Goal: Task Accomplishment & Management: Use online tool/utility

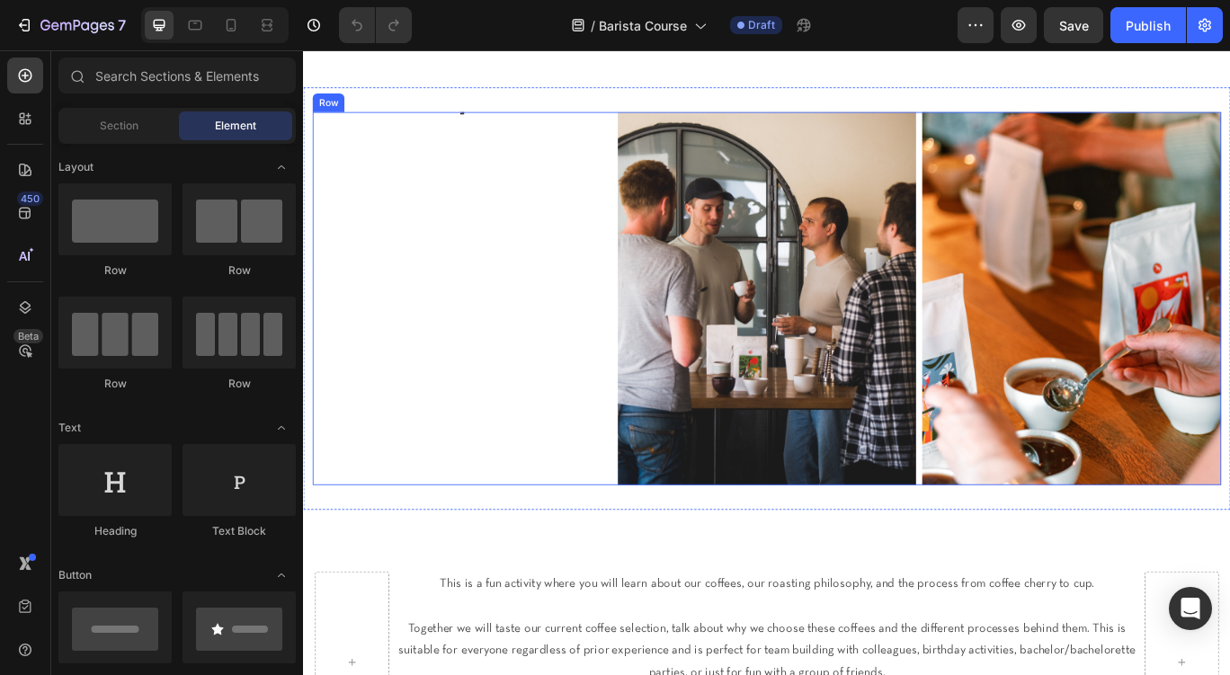
scroll to position [94, 0]
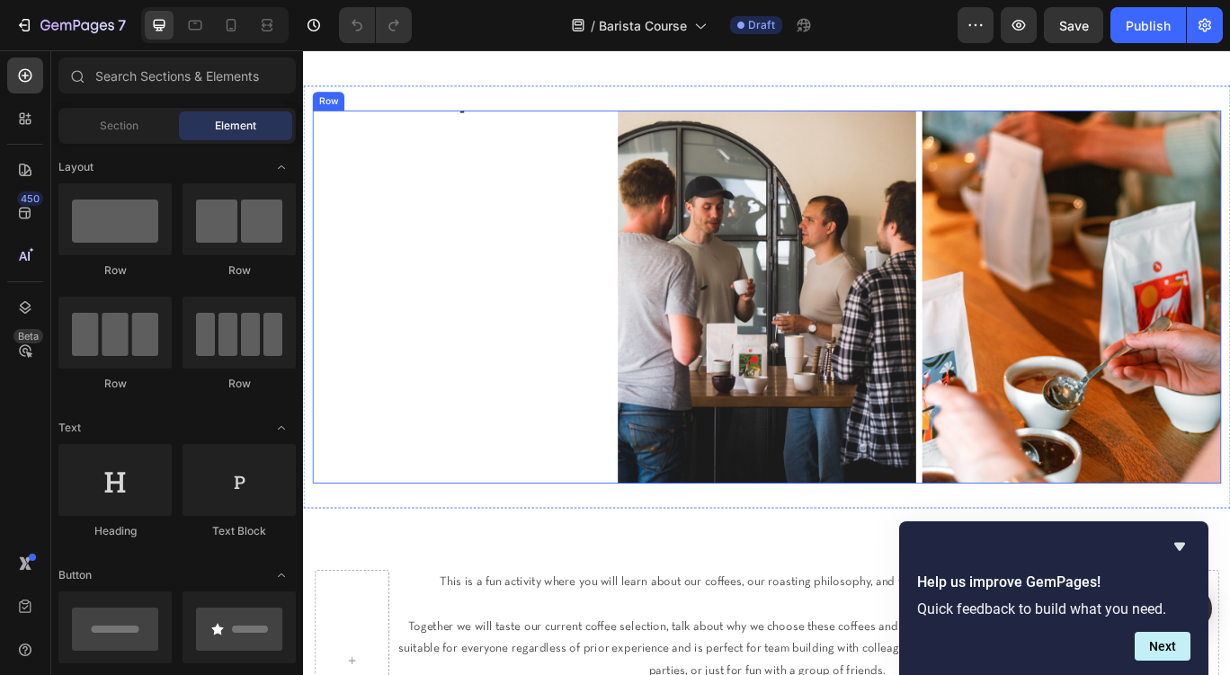
click at [492, 195] on div "Image" at bounding box center [488, 338] width 348 height 434
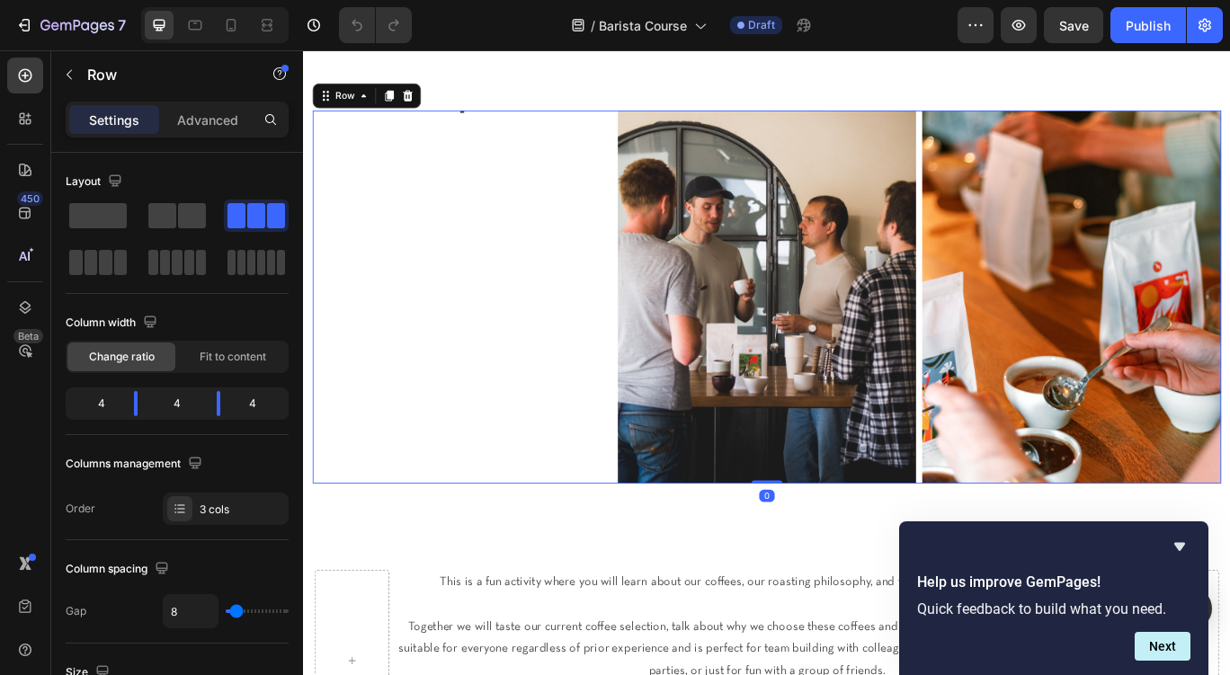
click at [531, 264] on div "Image" at bounding box center [488, 338] width 348 height 434
click at [828, 249] on img at bounding box center [843, 338] width 348 height 434
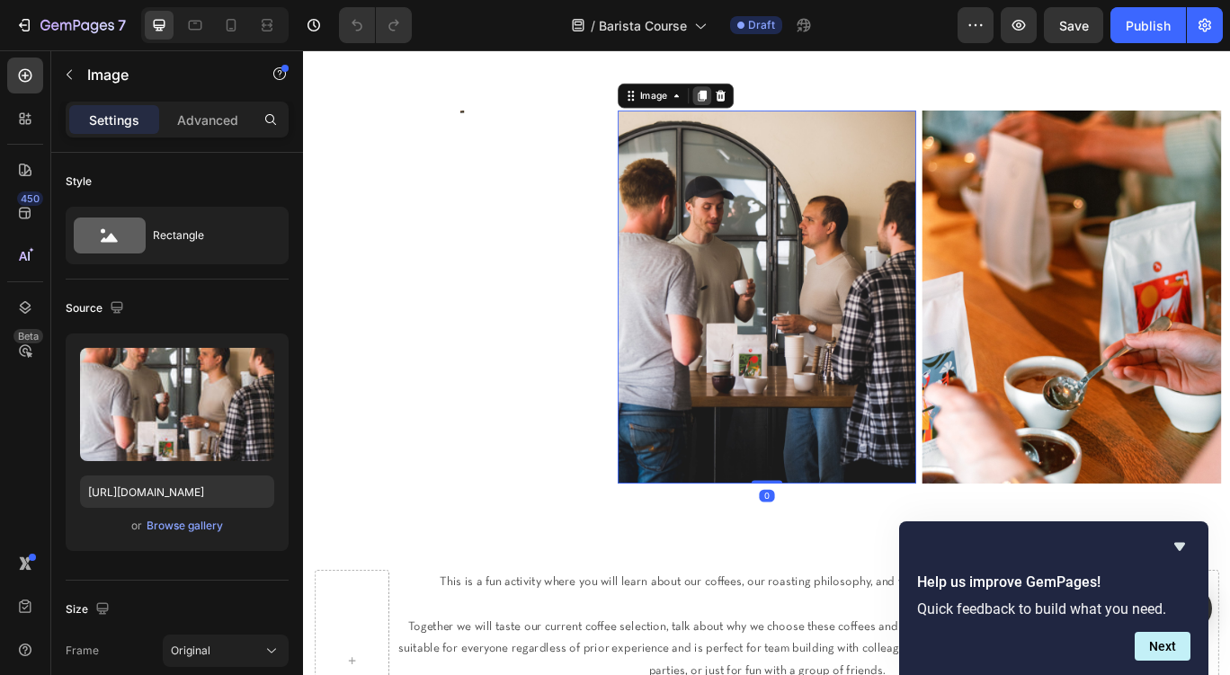
click at [769, 99] on icon at bounding box center [767, 103] width 10 height 13
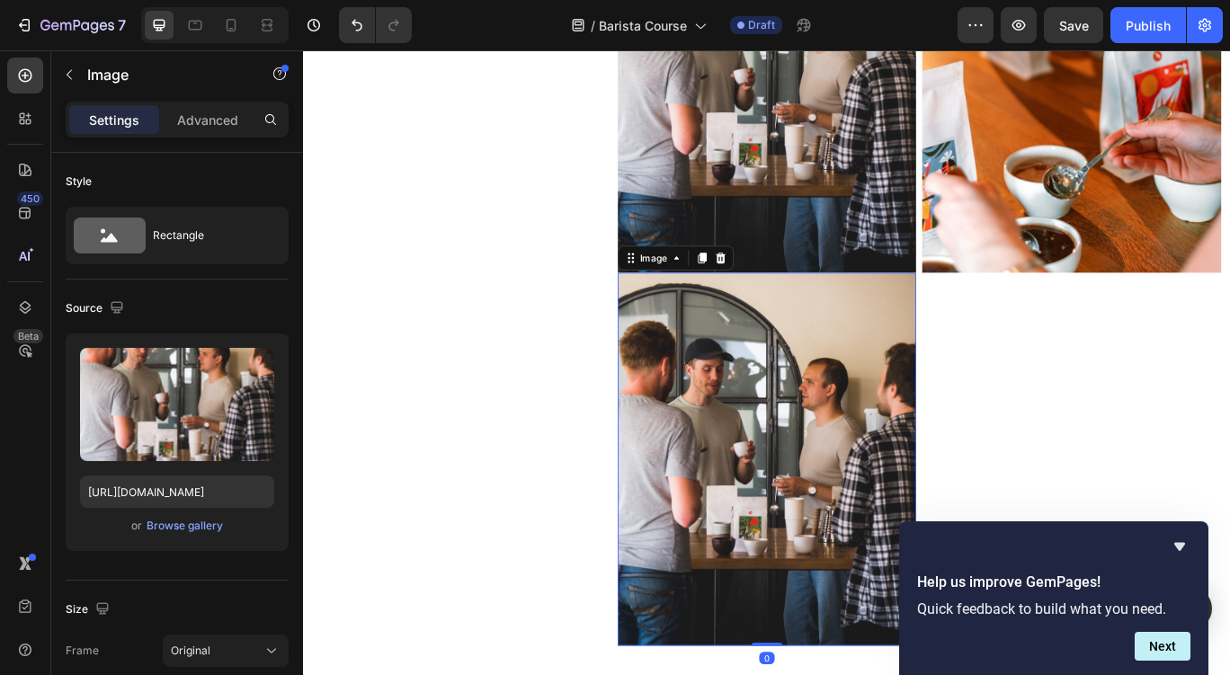
scroll to position [343, 0]
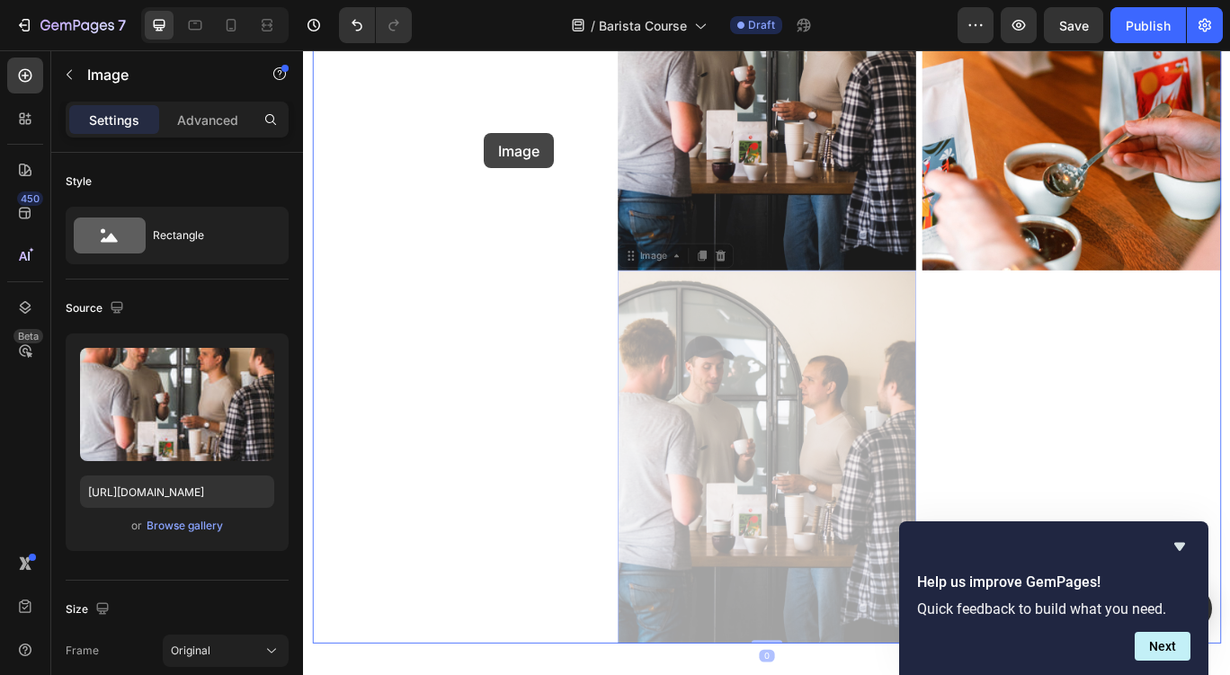
drag, startPoint x: 688, startPoint y: 297, endPoint x: 484, endPoint y: 133, distance: 261.7
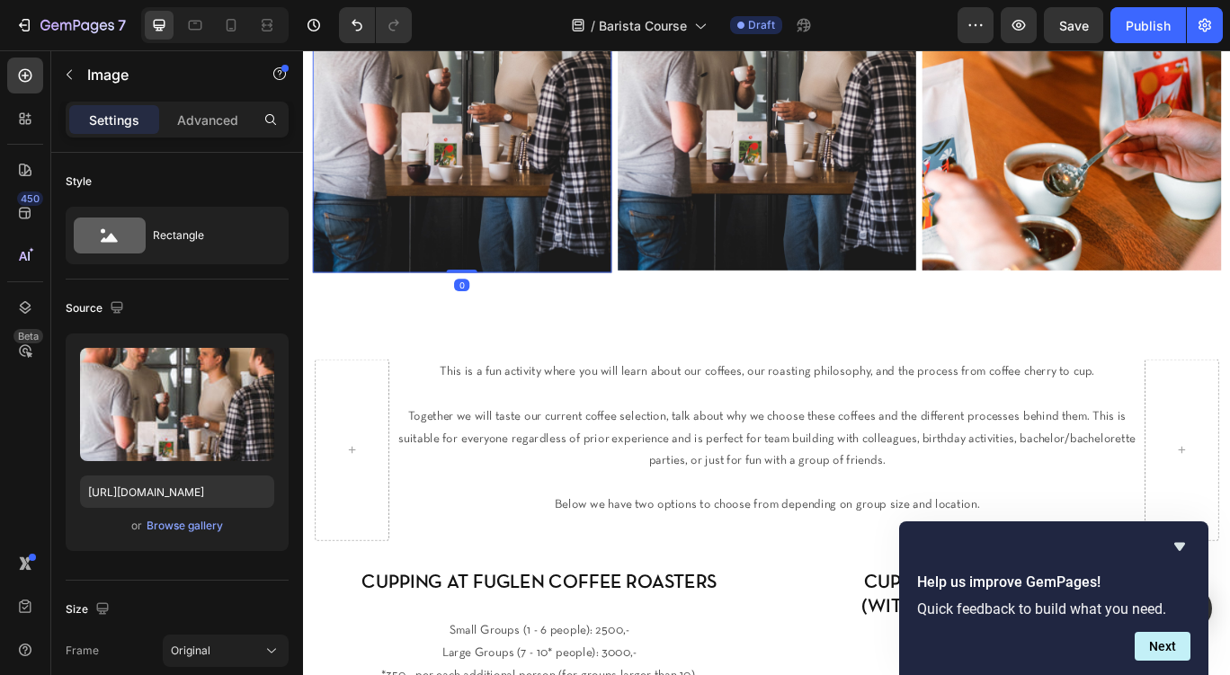
click at [484, 133] on img at bounding box center [488, 92] width 348 height 434
click at [491, 211] on img at bounding box center [488, 92] width 348 height 434
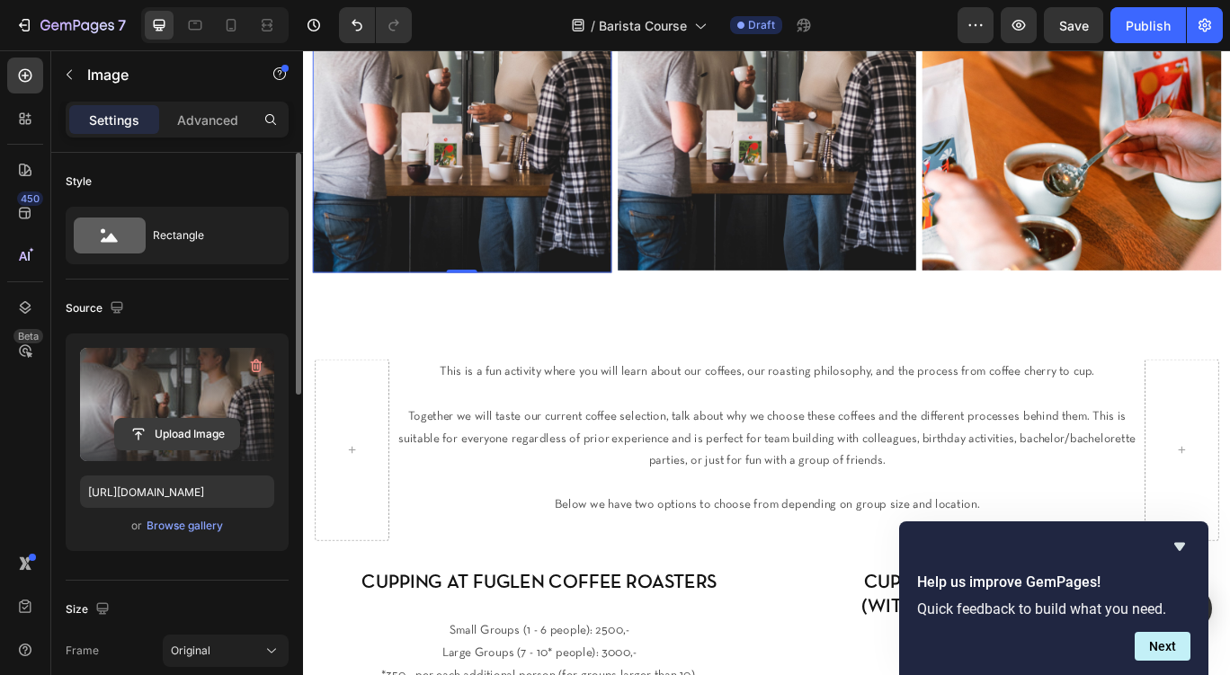
click at [187, 429] on input "file" at bounding box center [177, 434] width 124 height 31
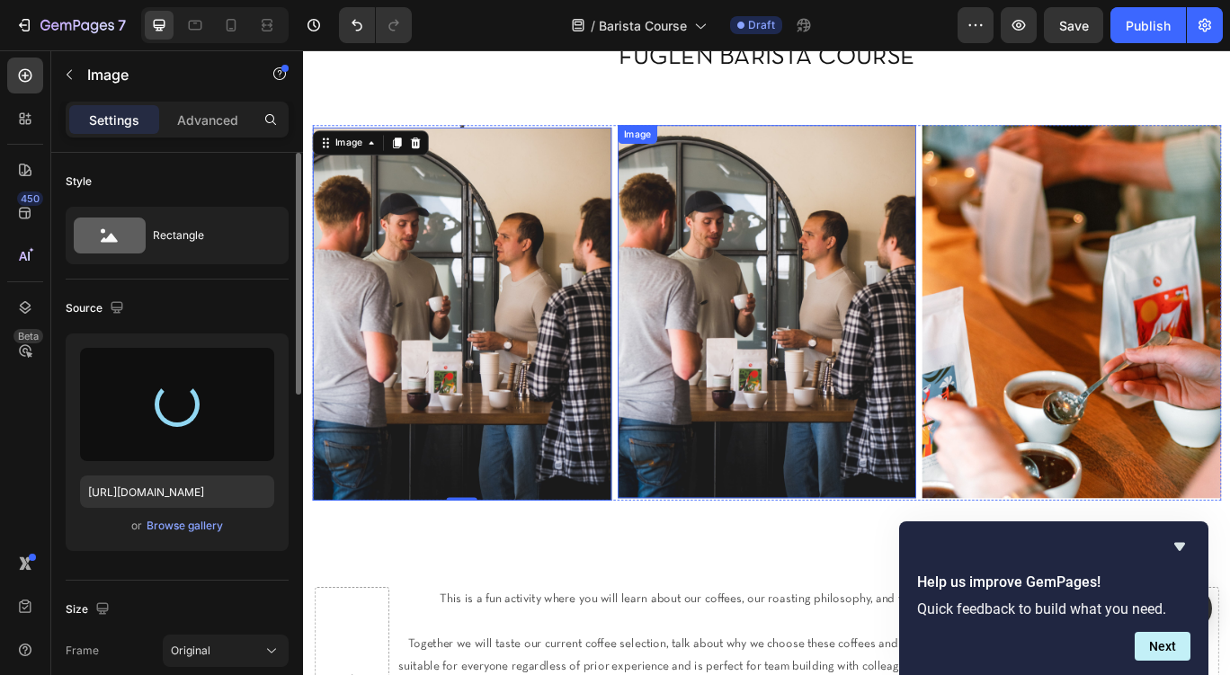
scroll to position [81, 0]
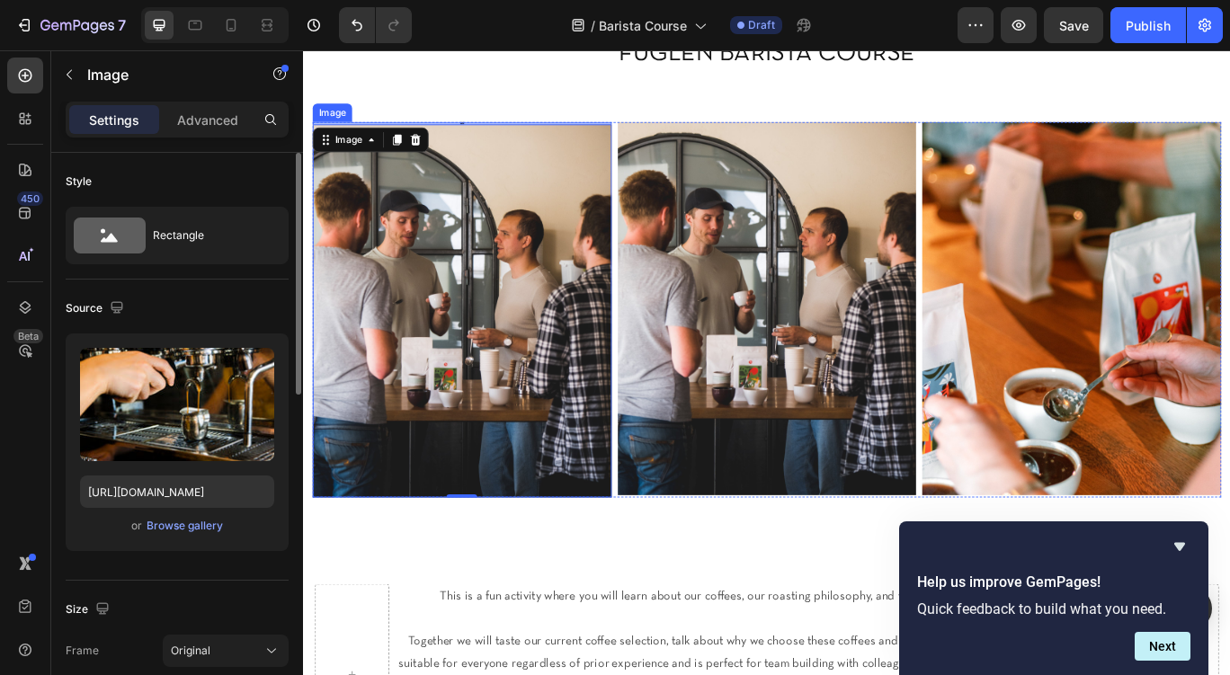
click at [489, 135] on div "Image" at bounding box center [488, 135] width 348 height 3
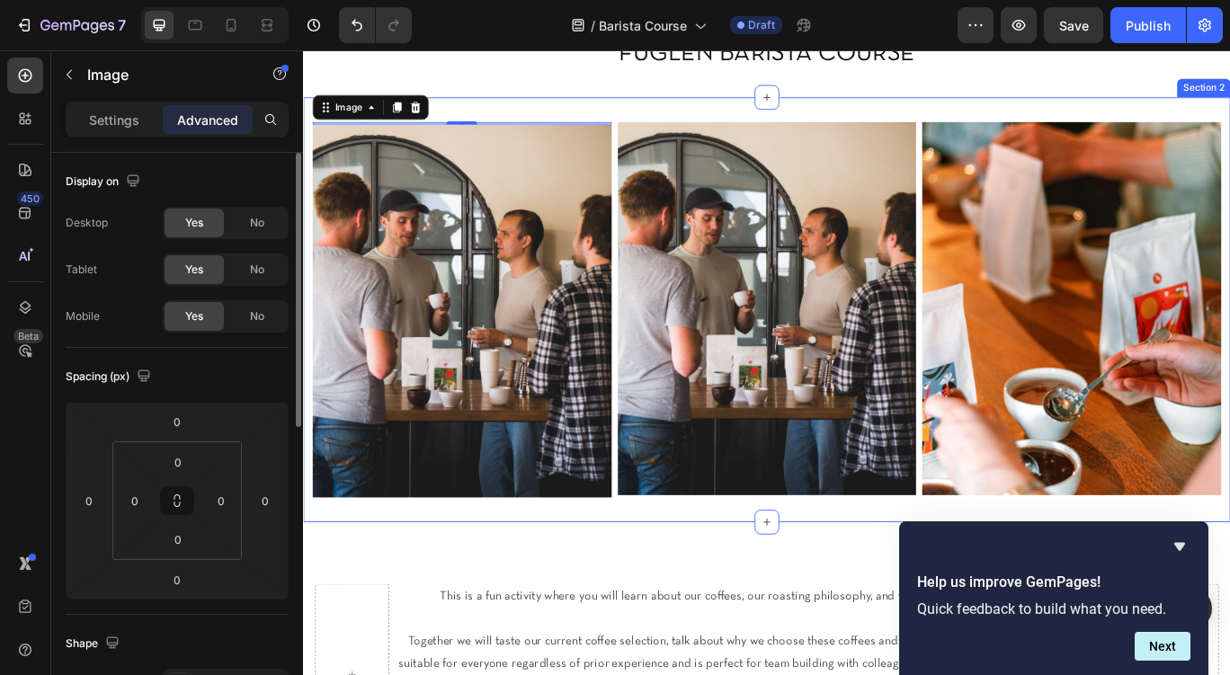
click at [614, 99] on div "FUGLEN BARISTA COURSE Heading Section 1" at bounding box center [842, 55] width 1079 height 99
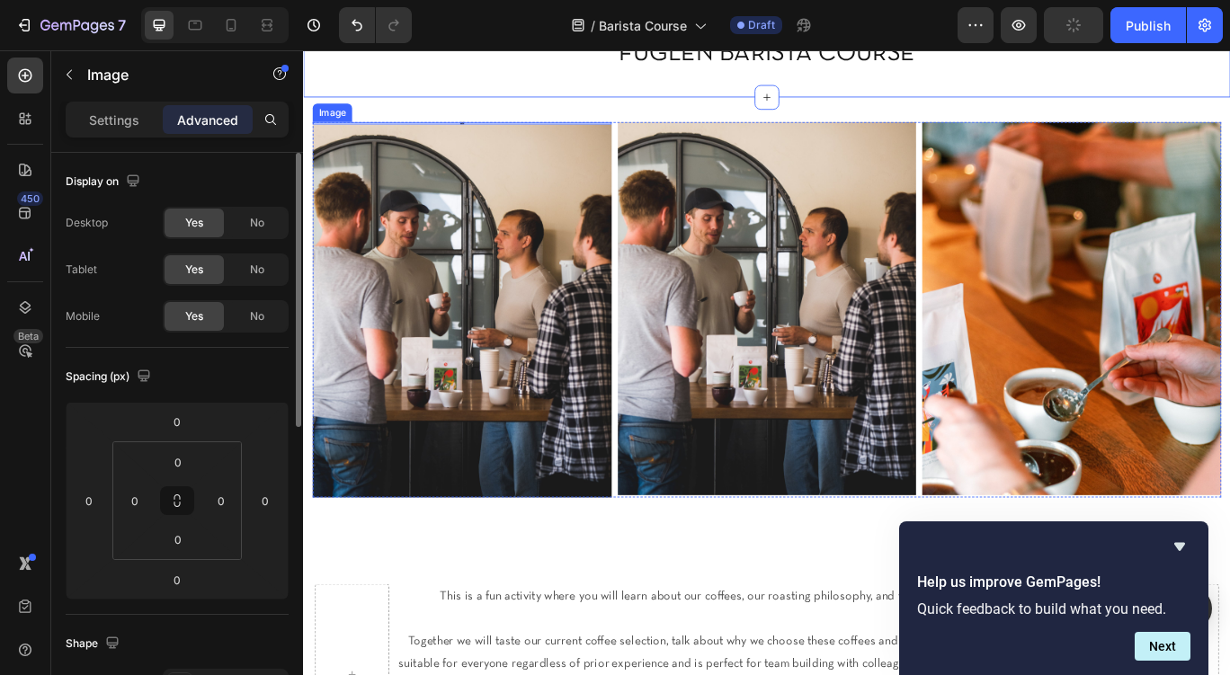
click at [487, 134] on div "Image" at bounding box center [488, 135] width 348 height 3
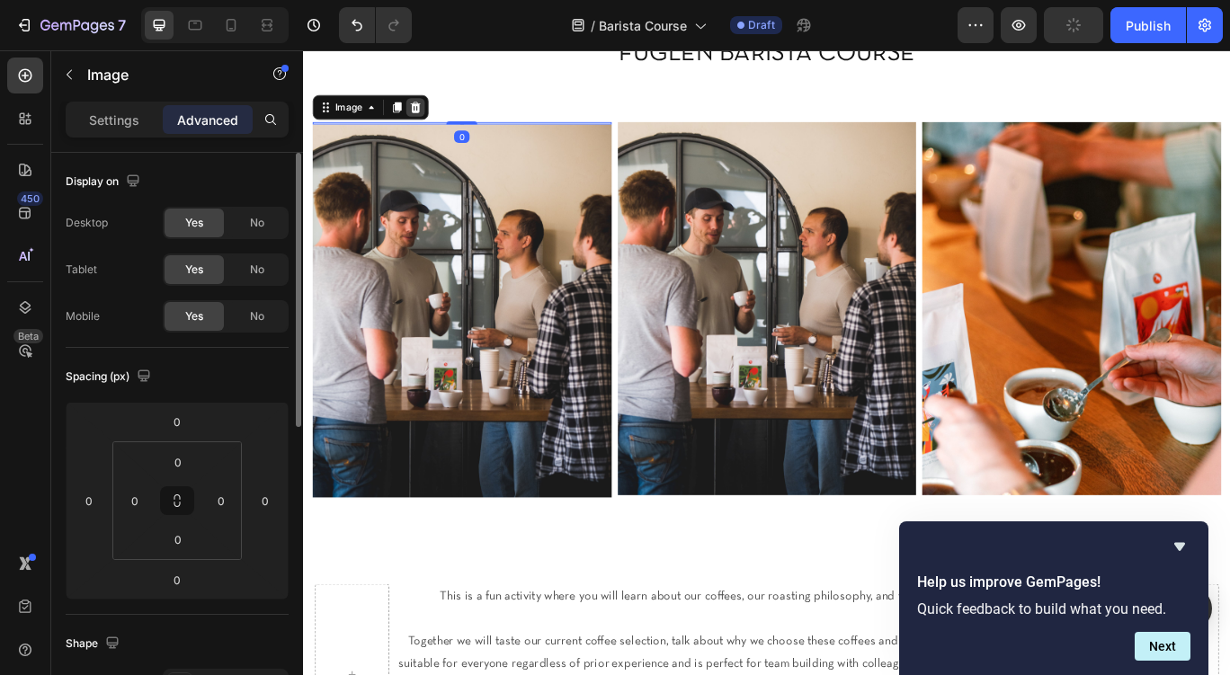
click at [426, 107] on div at bounding box center [434, 117] width 22 height 22
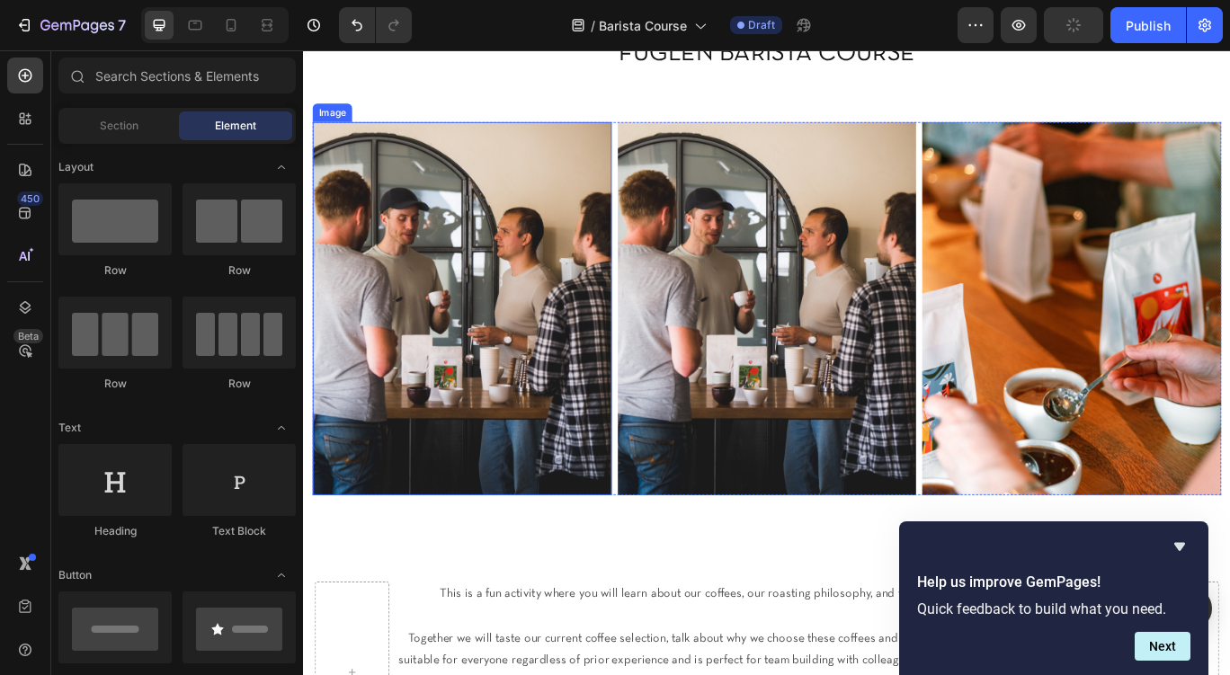
click at [469, 269] on img at bounding box center [488, 351] width 348 height 434
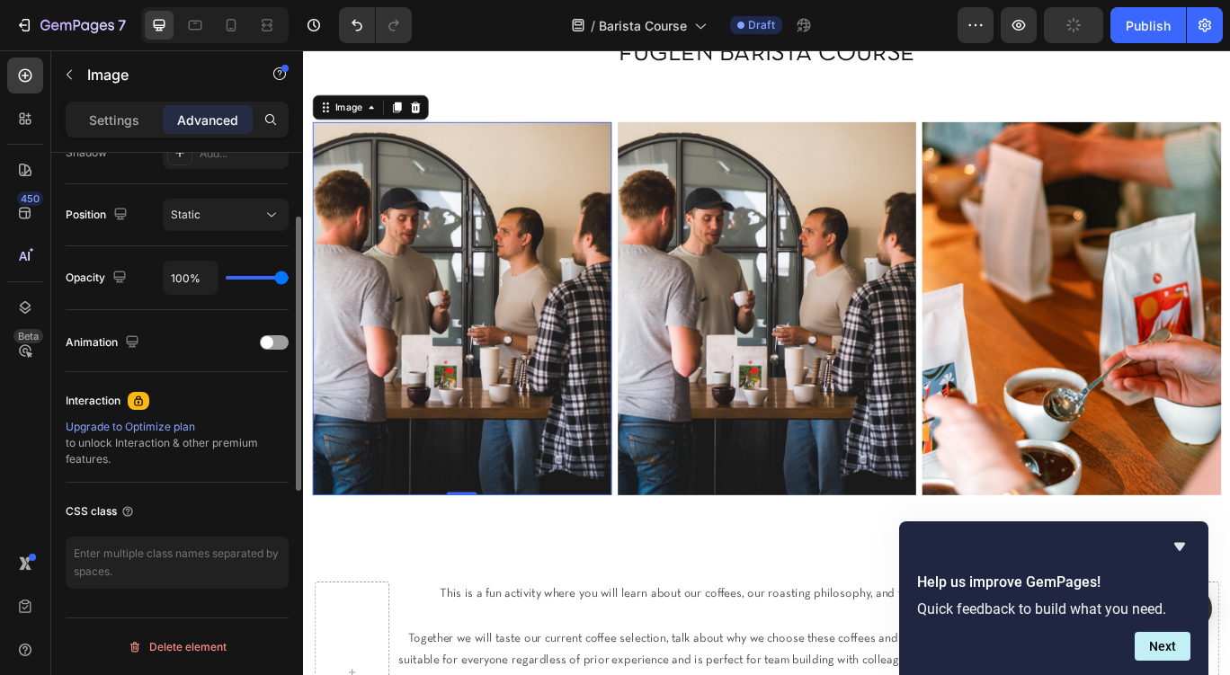
scroll to position [0, 0]
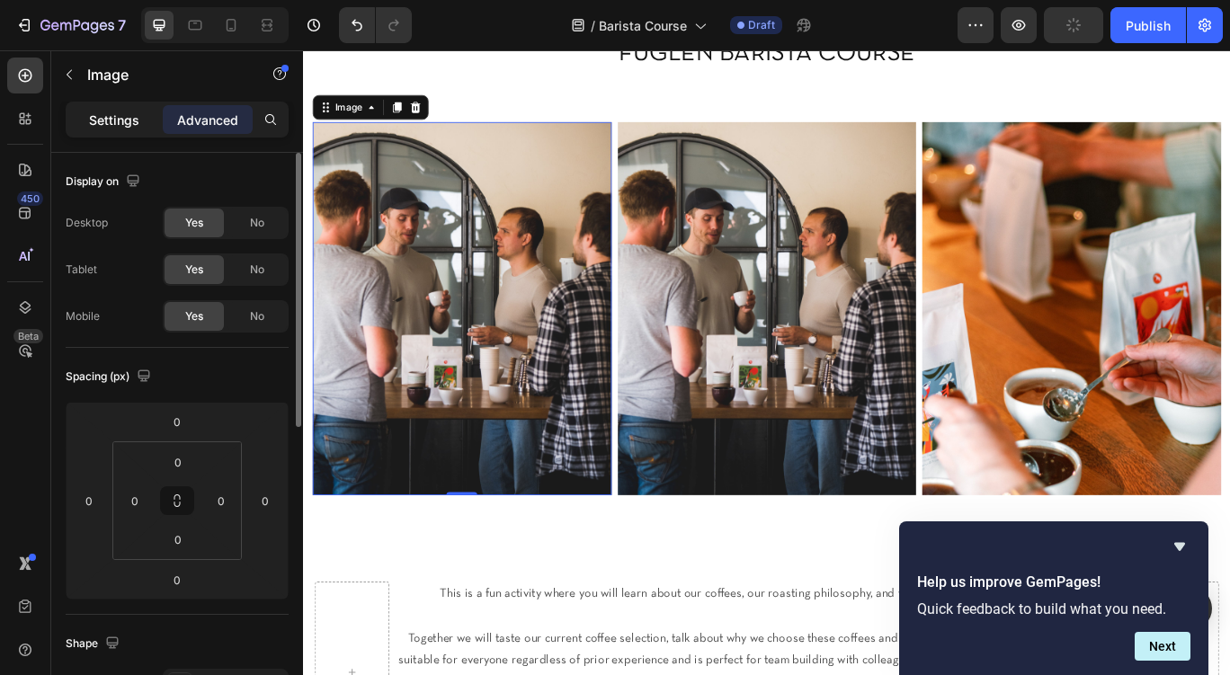
click at [121, 126] on p "Settings" at bounding box center [114, 120] width 50 height 19
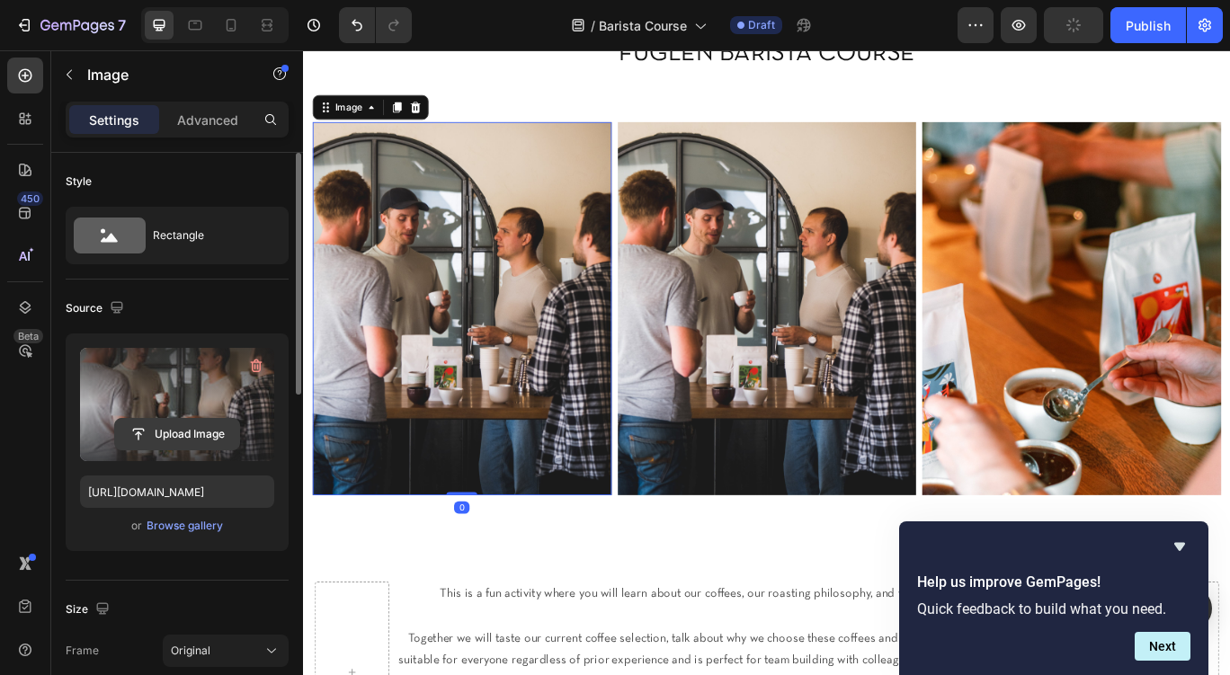
click at [176, 443] on input "file" at bounding box center [177, 434] width 124 height 31
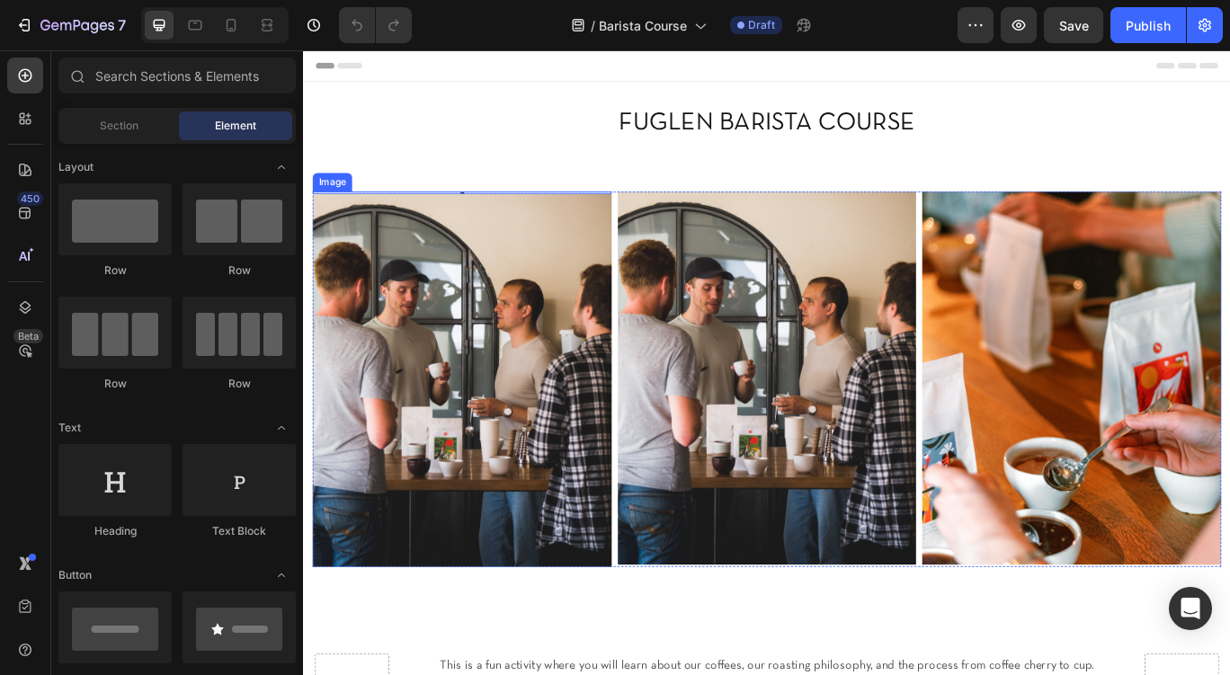
click at [487, 216] on img at bounding box center [488, 216] width 4 height 3
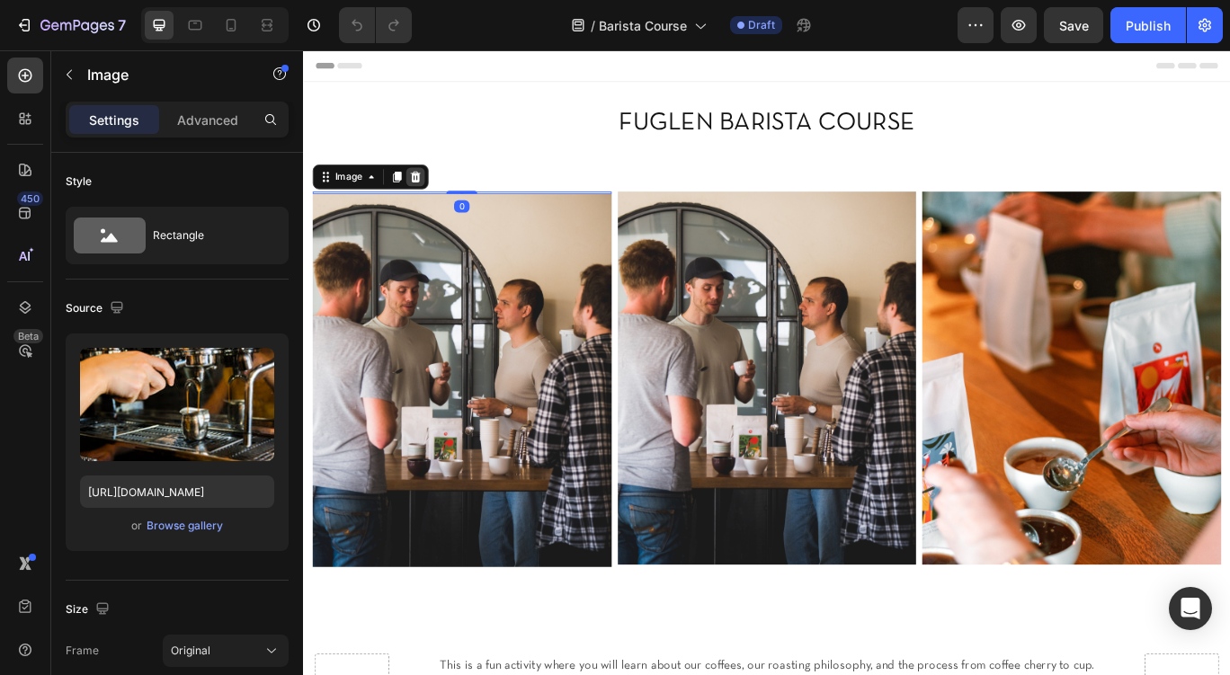
click at [439, 196] on icon at bounding box center [433, 198] width 14 height 14
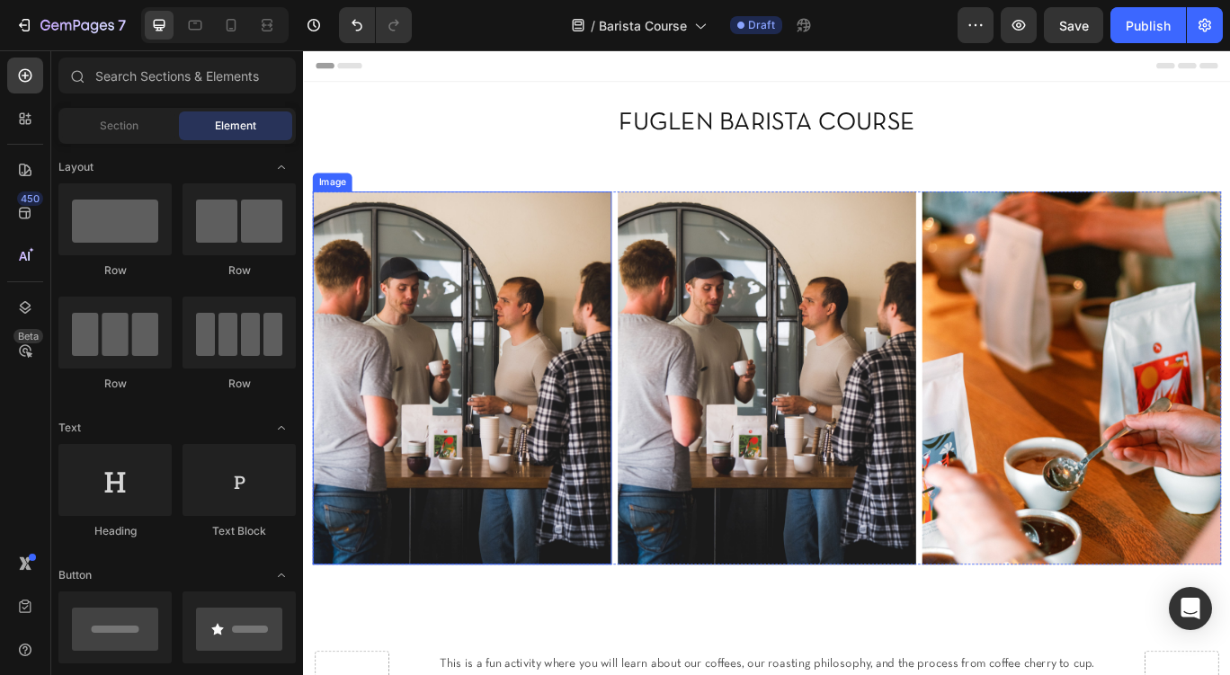
click at [478, 344] on img at bounding box center [488, 432] width 348 height 434
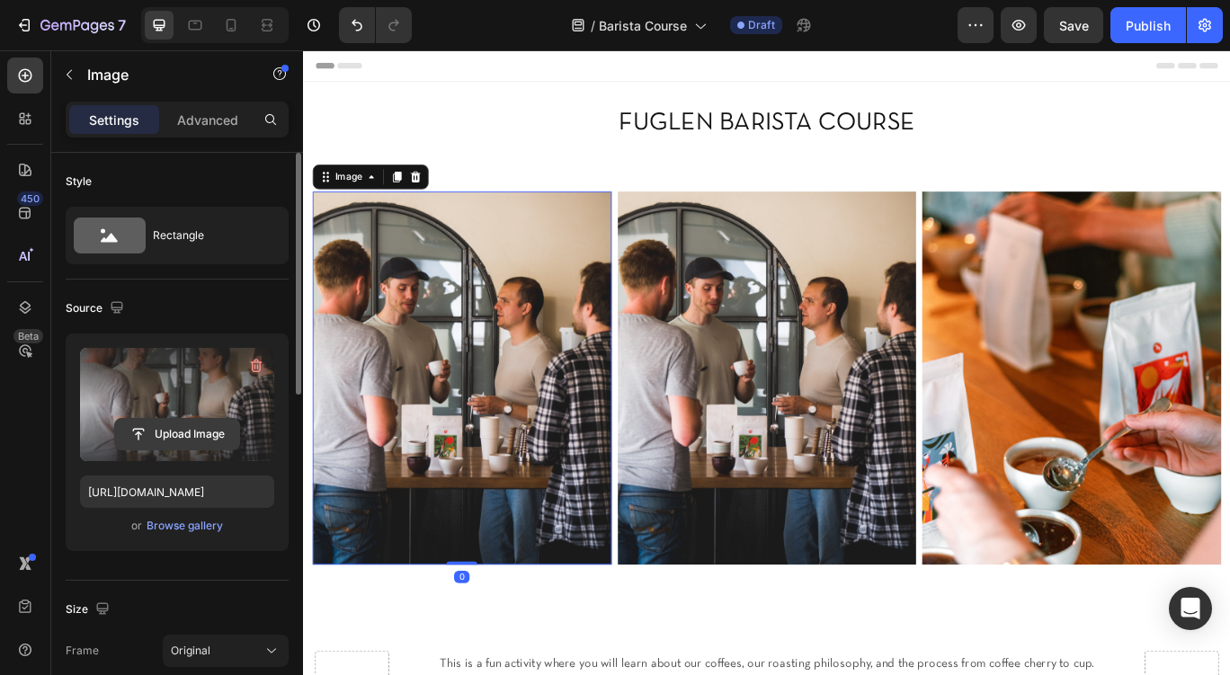
click at [170, 433] on input "file" at bounding box center [177, 434] width 124 height 31
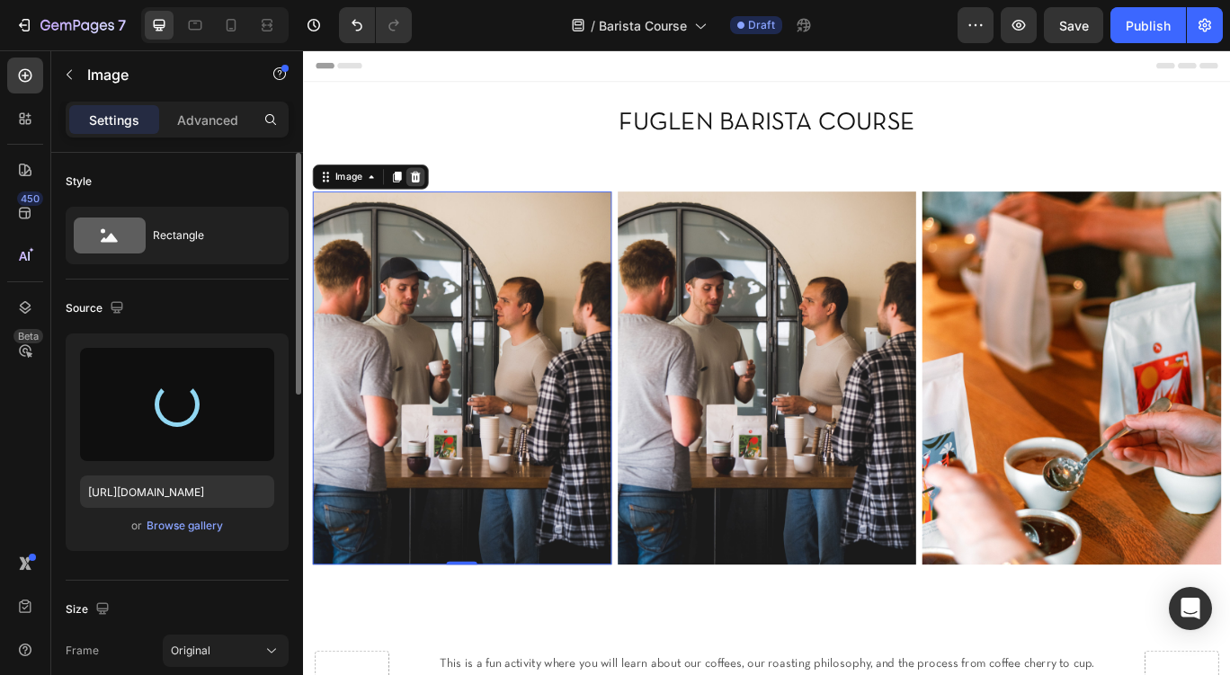
click at [434, 195] on icon at bounding box center [434, 197] width 12 height 13
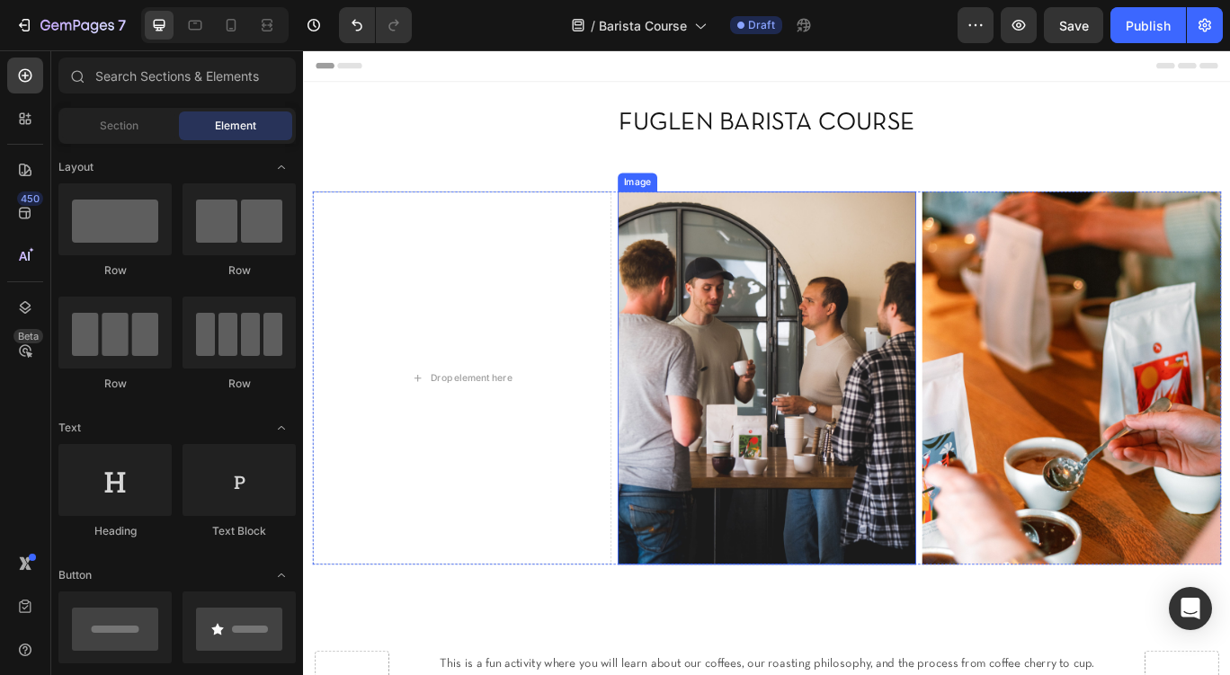
click at [732, 458] on img at bounding box center [843, 432] width 348 height 434
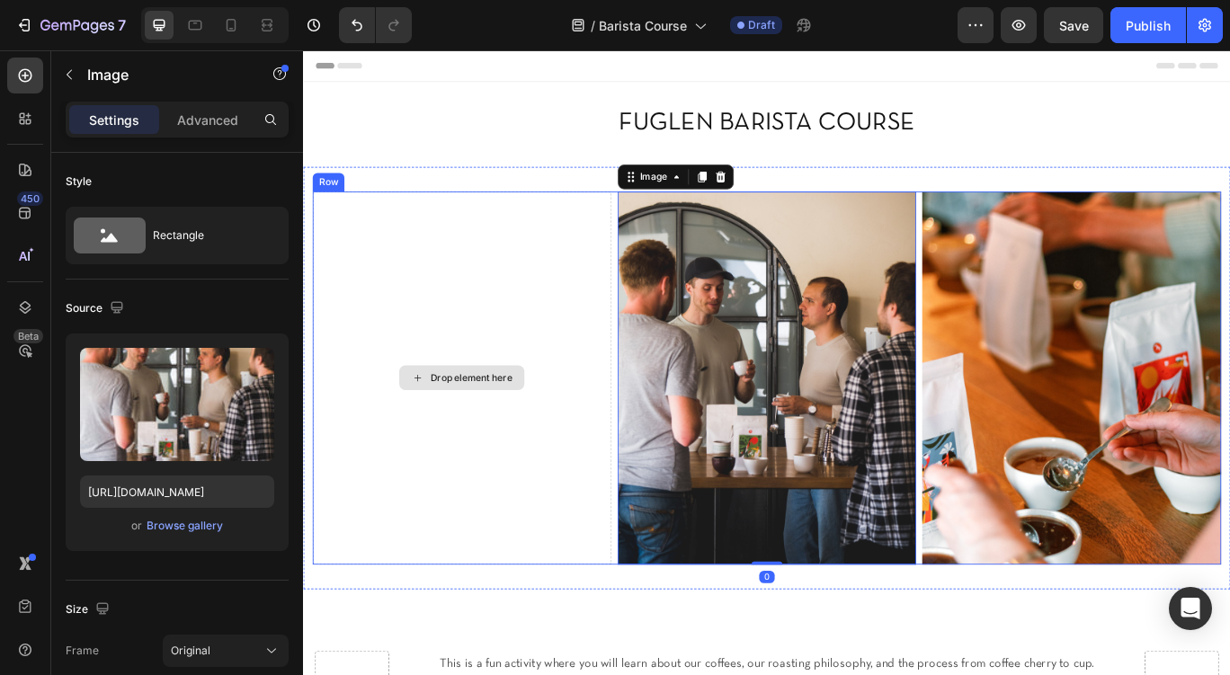
click at [516, 353] on div "Drop element here" at bounding box center [488, 432] width 348 height 434
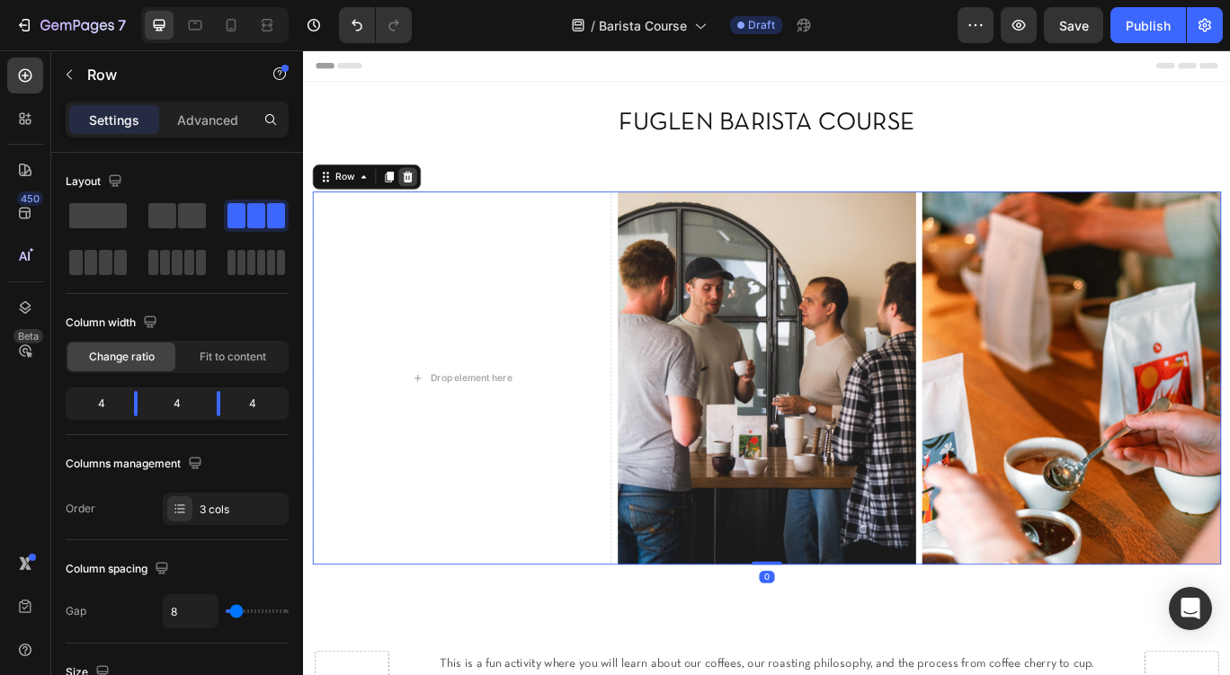
click at [425, 191] on icon at bounding box center [424, 198] width 14 height 14
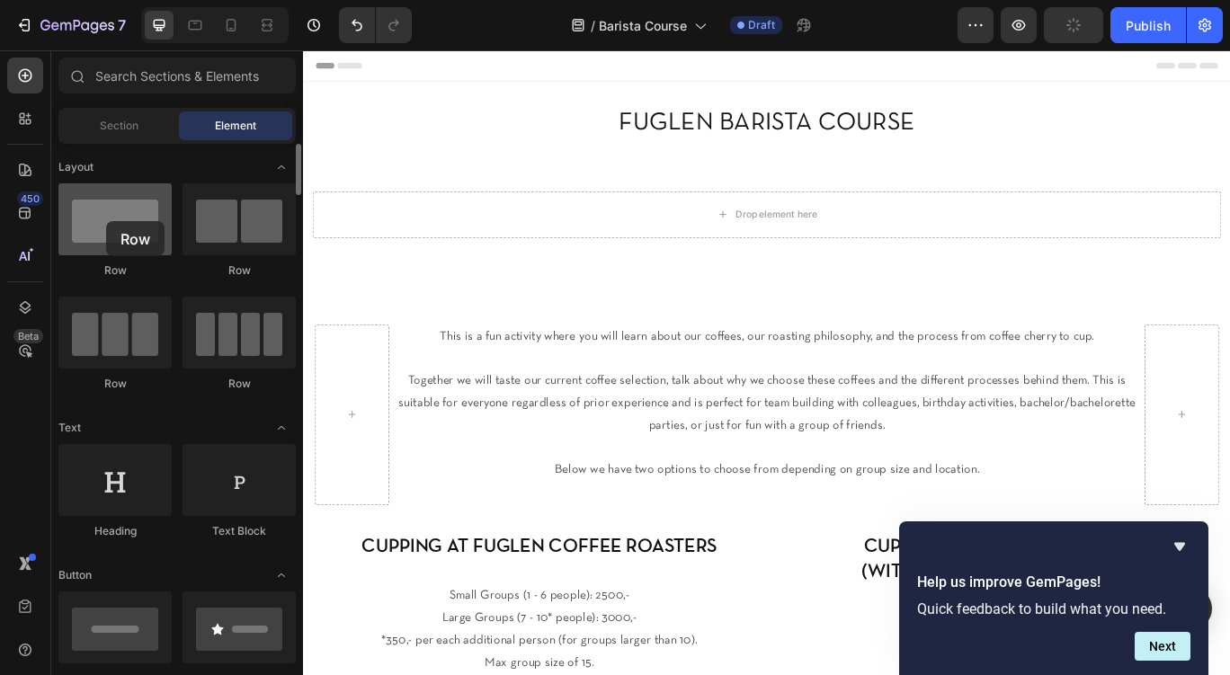
click at [106, 221] on div at bounding box center [114, 219] width 113 height 72
click at [123, 134] on div "Section" at bounding box center [118, 126] width 113 height 29
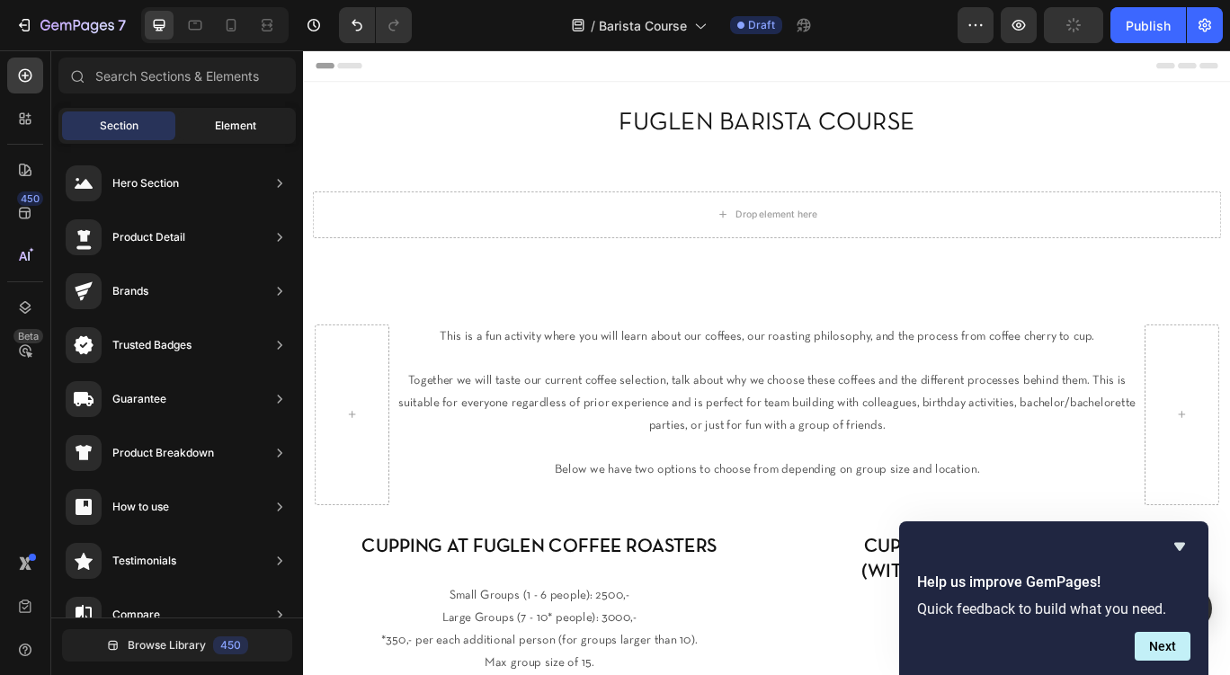
click at [223, 128] on span "Element" at bounding box center [235, 126] width 41 height 16
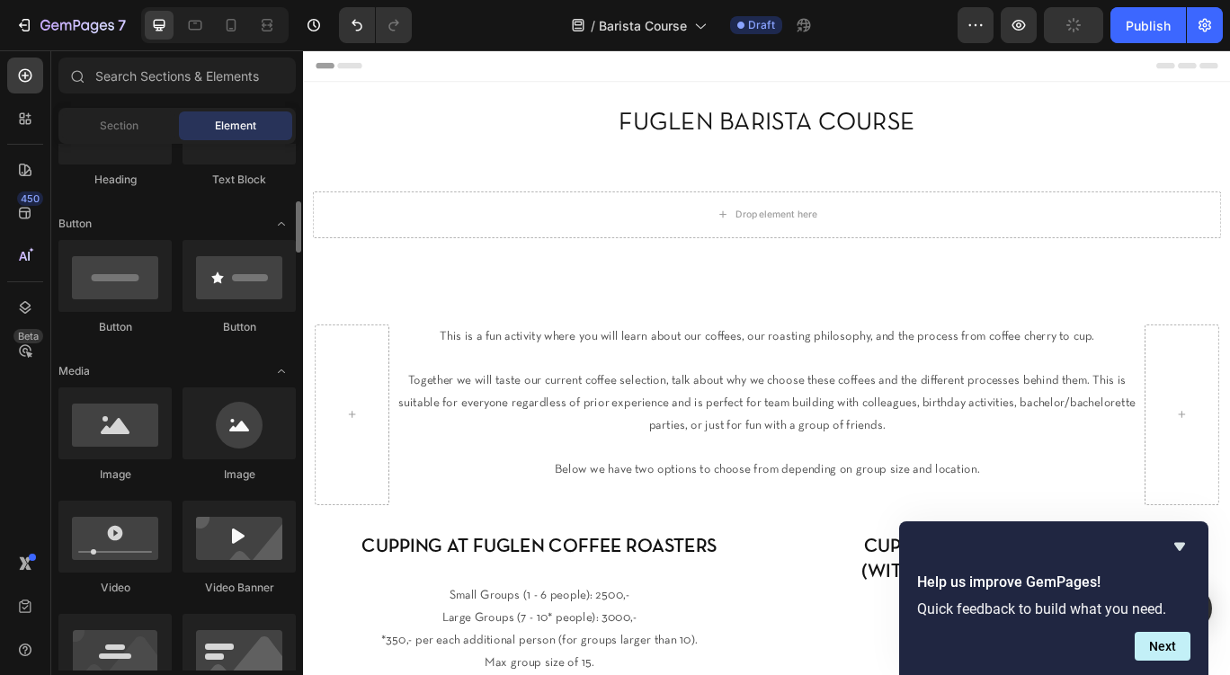
scroll to position [372, 0]
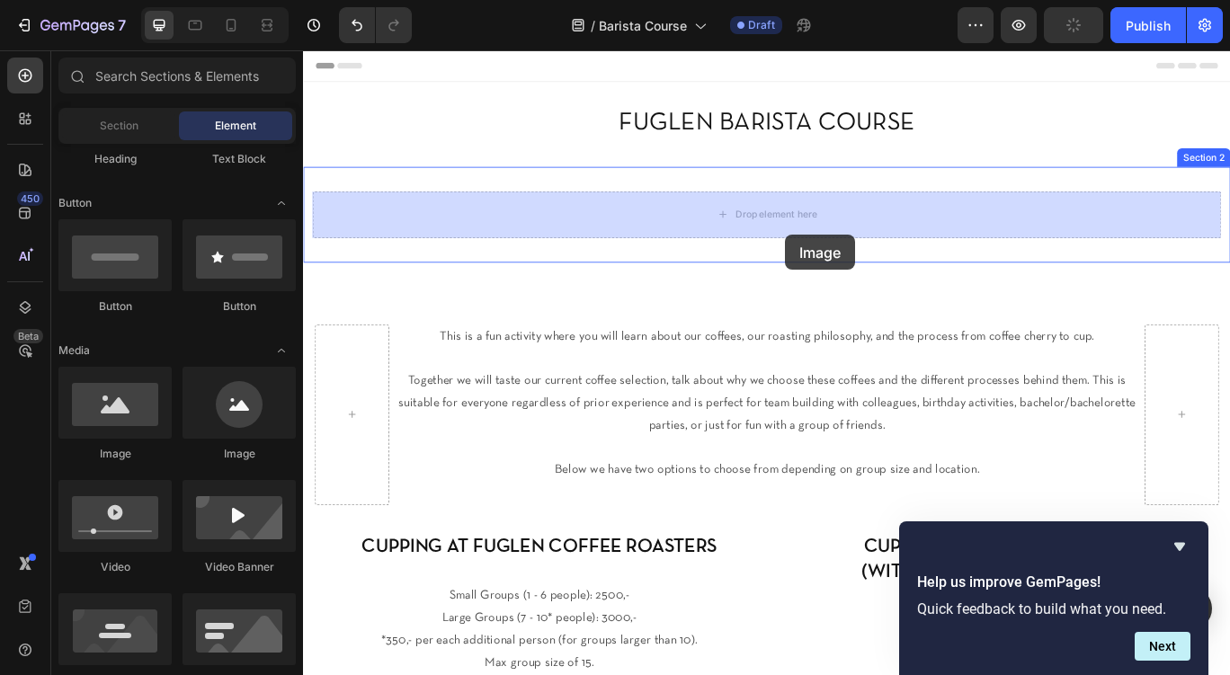
drag, startPoint x: 413, startPoint y: 462, endPoint x: 785, endPoint y: 246, distance: 430.8
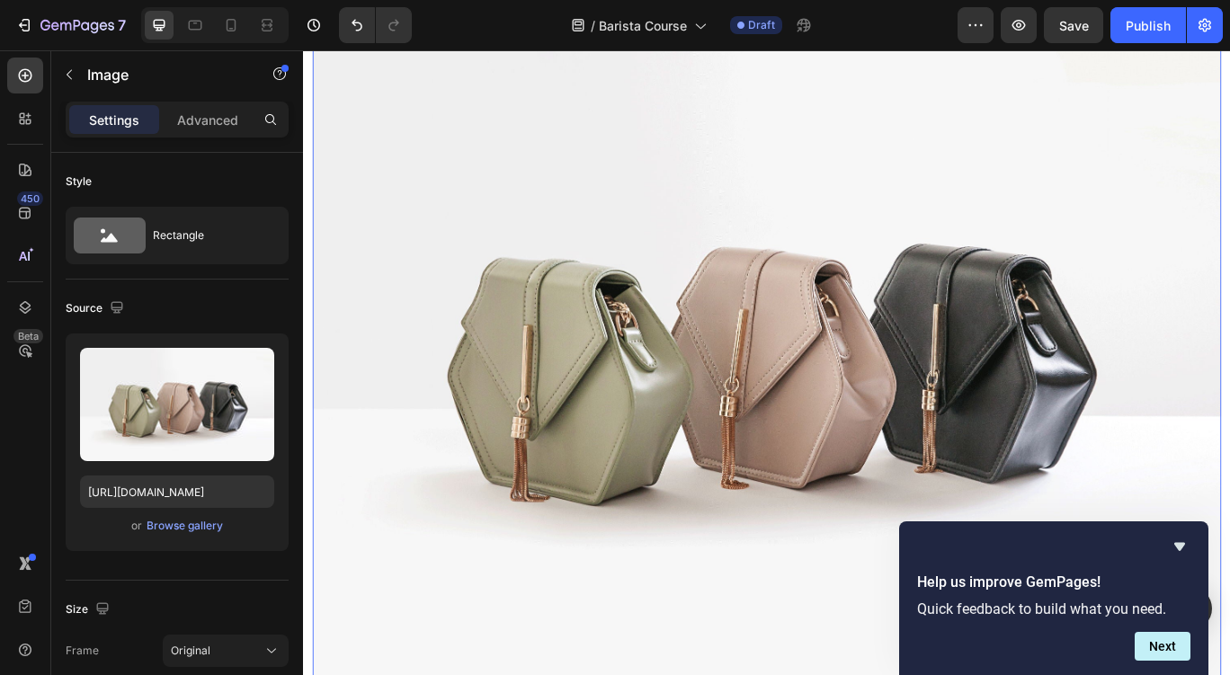
scroll to position [213, 0]
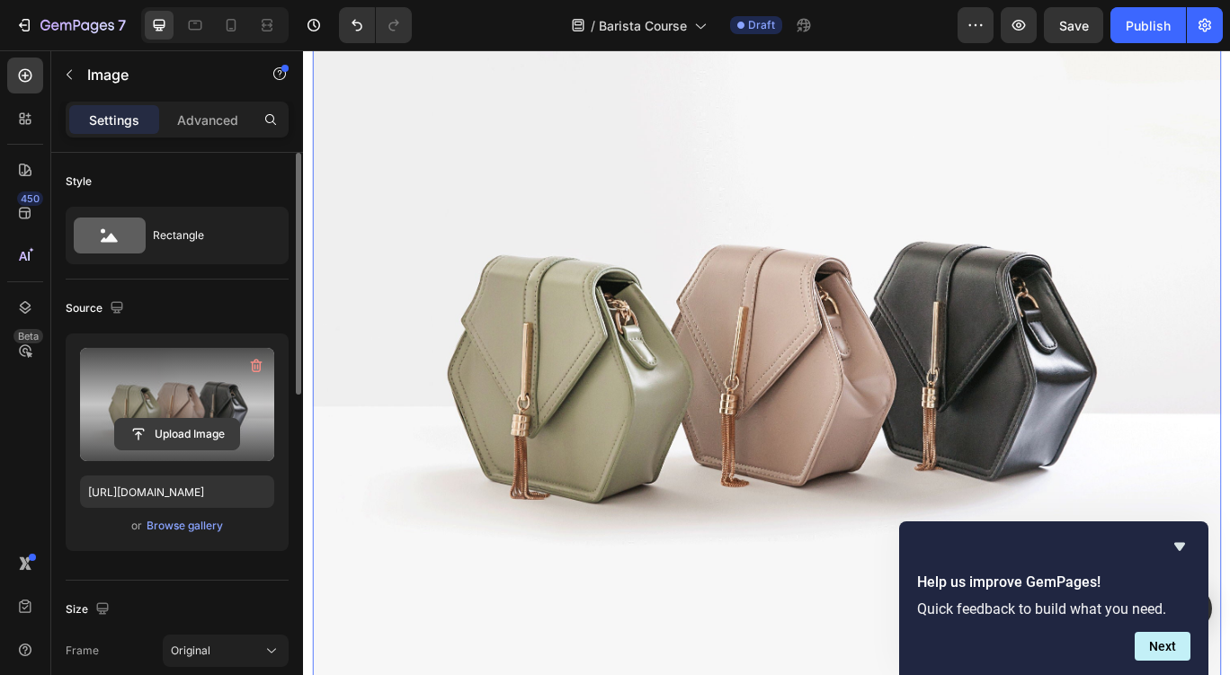
click at [151, 431] on input "file" at bounding box center [177, 434] width 124 height 31
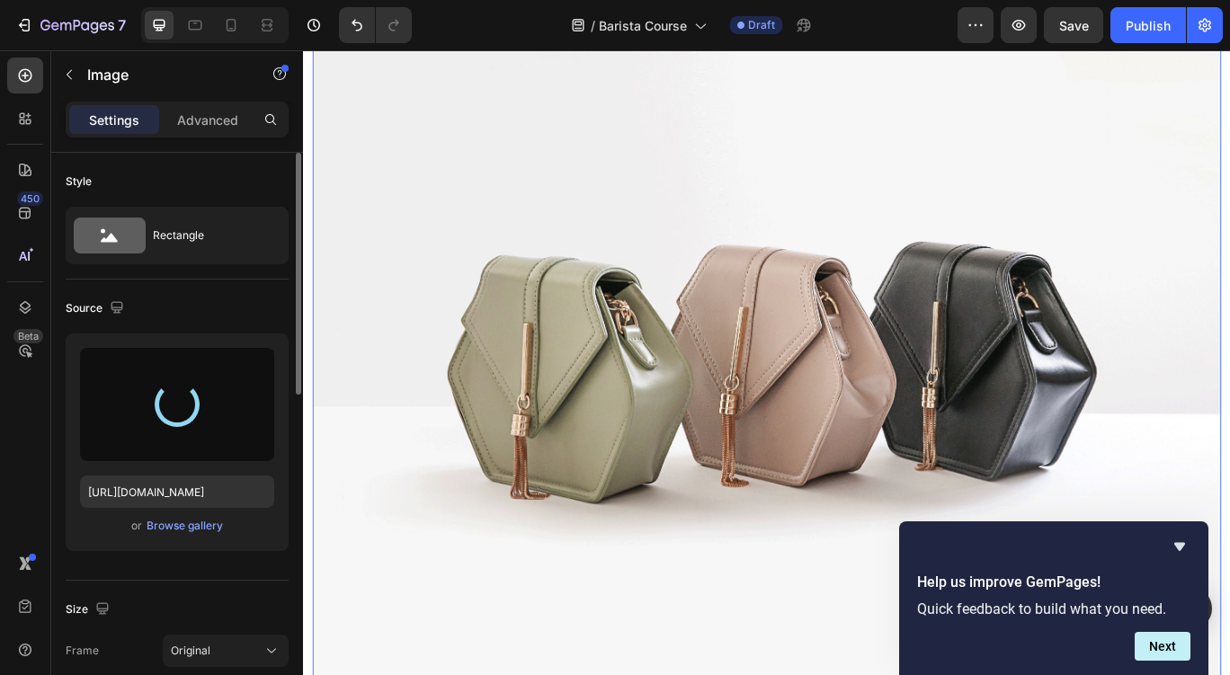
type input "https://cdn.shopify.com/s/files/1/0080/4559/2676/files/gempages_490888588385321…"
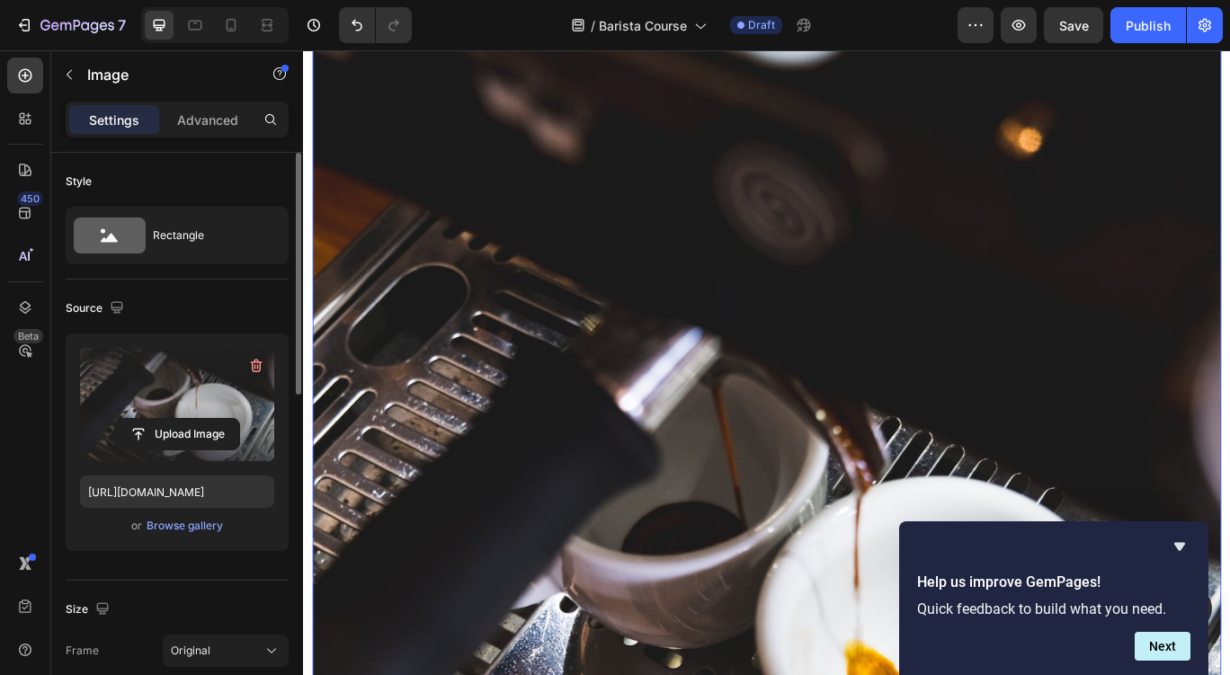
scroll to position [0, 0]
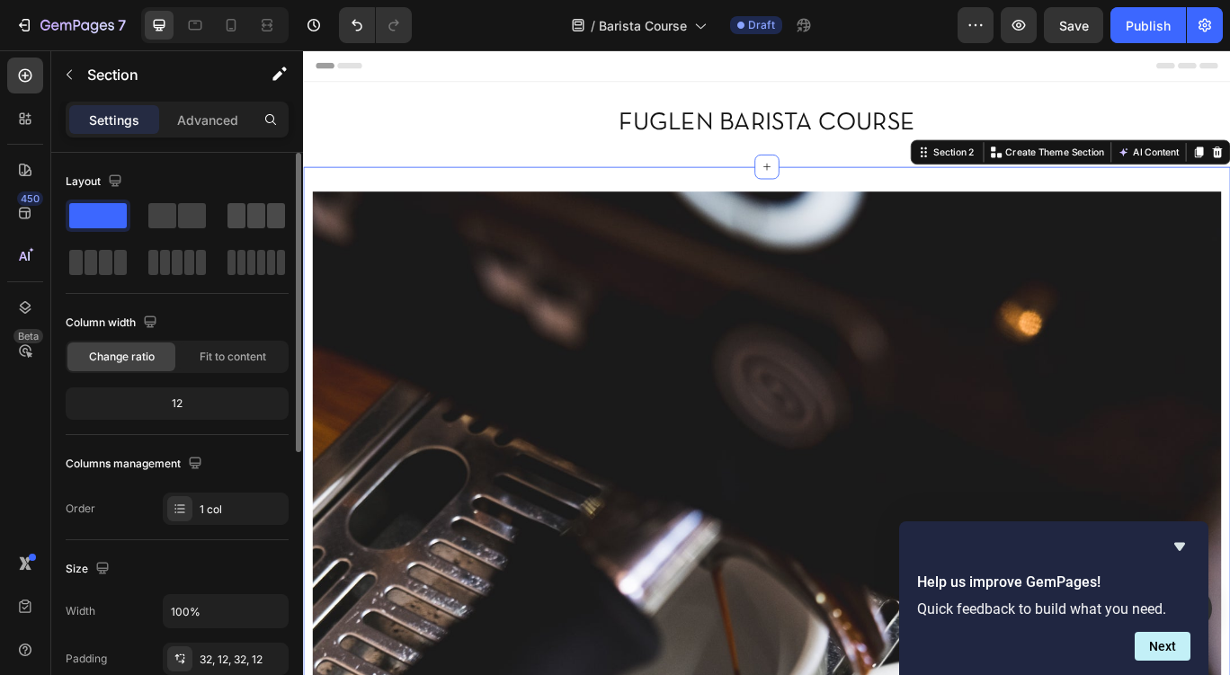
click at [264, 217] on span at bounding box center [256, 215] width 18 height 25
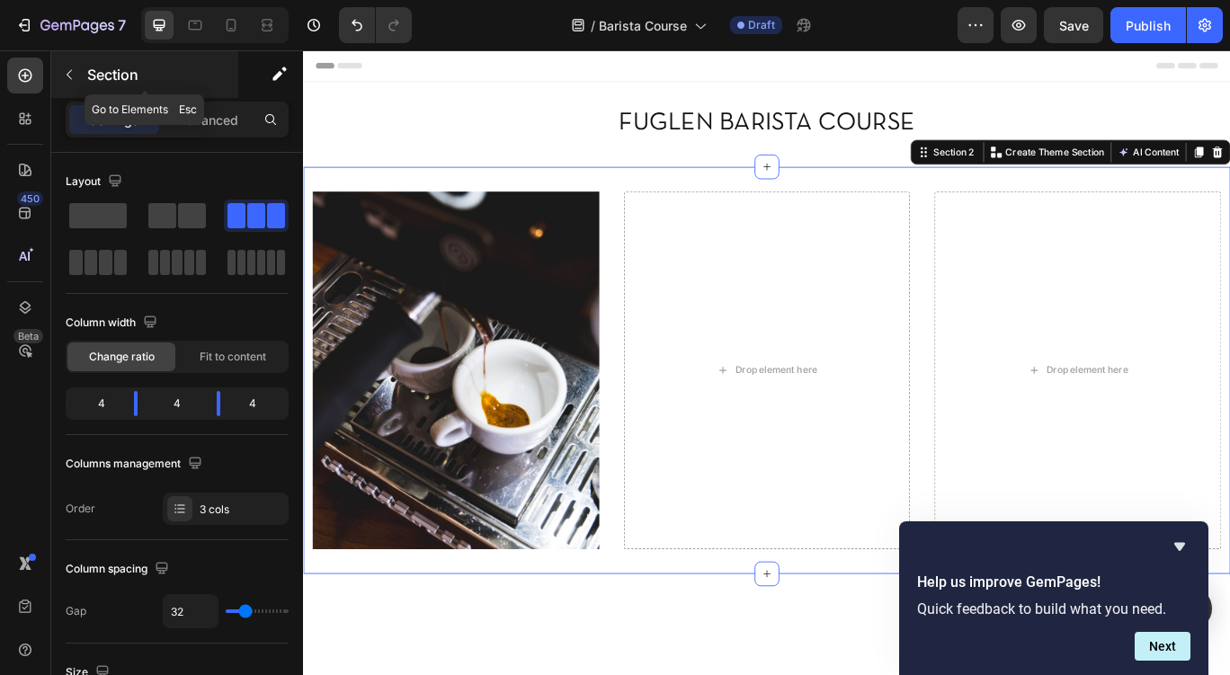
click at [94, 76] on p "Section" at bounding box center [161, 75] width 148 height 22
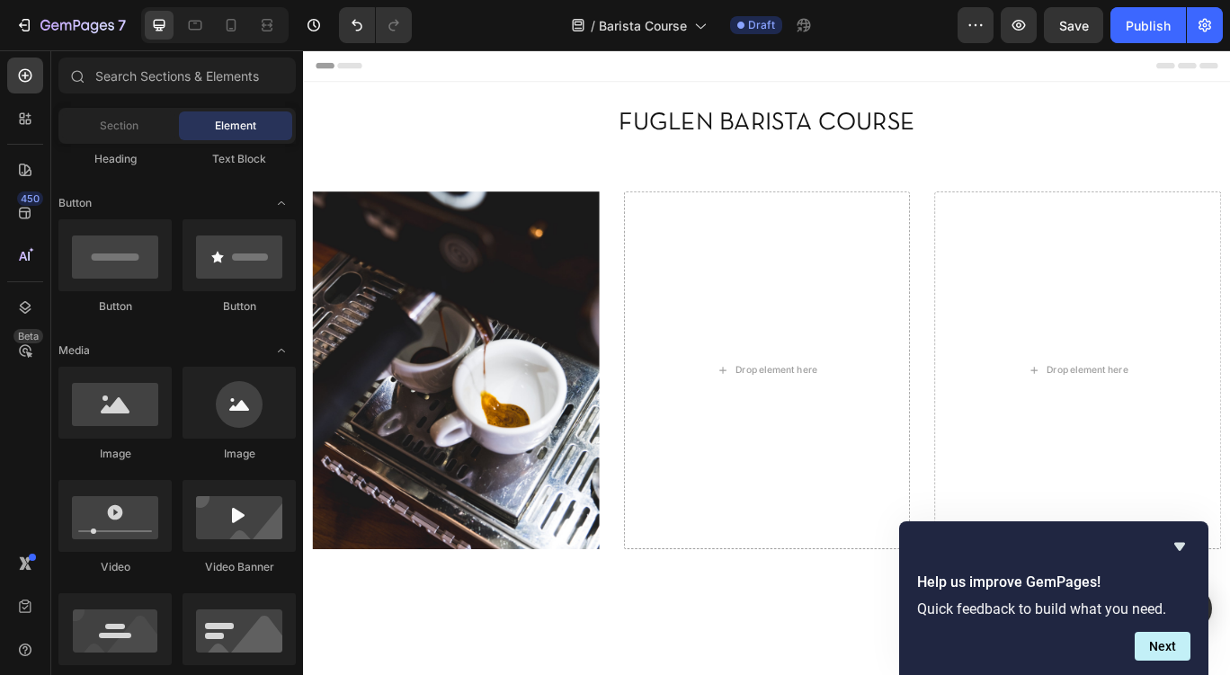
scroll to position [372, 0]
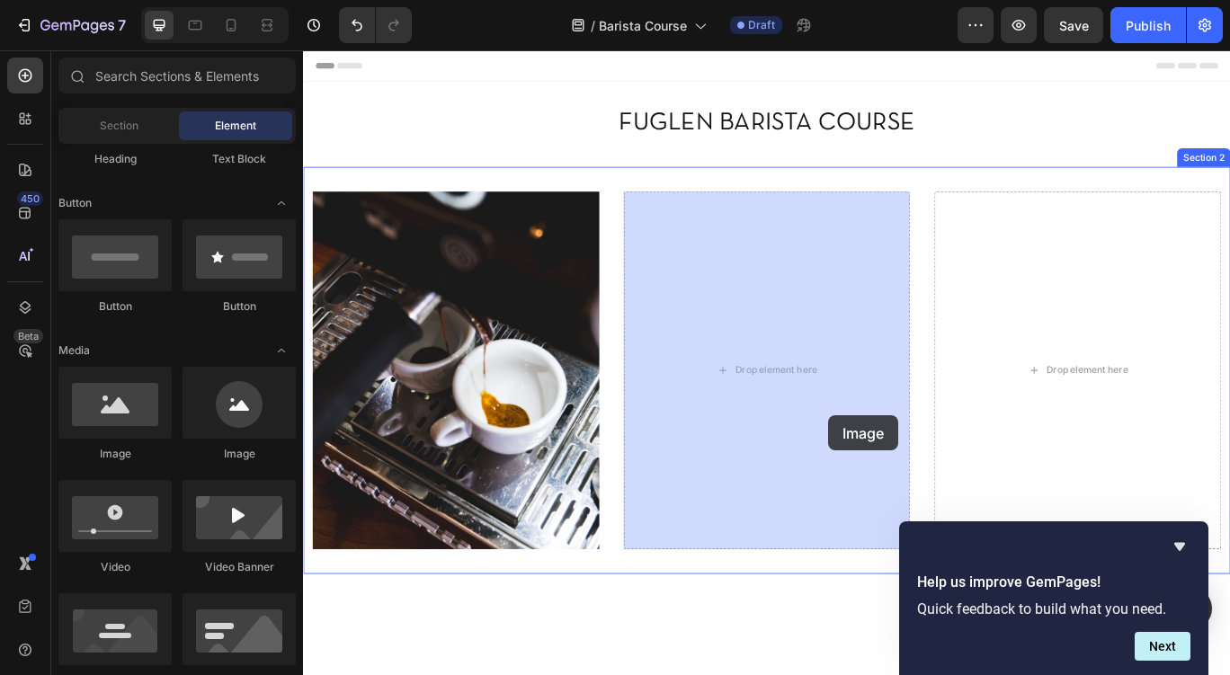
drag, startPoint x: 420, startPoint y: 467, endPoint x: 831, endPoint y: 416, distance: 414.1
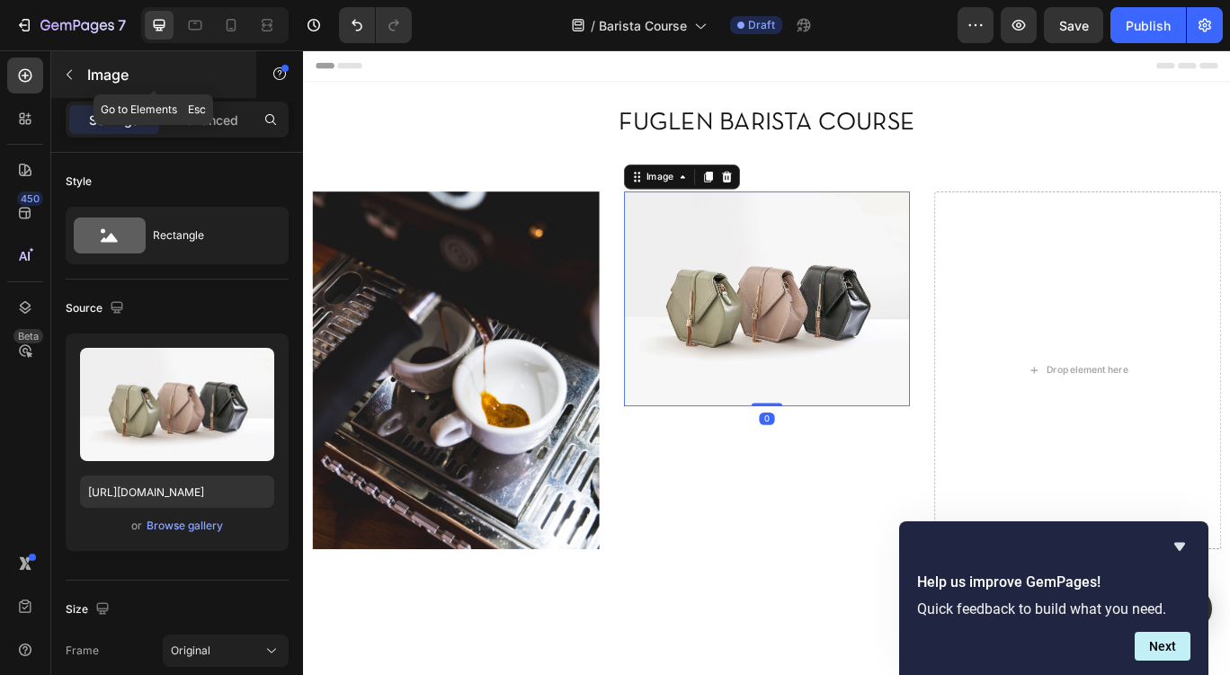
click at [84, 77] on div "Image" at bounding box center [153, 74] width 205 height 47
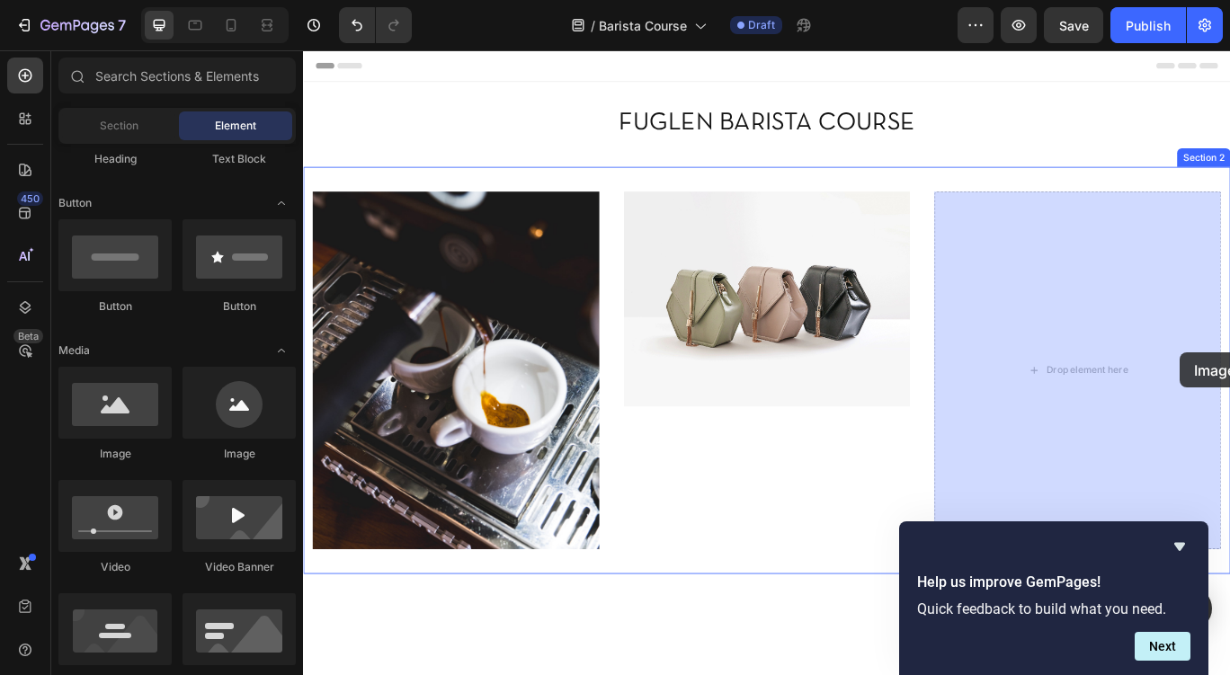
drag, startPoint x: 416, startPoint y: 455, endPoint x: 1180, endPoint y: 352, distance: 771.5
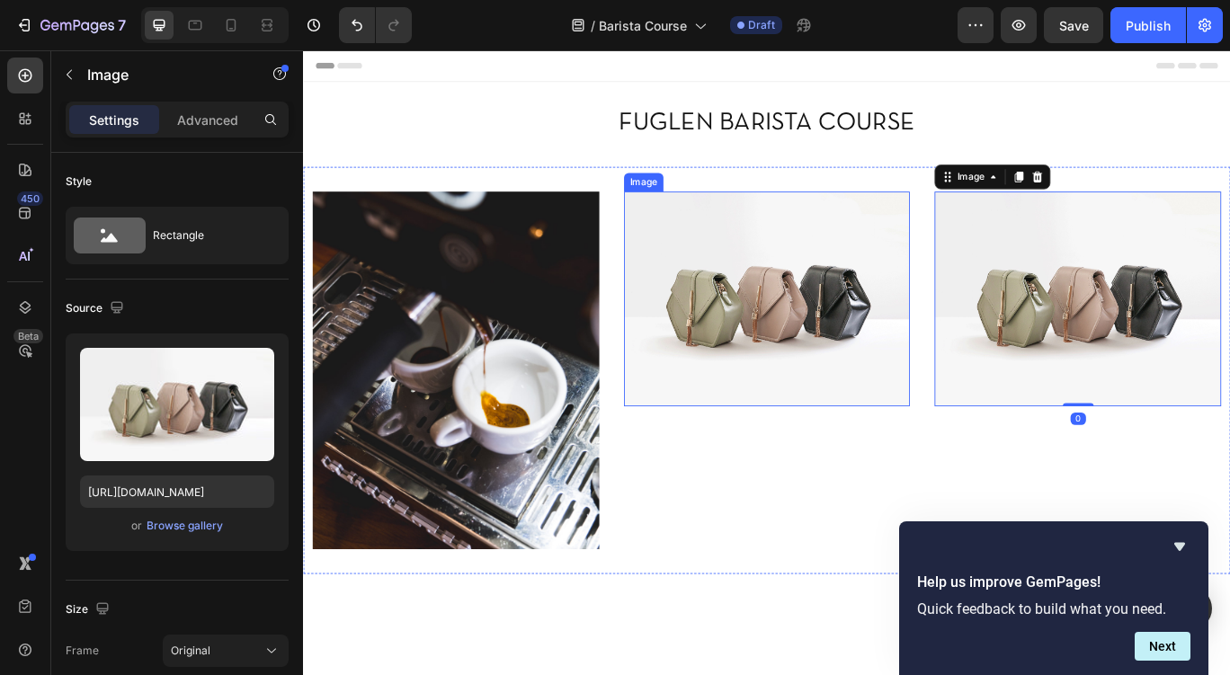
click at [838, 374] on img at bounding box center [843, 340] width 334 height 250
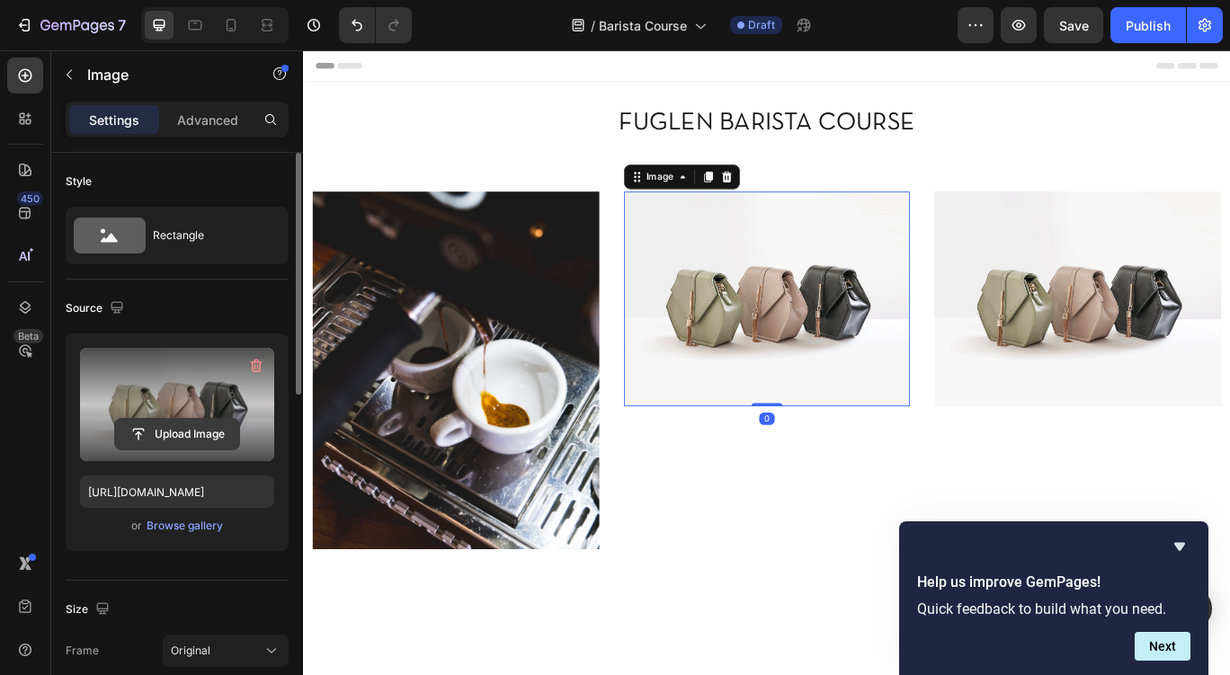
click at [197, 434] on input "file" at bounding box center [177, 434] width 124 height 31
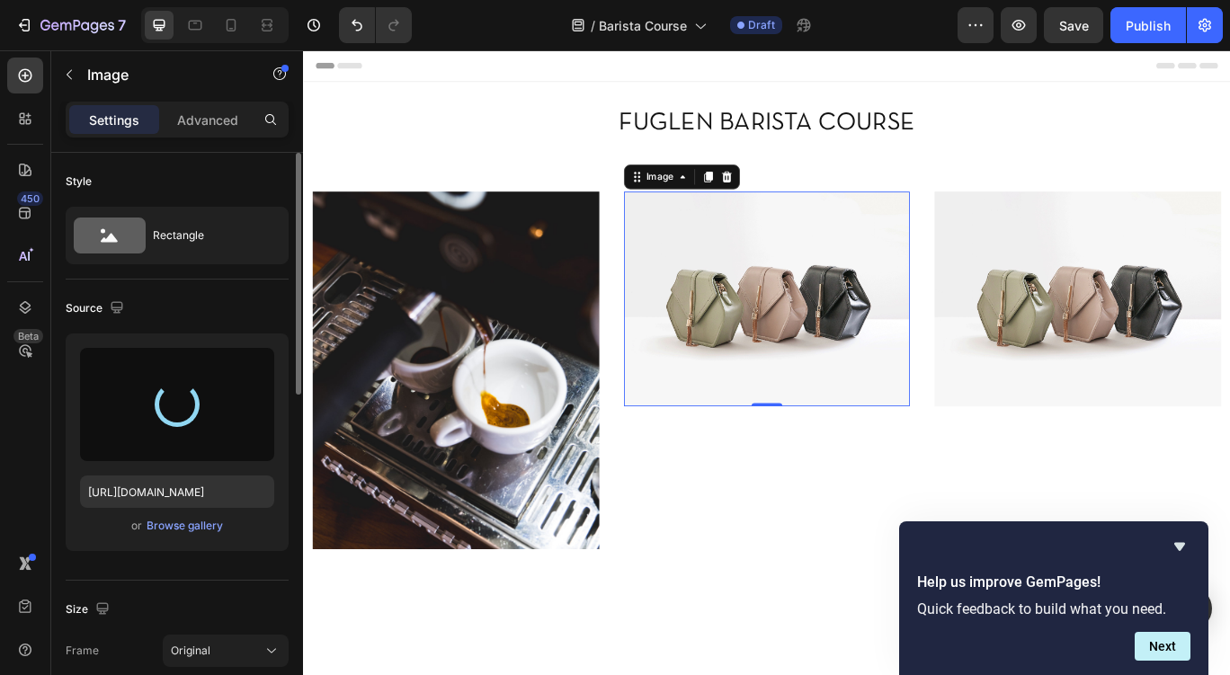
type input "https://cdn.shopify.com/s/files/1/0080/4559/2676/files/gempages_490888588385321…"
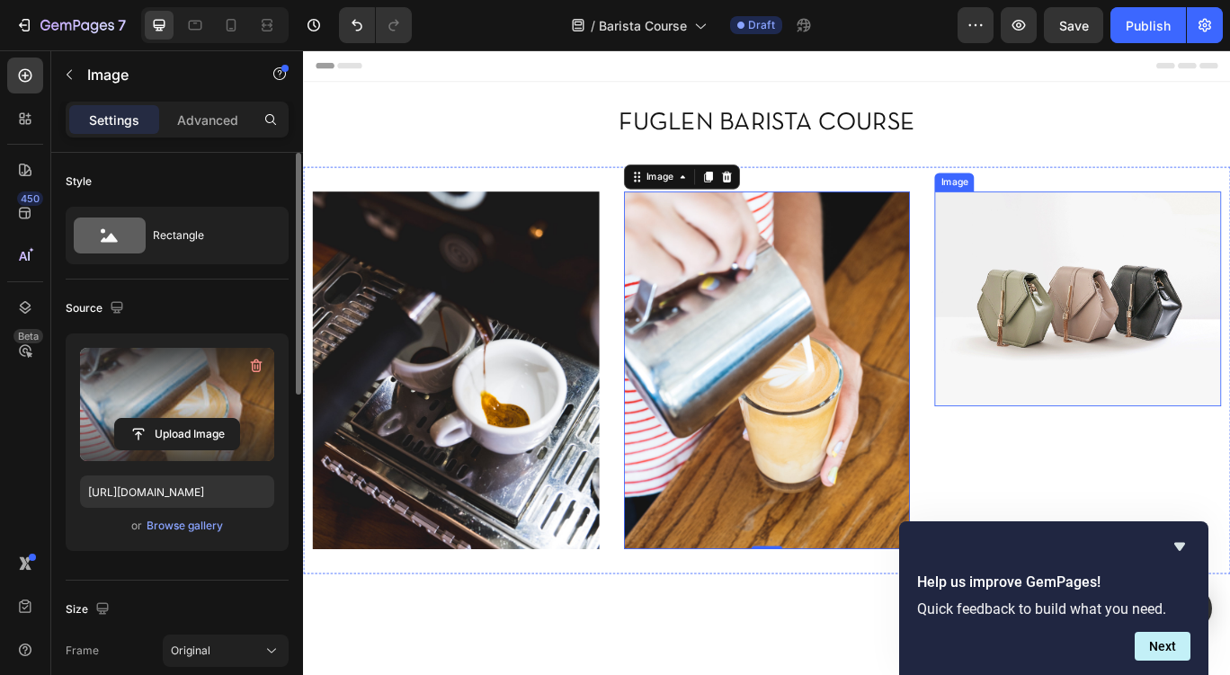
click at [1116, 384] on img at bounding box center [1205, 340] width 334 height 250
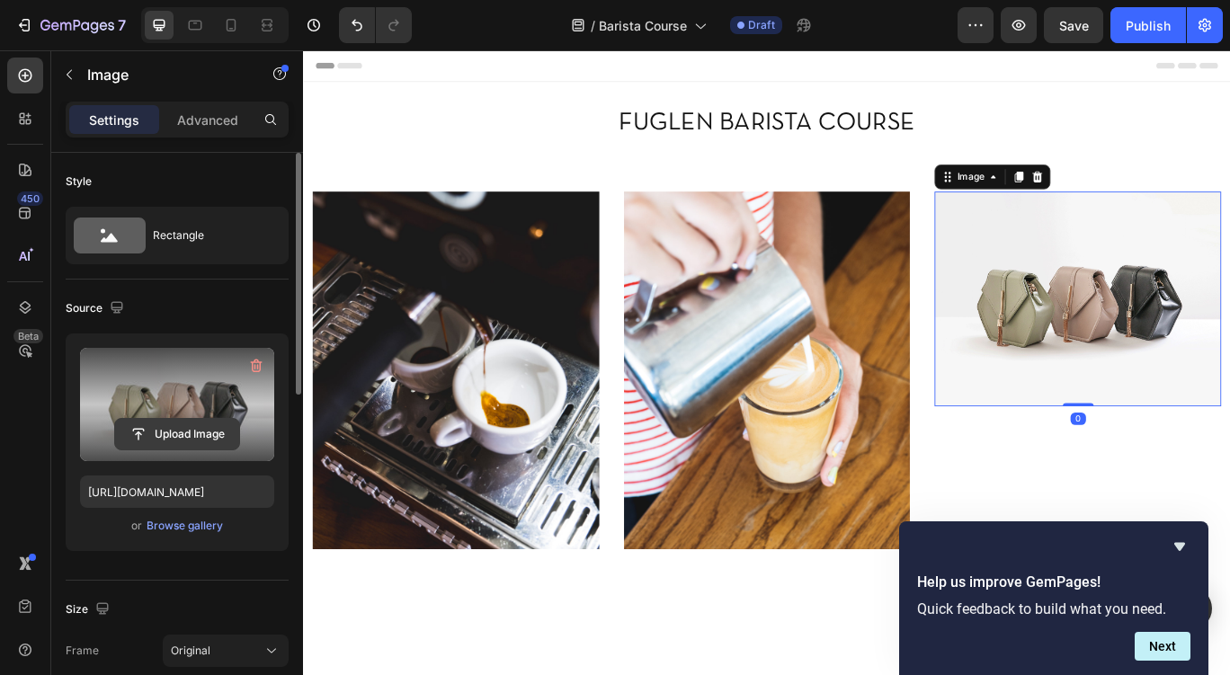
click at [169, 434] on input "file" at bounding box center [177, 434] width 124 height 31
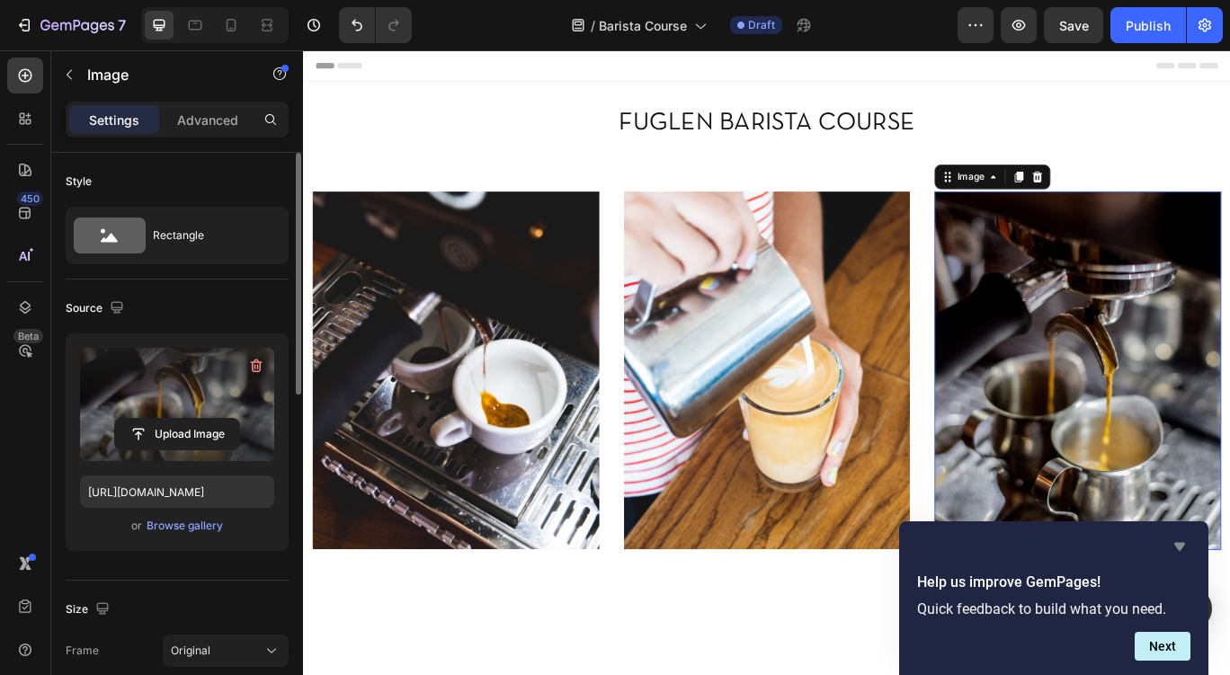
click at [1181, 542] on icon "Hide survey" at bounding box center [1180, 547] width 22 height 22
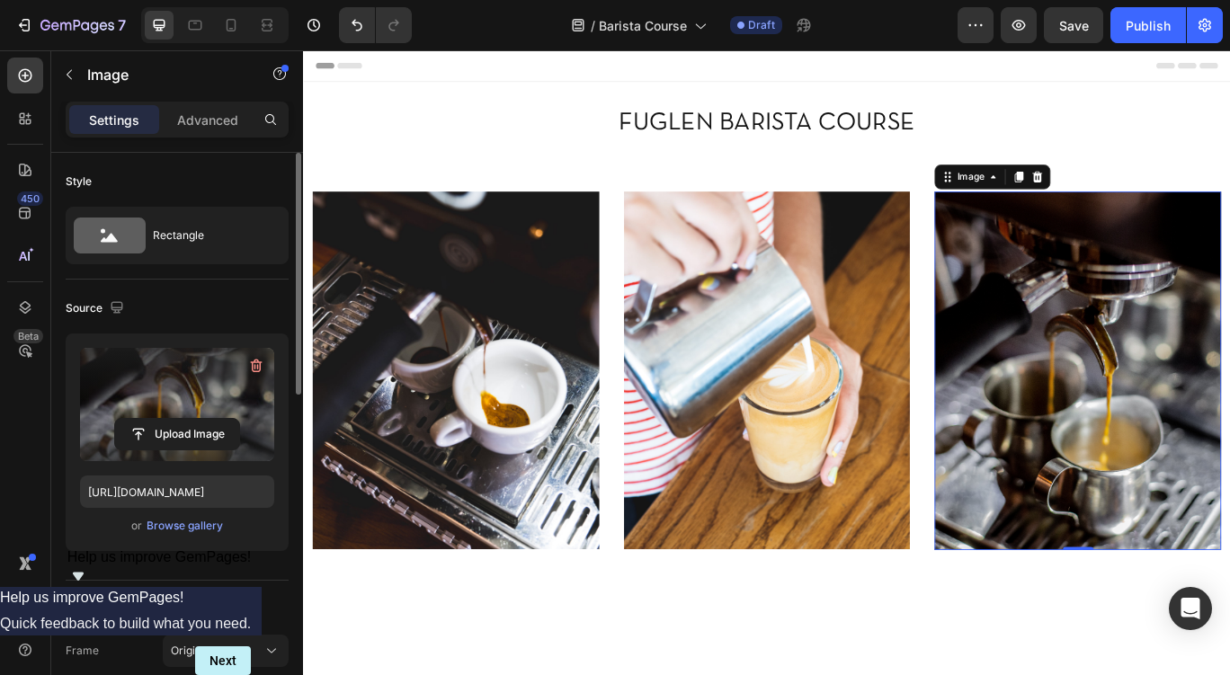
click at [1190, 346] on img at bounding box center [1205, 423] width 334 height 417
click at [163, 432] on input "file" at bounding box center [177, 434] width 124 height 31
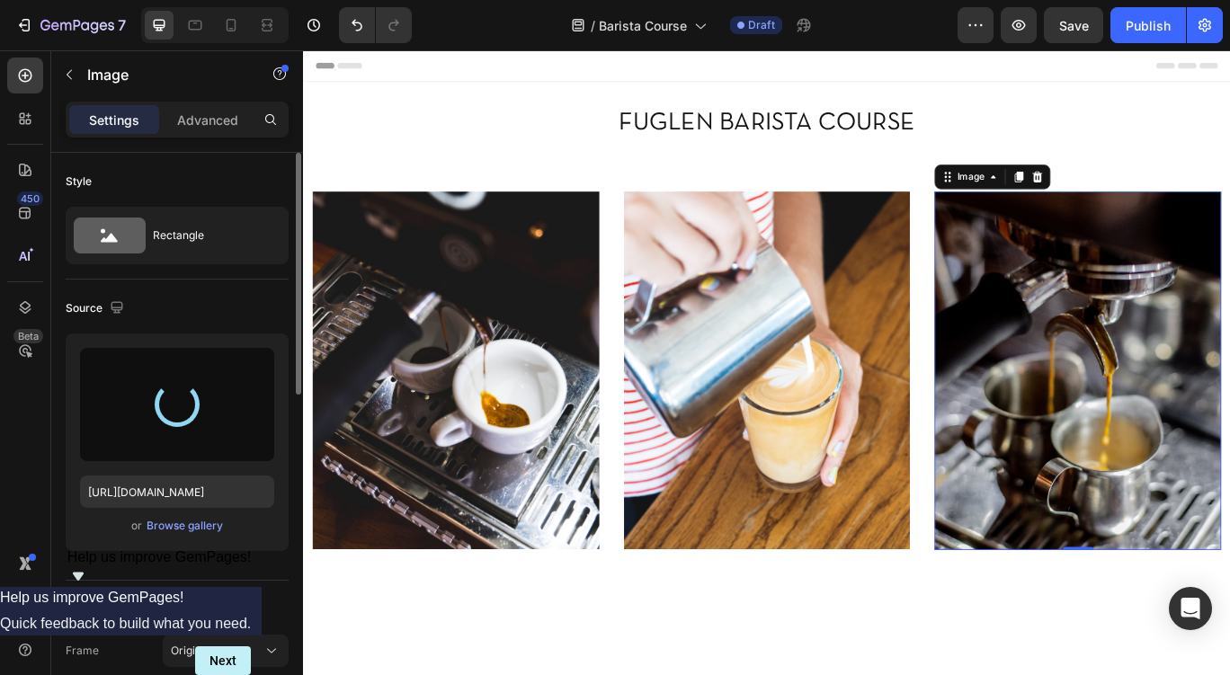
type input "https://cdn.shopify.com/s/files/1/0080/4559/2676/files/gempages_490888588385321…"
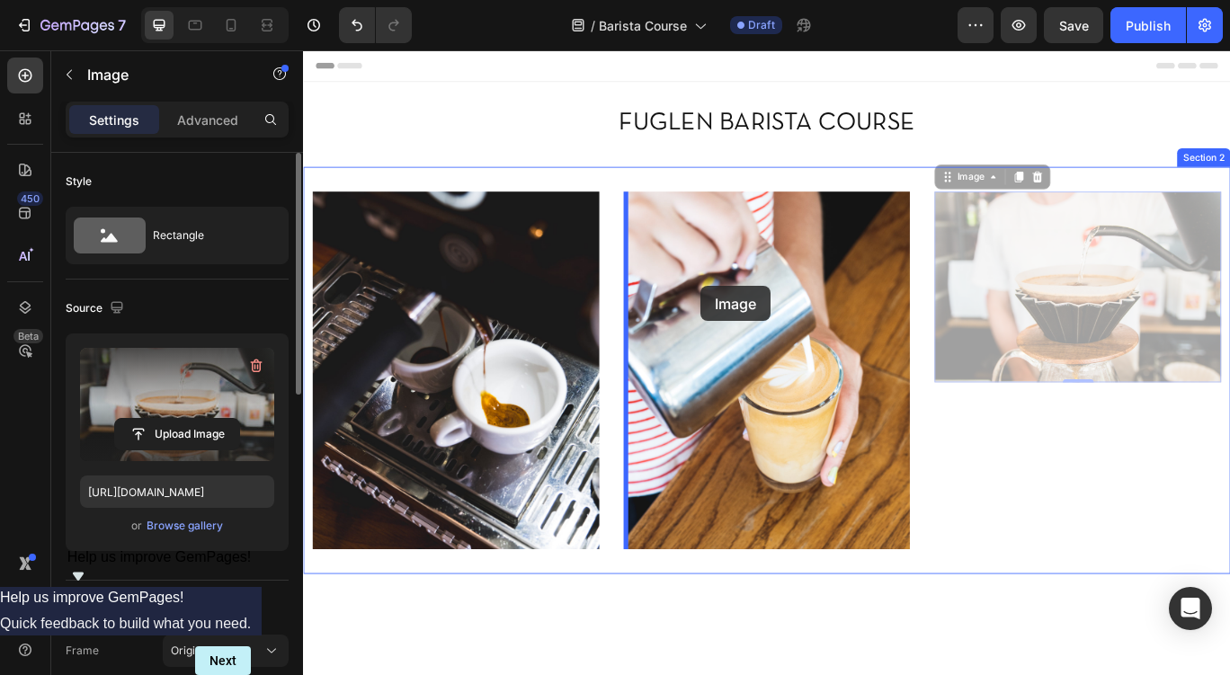
drag, startPoint x: 1065, startPoint y: 191, endPoint x: 691, endPoint y: 275, distance: 383.6
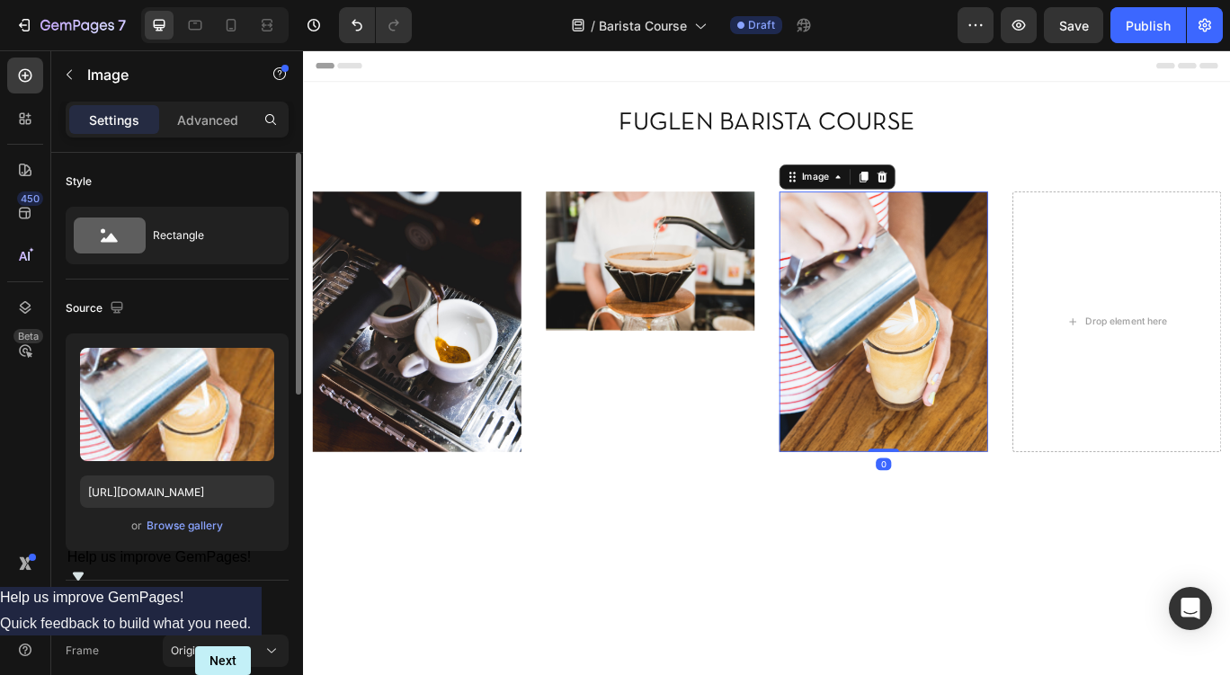
click at [970, 278] on img at bounding box center [978, 367] width 243 height 304
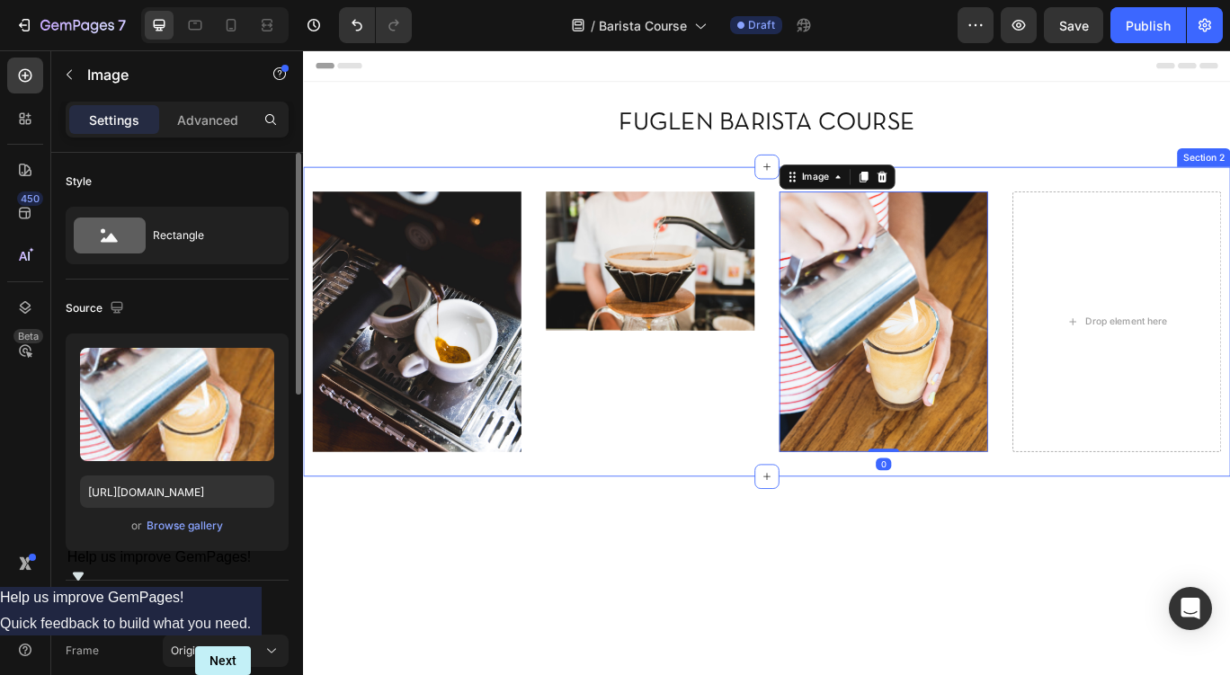
click at [462, 194] on div "Image Image Image 0 Drop element here Section 2" at bounding box center [842, 367] width 1079 height 362
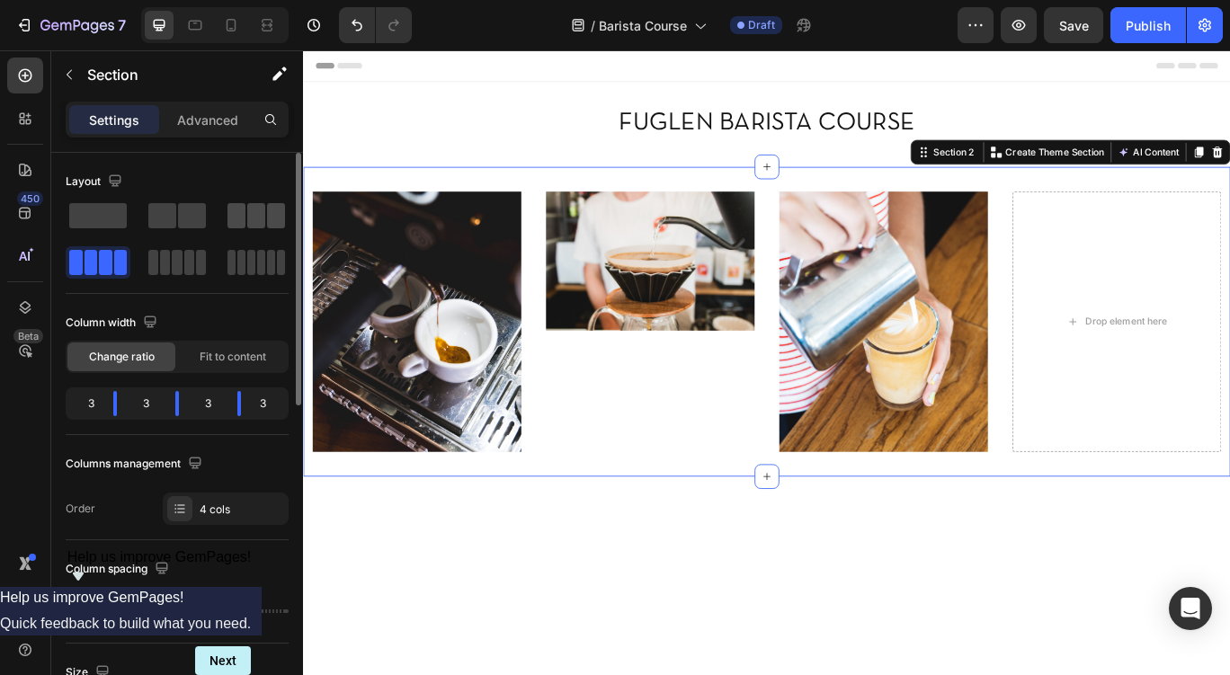
click at [259, 217] on span at bounding box center [256, 215] width 18 height 25
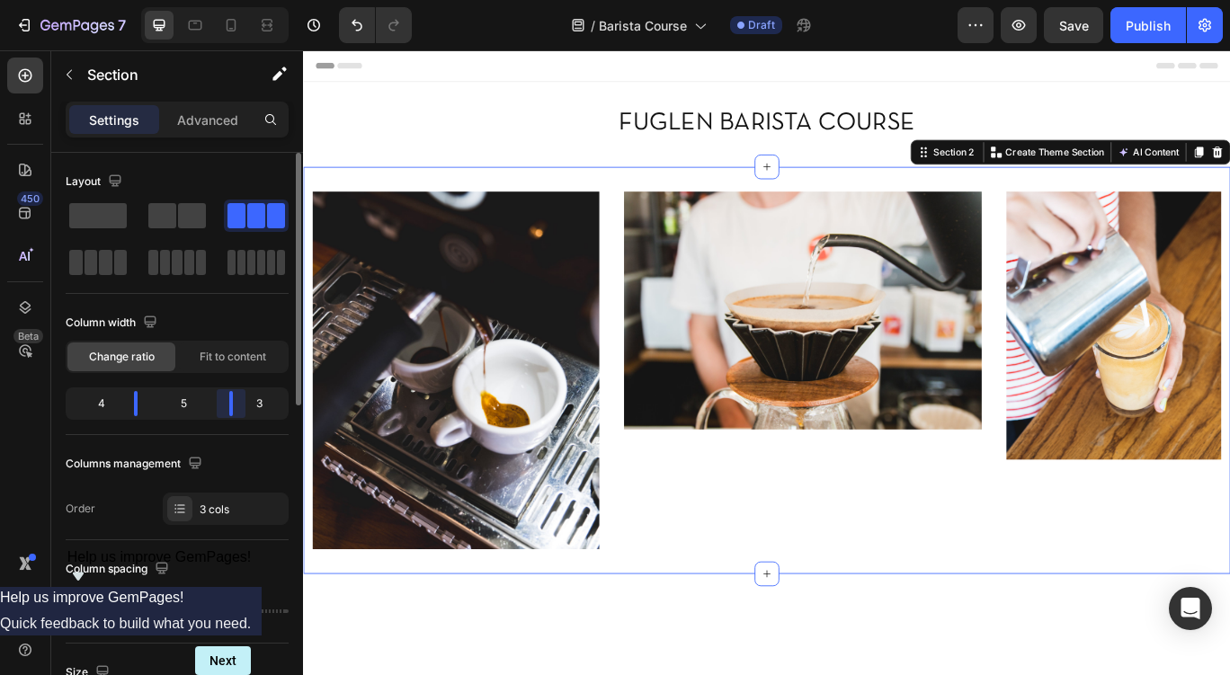
click at [228, 406] on div "Layout Column width Change ratio Fit to content 4 5 3 Columns management Order …" at bounding box center [177, 440] width 252 height 574
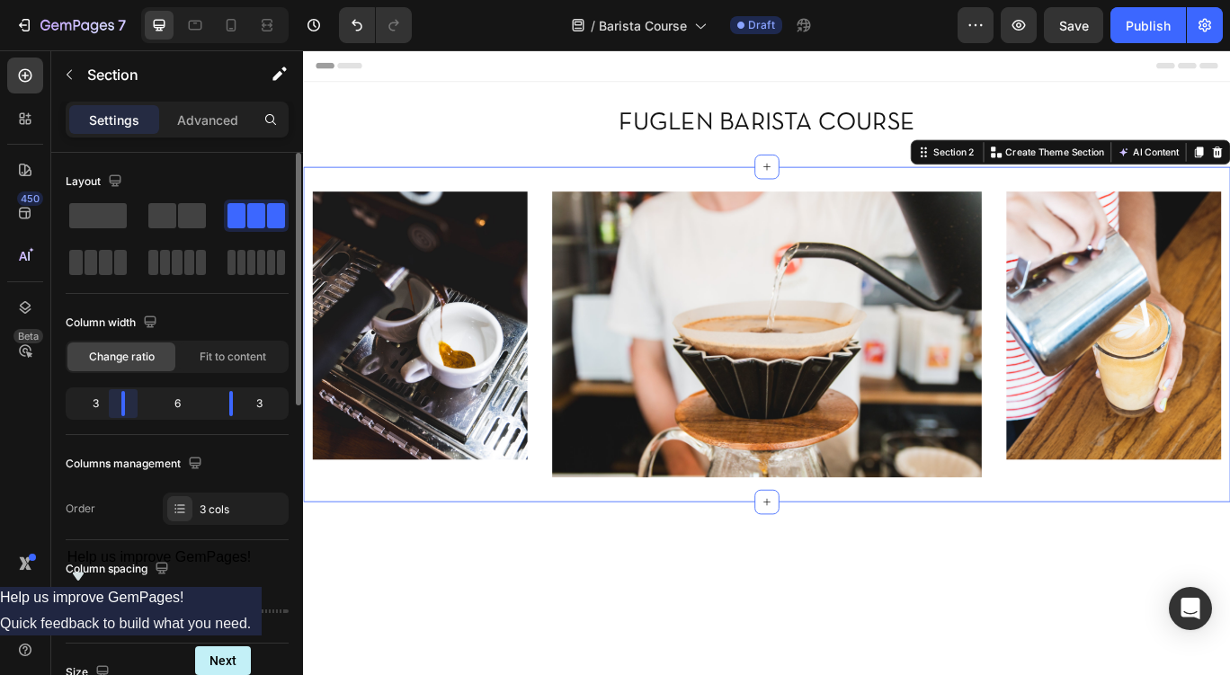
drag, startPoint x: 131, startPoint y: 404, endPoint x: 120, endPoint y: 404, distance: 11.7
click at [120, 404] on div "Layout Column width Change ratio Fit to content 3 6 3 Columns management Order …" at bounding box center [177, 440] width 252 height 574
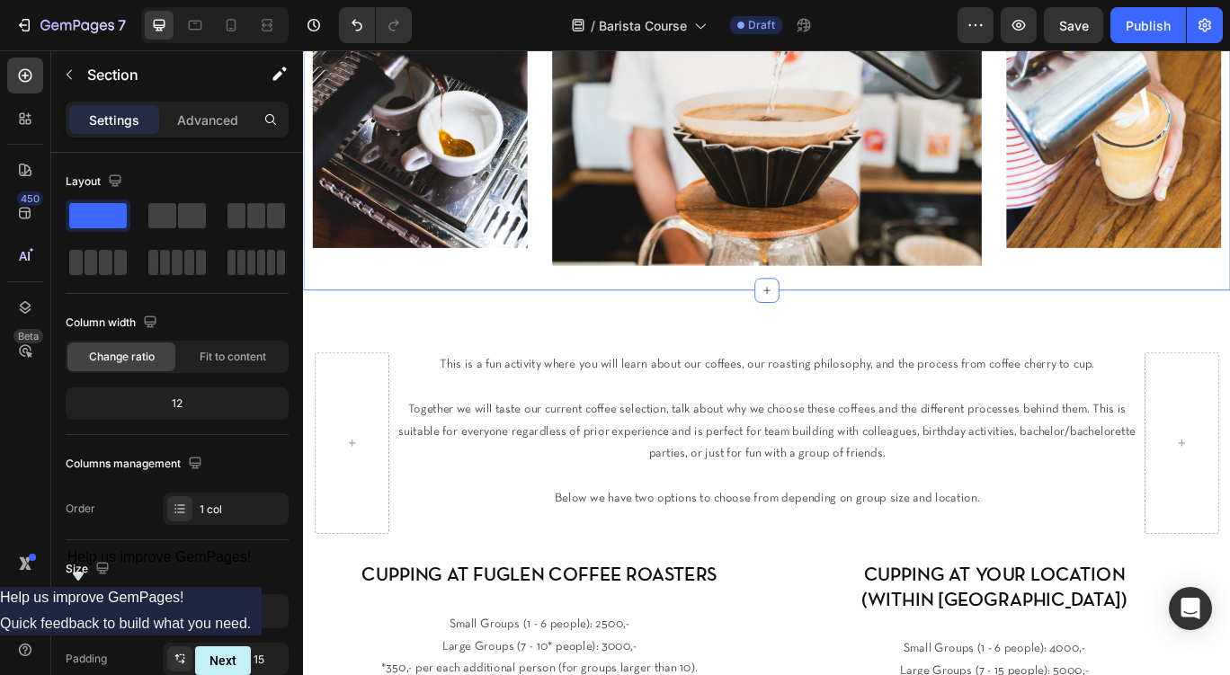
scroll to position [246, 0]
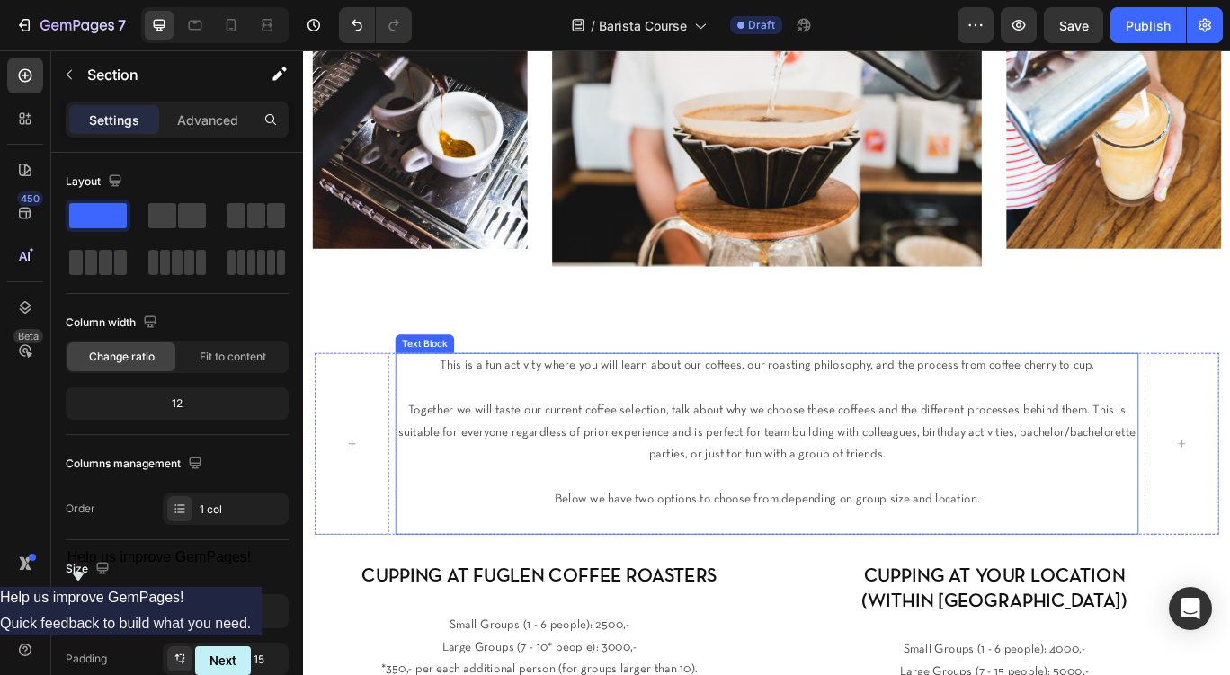
click at [829, 447] on p "This is a fun activity where you will learn about our coffees, our roasting phi…" at bounding box center [843, 431] width 862 height 52
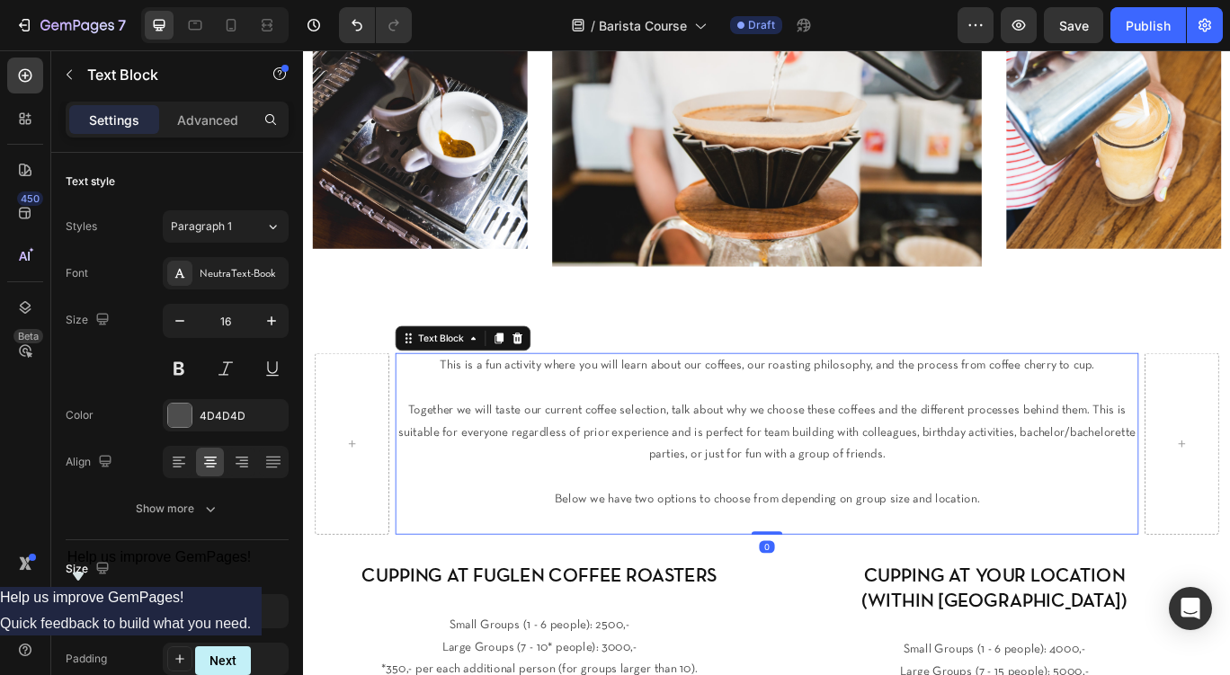
click at [829, 447] on p "This is a fun activity where you will learn about our coffees, our roasting phi…" at bounding box center [843, 431] width 862 height 52
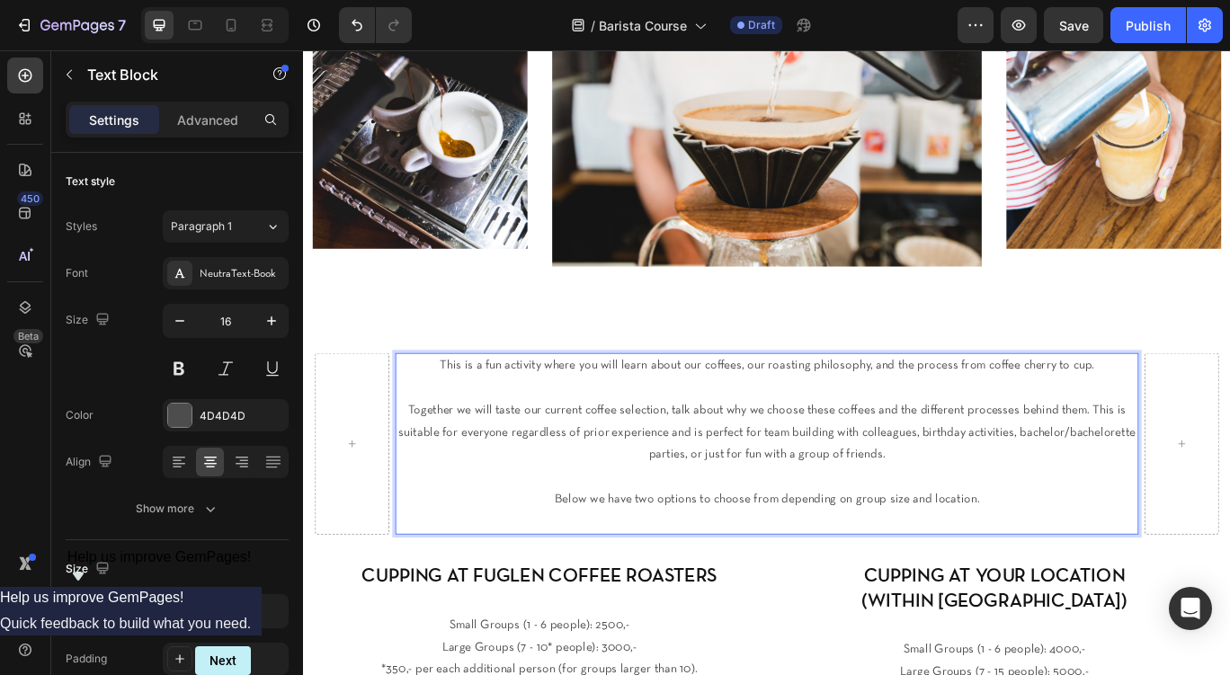
click at [829, 447] on p "This is a fun activity where you will learn about our coffees, our roasting phi…" at bounding box center [843, 431] width 862 height 52
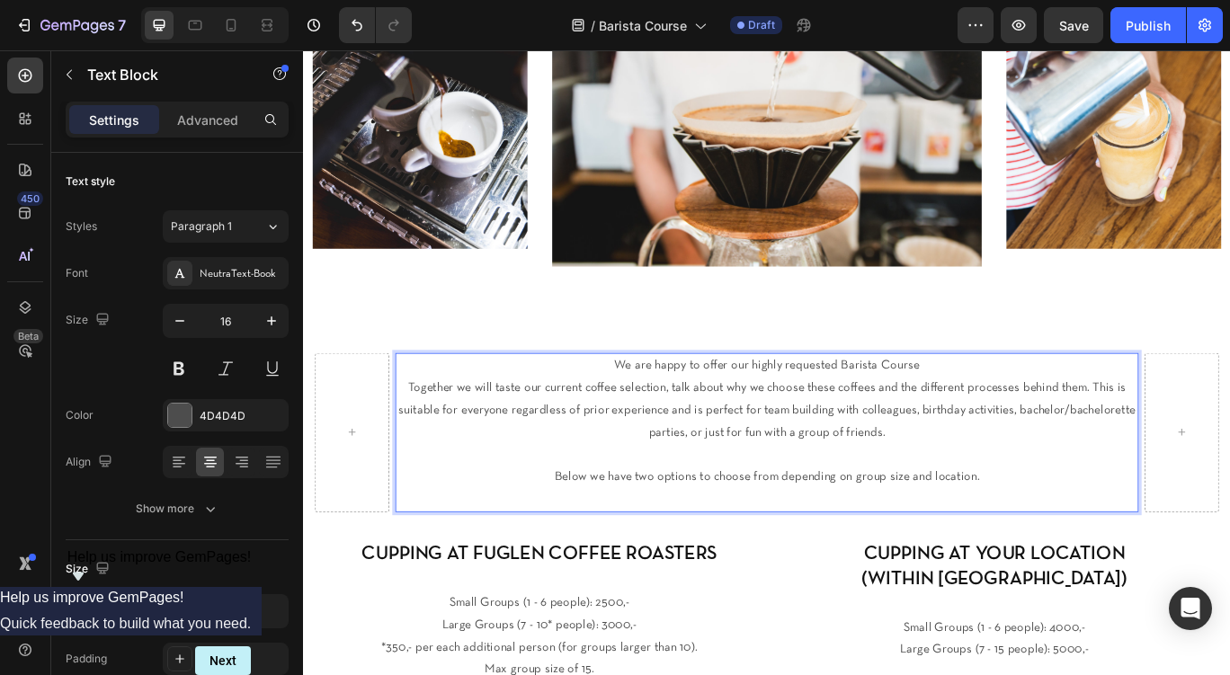
click at [926, 417] on span "We are happy to offer our highly requested Barista Course" at bounding box center [842, 417] width 355 height 13
click at [1099, 422] on p "We are happy to offer our highly requested Fuglen Barista Course" at bounding box center [843, 418] width 862 height 26
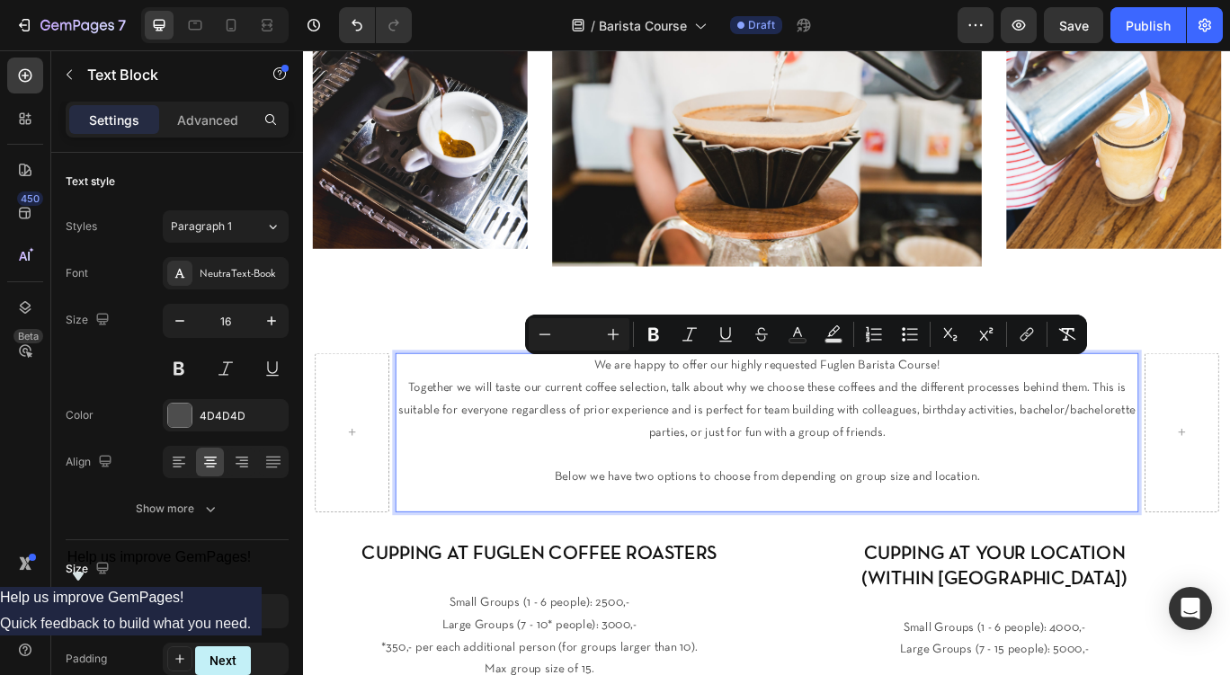
drag, startPoint x: 1057, startPoint y: 416, endPoint x: 461, endPoint y: 416, distance: 595.4
click at [461, 416] on p "We are happy to offer our highly requested Fuglen Barista Course!" at bounding box center [843, 418] width 862 height 26
click at [472, 379] on div "We are happy to offer our highly requested Fuglen Barista Course! Together we w…" at bounding box center [842, 594] width 1079 height 527
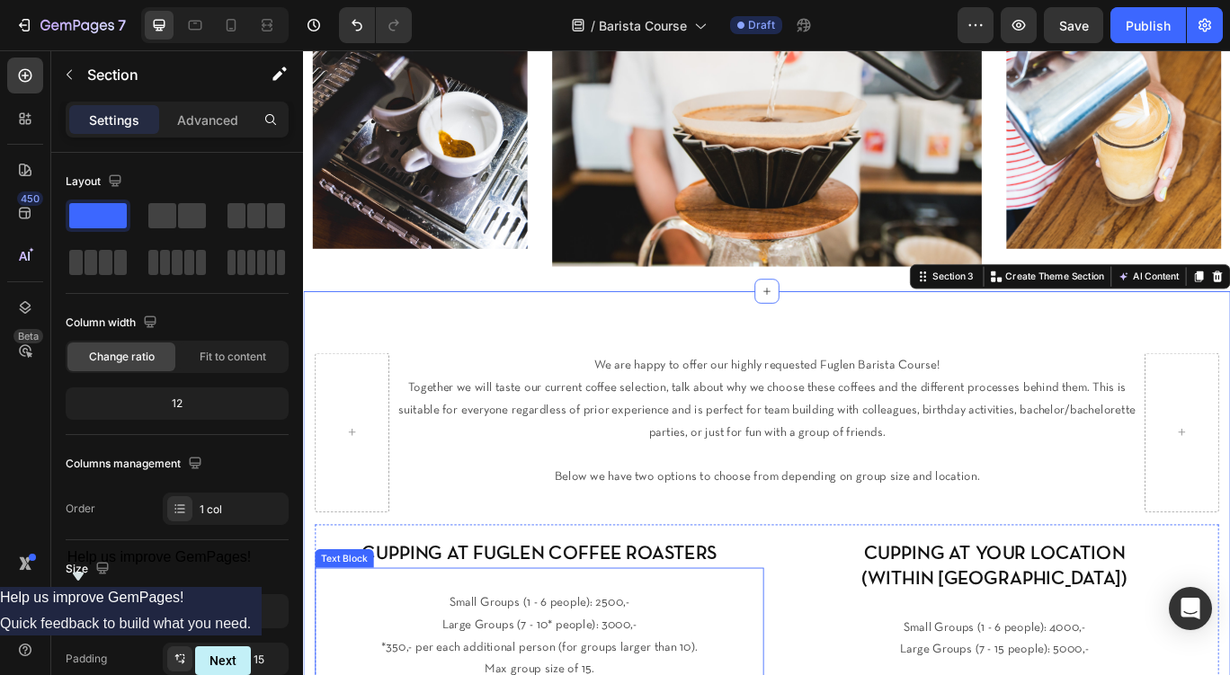
click at [513, 628] on h2 "CUPPING AT FUGLEN COFFEE ROASTERS" at bounding box center [578, 637] width 523 height 33
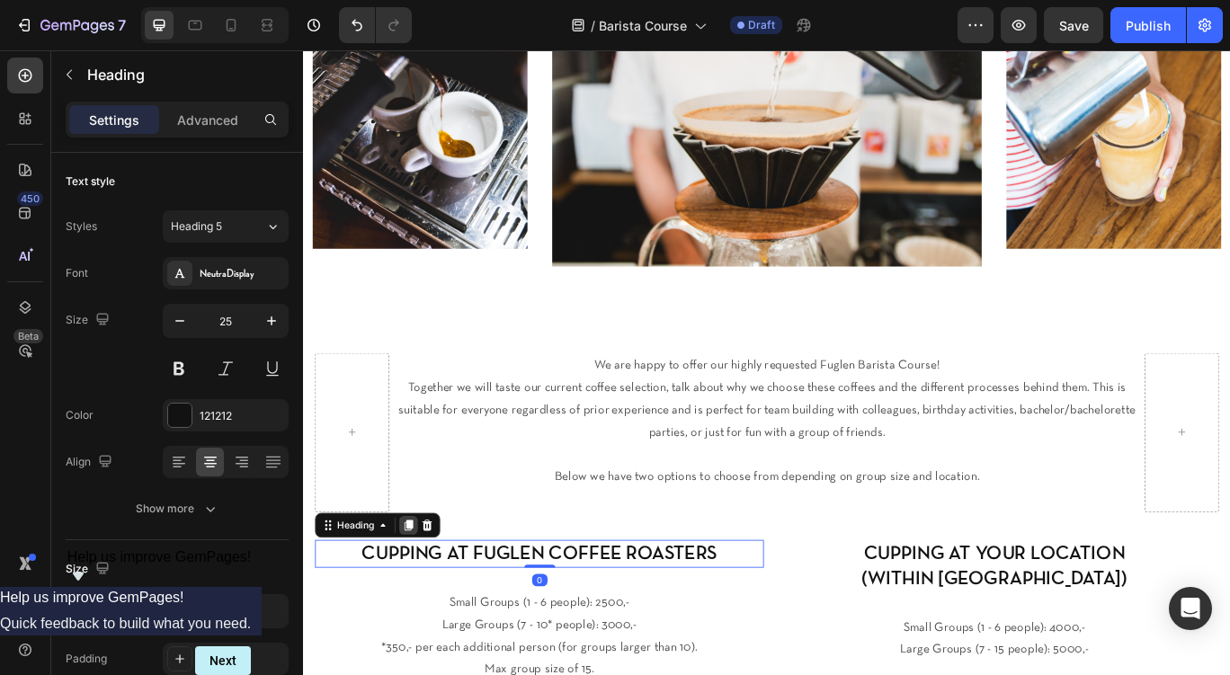
click at [430, 599] on icon at bounding box center [426, 603] width 10 height 13
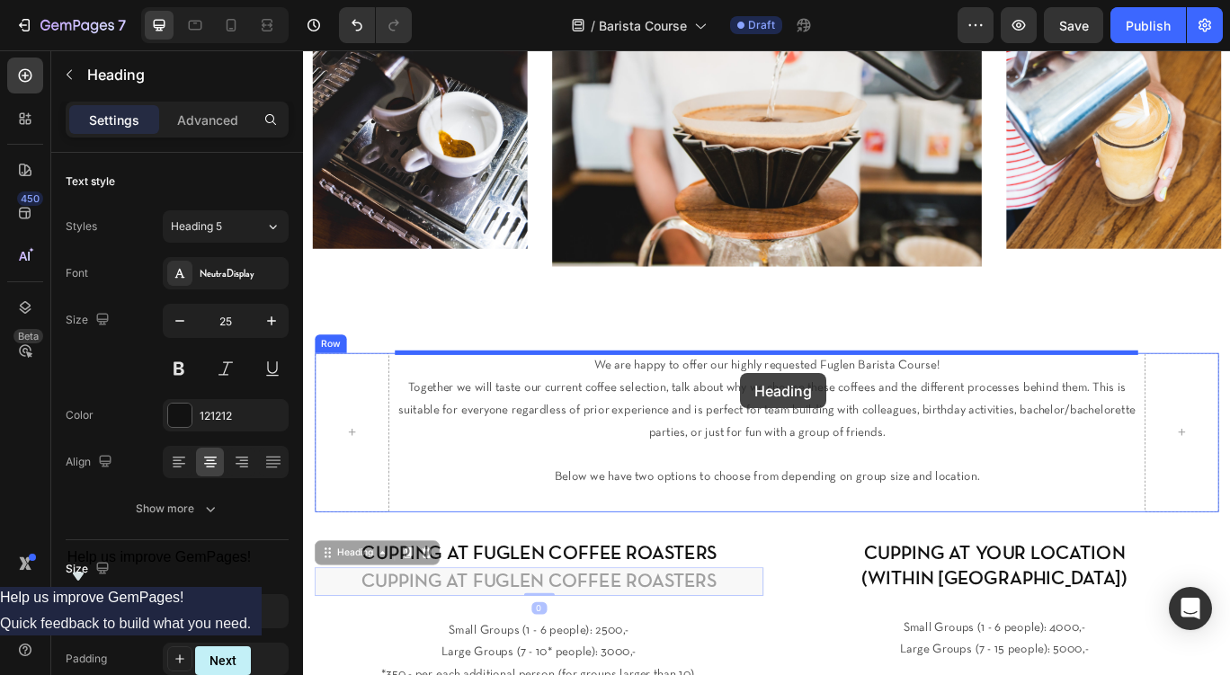
drag, startPoint x: 340, startPoint y: 635, endPoint x: 740, endPoint y: 373, distance: 478.2
click at [740, 373] on div "Header Image Image Image Section 2 We are happy to offer our highly requested F…" at bounding box center [842, 688] width 1079 height 1766
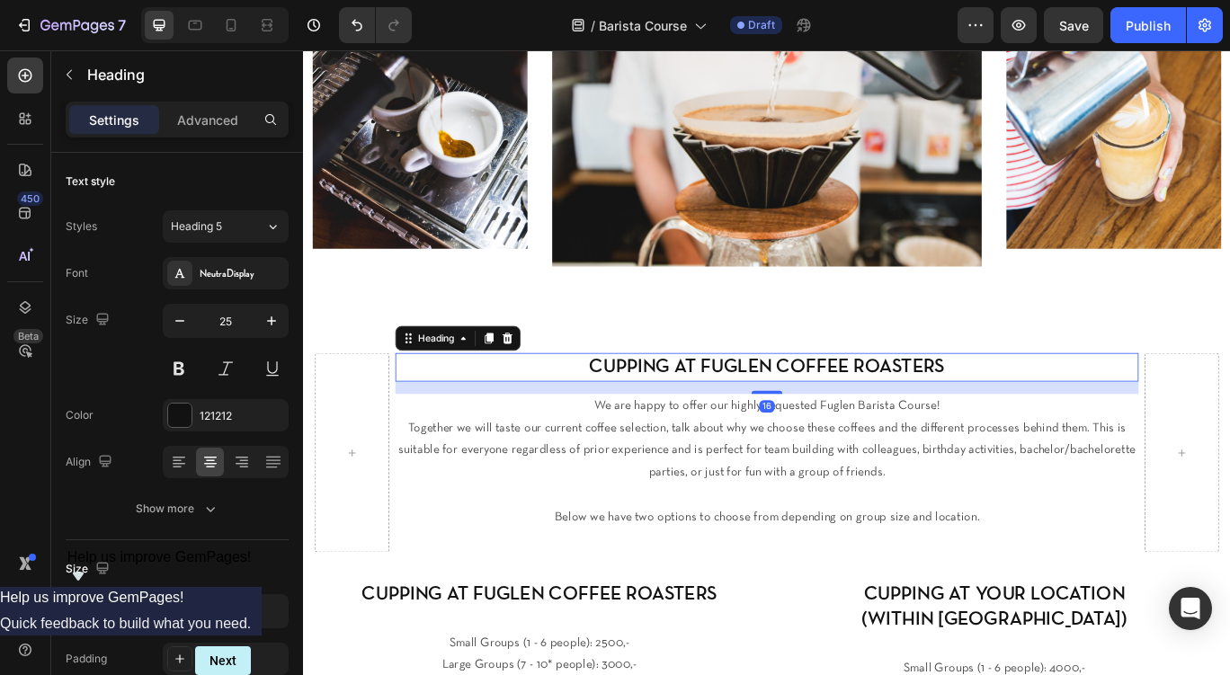
click at [804, 416] on h2 "CUPPING AT FUGLEN COFFEE ROASTERS" at bounding box center [842, 419] width 865 height 33
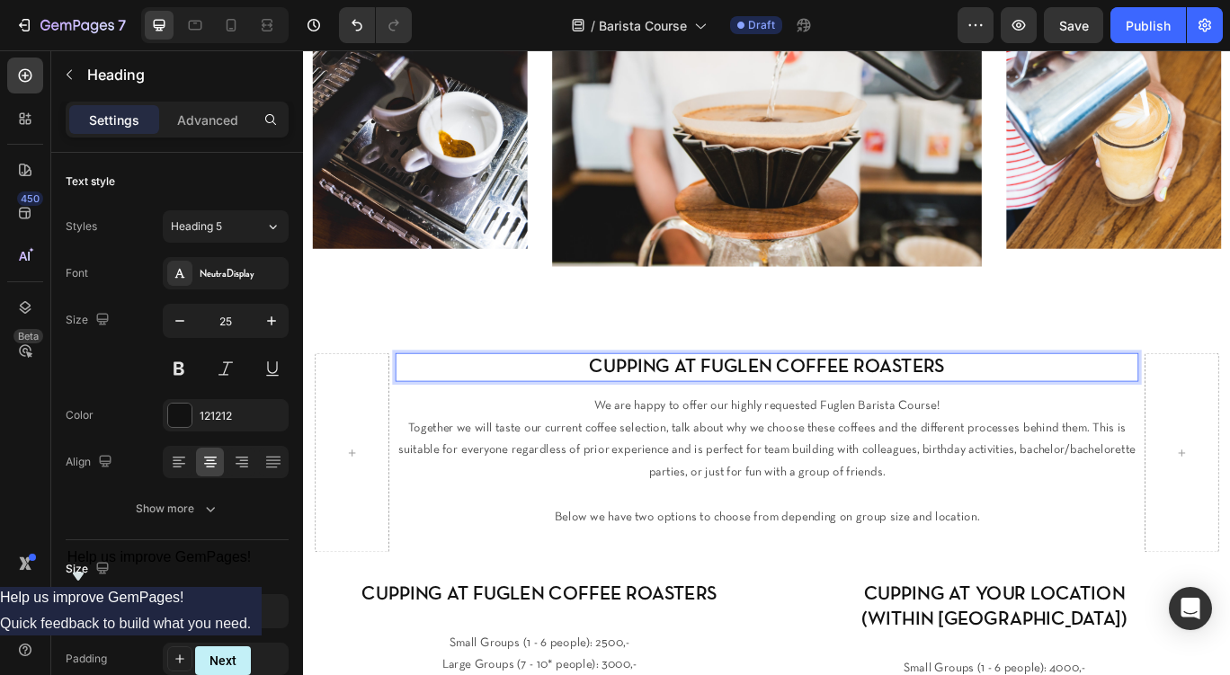
click at [804, 416] on p "CUPPING AT FUGLEN COFFEE ROASTERS" at bounding box center [843, 420] width 862 height 30
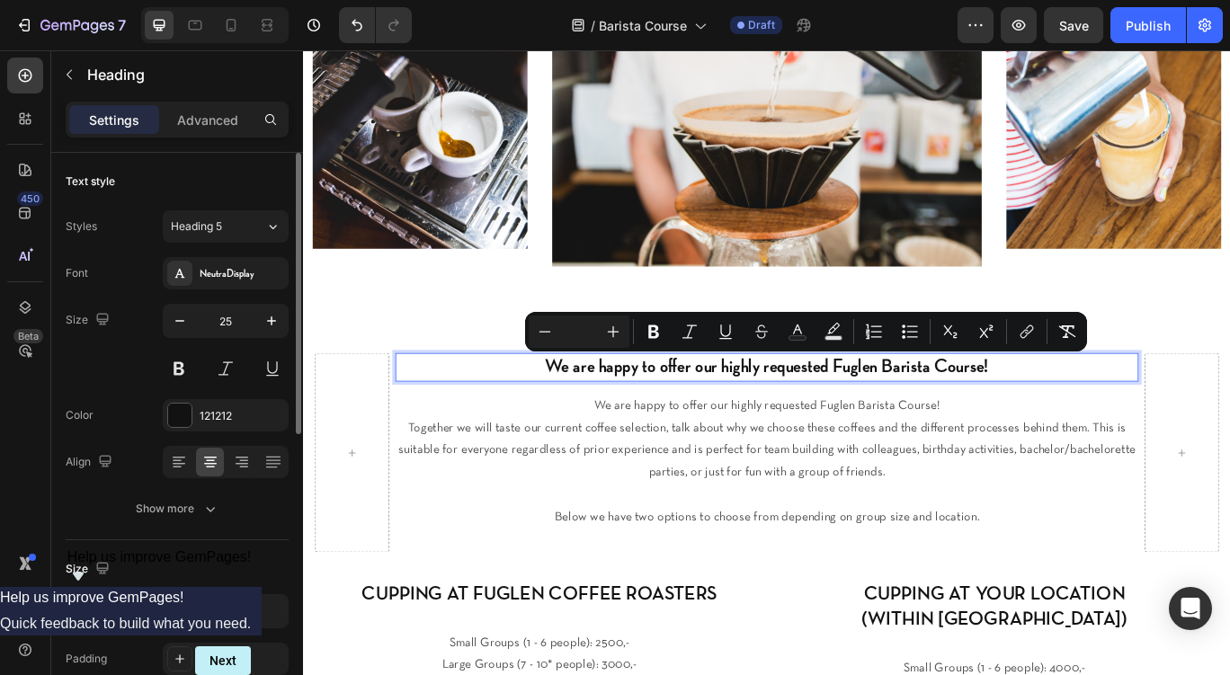
click at [215, 294] on div "Font NeutraDisplay Size 25 Color 121212 Align Show more" at bounding box center [177, 391] width 223 height 268
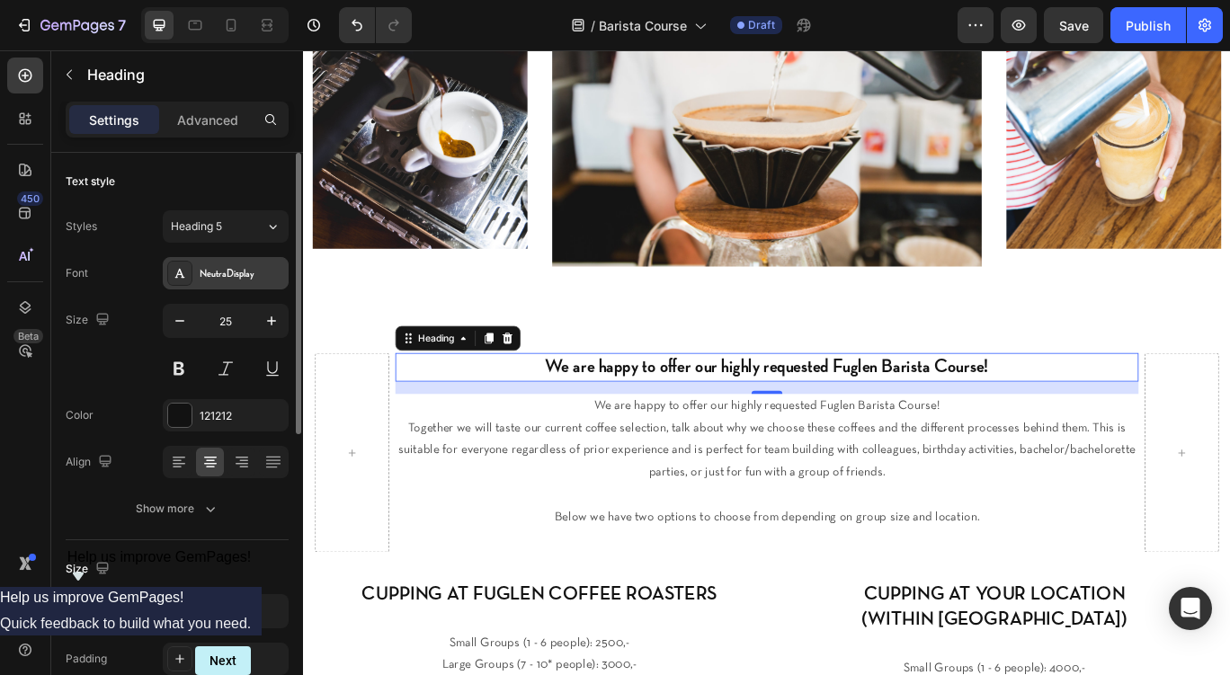
click at [215, 285] on div "NeutraDisplay" at bounding box center [226, 273] width 126 height 32
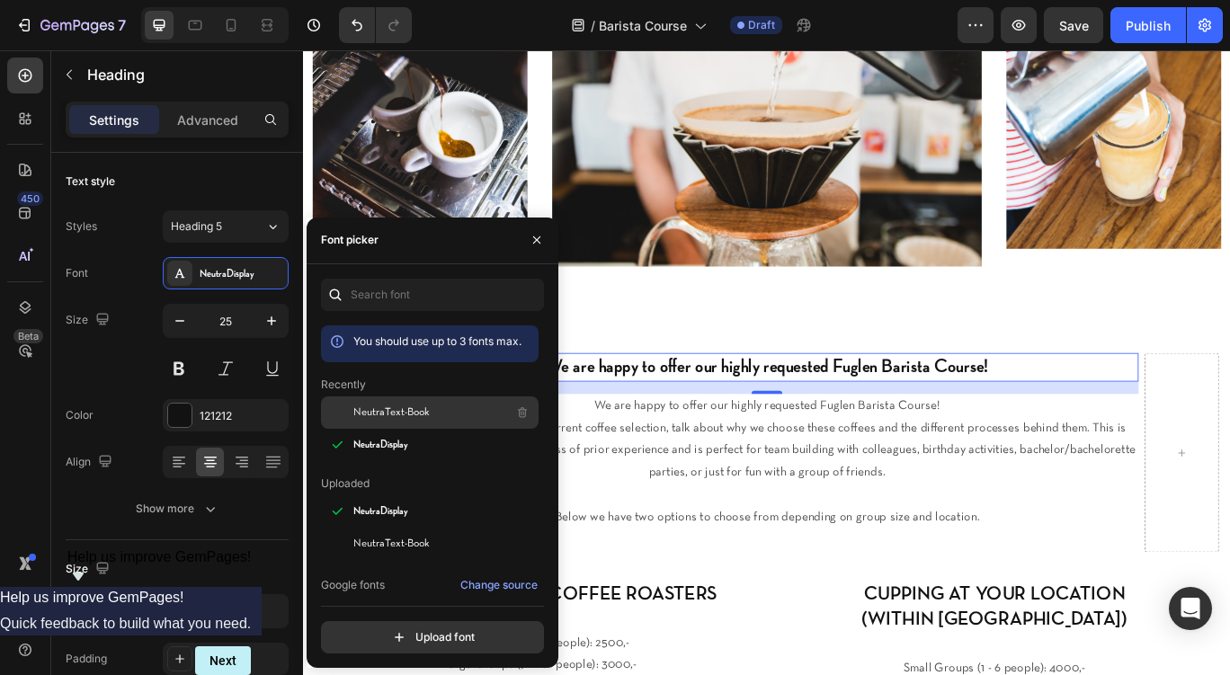
click at [398, 406] on span "NeutraText-Book" at bounding box center [391, 413] width 76 height 16
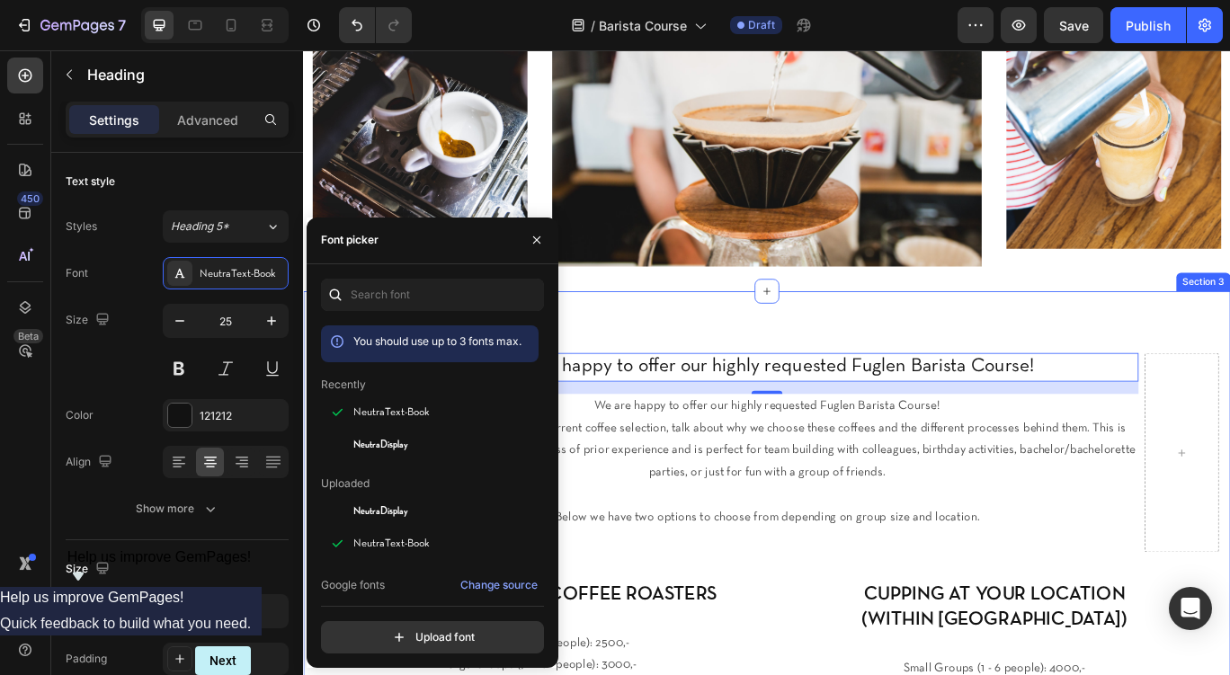
click at [786, 337] on div "⁠⁠⁠⁠⁠⁠⁠ We are happy to offer our highly requested Fuglen Barista Course! Headi…" at bounding box center [842, 618] width 1079 height 575
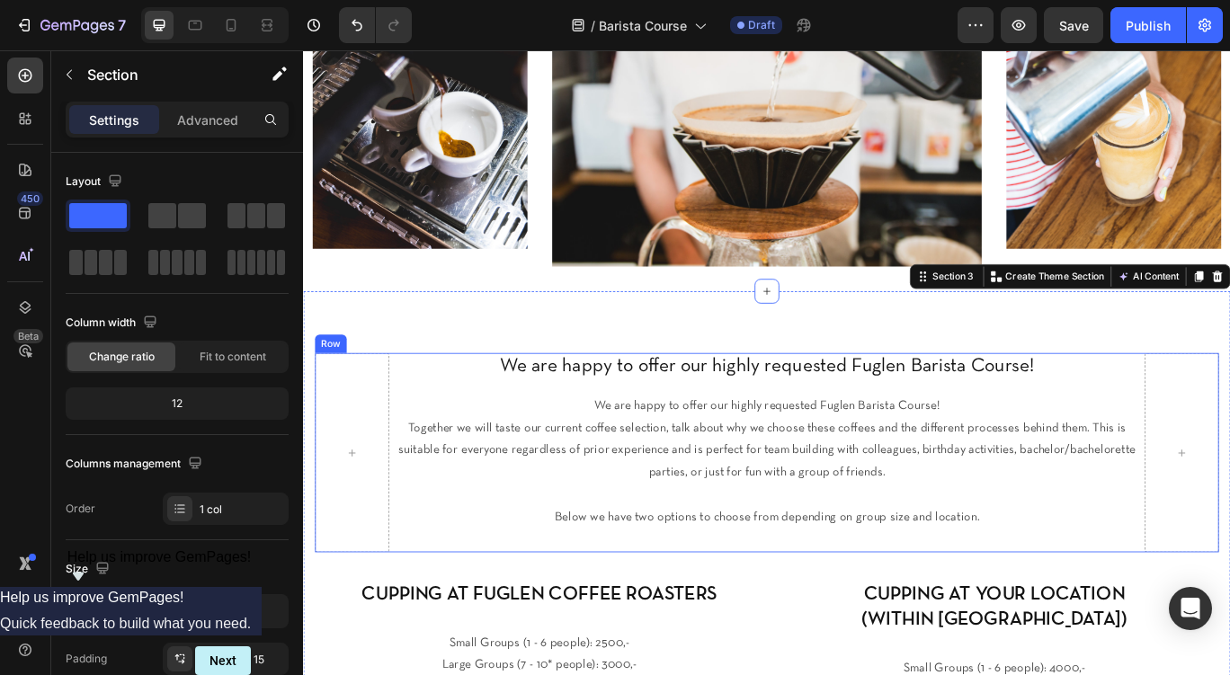
click at [757, 488] on span "Together we will taste our current coffee selection, talk about why we choose t…" at bounding box center [843, 516] width 858 height 65
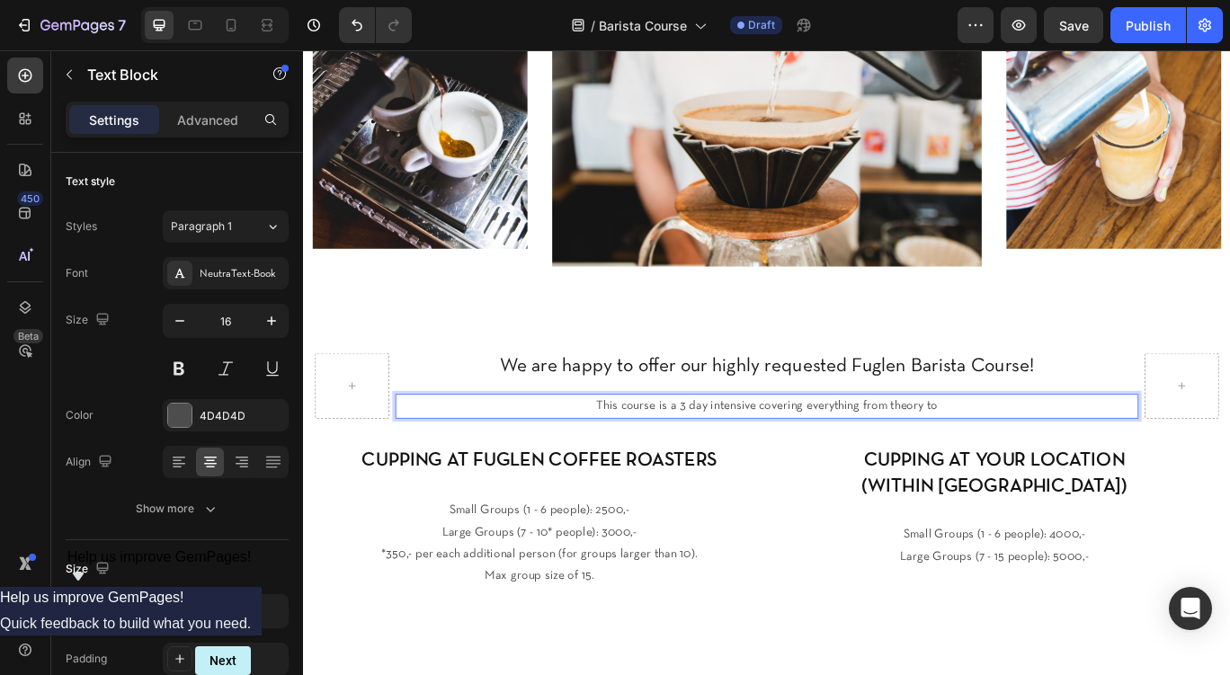
click at [981, 464] on span "This course is a 3 day intensive covering everything from theory to" at bounding box center [843, 465] width 398 height 13
click at [1115, 478] on div "This course is a 3 day intensive covering everything from coffee theory to" at bounding box center [842, 466] width 865 height 30
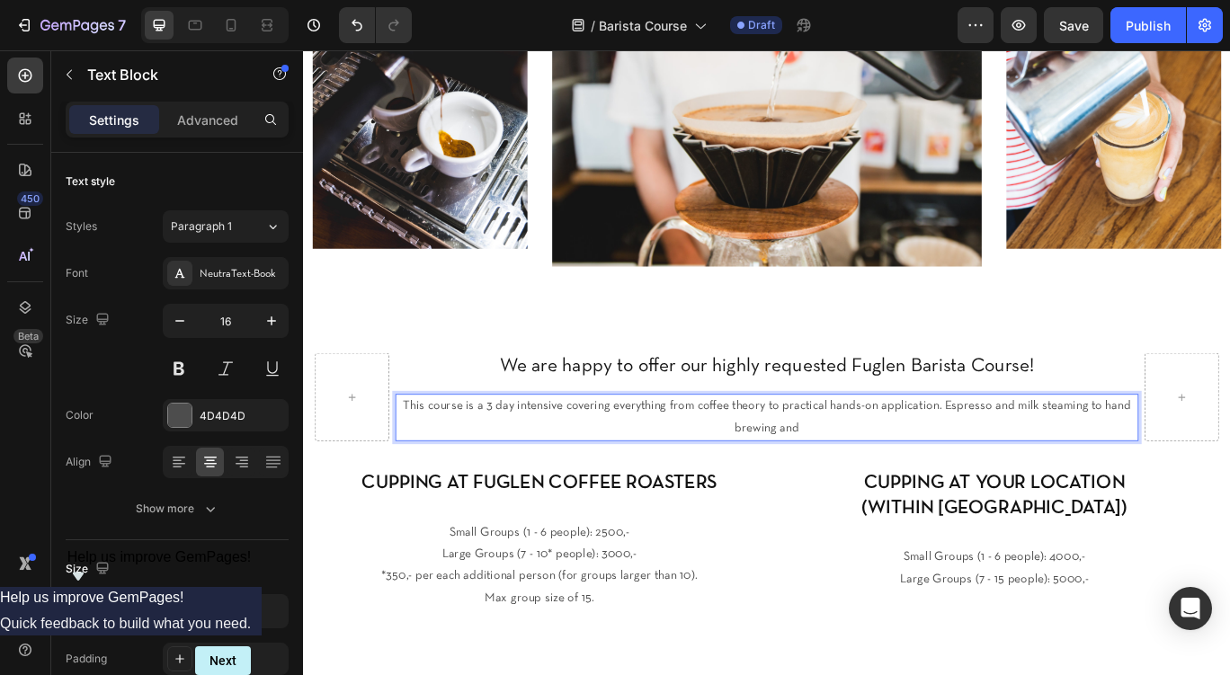
drag, startPoint x: 911, startPoint y: 490, endPoint x: 1233, endPoint y: 460, distance: 323.3
click at [1229, 460] on p "This course is a 3 day intensive covering everything from coffee theory to prac…" at bounding box center [843, 478] width 862 height 52
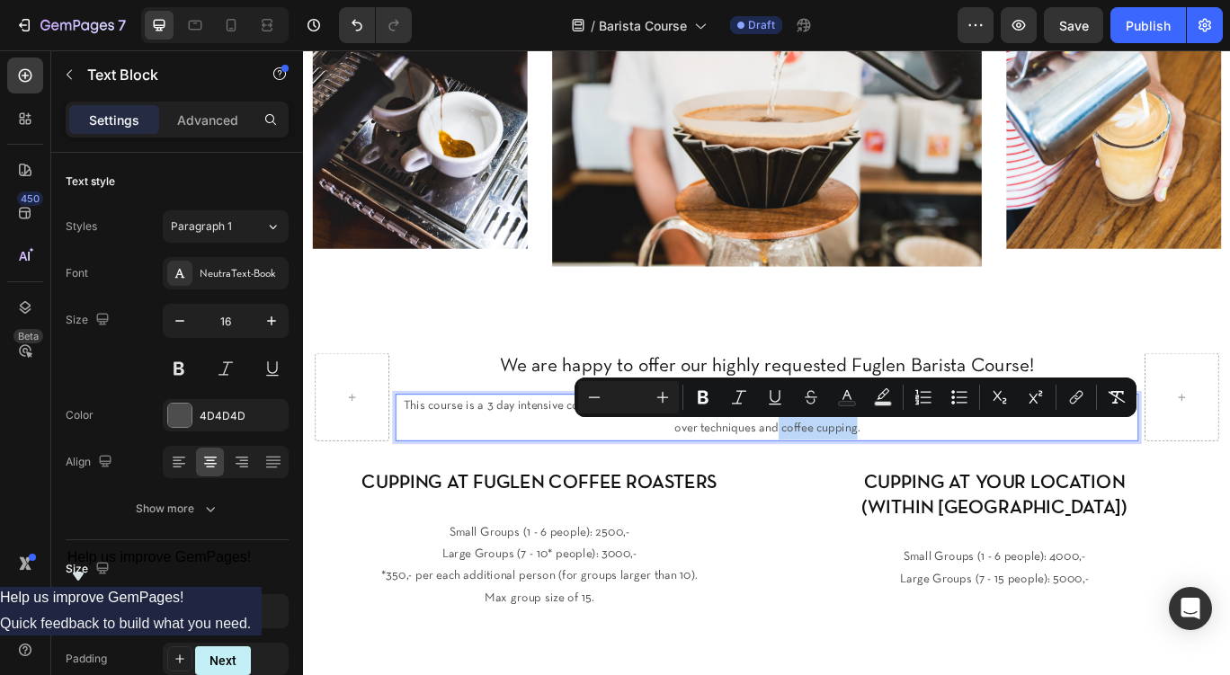
drag, startPoint x: 946, startPoint y: 492, endPoint x: 856, endPoint y: 492, distance: 89.9
click at [856, 492] on span "This course is a 3 day intensive covering everything from coffee theory to prac…" at bounding box center [842, 478] width 846 height 39
copy span "coffee cupping"
click at [1229, 496] on p "This course is a 3 day intensive covering everything from coffee theory to prac…" at bounding box center [843, 478] width 862 height 52
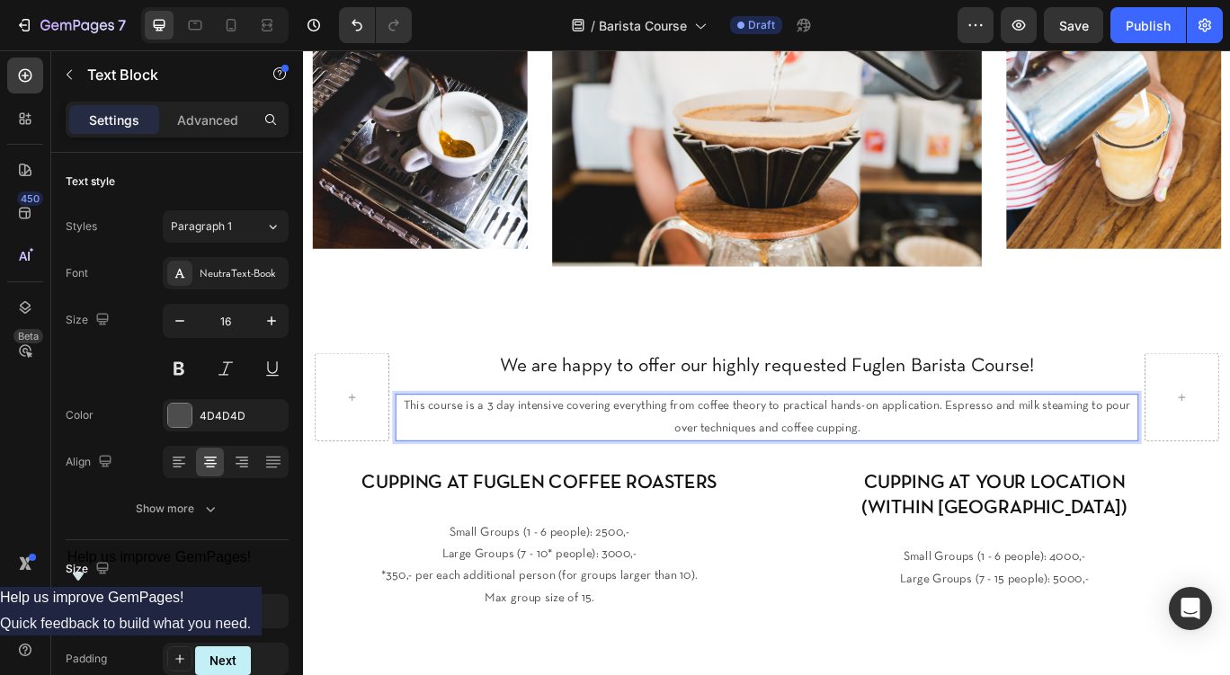
click at [1229, 469] on span "This course is a 3 day intensive covering everything from coffee theory to prac…" at bounding box center [842, 478] width 846 height 39
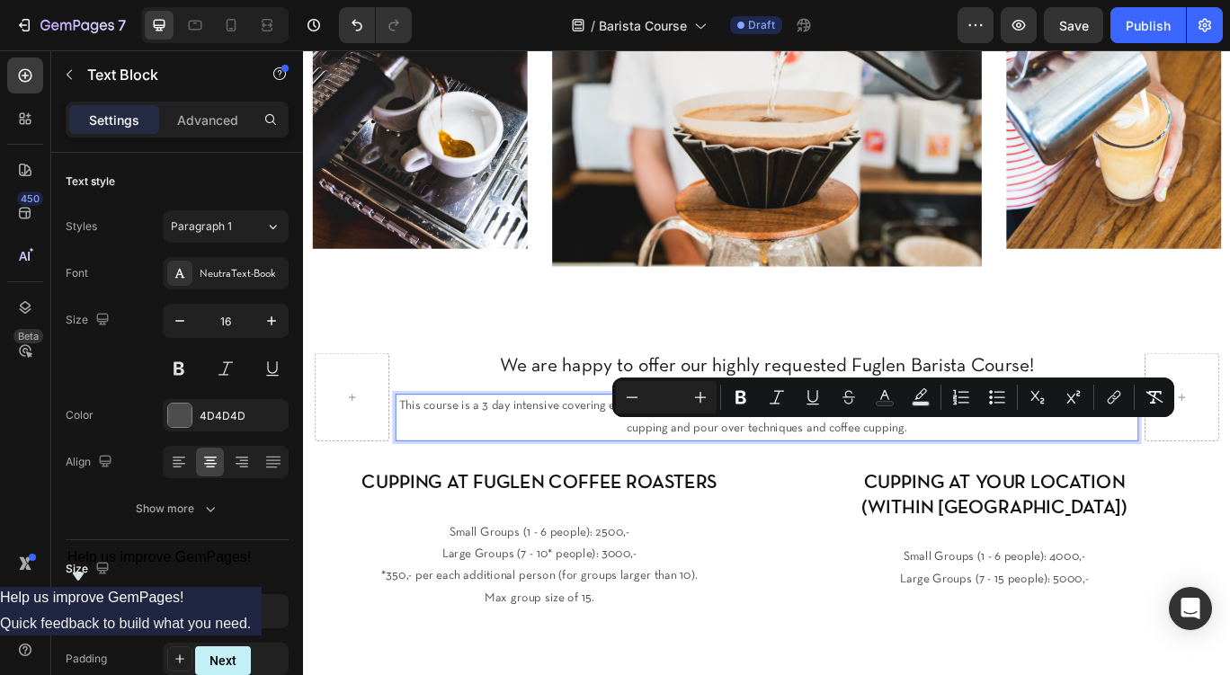
drag, startPoint x: 1015, startPoint y: 489, endPoint x: 882, endPoint y: 493, distance: 132.3
click at [882, 493] on p "This course is a 3 day intensive covering everything from coffee theory to prac…" at bounding box center [843, 478] width 862 height 52
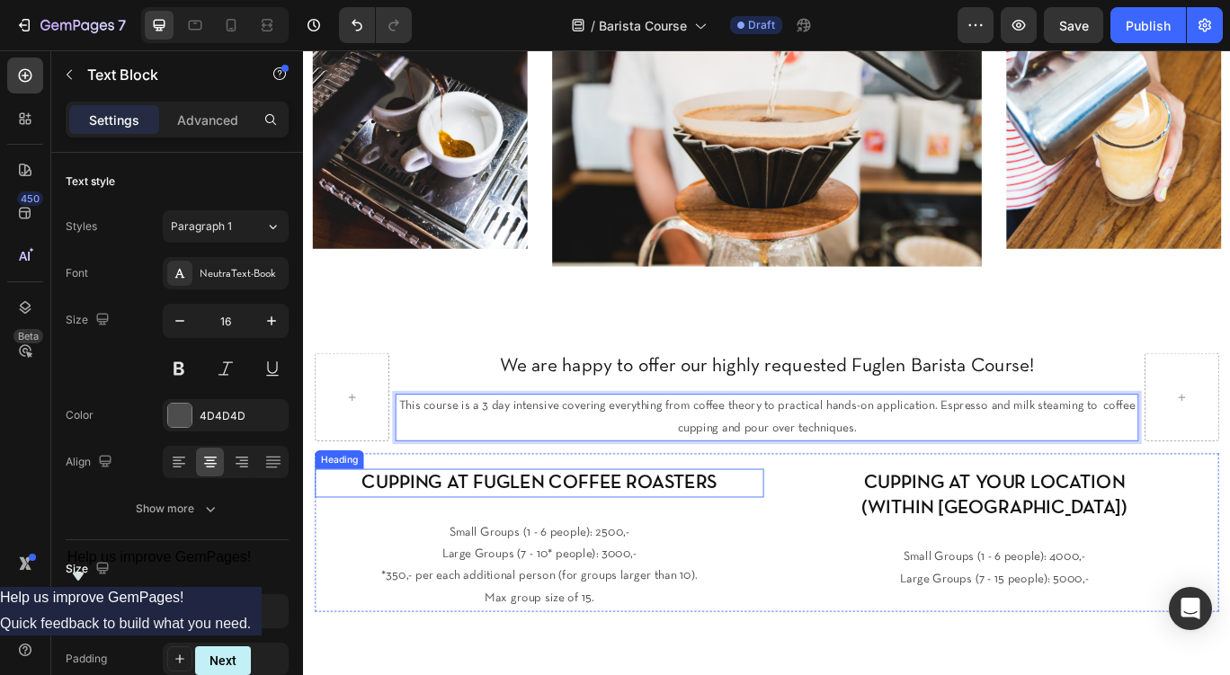
click at [575, 554] on h2 "CUPPING AT FUGLEN COFFEE ROASTERS" at bounding box center [578, 554] width 523 height 33
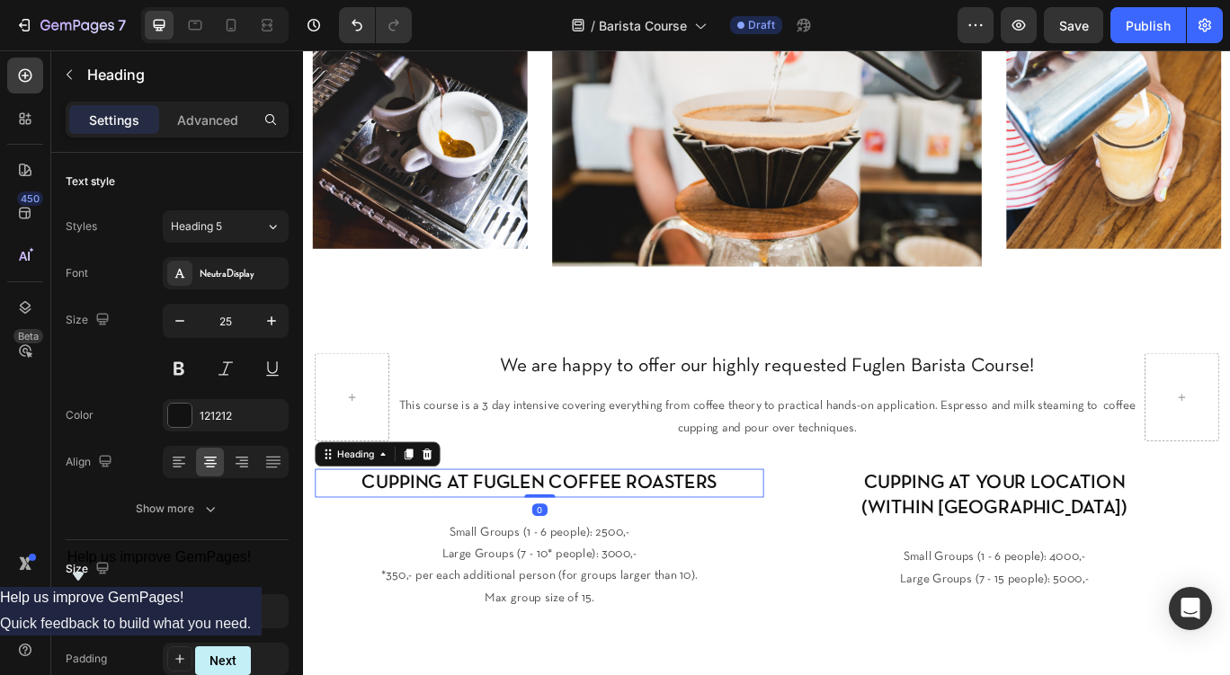
click at [575, 554] on h2 "CUPPING AT FUGLEN COFFEE ROASTERS" at bounding box center [578, 554] width 523 height 33
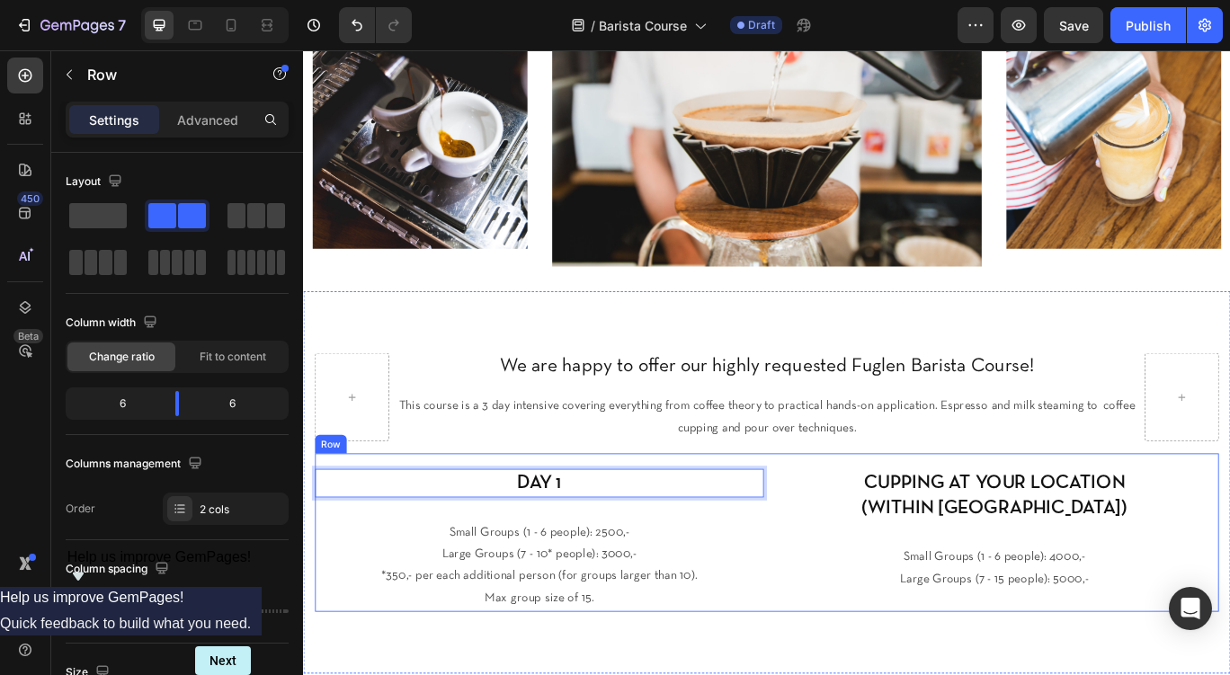
click at [898, 528] on div "DAY 1 Heading 0 Small Groups (1 - 6 people): 2500,- Large Groups (7 - 10* peopl…" at bounding box center [843, 611] width 1052 height 183
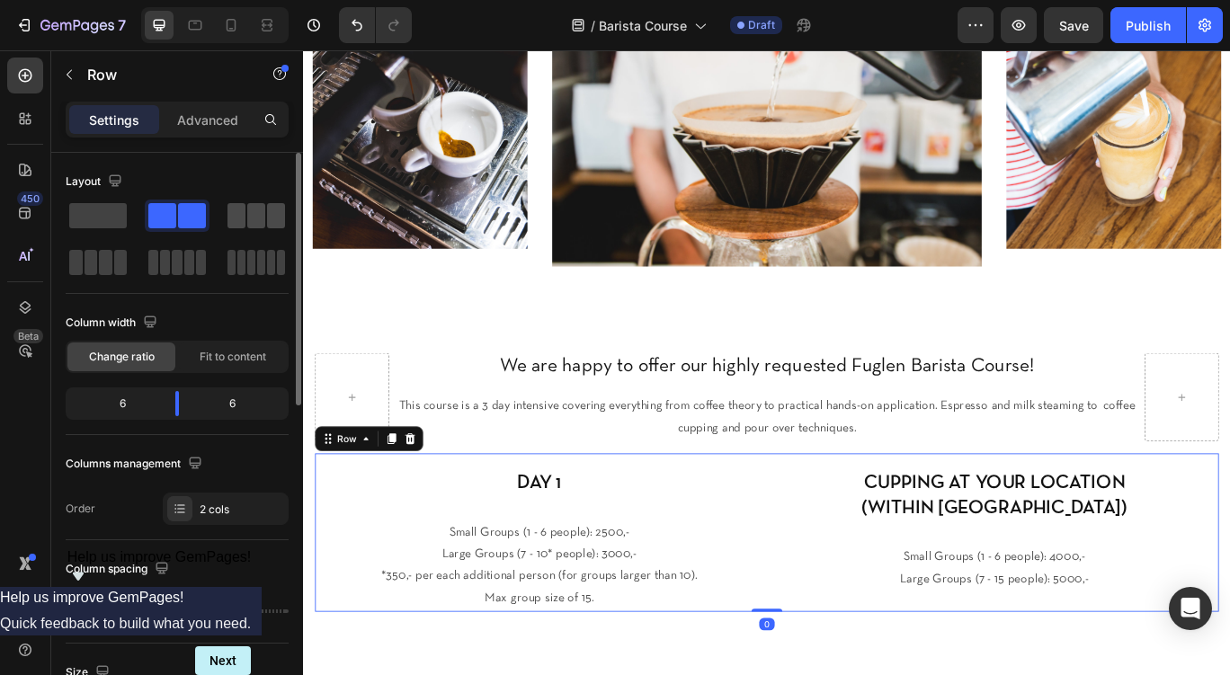
click at [243, 224] on span at bounding box center [237, 215] width 18 height 25
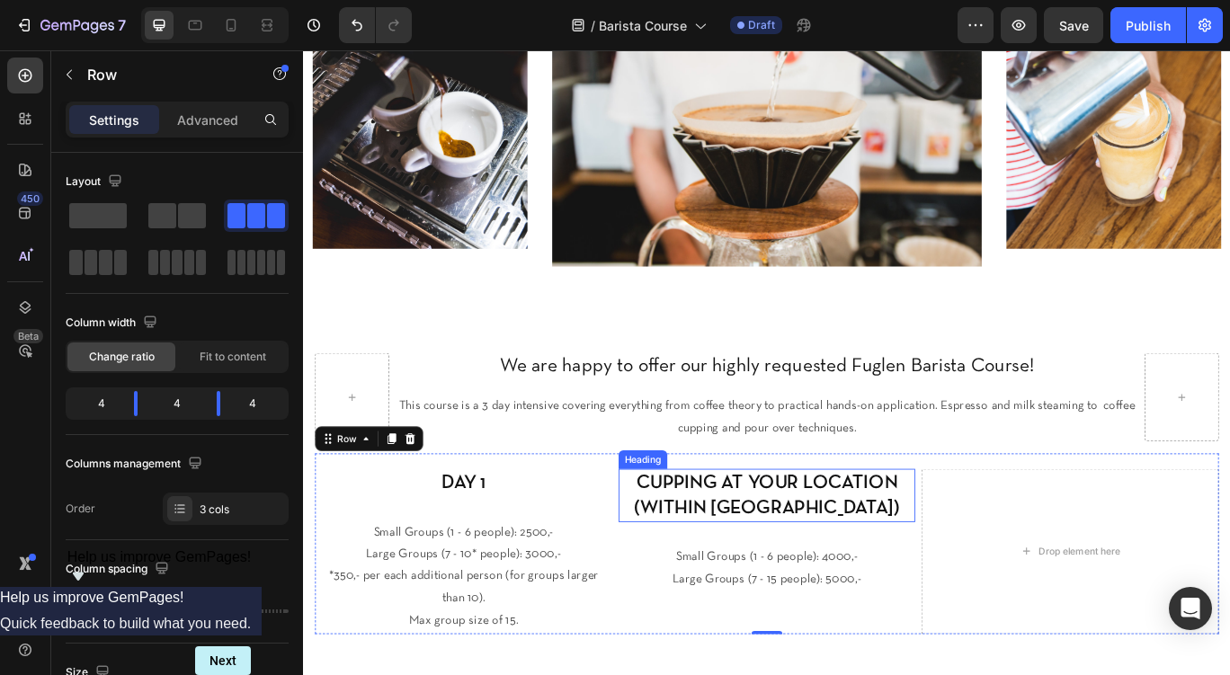
click at [835, 572] on h2 "CUPPING AT YOUR LOCATION (WITHIN RING 3 OSLO)" at bounding box center [843, 569] width 346 height 62
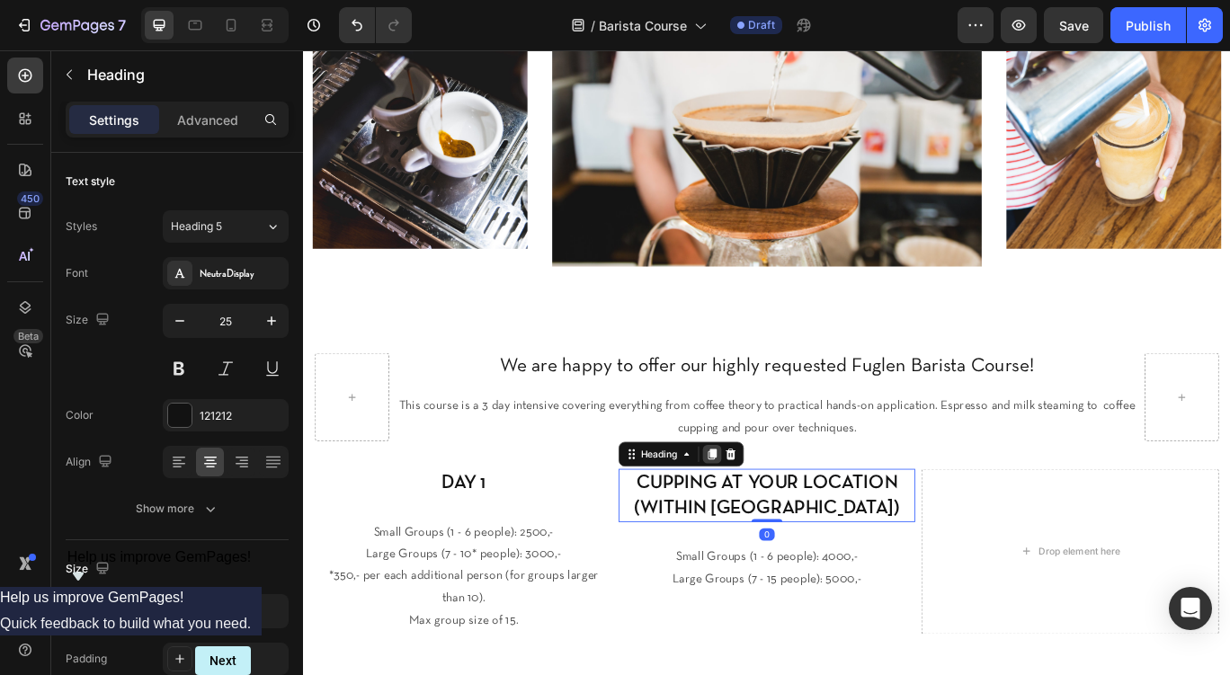
click at [774, 523] on icon at bounding box center [779, 521] width 14 height 14
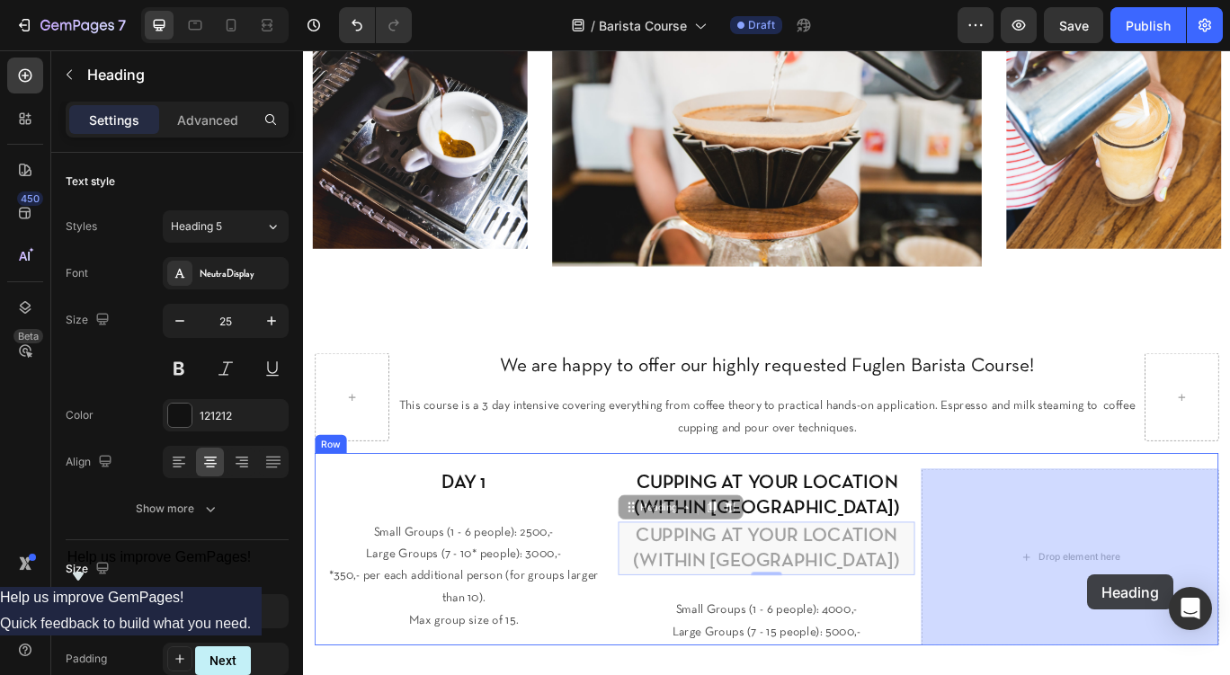
drag, startPoint x: 688, startPoint y: 585, endPoint x: 1087, endPoint y: 575, distance: 399.5
click at [1087, 575] on div "Header Image Image Image Section 2 ⁠⁠⁠⁠⁠⁠⁠ We are happy to offer our highly req…" at bounding box center [842, 650] width 1079 height 1690
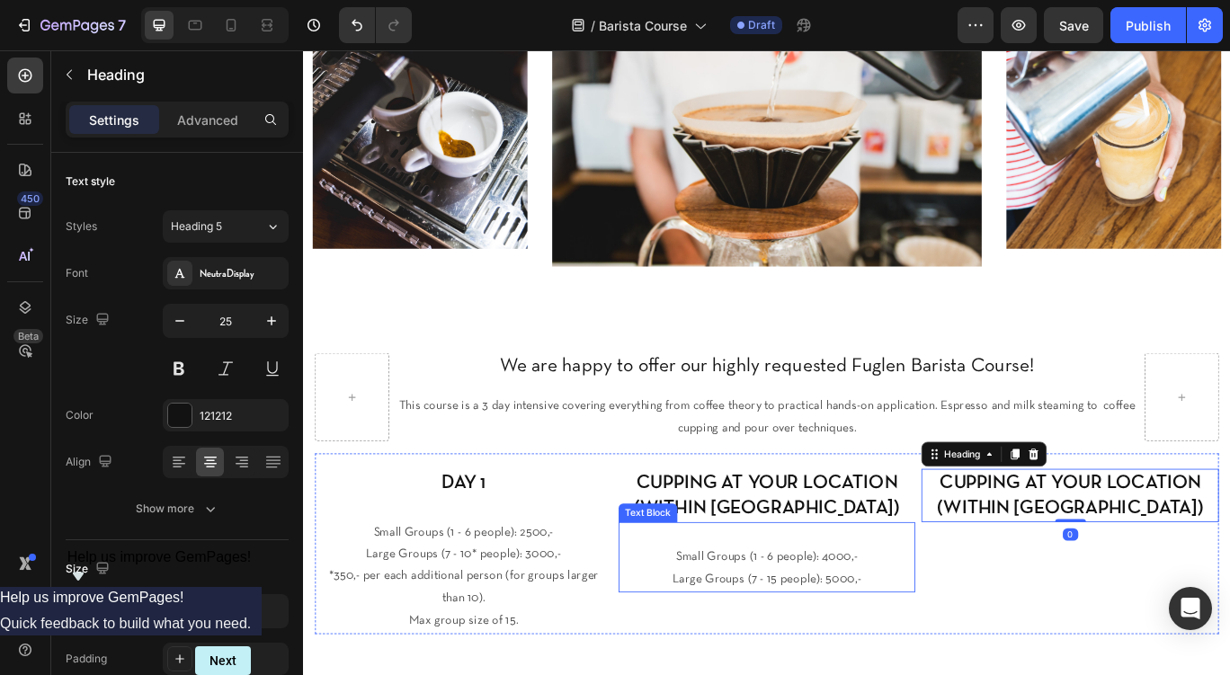
click at [844, 655] on p "Large Groups (7 - 15 people): 5000,-" at bounding box center [843, 667] width 343 height 26
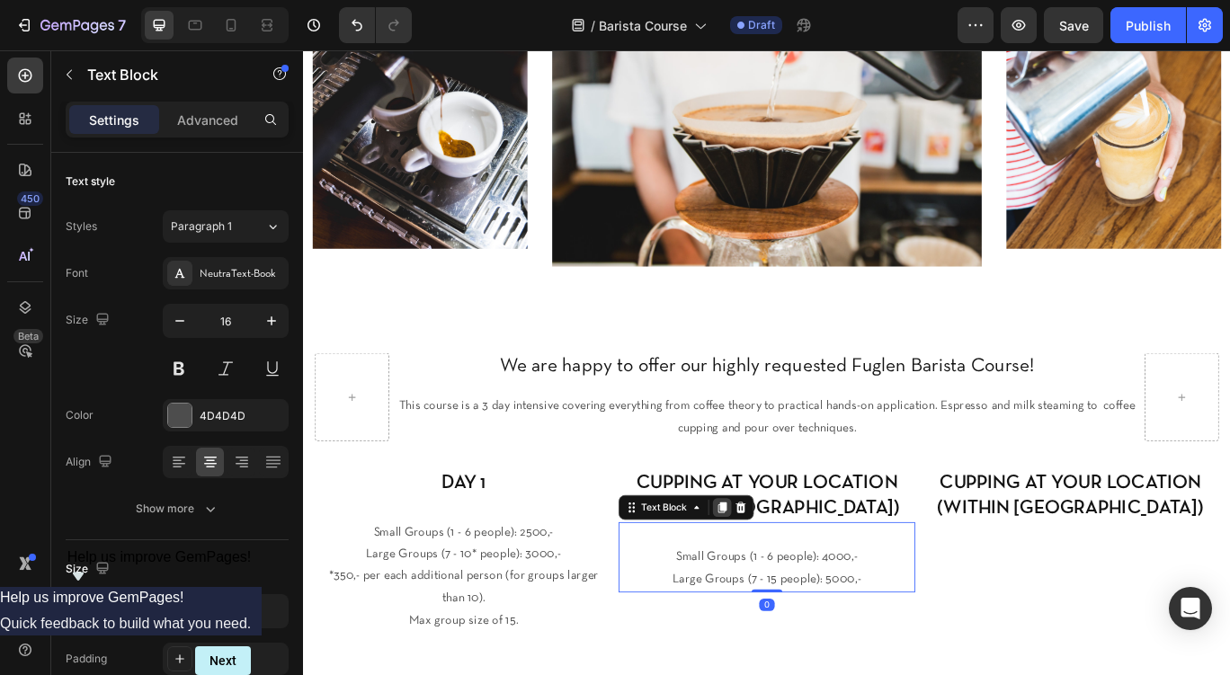
click at [782, 581] on div at bounding box center [791, 583] width 22 height 22
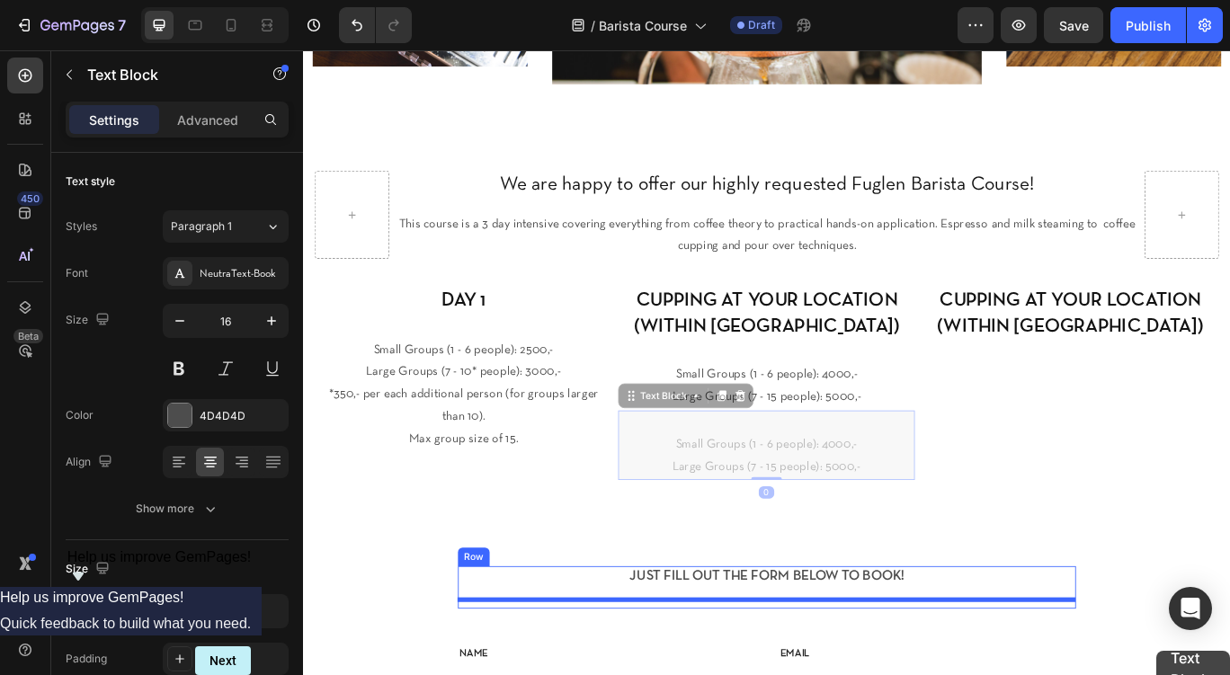
scroll to position [550, 0]
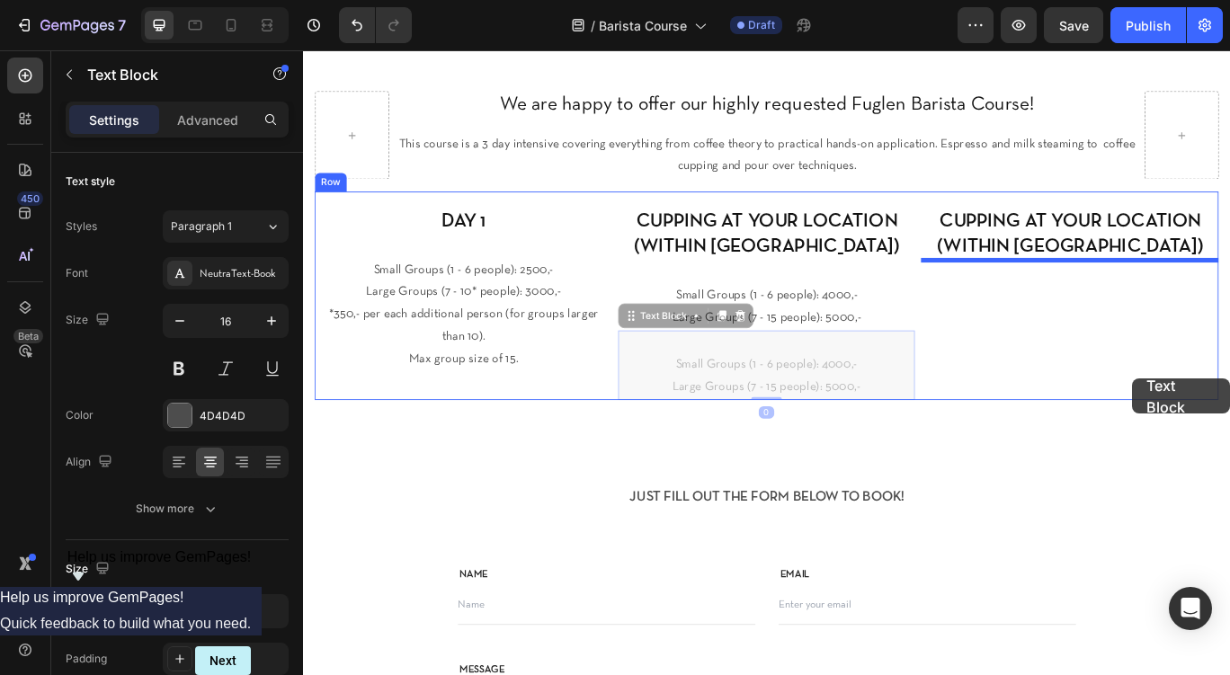
drag, startPoint x: 697, startPoint y: 668, endPoint x: 1149, endPoint y: 361, distance: 546.3
click at [1149, 361] on div "Header ⁠⁠⁠⁠⁠⁠⁠ We are happy to offer our highly requested Fuglen Barista Course…" at bounding box center [842, 355] width 1079 height 1710
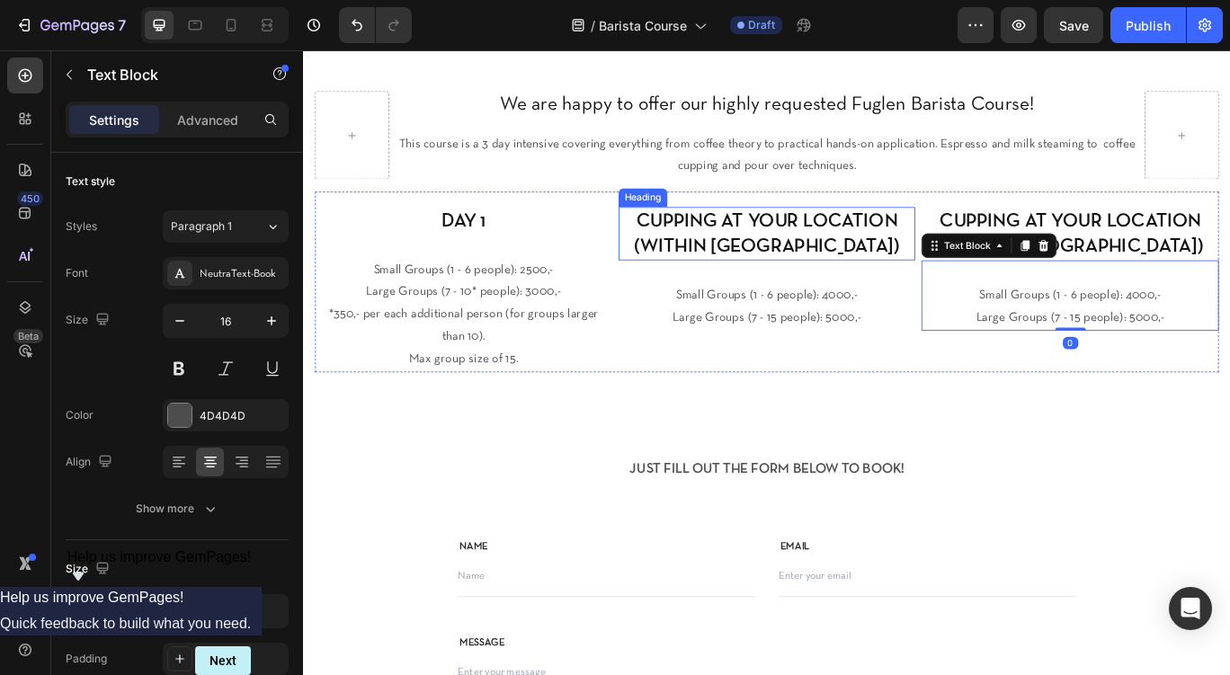
click at [794, 253] on h2 "CUPPING AT YOUR LOCATION (WITHIN RING 3 OSLO)" at bounding box center [843, 264] width 346 height 62
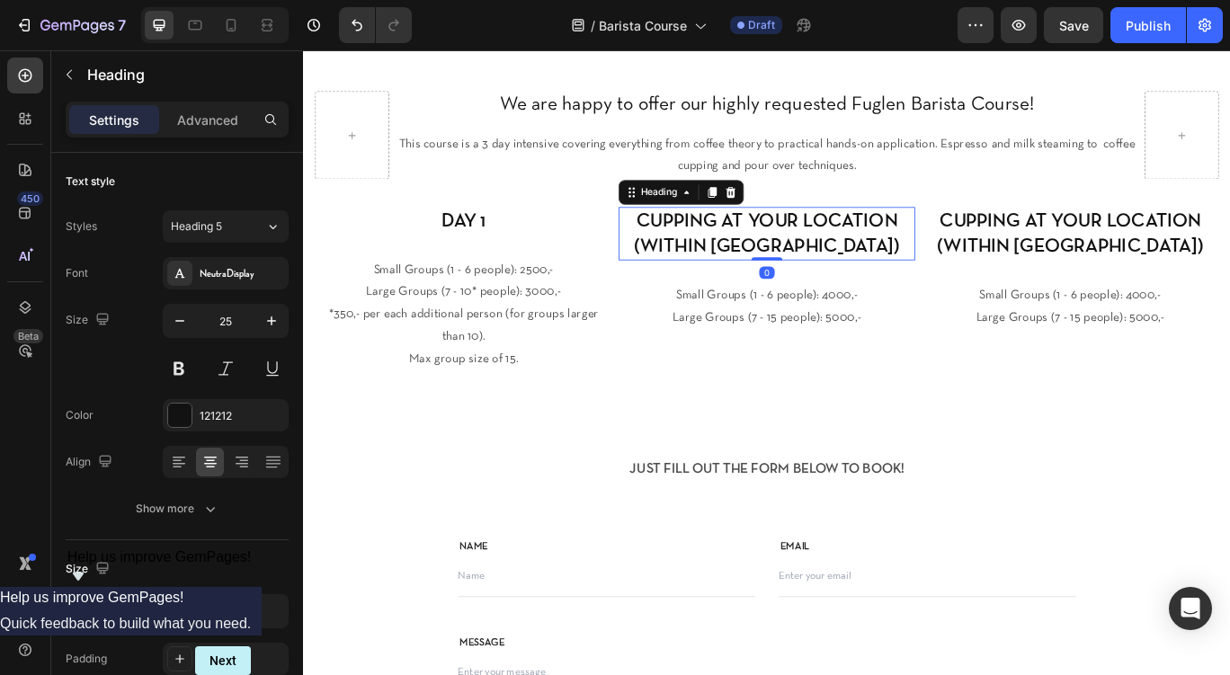
click at [794, 252] on h2 "CUPPING AT YOUR LOCATION (WITHIN RING 3 OSLO)" at bounding box center [843, 264] width 346 height 62
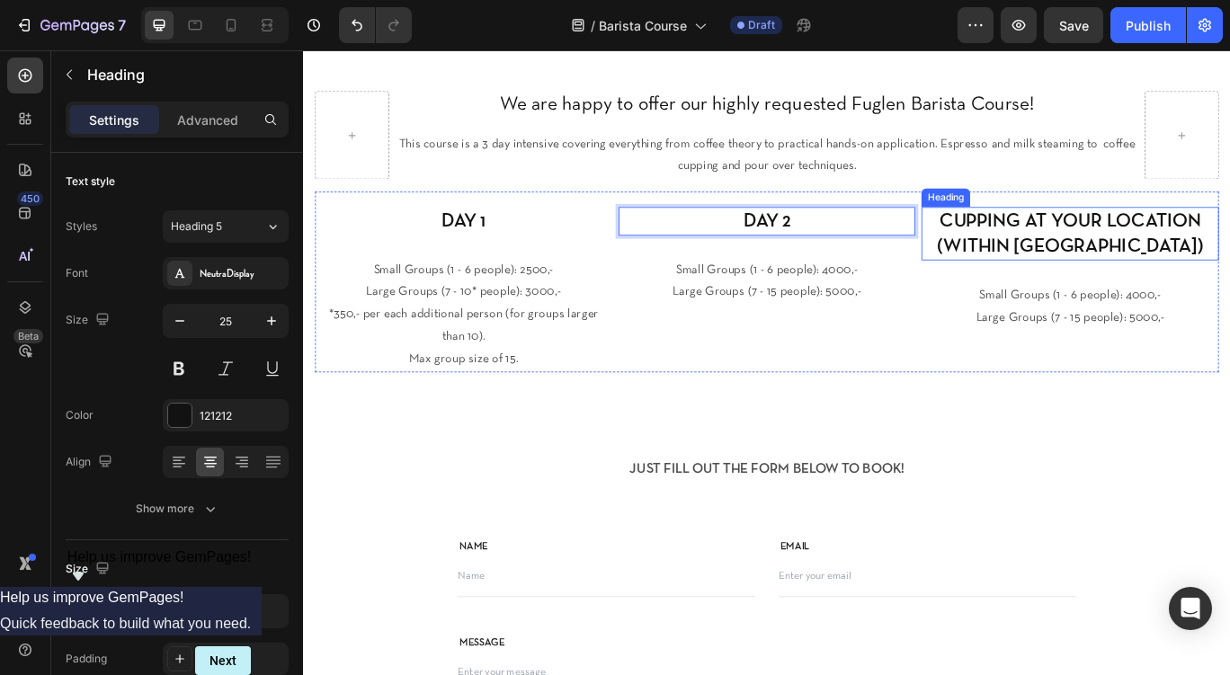
click at [1095, 247] on h2 "CUPPING AT YOUR LOCATION (WITHIN RING 3 OSLO)" at bounding box center [1196, 264] width 346 height 62
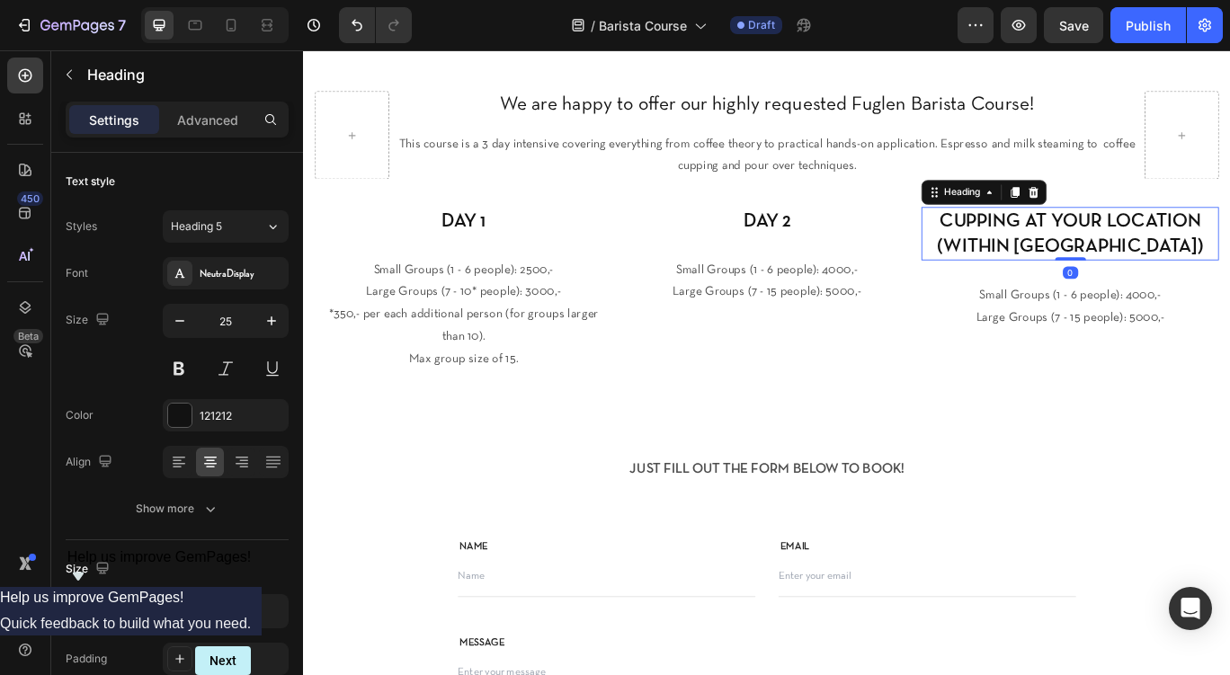
click at [1095, 247] on h2 "CUPPING AT YOUR LOCATION (WITHIN RING 3 OSLO)" at bounding box center [1196, 264] width 346 height 62
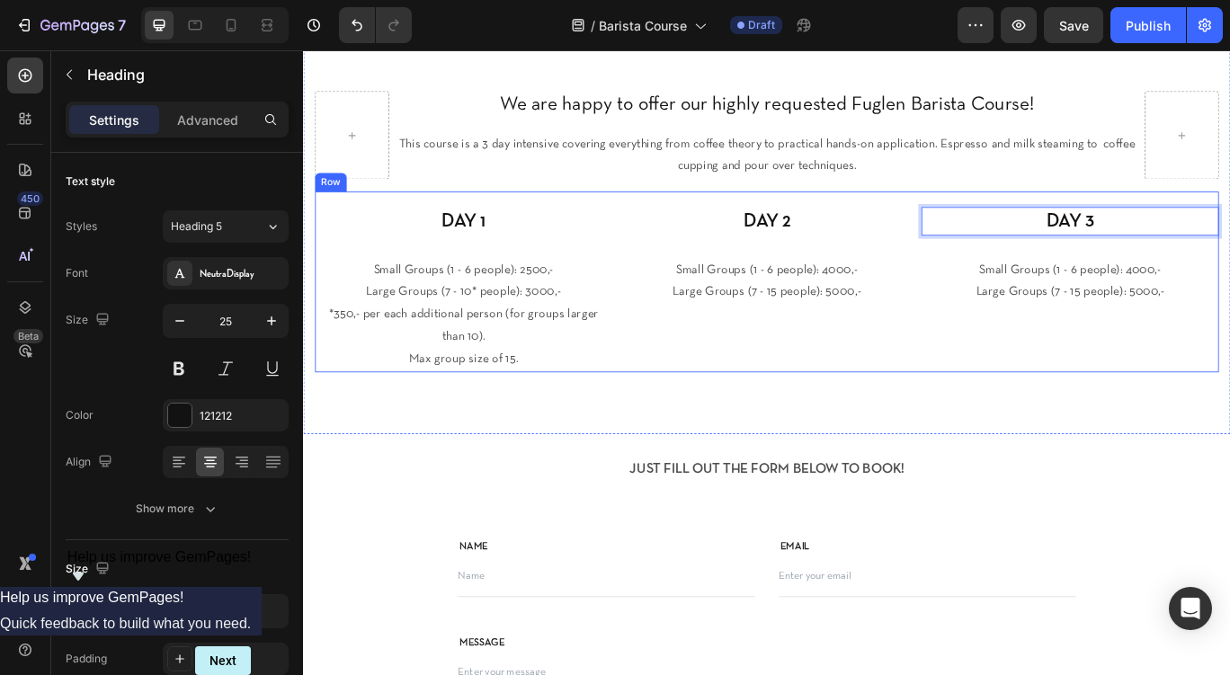
click at [955, 428] on div "⁠⁠⁠⁠⁠⁠⁠ We are happy to offer our highly requested Fuglen Barista Course! Headi…" at bounding box center [842, 261] width 1079 height 470
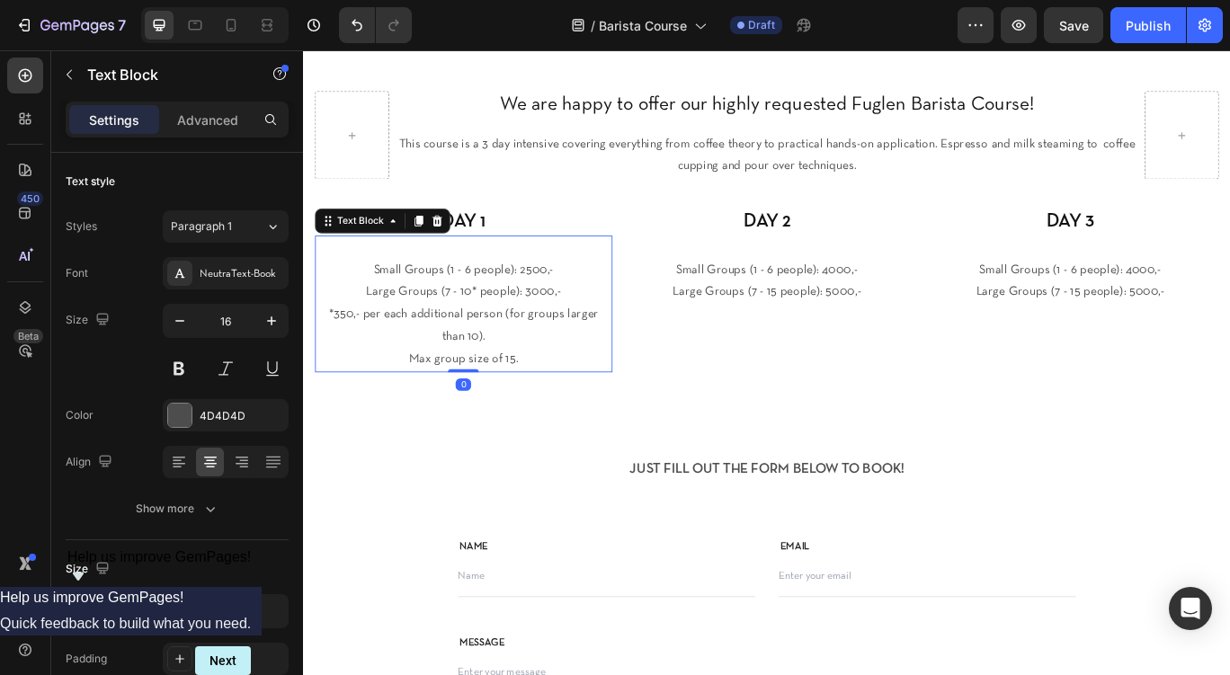
click at [478, 338] on p "Large Groups (7 - 10* people): 3000,-" at bounding box center [489, 332] width 343 height 26
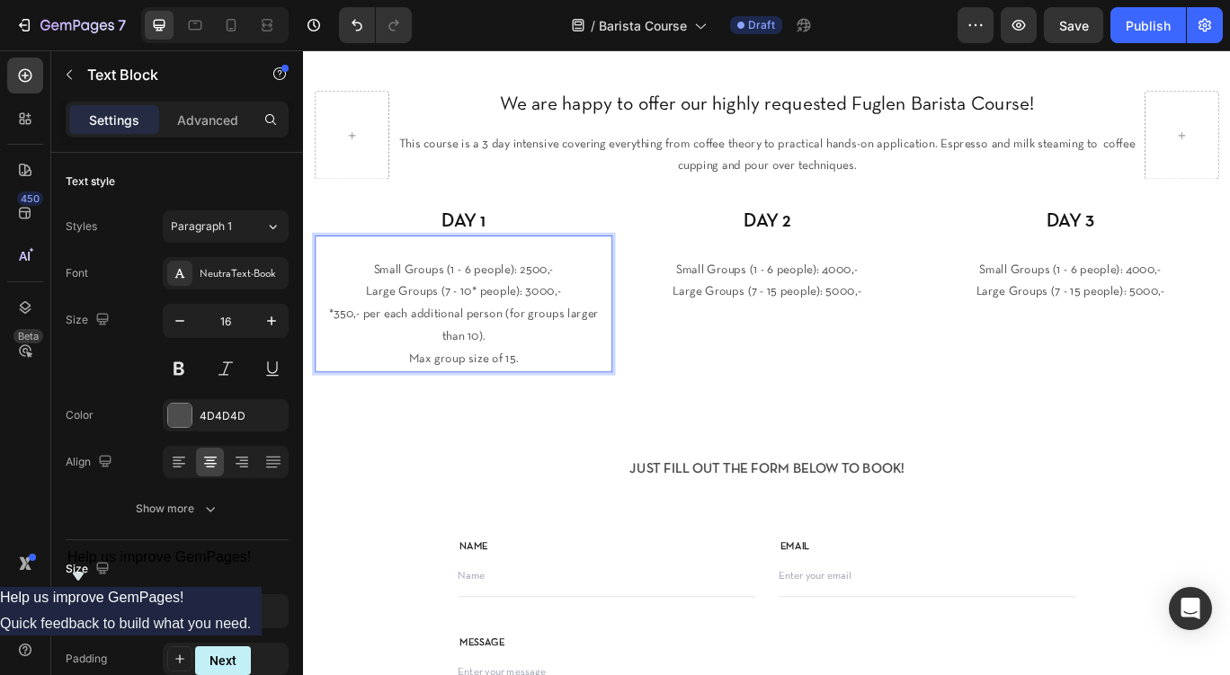
click at [478, 338] on p "Large Groups (7 - 10* people): 3000,-" at bounding box center [489, 332] width 343 height 26
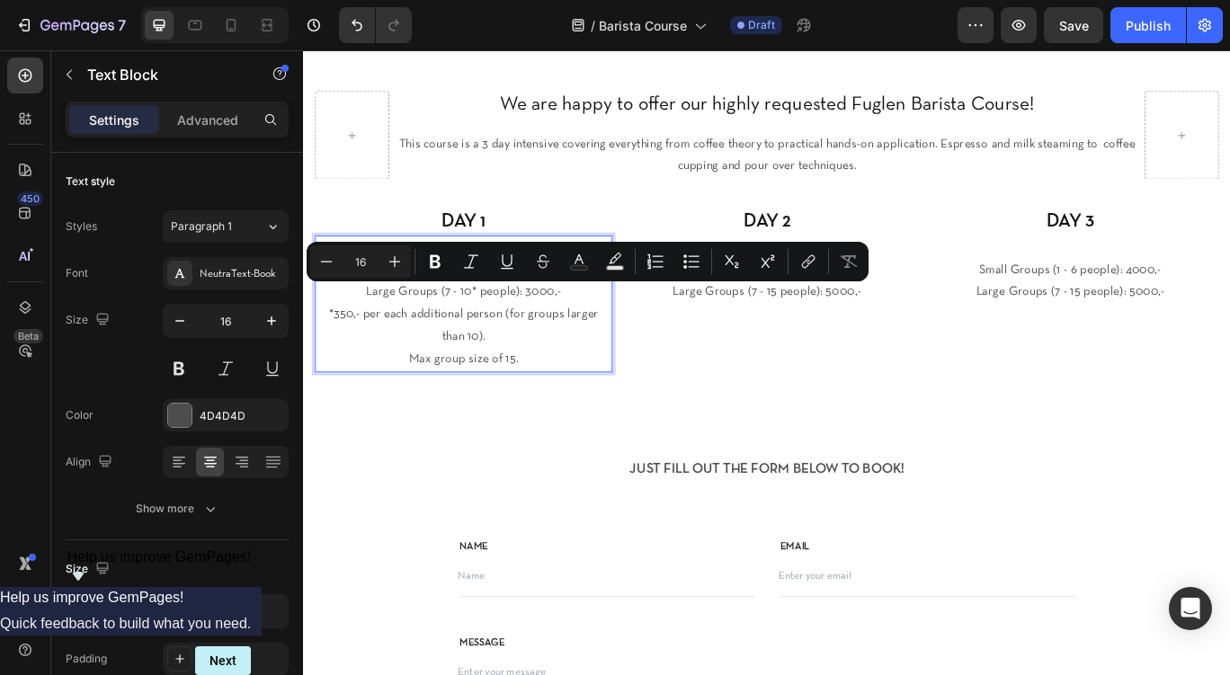
click at [524, 369] on p "*350,- per each additional person (for groups larger than 10)." at bounding box center [489, 371] width 343 height 52
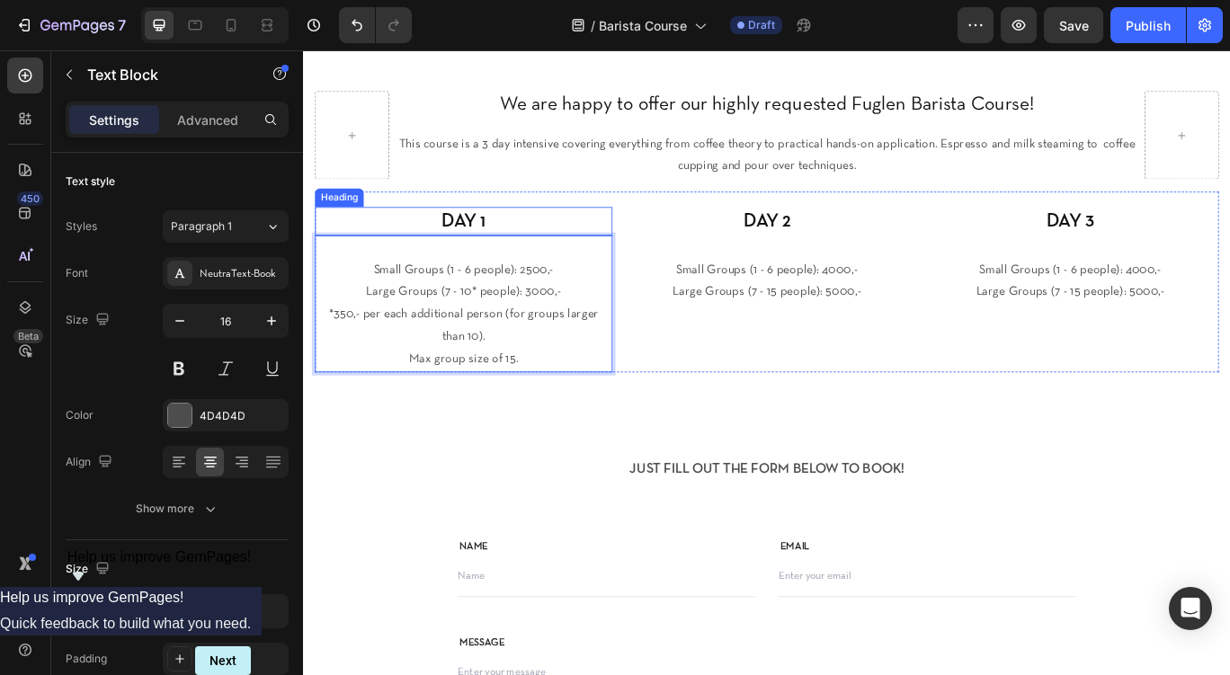
click at [502, 255] on p "DAY 1" at bounding box center [489, 250] width 343 height 30
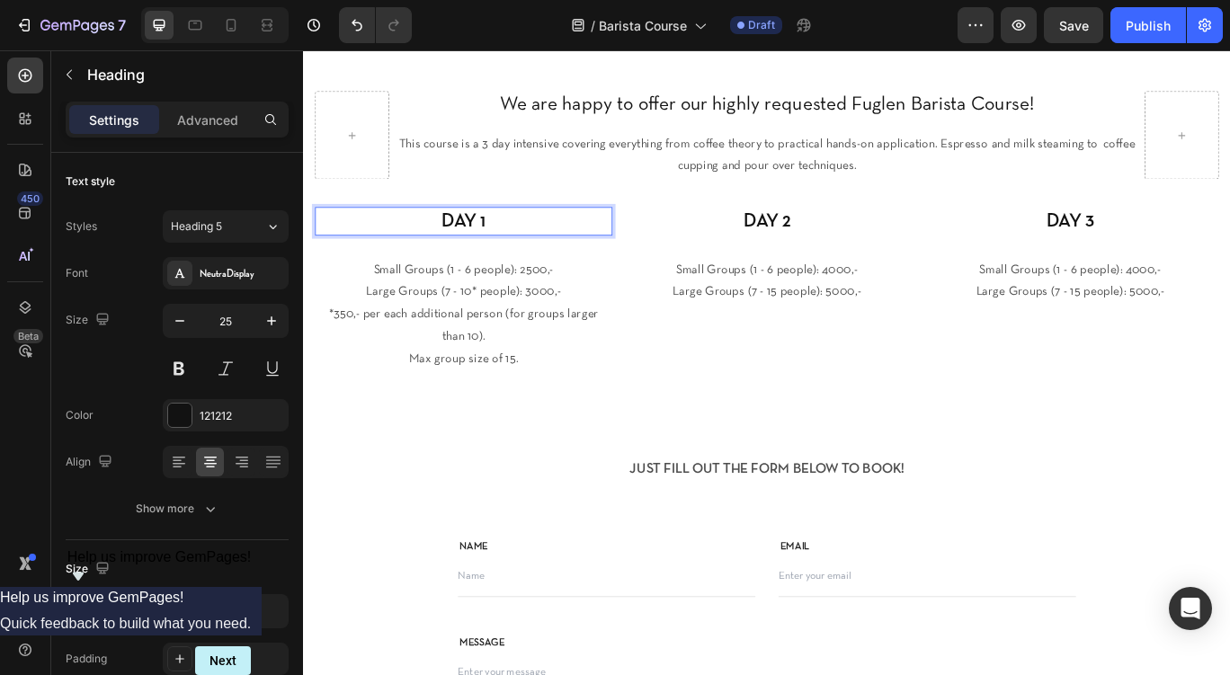
click at [543, 254] on p "DAY 1" at bounding box center [489, 250] width 343 height 30
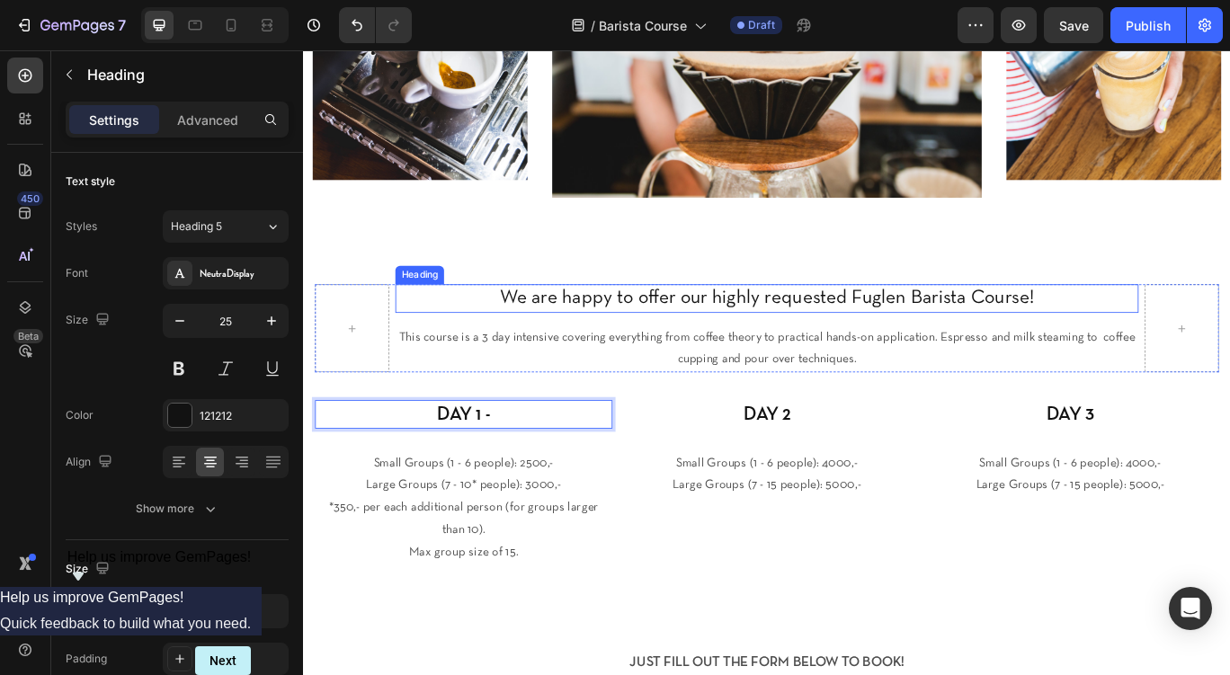
scroll to position [326, 0]
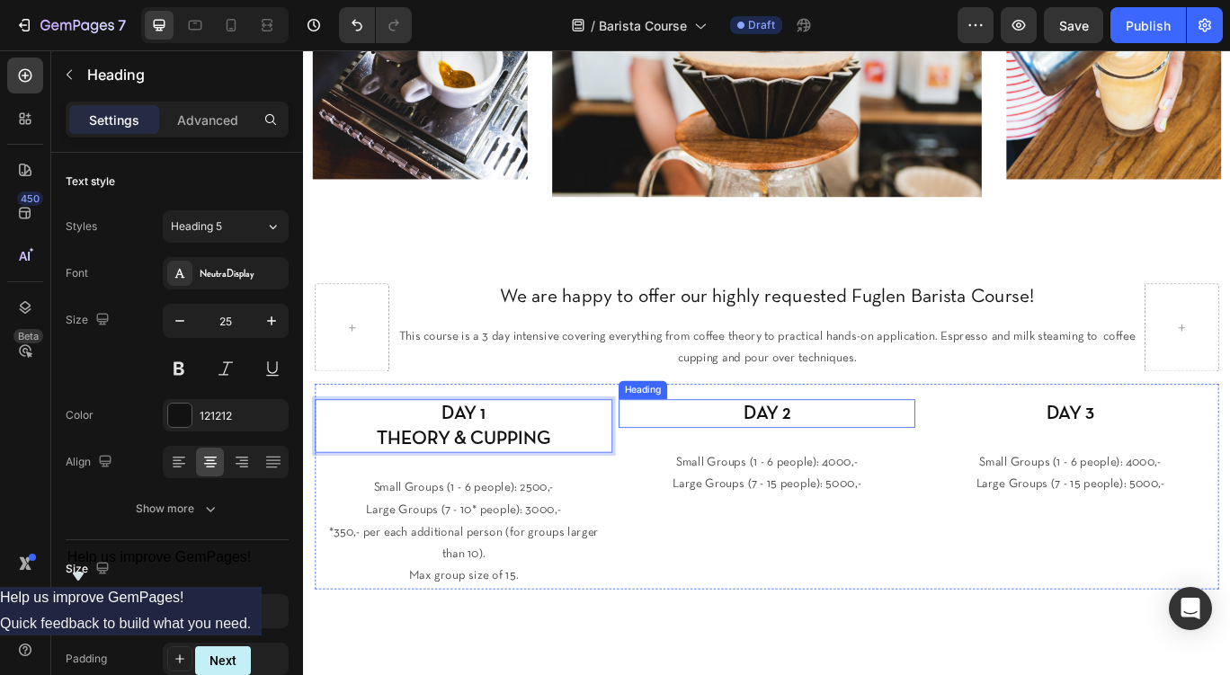
click at [848, 484] on p "DAY 2" at bounding box center [843, 474] width 343 height 30
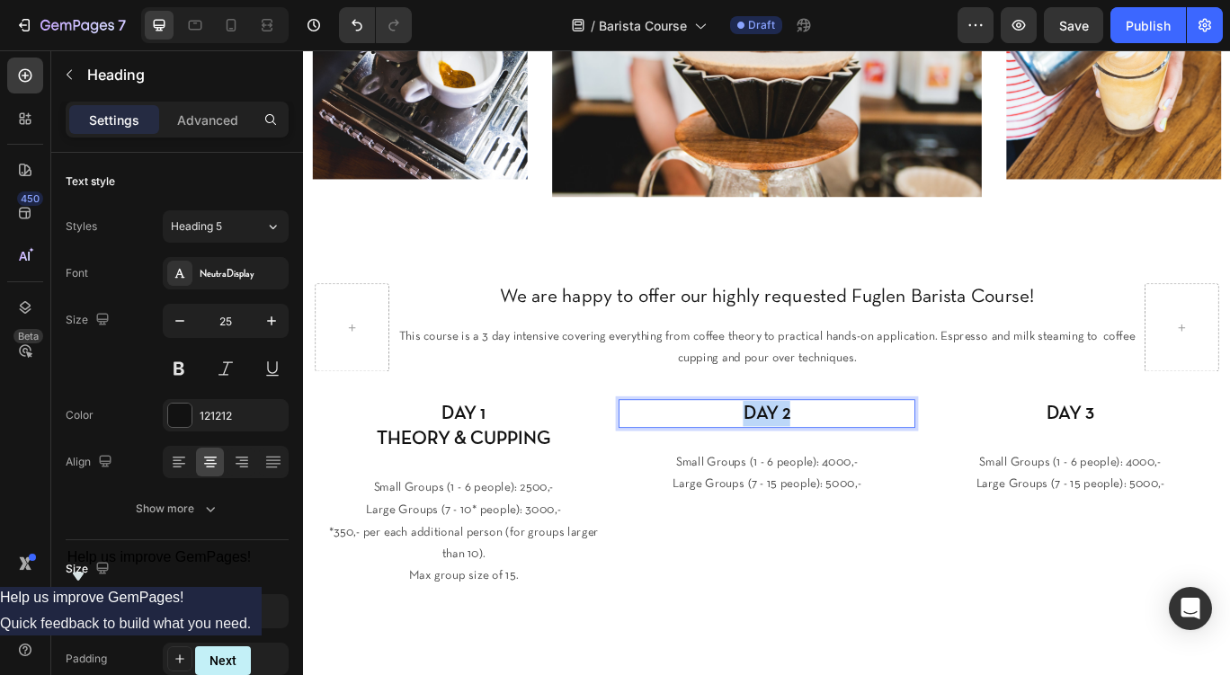
click at [912, 478] on p "DAY 2" at bounding box center [843, 474] width 343 height 30
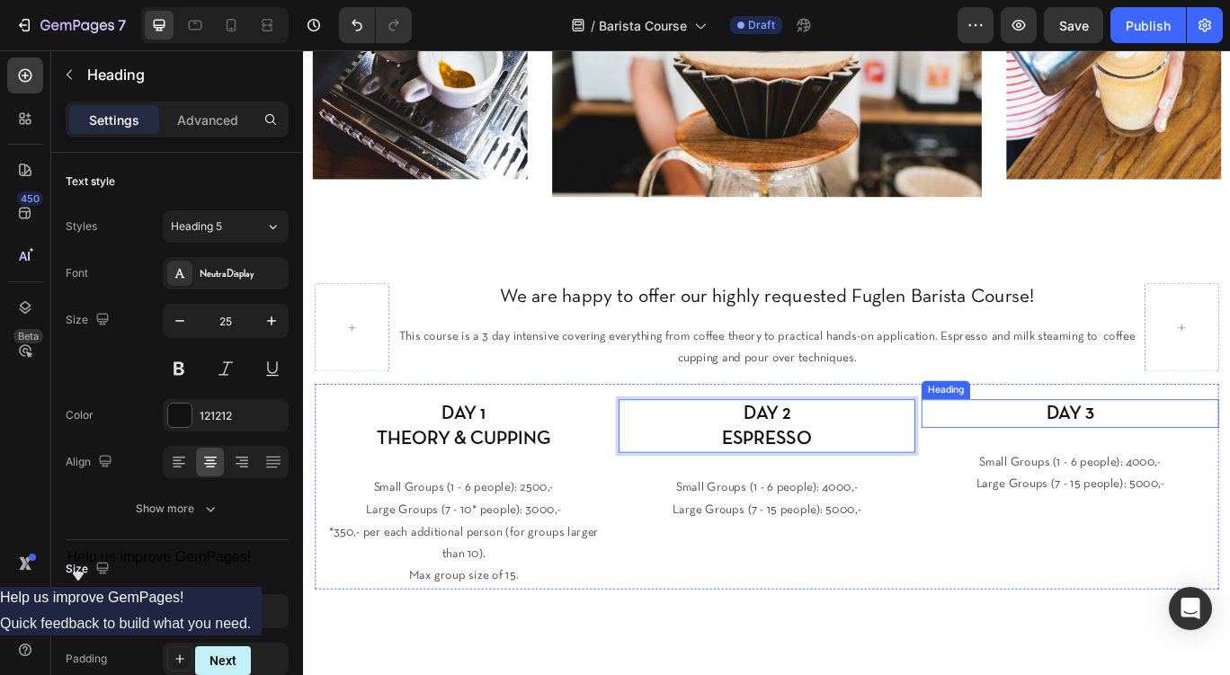
click at [1229, 482] on p "DAY 3" at bounding box center [1195, 474] width 343 height 30
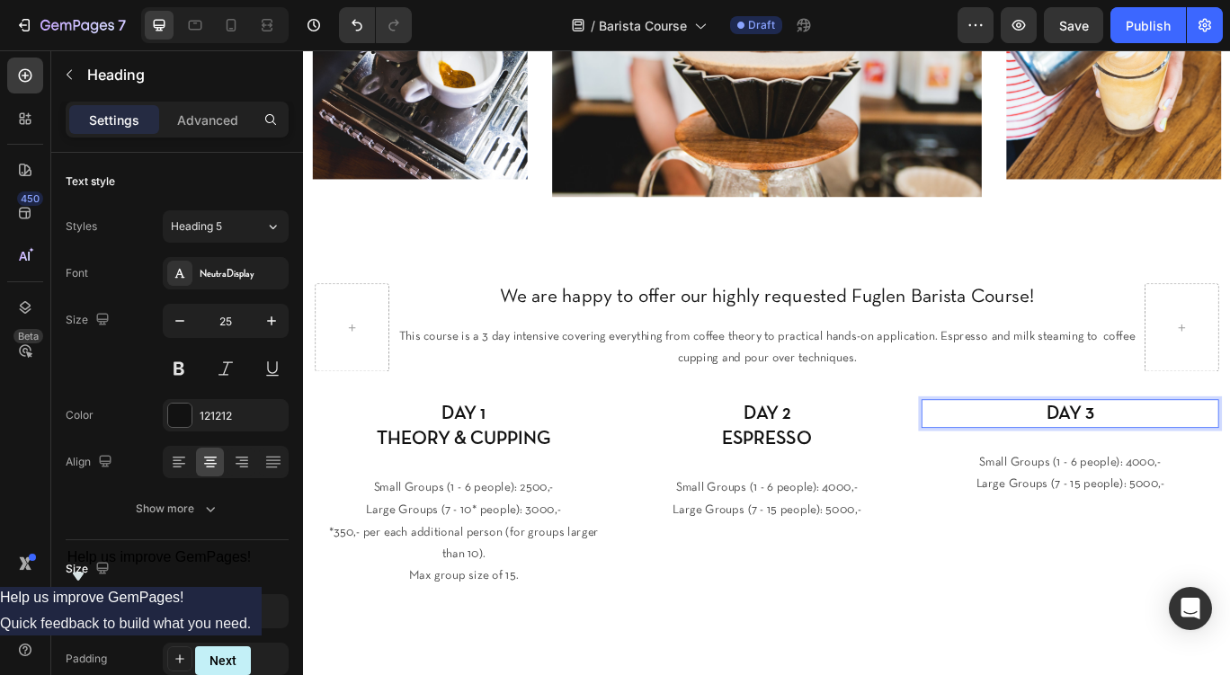
click at [1229, 474] on p "DAY 3" at bounding box center [1195, 474] width 343 height 30
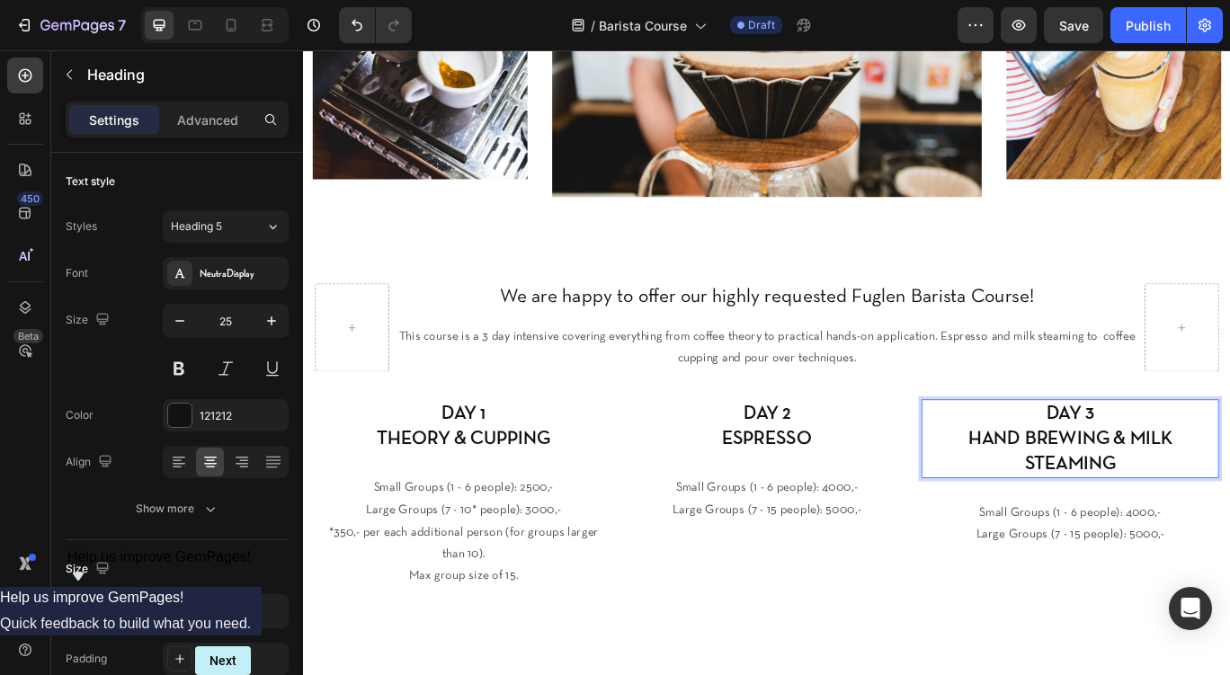
click at [1150, 496] on p "DAY 3 HAND BREWING & MILK STEAMING" at bounding box center [1195, 503] width 343 height 88
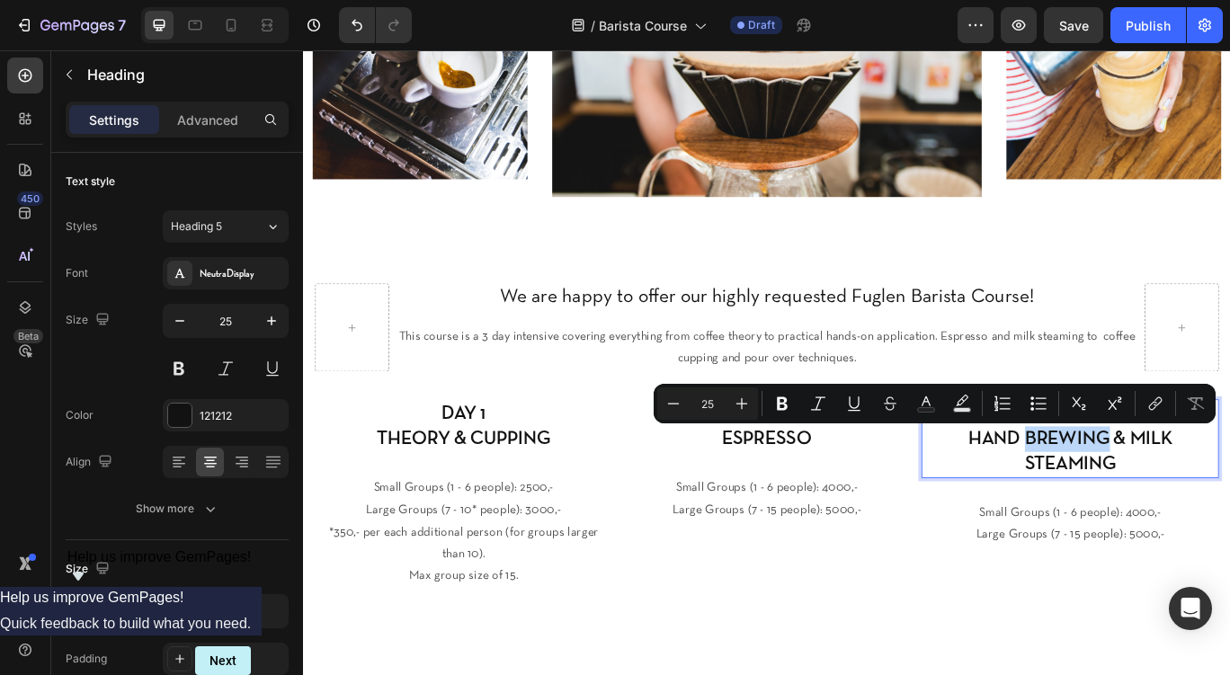
click at [1220, 496] on p "DAY 3 HAND BREWING & MILK STEAMING" at bounding box center [1195, 503] width 343 height 88
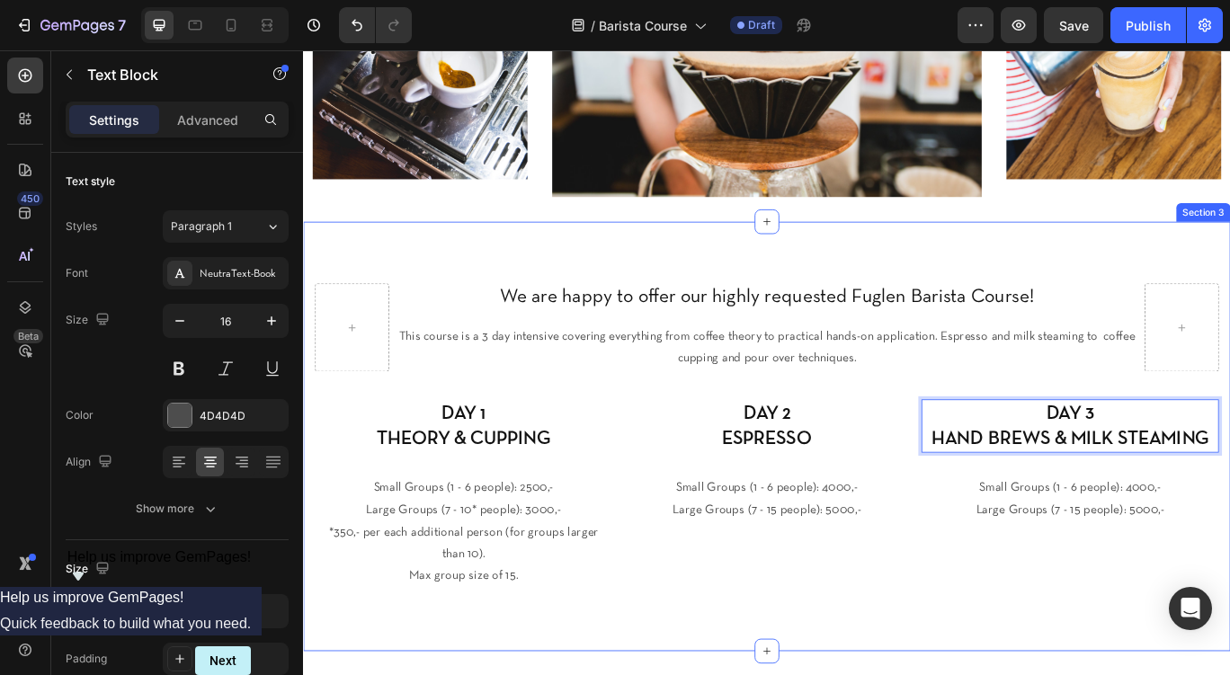
click at [1012, 417] on p "This course is a 3 day intensive covering everything from coffee theory to prac…" at bounding box center [843, 397] width 862 height 52
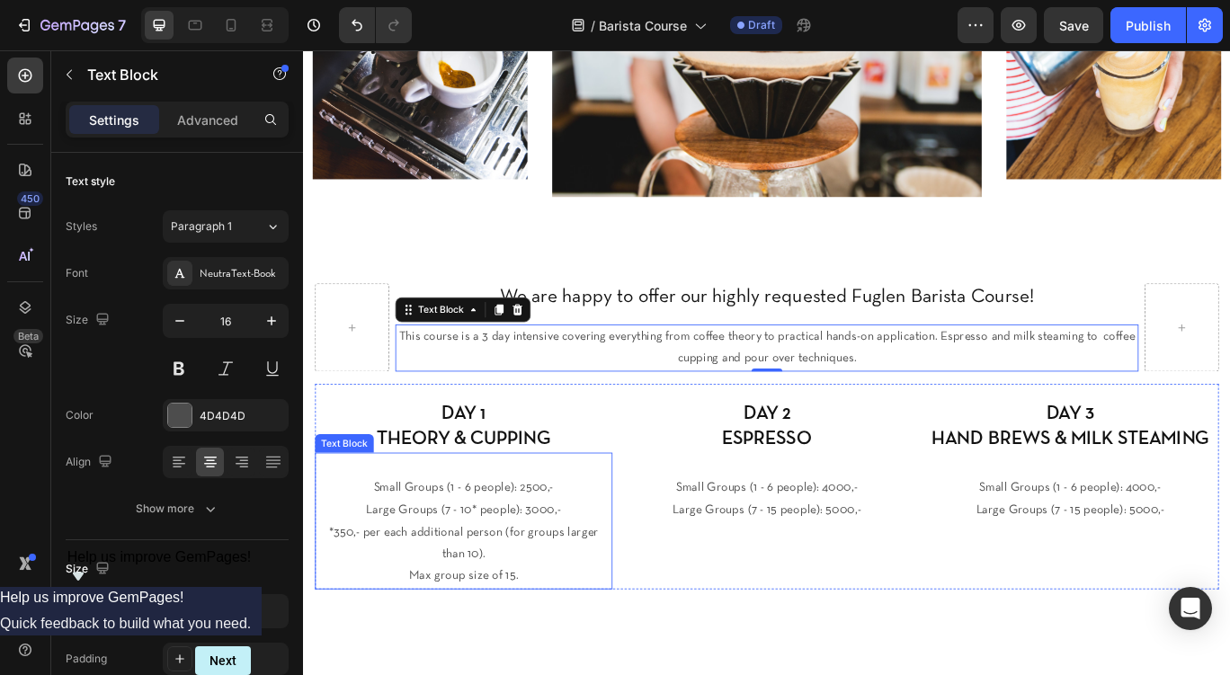
click at [482, 578] on p "Large Groups (7 - 10* people): 3000,-" at bounding box center [489, 586] width 343 height 26
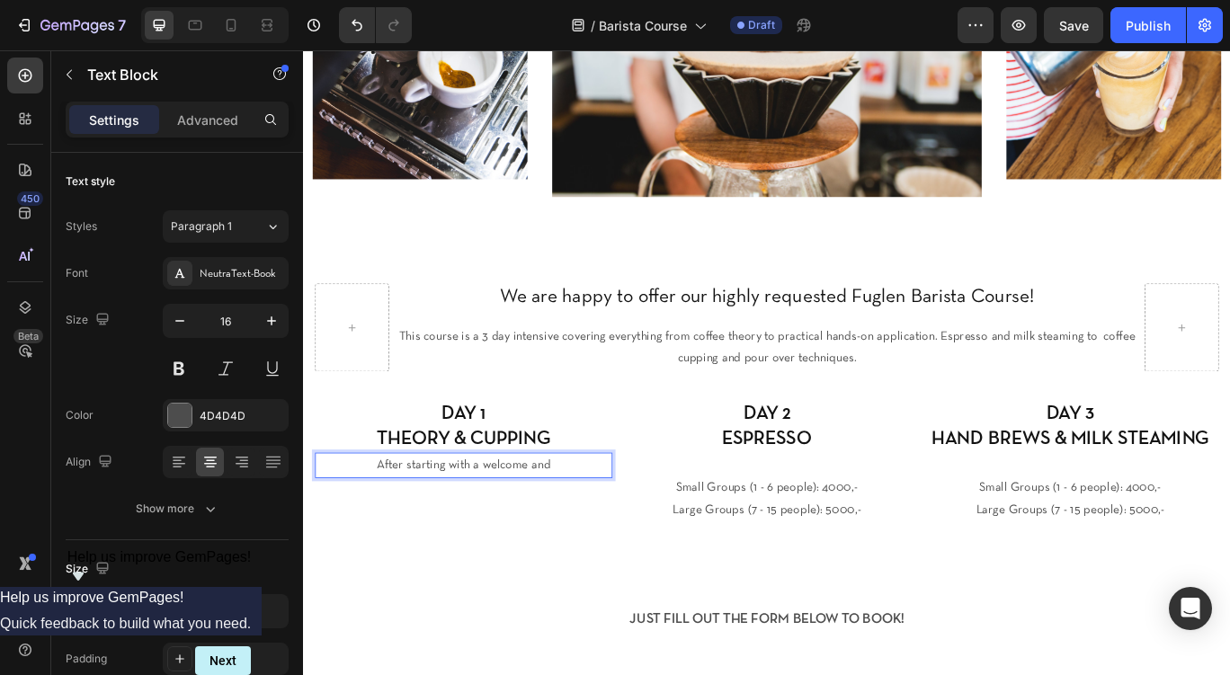
click at [599, 534] on p "After starting with a welcome and" at bounding box center [489, 534] width 343 height 26
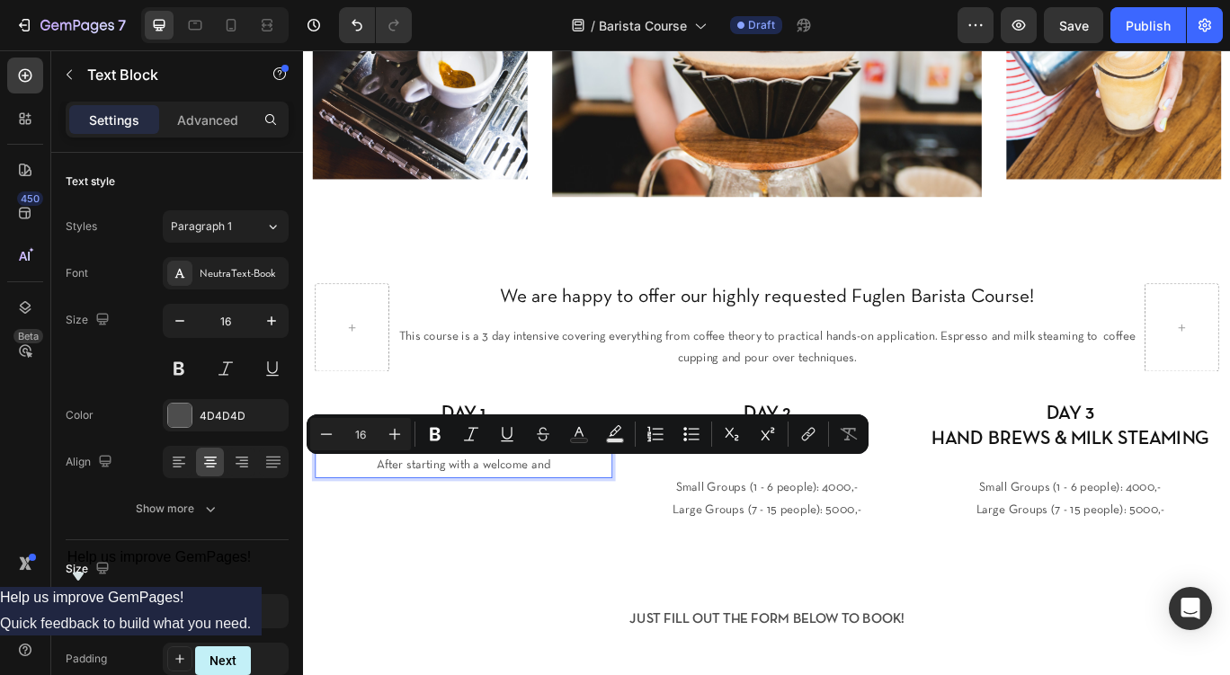
drag, startPoint x: 593, startPoint y: 534, endPoint x: 506, endPoint y: 542, distance: 86.7
click at [506, 542] on p "After starting with a welcome and" at bounding box center [489, 534] width 343 height 26
click at [614, 537] on p "After starting with a welcome and" at bounding box center [489, 534] width 343 height 26
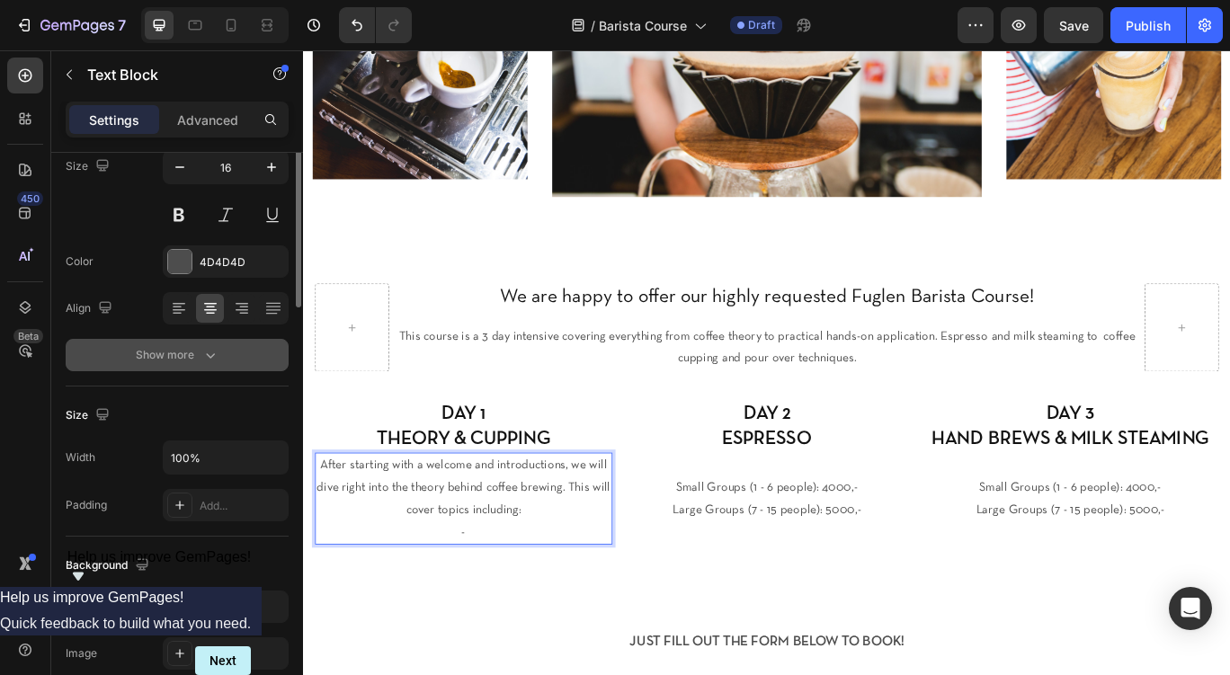
scroll to position [0, 0]
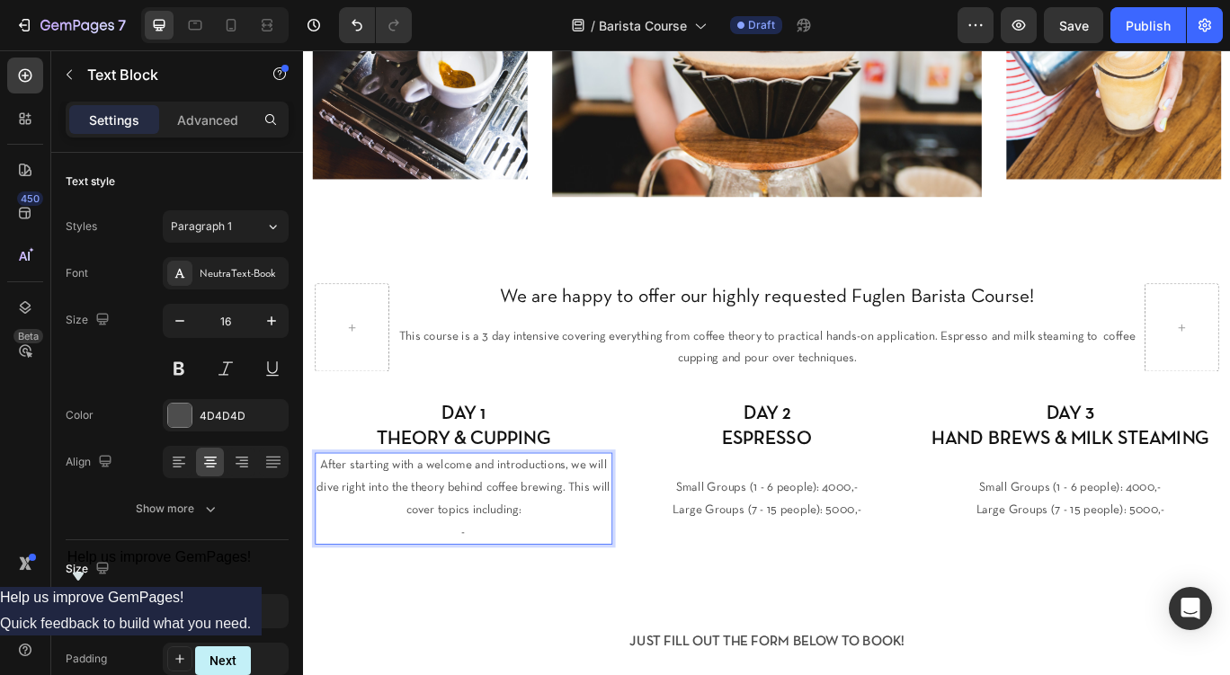
click at [613, 561] on p "After starting with a welcome and introductions, we will dive right into the th…" at bounding box center [489, 559] width 343 height 77
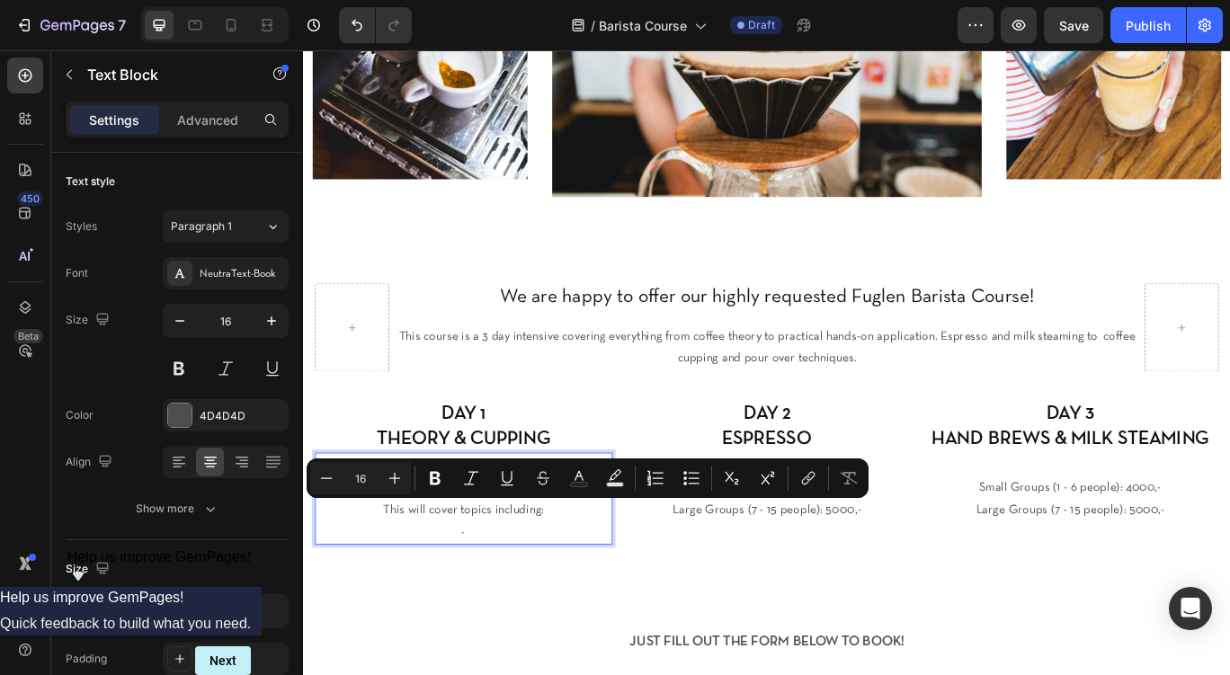
drag, startPoint x: 592, startPoint y: 588, endPoint x: 398, endPoint y: 588, distance: 193.4
click at [398, 588] on p "This will cover topics including:" at bounding box center [489, 586] width 343 height 26
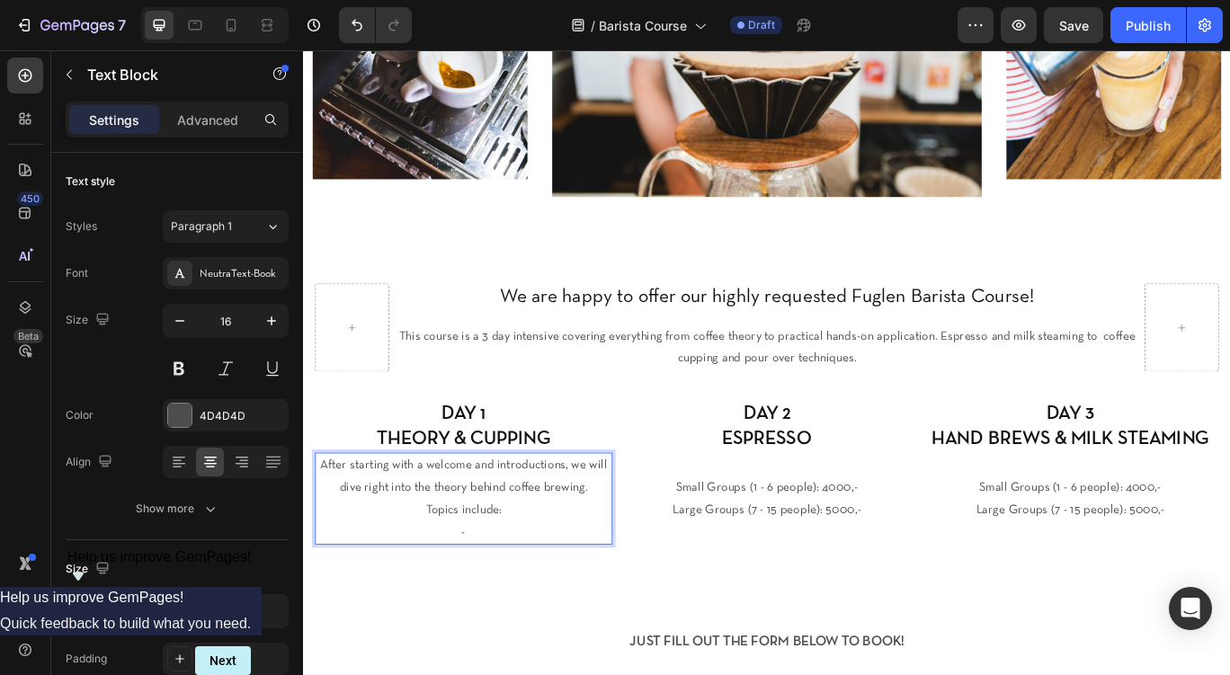
click at [527, 621] on p "-" at bounding box center [489, 612] width 343 height 26
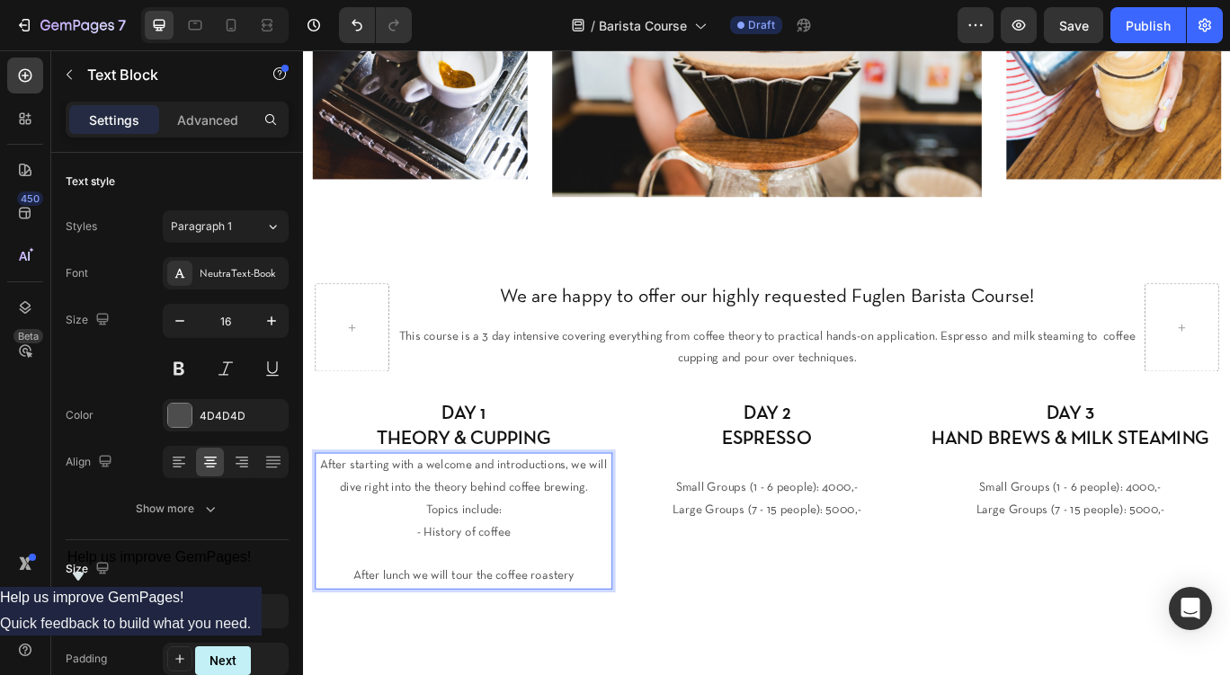
click at [529, 671] on p "After lunch we will tour the coffee roastery" at bounding box center [489, 663] width 343 height 26
click at [650, 665] on p "After lunch we will tour the Fuglen coffee roastery" at bounding box center [489, 663] width 343 height 26
click at [541, 666] on p "After lunch we will tour the Fuglen coffee roastery and" at bounding box center [489, 663] width 343 height 26
click at [550, 657] on p "After lunch we will tour the Fuglen offee roastery and" at bounding box center [489, 663] width 343 height 26
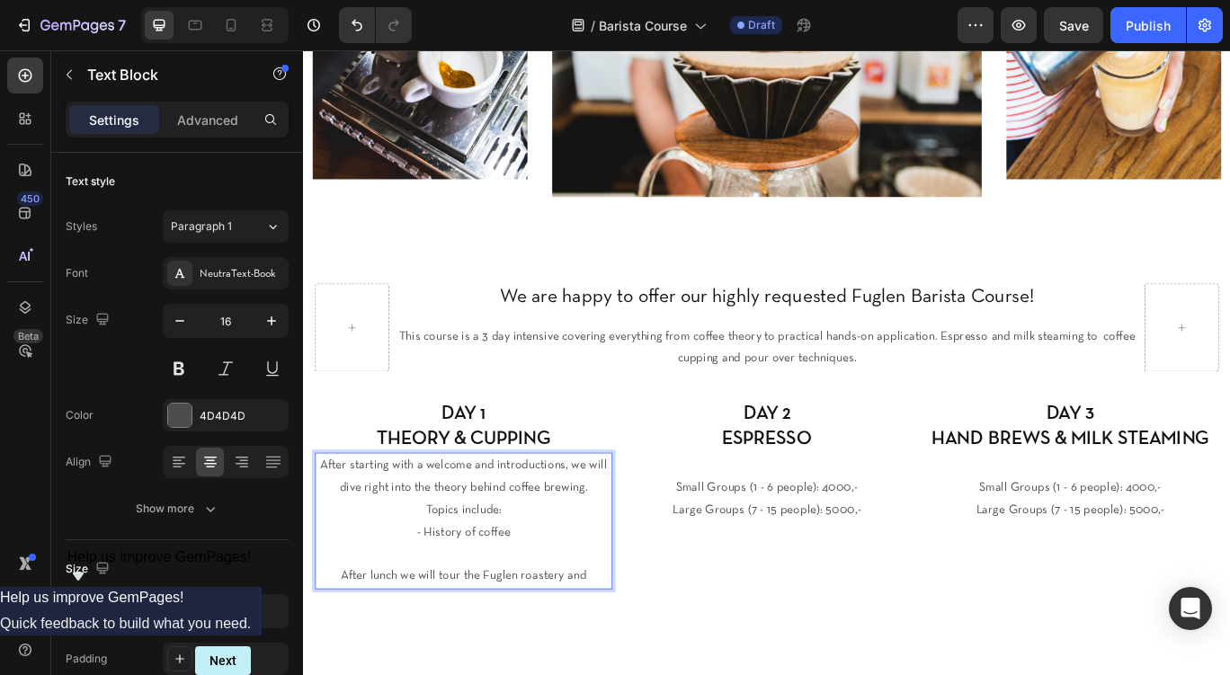
click at [642, 661] on p "After lunch we will tour the Fuglen roastery and" at bounding box center [489, 663] width 343 height 26
click at [597, 616] on p "- History of coffee" at bounding box center [489, 612] width 343 height 26
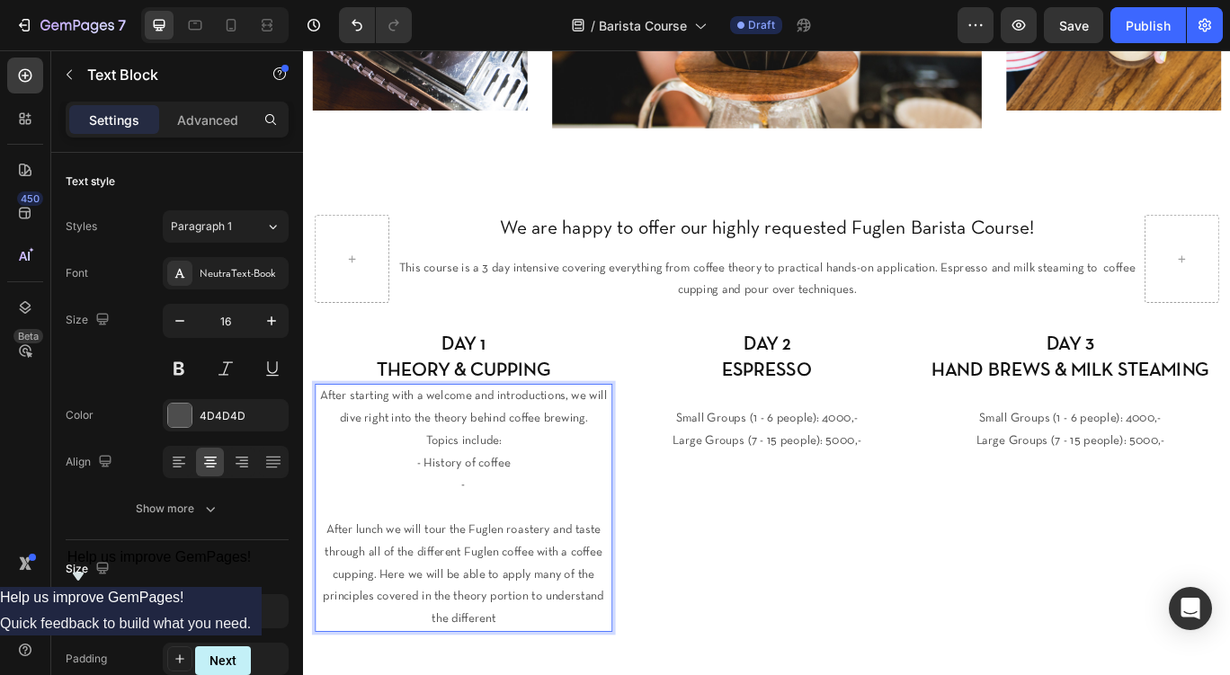
scroll to position [417, 0]
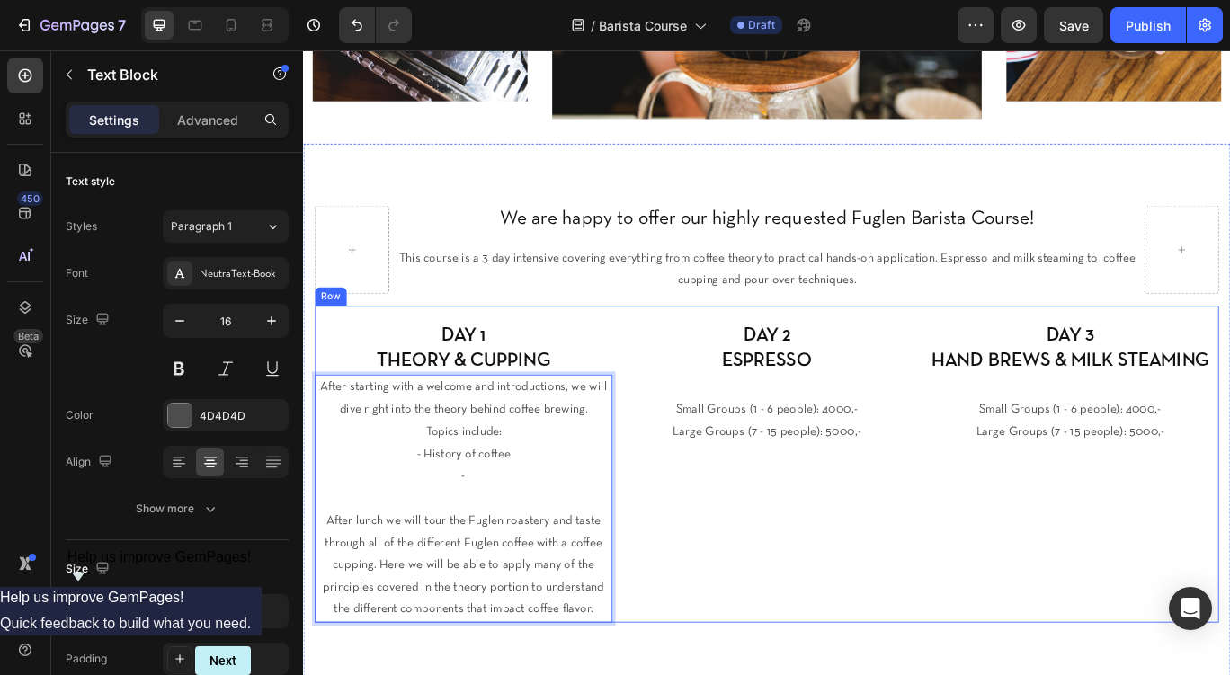
click at [752, 593] on div "DAY 2 ESPRESSO Heading Small Groups (1 - 6 people): 4000,- Large Groups (7 - 15…" at bounding box center [843, 541] width 346 height 351
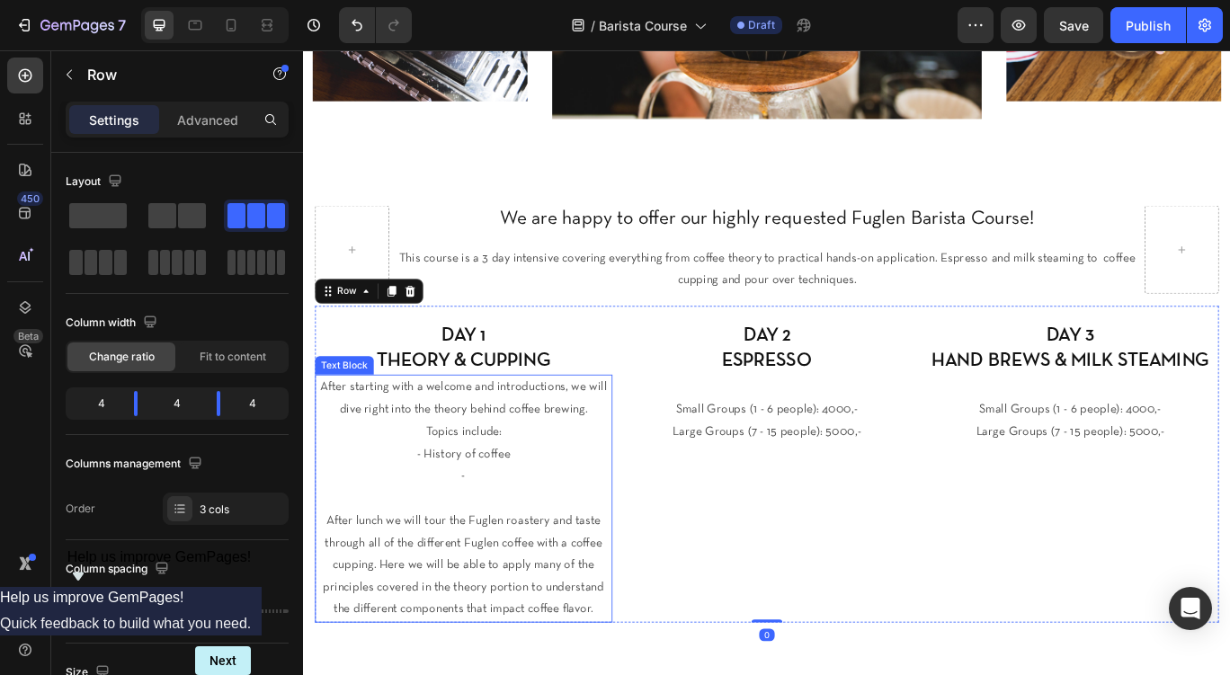
click at [560, 524] on p "- History of coffee" at bounding box center [489, 521] width 343 height 26
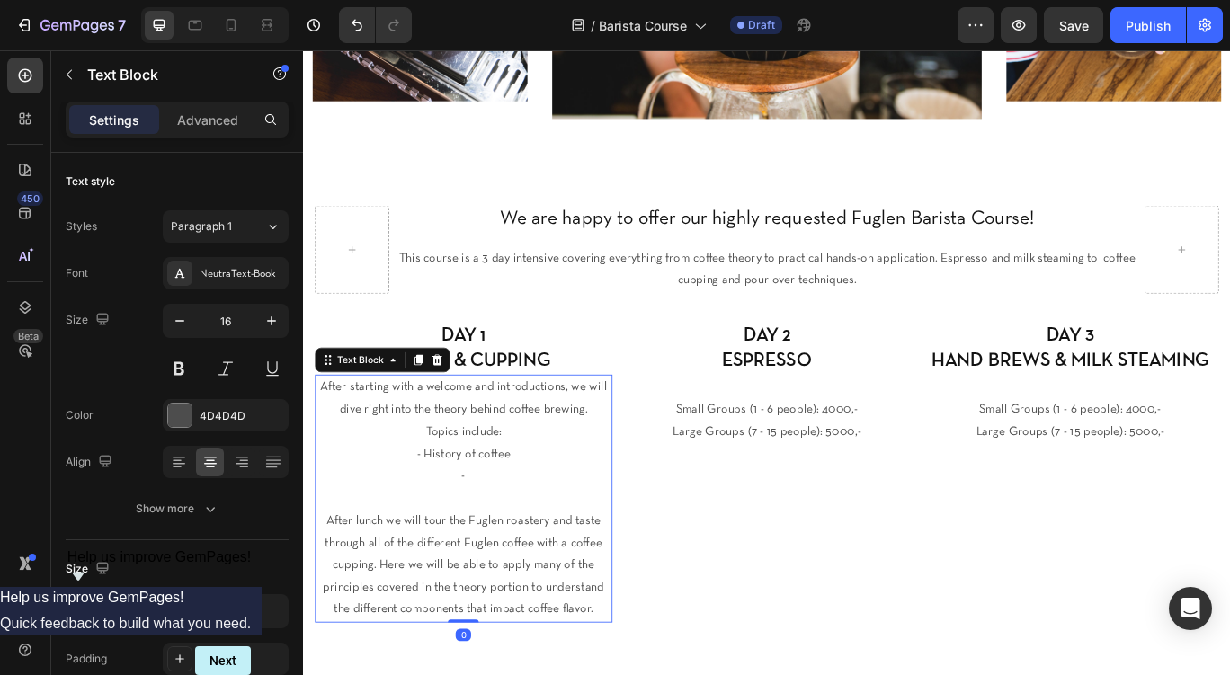
click at [494, 538] on p "-" at bounding box center [489, 546] width 343 height 26
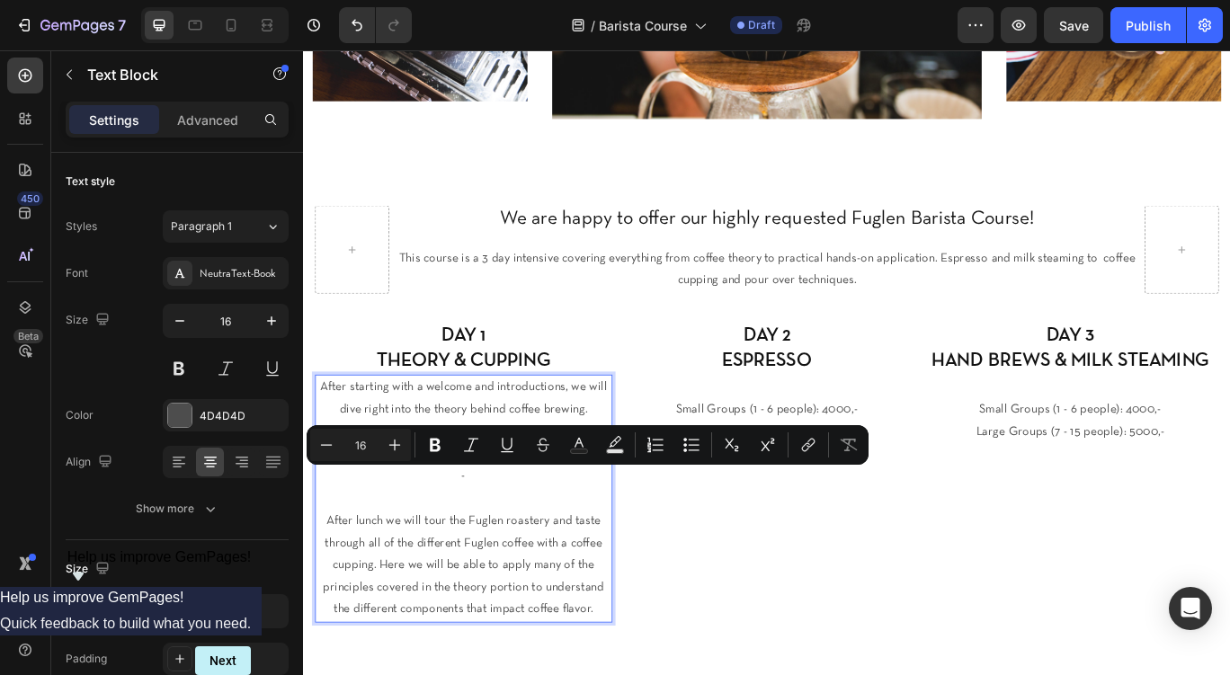
click at [507, 544] on p "-" at bounding box center [489, 546] width 343 height 26
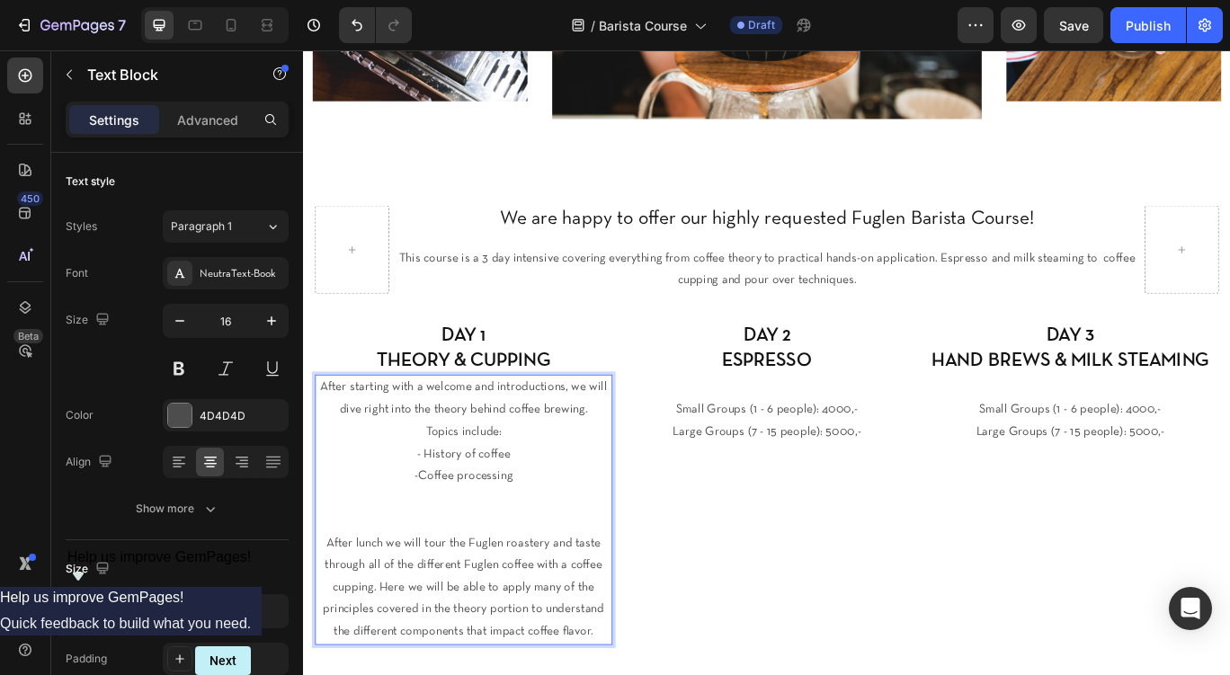
click at [556, 523] on p "- History of coffee" at bounding box center [489, 521] width 343 height 26
click at [568, 532] on p "- History of coffee" at bounding box center [489, 521] width 343 height 26
click at [559, 540] on p "-Coffee processing" at bounding box center [489, 546] width 343 height 26
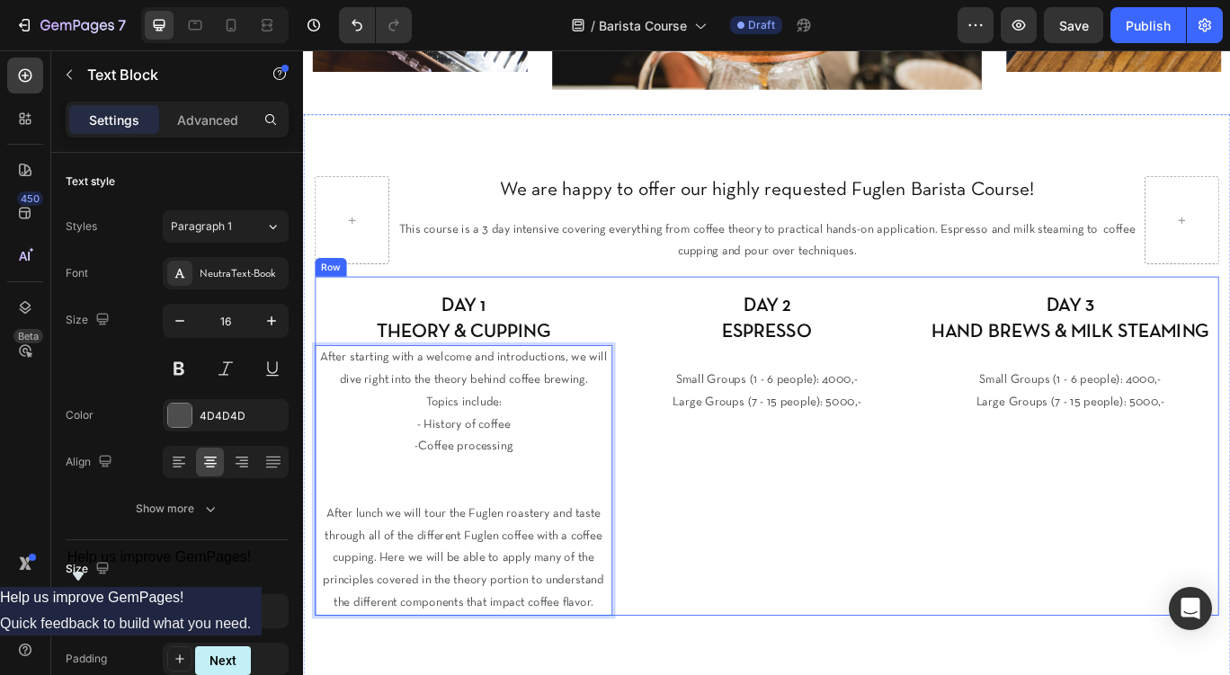
scroll to position [460, 0]
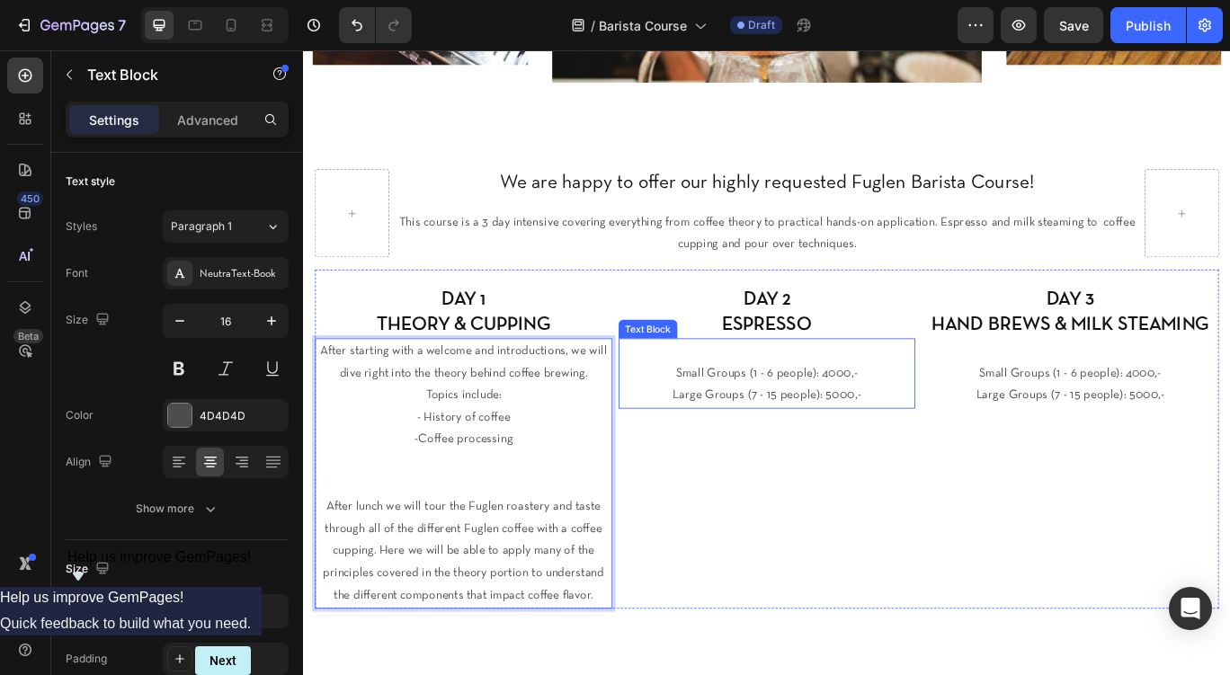
click at [851, 441] on p "Large Groups (7 - 15 people): 5000,-" at bounding box center [843, 453] width 343 height 26
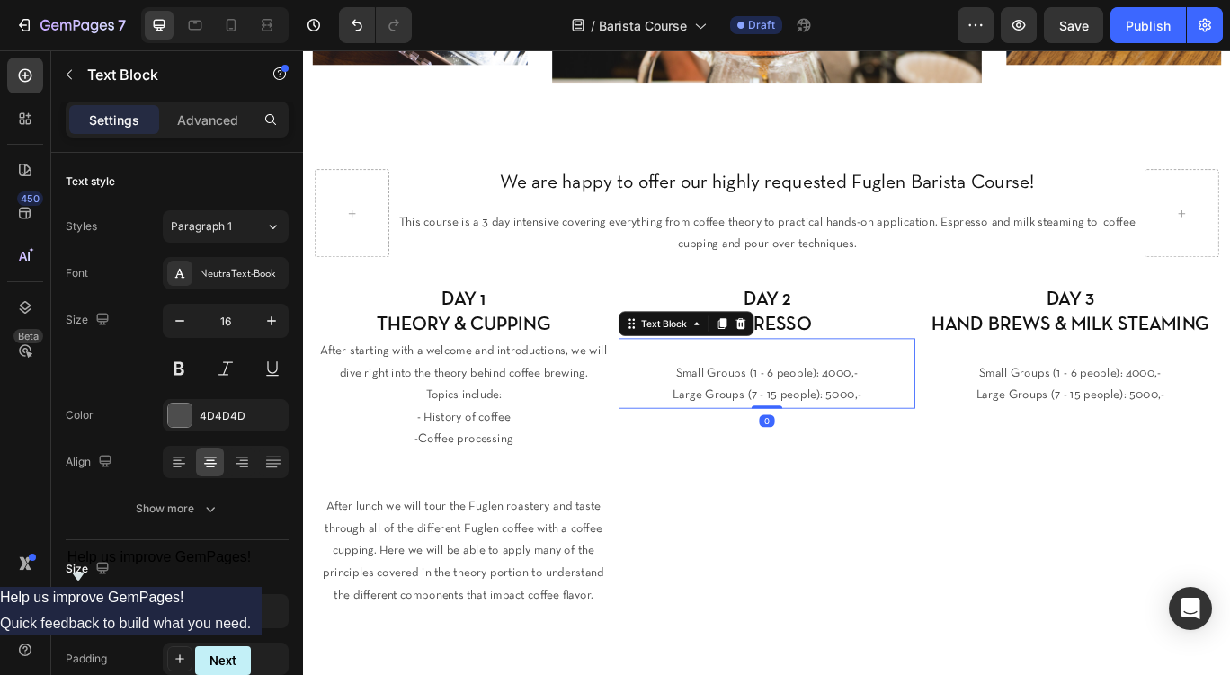
click at [851, 441] on p "Large Groups (7 - 15 people): 5000,-" at bounding box center [843, 453] width 343 height 26
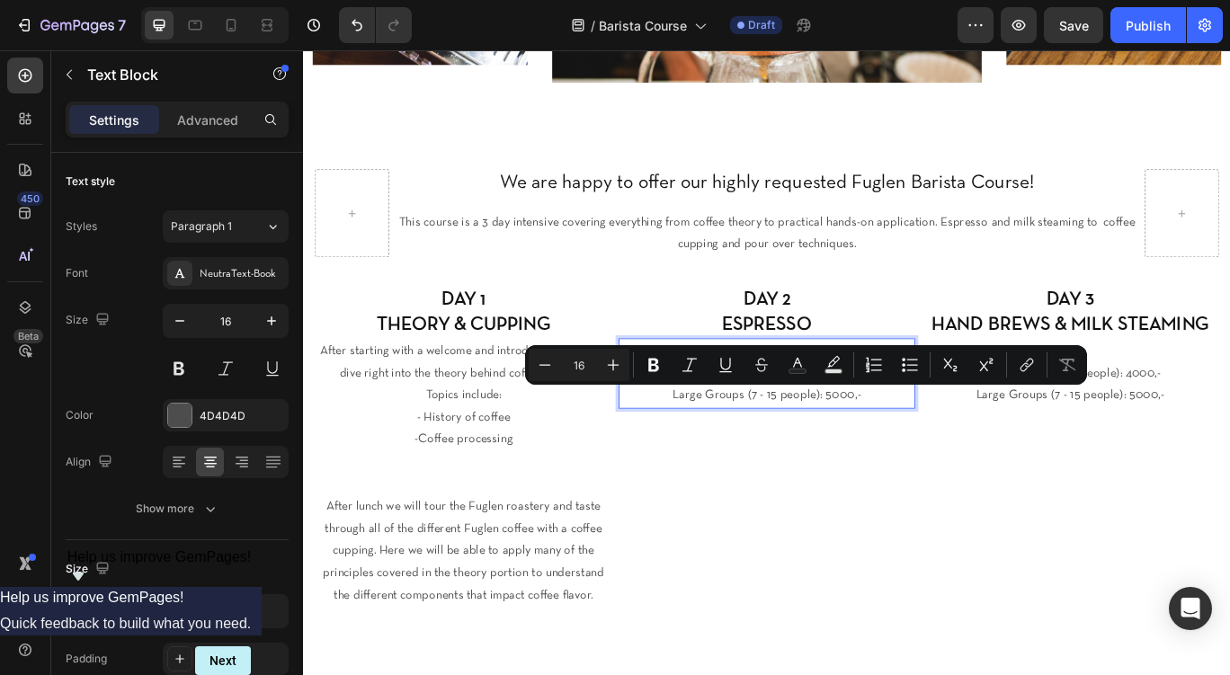
click at [851, 441] on p "Large Groups (7 - 15 people): 5000,-" at bounding box center [843, 453] width 343 height 26
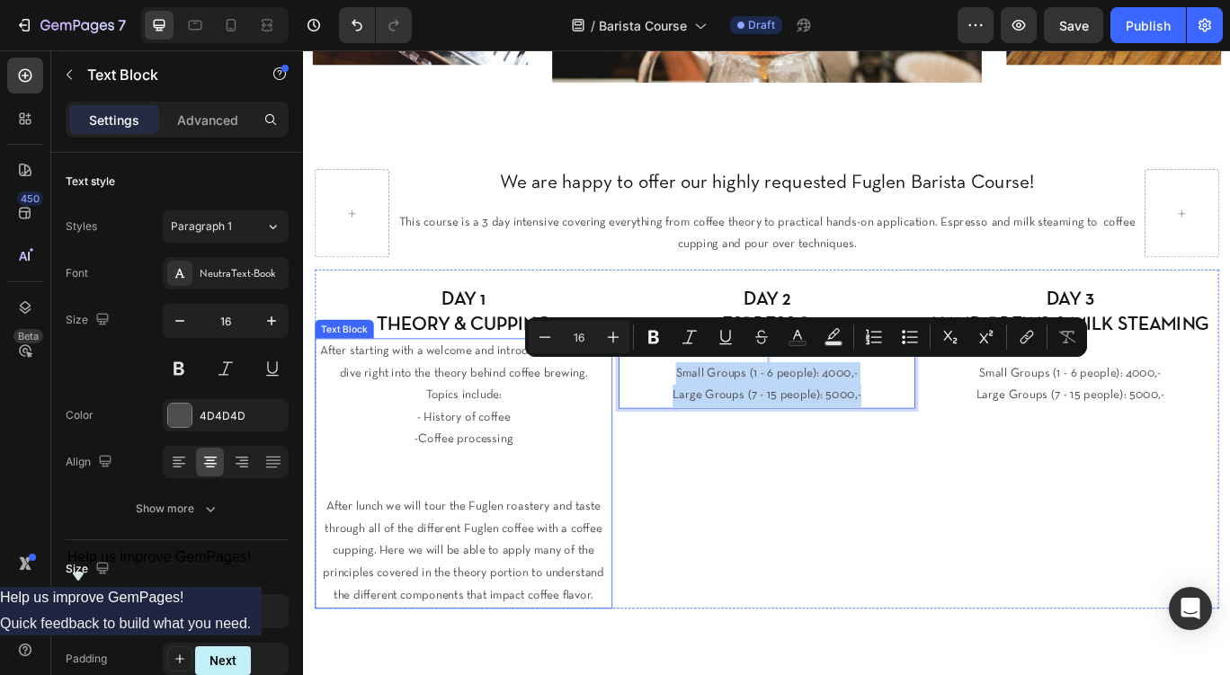
click at [563, 516] on p "-Coffee processing" at bounding box center [489, 504] width 343 height 26
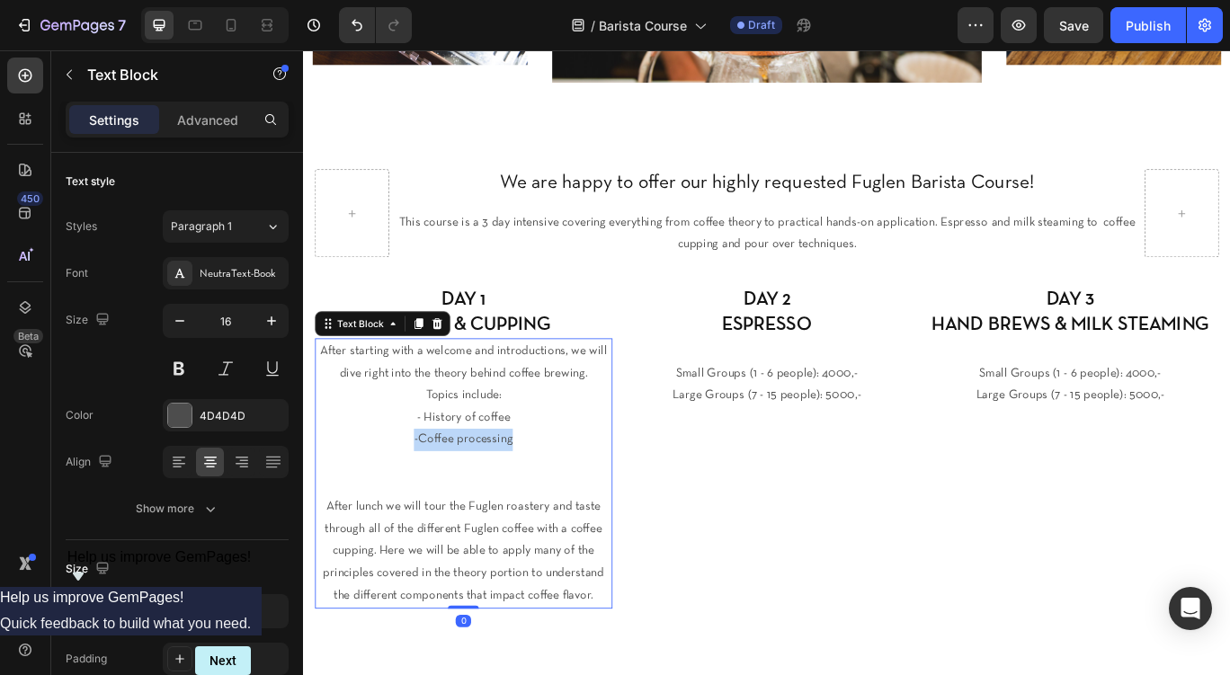
click at [547, 505] on p "-Coffee processing" at bounding box center [489, 504] width 343 height 26
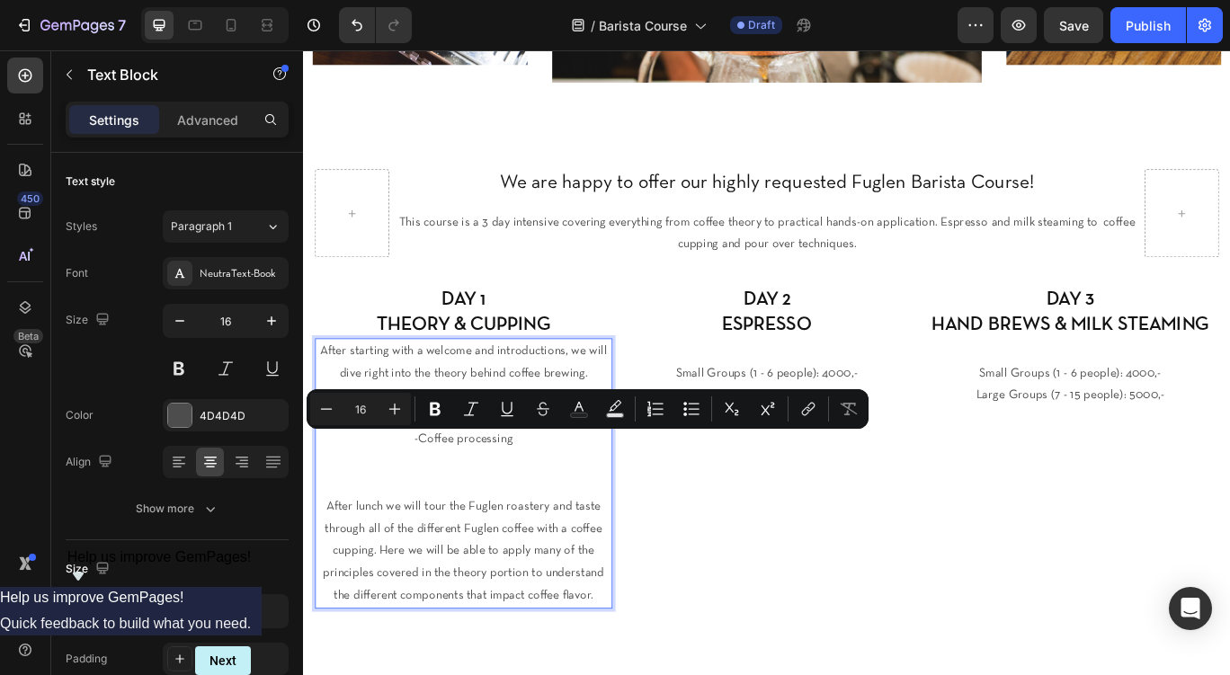
click at [547, 505] on p "-Coffee processing" at bounding box center [489, 504] width 343 height 26
click at [560, 505] on p "-Coffee processing" at bounding box center [489, 504] width 343 height 26
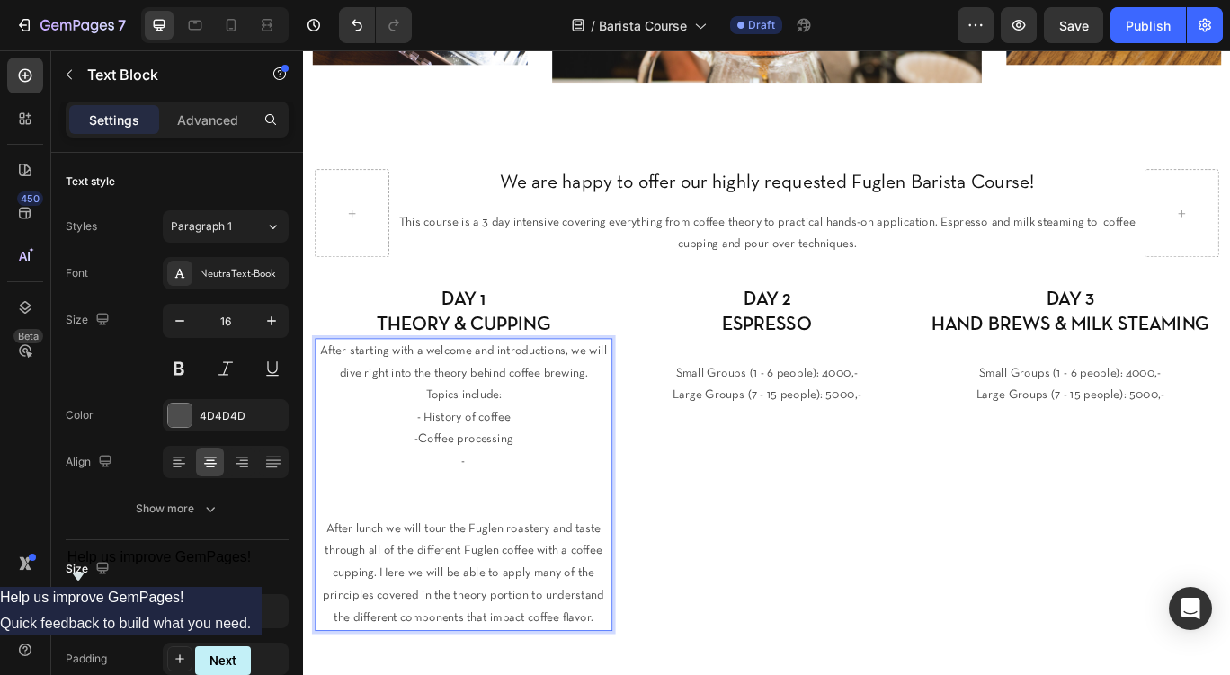
click at [441, 506] on p "-Coffee processing" at bounding box center [489, 504] width 343 height 26
click at [566, 502] on p "- Coffee processing" at bounding box center [489, 504] width 343 height 26
click at [626, 432] on p "After starting with a welcome and introductions, we will dive right into the th…" at bounding box center [489, 414] width 343 height 52
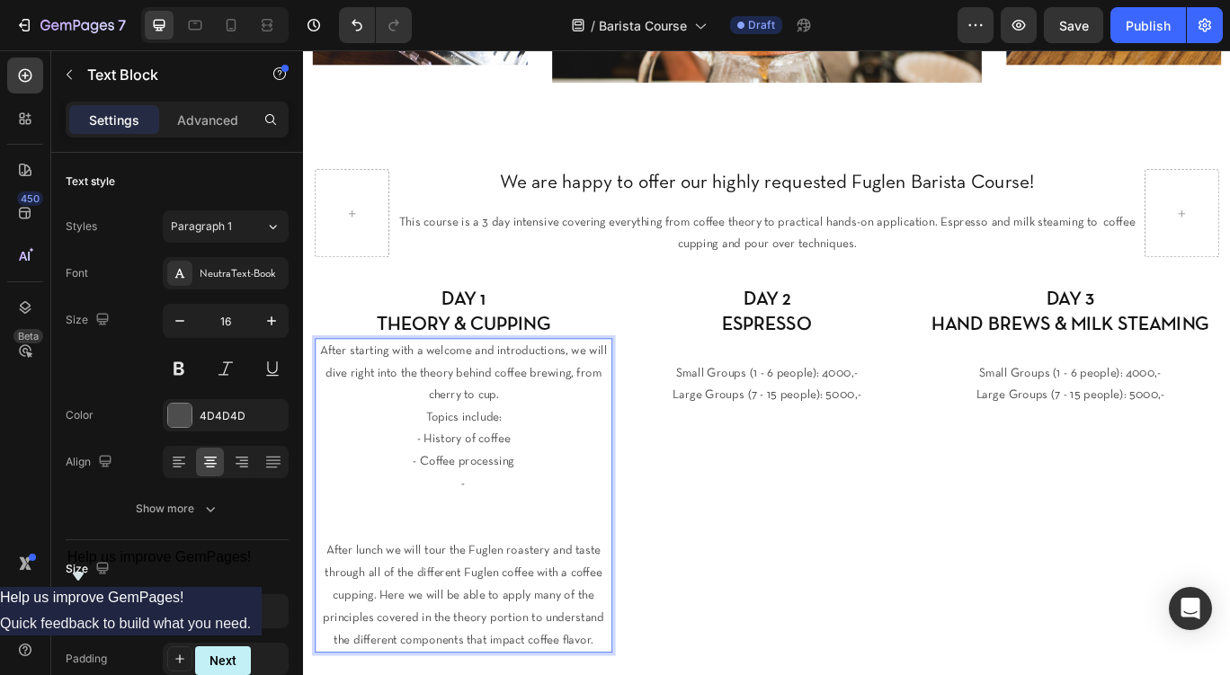
click at [614, 426] on p "After starting with a welcome and introductions, we will dive right into the th…" at bounding box center [489, 426] width 343 height 77
click at [551, 502] on p "- History of coffee" at bounding box center [489, 504] width 343 height 26
click at [560, 544] on p "-" at bounding box center [489, 556] width 343 height 26
drag, startPoint x: 547, startPoint y: 567, endPoint x: 462, endPoint y: 562, distance: 84.7
click at [462, 562] on p "- Bar theory" at bounding box center [489, 556] width 343 height 26
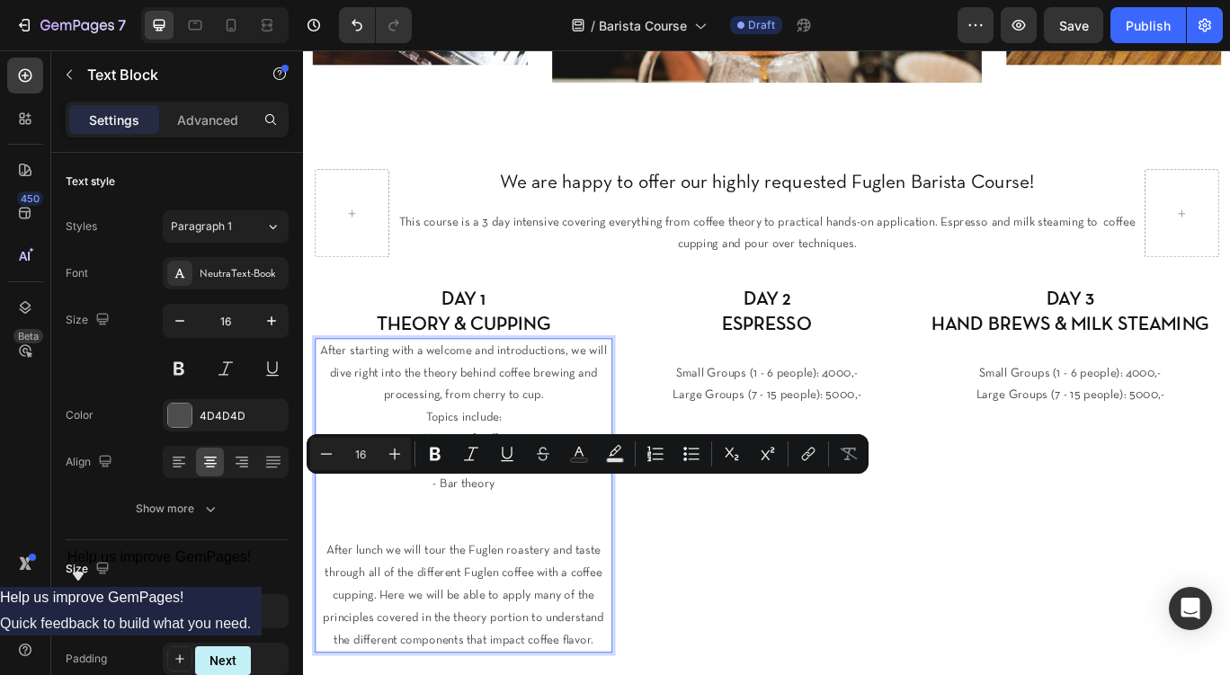
click at [493, 558] on p "- Bar theory" at bounding box center [489, 556] width 343 height 26
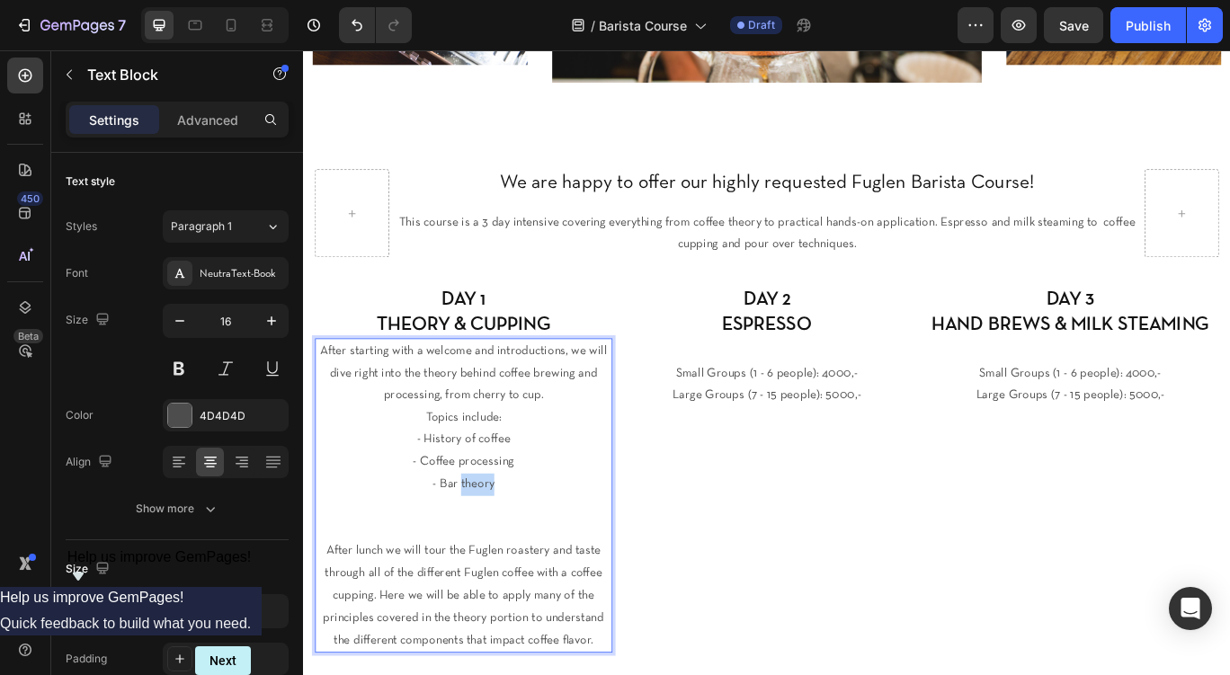
click at [493, 558] on p "- Bar theory" at bounding box center [489, 556] width 343 height 26
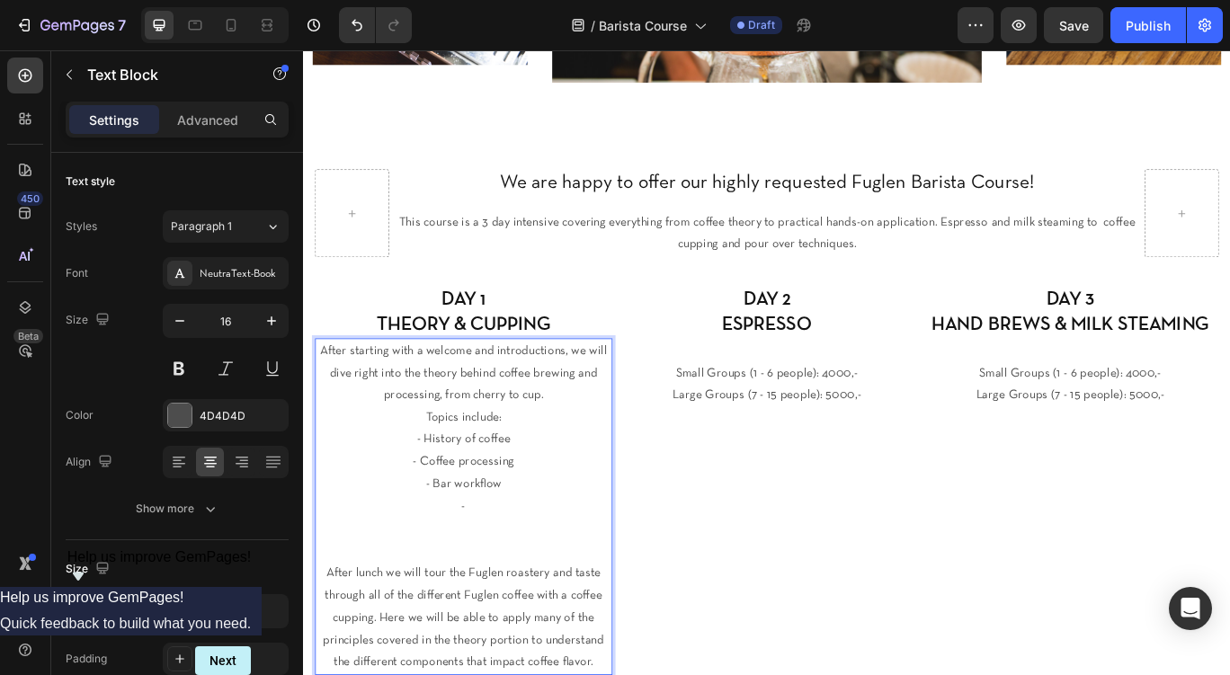
click at [561, 503] on p "- History of coffee" at bounding box center [489, 504] width 343 height 26
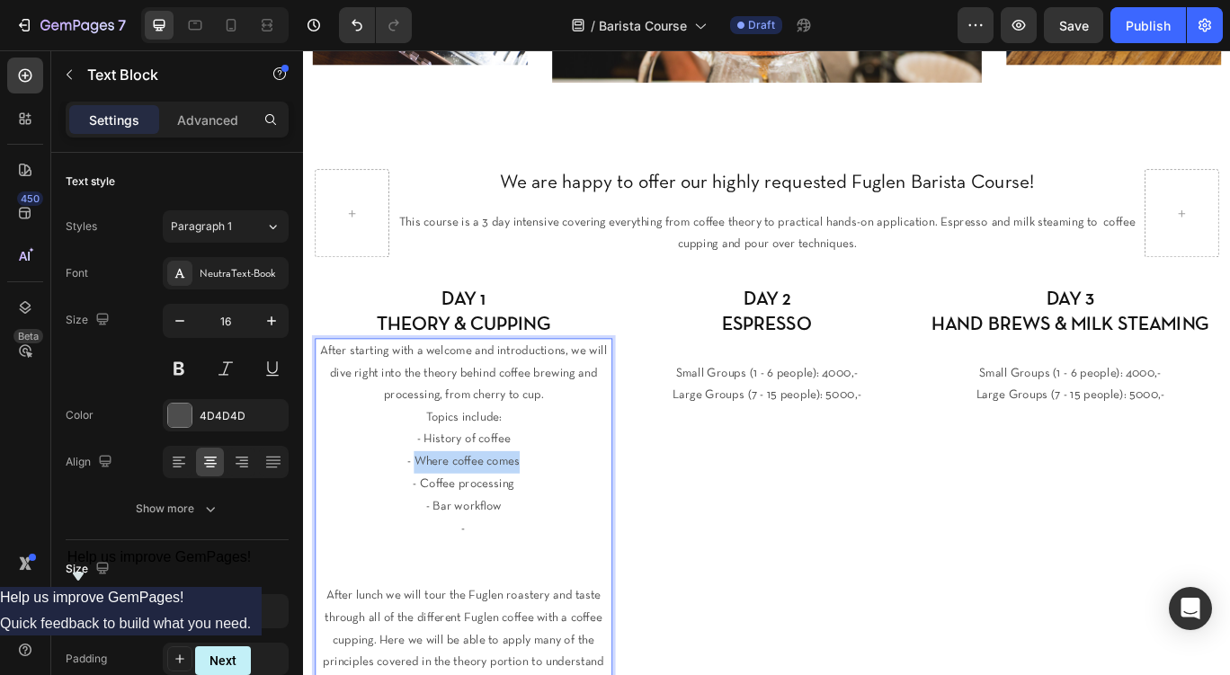
drag, startPoint x: 579, startPoint y: 524, endPoint x: 438, endPoint y: 525, distance: 141.2
click at [438, 525] on p "- Where coffee comes" at bounding box center [489, 530] width 343 height 26
click at [486, 532] on p "- Coffe origins" at bounding box center [489, 530] width 343 height 26
click at [534, 530] on p "- Coffee origins" at bounding box center [489, 530] width 343 height 26
click at [572, 560] on p "- Coffee processing" at bounding box center [489, 556] width 343 height 26
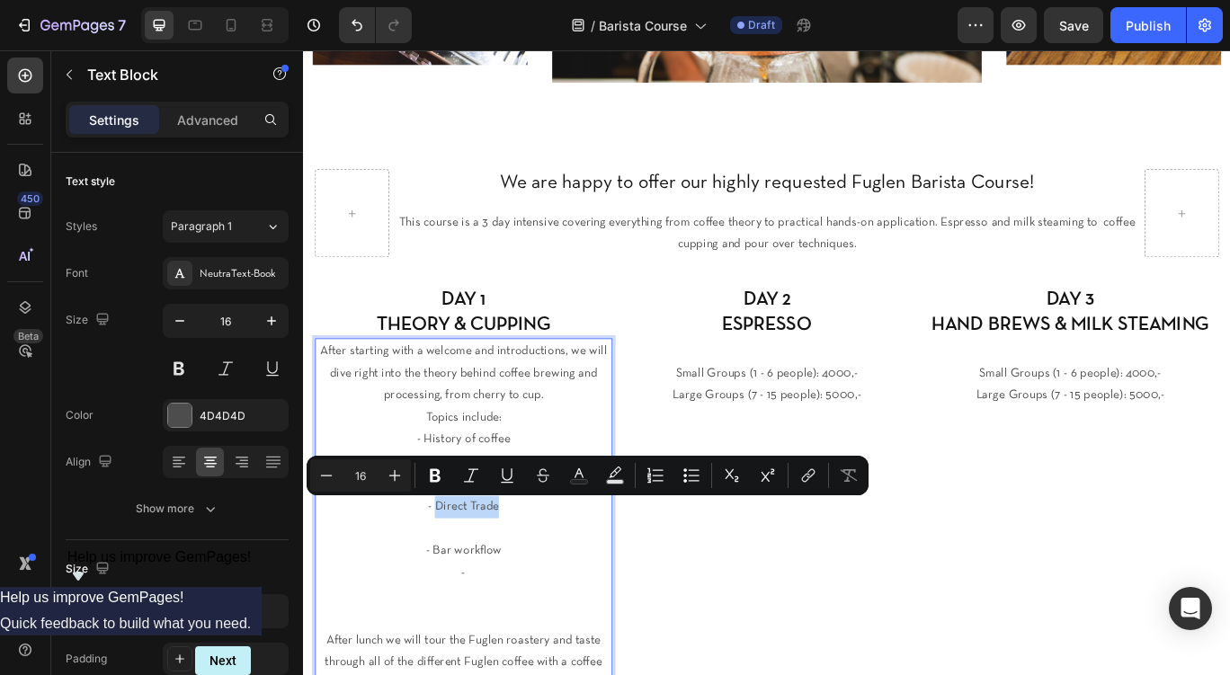
drag, startPoint x: 547, startPoint y: 581, endPoint x: 460, endPoint y: 582, distance: 86.3
click at [460, 582] on p "- Direct Trade" at bounding box center [489, 582] width 343 height 26
click at [720, 339] on p "DAY 2 ESPRESSO" at bounding box center [843, 355] width 343 height 58
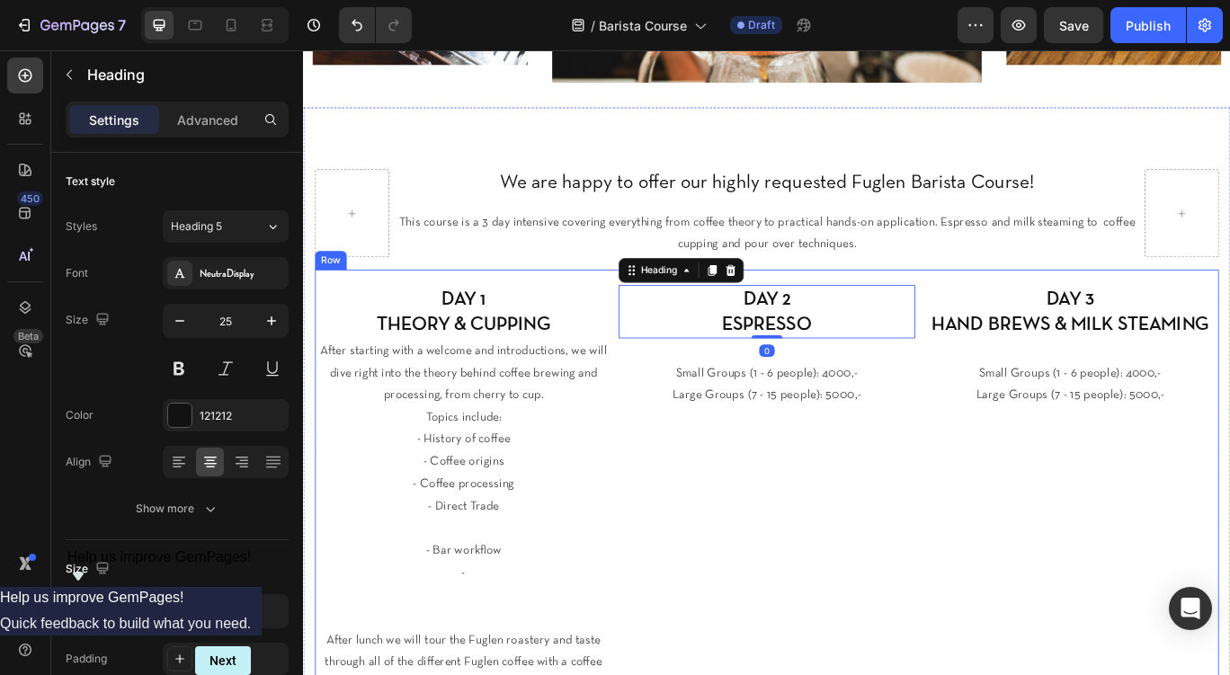
click at [711, 564] on div "DAY 2 ESPRESSO Heading 0 Small Groups (1 - 6 people): 4000,- Large Groups (7 - …" at bounding box center [843, 590] width 346 height 532
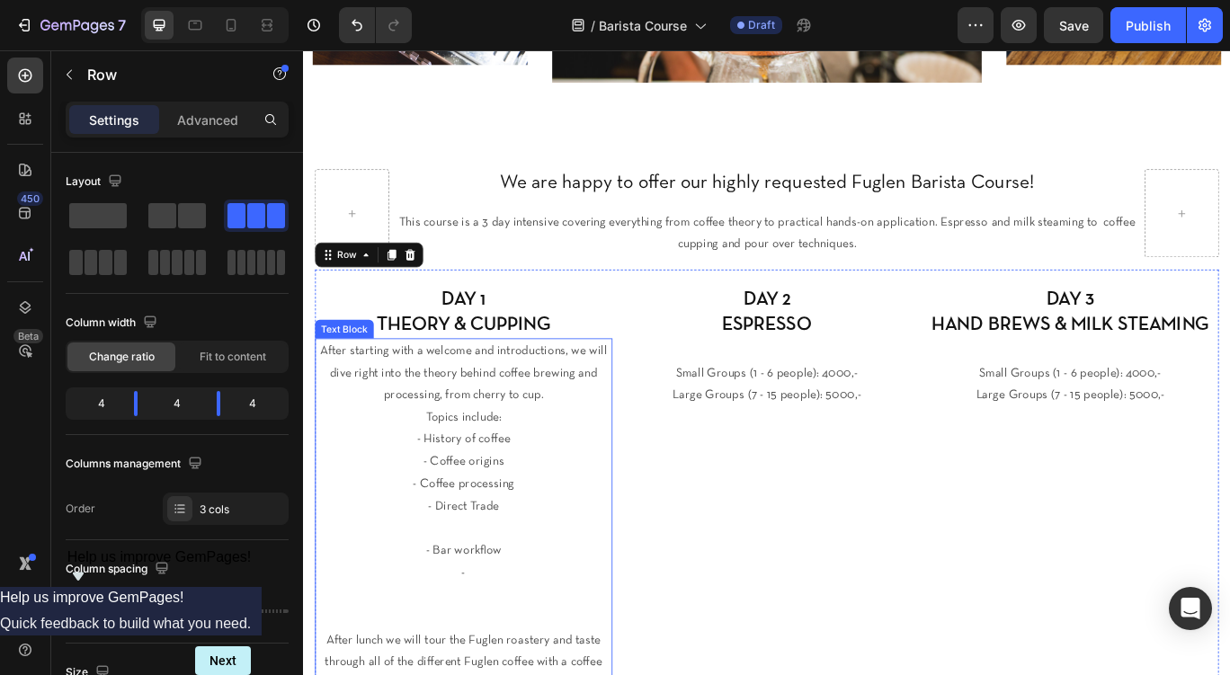
click at [499, 598] on p "Rich Text Editor. Editing area: main" at bounding box center [489, 608] width 343 height 26
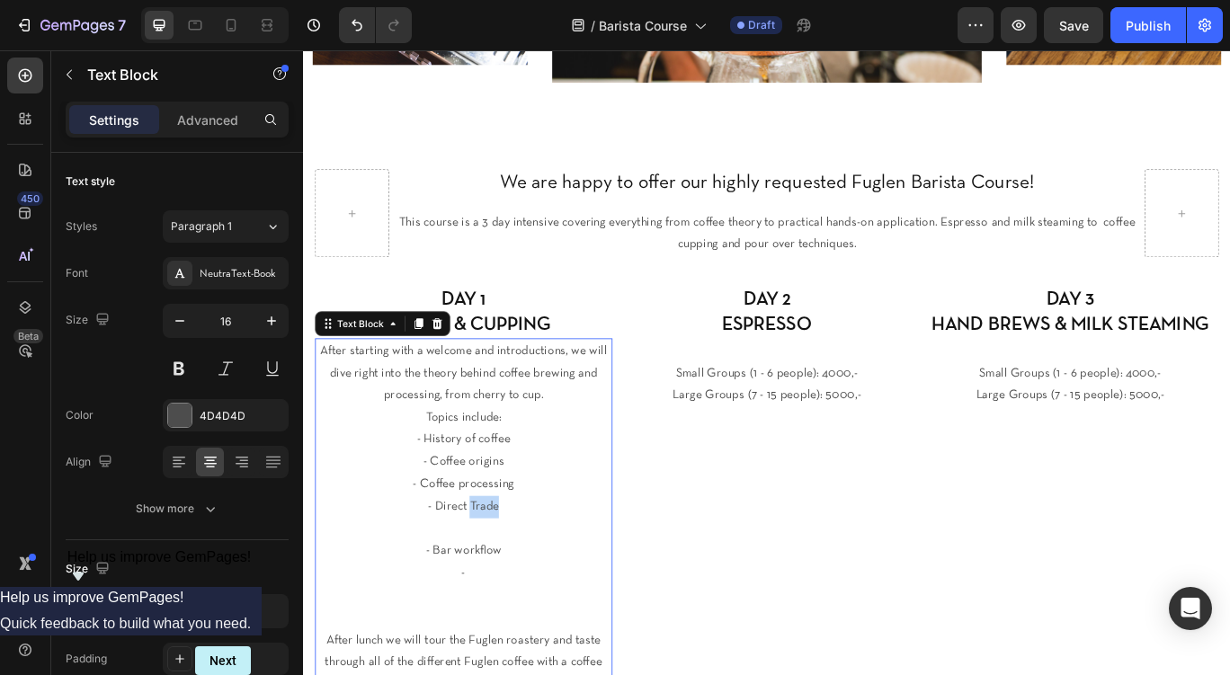
click at [500, 577] on p "- Direct Trade" at bounding box center [489, 582] width 343 height 26
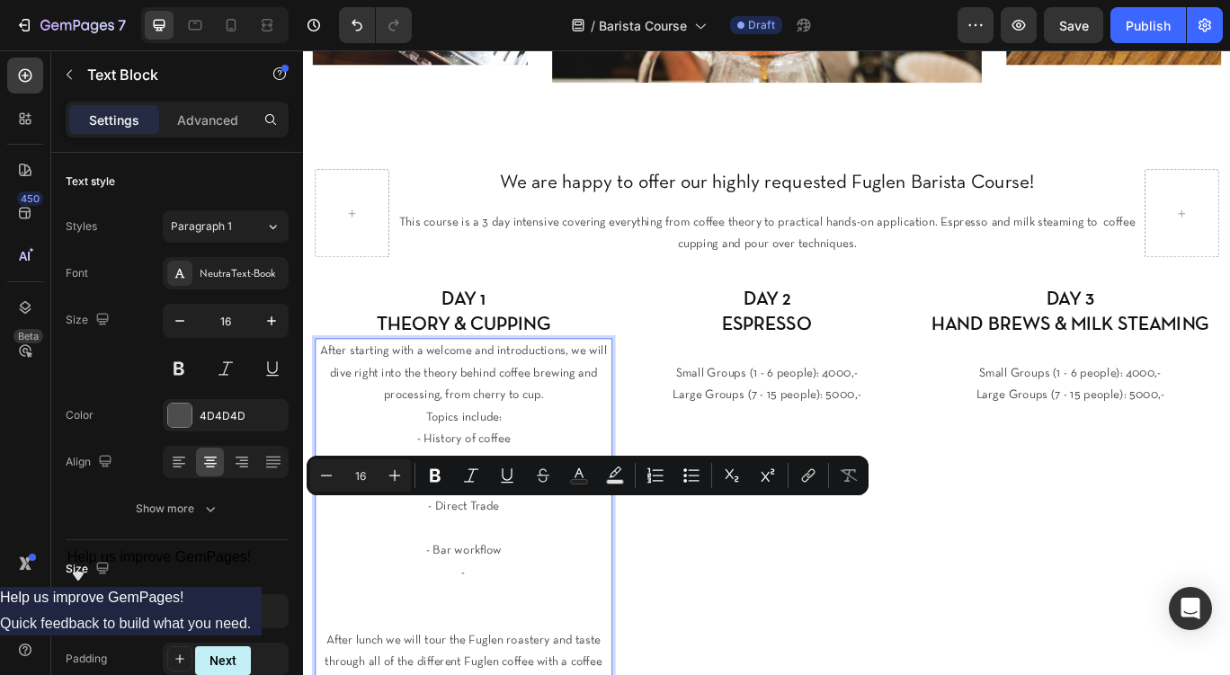
click at [508, 603] on p "Rich Text Editor. Editing area: main" at bounding box center [489, 608] width 343 height 26
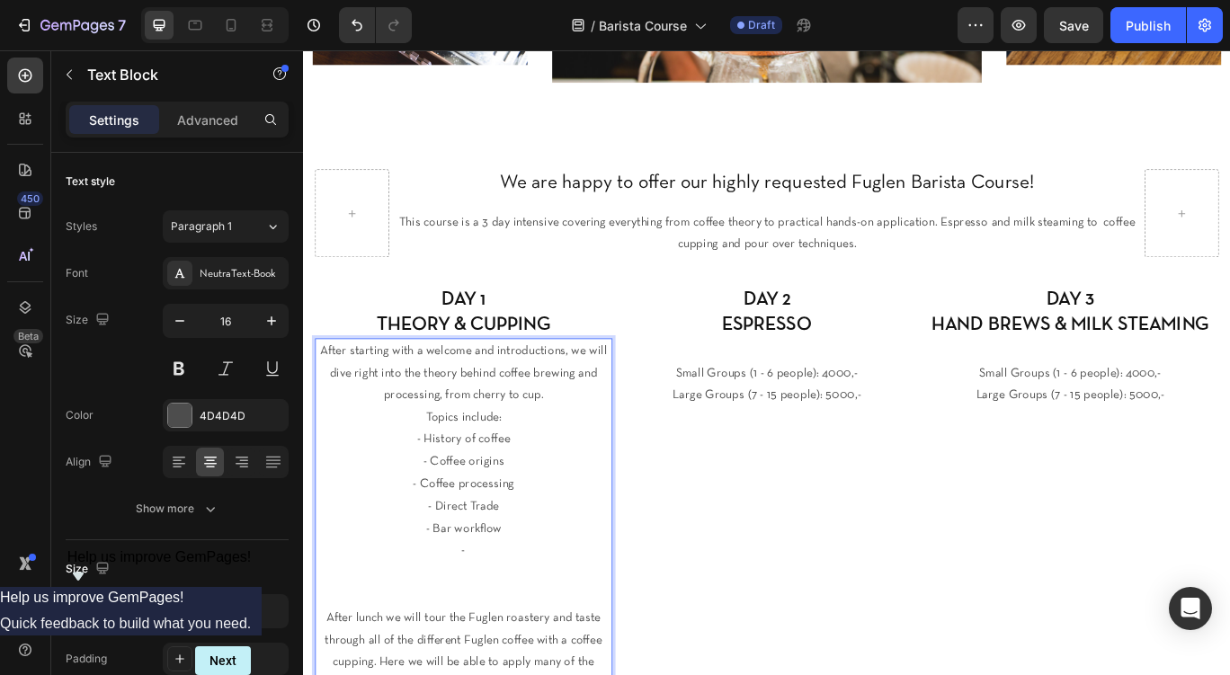
click at [506, 633] on p "-" at bounding box center [489, 634] width 343 height 26
click at [564, 675] on p "Rich Text Editor. Editing area: main" at bounding box center [489, 686] width 343 height 26
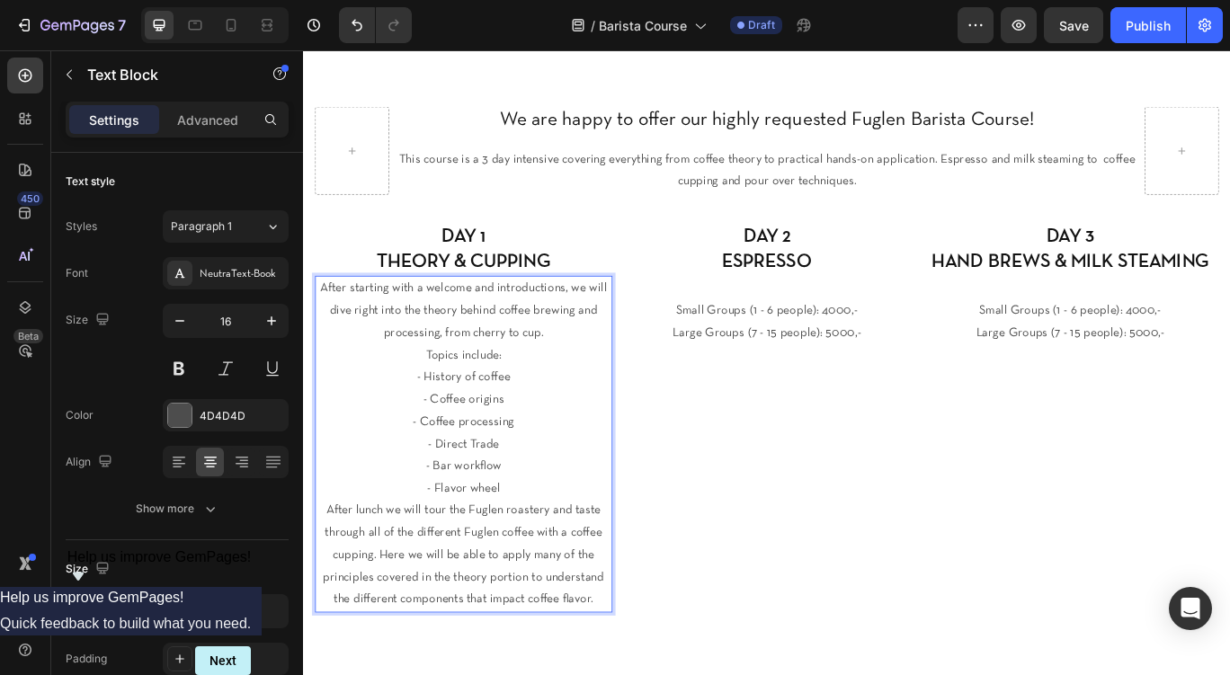
scroll to position [582, 0]
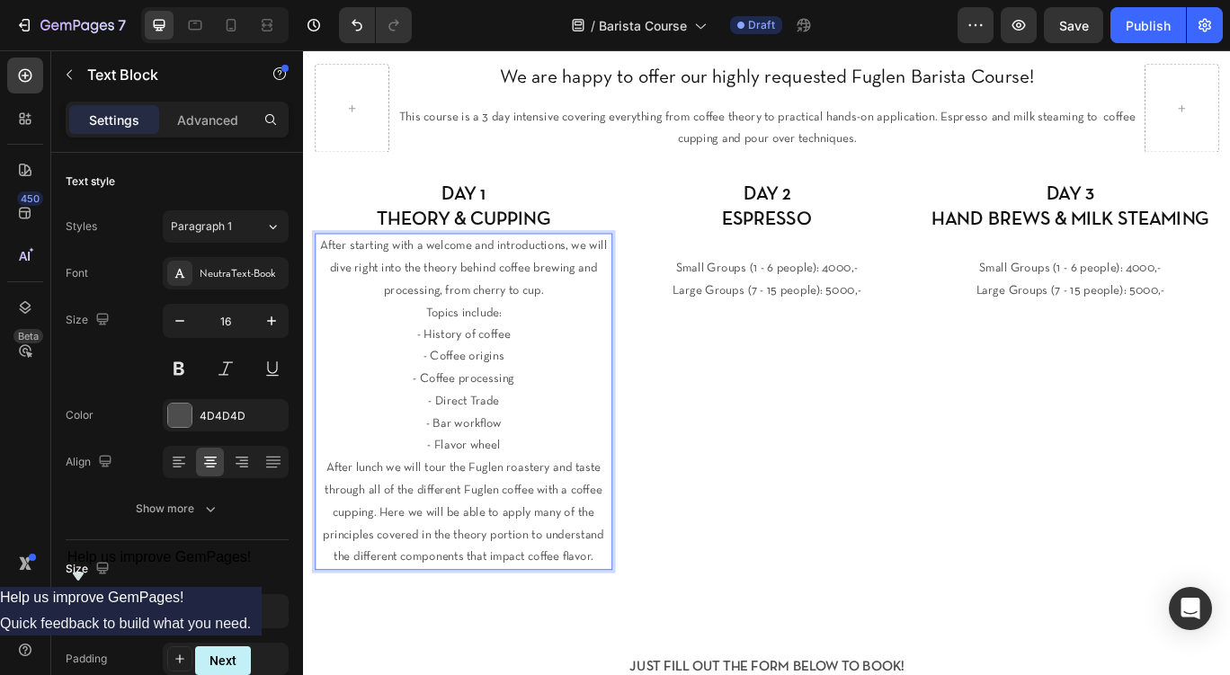
click at [442, 353] on p "Topics include:" at bounding box center [489, 357] width 343 height 26
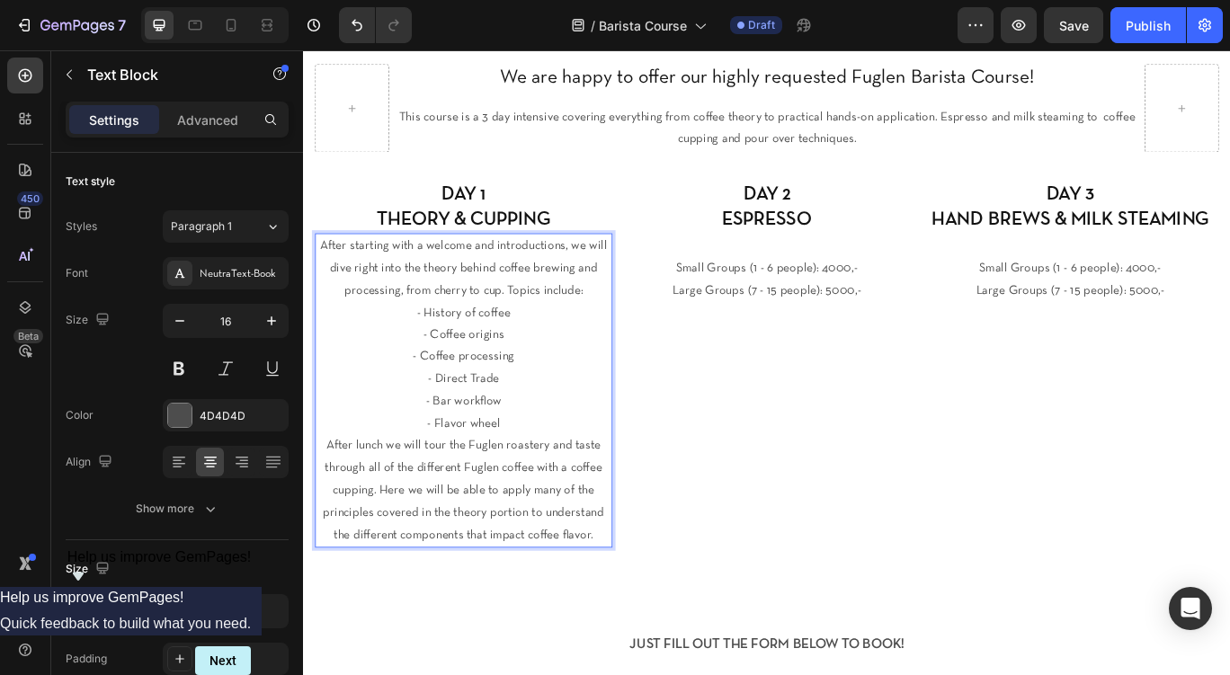
click at [569, 548] on p "After lunch we will tour the Fuglen roastery and taste through all of the diffe…" at bounding box center [489, 563] width 343 height 130
click at [611, 539] on p "After lunch we will tour the Fuglen roastery and taste through all of the diffe…" at bounding box center [489, 563] width 343 height 130
click at [595, 539] on p "After lunch we will tour the Fuglen roastery and taste through all of the diffe…" at bounding box center [489, 563] width 343 height 130
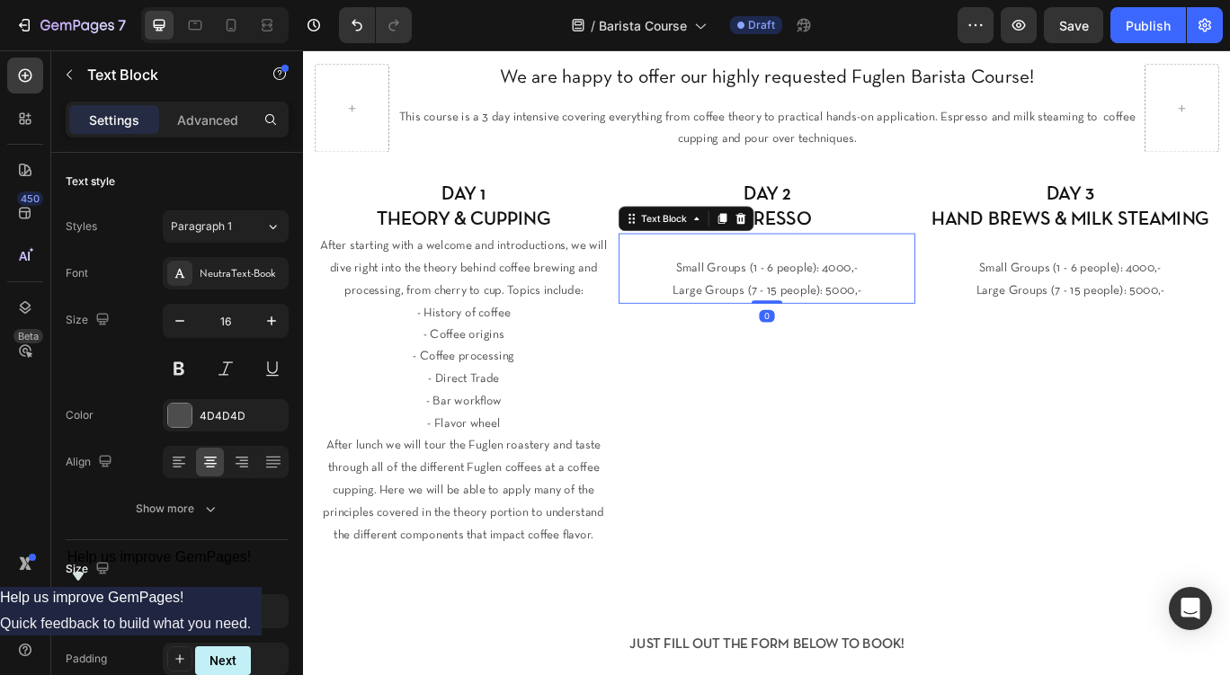
click at [825, 324] on p "Large Groups (7 - 15 people): 5000,-" at bounding box center [843, 330] width 343 height 26
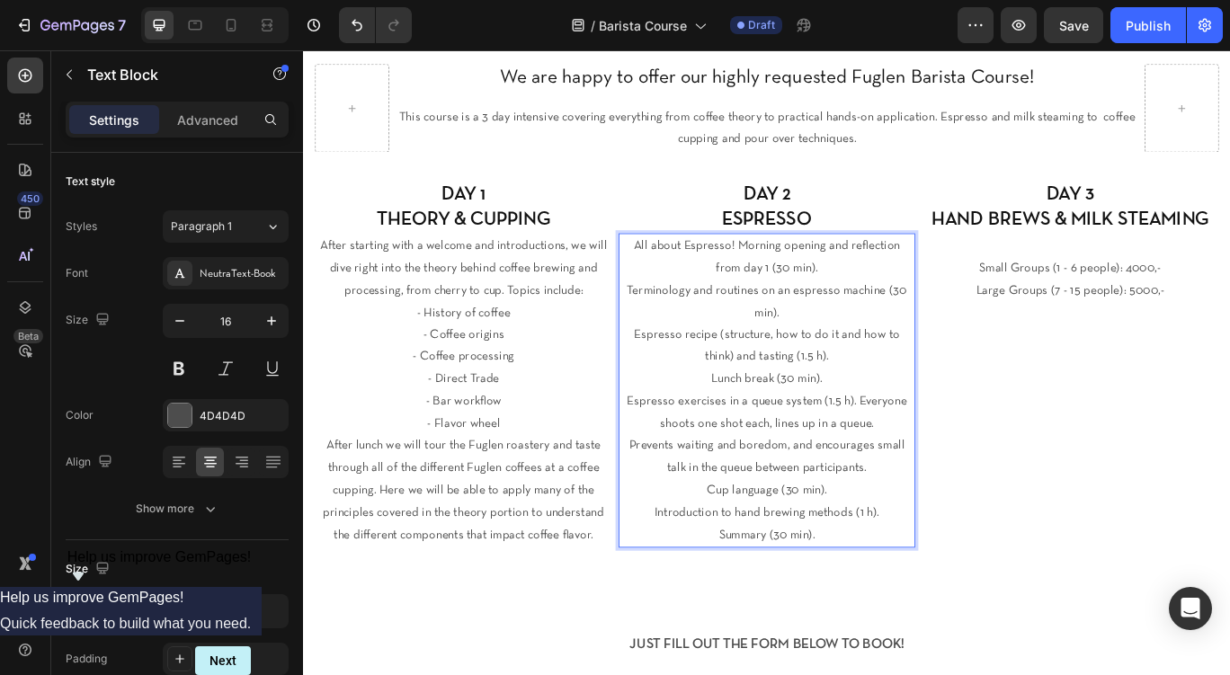
click at [801, 279] on p "All about Espresso! Morning opening and reflection from day 1 (30 min). Termino…" at bounding box center [843, 446] width 343 height 362
click at [797, 279] on p "All about Espresso! Morning opening and reflection from day 1 (30 min). Termino…" at bounding box center [843, 446] width 343 height 362
drag, startPoint x: 792, startPoint y: 280, endPoint x: 887, endPoint y: 314, distance: 100.4
click at [887, 314] on p "All about Espresso! Morning opening and reflection from day 1 (30 min). Termino…" at bounding box center [843, 446] width 343 height 362
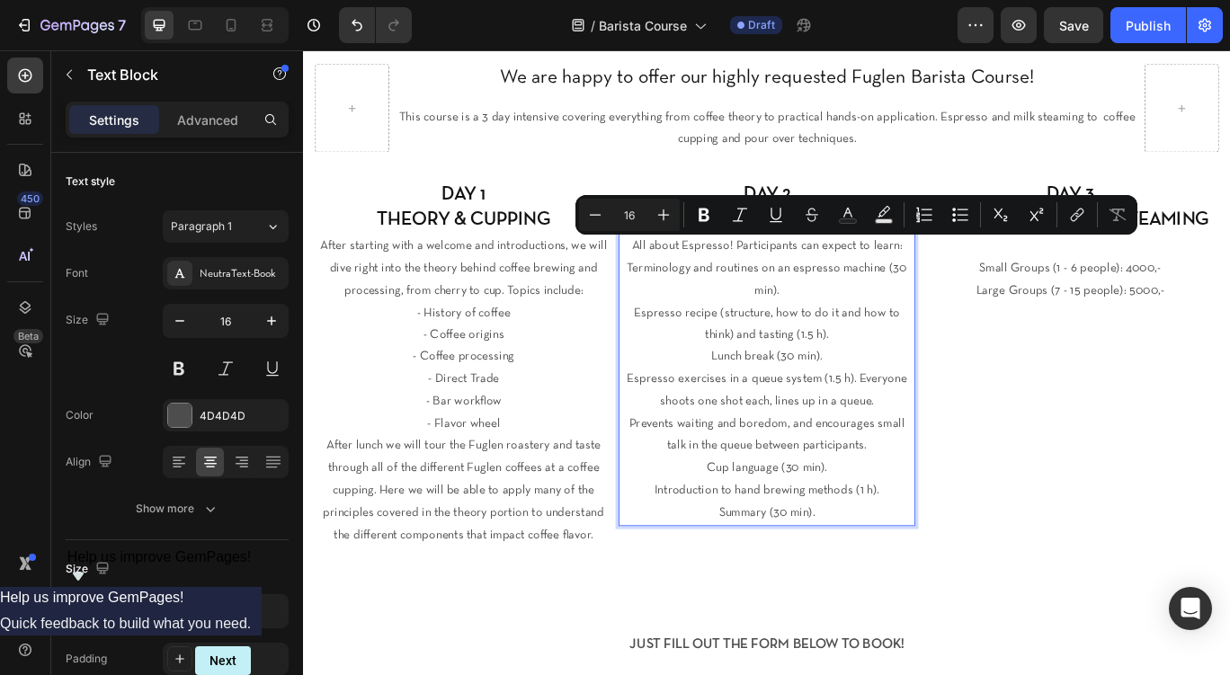
drag, startPoint x: 808, startPoint y: 278, endPoint x: 1010, endPoint y: 266, distance: 202.7
click at [1010, 266] on p "All about Espresso! Participants can expect to learn: Terminology and routines …" at bounding box center [843, 433] width 343 height 336
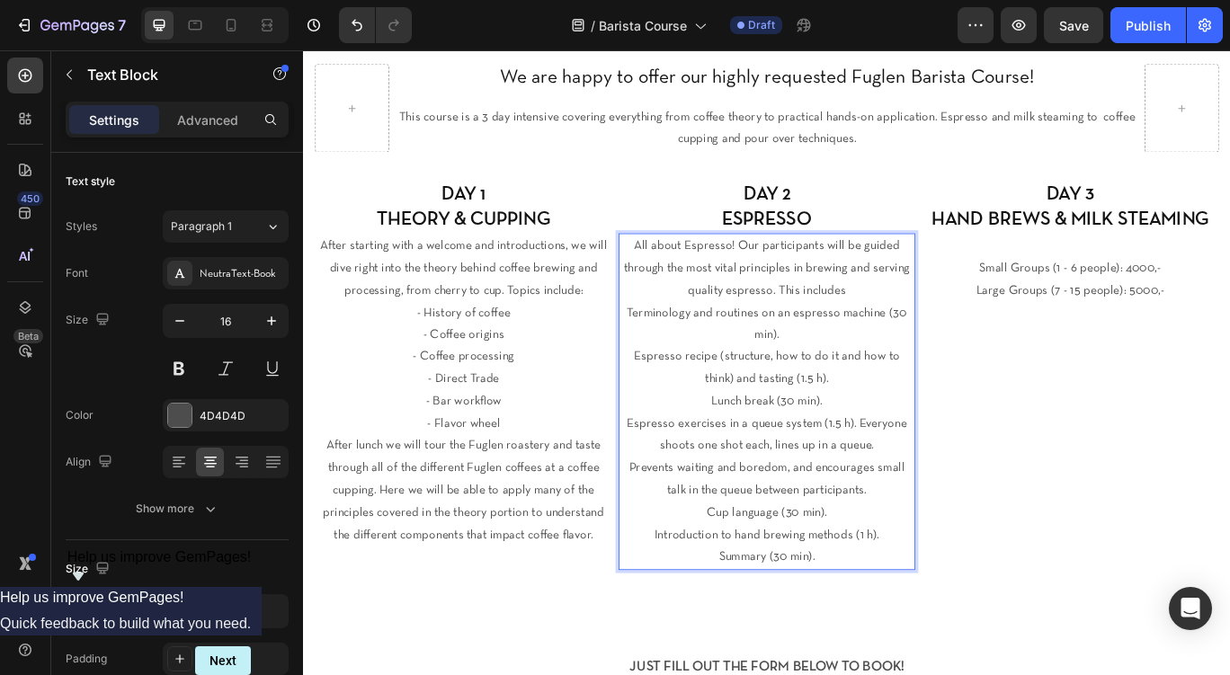
click at [691, 358] on p "All about Espresso! Our participants will be guided through the most vital prin…" at bounding box center [843, 459] width 343 height 389
click at [844, 385] on p "All about Espresso! Our participants will be guided through the most vital prin…" at bounding box center [843, 459] width 343 height 389
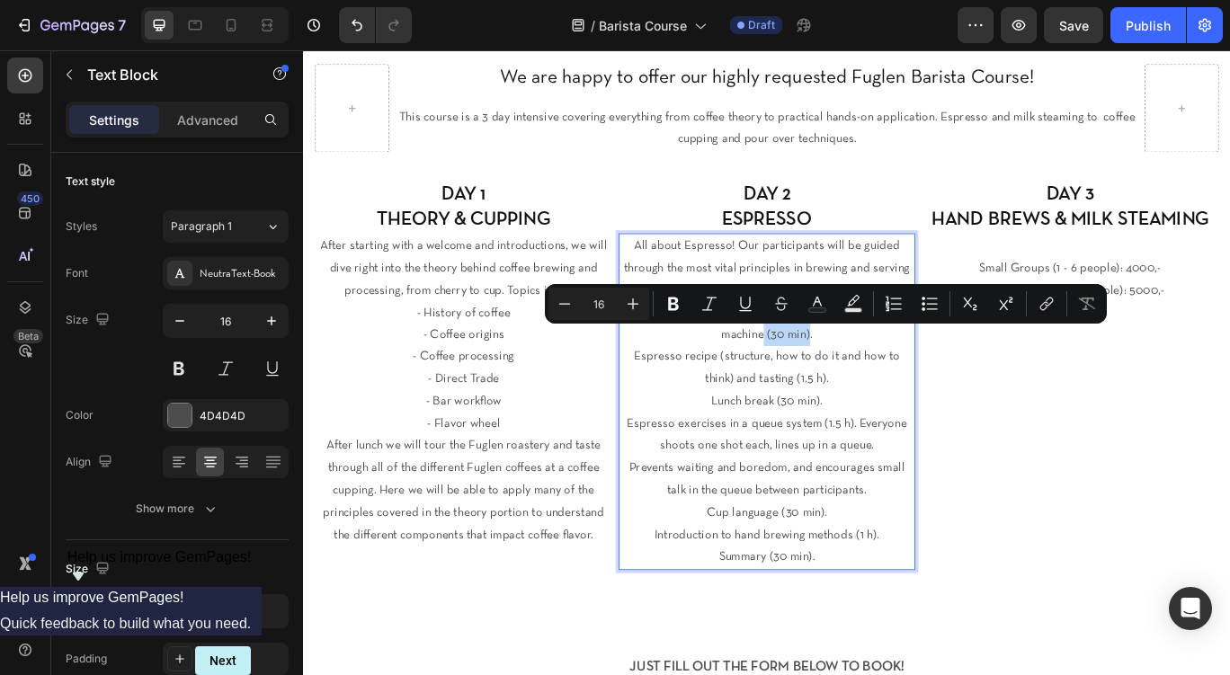
drag, startPoint x: 893, startPoint y: 382, endPoint x: 837, endPoint y: 381, distance: 55.8
click at [837, 381] on p "All about Espresso! Our participants will be guided through the most vital prin…" at bounding box center [843, 459] width 343 height 389
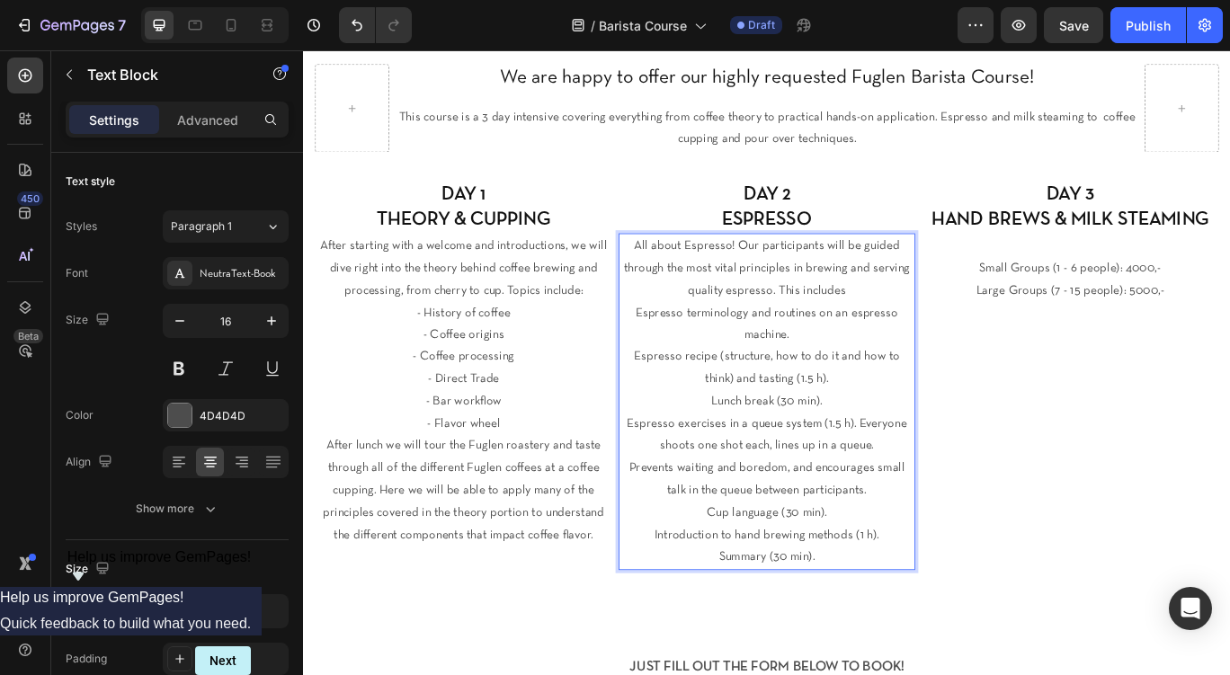
click at [691, 360] on p "All about Espresso! Our participants will be guided through the most vital prin…" at bounding box center [843, 459] width 343 height 389
click at [849, 356] on p "Espresso terminology and routines on an espresso machine. Espresso recipe (stru…" at bounding box center [843, 499] width 343 height 311
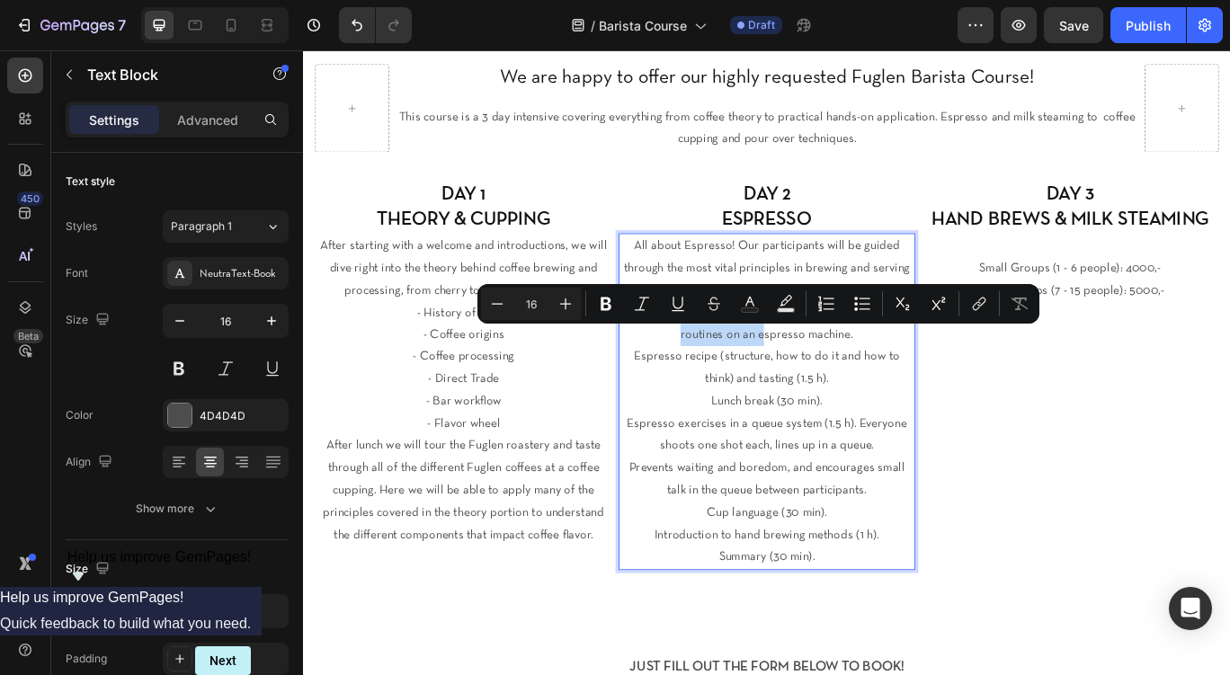
drag, startPoint x: 735, startPoint y: 378, endPoint x: 836, endPoint y: 381, distance: 101.7
click at [836, 381] on p "routines on an espresso machine. Espresso recipe (structure, how to do it and h…" at bounding box center [843, 511] width 343 height 285
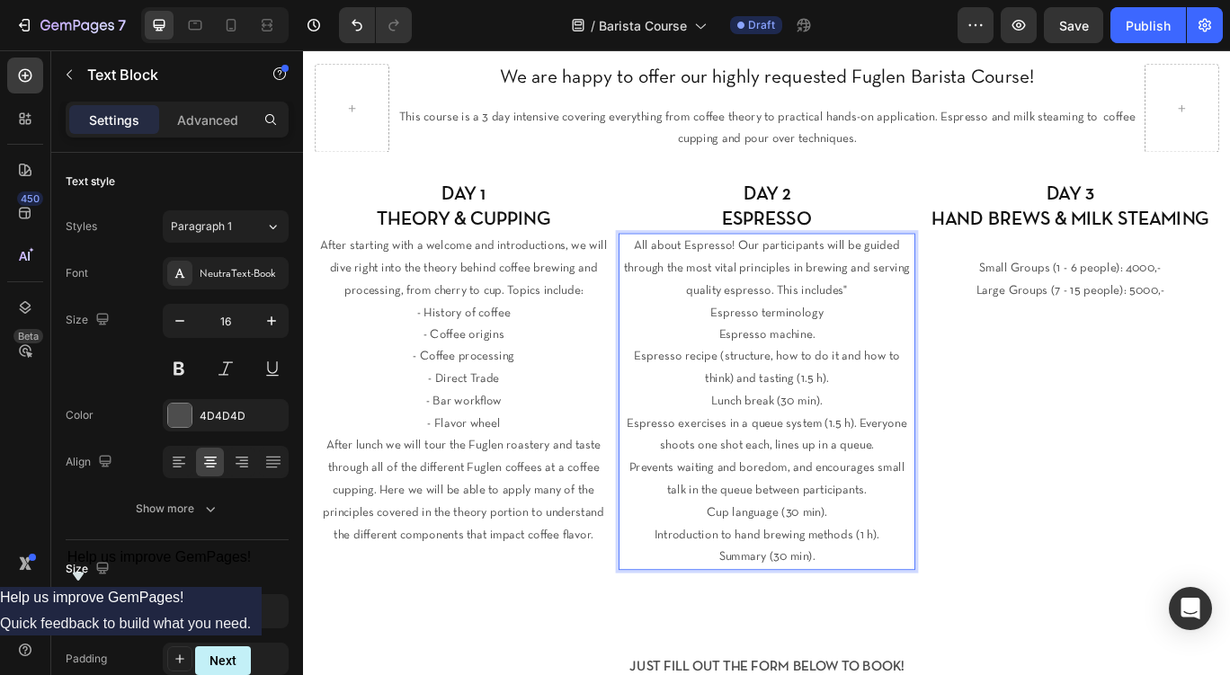
click at [890, 385] on p "Espresso machine. Espresso recipe (structure, how to do it and how to think) an…" at bounding box center [843, 511] width 343 height 285
click at [780, 356] on p "Espresso terminology" at bounding box center [843, 357] width 343 height 26
click at [755, 377] on p "Espresso machine routines. Espresso recipe (structure, how to do it and how to …" at bounding box center [843, 511] width 343 height 285
click at [675, 412] on p "- Espresso machine routines. Espresso recipe (structure, how to do it and how t…" at bounding box center [843, 511] width 343 height 285
click at [783, 407] on p "- Espresso machine routines. - Developing an Espresso recipe (structure, how to…" at bounding box center [843, 511] width 343 height 285
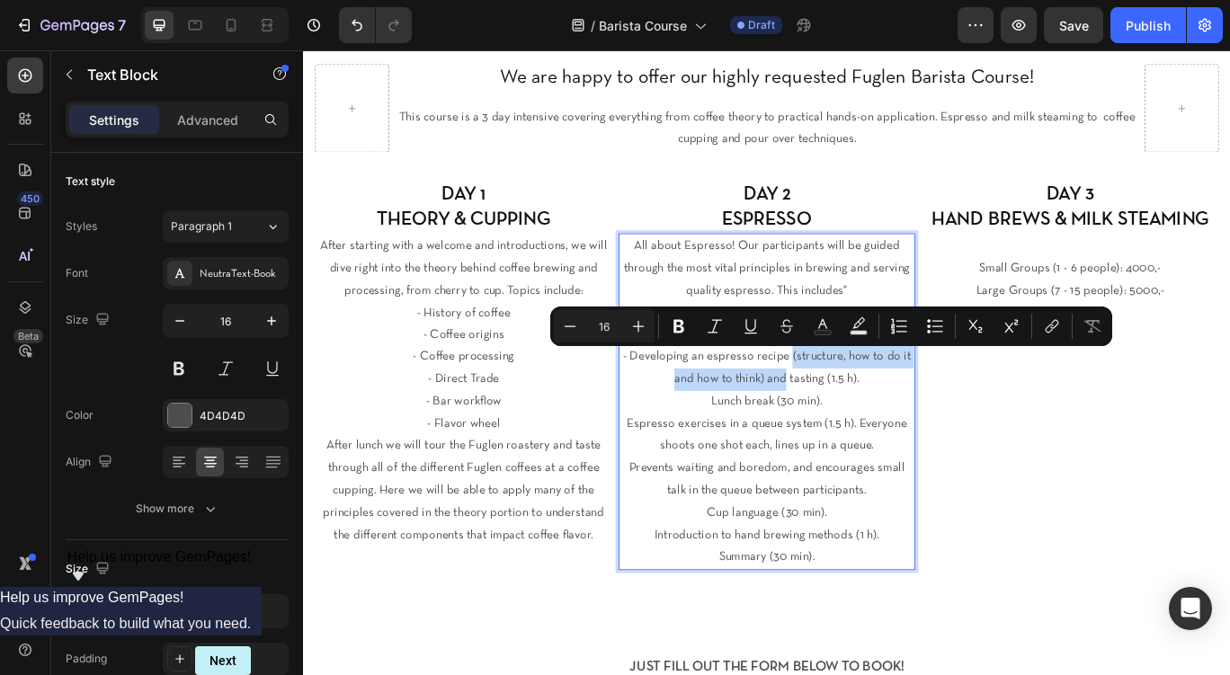
drag, startPoint x: 870, startPoint y: 408, endPoint x: 864, endPoint y: 435, distance: 27.5
click at [864, 435] on p "- Espresso machine routines. - Developing an espresso recipe (structure, how to…" at bounding box center [843, 511] width 343 height 285
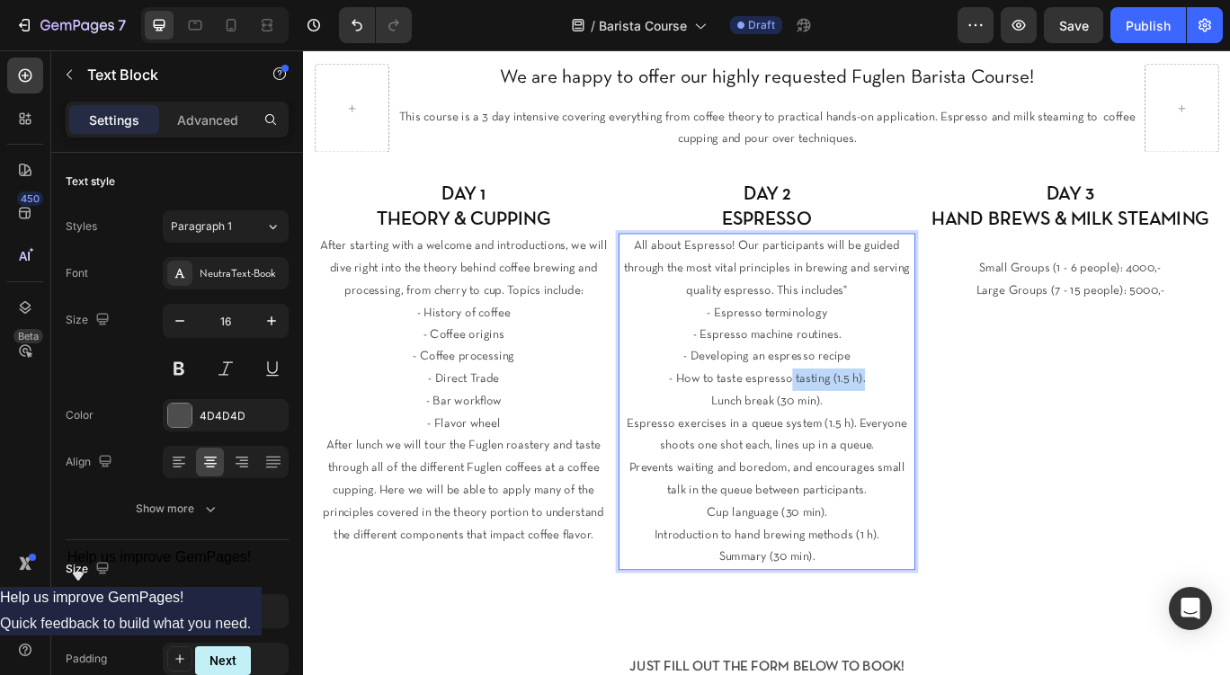
drag, startPoint x: 959, startPoint y: 435, endPoint x: 872, endPoint y: 435, distance: 86.3
click at [872, 435] on p "- How to taste espresso tasting (1.5 h). Lunch break (30 min). Espresso exercis…" at bounding box center [843, 537] width 343 height 233
click at [943, 383] on p "- Espresso machine routines. - Developing an espresso recipe" at bounding box center [843, 395] width 343 height 52
drag, startPoint x: 772, startPoint y: 460, endPoint x: 960, endPoint y: 460, distance: 188.0
click at [960, 460] on p "- How to taste espresso Lunch break (30 min). Espresso exercises in a queue sys…" at bounding box center [843, 537] width 343 height 233
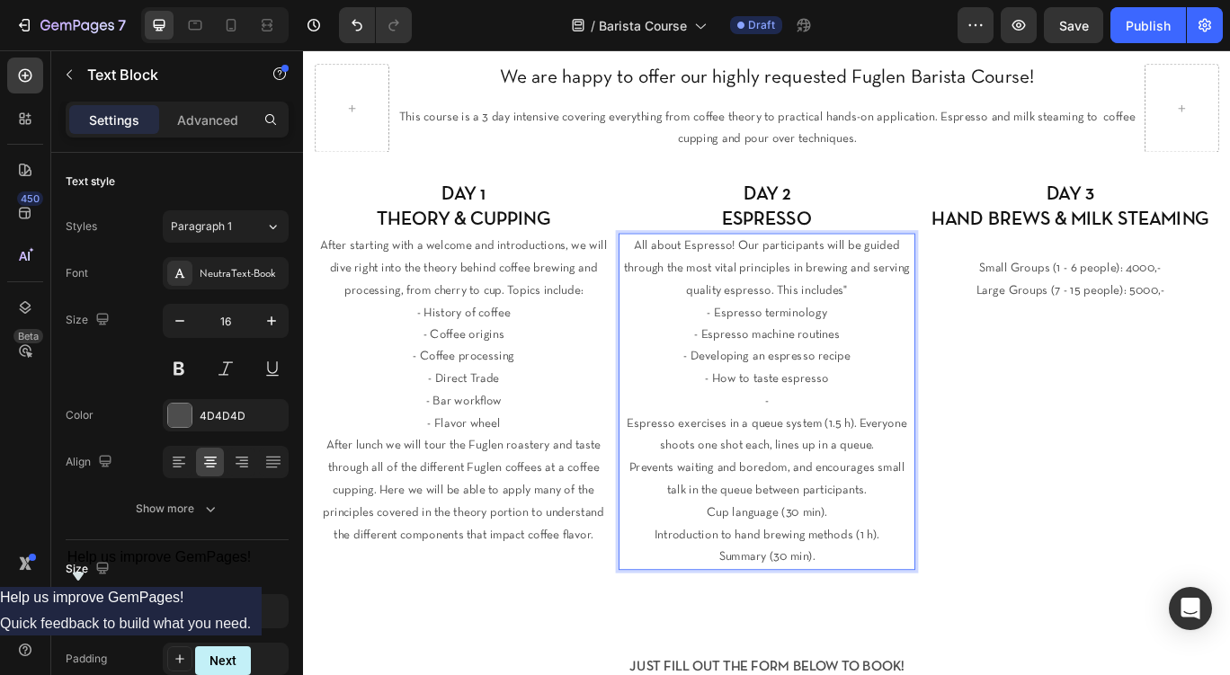
click at [681, 489] on p "- Espresso exercises in a queue system (1.5 h). Everyone shoots one shot each, …" at bounding box center [843, 550] width 343 height 207
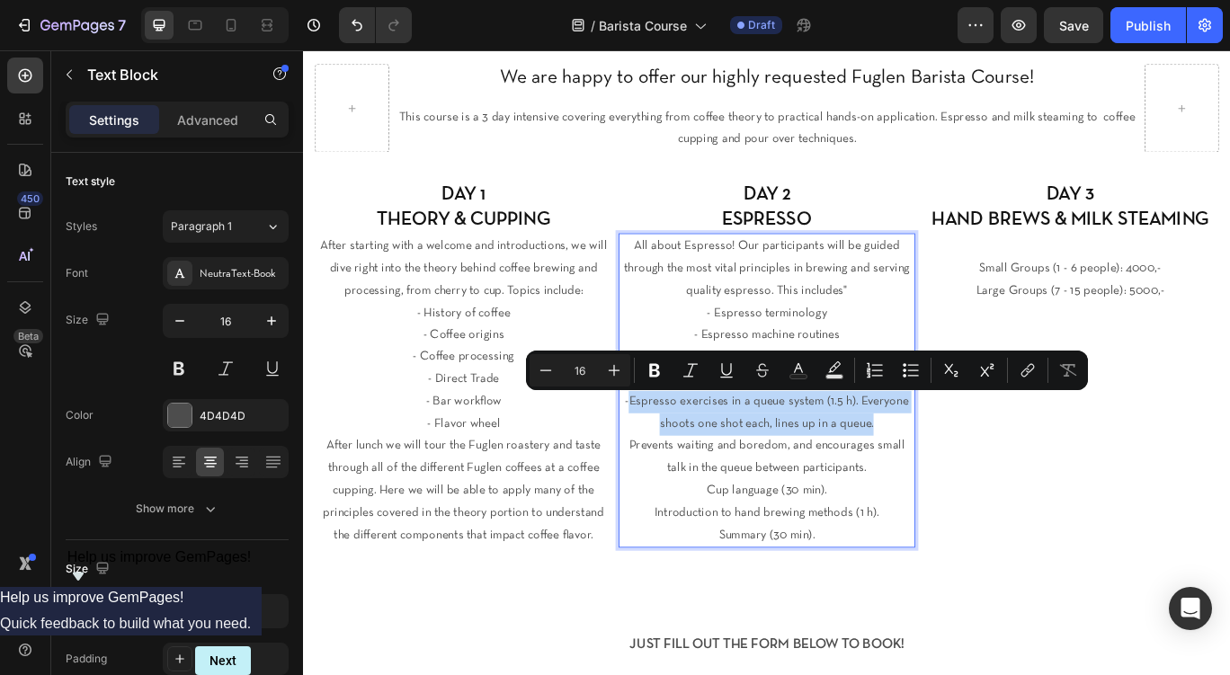
drag, startPoint x: 988, startPoint y: 490, endPoint x: 686, endPoint y: 460, distance: 302.8
click at [686, 460] on p "-Espresso exercises in a queue system (1.5 h). Everyone shoots one shot each, l…" at bounding box center [843, 538] width 343 height 182
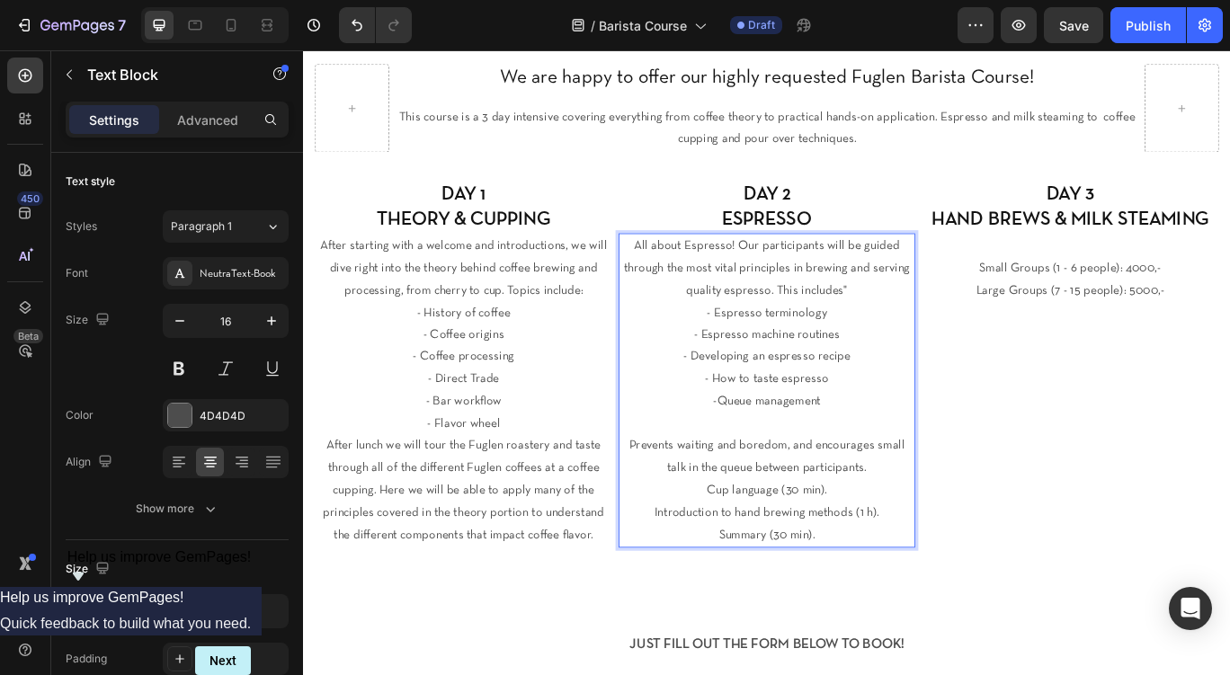
click at [675, 511] on p "Prevents waiting and boredom, and encourages small talk in the queue between pa…" at bounding box center [843, 551] width 343 height 156
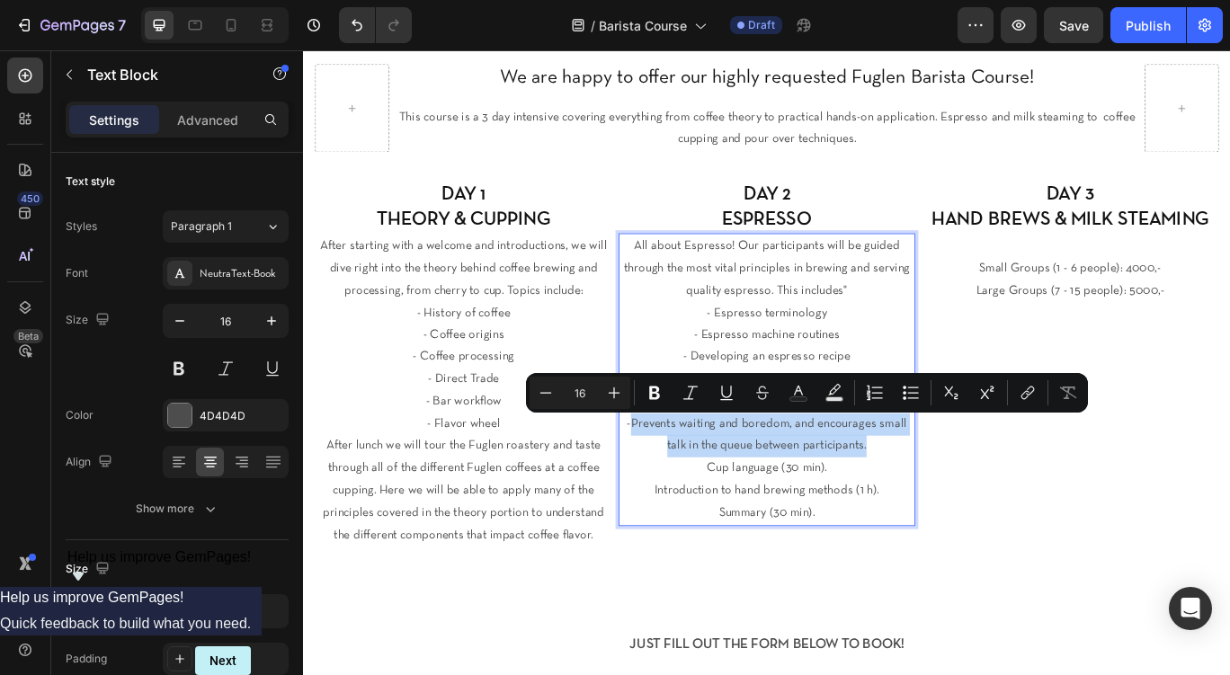
drag, startPoint x: 977, startPoint y: 513, endPoint x: 691, endPoint y: 485, distance: 287.4
click at [691, 485] on p "-Prevents waiting and boredom, and encourages small talk in the queue between p…" at bounding box center [843, 538] width 343 height 130
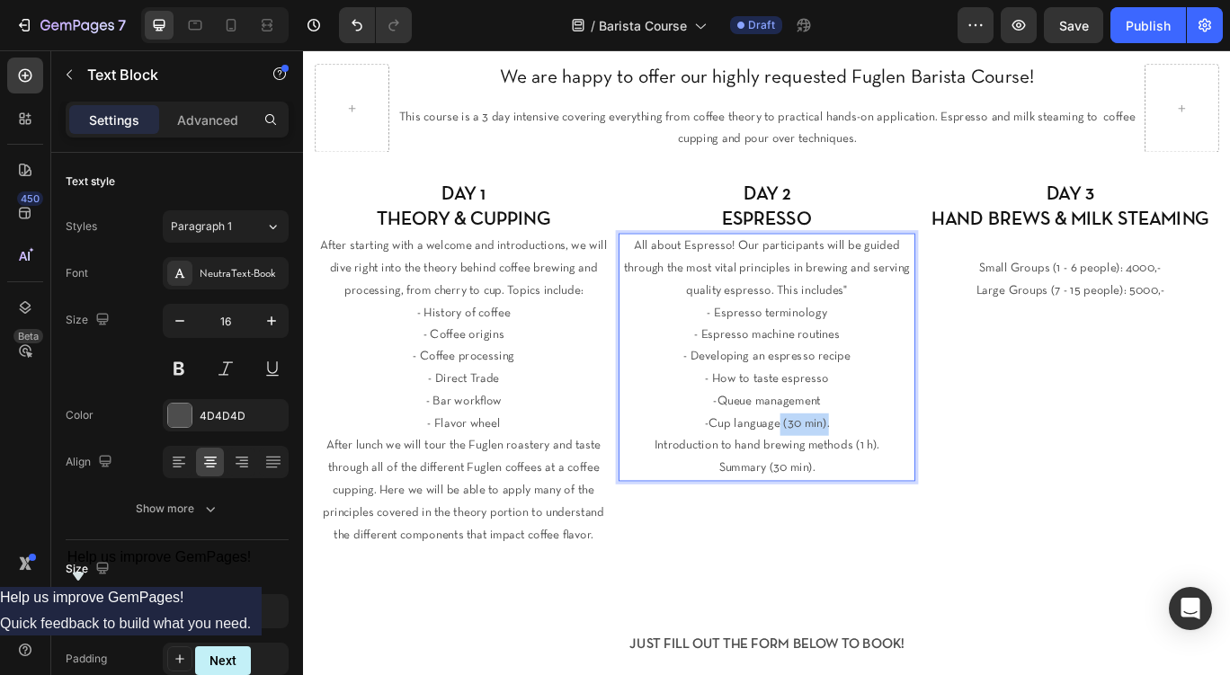
drag, startPoint x: 915, startPoint y: 484, endPoint x: 855, endPoint y: 487, distance: 59.5
click at [855, 487] on p "-Cup language (30 min). Introduction to hand brewing methods (1 h). Summary (30…" at bounding box center [843, 511] width 343 height 77
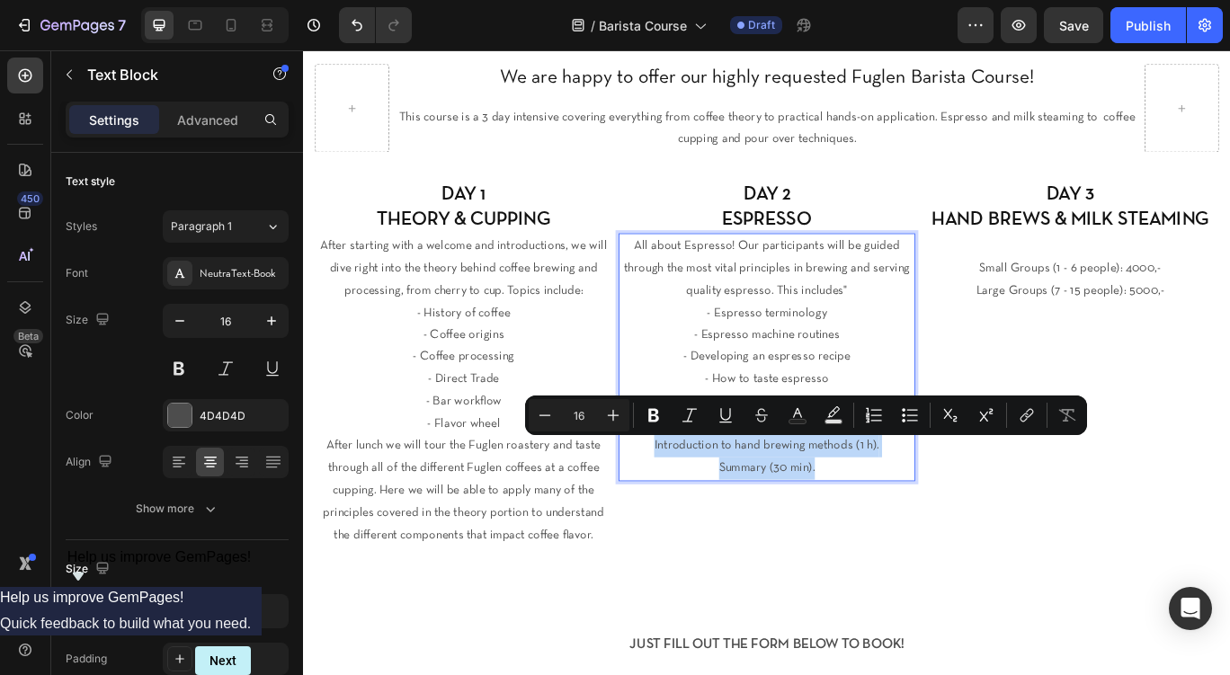
drag, startPoint x: 709, startPoint y: 509, endPoint x: 971, endPoint y: 618, distance: 284.3
click at [971, 552] on div "All about Espresso! Our participants will be guided through the most vital prin…" at bounding box center [843, 408] width 346 height 289
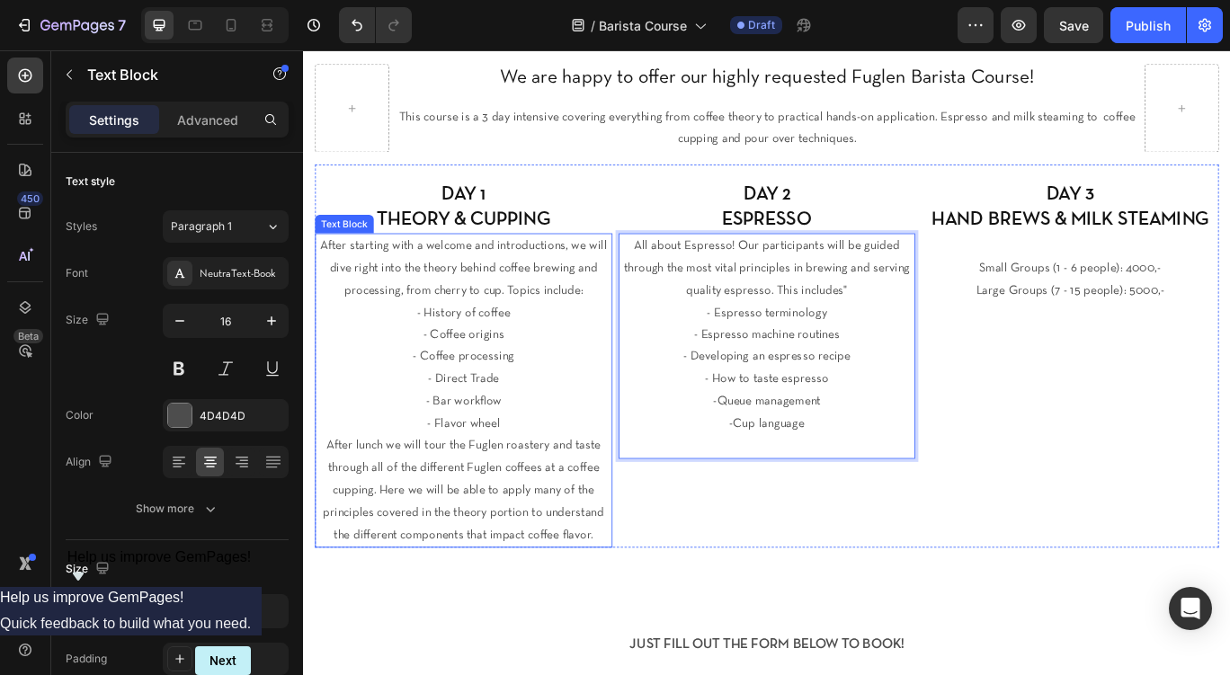
click at [451, 510] on p "After lunch we will tour the Fuglen roastery and taste through all of the diffe…" at bounding box center [489, 563] width 343 height 130
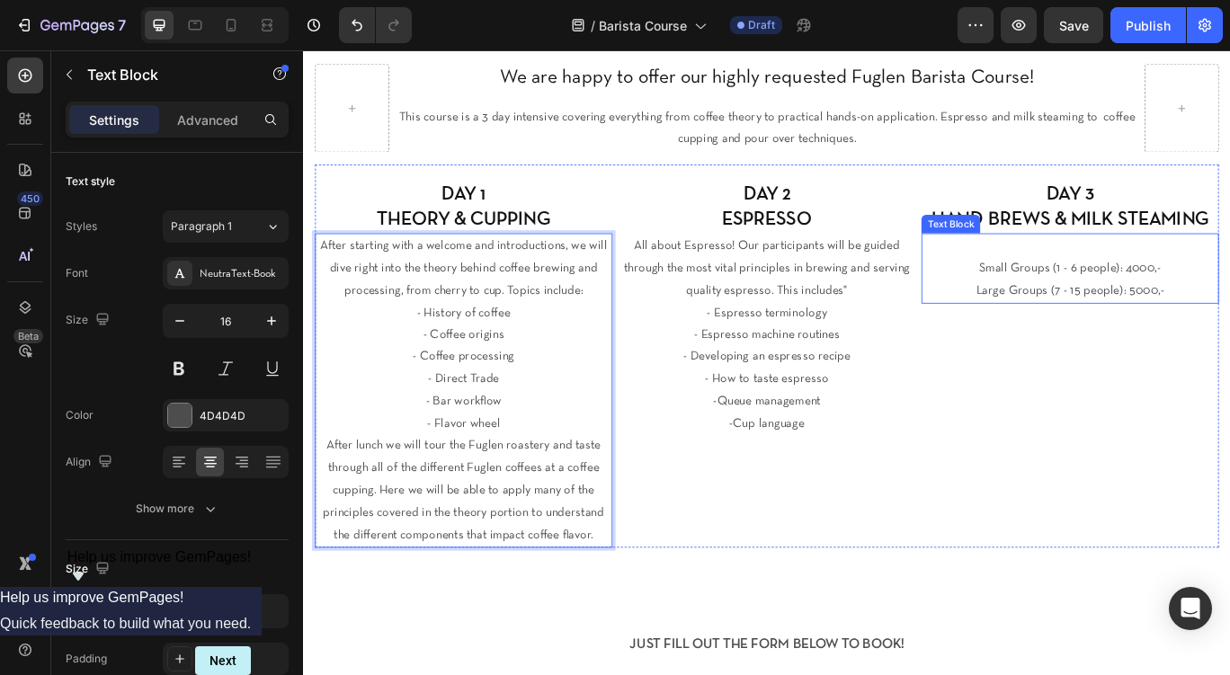
click at [1182, 326] on p "Large Groups (7 - 15 people): 5000,-" at bounding box center [1195, 330] width 343 height 26
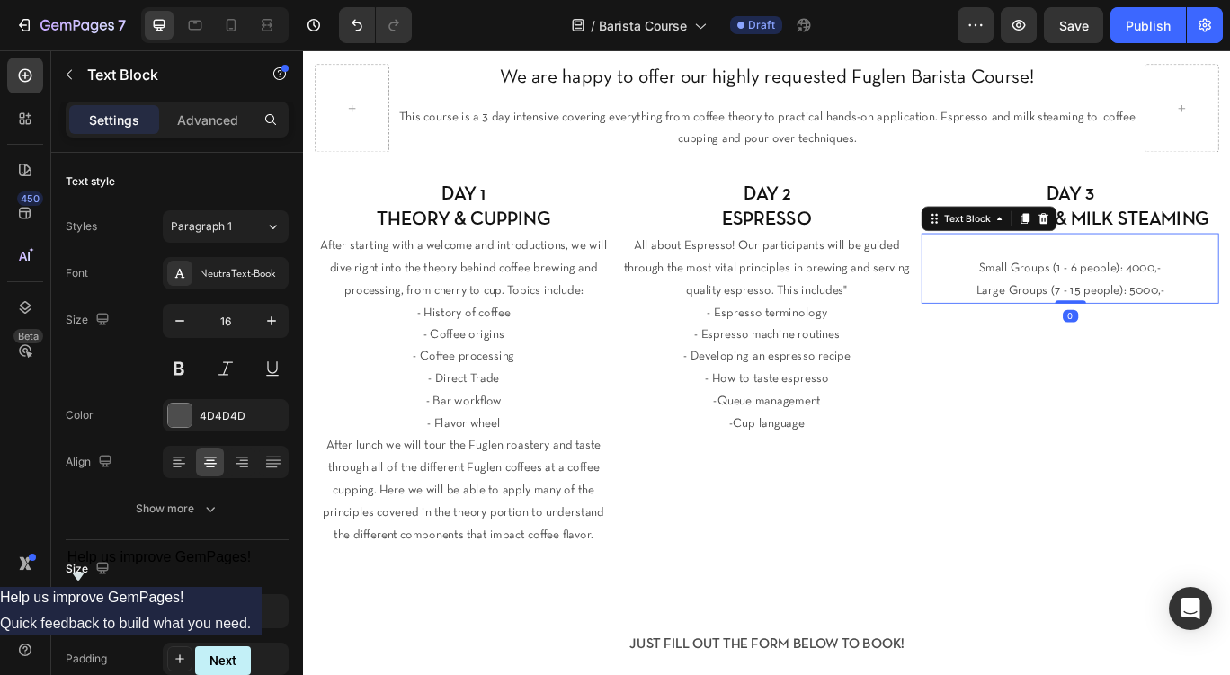
click at [1182, 319] on p "Large Groups (7 - 15 people): 5000,-" at bounding box center [1195, 330] width 343 height 26
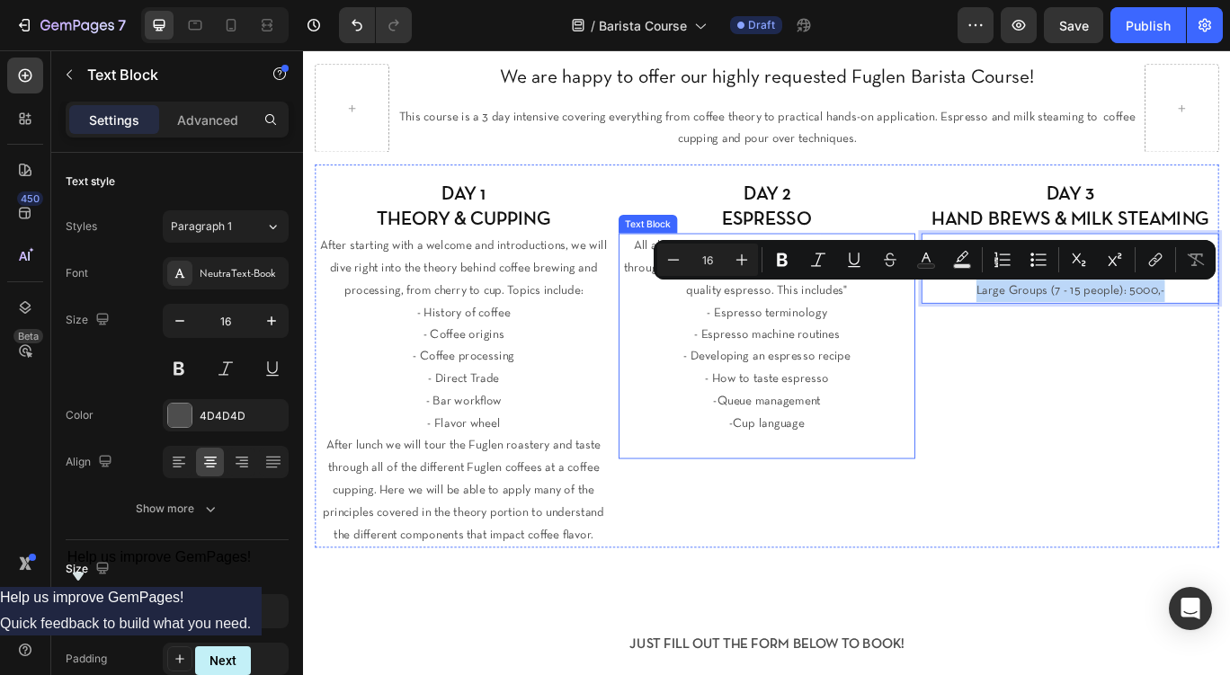
click at [970, 507] on p "-Cup language" at bounding box center [843, 499] width 343 height 52
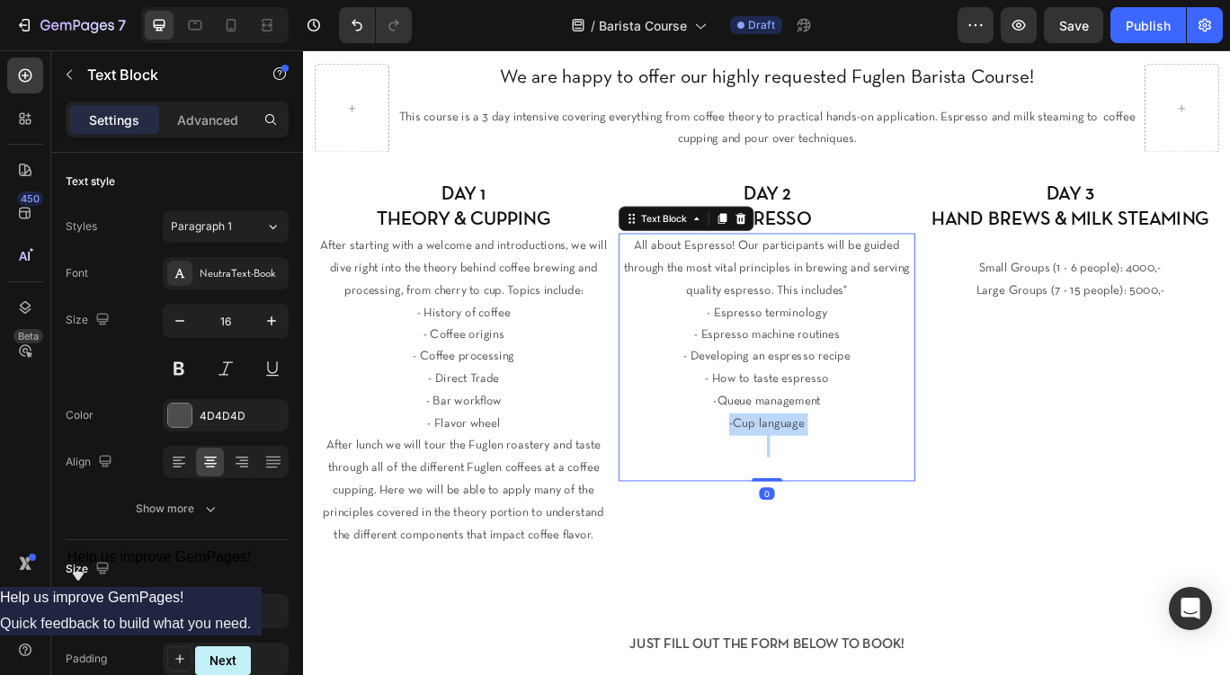
click at [926, 496] on p "-Cup language" at bounding box center [843, 511] width 343 height 77
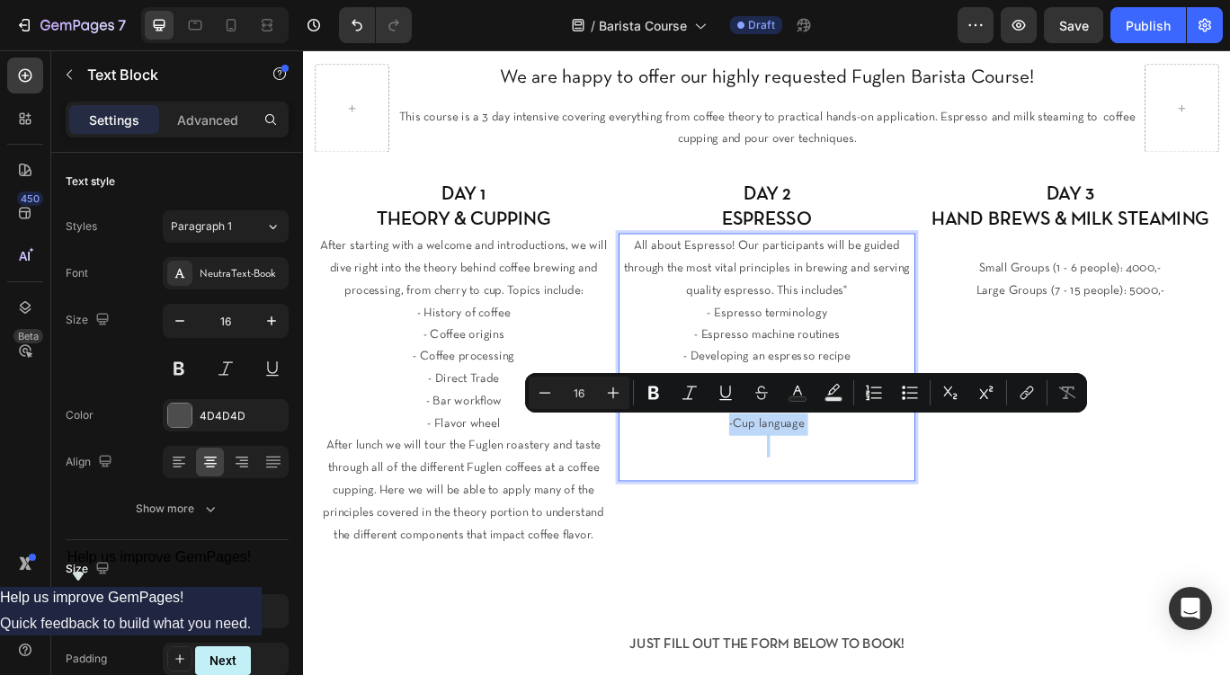
click at [926, 496] on p "-Cup language" at bounding box center [843, 511] width 343 height 77
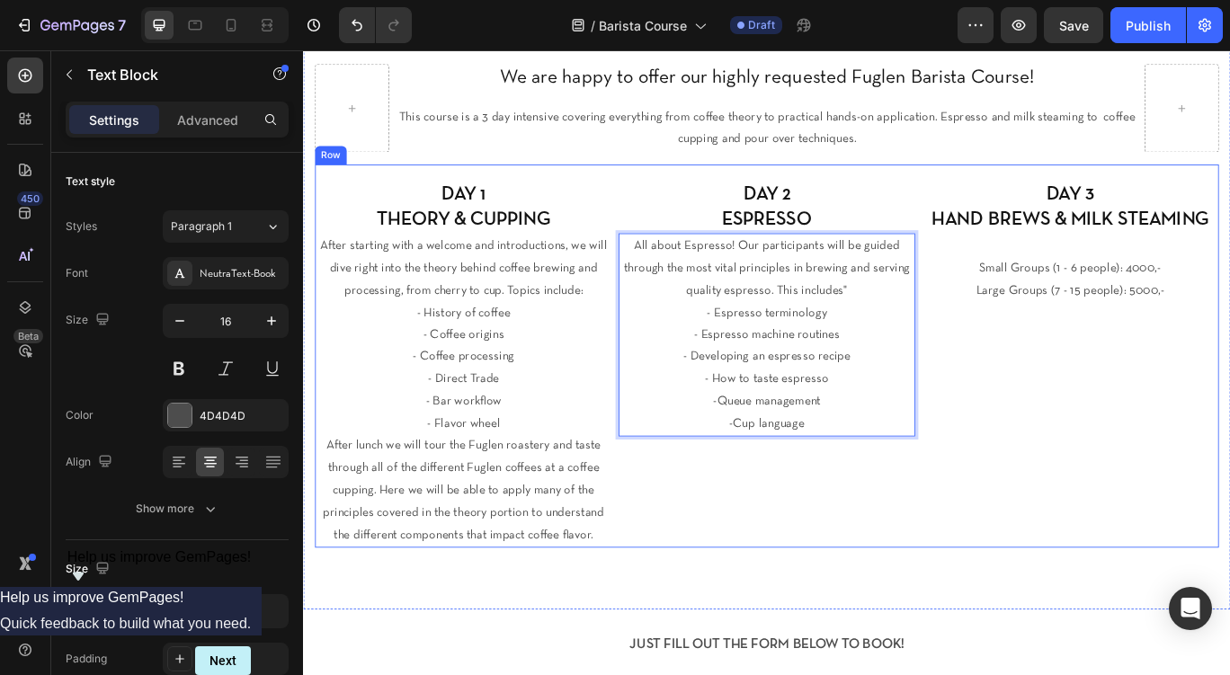
click at [608, 580] on p "After lunch we will tour the Fuglen roastery and taste through all of the diffe…" at bounding box center [489, 563] width 343 height 130
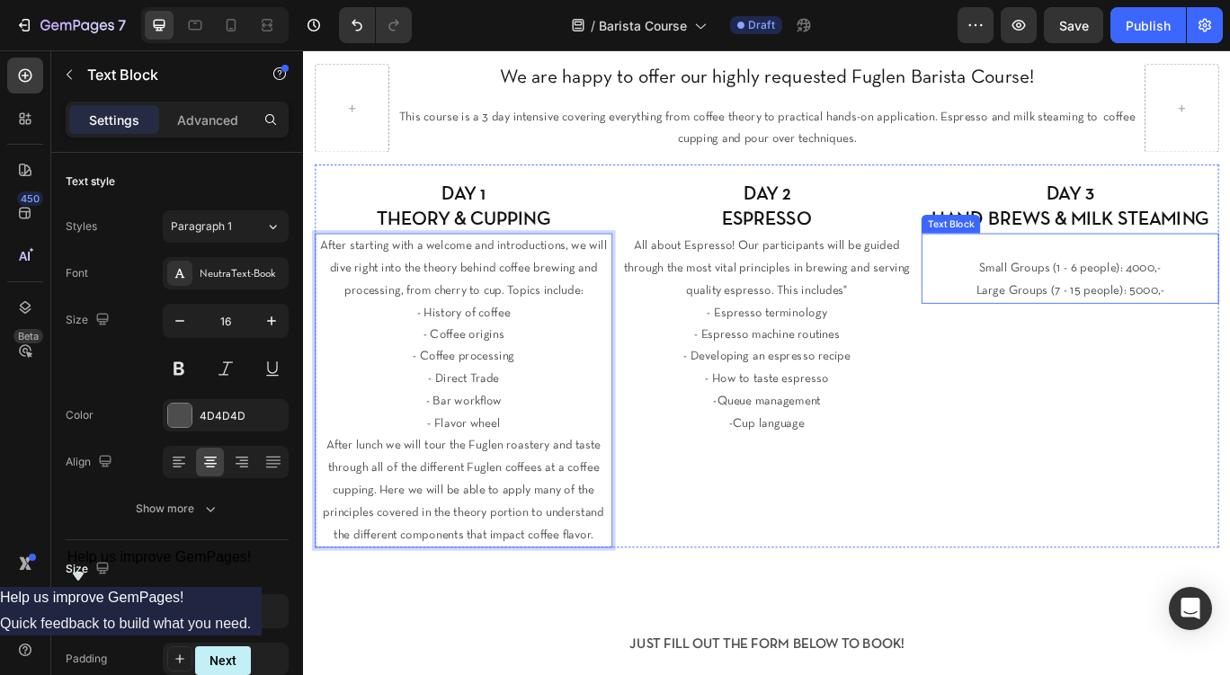
click at [1193, 326] on p "Large Groups (7 - 15 people): 5000,-" at bounding box center [1195, 330] width 343 height 26
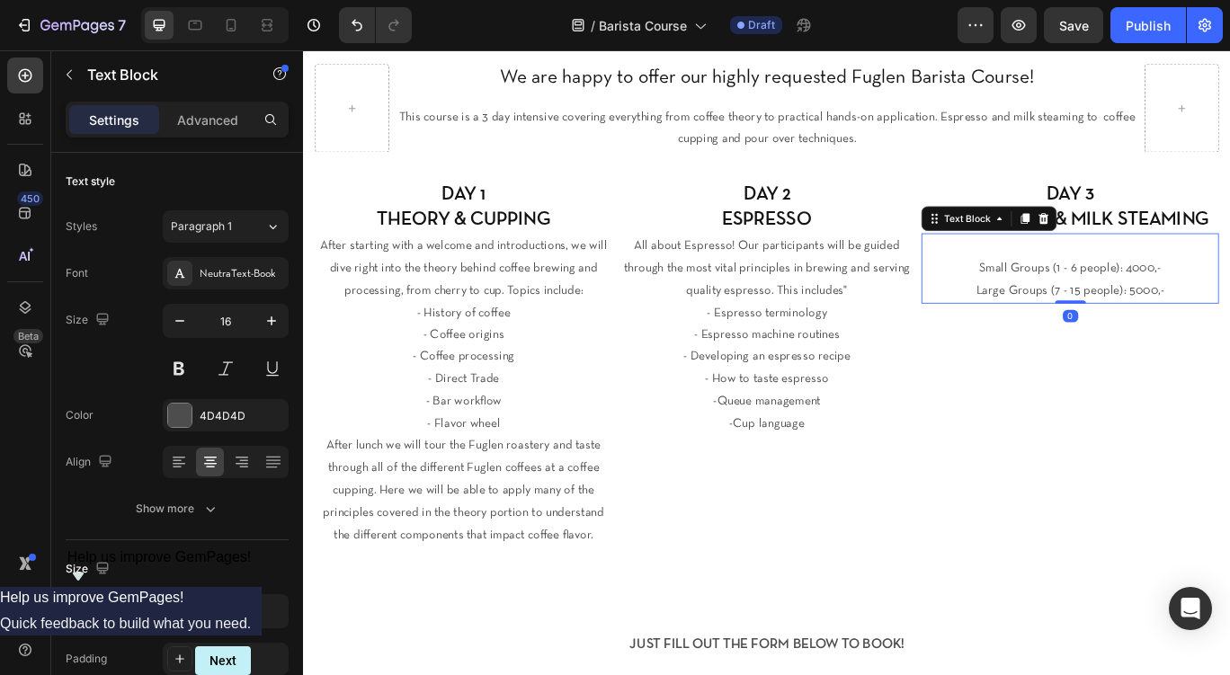
click at [1193, 326] on p "Large Groups (7 - 15 people): 5000,-" at bounding box center [1195, 330] width 343 height 26
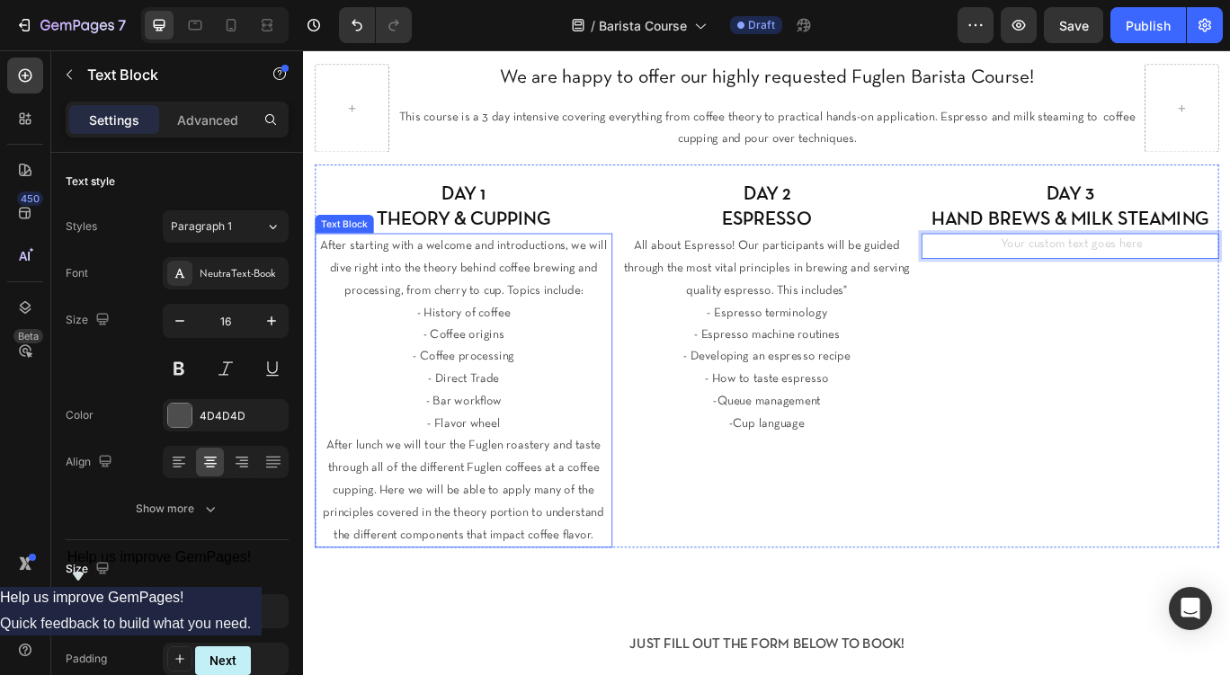
click at [447, 559] on p "After lunch we will tour the Fuglen roastery and taste through all of the diffe…" at bounding box center [489, 563] width 343 height 130
click at [397, 538] on p "After lunch we will tour the Fuglen roastery and taste through all of the diffe…" at bounding box center [489, 563] width 343 height 130
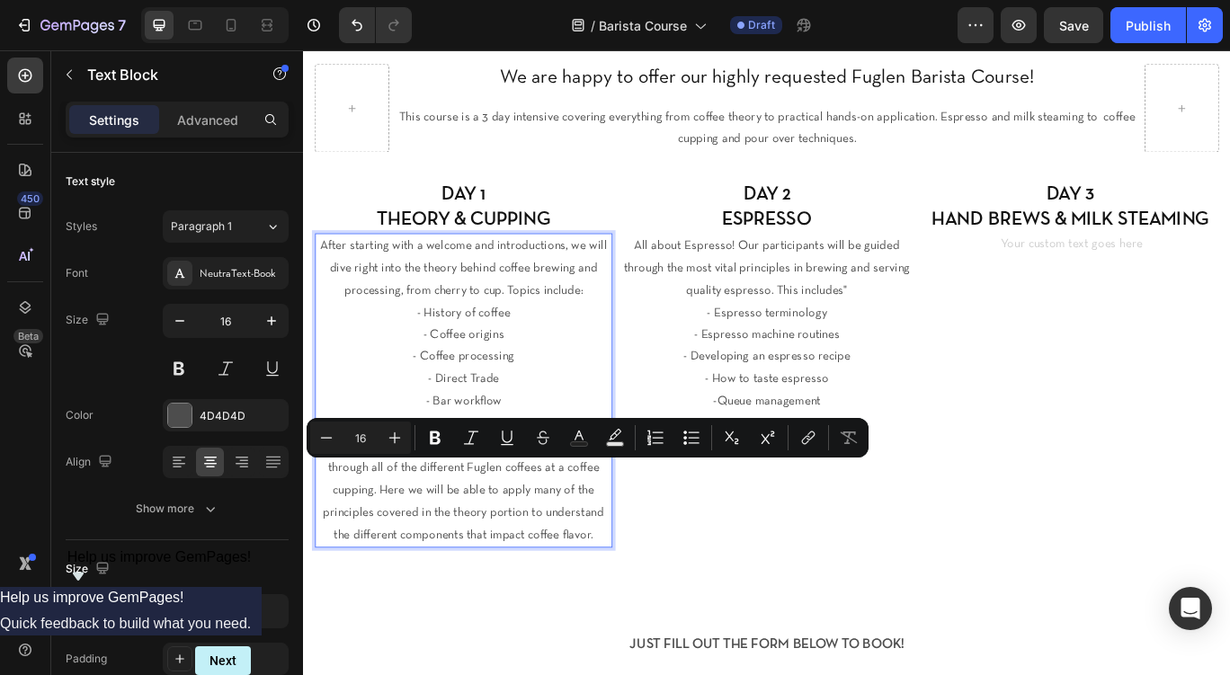
click at [360, 546] on p "After lunch we will tour the Fuglen roastery and taste through all of the diffe…" at bounding box center [489, 563] width 343 height 130
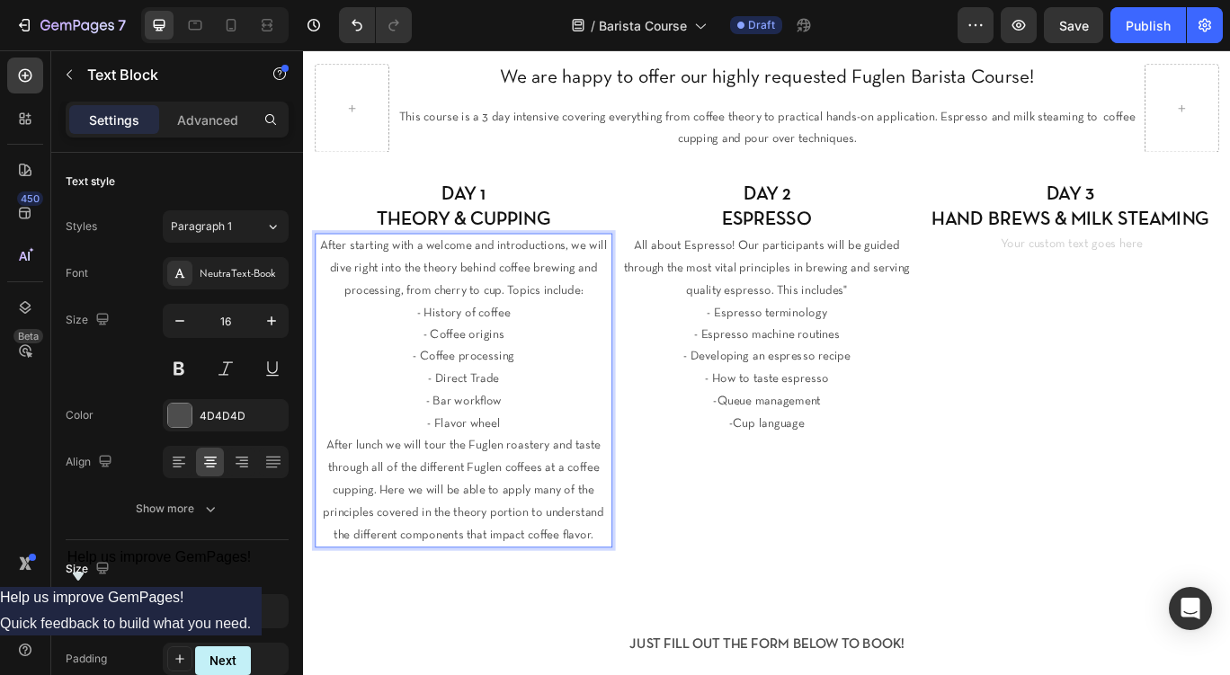
drag, startPoint x: 334, startPoint y: 513, endPoint x: 648, endPoint y: 627, distance: 334.0
click at [648, 627] on p "After lunch we will tour the Fuglen roastery and taste through all of the diffe…" at bounding box center [489, 563] width 343 height 130
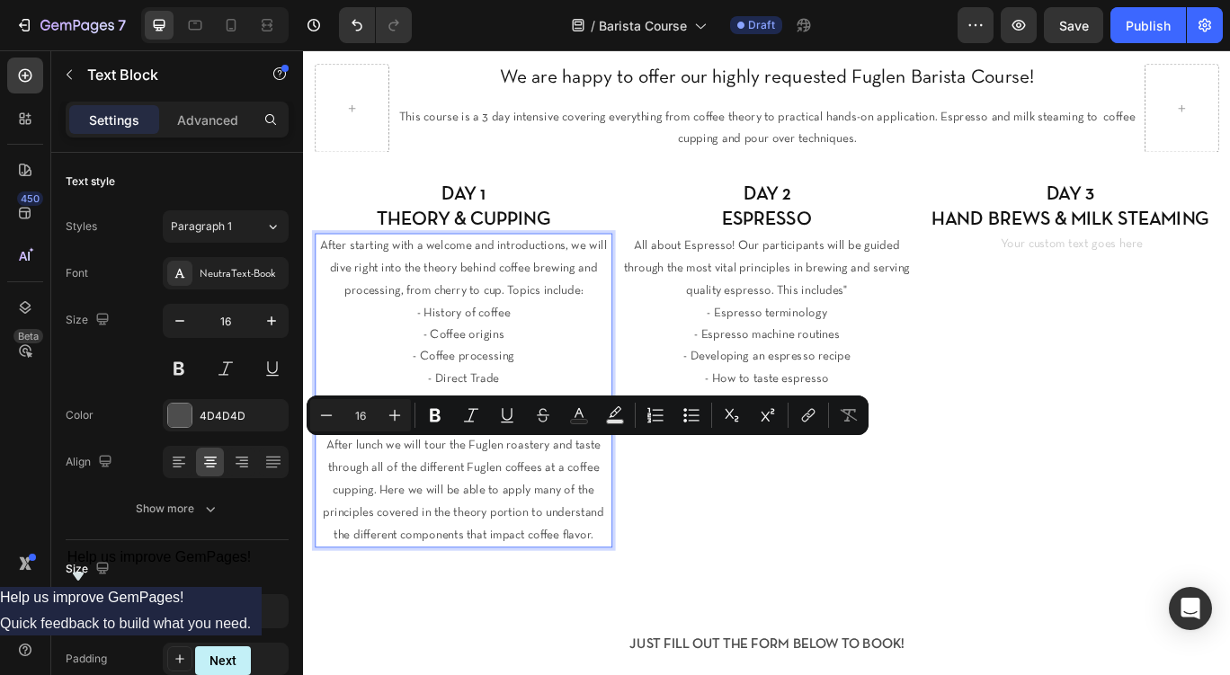
copy p "After lunch we will tour the Fuglen roastery and taste through all of the diffe…"
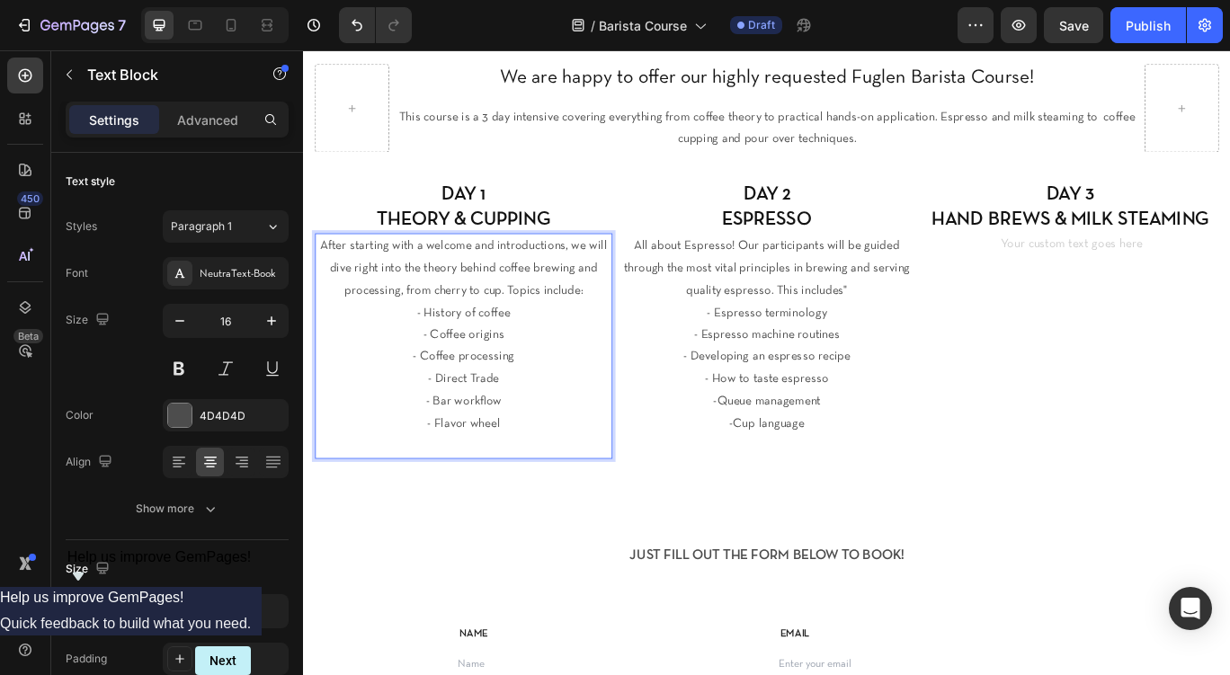
click at [542, 332] on p "After starting with a welcome and introductions, we will dive right into the th…" at bounding box center [489, 303] width 343 height 77
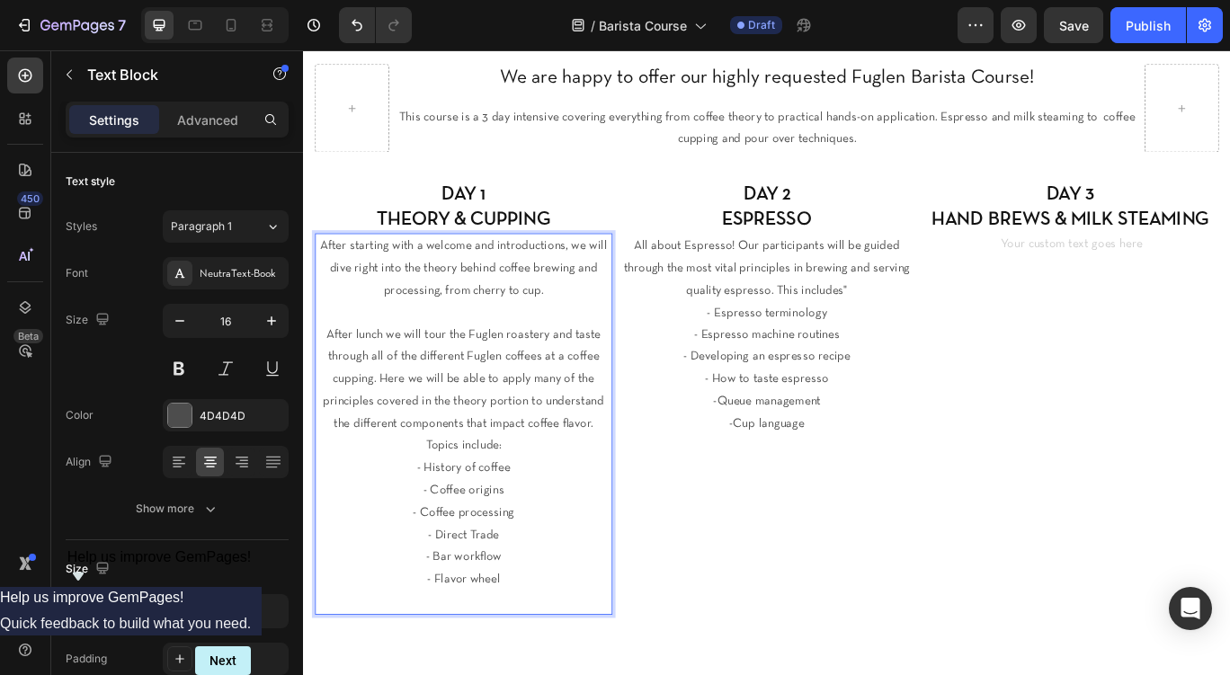
click at [331, 380] on p "After lunch we will tour the Fuglen roastery and taste through all of the diffe…" at bounding box center [489, 447] width 343 height 156
drag, startPoint x: 331, startPoint y: 380, endPoint x: 496, endPoint y: 382, distance: 164.6
click at [496, 382] on p "After lunch we will tour the Fuglen roastery and taste through all of the diffe…" at bounding box center [489, 447] width 343 height 156
click at [393, 383] on p "This will als0 includeFuglen roastery and taste through all of the different Fu…" at bounding box center [489, 434] width 343 height 130
click at [435, 384] on p "This will also includeFuglen roastery and taste through all of the different Fu…" at bounding box center [489, 434] width 343 height 130
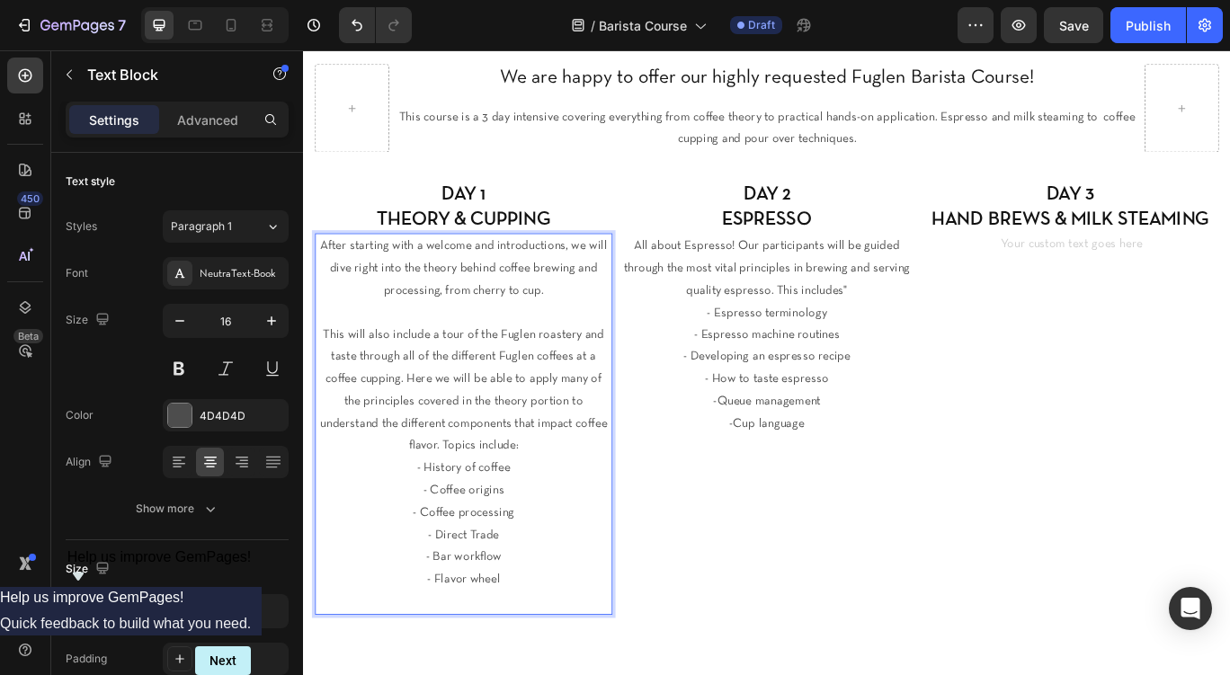
click at [326, 377] on p "This will also include a tour of the Fuglen roastery and taste through all of t…" at bounding box center [489, 447] width 343 height 156
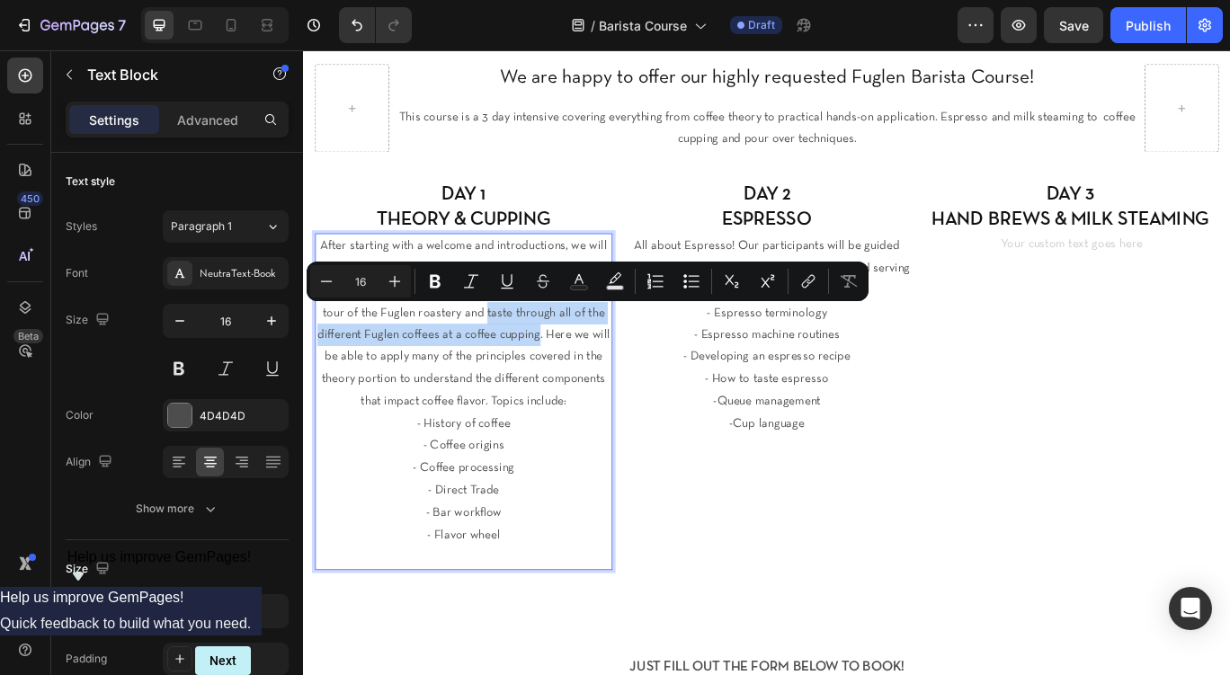
drag, startPoint x: 577, startPoint y: 384, endPoint x: 516, endPoint y: 356, distance: 67.2
click at [516, 356] on p "After starting with a welcome and introductions, we will dive right into the th…" at bounding box center [489, 368] width 343 height 207
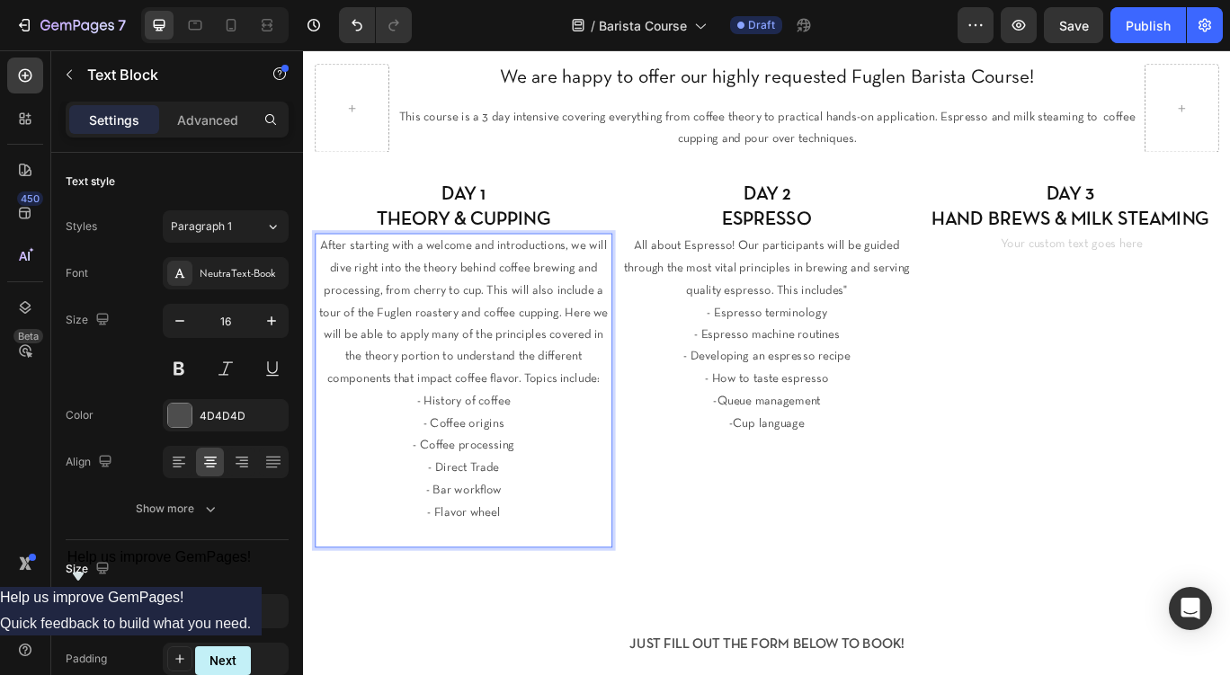
click at [613, 358] on p "After starting with a welcome and introductions, we will dive right into the th…" at bounding box center [489, 356] width 343 height 182
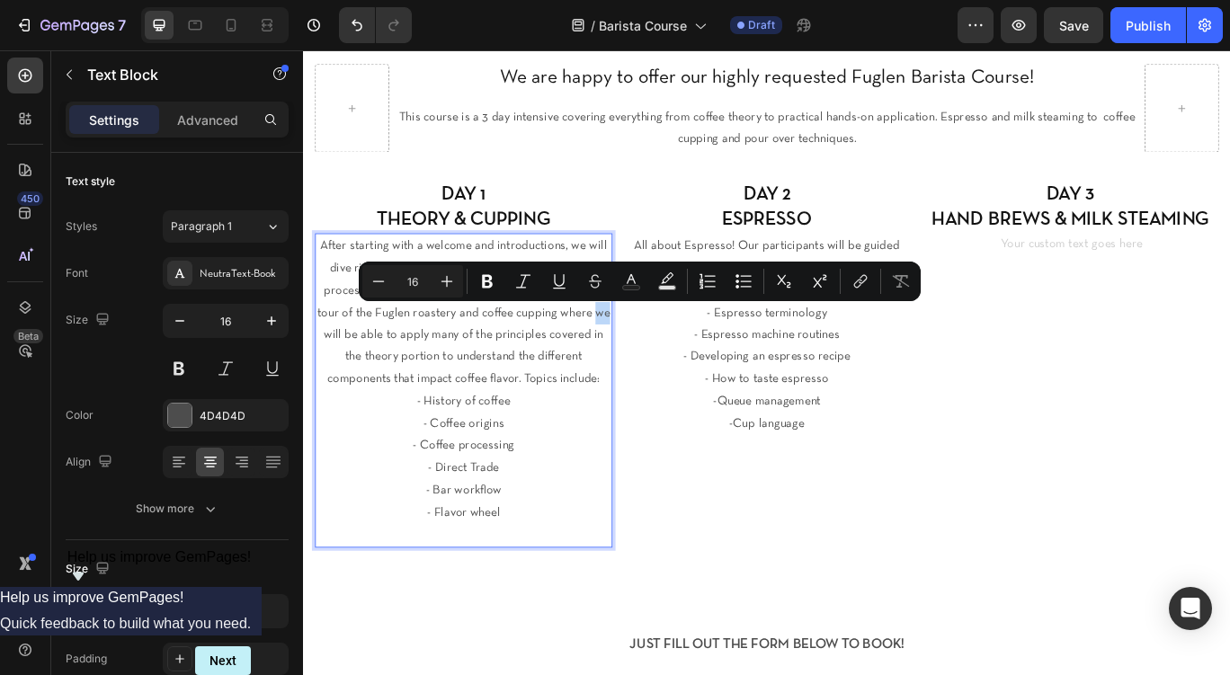
drag, startPoint x: 642, startPoint y: 356, endPoint x: 657, endPoint y: 361, distance: 15.1
click at [657, 361] on p "After starting with a welcome and introductions, we will dive right into the th…" at bounding box center [489, 356] width 343 height 182
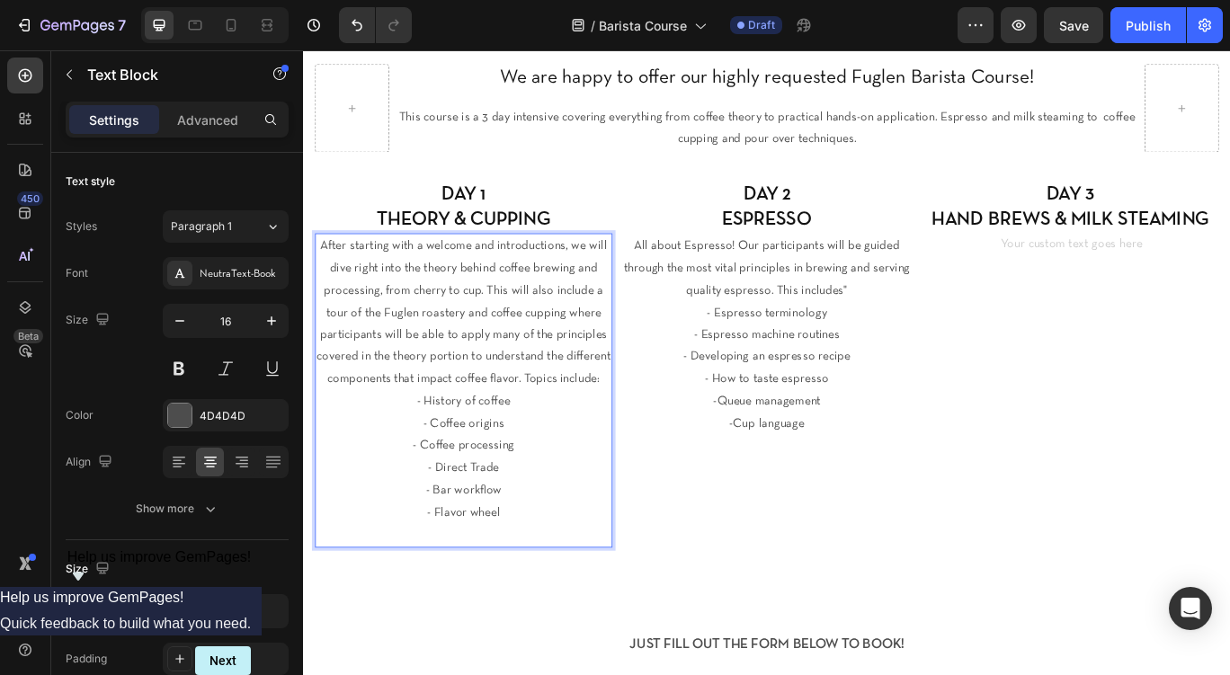
click at [621, 433] on p "After starting with a welcome and introductions, we will dive right into the th…" at bounding box center [489, 356] width 343 height 182
click at [1006, 514] on div "DAY 2 ESPRESSO Heading All about Espresso! Our participants will be guided thro…" at bounding box center [843, 415] width 346 height 428
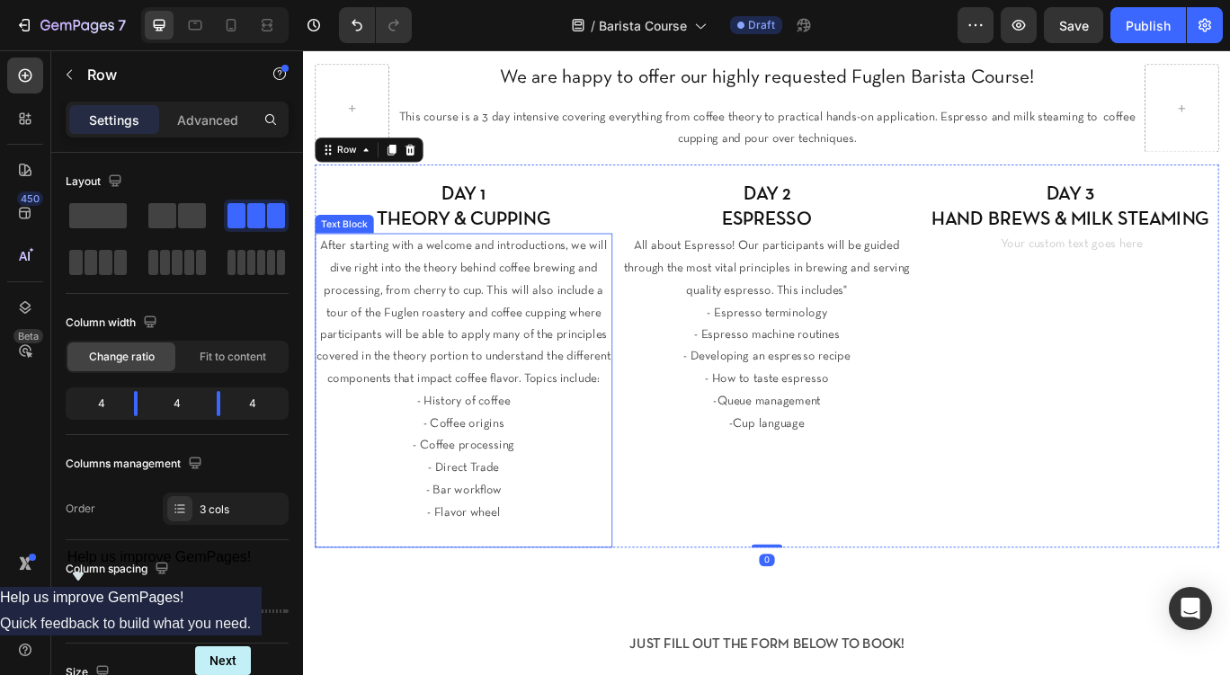
click at [615, 428] on p "After starting with a welcome and introductions, we will dive right into the th…" at bounding box center [489, 356] width 343 height 182
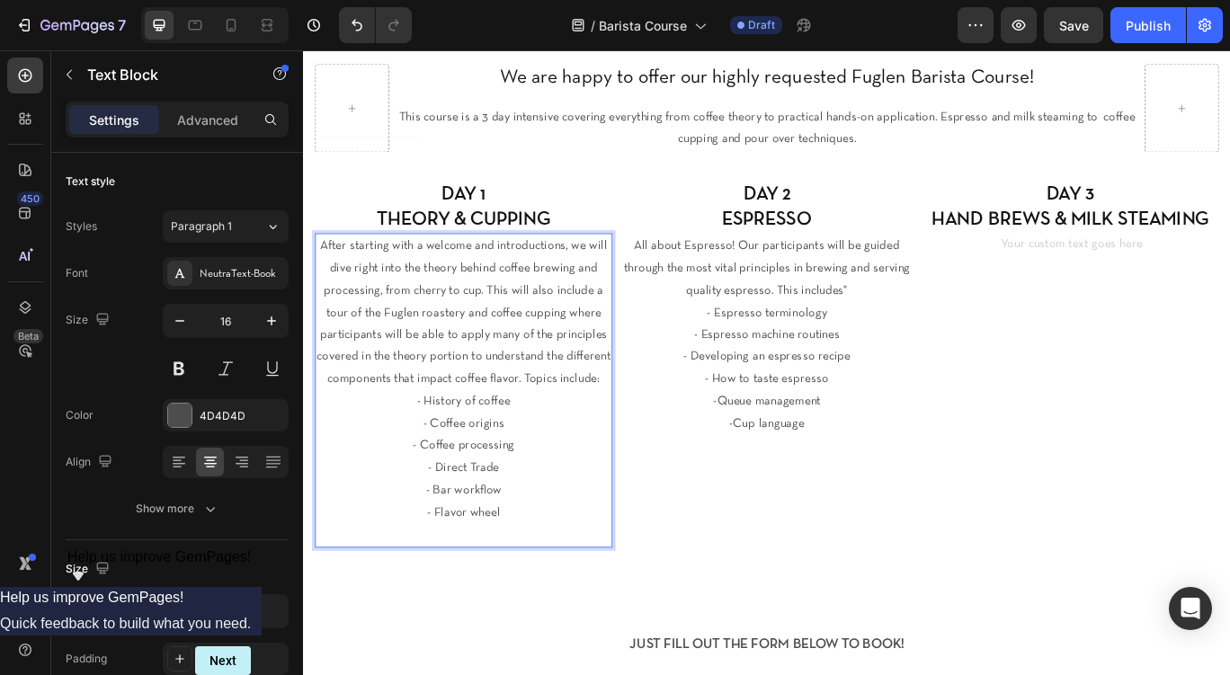
click at [511, 612] on p "Rich Text Editor. Editing area: main" at bounding box center [489, 616] width 343 height 26
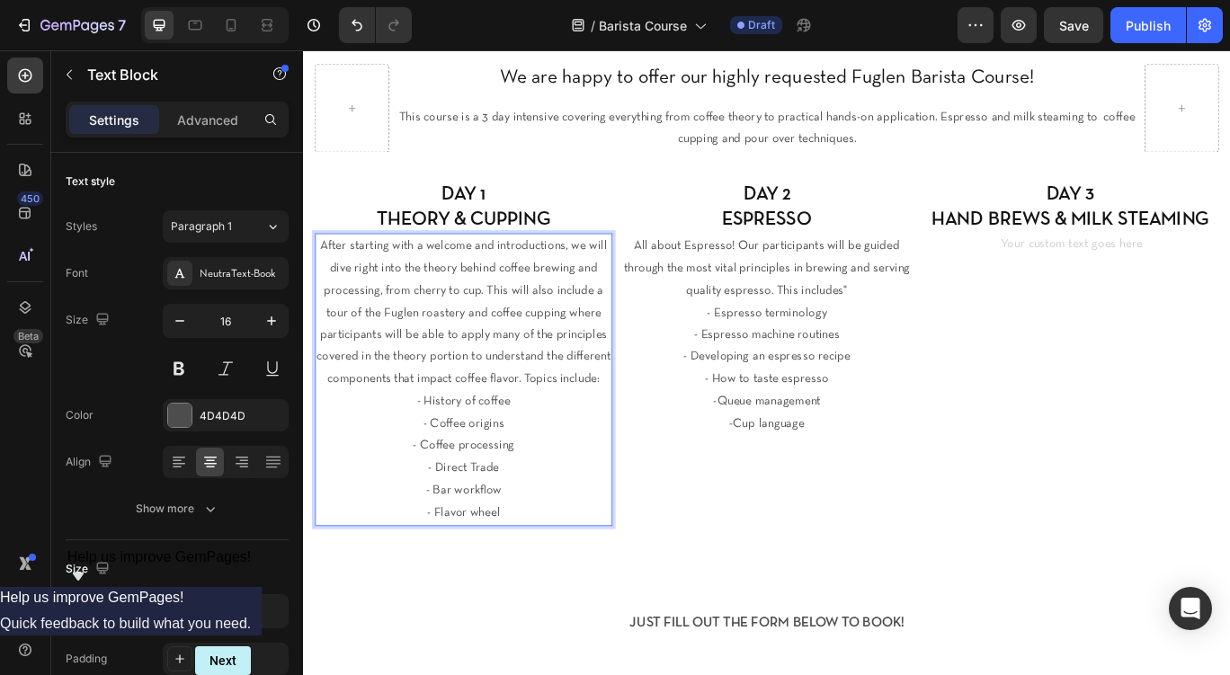
click at [571, 438] on p "After starting with a welcome and introductions, we will dive right into the th…" at bounding box center [489, 356] width 343 height 182
click at [559, 433] on p "After starting with a welcome and introductions, we will dive right into the th…" at bounding box center [489, 356] width 343 height 182
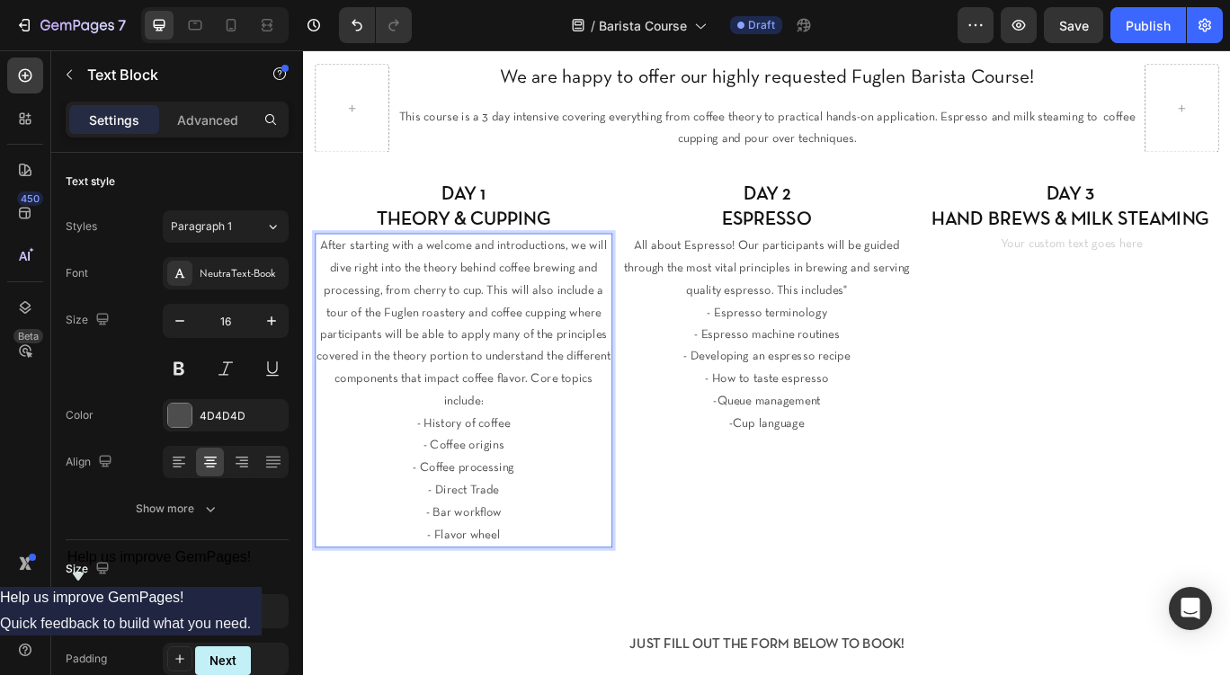
click at [572, 432] on p "After starting with a welcome and introductions, we will dive right into the th…" at bounding box center [489, 368] width 343 height 207
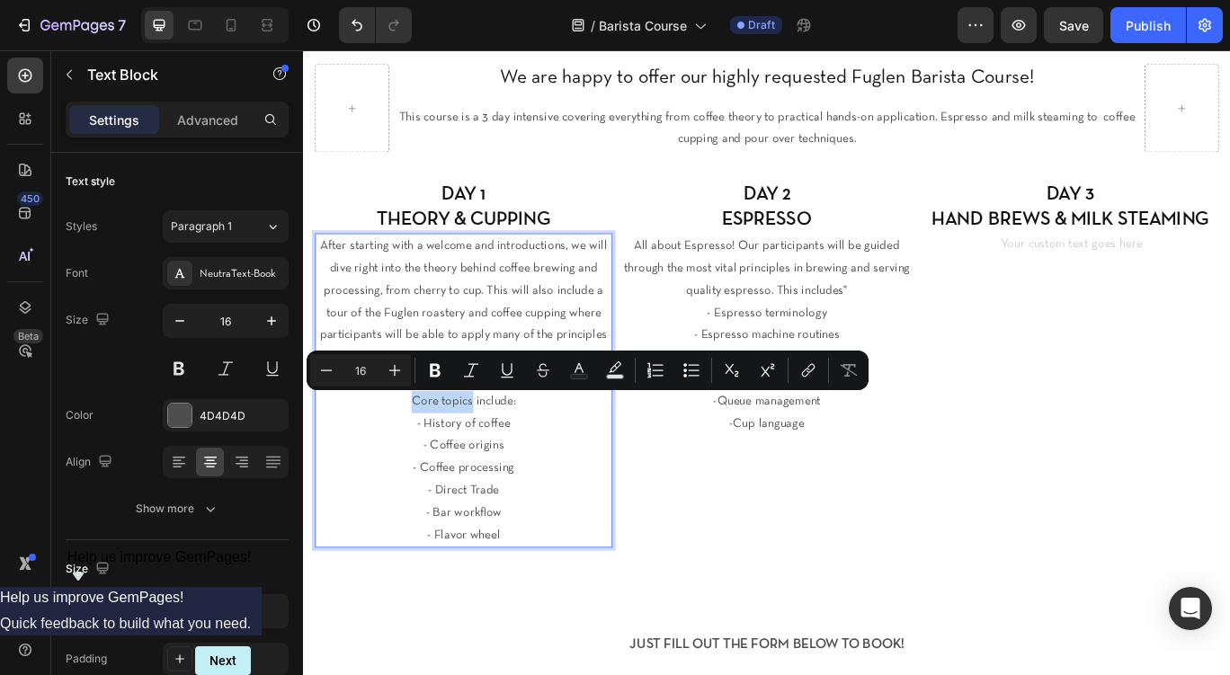
drag, startPoint x: 497, startPoint y: 466, endPoint x: 419, endPoint y: 466, distance: 78.2
click at [419, 466] on p "Core topics include:" at bounding box center [489, 460] width 343 height 26
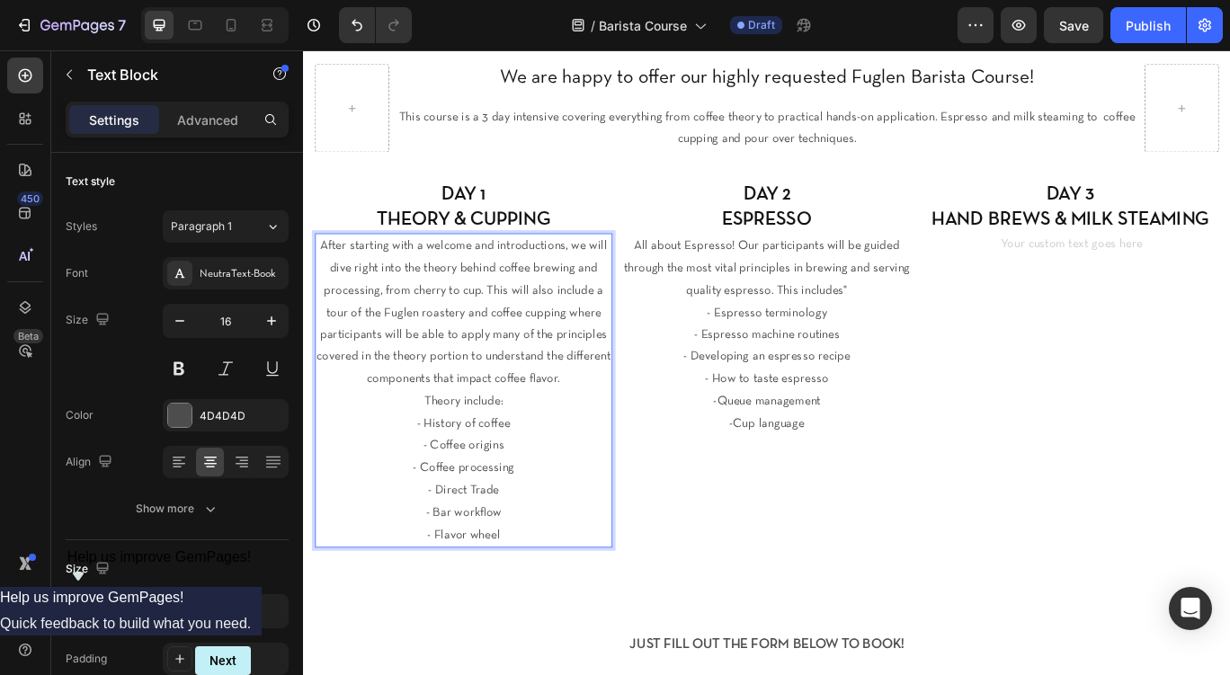
click at [524, 460] on p "Theory include:" at bounding box center [489, 460] width 343 height 26
click at [531, 462] on p "Theory includes:" at bounding box center [489, 460] width 343 height 26
drag, startPoint x: 532, startPoint y: 462, endPoint x: 487, endPoint y: 463, distance: 45.0
click at [487, 463] on p "Theory includes:" at bounding box center [489, 460] width 343 height 26
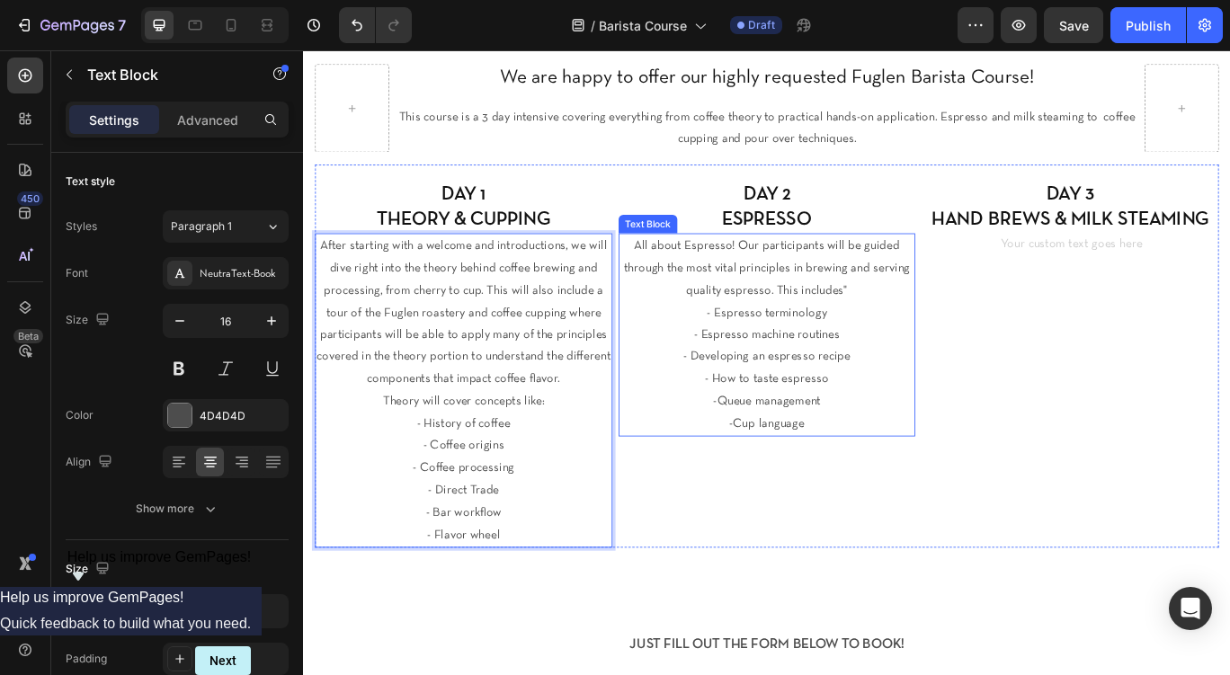
click at [997, 389] on p "- Espresso machine routines - Developing an espresso recipe" at bounding box center [843, 395] width 343 height 52
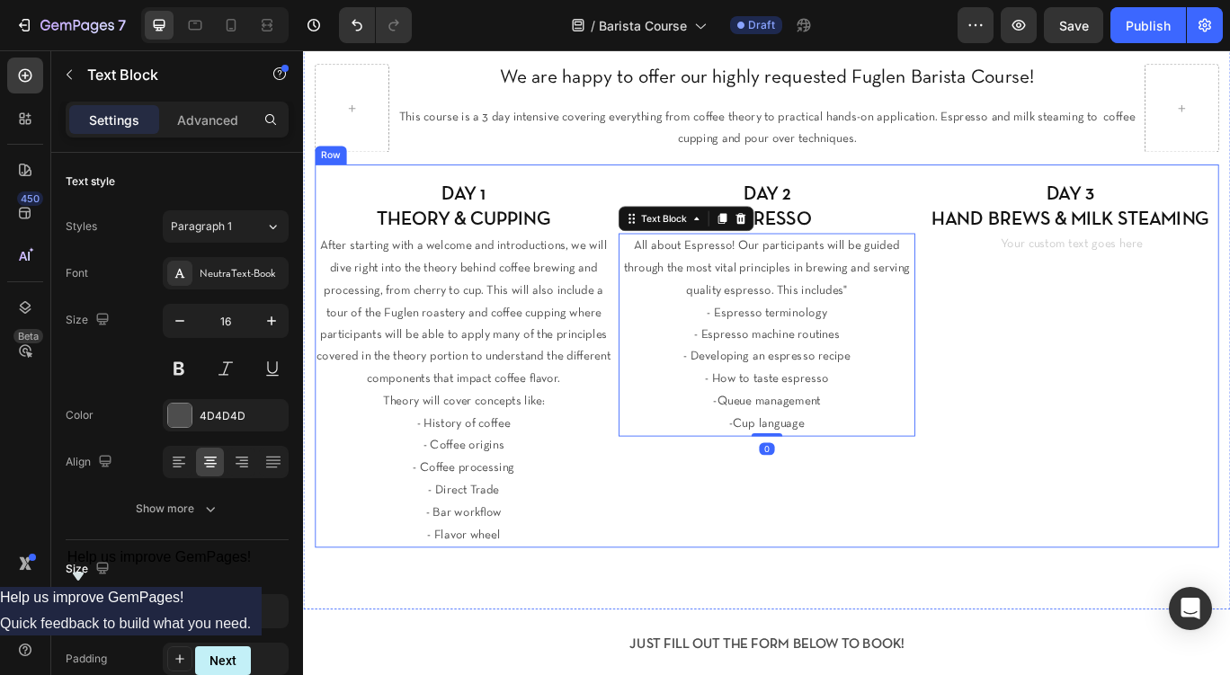
click at [1172, 261] on p "DAY 3 HAND BREWS & MILK STEAMING" at bounding box center [1195, 232] width 343 height 58
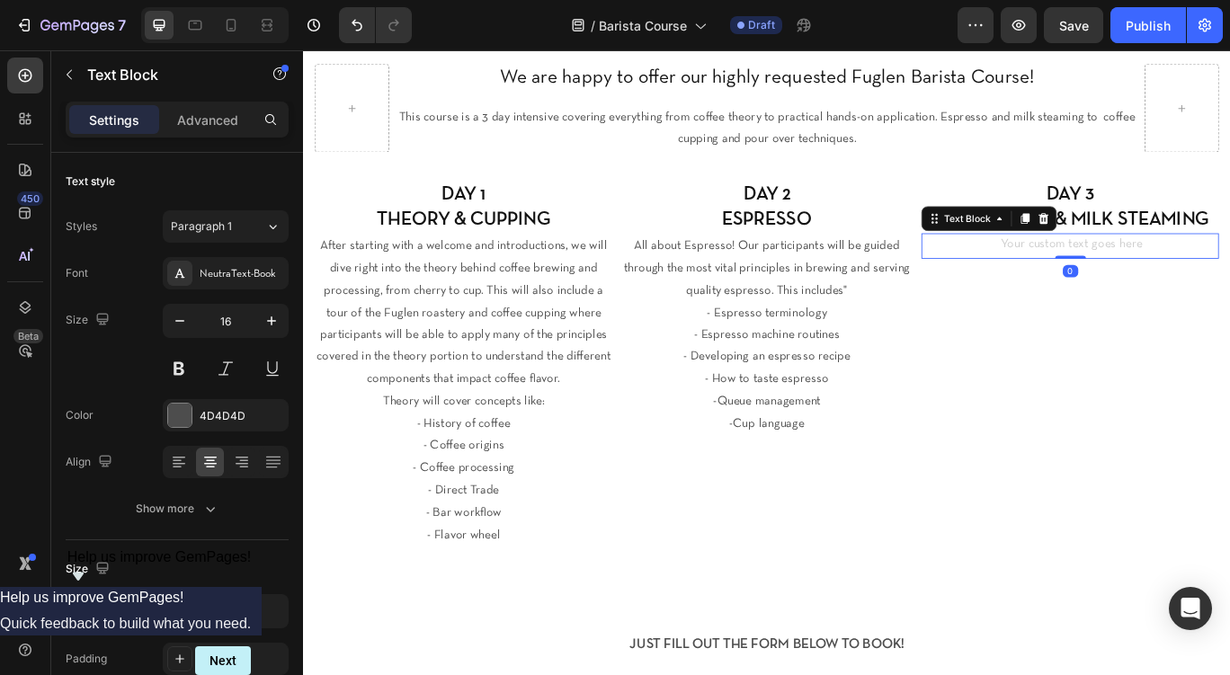
click at [1165, 280] on div "Rich Text Editor. Editing area: main" at bounding box center [1196, 279] width 346 height 30
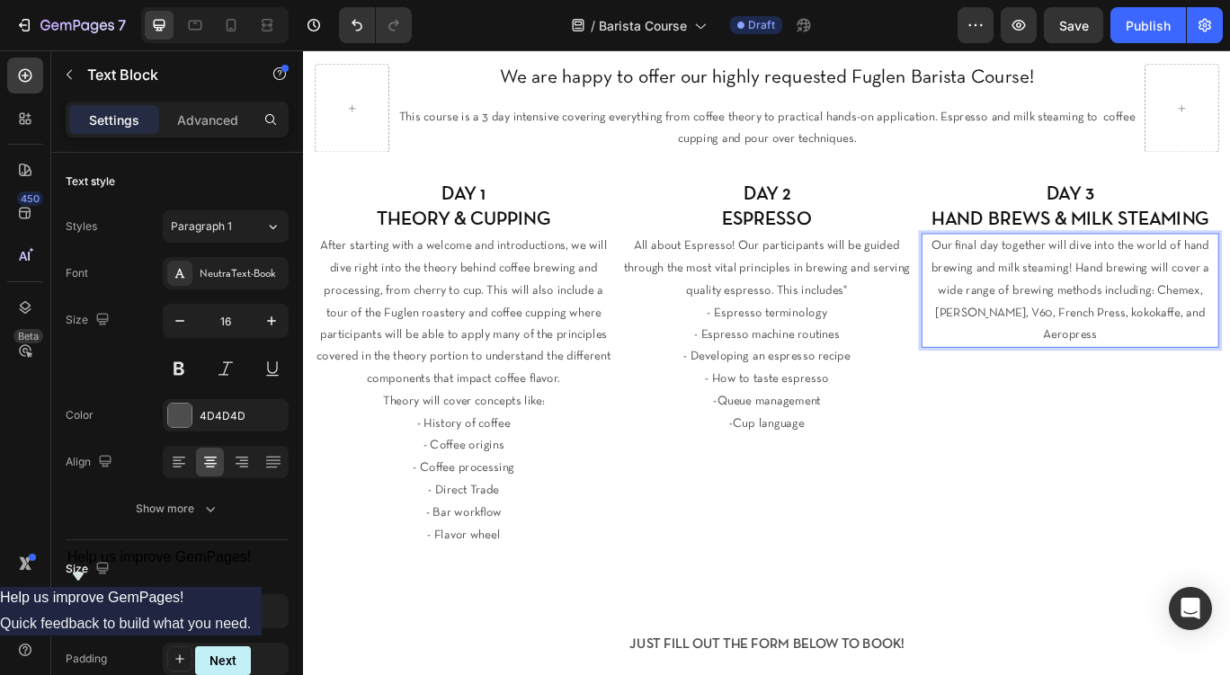
click at [1221, 355] on p "Our final day together will dive into the world of hand brewing and milk steami…" at bounding box center [1195, 330] width 343 height 130
click at [1205, 359] on p "Our final day together will dive into the world of hand brewing and milk steami…" at bounding box center [1195, 330] width 343 height 130
click at [1229, 359] on p "Our final day together will dive into the world of hand brewing and milk steami…" at bounding box center [1195, 330] width 343 height 130
click at [1229, 365] on p "Our final day together will dive into the world of hand brewing and milk steami…" at bounding box center [1195, 330] width 343 height 130
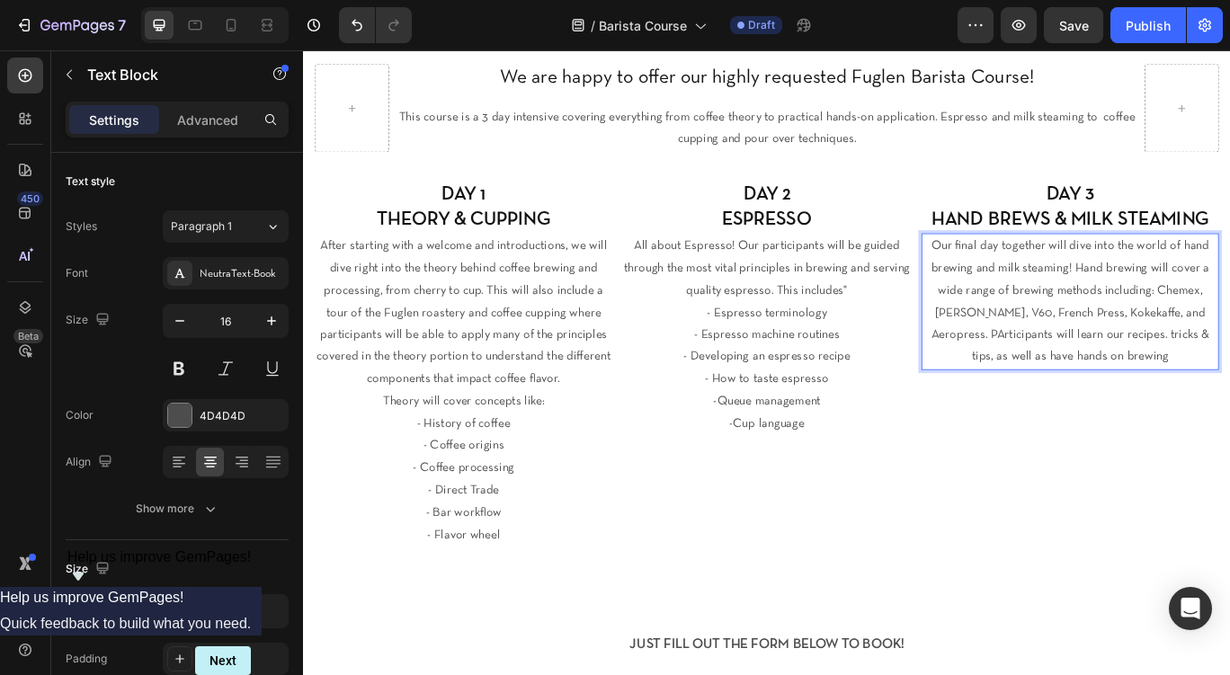
click at [1143, 408] on p "Our final day together will dive into the world of hand brewing and milk steami…" at bounding box center [1195, 343] width 343 height 156
click at [1229, 404] on p "Our final day together will dive into the world of hand brewing and milk steami…" at bounding box center [1195, 343] width 343 height 156
click at [1045, 382] on p "Our final day together will dive into the world of hand brewing and milk steami…" at bounding box center [1195, 343] width 343 height 156
click at [1229, 413] on p "Our final day together will dive into the world of hand brewing and milk steami…" at bounding box center [1195, 343] width 343 height 156
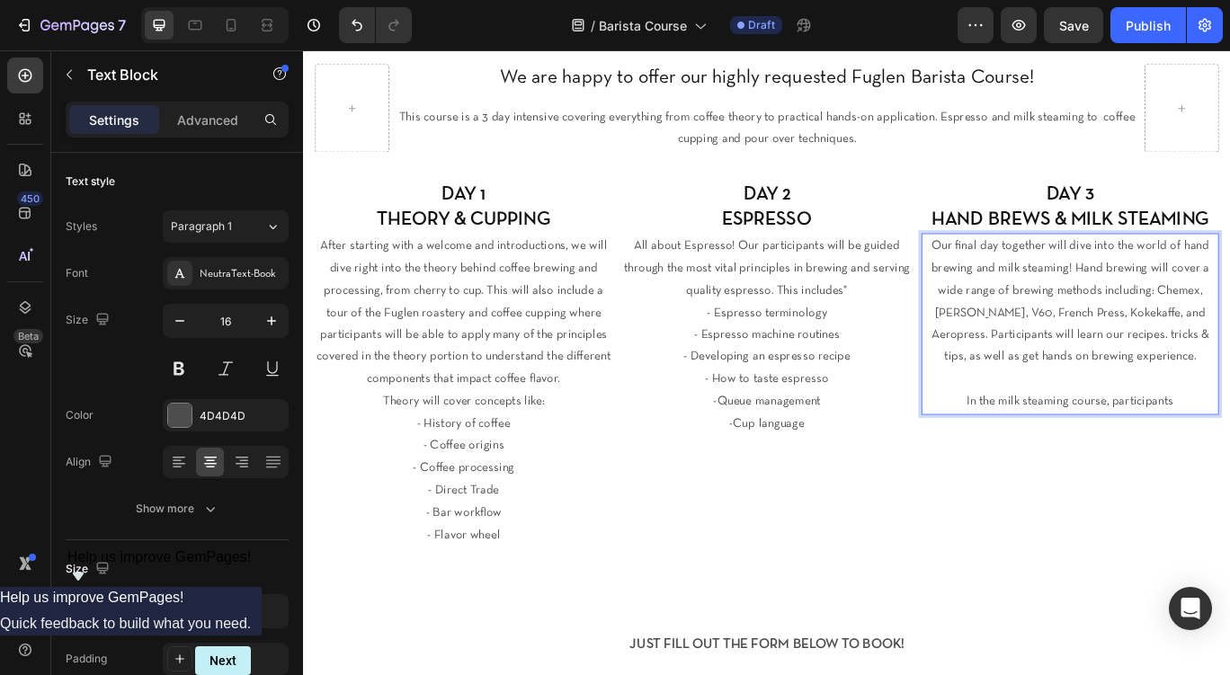
click at [1229, 460] on p "In the milk steaming course, participants" at bounding box center [1195, 460] width 343 height 26
click at [1229, 459] on p "In the milk steaming course, participants" at bounding box center [1195, 460] width 343 height 26
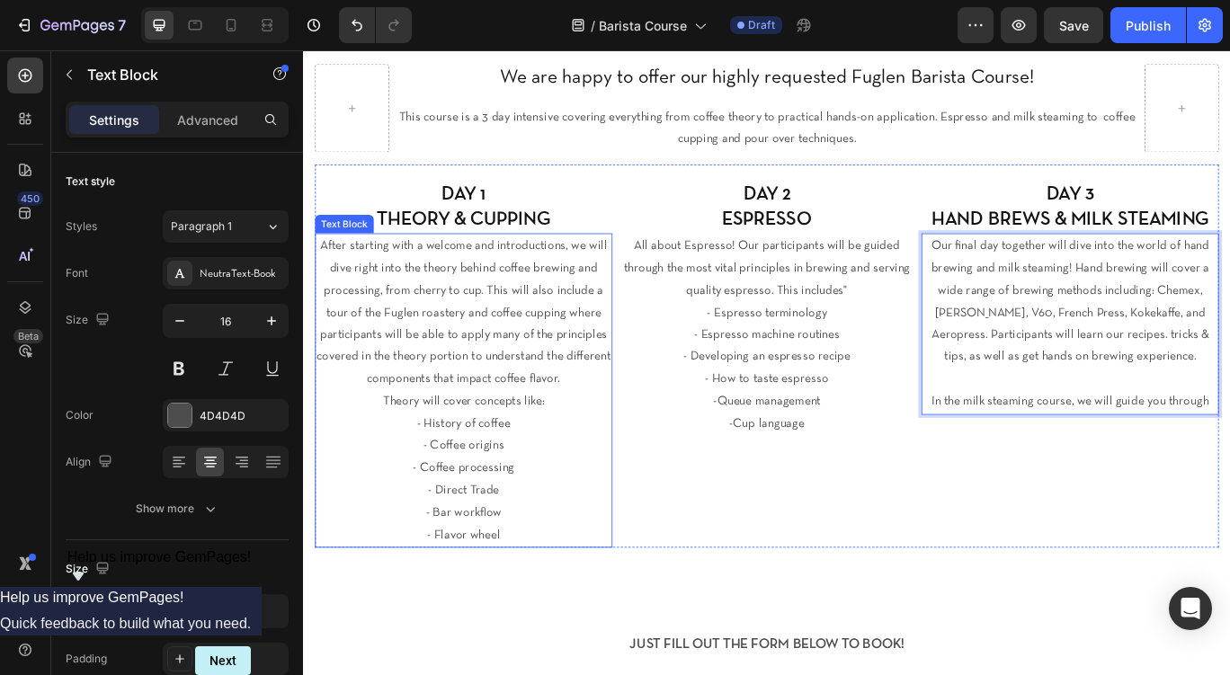
click at [369, 387] on p "After starting with a welcome and introductions, we will dive right into the th…" at bounding box center [489, 356] width 343 height 182
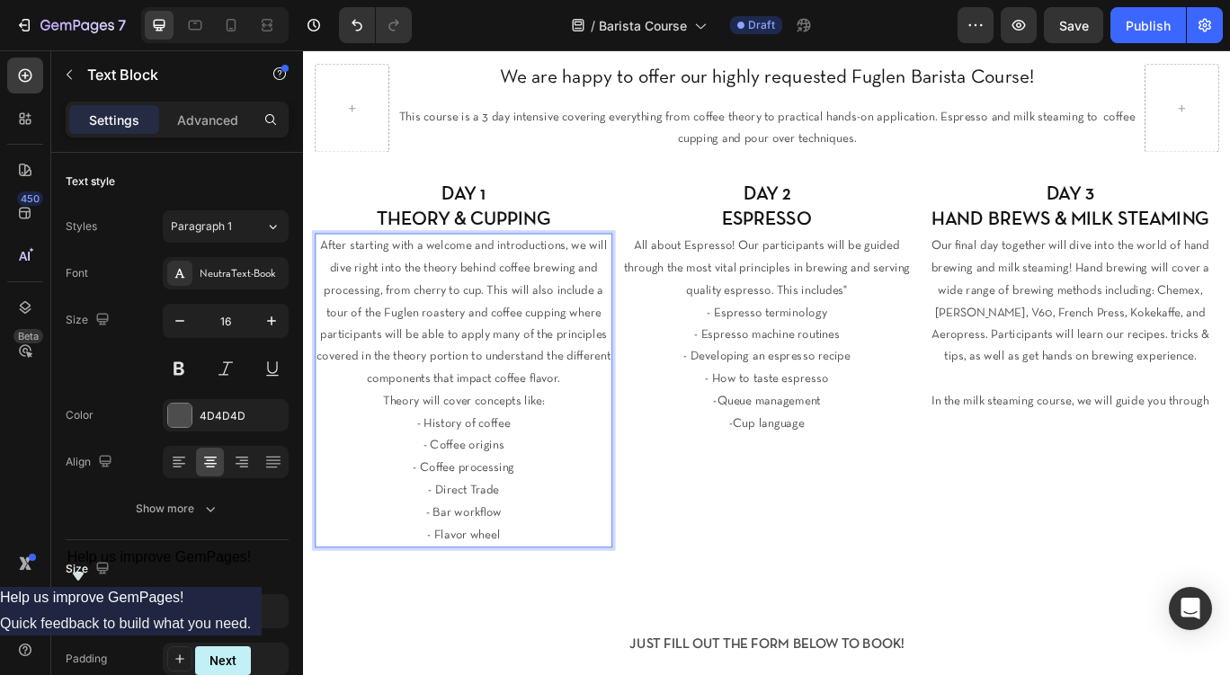
click at [369, 383] on p "After starting with a welcome and introductions, we will dive right into the th…" at bounding box center [489, 356] width 343 height 182
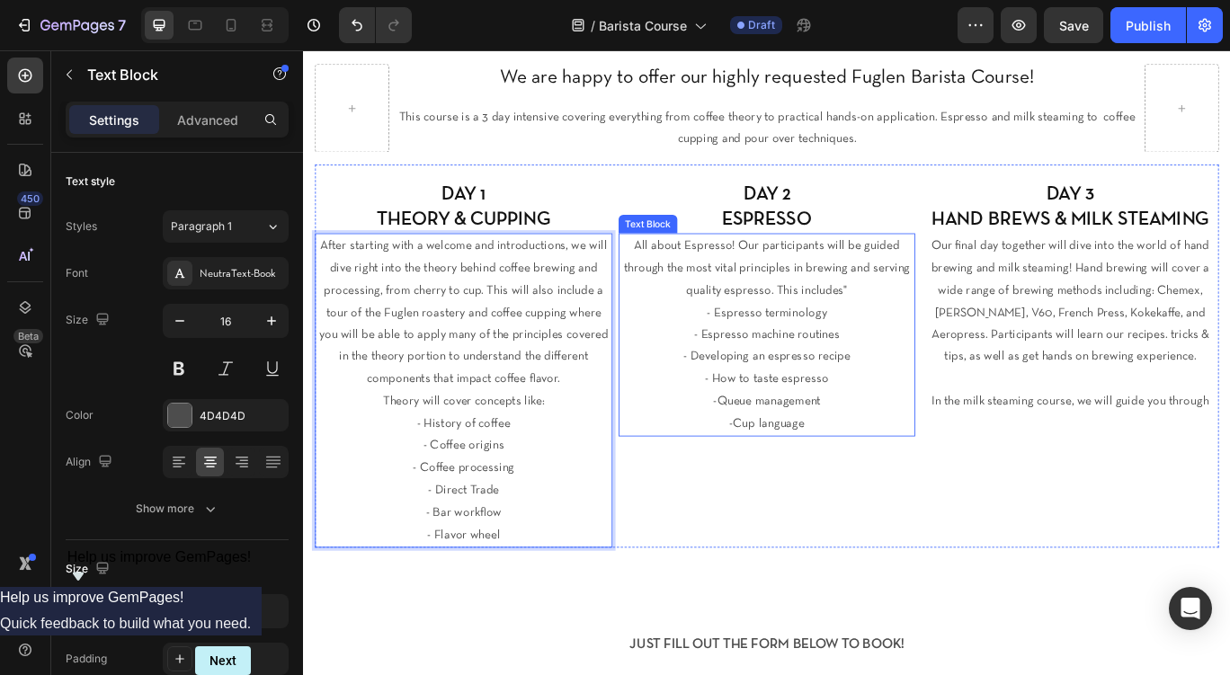
click at [861, 276] on p "All about Espresso! Our participants will be guided through the most vital prin…" at bounding box center [843, 303] width 343 height 77
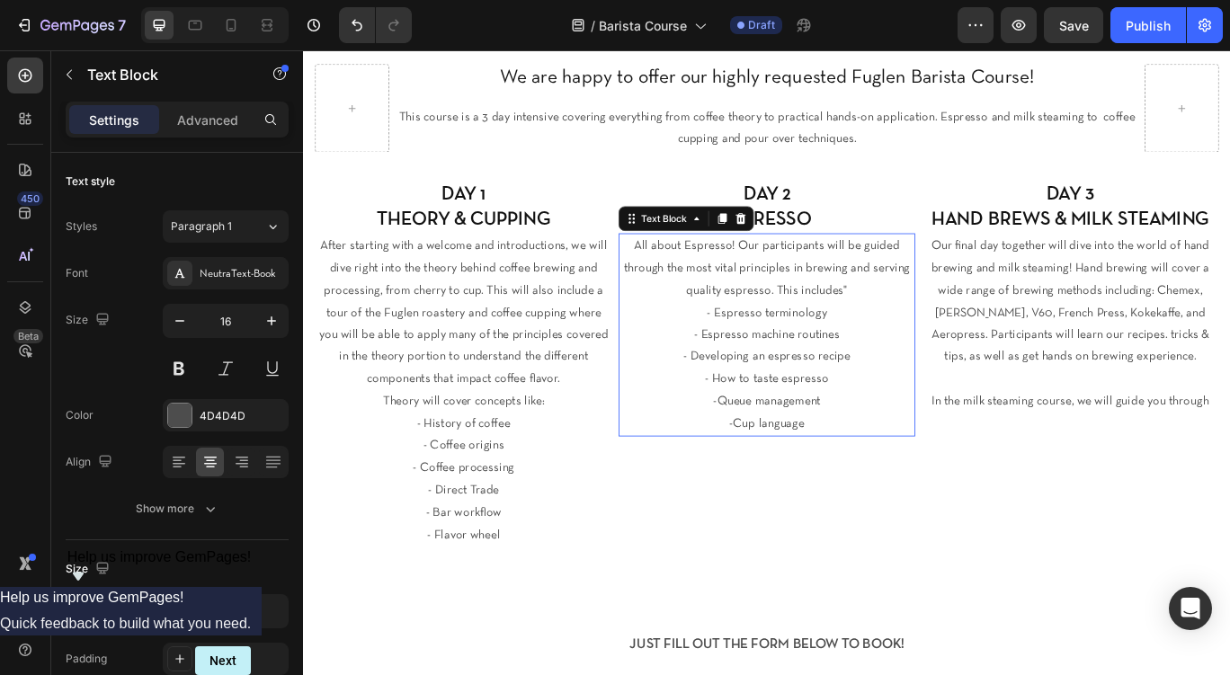
click at [861, 276] on p "All about Espresso! Our participants will be guided through the most vital prin…" at bounding box center [843, 303] width 343 height 77
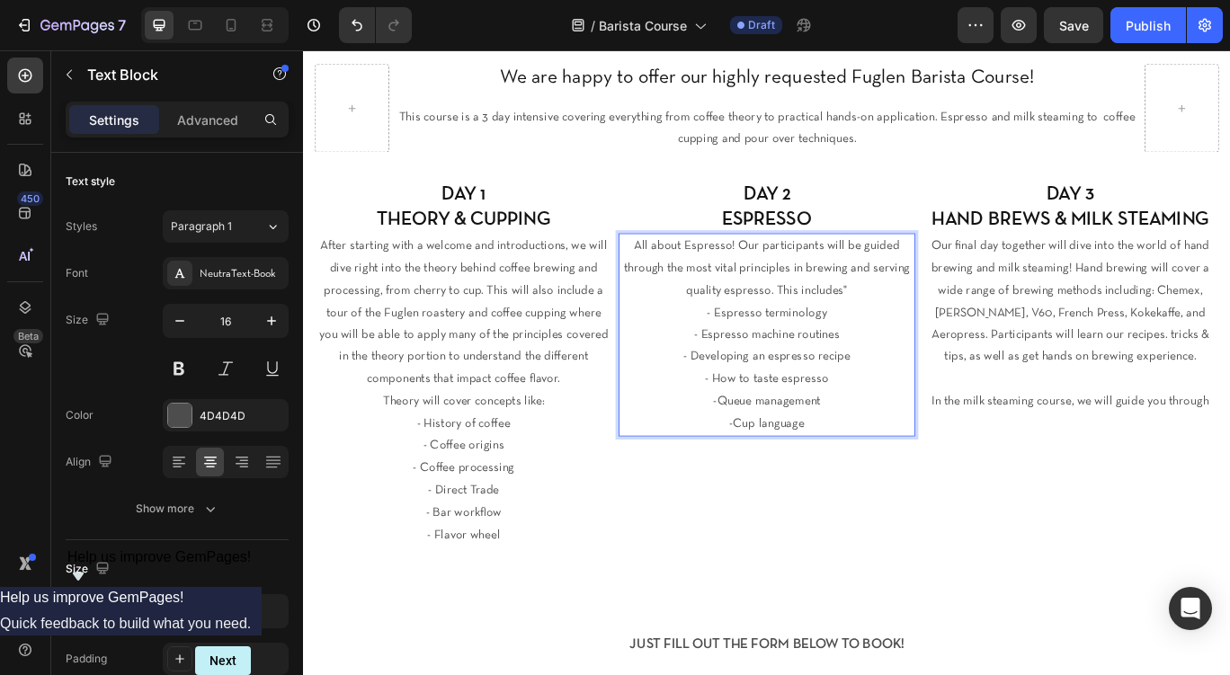
click at [861, 276] on p "All about Espresso! Our participants will be guided through the most vital prin…" at bounding box center [843, 303] width 343 height 77
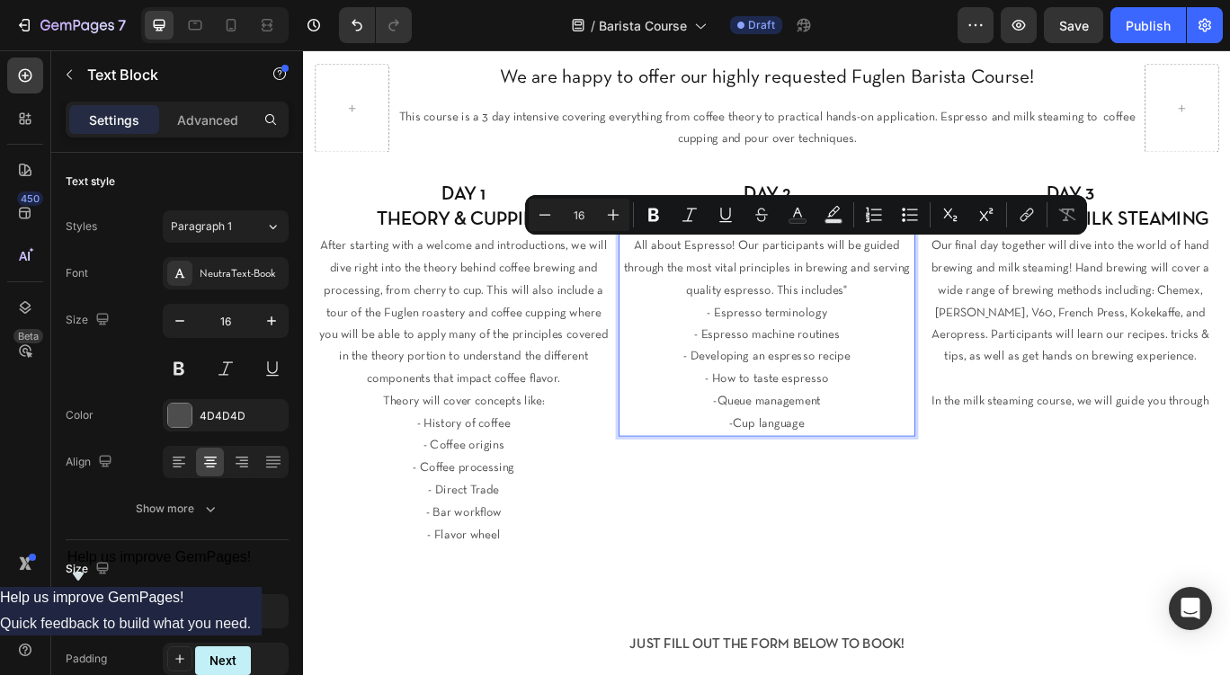
click at [910, 278] on p "All about Espresso! Our participants will be guided through the most vital prin…" at bounding box center [843, 303] width 343 height 77
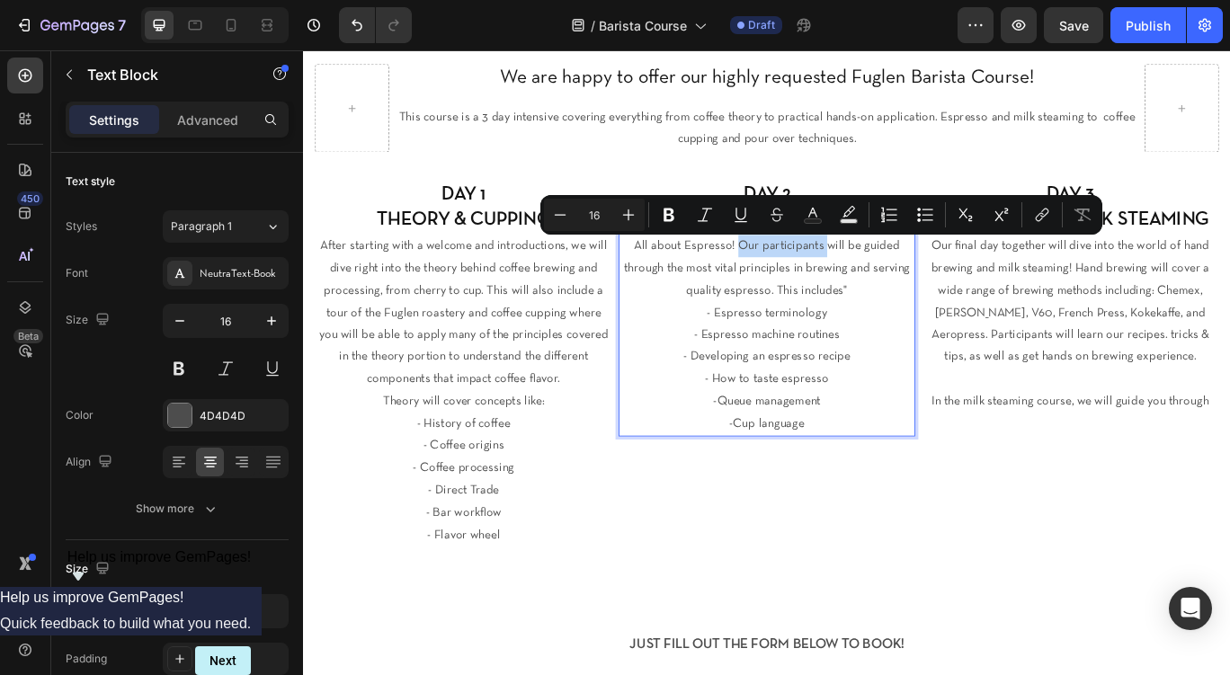
drag, startPoint x: 910, startPoint y: 278, endPoint x: 813, endPoint y: 278, distance: 97.1
click at [813, 278] on p "All about Espresso! Our participants will be guided through the most vital prin…" at bounding box center [843, 303] width 343 height 77
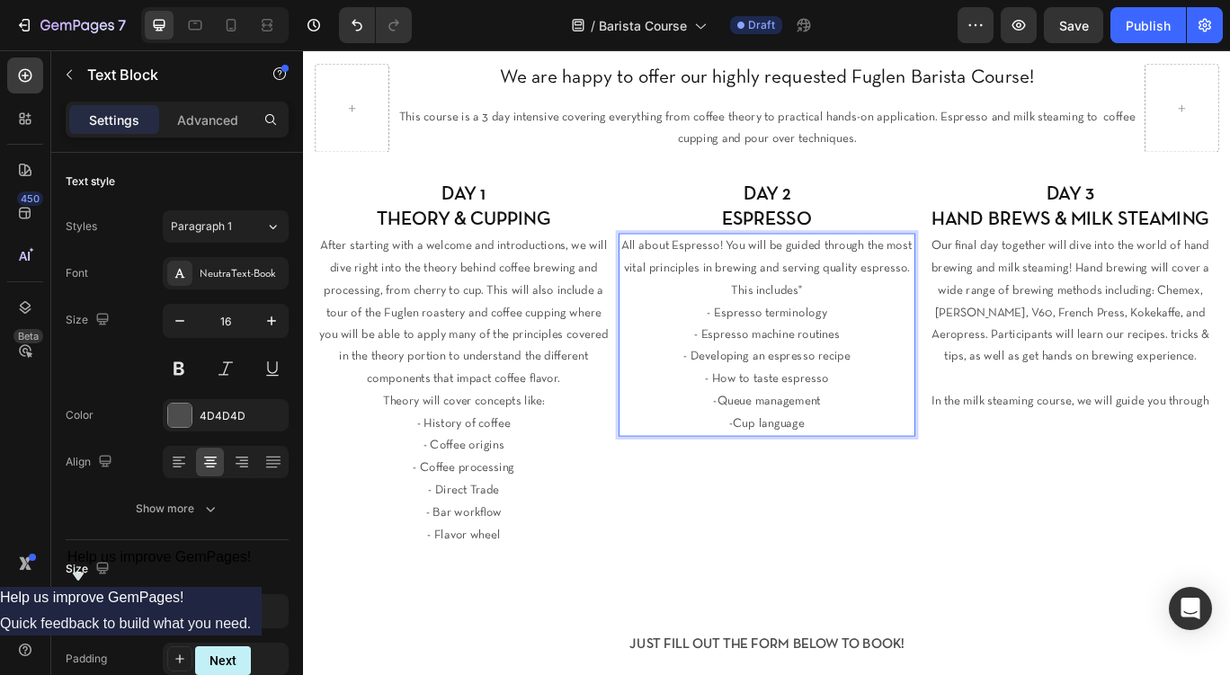
click at [887, 333] on p "All about Espresso! You will be guided through the most vital principles in bre…" at bounding box center [843, 303] width 343 height 77
click at [1164, 284] on p "Our final day together will dive into the world of hand brewing and milk steami…" at bounding box center [1195, 343] width 343 height 156
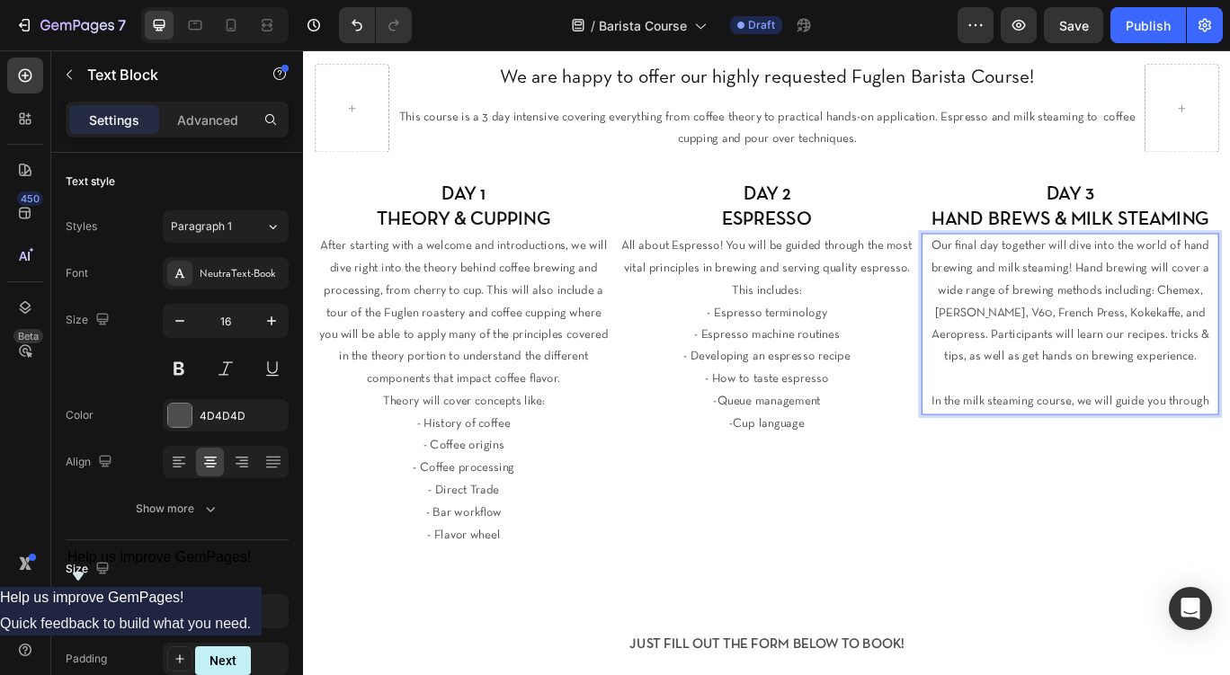
click at [1229, 307] on p "Our final day together will dive into the world of hand brewing and milk steami…" at bounding box center [1195, 343] width 343 height 156
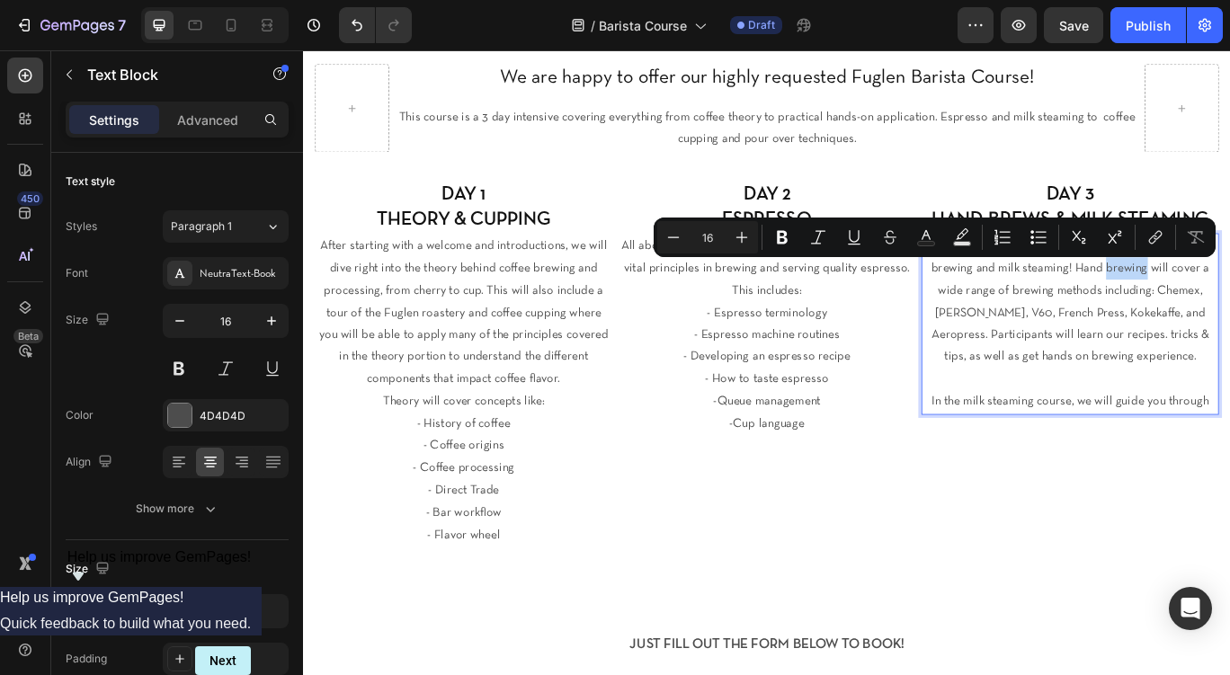
click at [1229, 307] on p "Our final day together will dive into the world of hand brewing and milk steami…" at bounding box center [1195, 343] width 343 height 156
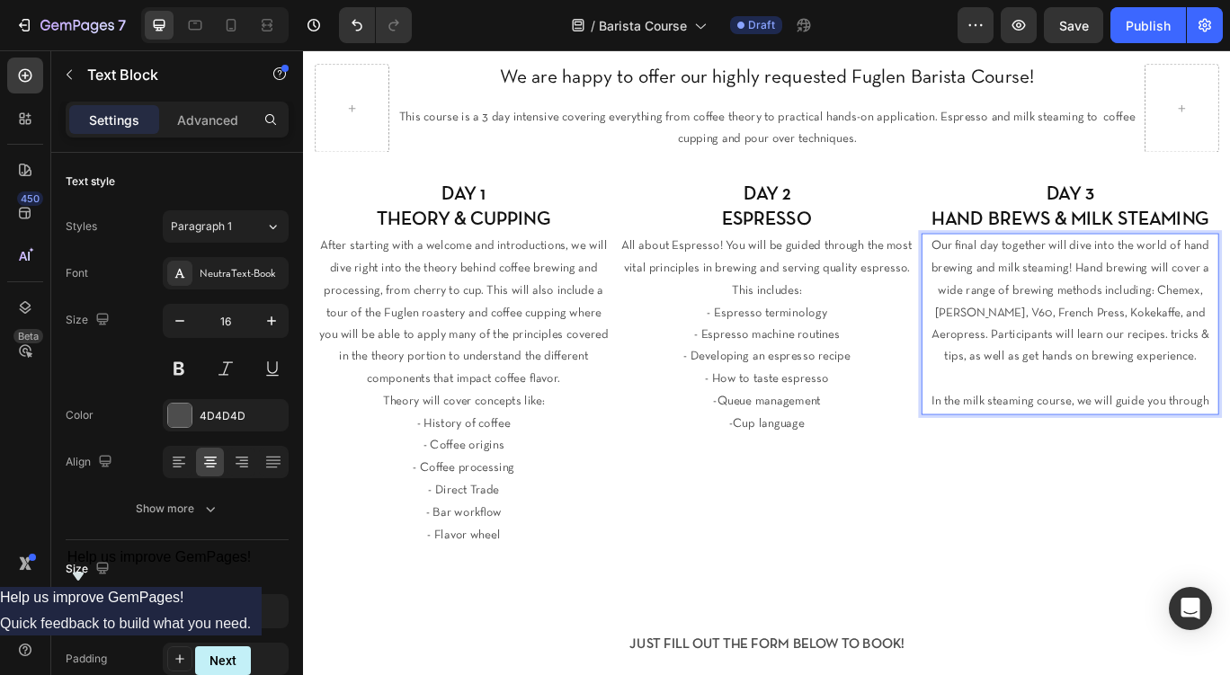
click at [1062, 384] on p "Our final day together will dive into the world of hand brewing and milk steami…" at bounding box center [1195, 343] width 343 height 156
click at [1149, 388] on p "Our final day together will dive into the world of hand brewing and milk steami…" at bounding box center [1195, 343] width 343 height 156
click at [1168, 388] on p "Our final day together will dive into the world of hand brewing and milk steami…" at bounding box center [1195, 343] width 343 height 156
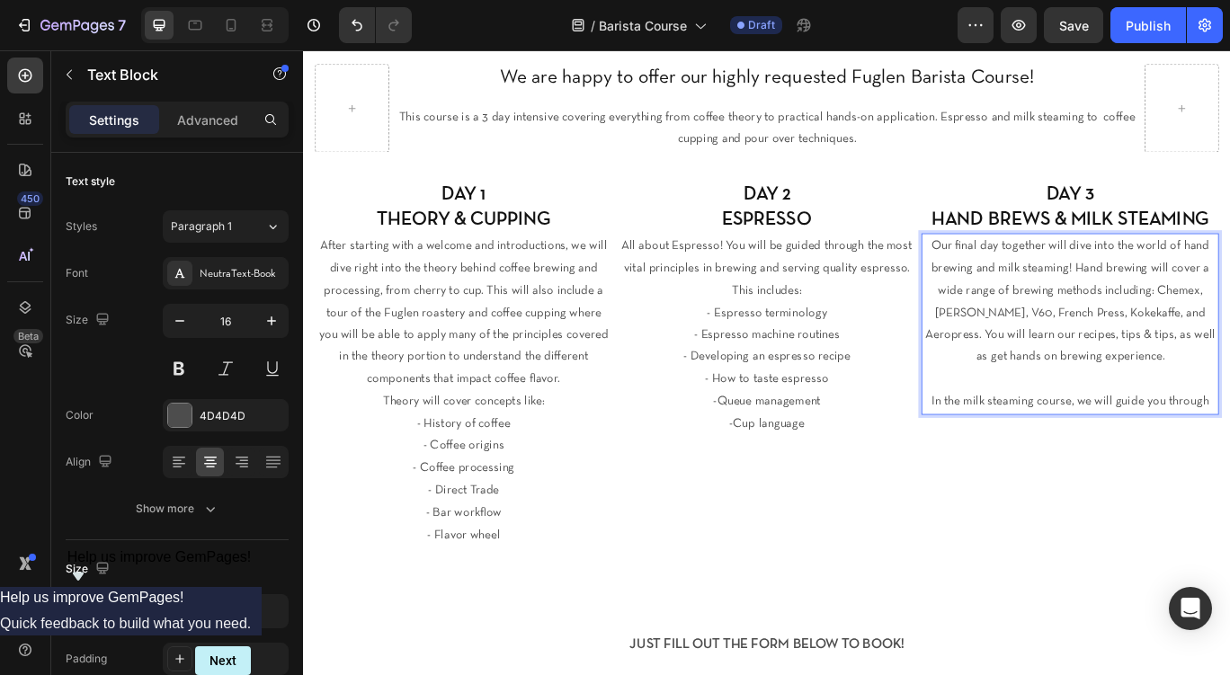
click at [1211, 379] on p "Our final day together will dive into the world of hand brewing and milk steami…" at bounding box center [1195, 343] width 343 height 156
click at [1229, 407] on p "Our final day together will dive into the world of hand brewing and milk steami…" at bounding box center [1195, 343] width 343 height 156
click at [1229, 462] on p "In the milk steaming course, we will guide you through" at bounding box center [1195, 460] width 343 height 26
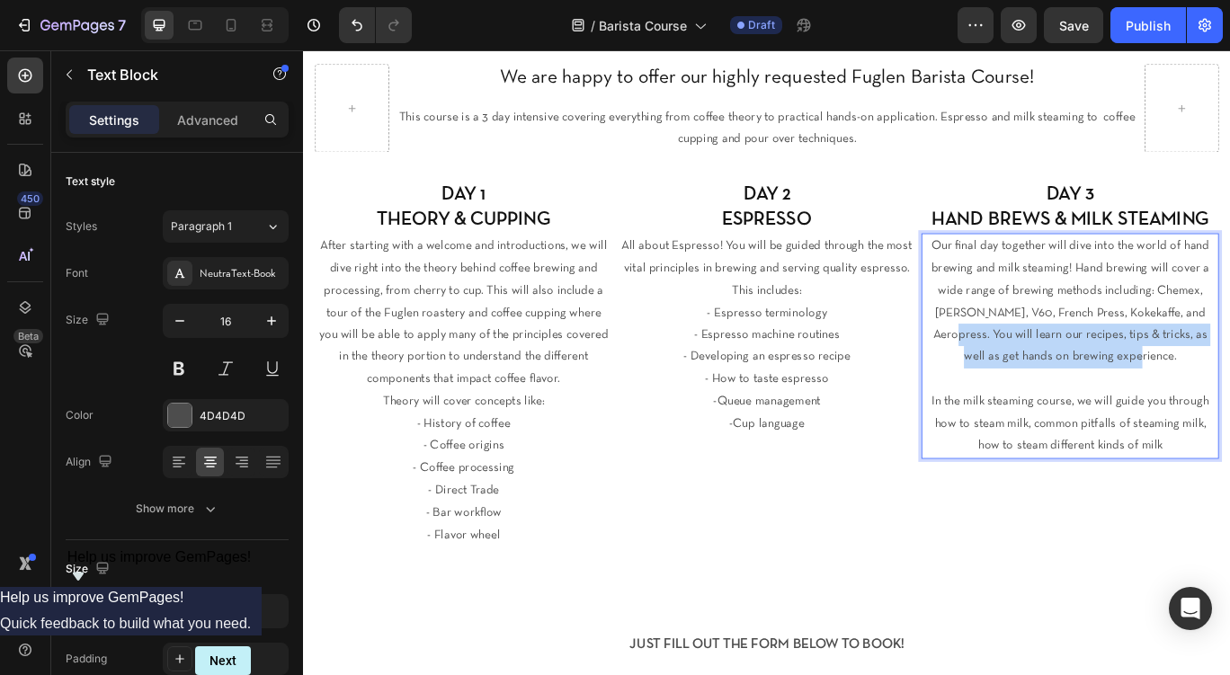
drag, startPoint x: 1275, startPoint y: 405, endPoint x: 1342, endPoint y: 358, distance: 81.3
click at [1229, 358] on p "Our final day together will dive into the world of hand brewing and milk steami…" at bounding box center [1195, 343] width 343 height 156
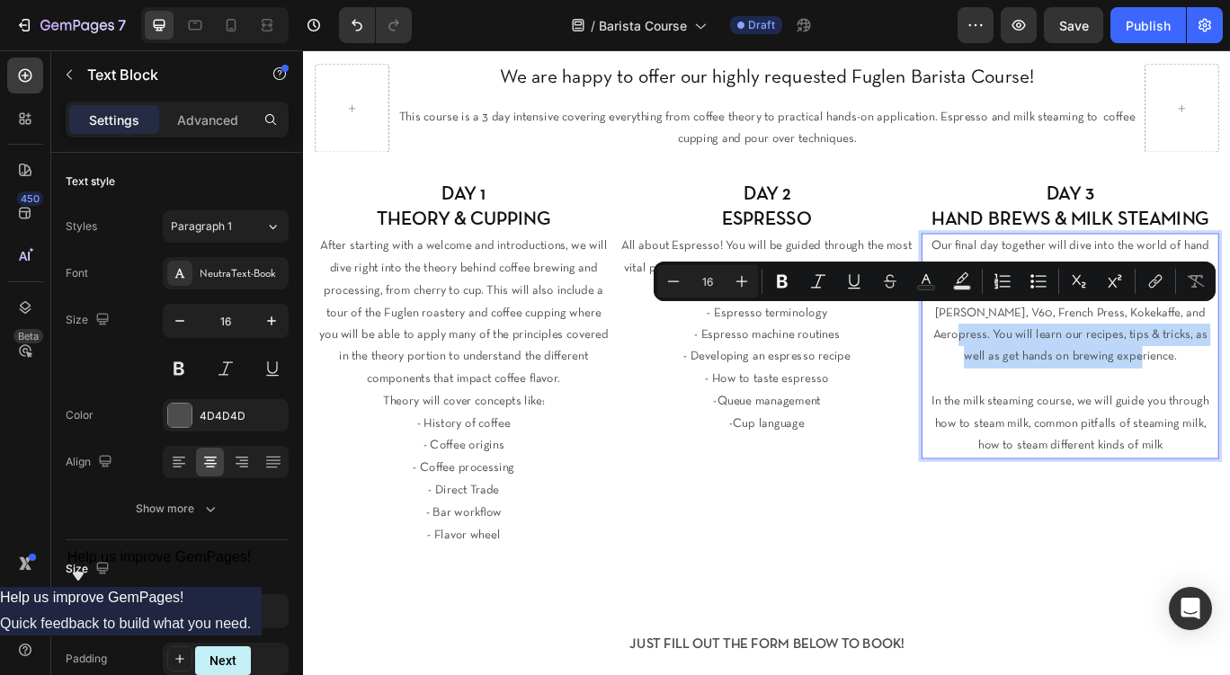
copy p "You will learn our recipes, tips & tricks, as well as get hands on brewing expe…"
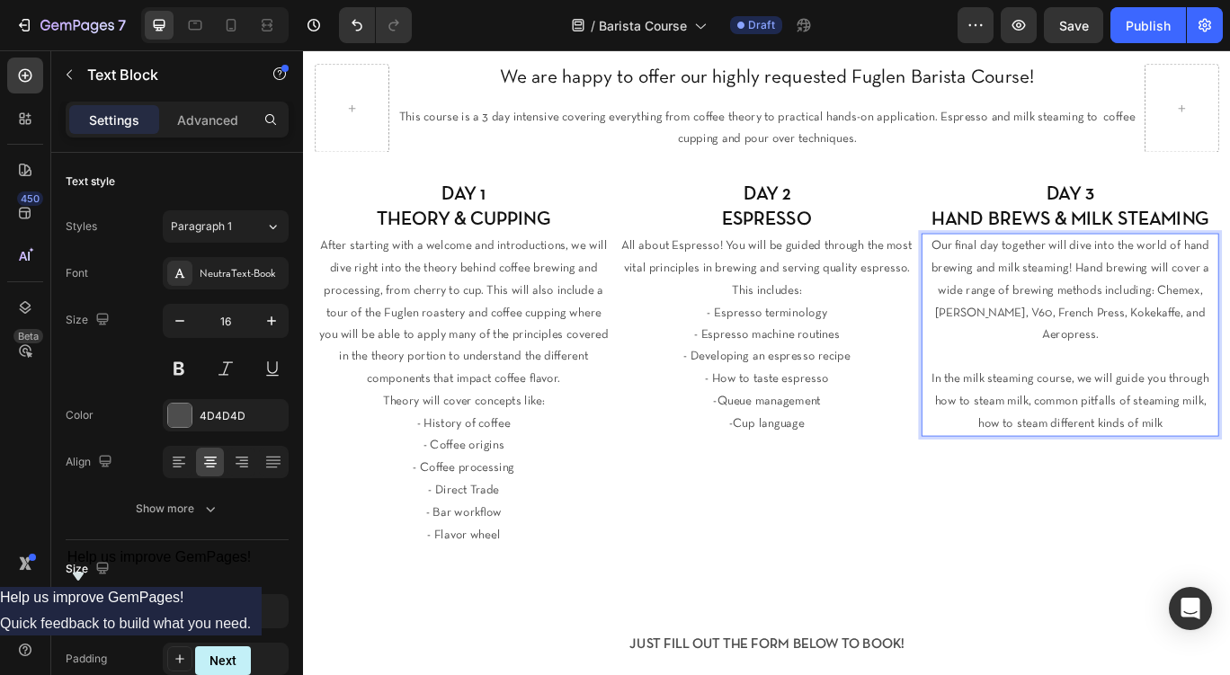
click at [1202, 303] on p "Our final day together will dive into the world of hand brewing and milk steami…" at bounding box center [1195, 330] width 343 height 130
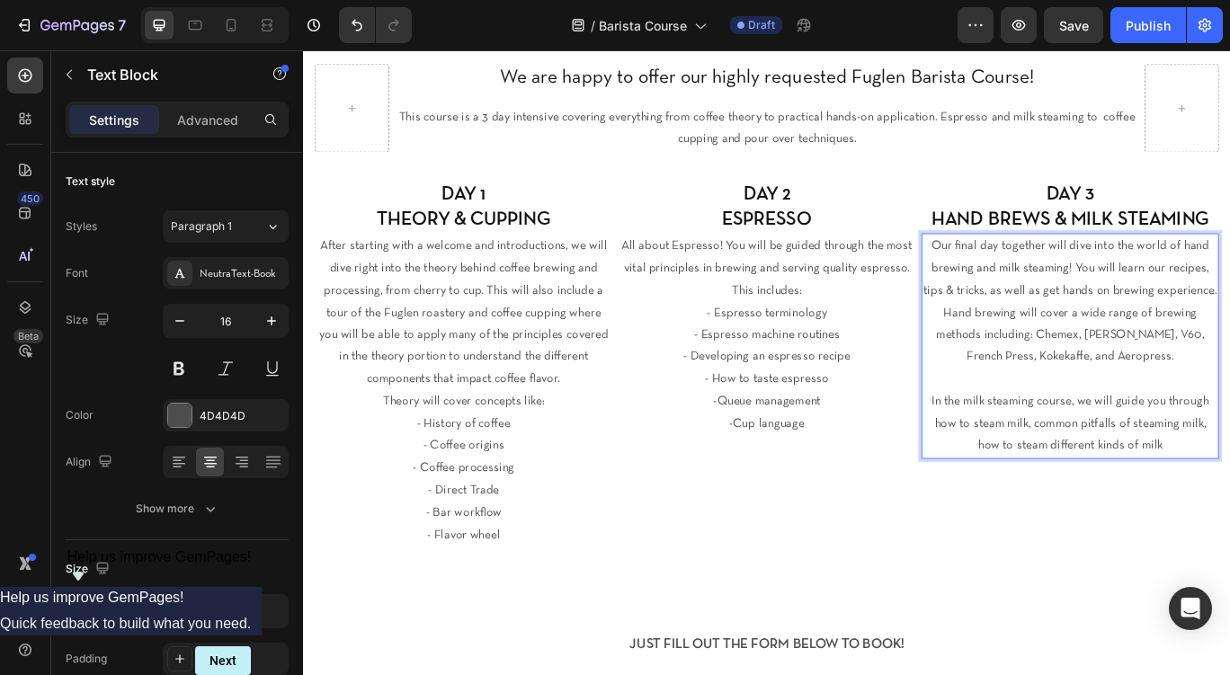
click at [1150, 383] on p "Our final day together will dive into the world of hand brewing and milk steami…" at bounding box center [1195, 343] width 343 height 156
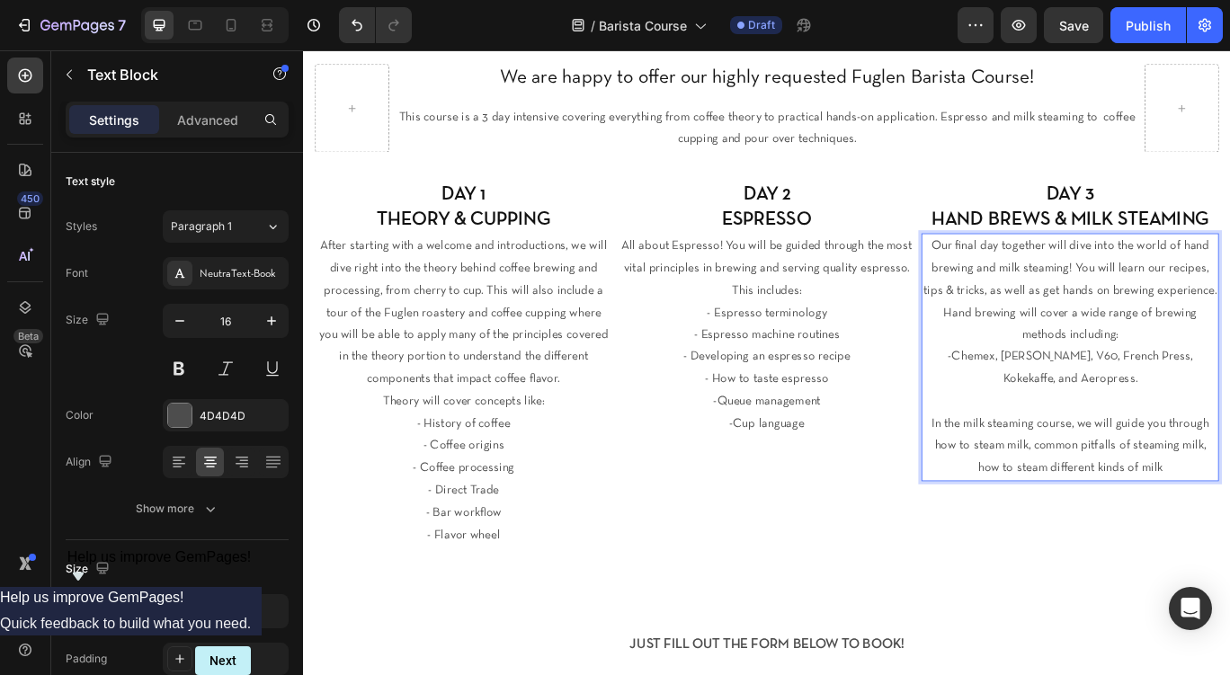
click at [1107, 411] on p "-Chemex, Kalita, V60, French Press, Kokekaffe, and Aeropress." at bounding box center [1195, 421] width 343 height 52
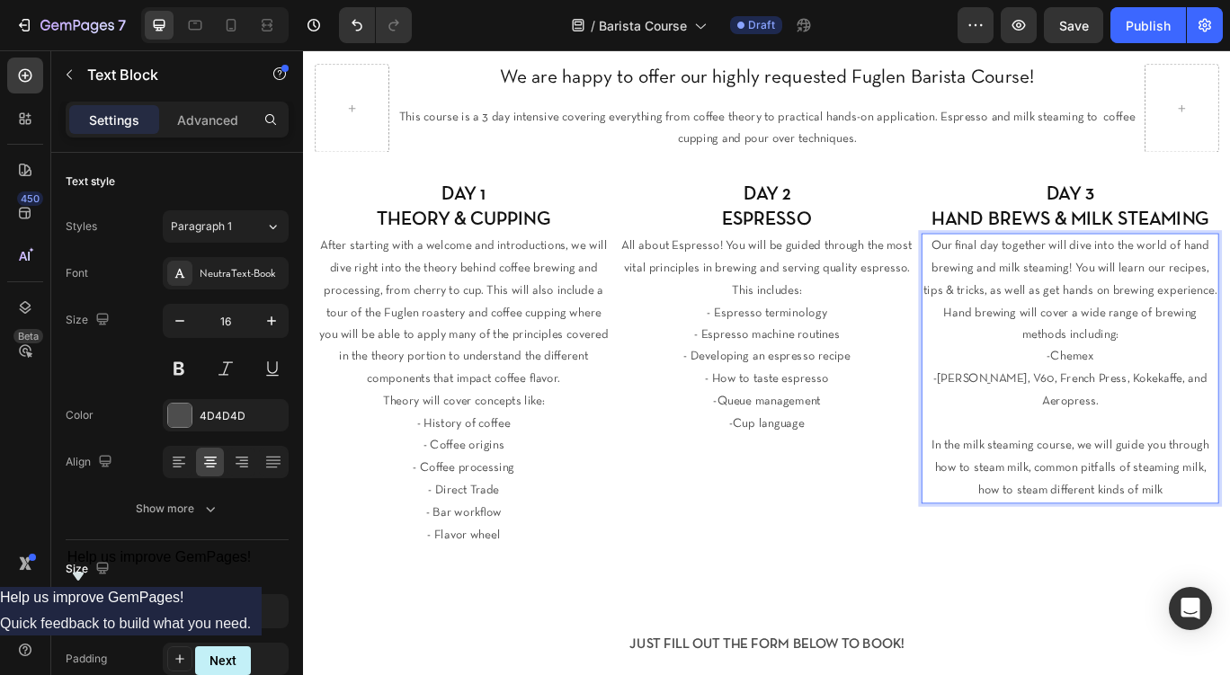
click at [1081, 442] on p "-Kalita, V60, French Press, Kokekaffe, and Aeropress." at bounding box center [1195, 447] width 343 height 52
click at [1095, 457] on p "-Kalita -V60, French Press, Kokekaffe, and Aeropress." at bounding box center [1195, 447] width 343 height 52
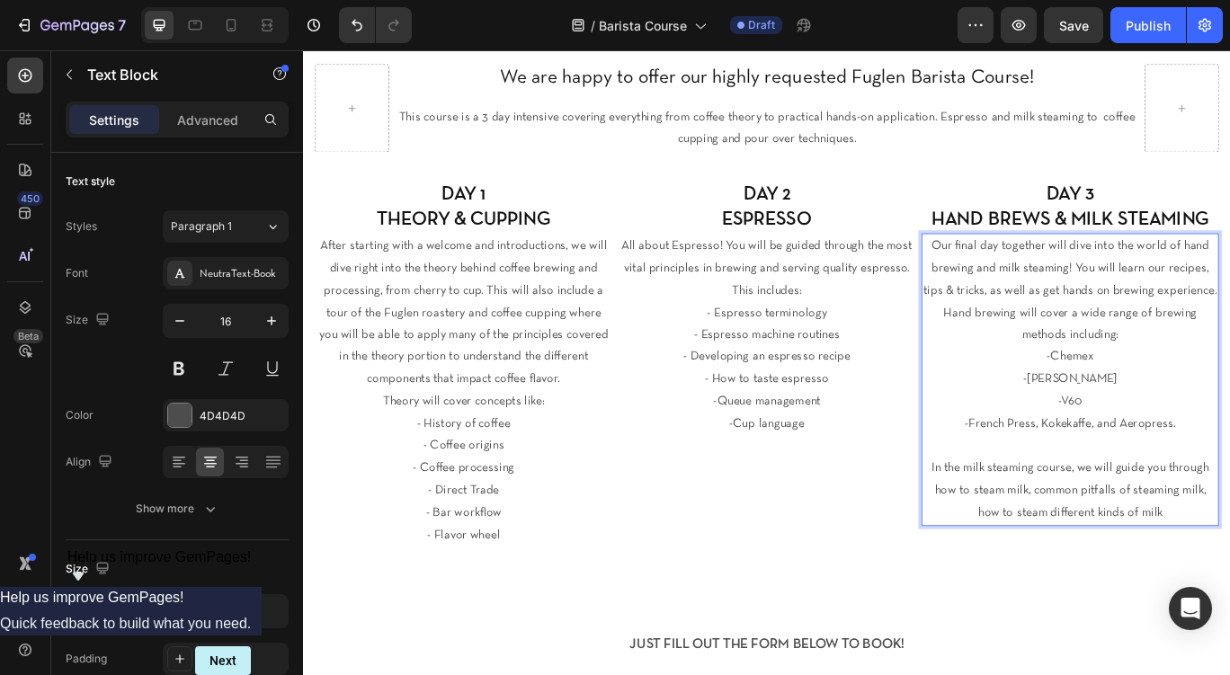
click at [1163, 479] on p "-French Press, Kokekaffe, and Aeropress." at bounding box center [1195, 486] width 343 height 26
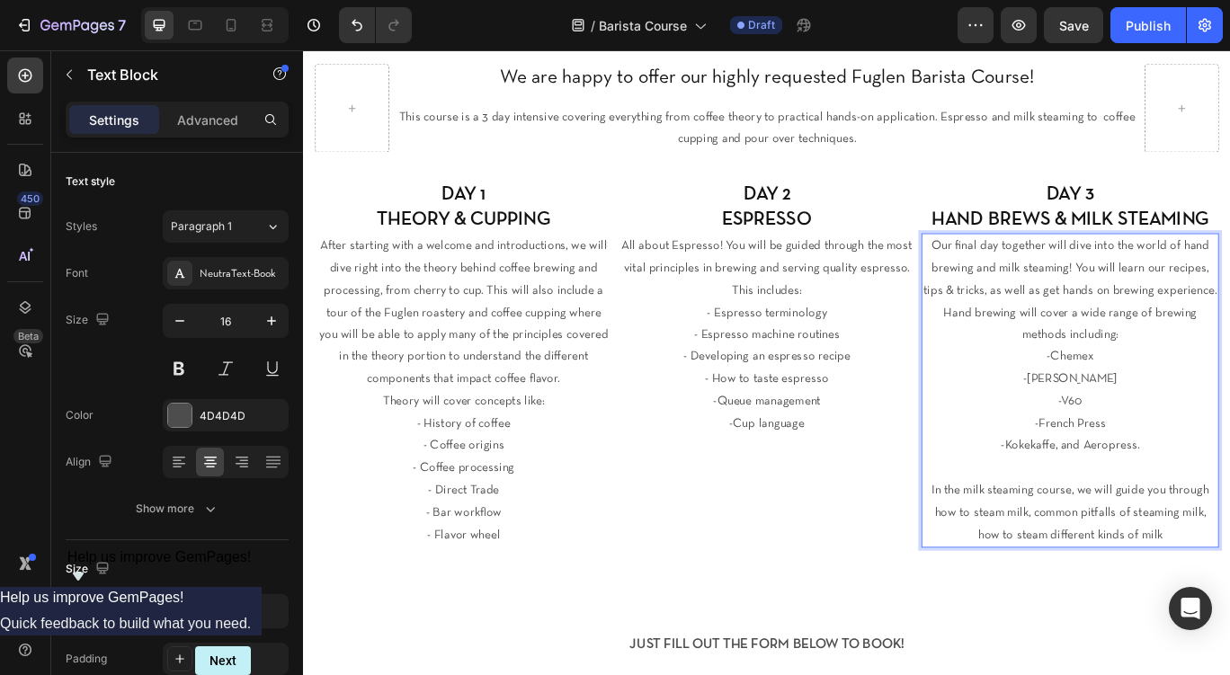
click at [1208, 509] on p "-Kokekaffe, and Aeropress." at bounding box center [1195, 511] width 343 height 26
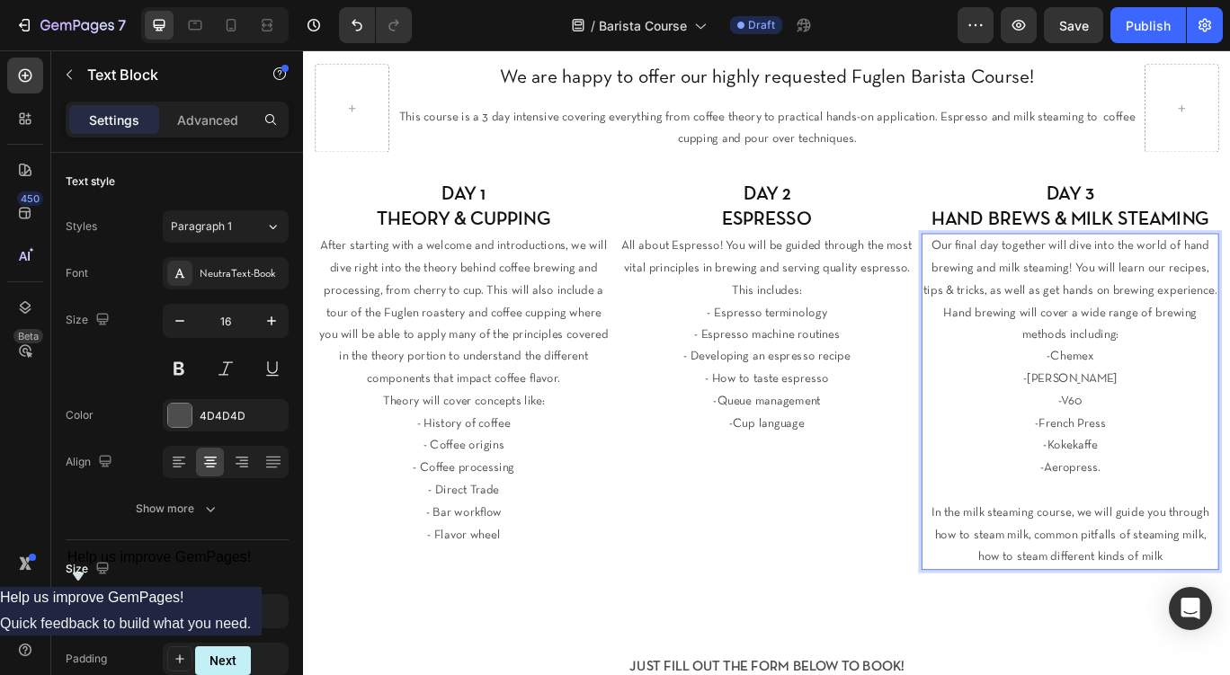
click at [1229, 535] on p "-Aeropress." at bounding box center [1195, 537] width 343 height 26
click at [1229, 589] on p "In the milk steaming course, we will guide you through how to steam milk, commo…" at bounding box center [1195, 615] width 343 height 77
click at [1028, 610] on p "In the milk steaming course, we will guide you through: how to steam milk, comm…" at bounding box center [1195, 615] width 343 height 77
click at [1147, 621] on p "In the milk steaming course, we will guide you through: -How to steam milk, com…" at bounding box center [1195, 615] width 343 height 77
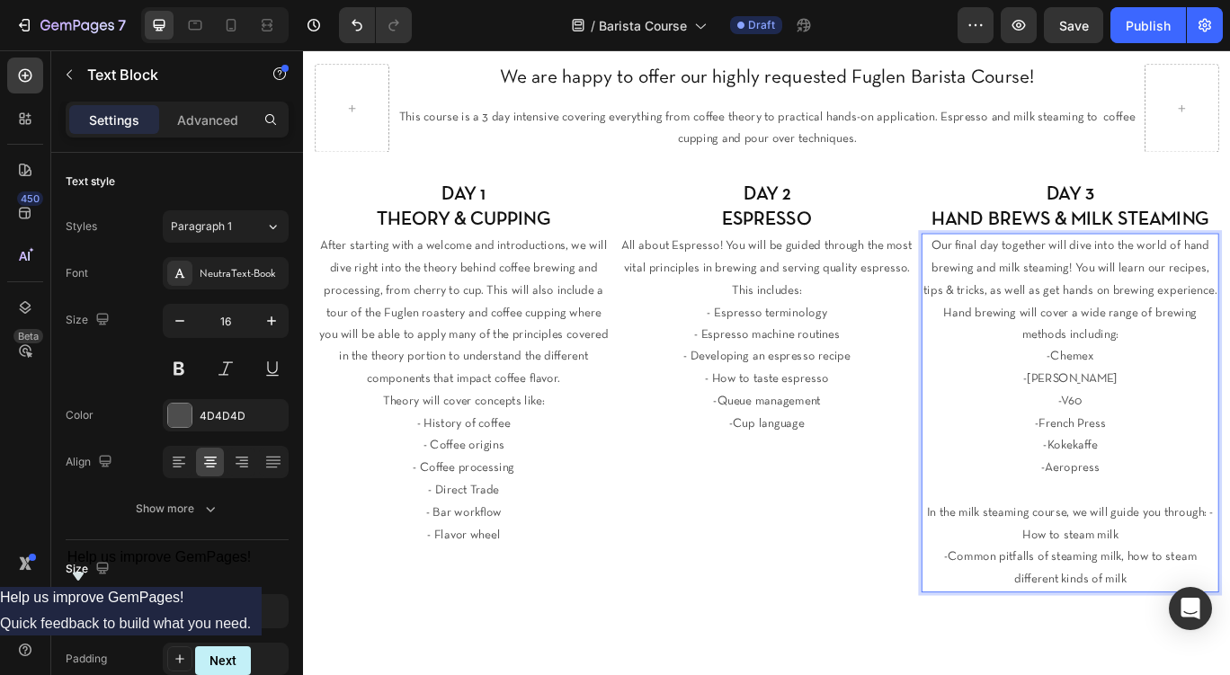
click at [1229, 647] on p "-Common pitfalls of steaming milk, how to steam different kinds of milk" at bounding box center [1195, 654] width 343 height 52
click at [1229, 595] on p "In the milk steaming course, we will guide you through: -How to steam milk" at bounding box center [1195, 603] width 343 height 52
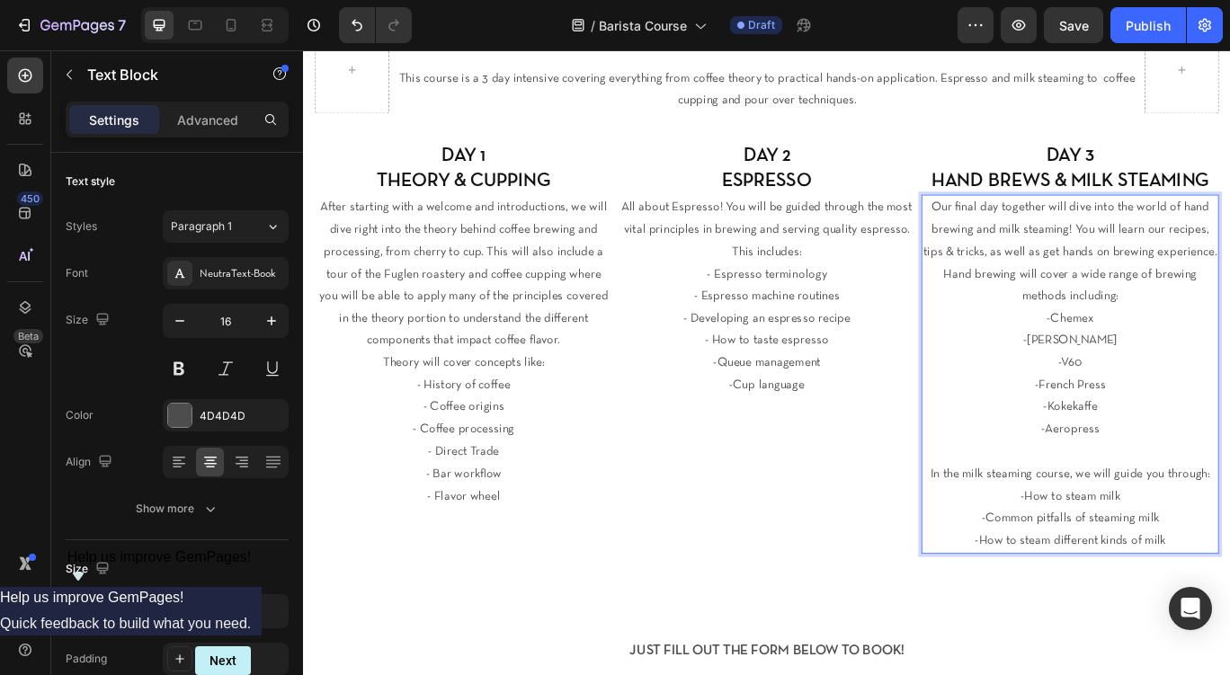
scroll to position [630, 0]
click at [1139, 623] on p "-How to steam different kinds of milk" at bounding box center [1195, 619] width 343 height 26
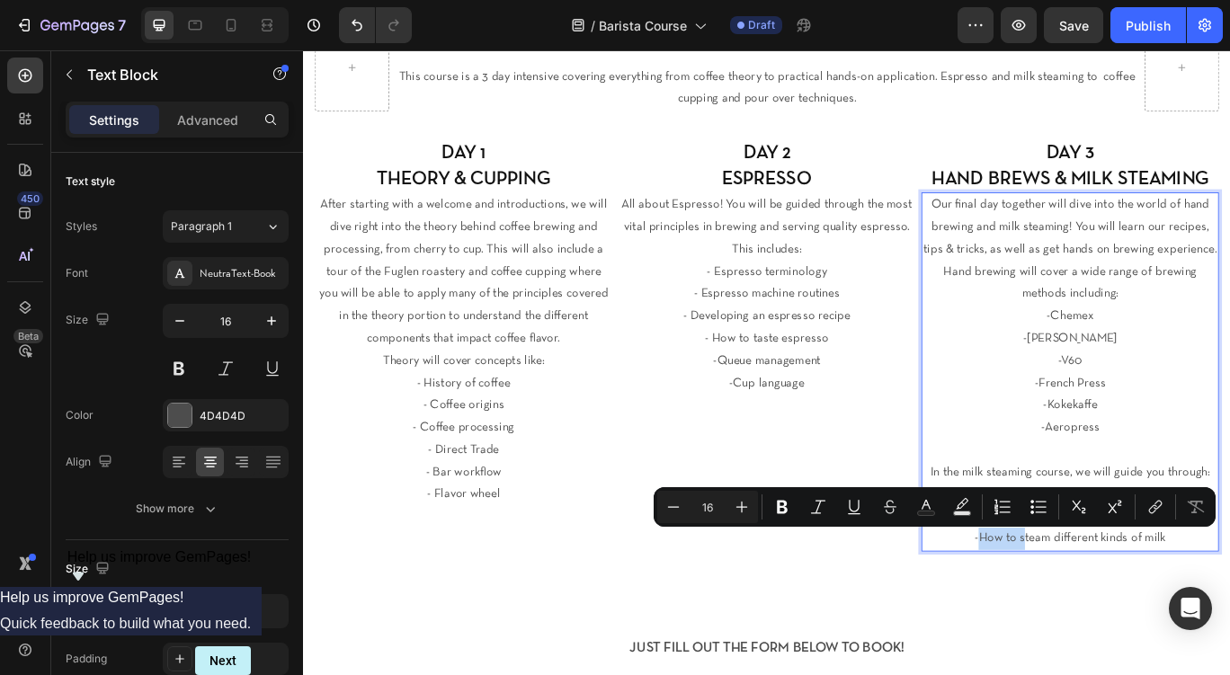
drag, startPoint x: 1142, startPoint y: 621, endPoint x: 1091, endPoint y: 622, distance: 51.3
click at [1091, 622] on p "-How to steam different kinds of milk" at bounding box center [1195, 619] width 343 height 26
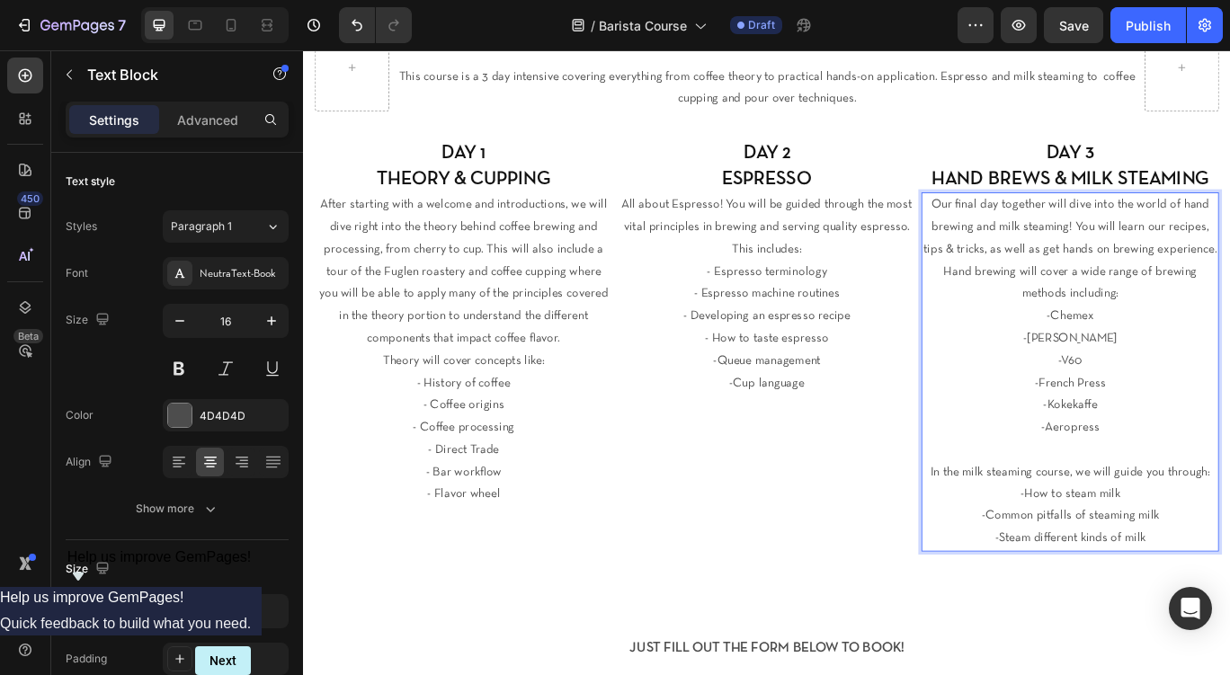
click at [1229, 616] on p "-Steam different kinds of milk" at bounding box center [1195, 619] width 343 height 26
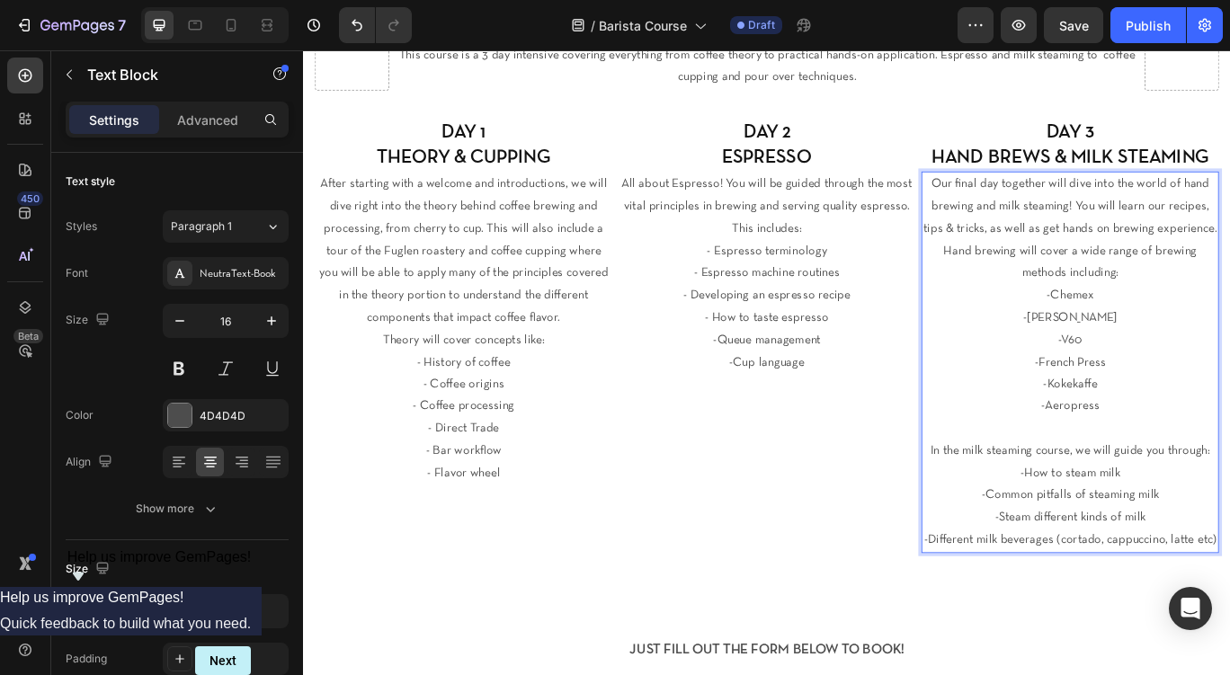
scroll to position [655, 0]
click at [1229, 623] on p "-Different milk beverages (cortado, cappuccino, latte etc)" at bounding box center [1195, 620] width 343 height 26
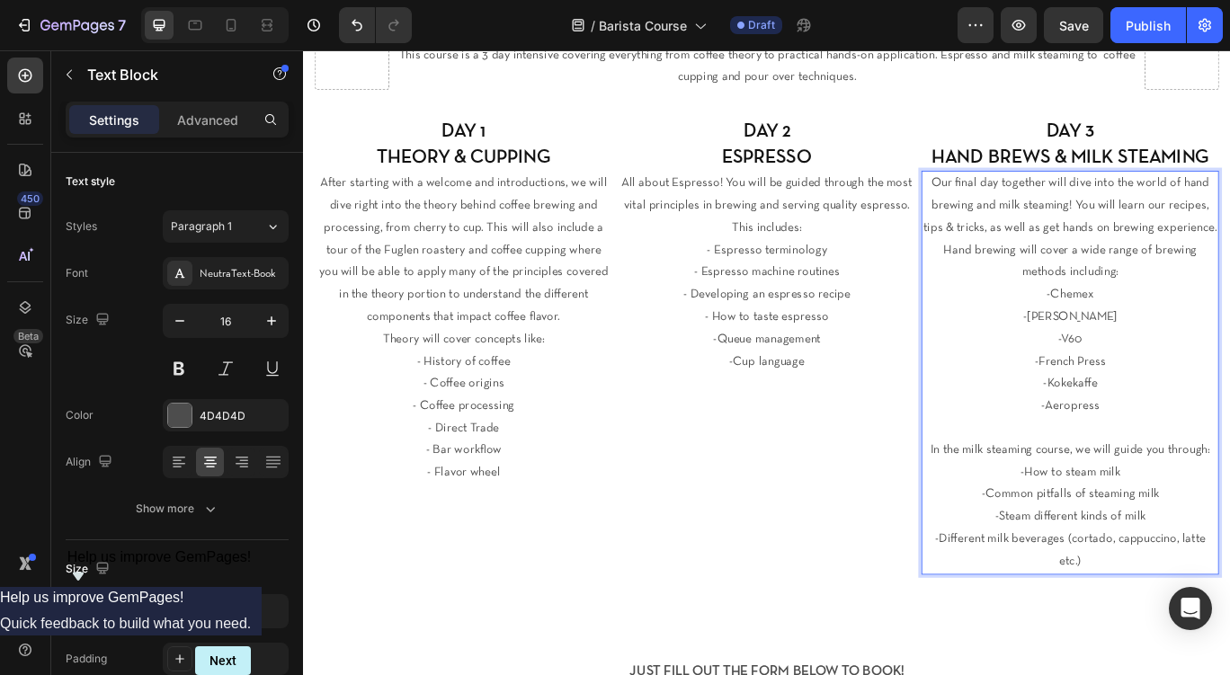
click at [1229, 617] on p "-Different milk beverages (cortado, cappuccino, latte etc.)" at bounding box center [1195, 633] width 343 height 52
click at [1229, 659] on p "-Pouring latte art" at bounding box center [1195, 672] width 343 height 26
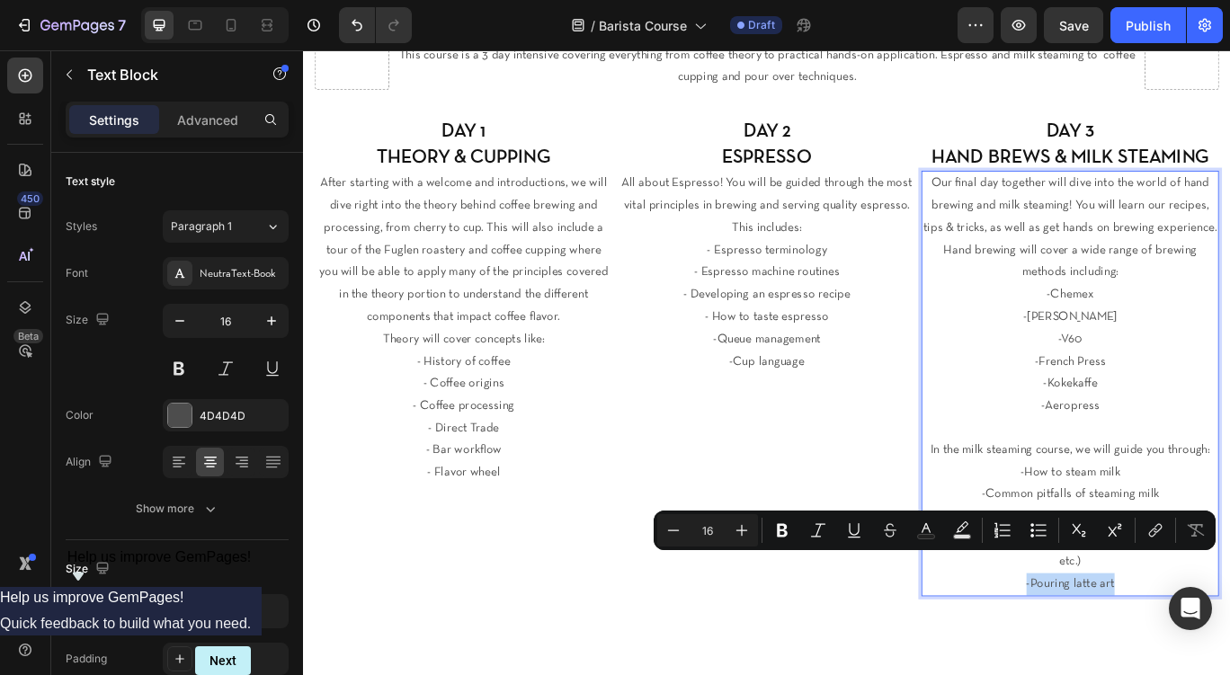
drag, startPoint x: 1303, startPoint y: 648, endPoint x: 1104, endPoint y: 648, distance: 199.7
click at [1104, 659] on p "-Pouring latte art" at bounding box center [1195, 672] width 343 height 26
copy p "-Pouring latte art"
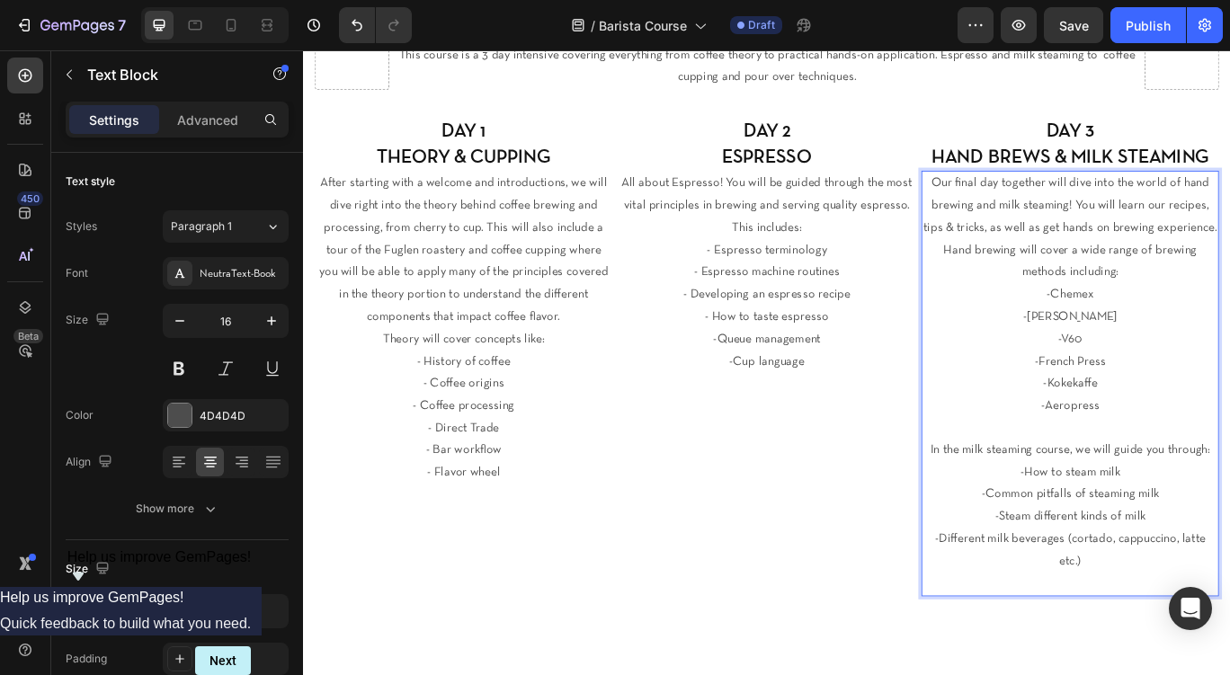
click at [1229, 539] on p "-How to steam milk" at bounding box center [1195, 543] width 343 height 26
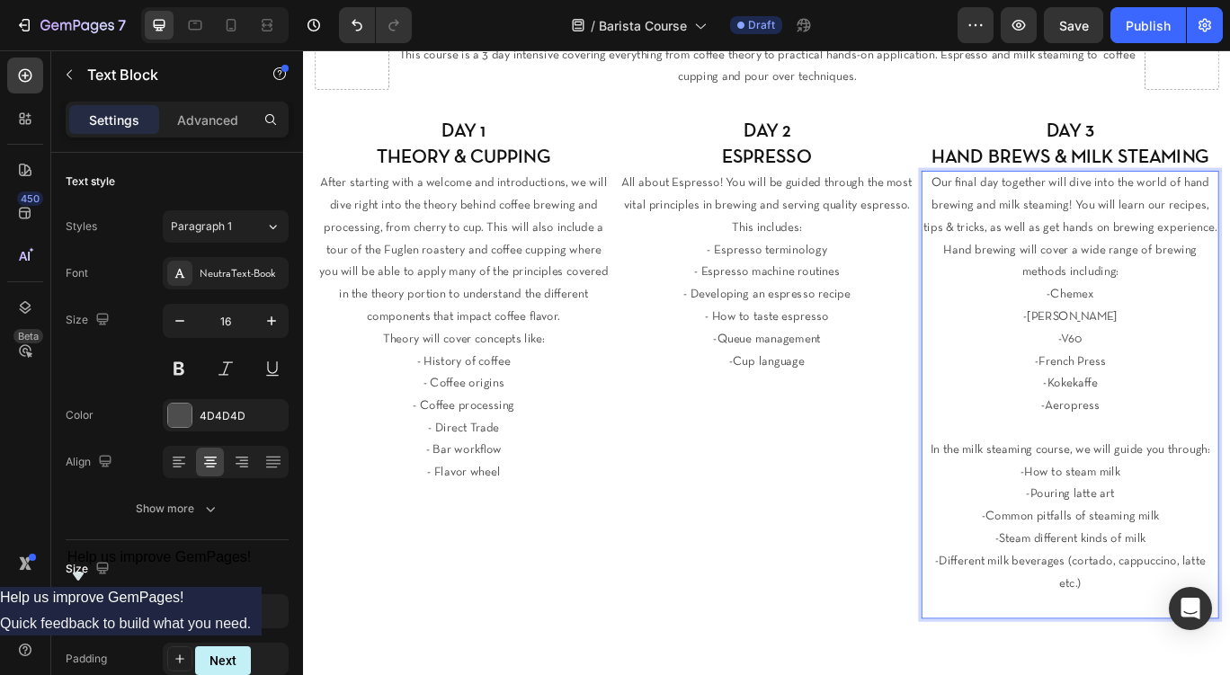
drag, startPoint x: 1296, startPoint y: 614, endPoint x: 1072, endPoint y: 614, distance: 223.9
click at [1072, 614] on p "-Steam different kinds of milk" at bounding box center [1195, 620] width 343 height 26
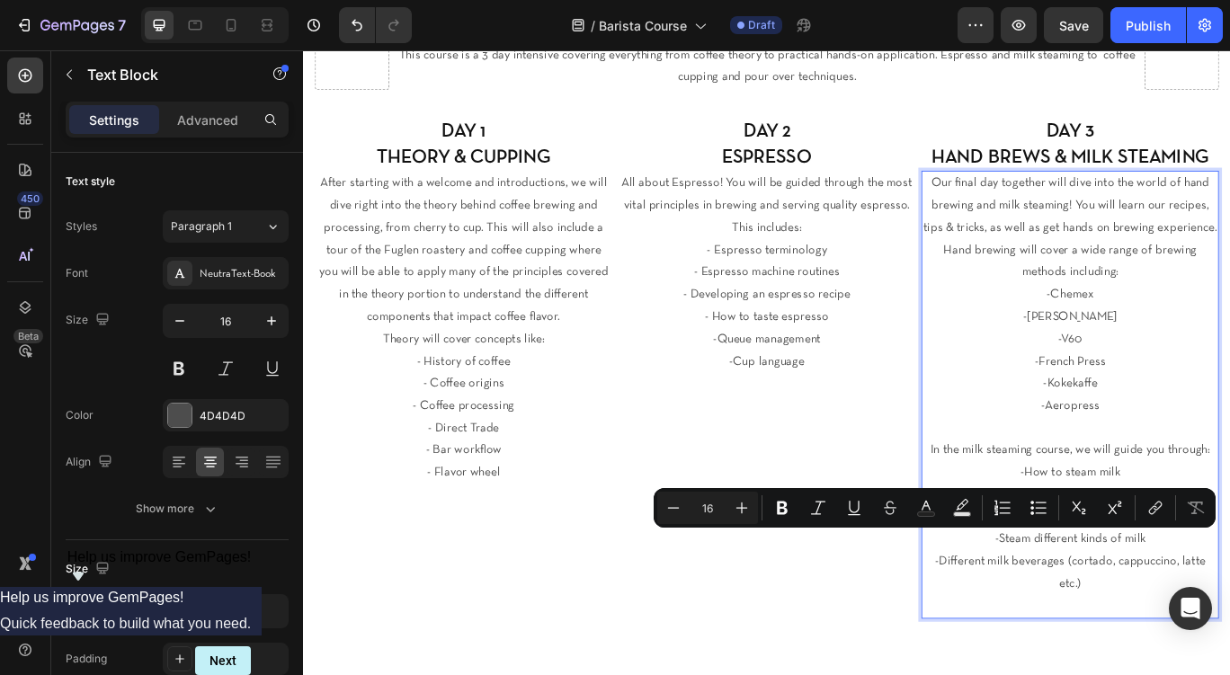
copy p "-Steam different kinds of milk"
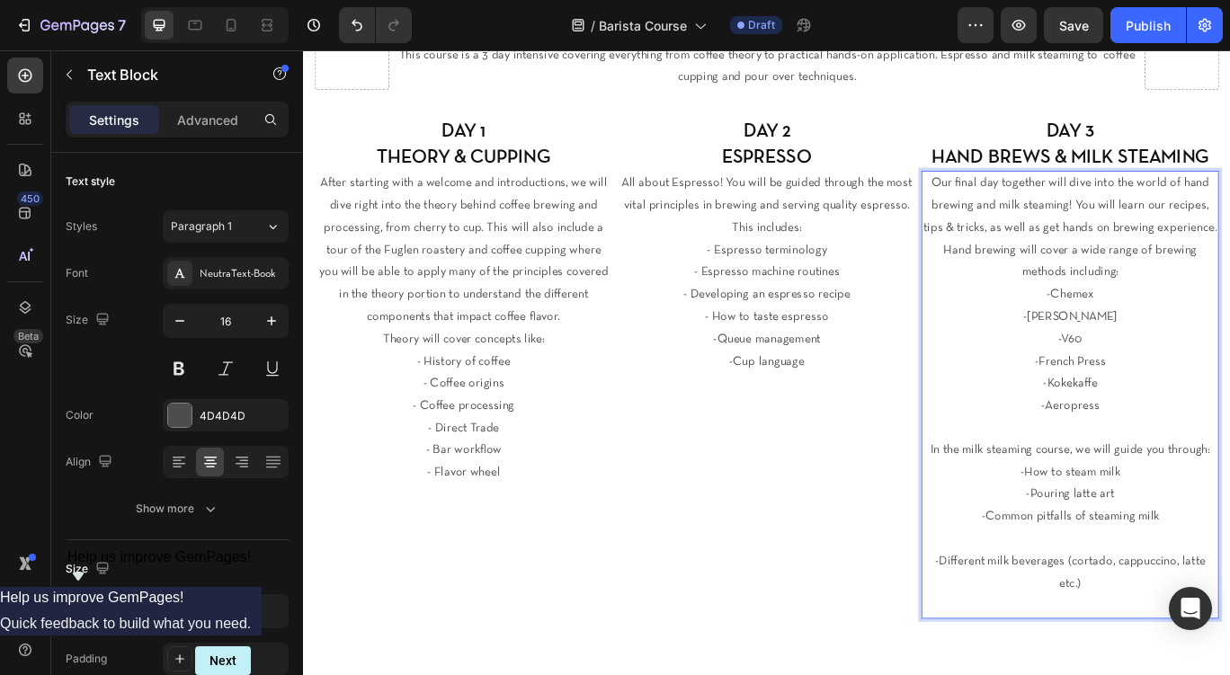
click at [1229, 568] on p "-Pouring latte art" at bounding box center [1195, 568] width 343 height 26
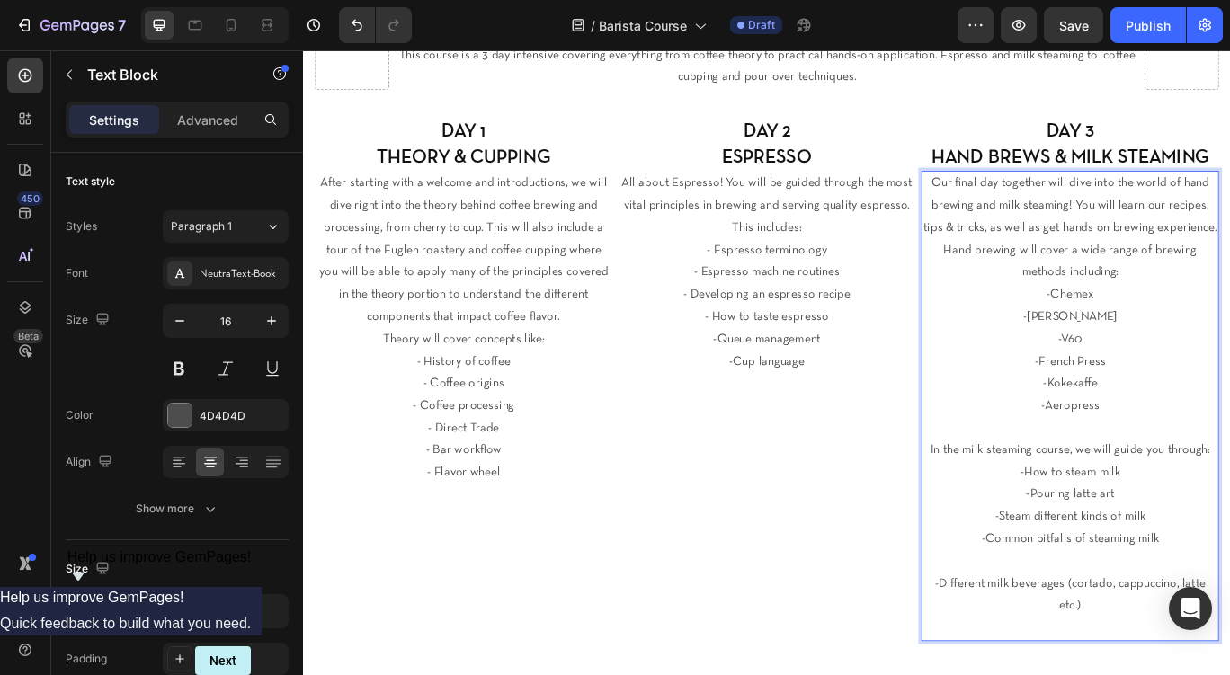
click at [1229, 645] on p "Rich Text Editor. Editing area: main" at bounding box center [1195, 646] width 343 height 26
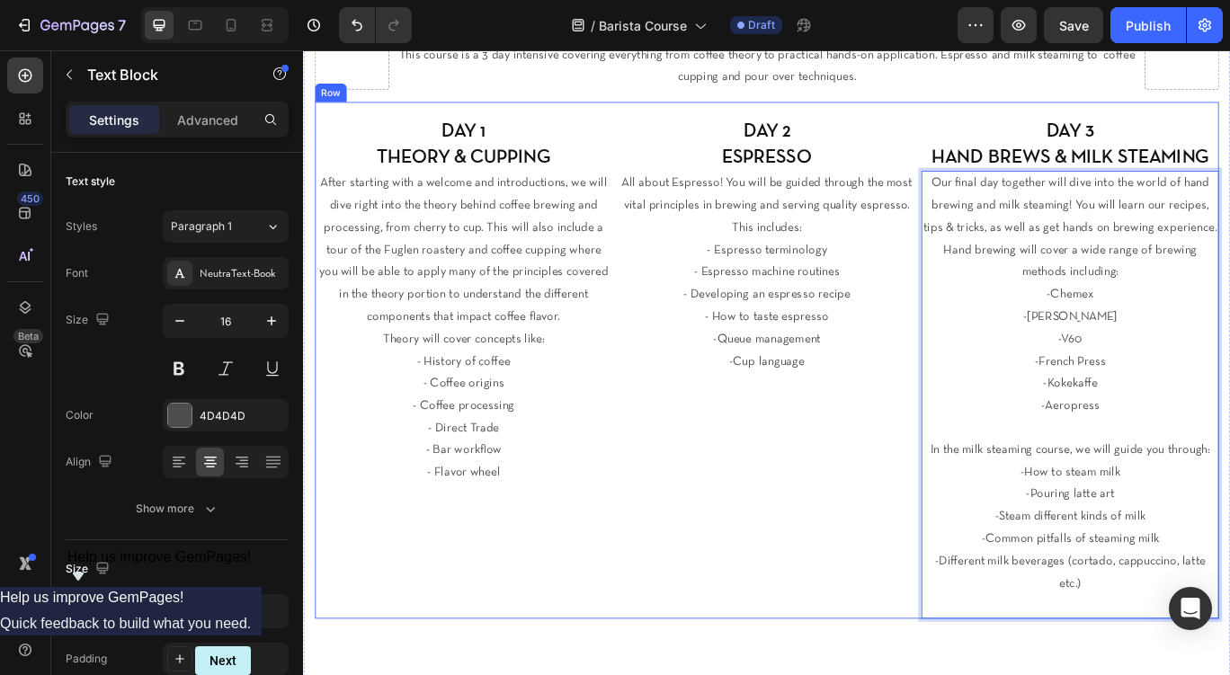
click at [1003, 649] on div "DAY 2 ESPRESSO Heading All about Espresso! You will be guided through the most …" at bounding box center [843, 421] width 346 height 584
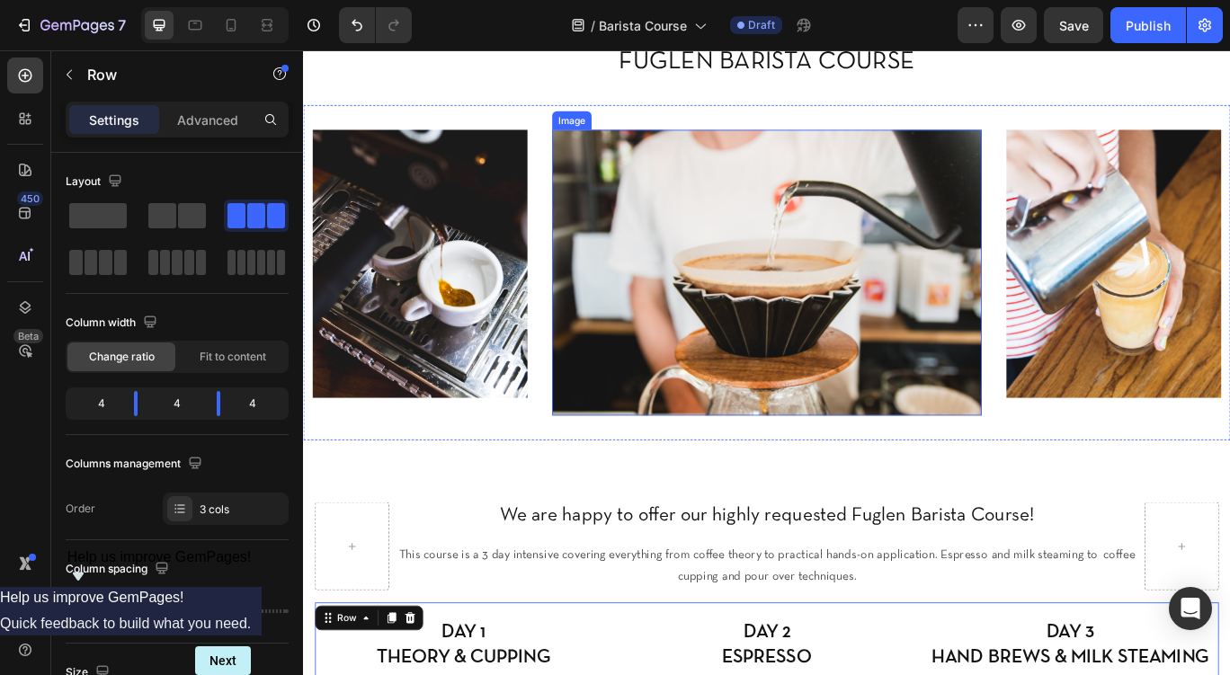
scroll to position [66, 0]
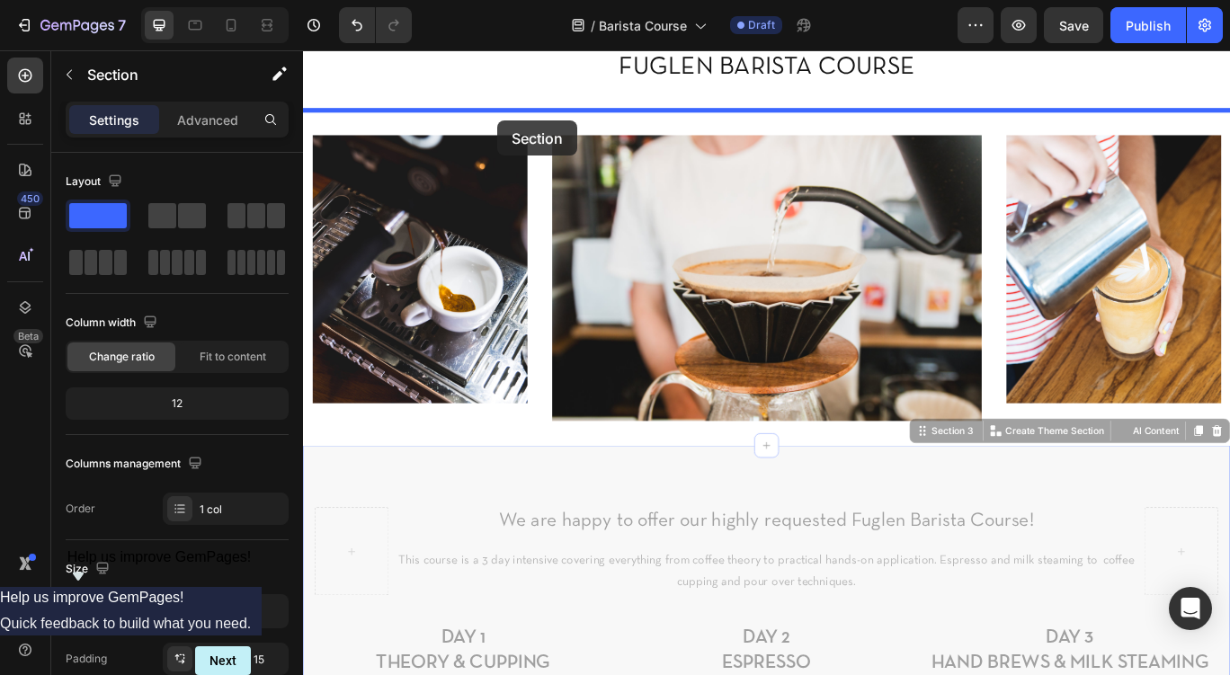
drag, startPoint x: 339, startPoint y: 524, endPoint x: 497, endPoint y: 121, distance: 433.7
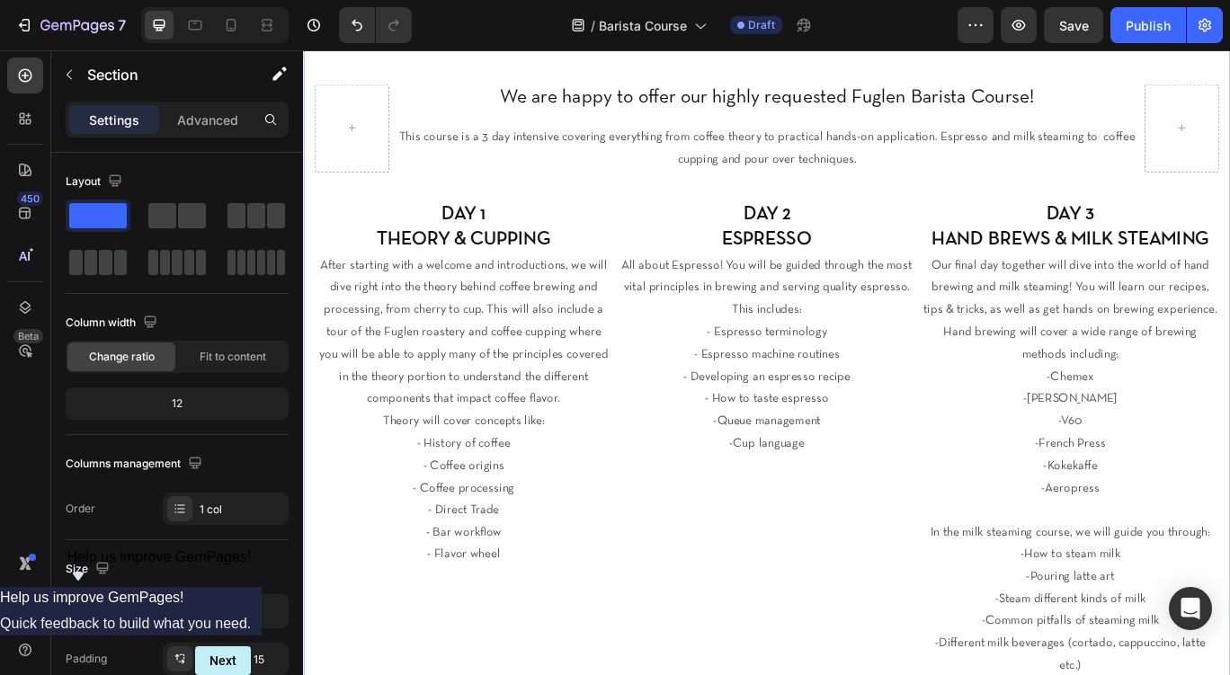
scroll to position [0, 0]
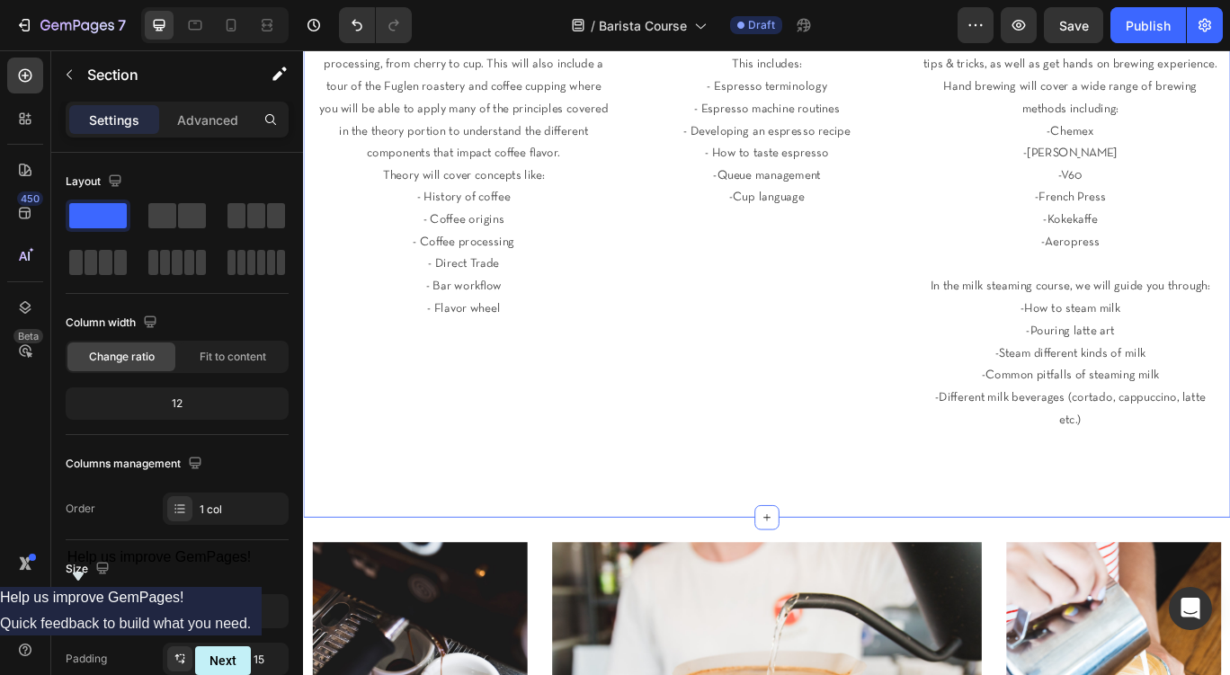
click at [497, 121] on p "After starting with a welcome and introductions, we will dive right into the th…" at bounding box center [489, 94] width 343 height 182
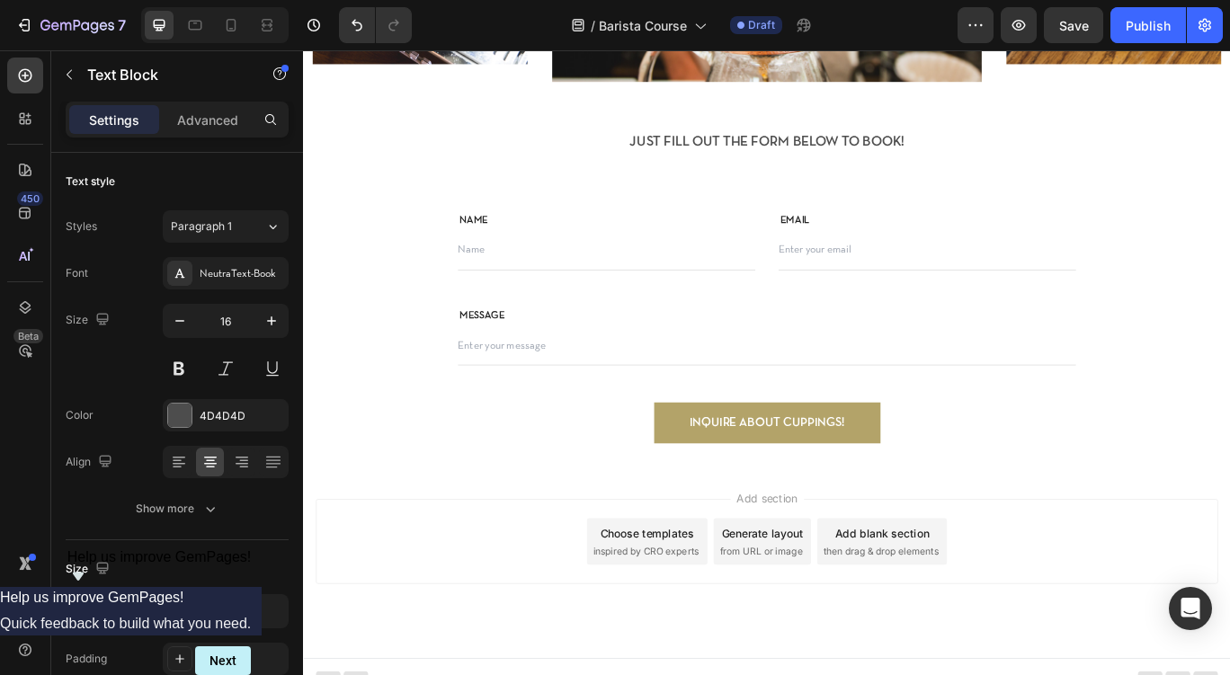
scroll to position [1299, 0]
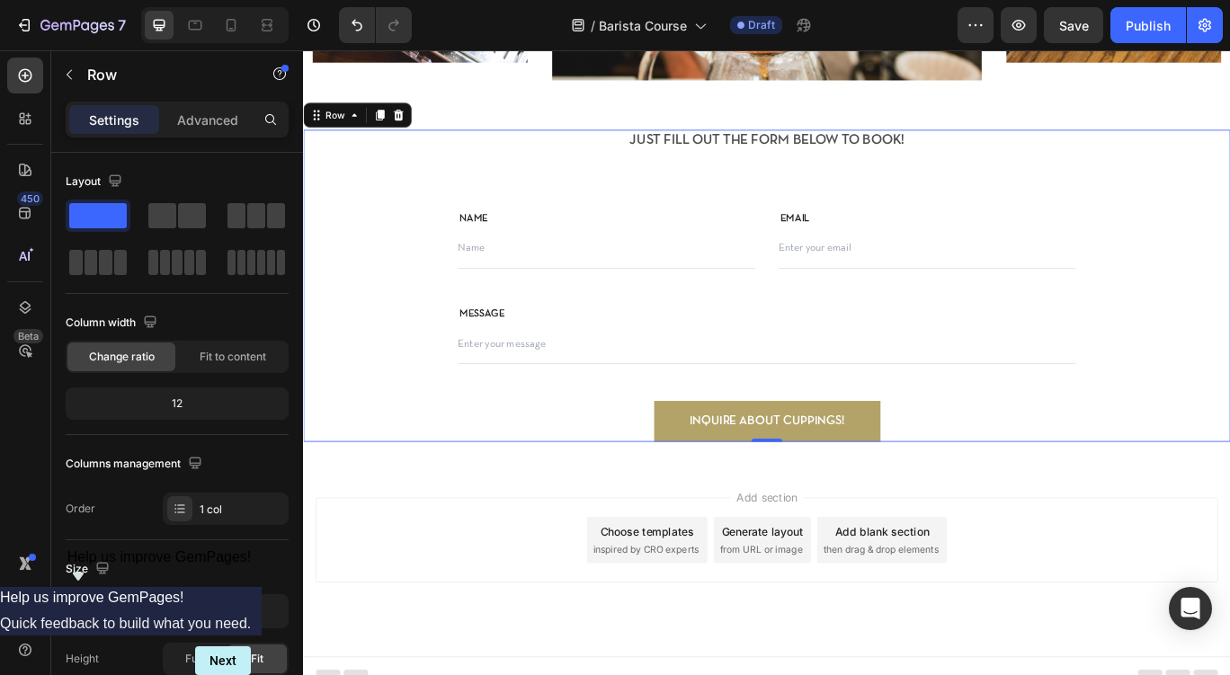
click at [1229, 158] on div "JUST FILL OUT THE FORM BELOW TO BOOK! Text Block Heading Row NAME Text block Te…" at bounding box center [842, 324] width 1079 height 363
click at [416, 112] on div "Row" at bounding box center [366, 126] width 126 height 29
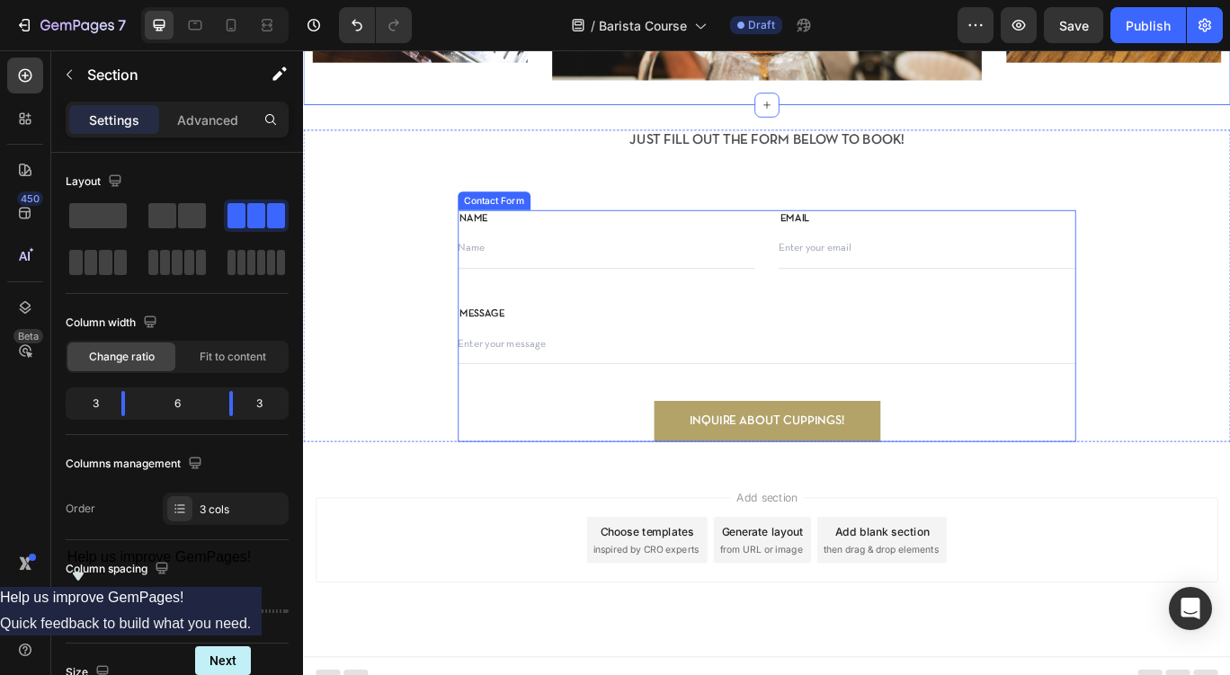
click at [646, 327] on div "NAME Text block Text Field EMAIL Text block Email Field Row MESSAGE Text block …" at bounding box center [843, 372] width 720 height 270
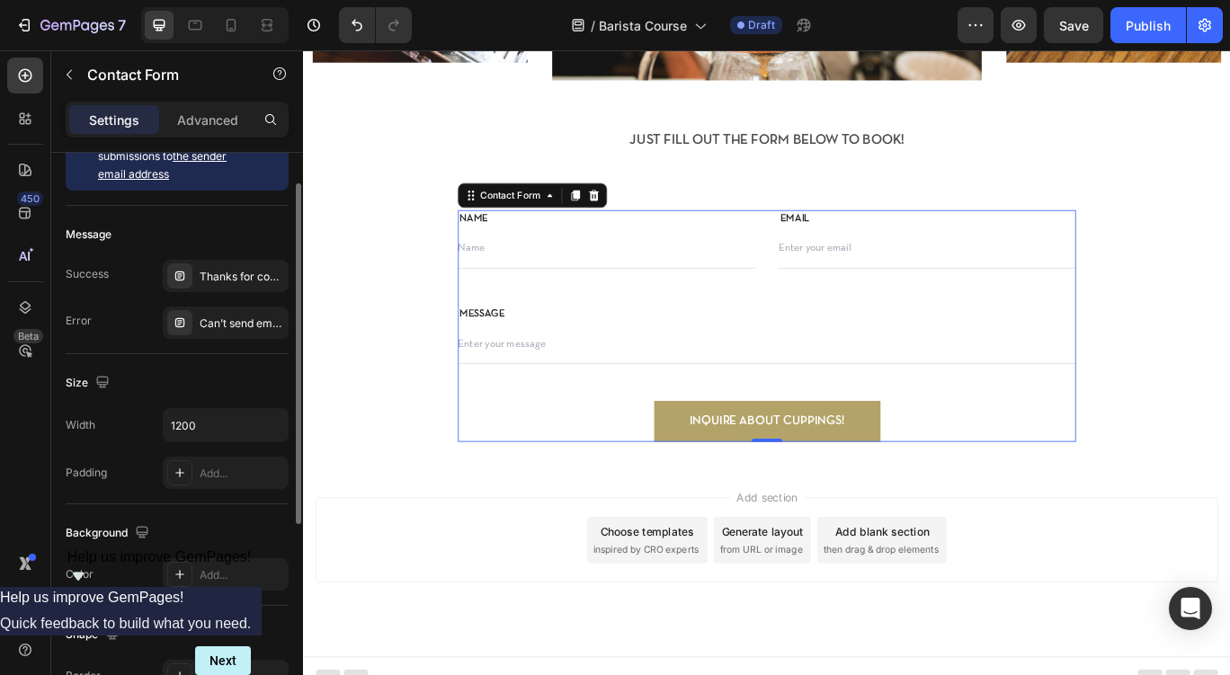
scroll to position [48, 0]
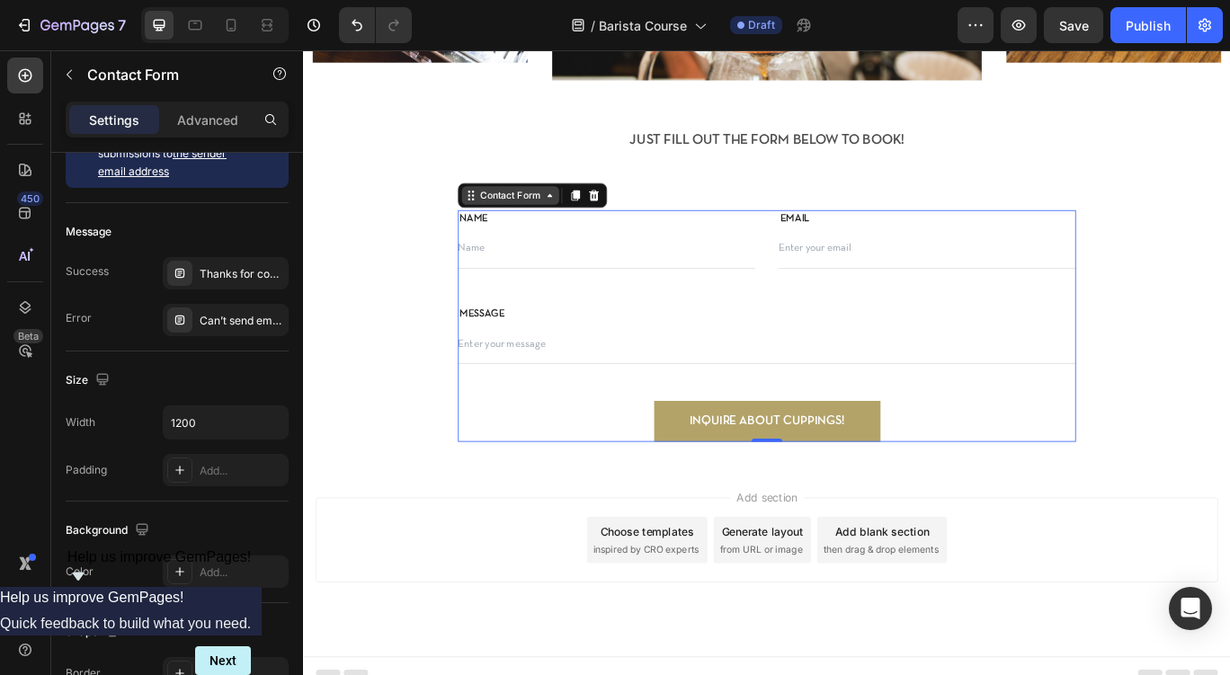
click at [560, 223] on div "Contact Form" at bounding box center [543, 219] width 77 height 16
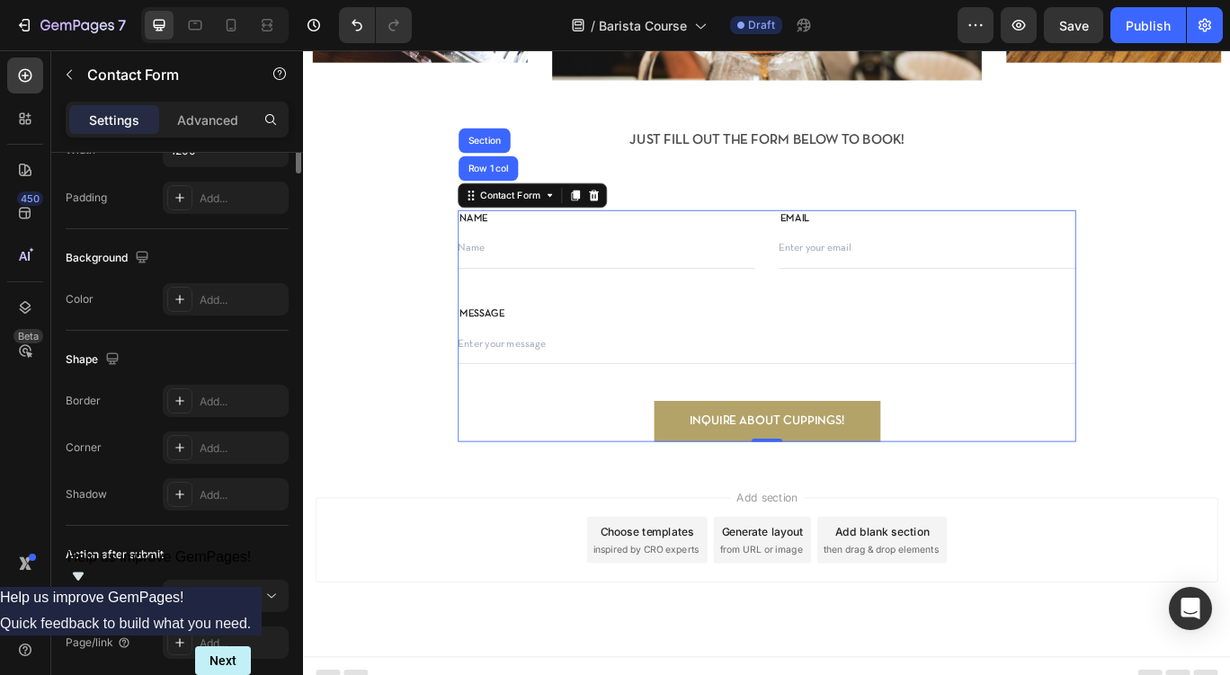
scroll to position [0, 0]
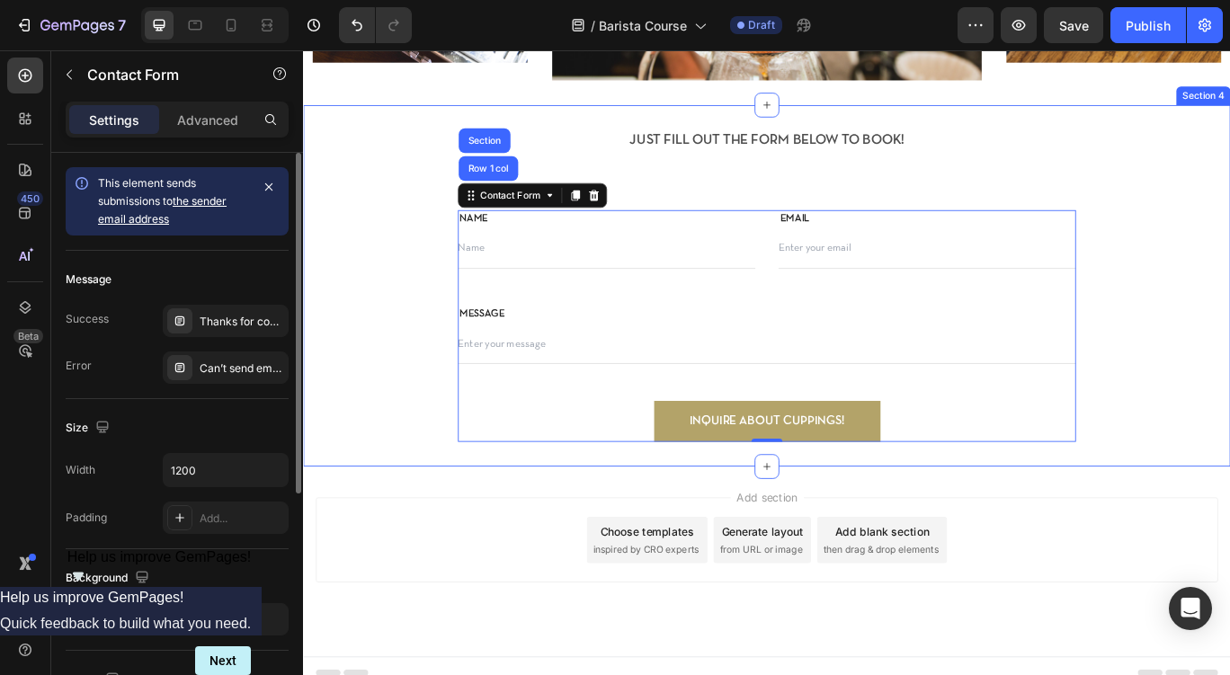
click at [780, 147] on p "JUST FILL OUT THE FORM BELOW TO BOOK!" at bounding box center [843, 155] width 644 height 21
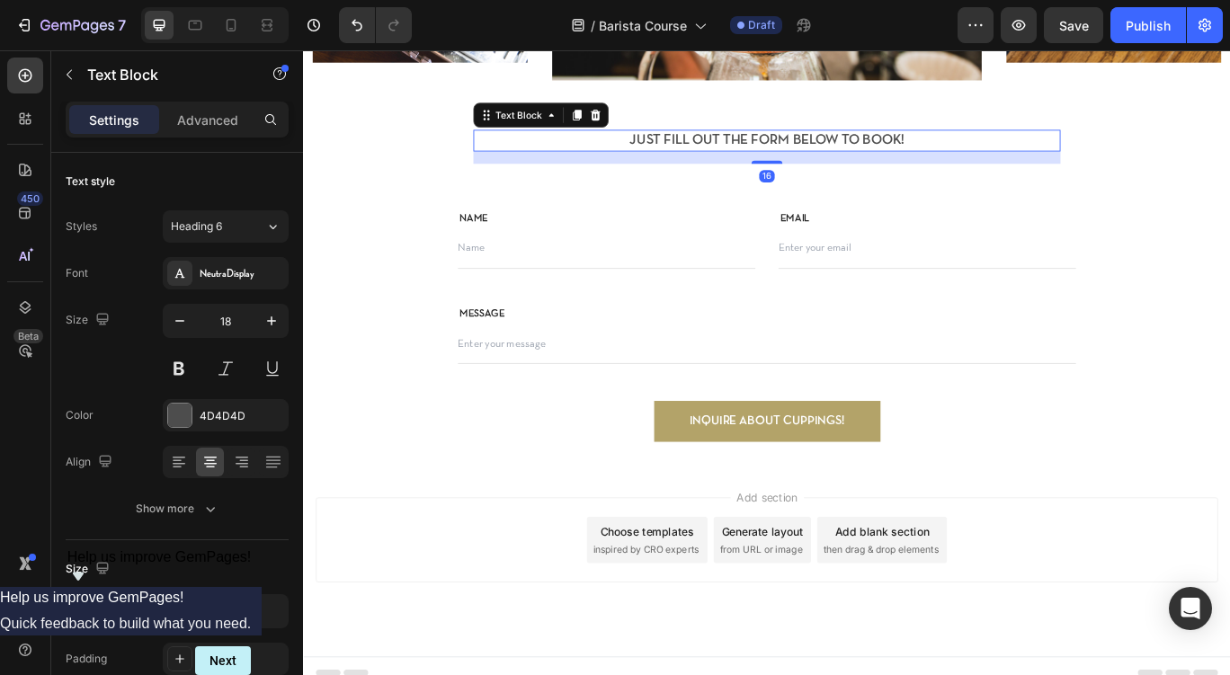
click at [780, 147] on p "JUST FILL OUT THE FORM BELOW TO BOOK!" at bounding box center [843, 155] width 644 height 21
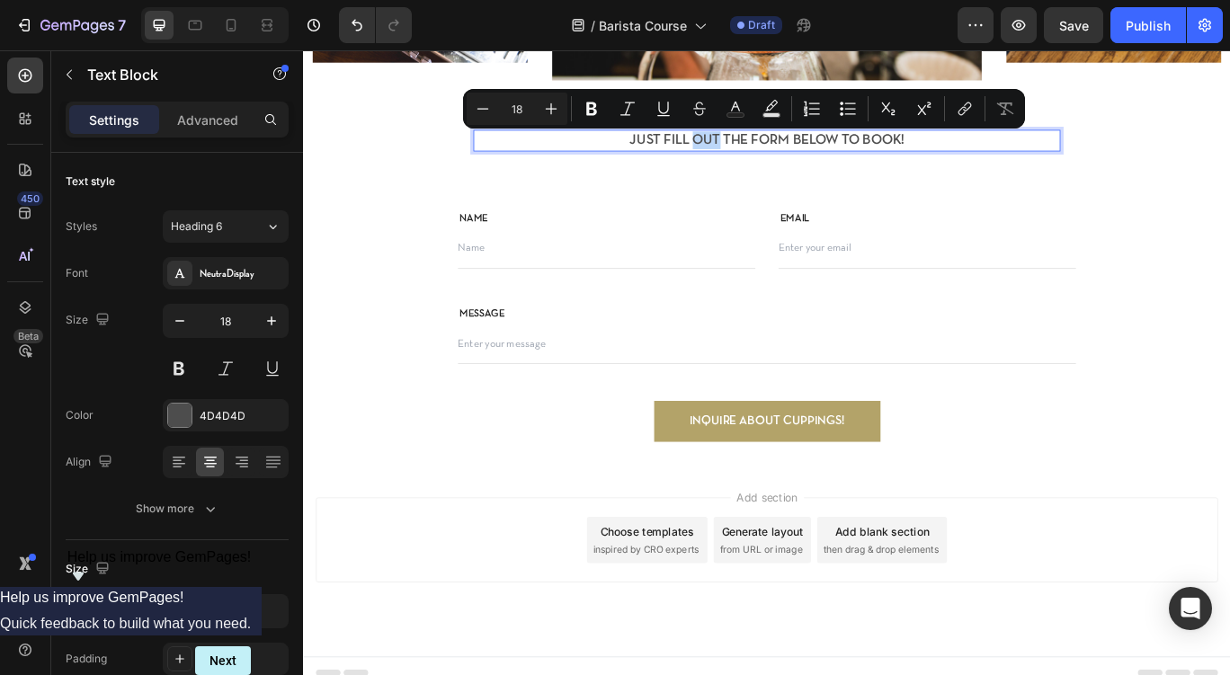
click at [780, 147] on p "JUST FILL OUT THE FORM BELOW TO BOOK!" at bounding box center [843, 155] width 644 height 21
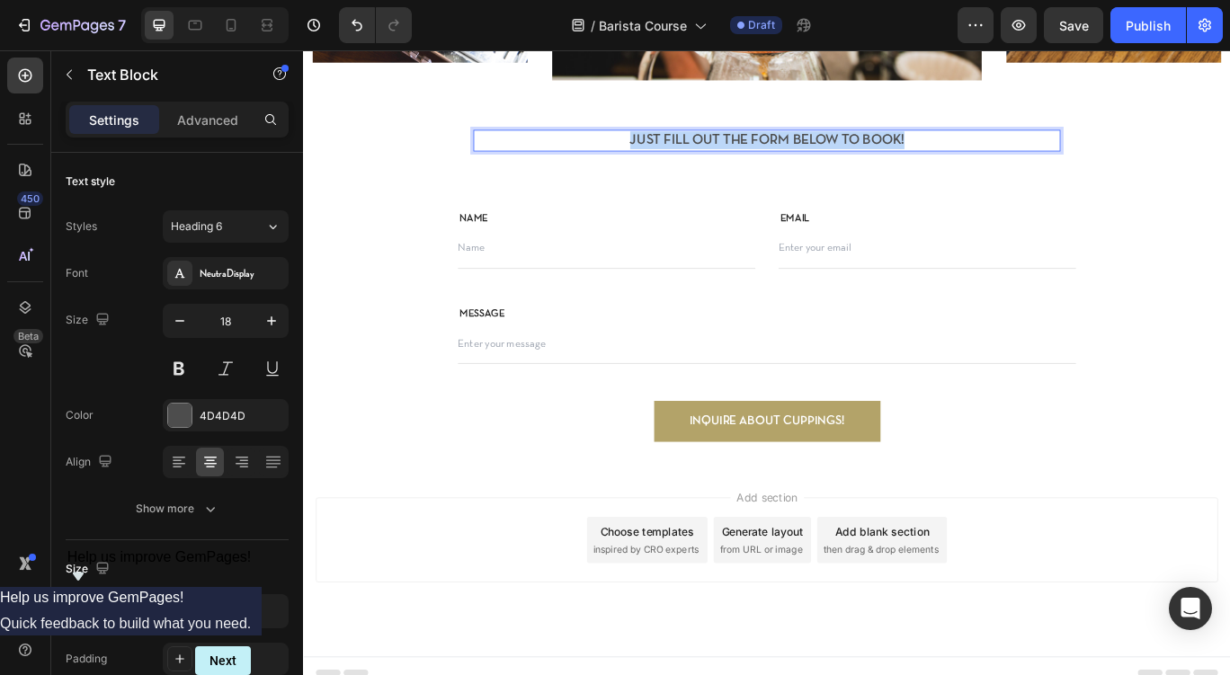
click at [780, 147] on p "JUST FILL OUT THE FORM BELOW TO BOOK!" at bounding box center [843, 155] width 644 height 21
click at [444, 130] on div "ANY QUESTIONS? JUST SEND US A MESSAGE! Text Block 16 Heading Row NAME Text bloc…" at bounding box center [842, 324] width 1079 height 421
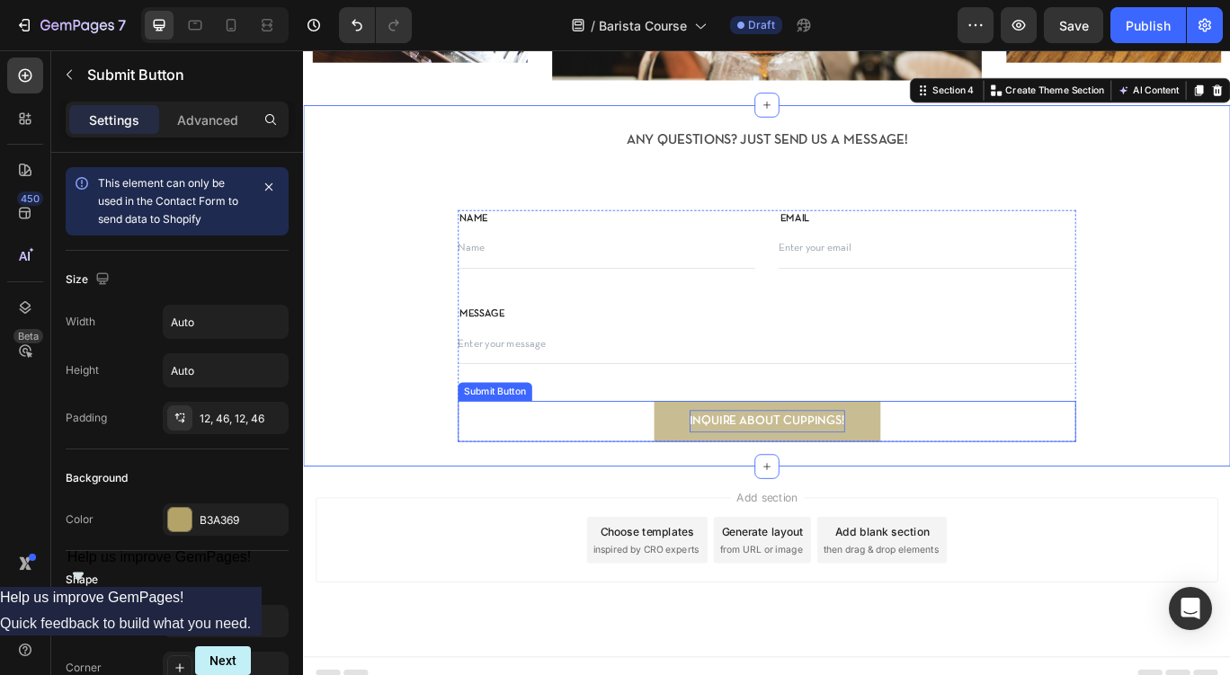
click at [872, 488] on div "INQUIRE ABOUT CUPPINGS!" at bounding box center [843, 482] width 181 height 26
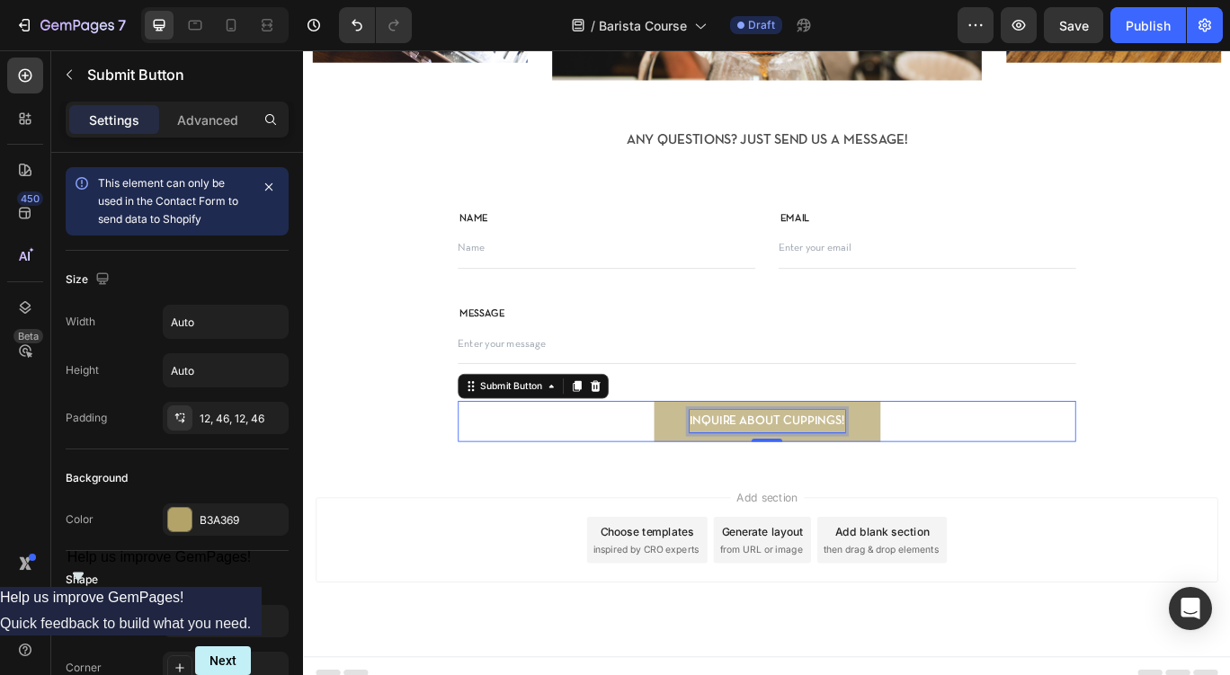
click at [854, 485] on div "INQUIRE ABOUT CUPPINGS!" at bounding box center [843, 482] width 181 height 26
click at [854, 485] on p "INQUIRE ABOUT CUPPINGS!" at bounding box center [843, 482] width 181 height 26
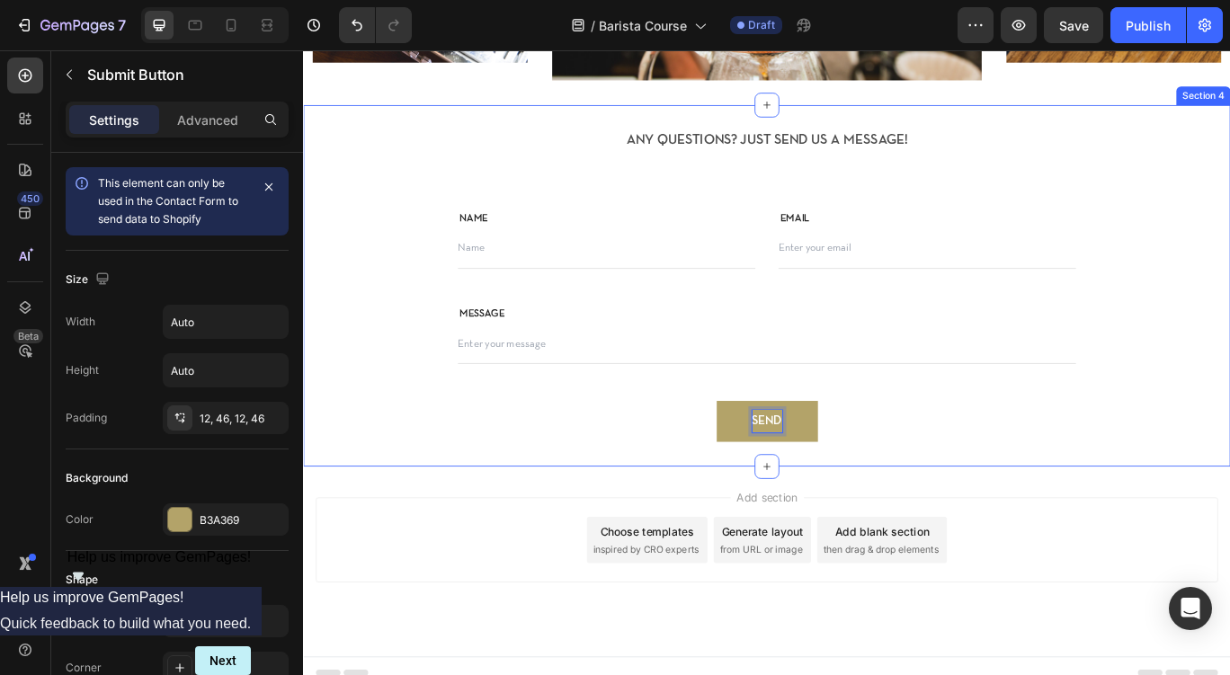
click at [1229, 119] on div "ANY QUESTIONS? JUST SEND US A MESSAGE! Text Block Heading Row NAME Text block T…" at bounding box center [842, 324] width 1079 height 421
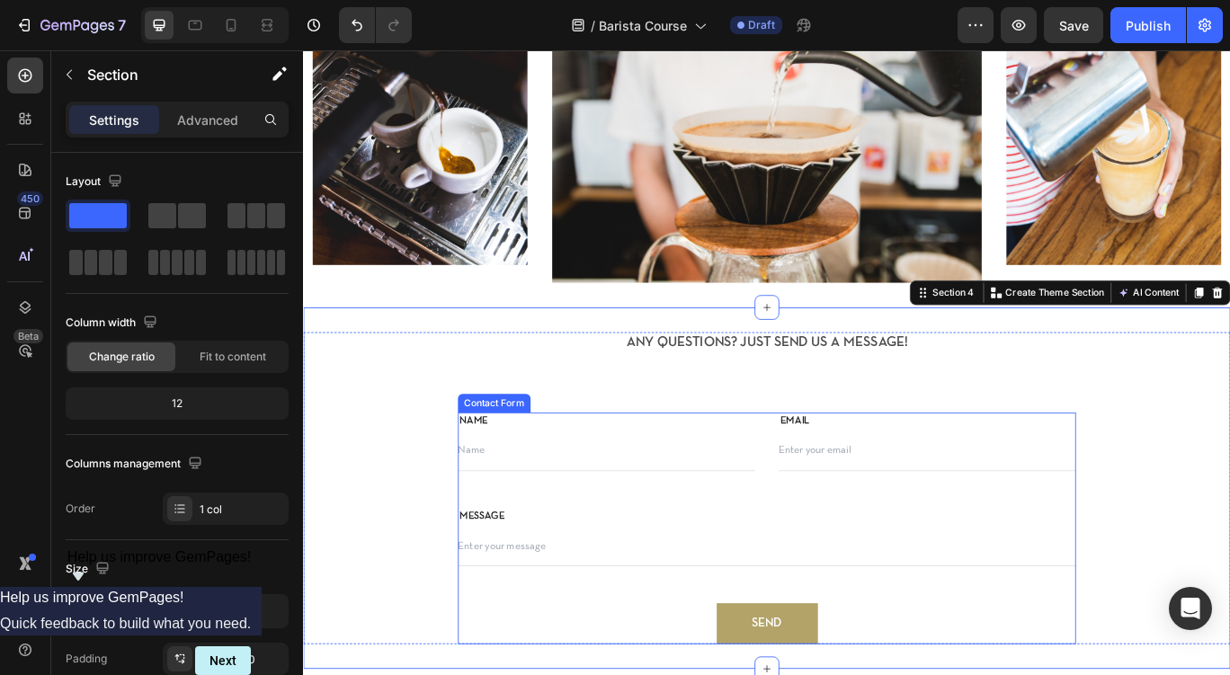
scroll to position [1070, 0]
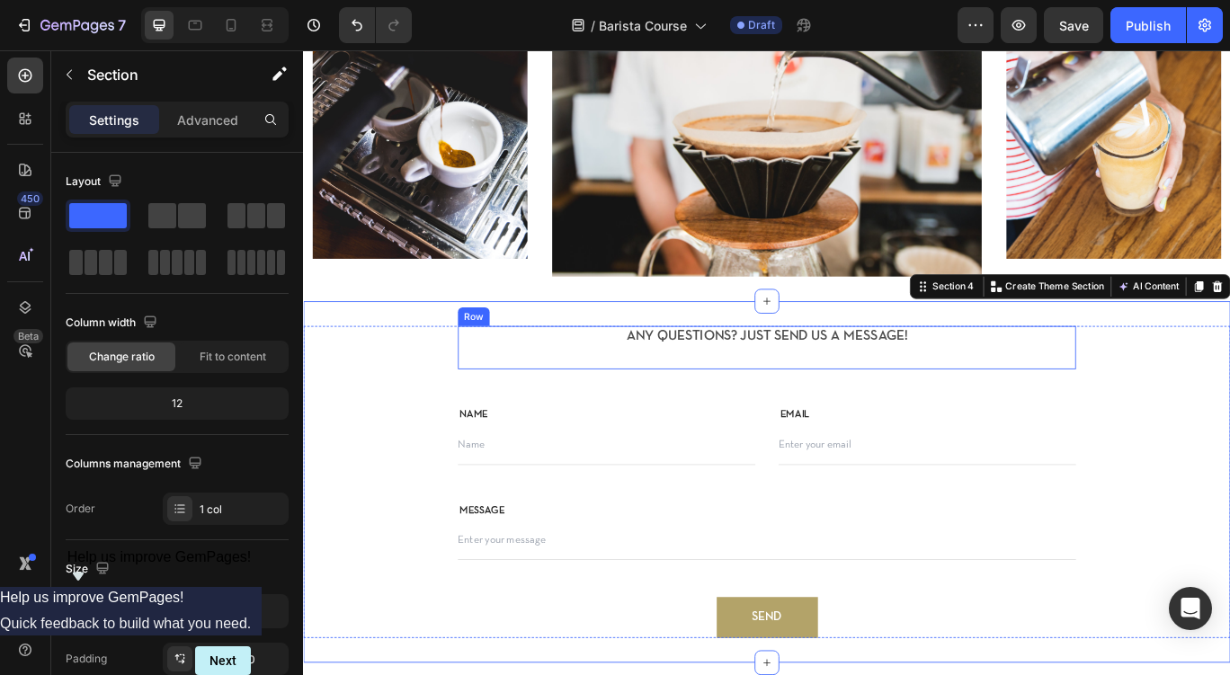
click at [870, 400] on div "ANY QUESTIONS? JUST SEND US A MESSAGE! Text Block Heading" at bounding box center [843, 395] width 720 height 49
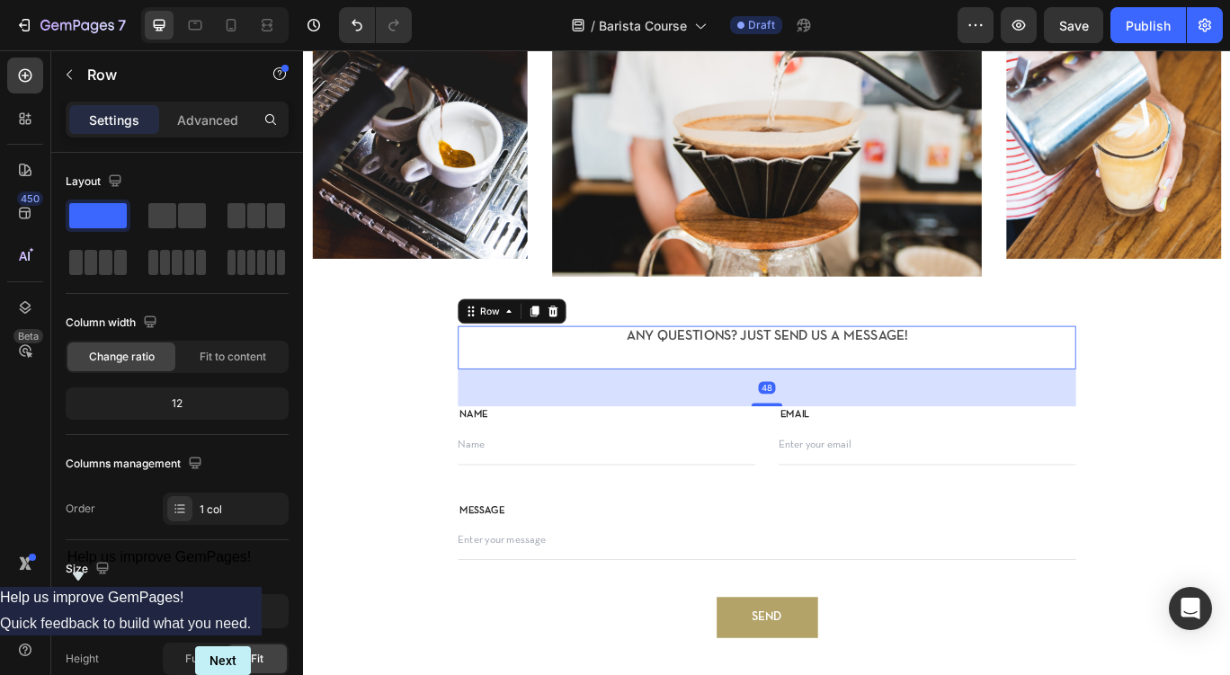
click at [870, 400] on div "ANY QUESTIONS? JUST SEND US A MESSAGE! Text Block Heading" at bounding box center [843, 395] width 720 height 49
click at [863, 380] on p "ANY QUESTIONS? JUST SEND US A MESSAGE!" at bounding box center [843, 383] width 644 height 21
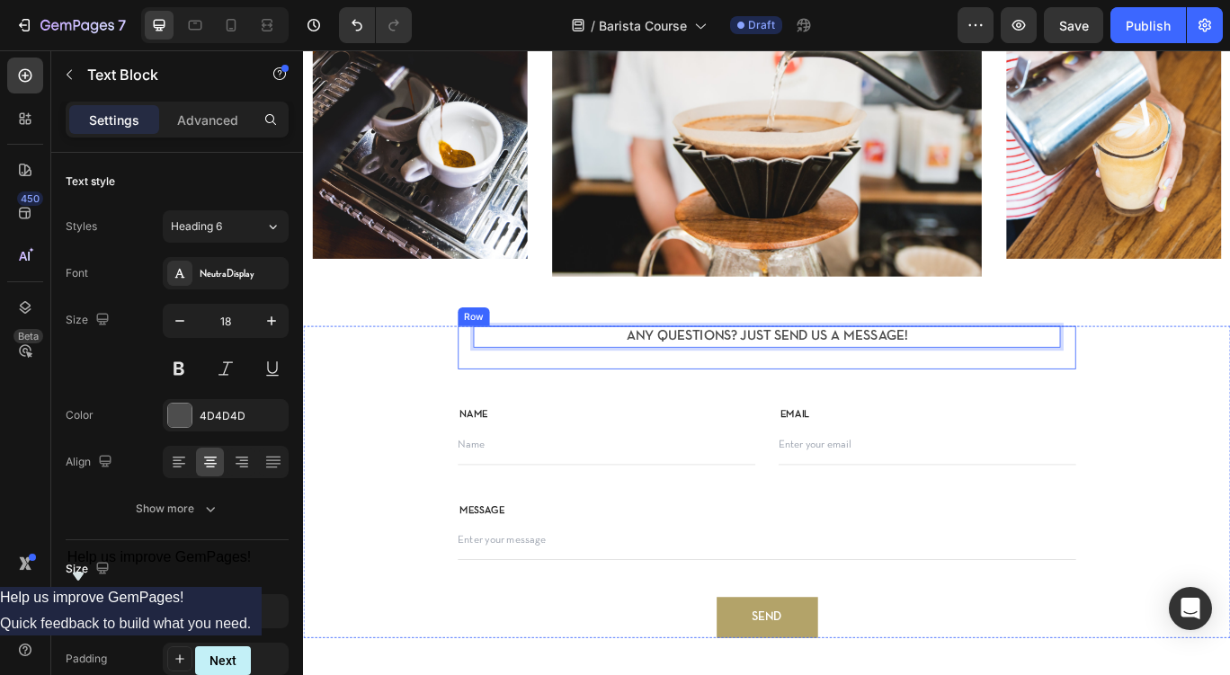
click at [870, 401] on div "ANY QUESTIONS? JUST SEND US A MESSAGE! Text Block 16 Heading" at bounding box center [843, 395] width 720 height 49
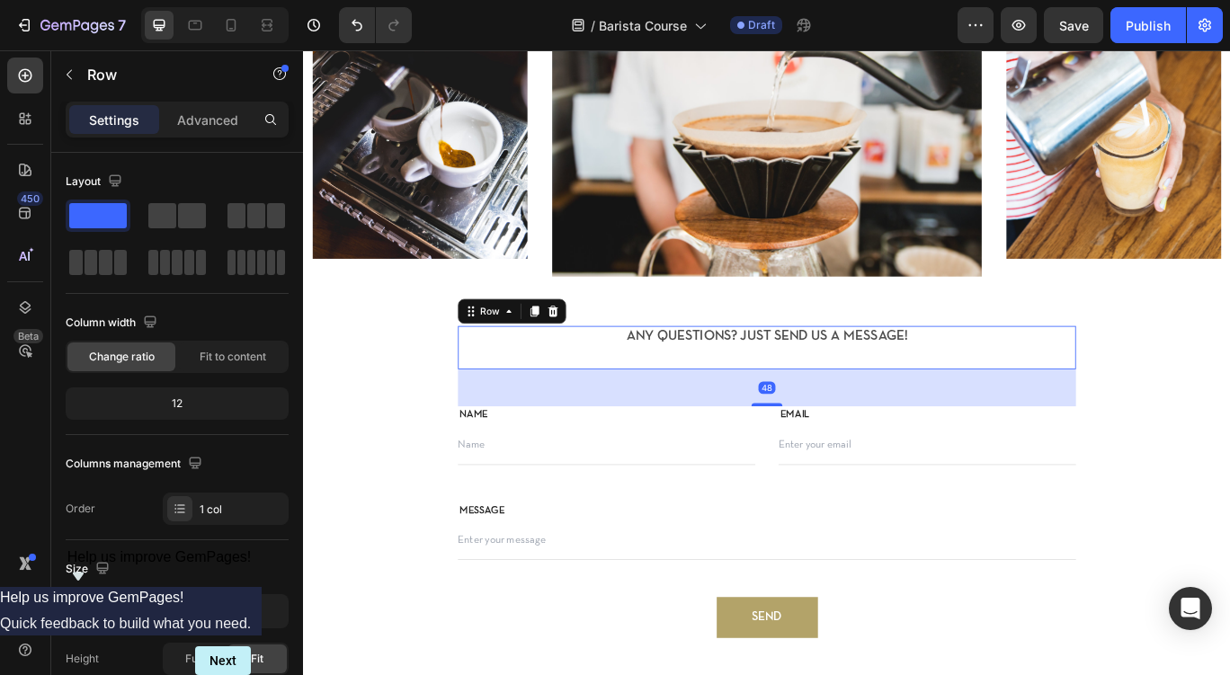
click at [870, 401] on div "ANY QUESTIONS? JUST SEND US A MESSAGE! Text Block Heading" at bounding box center [843, 395] width 720 height 49
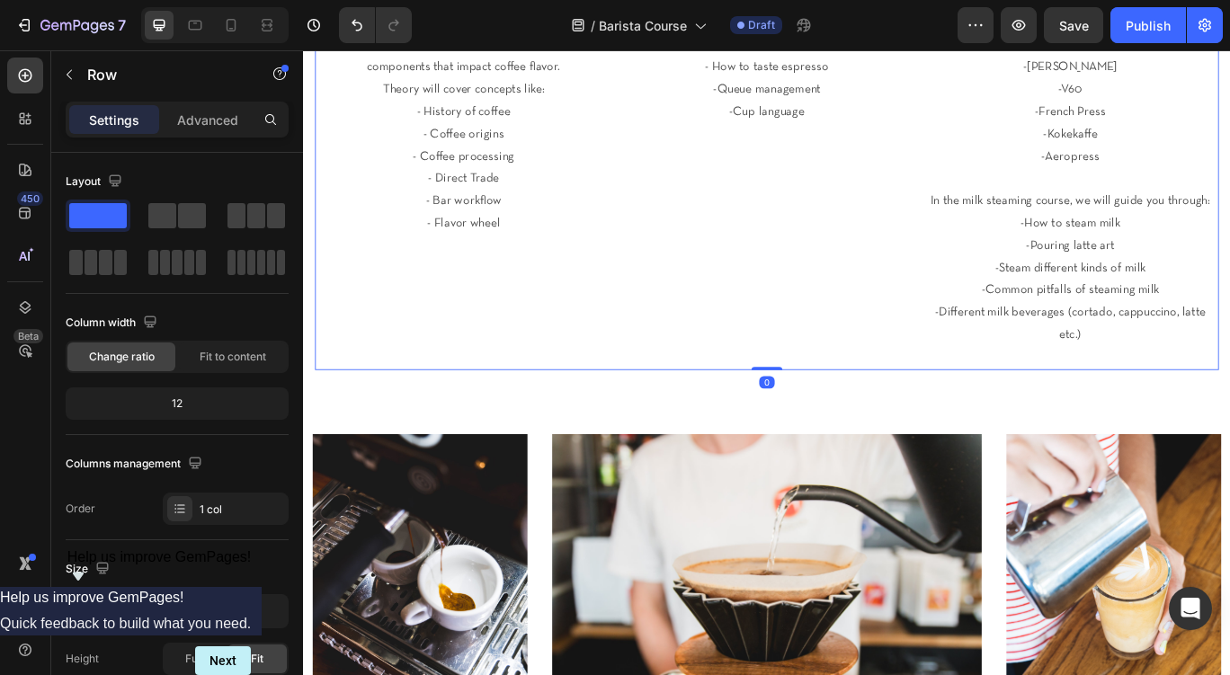
click at [944, 282] on div "DAY 2 ESPRESSO Heading All about Espresso! You will be guided through the most …" at bounding box center [843, 131] width 346 height 584
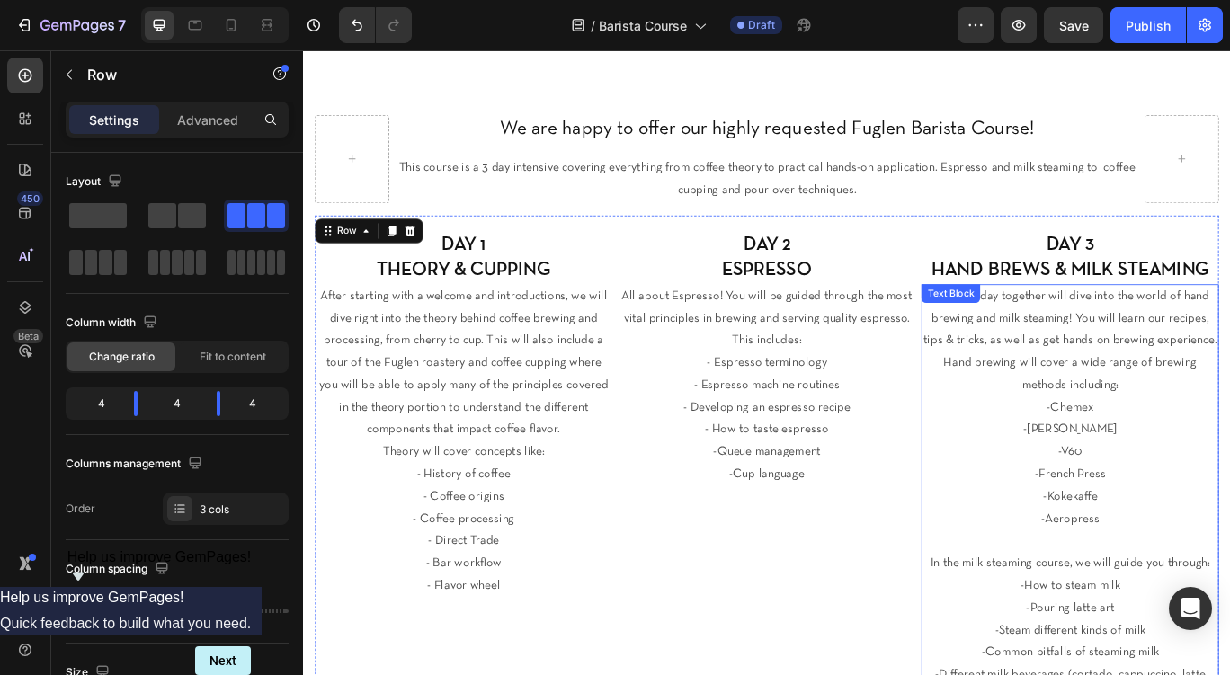
scroll to position [136, 0]
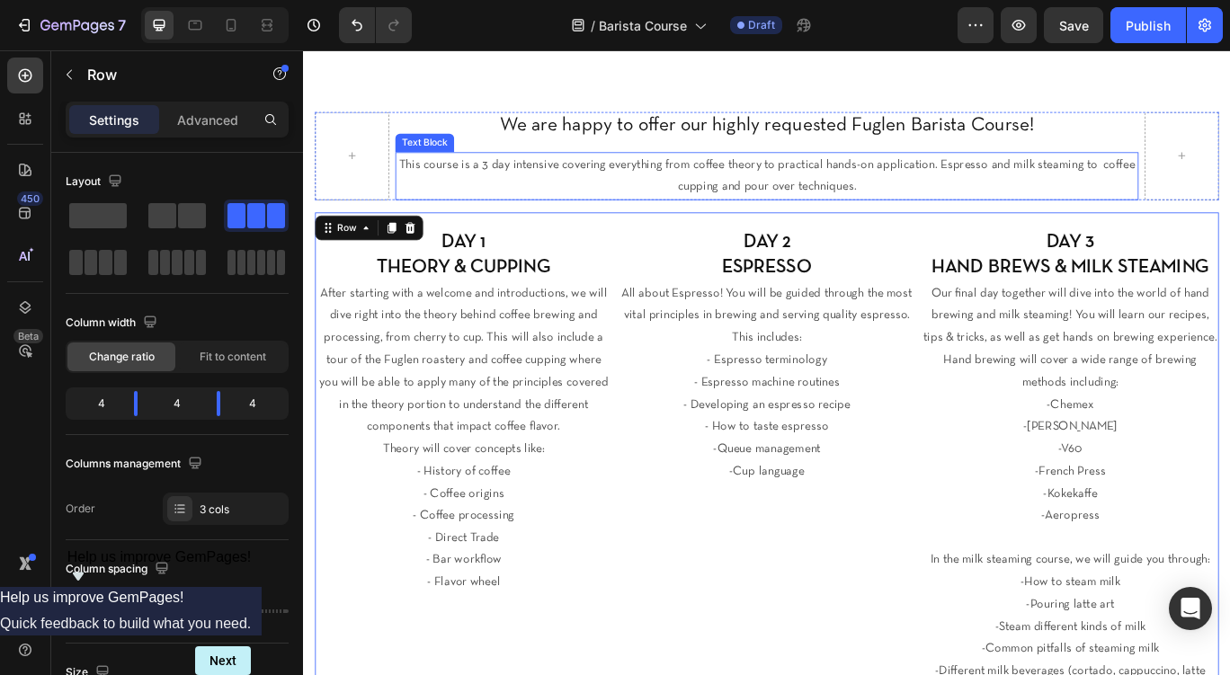
click at [466, 159] on div "Text Block" at bounding box center [444, 158] width 61 height 16
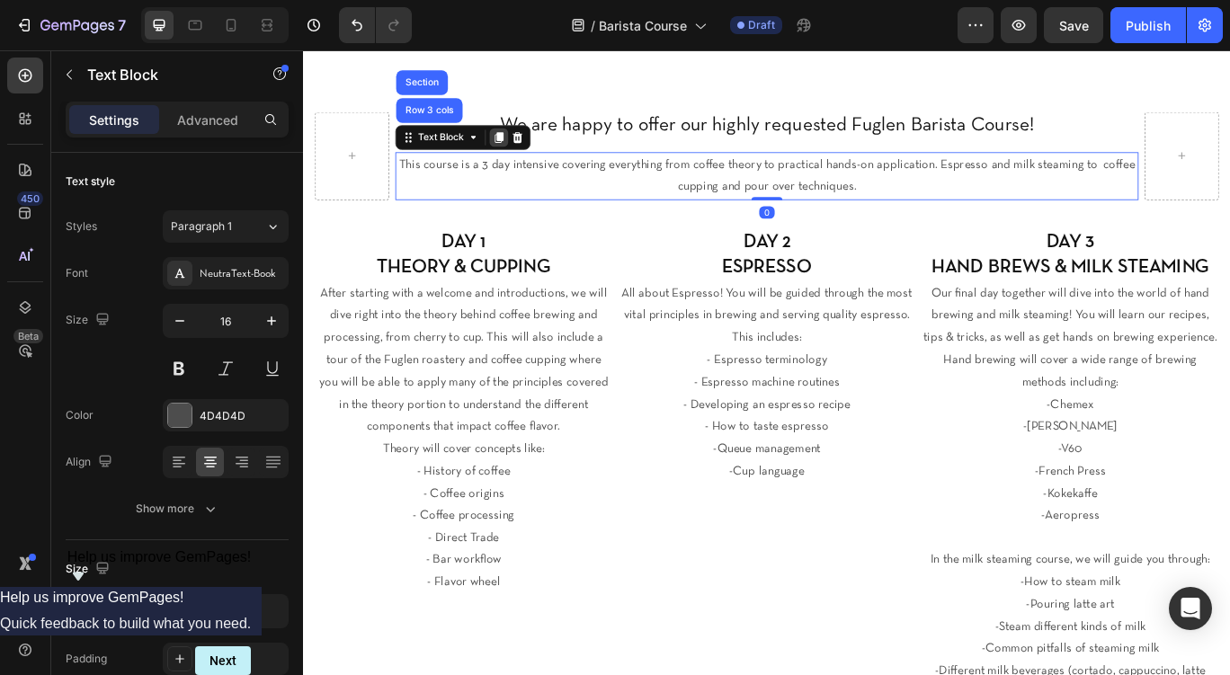
click at [529, 156] on icon at bounding box center [530, 152] width 14 height 14
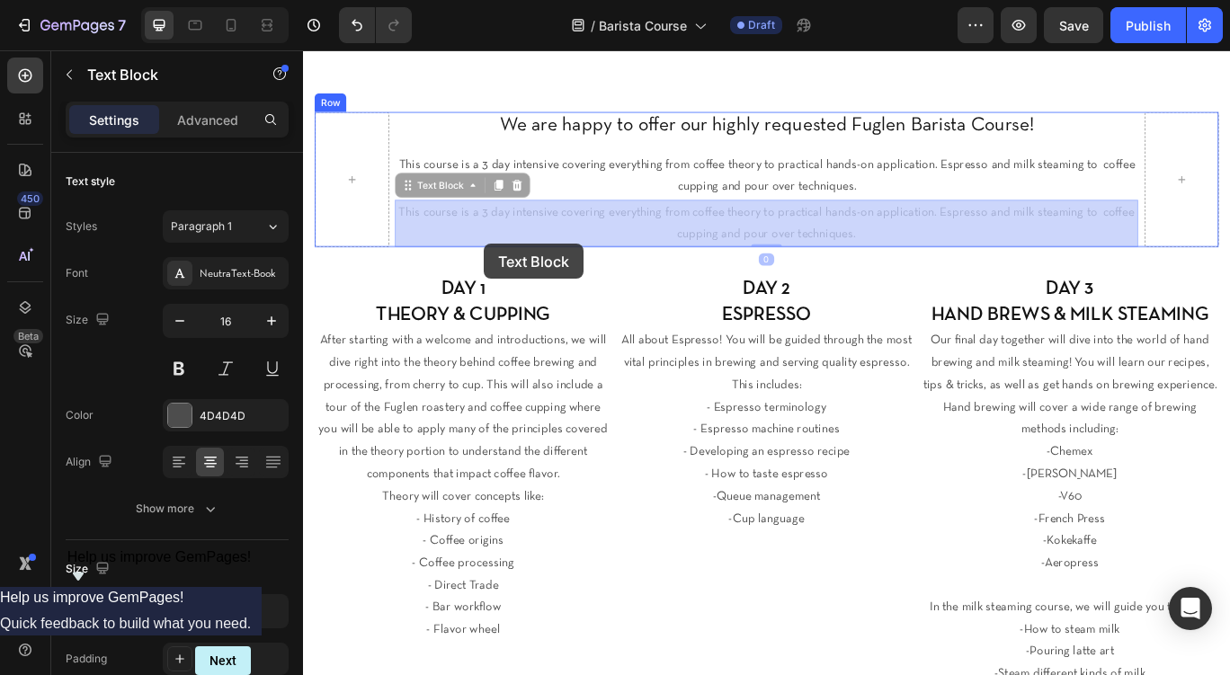
drag, startPoint x: 457, startPoint y: 199, endPoint x: 484, endPoint y: 244, distance: 52.4
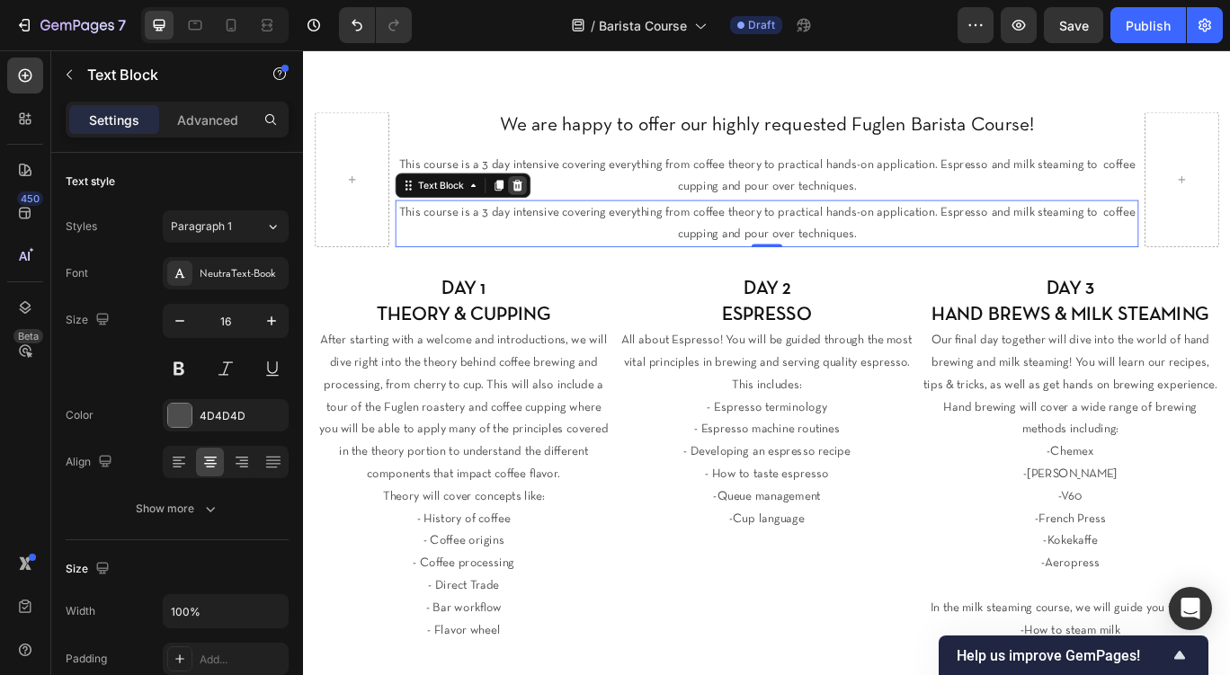
scroll to position [136, 0]
click at [557, 206] on icon at bounding box center [553, 207] width 12 height 13
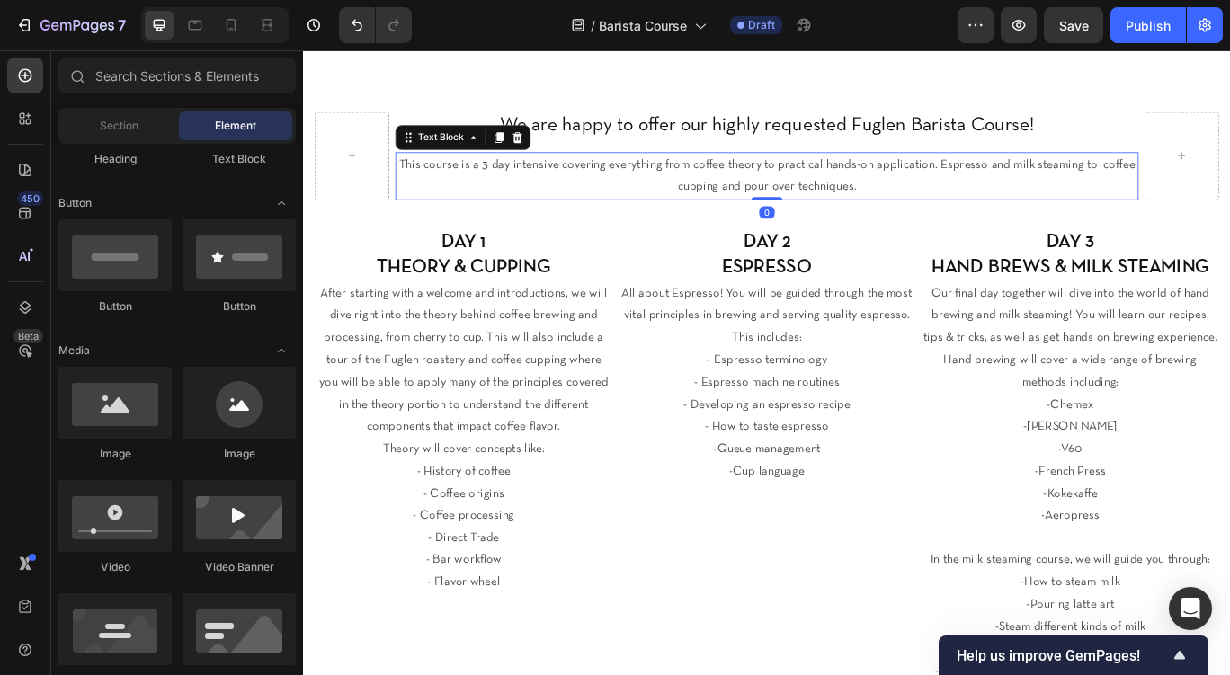
click at [1048, 192] on p "This course is a 3 day intensive covering everything from coffee theory to prac…" at bounding box center [843, 197] width 862 height 52
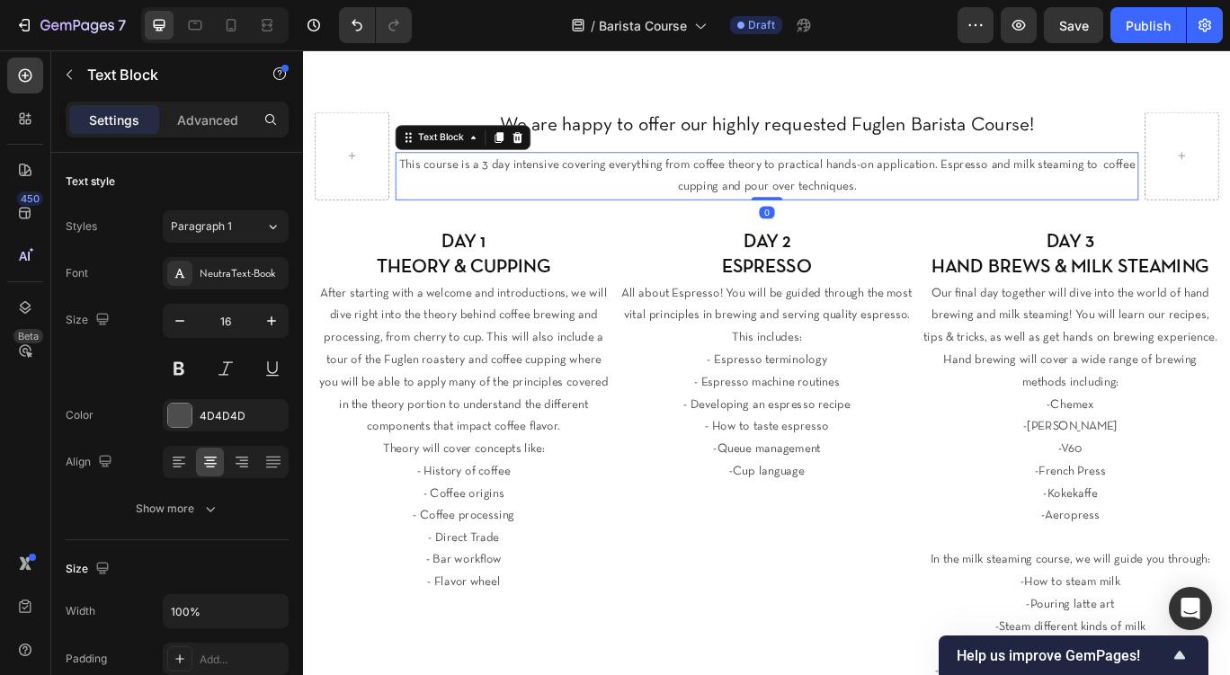
click at [1048, 192] on p "This course is a 3 day intensive covering everything from coffee theory to prac…" at bounding box center [843, 197] width 862 height 52
click at [1003, 219] on p "This course is a 3 day intensive covering everything from coffee theory to prac…" at bounding box center [843, 197] width 862 height 52
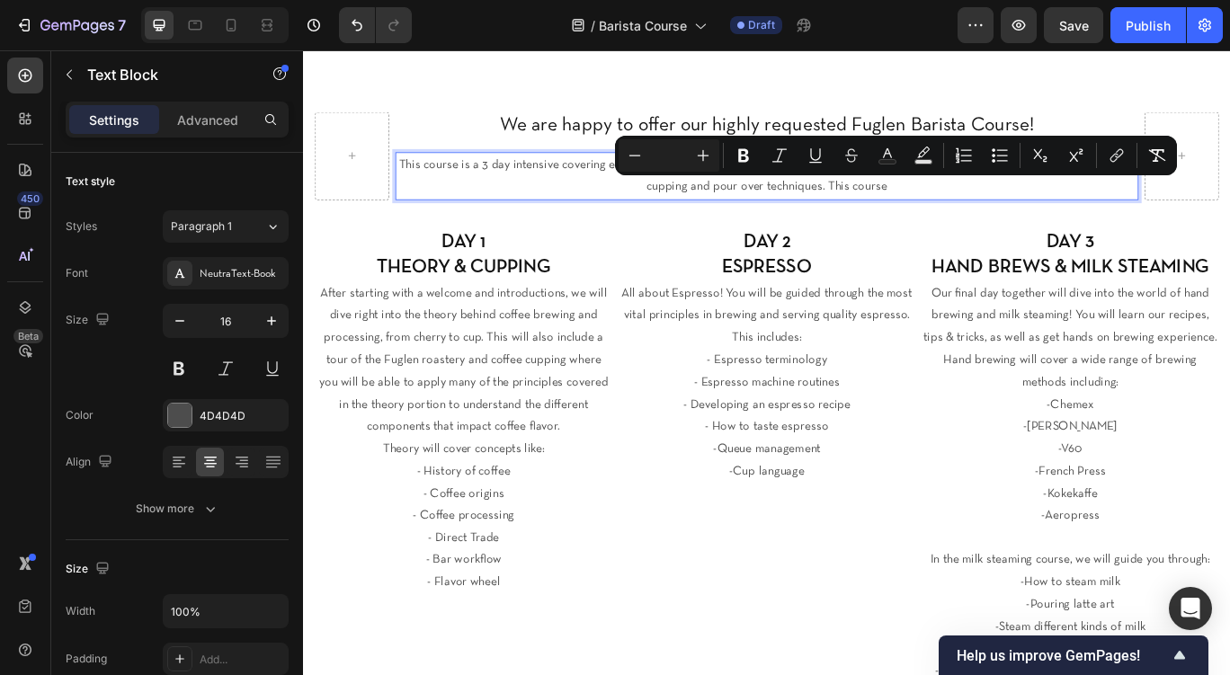
drag, startPoint x: 993, startPoint y: 212, endPoint x: 915, endPoint y: 209, distance: 78.3
click at [915, 209] on p "This course is a 3 day intensive covering everything from coffee theory to prac…" at bounding box center [843, 197] width 862 height 52
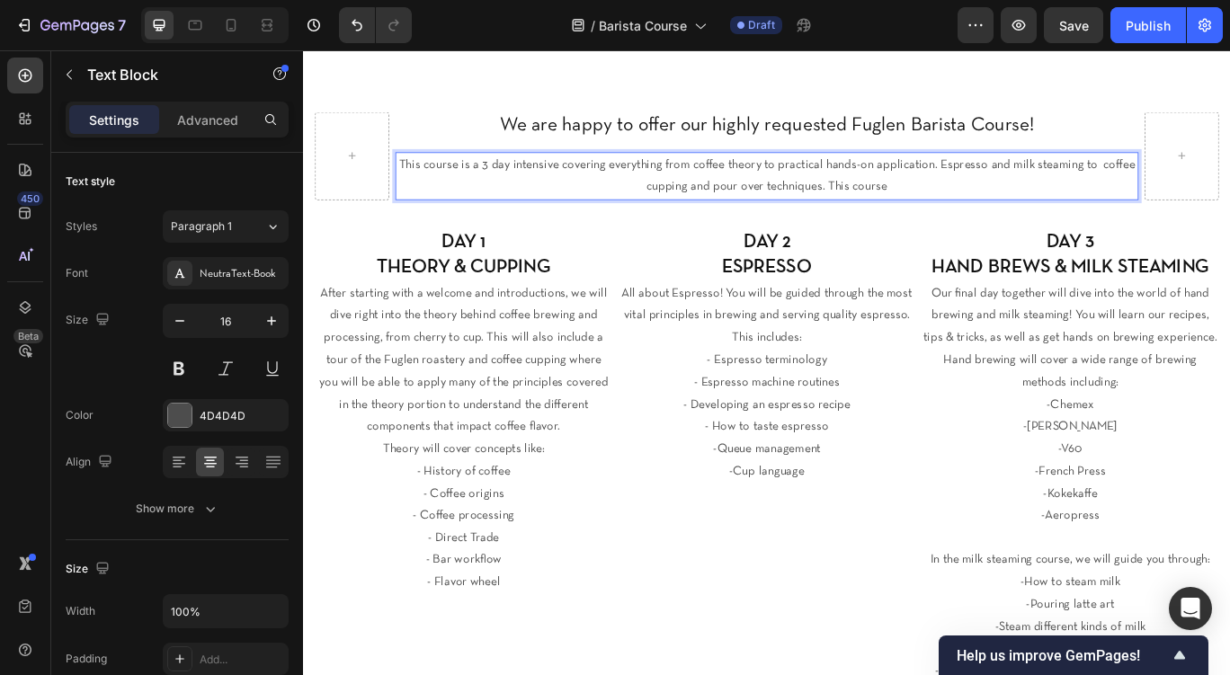
click at [1017, 211] on p "This course is a 3 day intensive covering everything from coffee theory to prac…" at bounding box center [843, 197] width 862 height 52
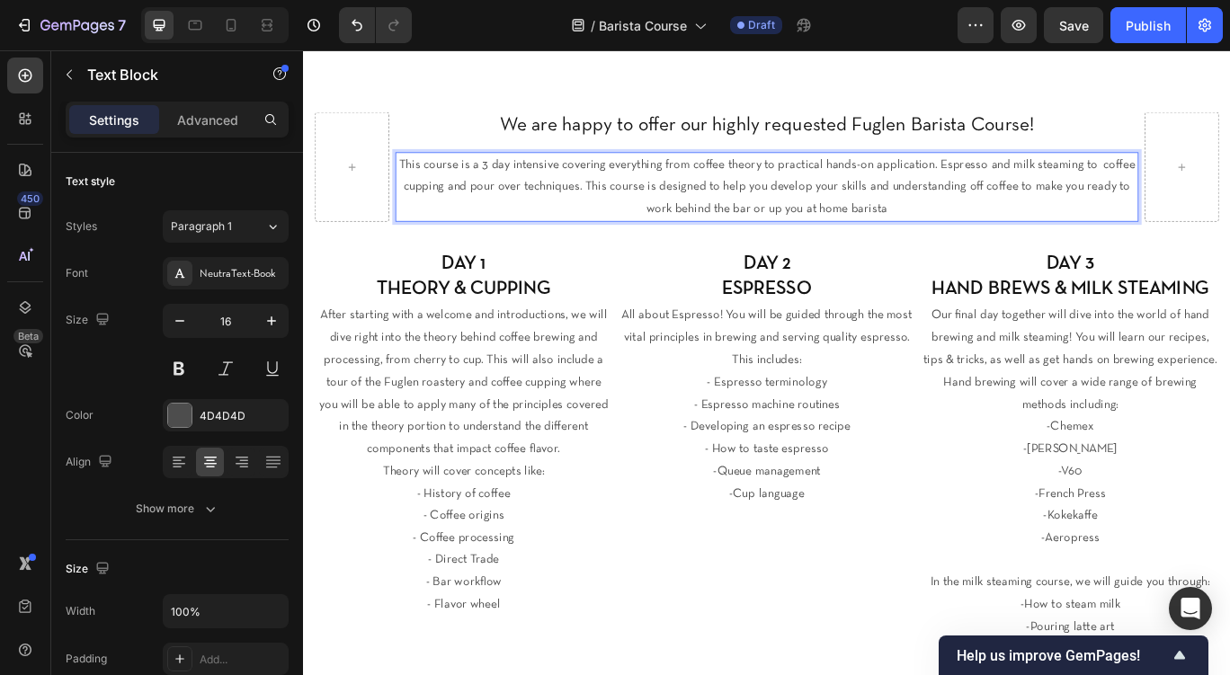
click at [849, 237] on span "This course is a 3 day intensive covering everything from coffee theory to prac…" at bounding box center [842, 209] width 857 height 65
click at [840, 237] on span "This course is a 3 day intensive covering everything from coffee theory to prac…" at bounding box center [842, 209] width 857 height 65
click at [898, 237] on span "This course is a 3 day intensive covering everything from coffee theory to prac…" at bounding box center [842, 209] width 857 height 65
click at [1015, 234] on p "This course is a 3 day intensive covering everything from coffee theory to prac…" at bounding box center [843, 209] width 862 height 77
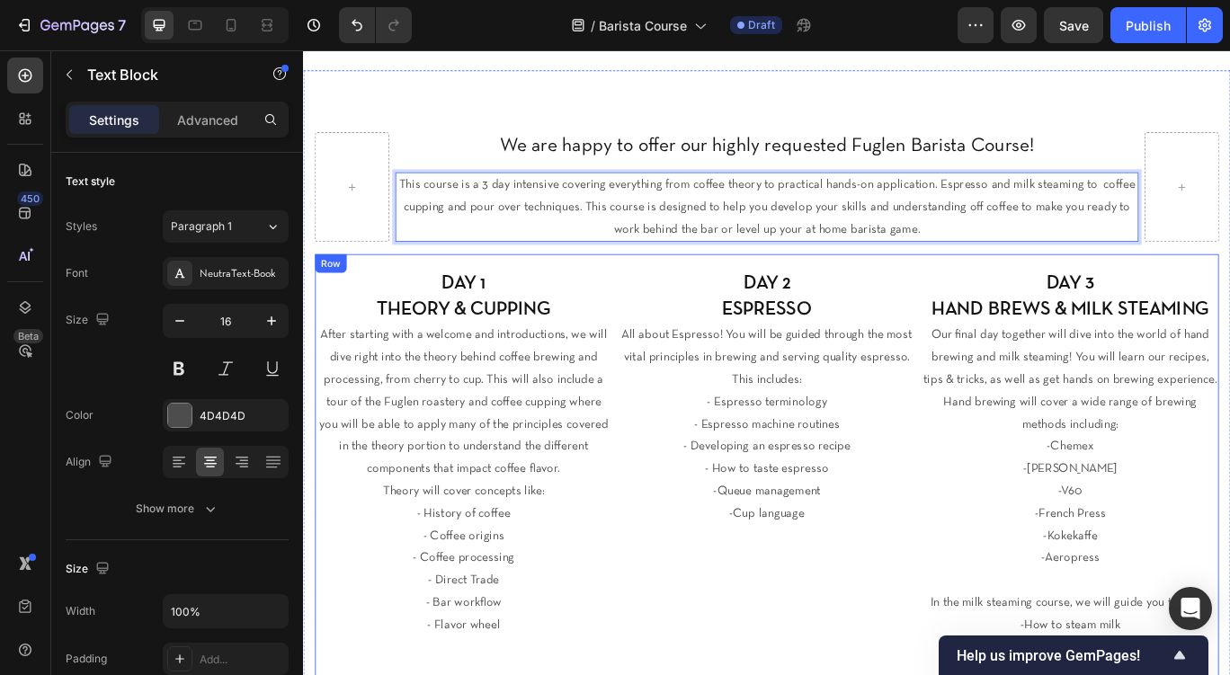
scroll to position [113, 0]
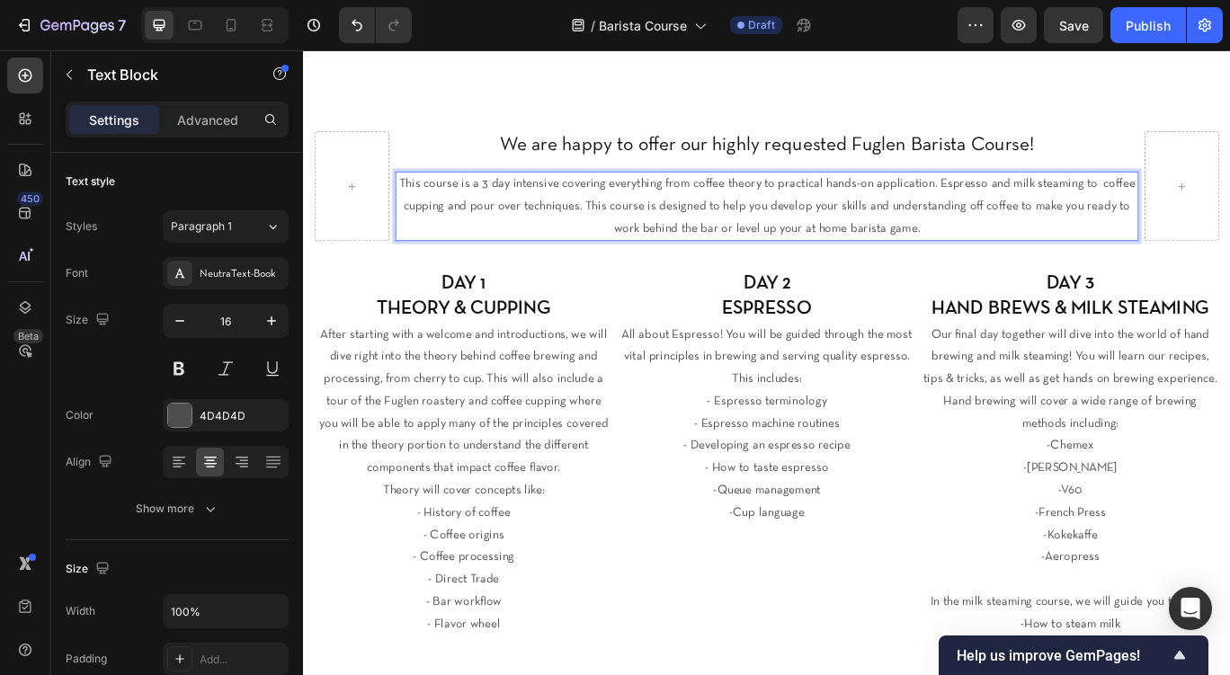
click at [444, 201] on span "This course is a 3 day intensive covering everything from coffee theory to prac…" at bounding box center [842, 232] width 857 height 65
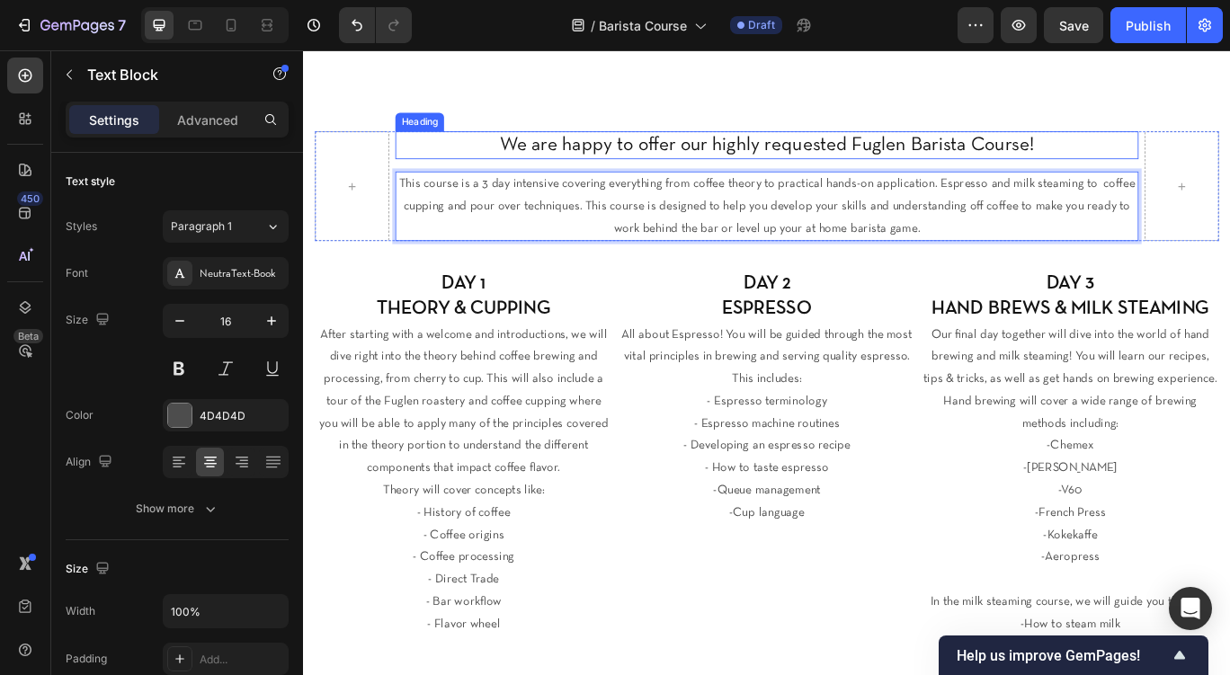
click at [434, 167] on h2 "We are happy to offer our highly requested Fuglen Barista Course!" at bounding box center [842, 161] width 865 height 33
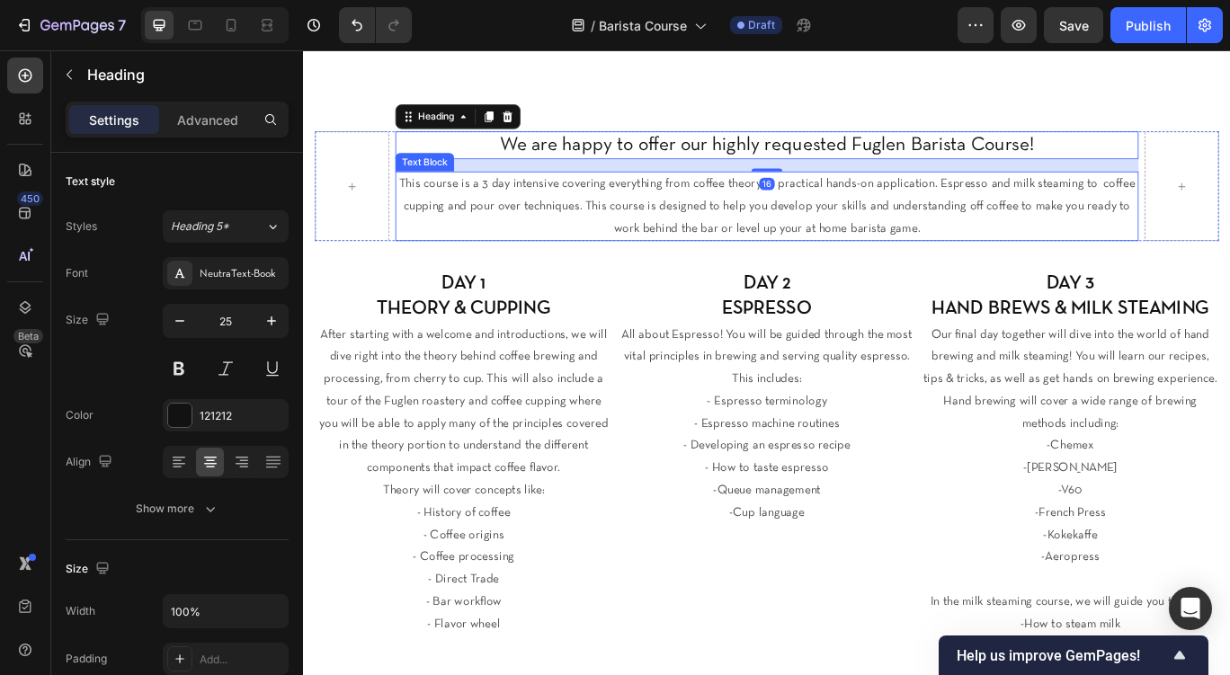
click at [440, 210] on span "This course is a 3 day intensive covering everything from coffee theory to prac…" at bounding box center [842, 232] width 857 height 65
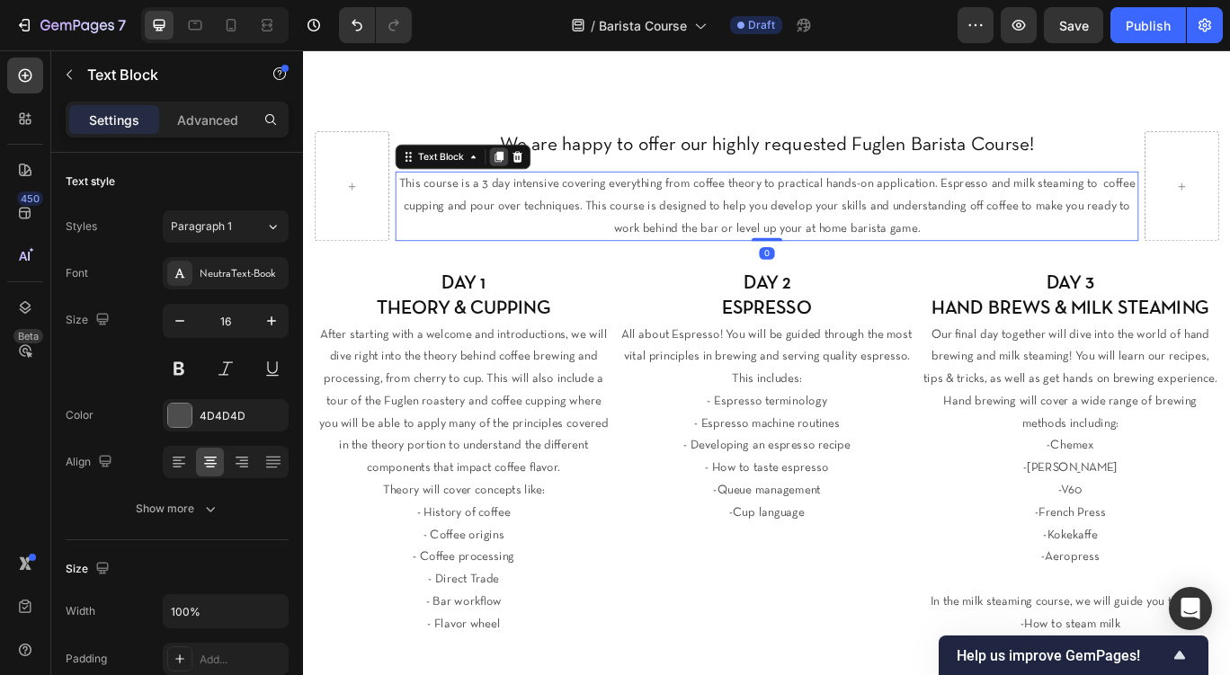
click at [531, 179] on icon at bounding box center [530, 174] width 14 height 14
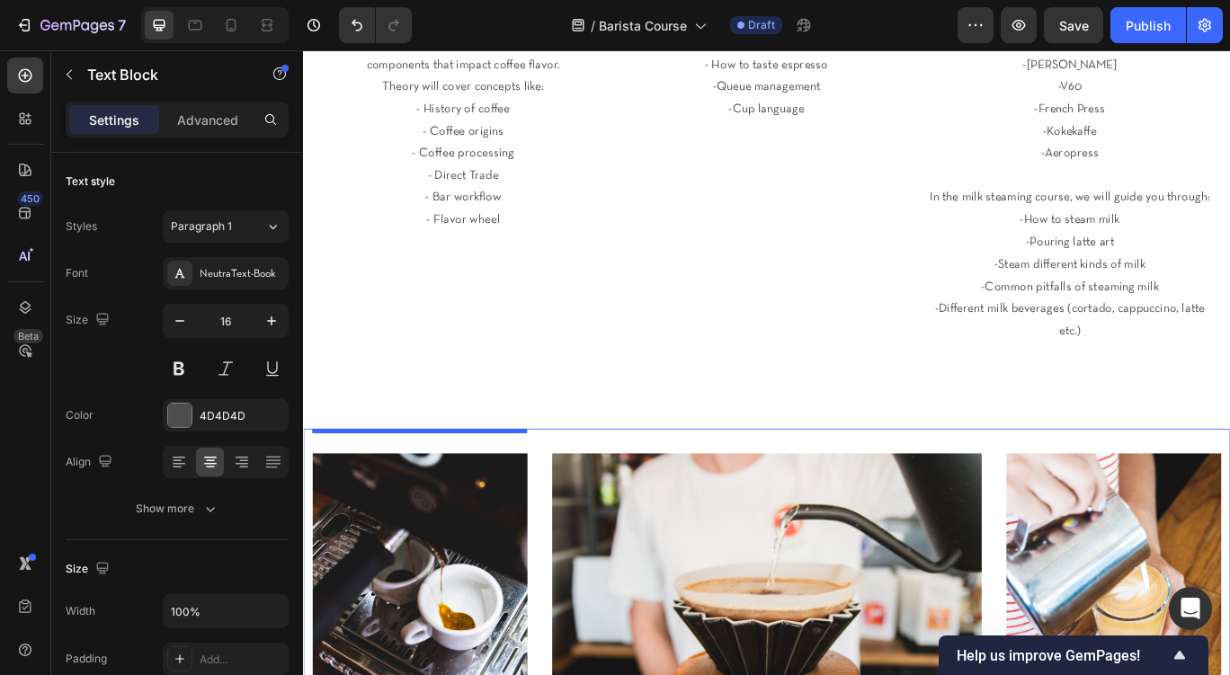
scroll to position [684, 0]
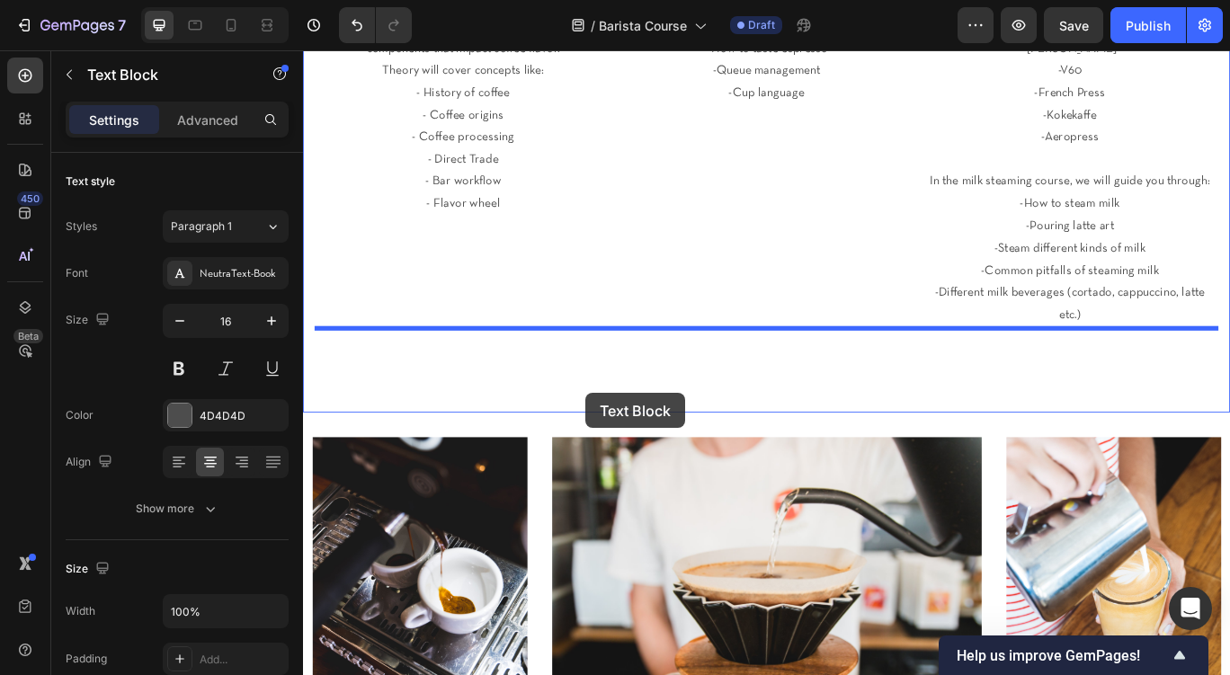
drag, startPoint x: 423, startPoint y: 264, endPoint x: 586, endPoint y: 393, distance: 208.0
click at [586, 393] on div "Header We are happy to offer our highly requested Fuglen Barista Course! Headin…" at bounding box center [842, 455] width 1079 height 2176
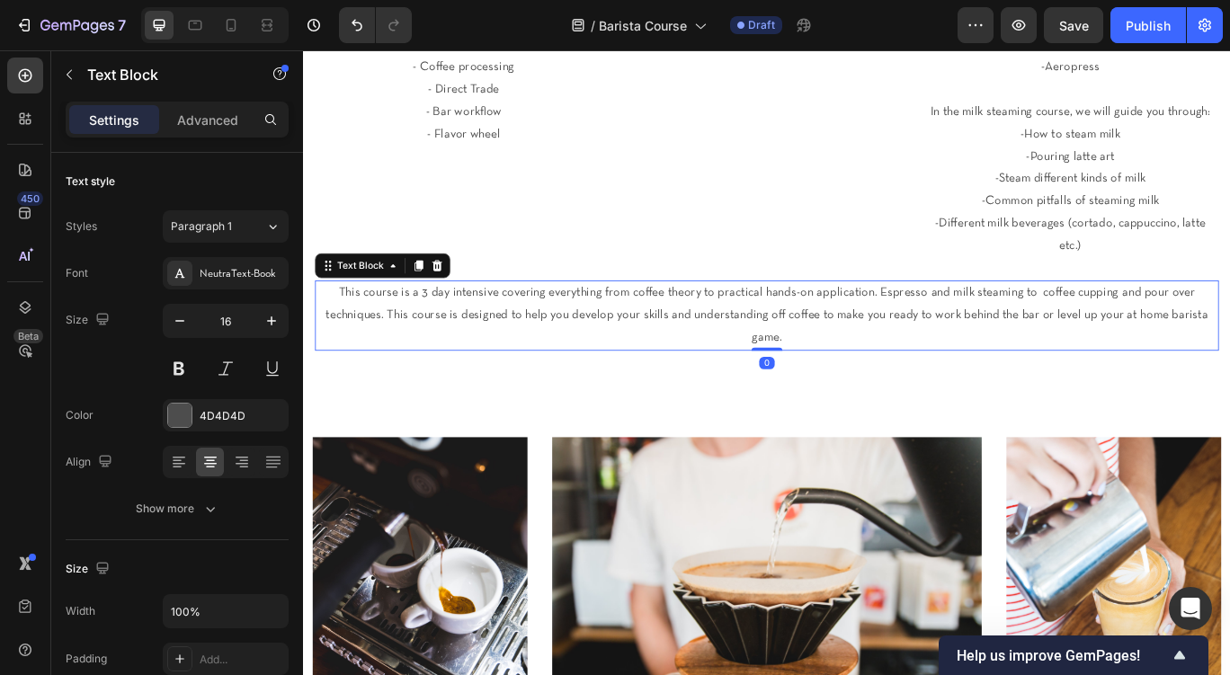
scroll to position [602, 0]
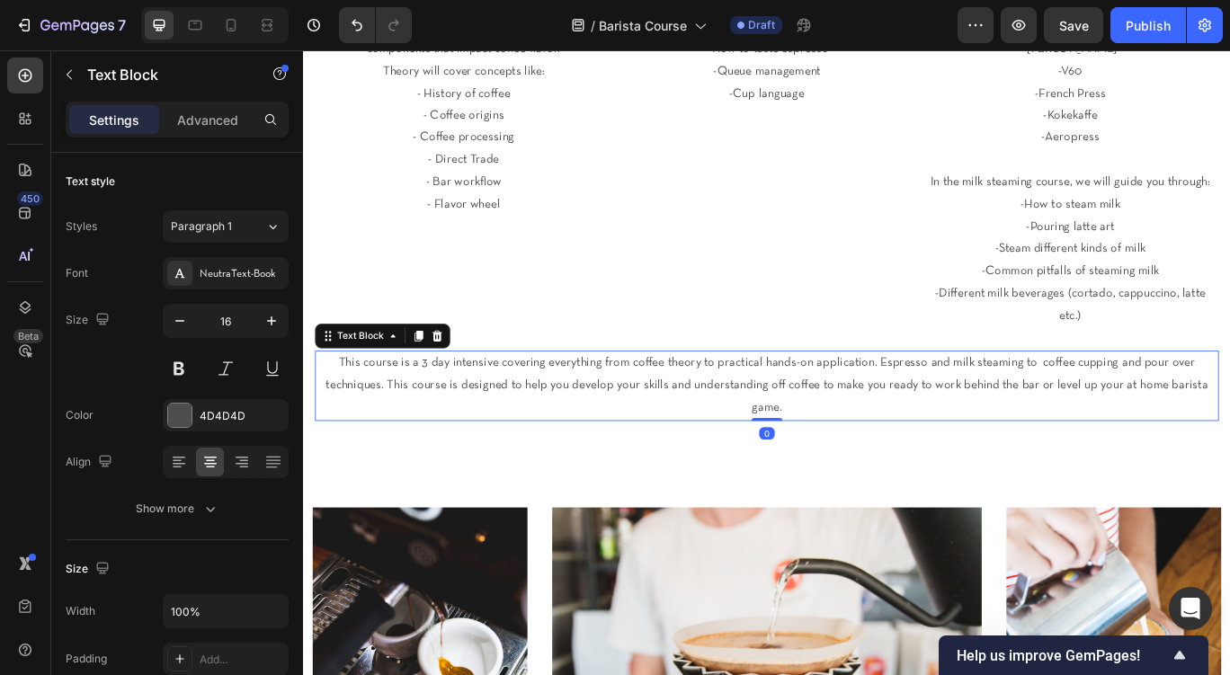
click at [828, 402] on p "This course is a 3 day intensive covering everything from coffee theory to prac…" at bounding box center [842, 440] width 1049 height 77
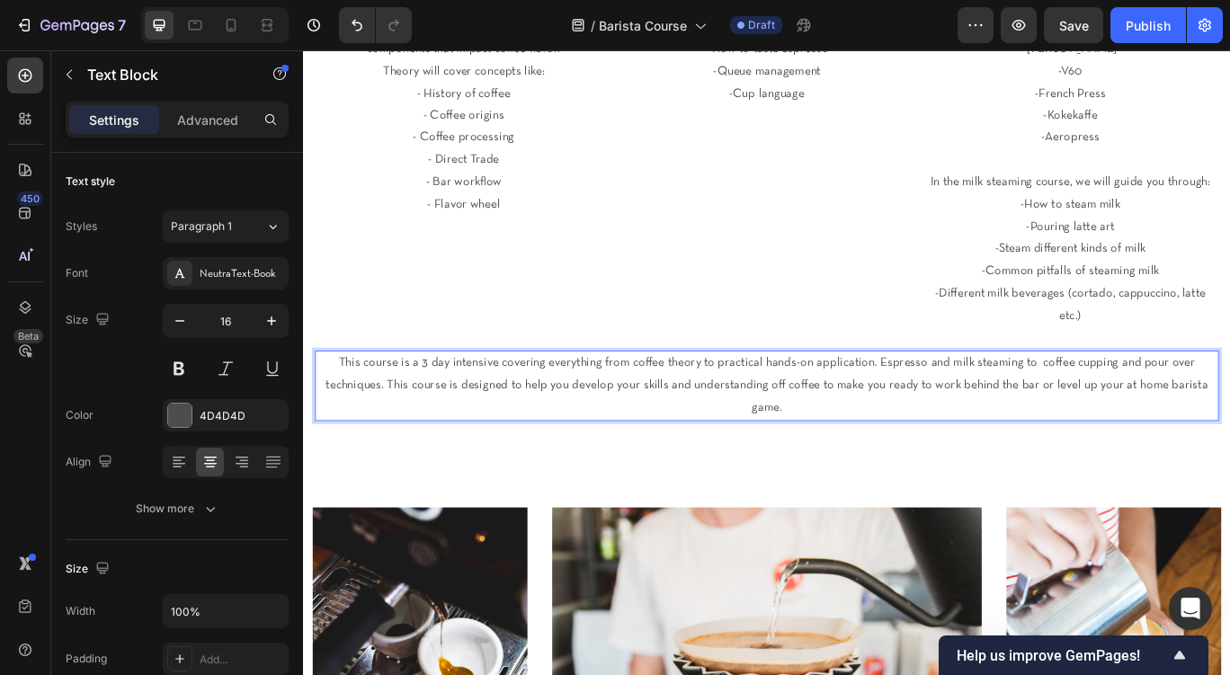
click at [828, 402] on p "This course is a 3 day intensive covering everything from coffee theory to prac…" at bounding box center [842, 440] width 1049 height 77
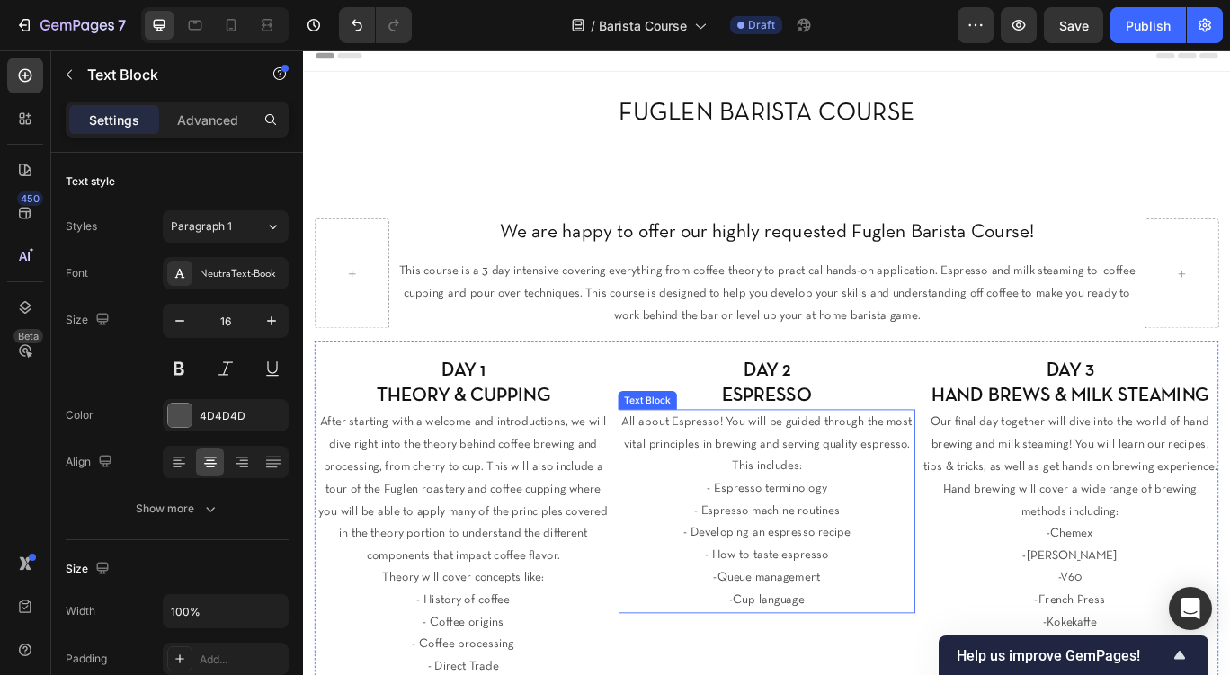
scroll to position [0, 0]
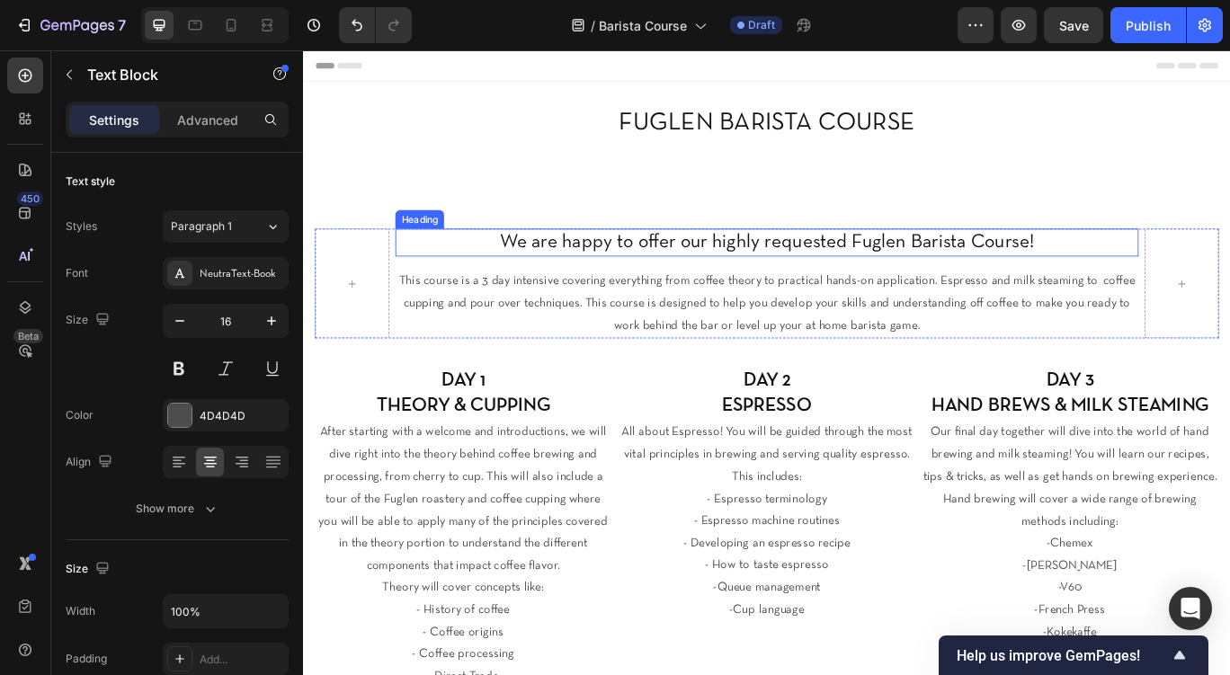
click at [831, 282] on span "We are happy to offer our highly requested Fuglen Barista Course!" at bounding box center [843, 274] width 622 height 21
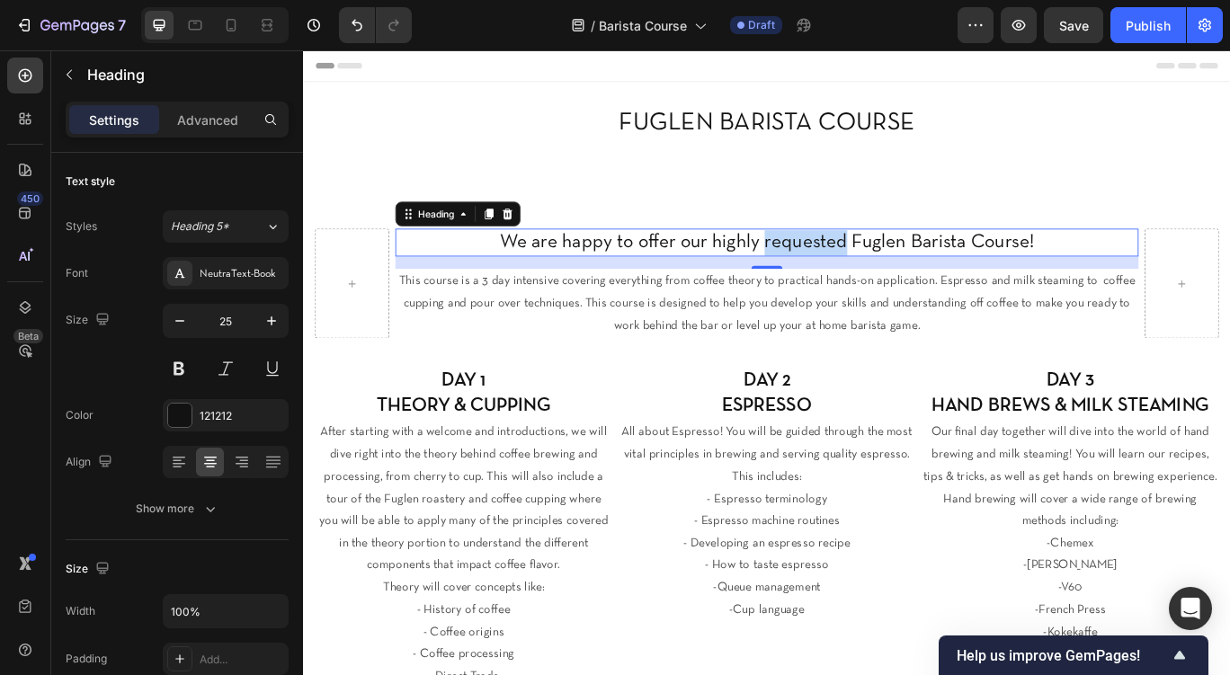
click at [893, 278] on span "We are happy to offer our highly requested Fuglen Barista Course!" at bounding box center [843, 274] width 622 height 21
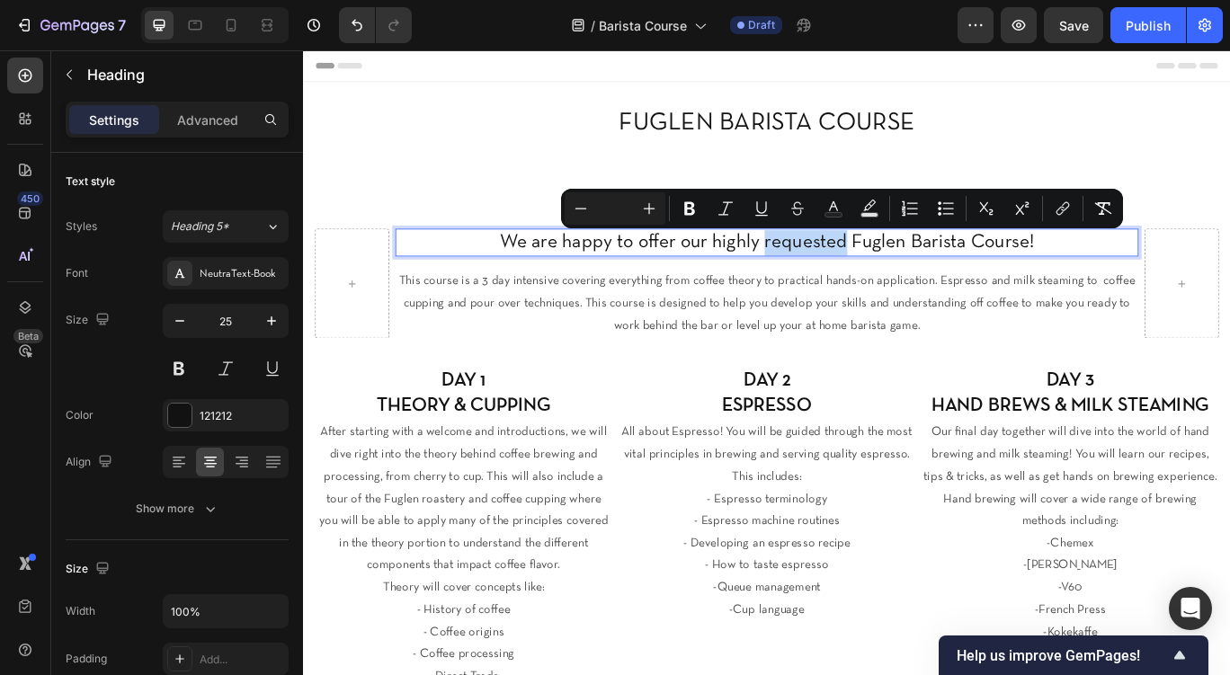
click at [893, 278] on span "We are happy to offer our highly requested Fuglen Barista Course!" at bounding box center [843, 274] width 622 height 21
click at [860, 472] on h2 "DAY 2 ESPRESSO" at bounding box center [843, 449] width 346 height 62
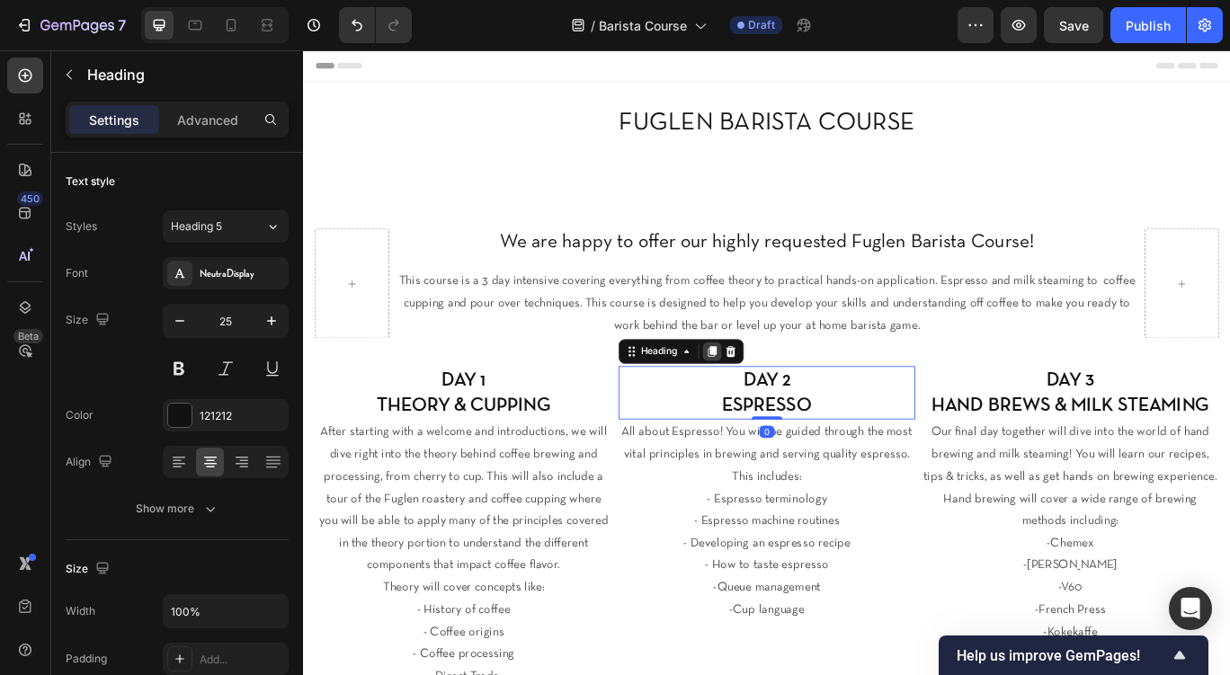
click at [780, 410] on div at bounding box center [779, 401] width 22 height 22
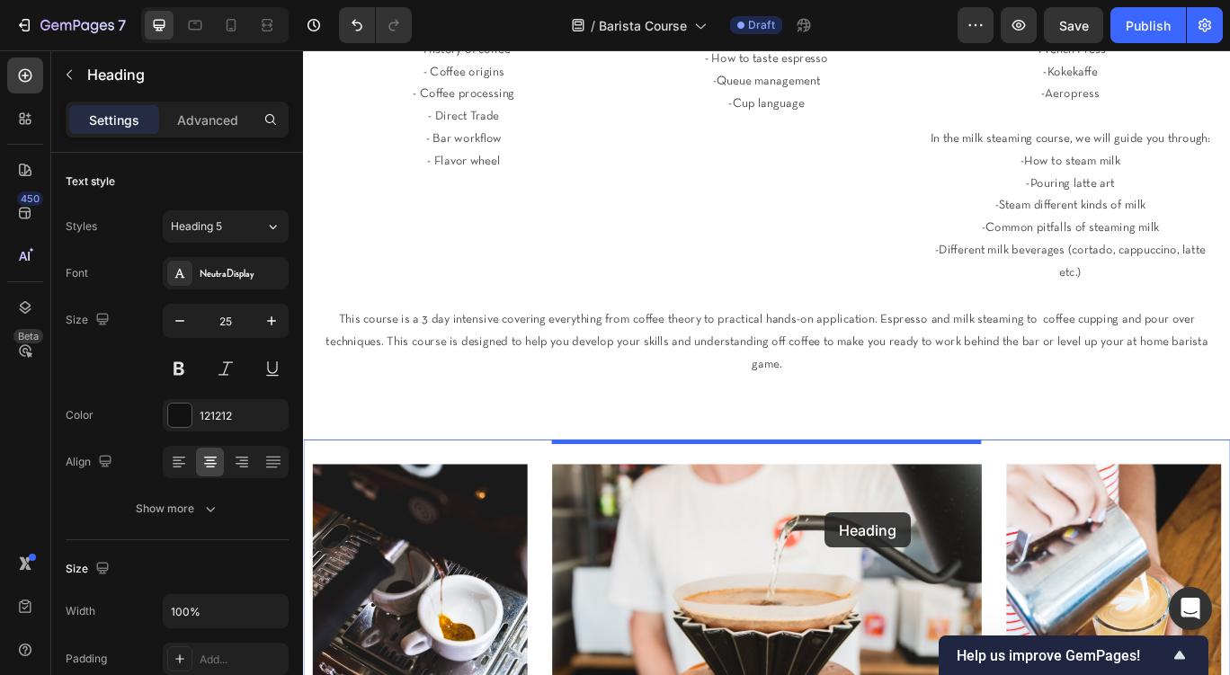
scroll to position [656, 0]
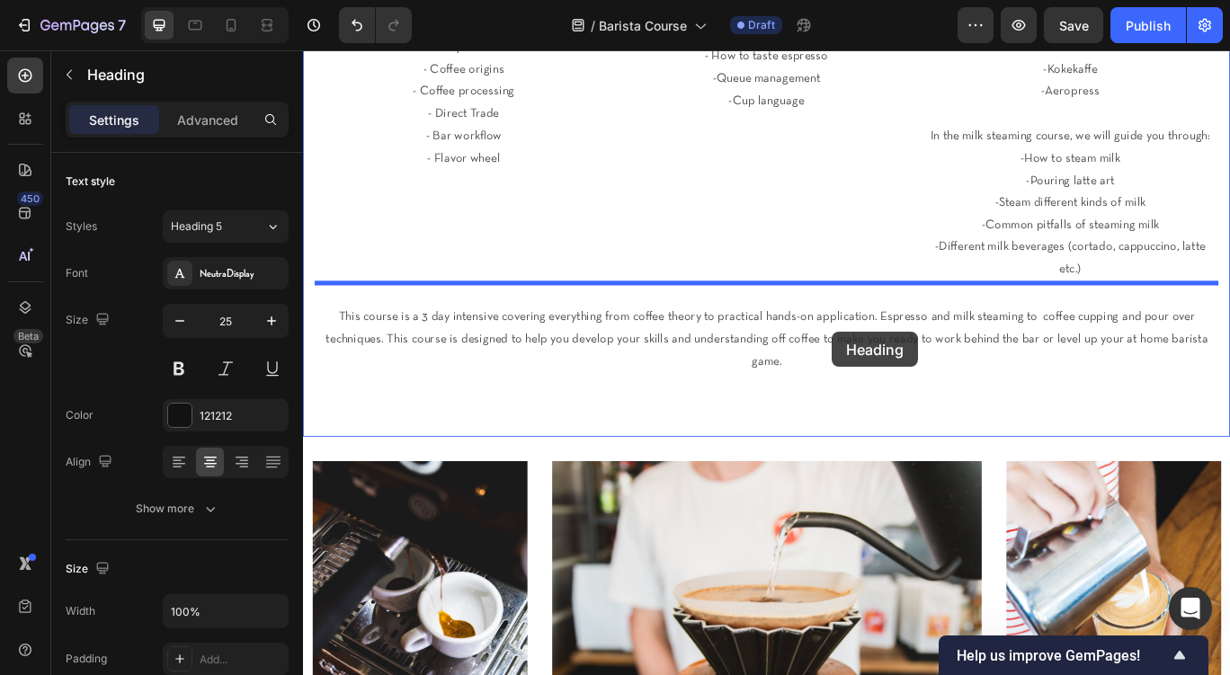
drag, startPoint x: 721, startPoint y: 142, endPoint x: 832, endPoint y: 332, distance: 219.7
click at [832, 332] on div "Header ⁠⁠⁠⁠⁠⁠⁠ We are happy to offer our highly requested Fuglen Barista Course…" at bounding box center [842, 483] width 1079 height 2176
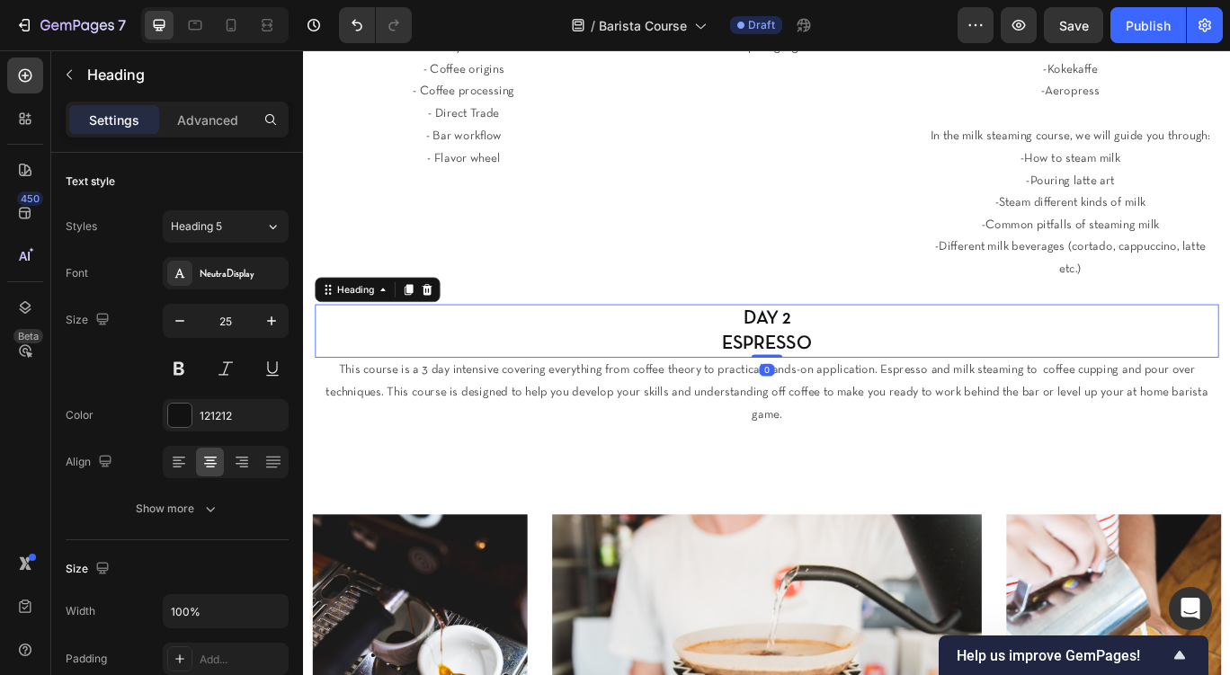
click at [791, 362] on h2 "DAY 2 ESPRESSO" at bounding box center [843, 377] width 1052 height 62
click at [852, 357] on p "DAY 2 ESPRESSO" at bounding box center [842, 377] width 1049 height 58
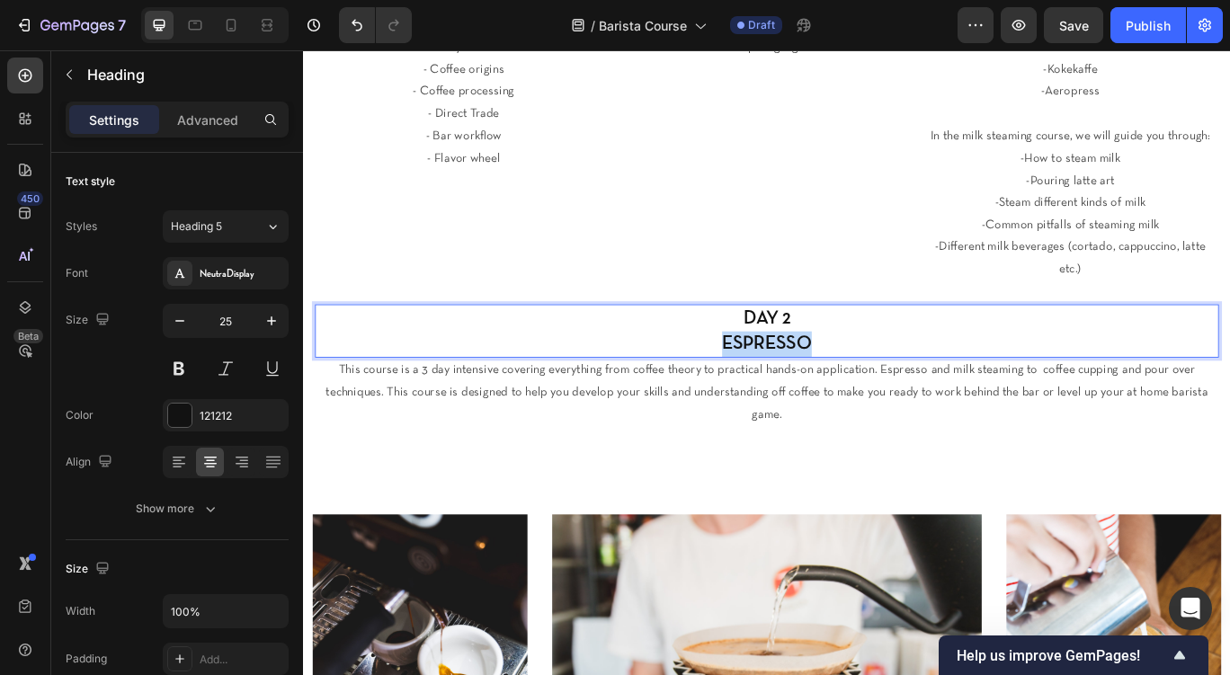
click at [852, 357] on p "DAY 2 ESPRESSO" at bounding box center [842, 377] width 1049 height 58
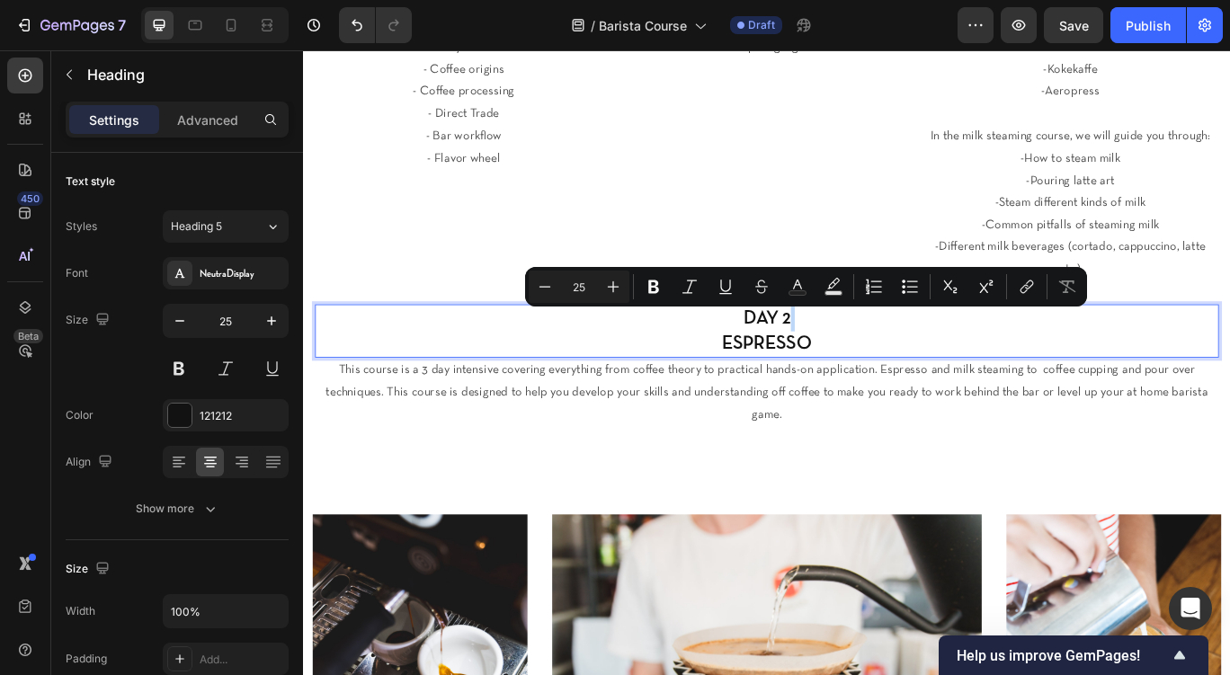
click at [852, 357] on p "DAY 2 ESPRESSO" at bounding box center [842, 377] width 1049 height 58
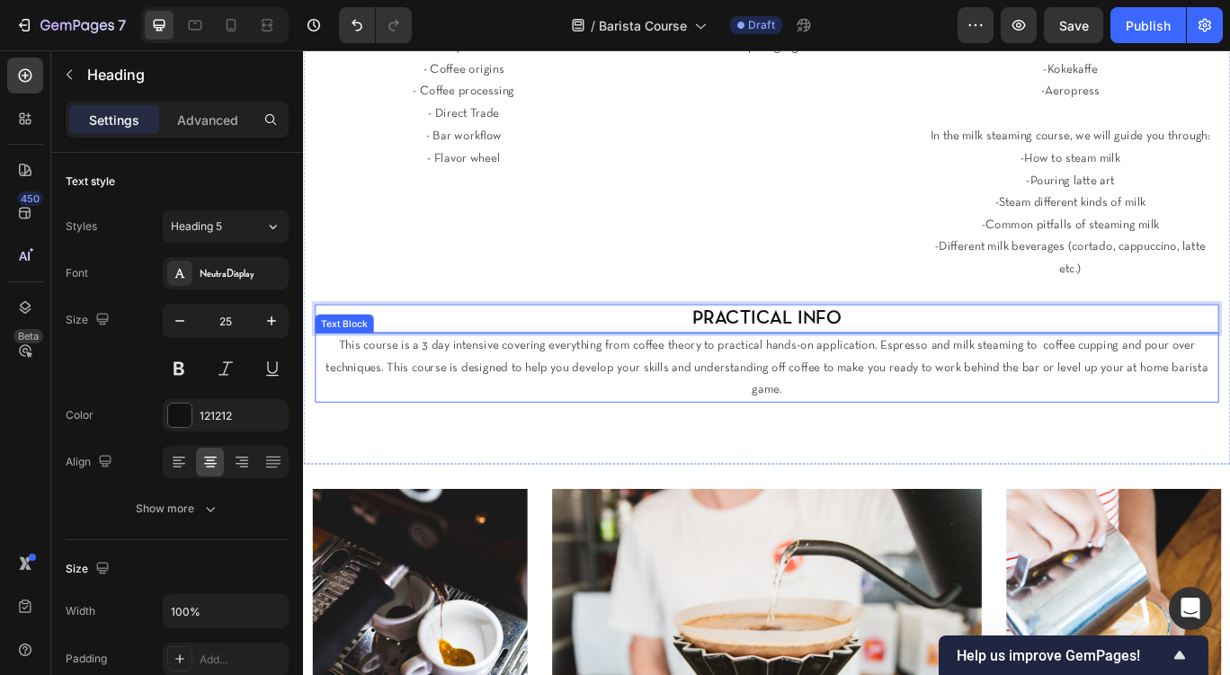
click at [864, 403] on p "This course is a 3 day intensive covering everything from coffee theory to prac…" at bounding box center [842, 419] width 1049 height 77
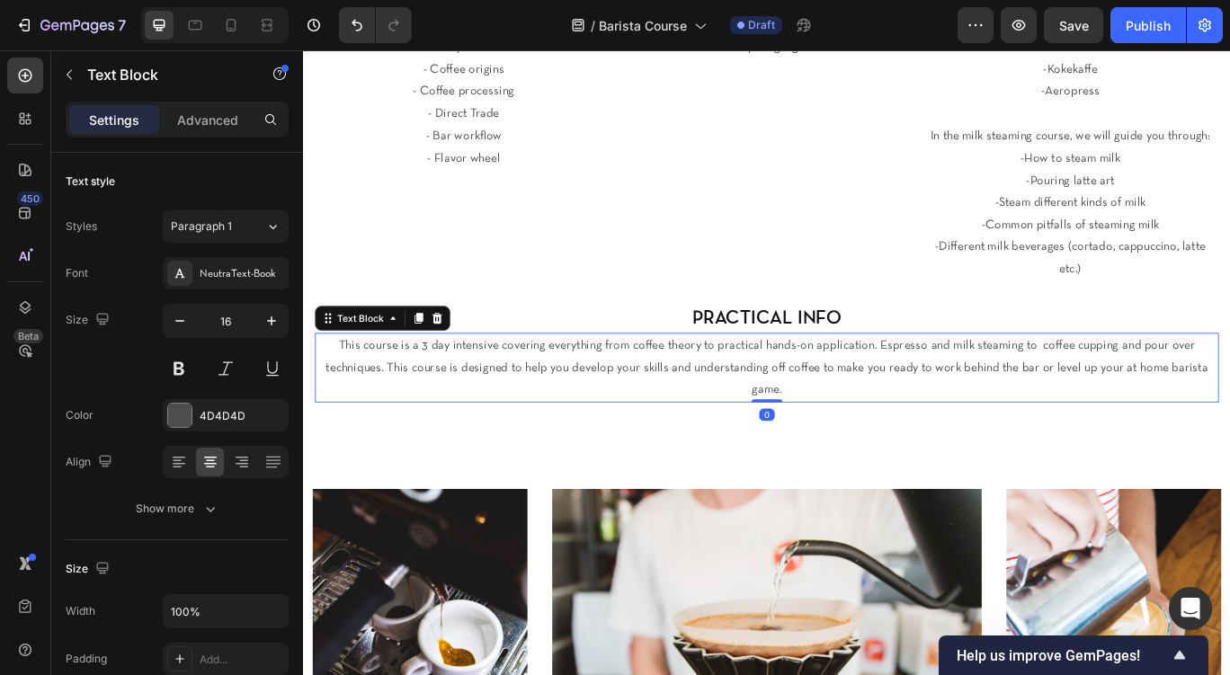
click at [864, 403] on p "This course is a 3 day intensive covering everything from coffee theory to prac…" at bounding box center [842, 419] width 1049 height 77
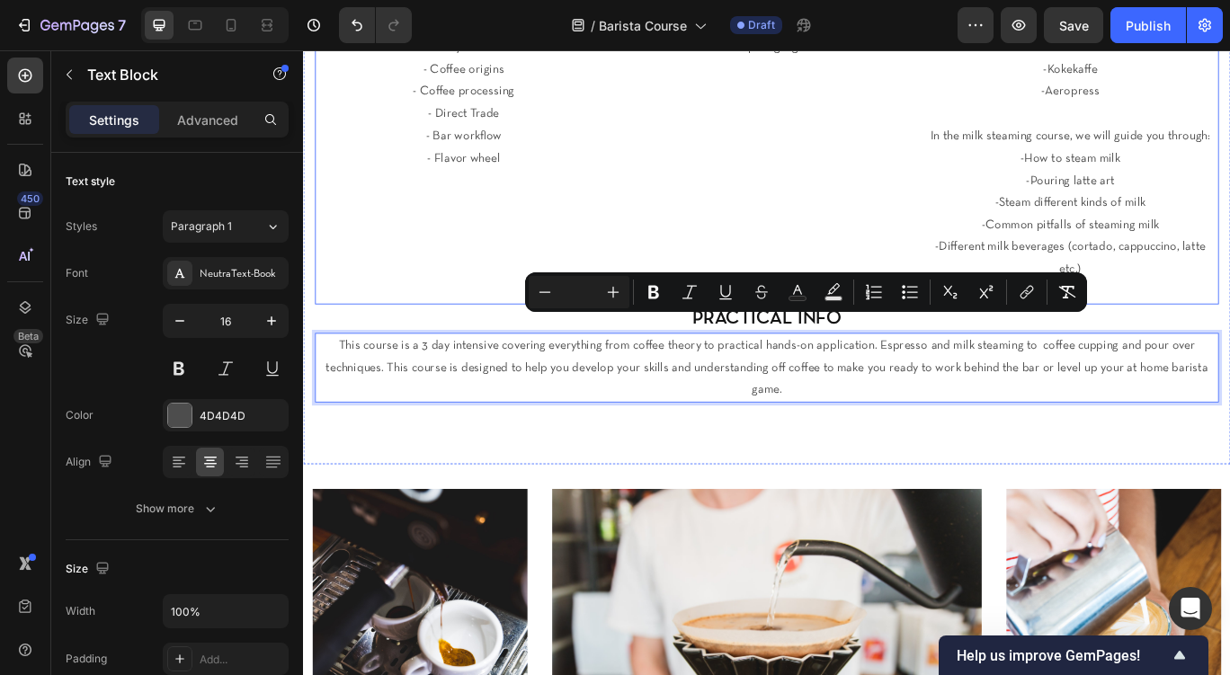
click at [399, 290] on div "DAY 1 THEORY & CUPPING Heading After starting with a welcome and introductions,…" at bounding box center [490, 55] width 346 height 584
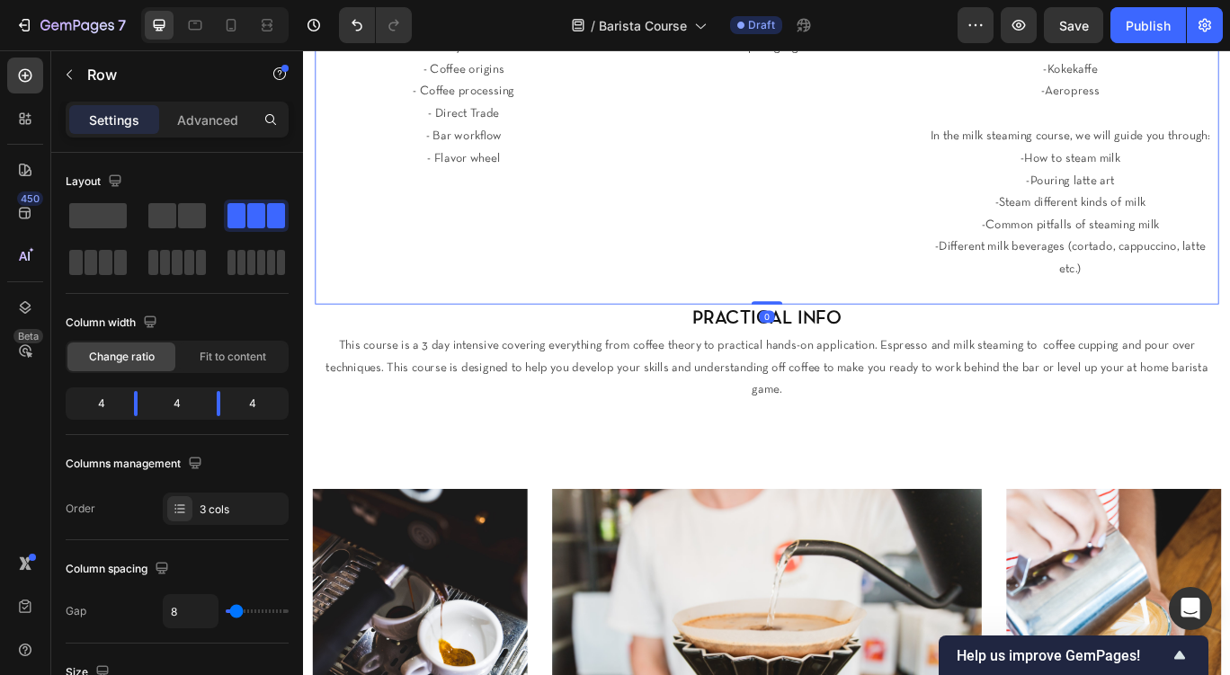
click at [340, 381] on p "This course is a 3 day intensive covering everything from coffee theory to prac…" at bounding box center [842, 419] width 1049 height 77
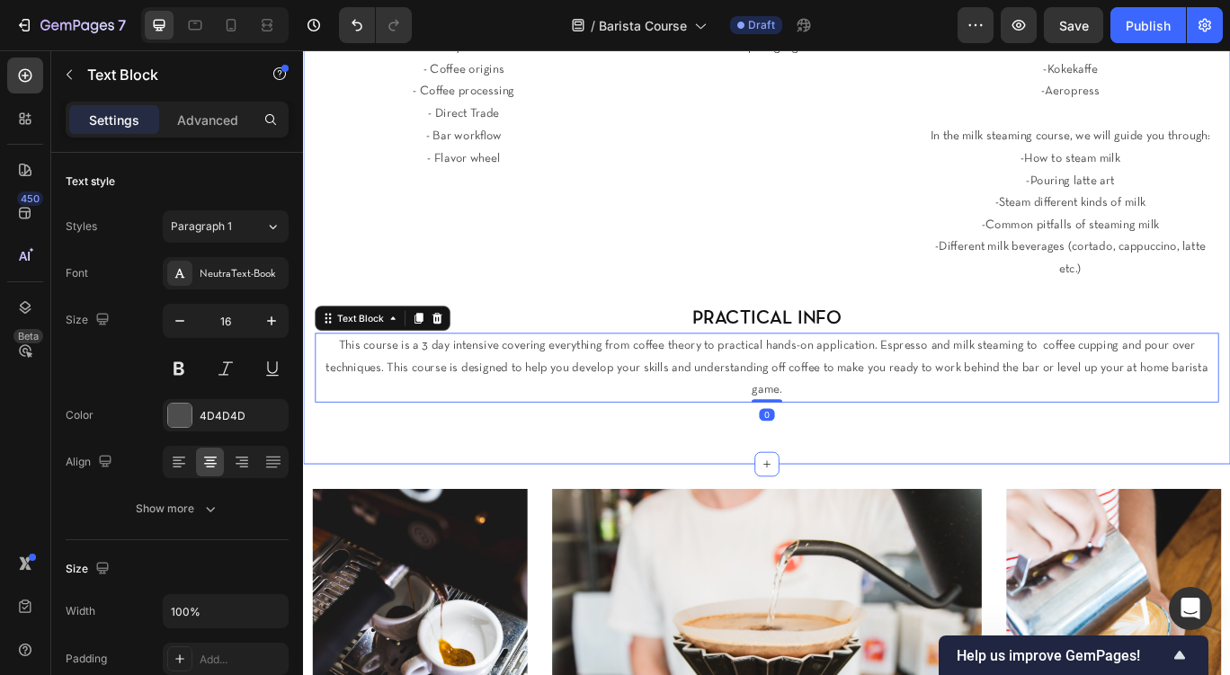
click at [310, 369] on div "⁠⁠⁠⁠⁠⁠⁠ We are happy to offer our highly requested Fuglen Barista Course! Headi…" at bounding box center [842, 32] width 1079 height 1003
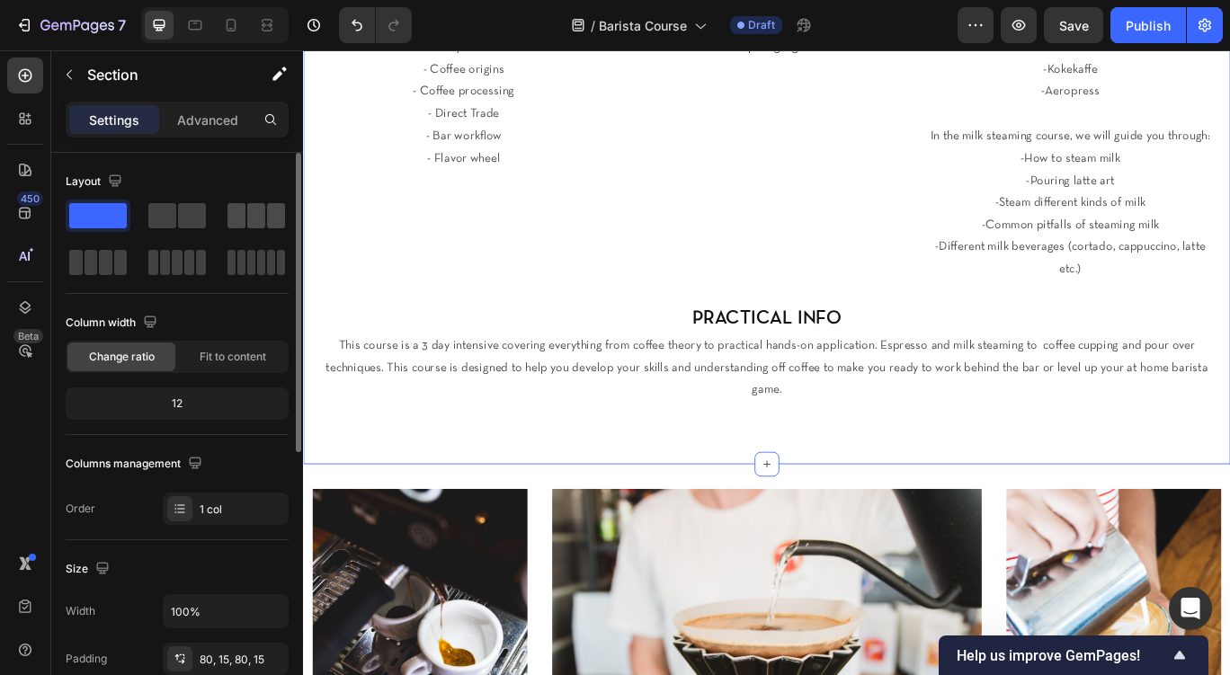
click at [254, 223] on span at bounding box center [256, 215] width 18 height 25
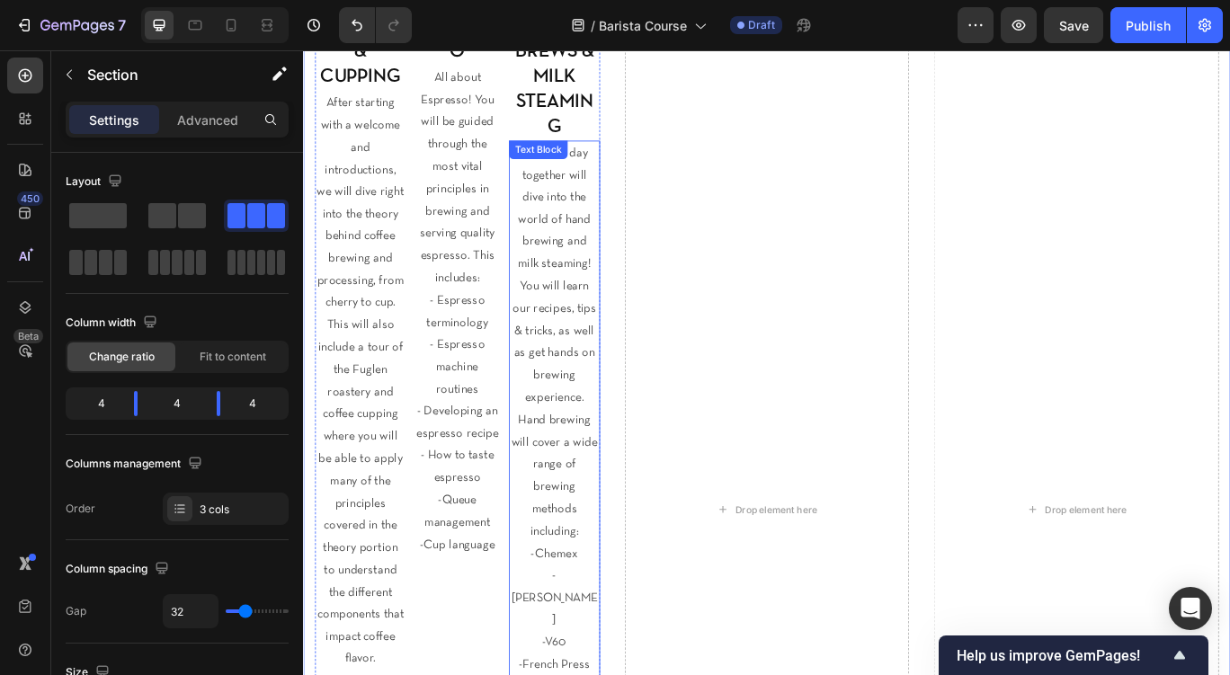
scroll to position [1446, 0]
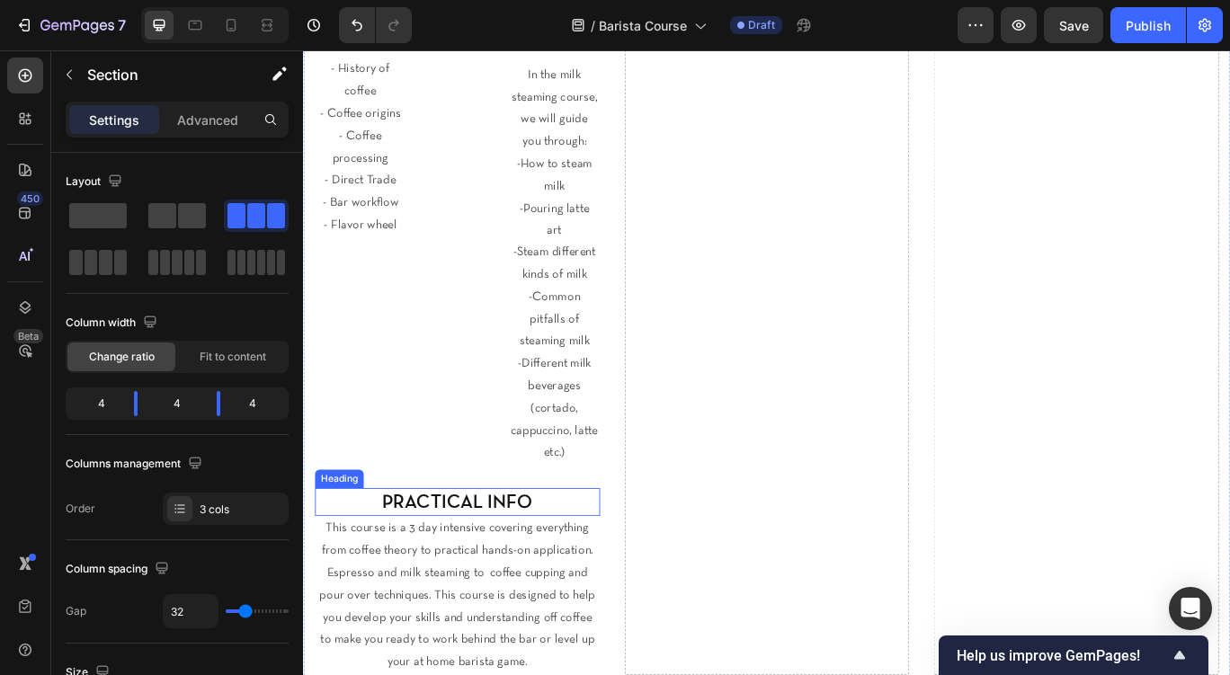
click at [546, 593] on div "This course is a 3 day intensive covering everything from coffee theory to prac…" at bounding box center [483, 685] width 332 height 185
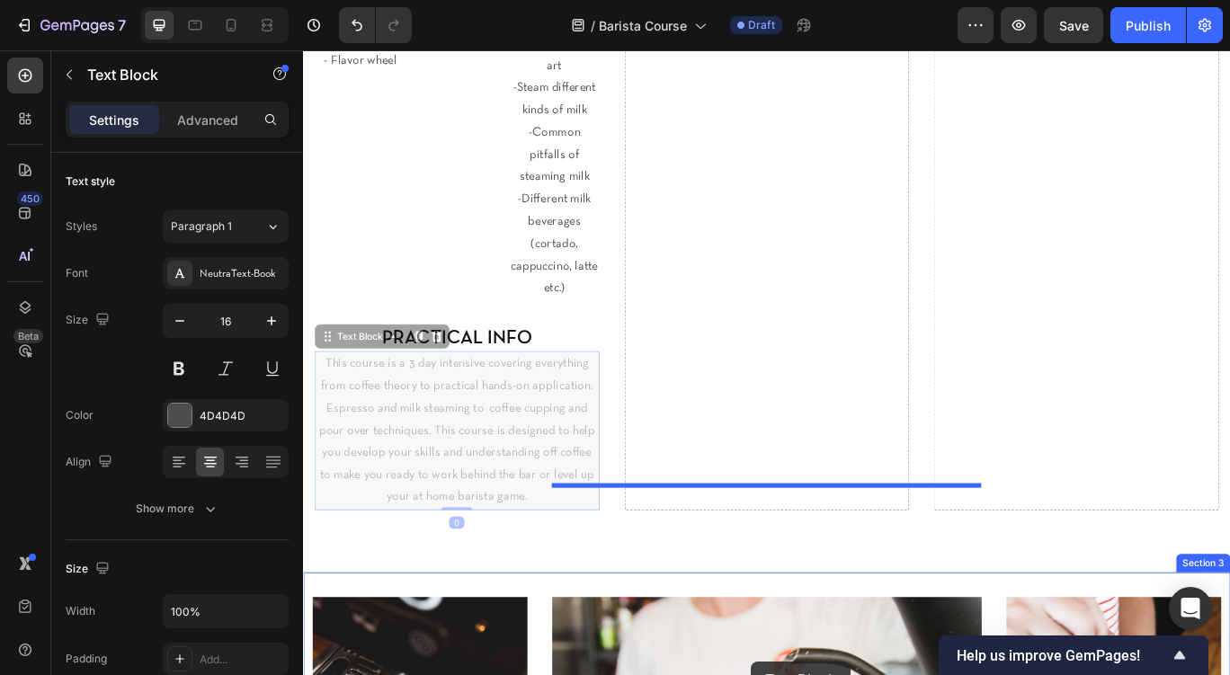
scroll to position [1763, 0]
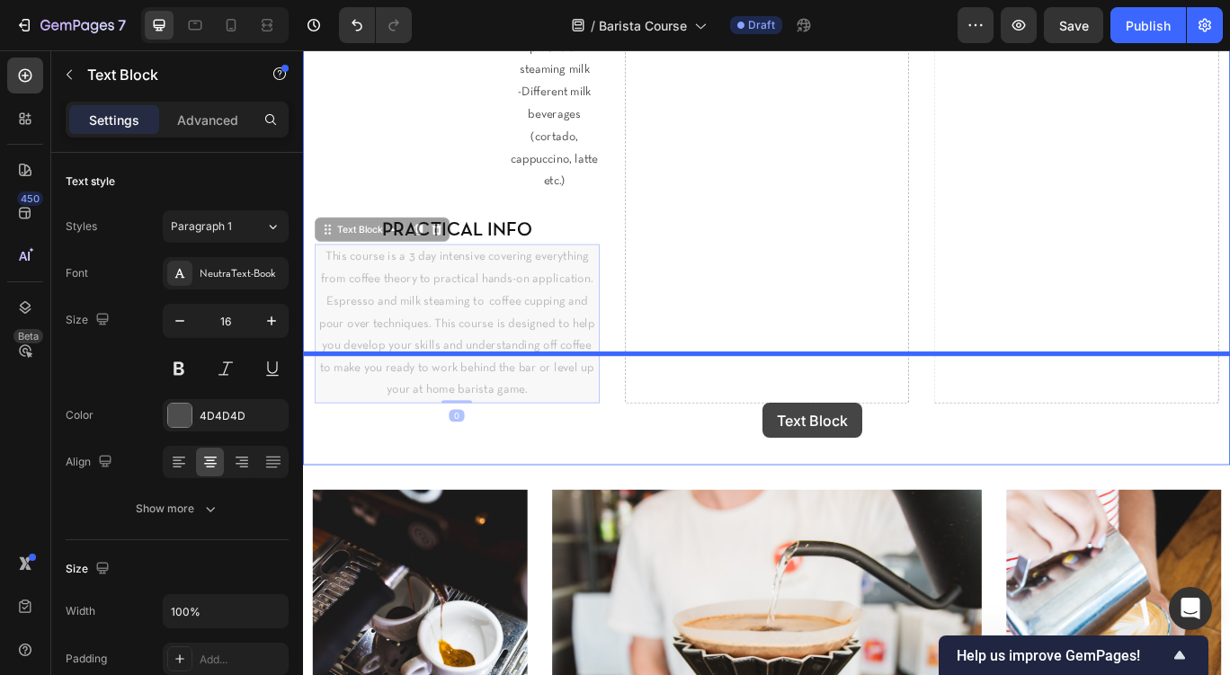
drag, startPoint x: 357, startPoint y: 448, endPoint x: 763, endPoint y: 403, distance: 408.1
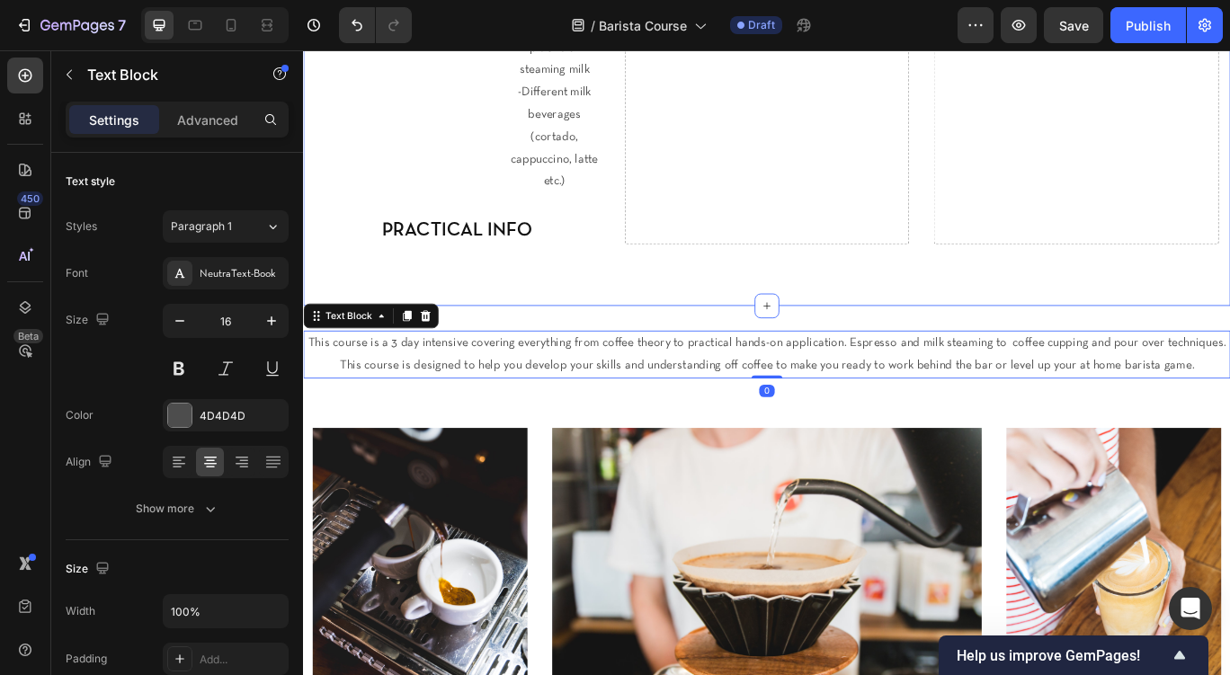
click at [502, 246] on p "PRACTICAL INFO" at bounding box center [482, 261] width 328 height 30
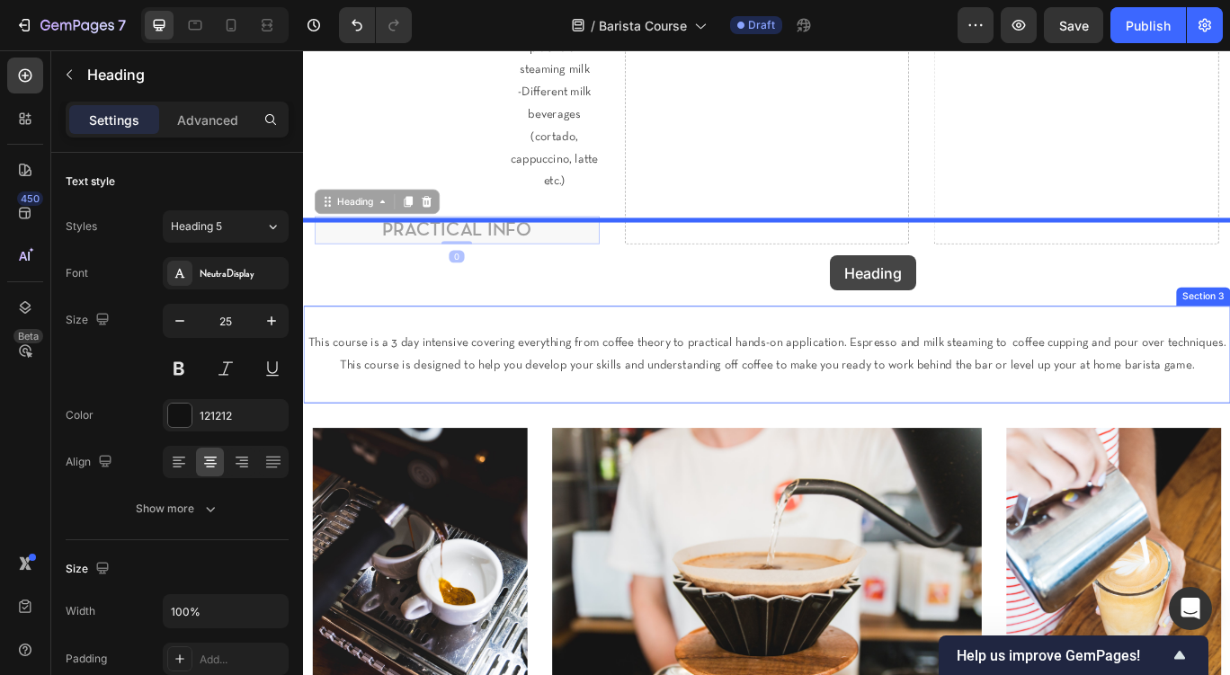
drag, startPoint x: 360, startPoint y: 100, endPoint x: 828, endPoint y: 251, distance: 492.3
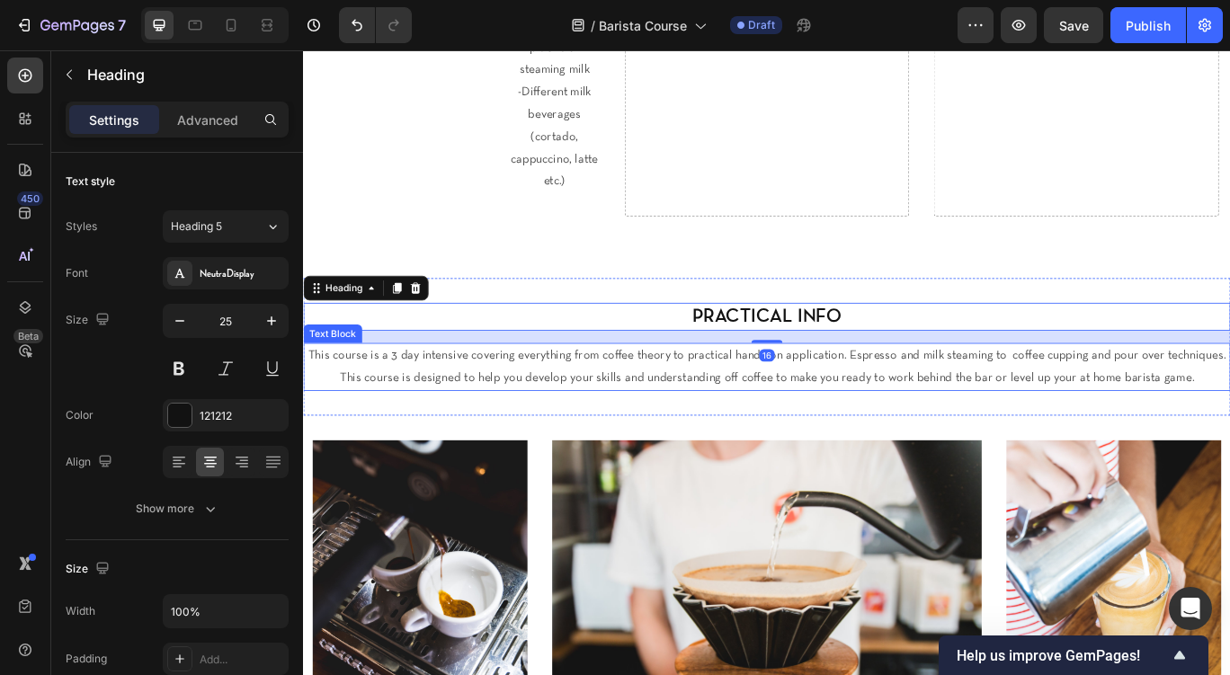
click at [686, 393] on p "This course is a 3 day intensive covering everything from coffee theory to prac…" at bounding box center [843, 419] width 1076 height 52
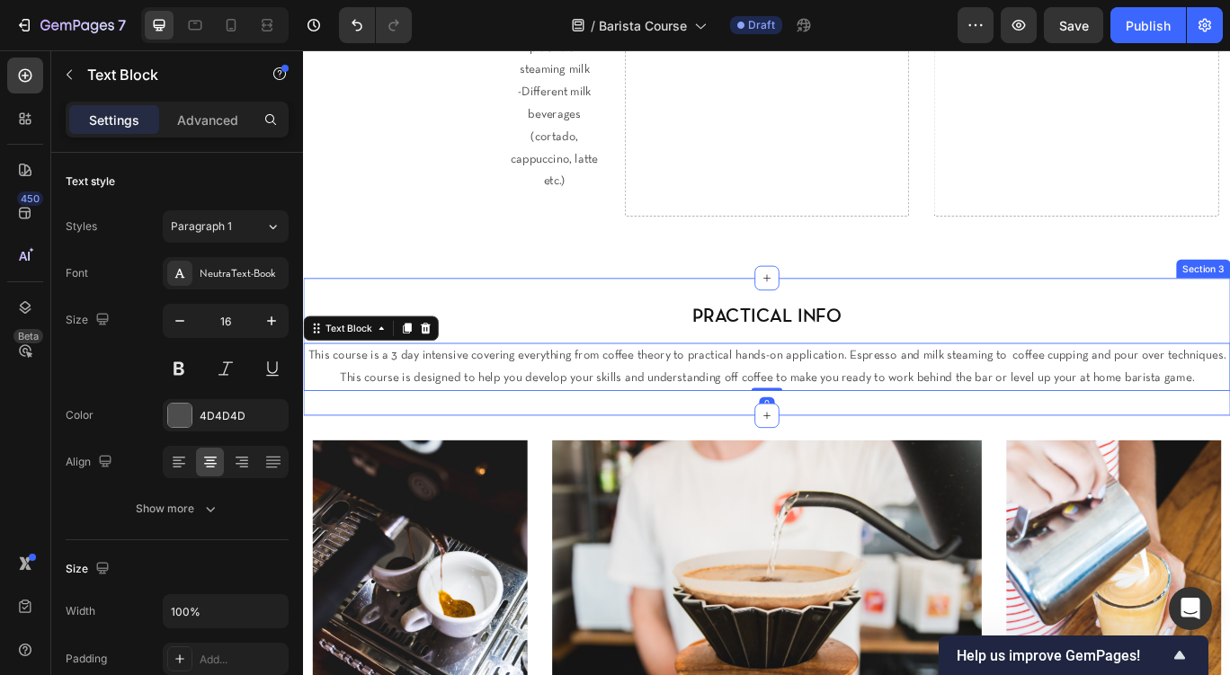
click at [523, 344] on h2 "PRACTICAL INFO" at bounding box center [842, 360] width 1079 height 33
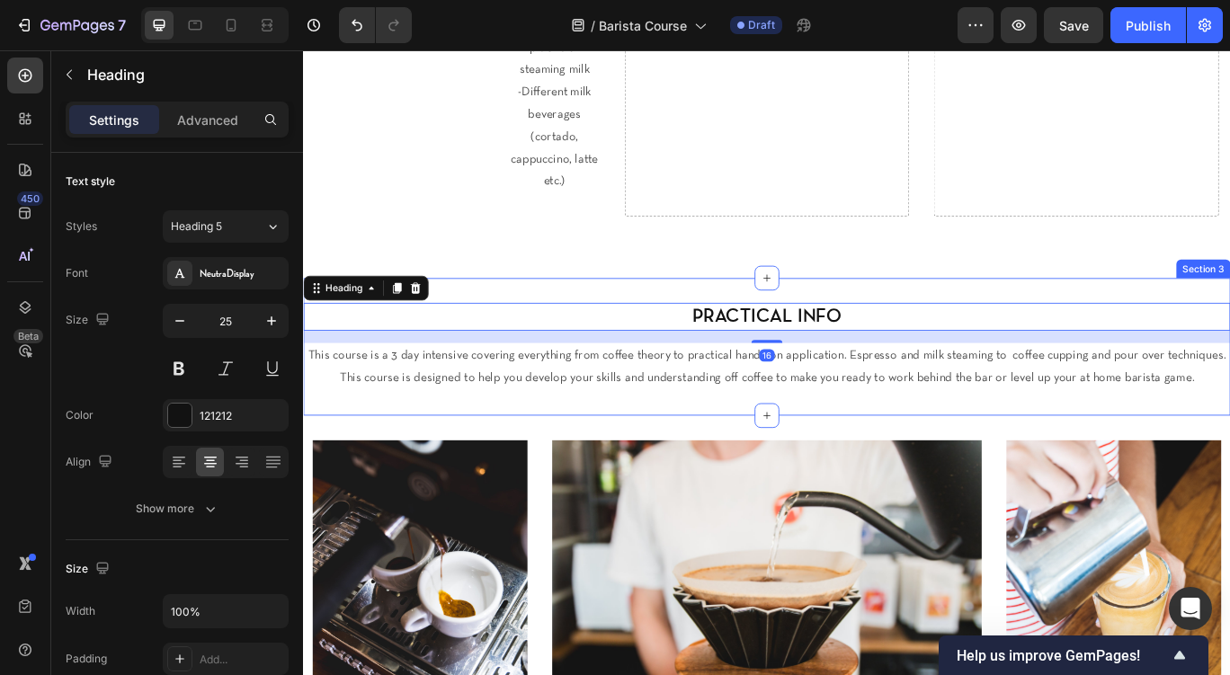
click at [534, 316] on div "PRACTICAL INFO Heading 16 This course is a 3 day intensive covering everything …" at bounding box center [842, 396] width 1079 height 160
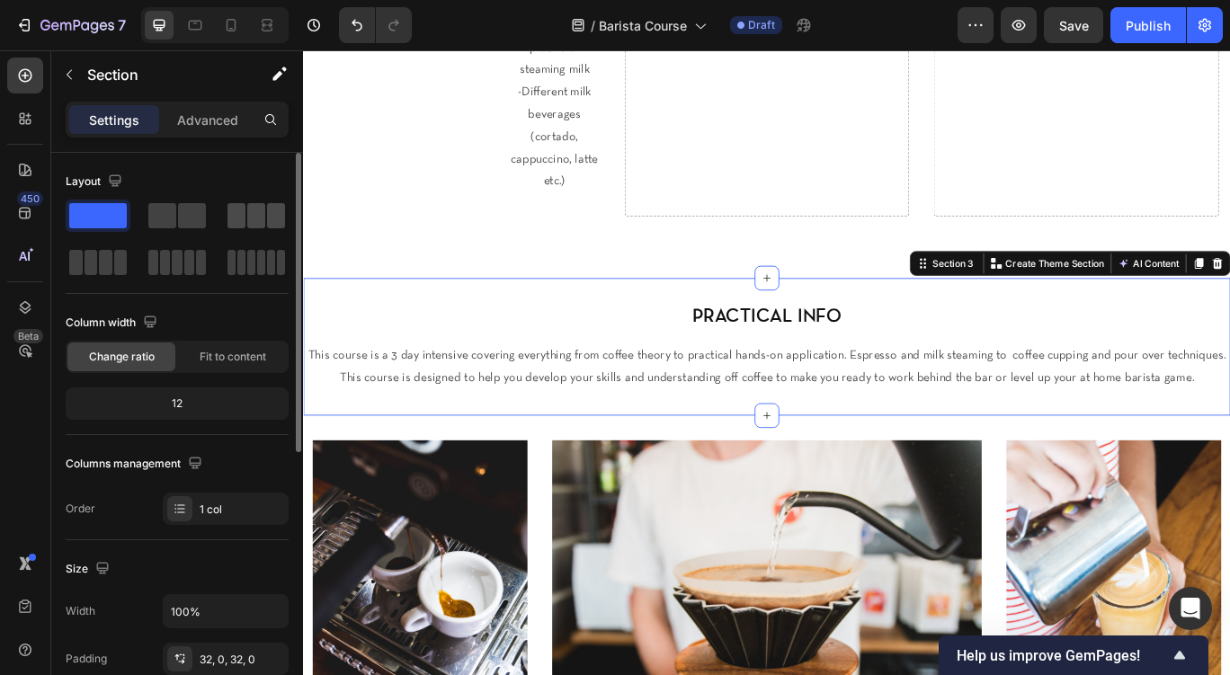
click at [258, 216] on span at bounding box center [256, 215] width 18 height 25
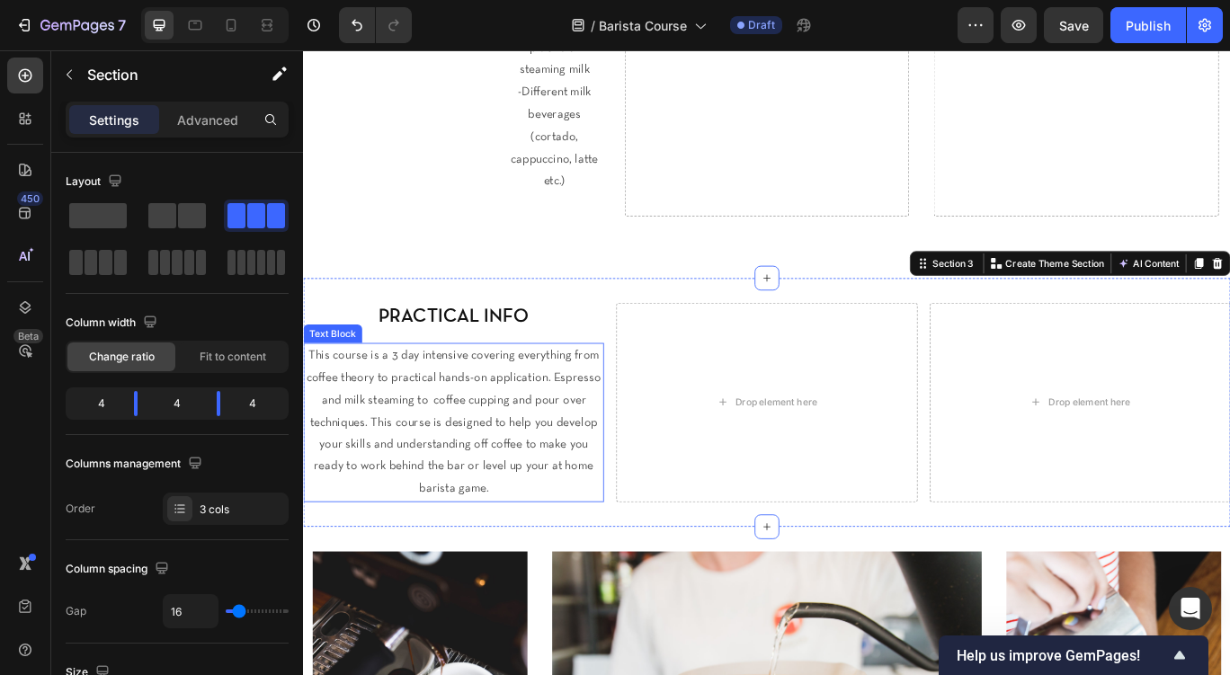
click at [481, 344] on h2 "PRACTICAL INFO" at bounding box center [478, 360] width 350 height 33
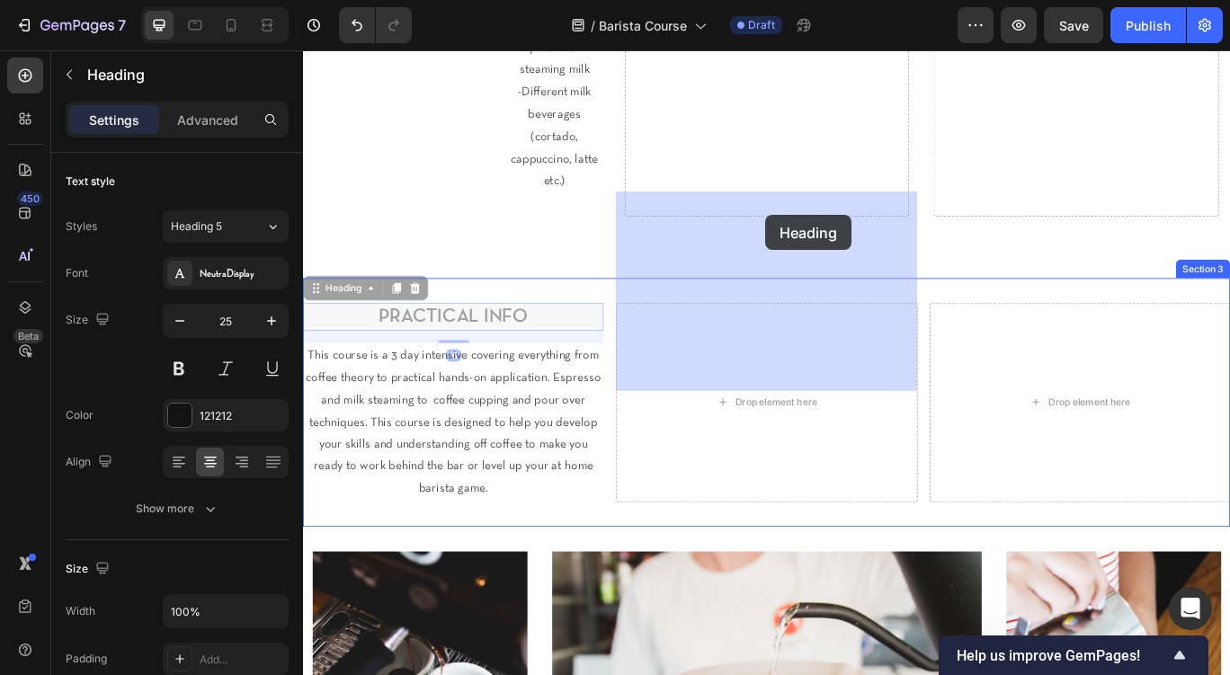
drag, startPoint x: 349, startPoint y: 204, endPoint x: 765, endPoint y: 215, distance: 416.6
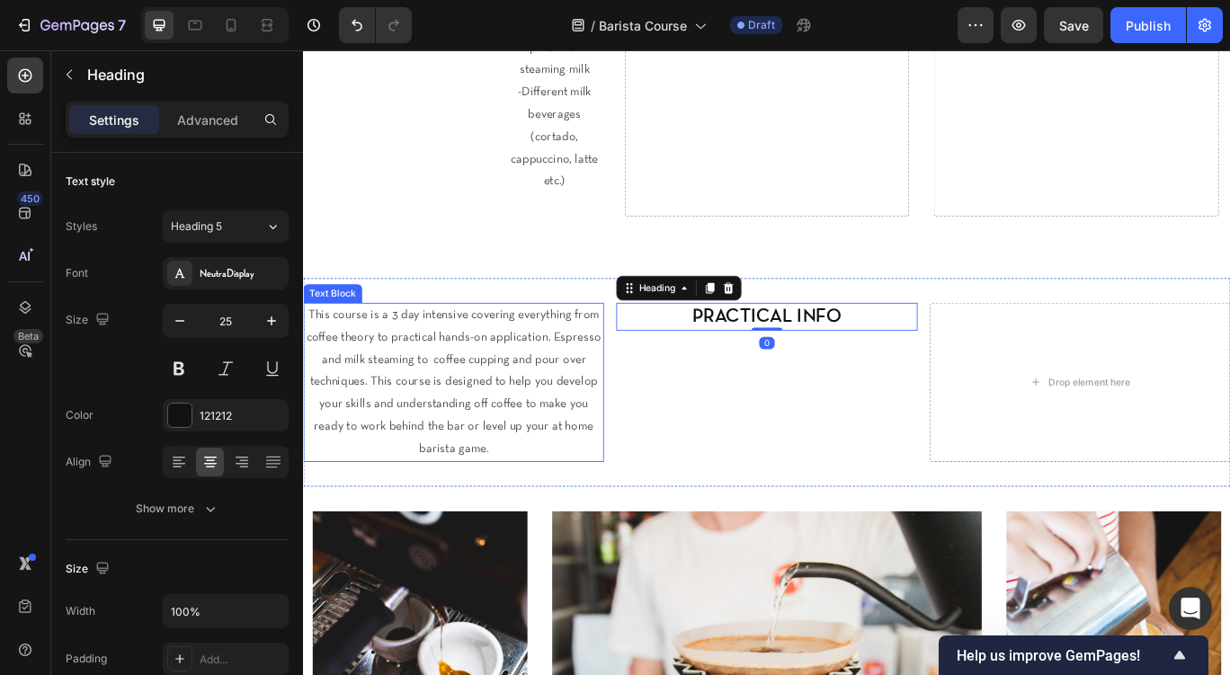
click at [473, 346] on p "This course is a 3 day intensive covering everything from coffee theory to prac…" at bounding box center [478, 437] width 346 height 182
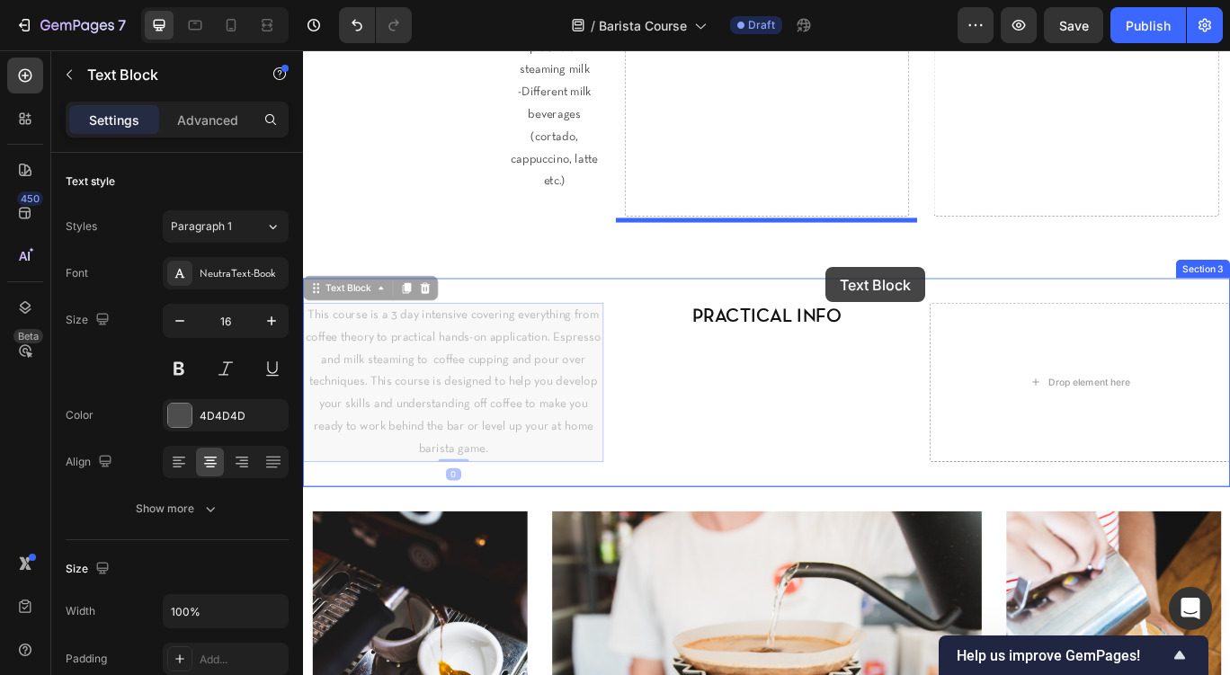
drag, startPoint x: 349, startPoint y: 192, endPoint x: 822, endPoint y: 269, distance: 479.2
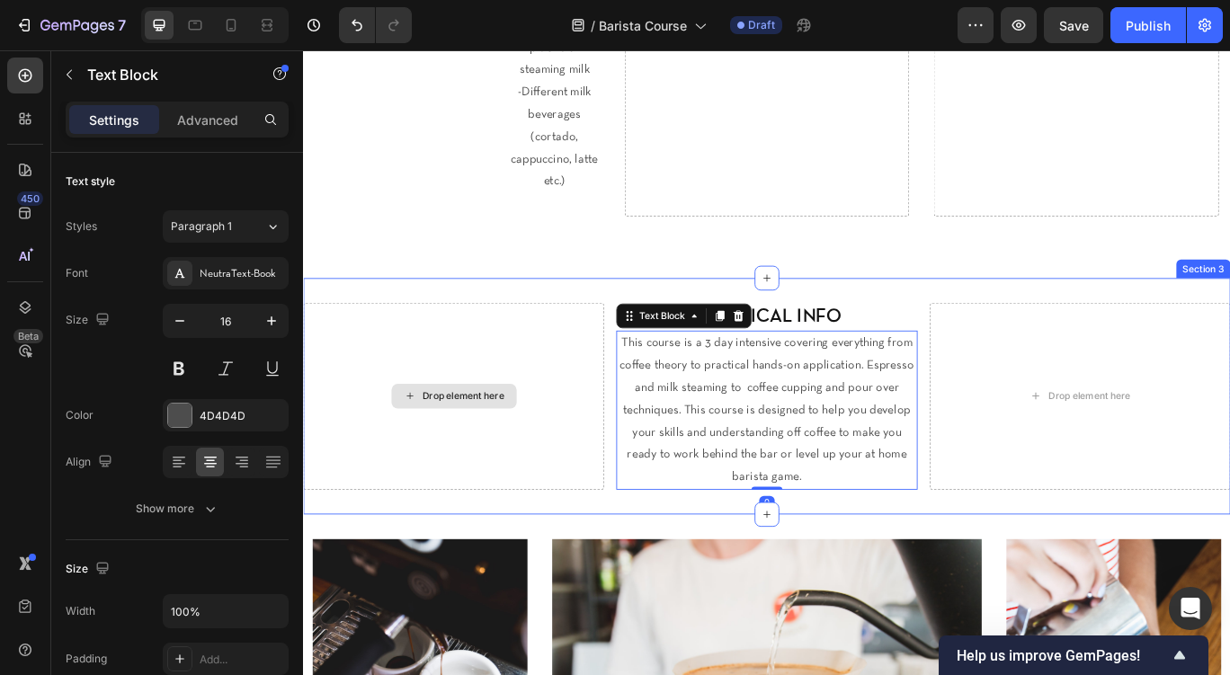
click at [560, 344] on div "Drop element here" at bounding box center [478, 453] width 350 height 218
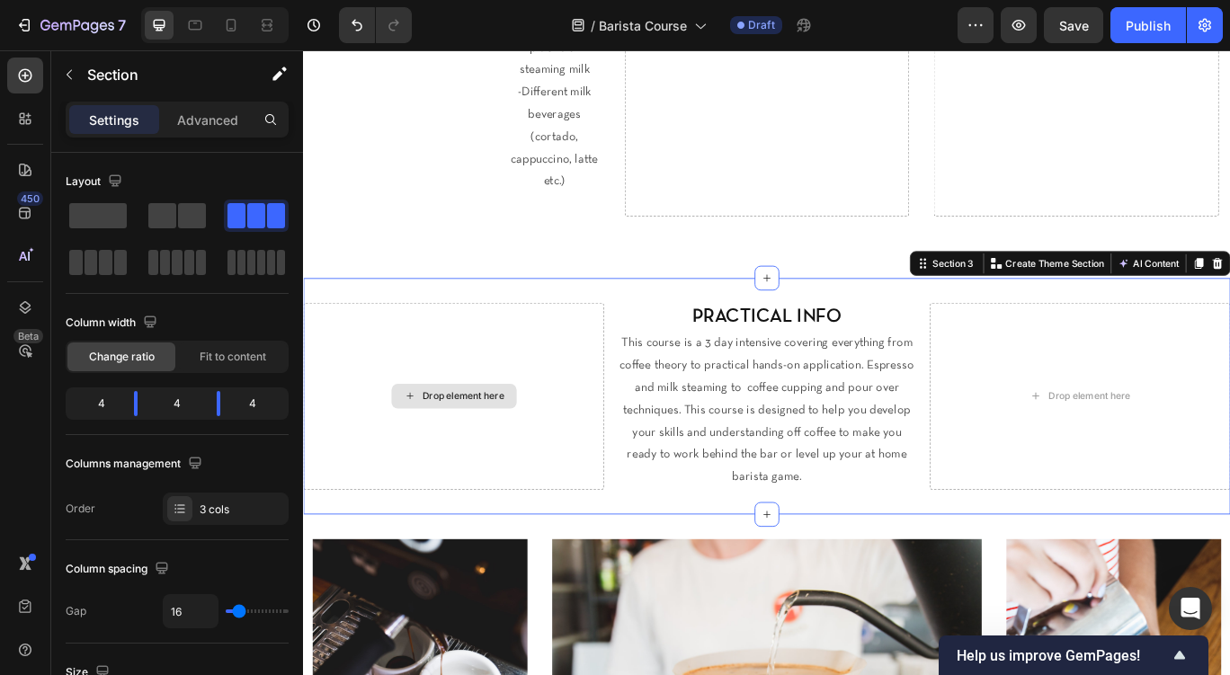
click at [671, 316] on div "Drop element here PRACTICAL INFO Heading This course is a 3 day intensive cover…" at bounding box center [842, 453] width 1079 height 275
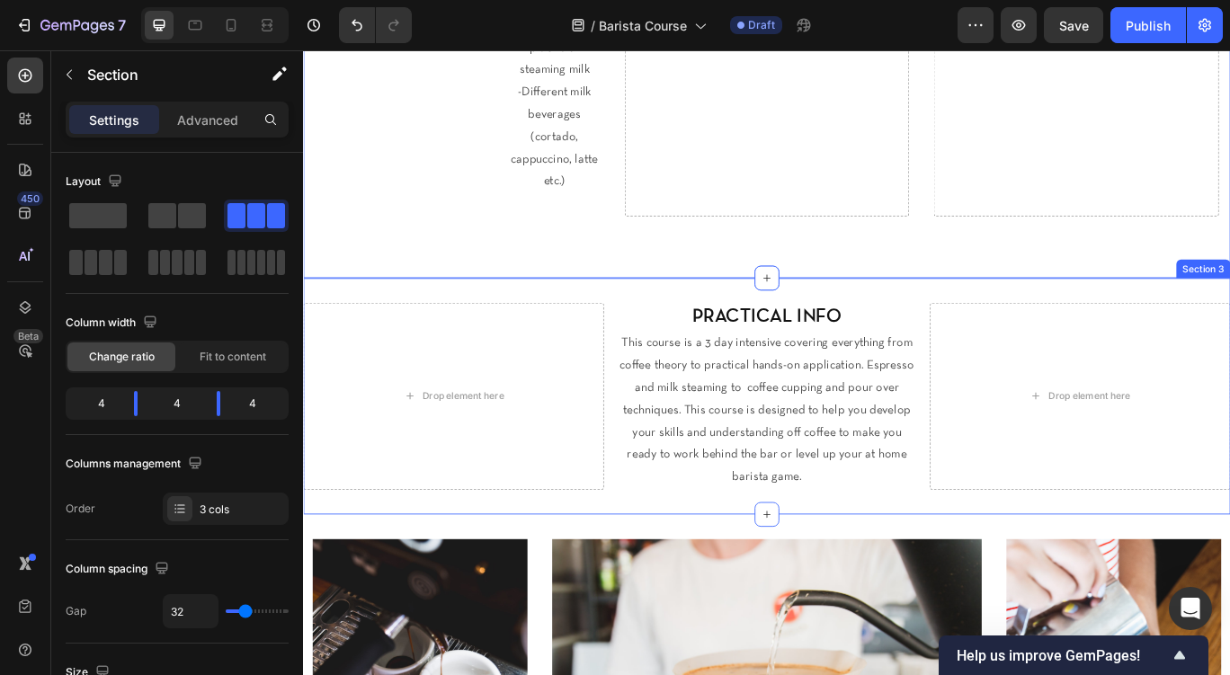
click at [633, 316] on div "Drop element here PRACTICAL INFO Heading This course is a 3 day intensive cover…" at bounding box center [842, 453] width 1079 height 275
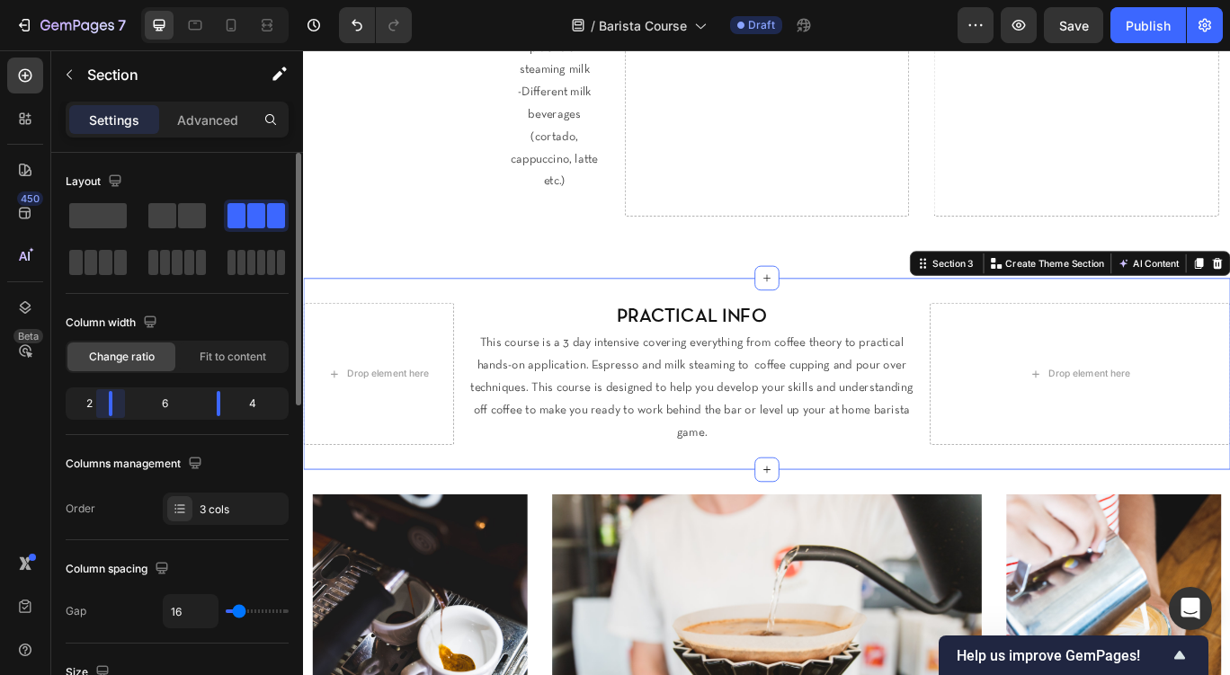
drag, startPoint x: 136, startPoint y: 397, endPoint x: 147, endPoint y: 396, distance: 10.8
click at [105, 397] on div "Layout Column width Change ratio Fit to content 2 6 4 Columns management Order …" at bounding box center [177, 440] width 252 height 574
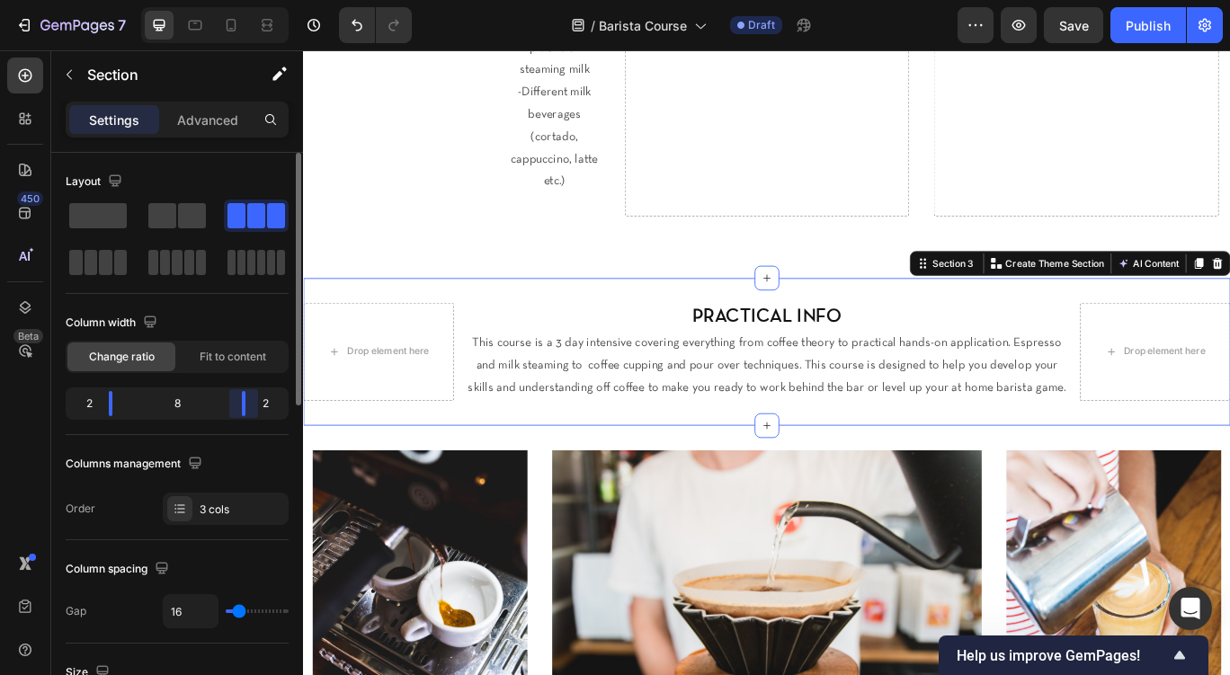
drag, startPoint x: 222, startPoint y: 404, endPoint x: 141, endPoint y: 273, distance: 153.5
click at [255, 406] on div "Layout Column width Change ratio Fit to content 2 8 2 Columns management Order …" at bounding box center [177, 440] width 252 height 574
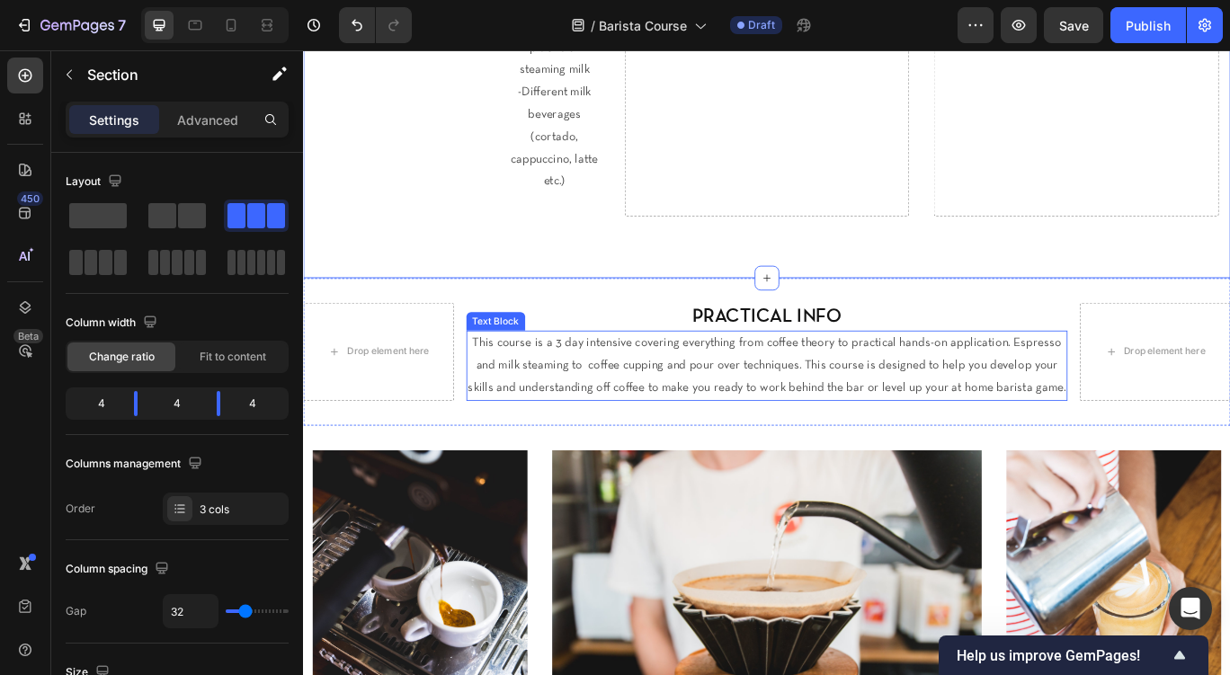
click at [719, 385] on span "This course is a 3 day intensive covering everything from coffee theory to prac…" at bounding box center [843, 417] width 696 height 65
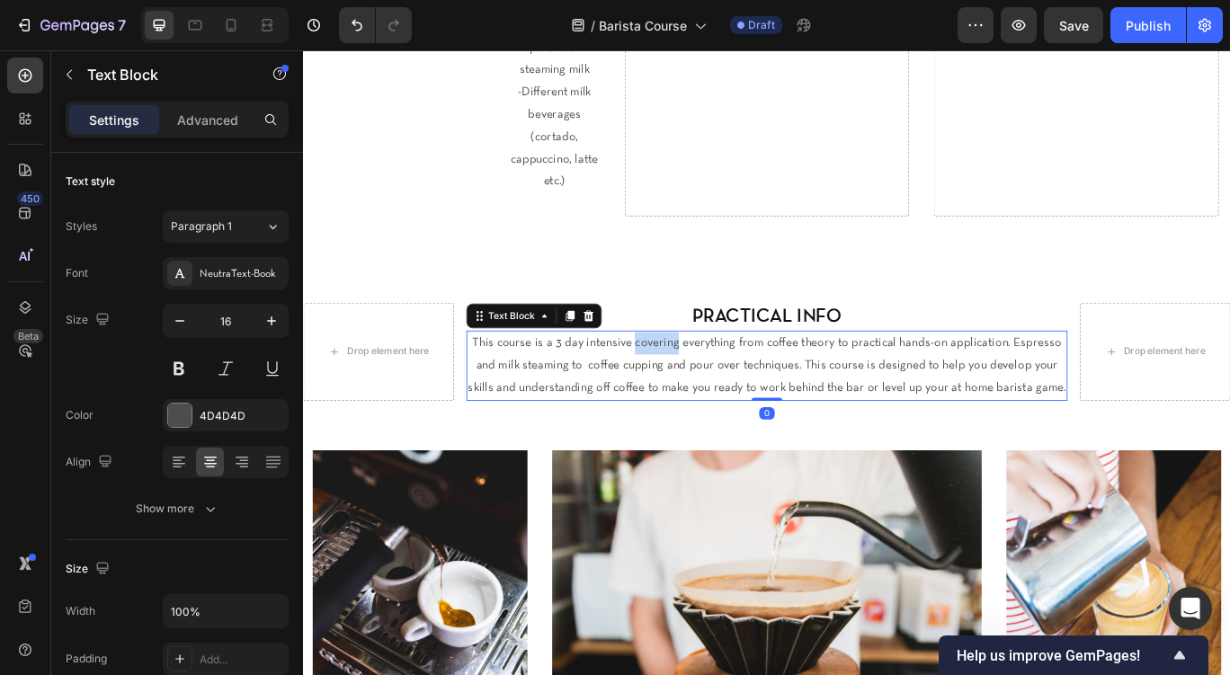
click at [719, 385] on span "This course is a 3 day intensive covering everything from coffee theory to prac…" at bounding box center [843, 417] width 696 height 65
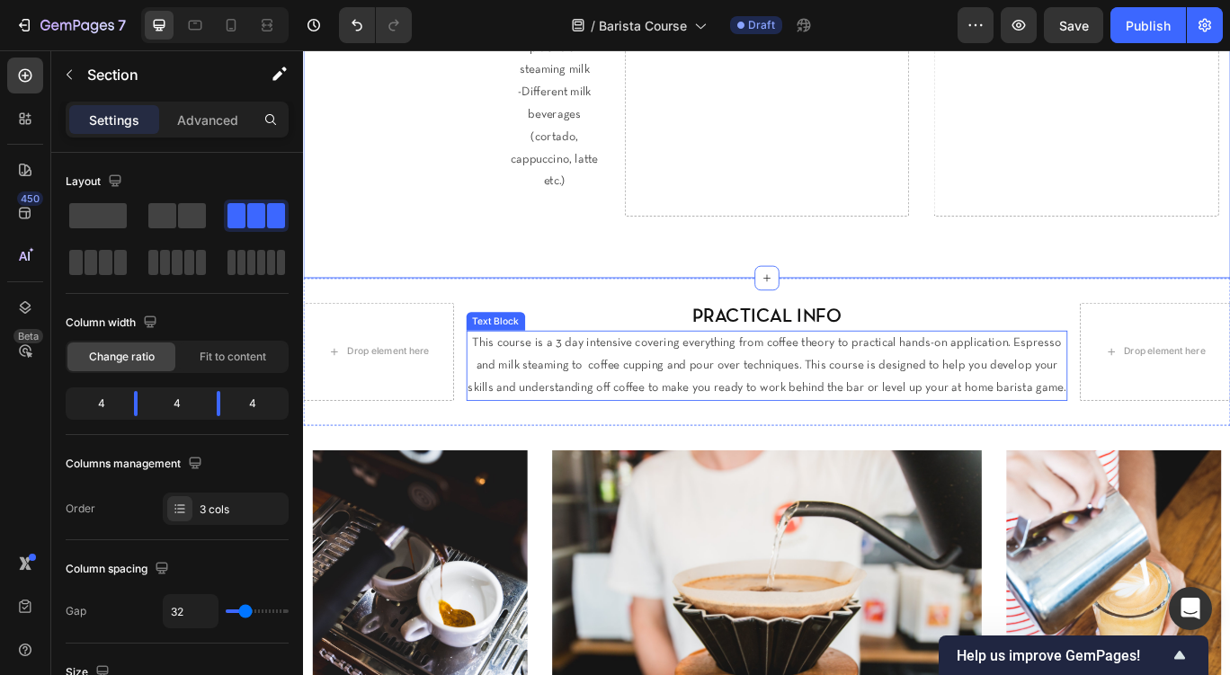
click at [631, 385] on span "This course is a 3 day intensive covering everything from coffee theory to prac…" at bounding box center [843, 417] width 696 height 65
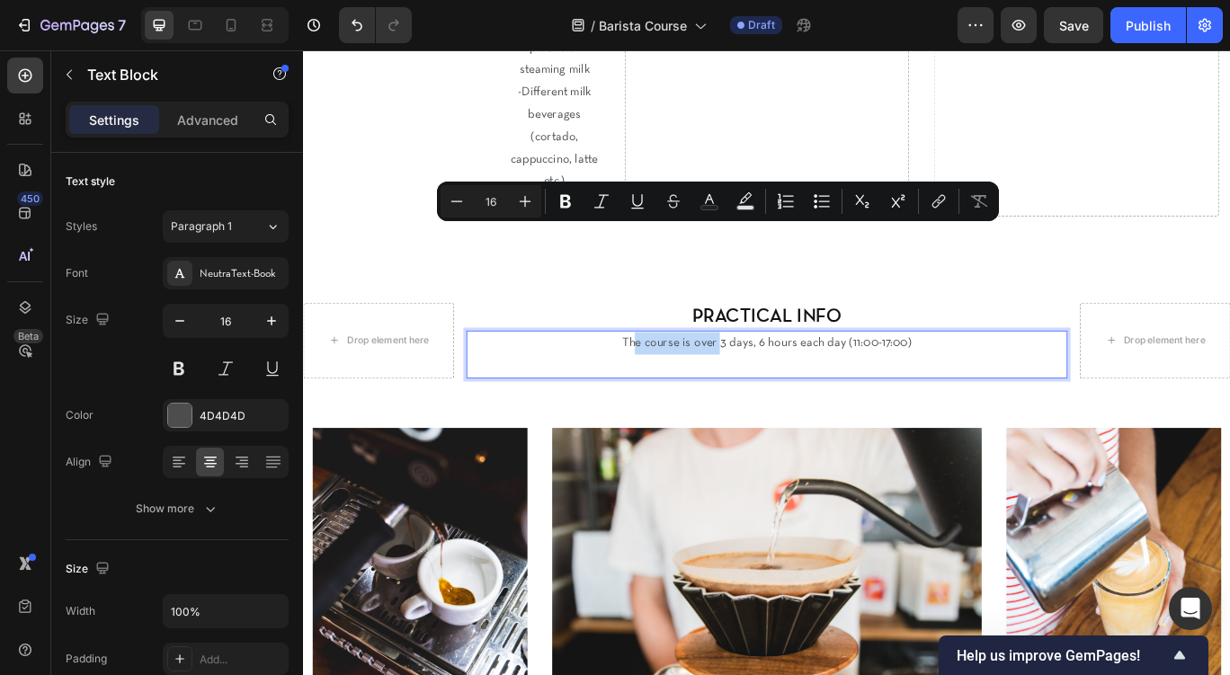
drag, startPoint x: 790, startPoint y: 265, endPoint x: 692, endPoint y: 265, distance: 98.0
click at [692, 379] on p "The course is over 3 days, 6 hours each day (11:00-17:00)" at bounding box center [843, 392] width 697 height 26
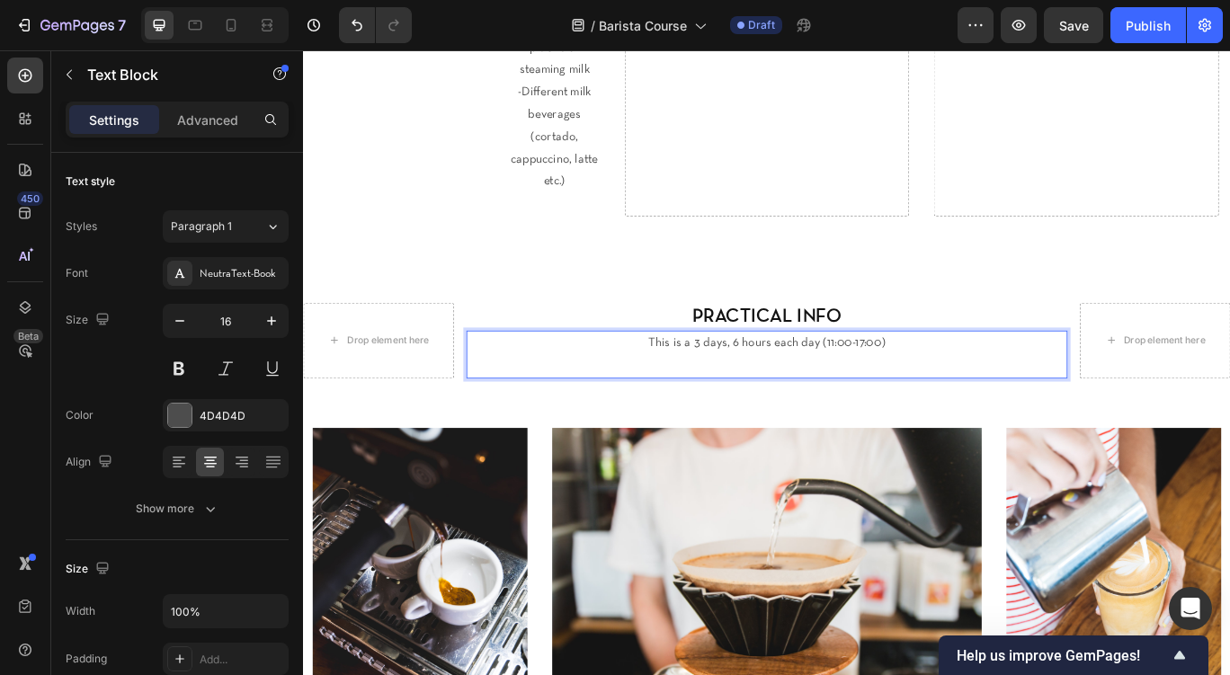
click at [797, 379] on p "This is a 3 days, 6 hours each day (11:00-17:00)" at bounding box center [843, 392] width 697 height 26
click at [1033, 379] on p "This is a 3 day course, 6 hours each day (11:00-17:00)" at bounding box center [843, 392] width 697 height 26
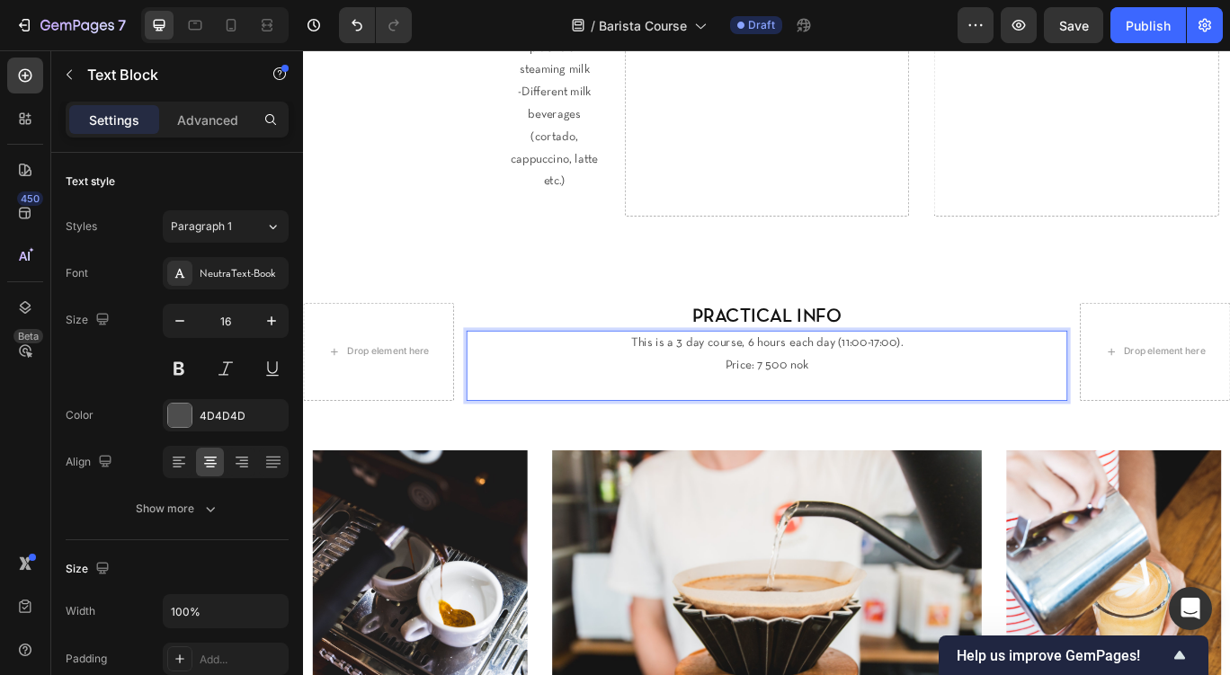
click at [834, 405] on p "Price: 7 500 nok" at bounding box center [843, 418] width 697 height 26
click at [846, 405] on p "Price: 7 500 nok" at bounding box center [843, 418] width 697 height 26
click at [939, 405] on p "Price: 7,500 nok" at bounding box center [843, 418] width 697 height 26
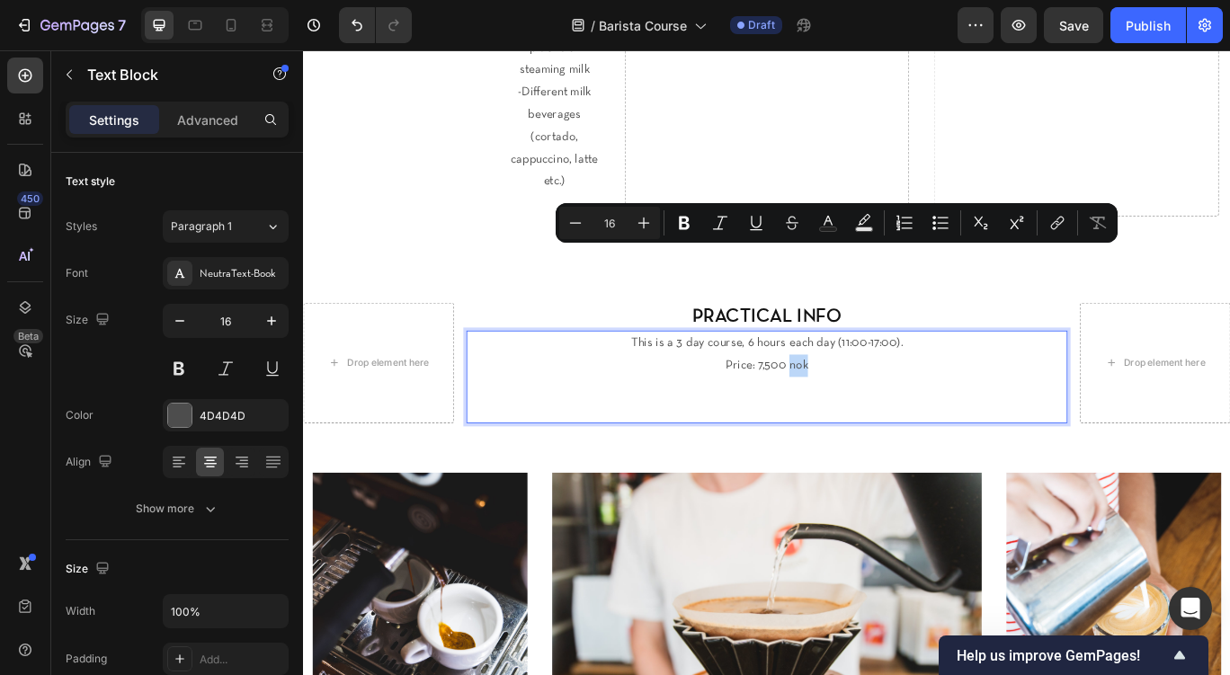
drag, startPoint x: 908, startPoint y: 295, endPoint x: 870, endPoint y: 291, distance: 38.8
click at [870, 405] on p "Price: 7,500 nok" at bounding box center [843, 418] width 697 height 26
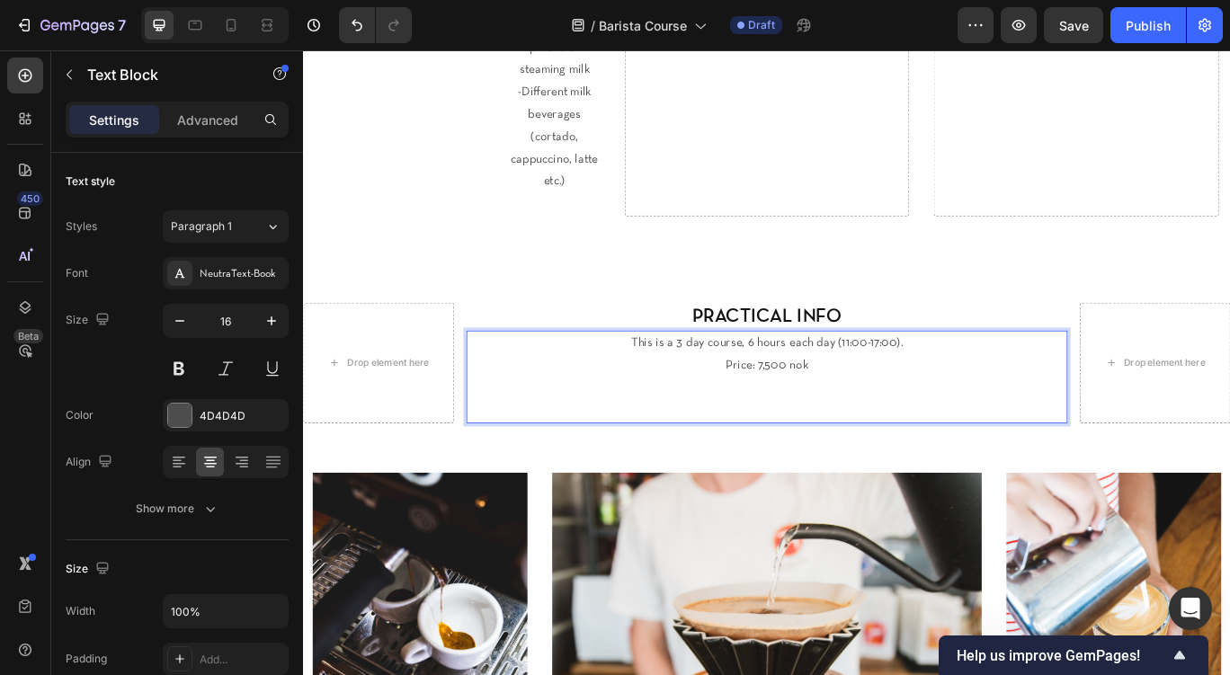
click at [1003, 379] on p "This is a 3 day course, 6 hours each day (11:00-17:00)." at bounding box center [843, 392] width 697 height 26
click at [932, 379] on p "This is a 3 day course, 6 hours each day (11:00-17:00)." at bounding box center [843, 392] width 697 height 26
drag, startPoint x: 924, startPoint y: 264, endPoint x: 822, endPoint y: 266, distance: 101.7
click at [822, 379] on p "This is a 3 day course, 6 hours each day (11:00-17:00)." at bounding box center [843, 392] width 697 height 26
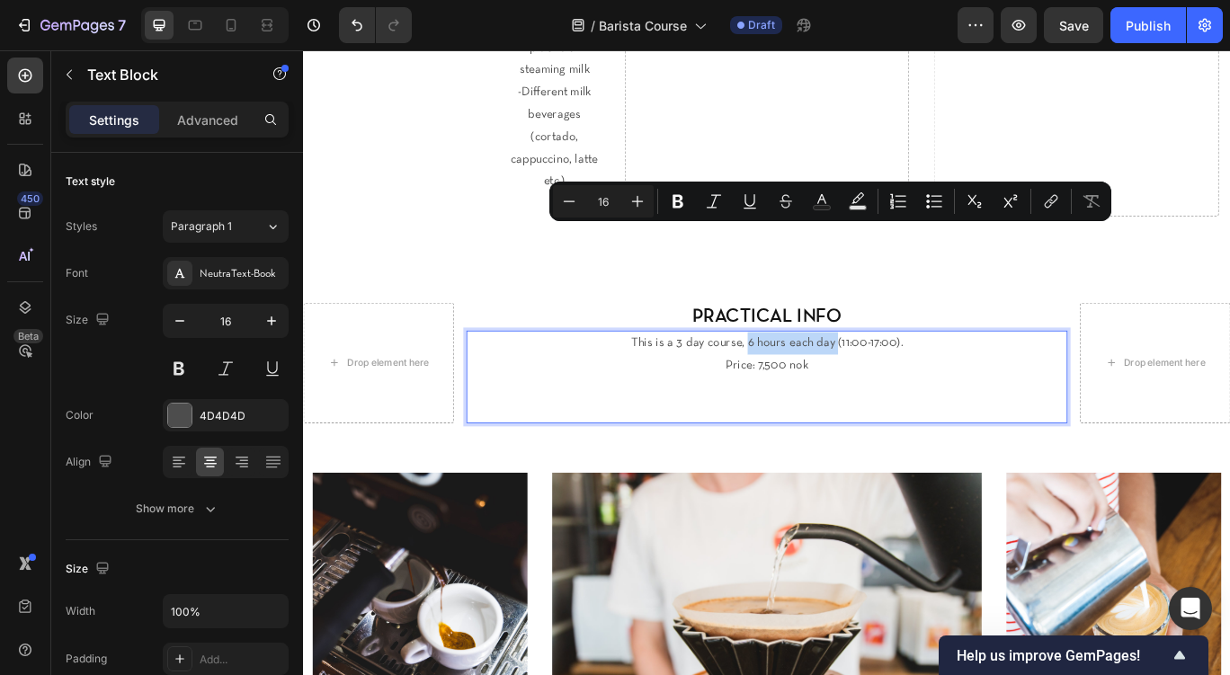
copy p "6 hours each day"
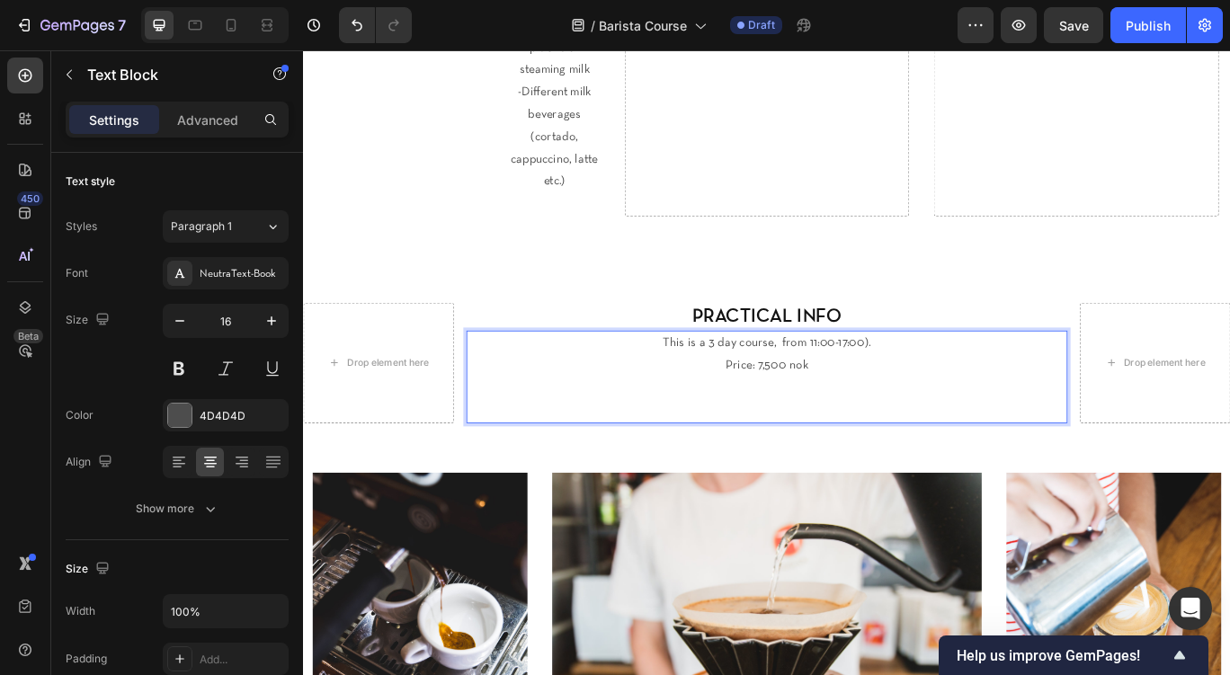
click at [863, 379] on p "This is a 3 day course, from 11:00-17:00)." at bounding box center [843, 392] width 697 height 26
click at [974, 379] on p "This is a 3 day course, from 11:00-17:00)." at bounding box center [843, 392] width 697 height 26
click at [962, 431] on p "Rich Text Editor. Editing area: main" at bounding box center [843, 444] width 697 height 26
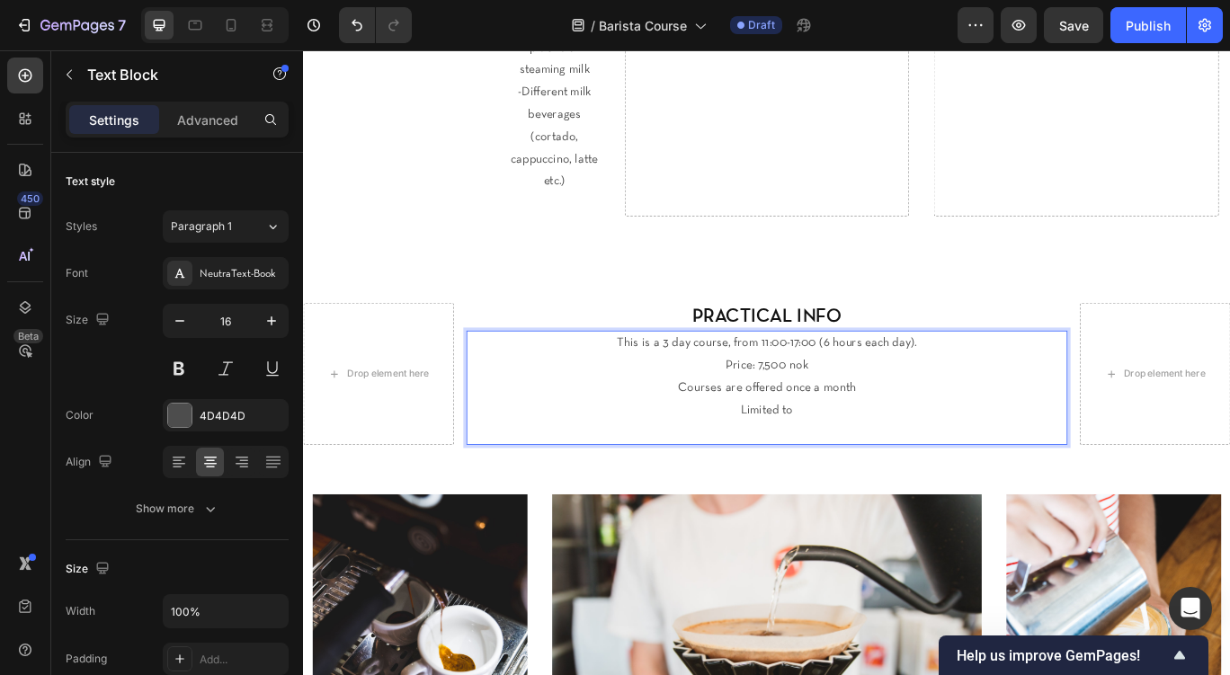
click at [1006, 379] on p "This is a 3 day course, from 11:00-17:00 (6 hours each day)." at bounding box center [843, 392] width 697 height 26
click at [904, 379] on p "This is a 3 day course, from 11:00-17:00 (6 hours each day)." at bounding box center [843, 392] width 697 height 26
click at [891, 379] on p "This is a 3 day course, from 11:00-17:00 includeing breaks (6 hours each day)." at bounding box center [843, 392] width 697 height 26
click at [958, 483] on p "Rich Text Editor. Editing area: main" at bounding box center [843, 496] width 697 height 26
click at [887, 457] on p "Limited to" at bounding box center [843, 470] width 697 height 26
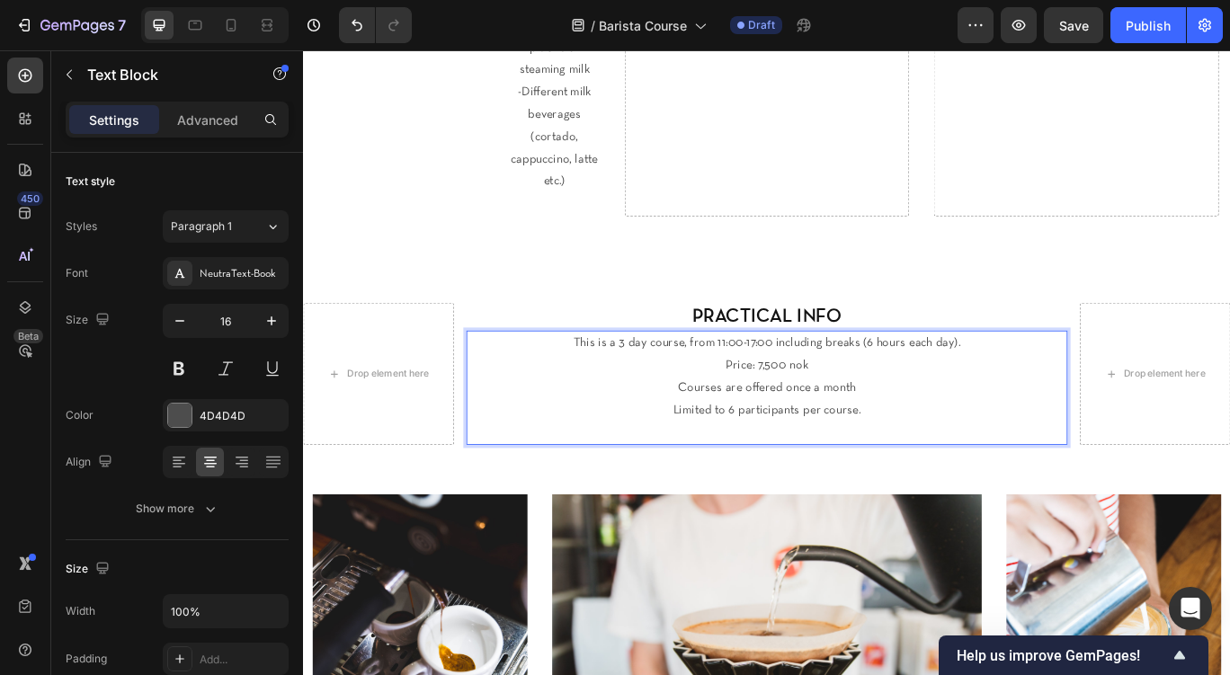
click at [729, 431] on p "Courses are offered once a month" at bounding box center [843, 444] width 697 height 26
click at [724, 457] on p "Limited to 6 participants per course." at bounding box center [843, 470] width 697 height 26
click at [791, 379] on p "This is a 3 day course, from 11:00-17:00 including breaks (6 hours each day)." at bounding box center [843, 392] width 697 height 26
click at [621, 379] on p "This is a 3 day course, from 11:00-17:00 including breaks (6 hours each day)." at bounding box center [843, 392] width 697 height 26
click at [1033, 457] on p "- Limited to 6 participants per course." at bounding box center [843, 470] width 697 height 26
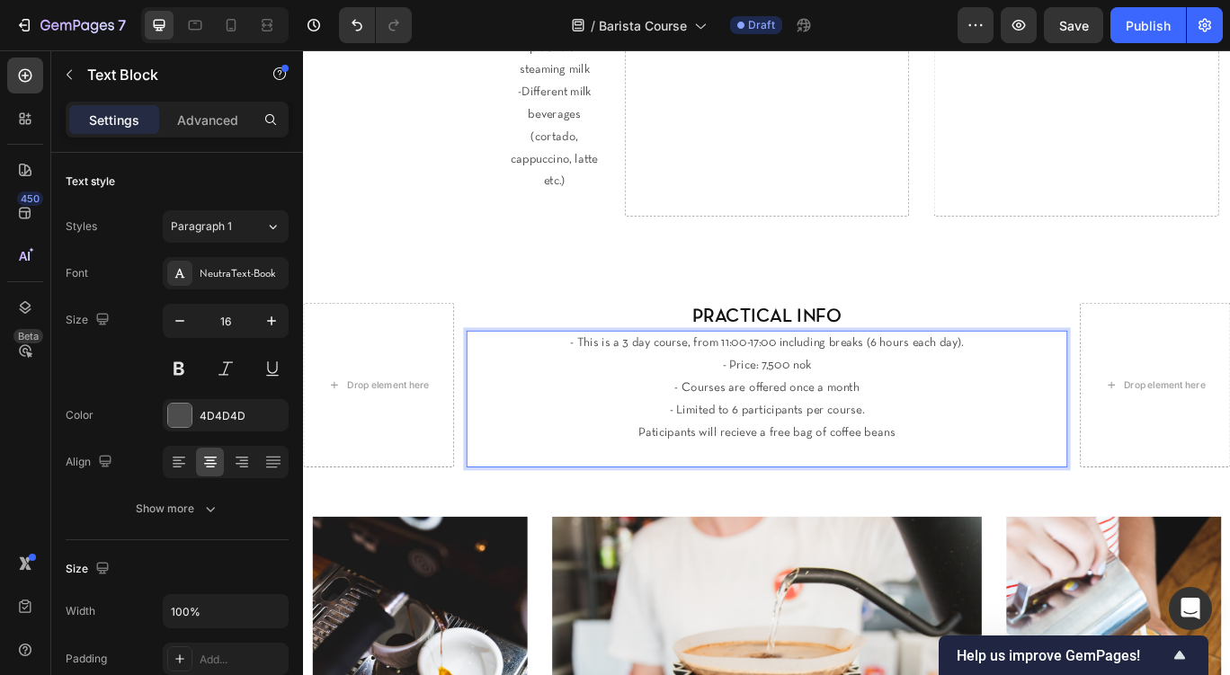
click at [858, 483] on p "Paticipants will recieve a free bag of coffee beans" at bounding box center [843, 496] width 697 height 26
click at [1032, 483] on p "Paticipants will recieve a complimentary bag of coffee beans" at bounding box center [843, 496] width 697 height 26
click at [603, 483] on p "Paticipants will recieve a complimentary bag of coffee beans of their choosing." at bounding box center [843, 496] width 697 height 26
click at [678, 483] on p "-Paticipants will recieve a complimentary bag of coffee beans of their choosing." at bounding box center [843, 496] width 697 height 26
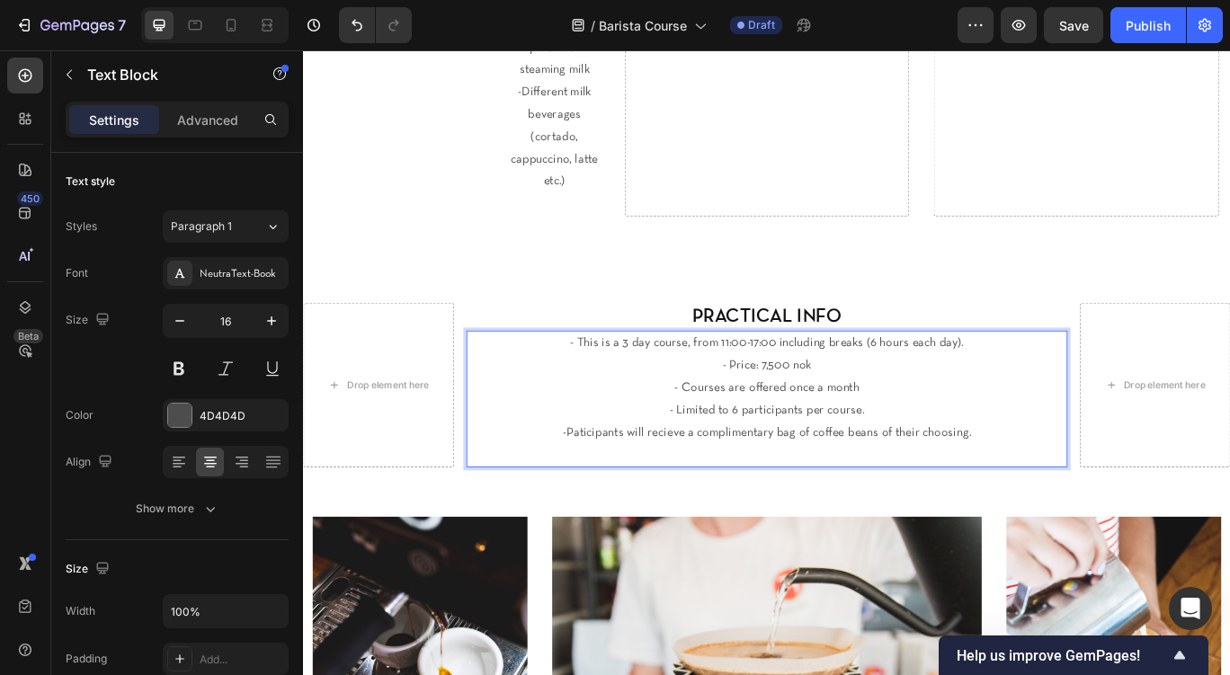
click at [653, 483] on p "-Paticipants will recieve a complimentary bag of coffee beans of their choosing." at bounding box center [843, 496] width 697 height 26
click at [725, 483] on p "-Participants will recieve a complimentary bag of coffee beans of their choosin…" at bounding box center [843, 496] width 697 height 26
click at [729, 483] on p "-Participants will relieve a complimentary bag of coffee beans of their choosin…" at bounding box center [843, 496] width 697 height 26
click at [1179, 457] on p "- Limited to 6 participants per course." at bounding box center [843, 470] width 697 height 26
click at [1152, 483] on p "-Participants will receive a complimentary bag of coffee beans of their choosin…" at bounding box center [843, 496] width 697 height 26
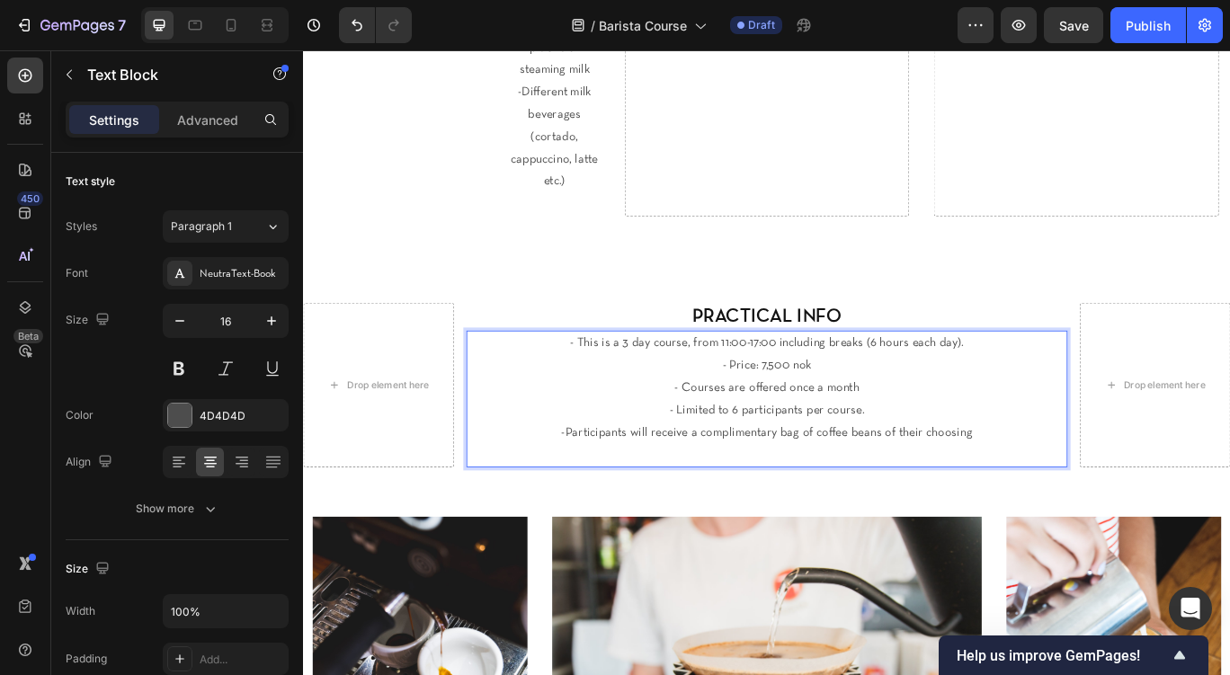
click at [1033, 457] on p "- Limited to 6 participants per course." at bounding box center [843, 470] width 697 height 26
click at [1096, 483] on p "-Participants will receive a complimentary bag of coffee beans of their choosing" at bounding box center [843, 496] width 697 height 26
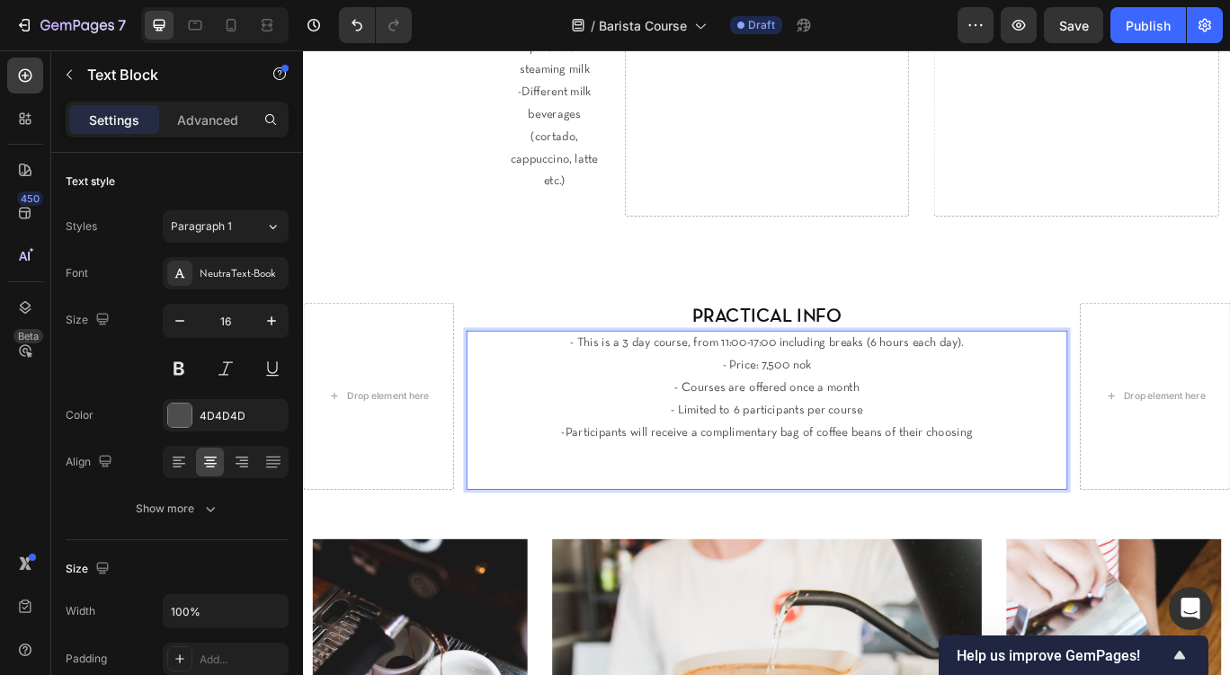
click at [620, 483] on p "-Participants will receive a complimentary bag of coffee beans of their choosing" at bounding box center [843, 496] width 697 height 26
click at [697, 483] on p "-Each participants will receive a complimentary bag of coffee beans of their ch…" at bounding box center [843, 496] width 697 height 26
click at [764, 483] on p "-Each participant will receive a complimentary bag of coffee beans of their cho…" at bounding box center [843, 496] width 697 height 26
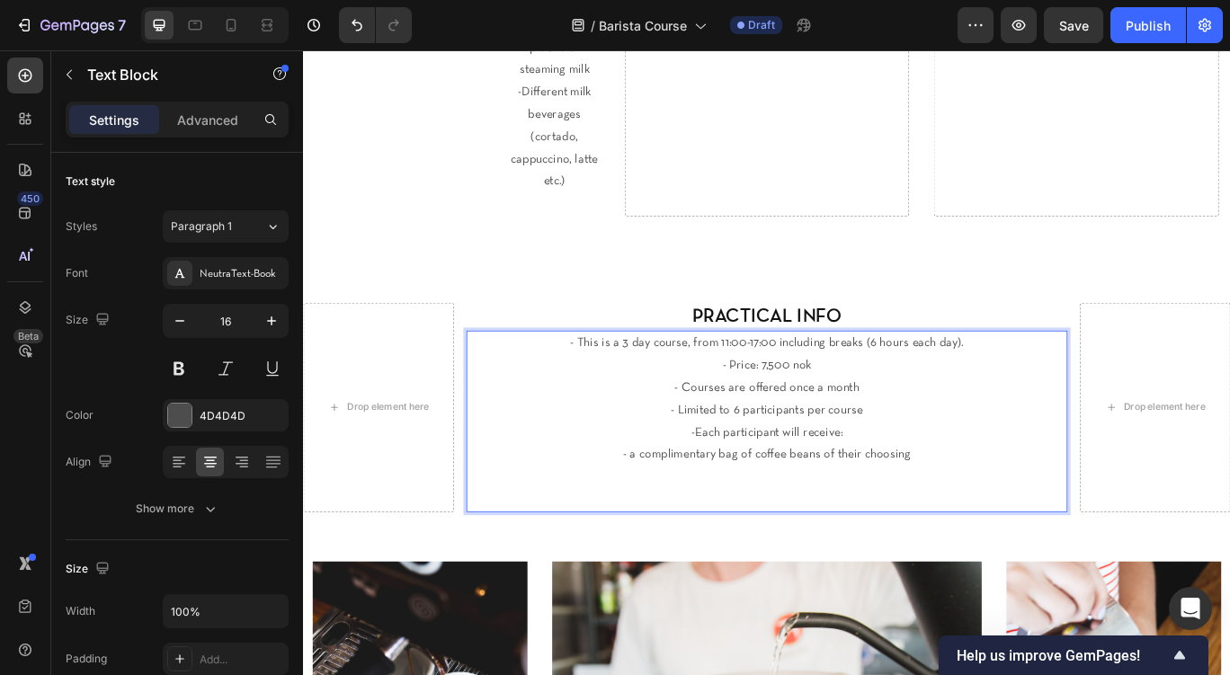
click at [1012, 508] on p "- a complimentary bag of coffee beans of their choosing" at bounding box center [843, 521] width 697 height 26
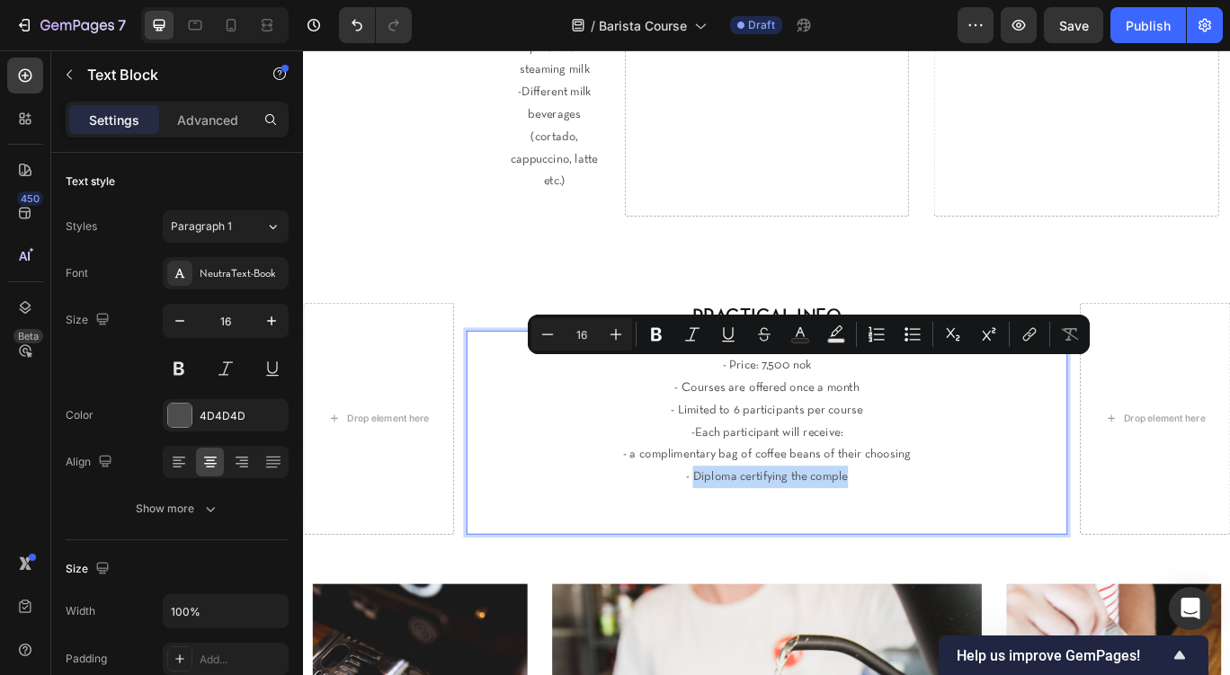
drag, startPoint x: 940, startPoint y: 417, endPoint x: 758, endPoint y: 416, distance: 181.7
click at [758, 534] on p "- Diploma certifying the comple" at bounding box center [843, 547] width 697 height 26
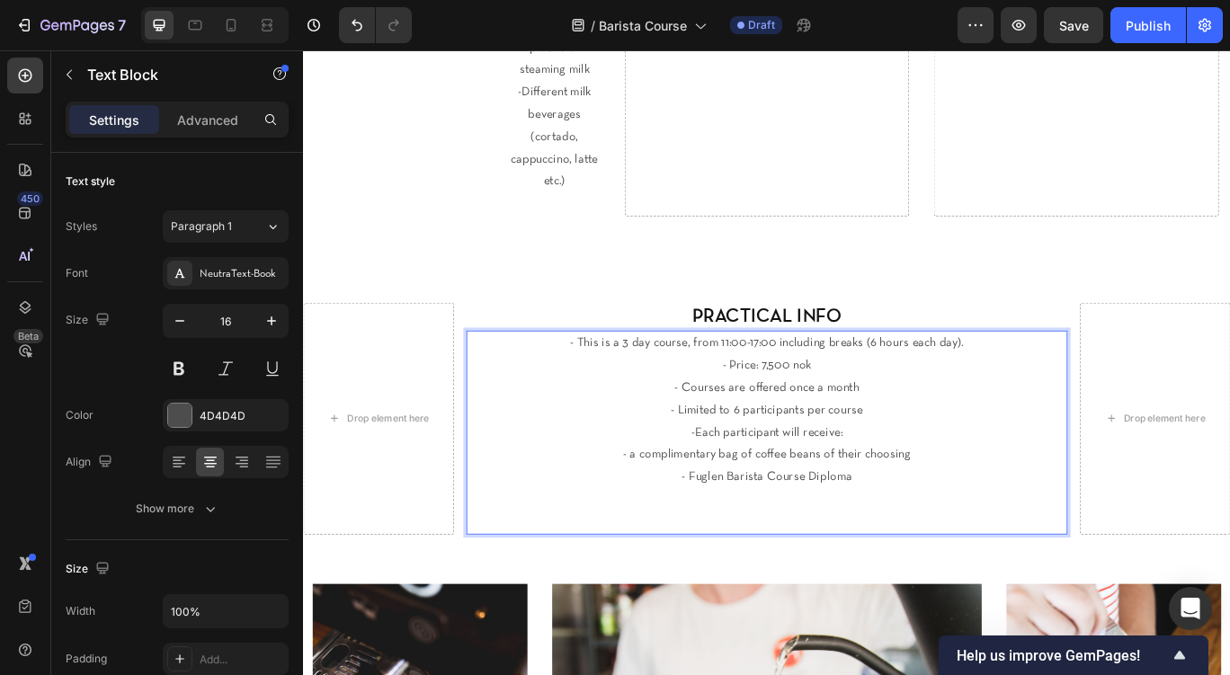
click at [691, 508] on p "- a complimentary bag of coffee beans of their choosing" at bounding box center [843, 521] width 697 height 26
click at [747, 431] on p "- Courses are offered once a month" at bounding box center [843, 444] width 697 height 26
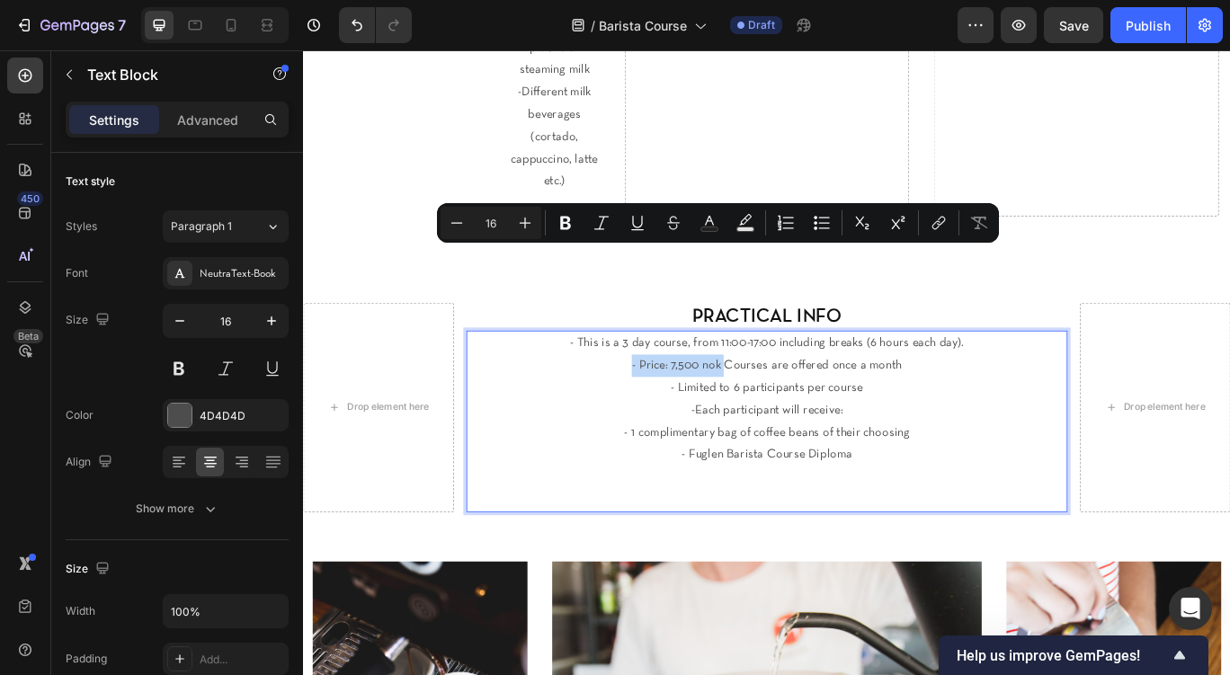
drag, startPoint x: 796, startPoint y: 289, endPoint x: 684, endPoint y: 291, distance: 112.4
click at [684, 405] on p "- Price: 7,500 nok Courses are offered once a month" at bounding box center [843, 418] width 697 height 26
copy p "- Price: 7,500 nok"
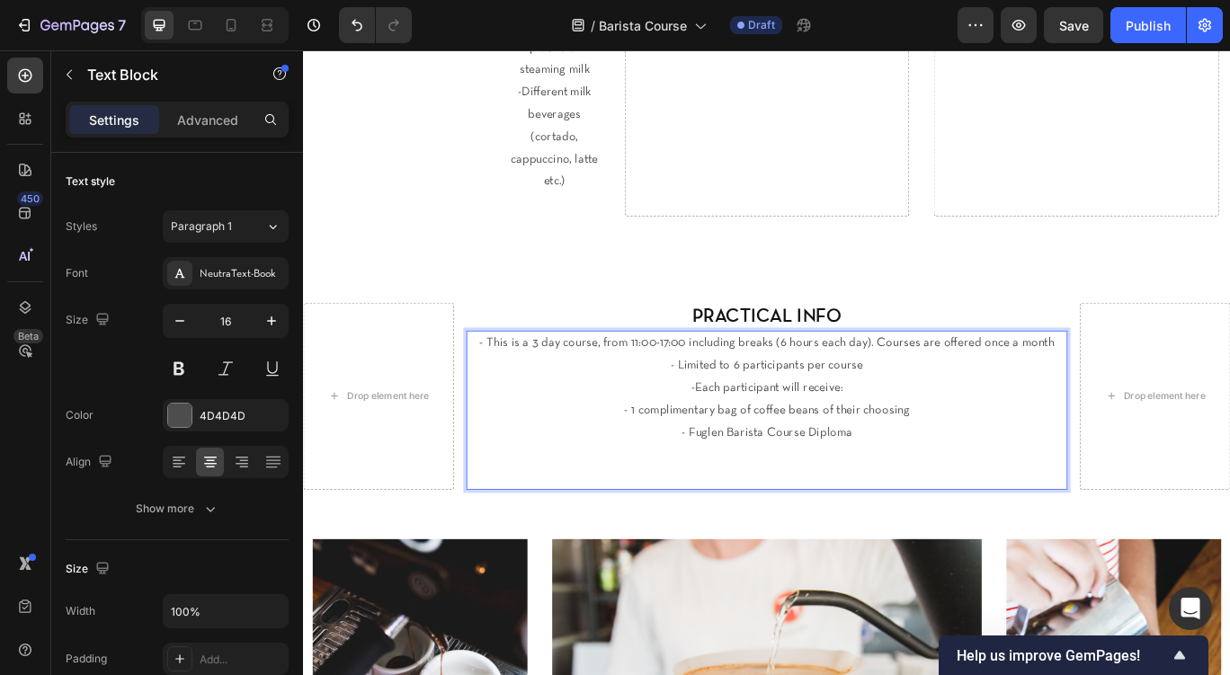
click at [711, 405] on p "- Limited to 6 participants per course" at bounding box center [843, 418] width 697 height 26
click at [763, 431] on p "-Each participant will receive:" at bounding box center [843, 444] width 697 height 26
click at [963, 379] on p "- This is a 3 day course, from 11:00-17:00 including breaks (6 hours each day).…" at bounding box center [843, 405] width 697 height 52
click at [907, 379] on p "- This is a 3 day course, from 11:00-17:00 including breaks (6 hours each day).…" at bounding box center [843, 405] width 697 height 52
drag, startPoint x: 1004, startPoint y: 284, endPoint x: 902, endPoint y: 286, distance: 101.6
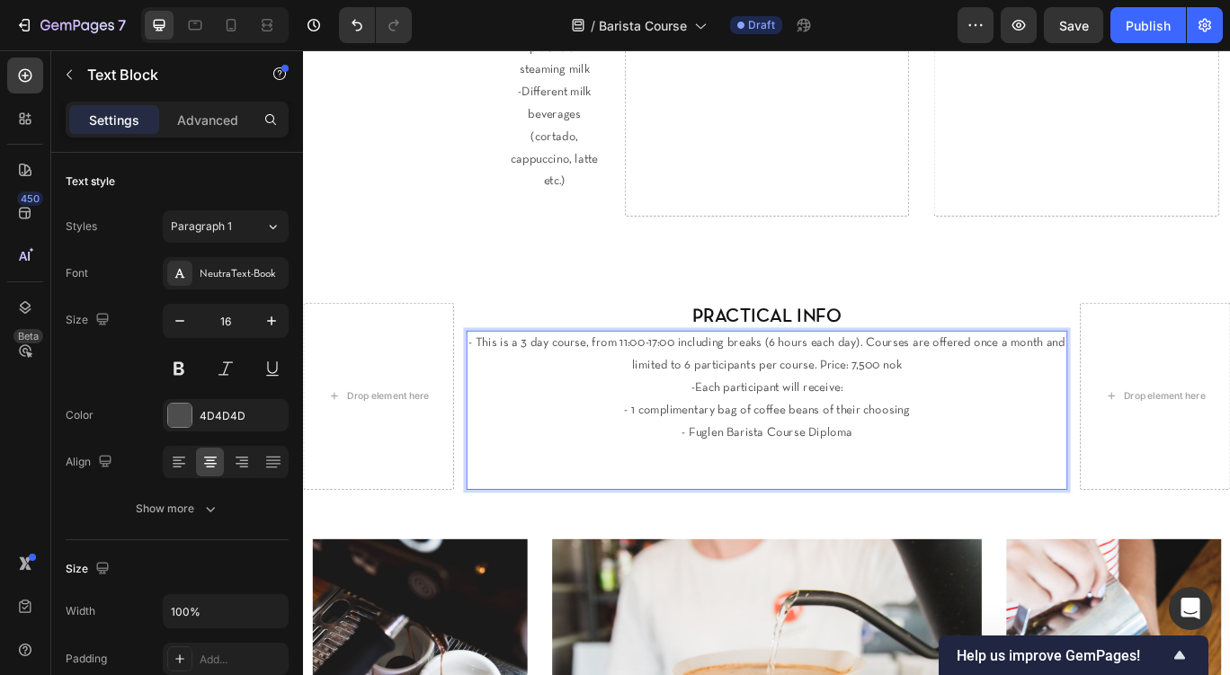
click at [902, 379] on p "- This is a 3 day course, from 11:00-17:00 including breaks (6 hours each day).…" at bounding box center [843, 405] width 697 height 52
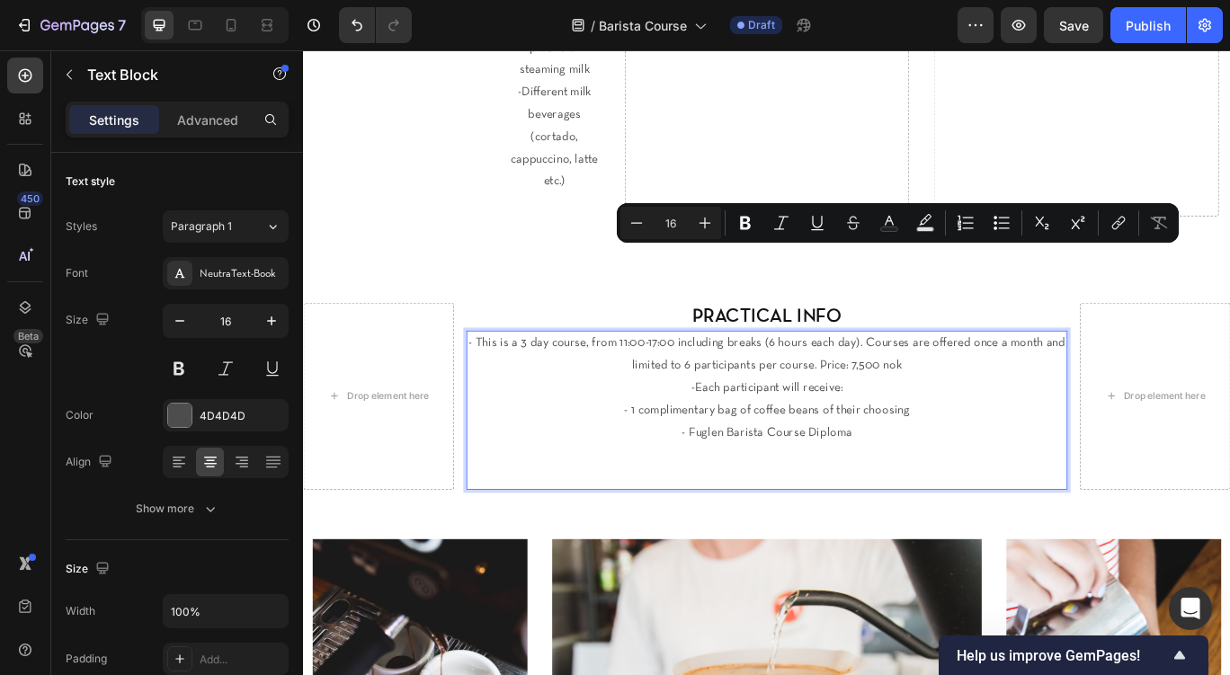
copy p "Price: 7,500 nok"
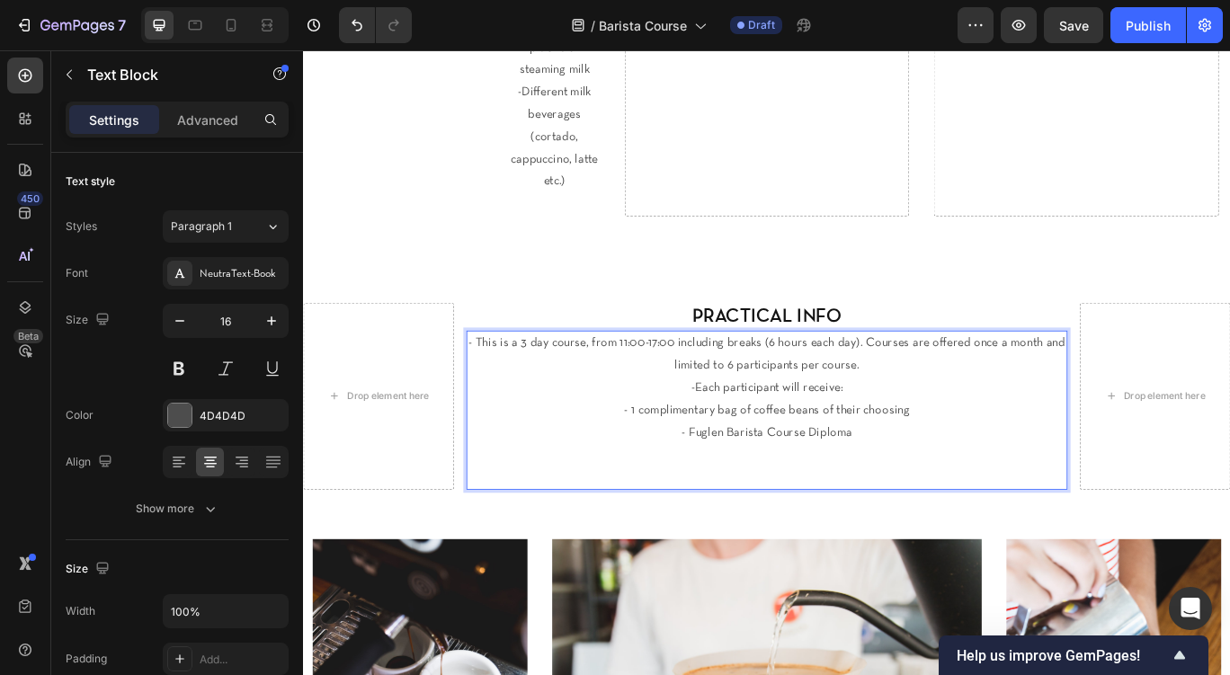
click at [514, 379] on p "- This is a 3 day course, from 11:00-17:00 including breaks (6 hours each day).…" at bounding box center [843, 405] width 697 height 52
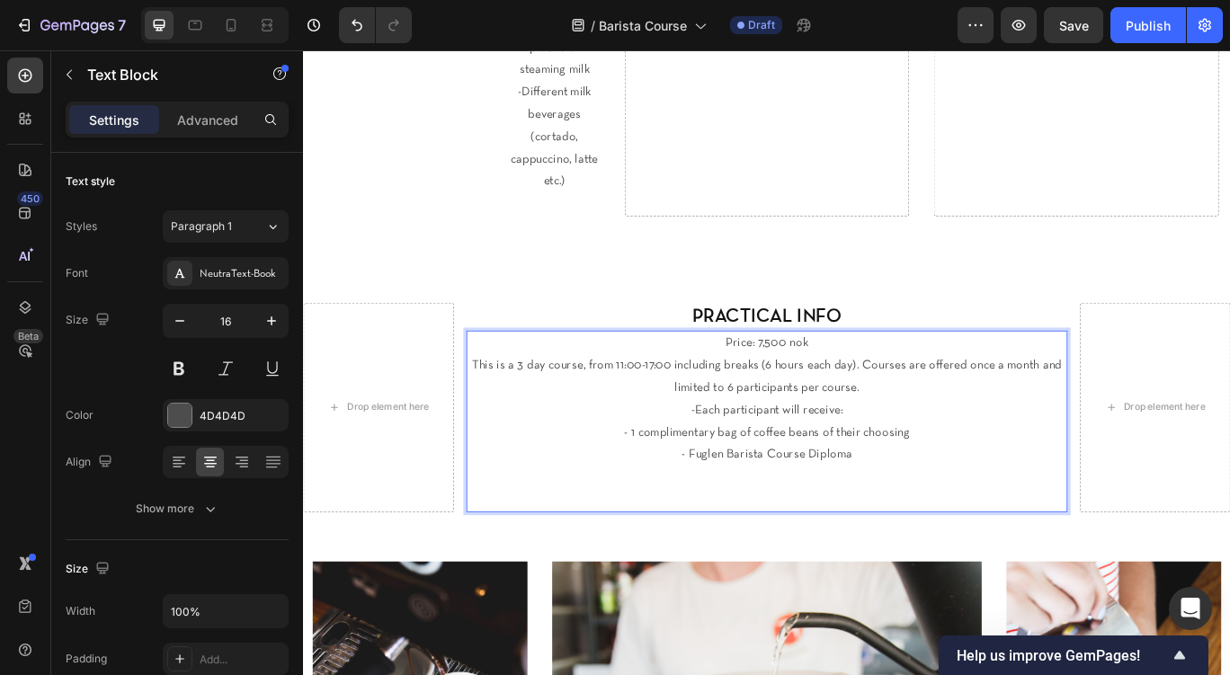
click at [762, 457] on p "-Each participant will receive:" at bounding box center [843, 470] width 697 height 26
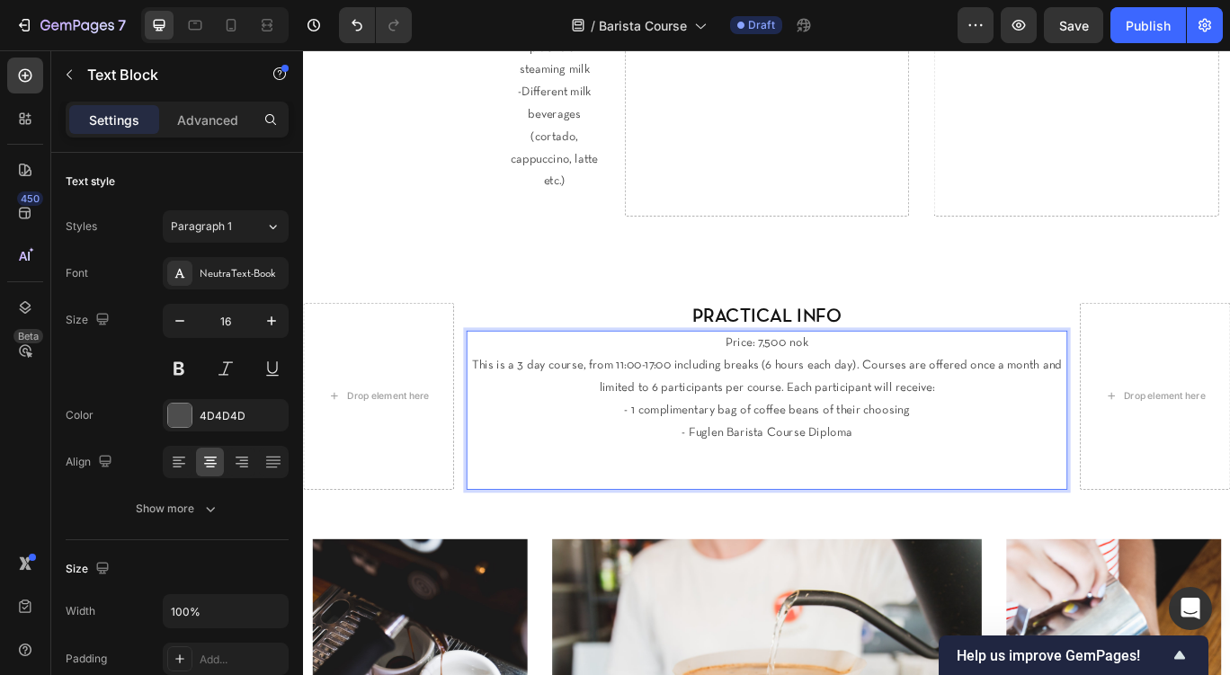
click at [981, 483] on p "- Fuglen Barista Course Diploma" at bounding box center [843, 496] width 697 height 26
click at [969, 508] on p "Rich Text Editor. Editing area: main" at bounding box center [843, 521] width 697 height 26
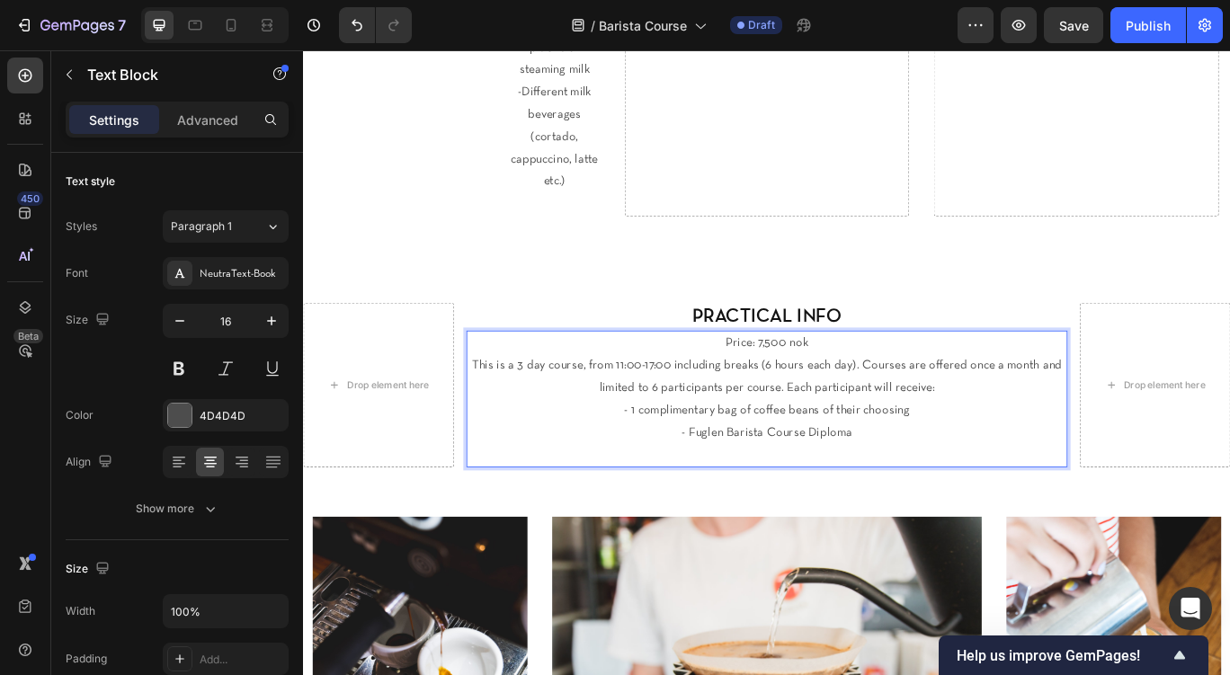
click at [949, 483] on p "- Fuglen Barista Course Diploma" at bounding box center [843, 496] width 697 height 26
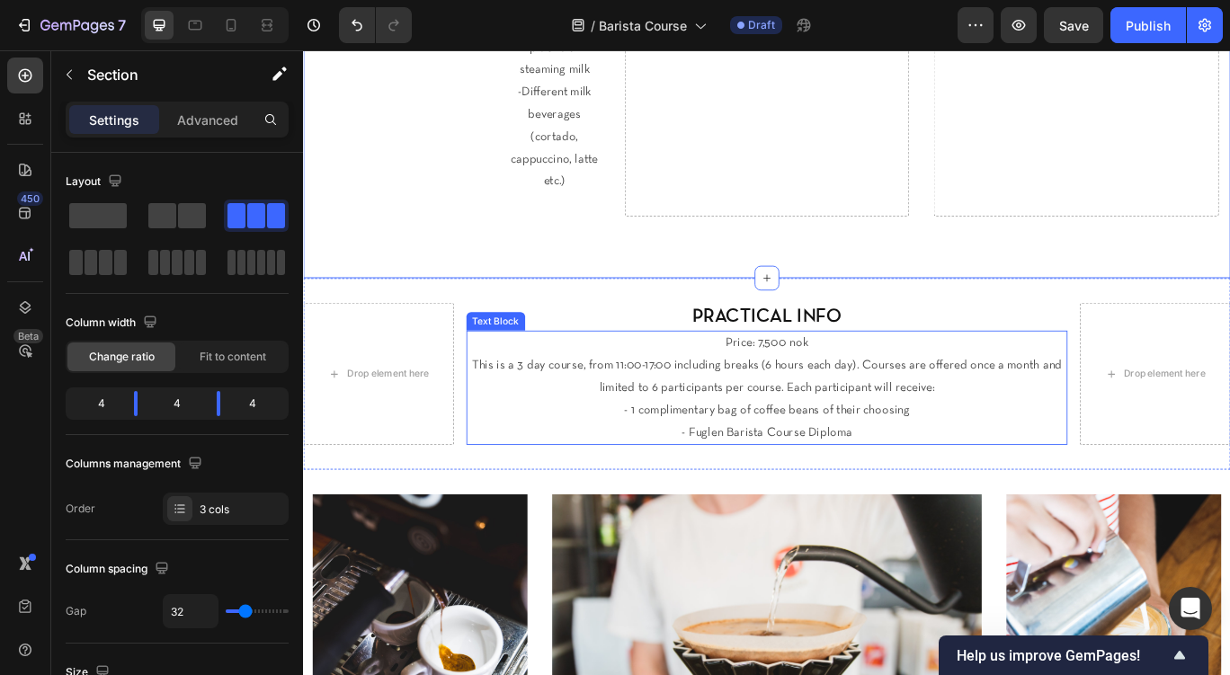
click at [883, 379] on p "Price: 7,500 nok" at bounding box center [843, 392] width 697 height 26
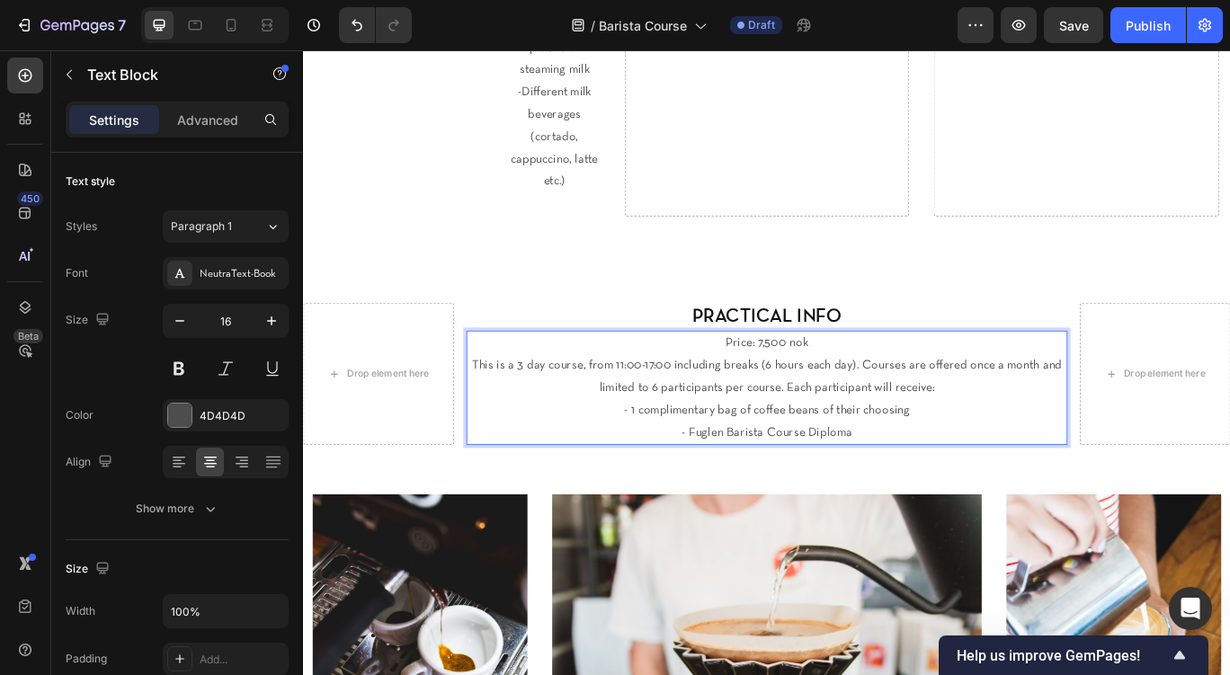
click at [883, 379] on p "Price: 7,500 nok" at bounding box center [843, 392] width 697 height 26
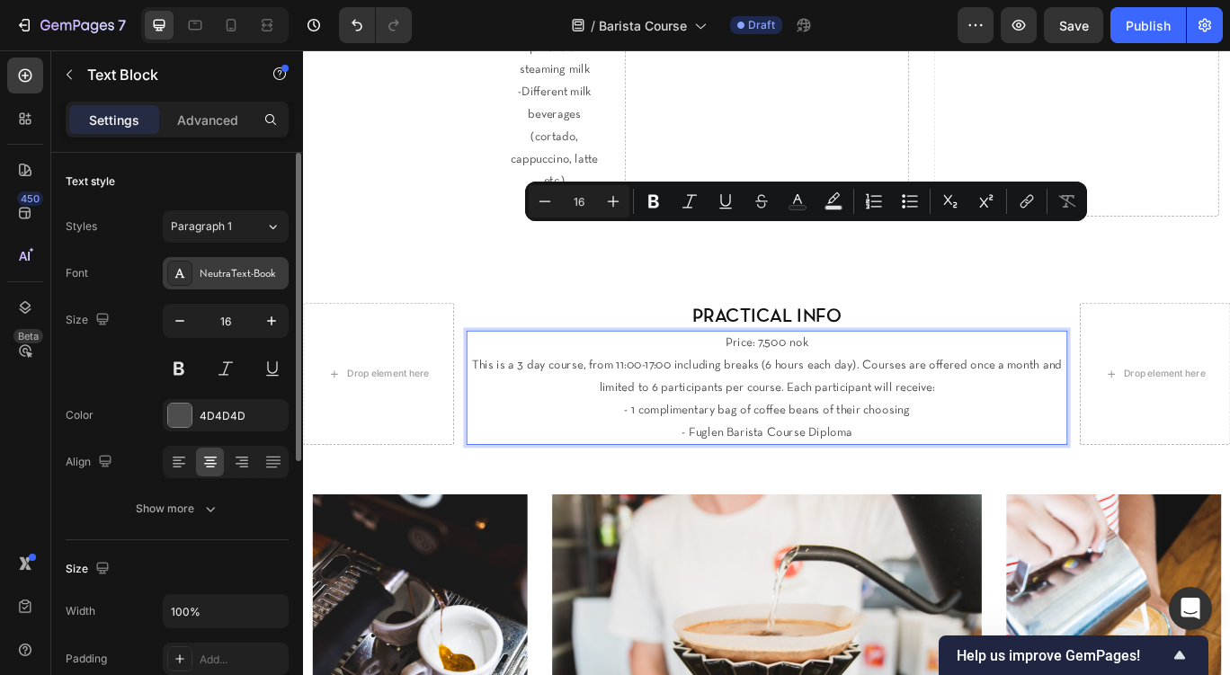
click at [253, 283] on div "NeutraText-Book" at bounding box center [226, 273] width 126 height 32
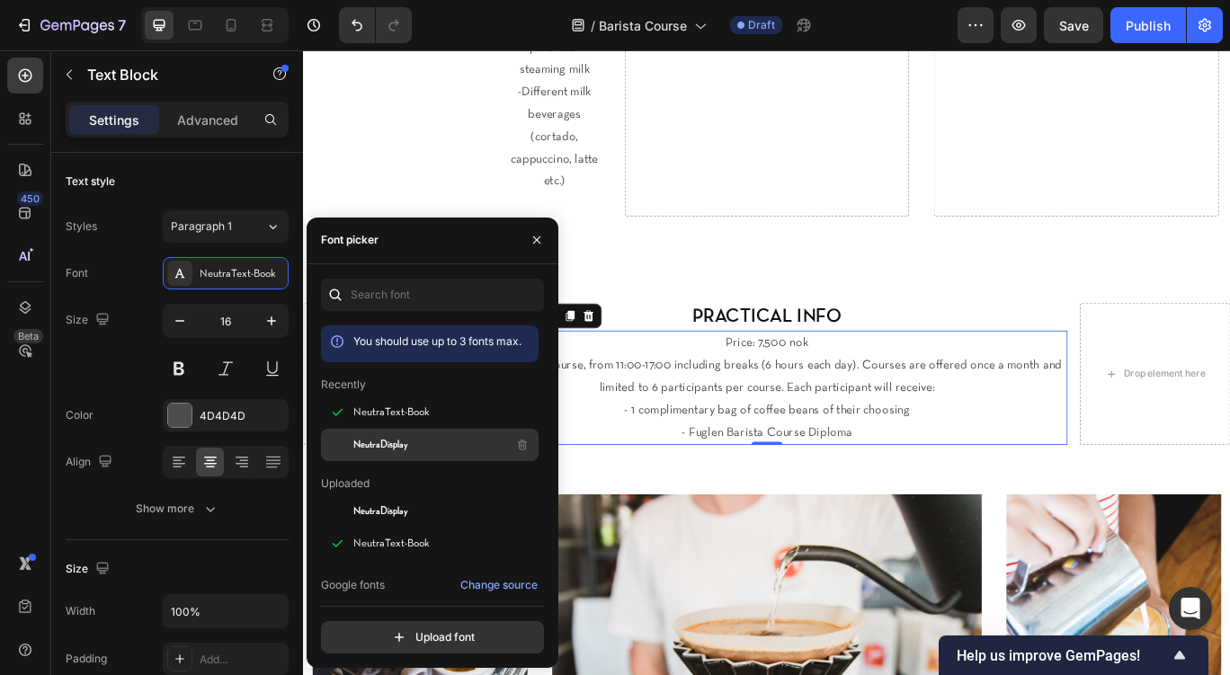
click at [371, 446] on span "NeutraDisplay" at bounding box center [380, 445] width 55 height 16
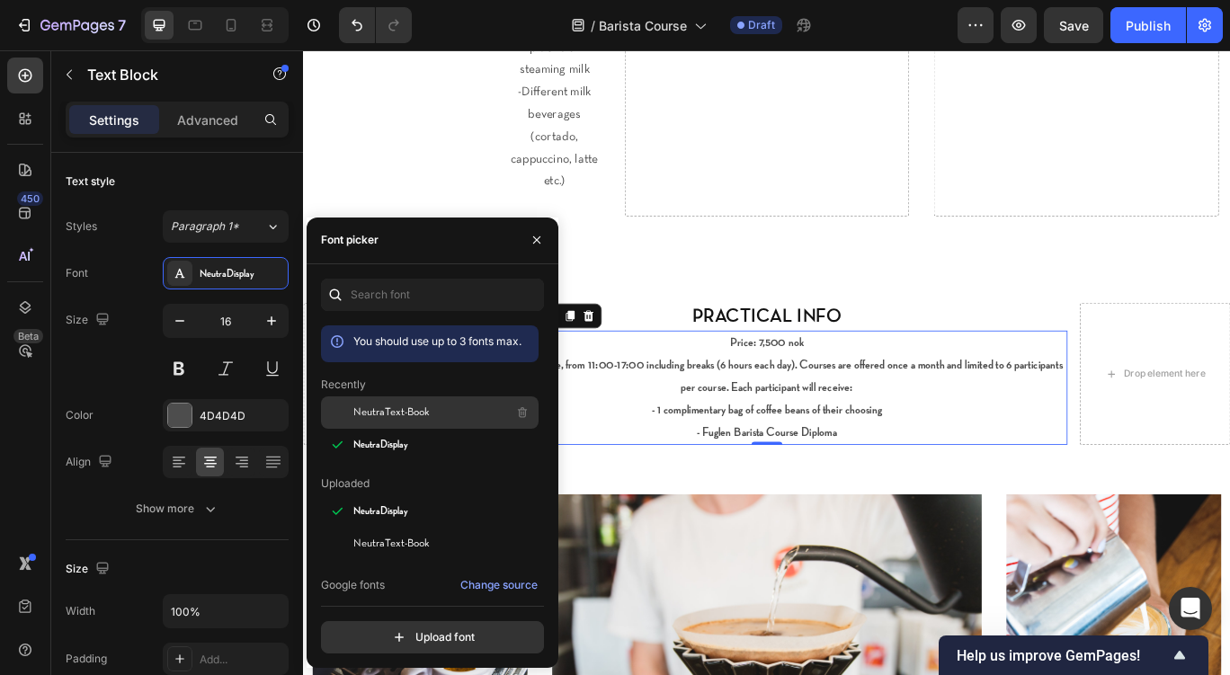
click at [381, 421] on div "NeutraText-Book" at bounding box center [444, 413] width 182 height 22
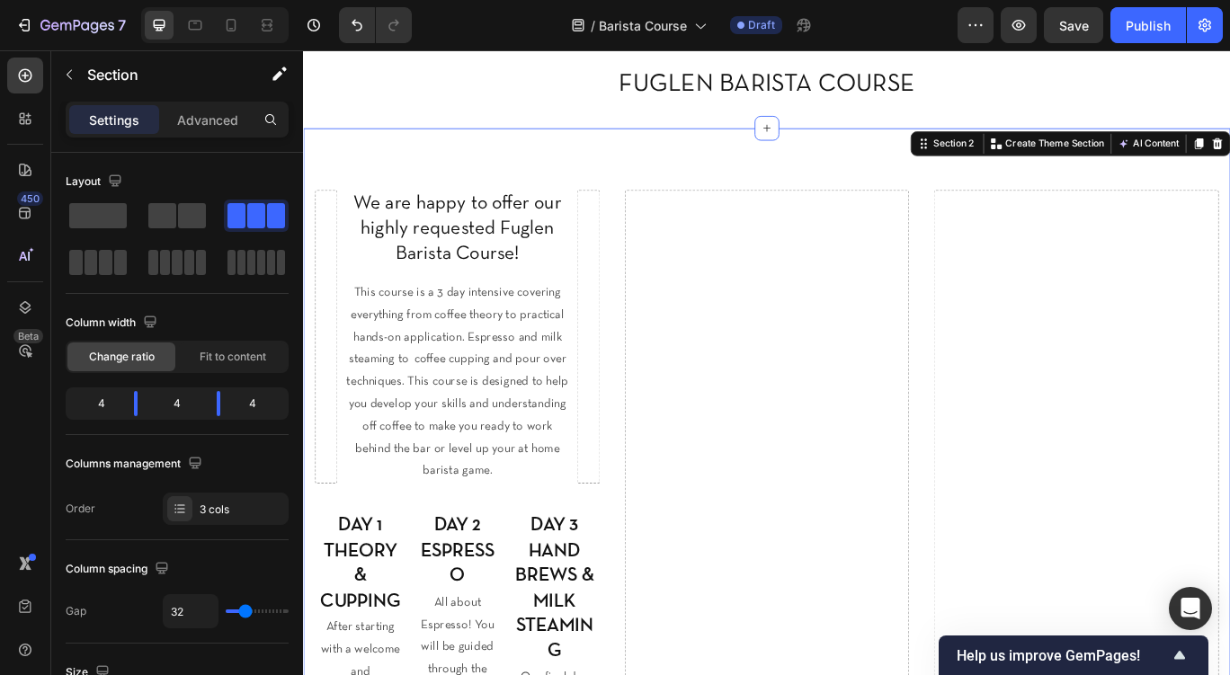
scroll to position [33, 0]
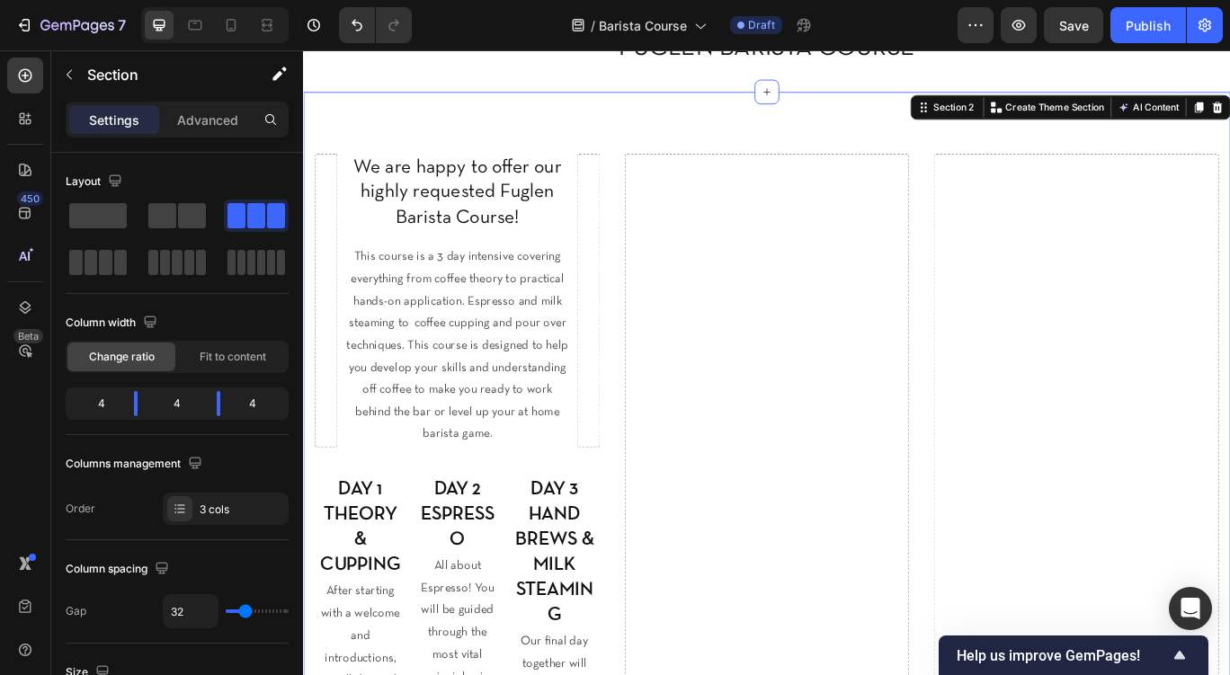
scroll to position [83, 0]
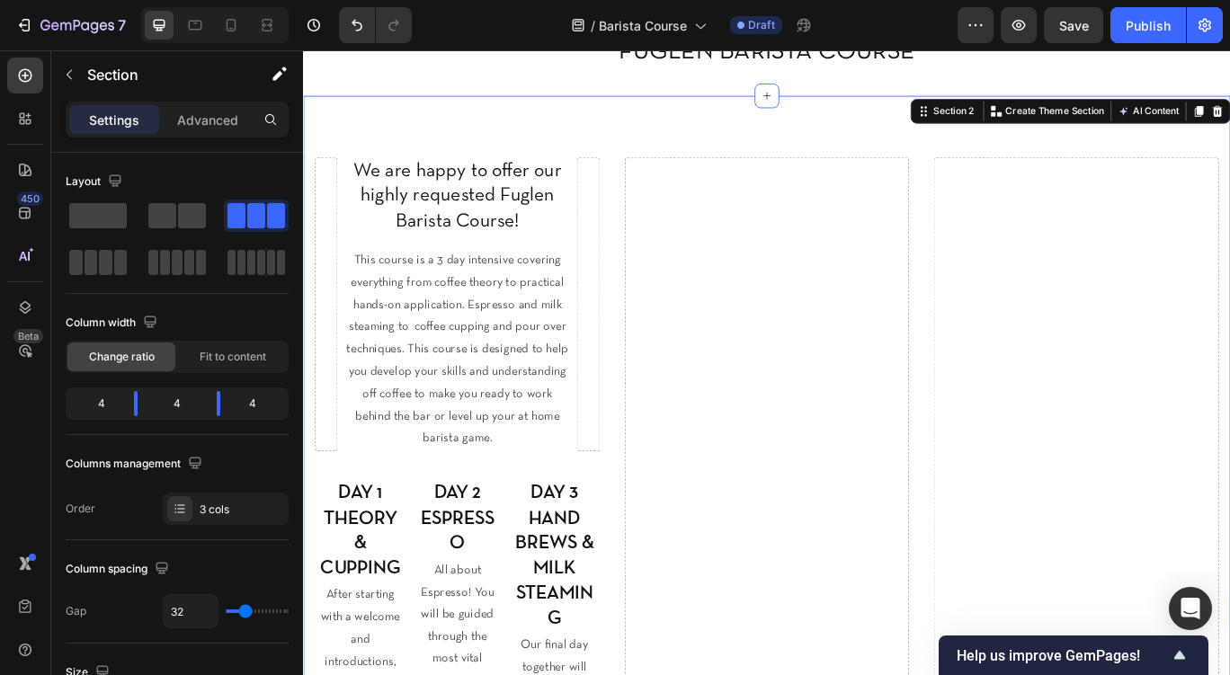
click at [81, 218] on span at bounding box center [98, 215] width 58 height 25
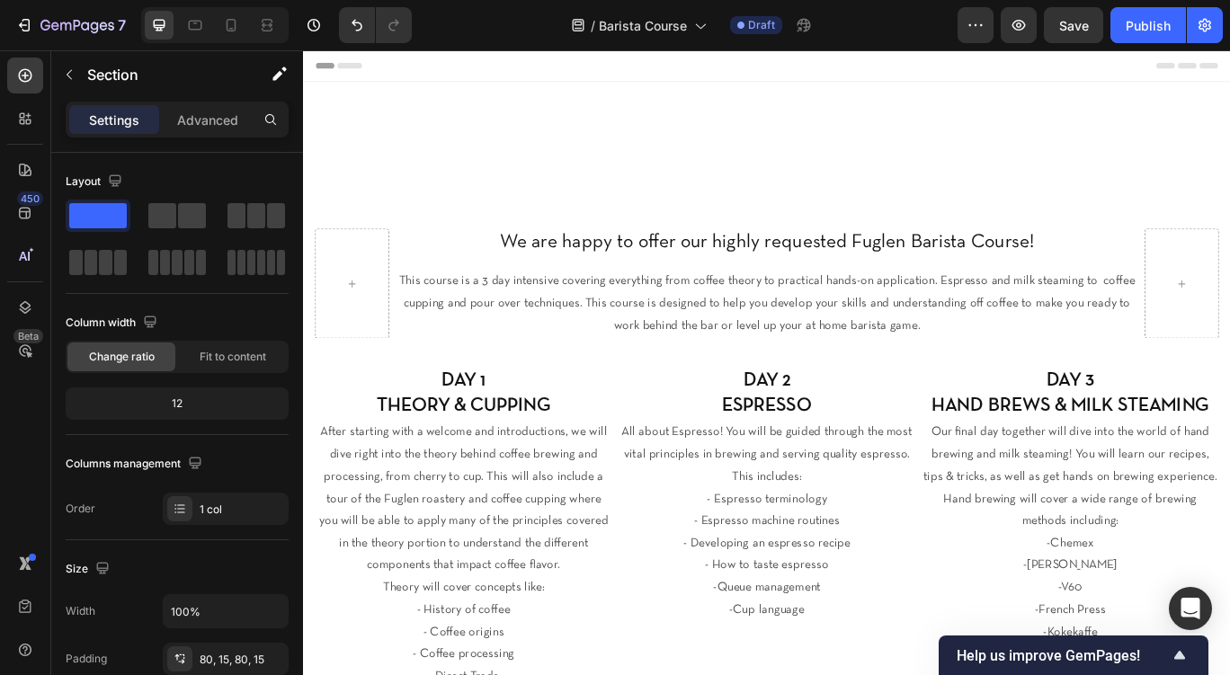
scroll to position [866, 0]
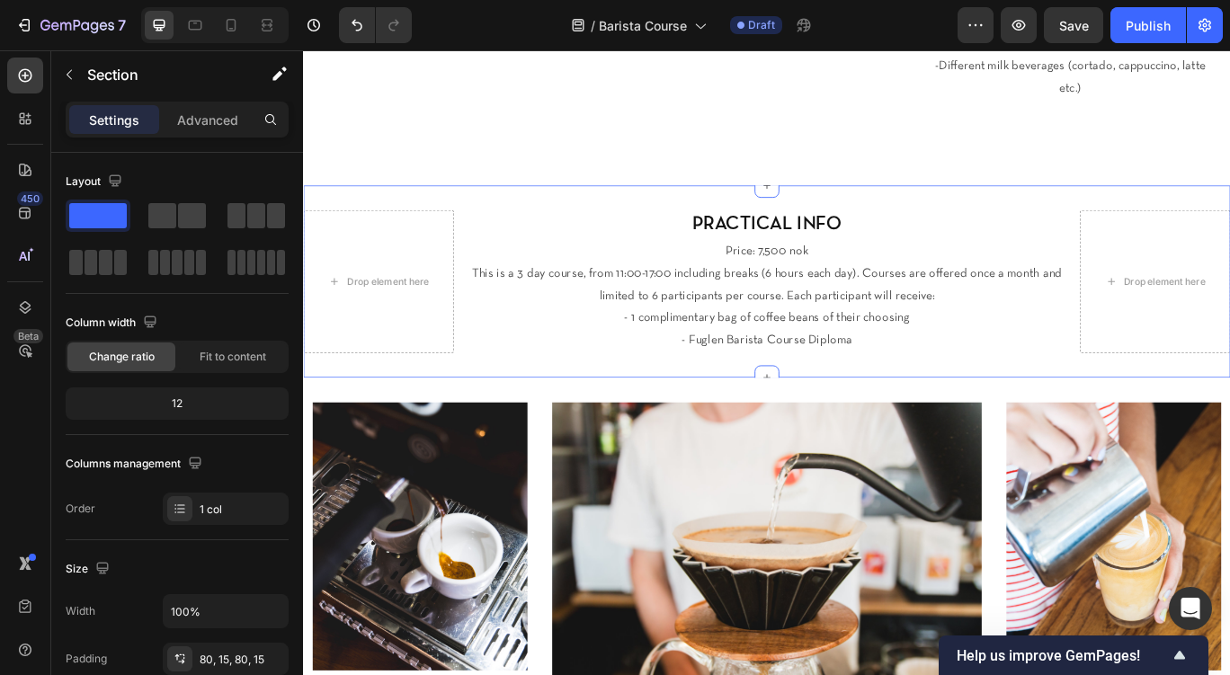
click at [985, 394] on div "Drop element here PRACTICAL INFO Heading Price: 7,500 nok This is a 3 day cours…" at bounding box center [842, 320] width 1079 height 224
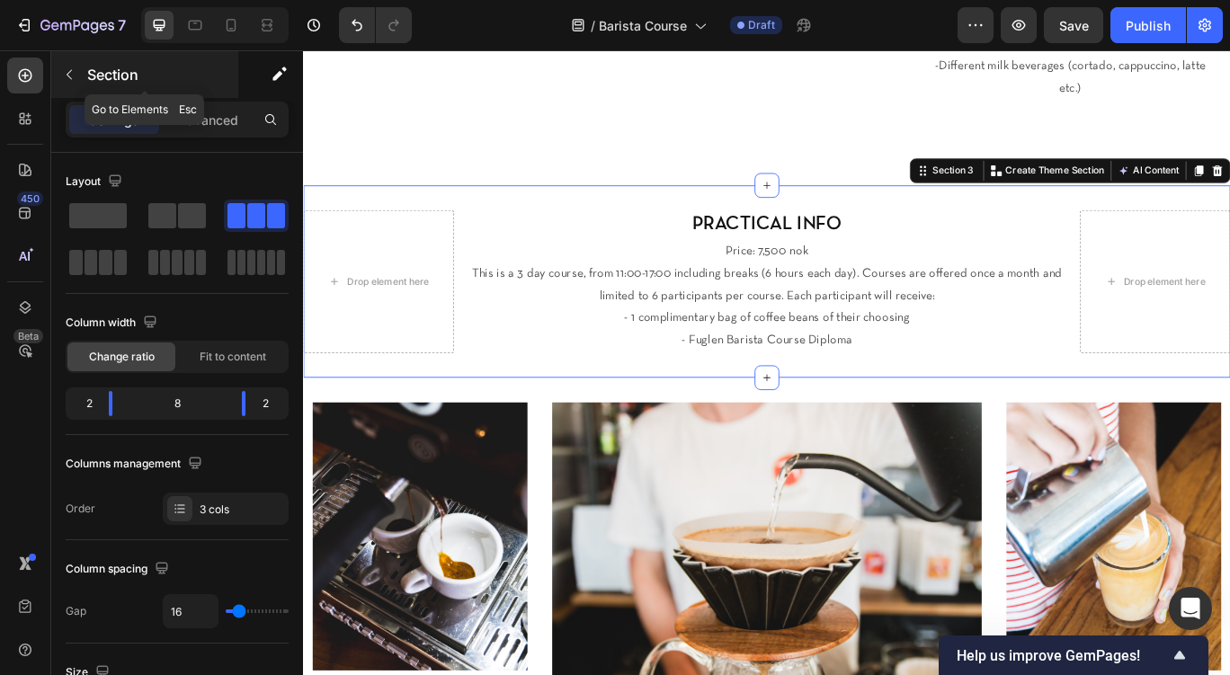
click at [85, 71] on div "Section" at bounding box center [144, 74] width 187 height 47
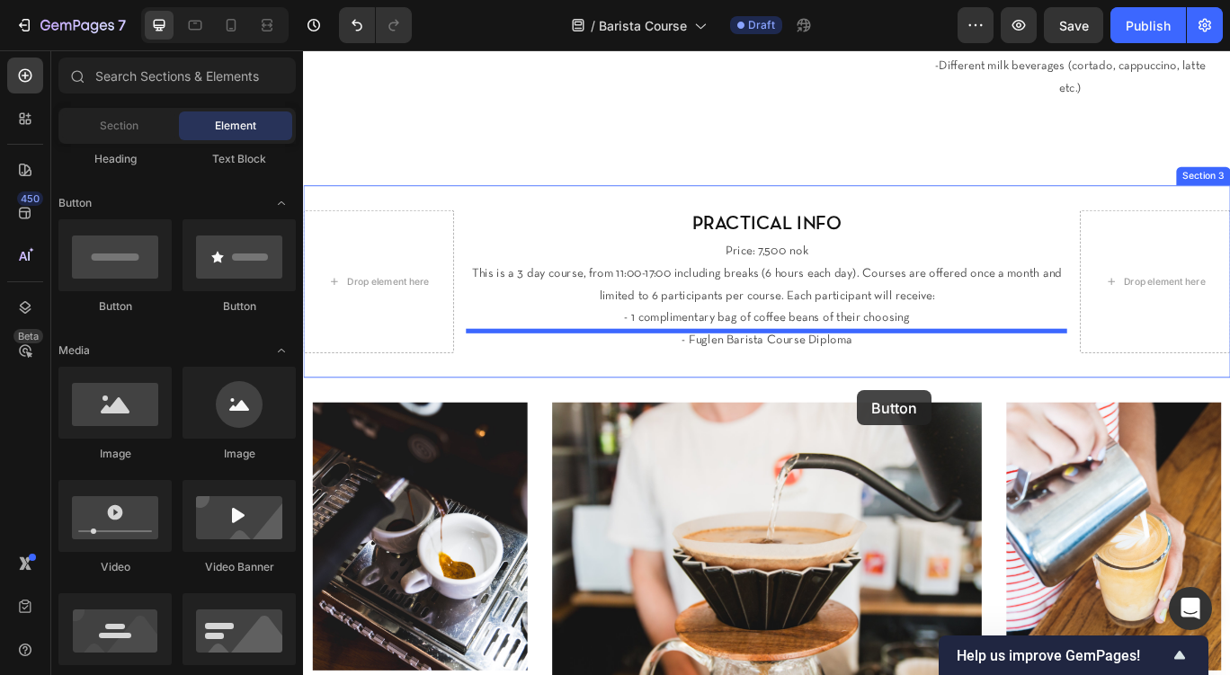
drag, startPoint x: 426, startPoint y: 317, endPoint x: 857, endPoint y: 390, distance: 437.1
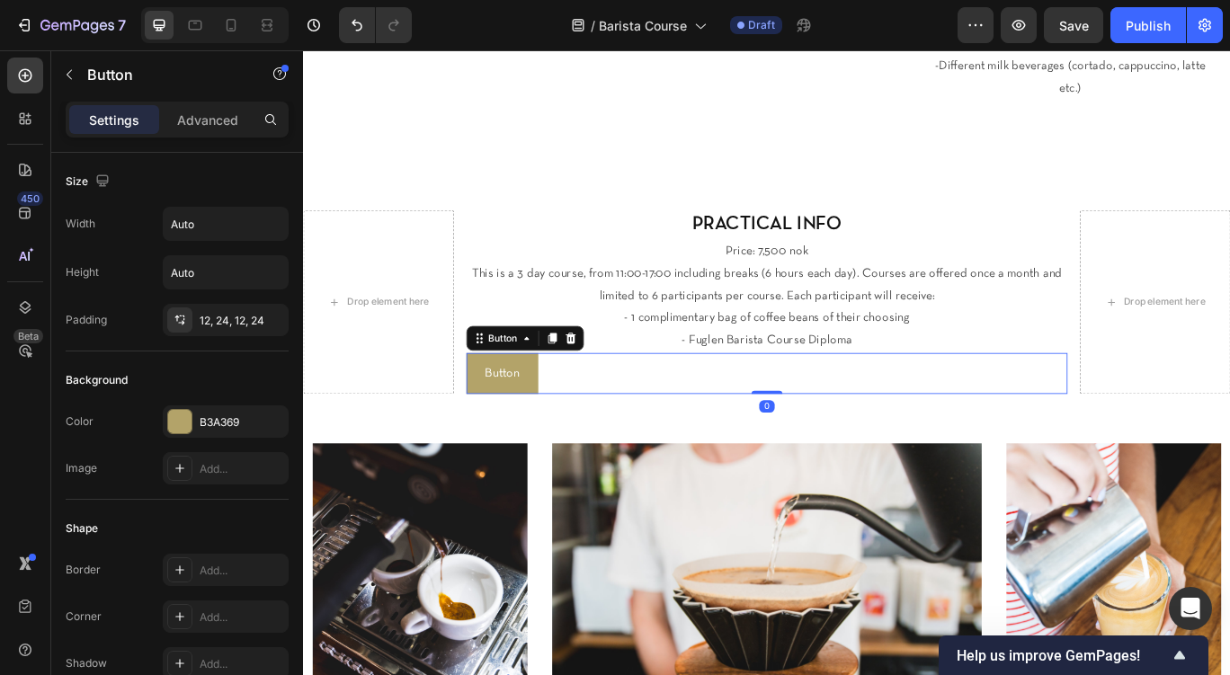
click at [614, 379] on icon at bounding box center [614, 386] width 14 height 14
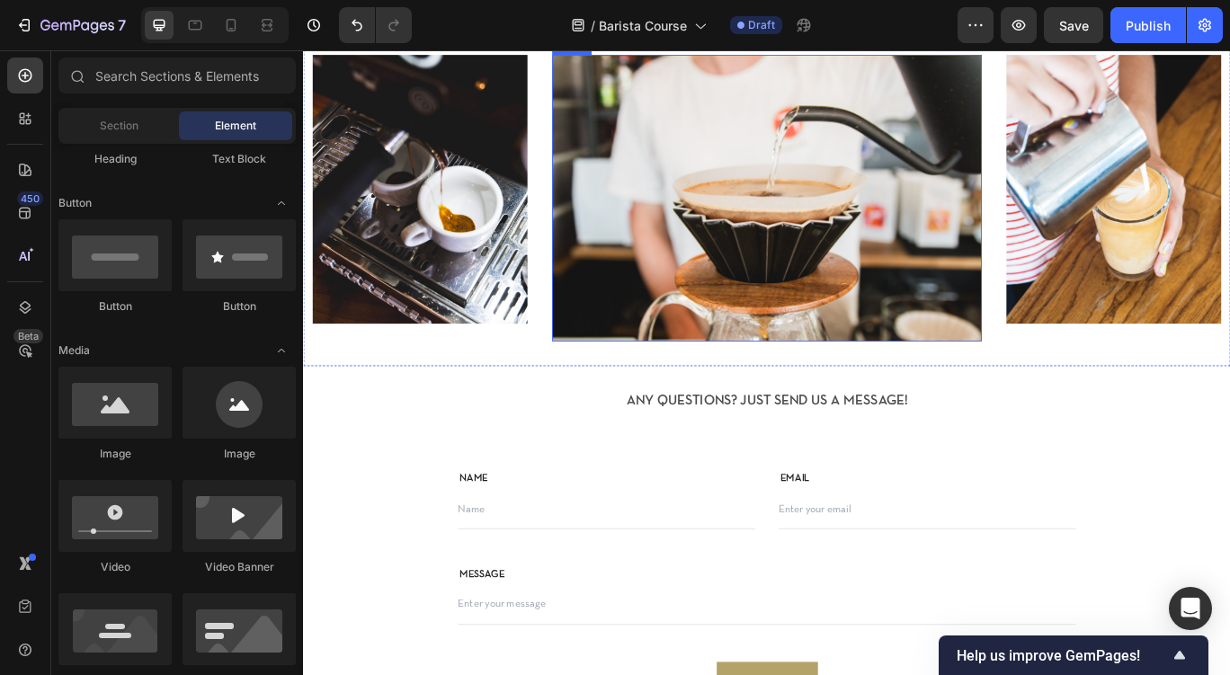
scroll to position [1297, 0]
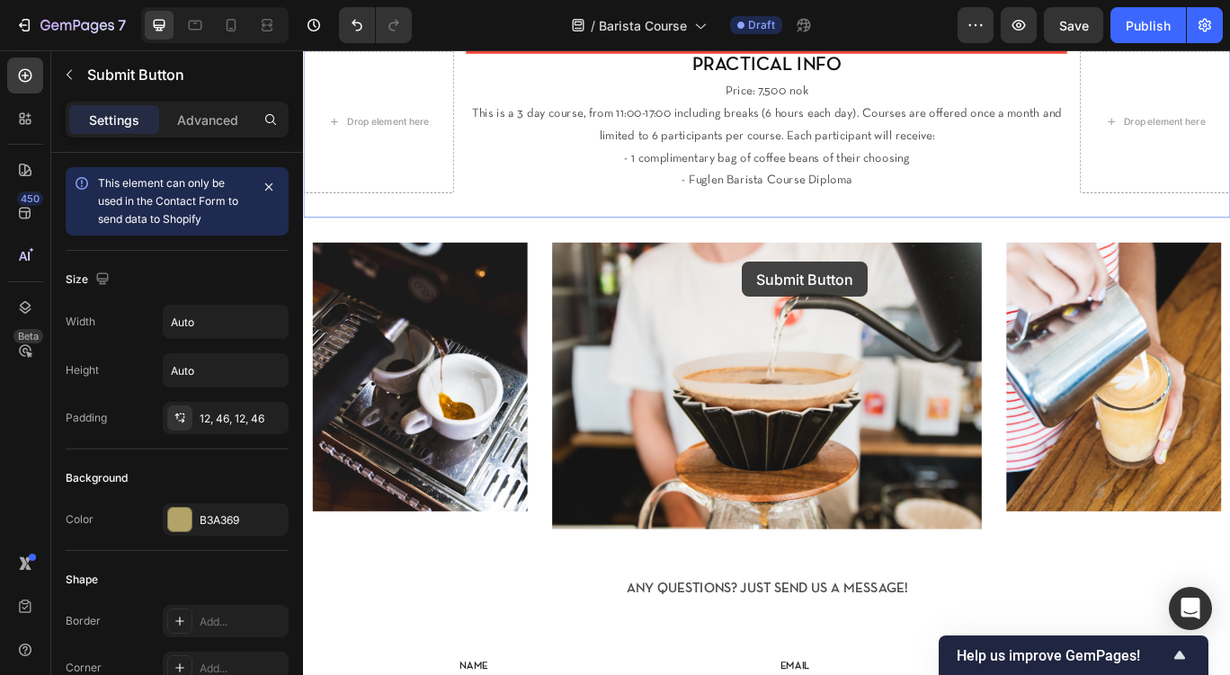
scroll to position [945, 0]
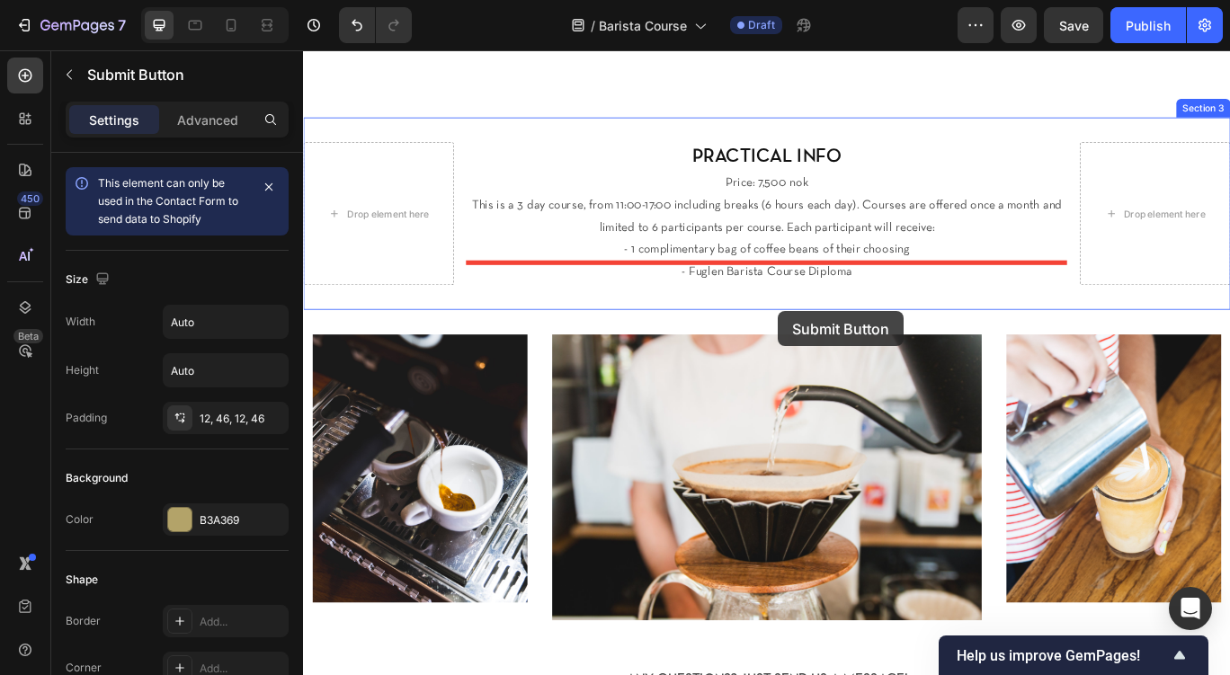
drag, startPoint x: 515, startPoint y: 684, endPoint x: 778, endPoint y: 311, distance: 456.4
click at [778, 311] on div "Header We are happy to offer our highly requested Fuglen Barista Course! Headin…" at bounding box center [842, 287] width 1079 height 2365
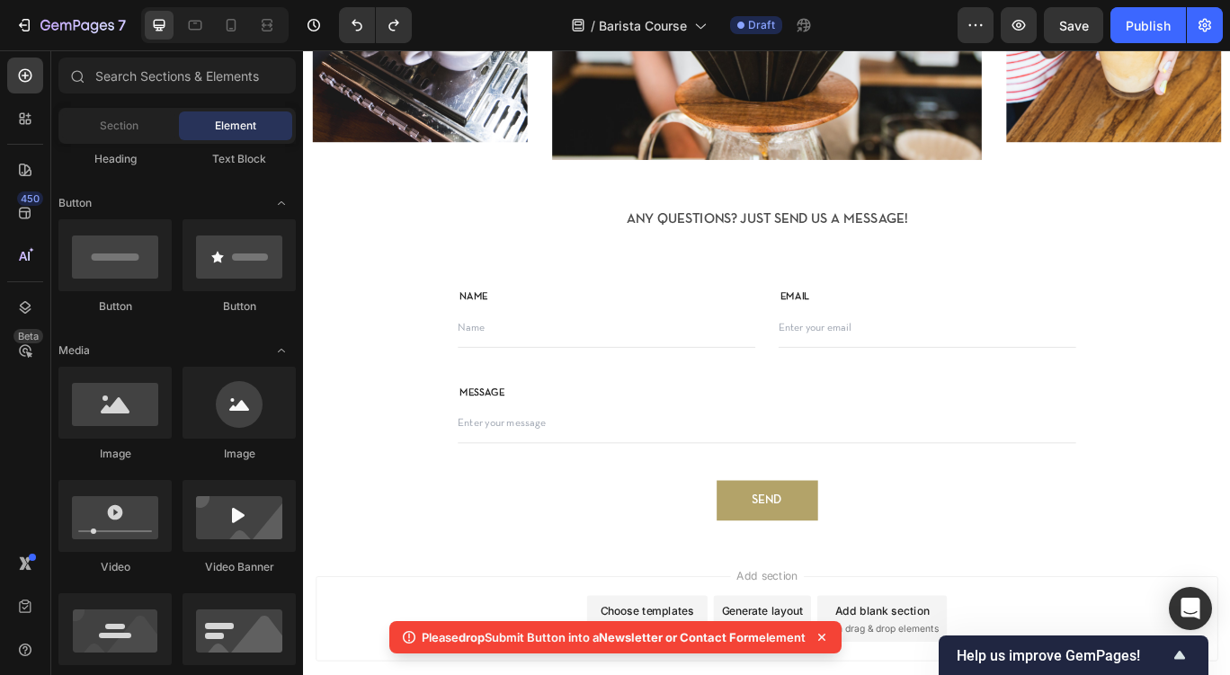
scroll to position [806, 0]
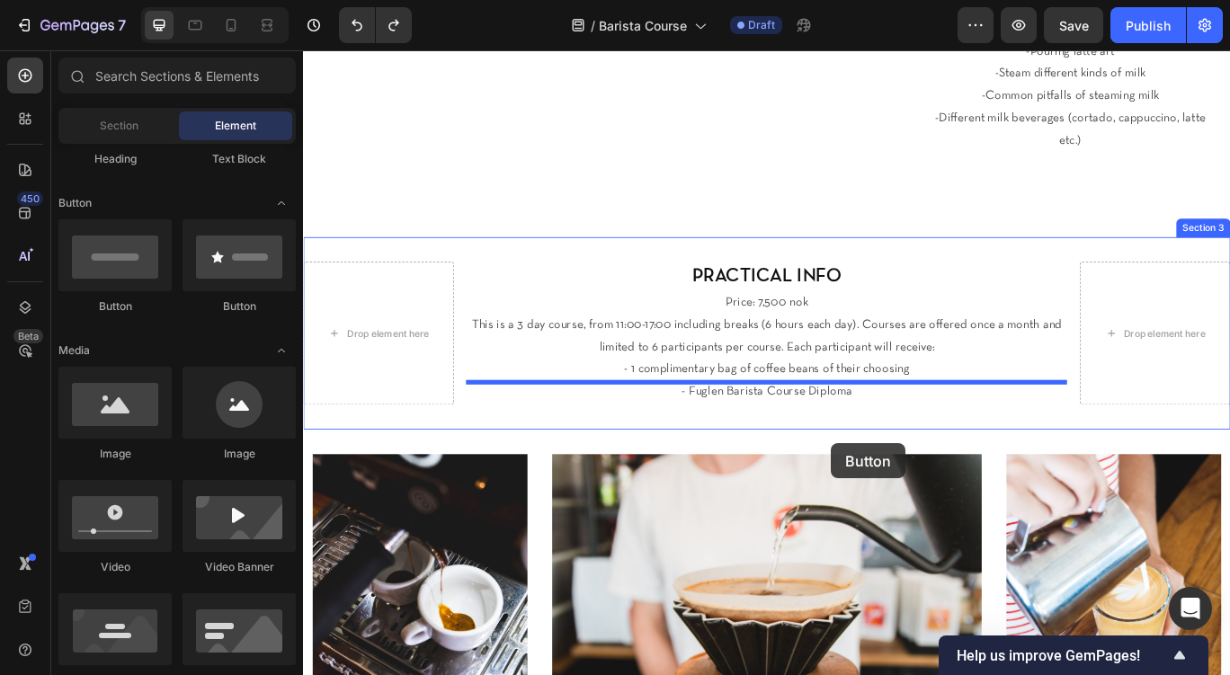
drag, startPoint x: 427, startPoint y: 312, endPoint x: 831, endPoint y: 443, distance: 424.4
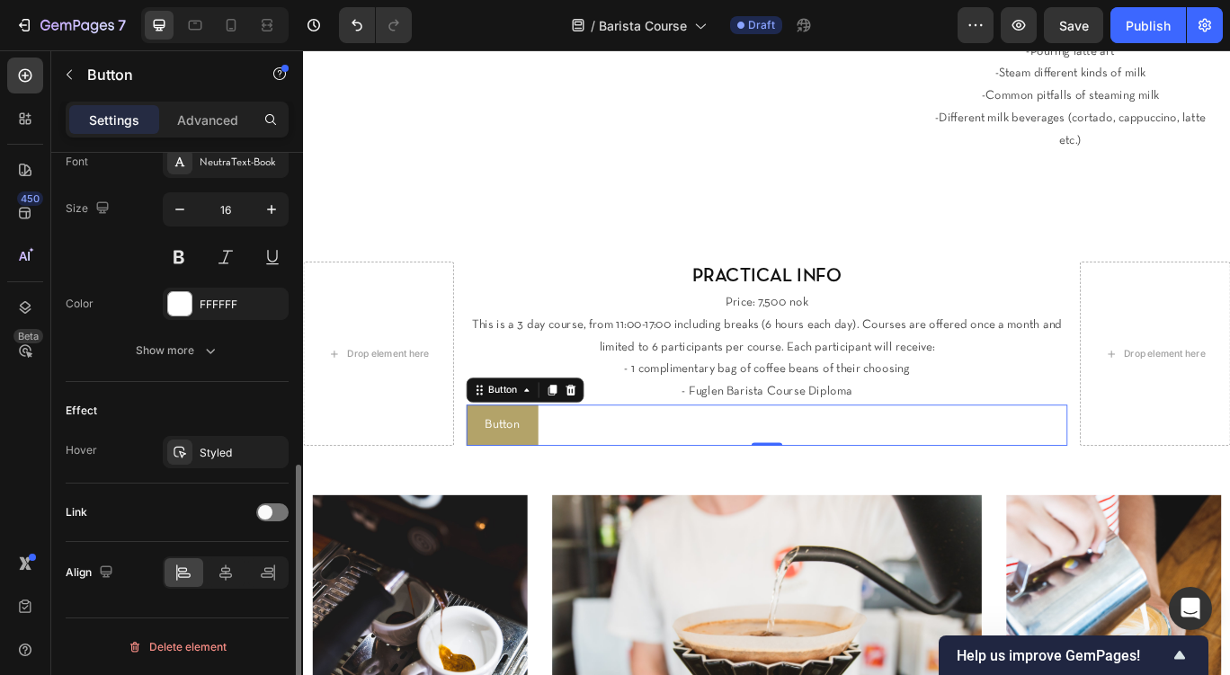
scroll to position [711, 0]
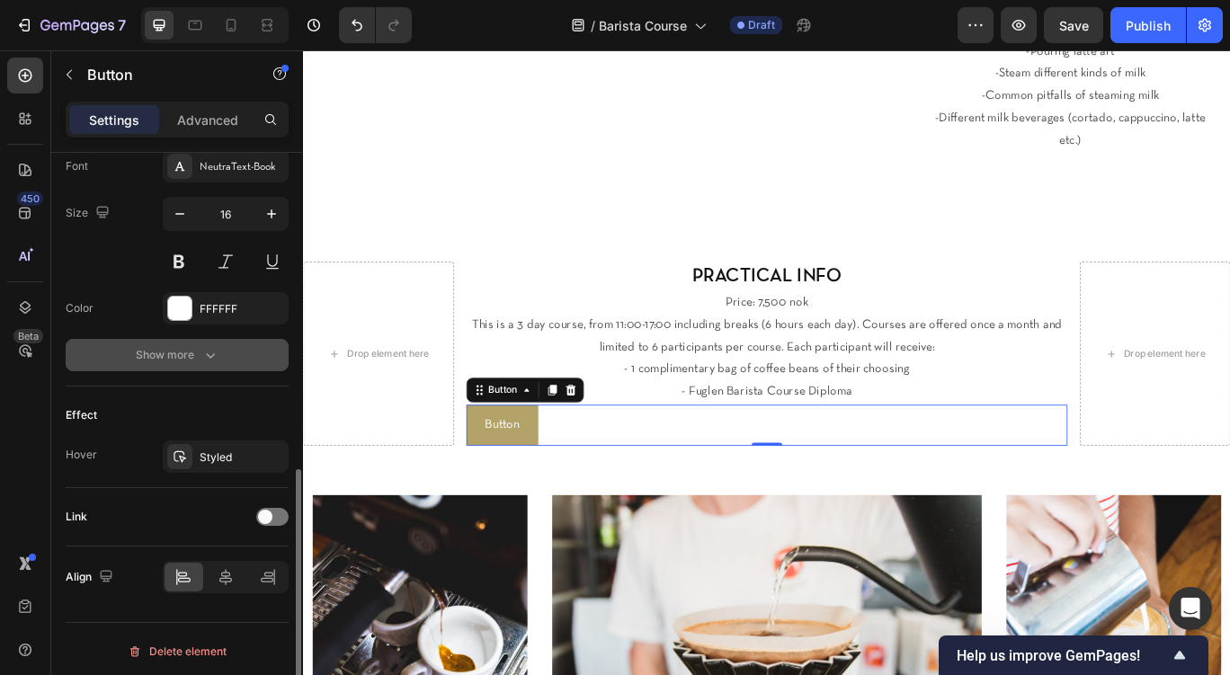
click at [192, 355] on div "Show more" at bounding box center [178, 355] width 84 height 18
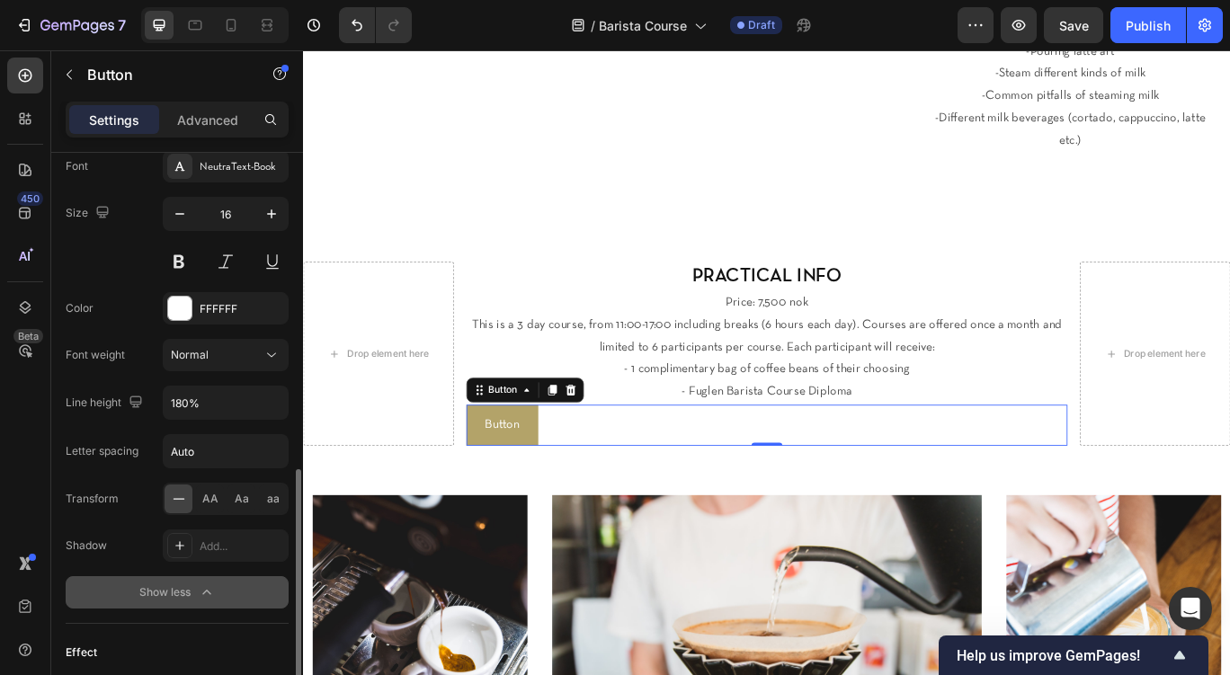
click at [192, 355] on span "Normal" at bounding box center [190, 354] width 38 height 13
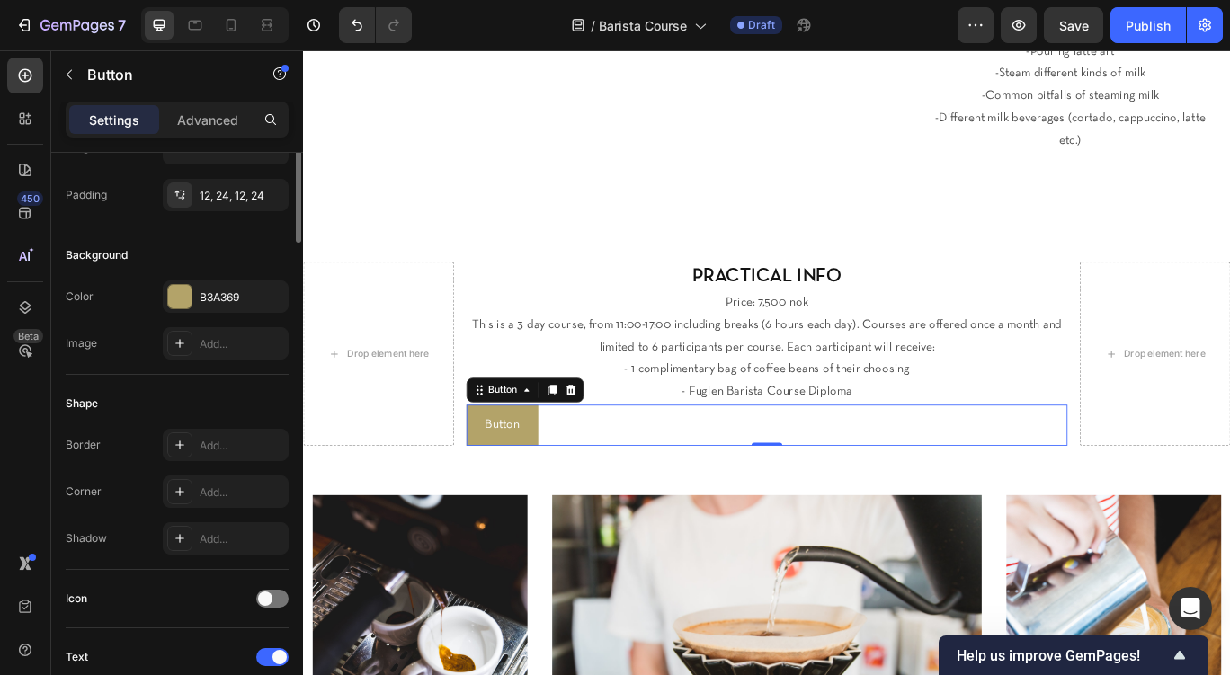
scroll to position [0, 0]
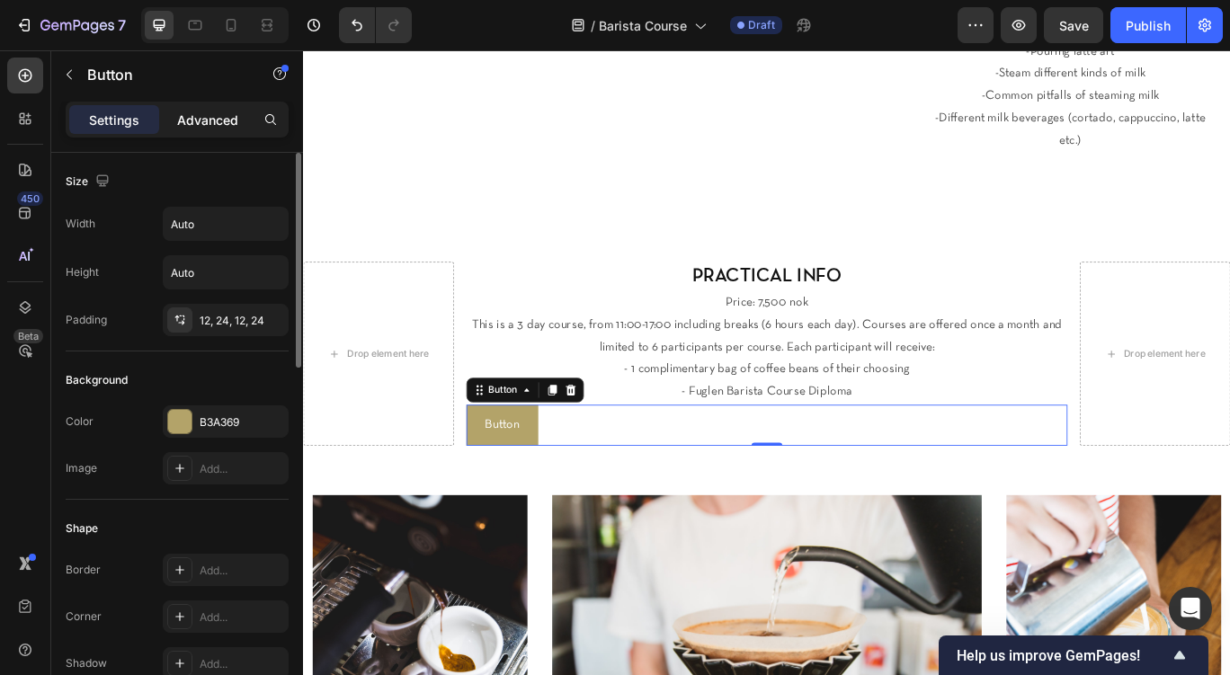
click at [209, 122] on p "Advanced" at bounding box center [207, 120] width 61 height 19
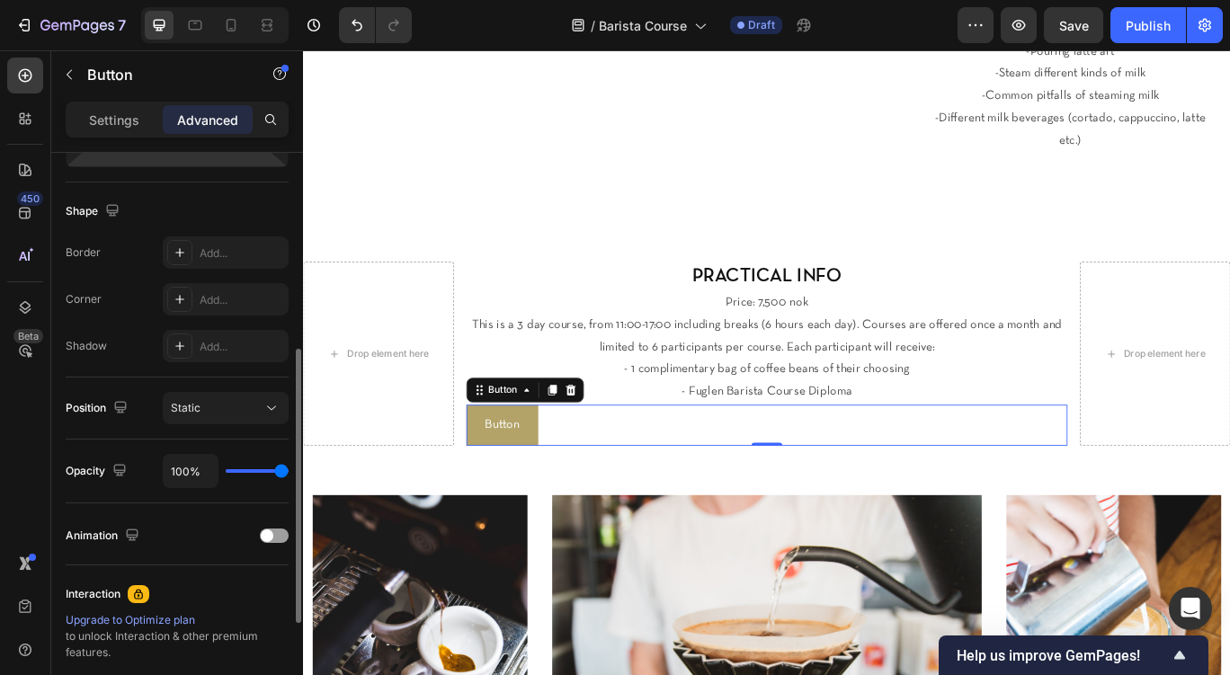
scroll to position [411, 0]
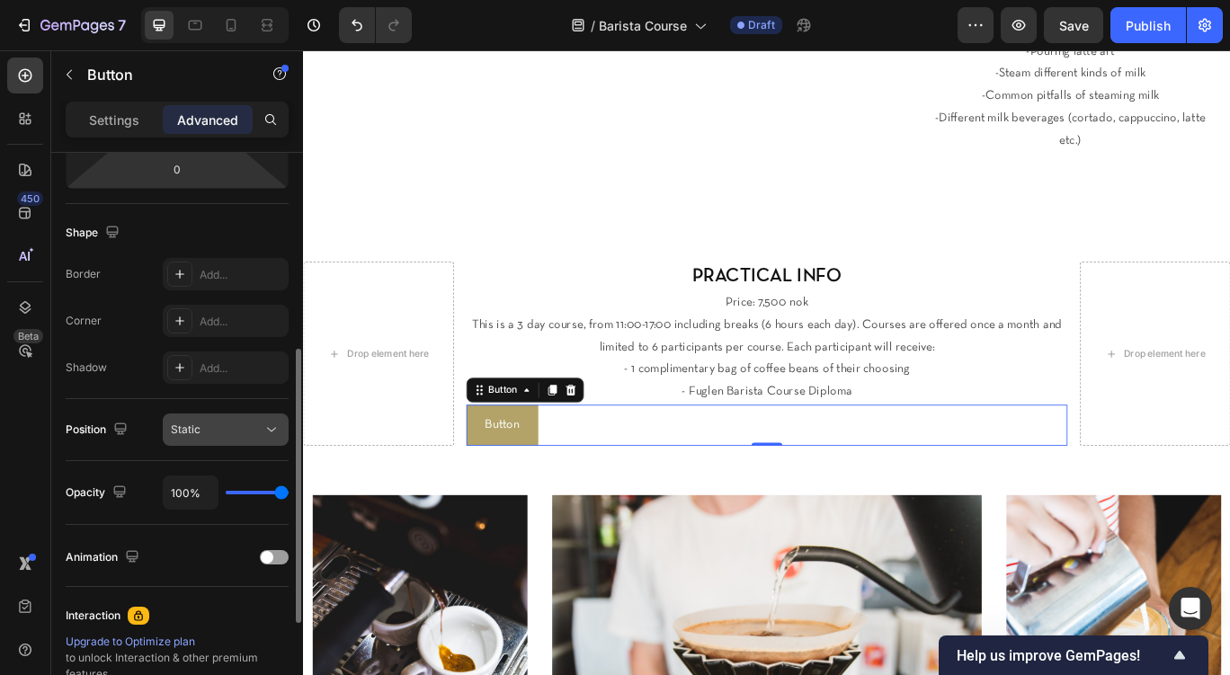
click at [224, 434] on div "Static" at bounding box center [217, 430] width 92 height 16
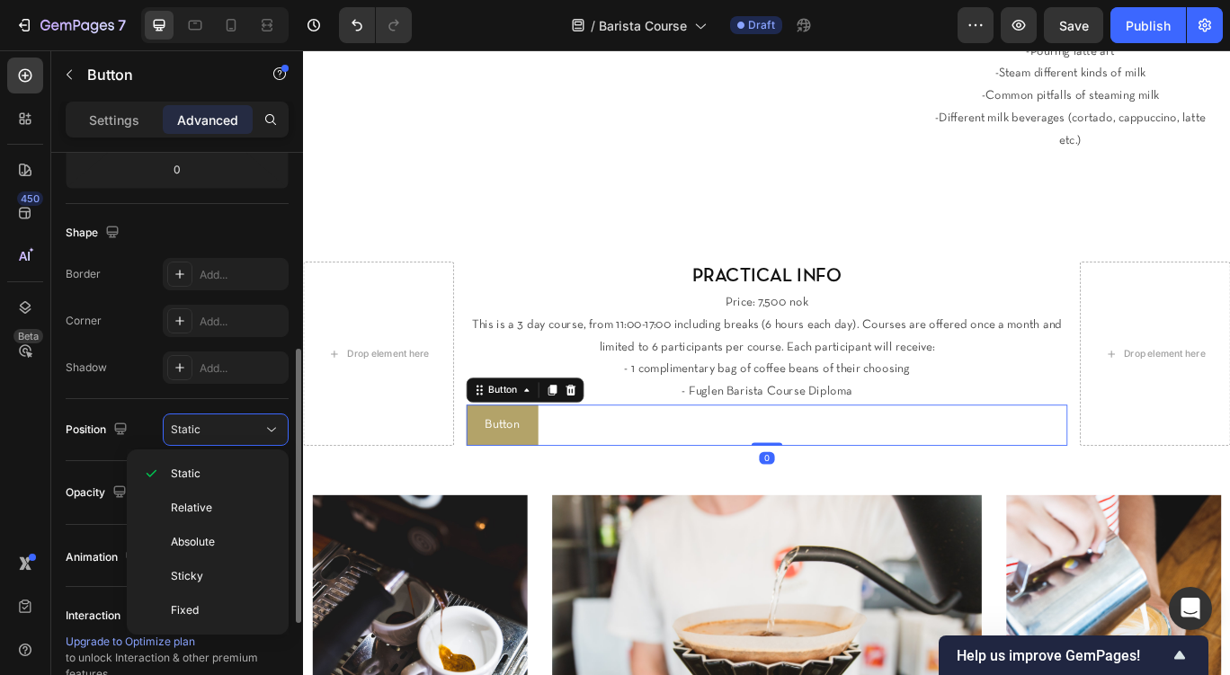
click at [152, 406] on div "Position Static" at bounding box center [177, 430] width 223 height 62
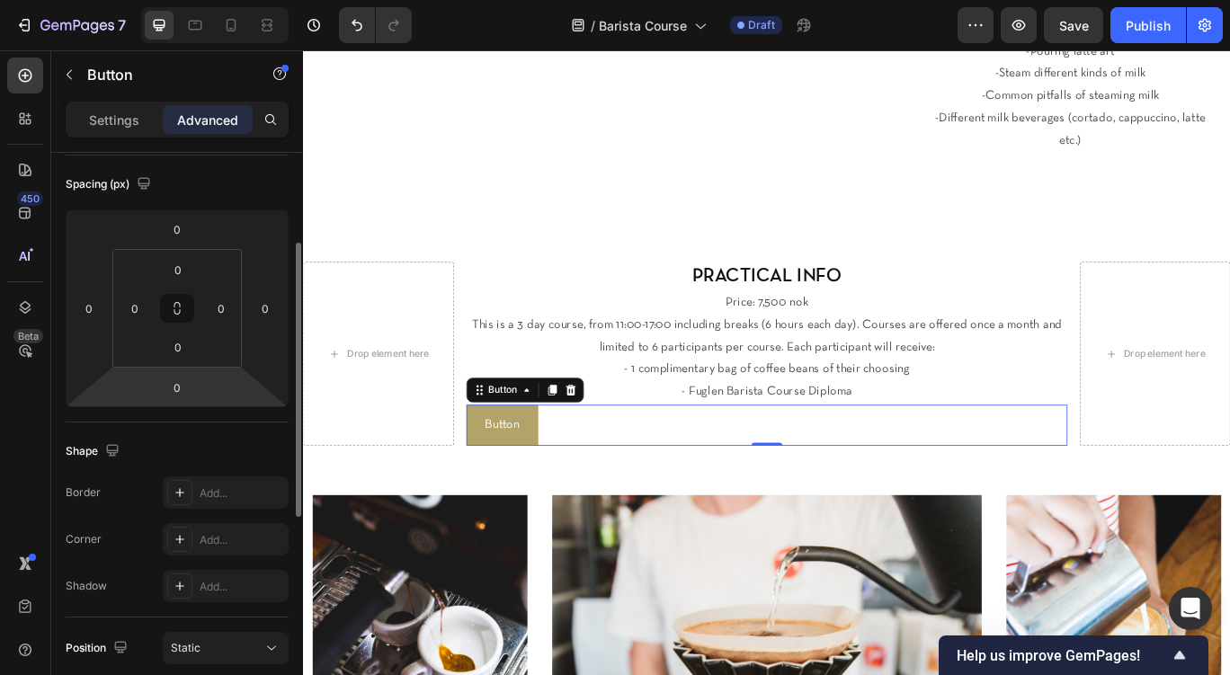
scroll to position [0, 0]
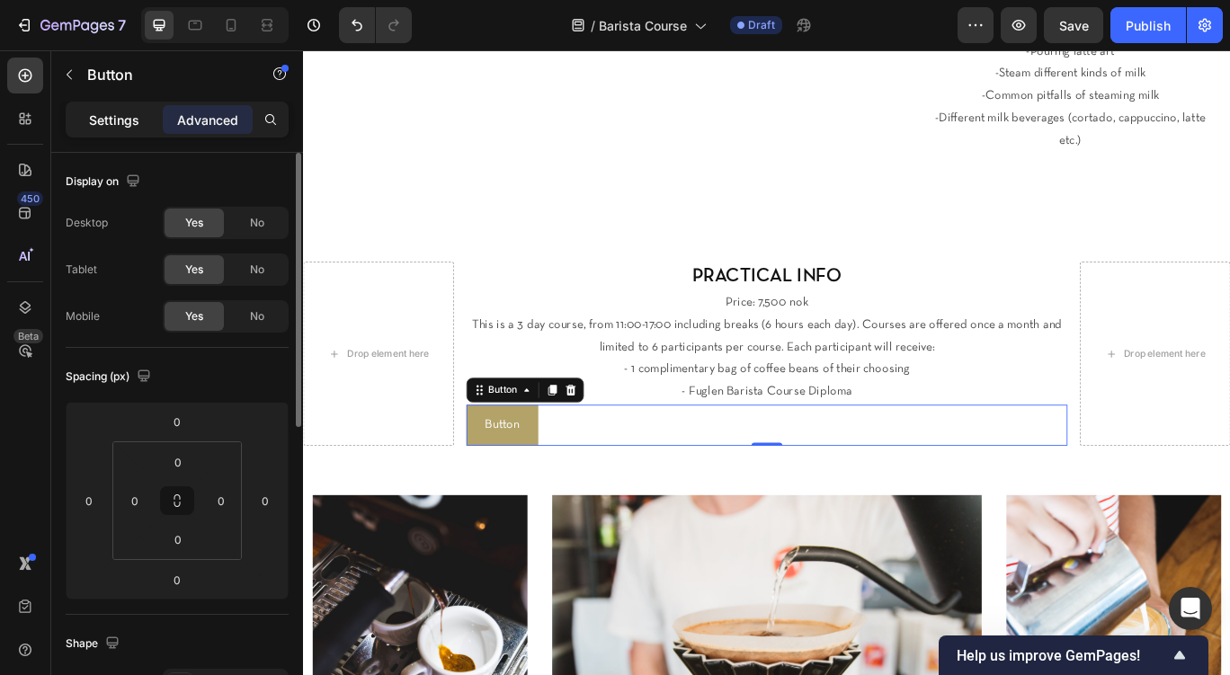
click at [127, 125] on p "Settings" at bounding box center [114, 120] width 50 height 19
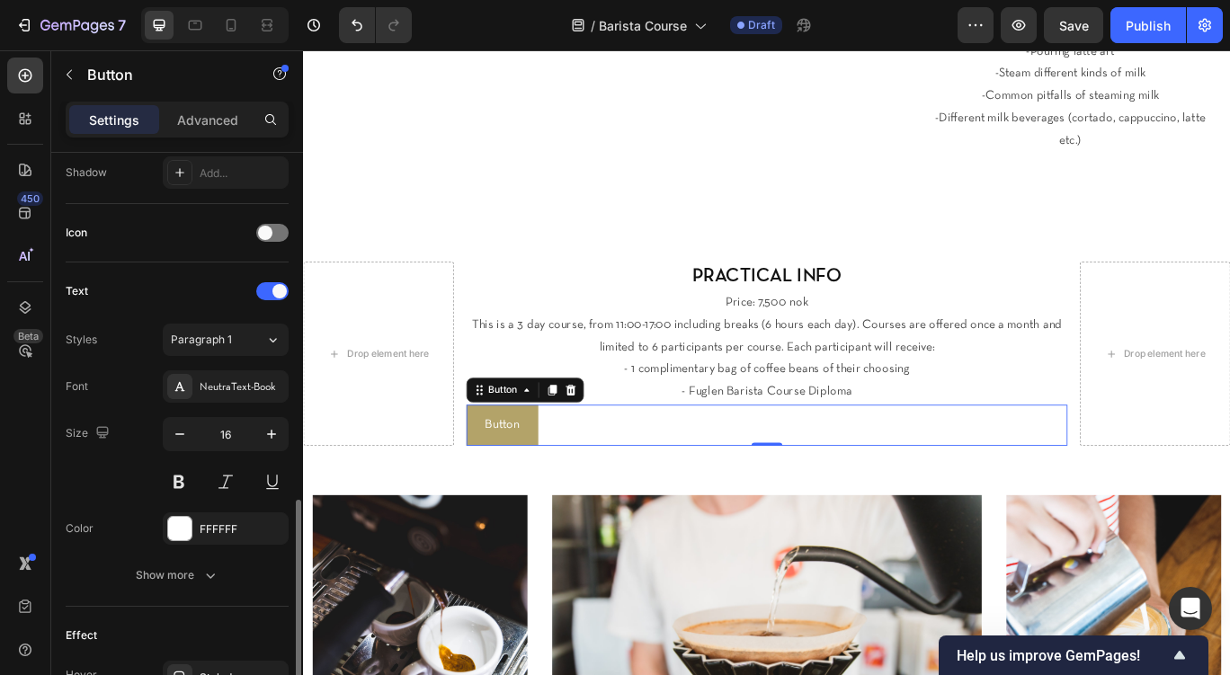
scroll to position [716, 0]
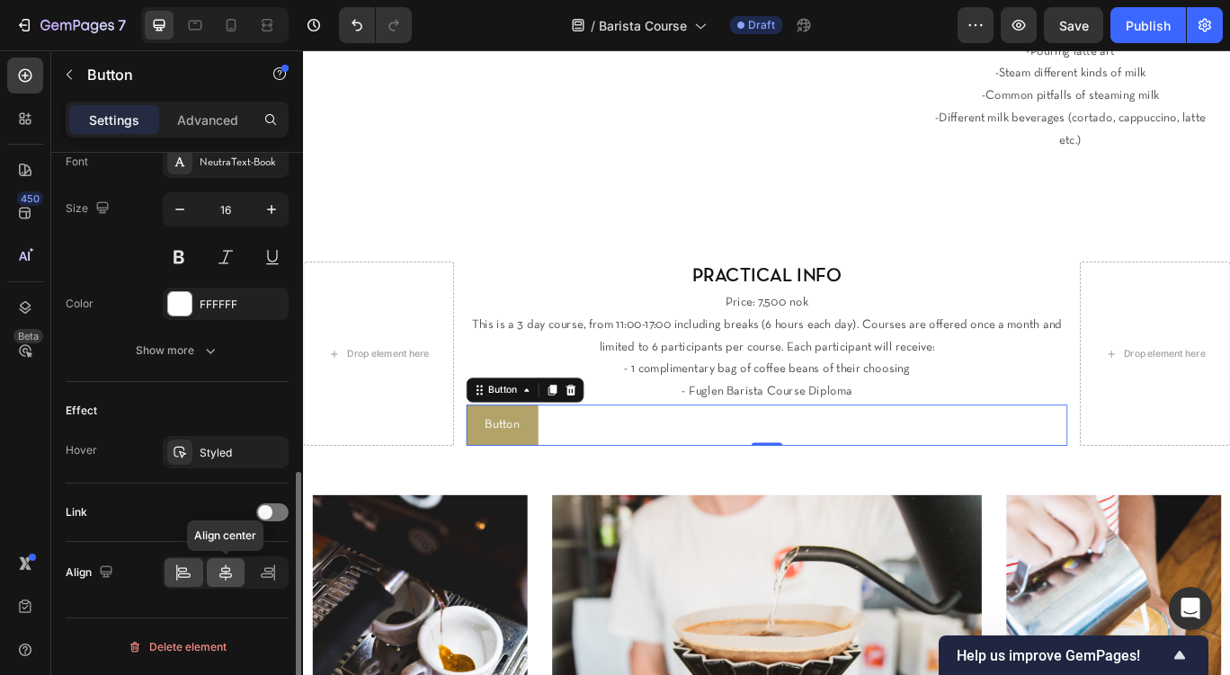
click at [221, 573] on icon at bounding box center [226, 573] width 18 height 18
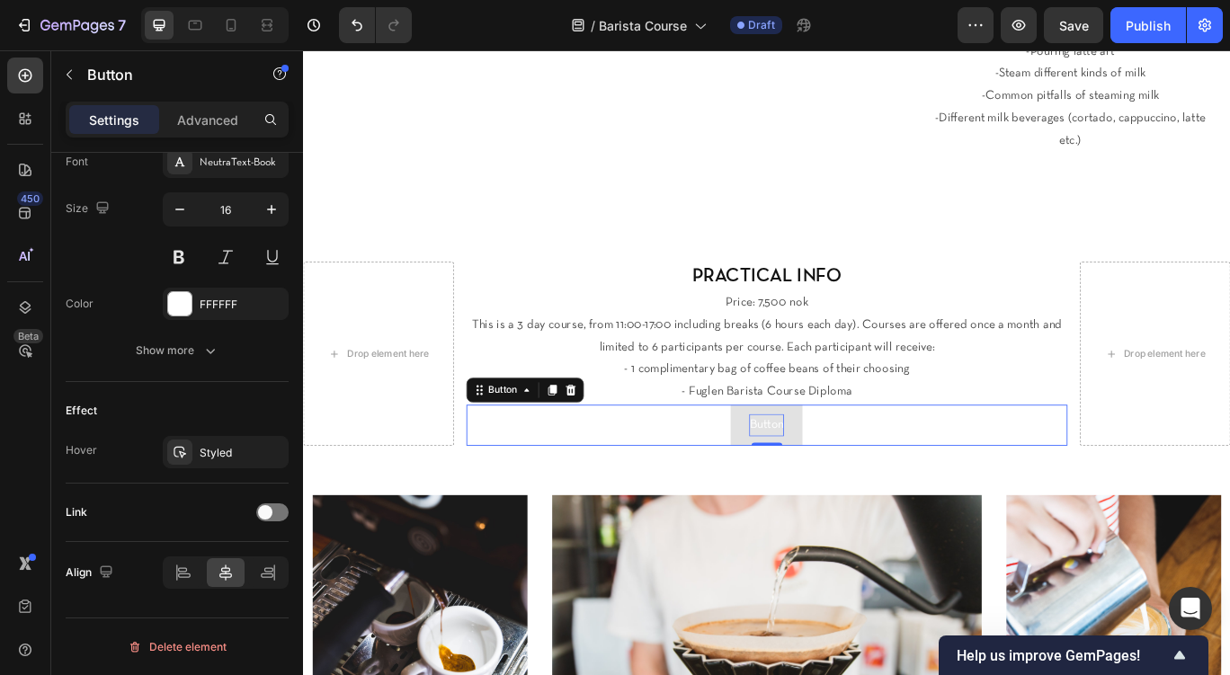
click at [845, 474] on p "Button" at bounding box center [842, 487] width 40 height 26
click at [712, 463] on div "SIGN UP Button 0" at bounding box center [843, 487] width 701 height 48
click at [828, 474] on p "SIGN UP" at bounding box center [842, 487] width 53 height 26
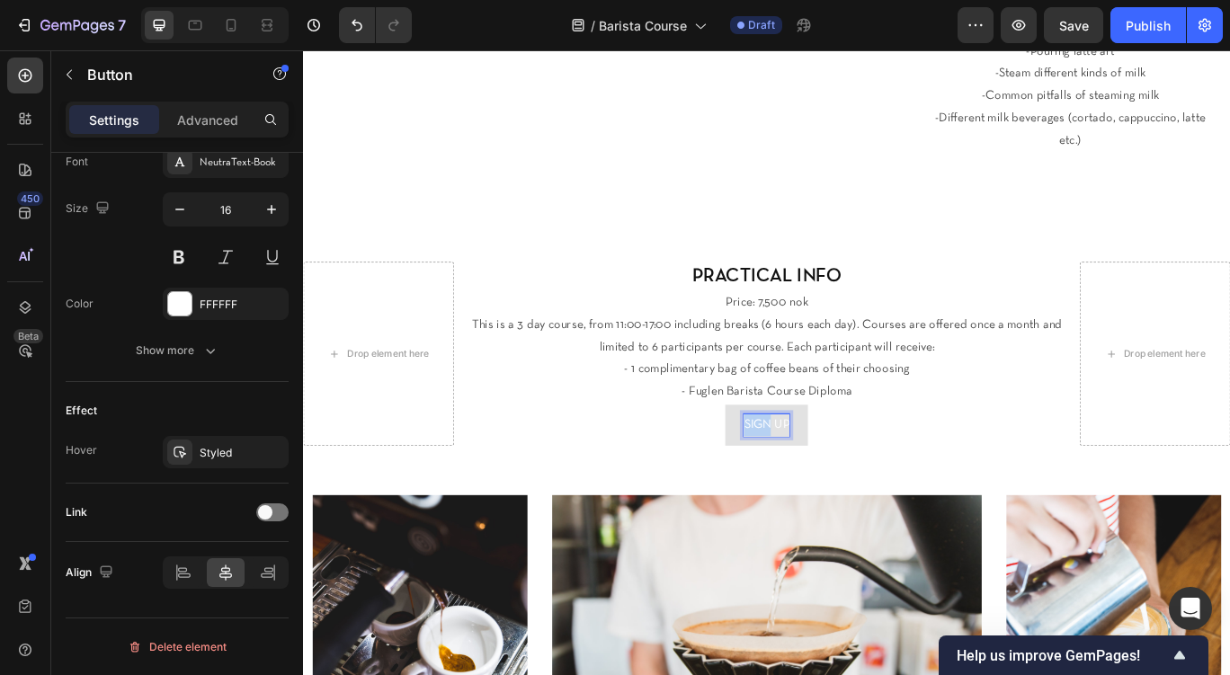
click at [828, 474] on p "SIGN UP" at bounding box center [842, 487] width 53 height 26
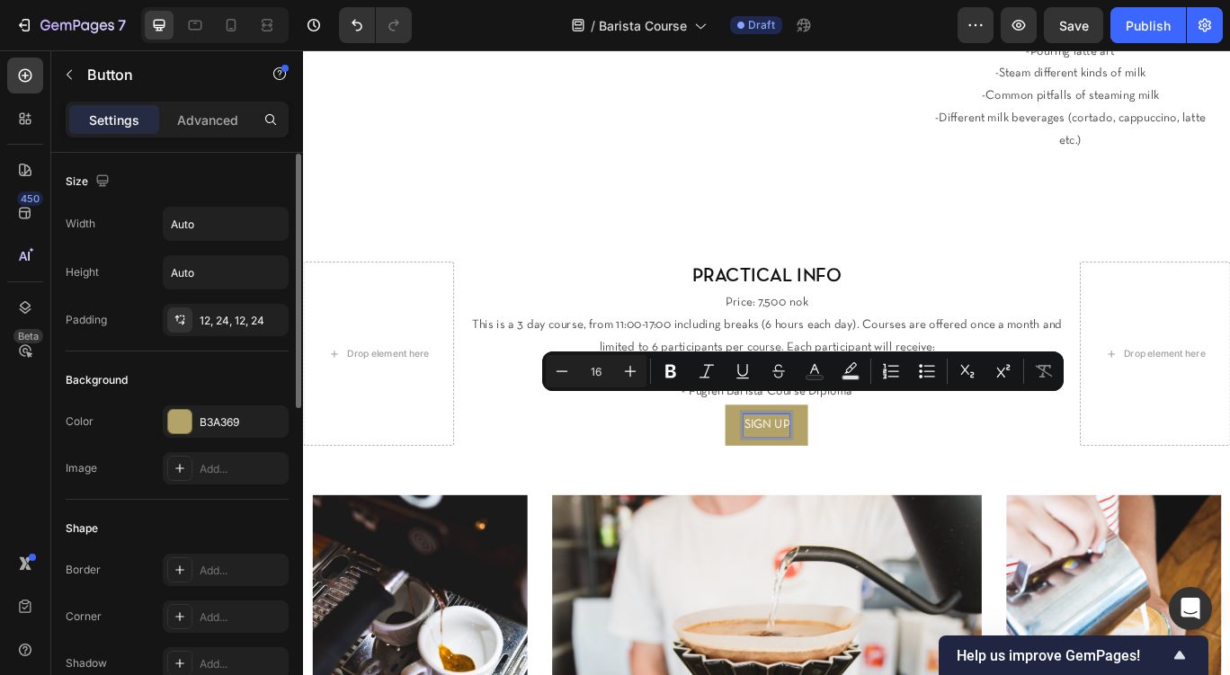
scroll to position [6, 0]
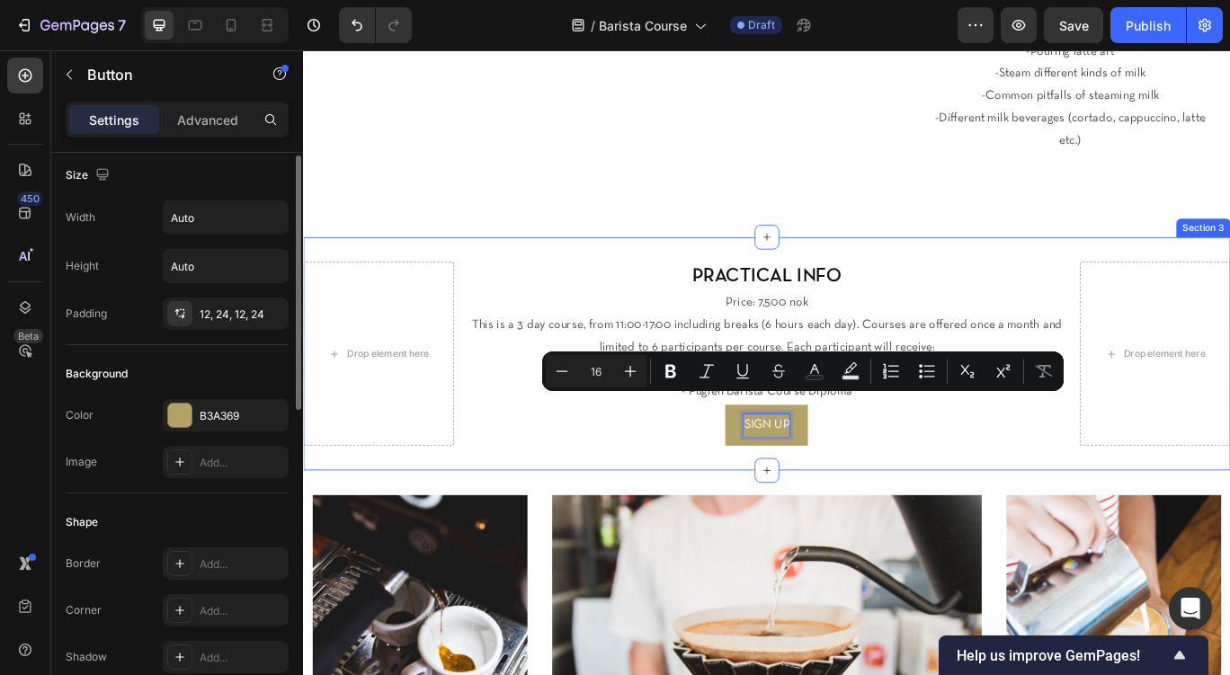
click at [671, 496] on div "Drop element here PRACTICAL INFO Heading Price: 7,500 nok This is a 3 day cours…" at bounding box center [842, 403] width 1079 height 271
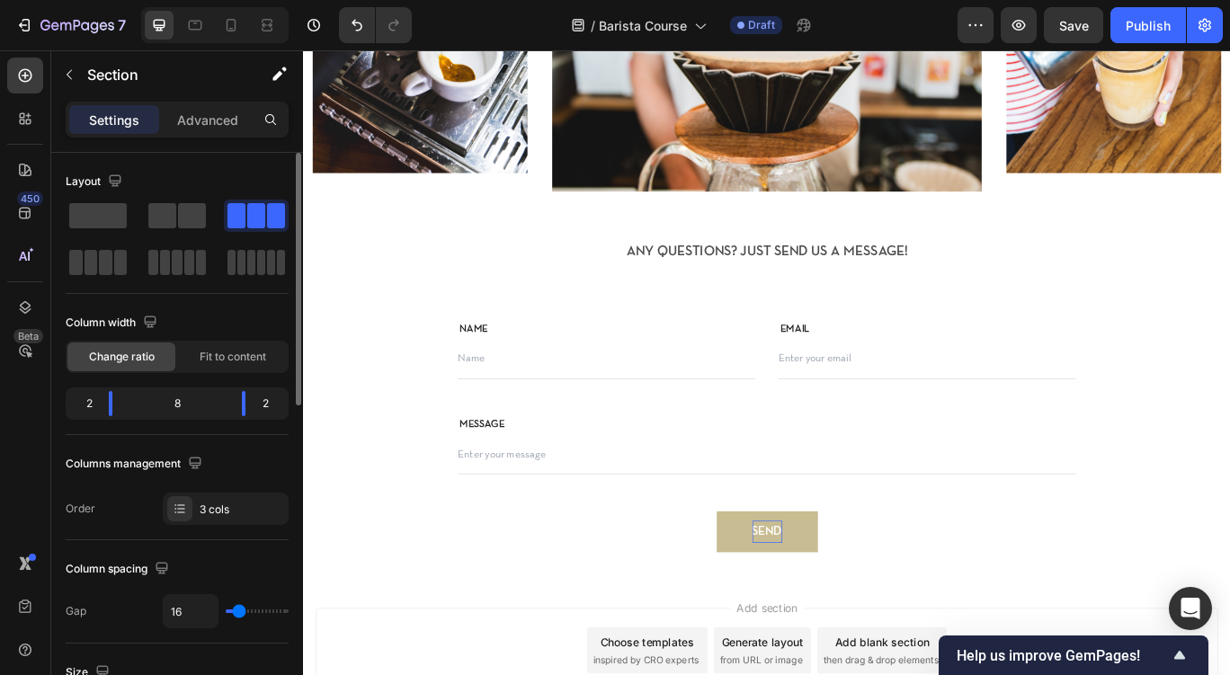
scroll to position [1469, 0]
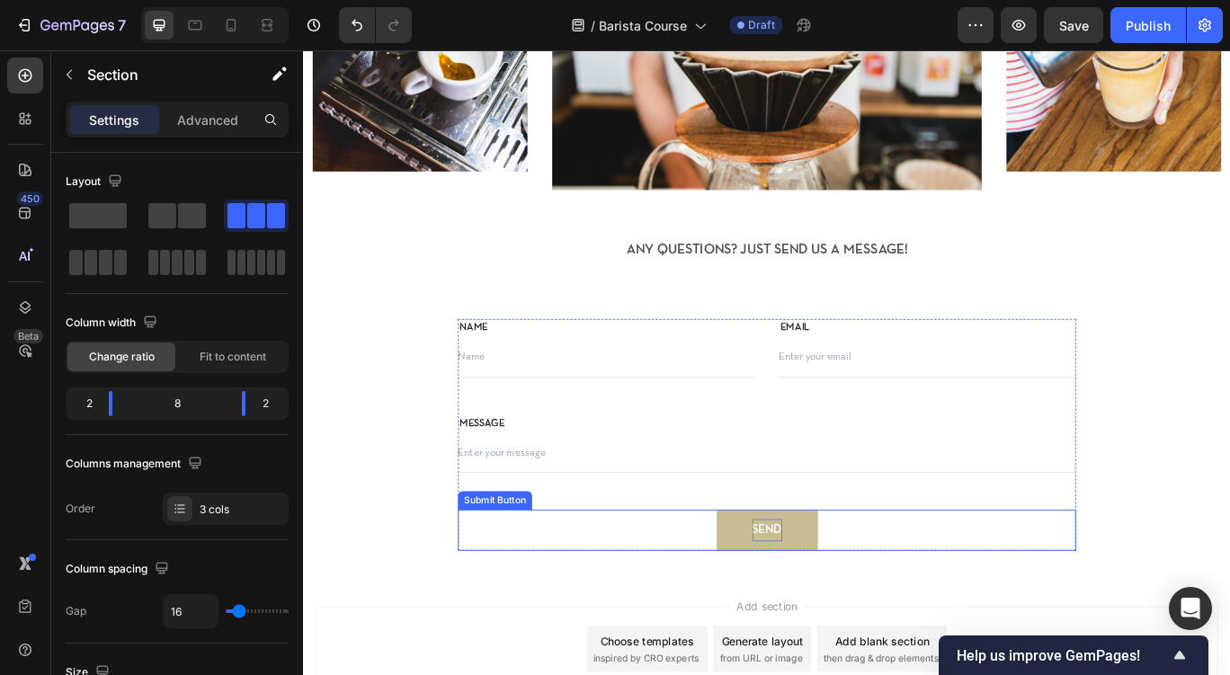
click at [844, 610] on div "SEND" at bounding box center [843, 609] width 35 height 26
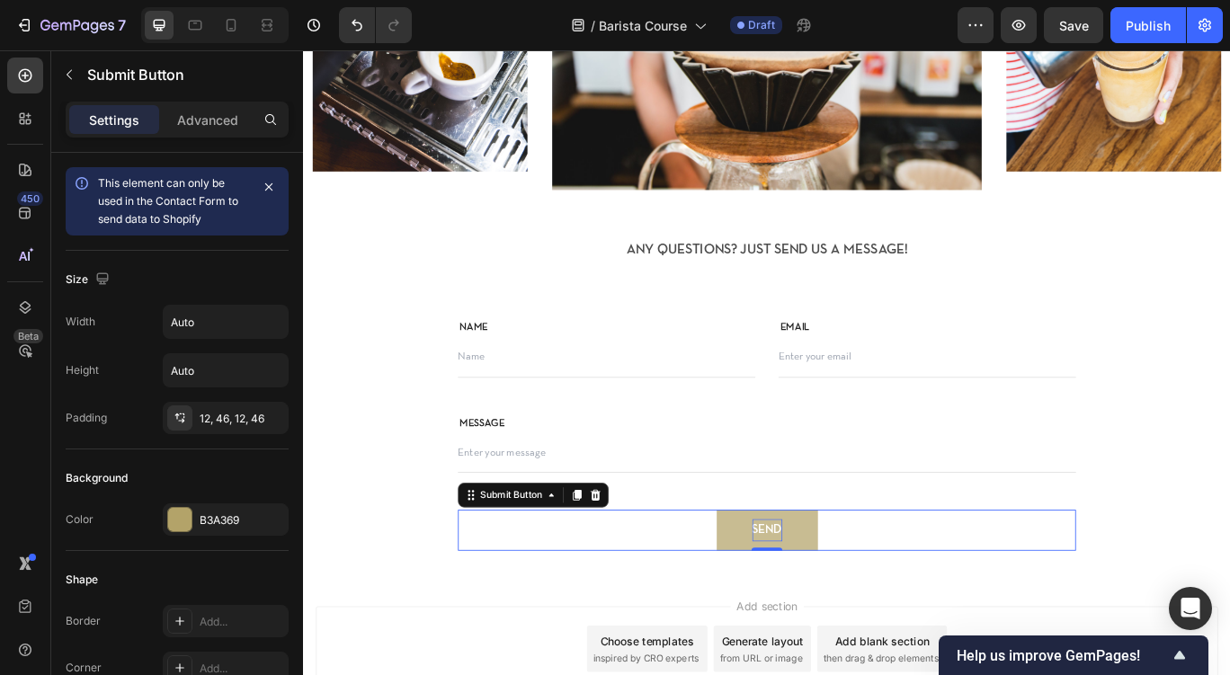
click at [844, 610] on div "SEND" at bounding box center [843, 609] width 35 height 26
click at [844, 610] on p "SEND" at bounding box center [843, 609] width 35 height 26
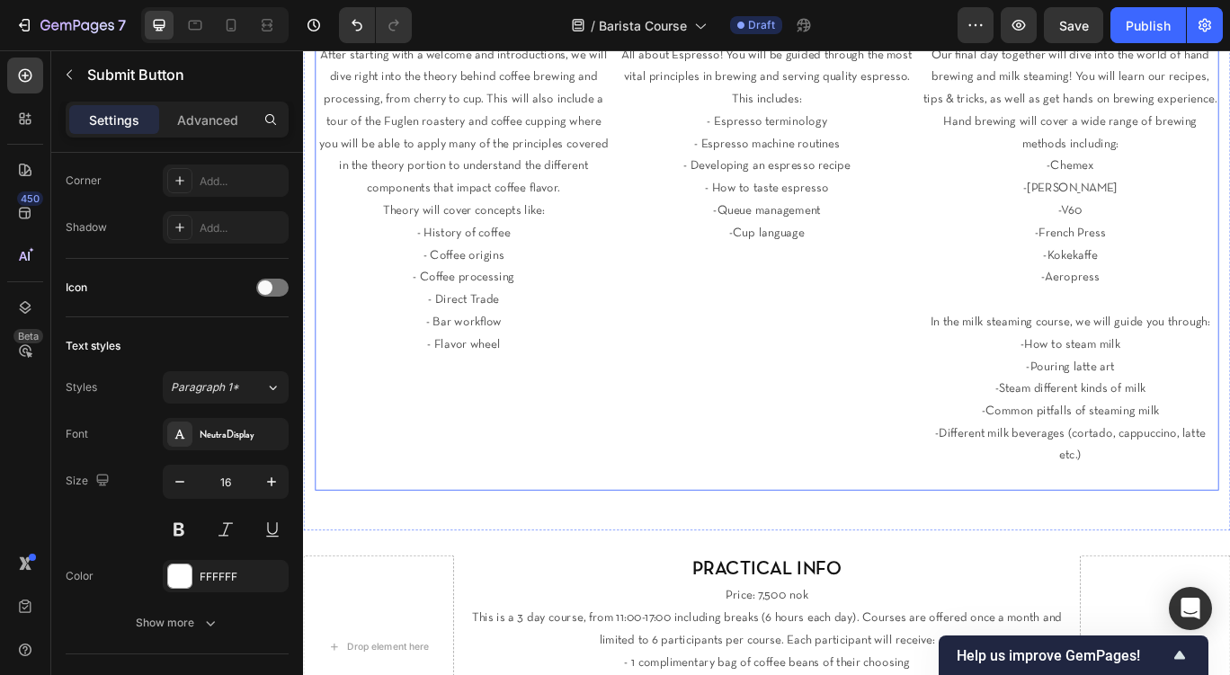
scroll to position [643, 0]
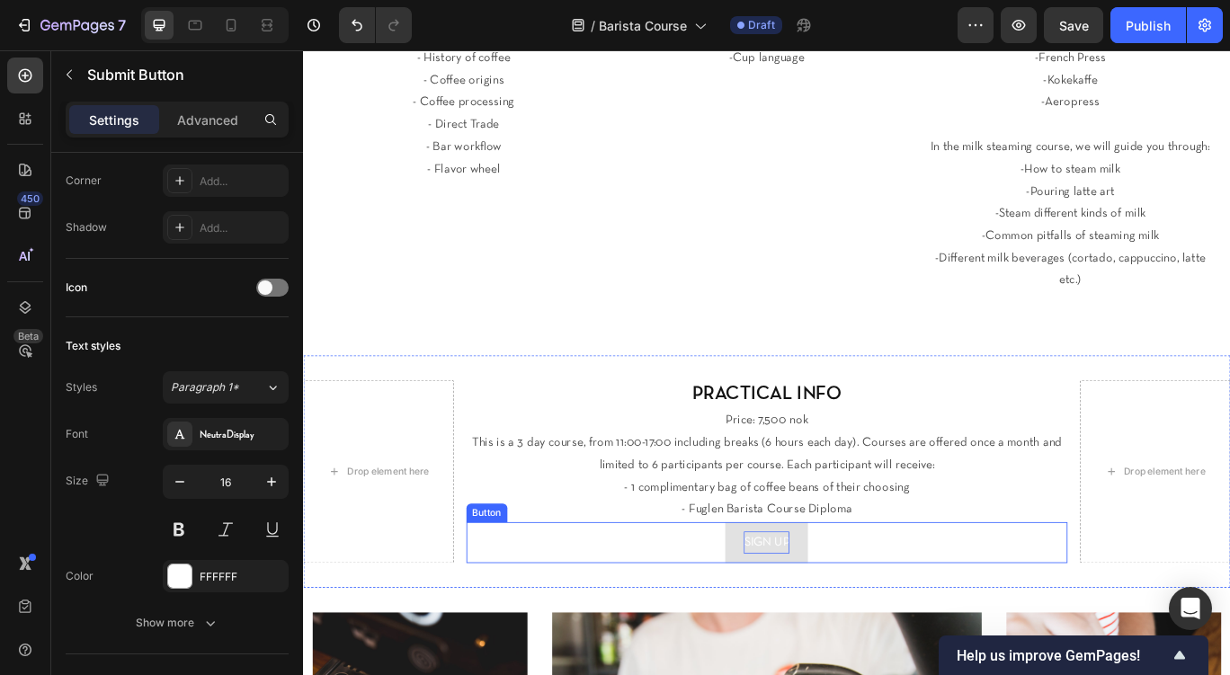
click at [838, 633] on p "SIGN UP" at bounding box center [842, 624] width 53 height 26
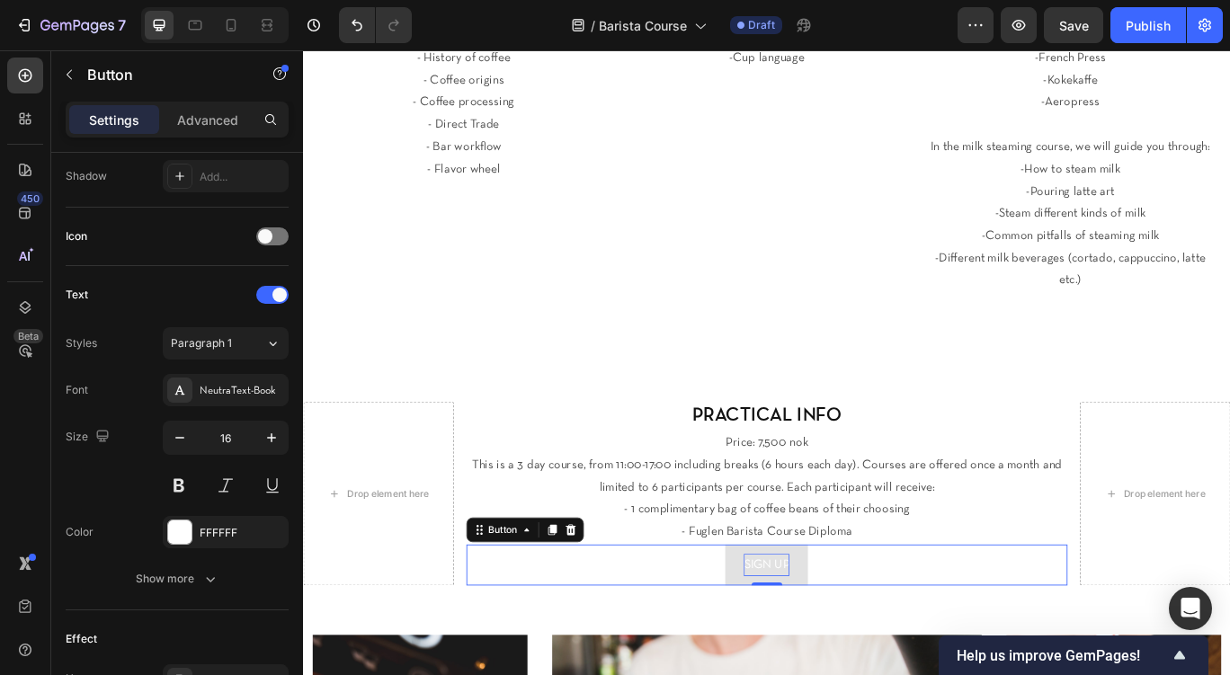
scroll to position [0, 0]
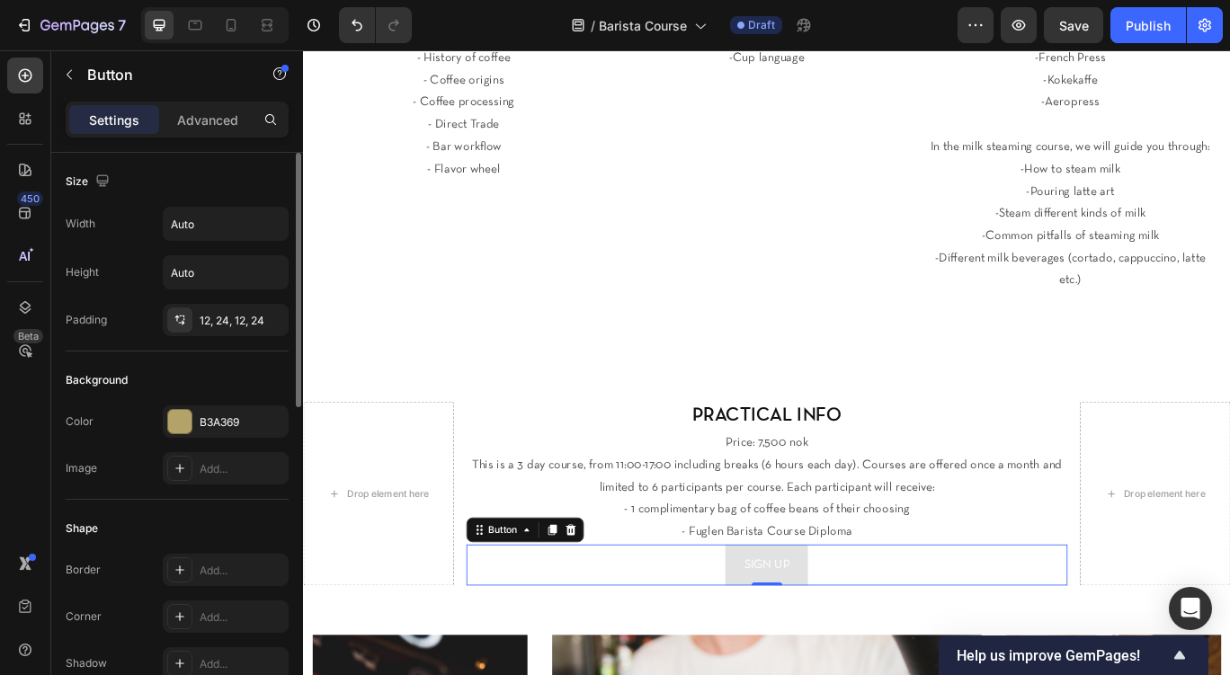
click at [839, 626] on button "SIGN UP" at bounding box center [842, 650] width 96 height 48
click at [837, 637] on p "SIGN UP" at bounding box center [842, 650] width 53 height 26
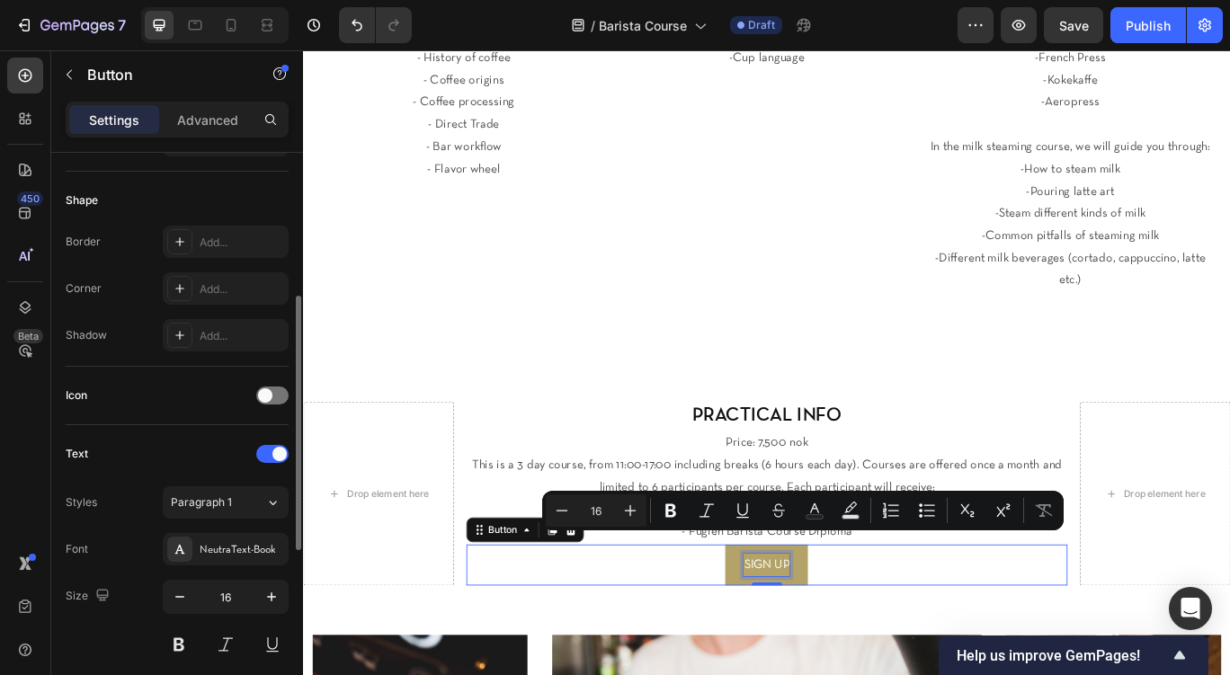
scroll to position [335, 0]
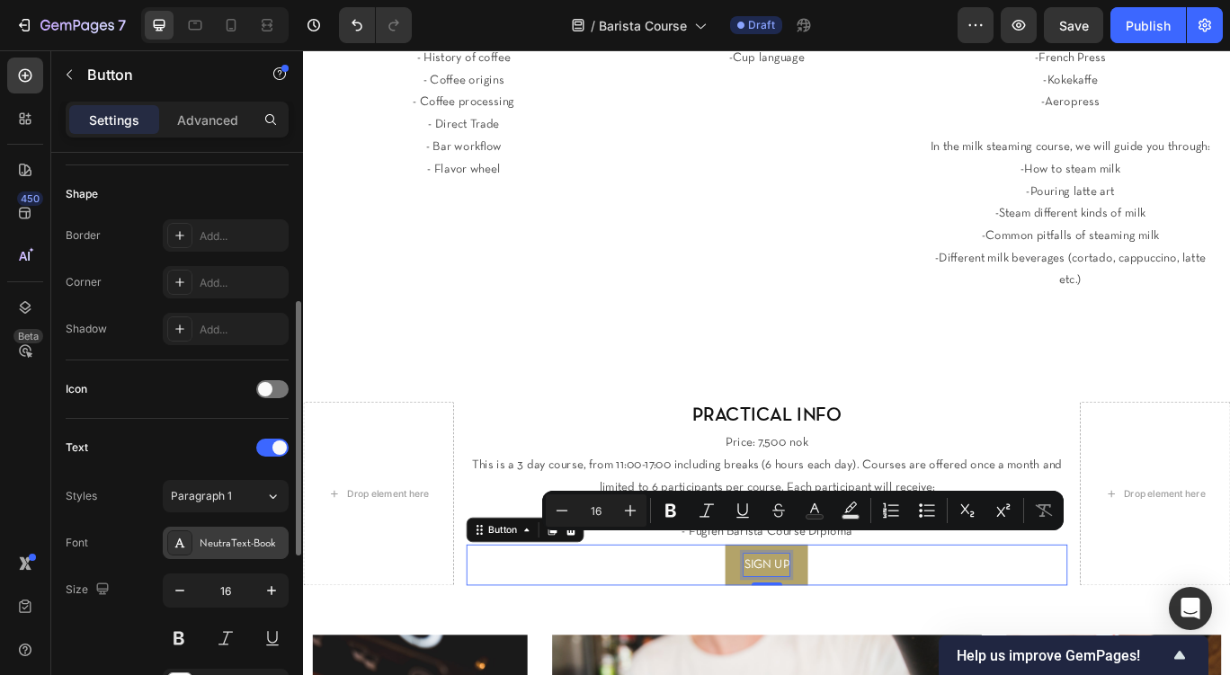
click at [231, 536] on div "NeutraText-Book" at bounding box center [242, 544] width 85 height 16
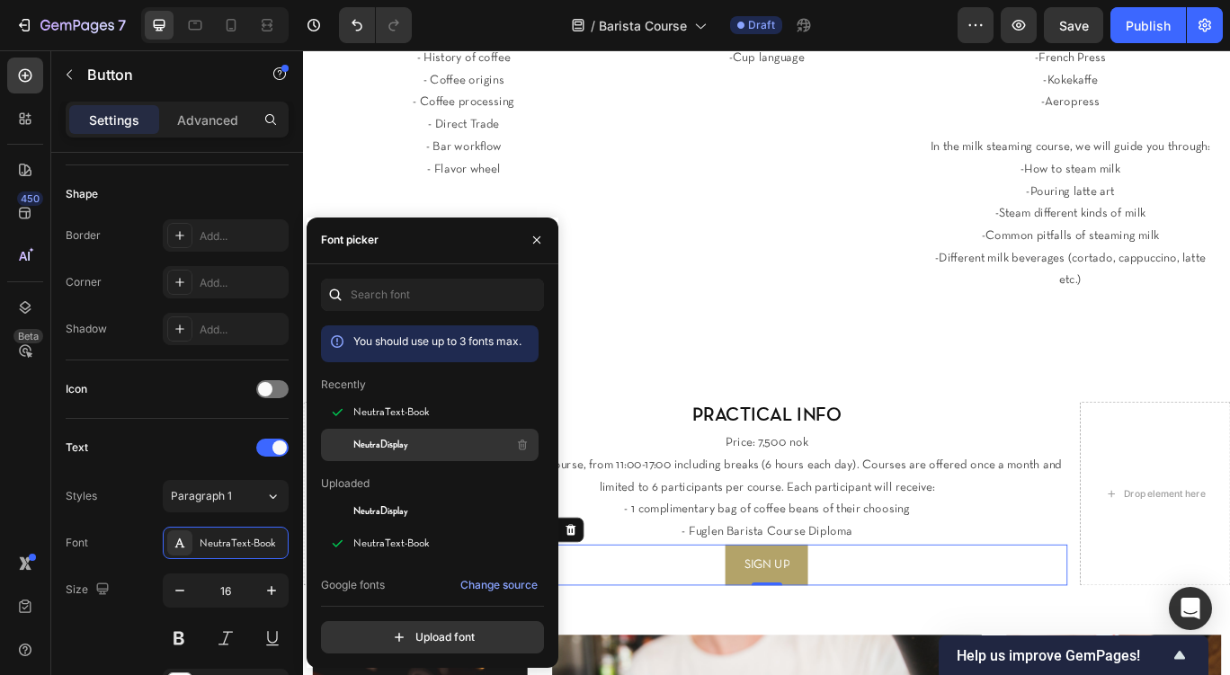
click at [419, 438] on div "NeutraDisplay" at bounding box center [444, 445] width 182 height 22
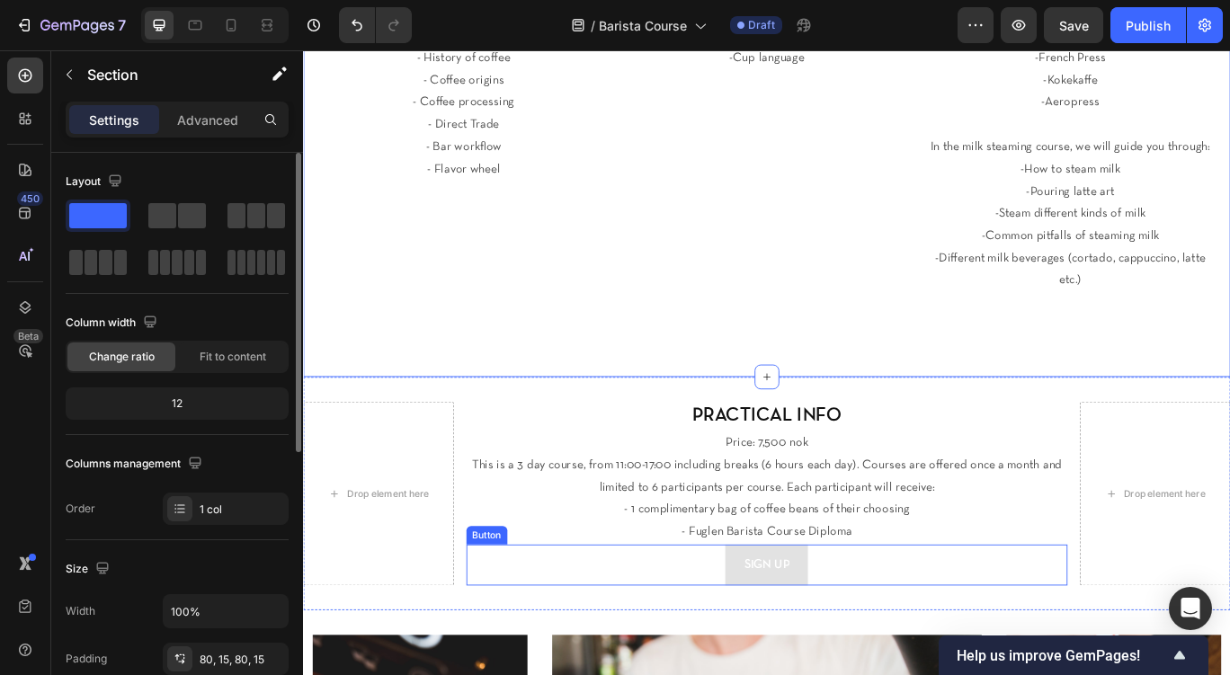
click at [811, 642] on button "SIGN UP" at bounding box center [842, 650] width 96 height 48
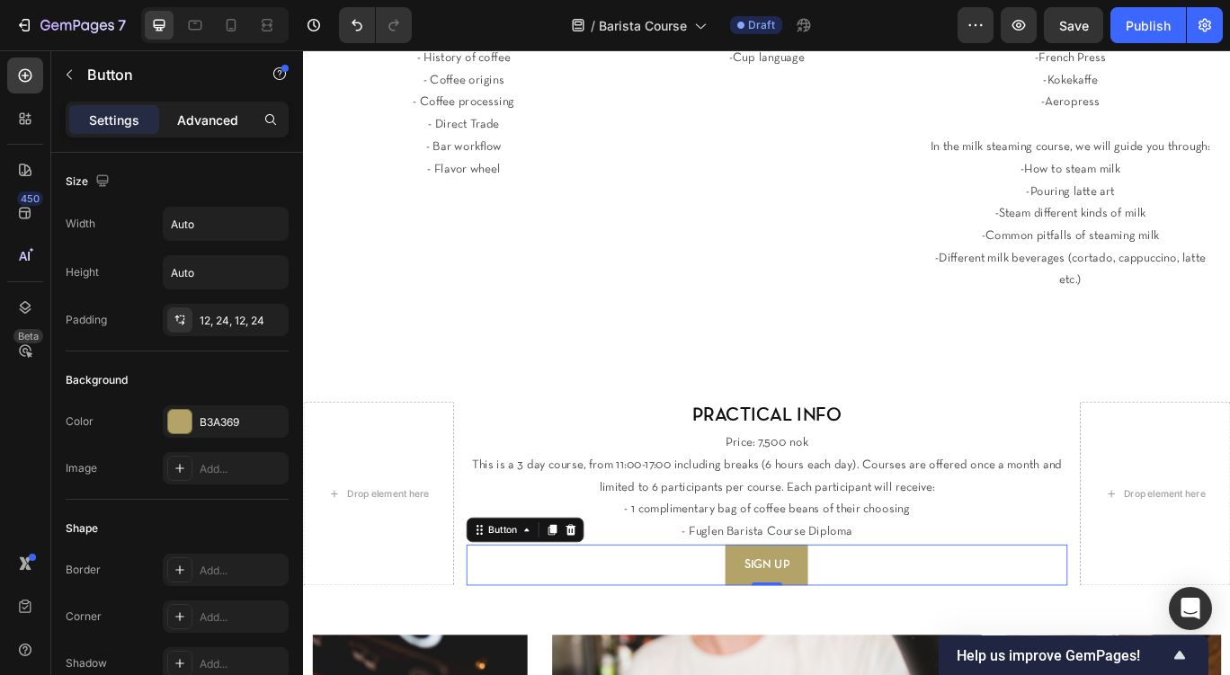
click at [228, 118] on p "Advanced" at bounding box center [207, 120] width 61 height 19
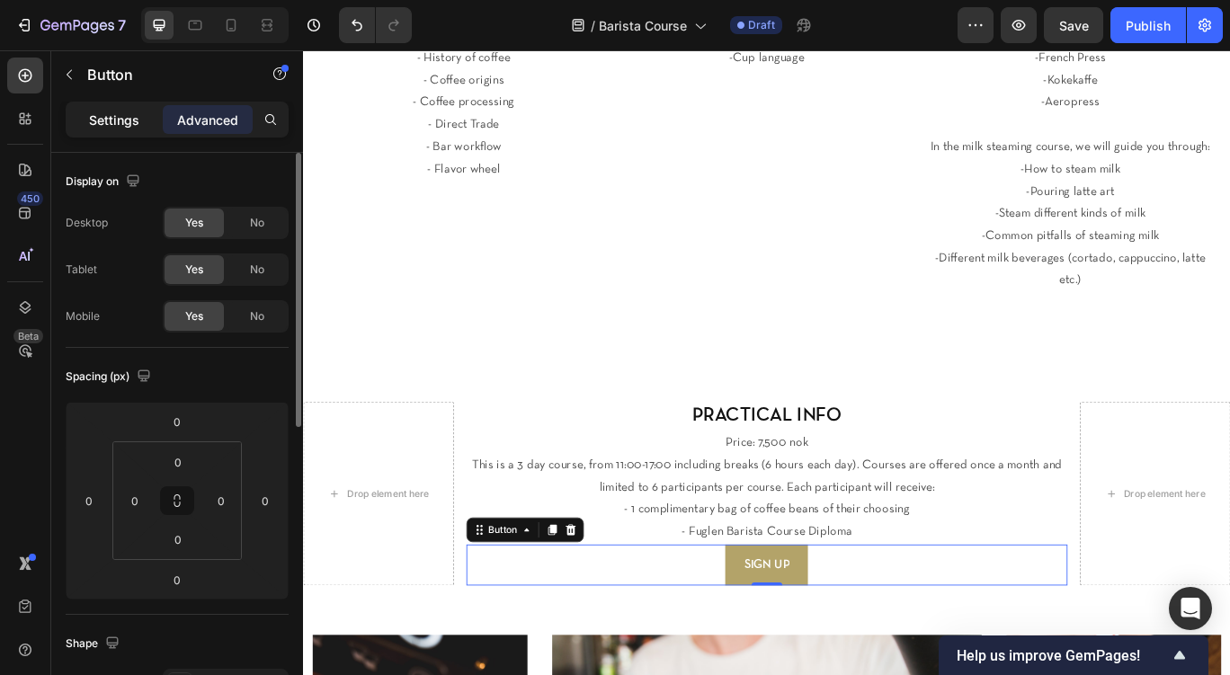
click at [124, 120] on p "Settings" at bounding box center [114, 120] width 50 height 19
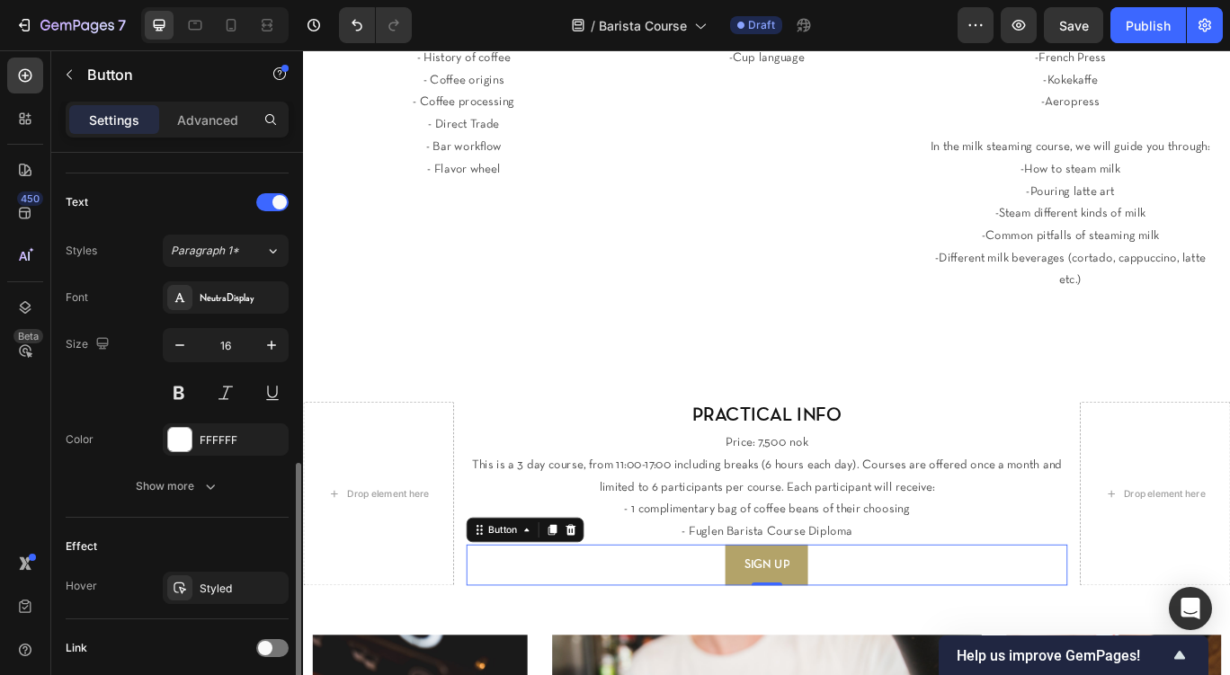
scroll to position [716, 0]
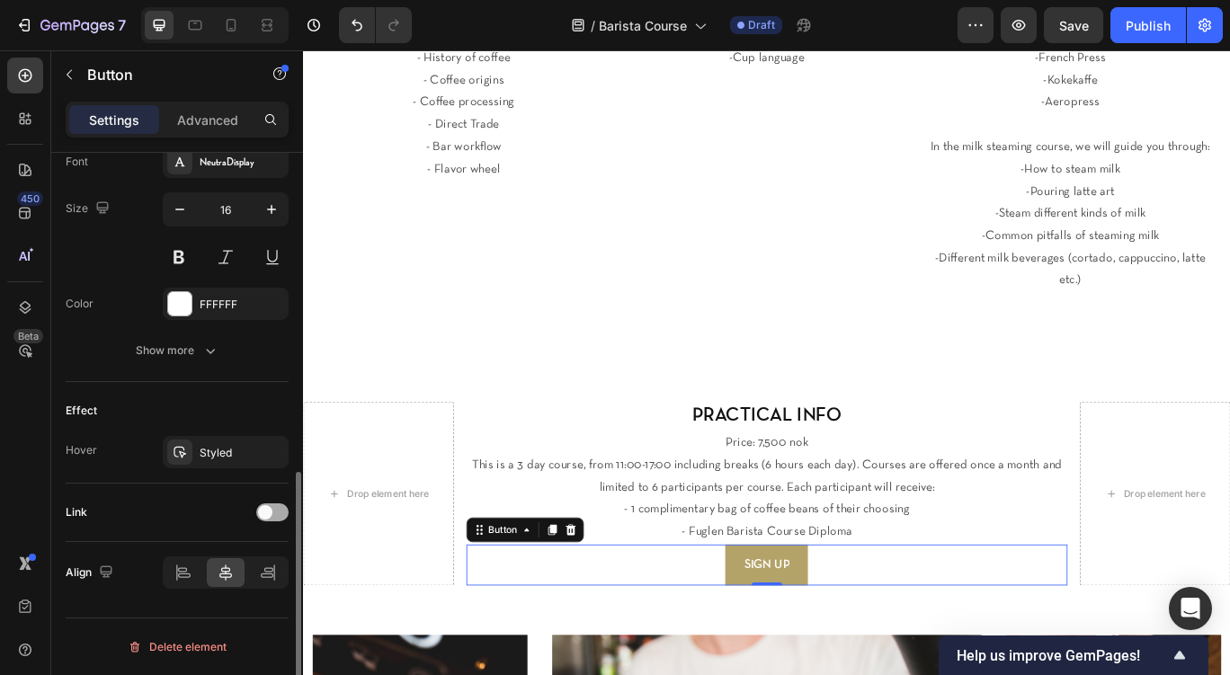
click at [264, 514] on span at bounding box center [265, 512] width 14 height 14
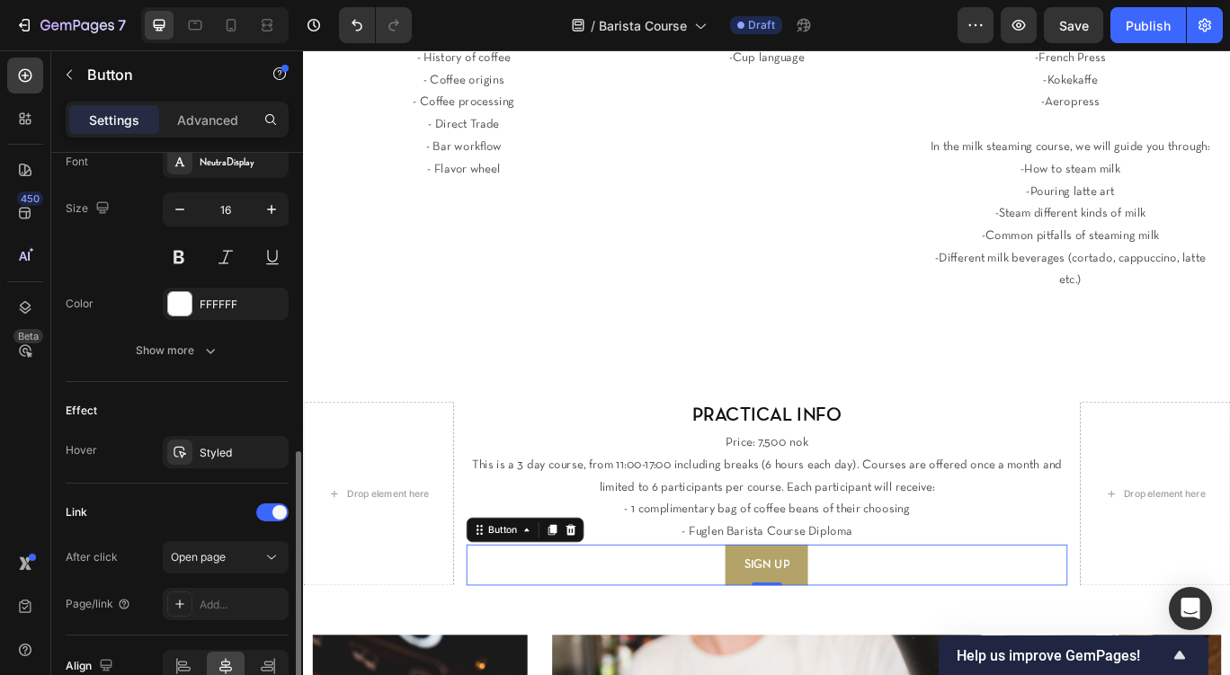
scroll to position [809, 0]
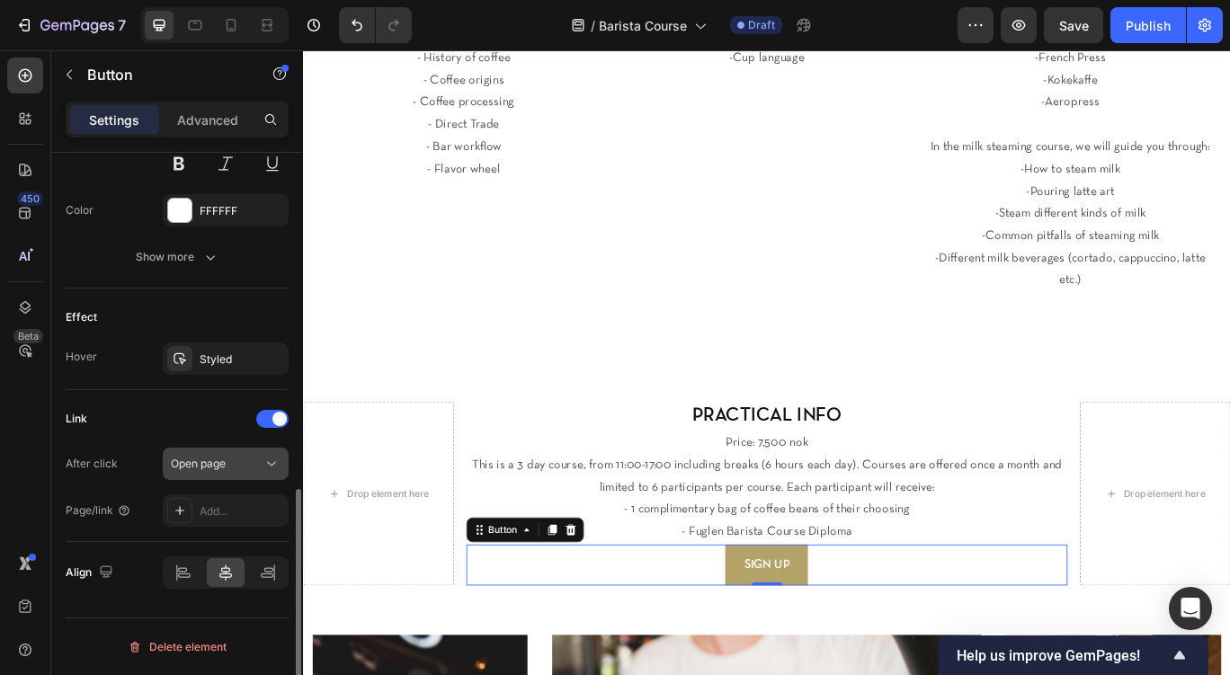
click at [256, 467] on div "Open page" at bounding box center [217, 464] width 92 height 16
click at [218, 427] on div "Link" at bounding box center [177, 419] width 223 height 29
click at [210, 506] on div "Add..." at bounding box center [242, 512] width 85 height 16
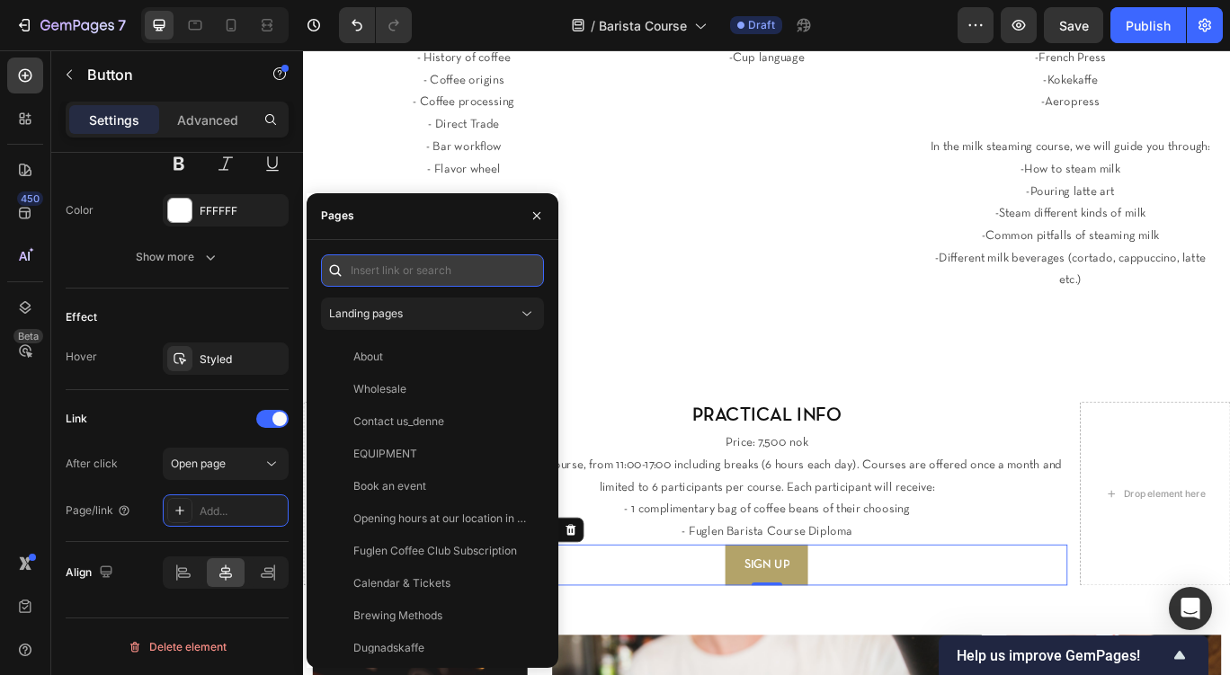
click at [450, 274] on input "text" at bounding box center [432, 271] width 223 height 32
paste input "https://tikkio.com/organizer/2538-fuglen-coffee-roasters-oslo-as"
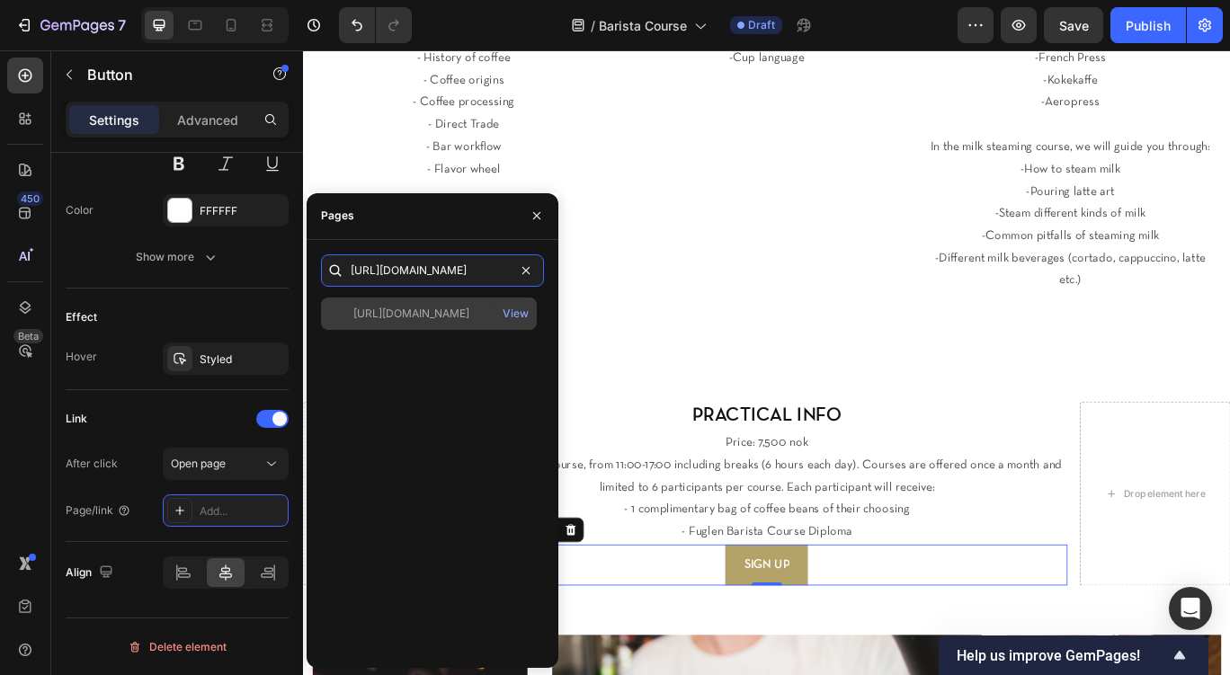
type input "https://tikkio.com/organizer/2538-fuglen-coffee-roasters-oslo-as"
click at [449, 310] on div "https://tikkio.com/organizer/2538-fuglen-coffee-roasters-oslo-as" at bounding box center [411, 314] width 116 height 16
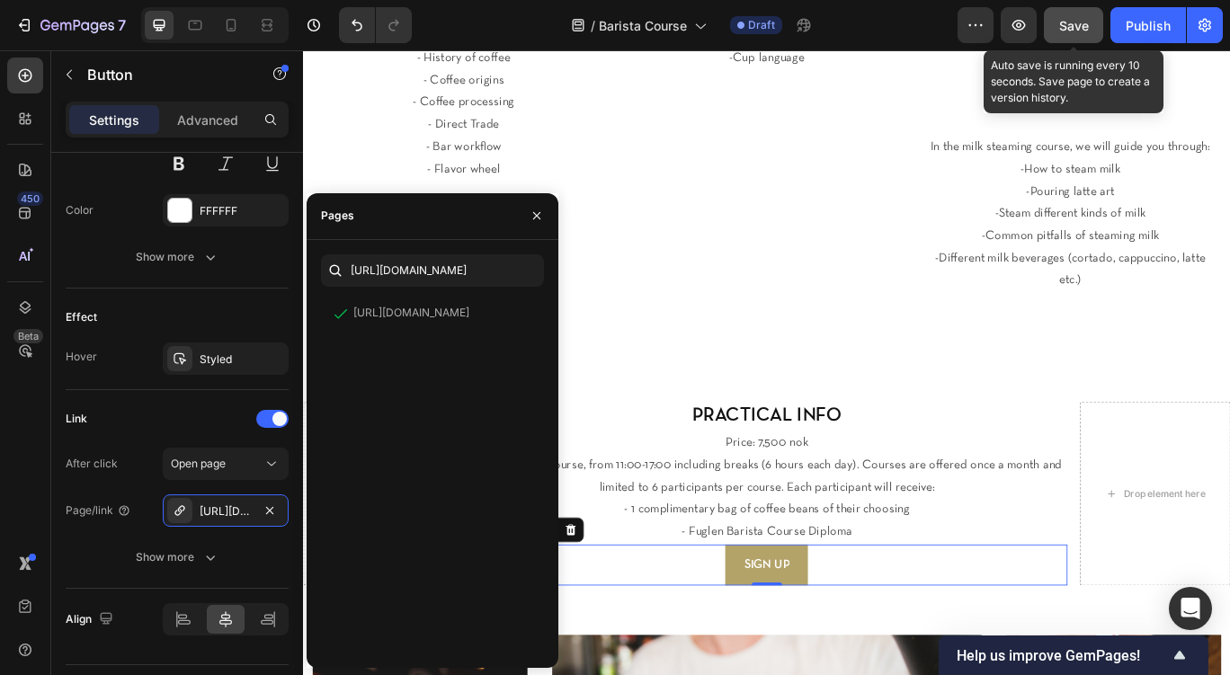
click at [1073, 31] on span "Save" at bounding box center [1074, 25] width 30 height 15
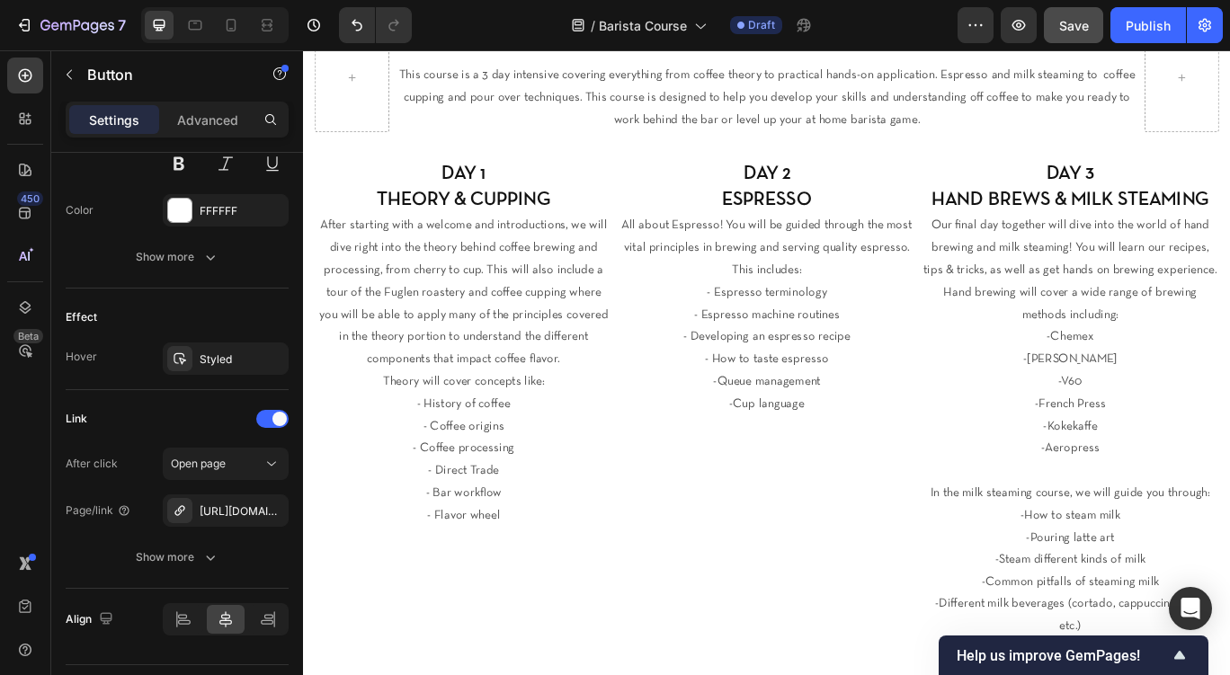
scroll to position [0, 0]
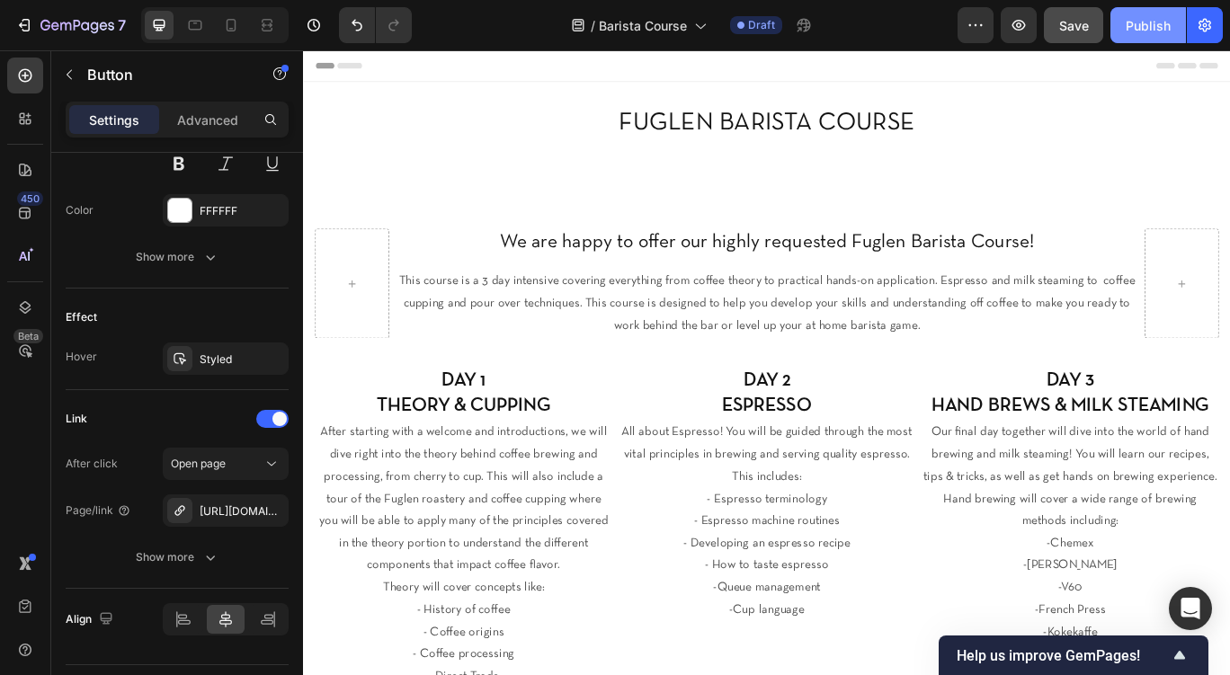
click at [1147, 40] on button "Publish" at bounding box center [1149, 25] width 76 height 36
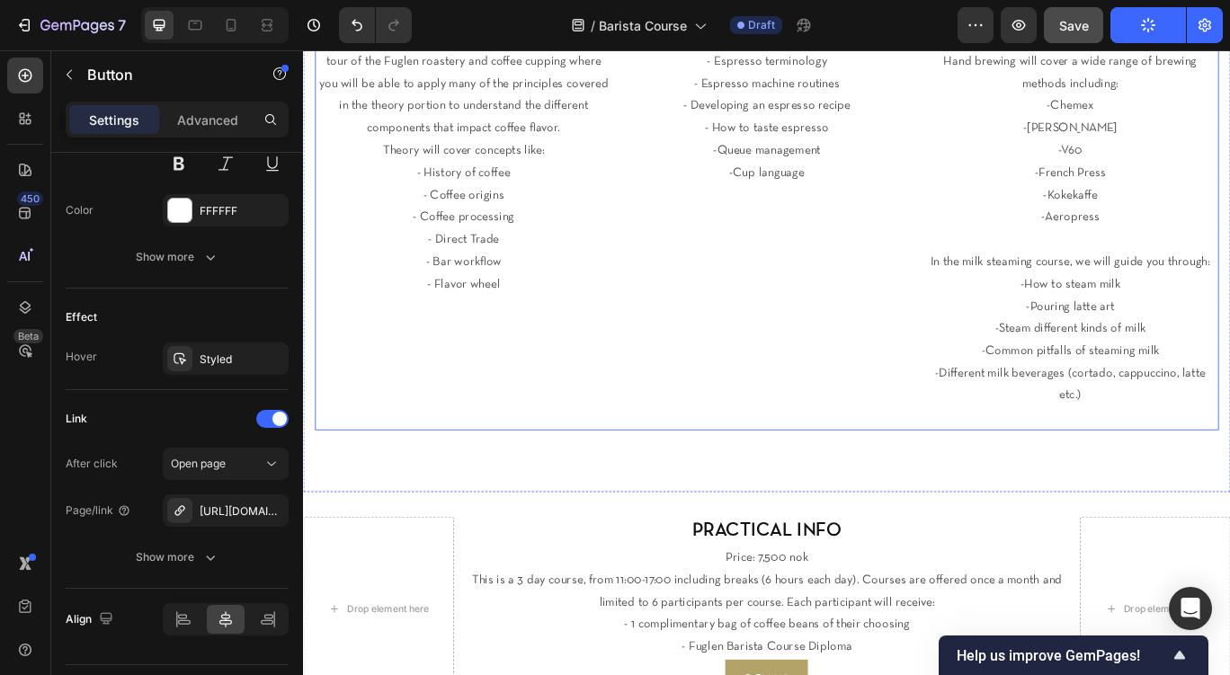
scroll to position [773, 0]
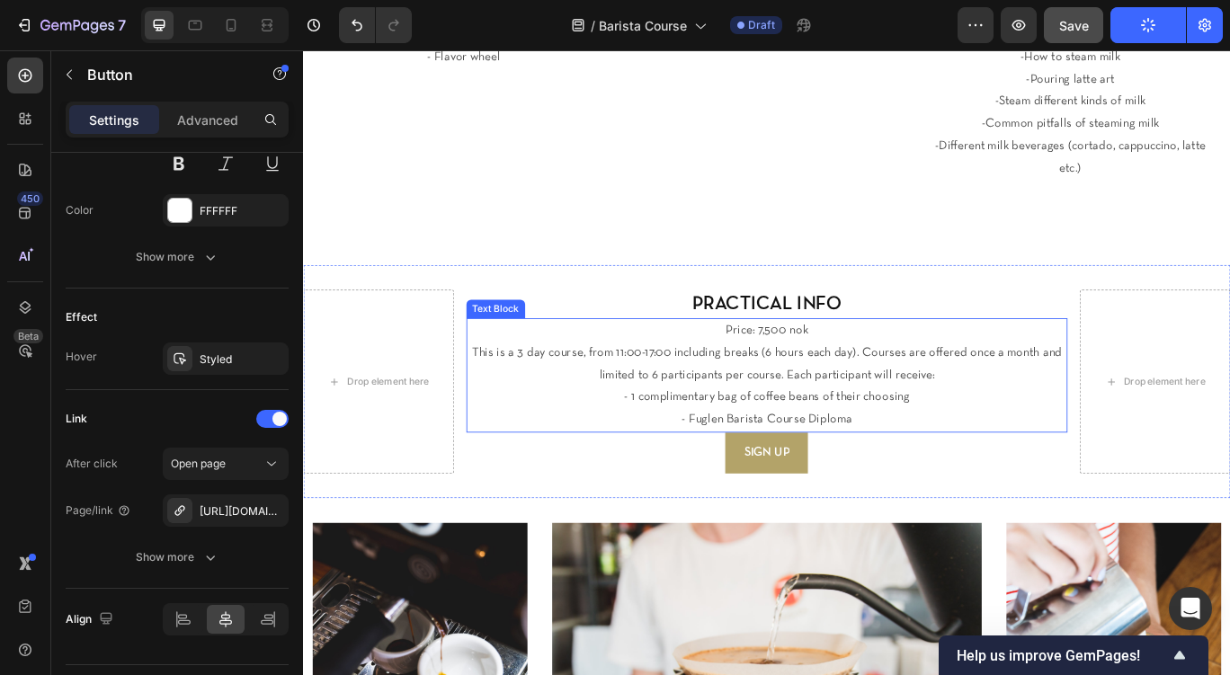
click at [955, 468] on p "- Fuglen Barista Course Diploma" at bounding box center [843, 481] width 697 height 26
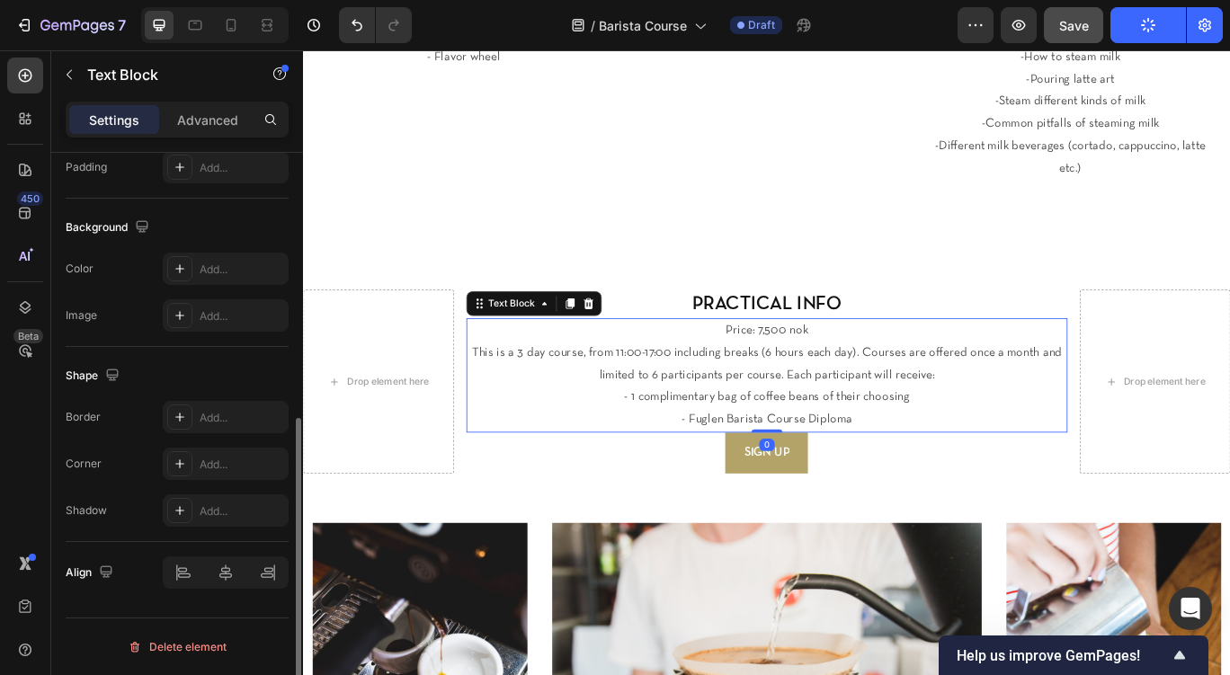
scroll to position [0, 0]
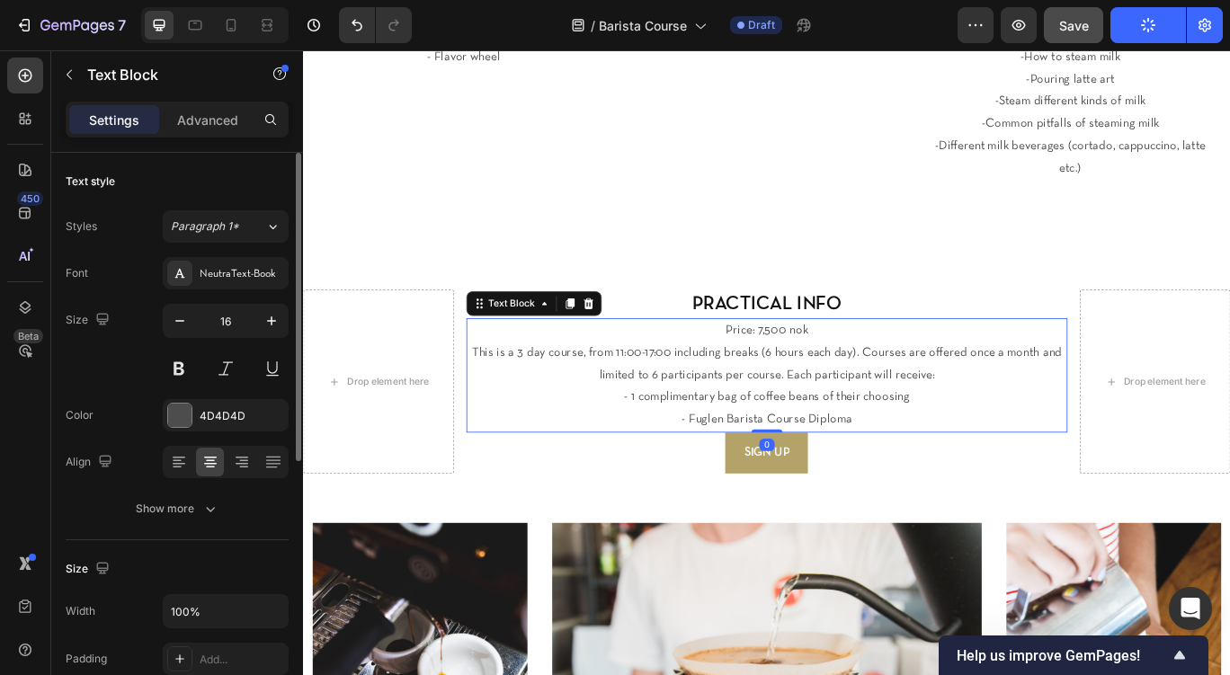
click at [952, 468] on p "- Fuglen Barista Course Diploma" at bounding box center [843, 481] width 697 height 26
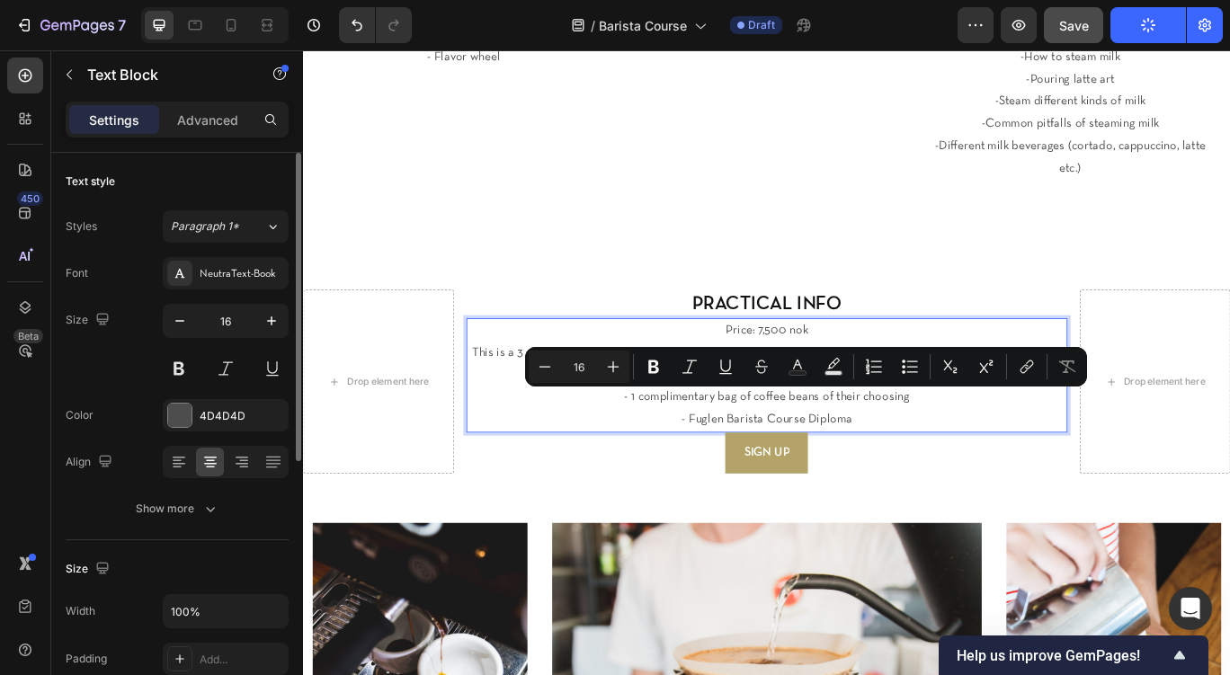
click at [952, 468] on p "- Fuglen Barista Course Diploma" at bounding box center [843, 481] width 697 height 26
click at [951, 468] on p "- Fuglen Barista Course Diploma" at bounding box center [843, 481] width 697 height 26
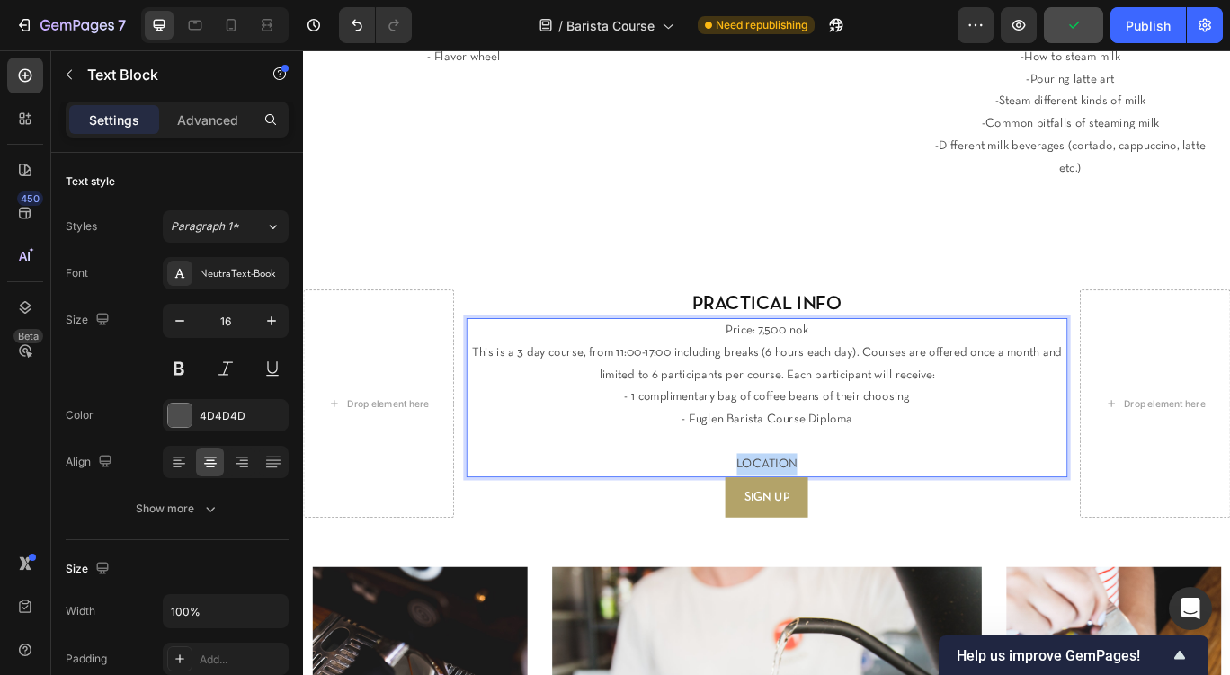
drag, startPoint x: 879, startPoint y: 503, endPoint x: 689, endPoint y: 504, distance: 189.8
click at [689, 520] on p "LOCATION" at bounding box center [843, 533] width 697 height 26
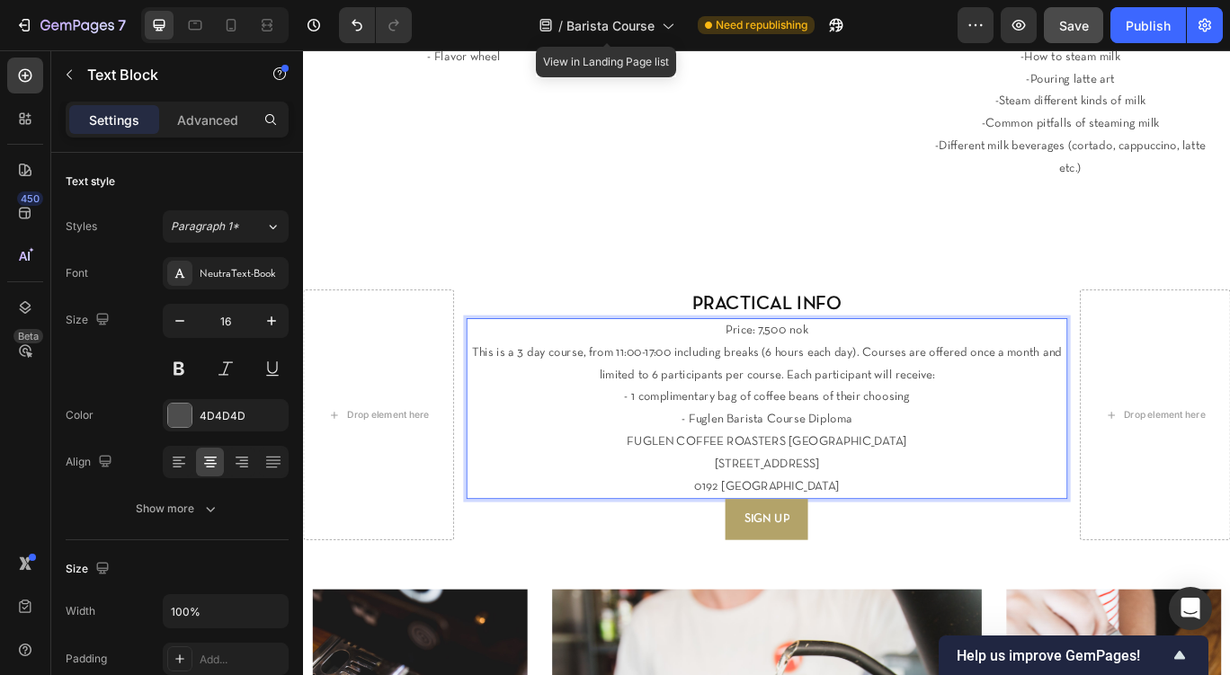
click at [720, 494] on p "FUGLEN COFFEE ROASTERS [GEOGRAPHIC_DATA]" at bounding box center [843, 507] width 697 height 26
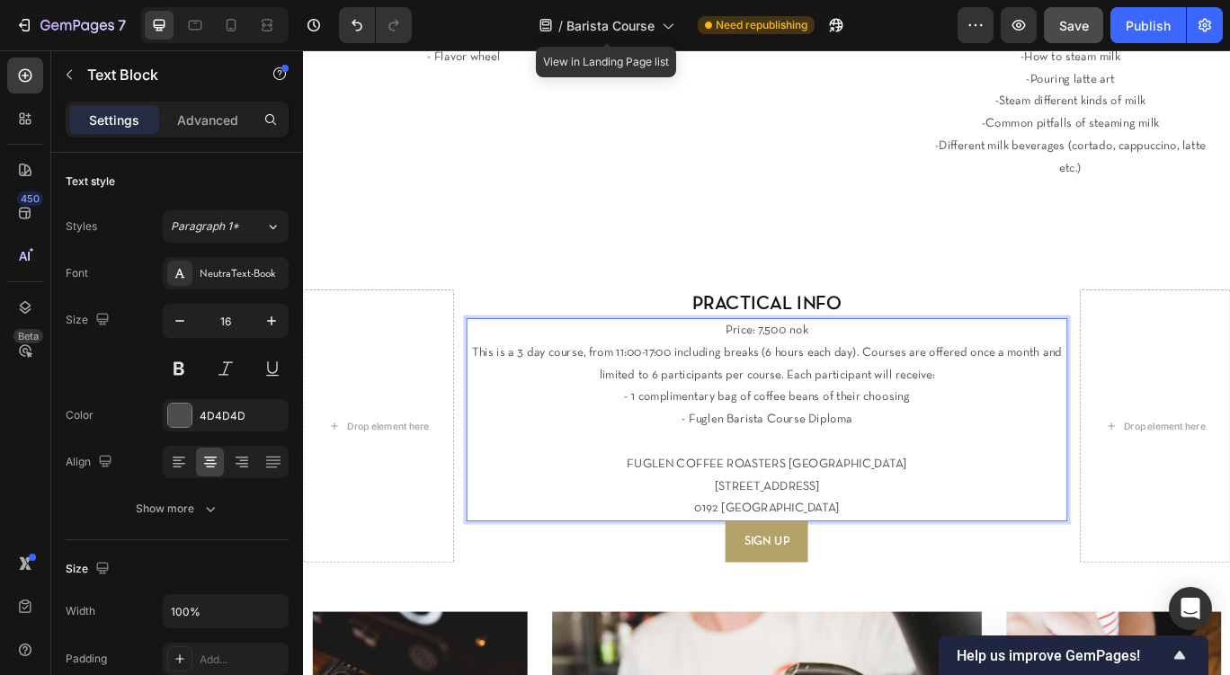
click at [764, 494] on p "Rich Text Editor. Editing area: main" at bounding box center [843, 507] width 697 height 26
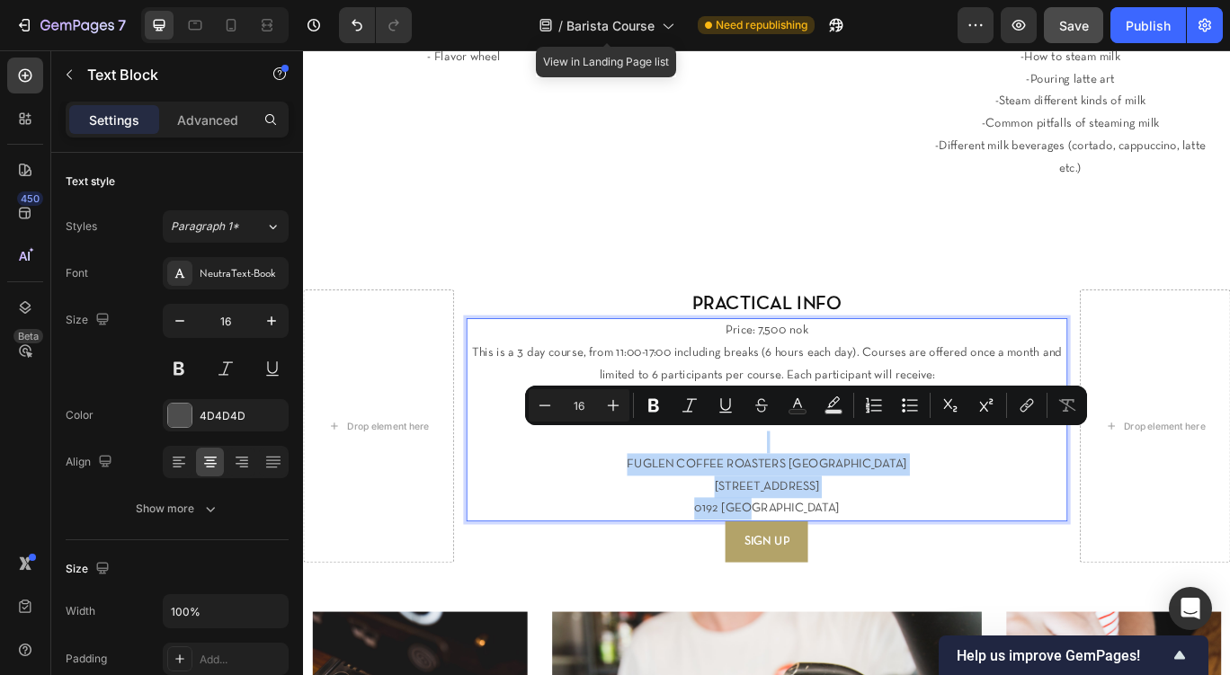
drag, startPoint x: 885, startPoint y: 560, endPoint x: 700, endPoint y: 487, distance: 199.4
click at [700, 487] on div "Price: 7,500 nok This is a 3 day course, from 11:00-17:00 including breaks (6 h…" at bounding box center [843, 480] width 701 height 237
copy div "FUGLEN COFFEE ROASTERS OSLO St. Halvardsgate 33 0192 Oslo"
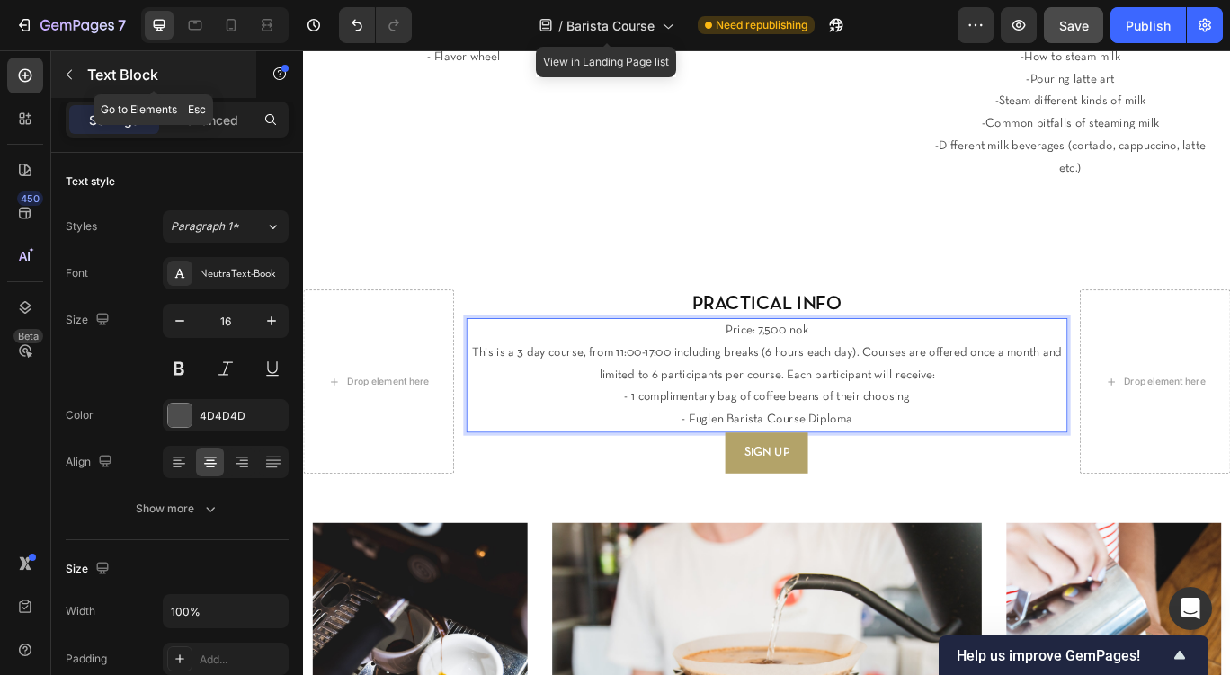
click at [73, 76] on icon "button" at bounding box center [69, 74] width 14 height 14
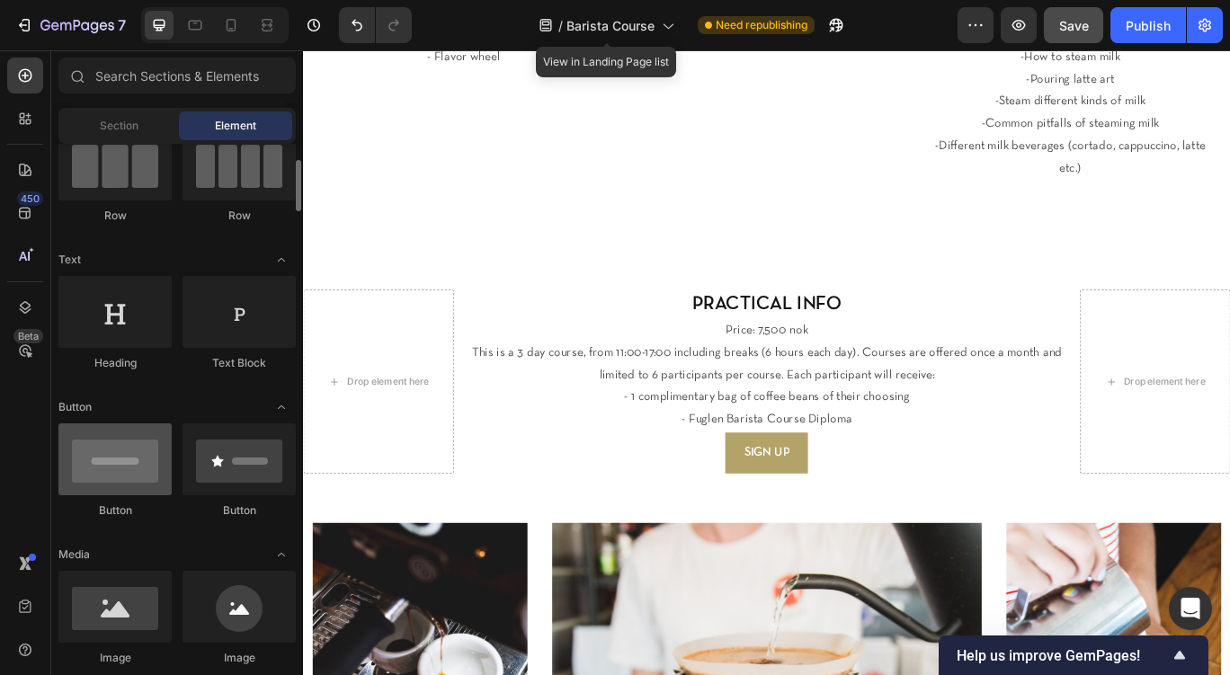
scroll to position [172, 0]
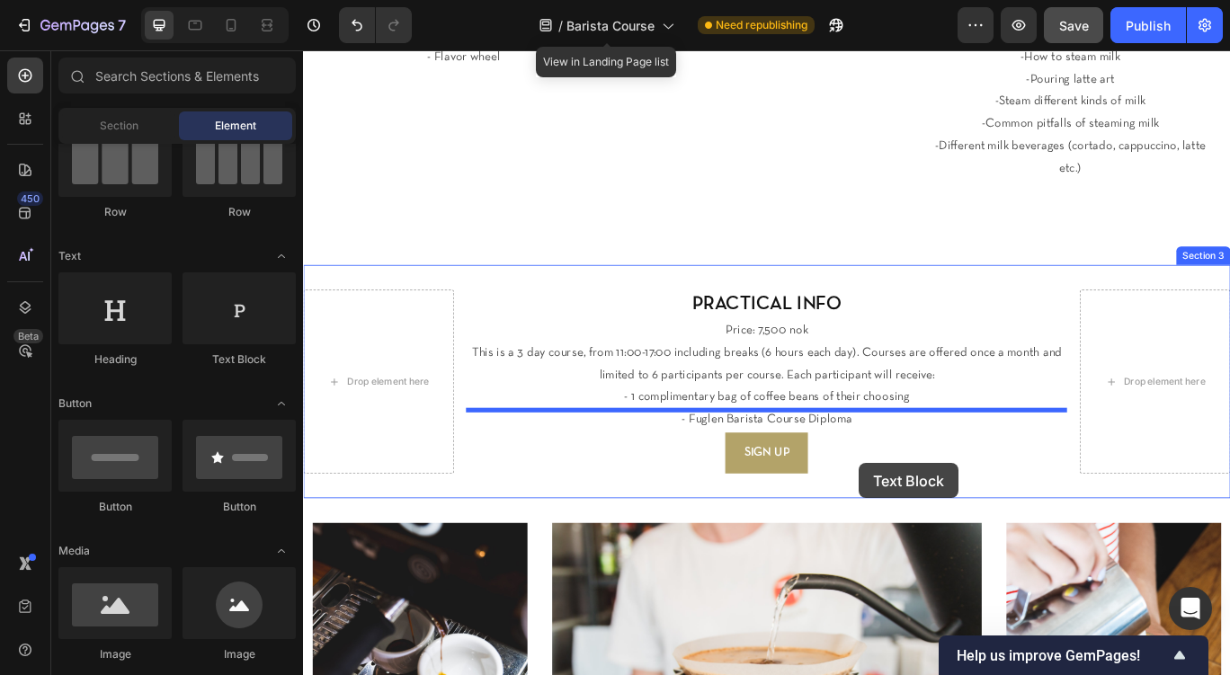
drag, startPoint x: 565, startPoint y: 387, endPoint x: 859, endPoint y: 463, distance: 303.9
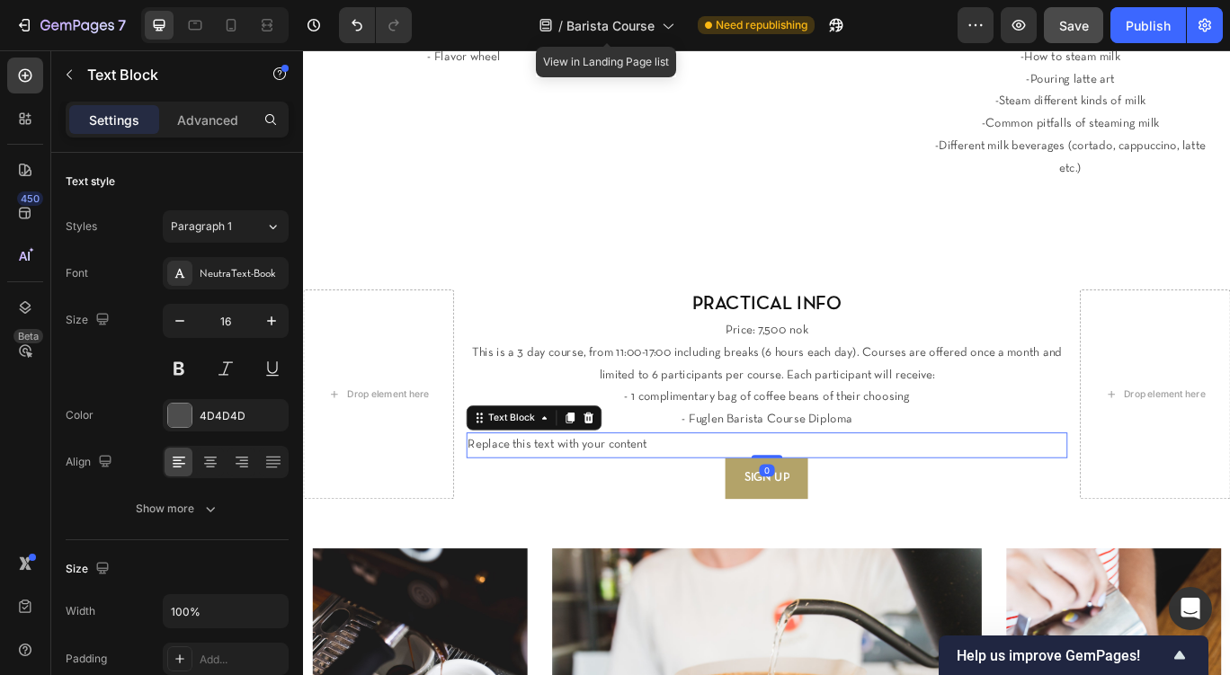
click at [829, 496] on div "Replace this text with your content" at bounding box center [843, 511] width 701 height 30
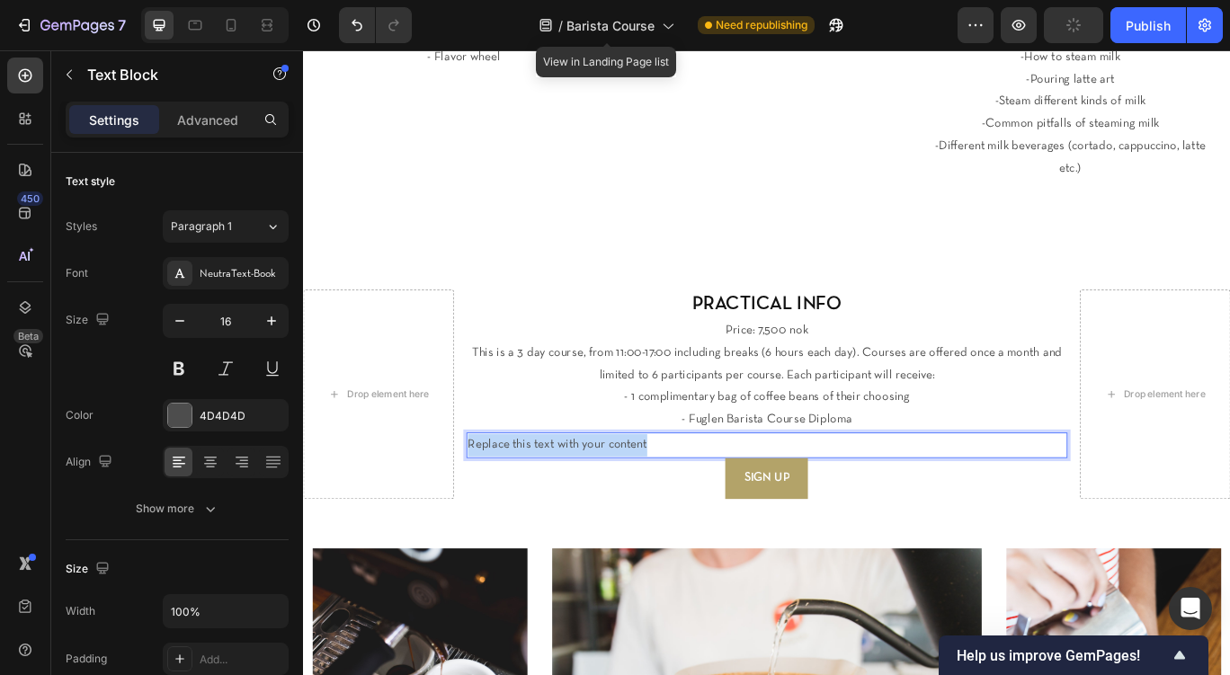
click at [829, 497] on p "Replace this text with your content" at bounding box center [843, 510] width 697 height 26
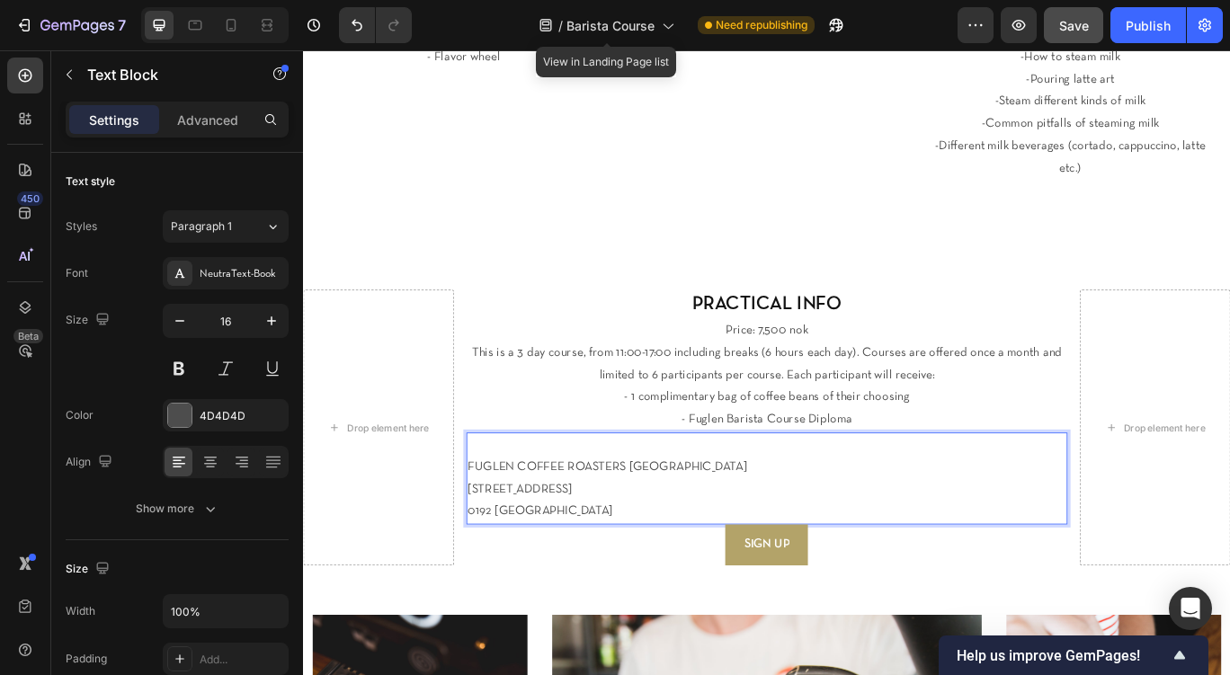
click at [534, 497] on p "Rich Text Editor. Editing area: main" at bounding box center [843, 510] width 697 height 26
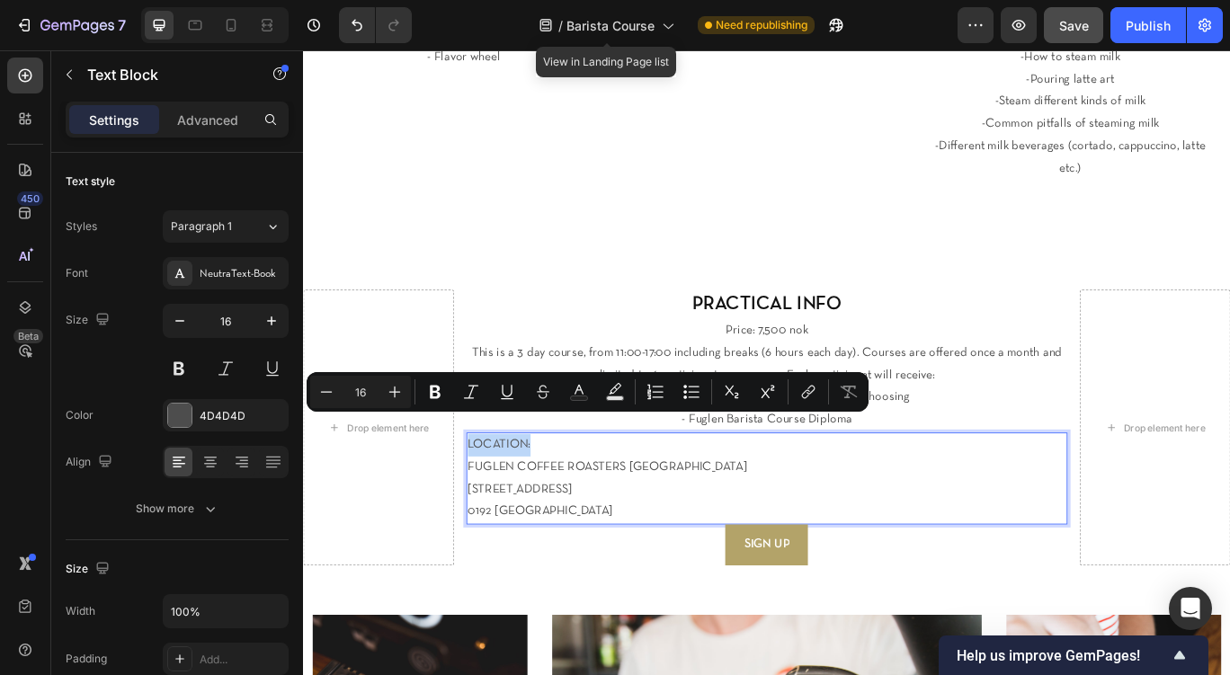
drag, startPoint x: 599, startPoint y: 484, endPoint x: 422, endPoint y: 480, distance: 177.2
click at [493, 496] on div "LOCATION: FUGLEN COFFEE ROASTERS OSLO St. Halvardsgate 33 0192 Oslo" at bounding box center [843, 549] width 701 height 107
click at [243, 234] on div "Paragraph 1" at bounding box center [207, 227] width 73 height 16
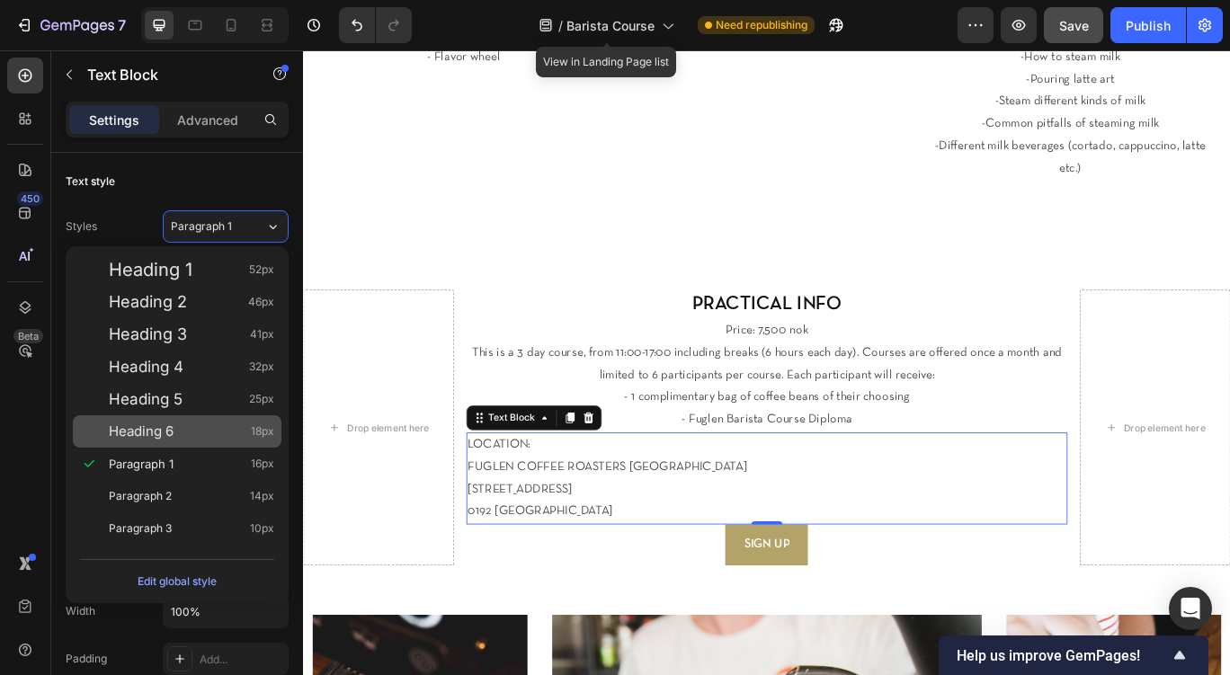
click at [162, 430] on span "Heading 6" at bounding box center [141, 432] width 65 height 18
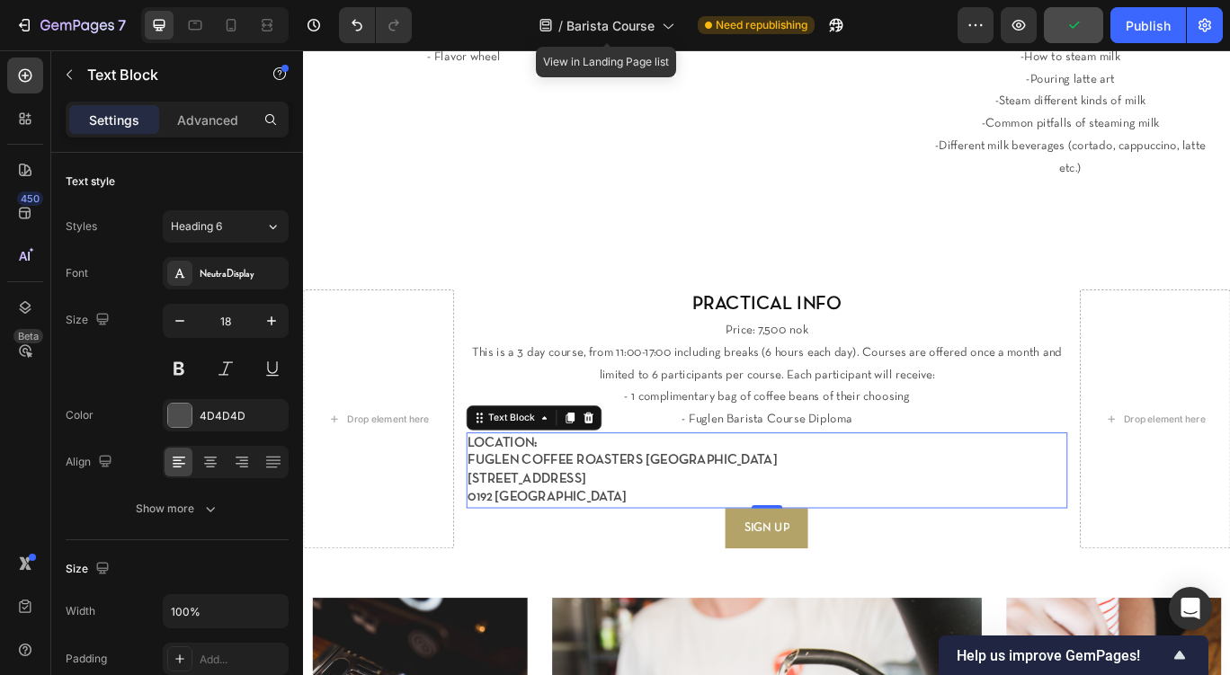
type input "16"
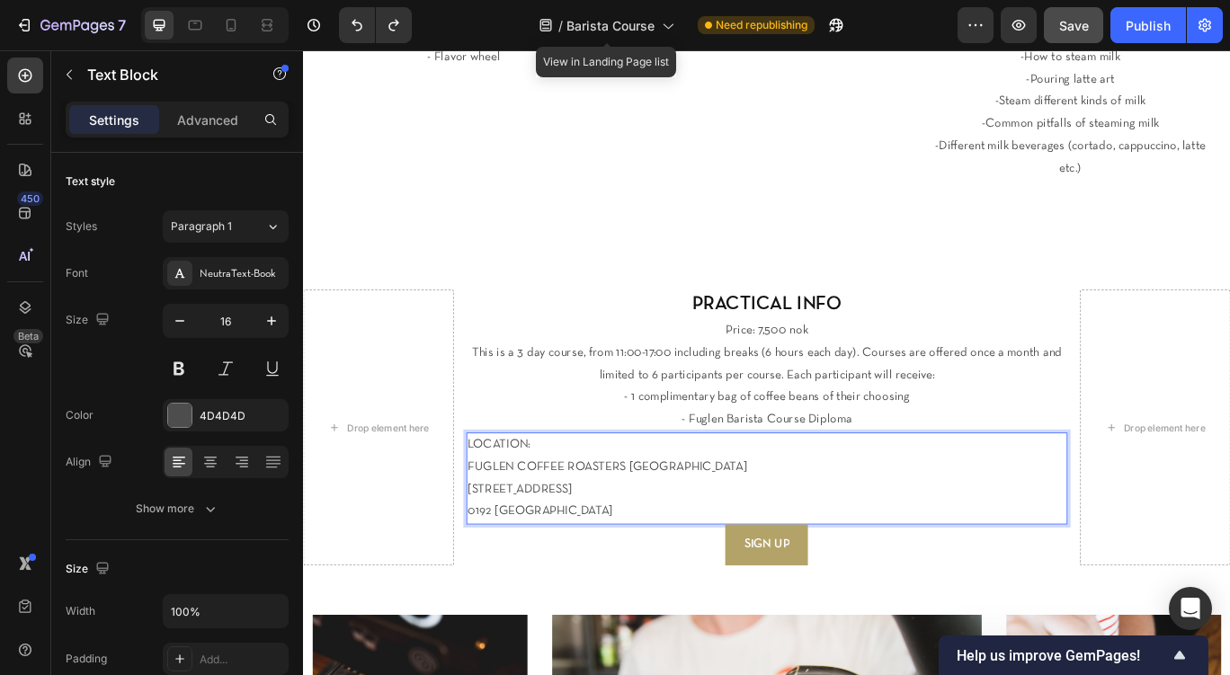
click at [557, 497] on p "LOCATION:" at bounding box center [843, 510] width 697 height 26
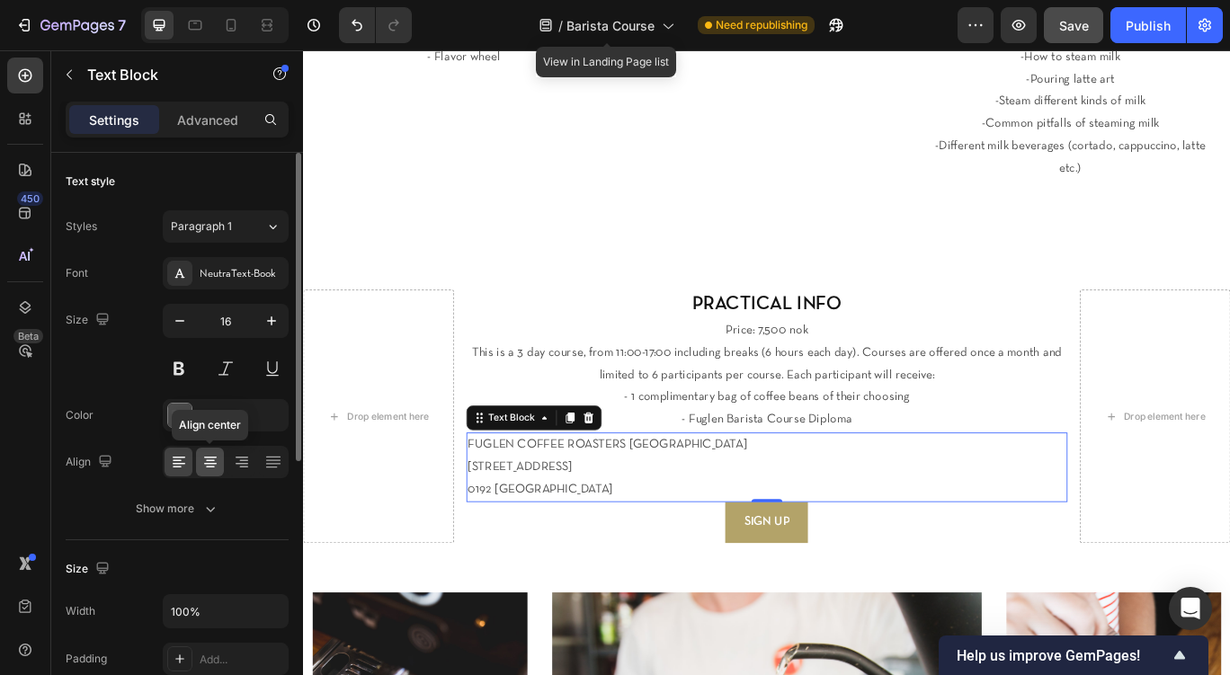
click at [212, 460] on icon at bounding box center [210, 461] width 9 height 2
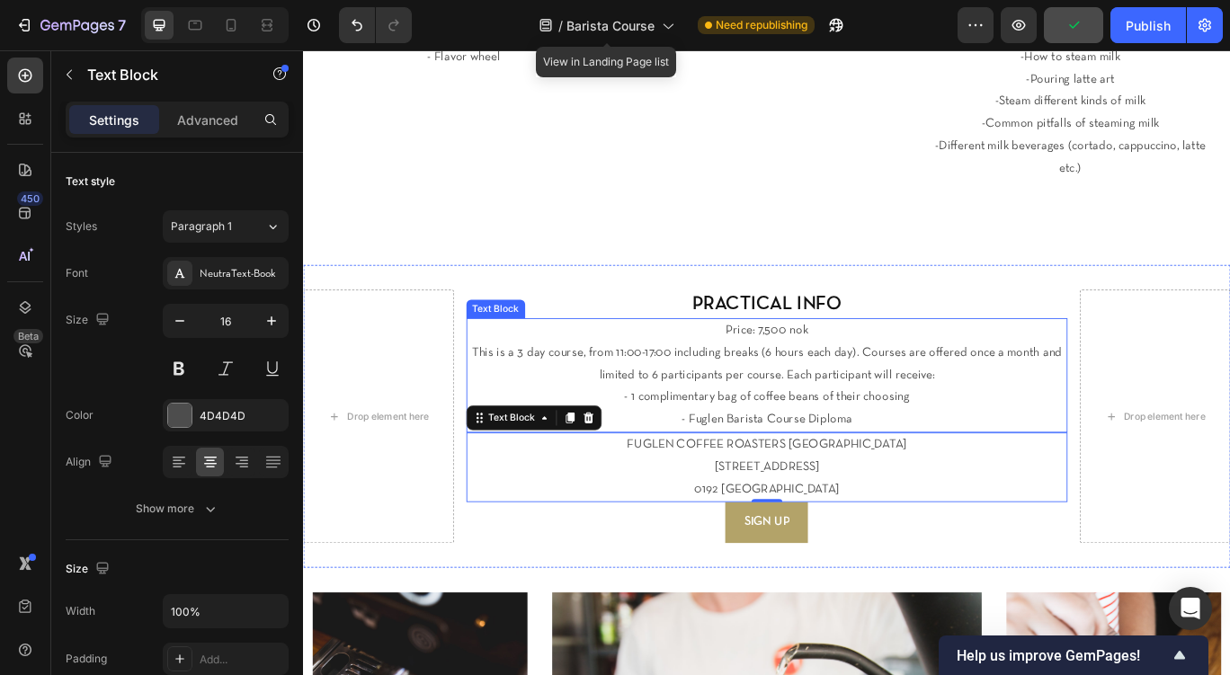
click at [848, 329] on h2 "PRACTICAL INFO" at bounding box center [843, 345] width 701 height 33
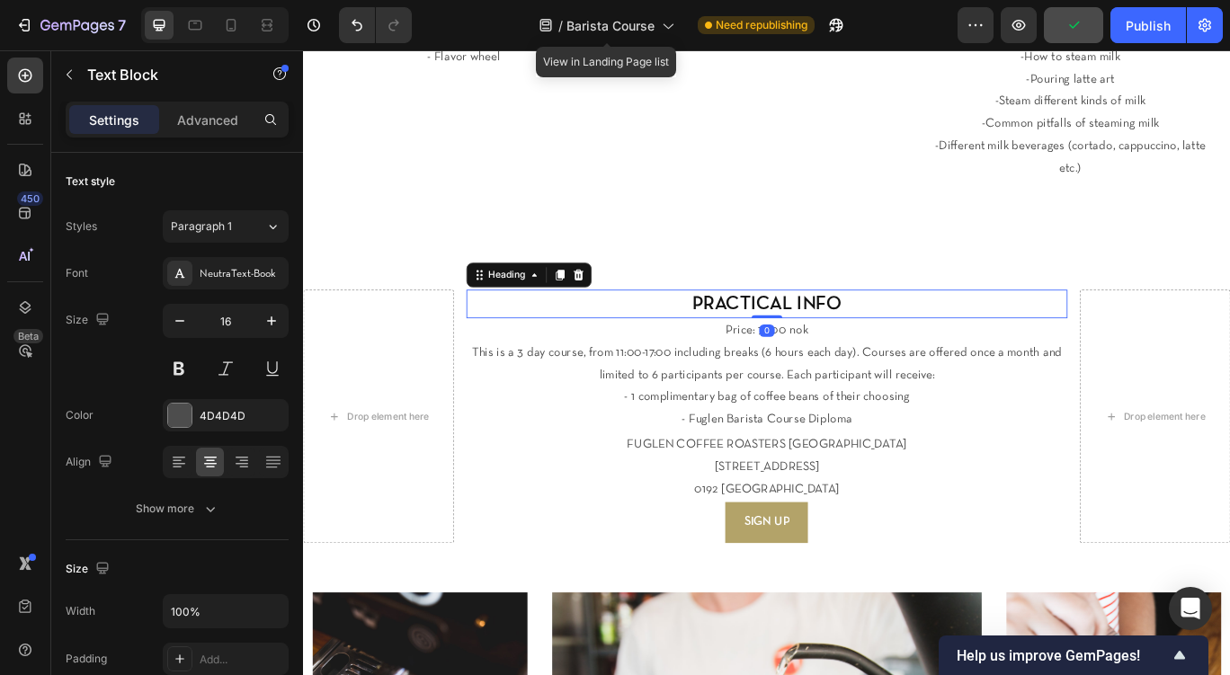
click at [848, 329] on h2 "PRACTICAL INFO" at bounding box center [843, 345] width 701 height 33
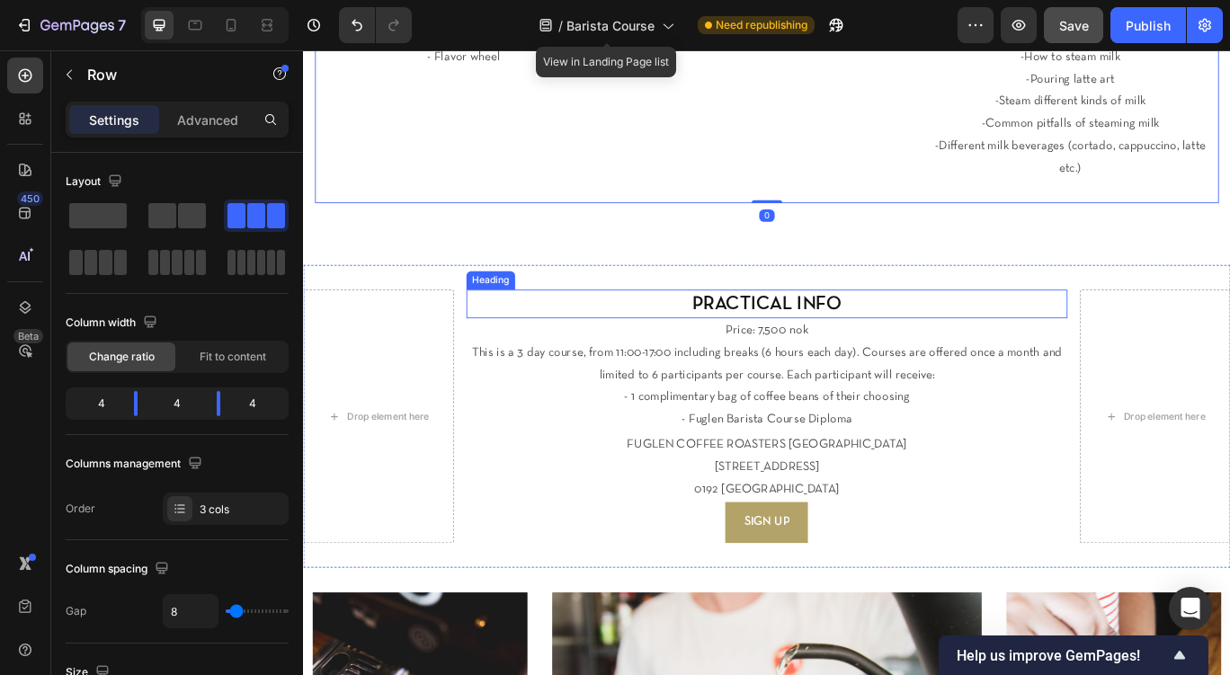
click at [739, 331] on p "PRACTICAL INFO" at bounding box center [843, 346] width 697 height 30
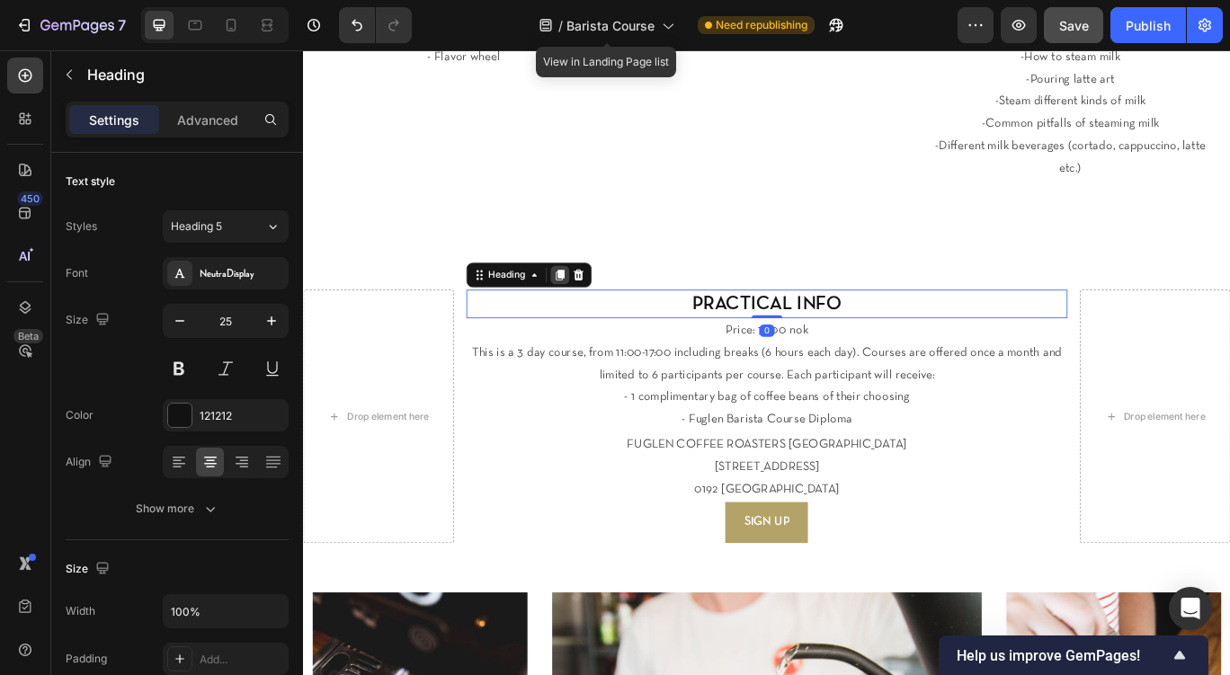
click at [601, 307] on icon at bounding box center [601, 313] width 10 height 13
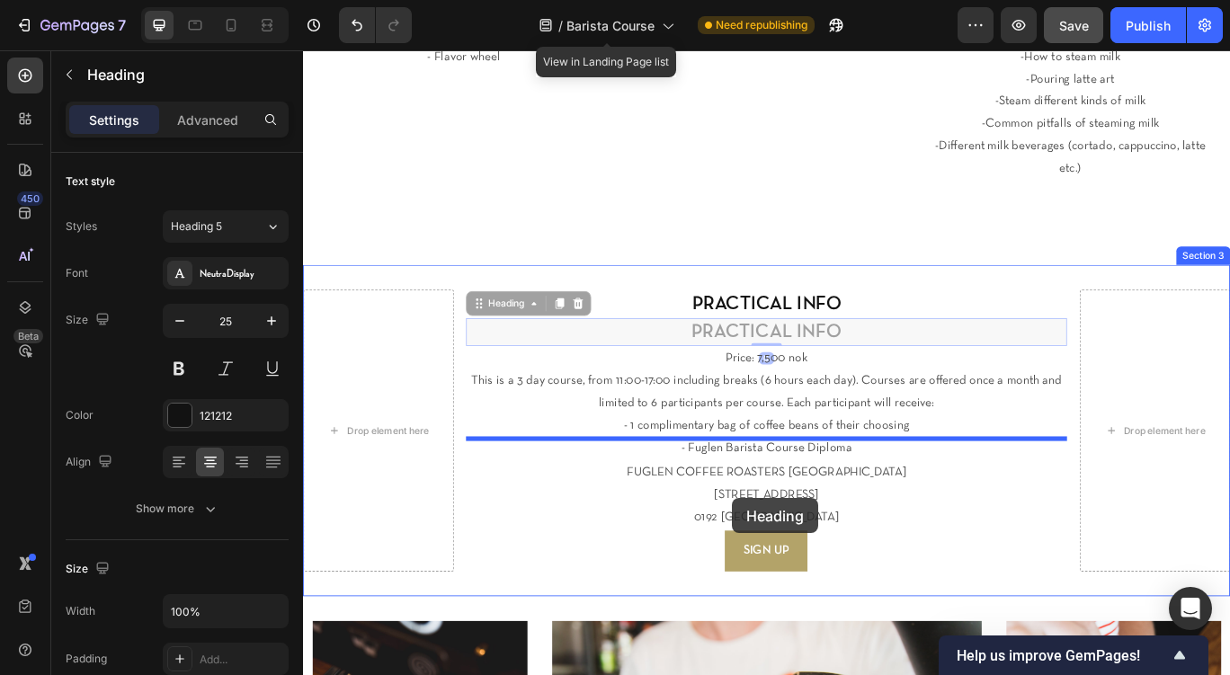
drag, startPoint x: 521, startPoint y: 322, endPoint x: 731, endPoint y: 498, distance: 274.5
click at [731, 498] on div "Header We are happy to offer our highly requested Fuglen Barista Course! Headin…" at bounding box center [842, 517] width 1079 height 2480
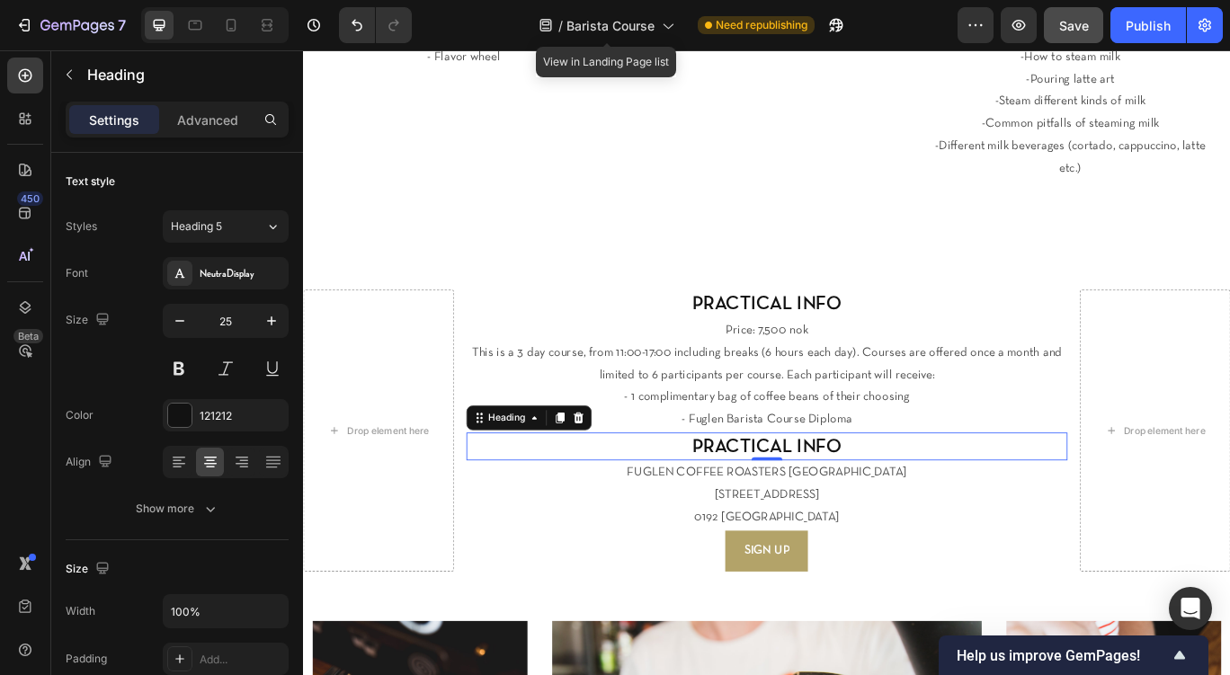
click at [852, 496] on h2 "PRACTICAL INFO" at bounding box center [843, 512] width 701 height 33
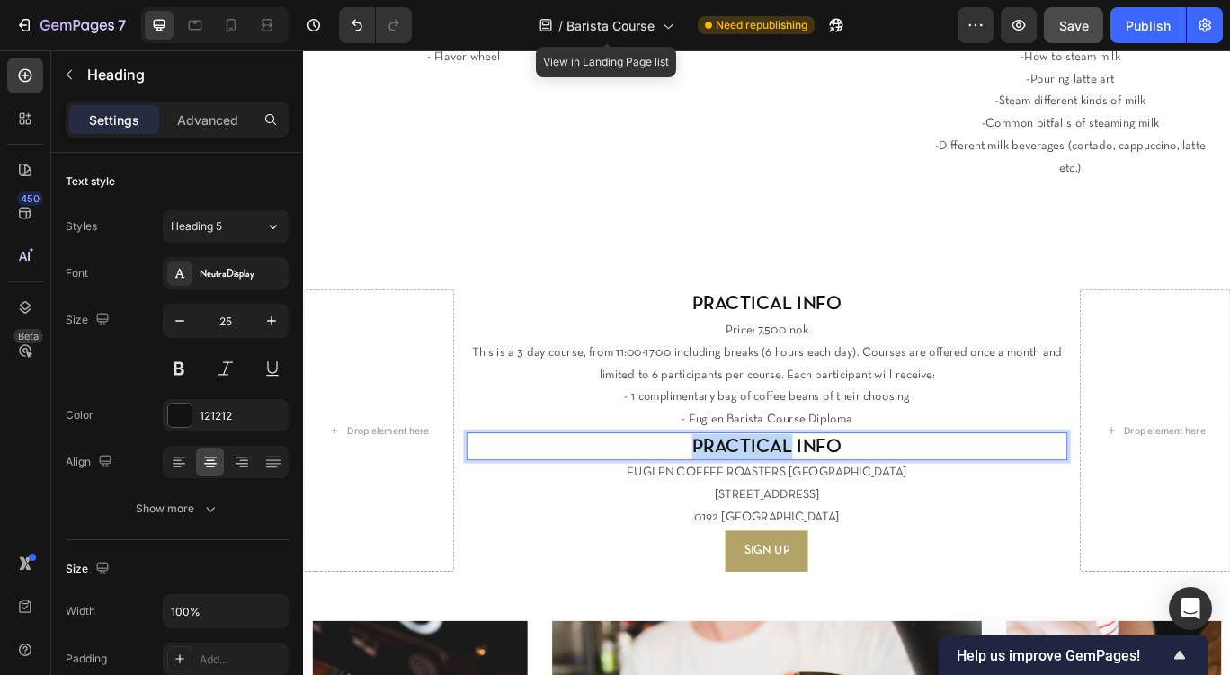
click at [852, 497] on p "PRACTICAL INFO" at bounding box center [843, 512] width 697 height 30
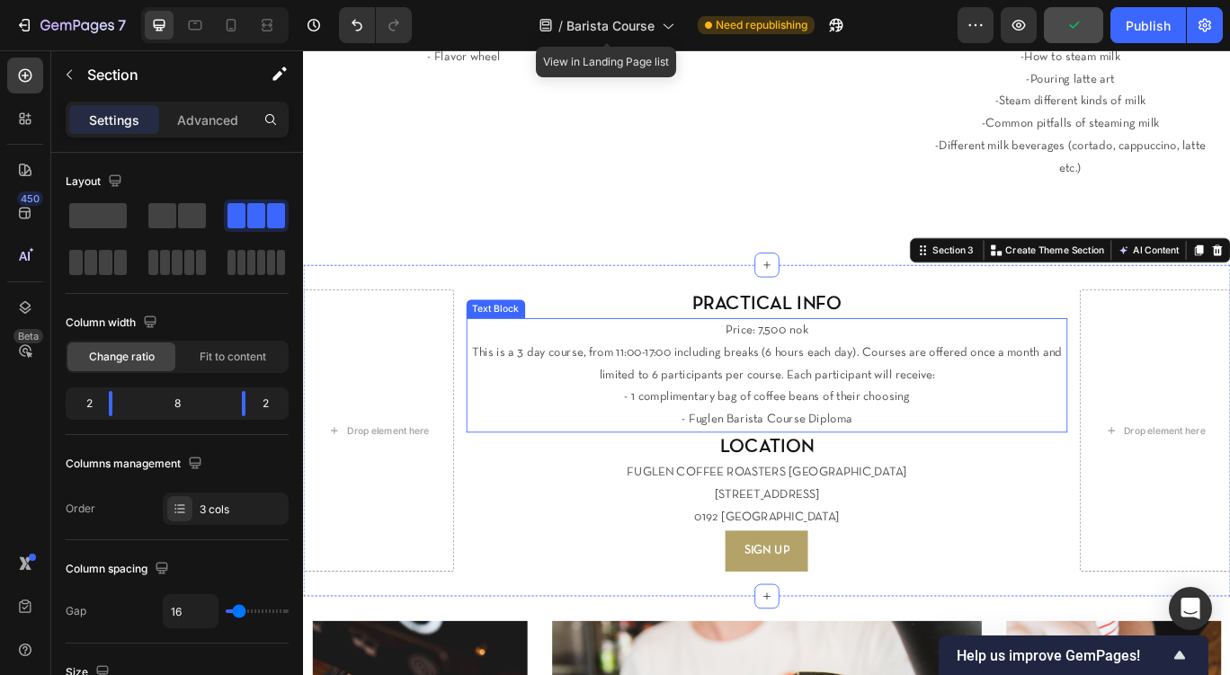
click at [921, 468] on p "- Fuglen Barista Course Diploma" at bounding box center [843, 481] width 697 height 26
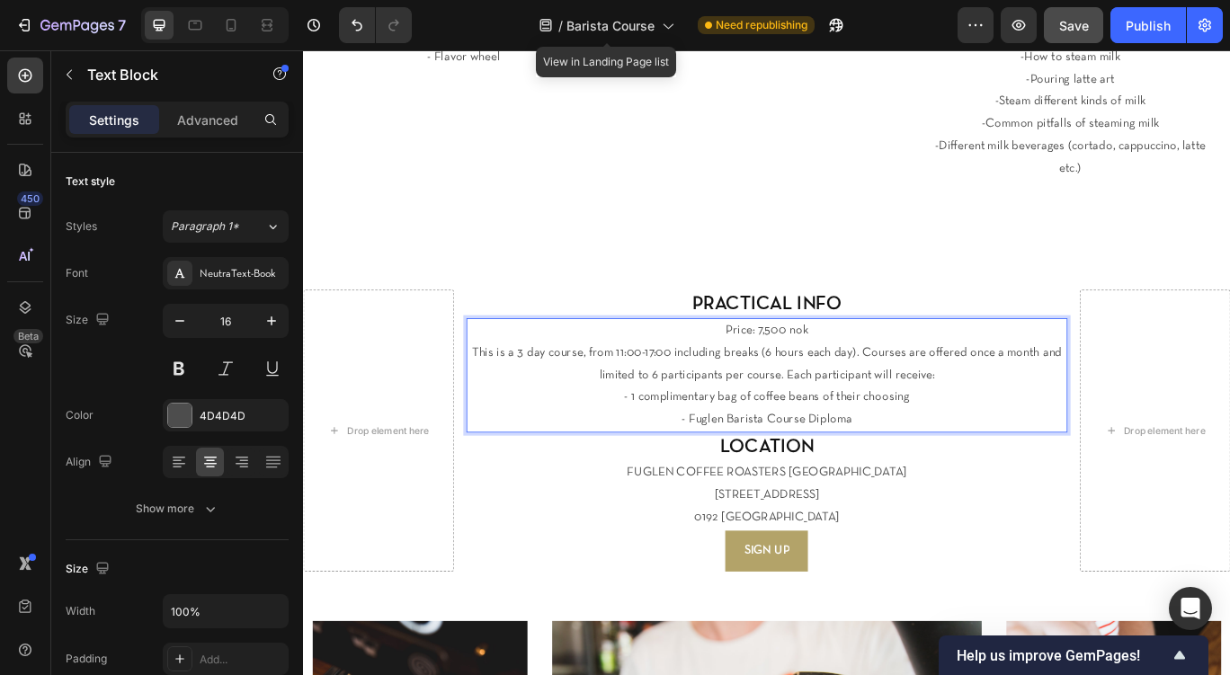
click at [956, 468] on p "- Fuglen Barista Course Diploma" at bounding box center [843, 481] width 697 height 26
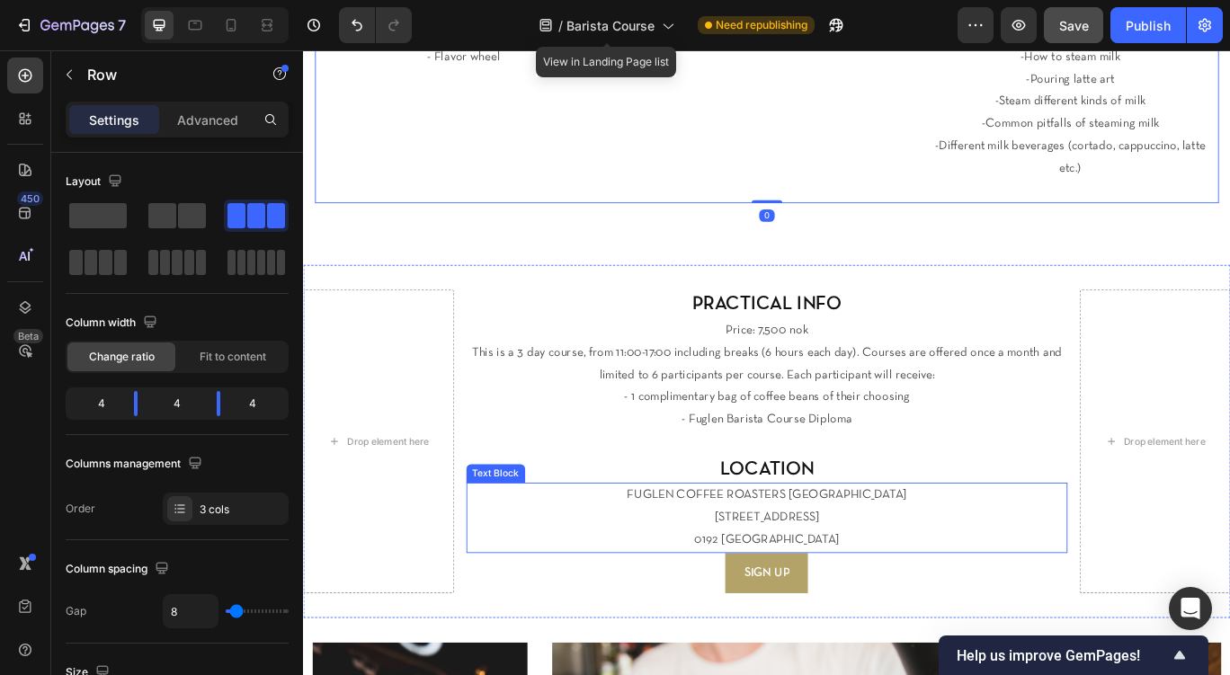
click at [915, 608] on p "0192 [GEOGRAPHIC_DATA]" at bounding box center [843, 621] width 697 height 26
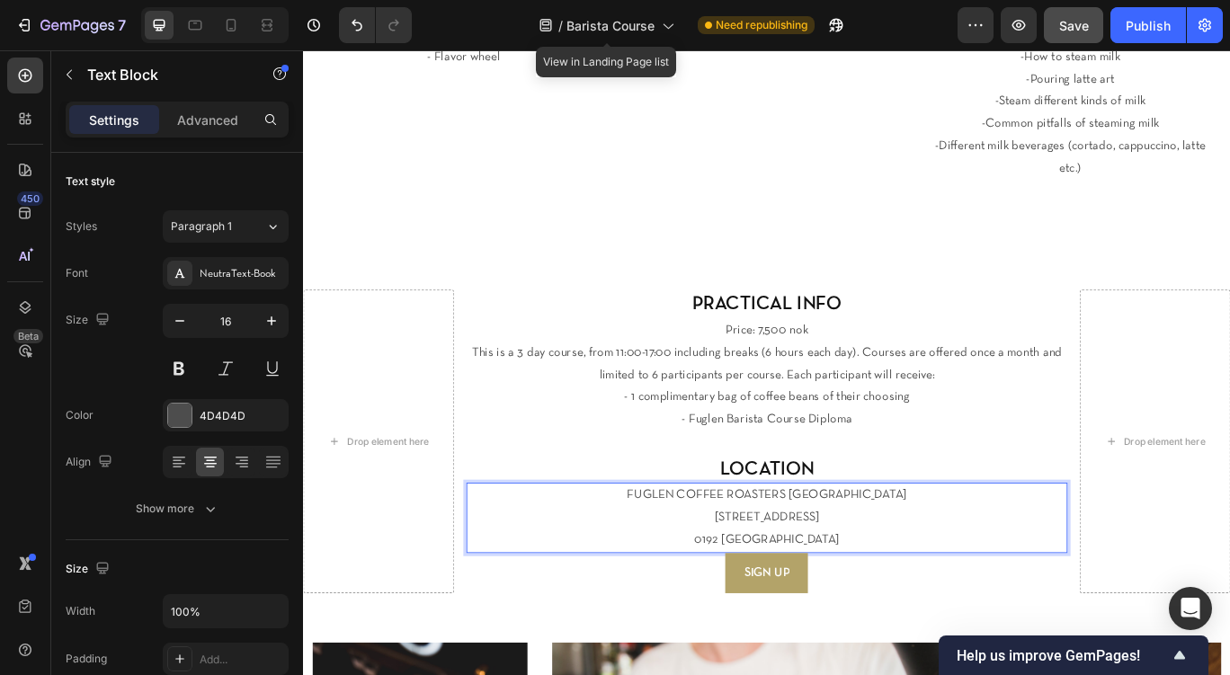
click at [889, 608] on p "0192 [GEOGRAPHIC_DATA]" at bounding box center [843, 621] width 697 height 26
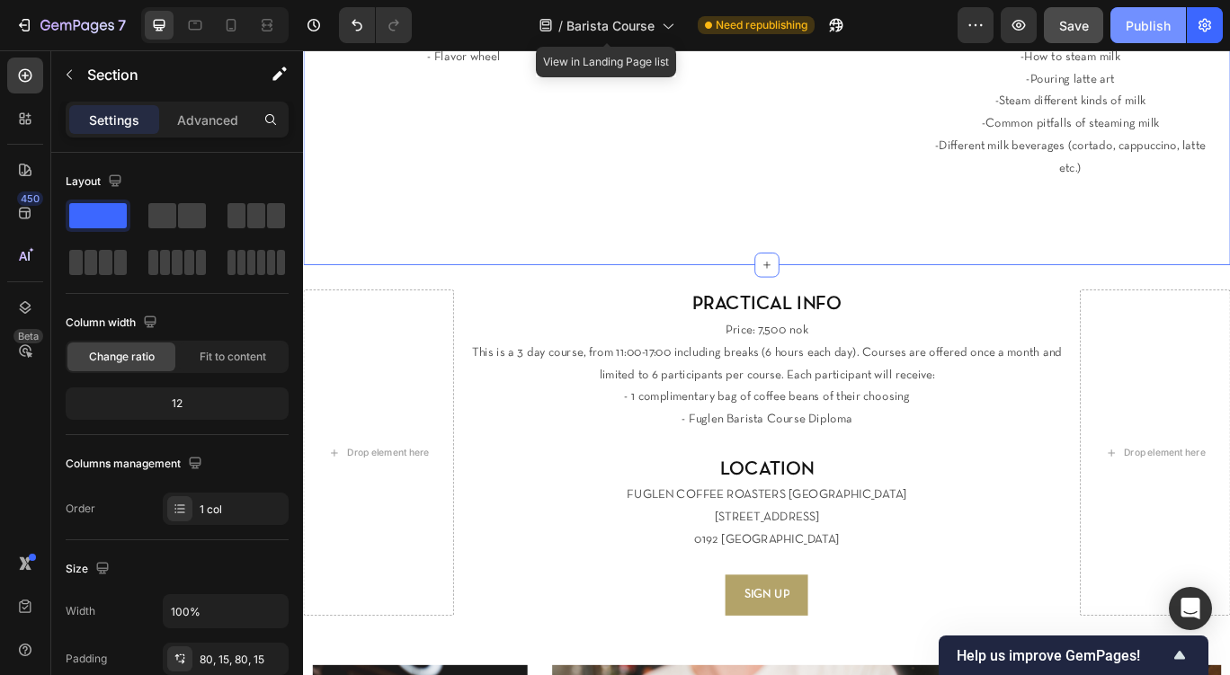
click at [1154, 22] on div "Publish" at bounding box center [1148, 25] width 45 height 19
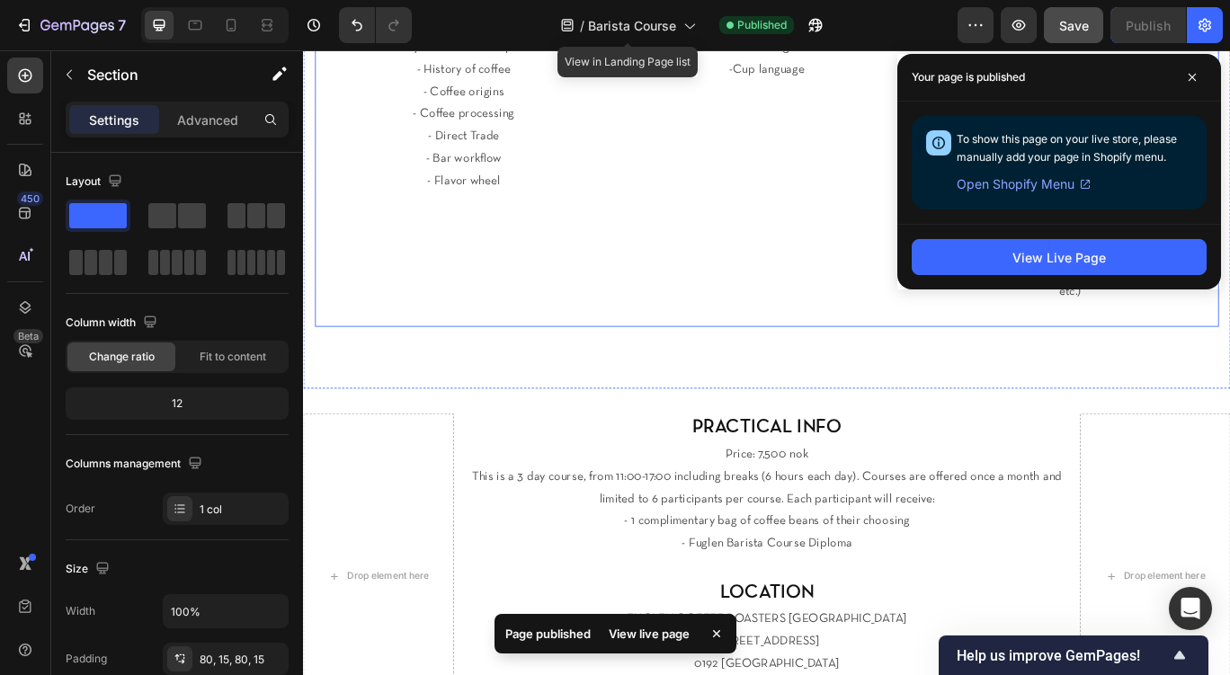
scroll to position [630, 0]
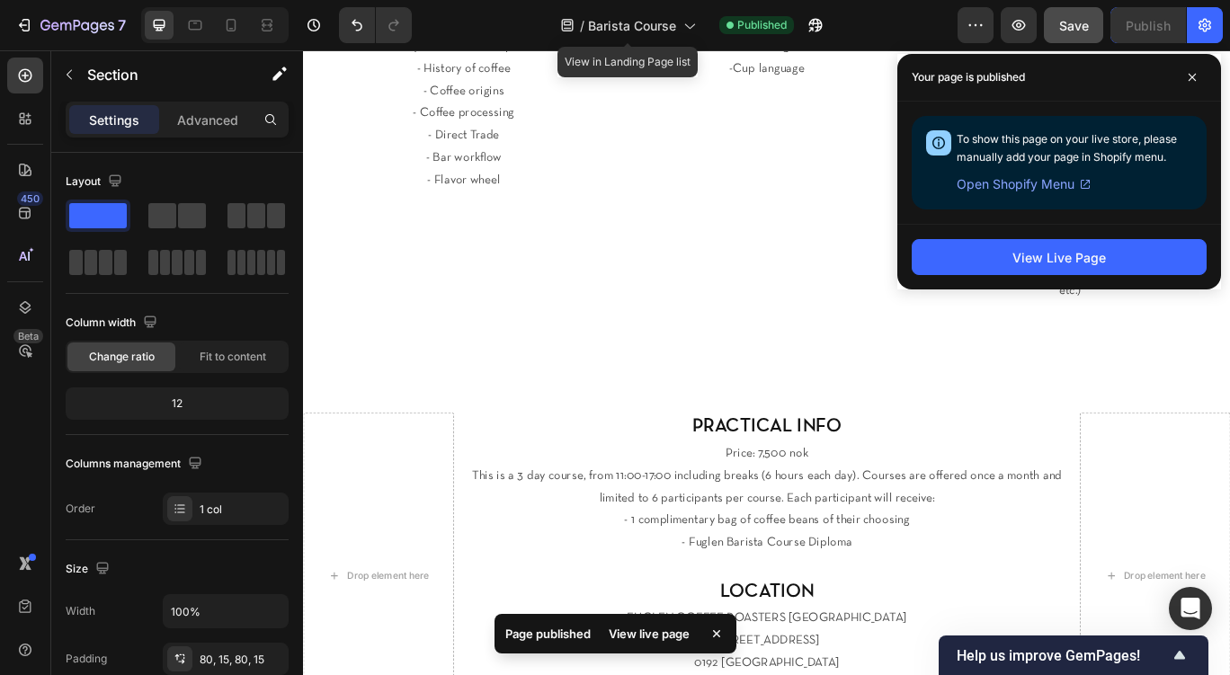
click at [844, 387] on div "We are happy to offer our highly requested Fuglen Barista Course! Heading This …" at bounding box center [842, 0] width 1079 height 889
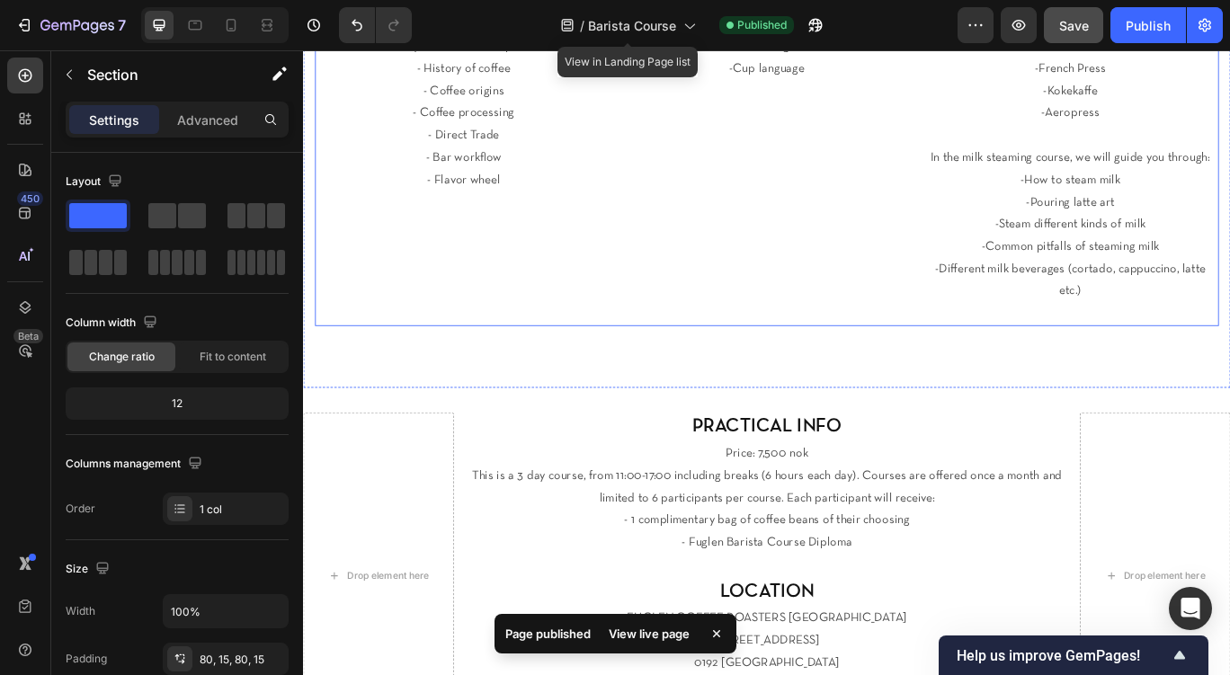
click at [840, 319] on div "DAY 2 ESPRESSO Heading All about Espresso! You will be guided through the most …" at bounding box center [843, 80] width 346 height 584
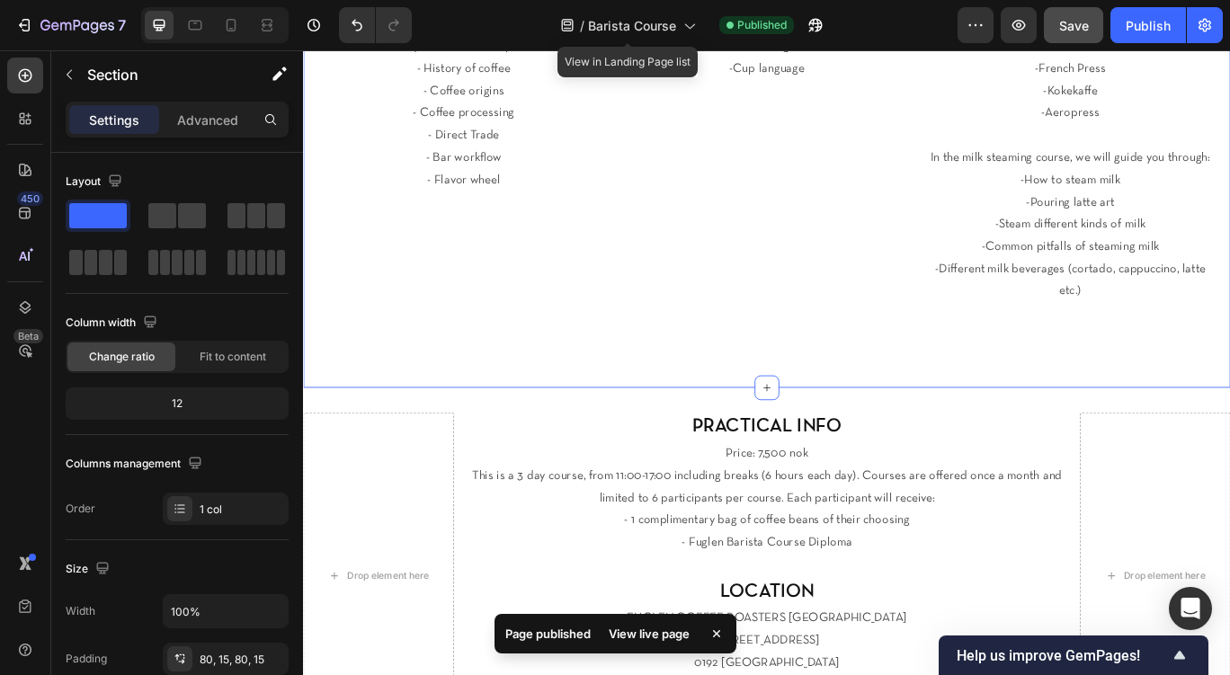
click at [838, 368] on div "We are happy to offer our highly requested Fuglen Barista Course! Heading This …" at bounding box center [842, 0] width 1079 height 889
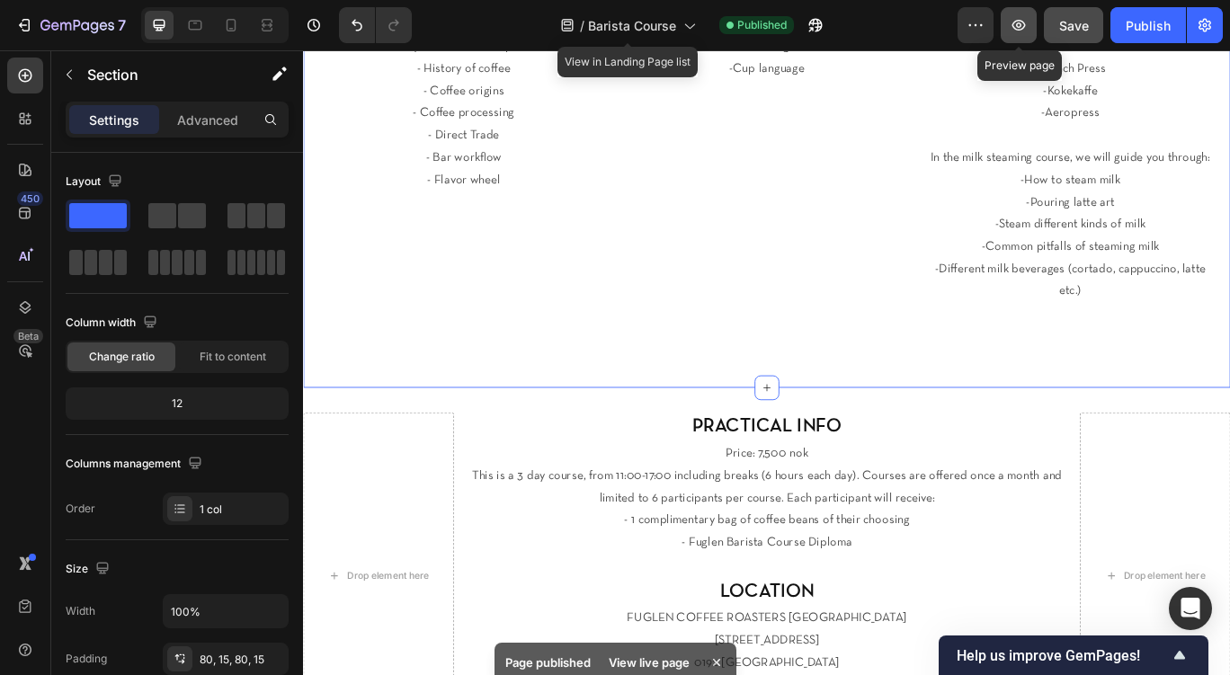
click at [1024, 28] on icon "button" at bounding box center [1019, 25] width 18 height 18
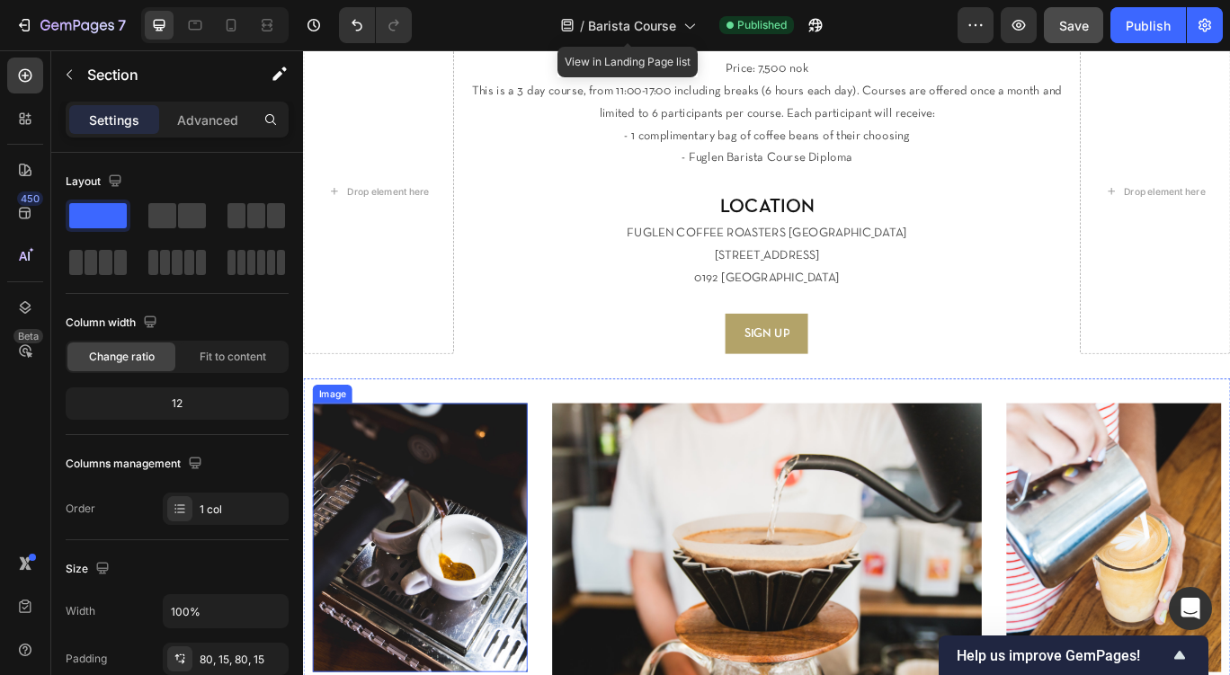
scroll to position [948, 0]
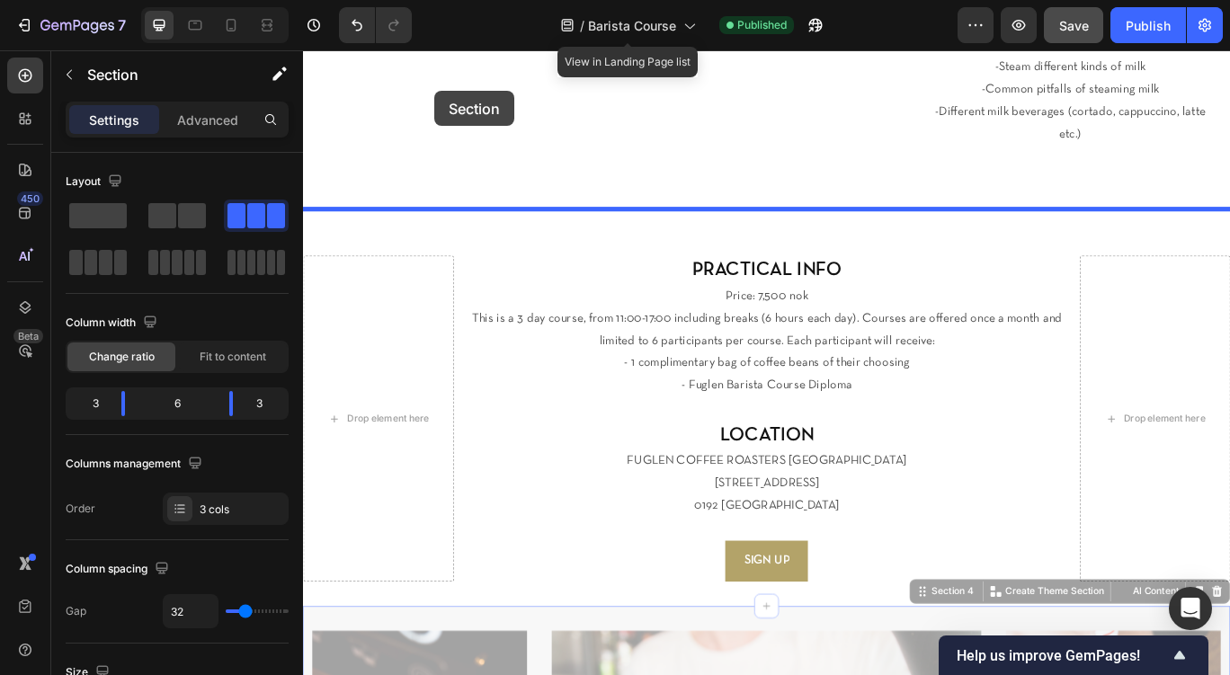
scroll to position [714, 0]
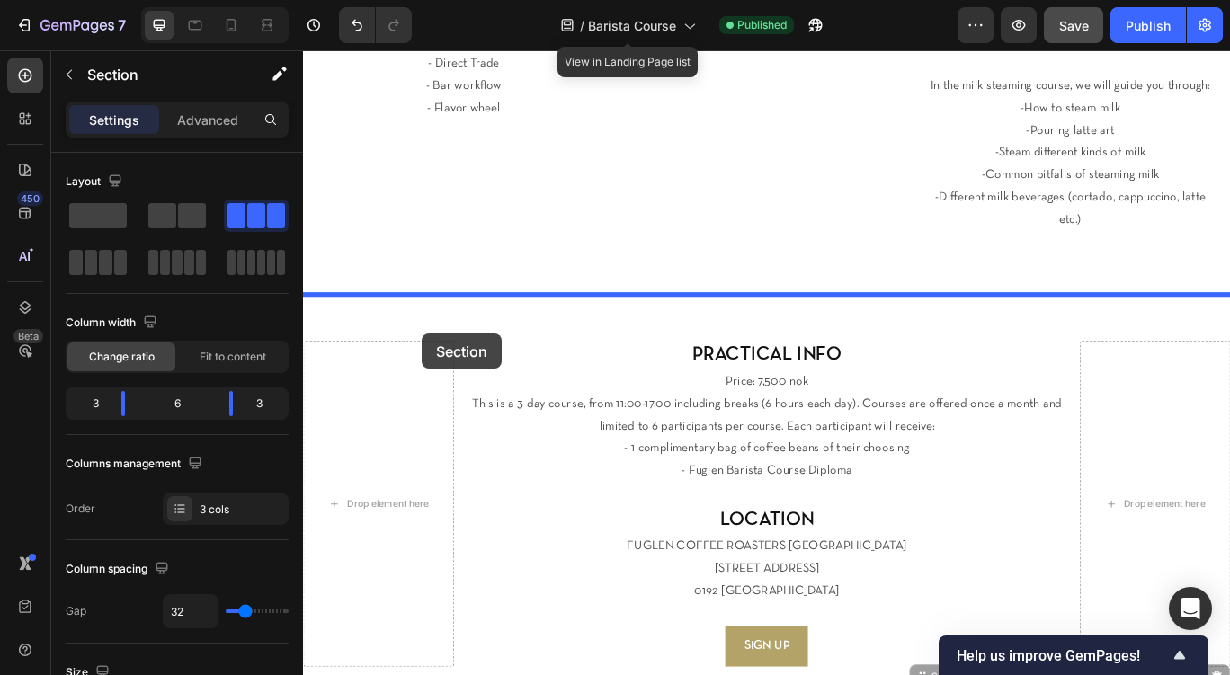
drag, startPoint x: 425, startPoint y: 546, endPoint x: 427, endPoint y: 323, distance: 223.1
click at [422, 332] on div "Header We are happy to offer our highly requested Fuglen Barista Course! Headin…" at bounding box center [842, 601] width 1079 height 2531
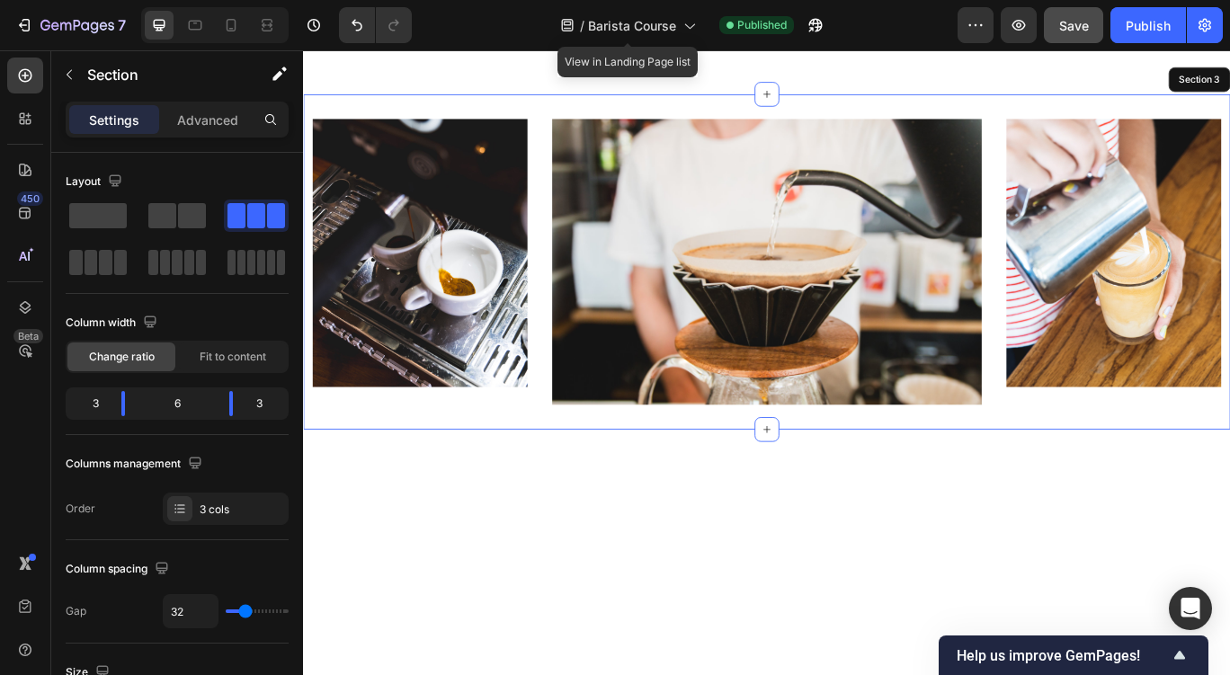
scroll to position [0, 0]
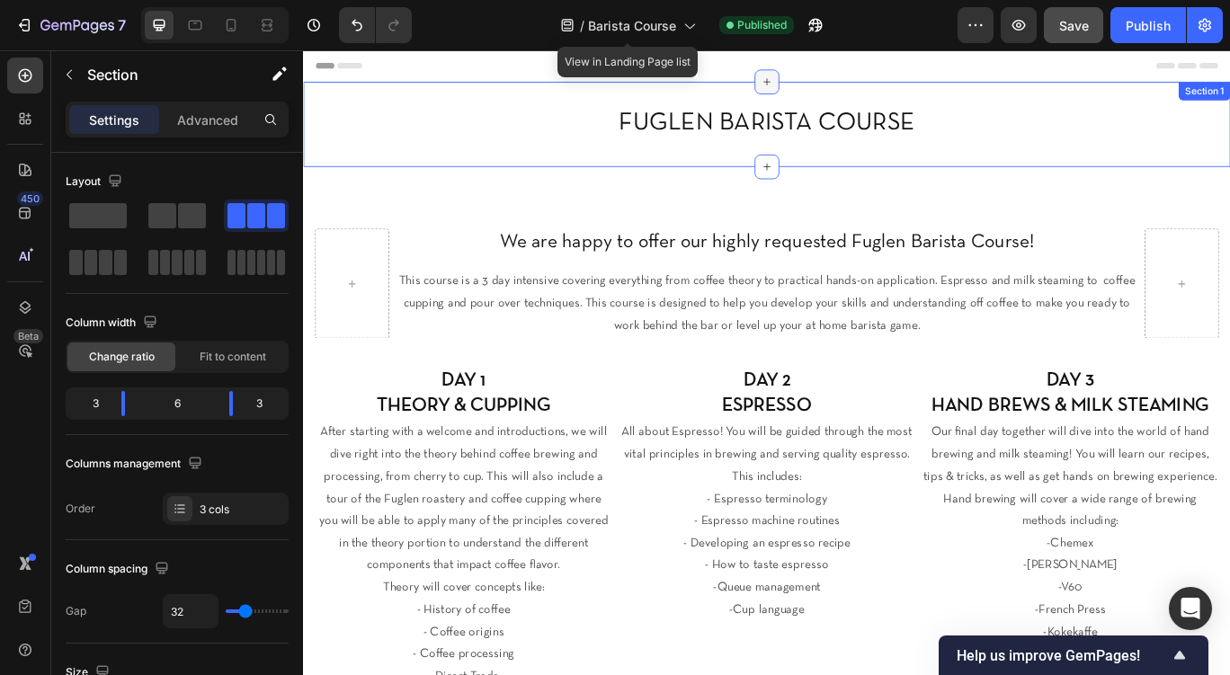
click at [854, 94] on div at bounding box center [842, 87] width 29 height 29
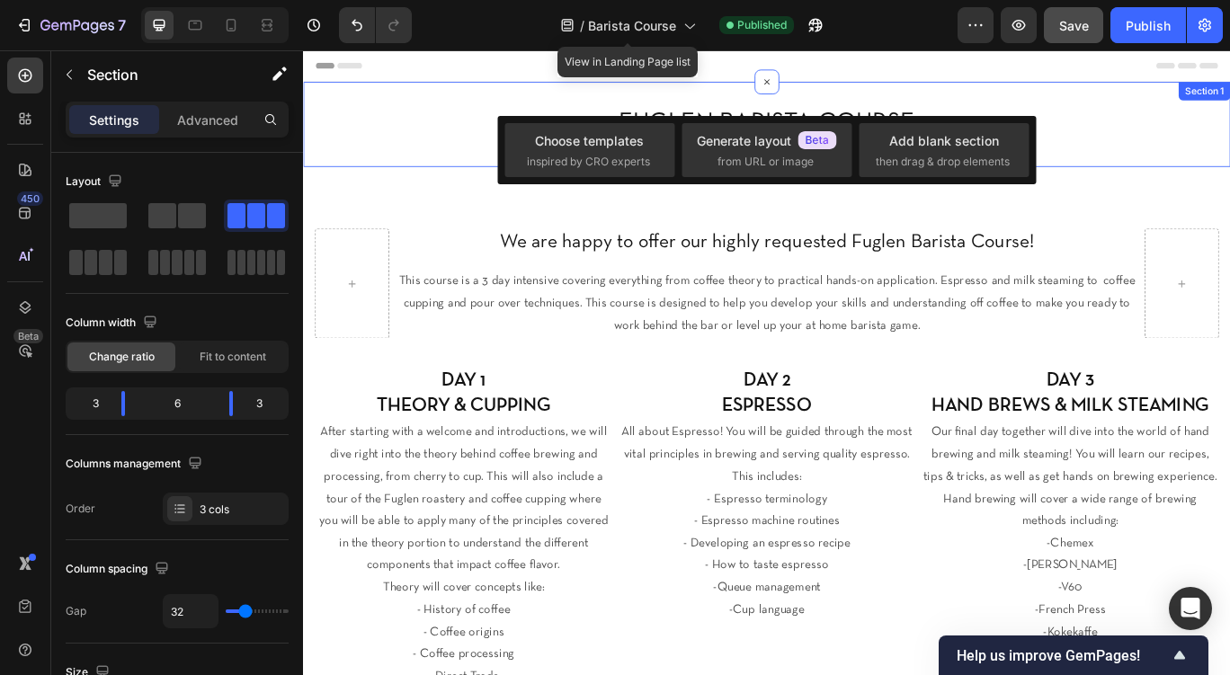
click at [658, 103] on div "FUGLEN BARISTA COURSE Heading Section 1" at bounding box center [842, 136] width 1079 height 99
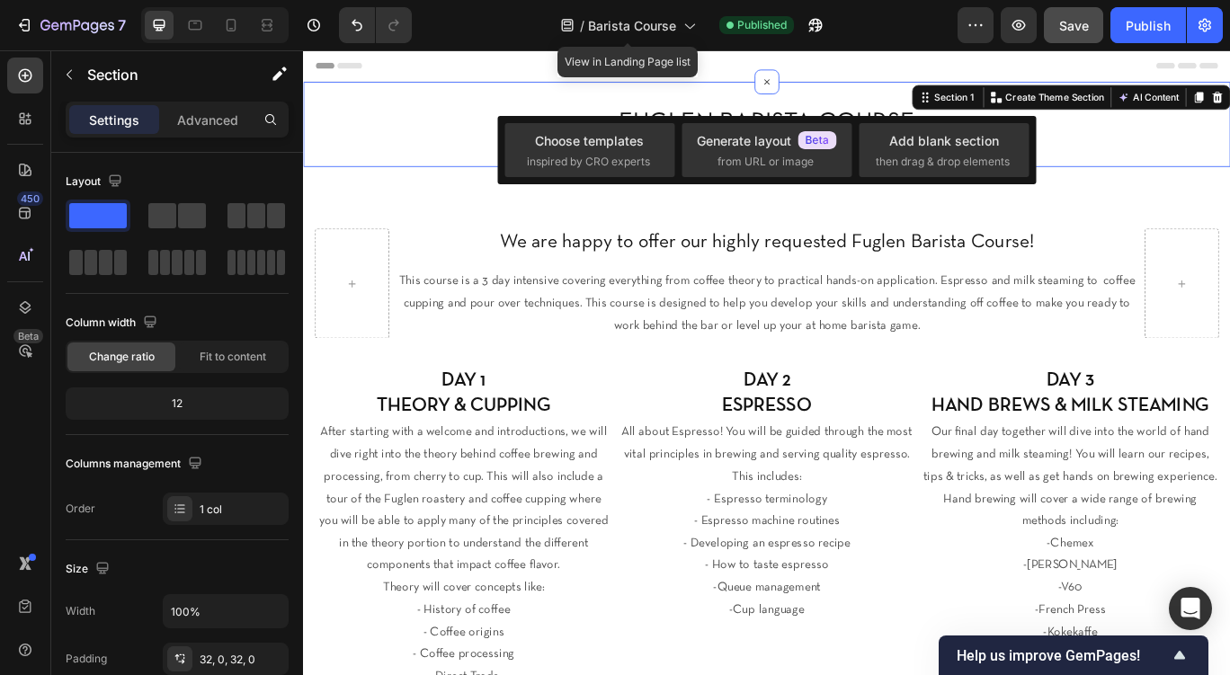
click at [569, 107] on div "FUGLEN BARISTA COURSE Heading Section 1 You can create reusable sections Create…" at bounding box center [842, 136] width 1079 height 99
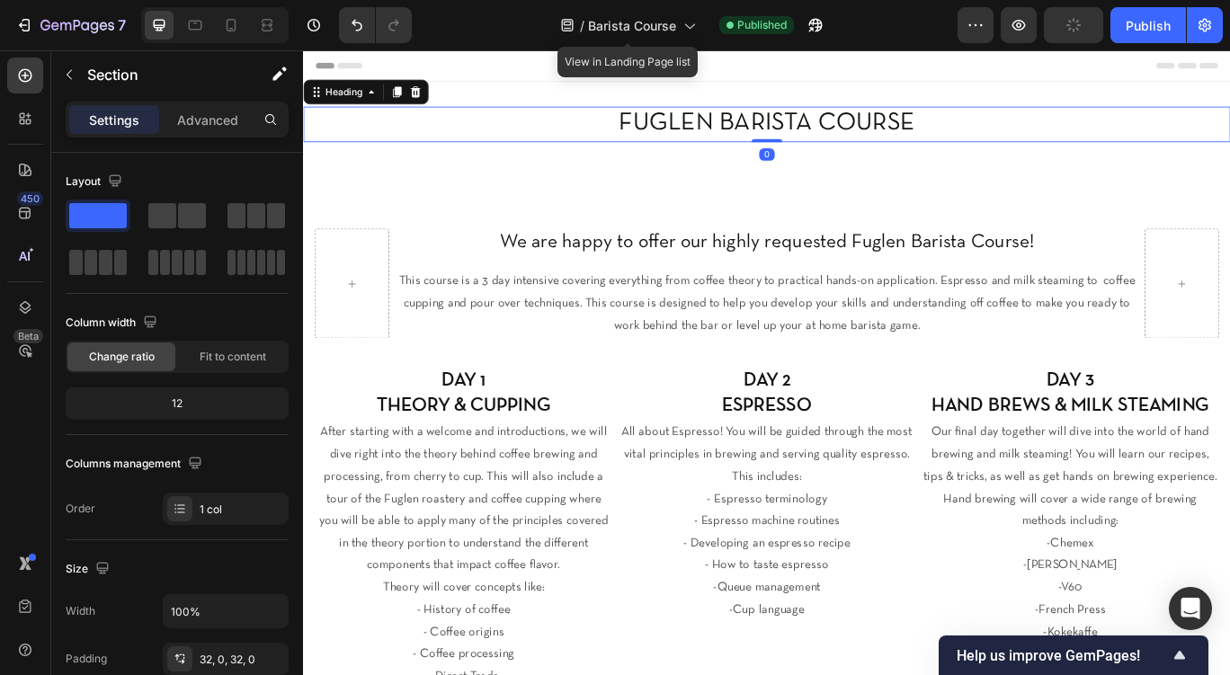
click at [631, 126] on h2 "FUGLEN BARISTA COURSE" at bounding box center [842, 136] width 1079 height 41
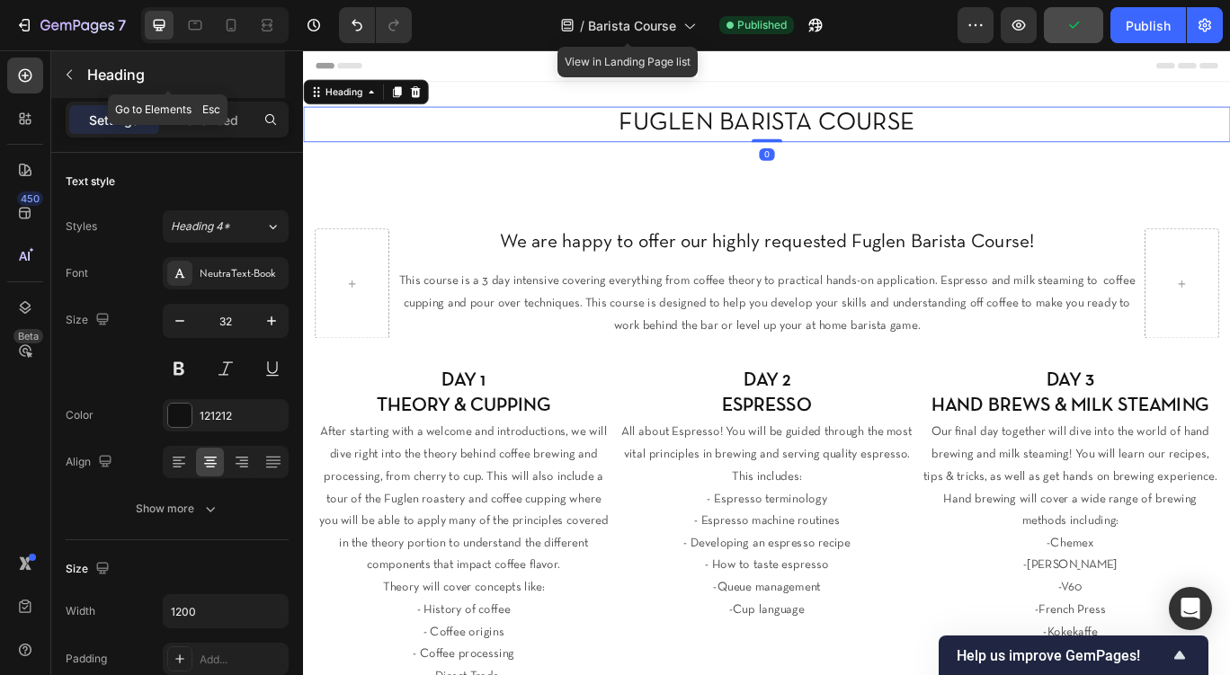
click at [87, 81] on div "Heading" at bounding box center [168, 74] width 234 height 47
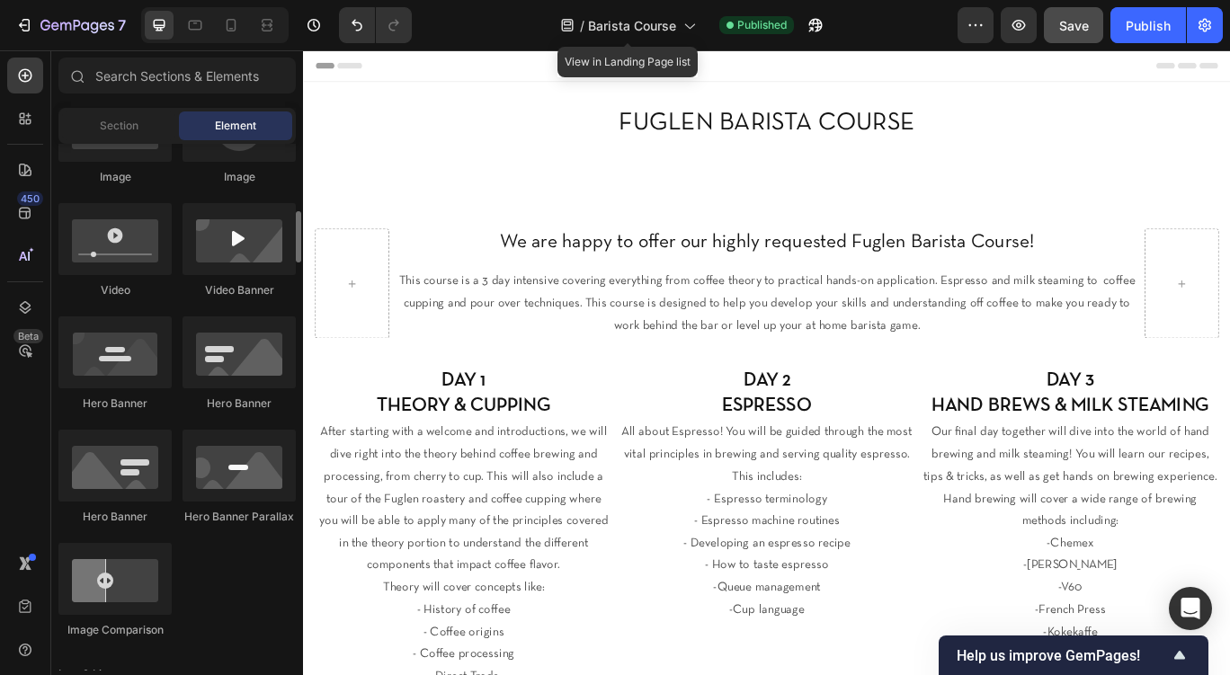
scroll to position [653, 0]
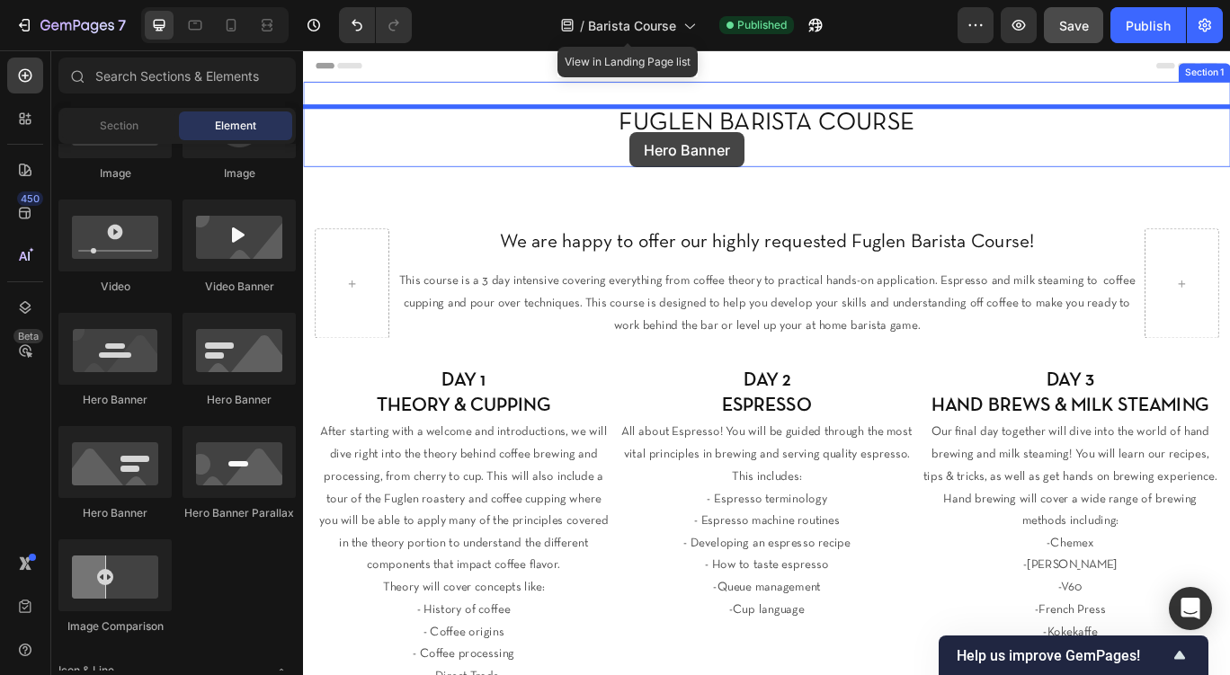
drag, startPoint x: 431, startPoint y: 417, endPoint x: 630, endPoint y: 130, distance: 349.8
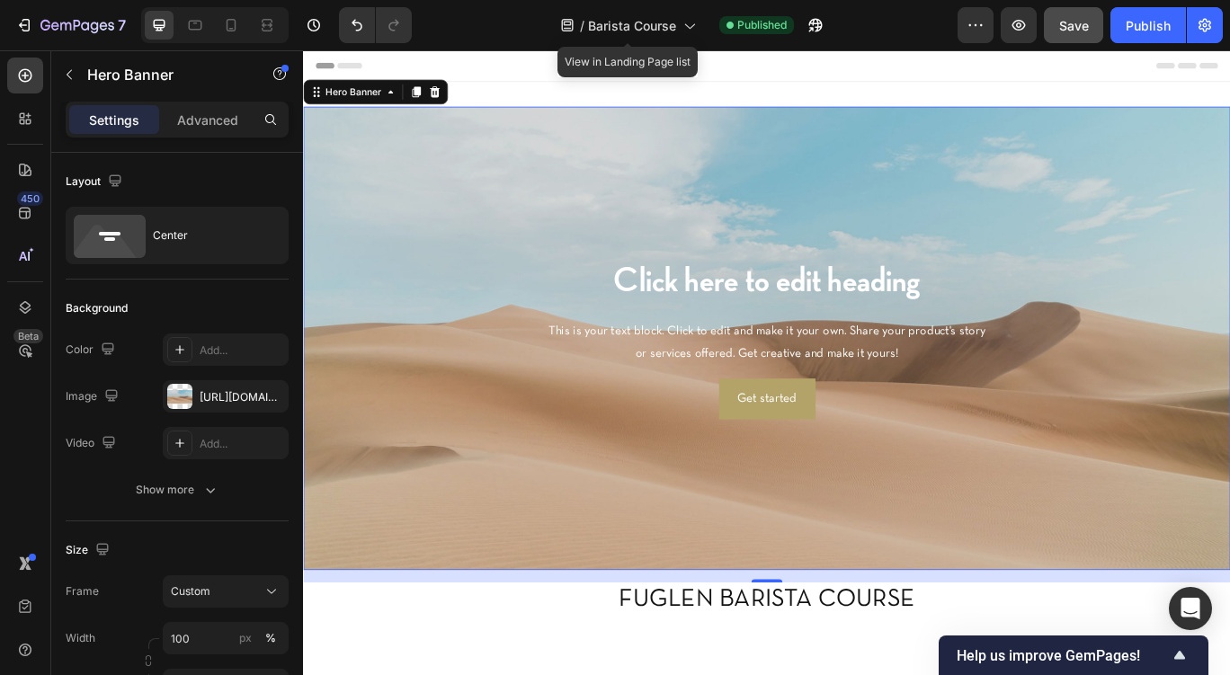
click at [840, 651] on div "Background Image" at bounding box center [842, 386] width 1079 height 540
click at [842, 489] on div "Background Image" at bounding box center [842, 386] width 1079 height 540
drag, startPoint x: 835, startPoint y: 666, endPoint x: 825, endPoint y: 663, distance: 10.5
click at [825, 656] on div "12" at bounding box center [842, 656] width 1079 height 0
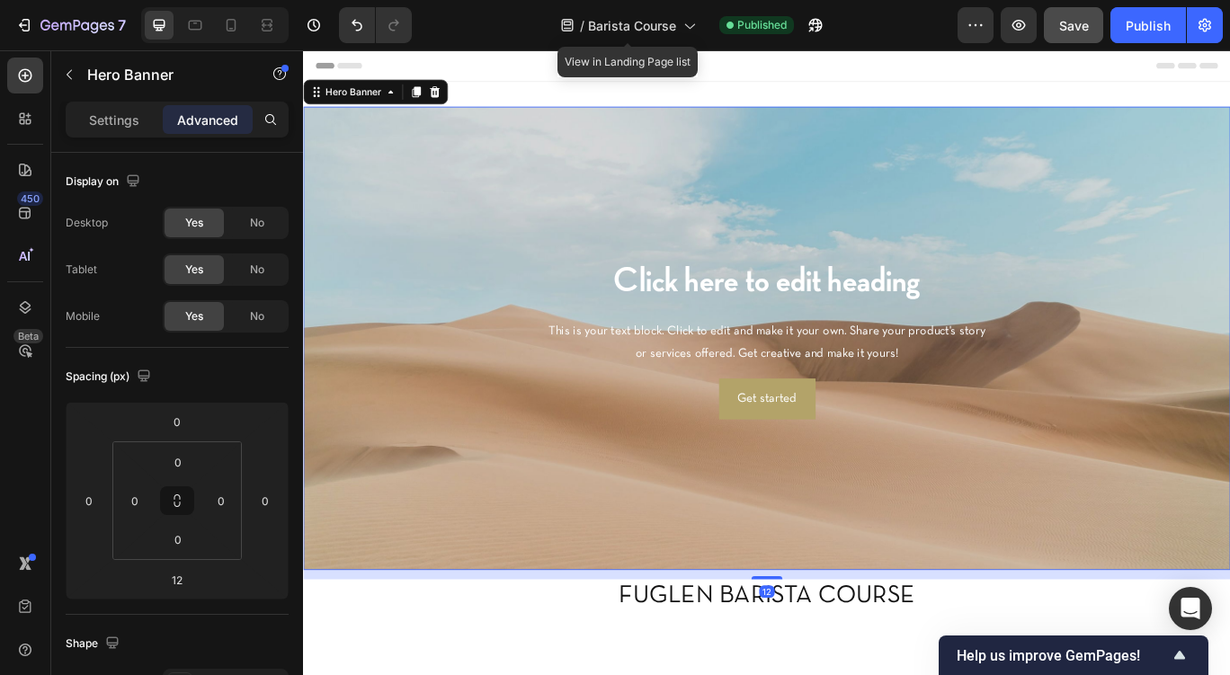
type input "16"
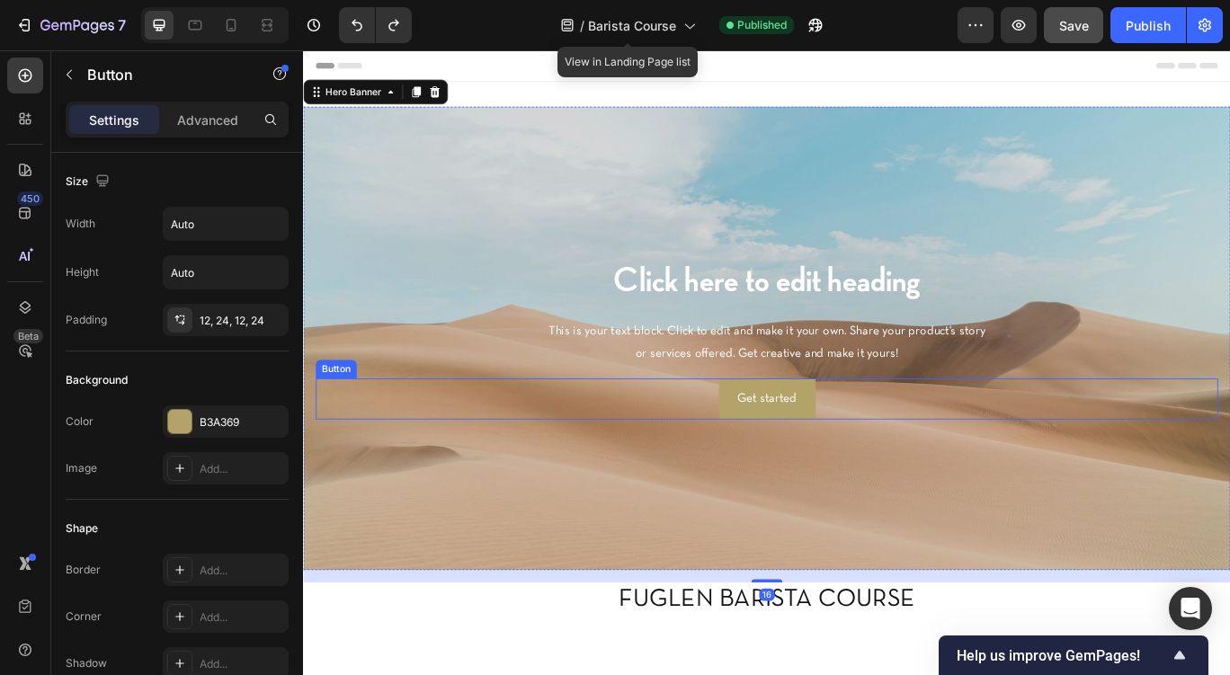
click at [760, 457] on div "Get started Button" at bounding box center [842, 457] width 1050 height 48
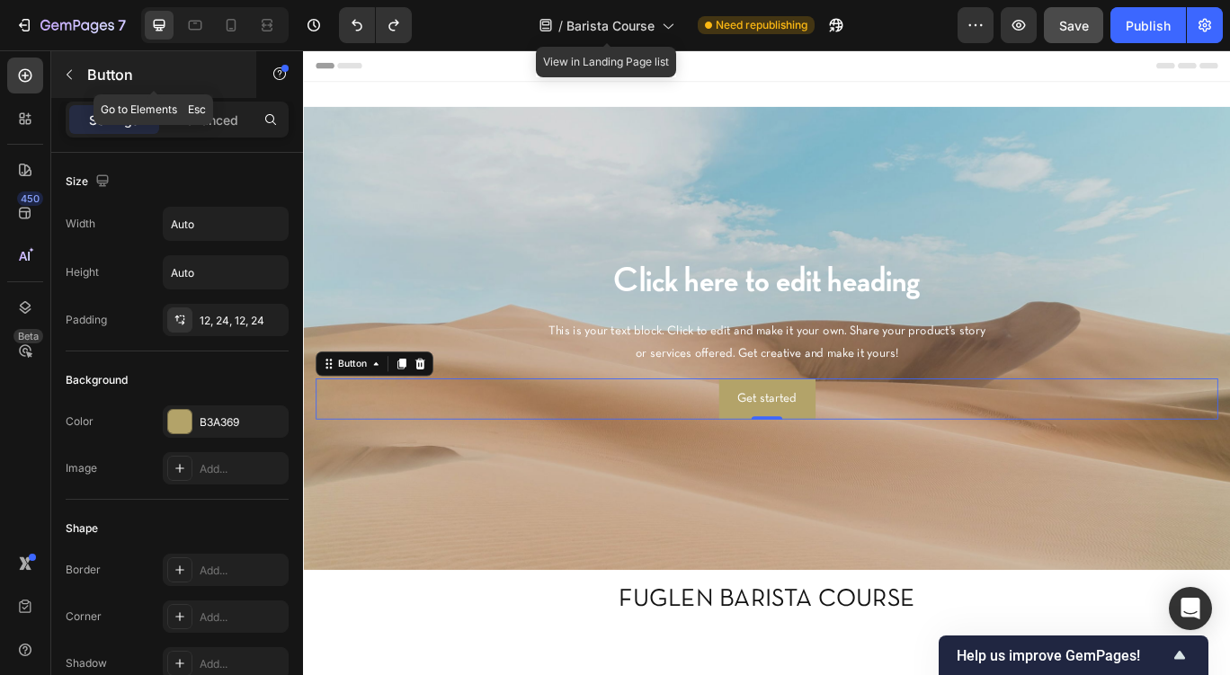
click at [70, 72] on icon "button" at bounding box center [69, 74] width 14 height 14
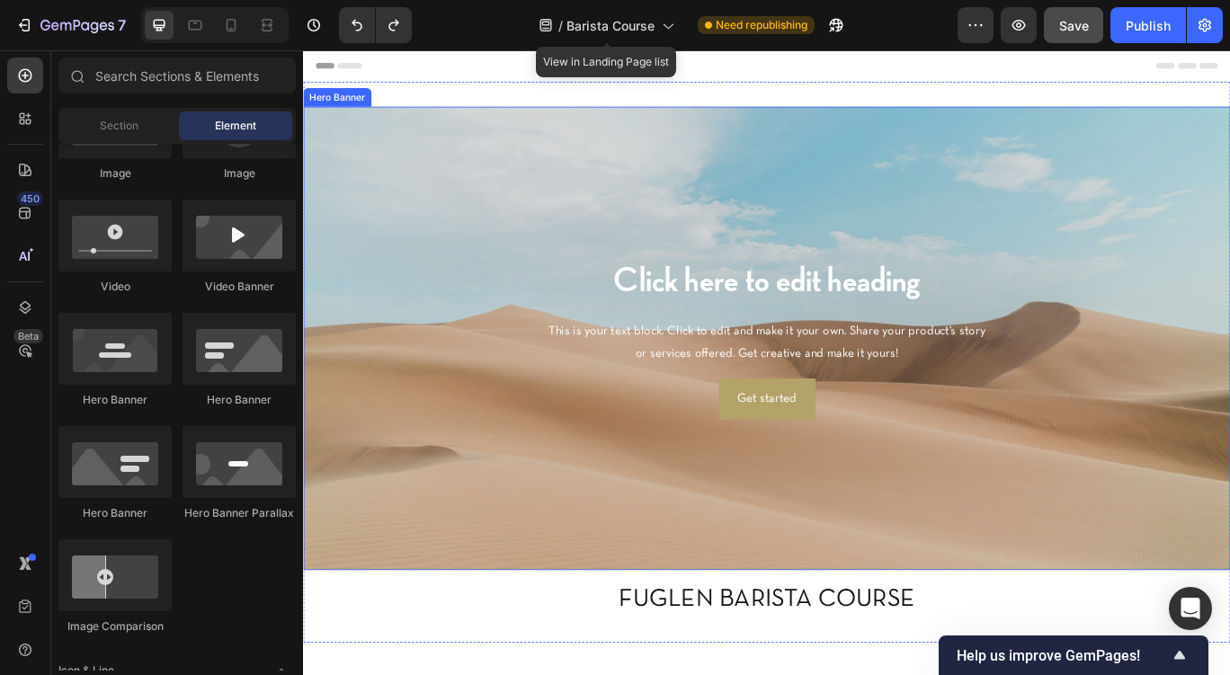
click at [539, 269] on div "Background Image" at bounding box center [842, 386] width 1079 height 540
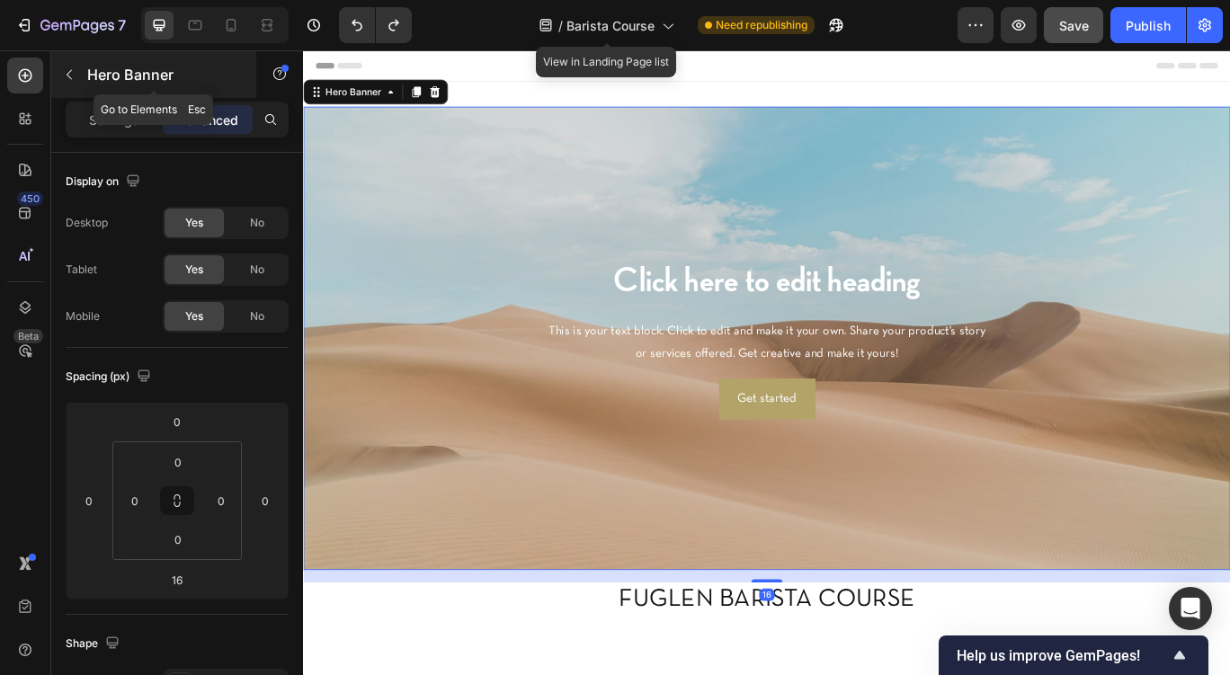
click at [68, 79] on icon "button" at bounding box center [69, 74] width 14 height 14
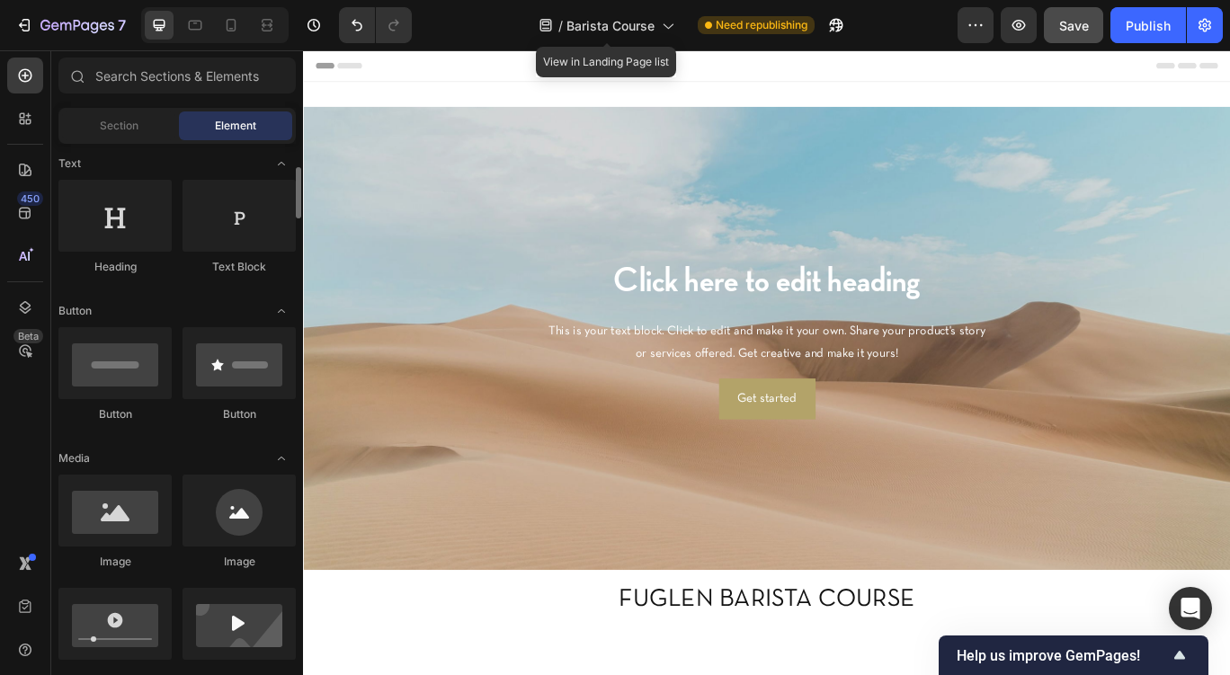
scroll to position [0, 0]
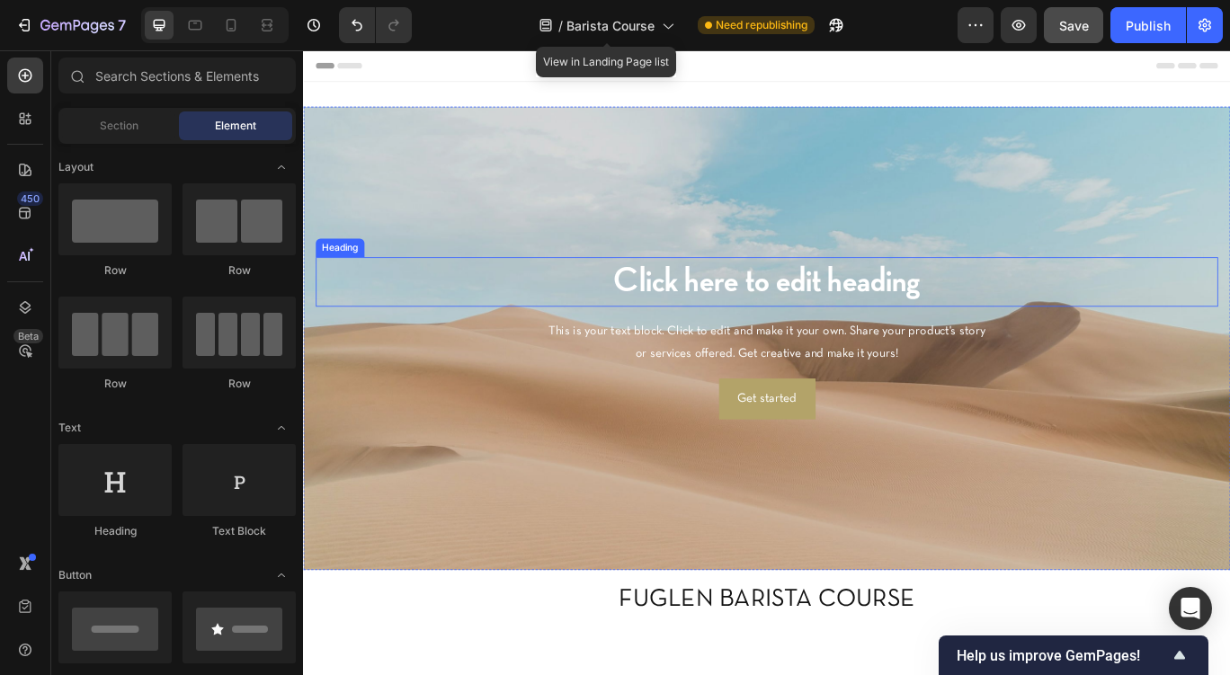
click at [791, 318] on h2 "Click here to edit heading" at bounding box center [842, 320] width 1050 height 58
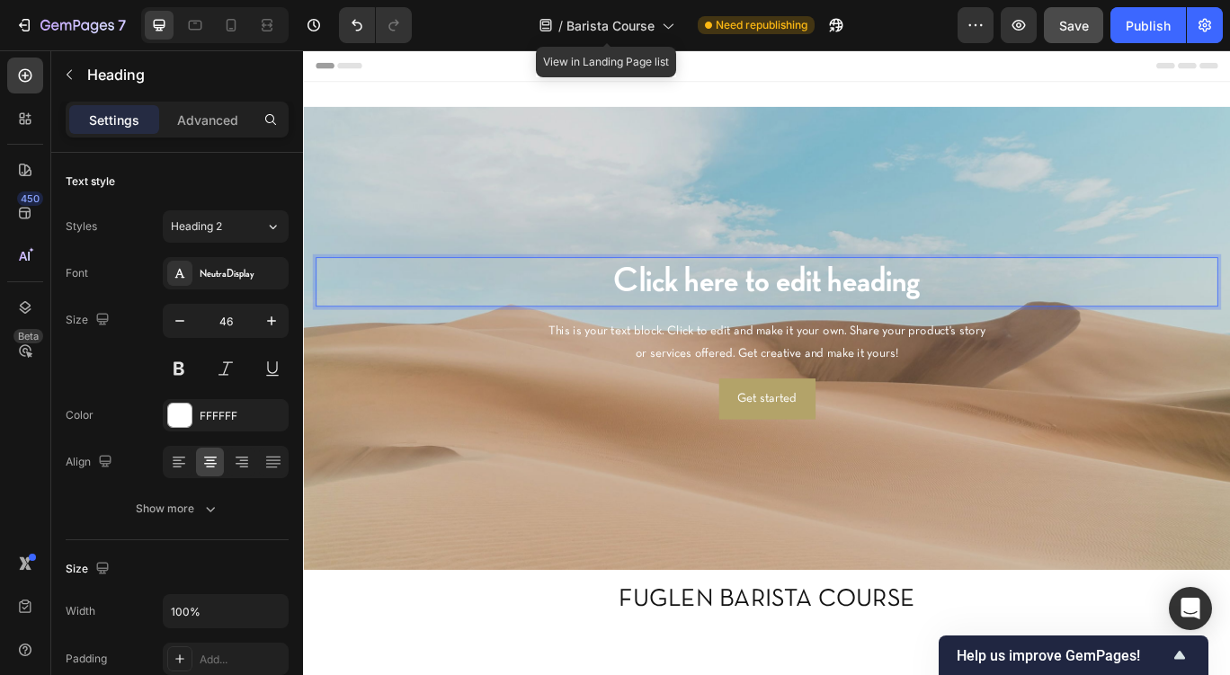
click at [791, 318] on p "Click here to edit heading" at bounding box center [842, 320] width 1047 height 54
click at [621, 469] on div "Get started Button" at bounding box center [842, 457] width 1050 height 48
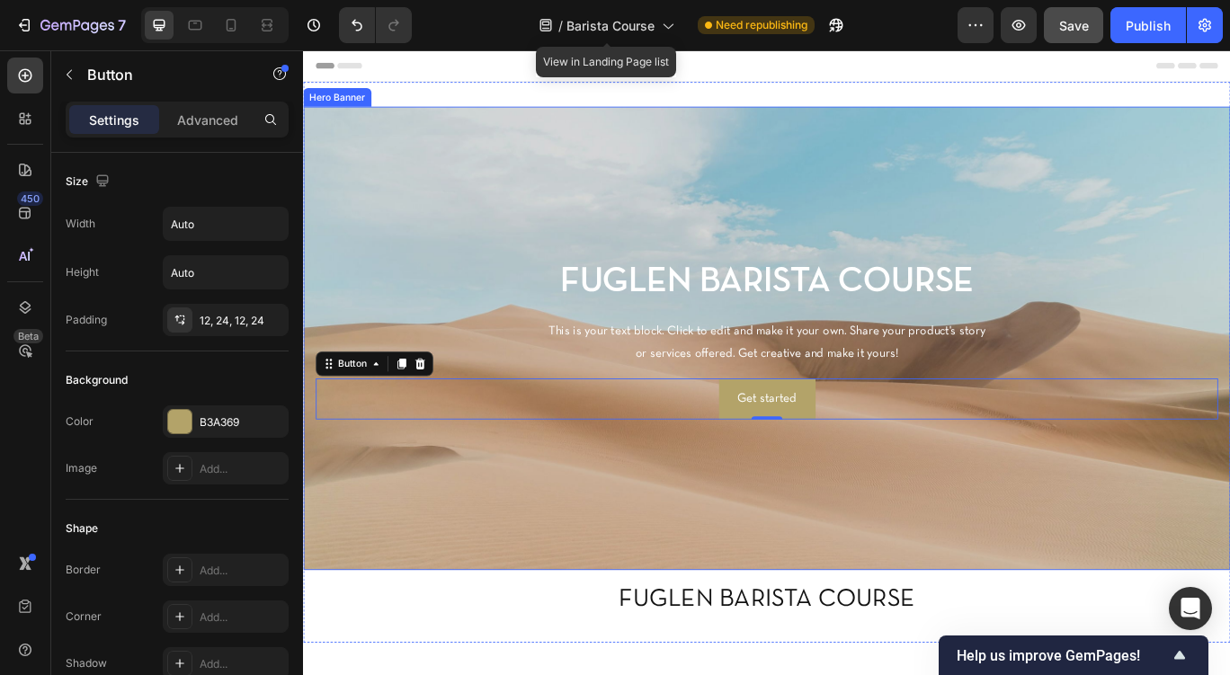
click at [528, 260] on div "Background Image" at bounding box center [842, 386] width 1079 height 540
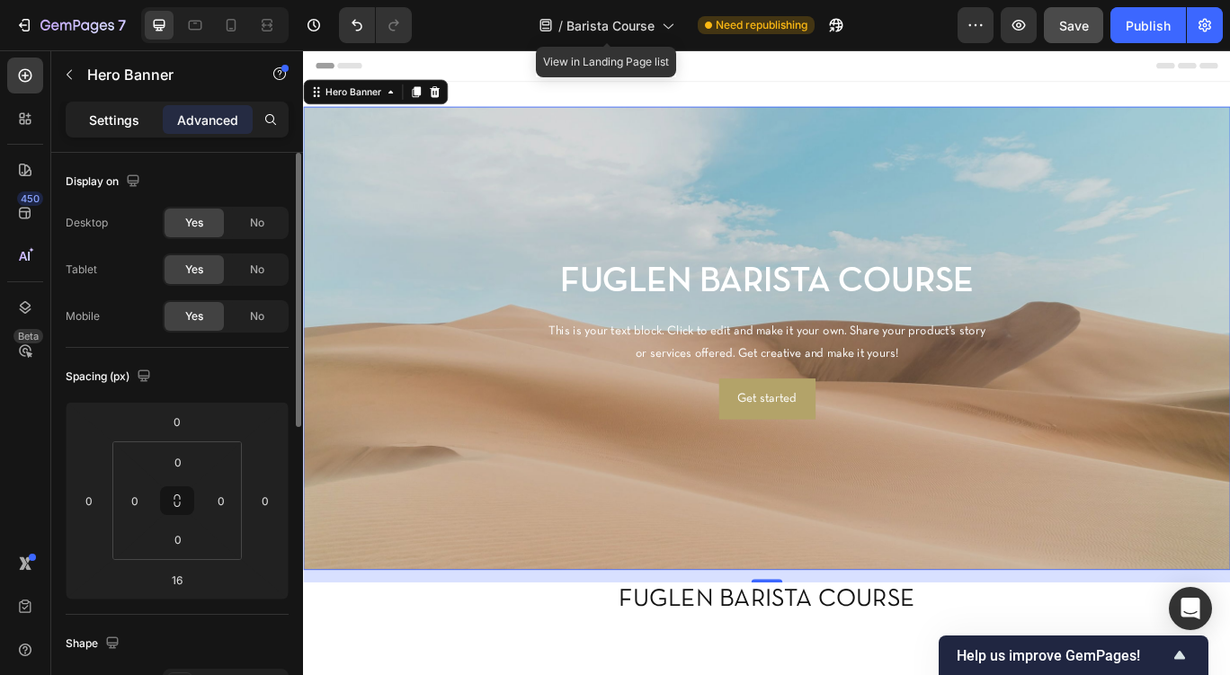
click at [122, 119] on p "Settings" at bounding box center [114, 120] width 50 height 19
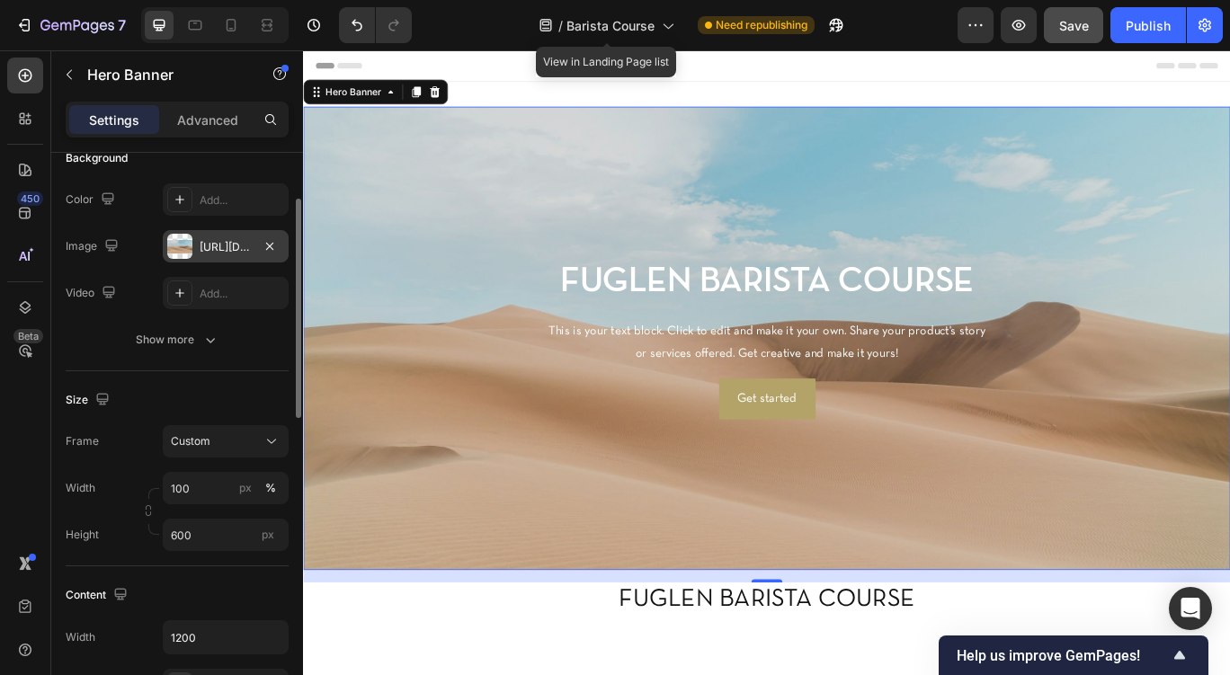
scroll to position [153, 0]
drag, startPoint x: 197, startPoint y: 533, endPoint x: 214, endPoint y: 537, distance: 17.5
click at [214, 537] on input "600" at bounding box center [226, 532] width 126 height 32
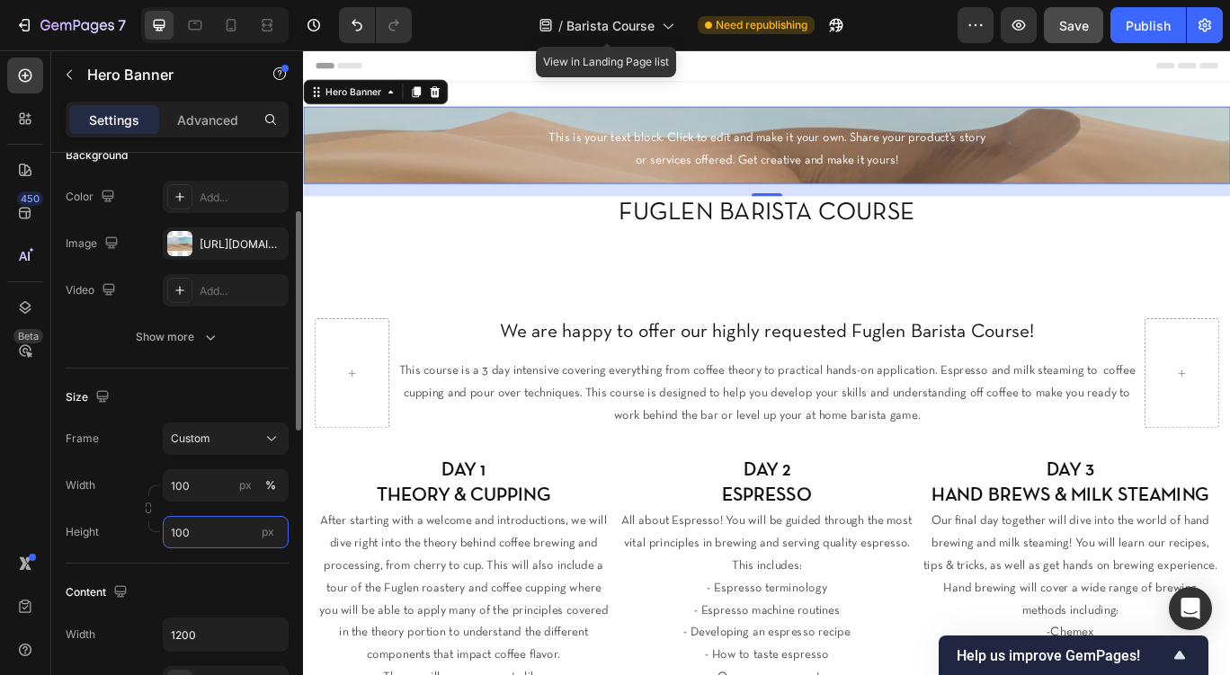
drag, startPoint x: 191, startPoint y: 534, endPoint x: 167, endPoint y: 534, distance: 23.4
click at [167, 534] on input "100" at bounding box center [226, 532] width 126 height 32
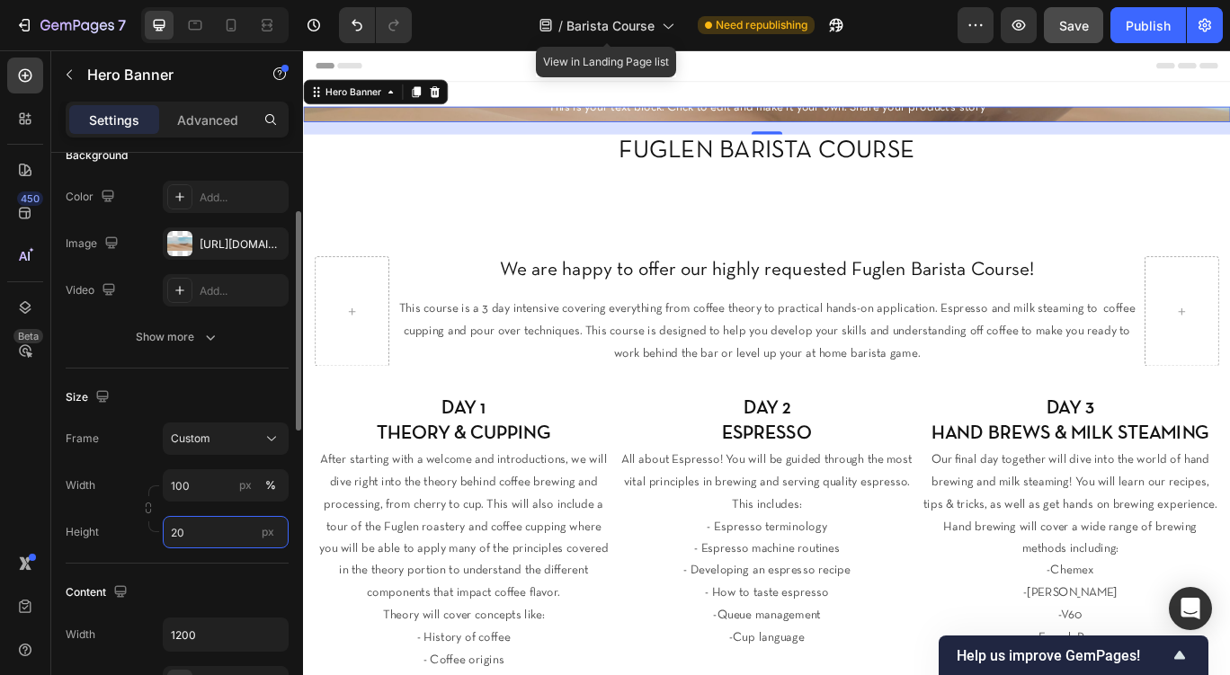
type input "200"
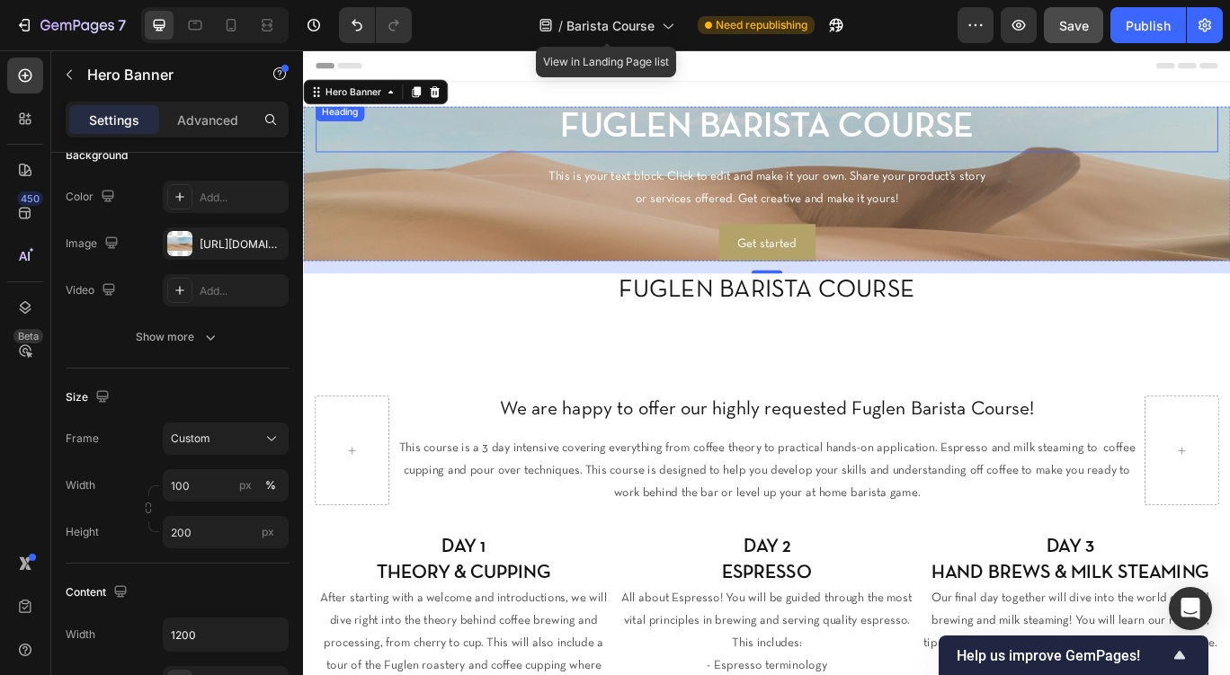
click at [837, 142] on p "FUGLEN BARISTA COURSE" at bounding box center [842, 140] width 1047 height 54
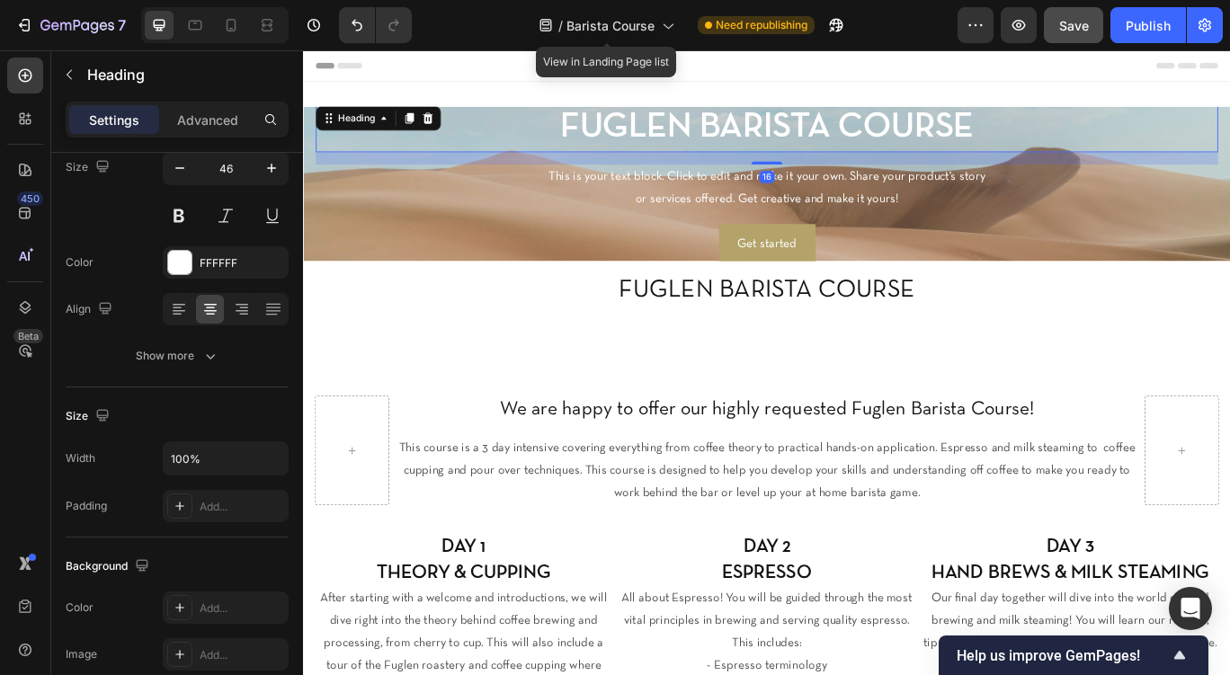
scroll to position [0, 0]
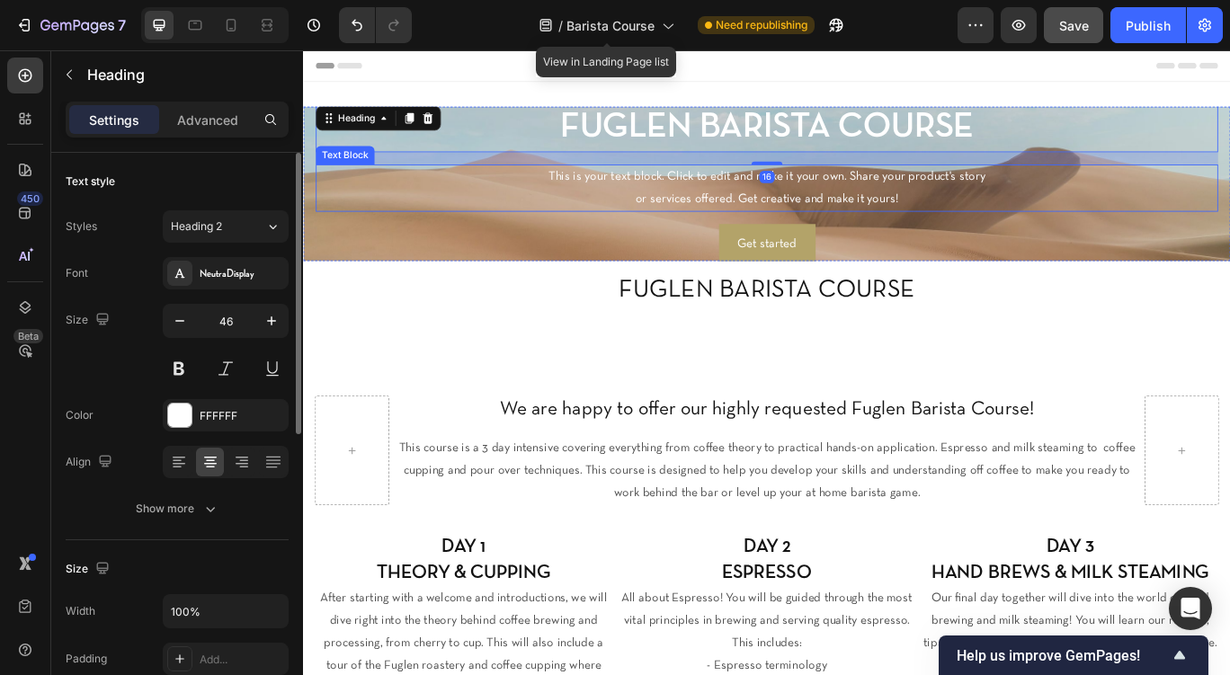
click at [826, 201] on div "This is your text block. Click to edit and make it your own. Share your product…" at bounding box center [842, 211] width 1050 height 56
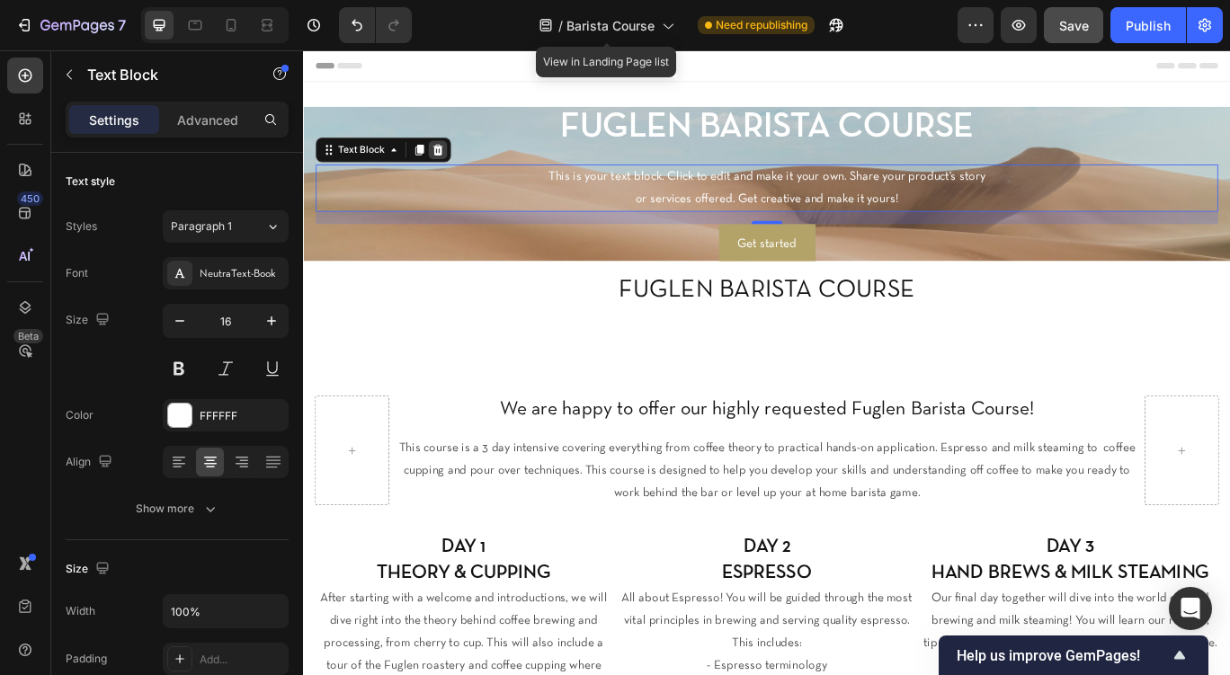
click at [460, 160] on icon at bounding box center [460, 166] width 12 height 13
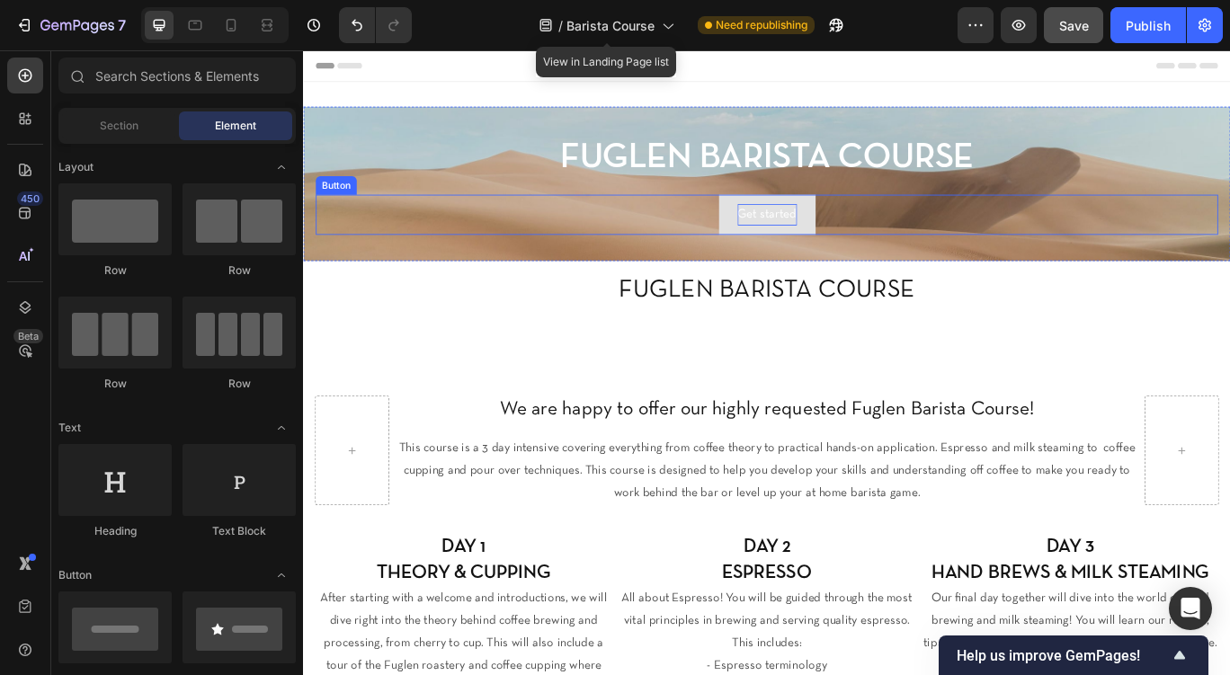
click at [842, 237] on div "Get started" at bounding box center [843, 242] width 69 height 26
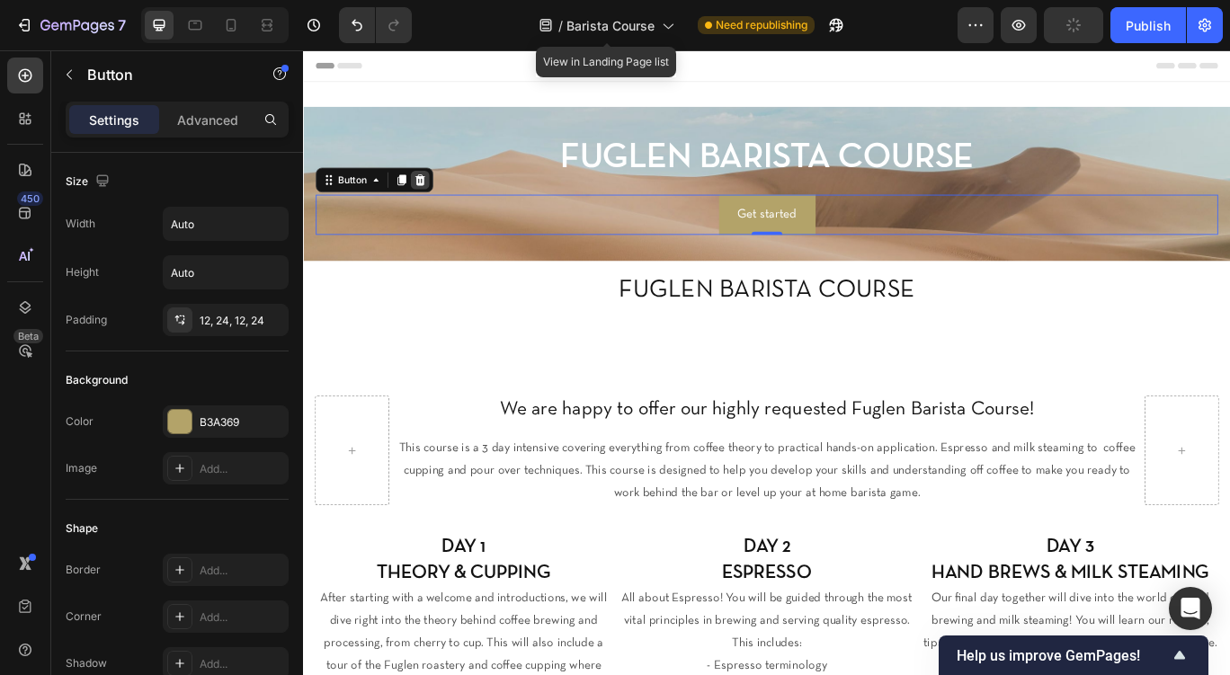
click at [444, 203] on icon at bounding box center [440, 200] width 12 height 13
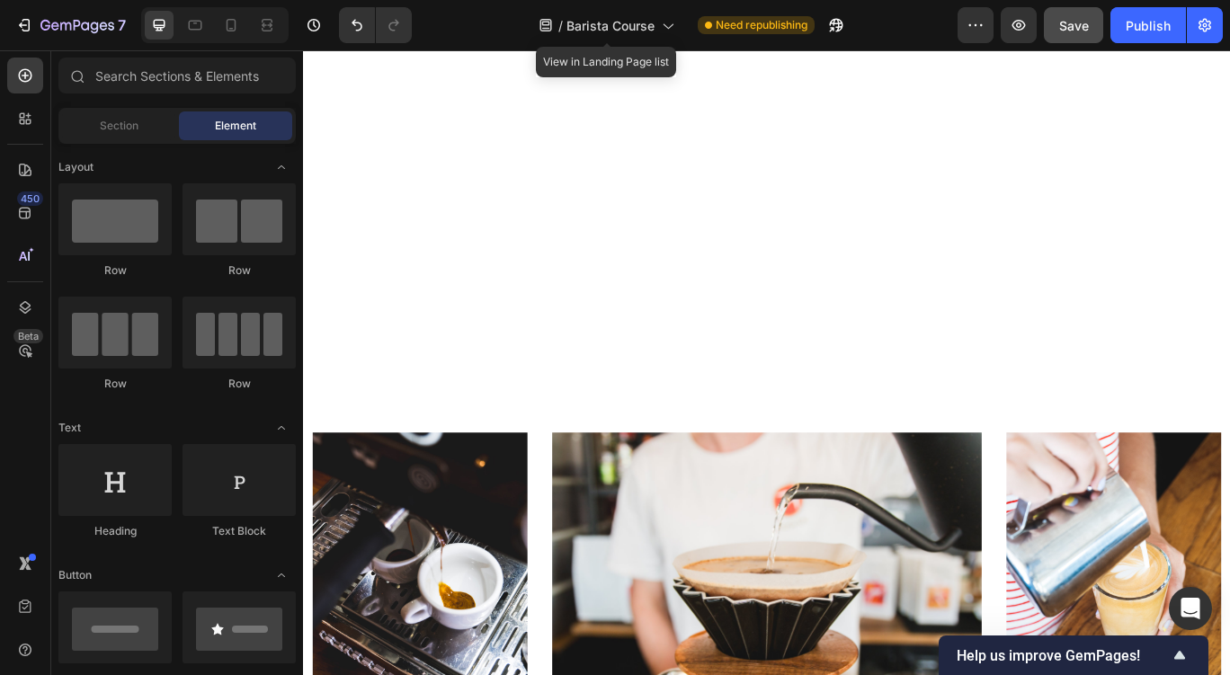
scroll to position [1624, 0]
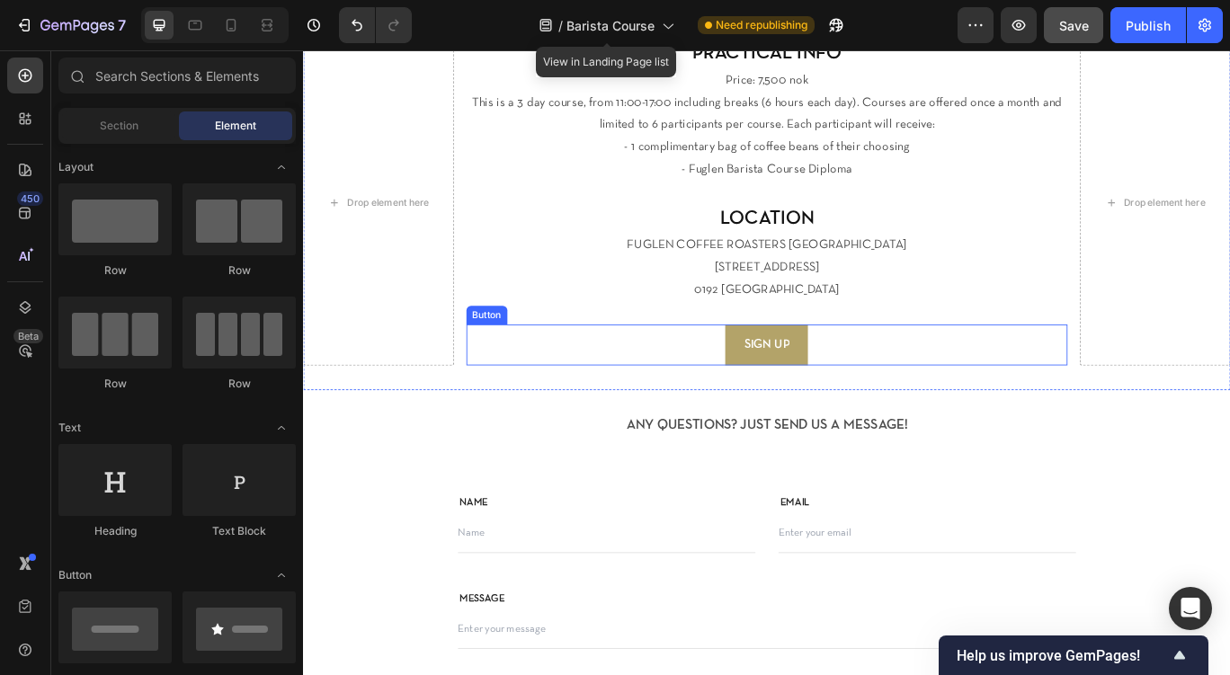
click at [523, 376] on div "SIGN UP Button" at bounding box center [843, 394] width 701 height 48
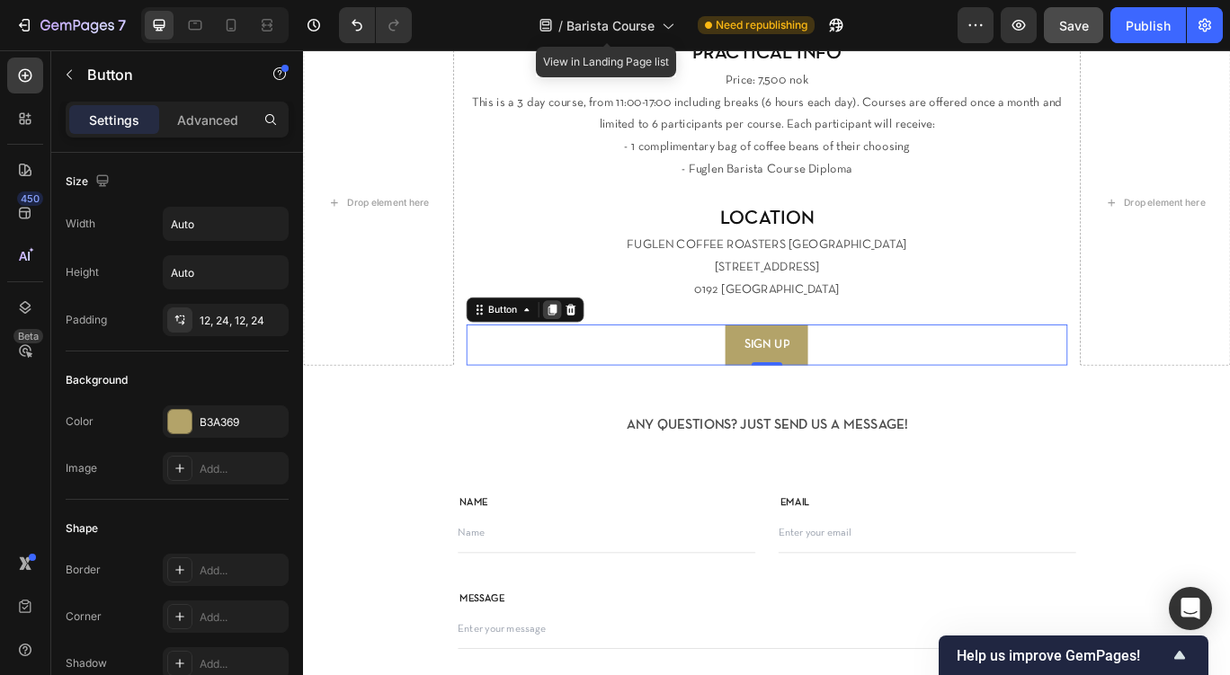
click at [593, 353] on icon at bounding box center [592, 352] width 10 height 13
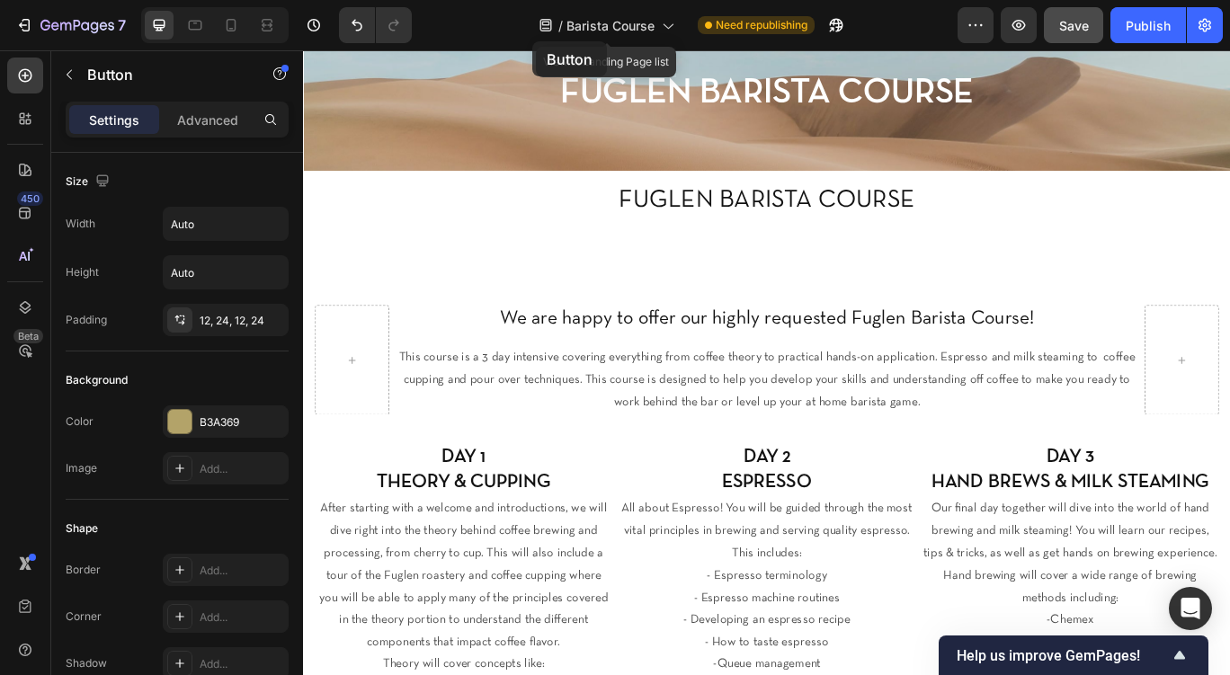
scroll to position [0, 0]
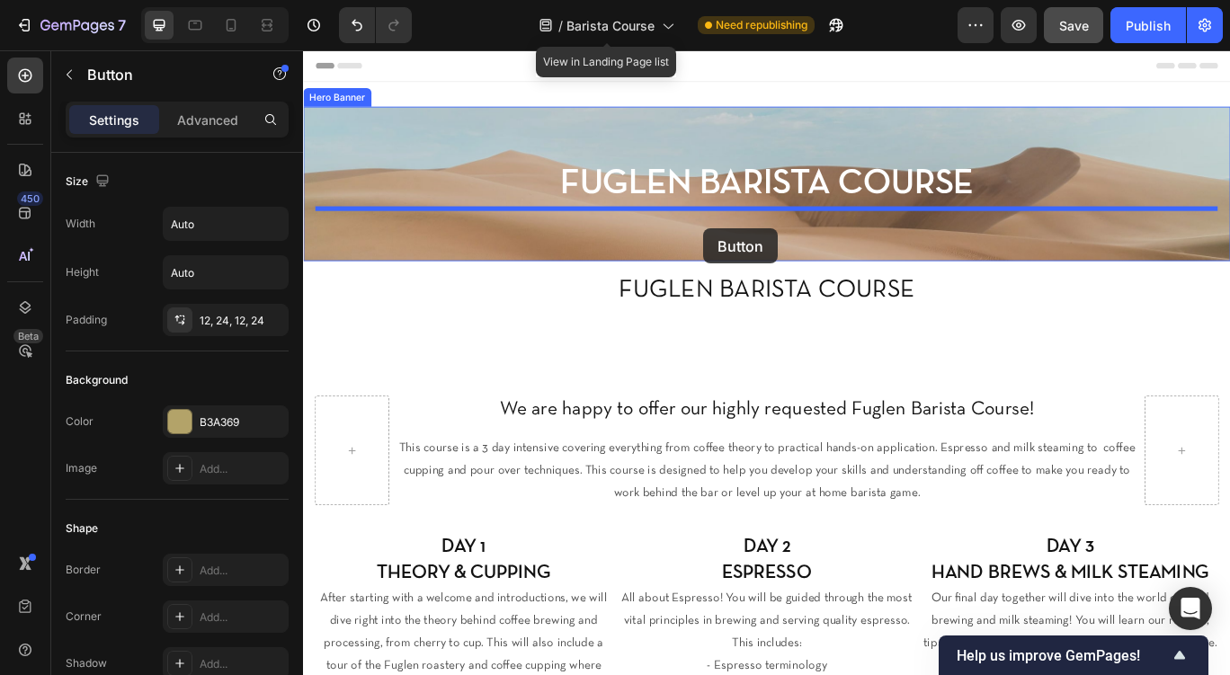
drag, startPoint x: 522, startPoint y: 381, endPoint x: 703, endPoint y: 228, distance: 237.5
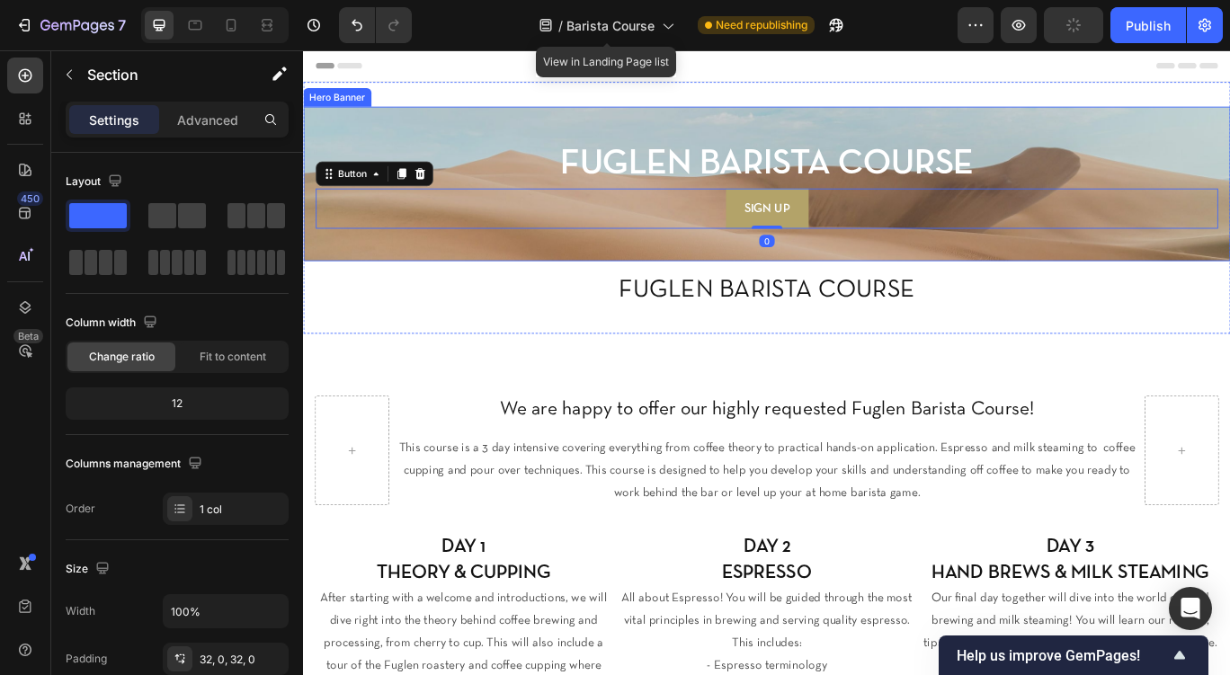
click at [629, 303] on div "FUGLEN BARISTA COURSE Heading SIGN UP Button 0 Hero Banner FUGLEN BARISTA COURS…" at bounding box center [842, 234] width 1079 height 236
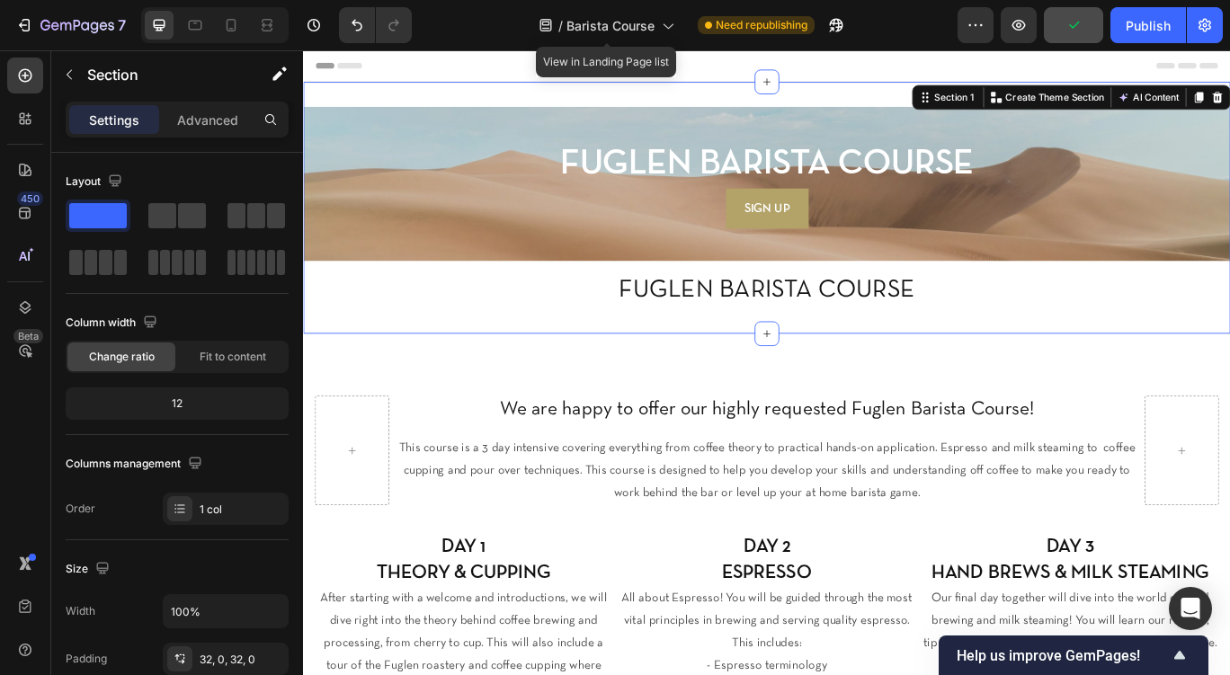
click at [821, 321] on h2 "FUGLEN BARISTA COURSE" at bounding box center [842, 330] width 1079 height 41
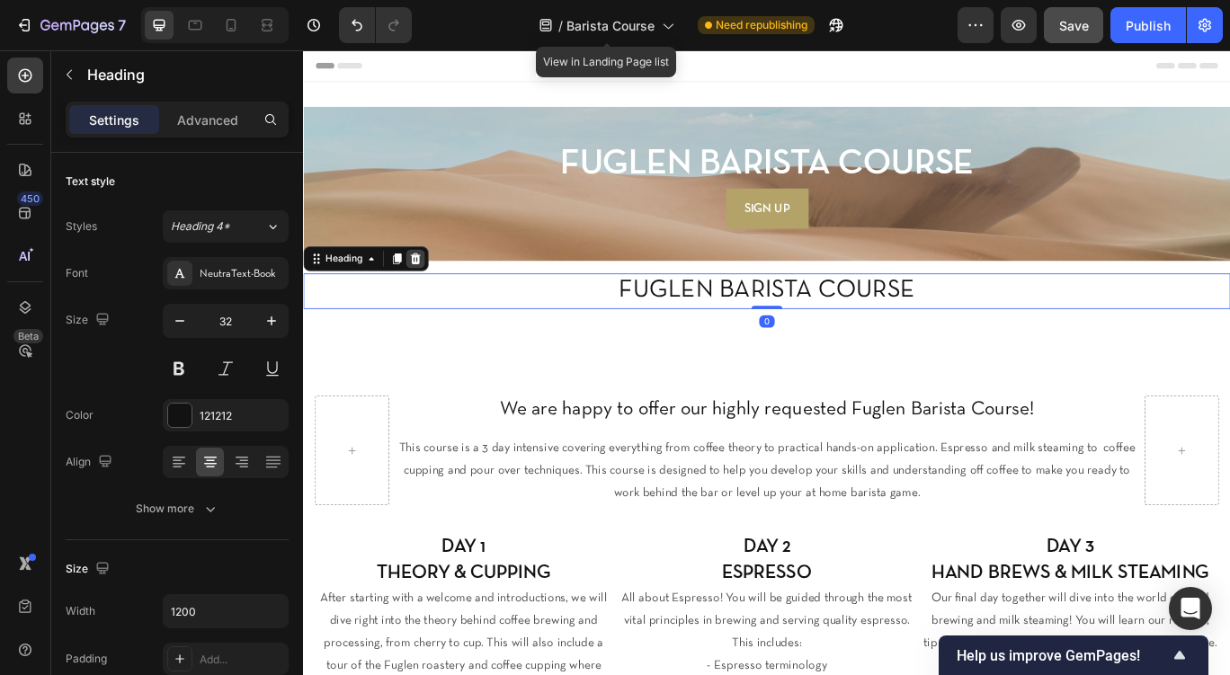
click at [437, 289] on icon at bounding box center [434, 293] width 12 height 13
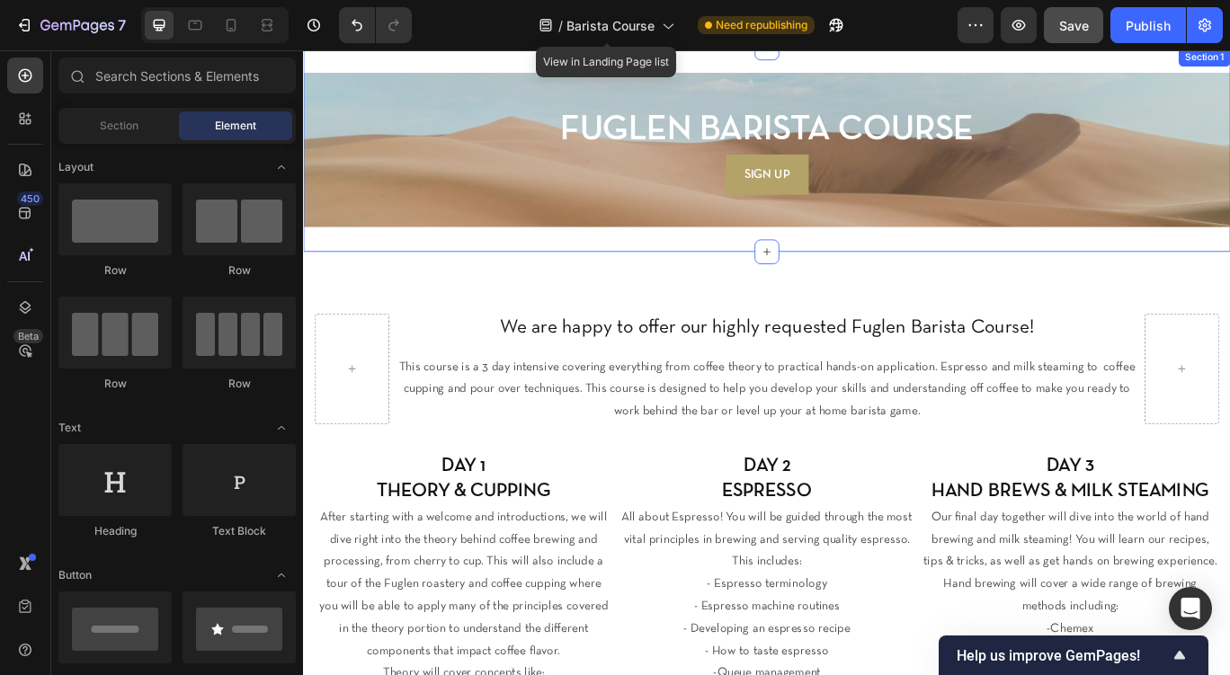
scroll to position [40, 0]
click at [553, 209] on div "SIGN UP Button" at bounding box center [842, 195] width 1050 height 48
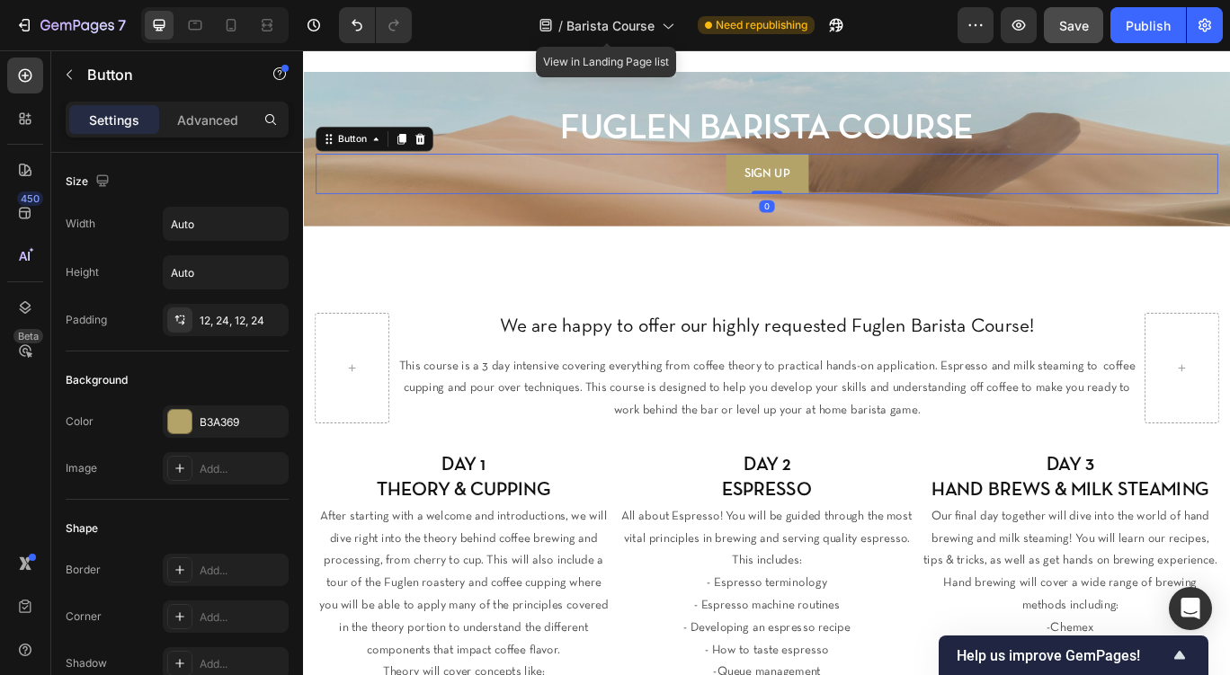
click at [553, 209] on div "SIGN UP Button 0" at bounding box center [842, 195] width 1050 height 48
click at [496, 92] on div "Background Image" at bounding box center [842, 166] width 1079 height 180
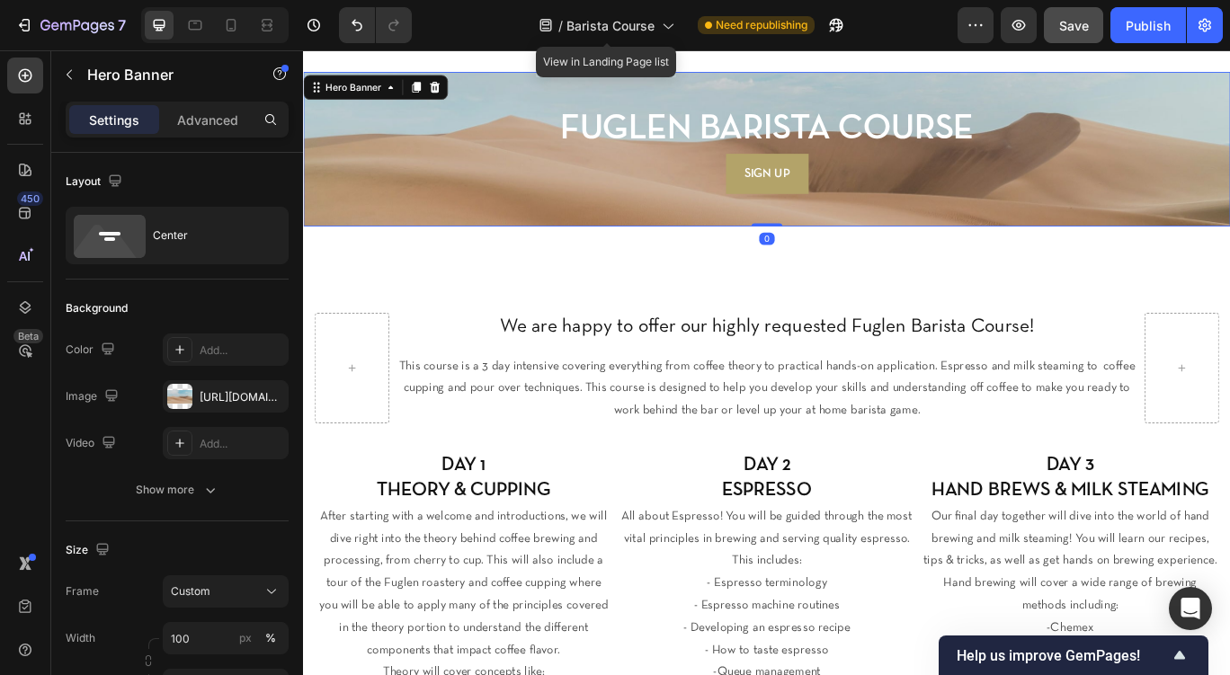
click at [496, 92] on div "Background Image" at bounding box center [842, 166] width 1079 height 180
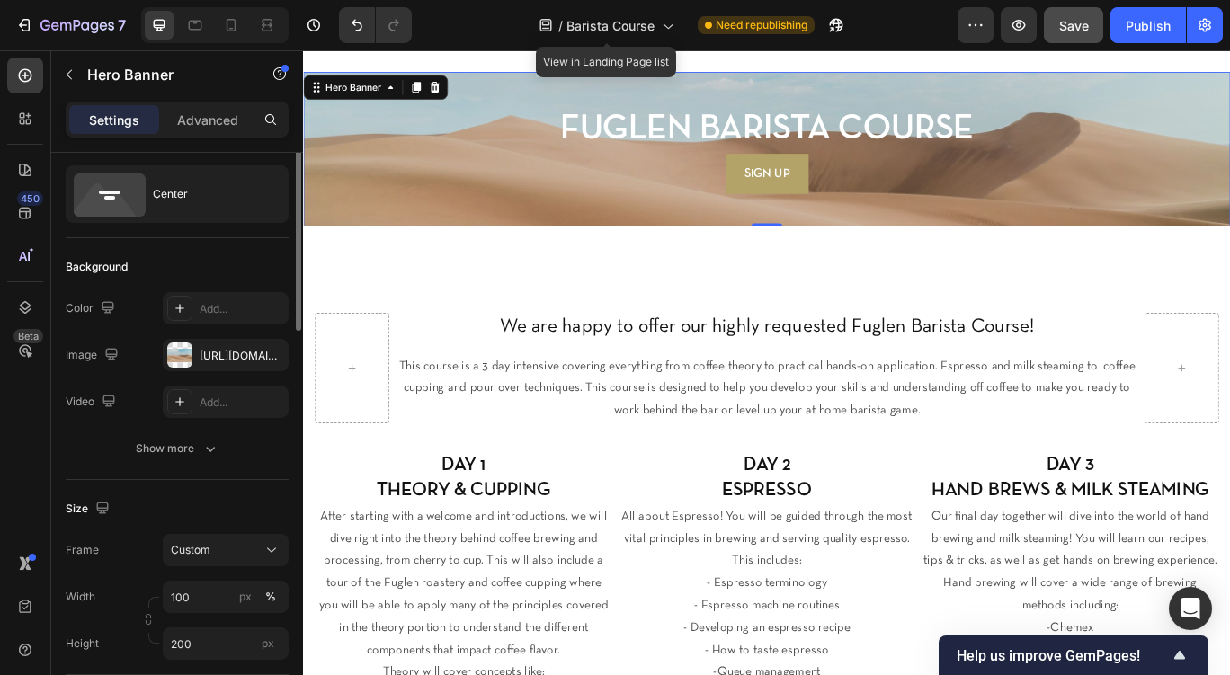
scroll to position [0, 0]
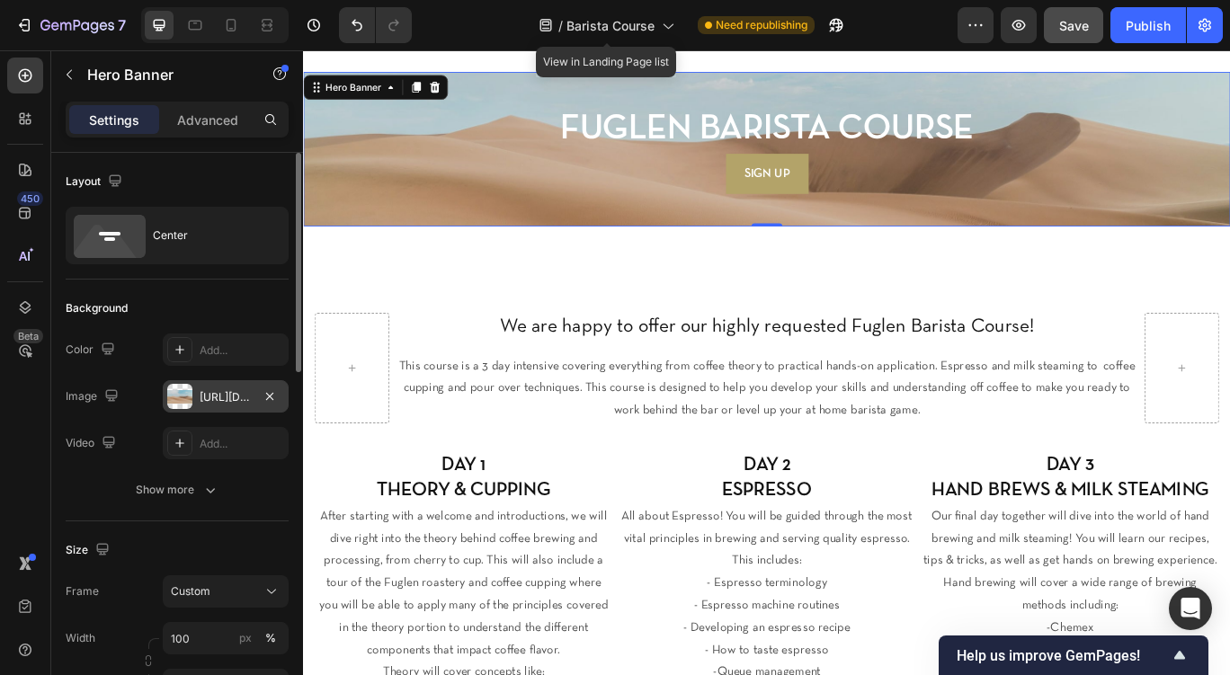
click at [183, 392] on div at bounding box center [179, 396] width 25 height 25
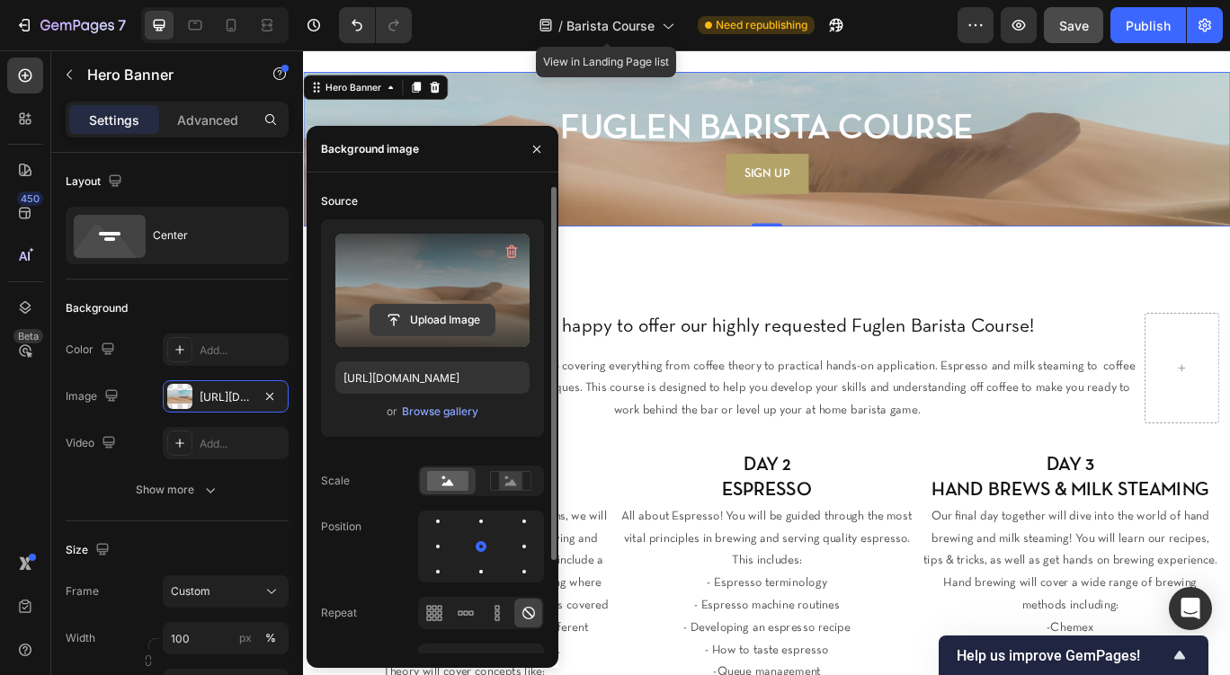
click at [416, 324] on input "file" at bounding box center [433, 320] width 124 height 31
click at [412, 326] on input "file" at bounding box center [433, 320] width 124 height 31
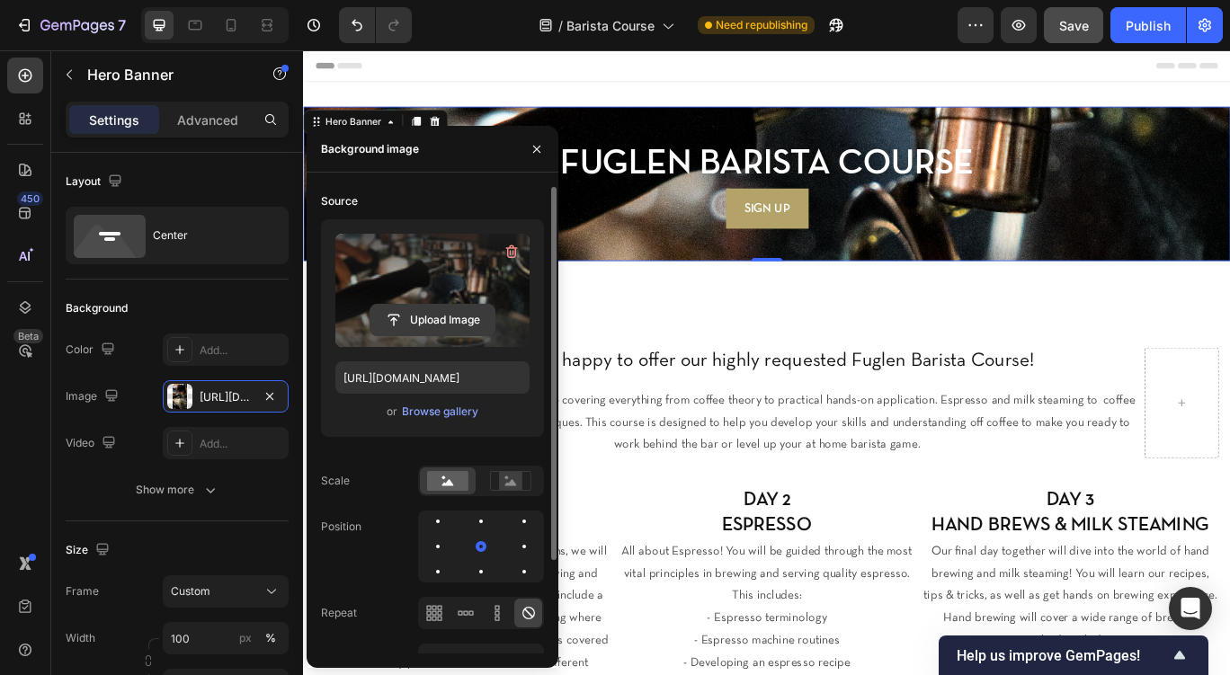
click at [456, 312] on input "file" at bounding box center [433, 320] width 124 height 31
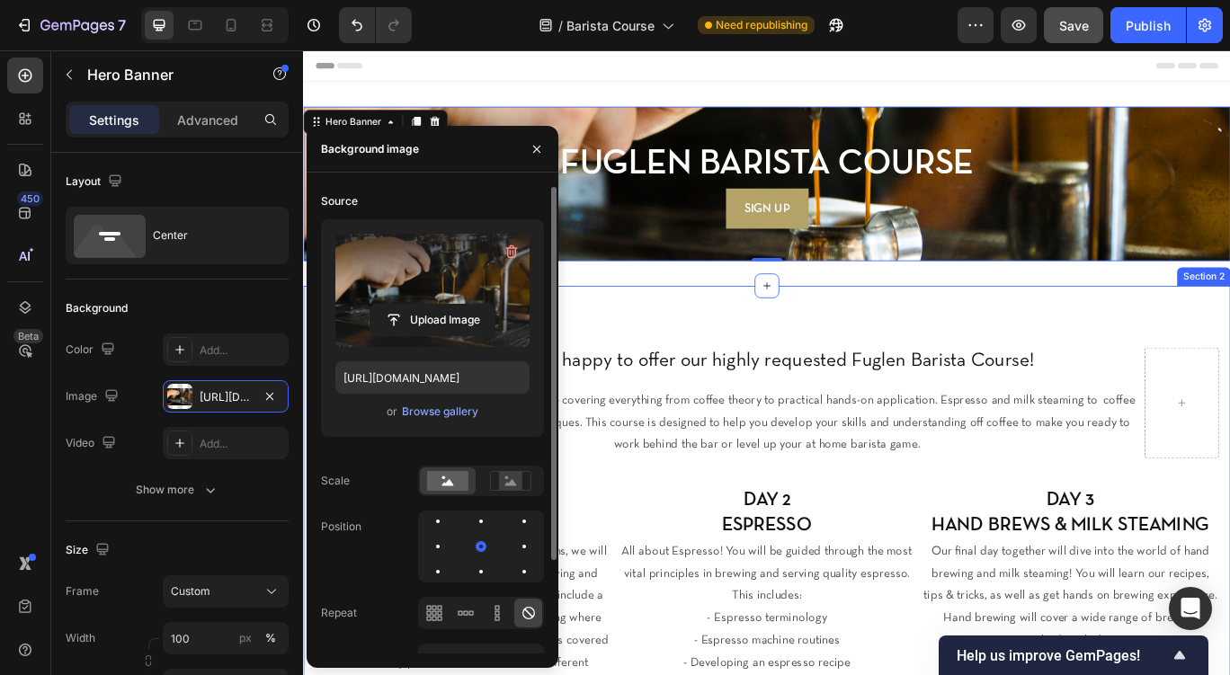
type input "https://cdn.shopify.com/s/files/1/0080/4559/2676/files/gempages_490888588385321…"
click at [539, 152] on icon "button" at bounding box center [537, 149] width 14 height 14
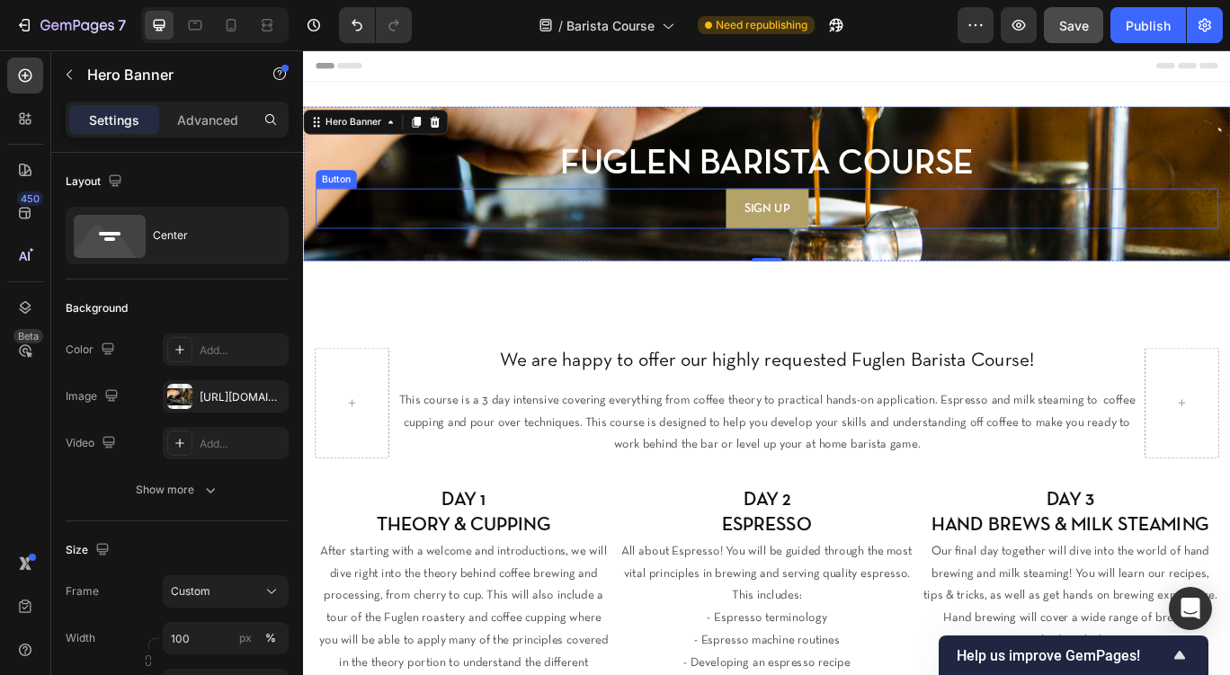
click at [554, 219] on div "SIGN UP Button" at bounding box center [842, 235] width 1050 height 48
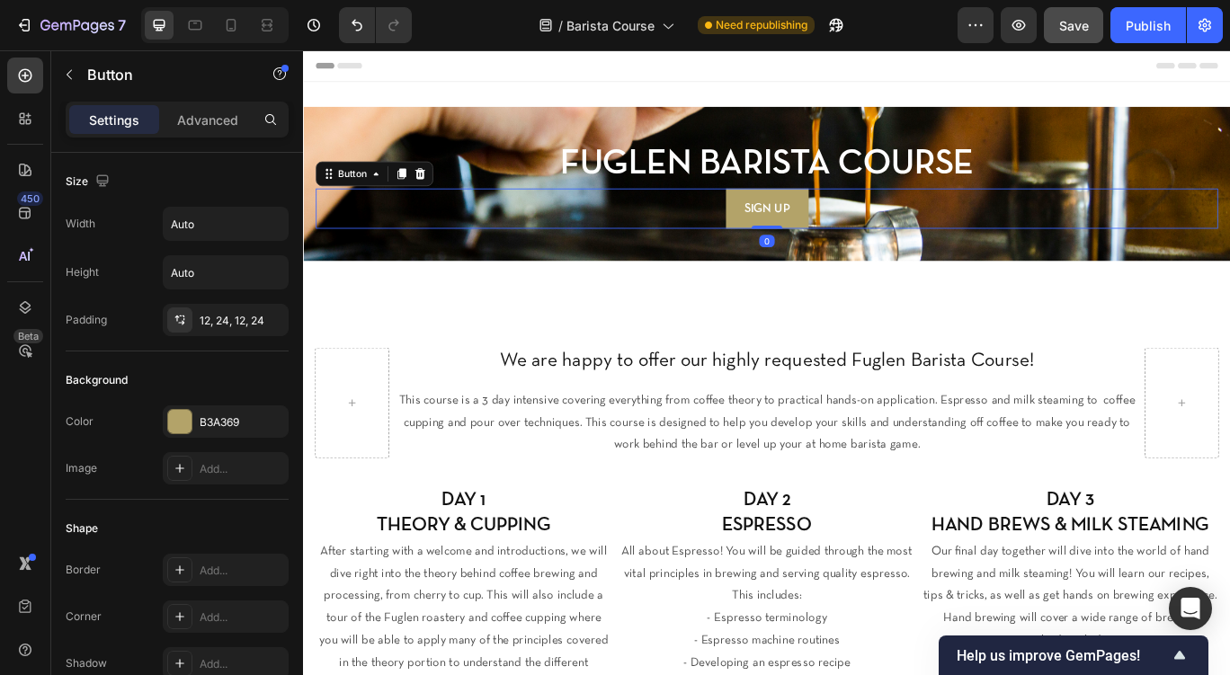
click at [502, 143] on div "Background Image" at bounding box center [842, 206] width 1079 height 180
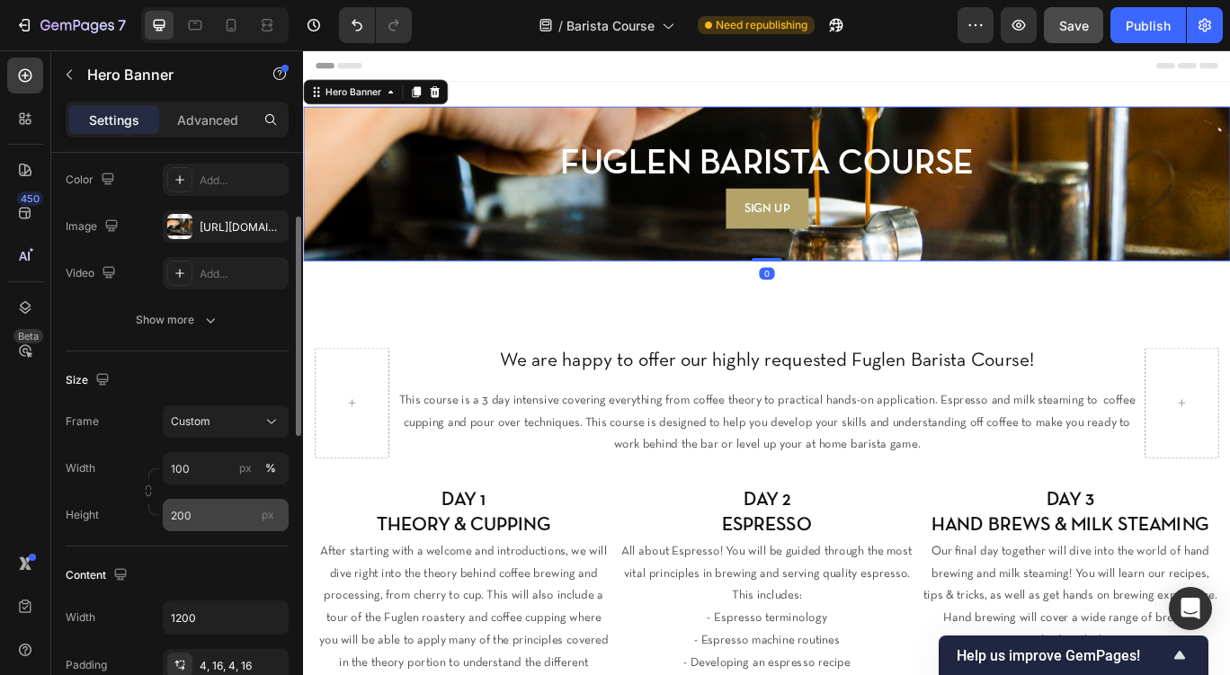
scroll to position [169, 0]
click at [185, 524] on input "200" at bounding box center [226, 516] width 126 height 32
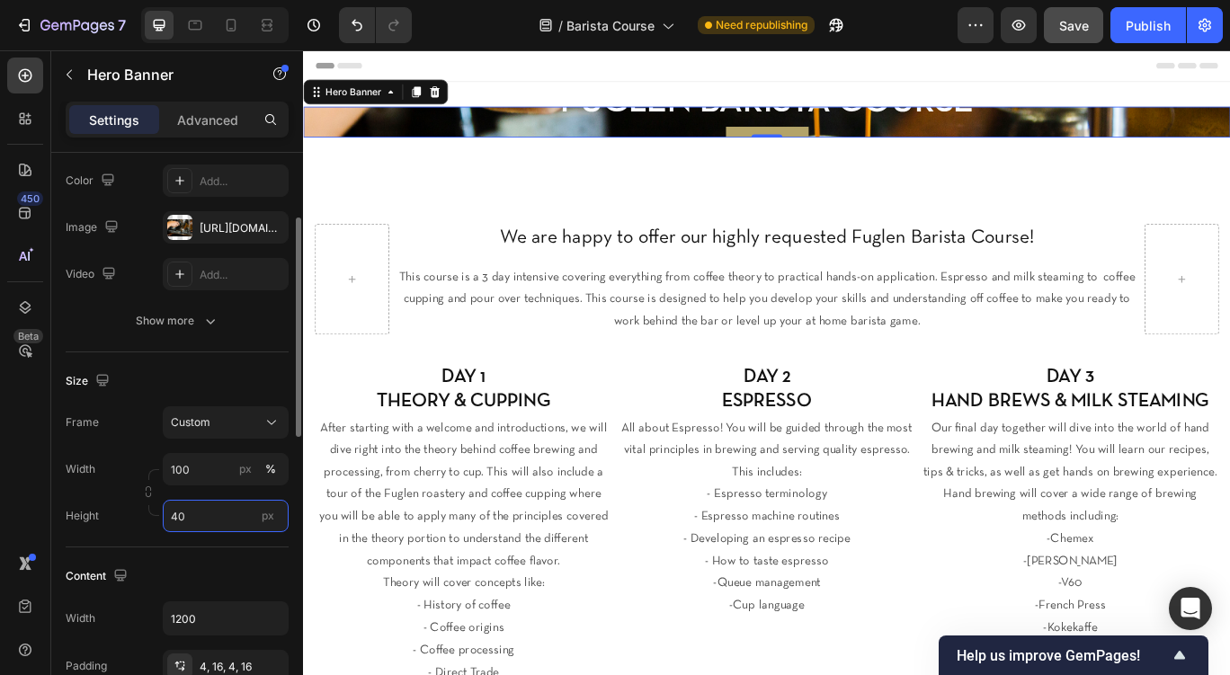
type input "400"
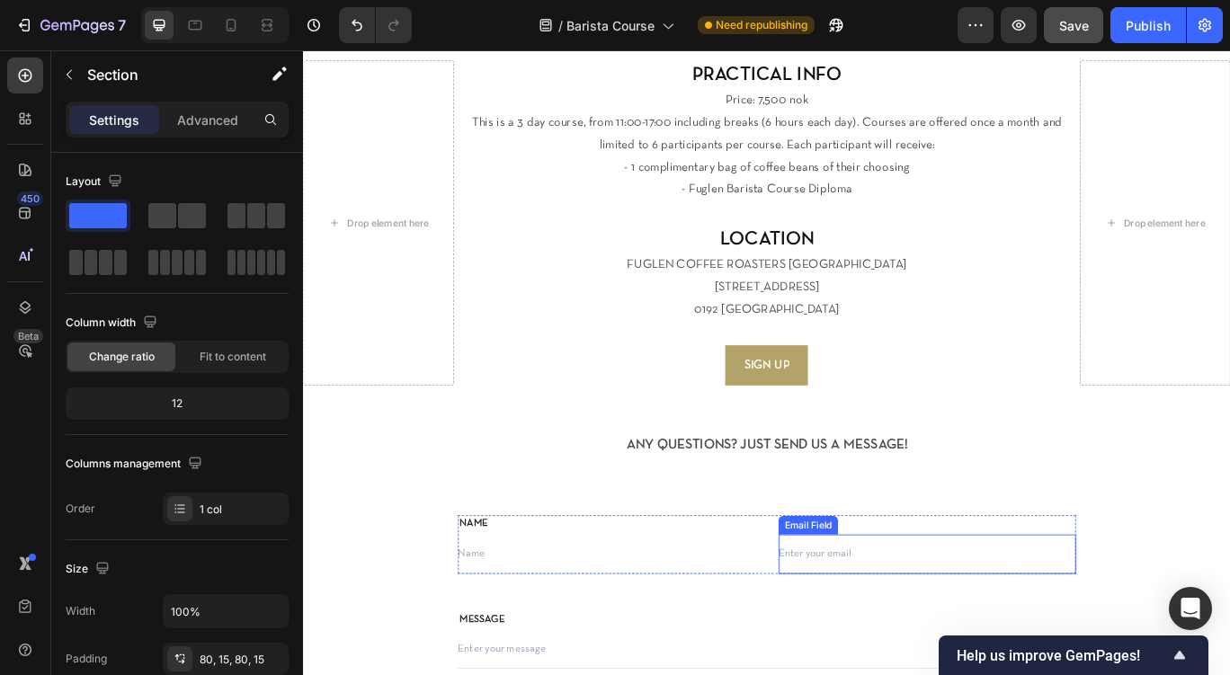
scroll to position [1708, 0]
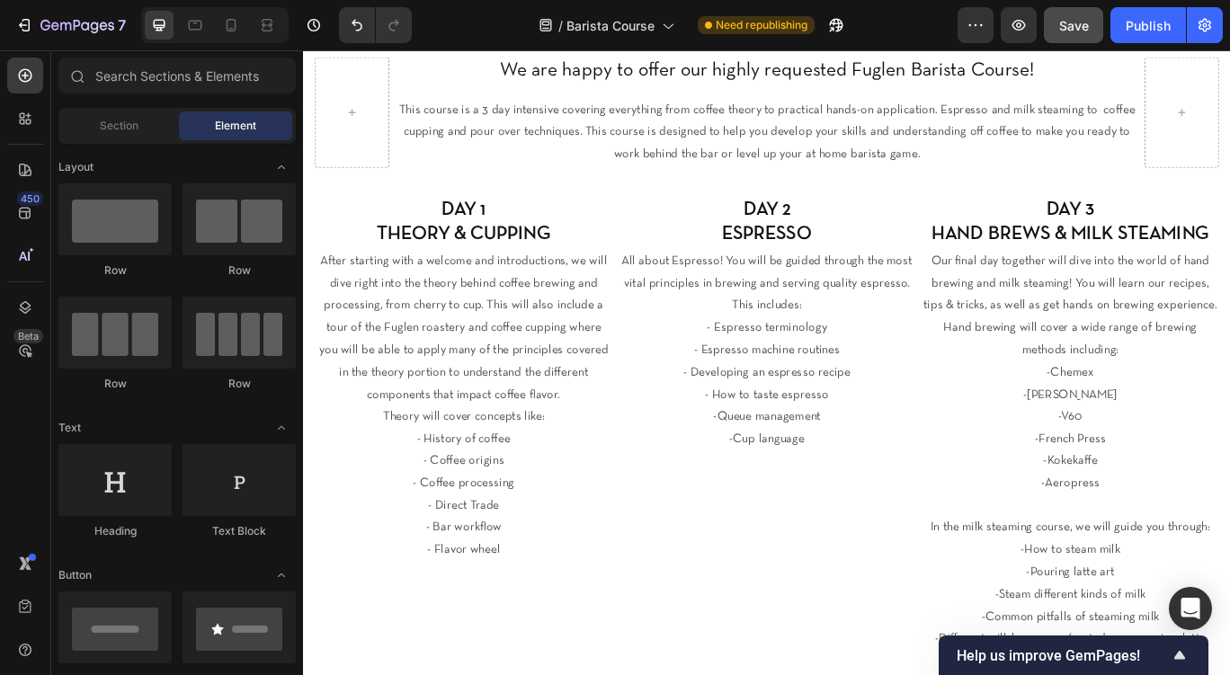
scroll to position [0, 0]
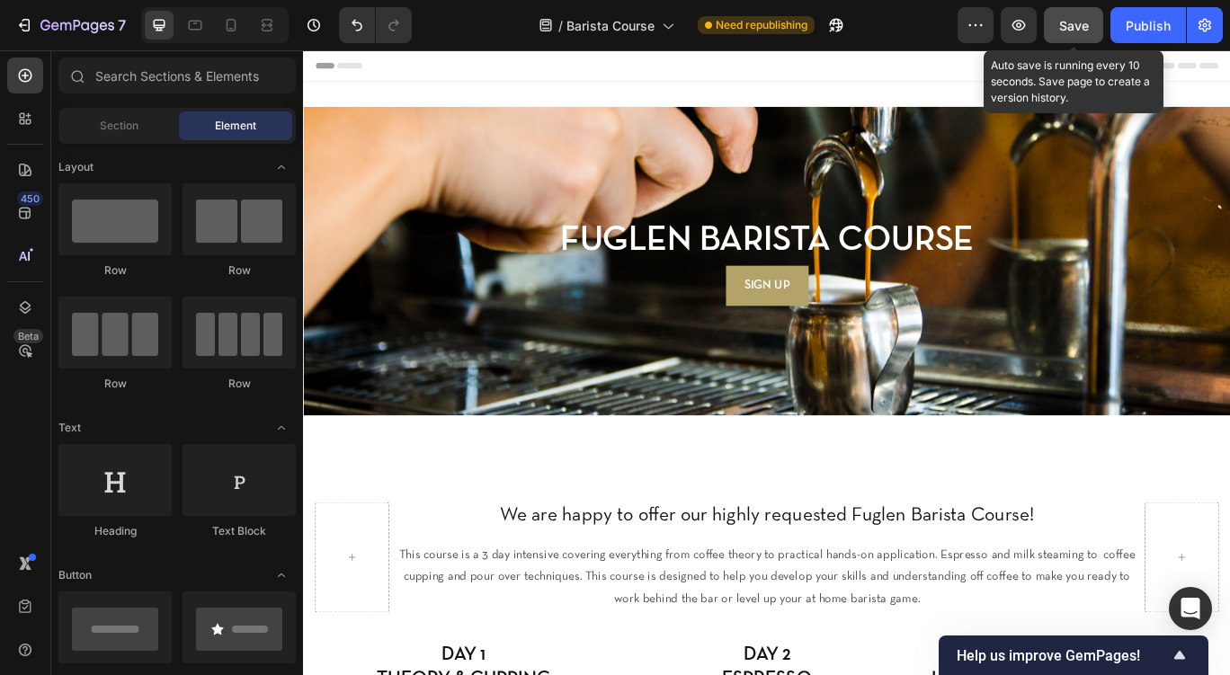
click at [1079, 19] on span "Save" at bounding box center [1074, 25] width 30 height 15
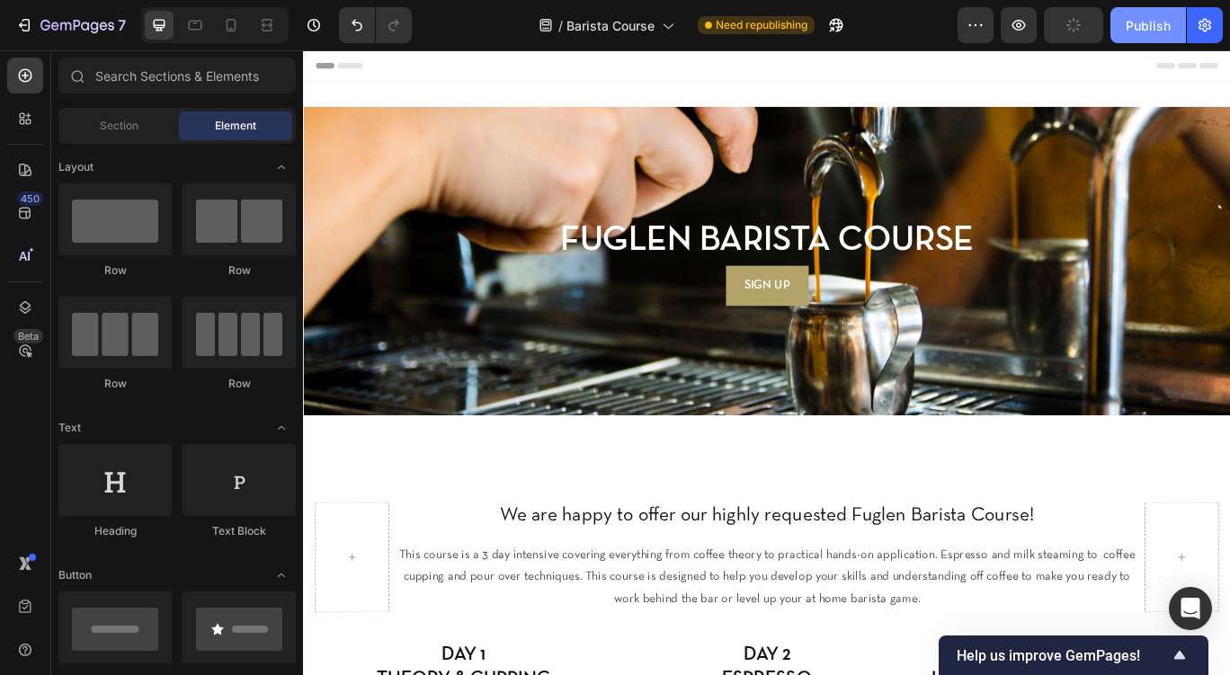
click at [1132, 27] on div "Publish" at bounding box center [1148, 25] width 45 height 19
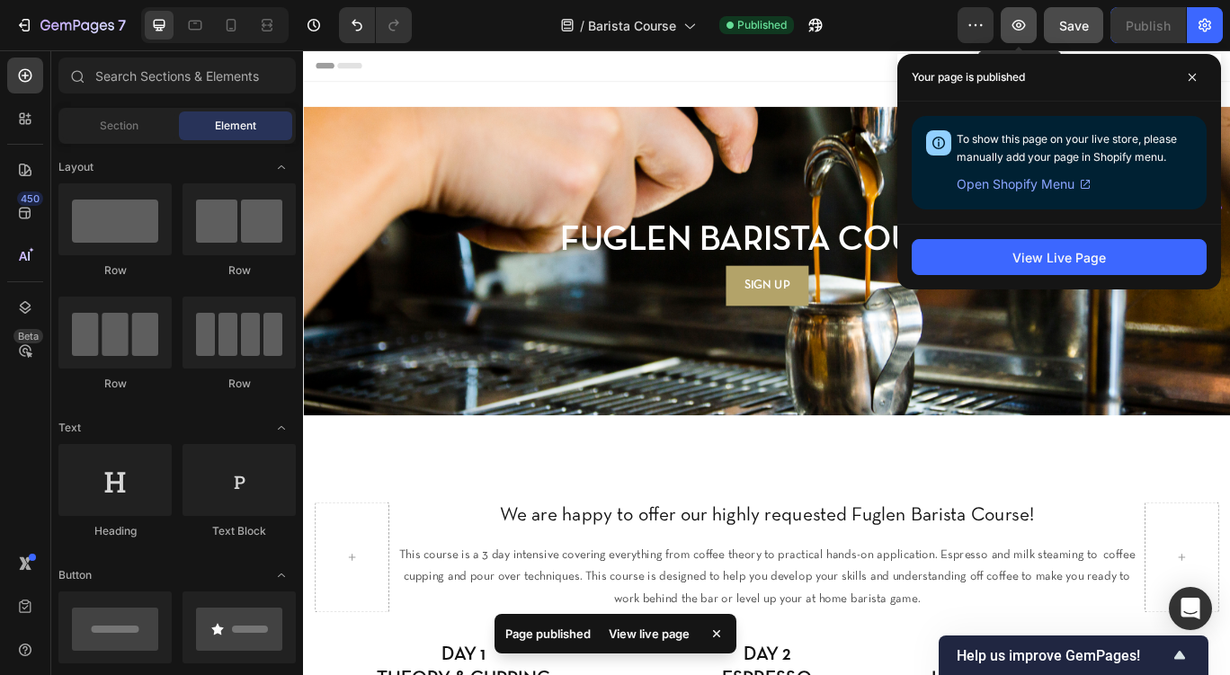
click at [1021, 31] on icon "button" at bounding box center [1019, 25] width 18 height 18
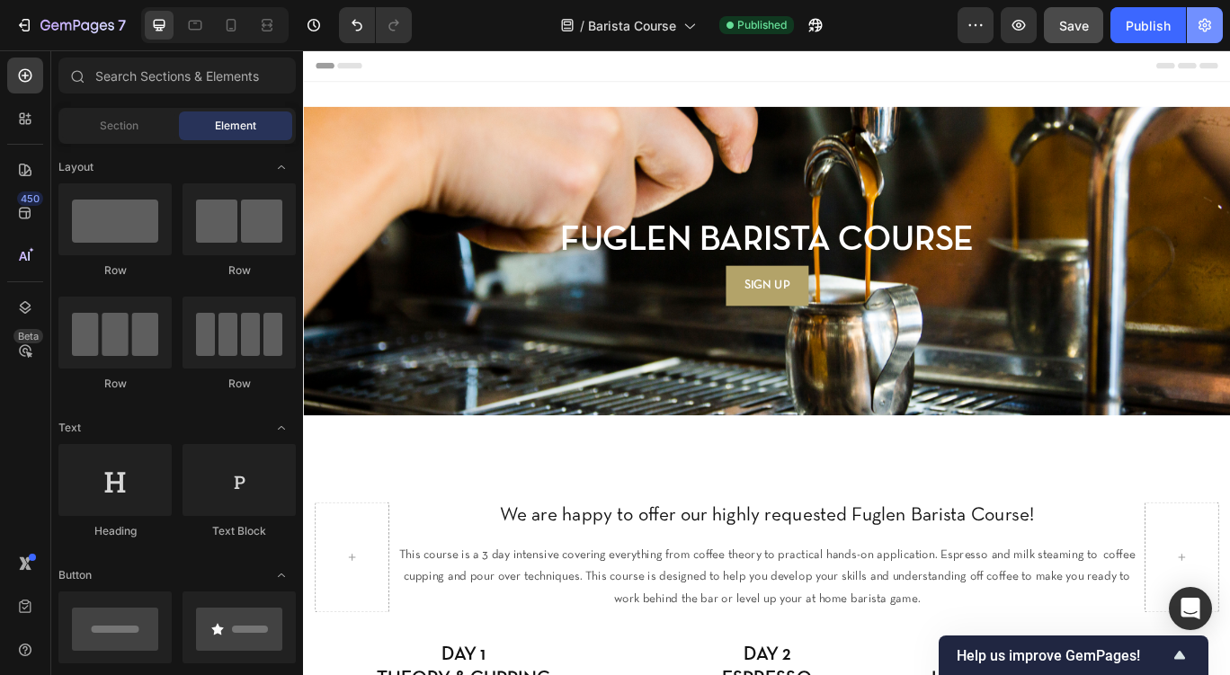
click at [1206, 22] on icon "button" at bounding box center [1205, 25] width 18 height 18
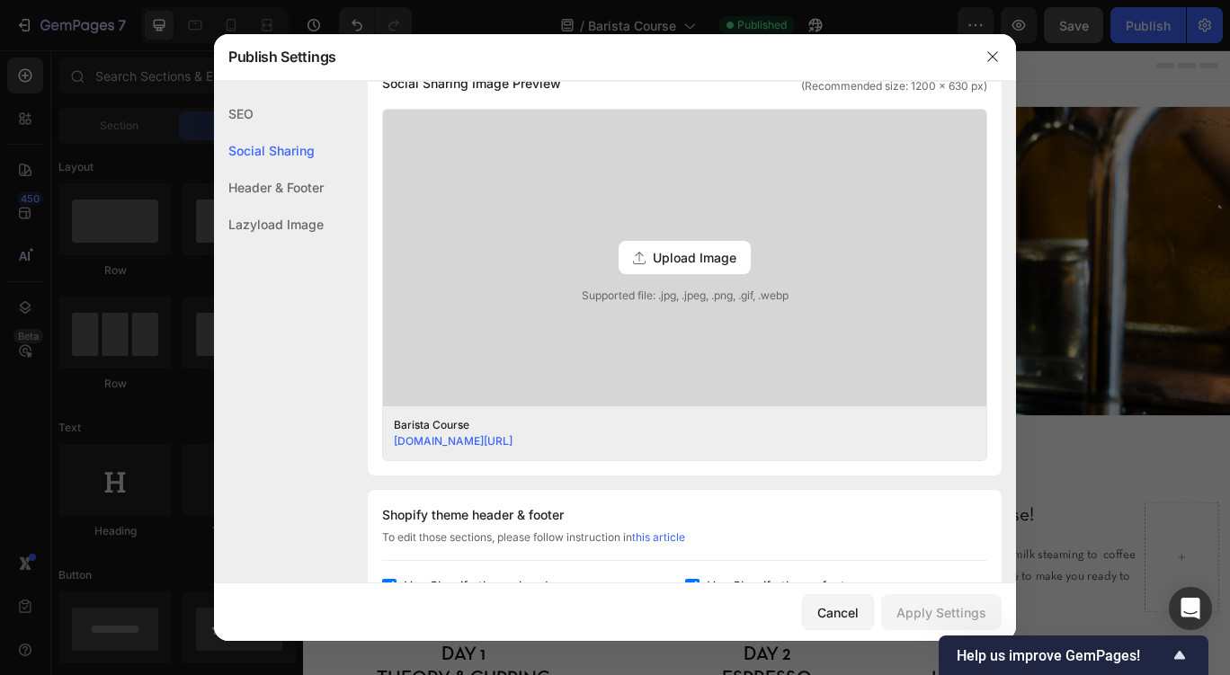
scroll to position [450, 0]
click at [637, 264] on icon at bounding box center [639, 260] width 13 height 13
click at [0, 0] on input "Upload Image Supported file: .jpg, .jpeg, .png, .gif, .webp" at bounding box center [0, 0] width 0 height 0
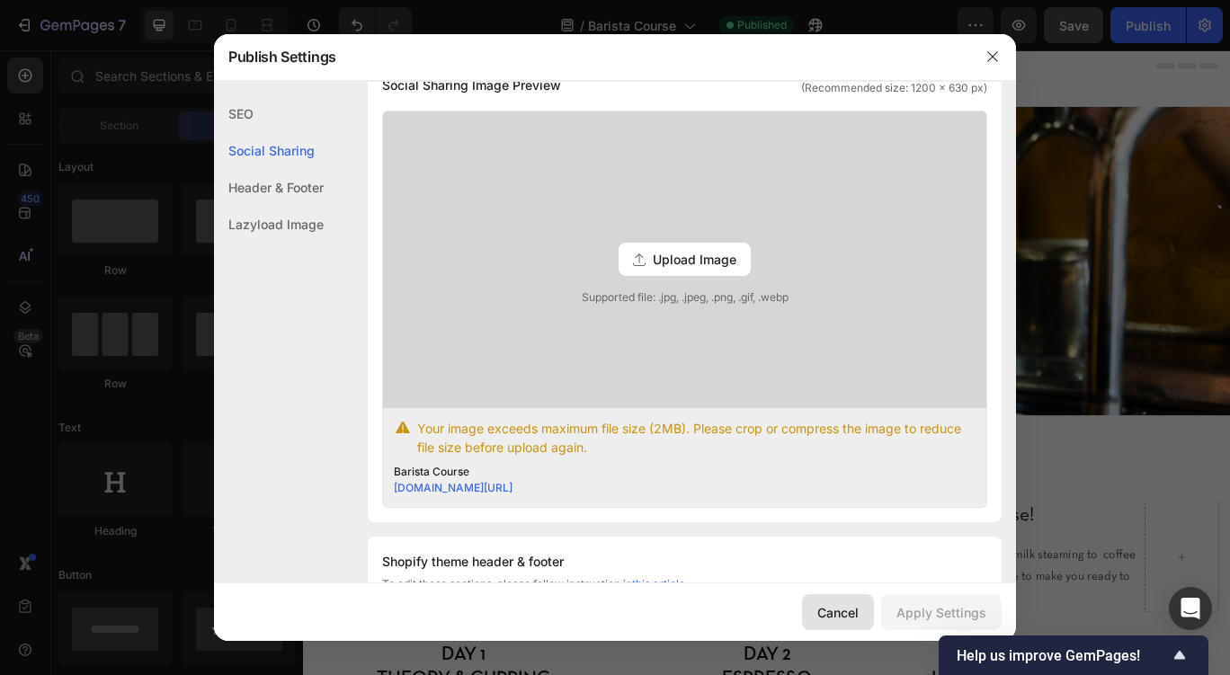
click at [835, 600] on button "Cancel" at bounding box center [838, 613] width 72 height 36
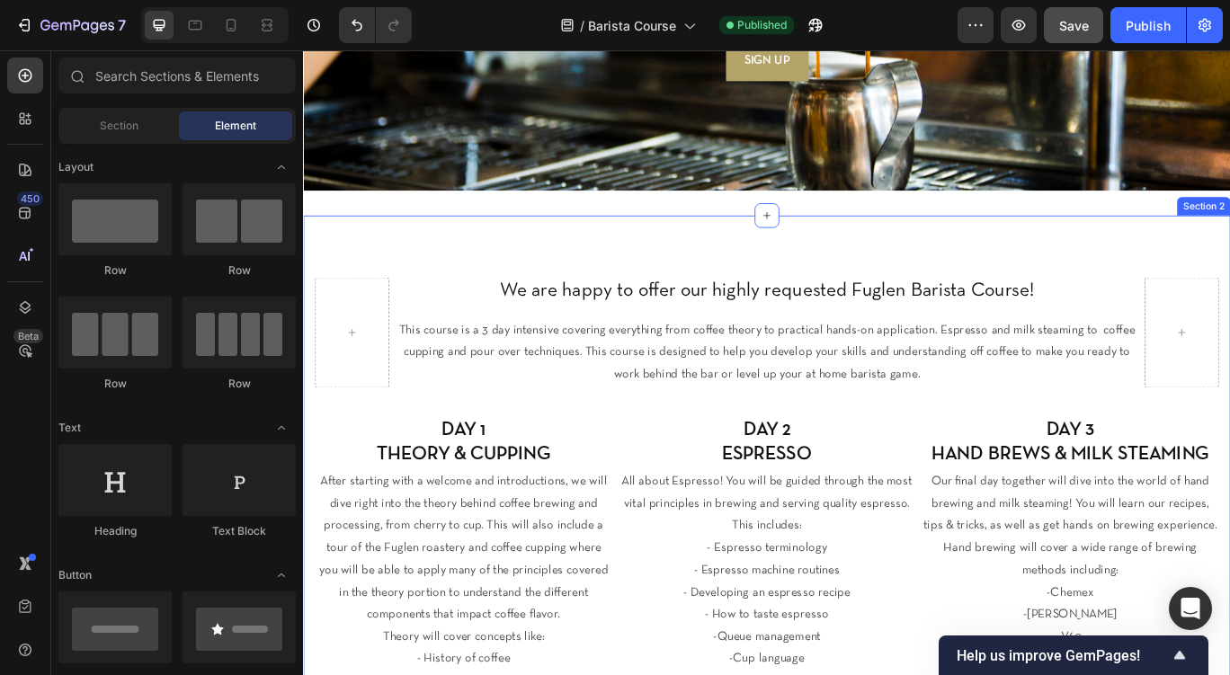
scroll to position [265, 0]
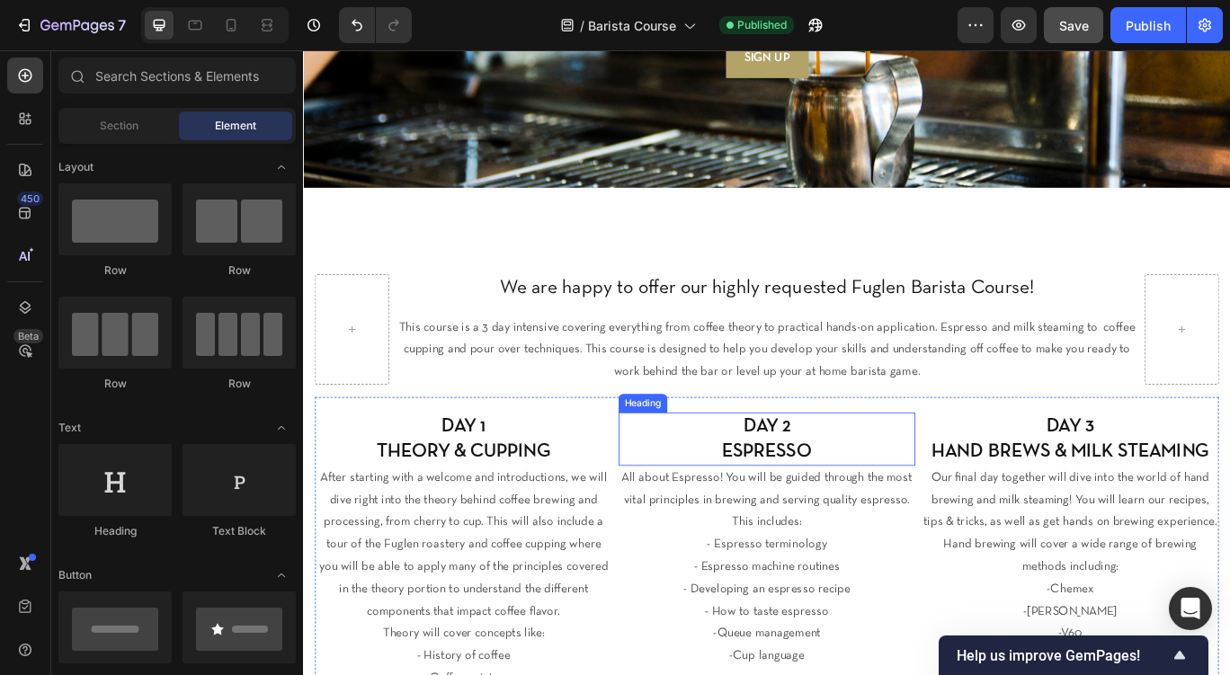
click at [898, 361] on p "This course is a 3 day intensive covering everything from coffee theory to prac…" at bounding box center [843, 399] width 862 height 77
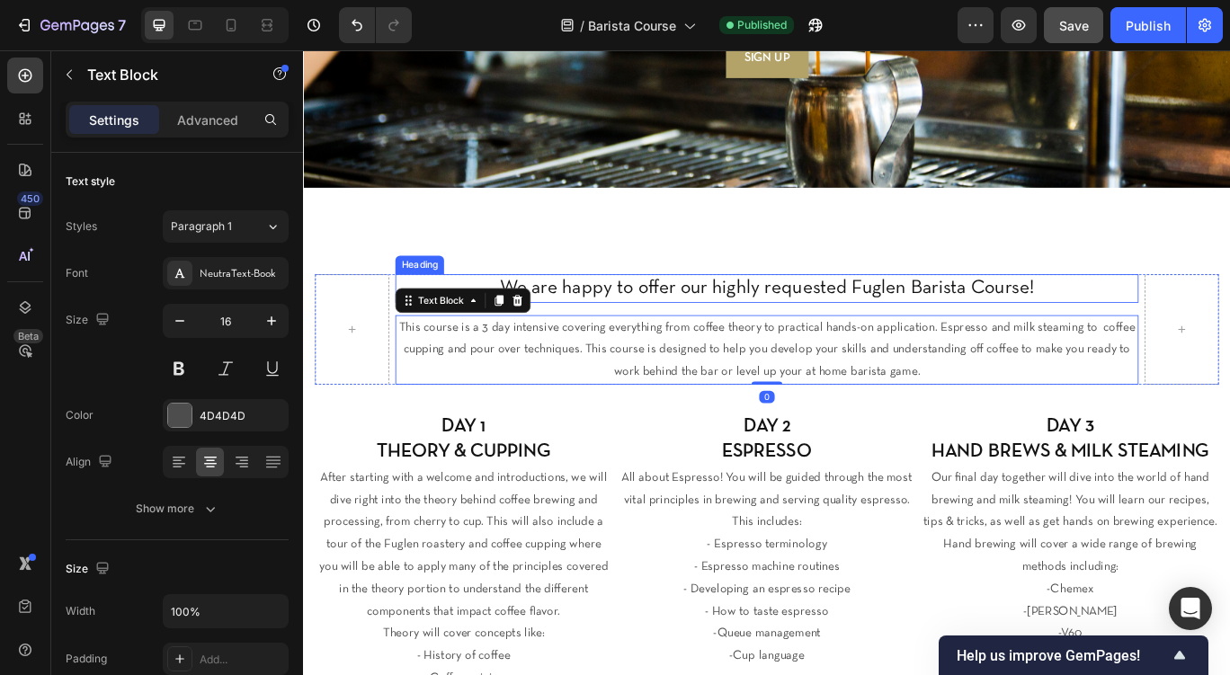
click at [871, 330] on span "We are happy to offer our highly requested Fuglen Barista Course!" at bounding box center [843, 327] width 622 height 21
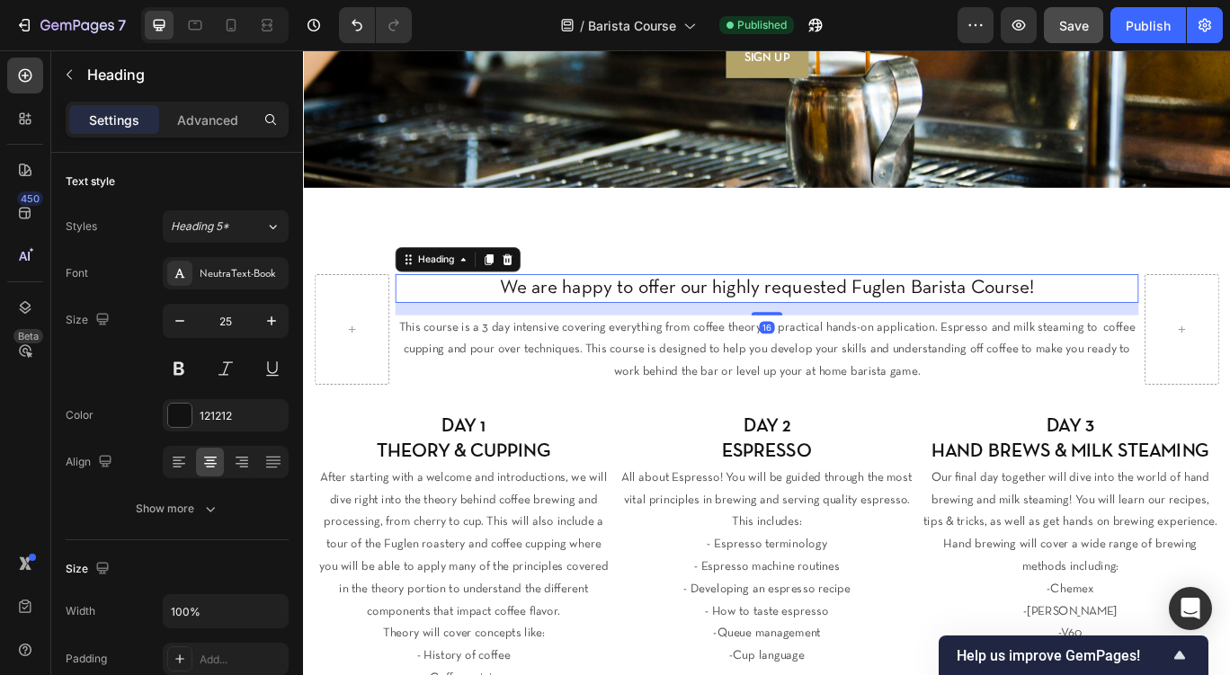
click at [1160, 321] on h2 "We are happy to offer our highly requested Fuglen Barista Course!" at bounding box center [842, 327] width 865 height 33
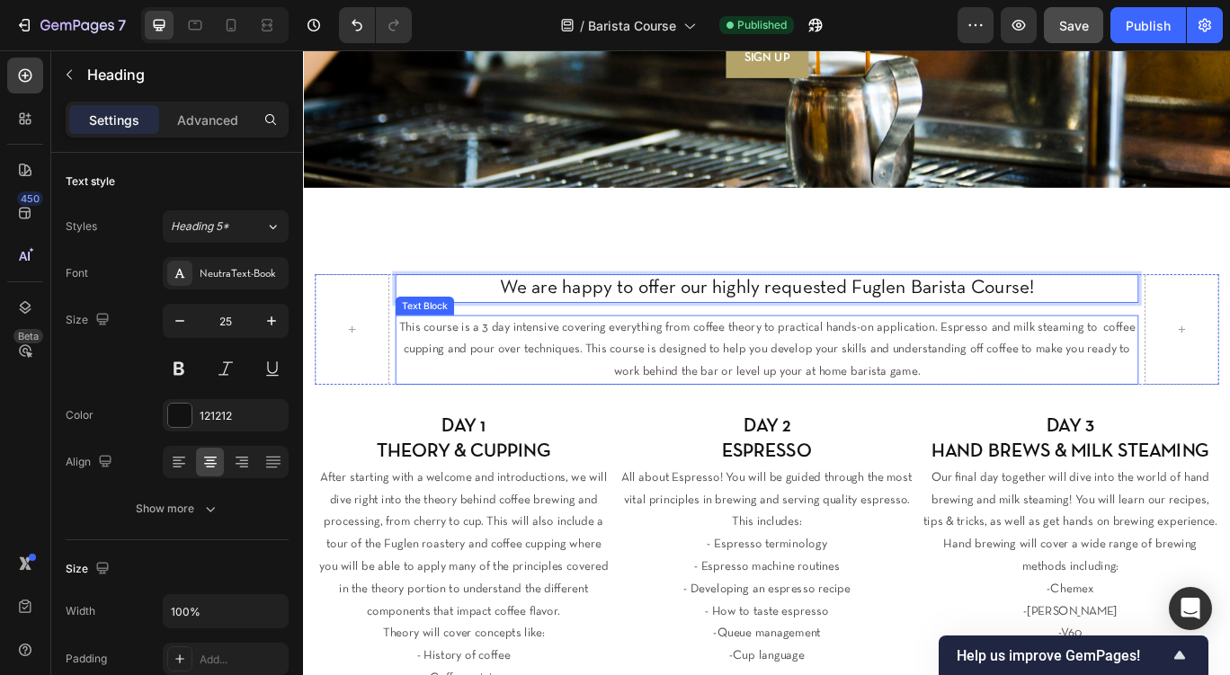
click at [1117, 392] on span "This course is a 3 day intensive covering everything from coffee theory to prac…" at bounding box center [842, 399] width 857 height 65
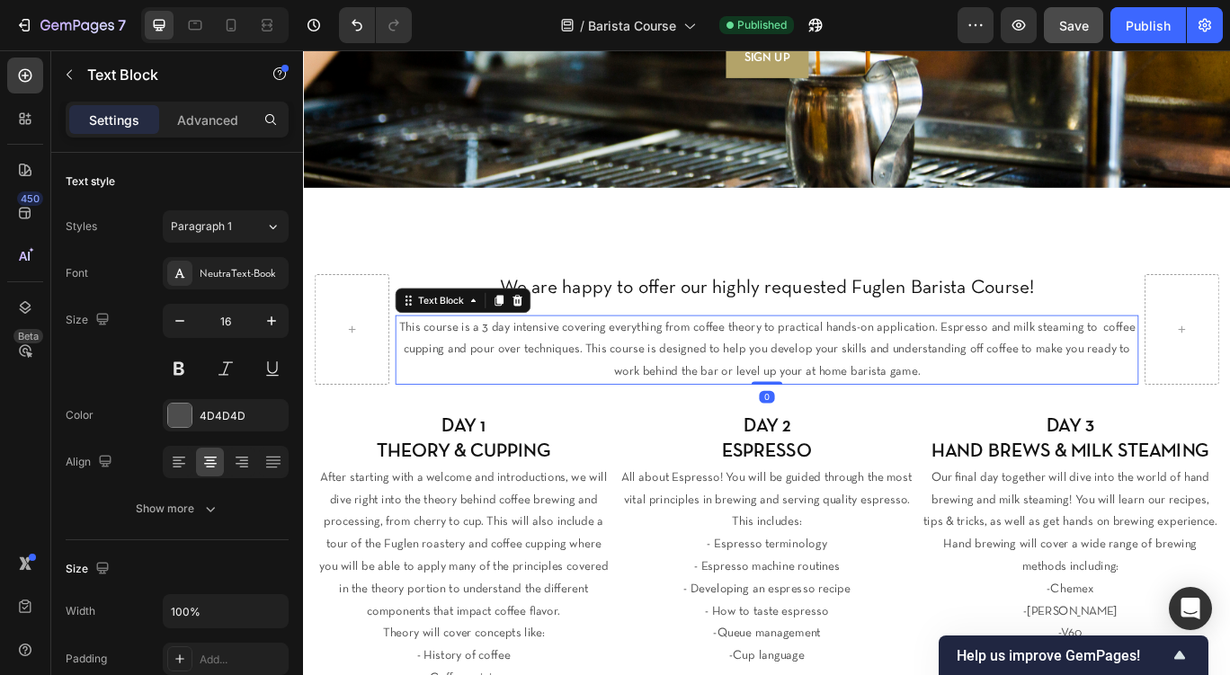
click at [1117, 392] on span "This course is a 3 day intensive covering everything from coffee theory to prac…" at bounding box center [842, 399] width 857 height 65
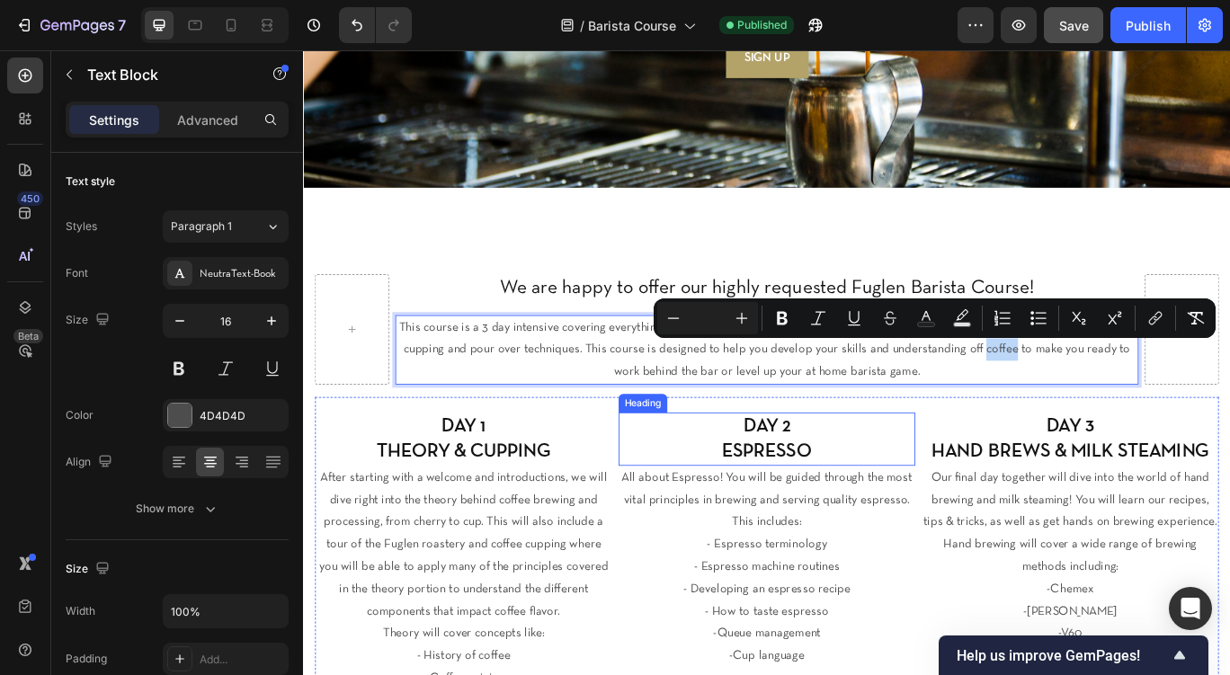
click at [852, 519] on h2 "DAY 2 ESPRESSO" at bounding box center [843, 503] width 346 height 62
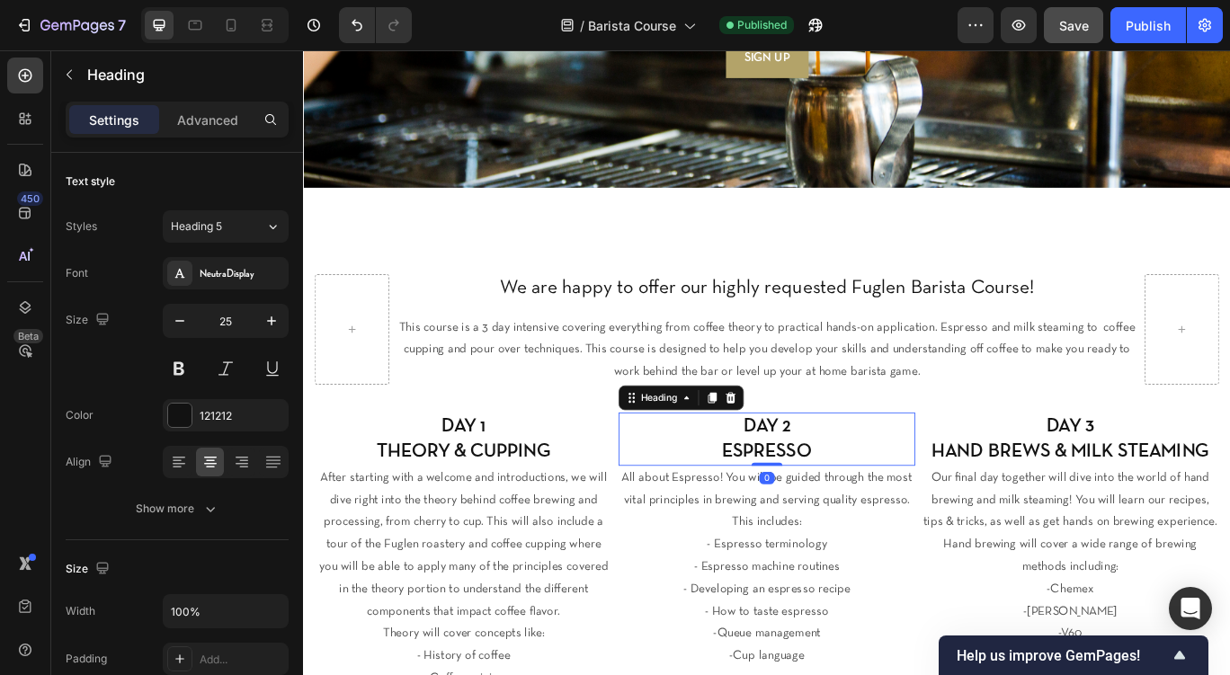
scroll to position [444, 0]
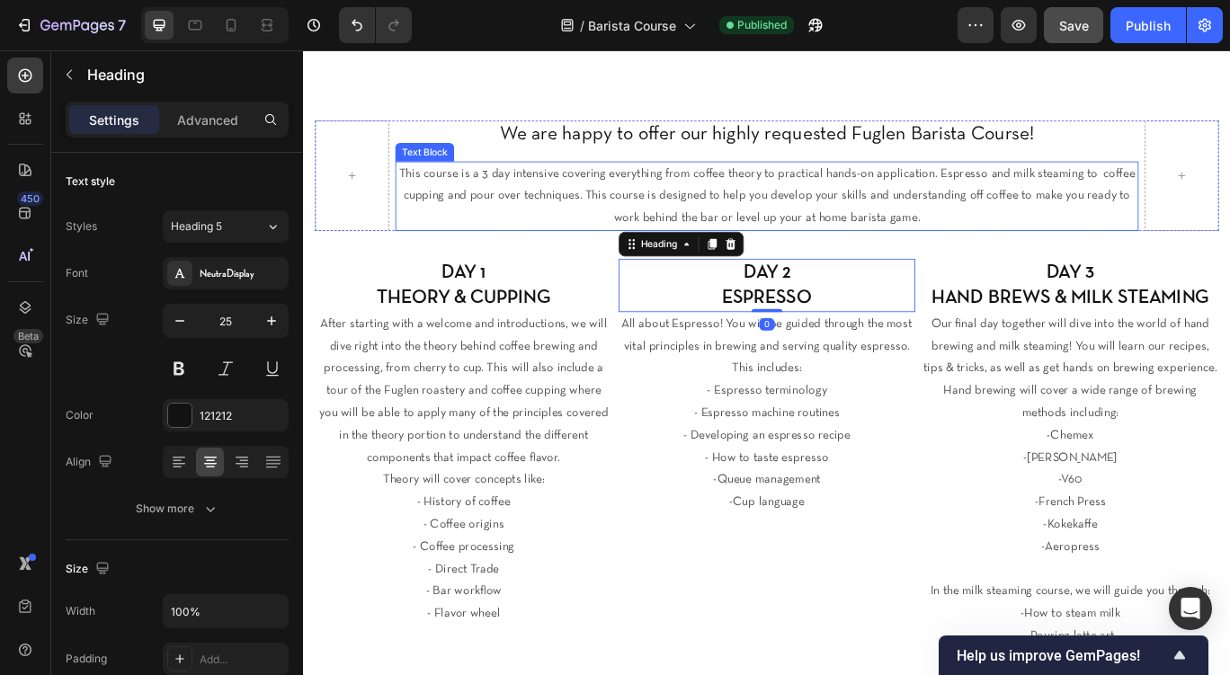
click at [442, 165] on div "Text Block" at bounding box center [444, 169] width 61 height 16
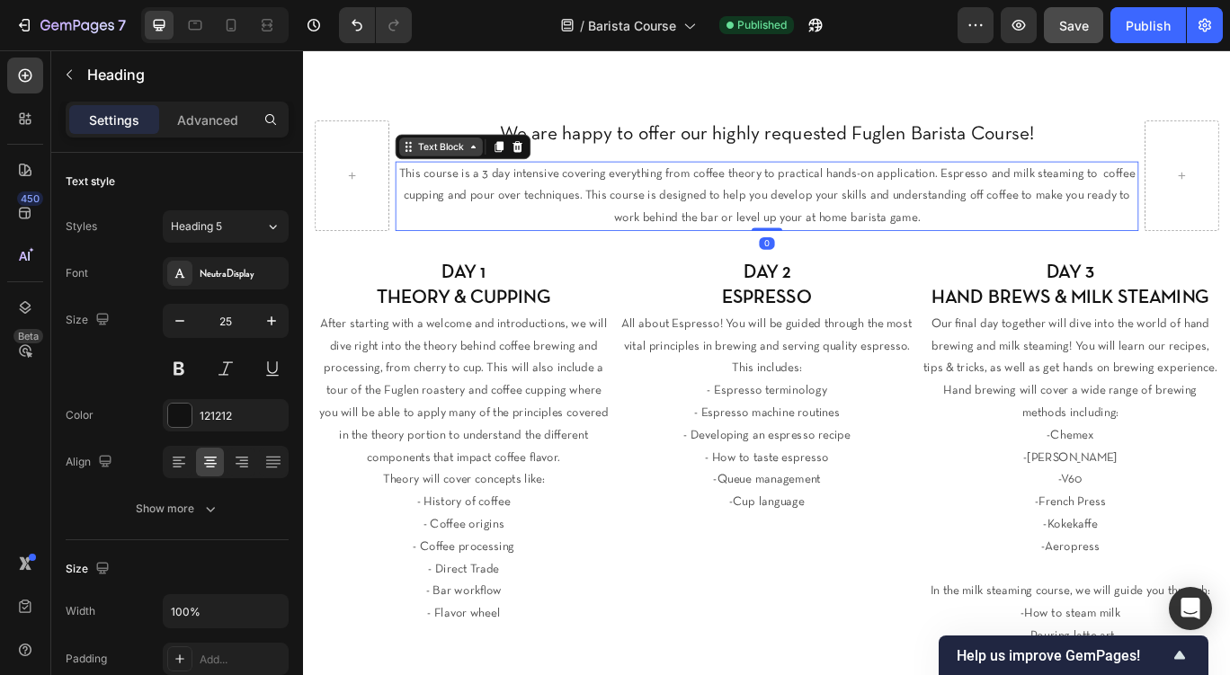
click at [442, 163] on div "Text Block" at bounding box center [463, 163] width 61 height 16
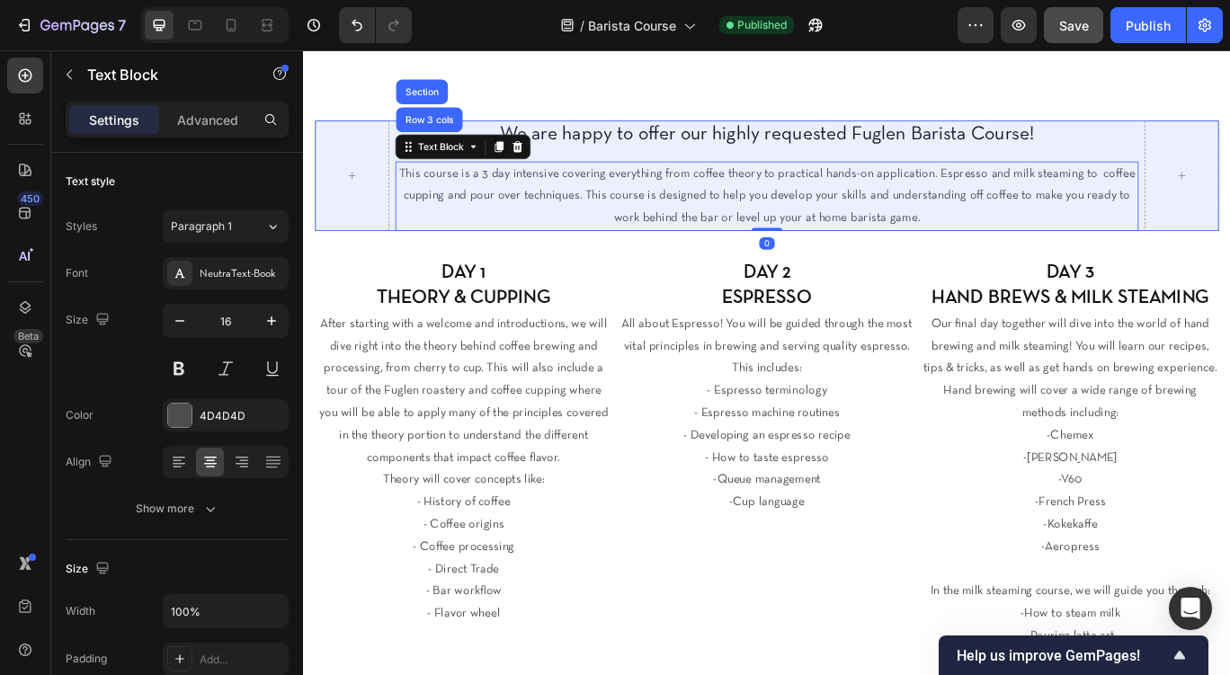
click at [362, 106] on div "⁠⁠⁠⁠⁠⁠⁠ We are happy to offer our highly requested Fuglen Barista Course! Headi…" at bounding box center [842, 504] width 1079 height 889
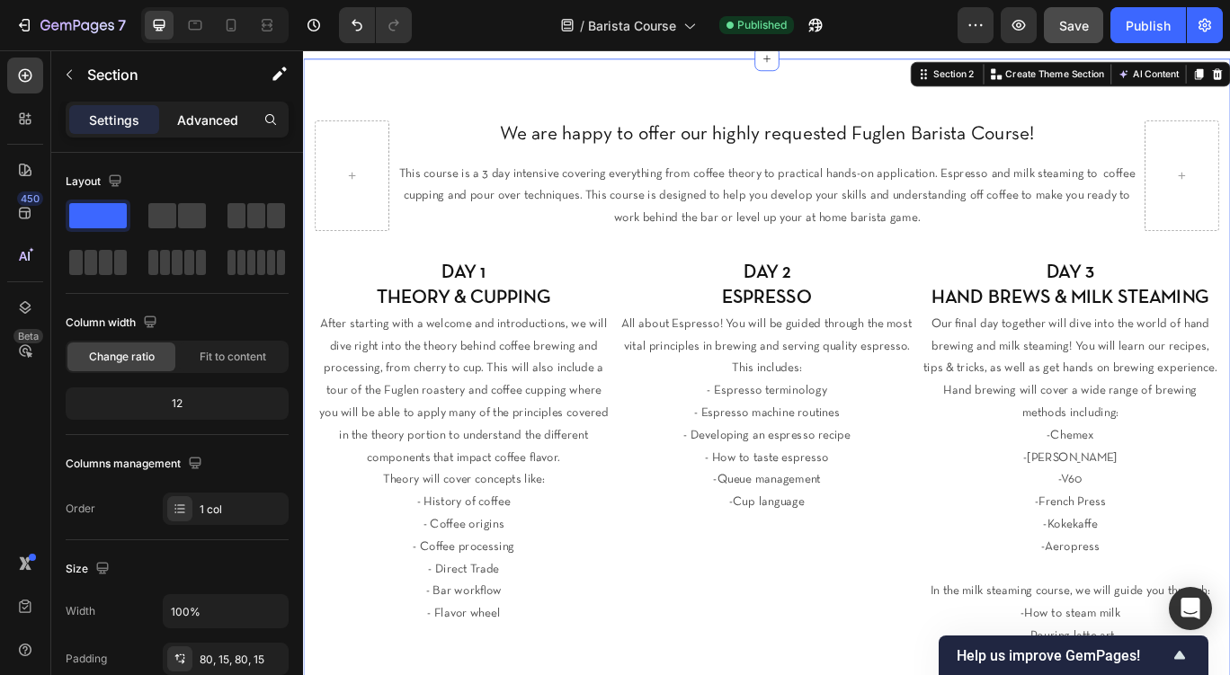
click at [213, 124] on p "Advanced" at bounding box center [207, 120] width 61 height 19
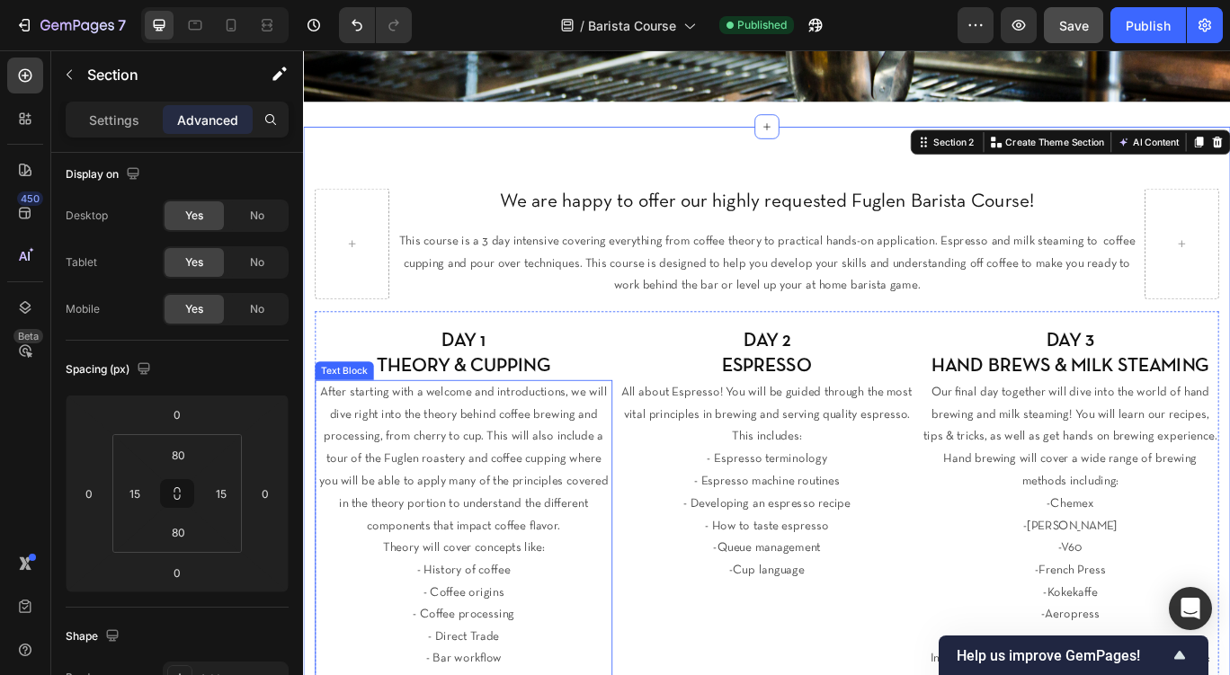
scroll to position [354, 0]
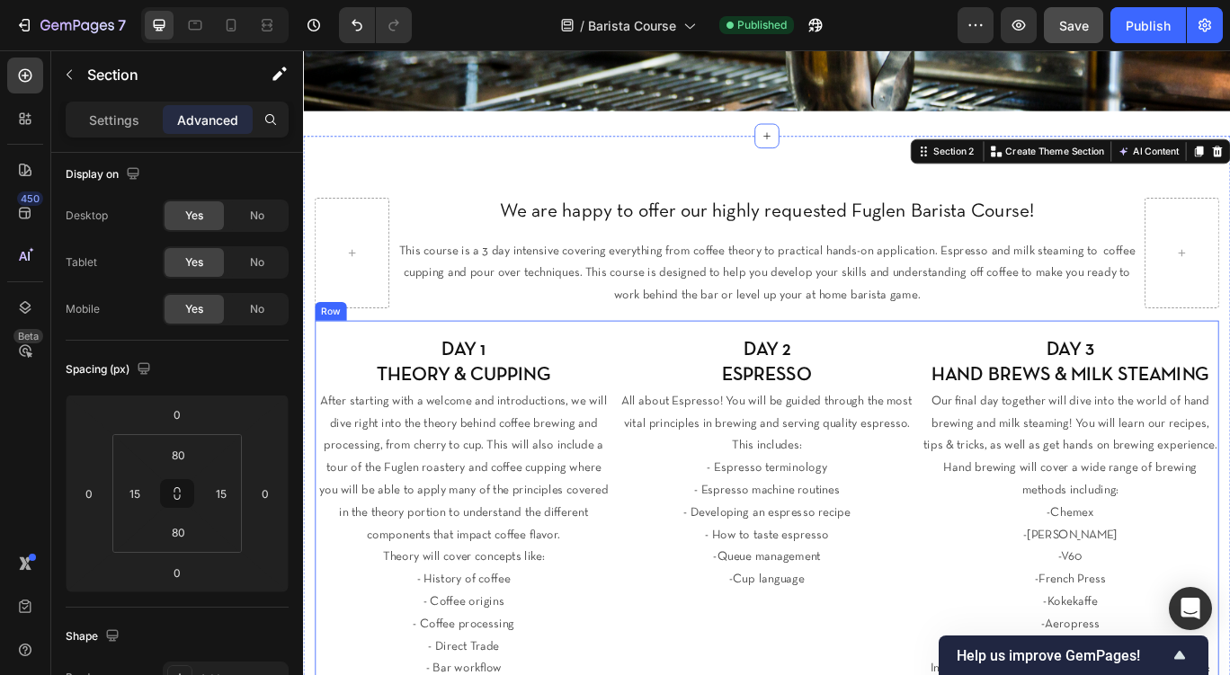
click at [562, 374] on div "DAY 1 THEORY & CUPPING Heading After starting with a welcome and introductions,…" at bounding box center [843, 666] width 1052 height 602
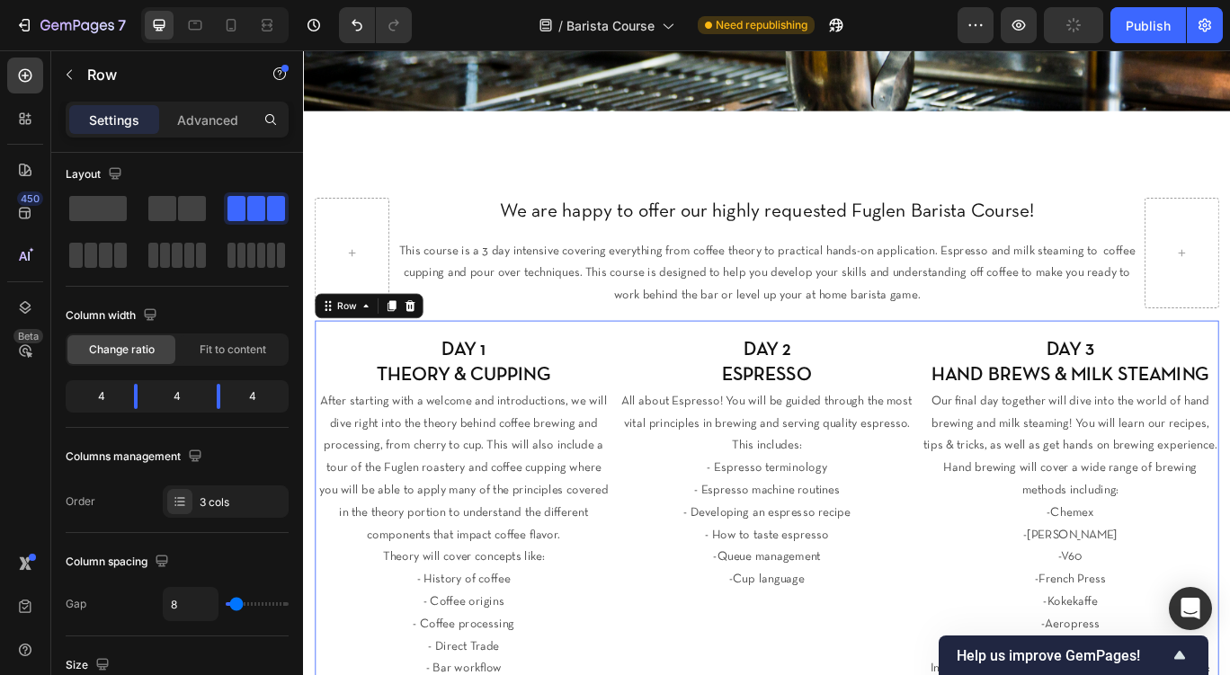
scroll to position [0, 0]
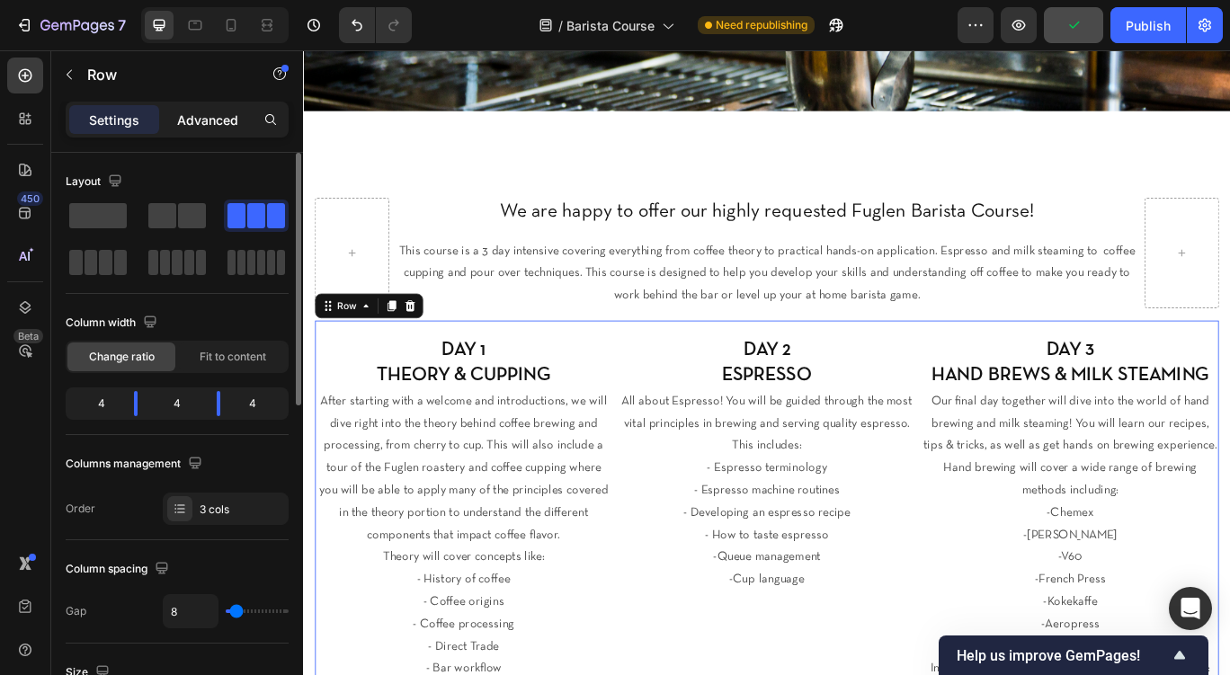
click at [207, 110] on div "Advanced" at bounding box center [208, 119] width 90 height 29
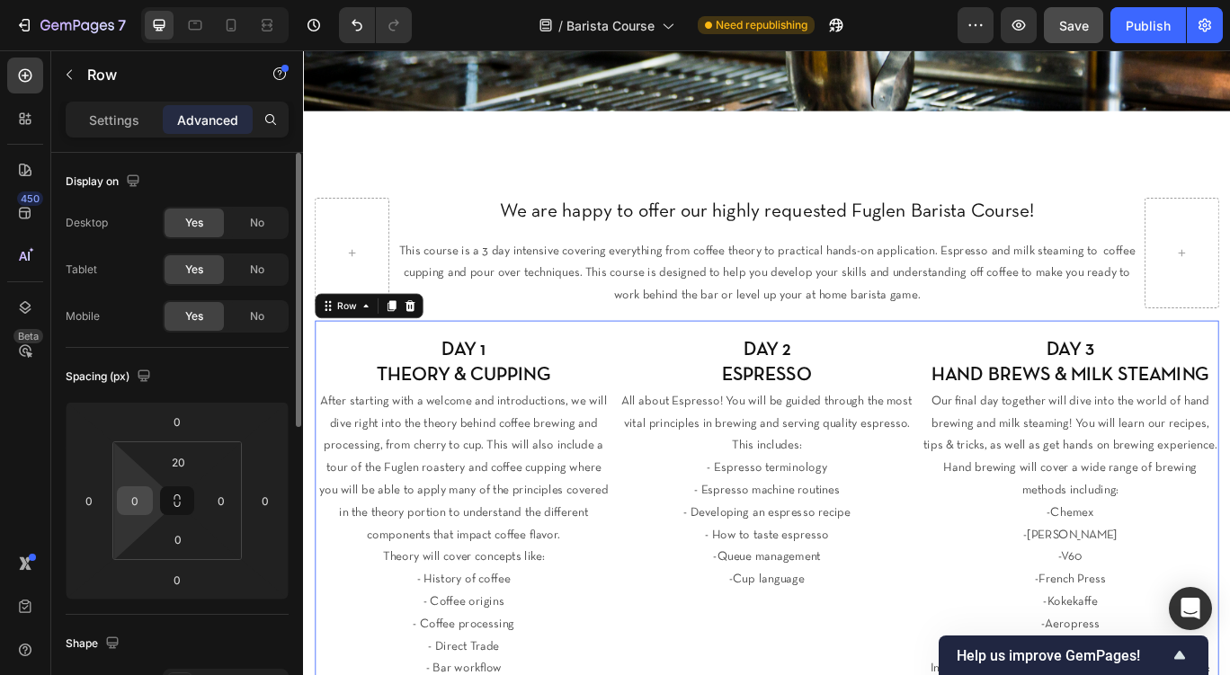
click at [141, 507] on input "0" at bounding box center [134, 500] width 27 height 27
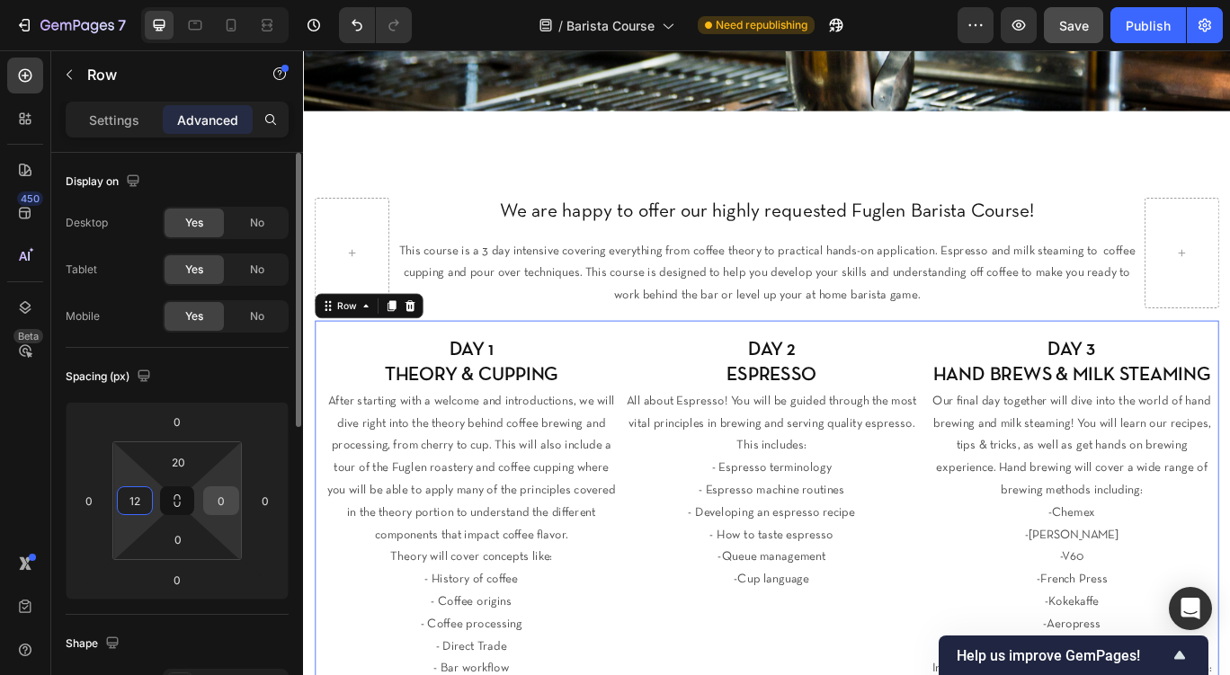
type input "12"
click at [212, 498] on input "0" at bounding box center [221, 500] width 27 height 27
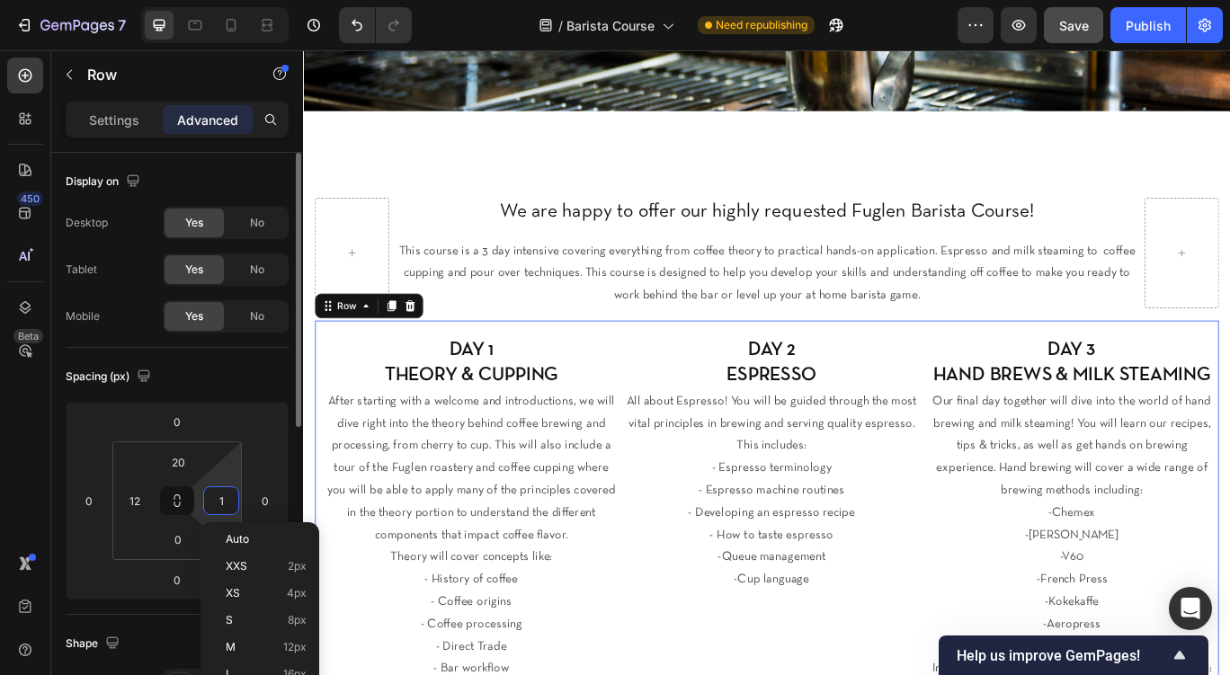
type input "12"
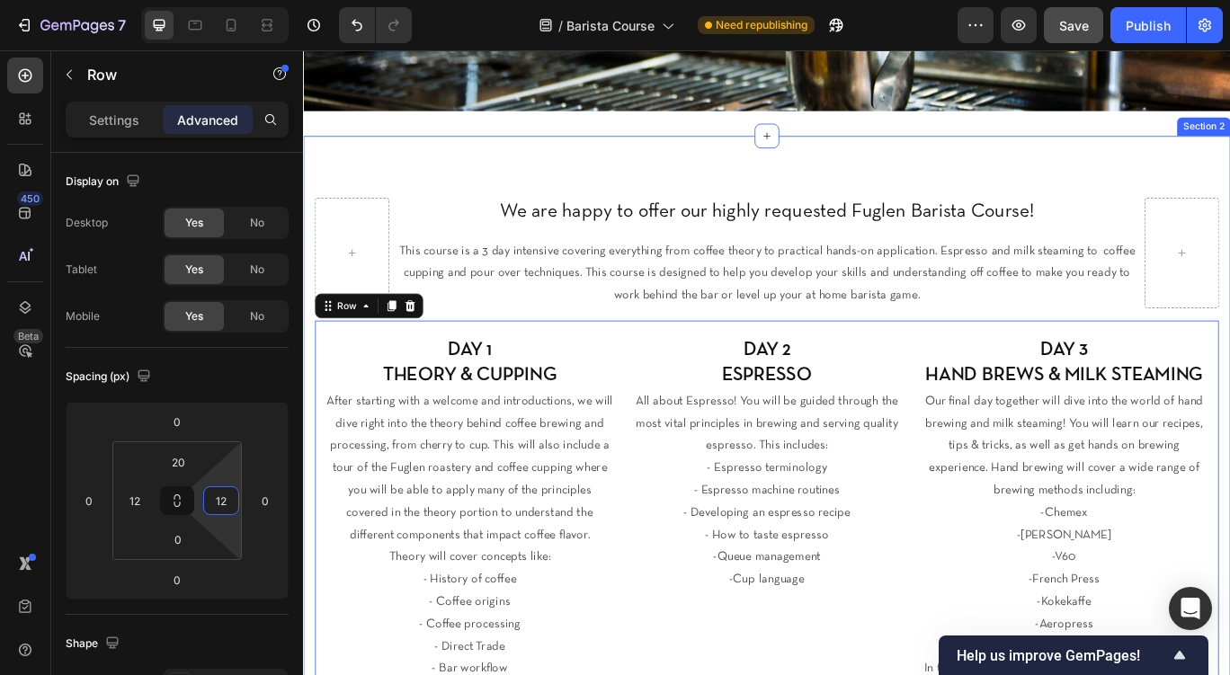
click at [425, 198] on div "⁠⁠⁠⁠⁠⁠⁠ We are happy to offer our highly requested Fuglen Barista Course! Headi…" at bounding box center [842, 594] width 1079 height 889
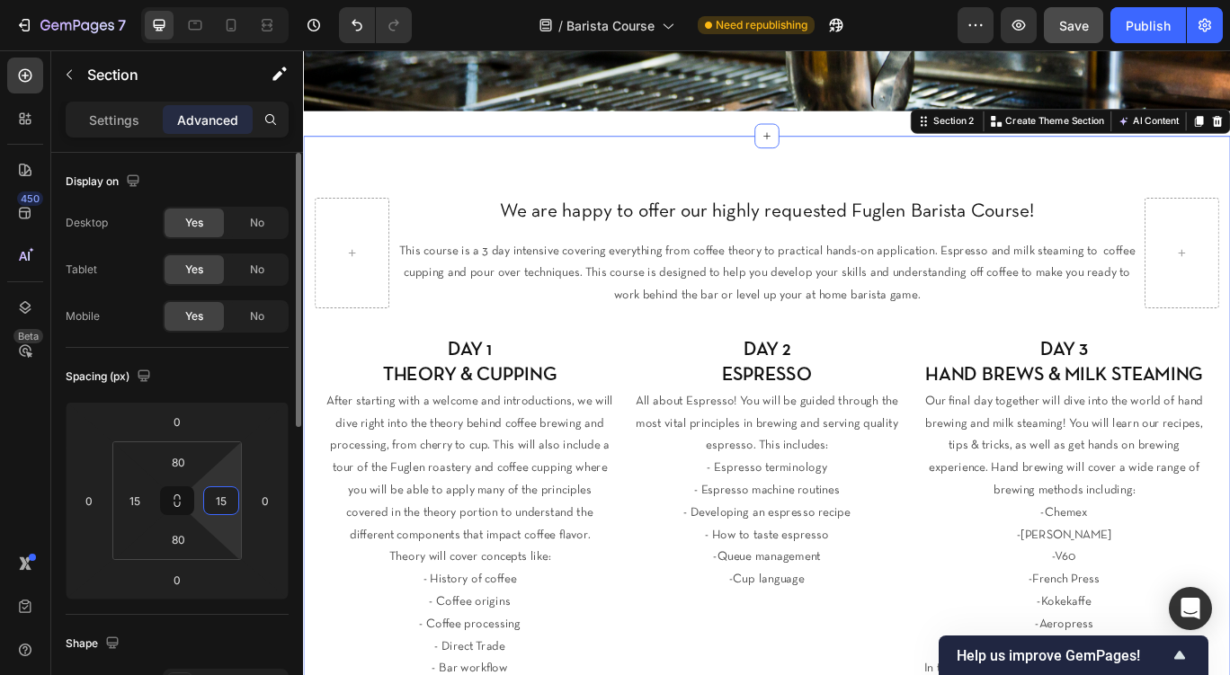
click at [222, 509] on input "15" at bounding box center [221, 500] width 27 height 27
type input "12"
click at [130, 500] on input "15" at bounding box center [134, 500] width 27 height 27
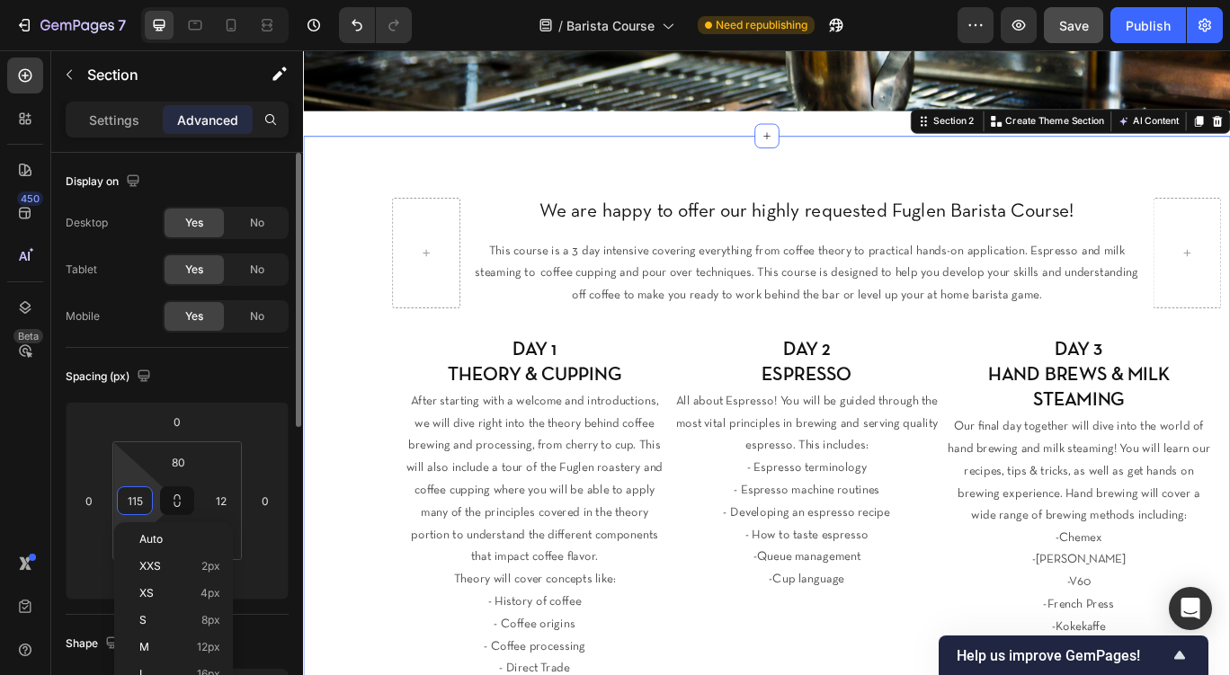
type input "2"
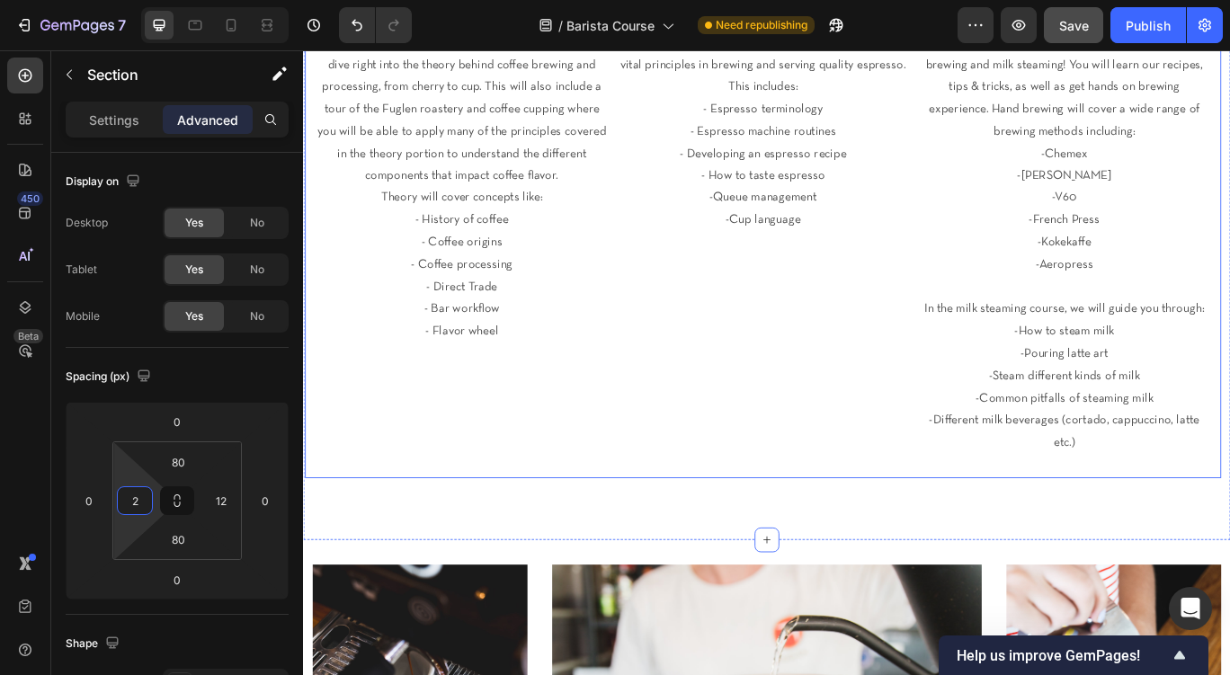
scroll to position [875, 0]
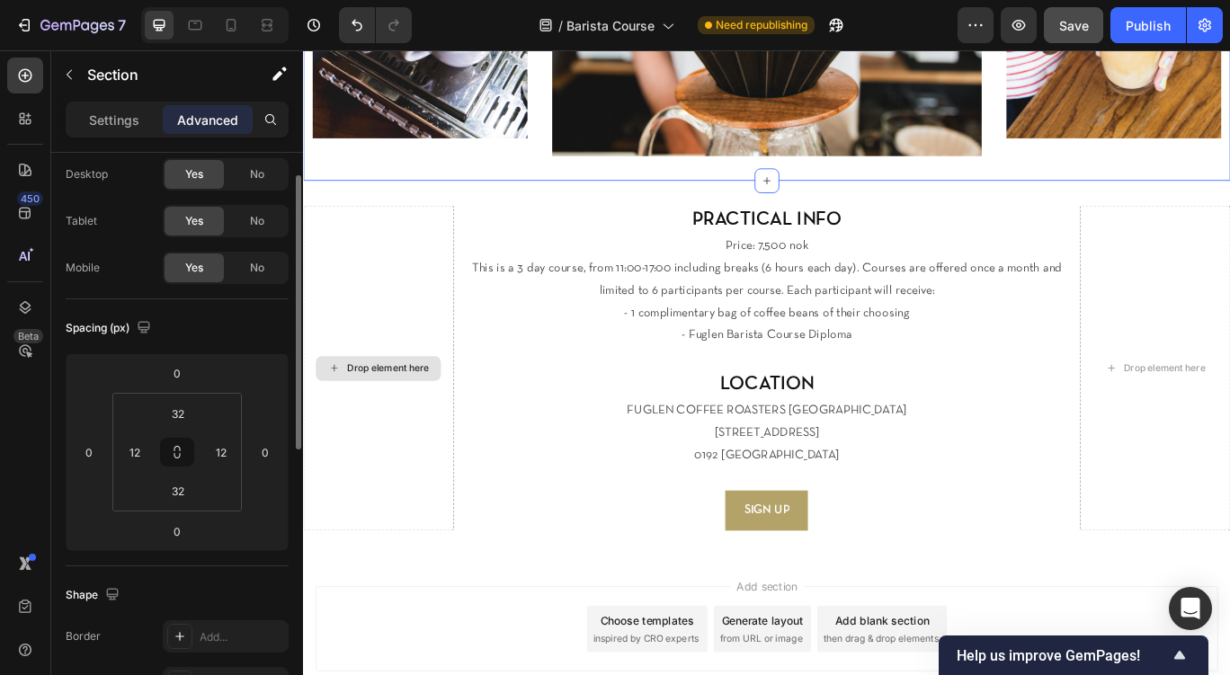
scroll to position [1639, 0]
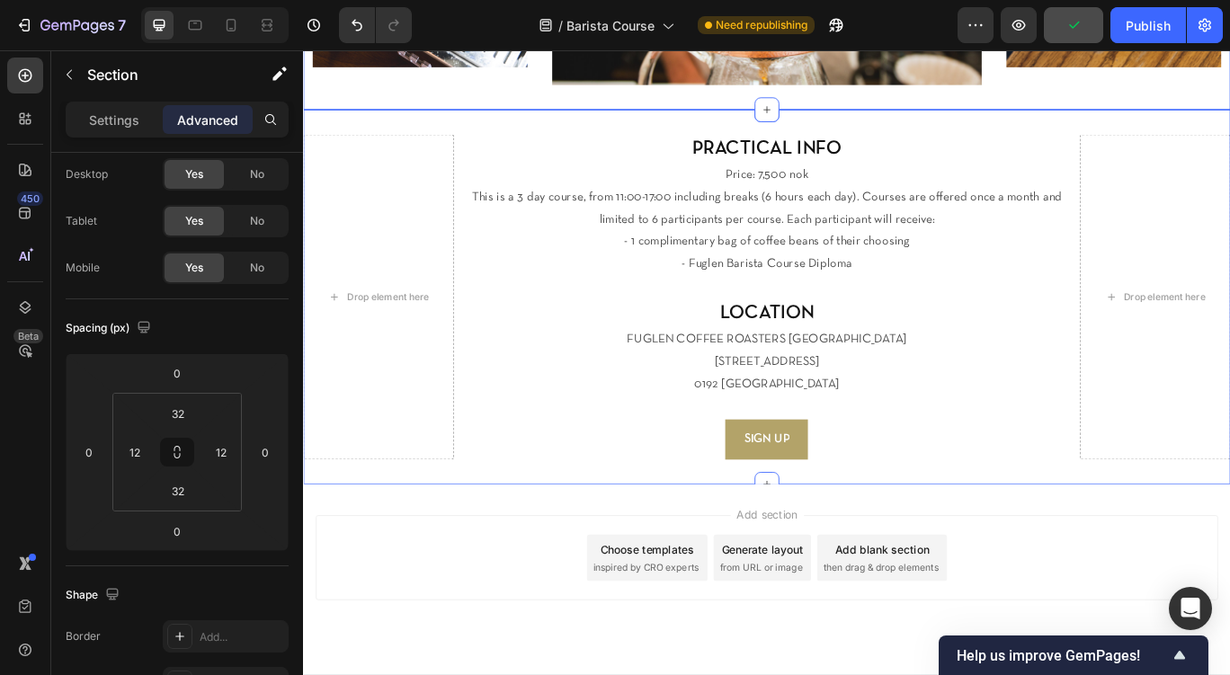
click at [490, 120] on div "Drop element here PRACTICAL INFO Heading Price: 7,500 nok This is a 3 day cours…" at bounding box center [842, 338] width 1079 height 437
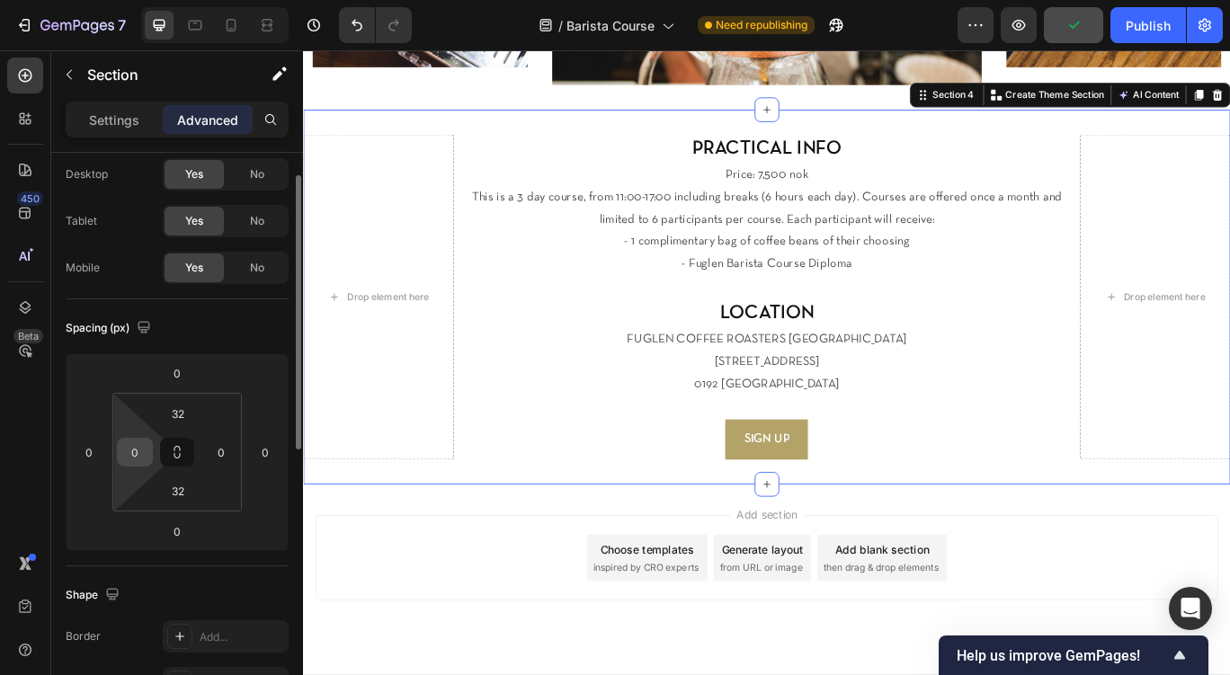
click at [139, 467] on div "0" at bounding box center [135, 452] width 36 height 29
click at [139, 449] on input "0" at bounding box center [134, 452] width 27 height 27
type input "12"
click at [215, 449] on input "0" at bounding box center [221, 452] width 27 height 27
type input "12"
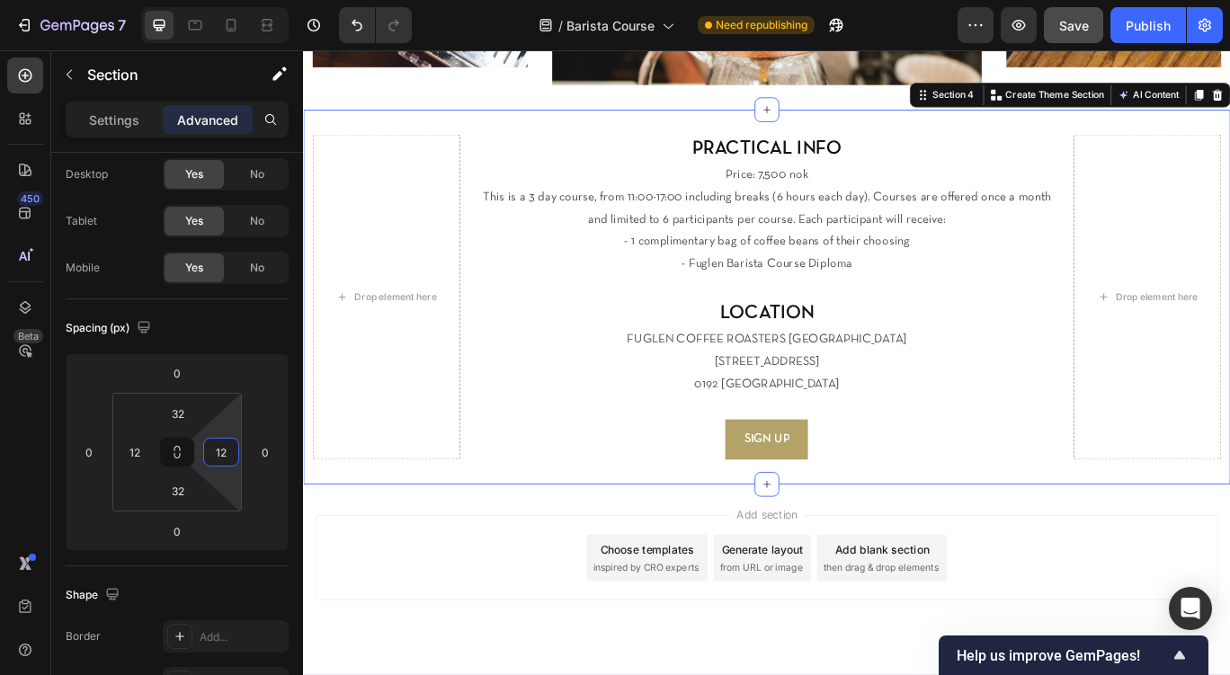
scroll to position [1676, 0]
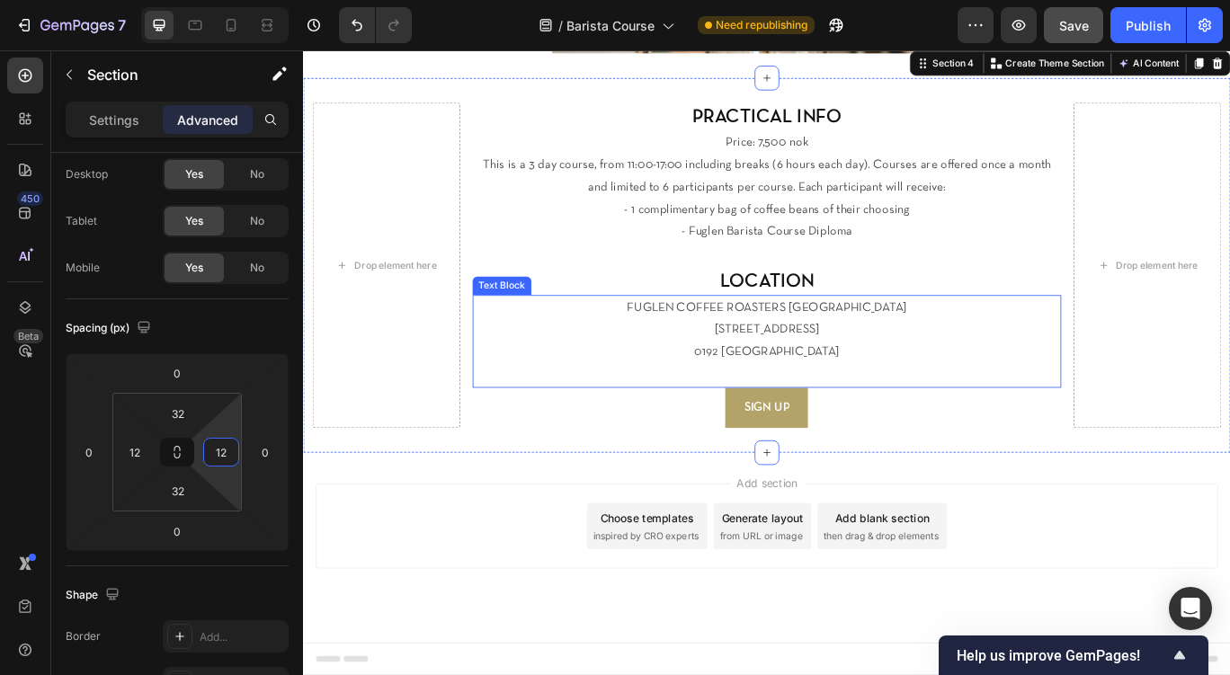
click at [854, 309] on h2 "LOCATION" at bounding box center [843, 319] width 686 height 33
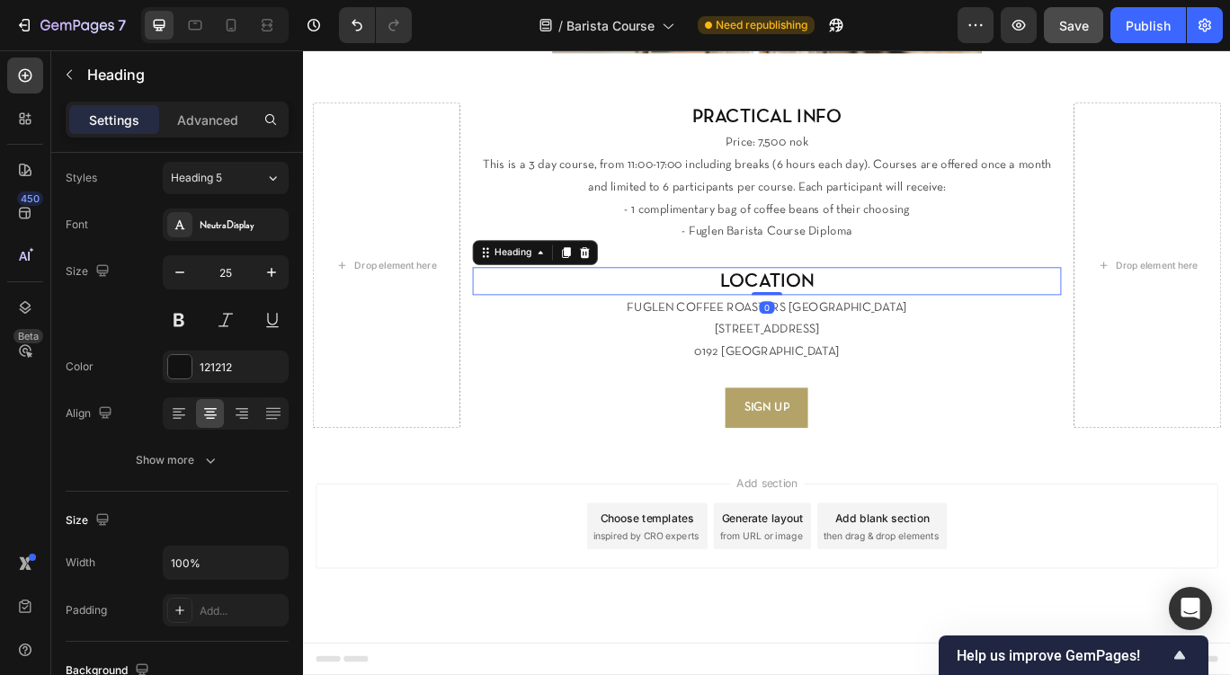
click at [854, 309] on h2 "LOCATION" at bounding box center [843, 319] width 686 height 33
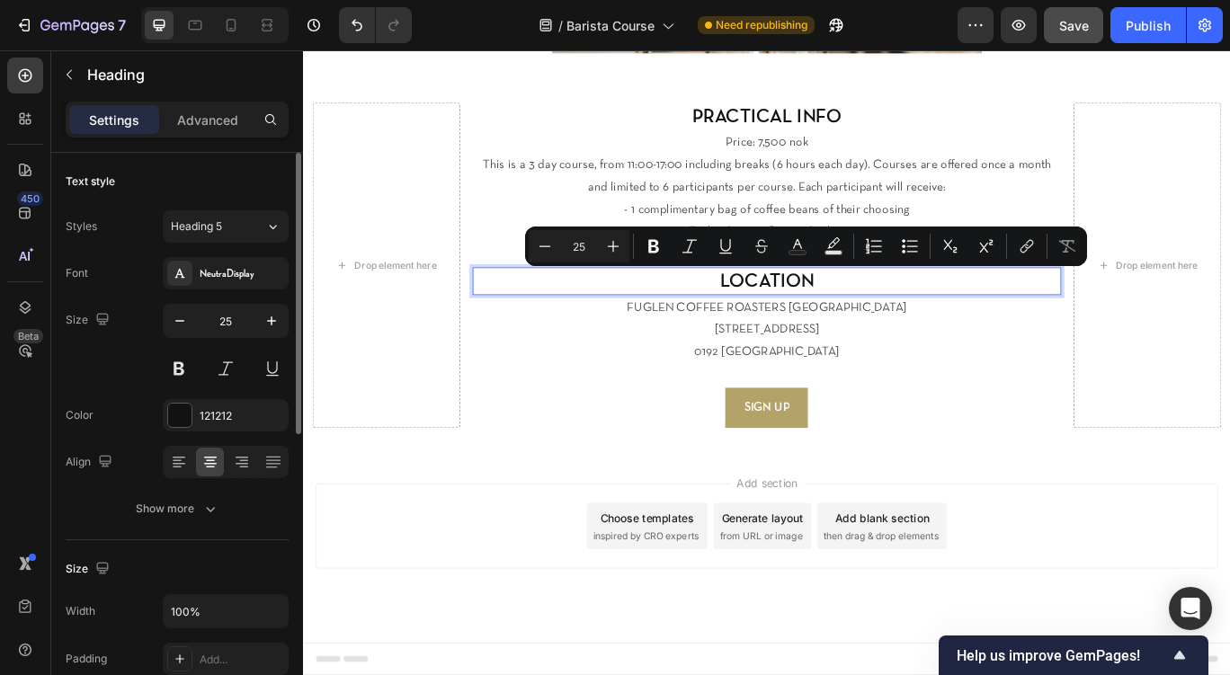
click at [900, 379] on p "[STREET_ADDRESS]" at bounding box center [843, 376] width 683 height 26
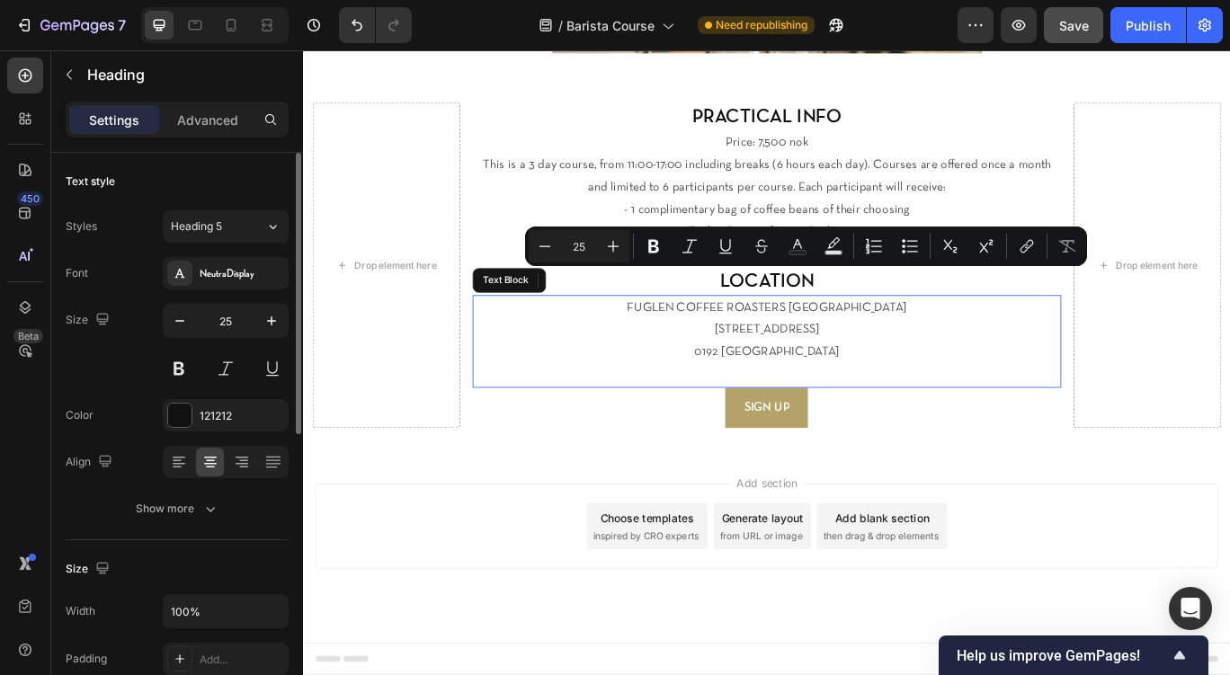
click at [900, 379] on p "[STREET_ADDRESS]" at bounding box center [843, 376] width 683 height 26
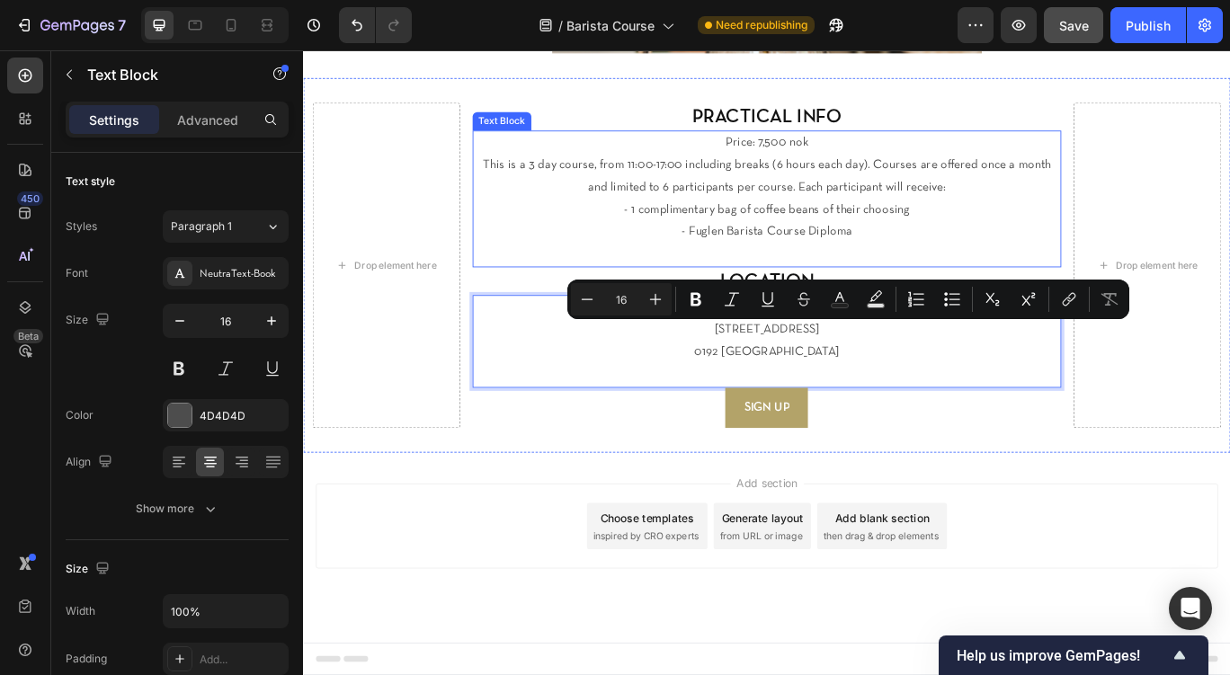
click at [884, 226] on p "- 1 complimentary bag of coffee beans of their choosing" at bounding box center [843, 237] width 683 height 26
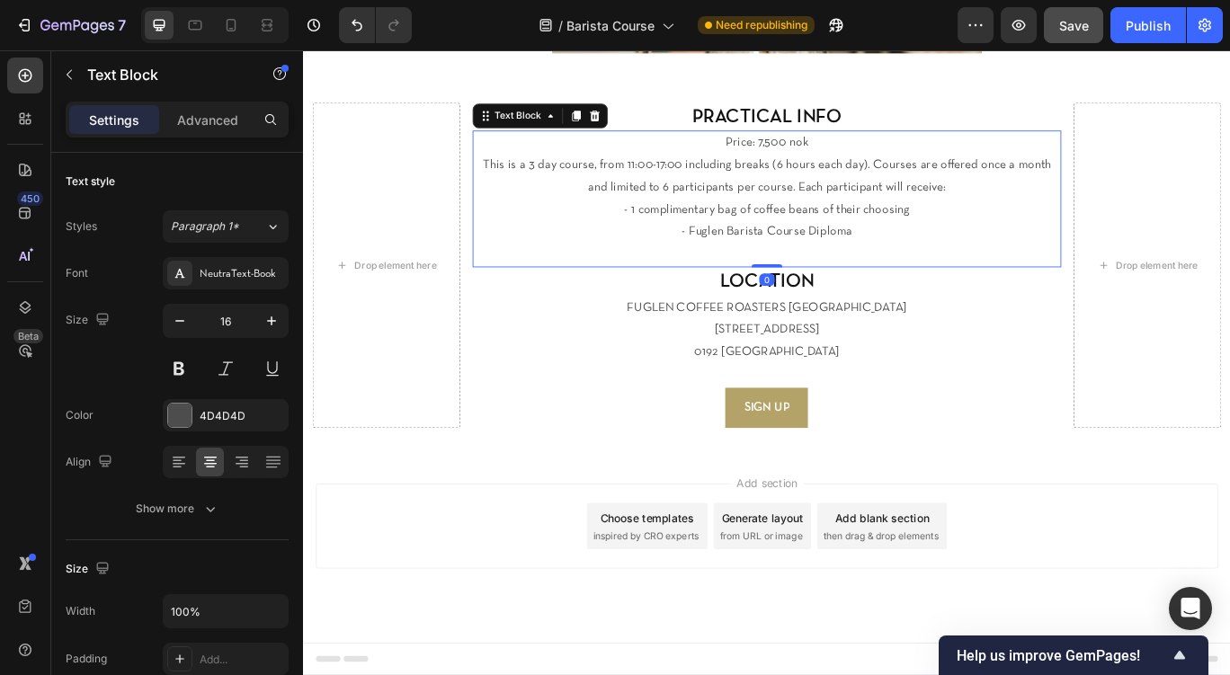
click at [884, 226] on p "- 1 complimentary bag of coffee beans of their choosing" at bounding box center [843, 237] width 683 height 26
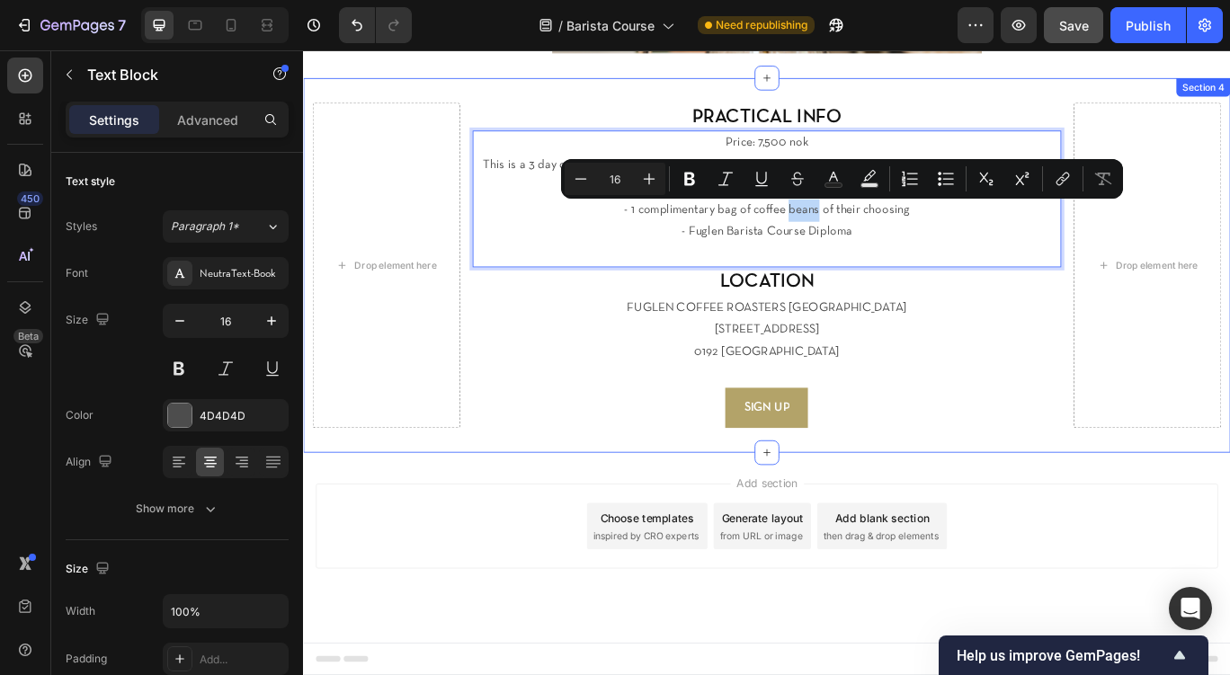
click at [922, 103] on div "Drop element here PRACTICAL INFO Heading Price: 7,500 nok This is a 3 day cours…" at bounding box center [842, 301] width 1079 height 437
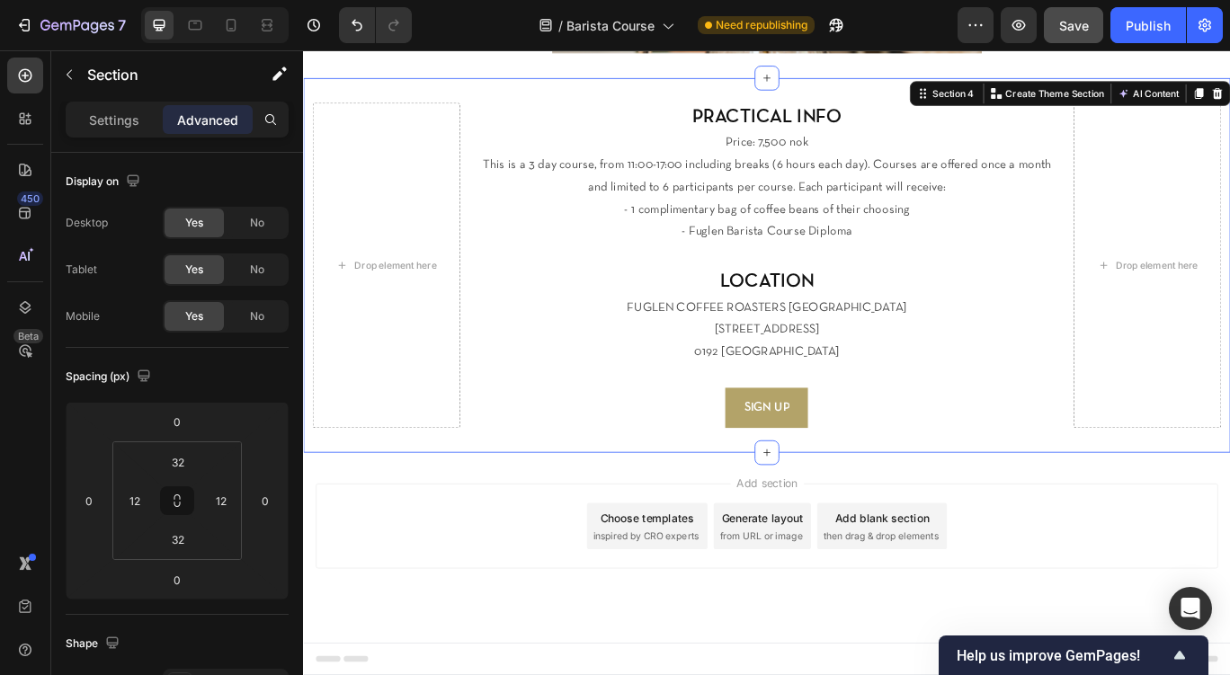
click at [921, 120] on h2 "PRACTICAL INFO" at bounding box center [843, 128] width 686 height 33
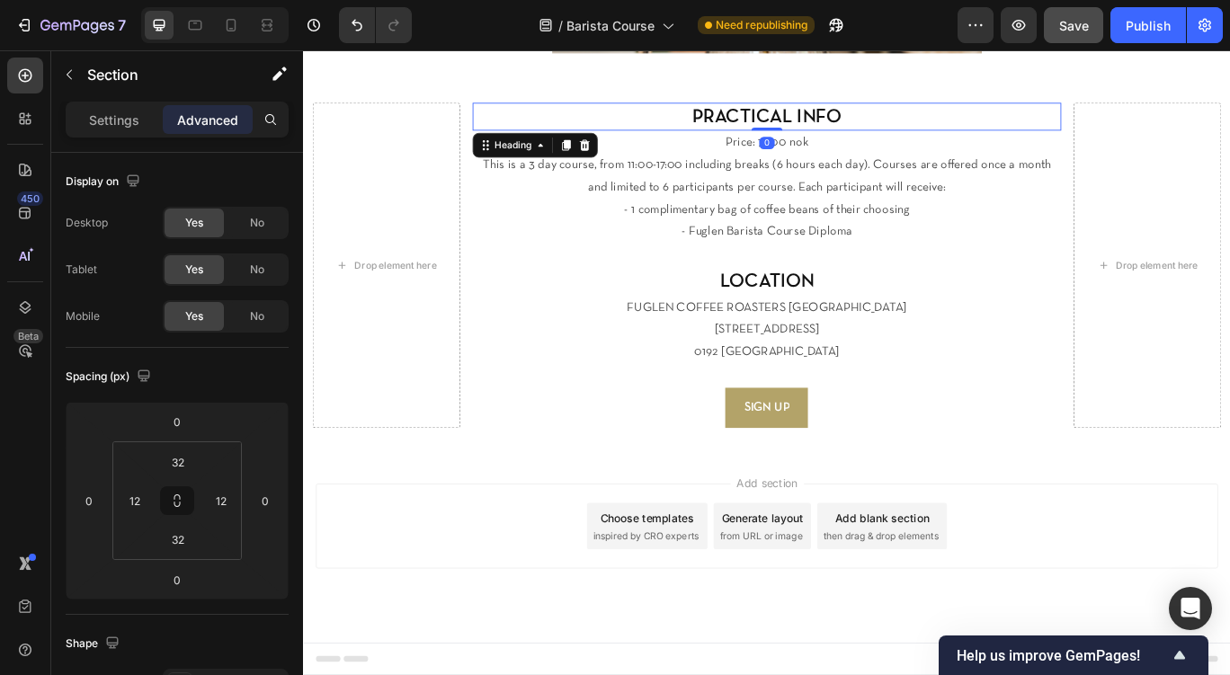
click at [921, 120] on h2 "PRACTICAL INFO" at bounding box center [843, 128] width 686 height 33
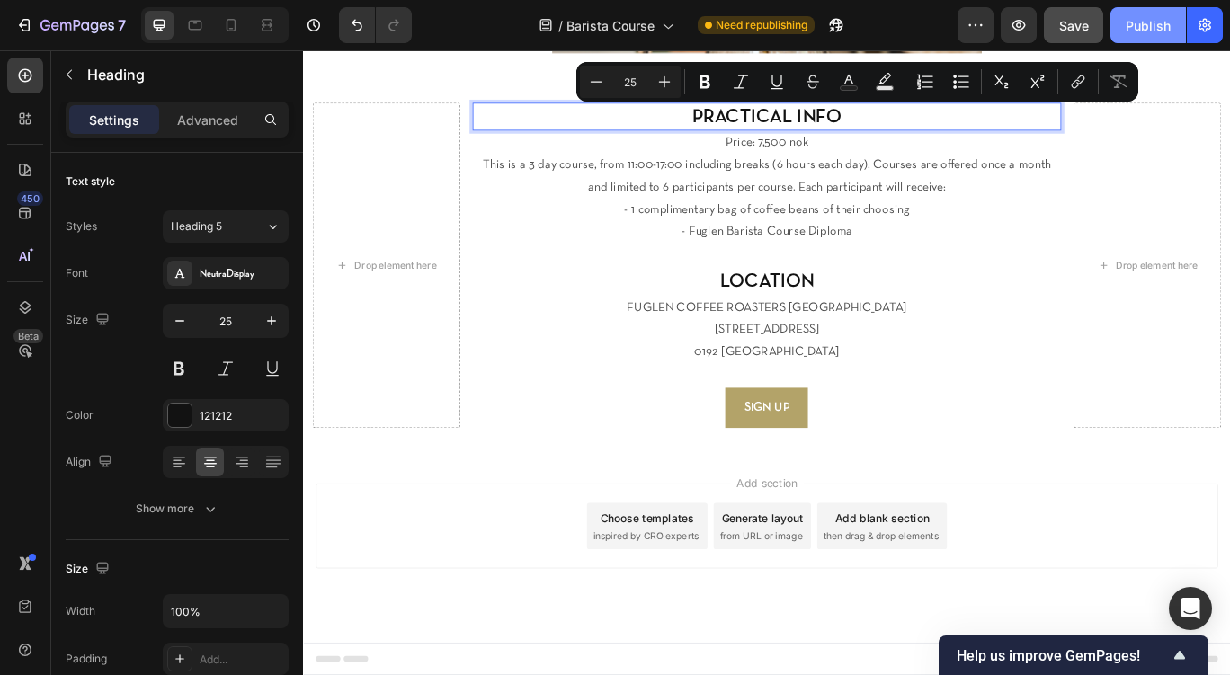
click at [1149, 27] on div "Publish" at bounding box center [1148, 25] width 45 height 19
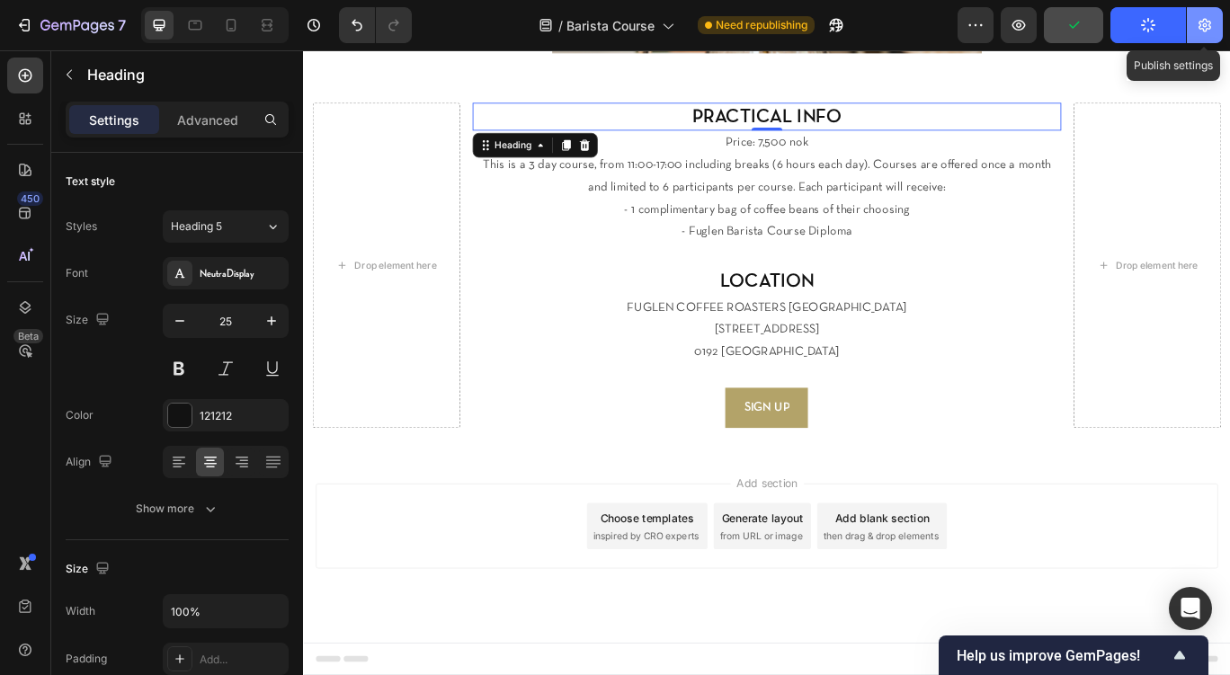
click at [1206, 27] on icon "button" at bounding box center [1205, 25] width 4 height 4
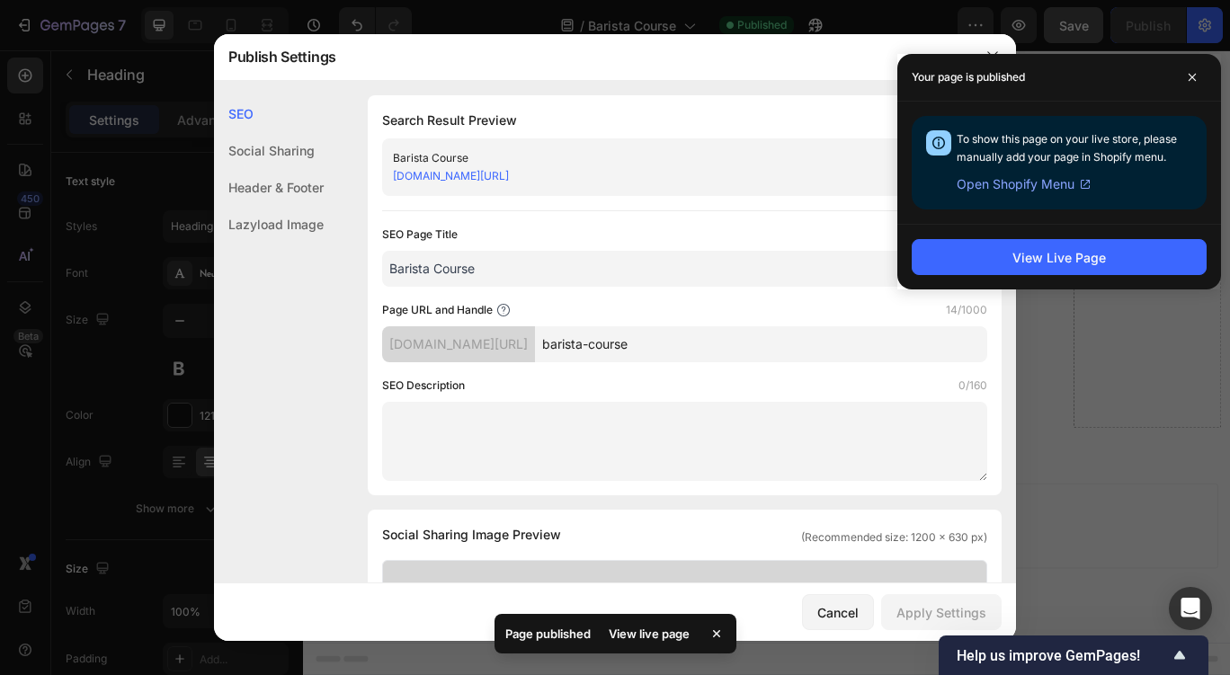
drag, startPoint x: 661, startPoint y: 176, endPoint x: 745, endPoint y: 174, distance: 83.7
click at [745, 174] on div "fuglencoffee.myshopify.com/pages/barista-course" at bounding box center [670, 176] width 554 height 18
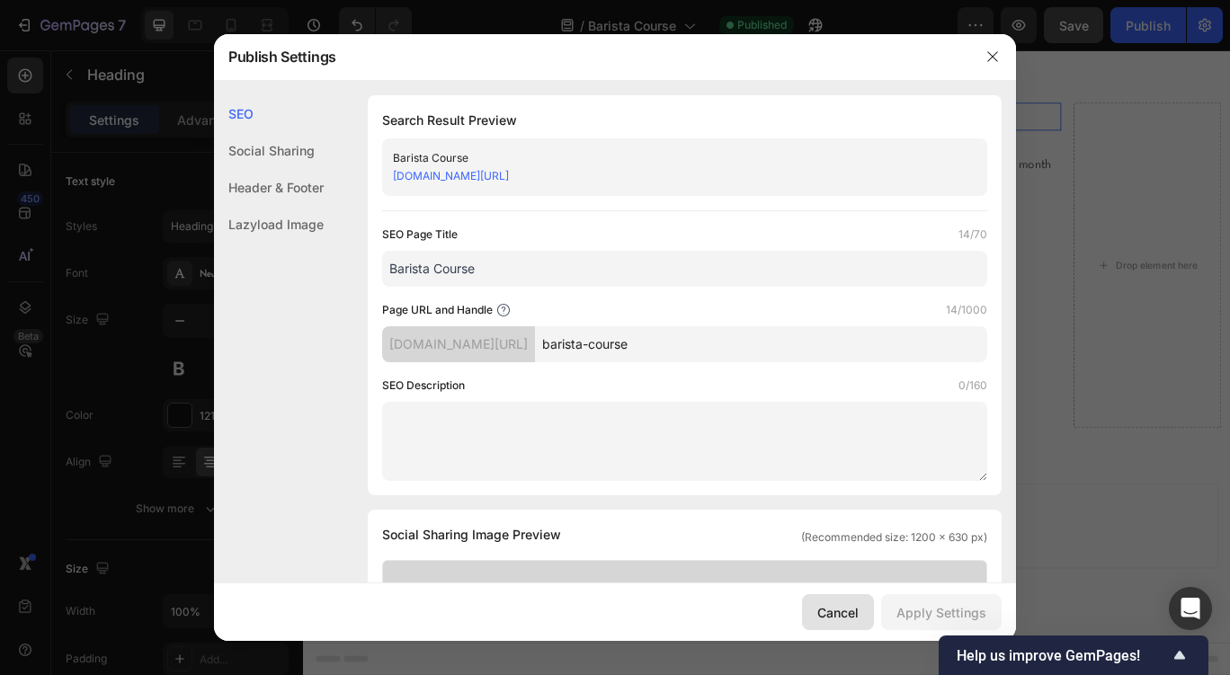
click at [832, 617] on div "Cancel" at bounding box center [838, 612] width 41 height 19
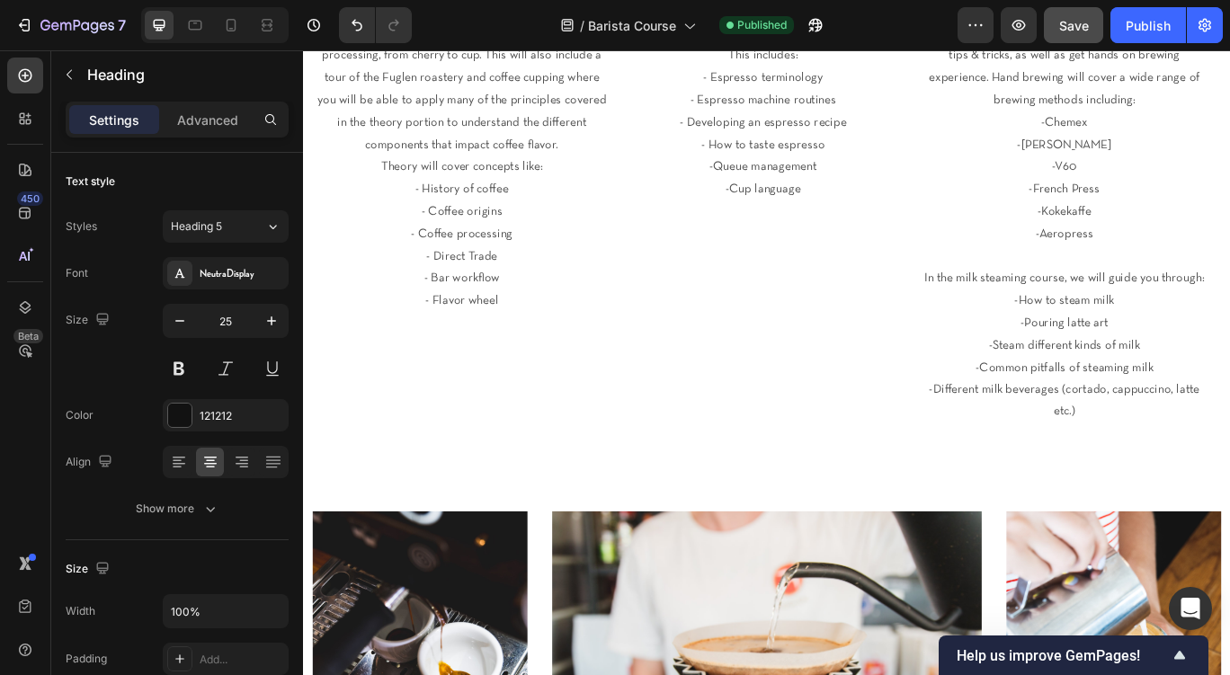
scroll to position [814, 0]
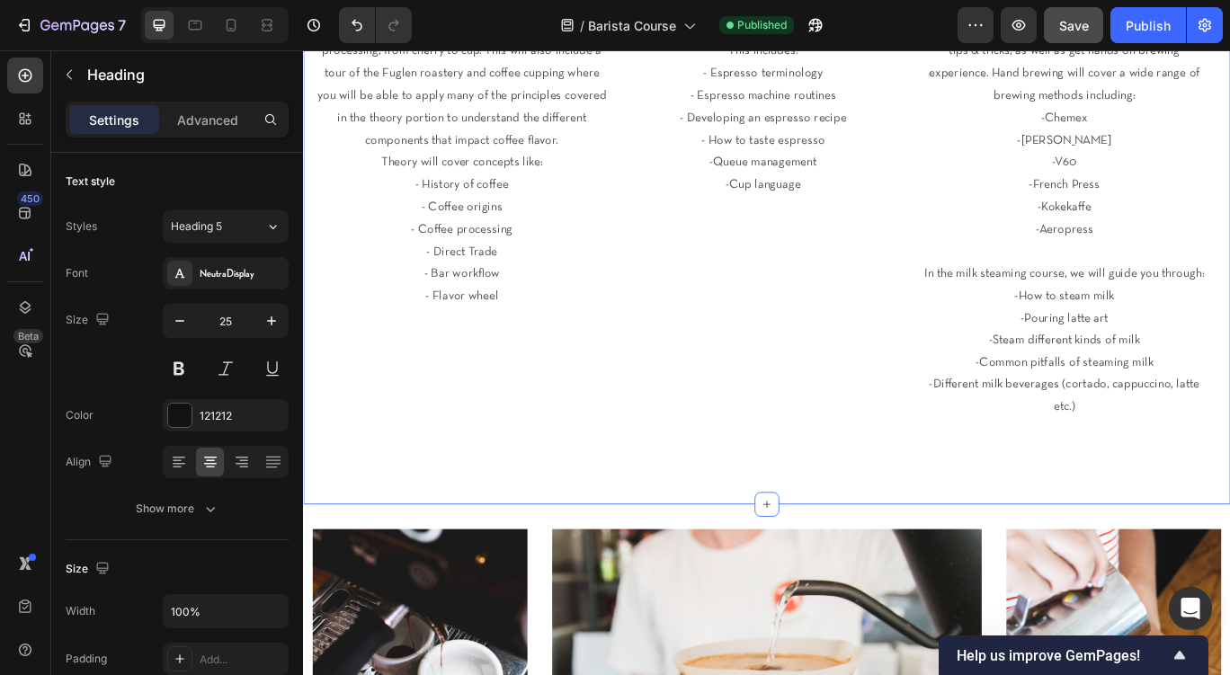
click at [867, 486] on div "We are happy to offer our highly requested Fuglen Barista Course! Heading This …" at bounding box center [842, 135] width 1079 height 889
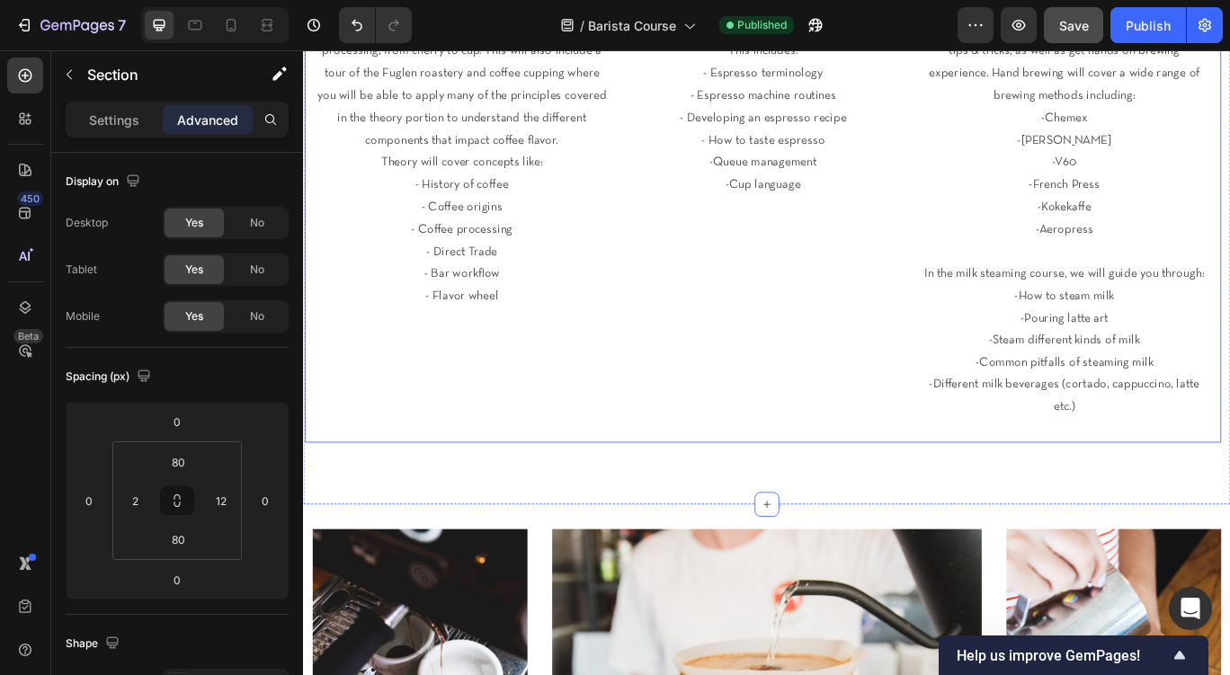
click at [878, 309] on div "DAY 2 ESPRESSO Heading All about Espresso! You will be guided through the most …" at bounding box center [838, 216] width 344 height 584
click at [472, 453] on div "DAY 1 THEORY & CUPPING Heading After starting with a welcome and introductions,…" at bounding box center [488, 216] width 344 height 584
click at [463, 523] on div "We are happy to offer our highly requested Fuglen Barista Course! Heading This …" at bounding box center [842, 135] width 1079 height 889
click at [174, 541] on input "80" at bounding box center [178, 539] width 36 height 27
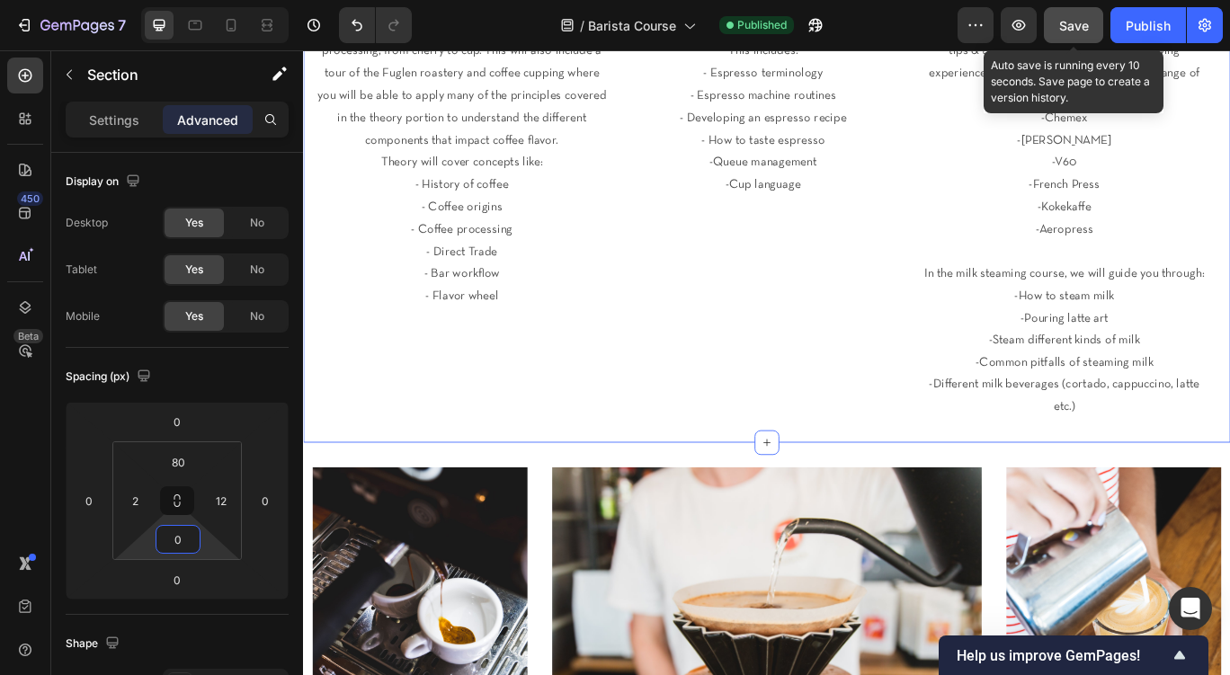
type input "0"
click at [1081, 17] on div "Save" at bounding box center [1074, 25] width 30 height 19
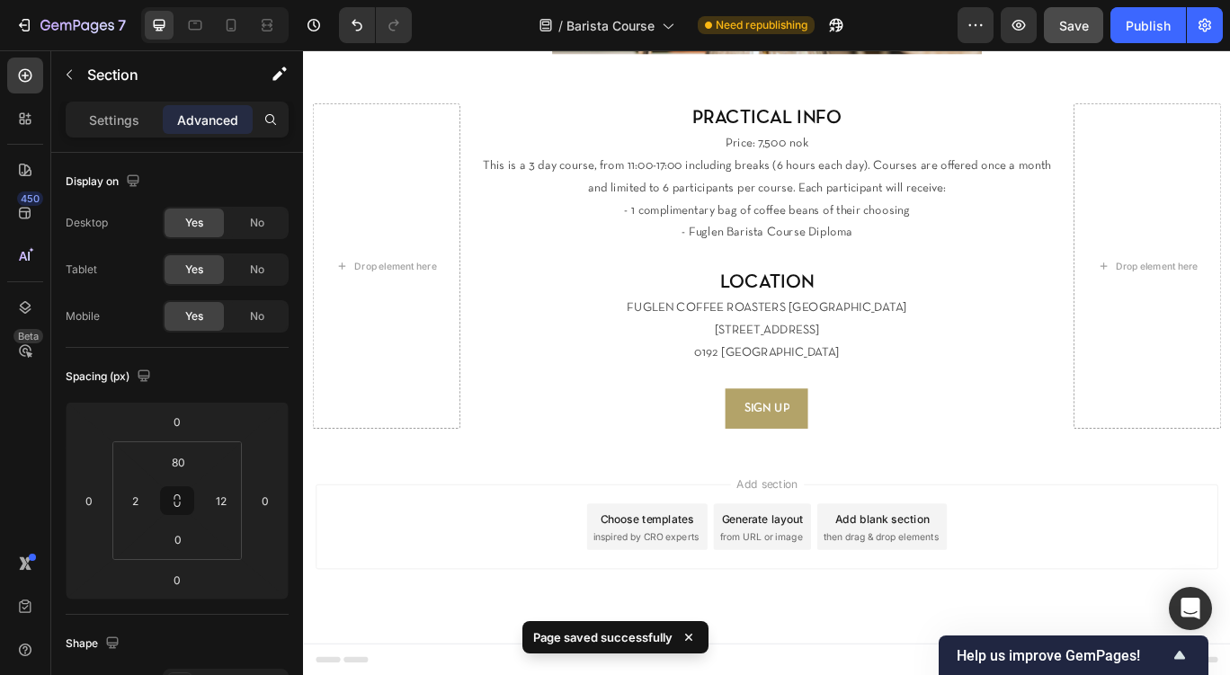
scroll to position [1604, 0]
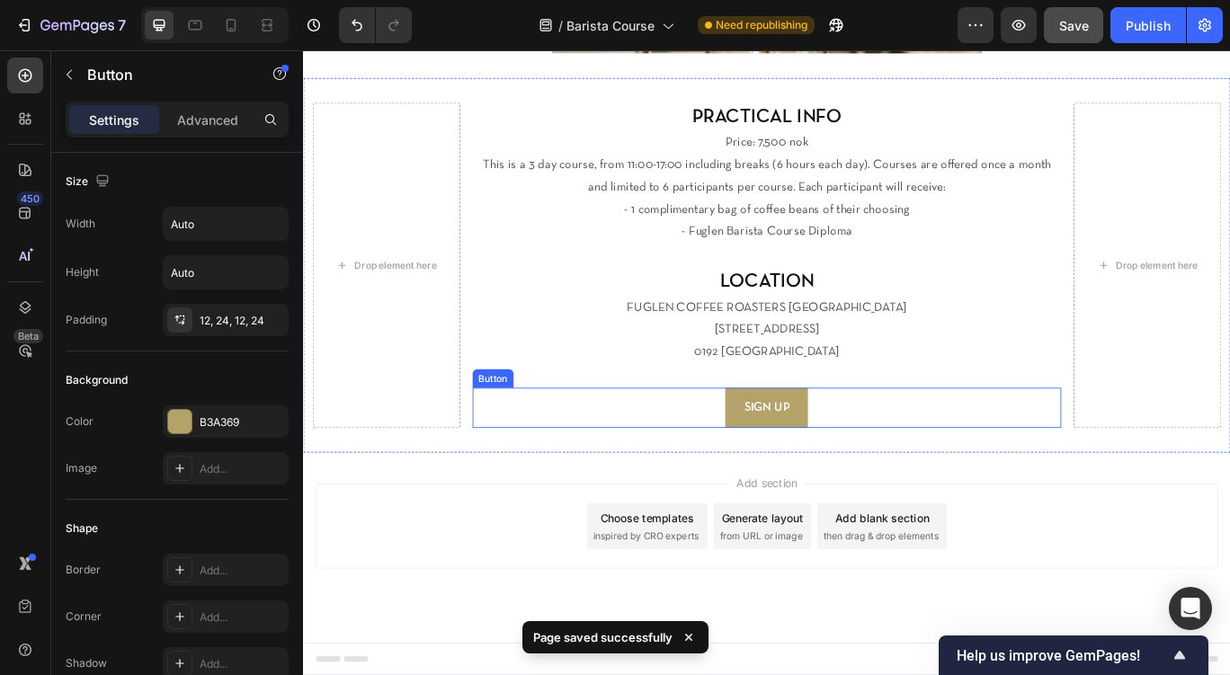
click at [768, 472] on div "SIGN UP Button" at bounding box center [843, 467] width 686 height 48
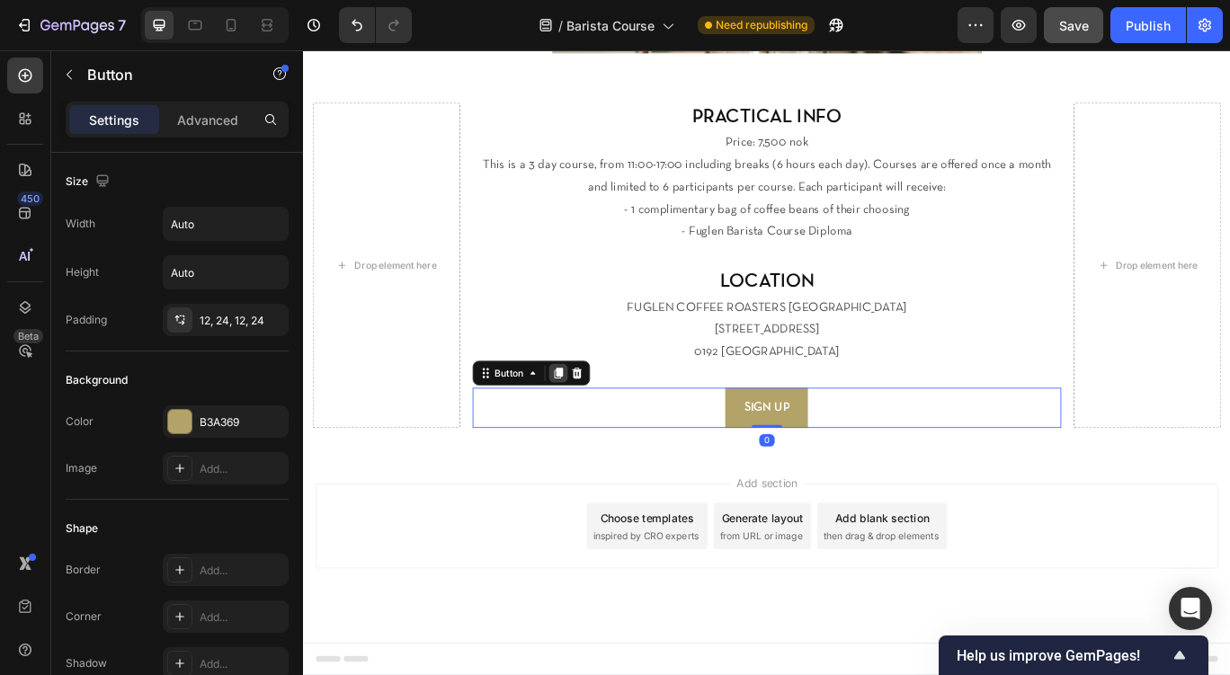
click at [596, 429] on icon at bounding box center [600, 426] width 14 height 14
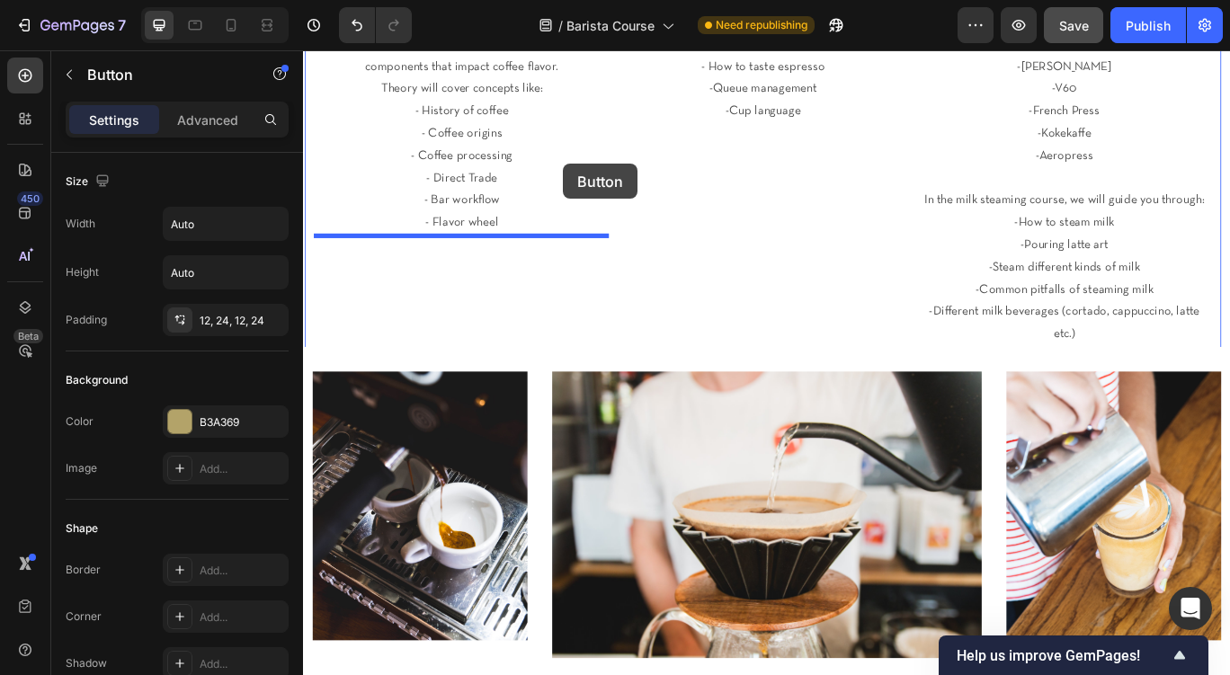
scroll to position [865, 0]
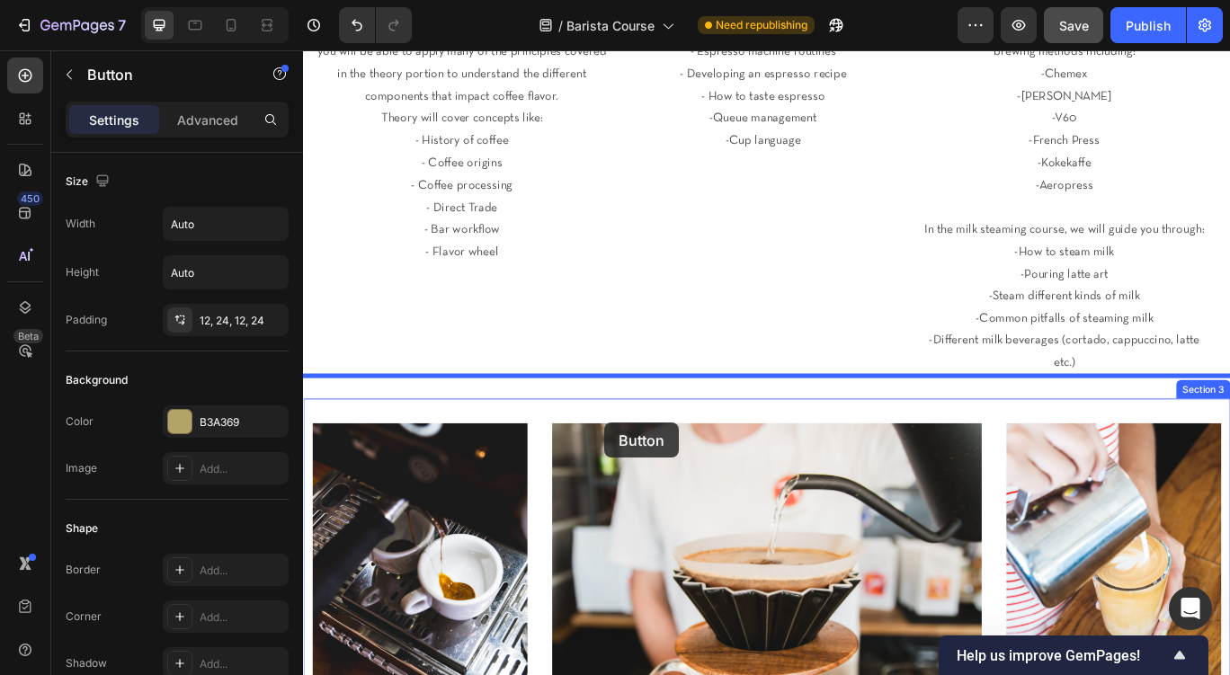
drag, startPoint x: 520, startPoint y: 513, endPoint x: 607, endPoint y: 422, distance: 125.9
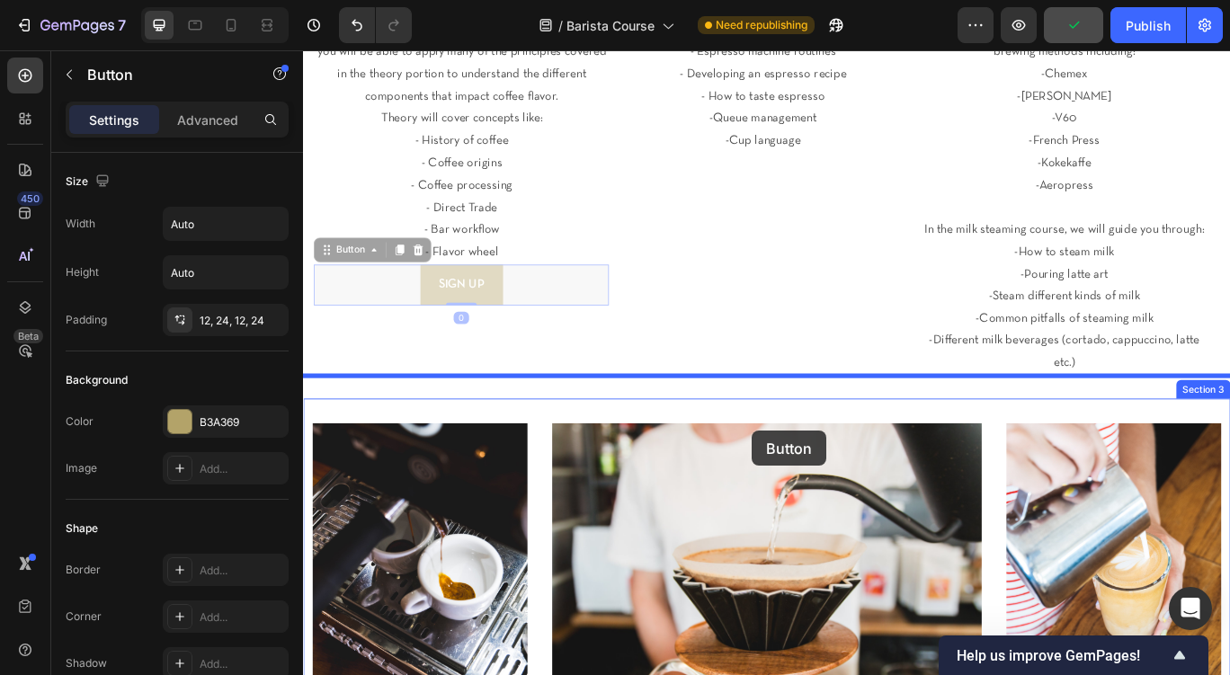
drag, startPoint x: 343, startPoint y: 282, endPoint x: 752, endPoint y: 431, distance: 435.3
click at [752, 431] on div "Header We are happy to offer our highly requested Fuglen Barista Course! Headin…" at bounding box center [842, 387] width 1079 height 2405
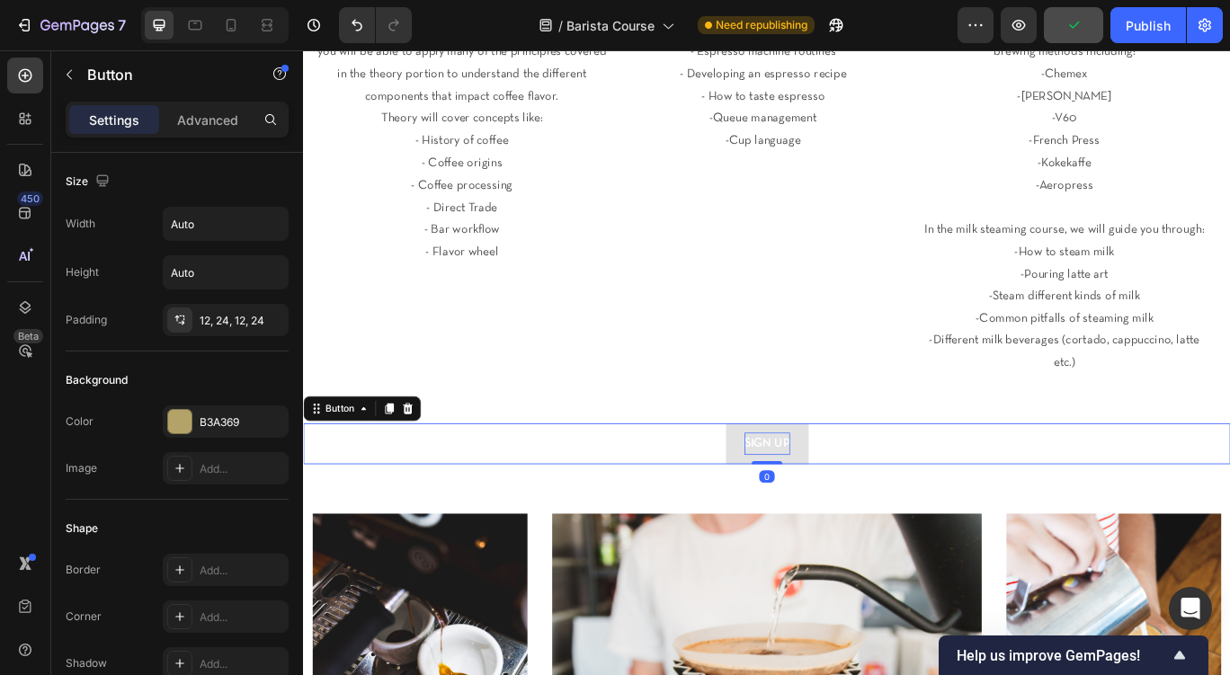
click at [850, 496] on p "SIGN UP" at bounding box center [843, 509] width 53 height 26
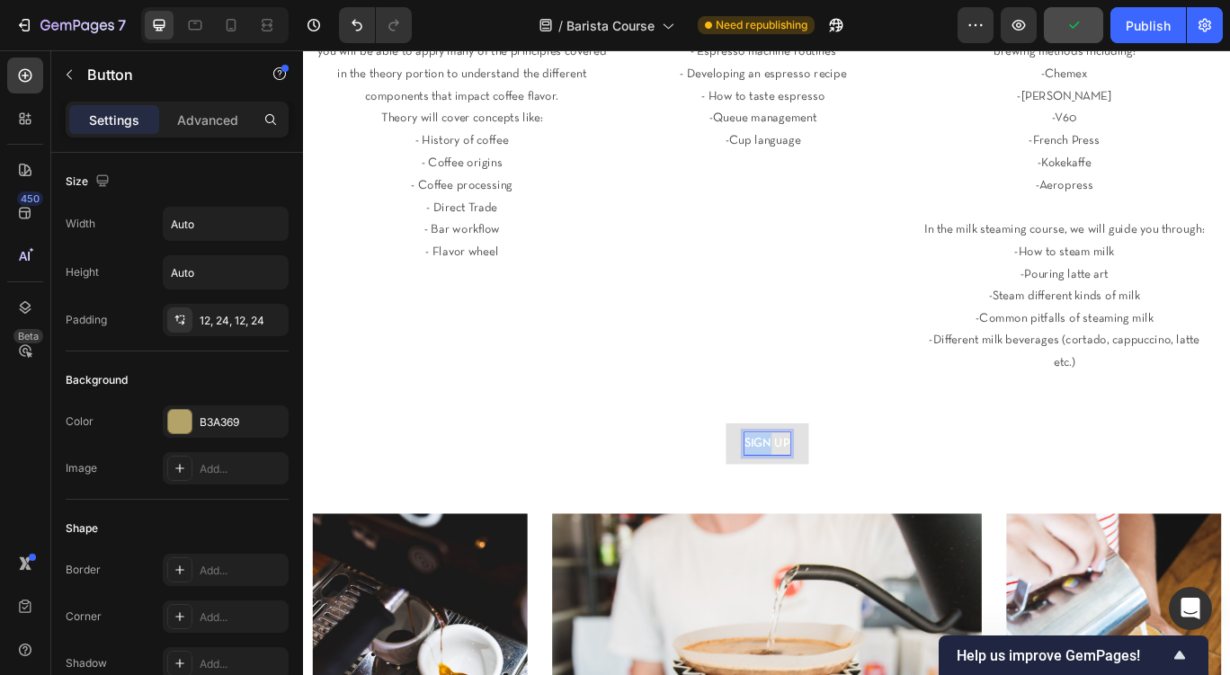
click at [850, 496] on p "SIGN UP" at bounding box center [843, 509] width 53 height 26
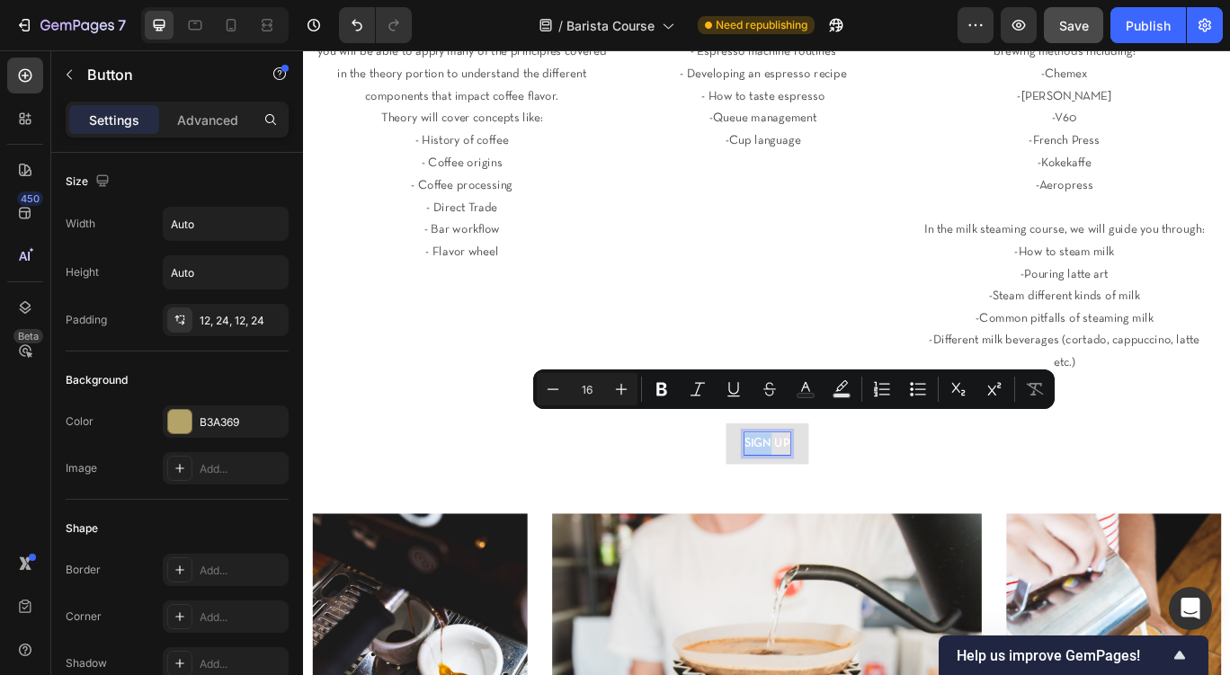
click at [850, 496] on p "SIGN UP" at bounding box center [843, 509] width 53 height 26
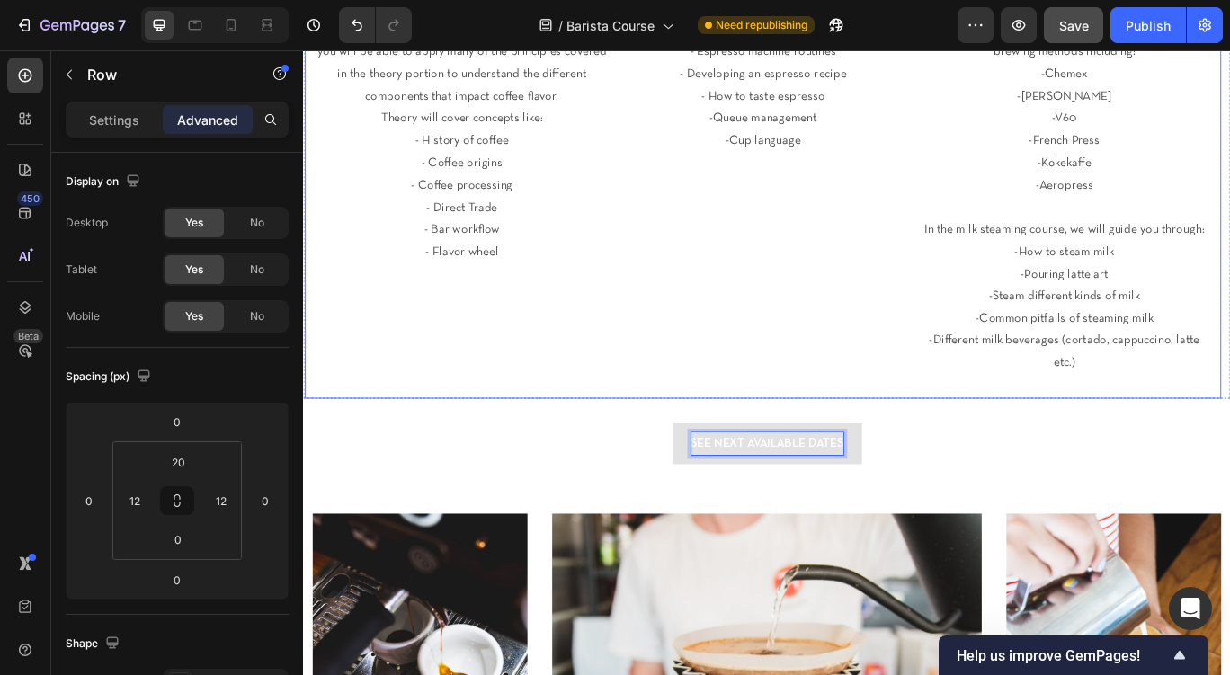
click at [656, 419] on div "DAY 1 THEORY & CUPPING Heading After starting with a welcome and introductions,…" at bounding box center [488, 164] width 344 height 584
click at [1086, 25] on span "Save" at bounding box center [1074, 25] width 30 height 15
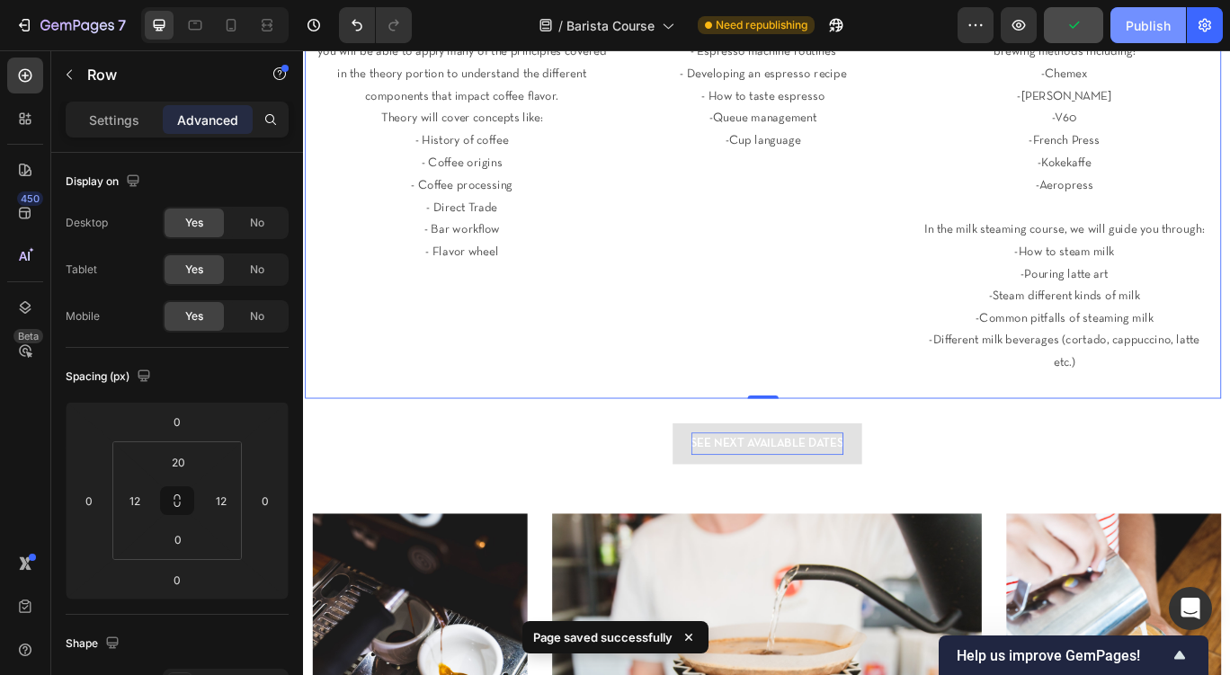
click at [1132, 31] on div "Publish" at bounding box center [1148, 25] width 45 height 19
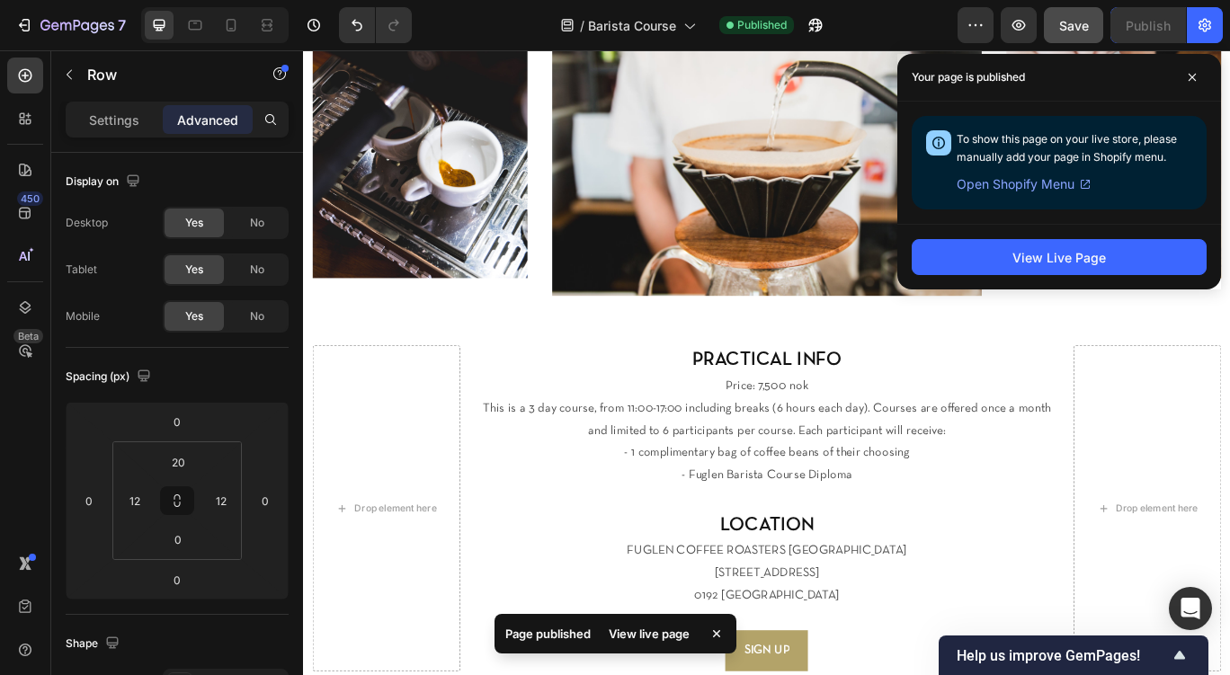
scroll to position [1709, 0]
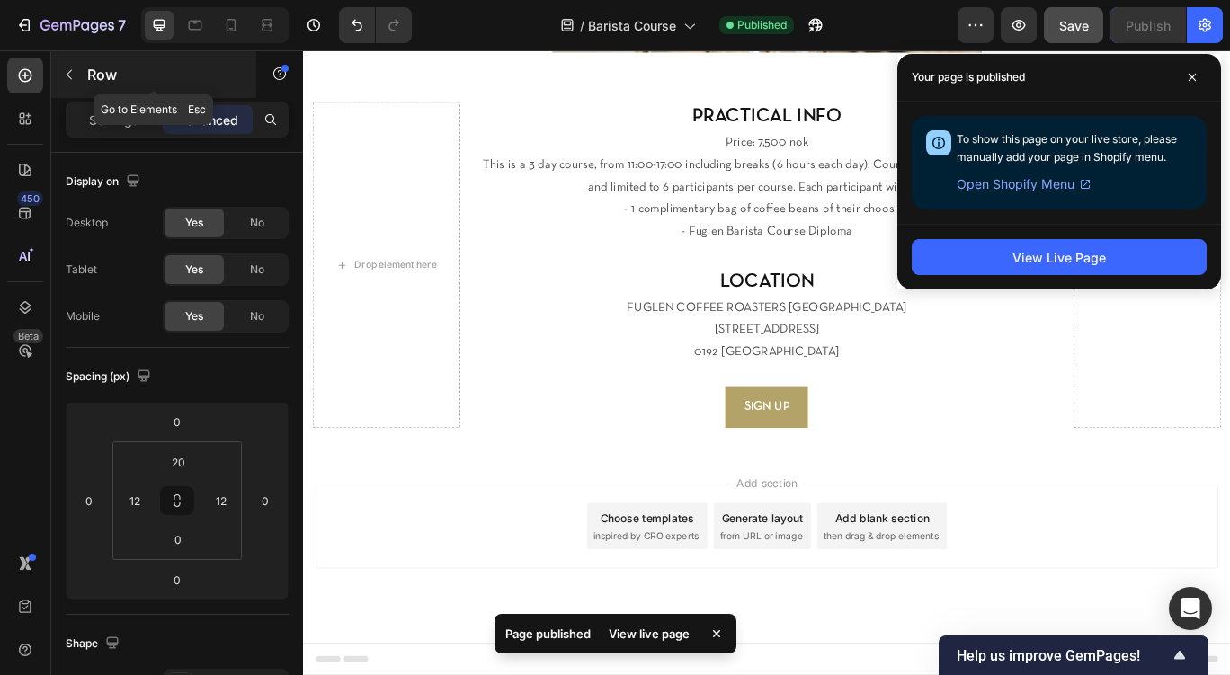
click at [87, 64] on p "Row" at bounding box center [163, 75] width 153 height 22
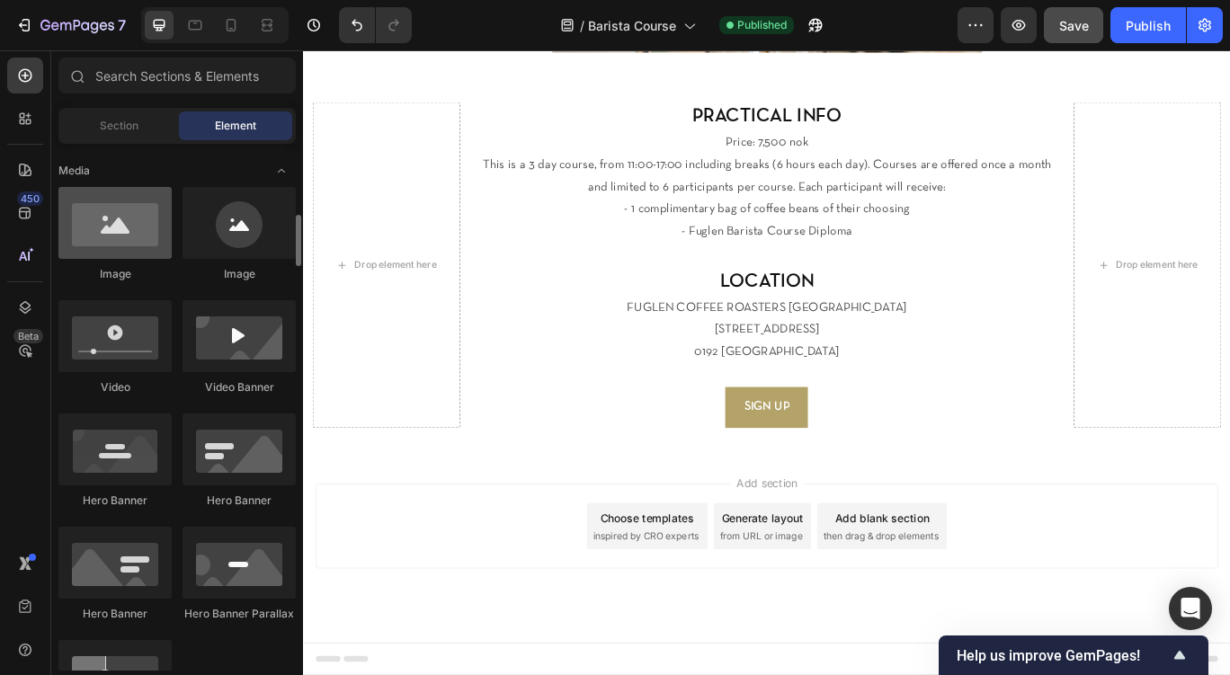
scroll to position [540, 0]
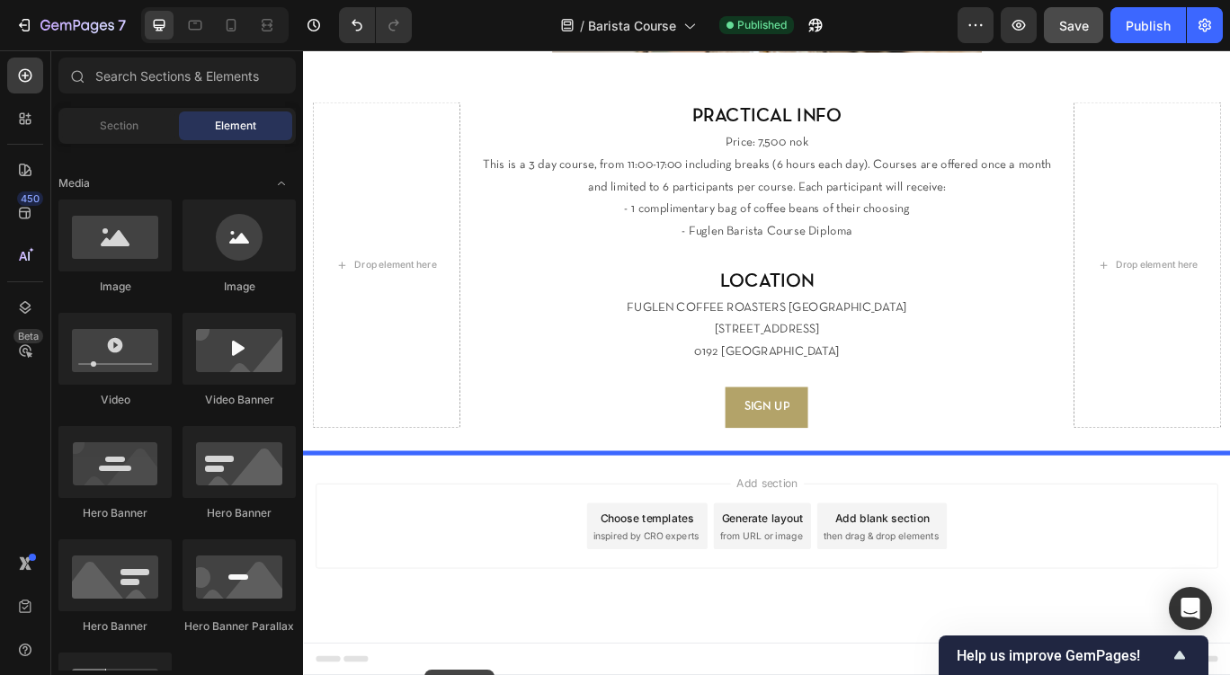
drag, startPoint x: 418, startPoint y: 298, endPoint x: 439, endPoint y: 666, distance: 369.3
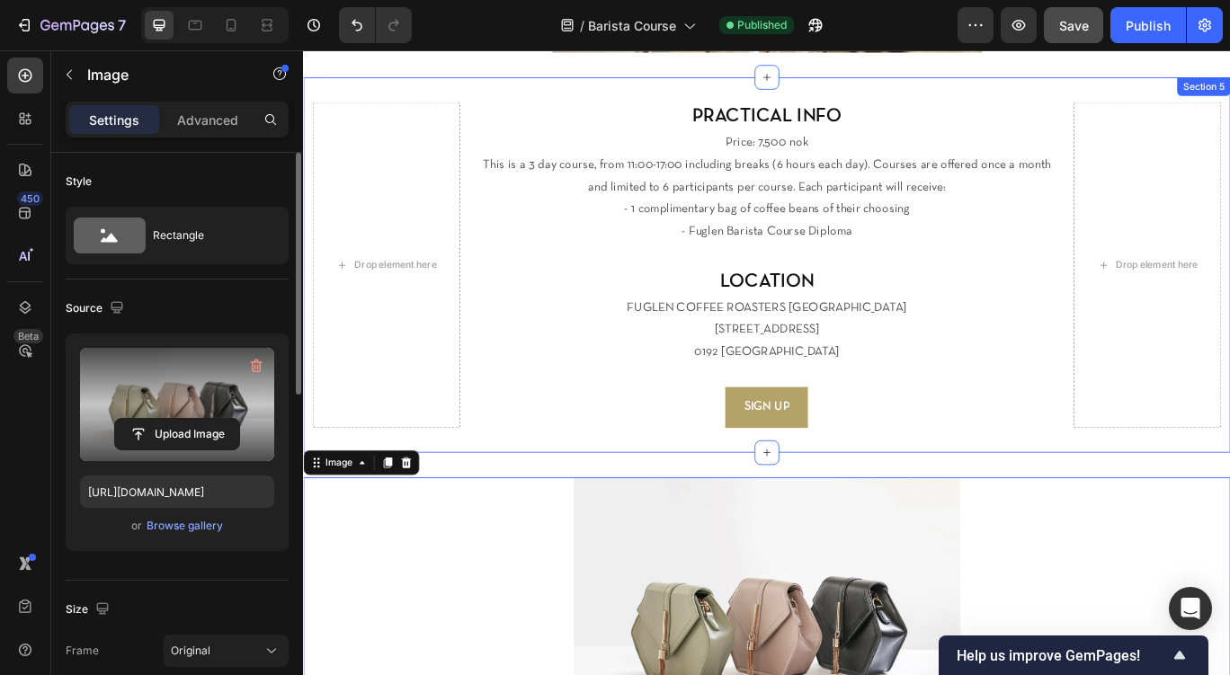
click at [219, 414] on label at bounding box center [177, 404] width 194 height 113
click at [219, 419] on input "file" at bounding box center [177, 434] width 124 height 31
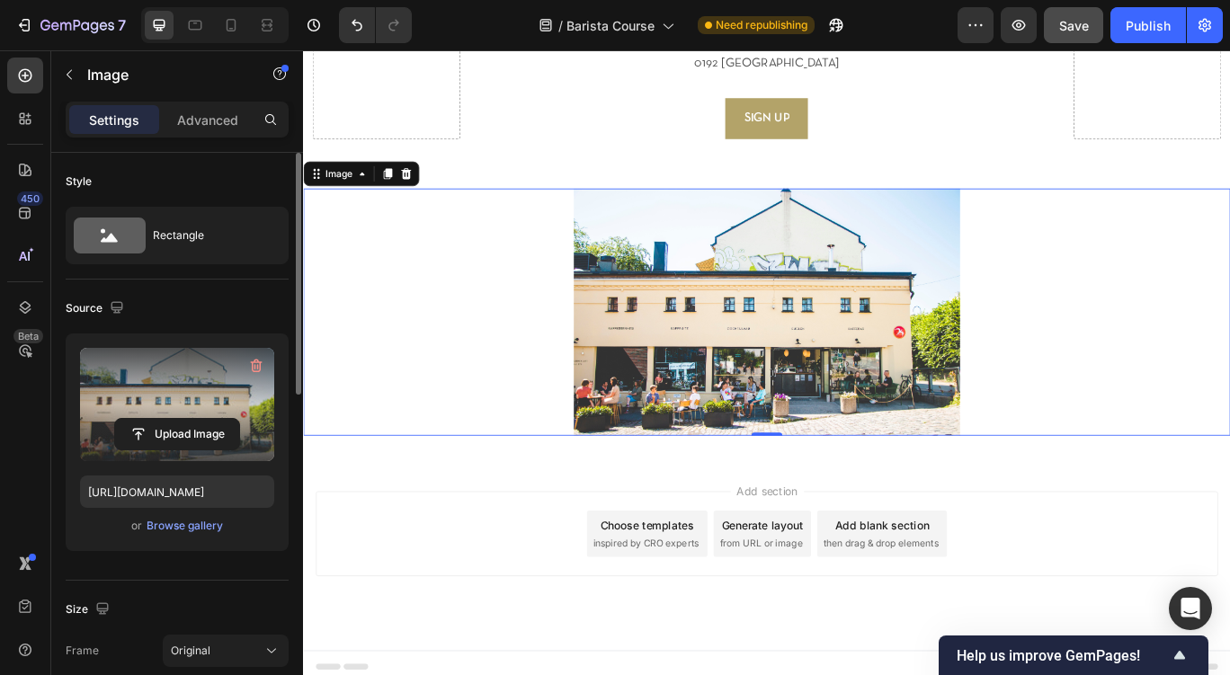
type input "https://cdn.shopify.com/s/files/1/0080/4559/2676/files/gempages_490888588385321…"
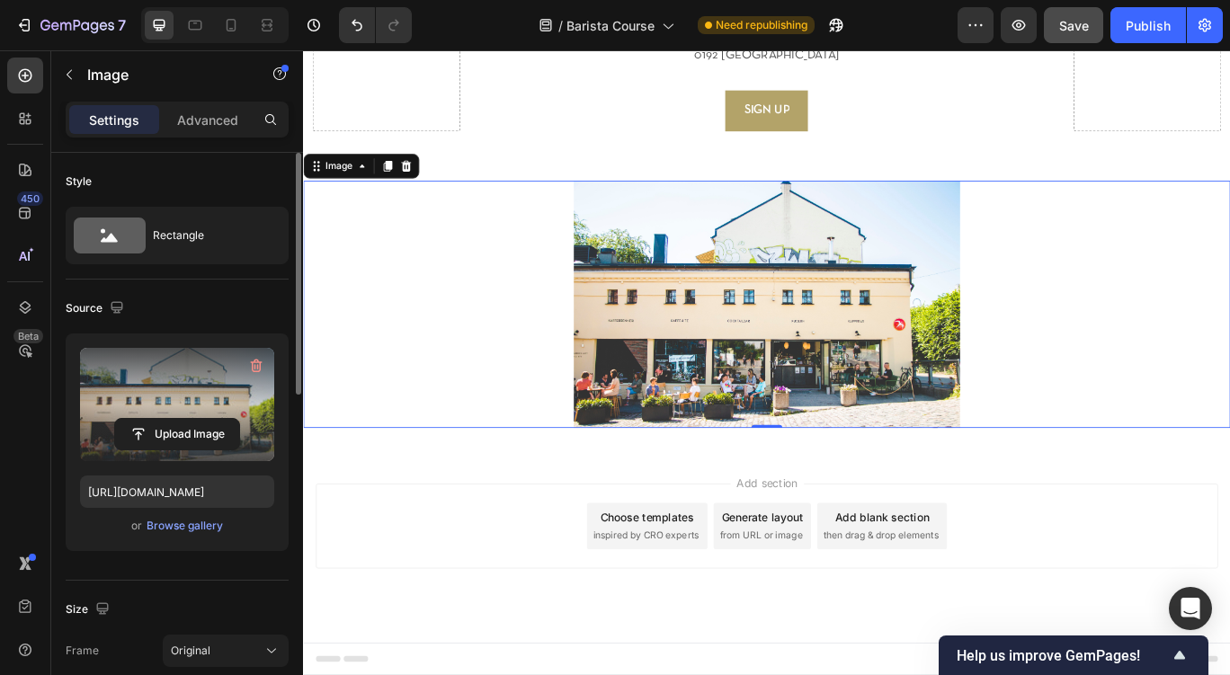
scroll to position [2053, 0]
click at [425, 185] on icon at bounding box center [423, 186] width 12 height 13
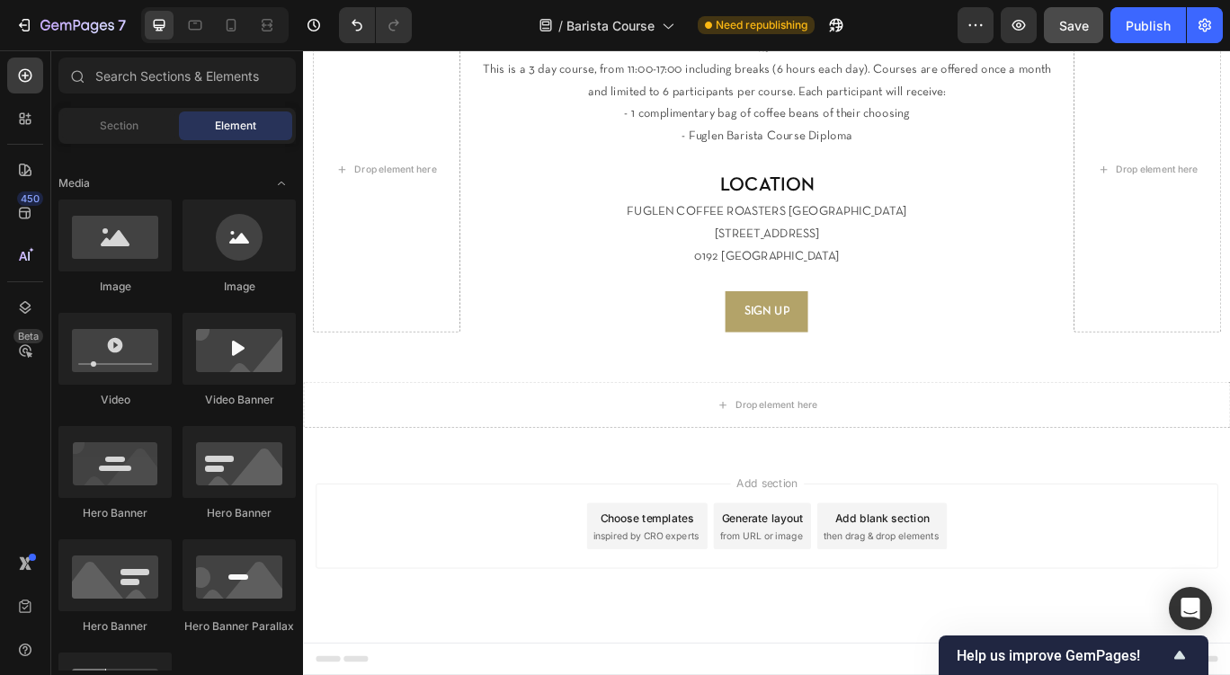
scroll to position [540, 0]
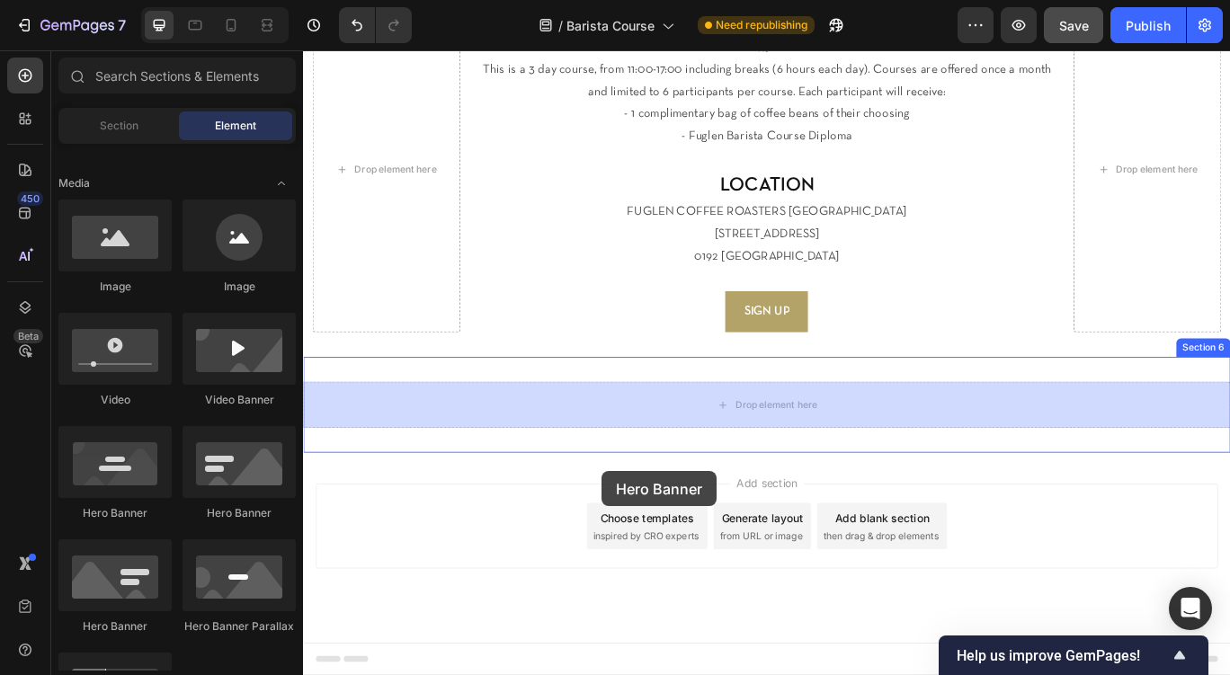
drag, startPoint x: 447, startPoint y: 511, endPoint x: 602, endPoint y: 471, distance: 159.7
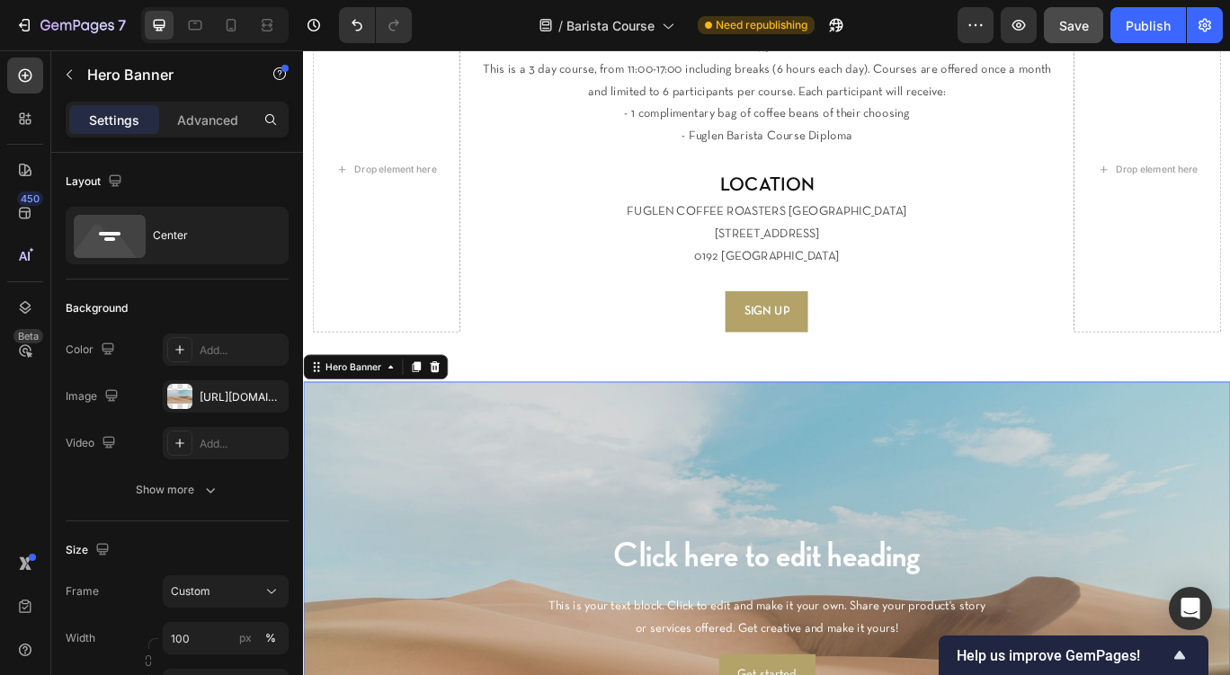
click at [180, 403] on div at bounding box center [179, 396] width 25 height 25
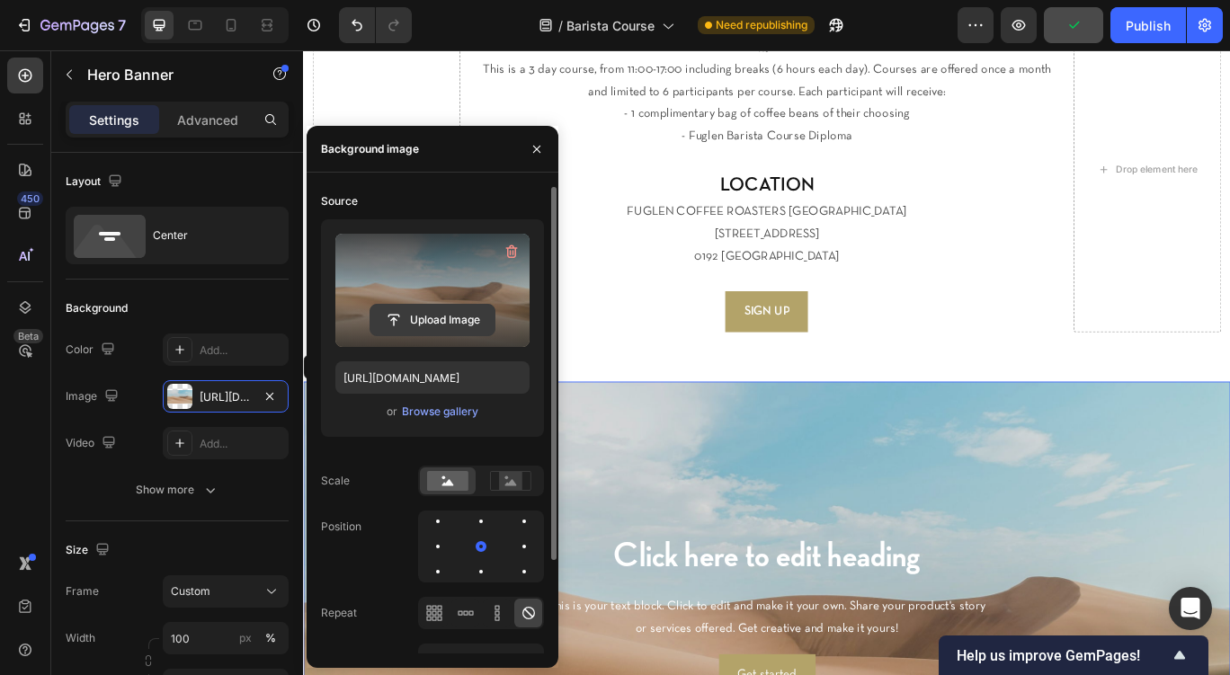
click at [397, 317] on input "file" at bounding box center [433, 320] width 124 height 31
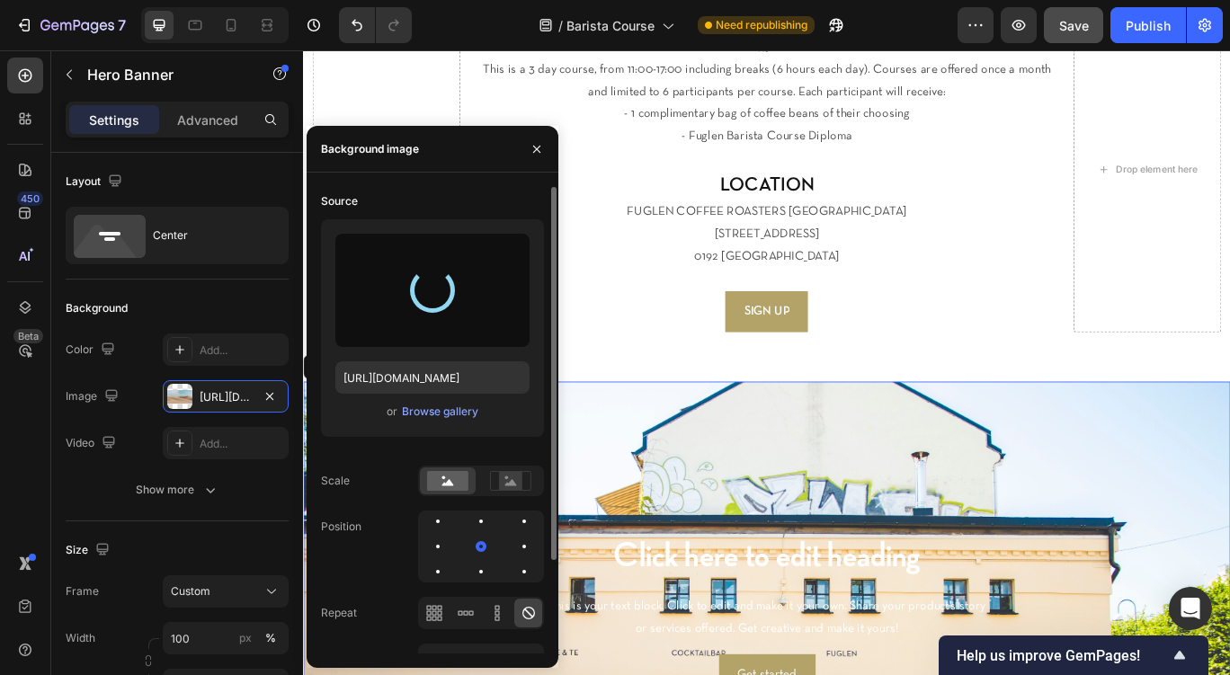
type input "https://cdn.shopify.com/s/files/1/0080/4559/2676/files/gempages_490888588385321…"
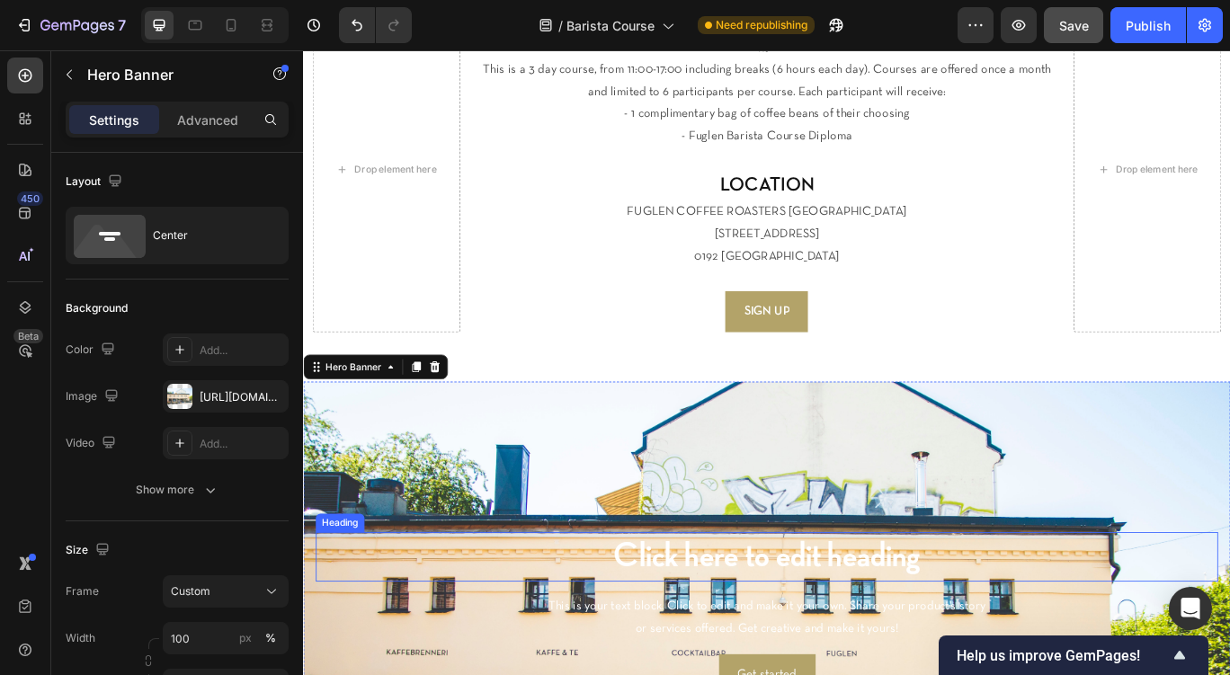
click at [709, 639] on h2 "Click here to edit heading" at bounding box center [842, 641] width 1050 height 58
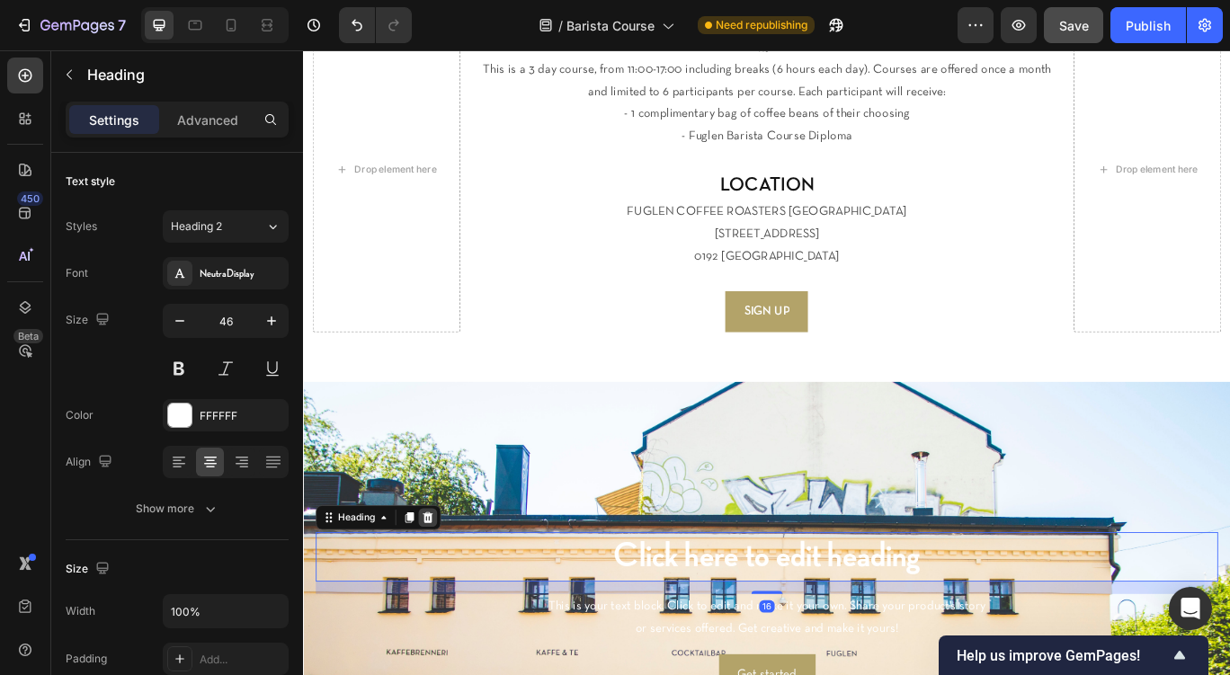
click at [452, 592] on icon at bounding box center [449, 594] width 12 height 13
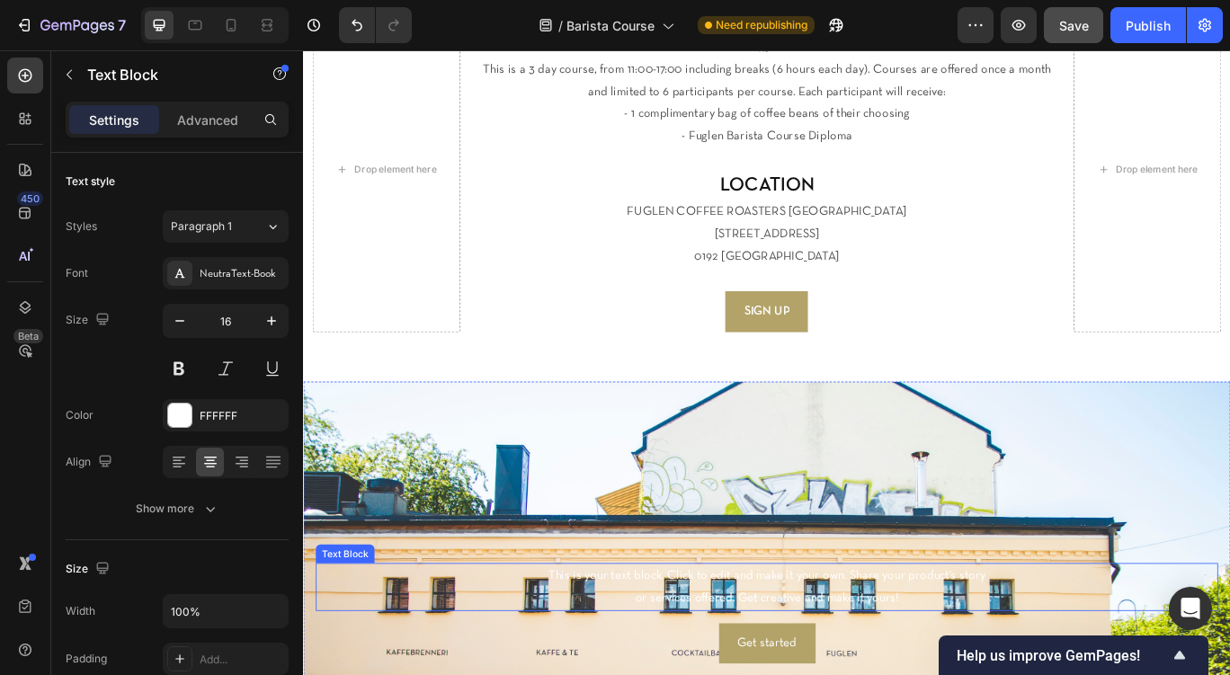
click at [614, 674] on div "This is your text block. Click to edit and make it your own. Share your product…" at bounding box center [842, 676] width 1050 height 56
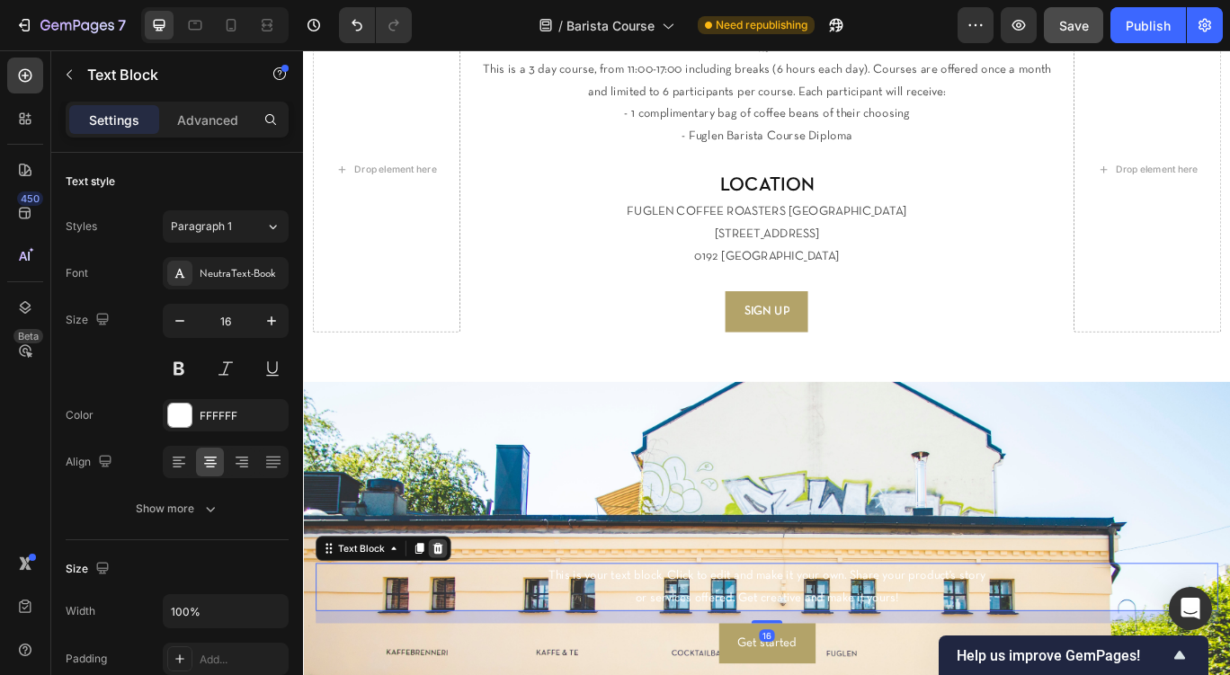
click at [460, 636] on icon at bounding box center [460, 630] width 12 height 13
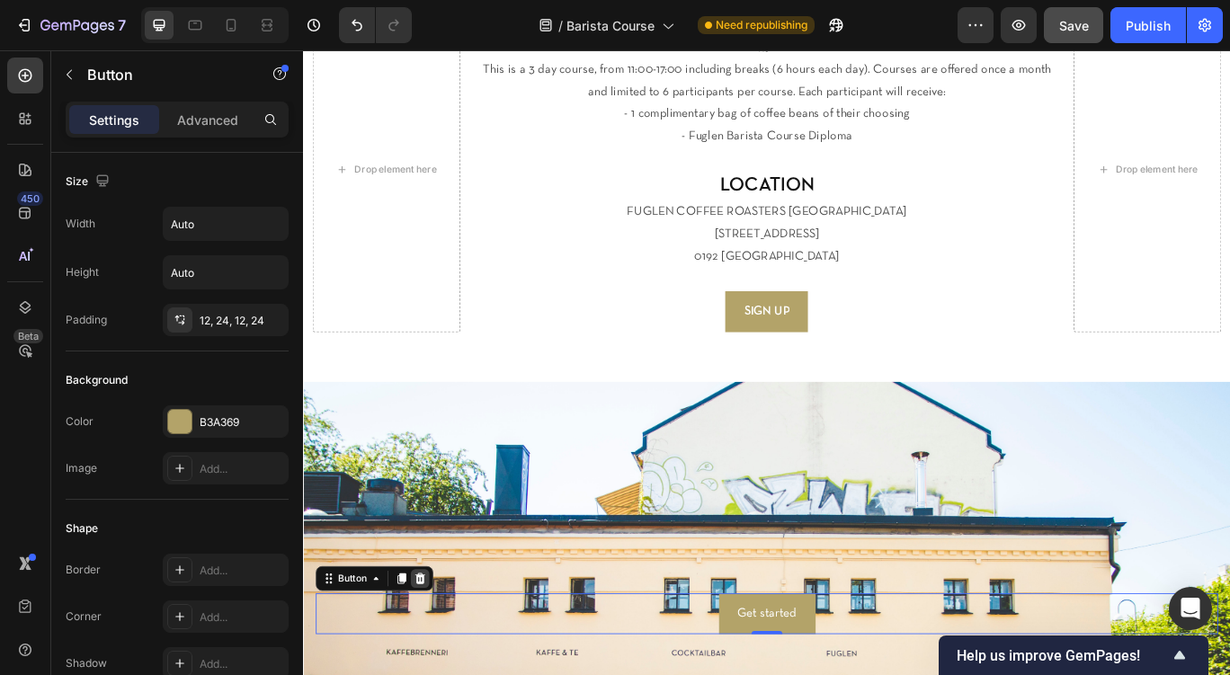
click at [443, 666] on icon at bounding box center [440, 665] width 12 height 13
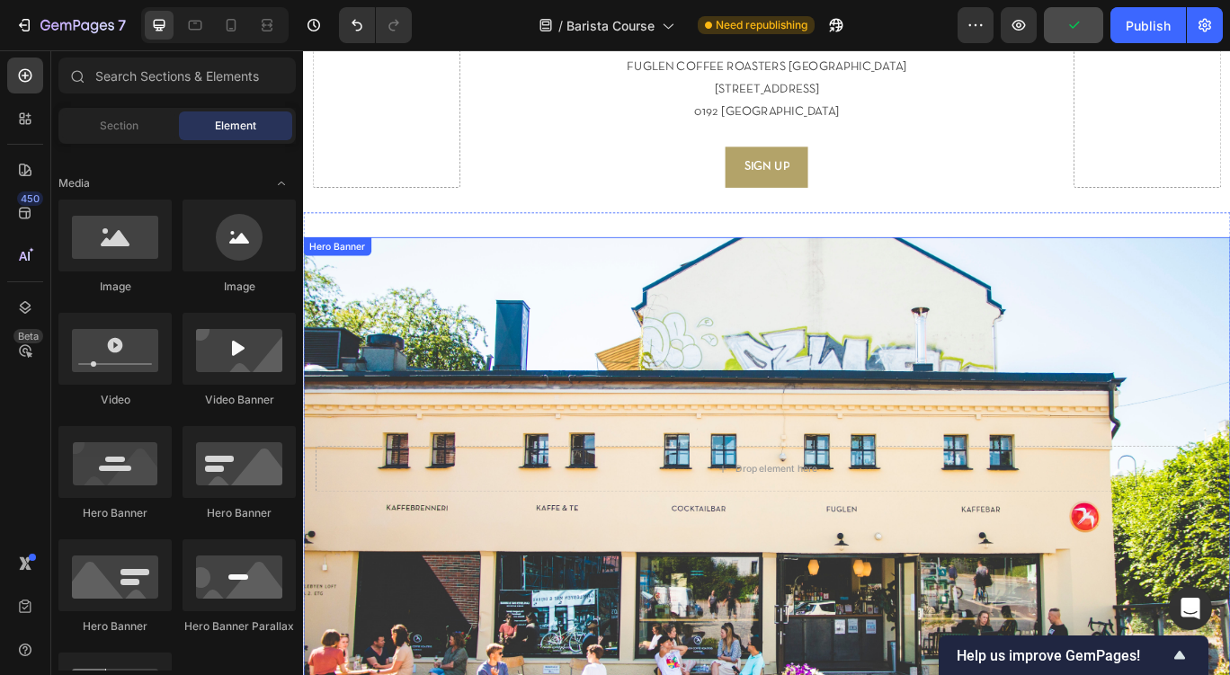
scroll to position [1983, 0]
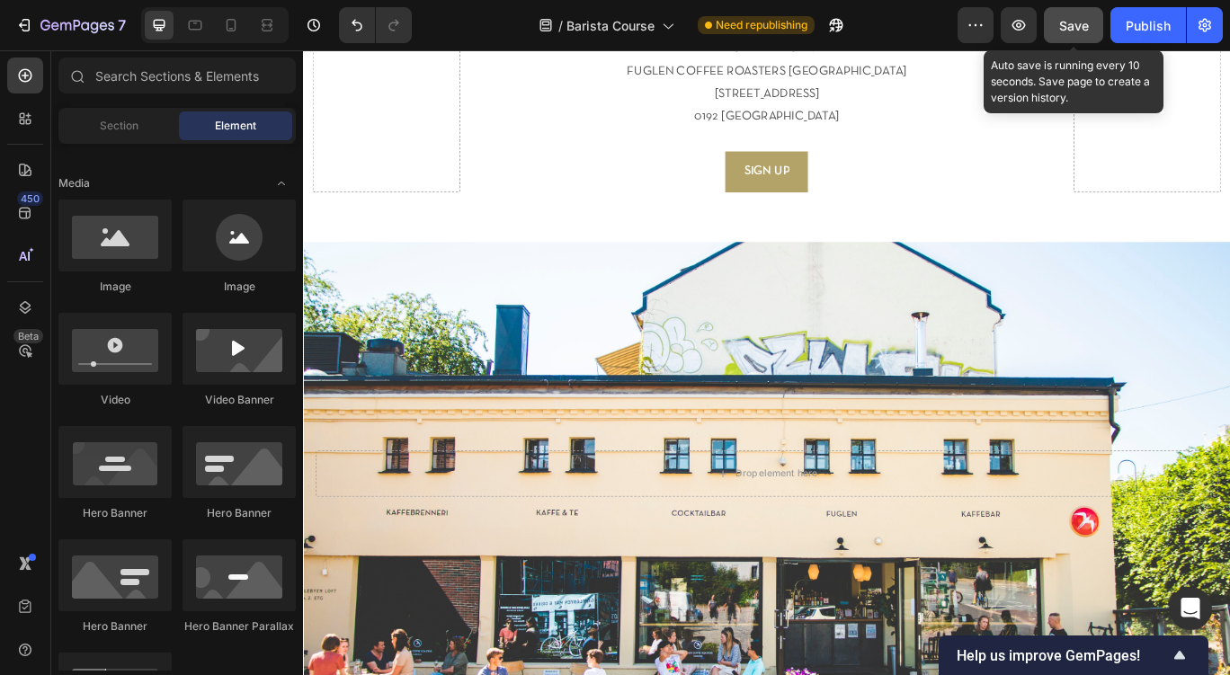
click at [1080, 20] on span "Save" at bounding box center [1074, 25] width 30 height 15
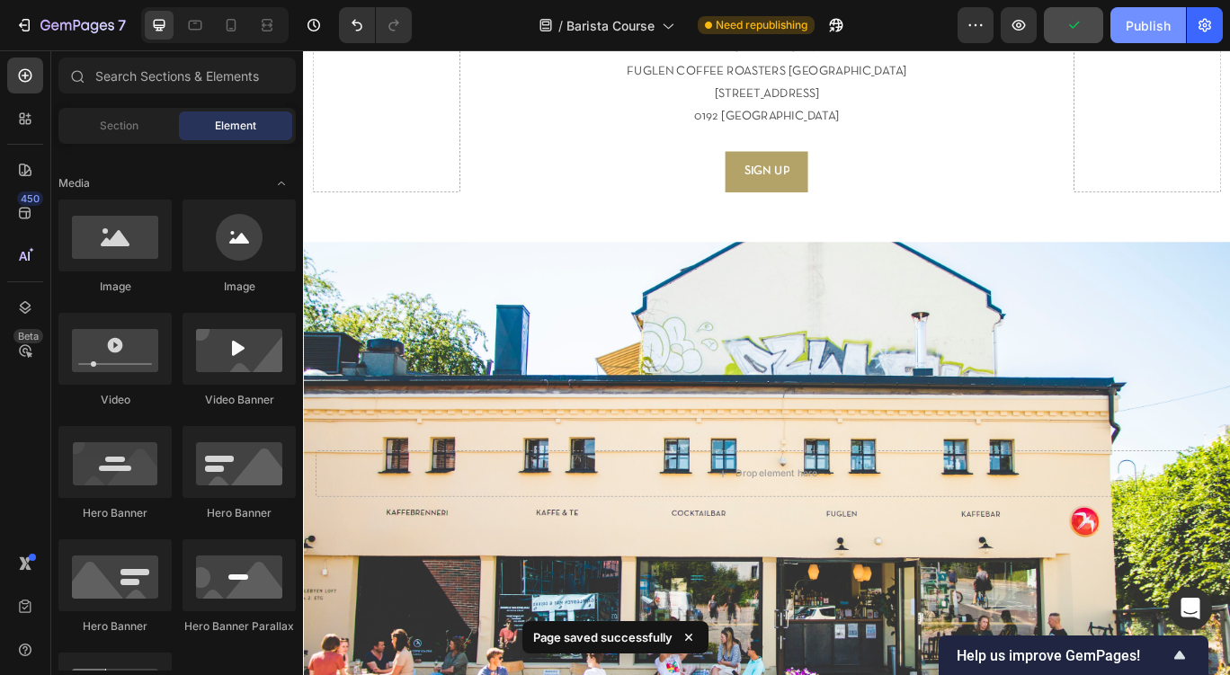
click at [1141, 23] on div "Publish" at bounding box center [1148, 25] width 45 height 19
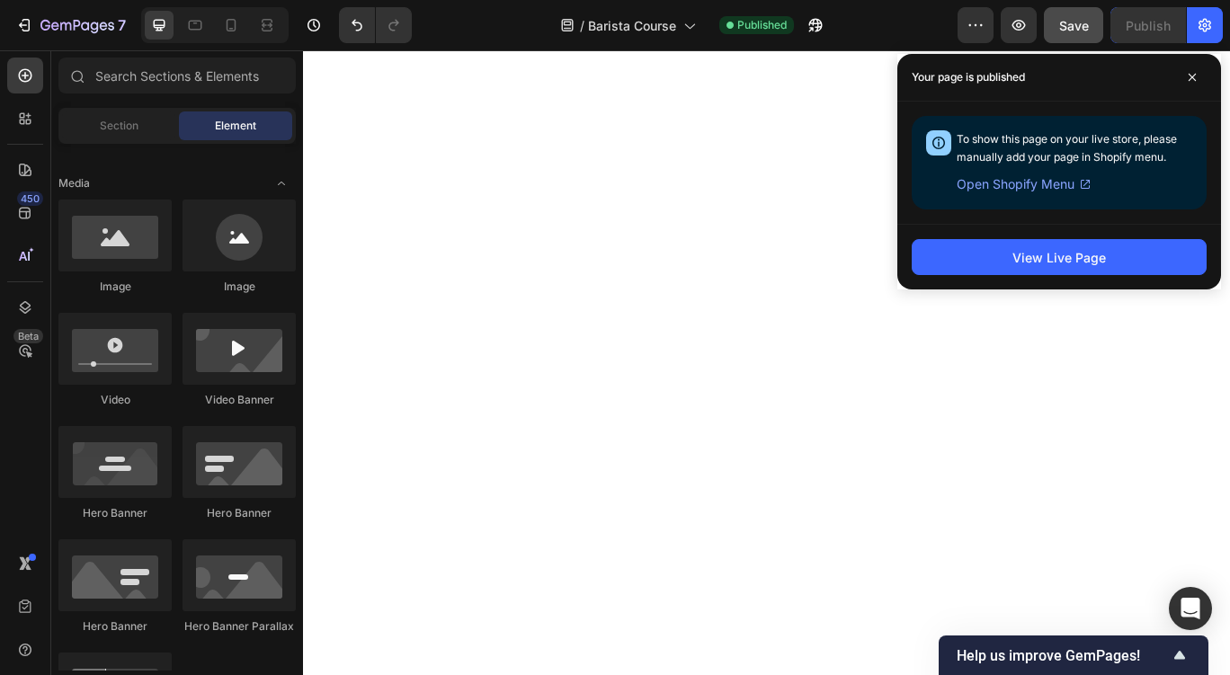
scroll to position [0, 0]
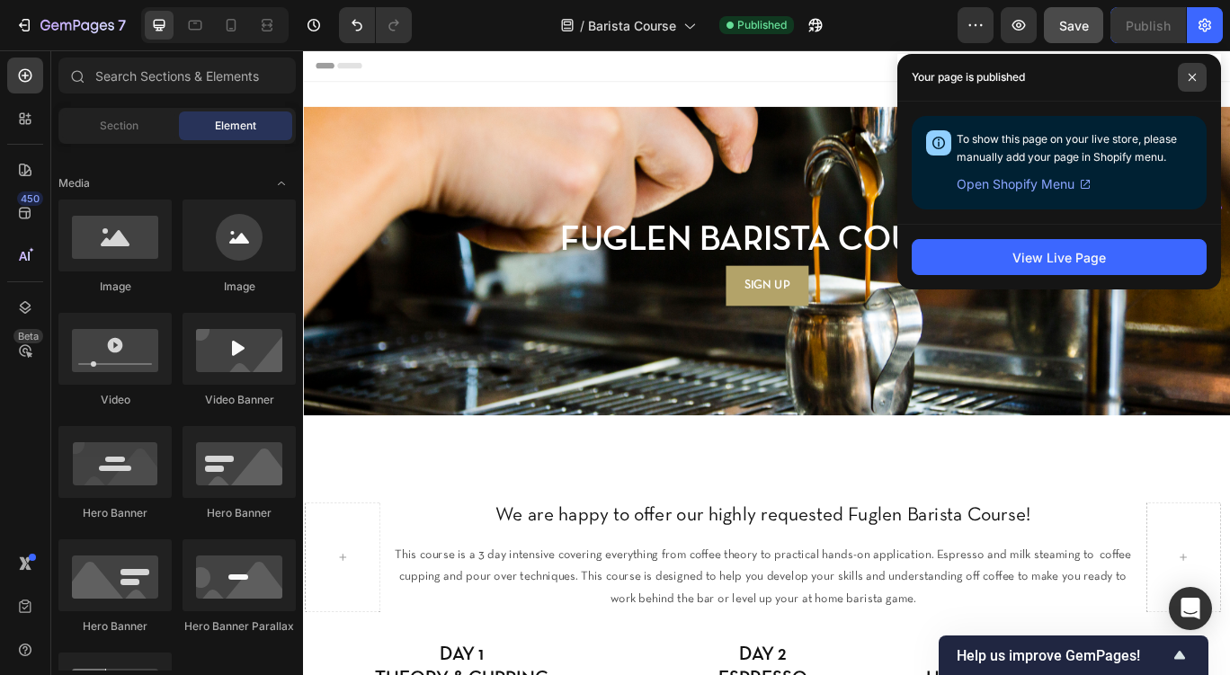
click at [1193, 76] on icon at bounding box center [1192, 77] width 9 height 9
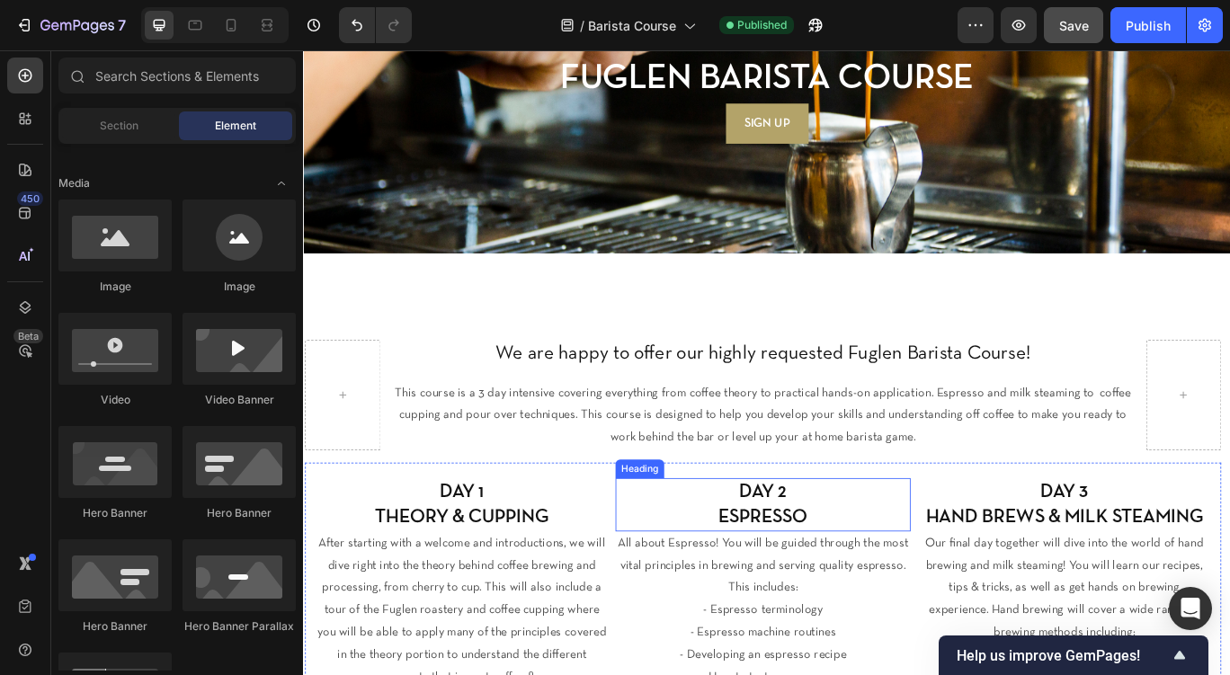
scroll to position [207, 0]
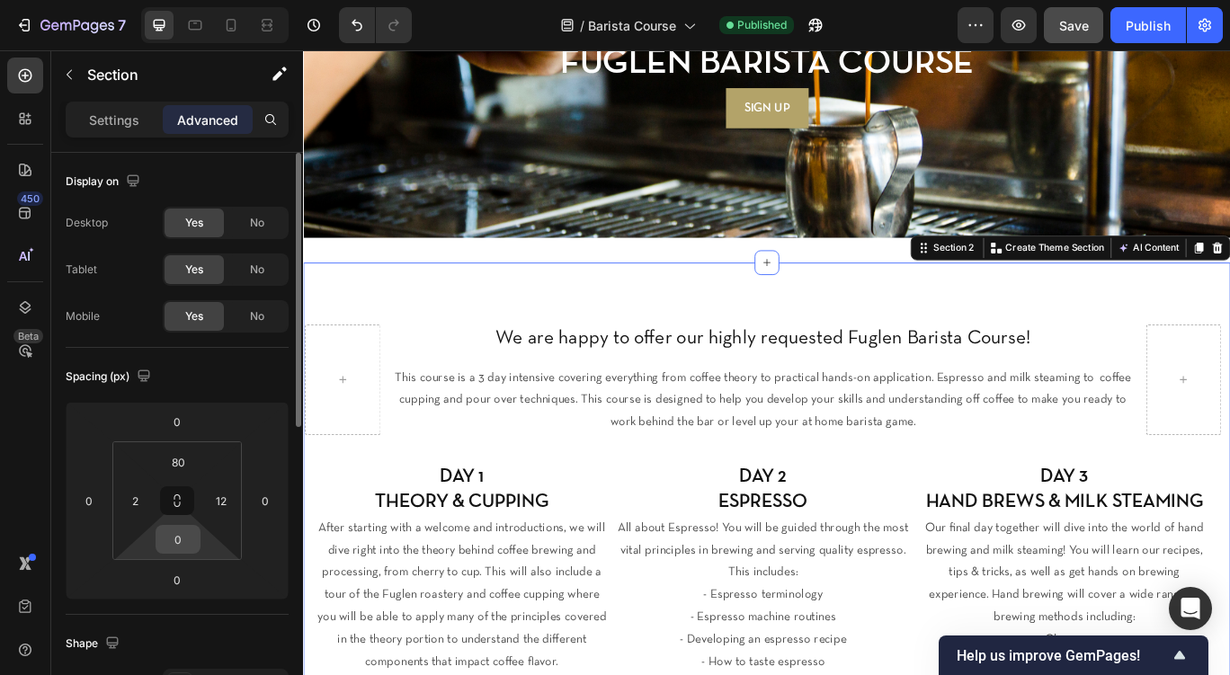
click at [185, 536] on input "0" at bounding box center [178, 539] width 36 height 27
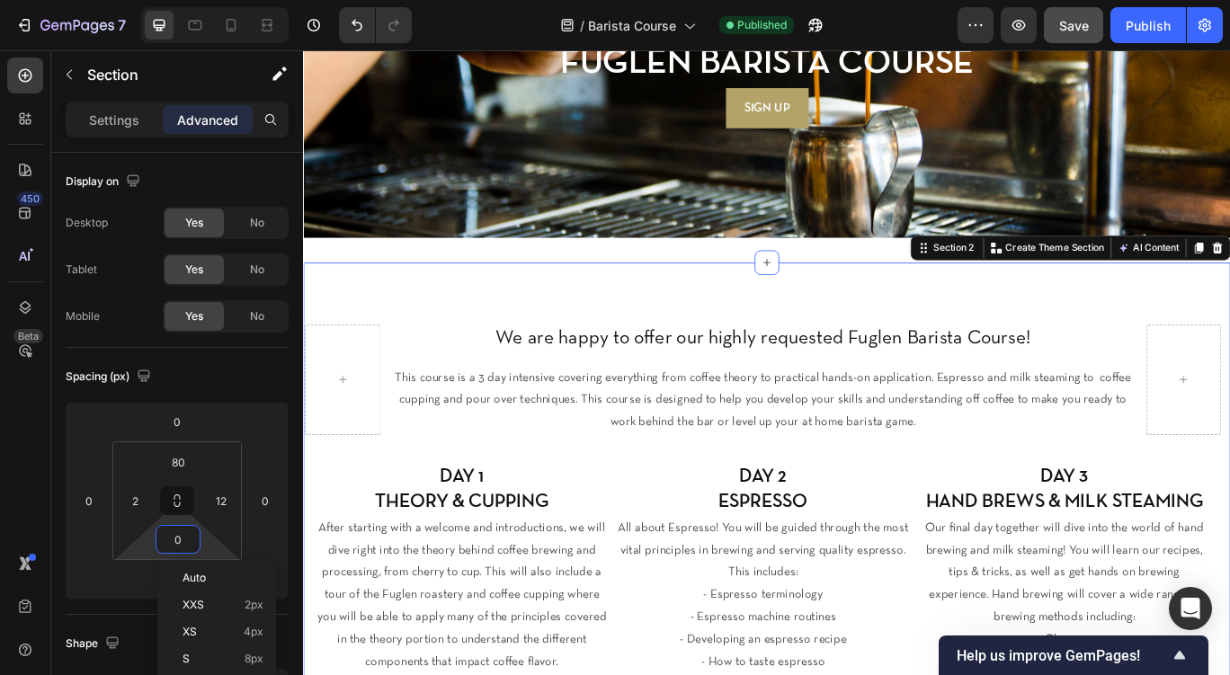
click at [491, 396] on h2 "We are happy to offer our highly requested Fuglen Barista Course!" at bounding box center [838, 386] width 877 height 33
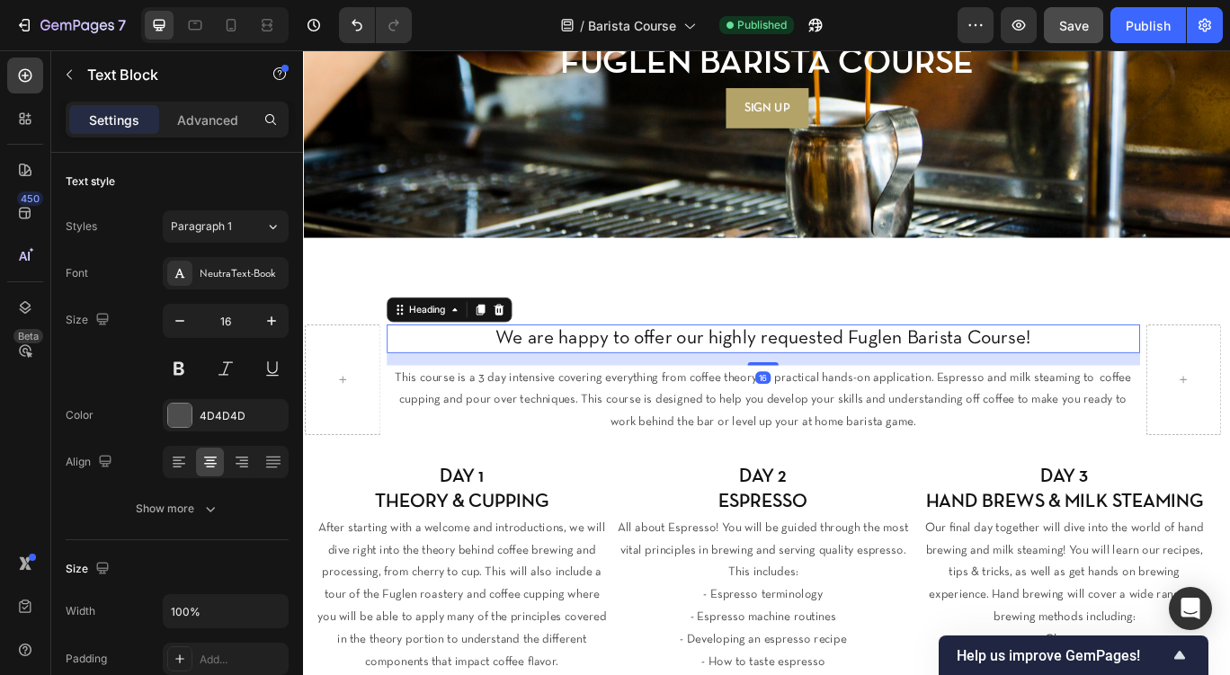
click at [419, 496] on div "This course is a 3 day intensive covering everything from coffee theory to prac…" at bounding box center [838, 457] width 877 height 81
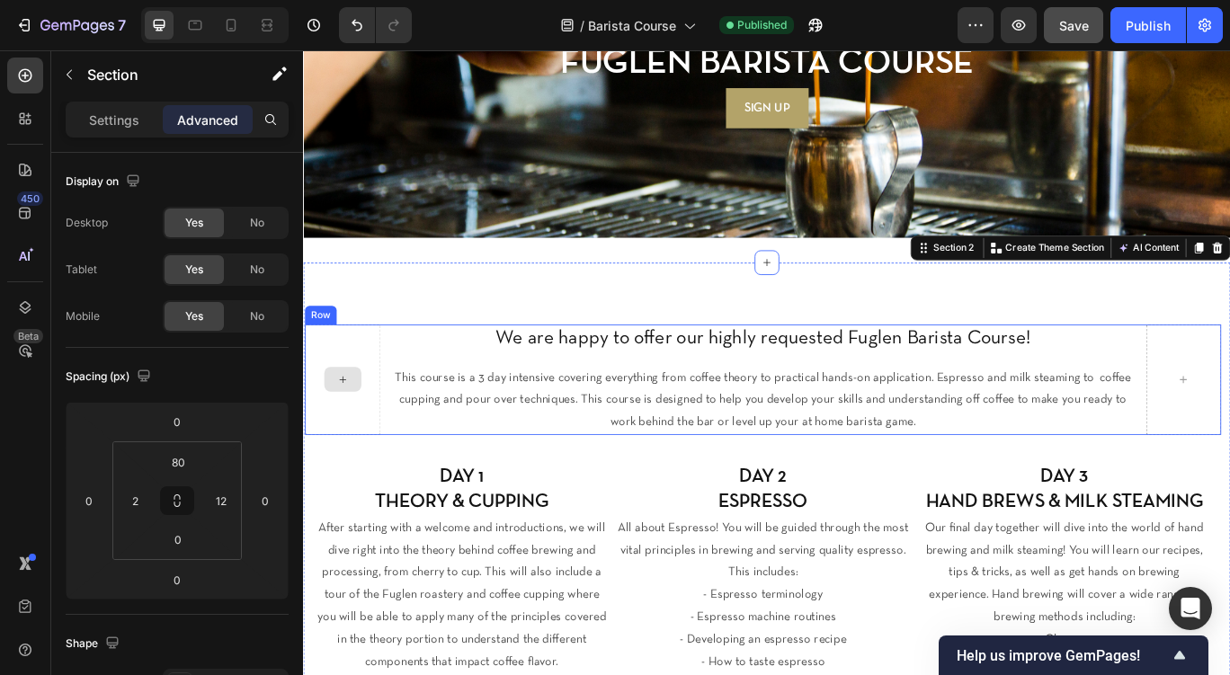
click at [367, 468] on div at bounding box center [349, 434] width 88 height 129
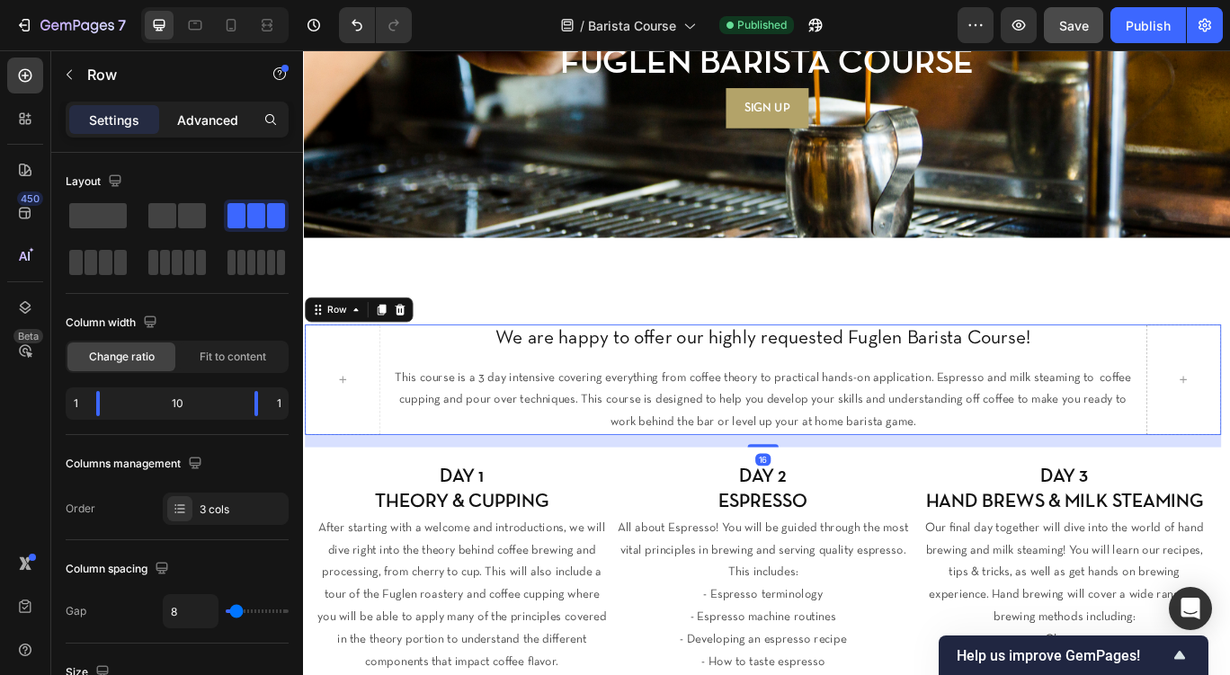
click at [196, 250] on div at bounding box center [177, 262] width 58 height 25
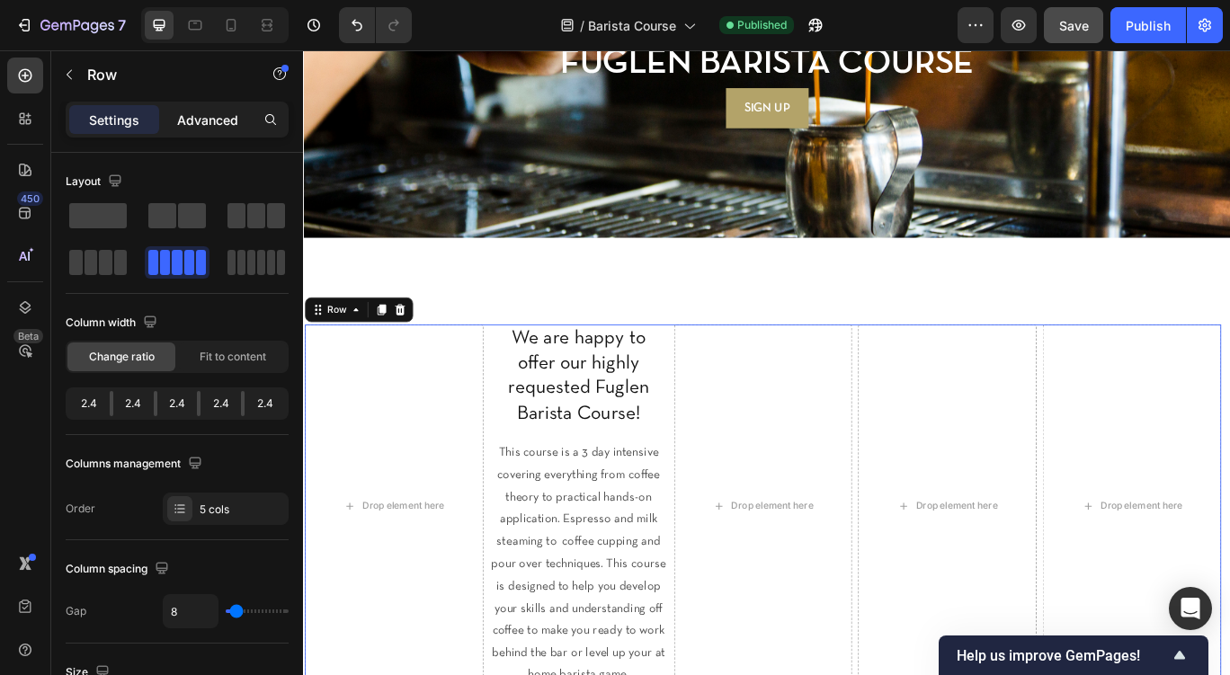
click at [209, 120] on p "Advanced" at bounding box center [207, 120] width 61 height 19
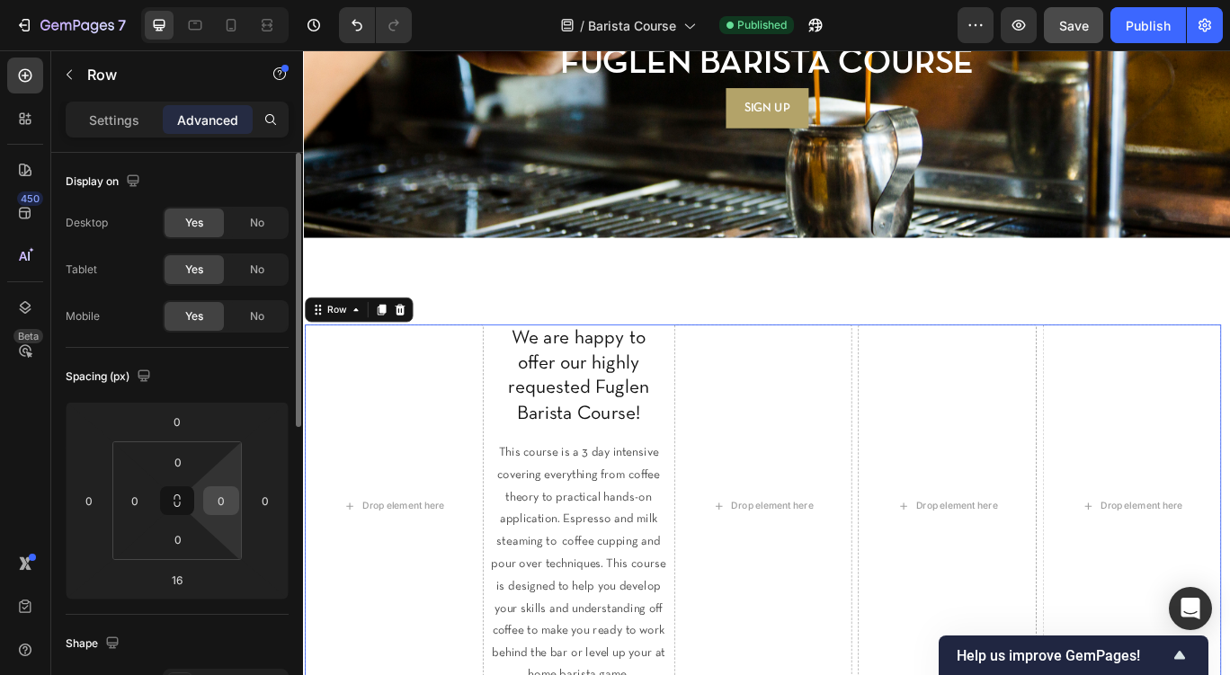
click at [219, 507] on input "0" at bounding box center [221, 500] width 27 height 27
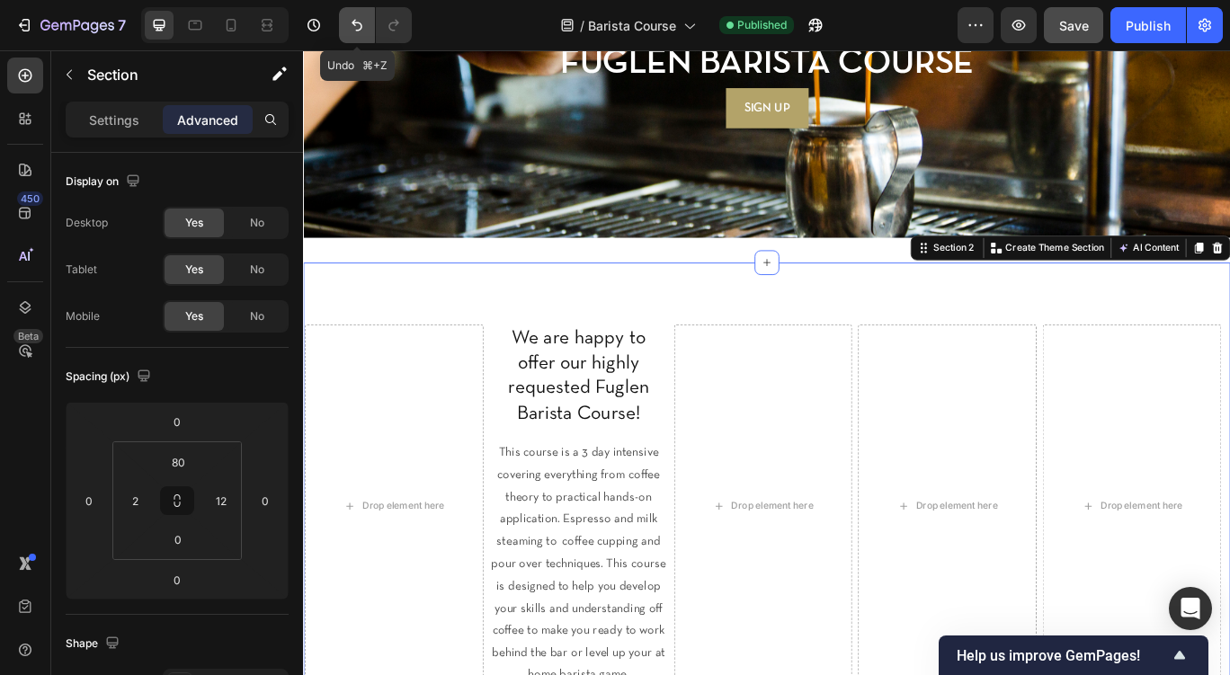
click at [348, 28] on button "Undo/Redo" at bounding box center [357, 25] width 36 height 36
click at [362, 25] on icon "Undo/Redo" at bounding box center [357, 25] width 18 height 18
click at [392, 27] on icon "Undo/Redo" at bounding box center [394, 25] width 18 height 18
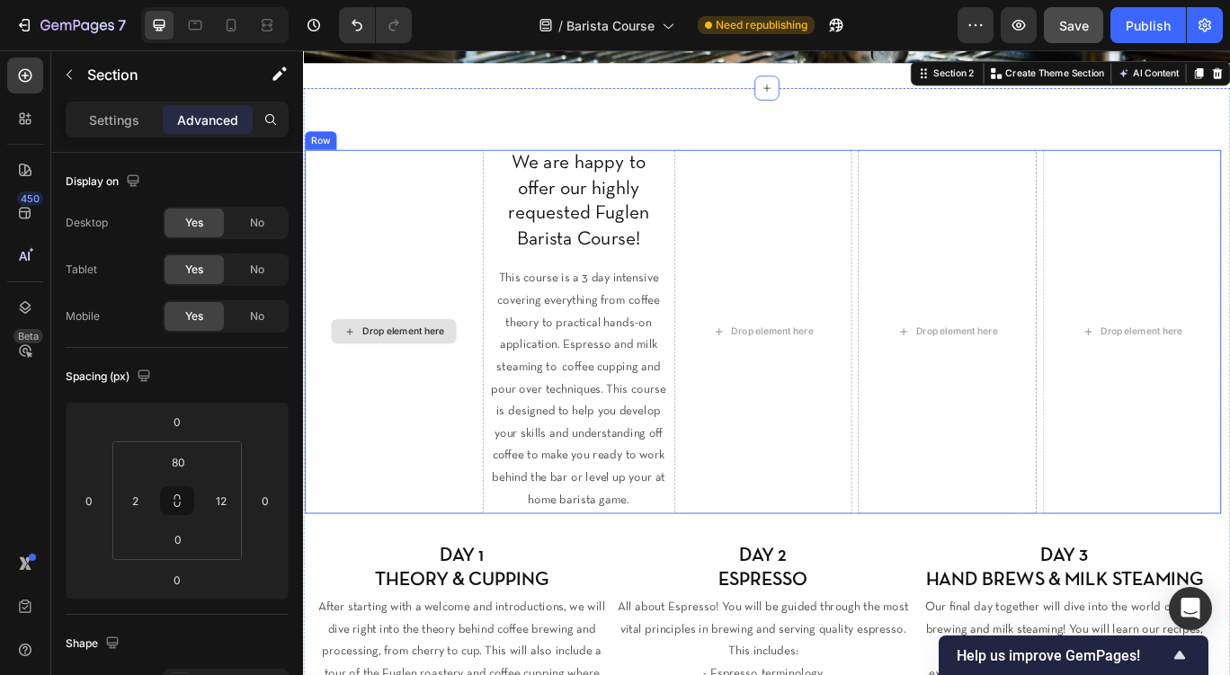
scroll to position [413, 0]
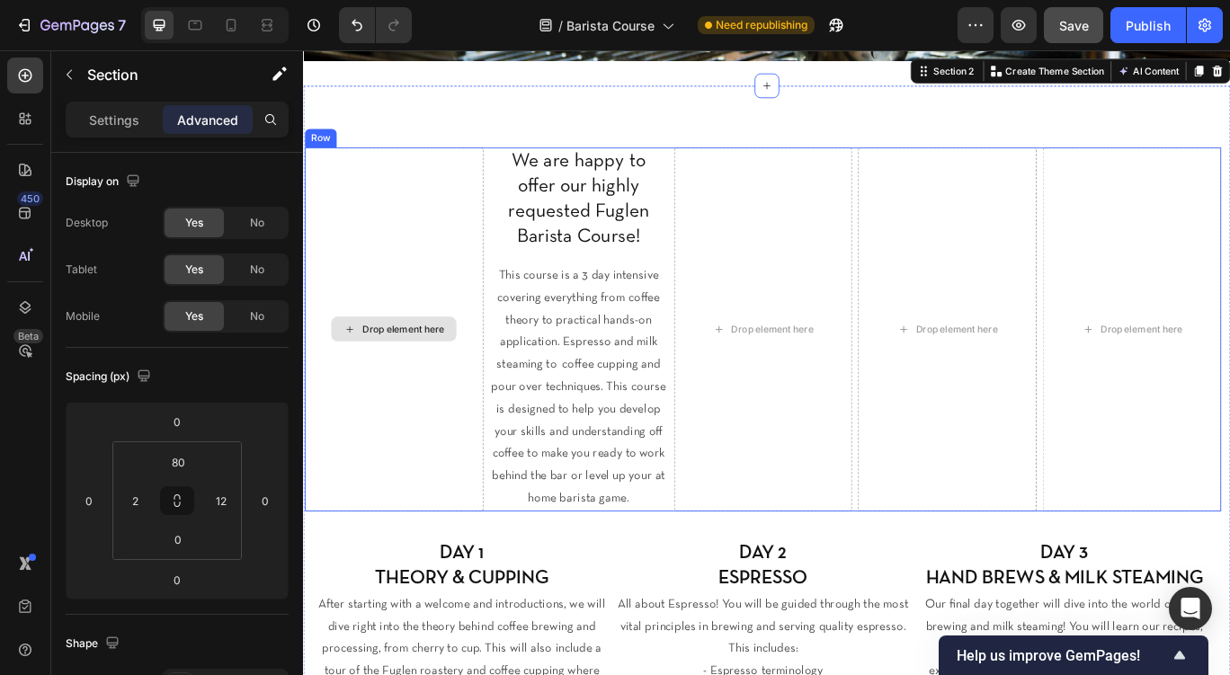
click at [397, 187] on div "Drop element here" at bounding box center [409, 376] width 208 height 424
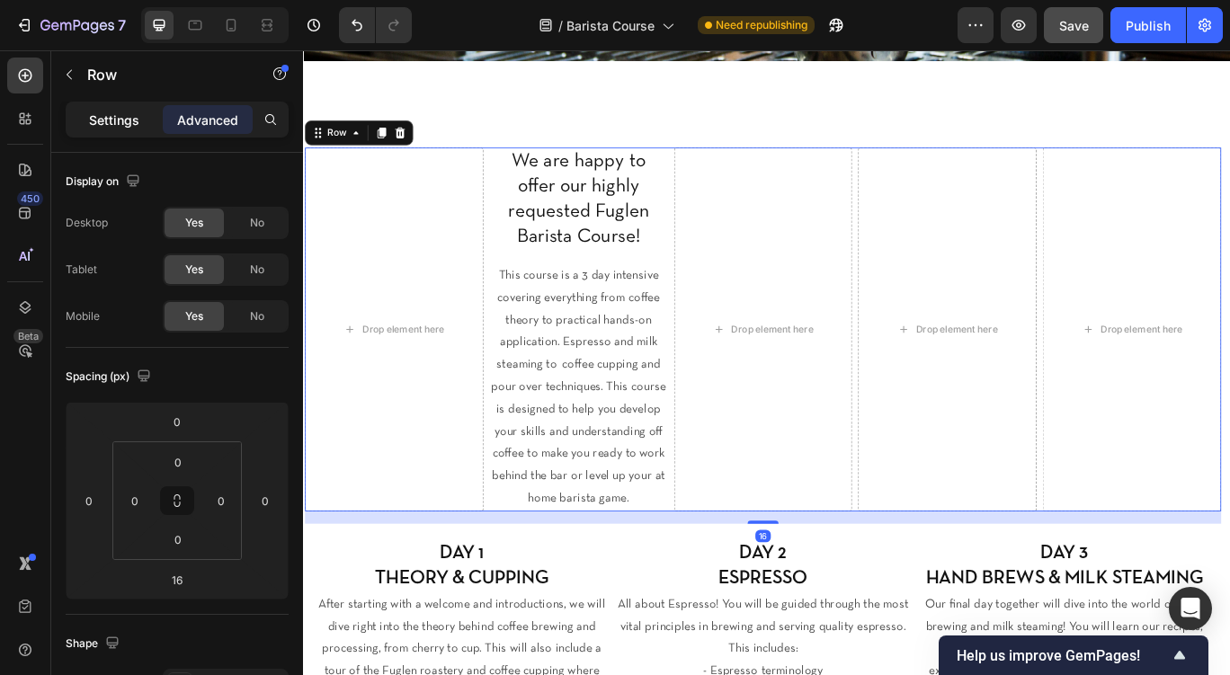
click at [121, 123] on p "Settings" at bounding box center [114, 120] width 50 height 19
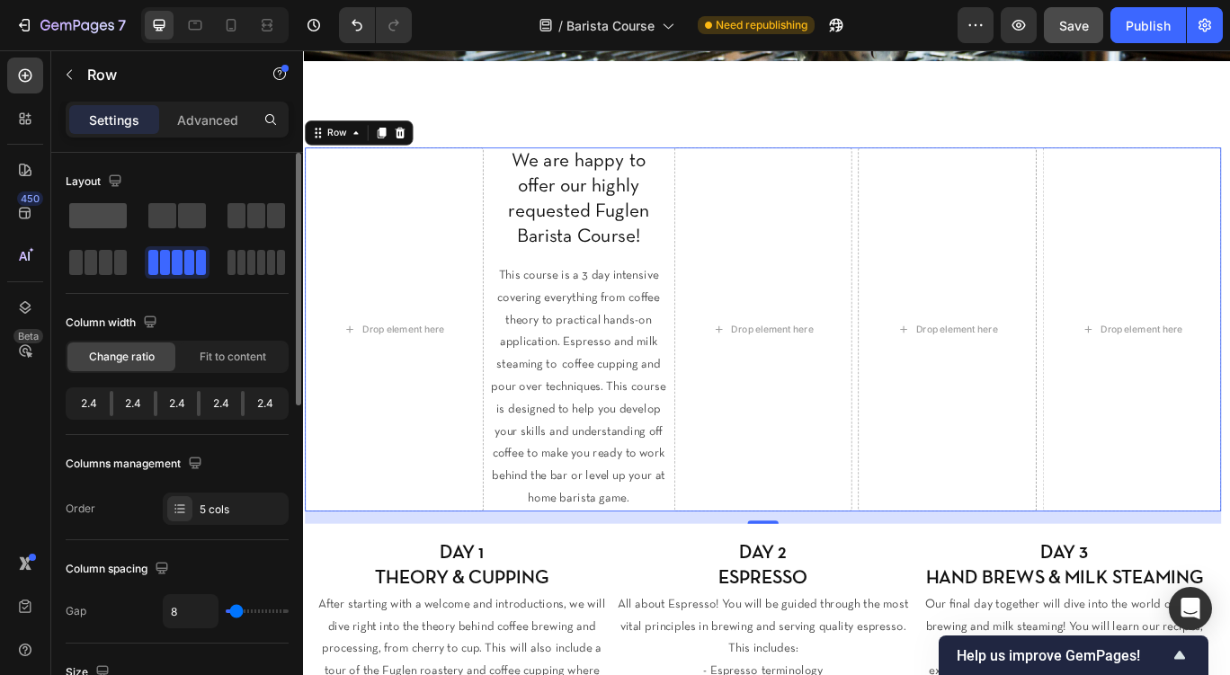
click at [107, 214] on span at bounding box center [98, 215] width 58 height 25
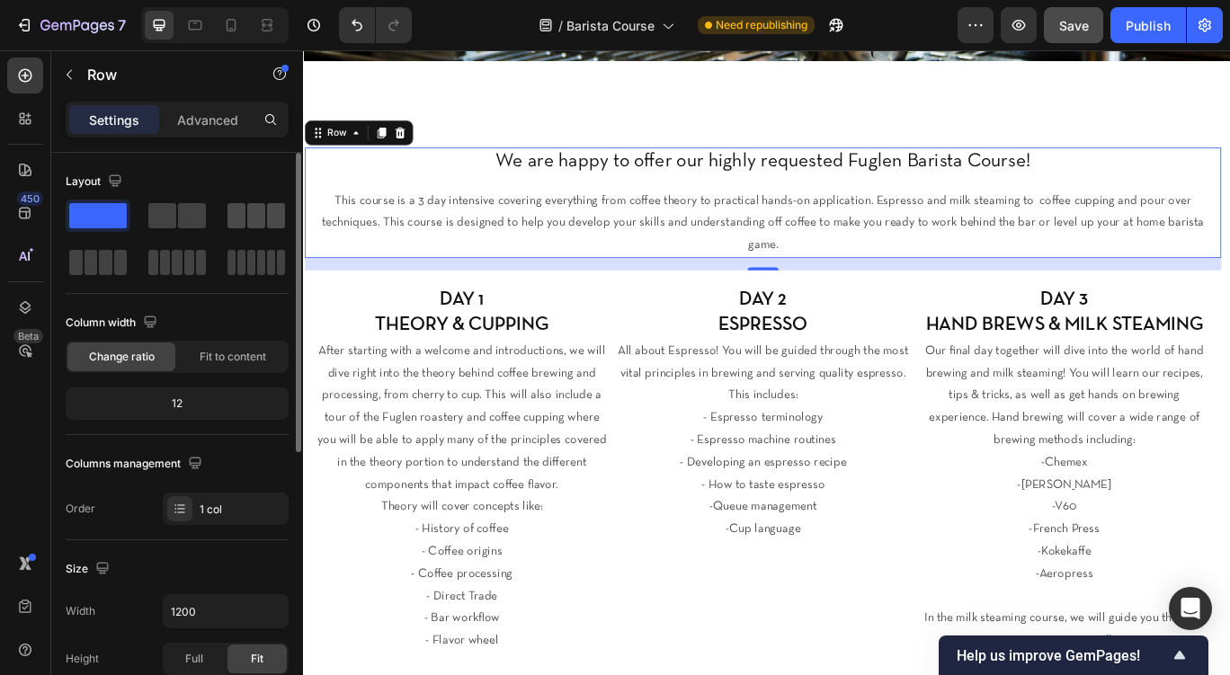
click at [256, 216] on span at bounding box center [256, 215] width 18 height 25
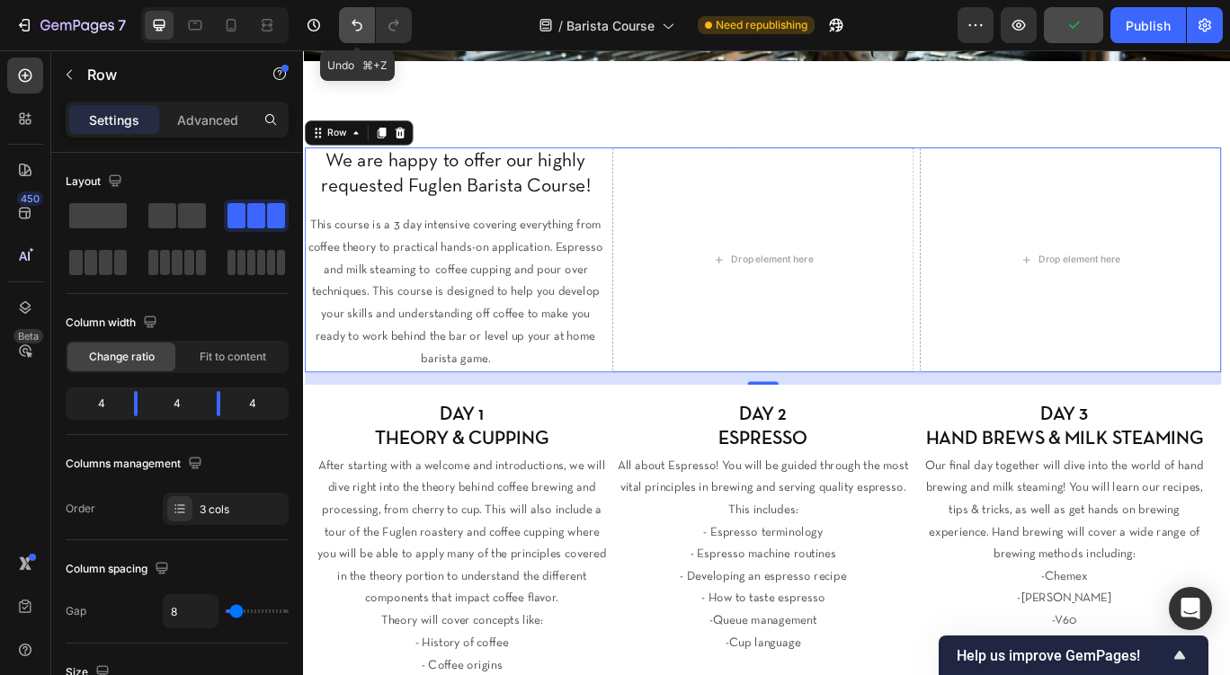
click at [358, 24] on icon "Undo/Redo" at bounding box center [357, 25] width 18 height 18
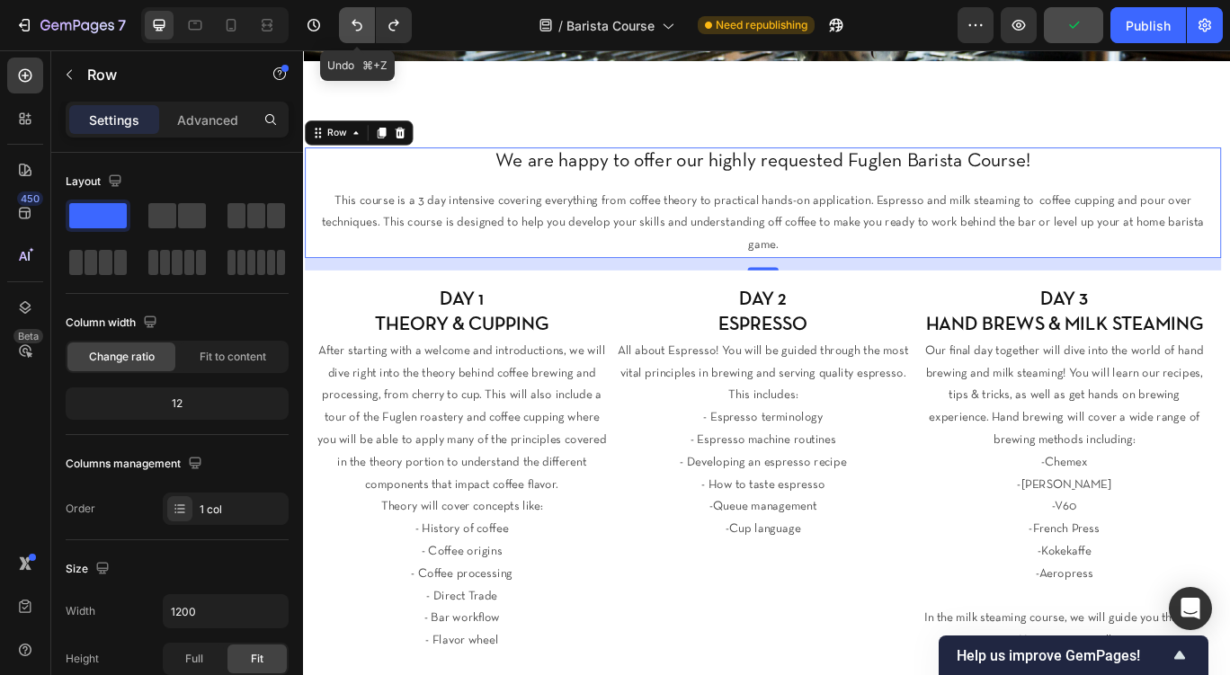
click at [358, 24] on icon "Undo/Redo" at bounding box center [357, 25] width 18 height 18
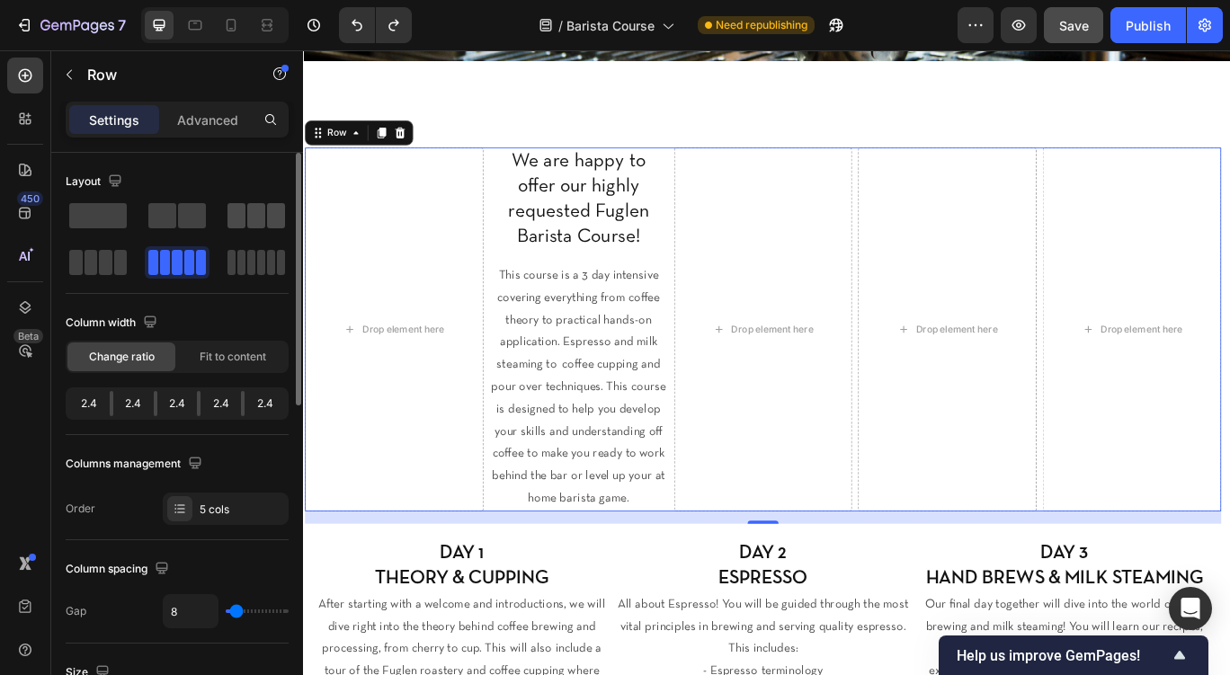
click at [262, 223] on span at bounding box center [256, 215] width 18 height 25
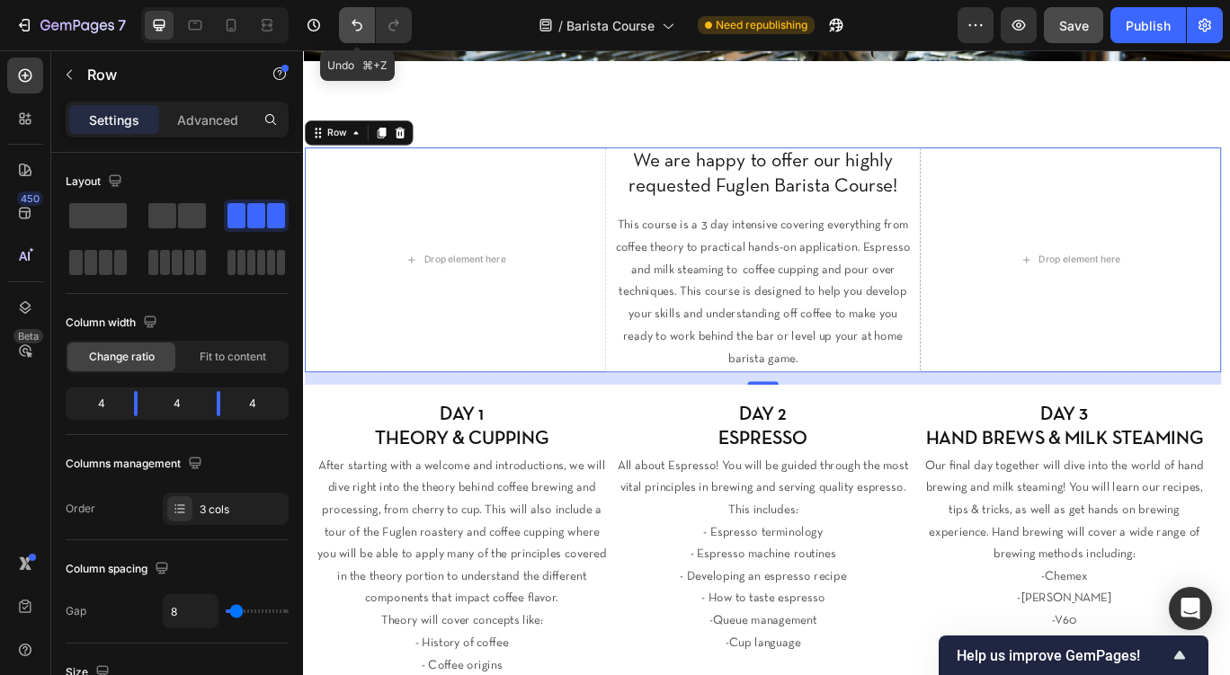
click at [352, 22] on icon "Undo/Redo" at bounding box center [357, 25] width 18 height 18
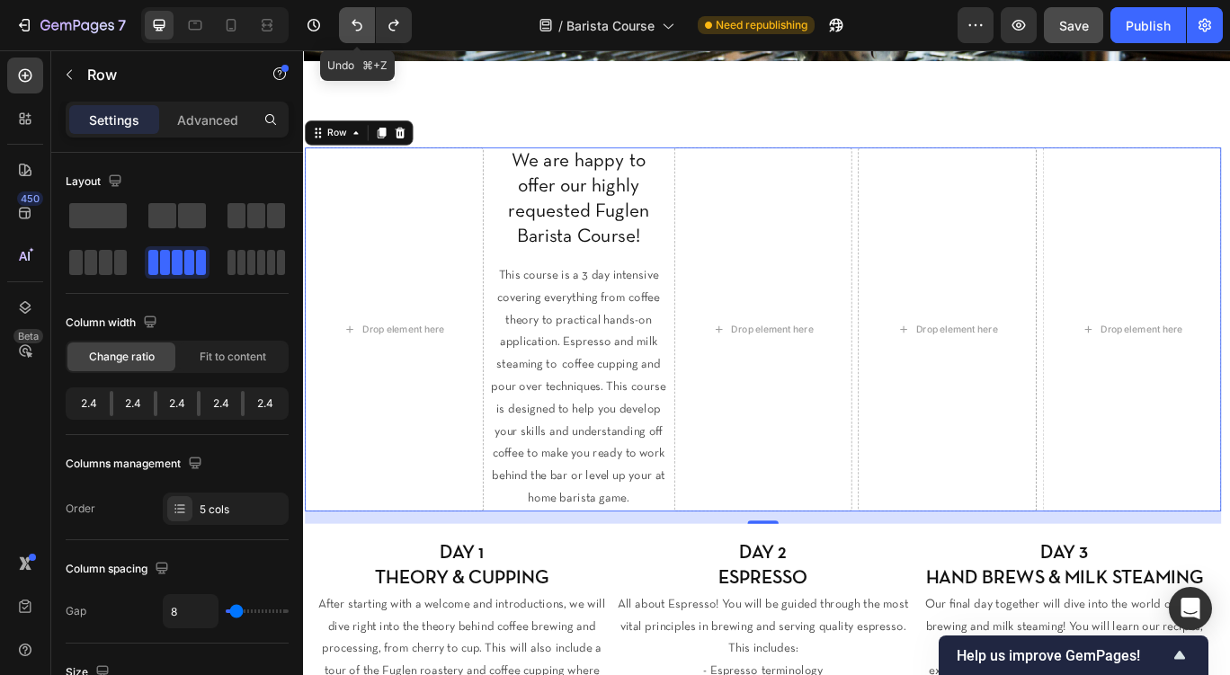
click at [352, 22] on icon "Undo/Redo" at bounding box center [357, 25] width 18 height 18
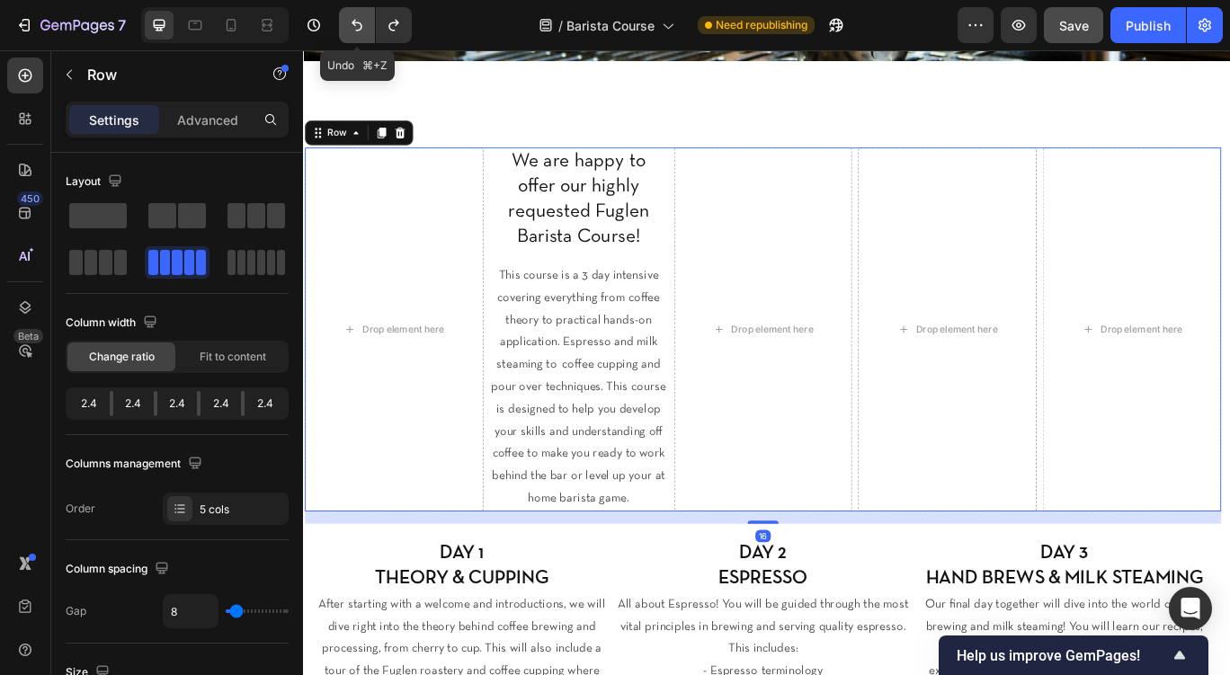
click at [352, 22] on icon "Undo/Redo" at bounding box center [357, 25] width 18 height 18
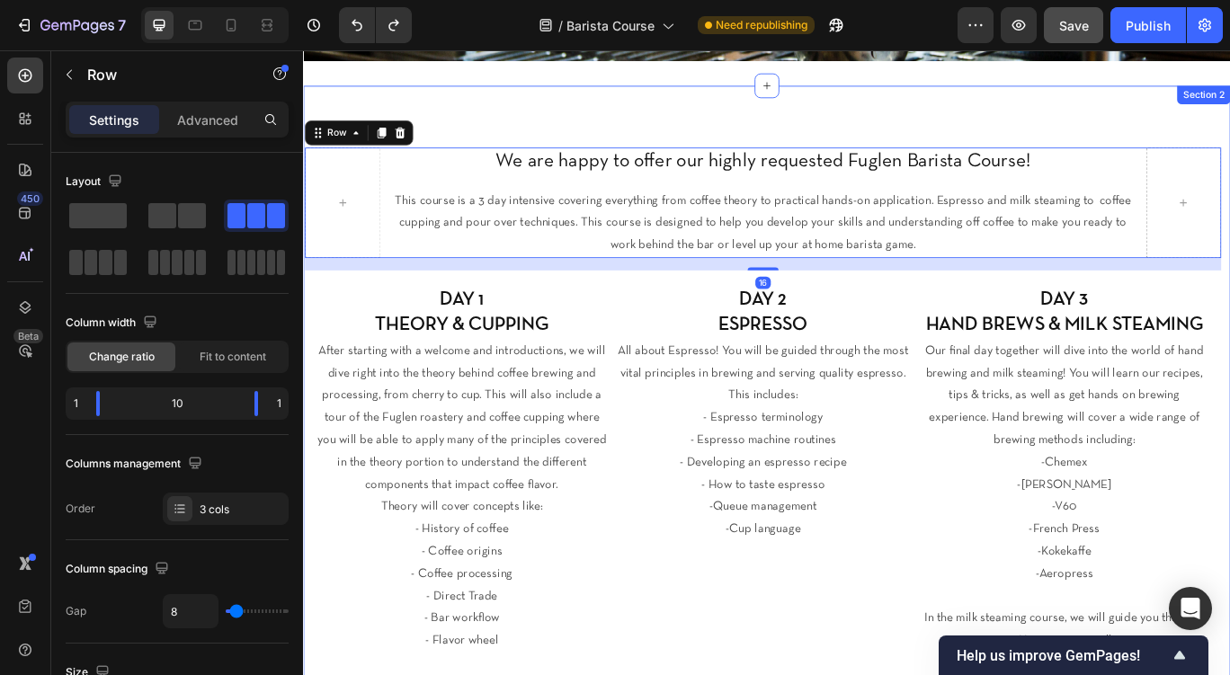
click at [666, 107] on div "We are happy to offer our highly requested Fuglen Barista Course! Heading This …" at bounding box center [842, 500] width 1079 height 817
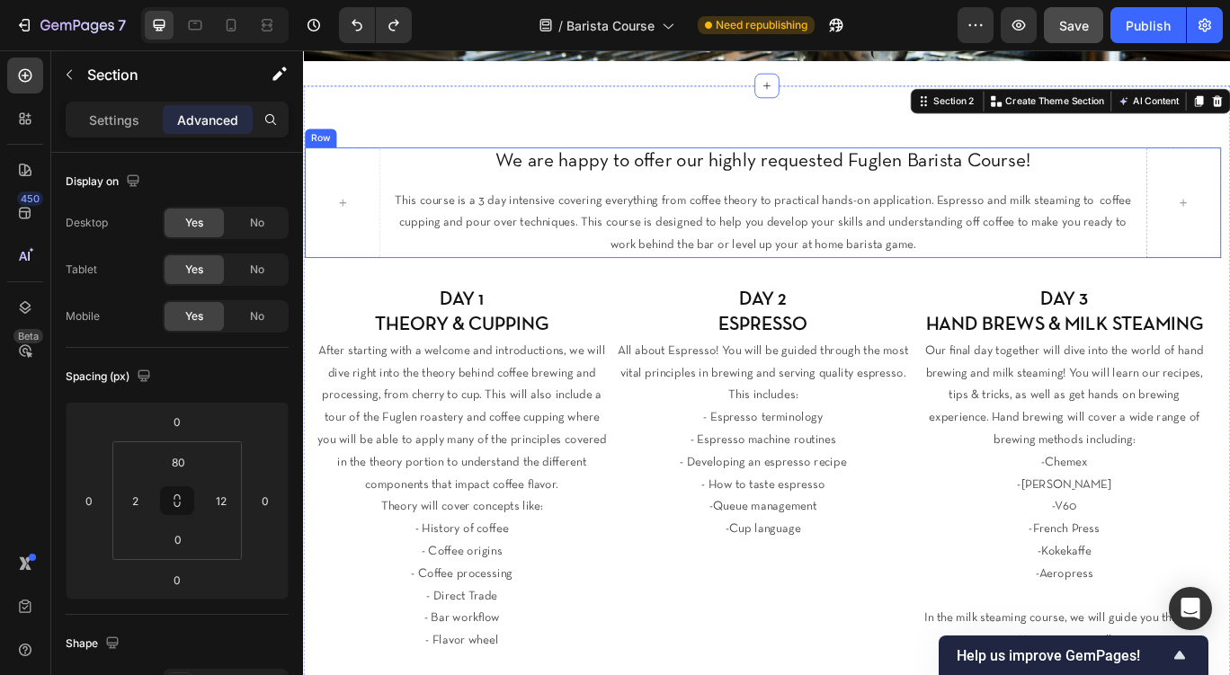
click at [394, 183] on div "We are happy to offer our highly requested Fuglen Barista Course! Heading This …" at bounding box center [838, 228] width 1067 height 129
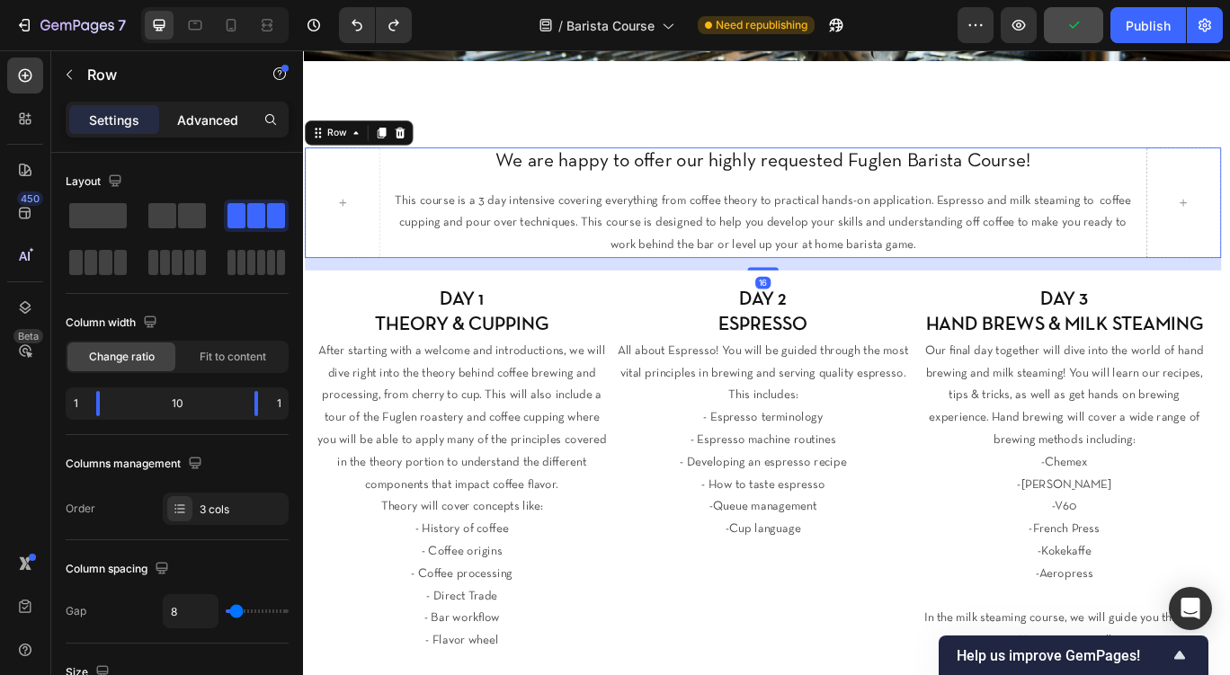
click at [211, 130] on div "Advanced" at bounding box center [208, 119] width 90 height 29
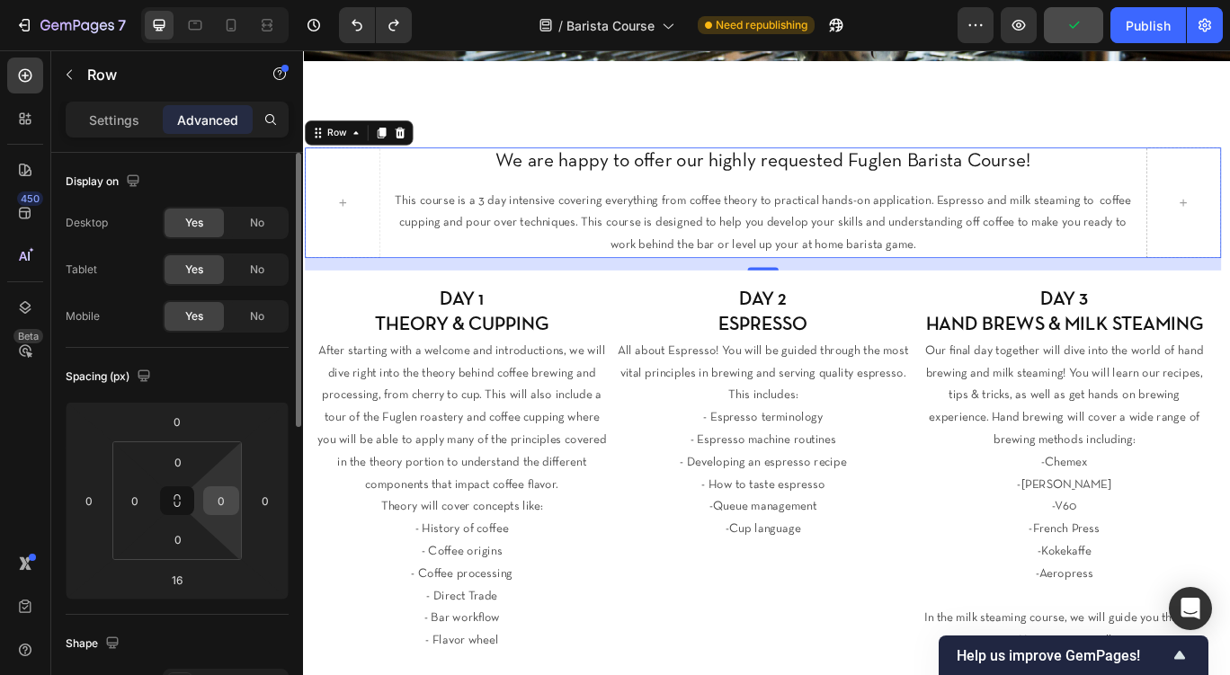
click at [224, 503] on input "0" at bounding box center [221, 500] width 27 height 27
type input "12"
click at [141, 499] on input "0" at bounding box center [134, 500] width 27 height 27
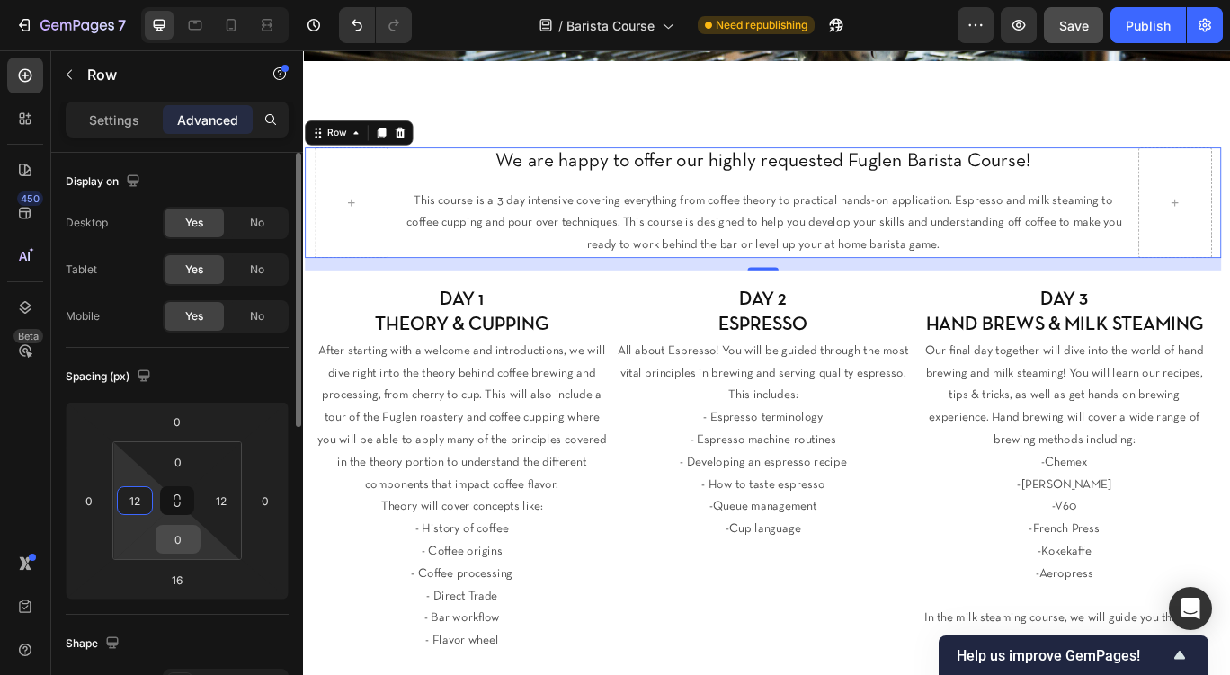
type input "12"
click at [182, 550] on input "0" at bounding box center [178, 539] width 36 height 27
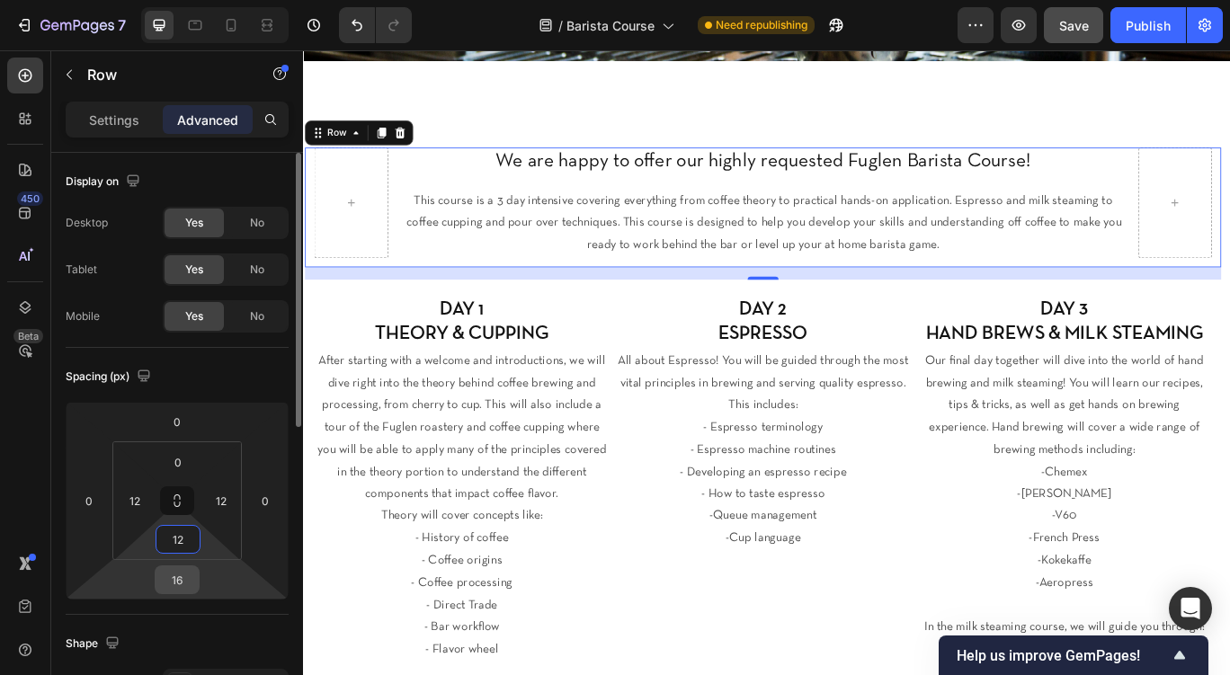
type input "12"
click at [180, 584] on input "16" at bounding box center [177, 580] width 36 height 27
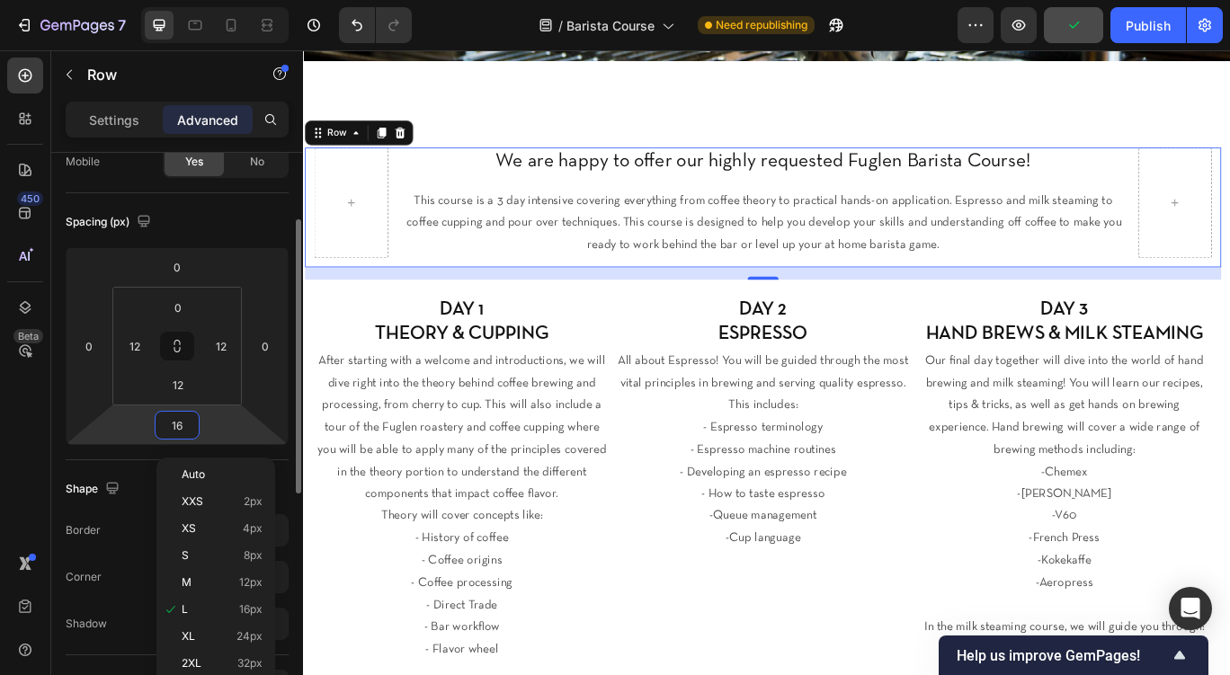
scroll to position [158, 0]
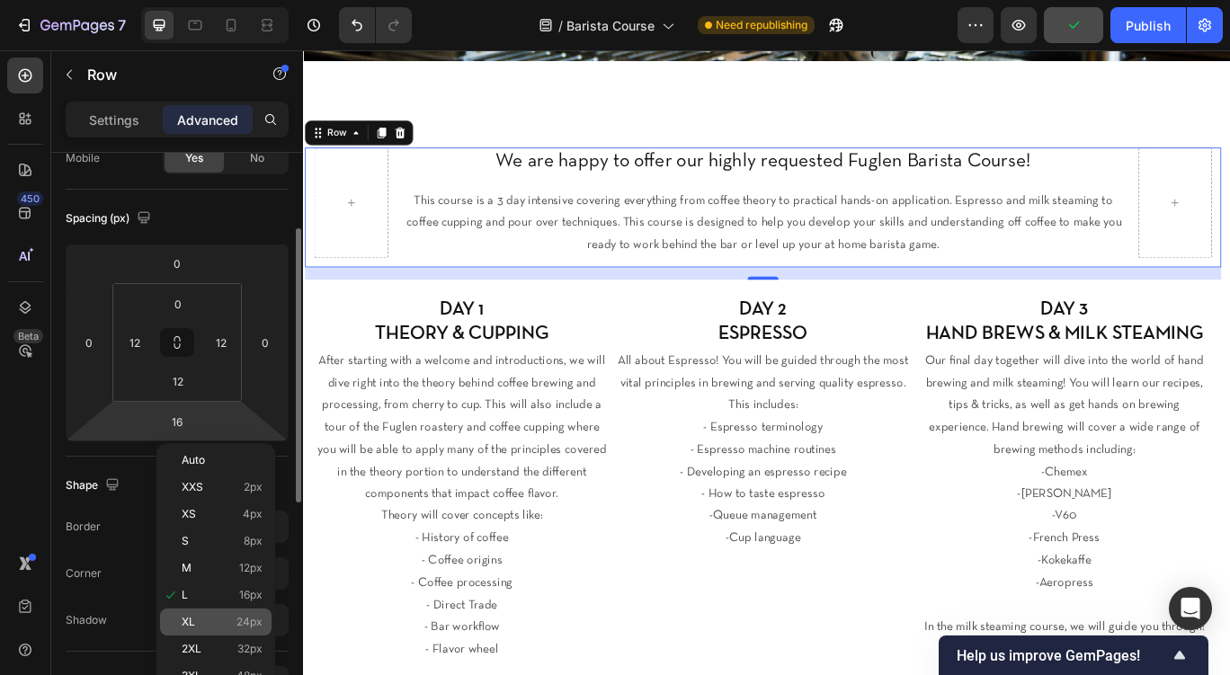
click at [202, 629] on p "XL 24px" at bounding box center [222, 622] width 81 height 13
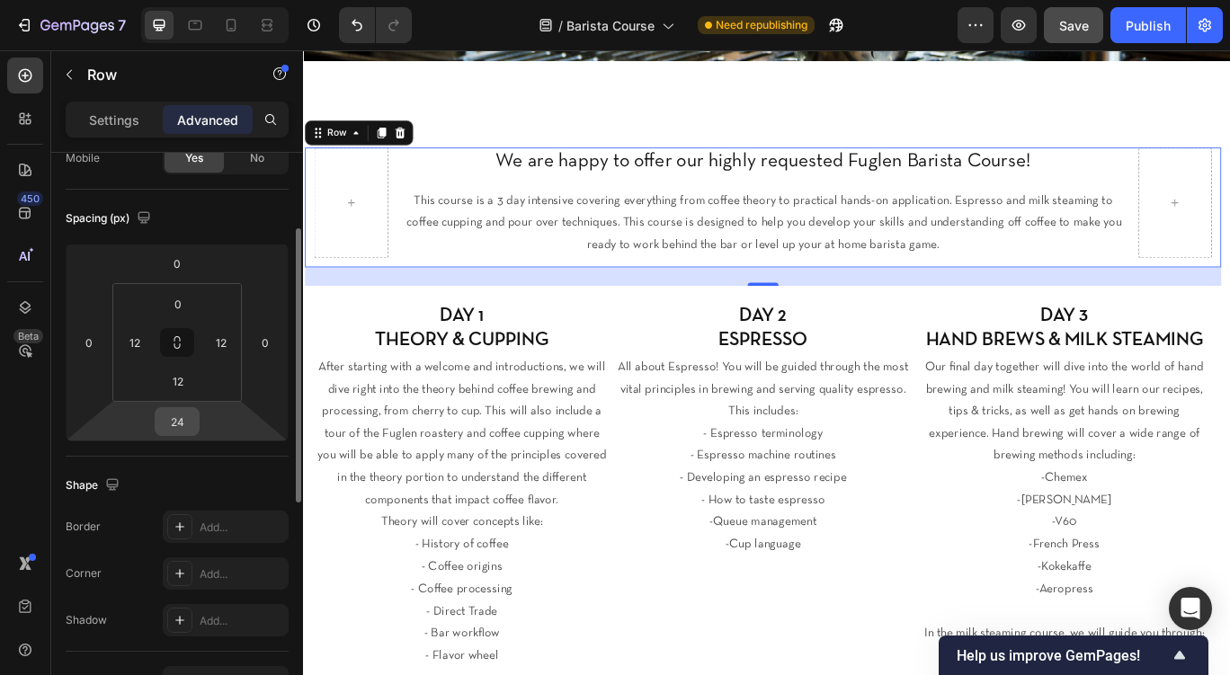
click at [169, 420] on input "24" at bounding box center [177, 421] width 36 height 27
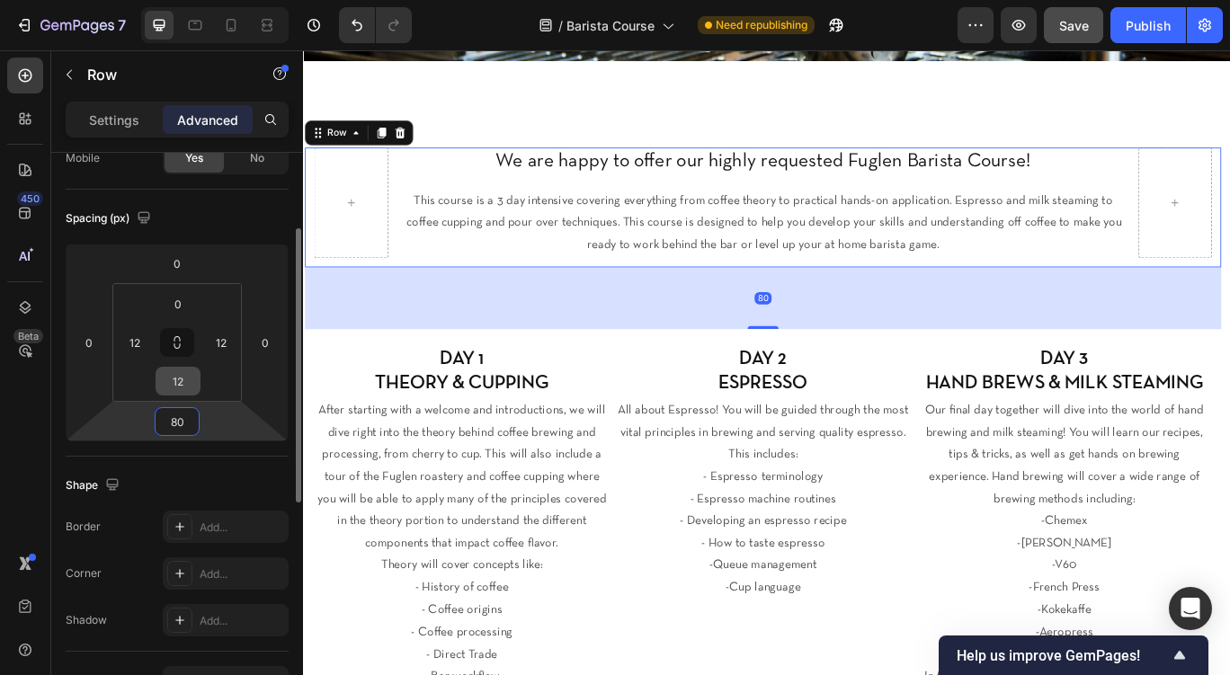
type input "80"
click at [180, 390] on input "12" at bounding box center [178, 381] width 36 height 27
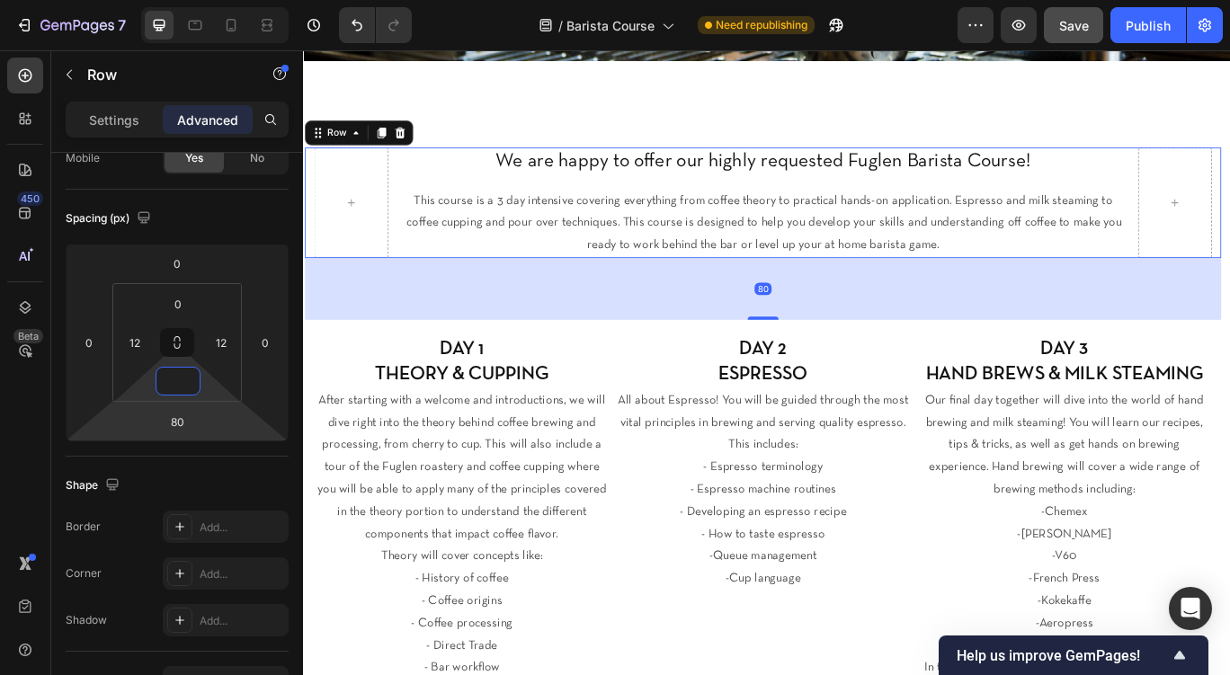
click at [116, 0] on html "7 Version history / Barista Course Need republishing Preview Save Publish 450 B…" at bounding box center [615, 0] width 1230 height 0
type input "0"
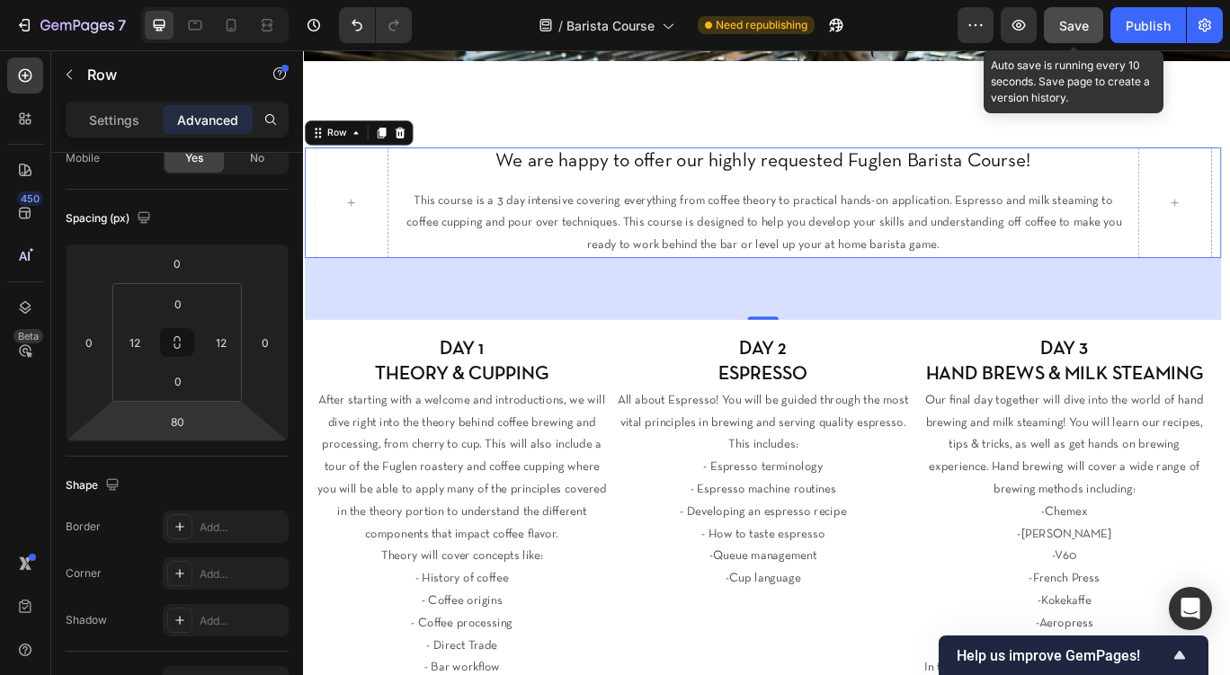
click at [1084, 32] on span "Save" at bounding box center [1074, 25] width 30 height 15
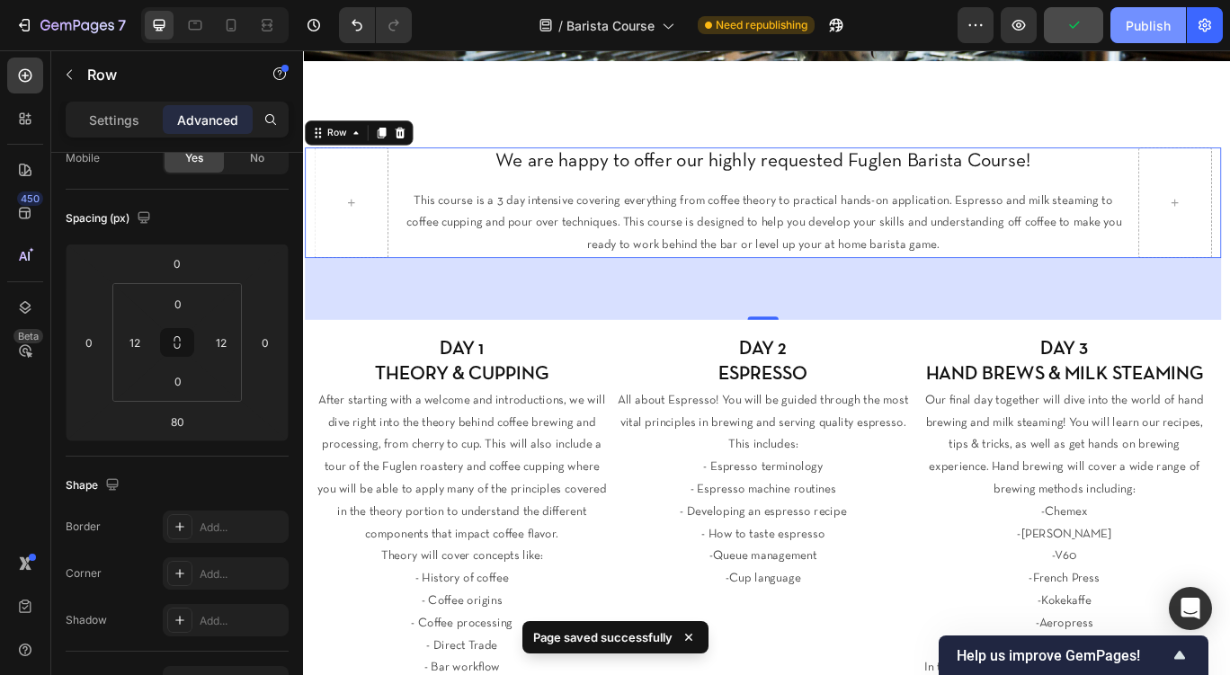
click at [1143, 23] on div "Publish" at bounding box center [1148, 25] width 45 height 19
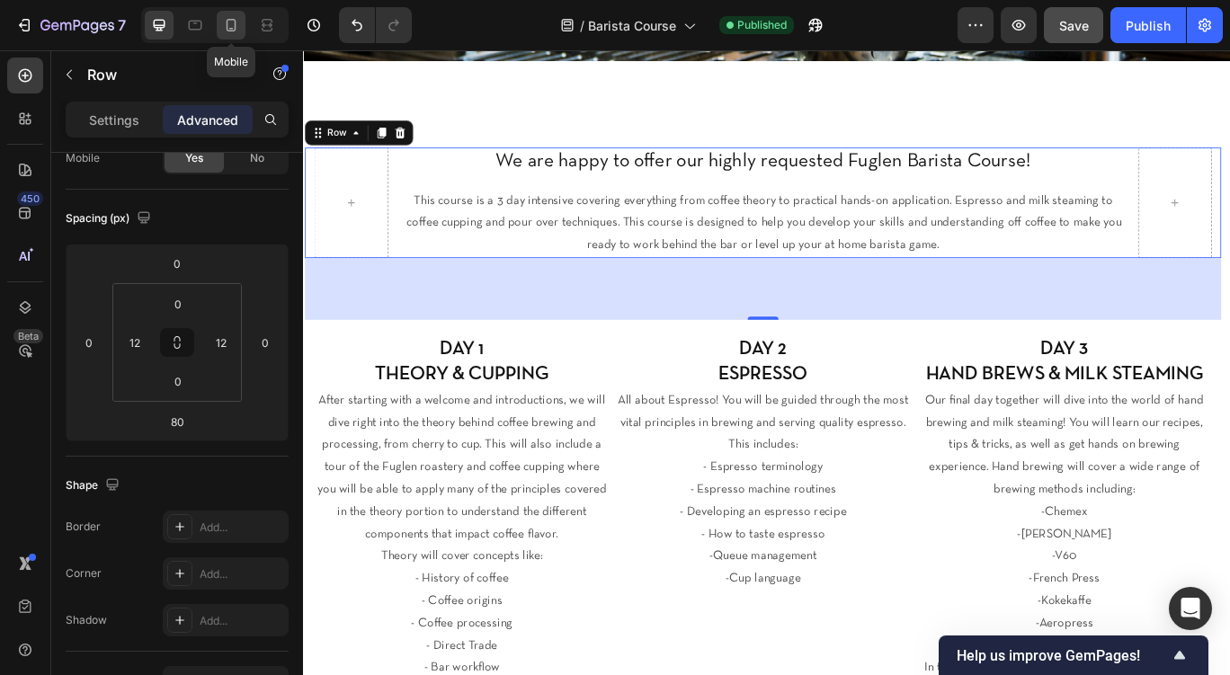
drag, startPoint x: 224, startPoint y: 22, endPoint x: 31, endPoint y: 266, distance: 310.6
click at [224, 22] on icon at bounding box center [231, 25] width 18 height 18
type input "40"
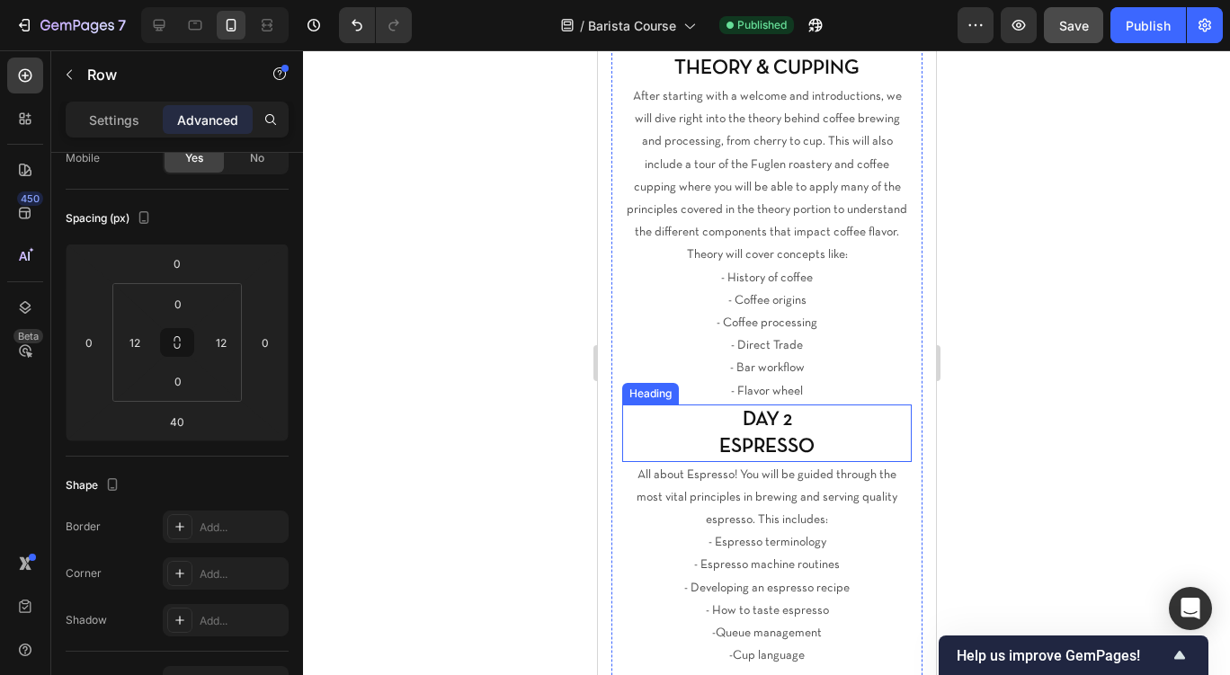
scroll to position [1131, 0]
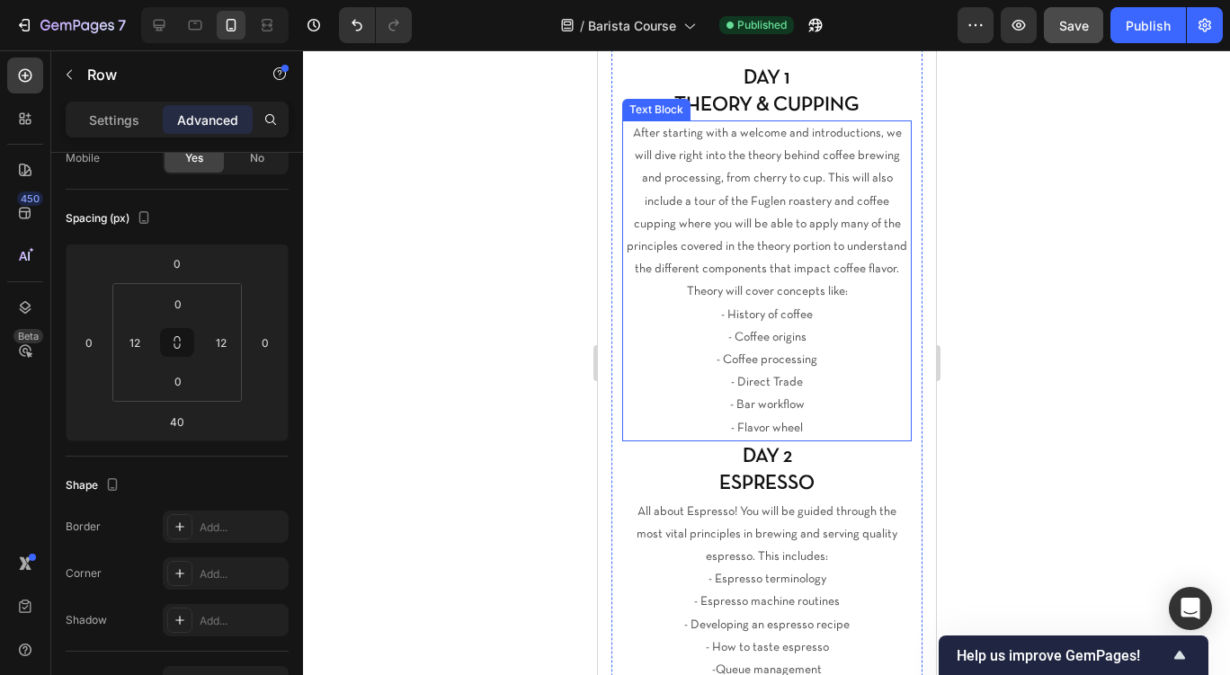
click at [859, 380] on p "- Direct Trade" at bounding box center [766, 382] width 286 height 22
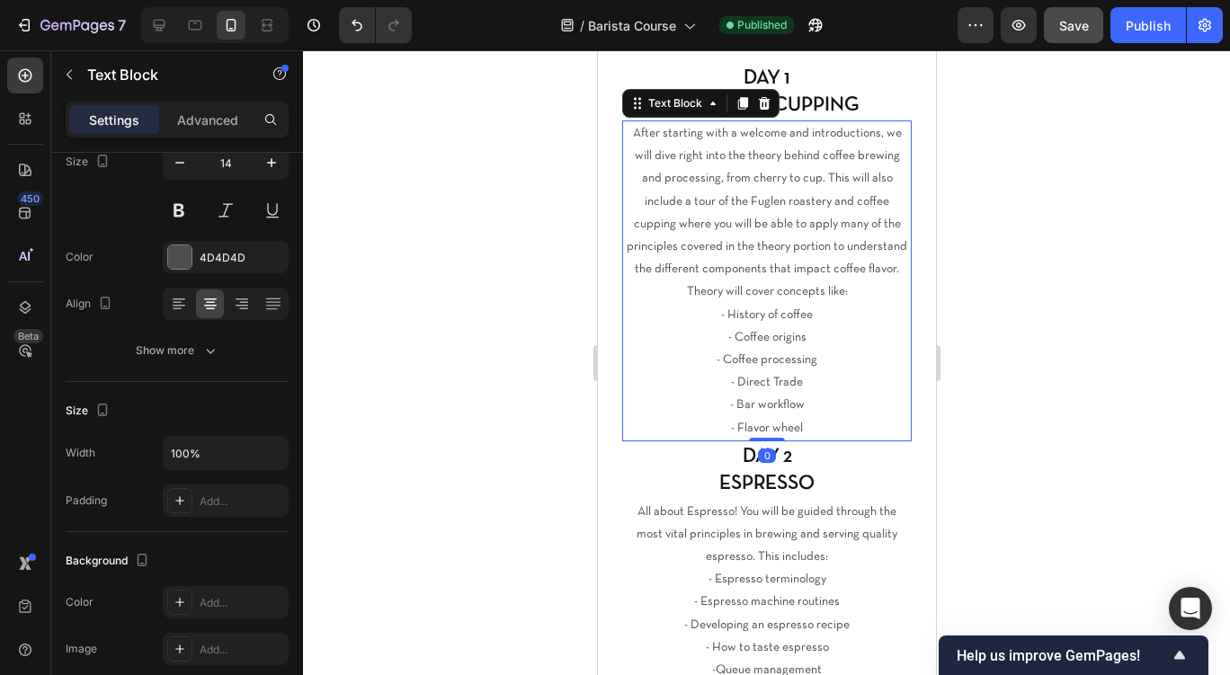
scroll to position [0, 0]
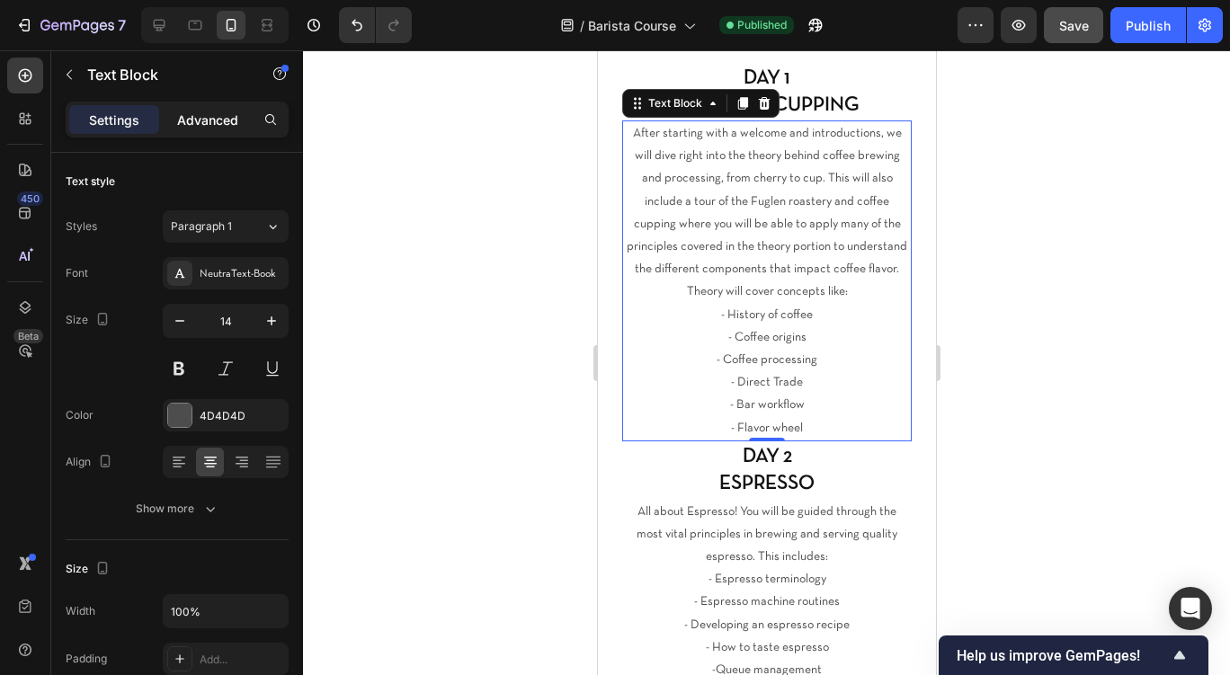
click at [204, 123] on p "Advanced" at bounding box center [207, 120] width 61 height 19
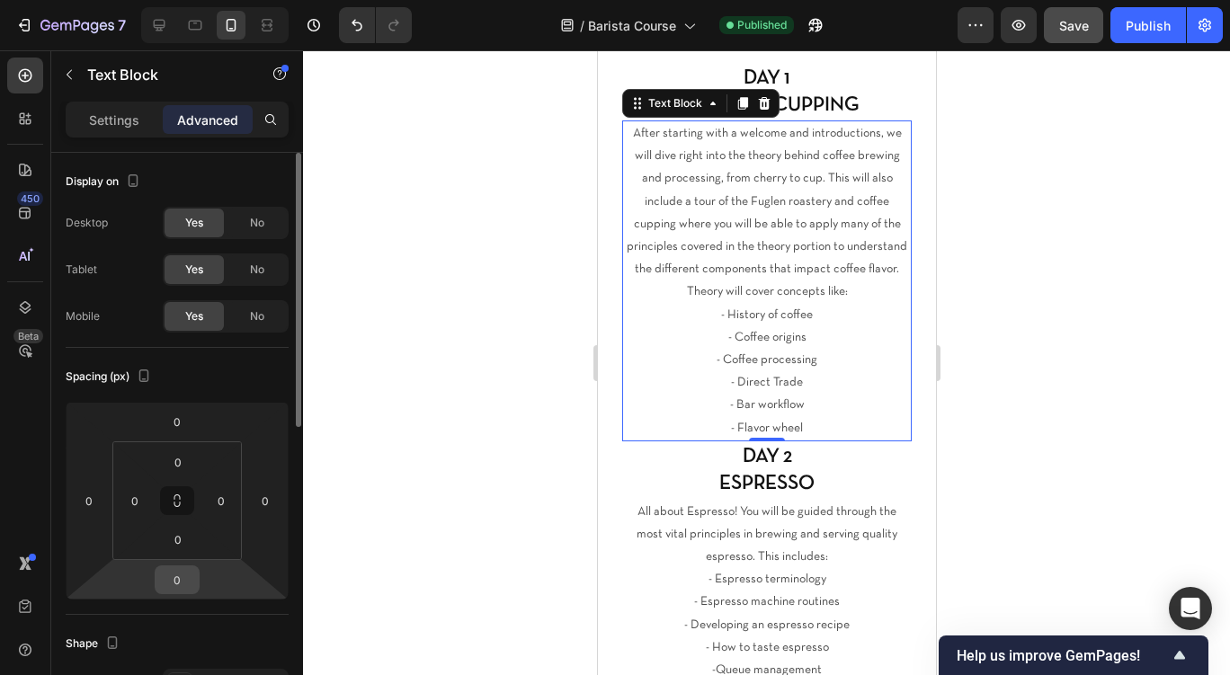
click at [190, 584] on input "0" at bounding box center [177, 580] width 36 height 27
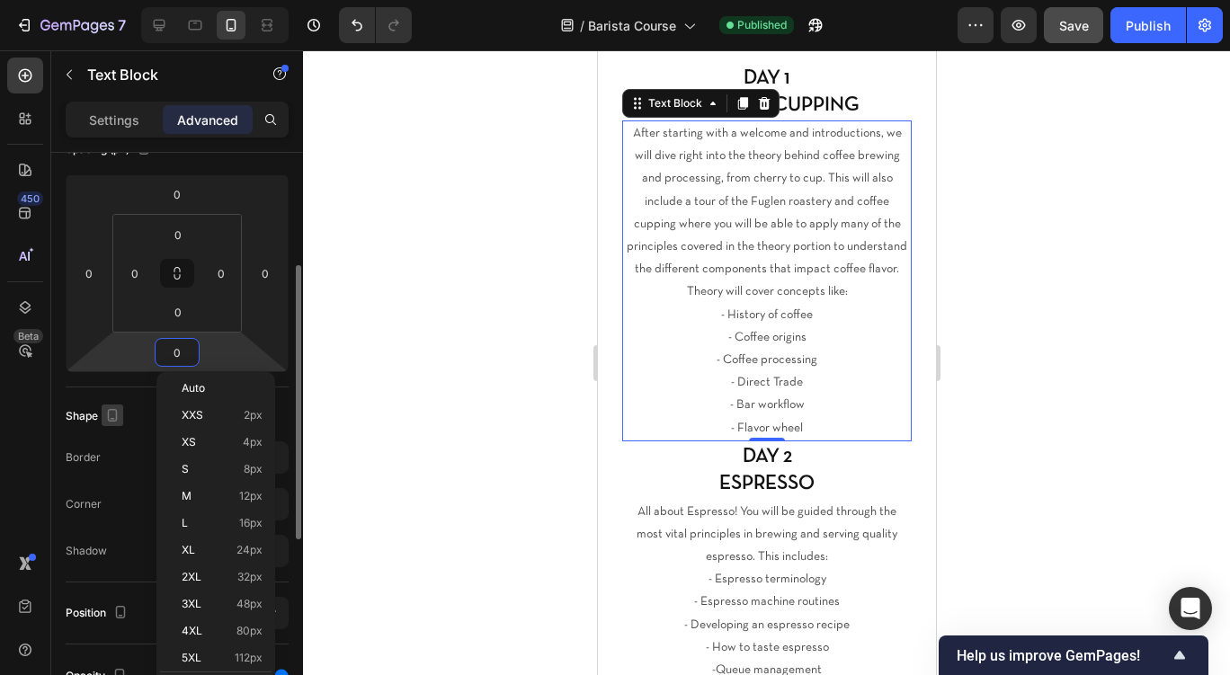
scroll to position [230, 0]
click at [215, 549] on p "XL 24px" at bounding box center [222, 550] width 81 height 13
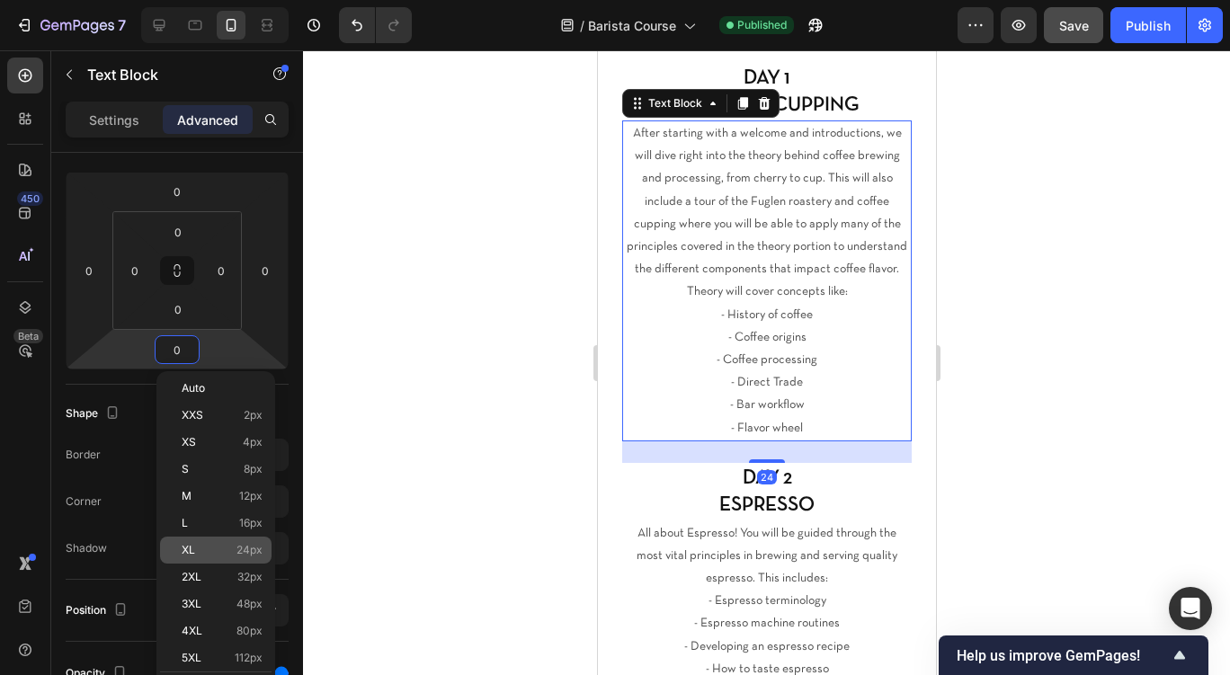
type input "24"
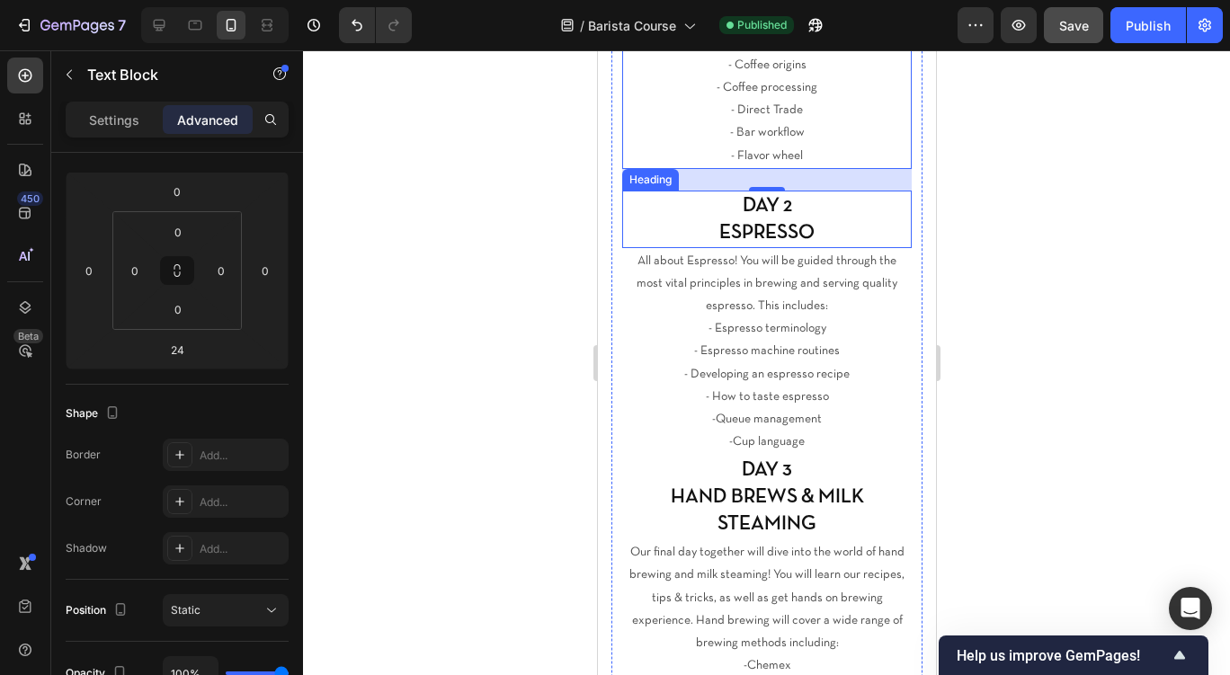
scroll to position [1438, 0]
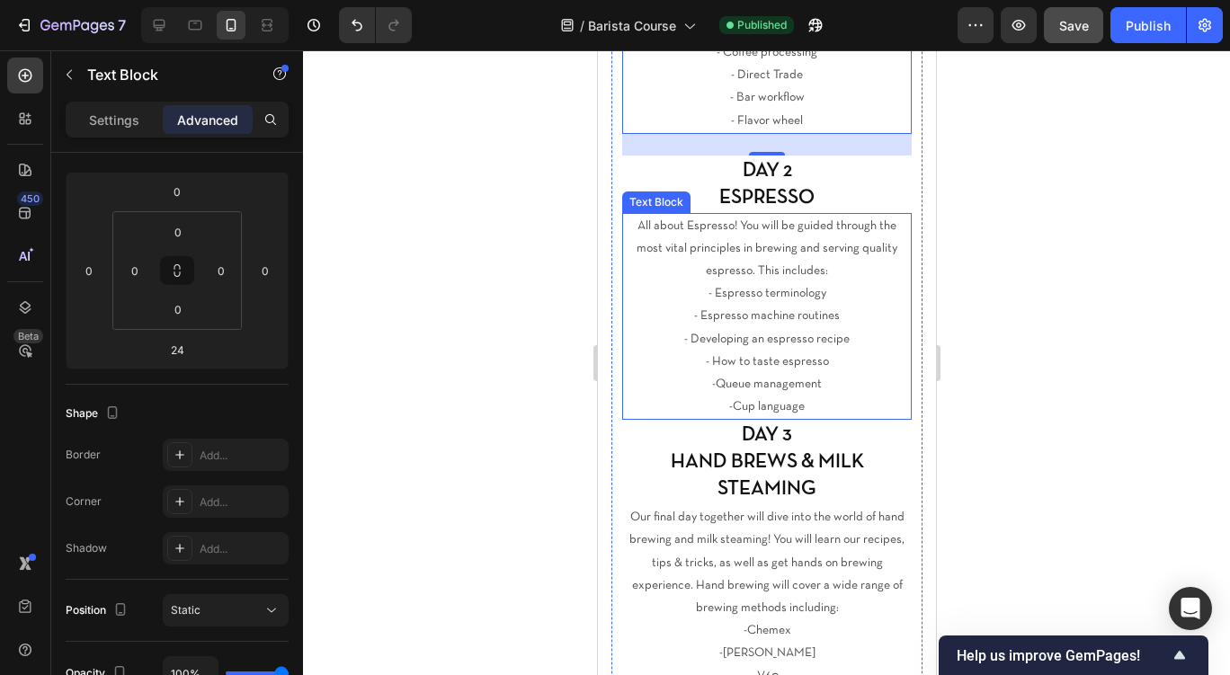
click at [681, 389] on p "-Queue management" at bounding box center [766, 384] width 286 height 22
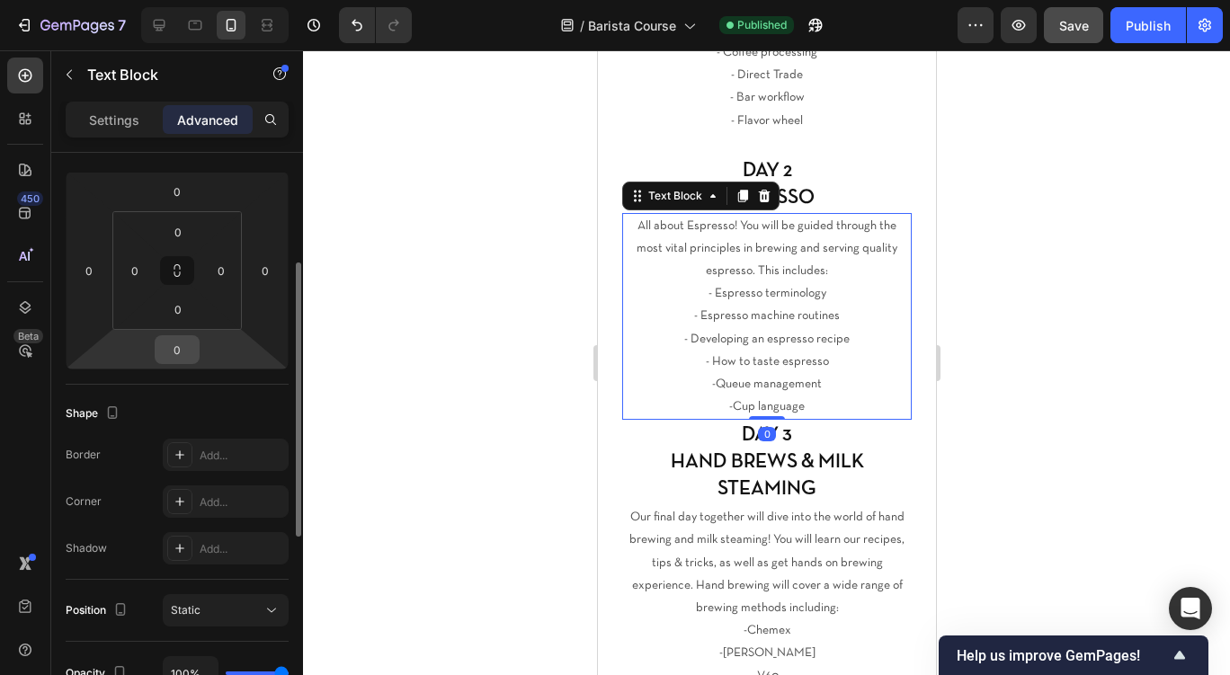
click at [186, 350] on input "0" at bounding box center [177, 349] width 36 height 27
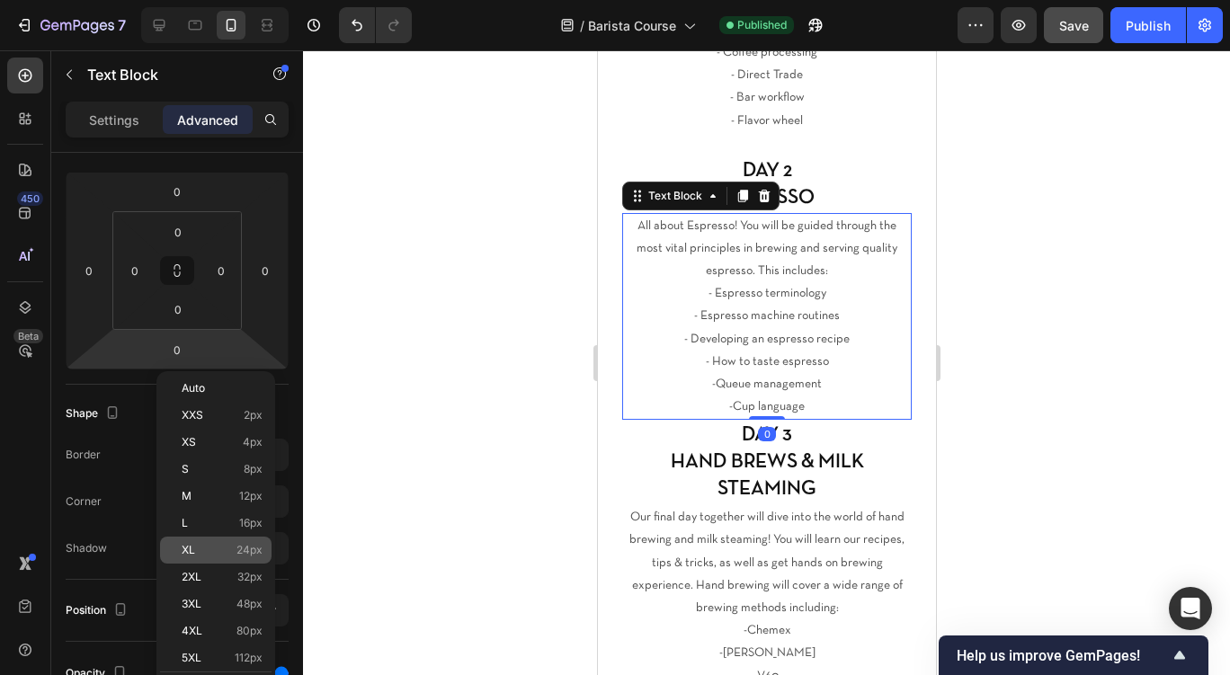
click at [208, 555] on p "XL 24px" at bounding box center [222, 550] width 81 height 13
type input "24"
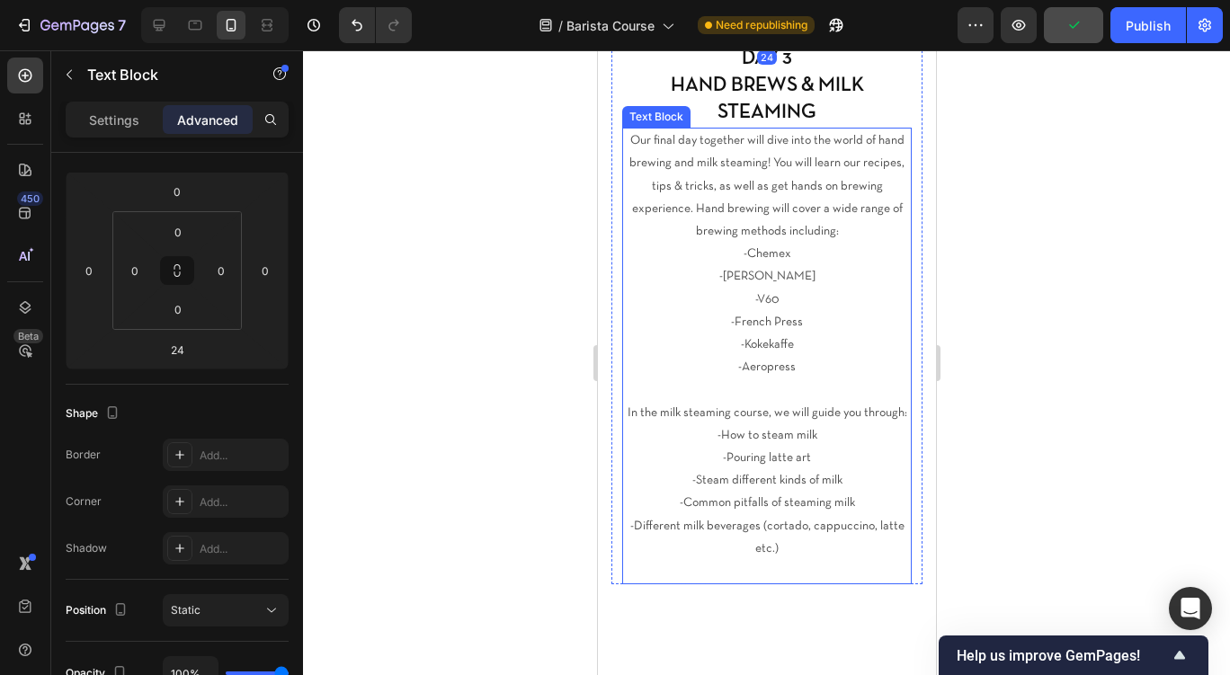
scroll to position [1896, 0]
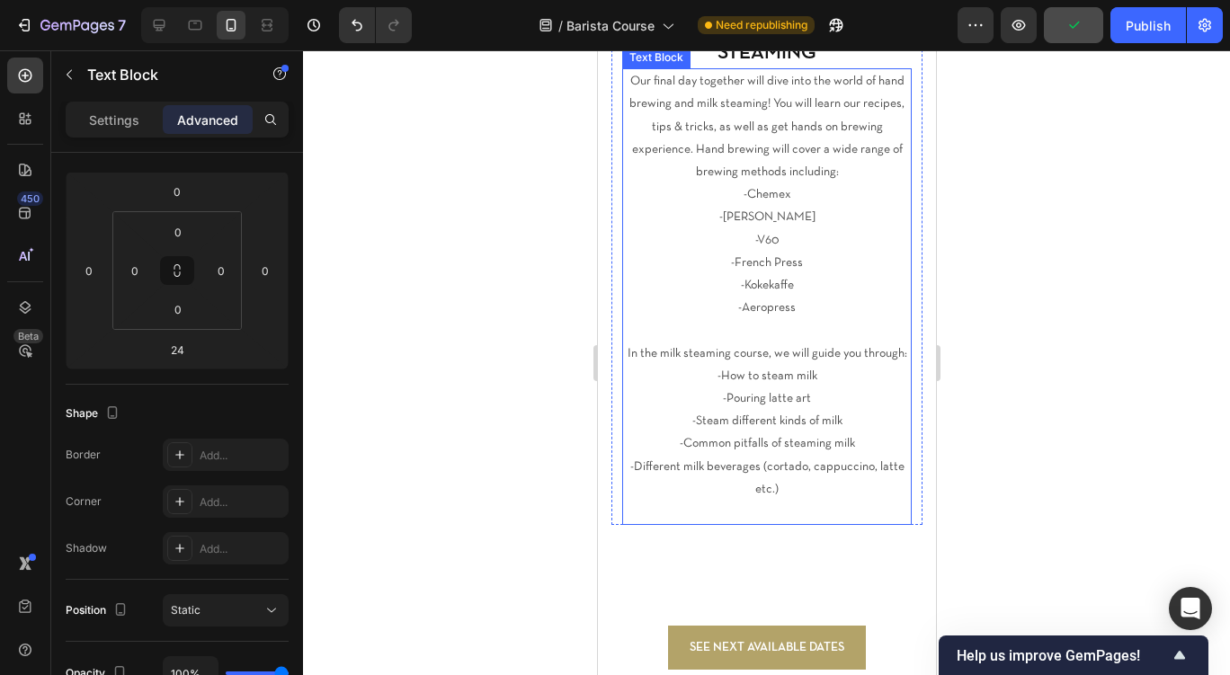
click at [741, 504] on p at bounding box center [766, 512] width 286 height 22
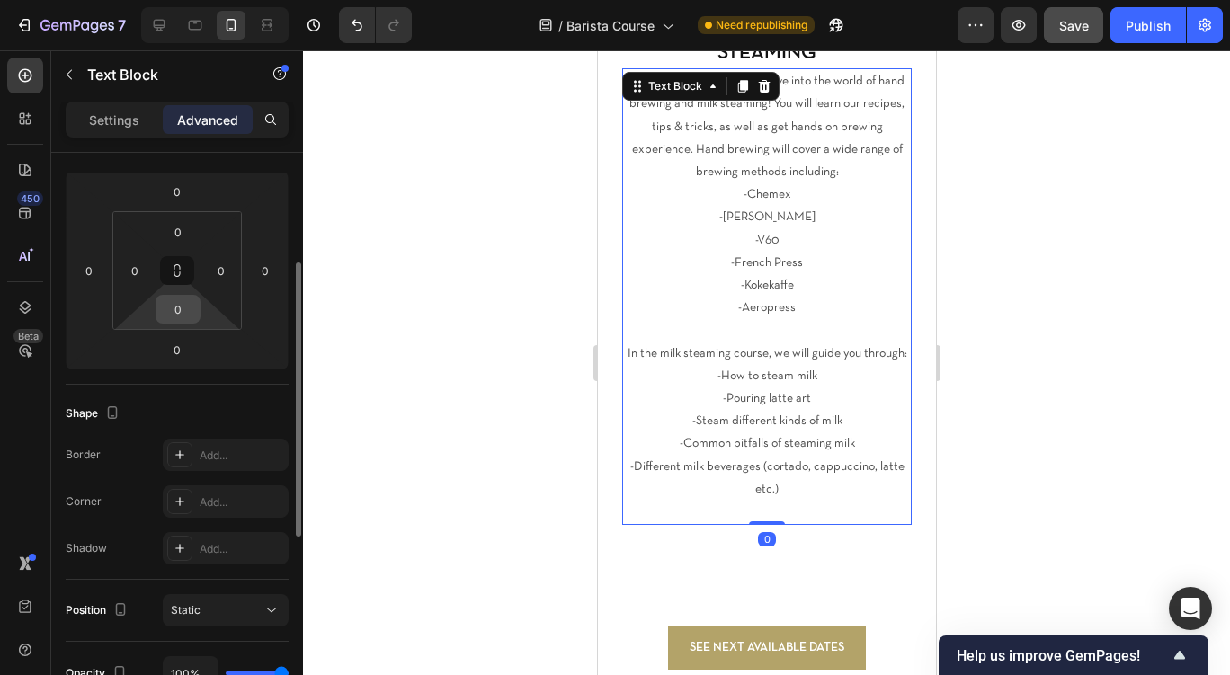
click at [180, 316] on input "0" at bounding box center [178, 309] width 36 height 27
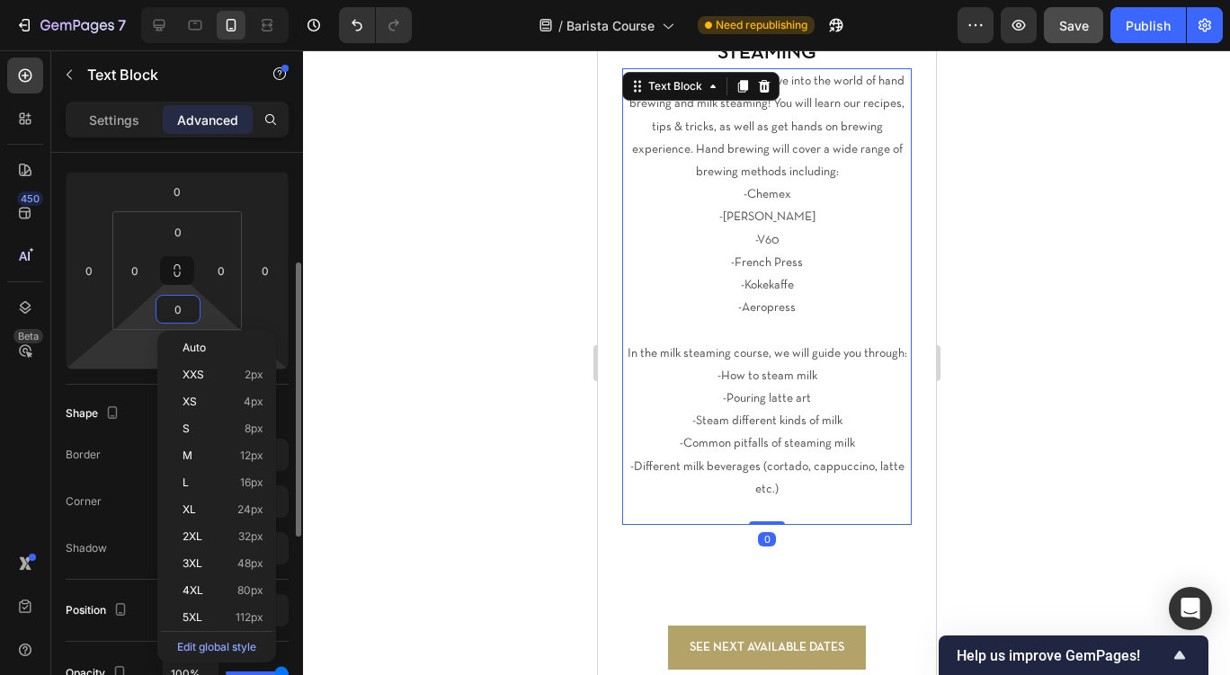
click at [132, 0] on html "7 Version history / Barista Course Need republishing Preview Save Publish 450 B…" at bounding box center [615, 0] width 1230 height 0
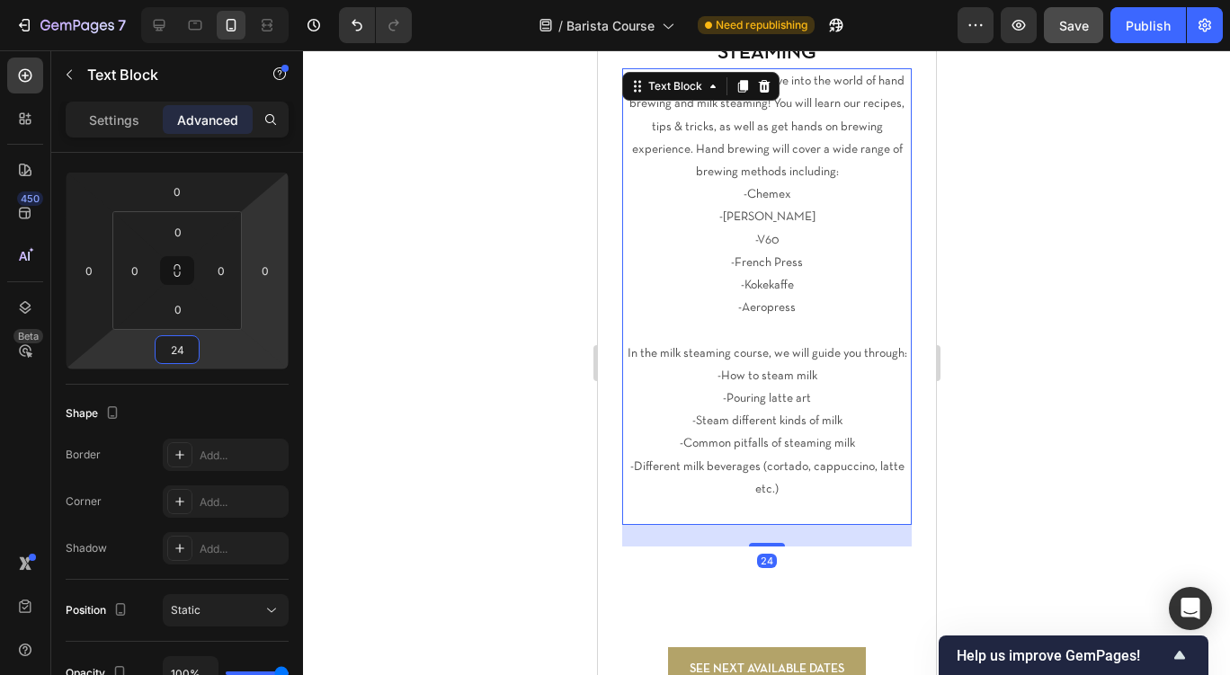
type input "24"
click at [675, 371] on p "-How to steam milk" at bounding box center [766, 376] width 286 height 22
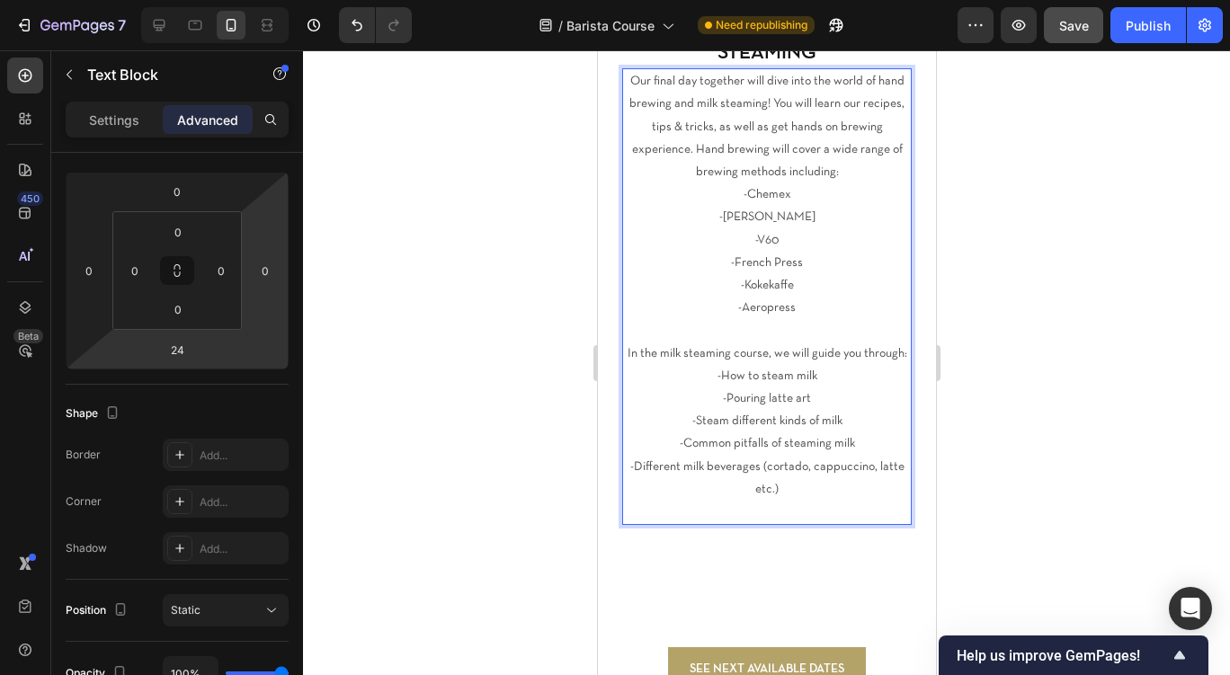
click at [675, 371] on p "-How to steam milk" at bounding box center [766, 376] width 286 height 22
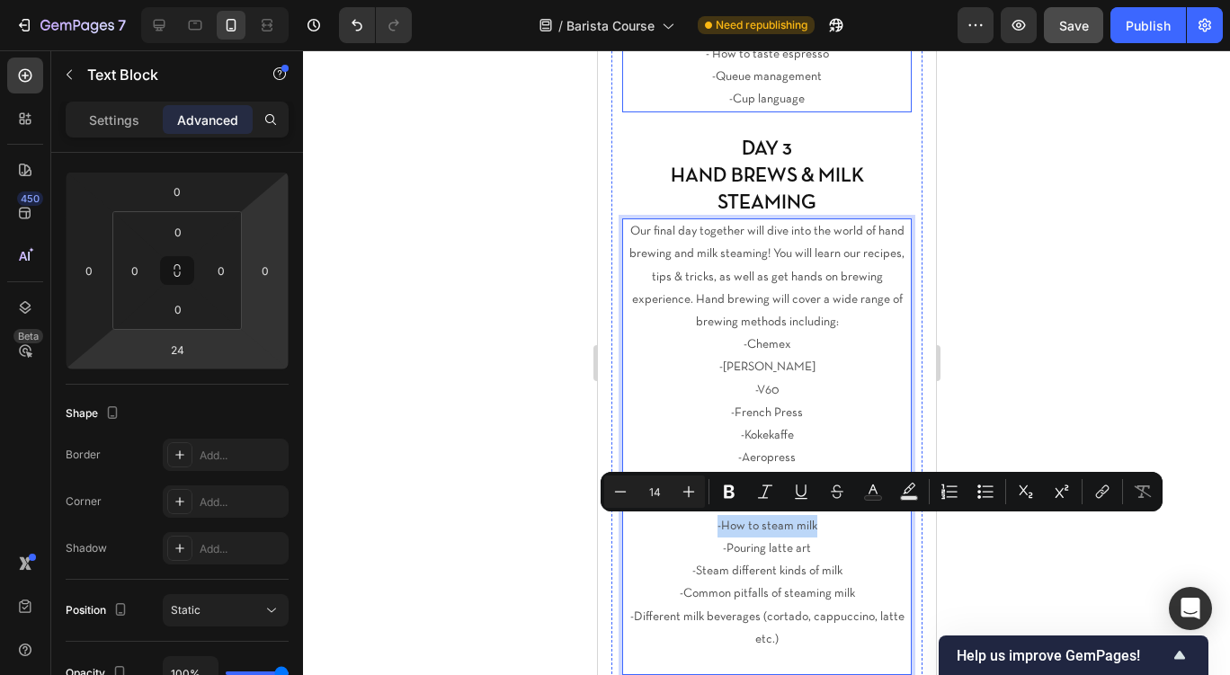
click at [713, 82] on p "-Queue management" at bounding box center [766, 77] width 286 height 22
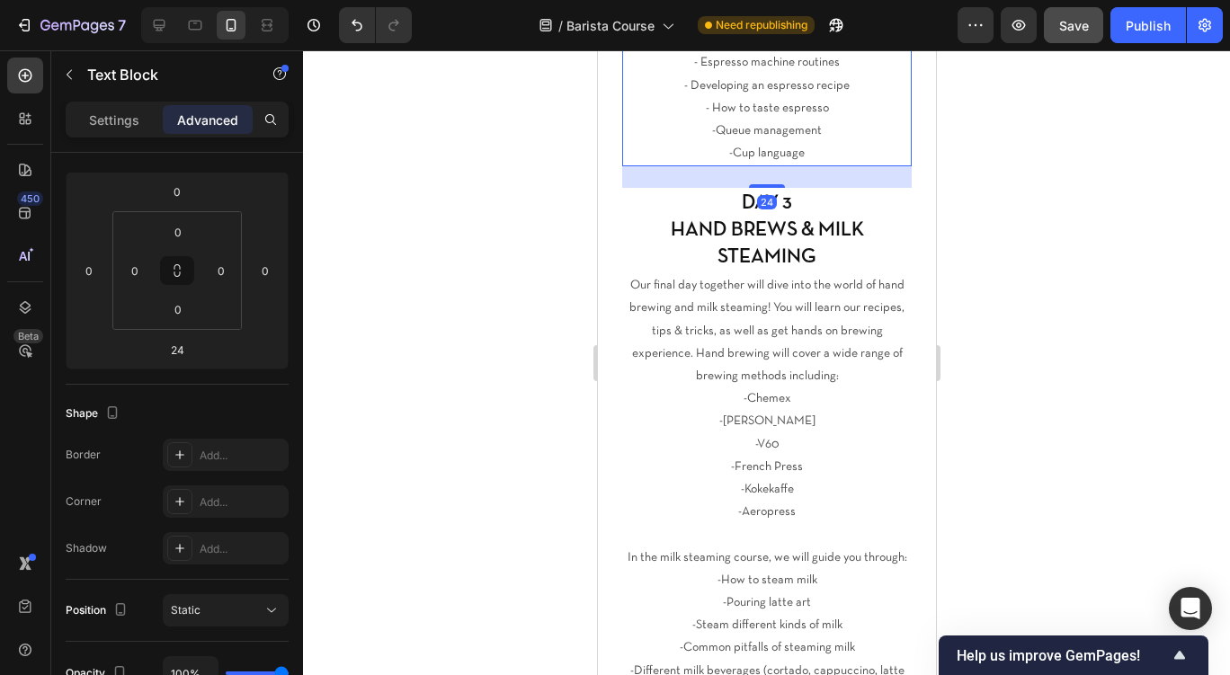
scroll to position [1628, 0]
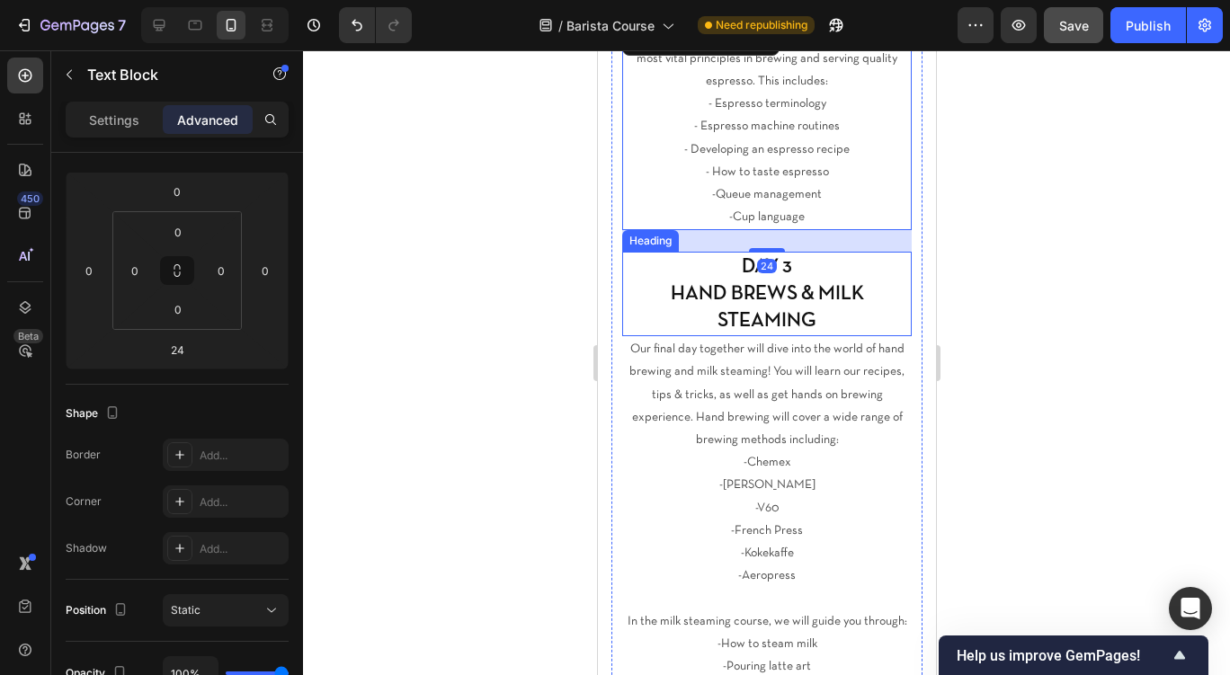
click at [717, 296] on h2 "DAY 3 HAND BREWS & MILK STEAMING" at bounding box center [766, 294] width 290 height 85
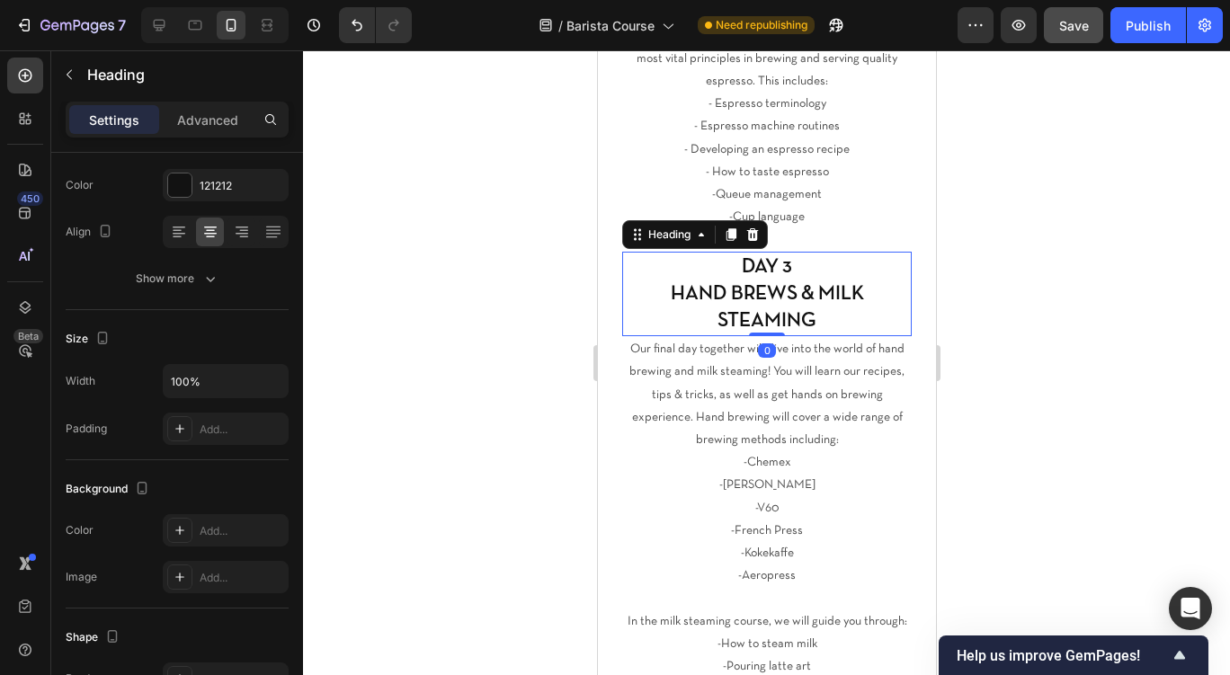
scroll to position [0, 0]
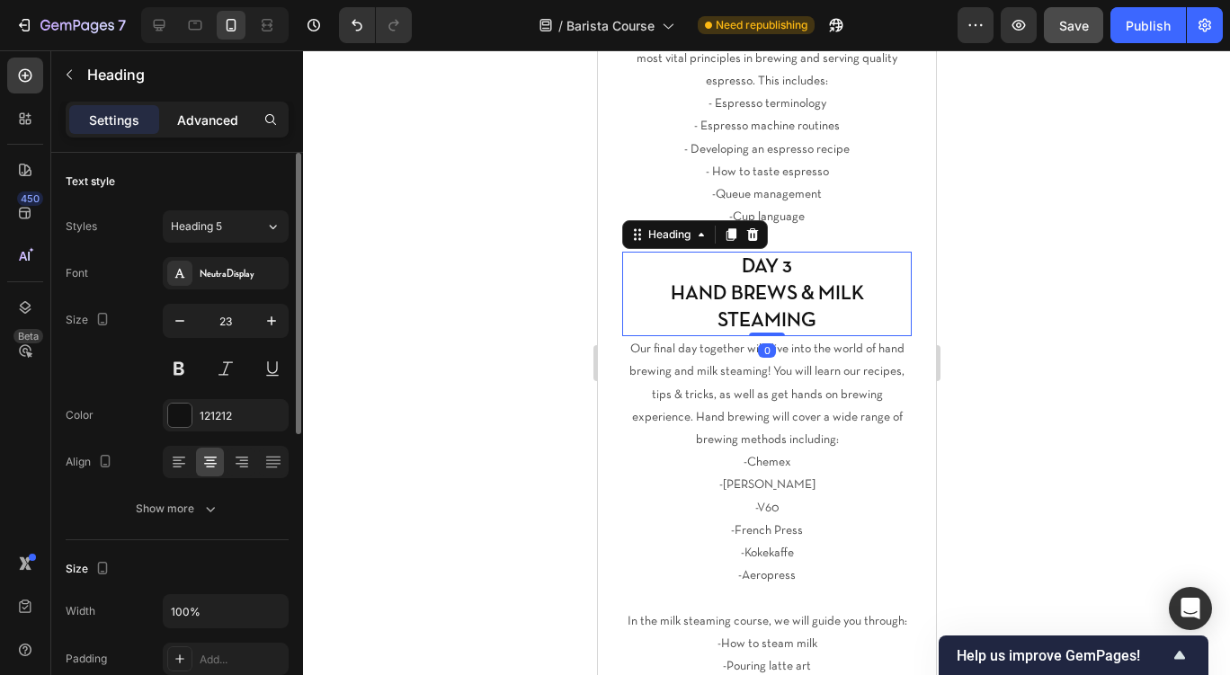
click at [201, 117] on p "Advanced" at bounding box center [207, 120] width 61 height 19
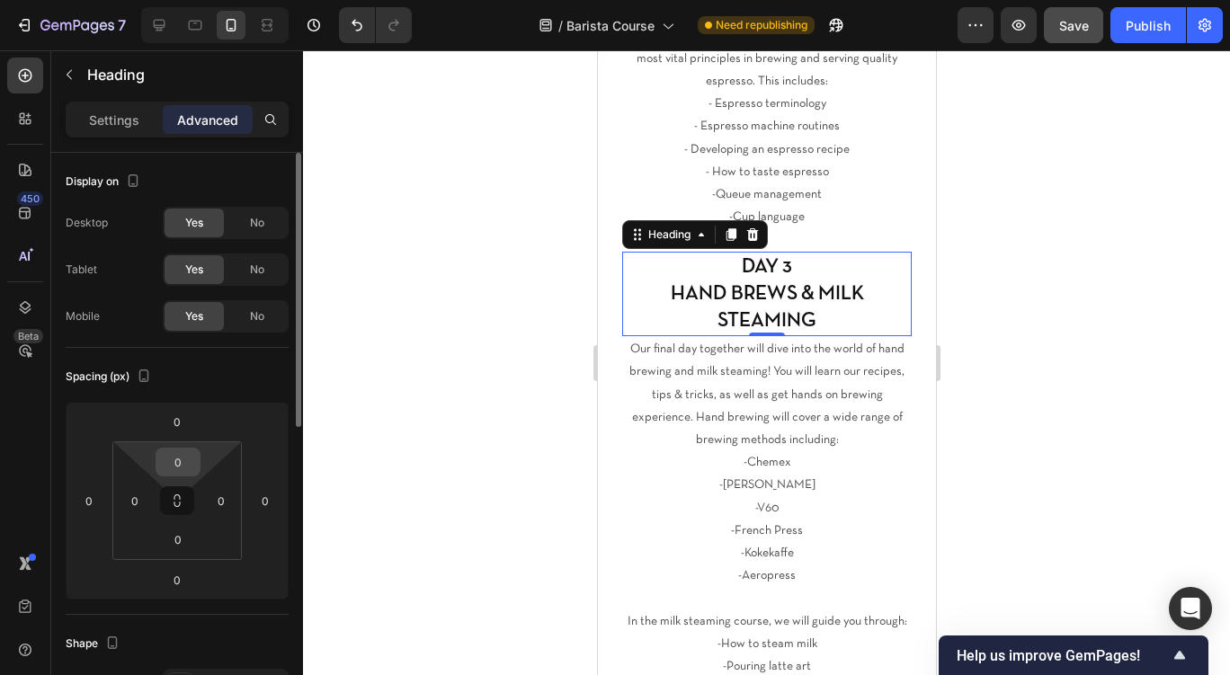
click at [179, 460] on input "0" at bounding box center [178, 462] width 36 height 27
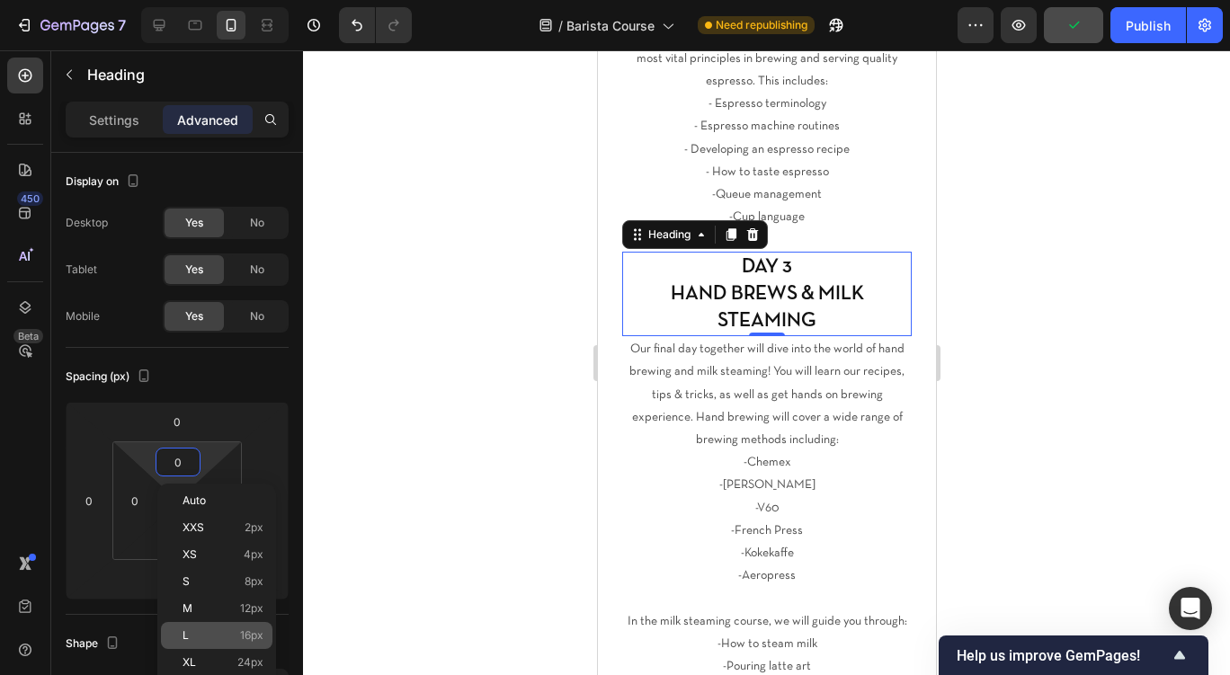
click at [200, 630] on p "L 16px" at bounding box center [223, 636] width 81 height 13
type input "16"
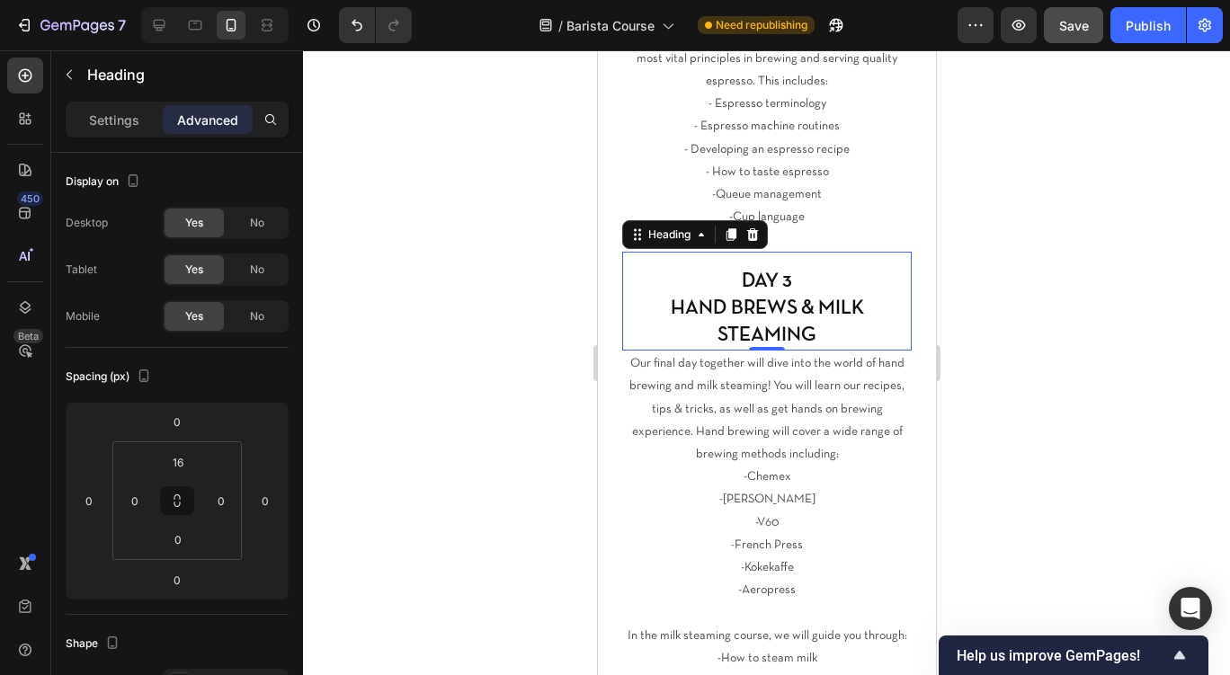
click at [553, 237] on div at bounding box center [766, 362] width 927 height 625
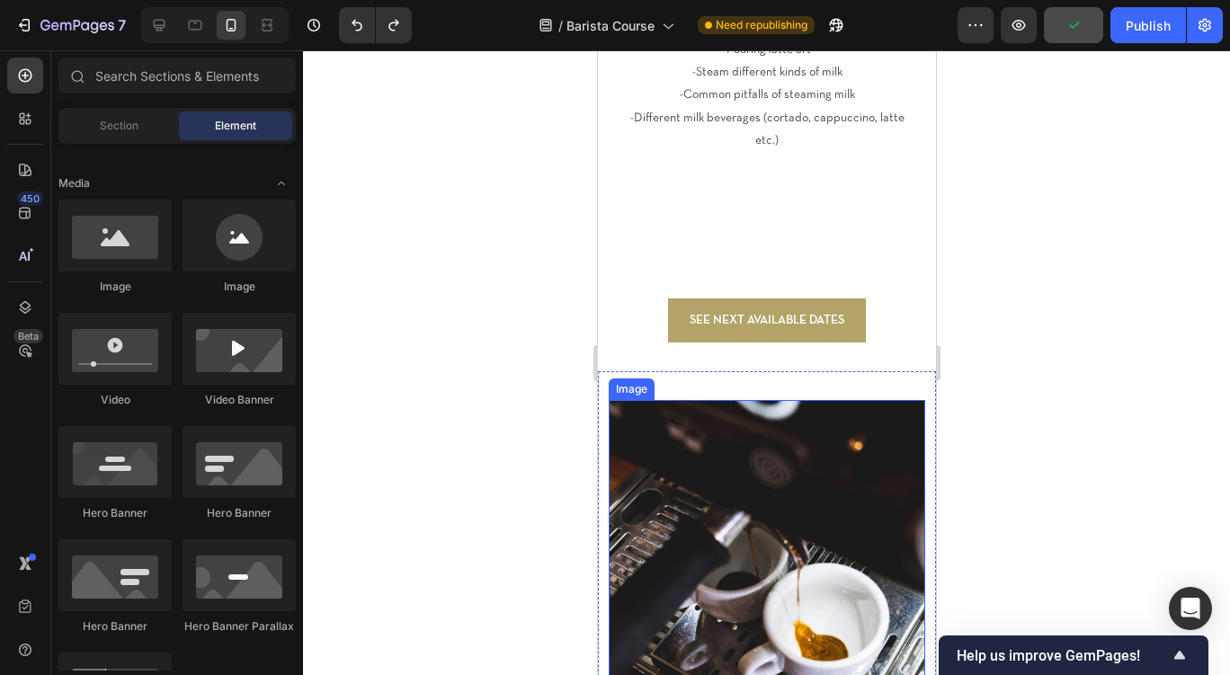
scroll to position [2243, 0]
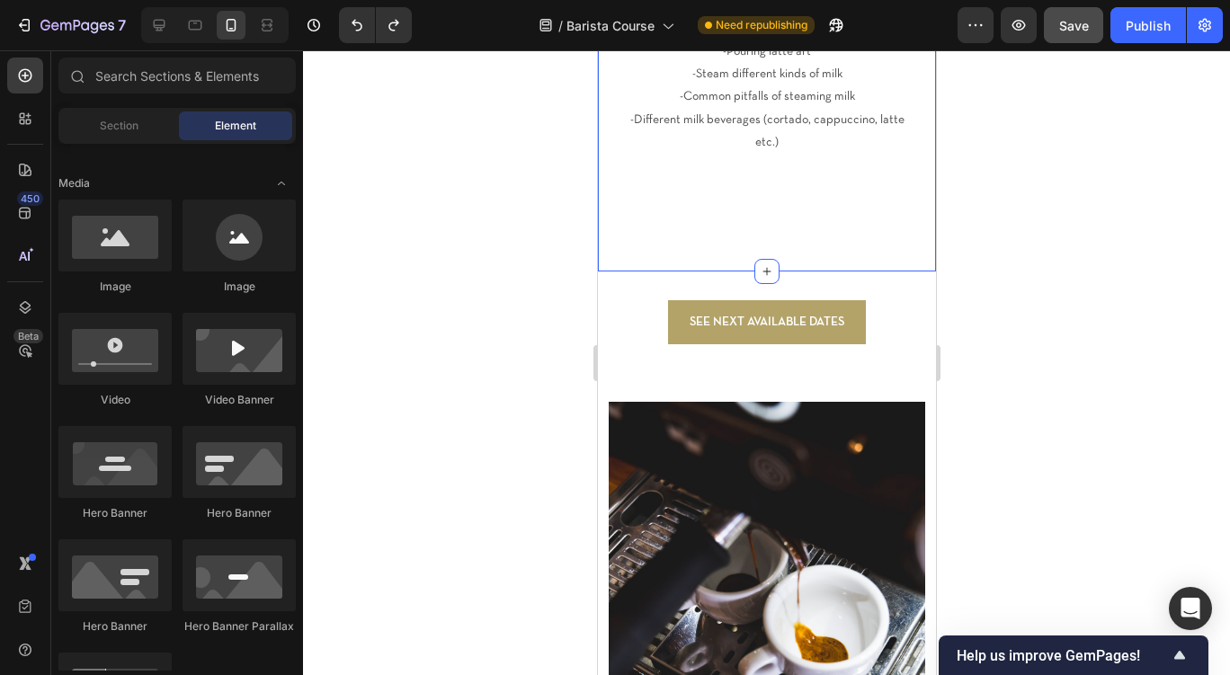
click at [503, 237] on div at bounding box center [766, 362] width 927 height 625
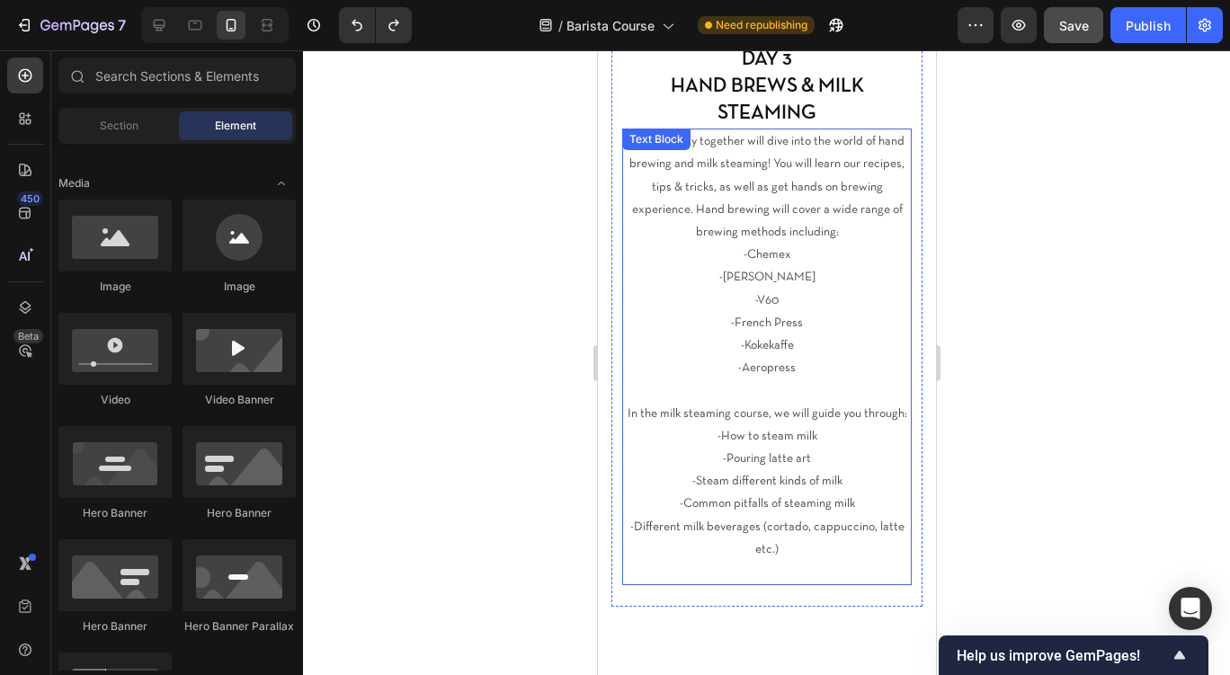
scroll to position [1969, 0]
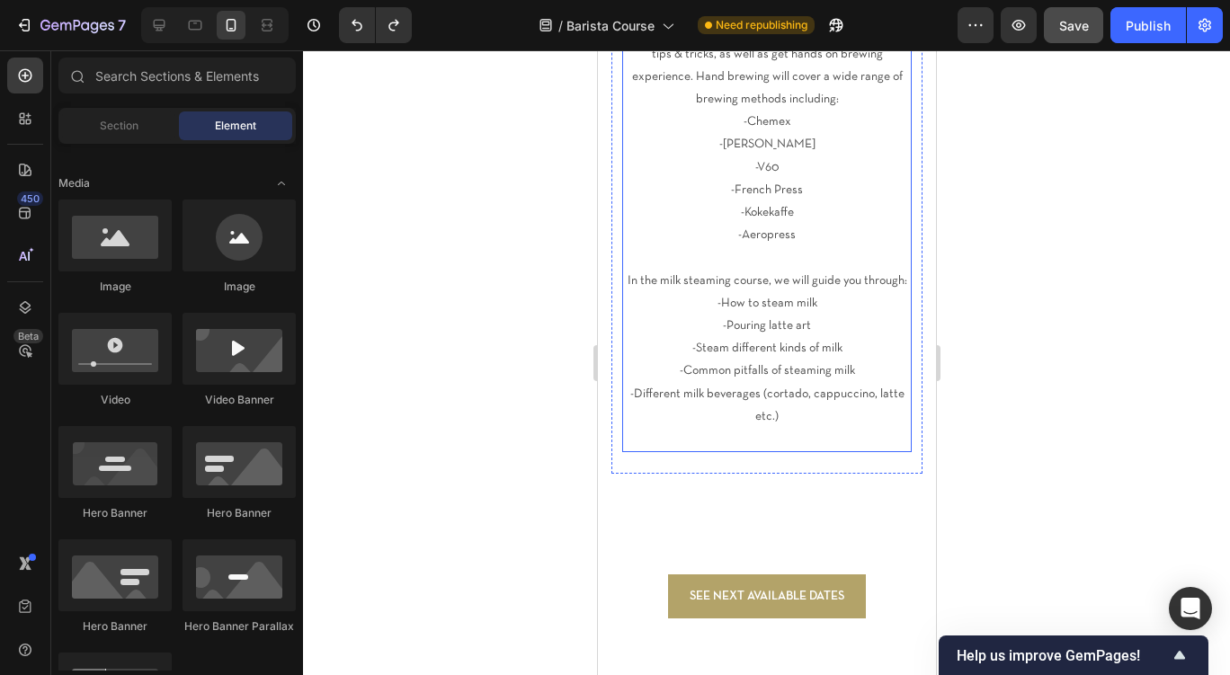
click at [760, 440] on p "Rich Text Editor. Editing area: main" at bounding box center [766, 439] width 286 height 22
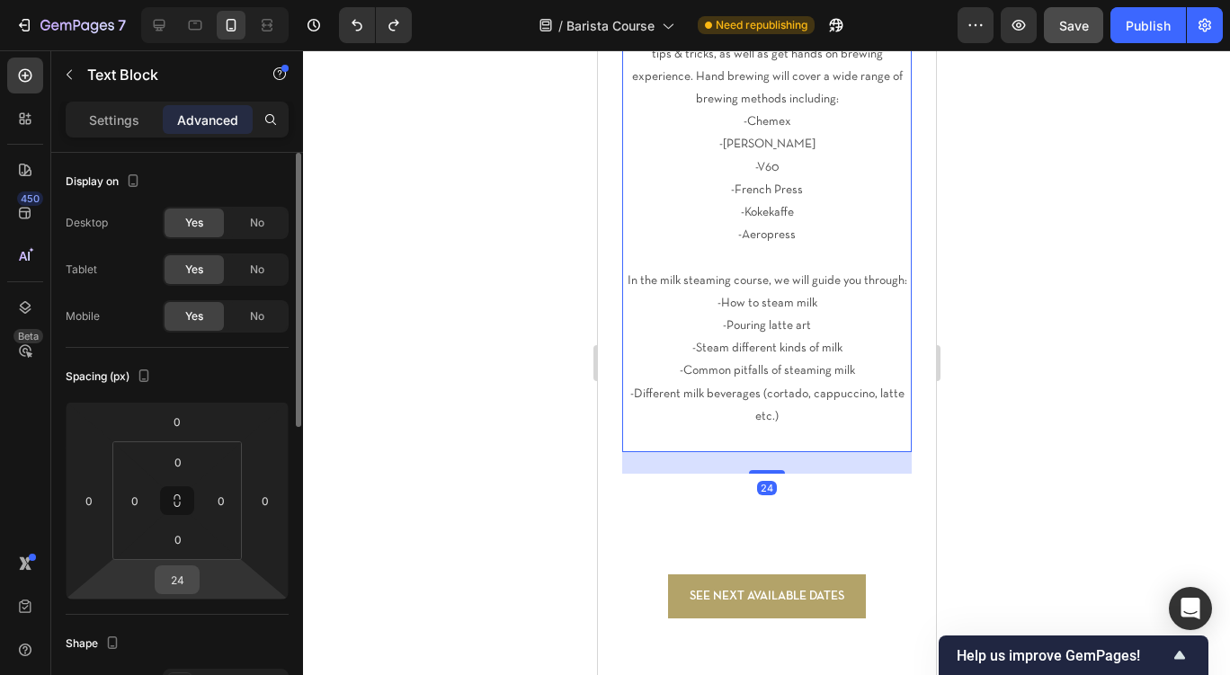
click at [184, 586] on input "24" at bounding box center [177, 580] width 36 height 27
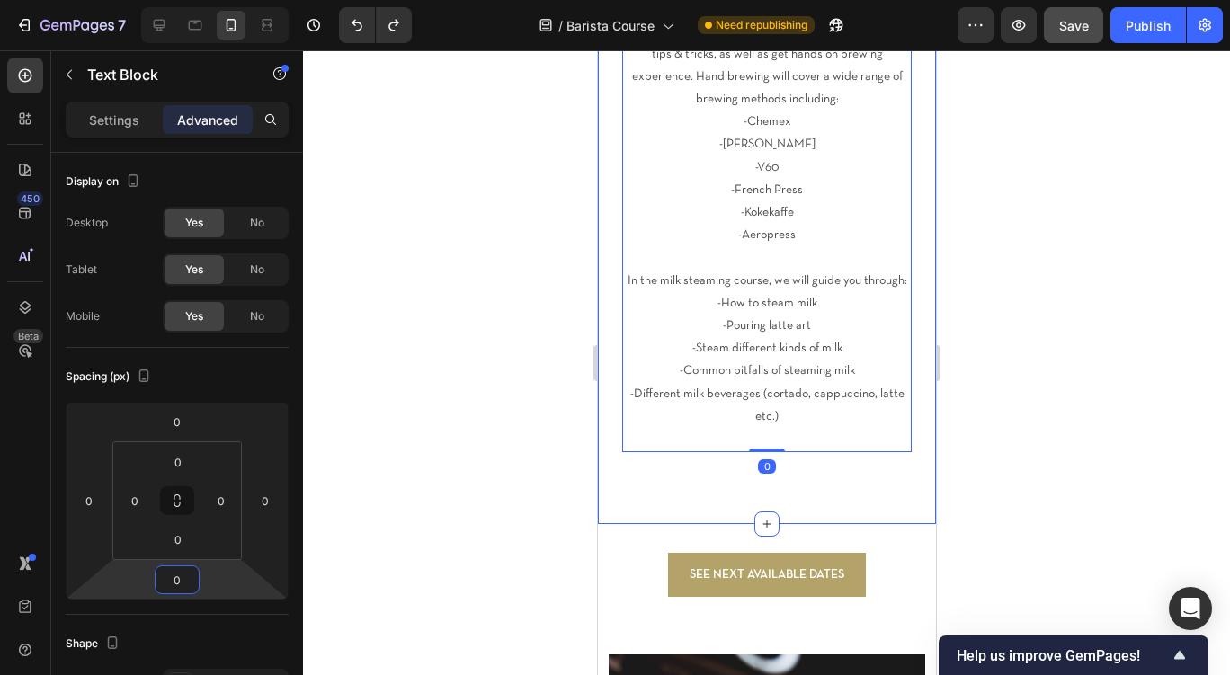
click at [506, 426] on div at bounding box center [766, 362] width 927 height 625
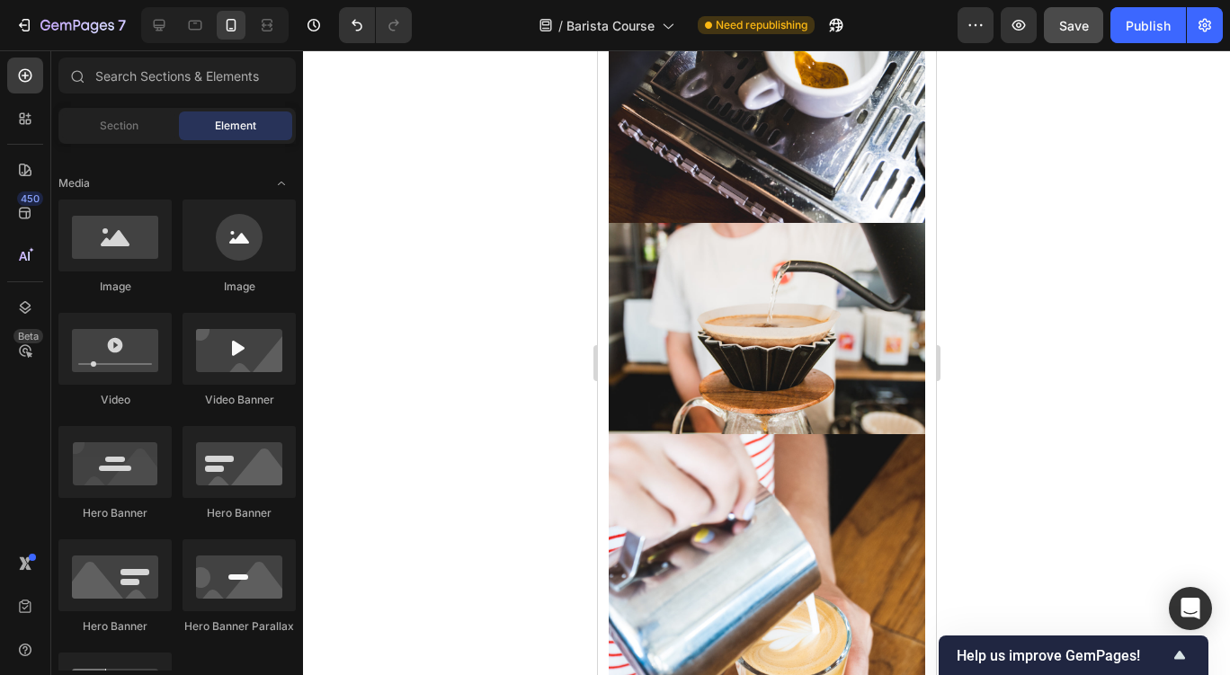
scroll to position [2797, 0]
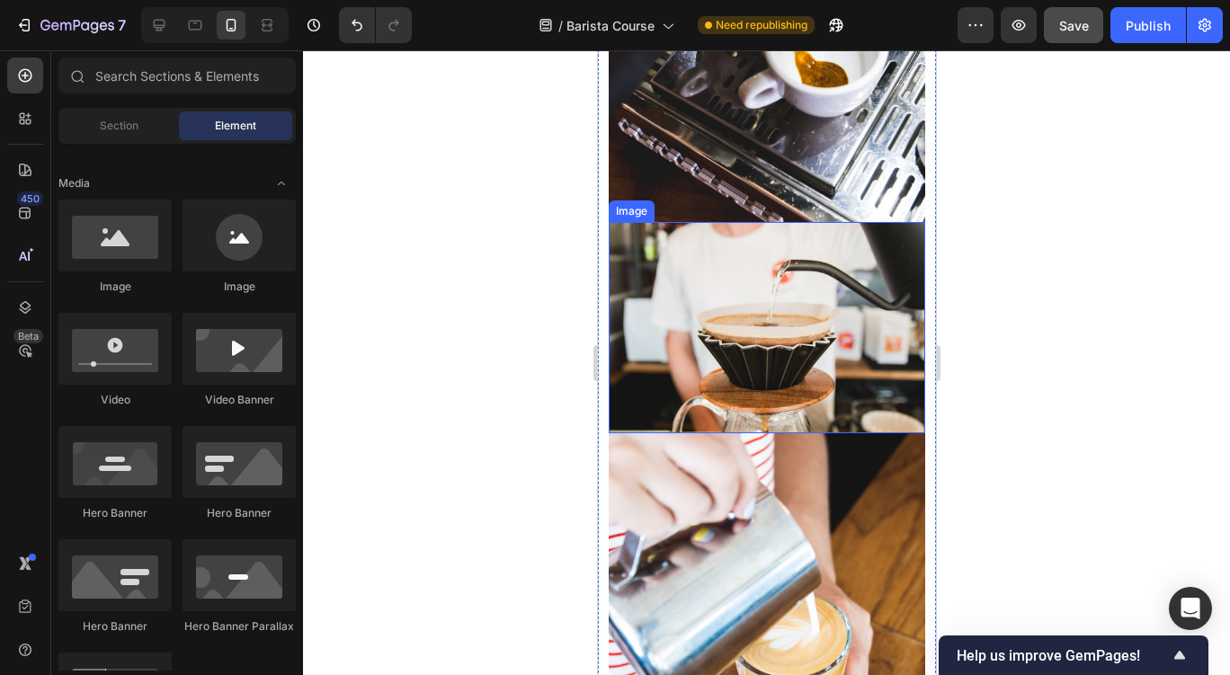
click at [778, 338] on img at bounding box center [766, 327] width 317 height 210
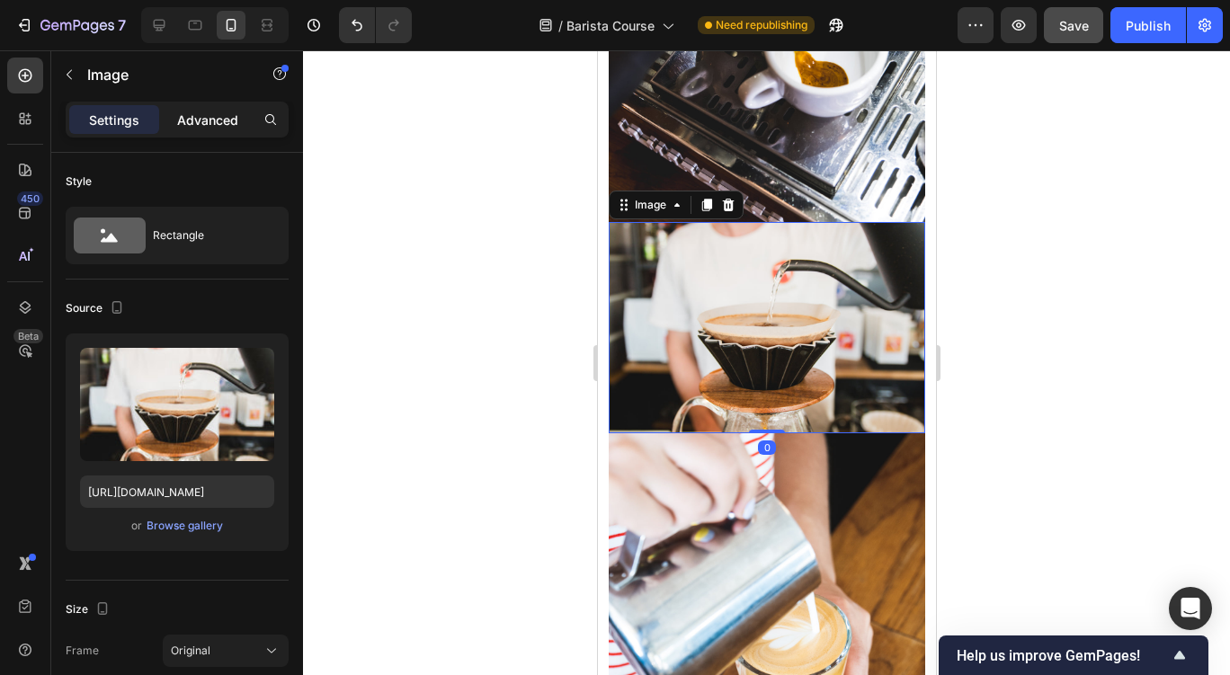
click at [221, 120] on p "Advanced" at bounding box center [207, 120] width 61 height 19
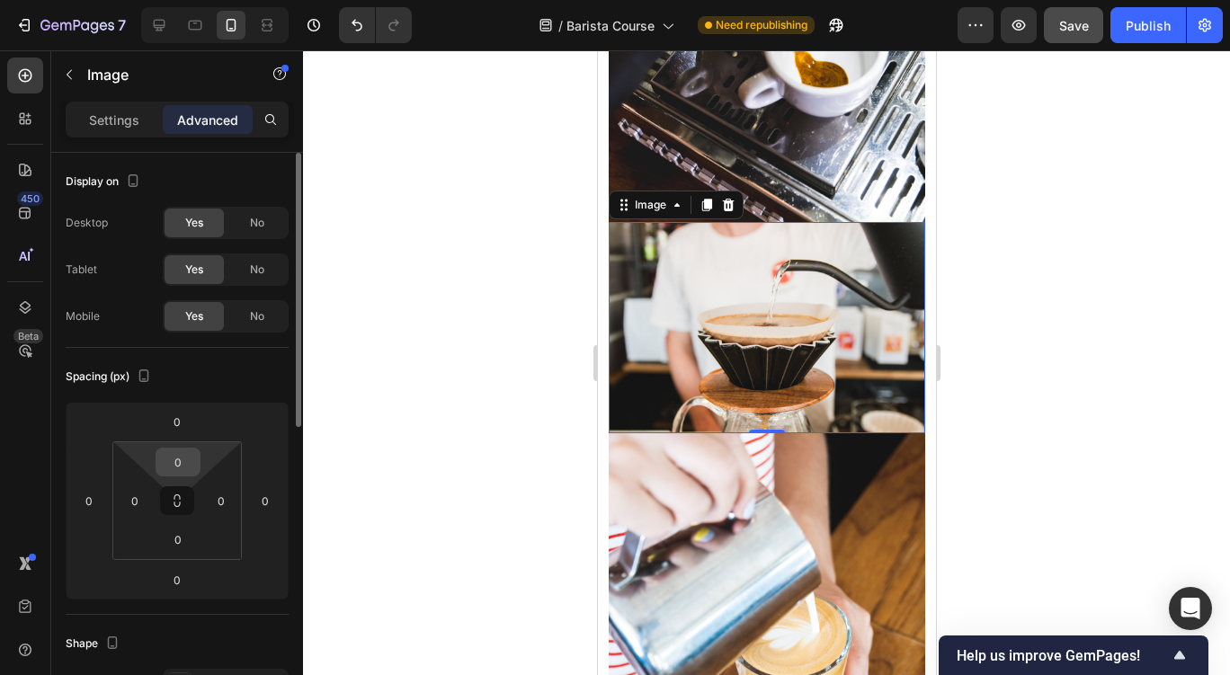
click at [187, 470] on input "0" at bounding box center [178, 462] width 36 height 27
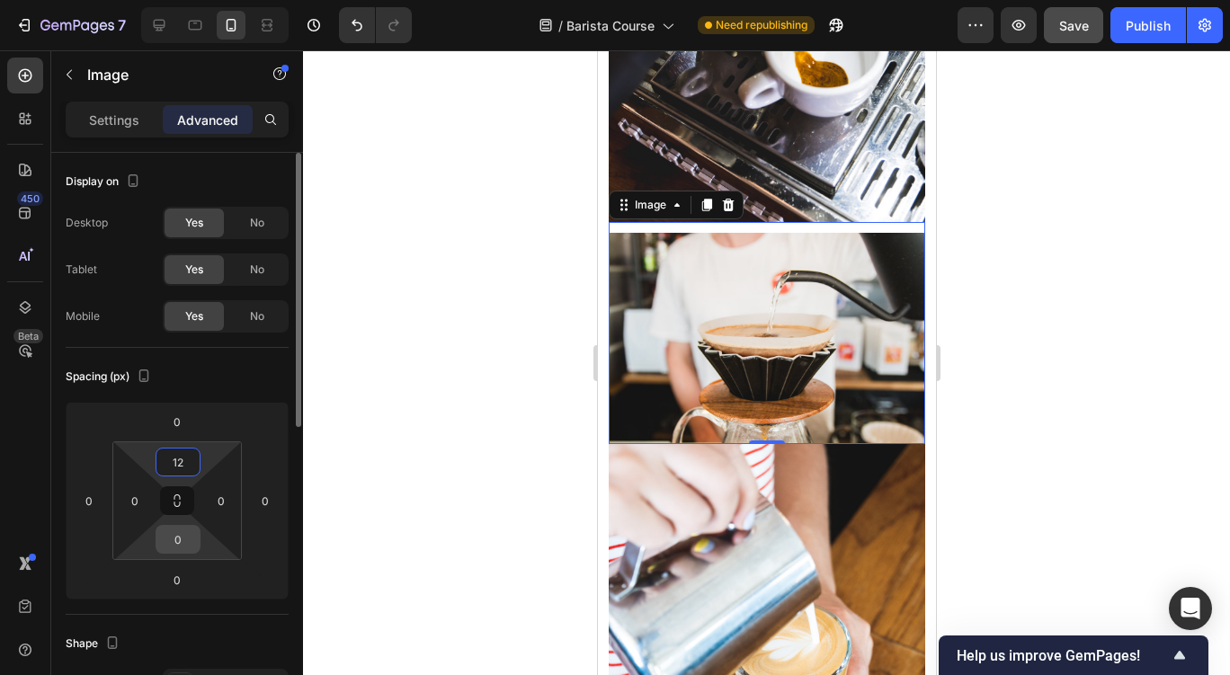
type input "12"
click at [175, 549] on input "0" at bounding box center [178, 539] width 36 height 27
type input "12"
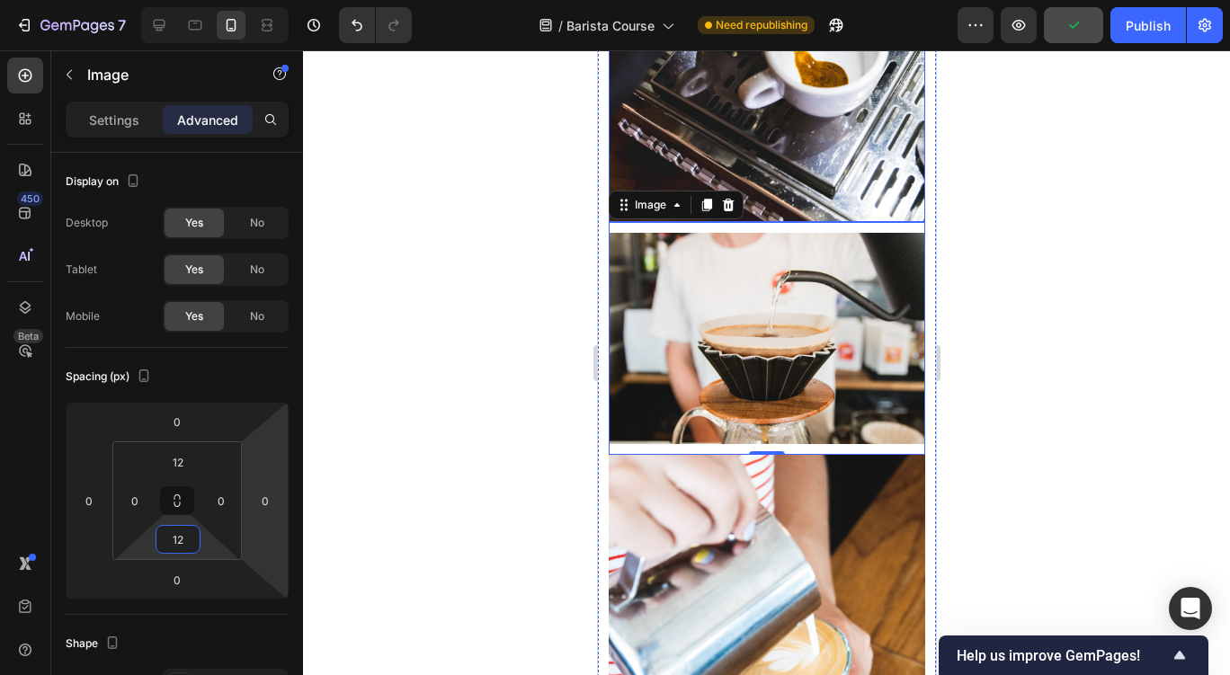
click at [767, 155] on img at bounding box center [766, 24] width 317 height 396
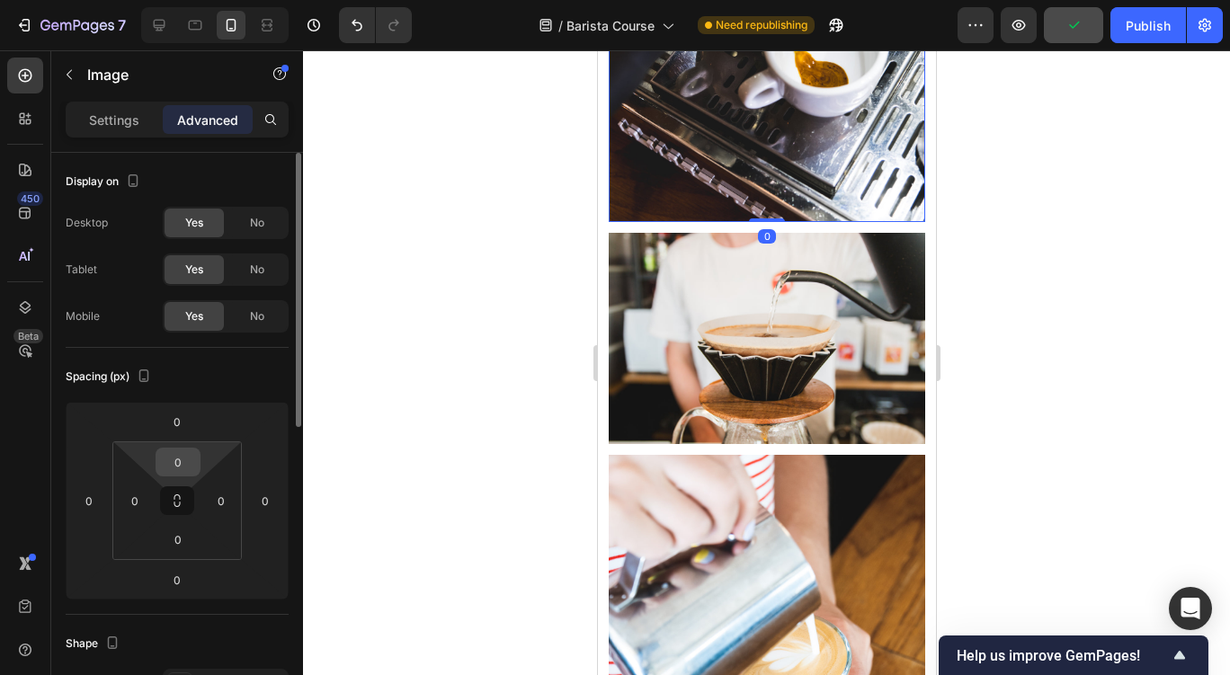
click at [179, 470] on input "0" at bounding box center [178, 462] width 36 height 27
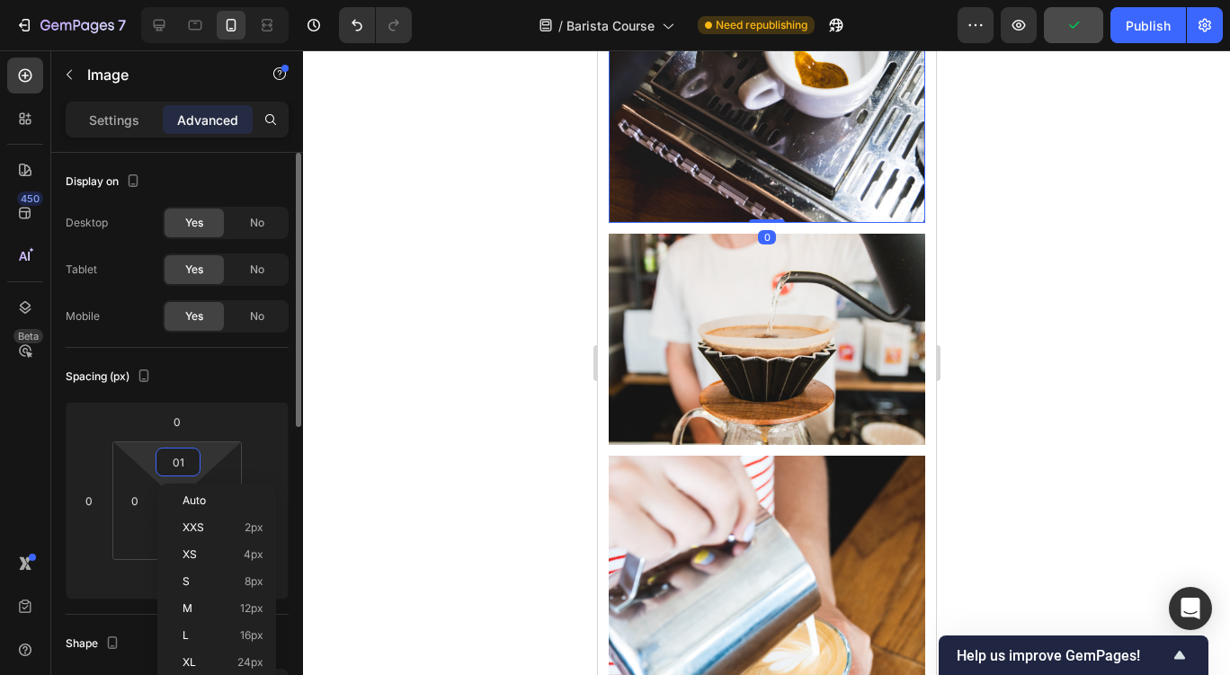
type input "2"
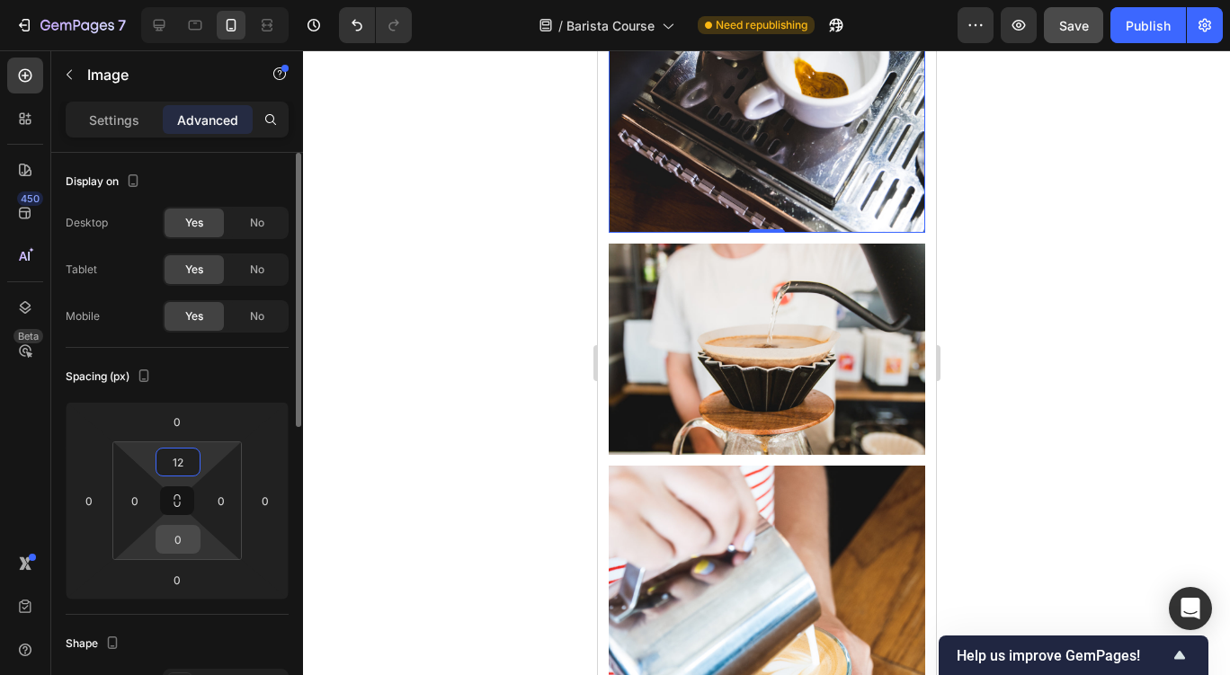
type input "12"
click at [178, 547] on input "0" at bounding box center [178, 539] width 36 height 27
type input "12"
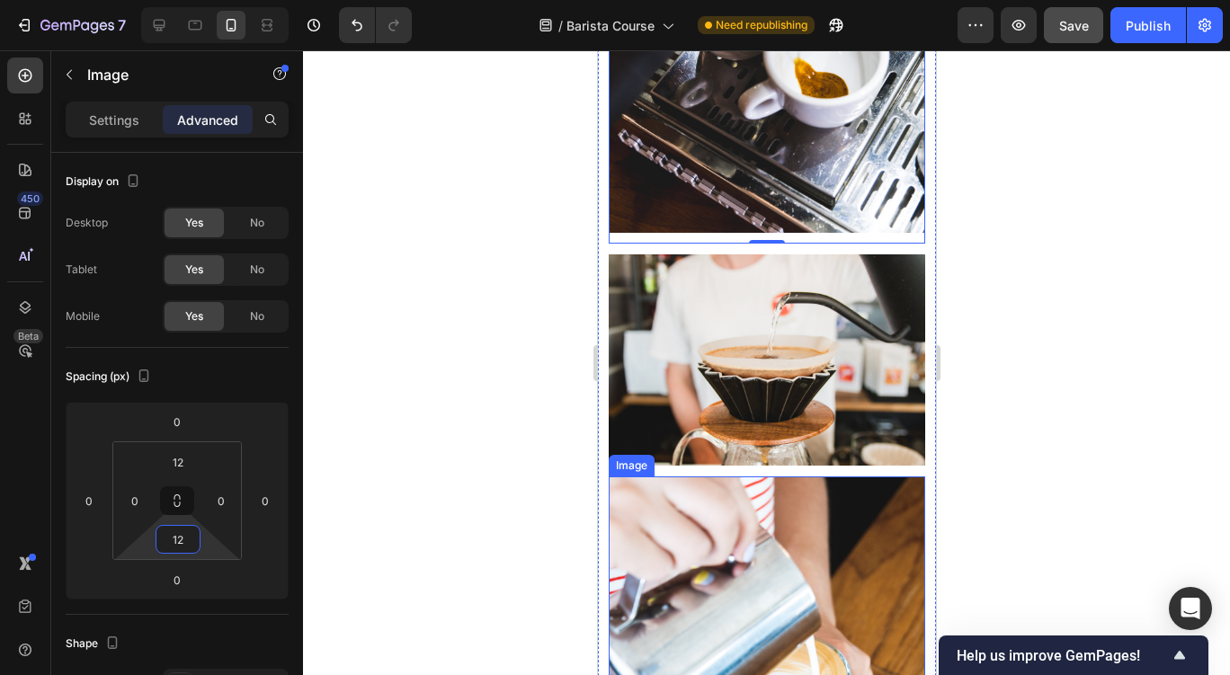
click at [746, 485] on img at bounding box center [766, 675] width 317 height 396
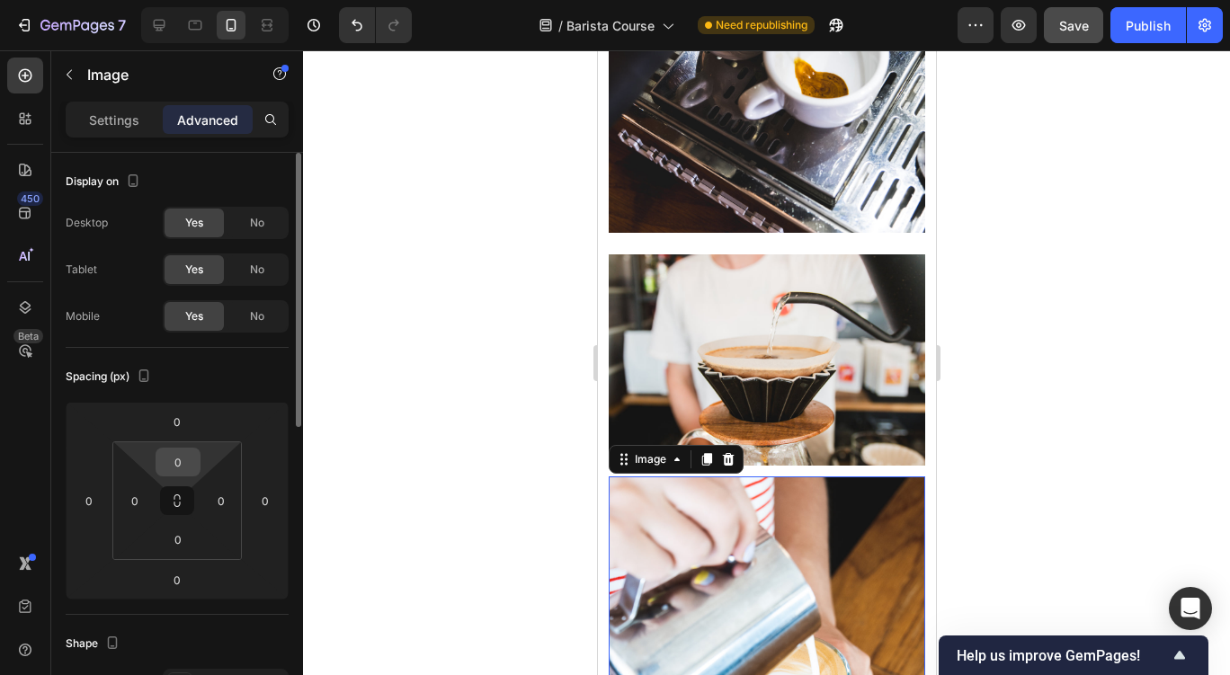
click at [180, 463] on input "0" at bounding box center [178, 462] width 36 height 27
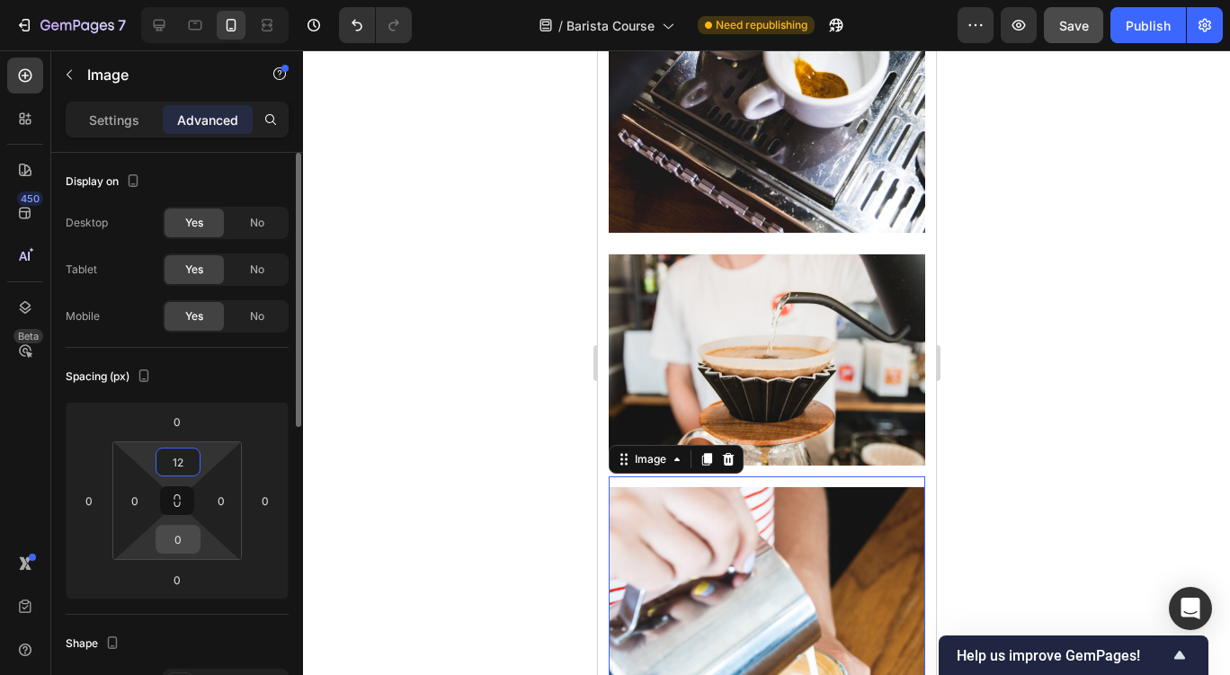
type input "12"
click at [192, 545] on input "0" at bounding box center [178, 539] width 36 height 27
type input "12"
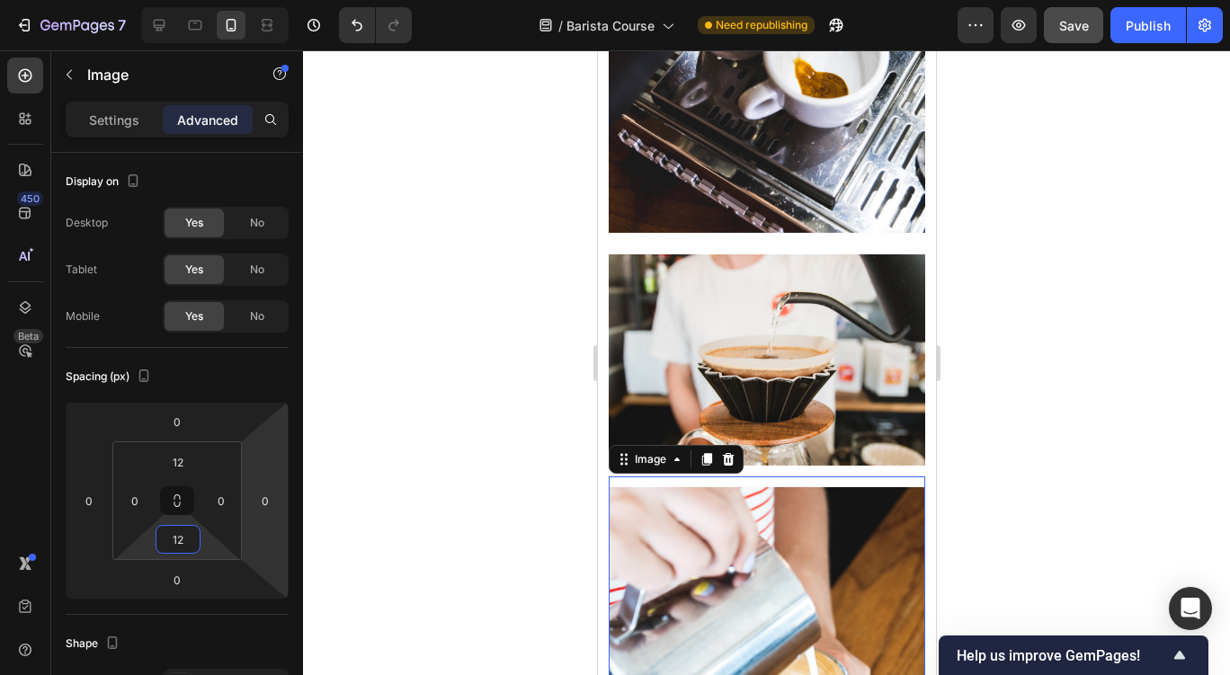
click at [502, 496] on div at bounding box center [766, 362] width 927 height 625
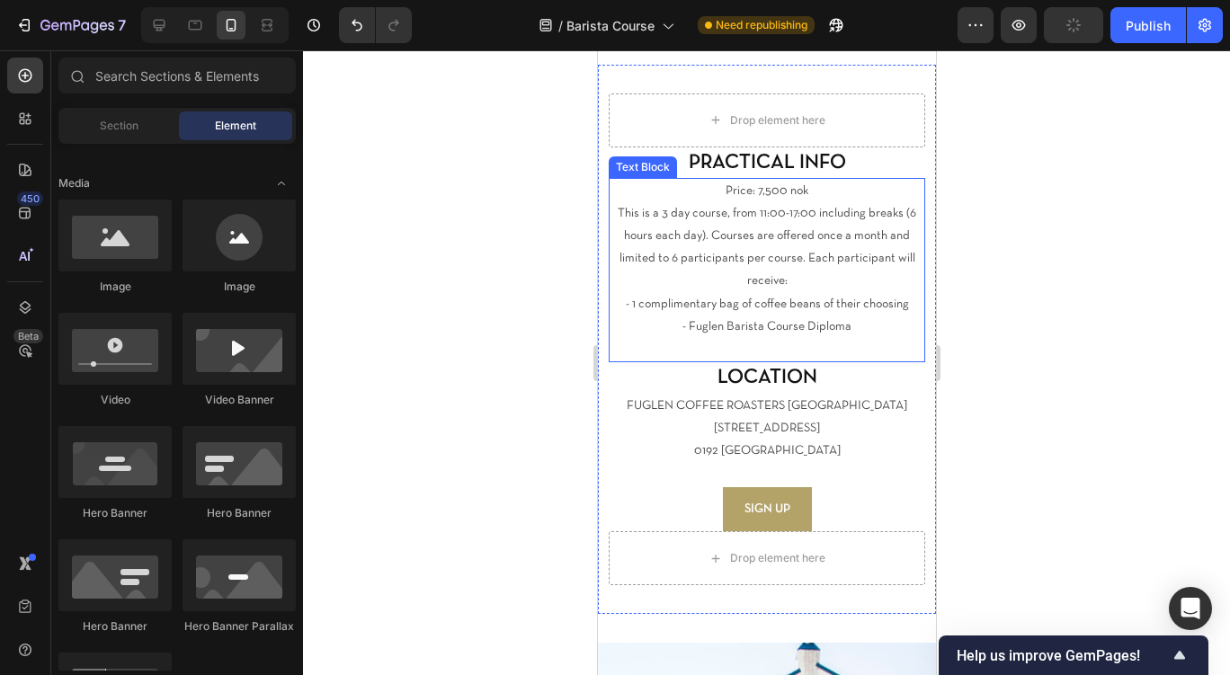
scroll to position [3657, 0]
click at [783, 344] on p at bounding box center [766, 347] width 313 height 22
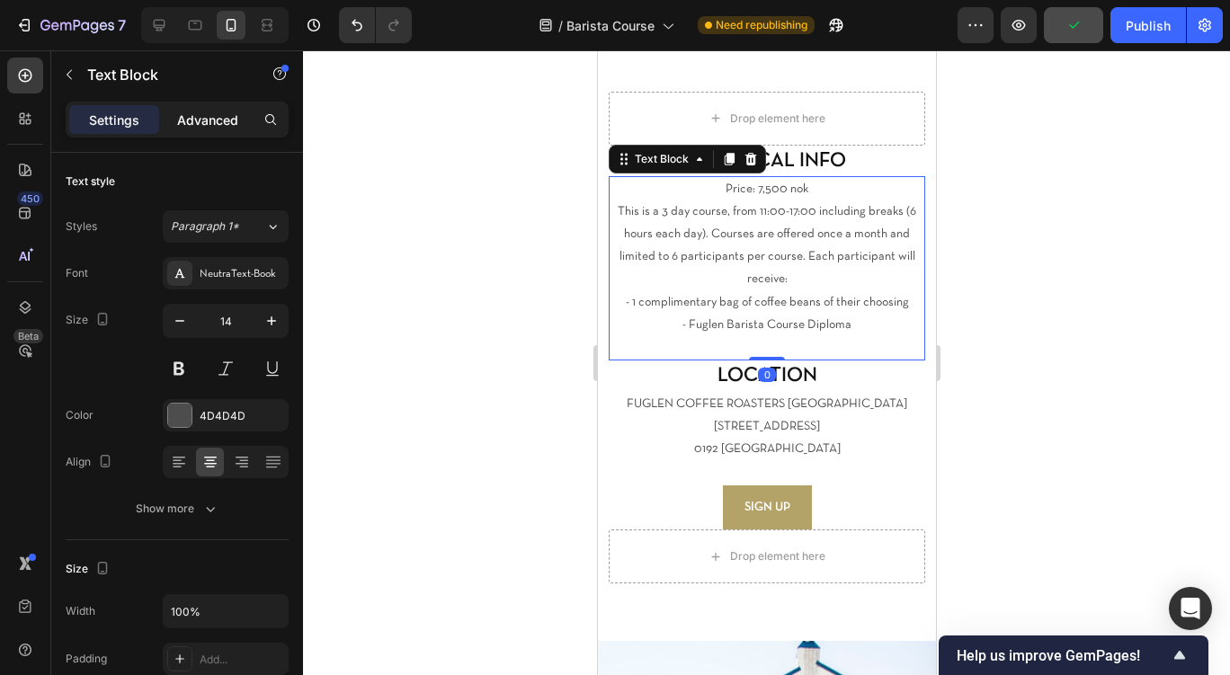
click at [211, 116] on p "Advanced" at bounding box center [207, 120] width 61 height 19
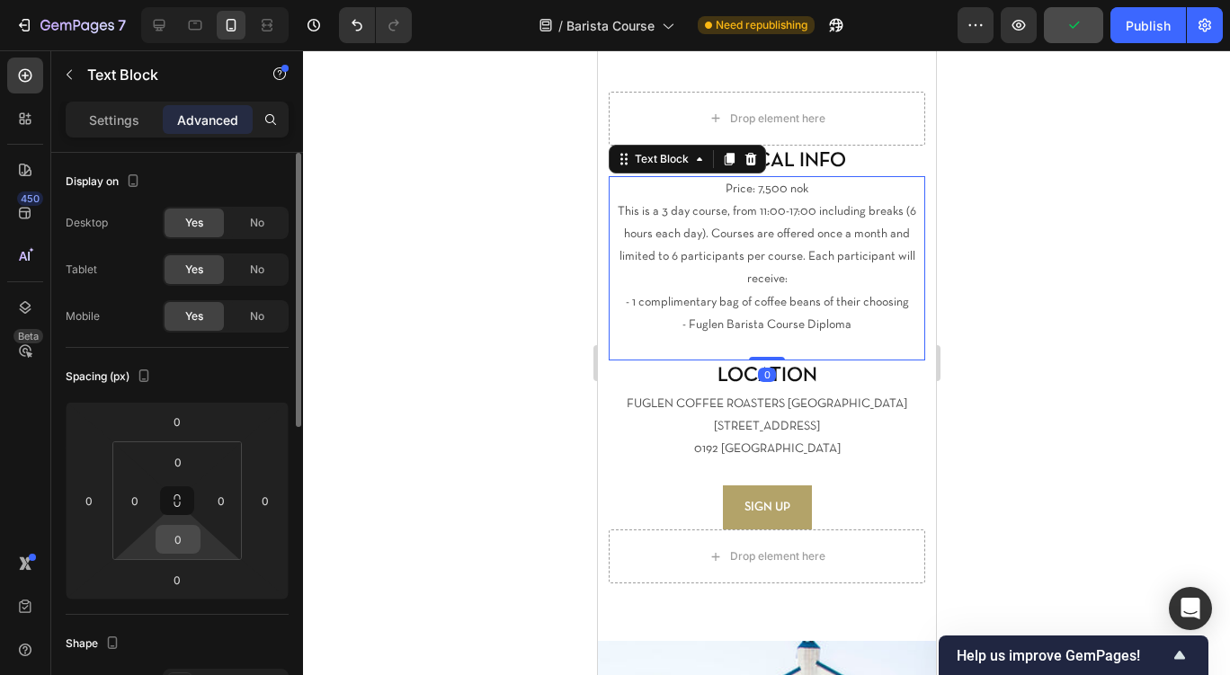
click at [192, 549] on input "0" at bounding box center [178, 539] width 36 height 27
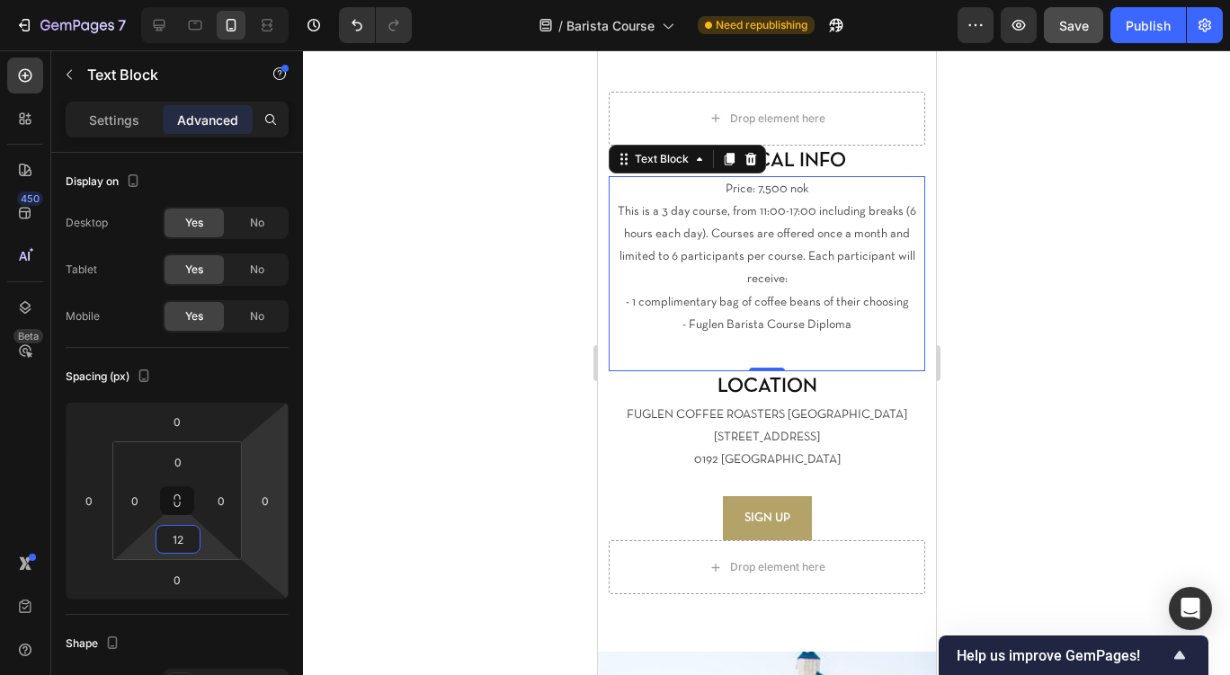
type input "12"
click at [378, 468] on div at bounding box center [766, 362] width 927 height 625
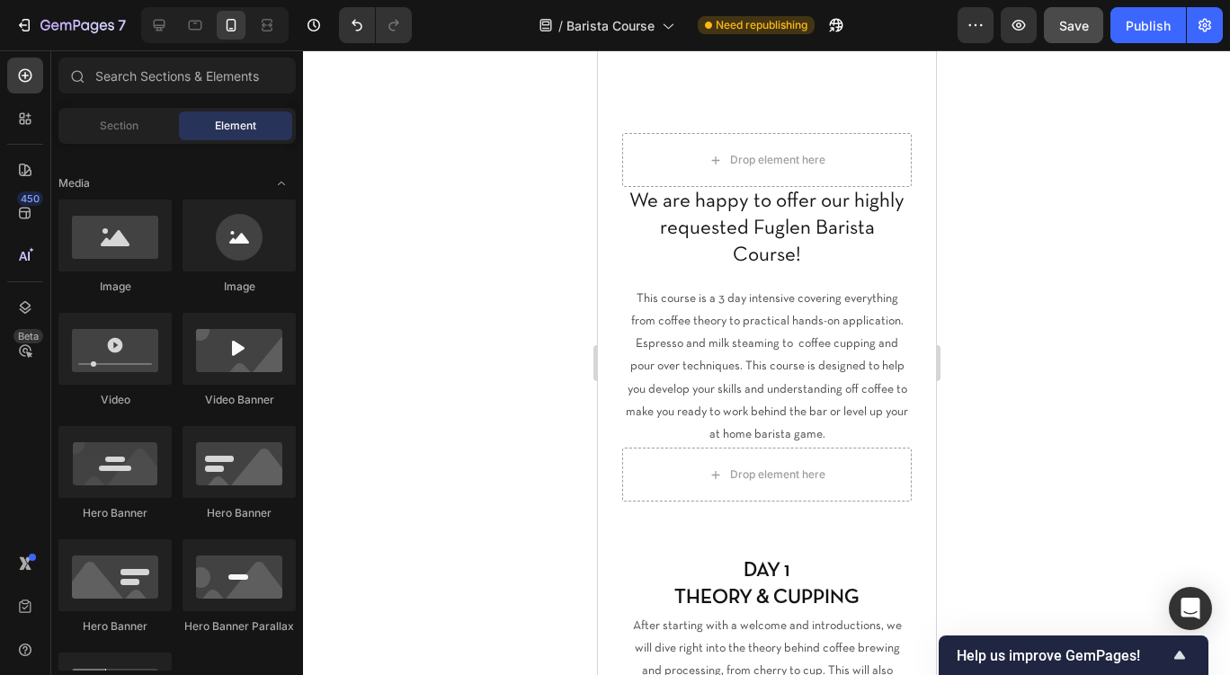
scroll to position [0, 0]
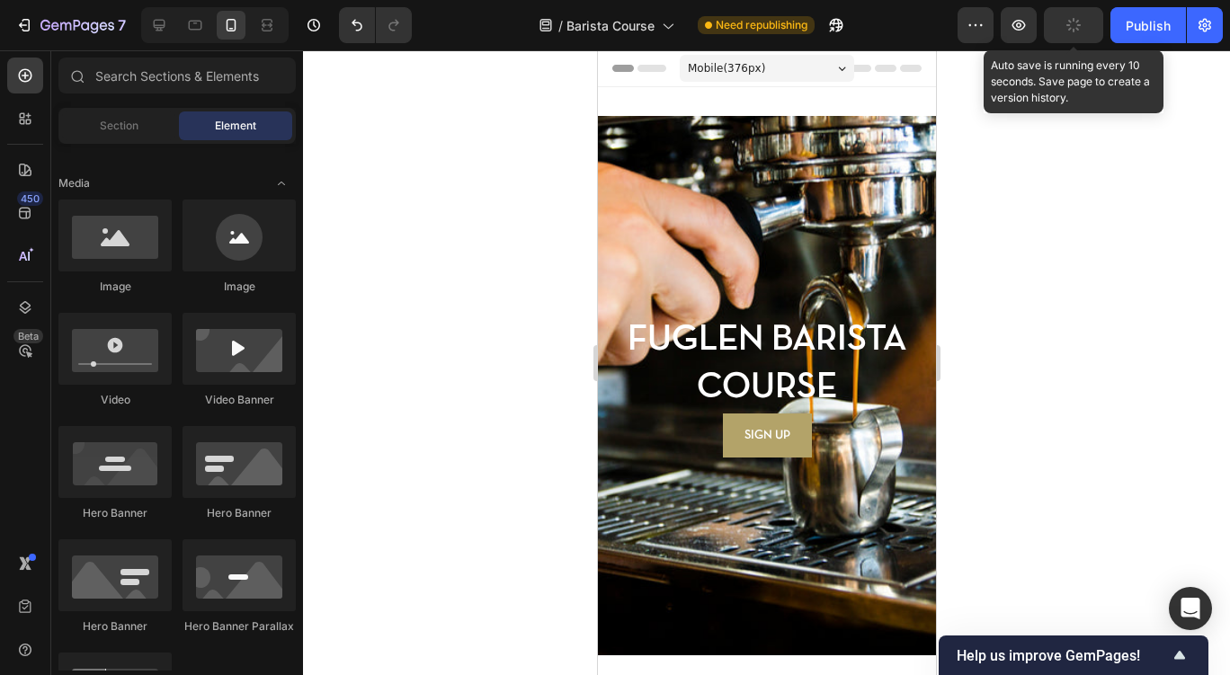
click at [1077, 36] on button "button" at bounding box center [1073, 25] width 59 height 36
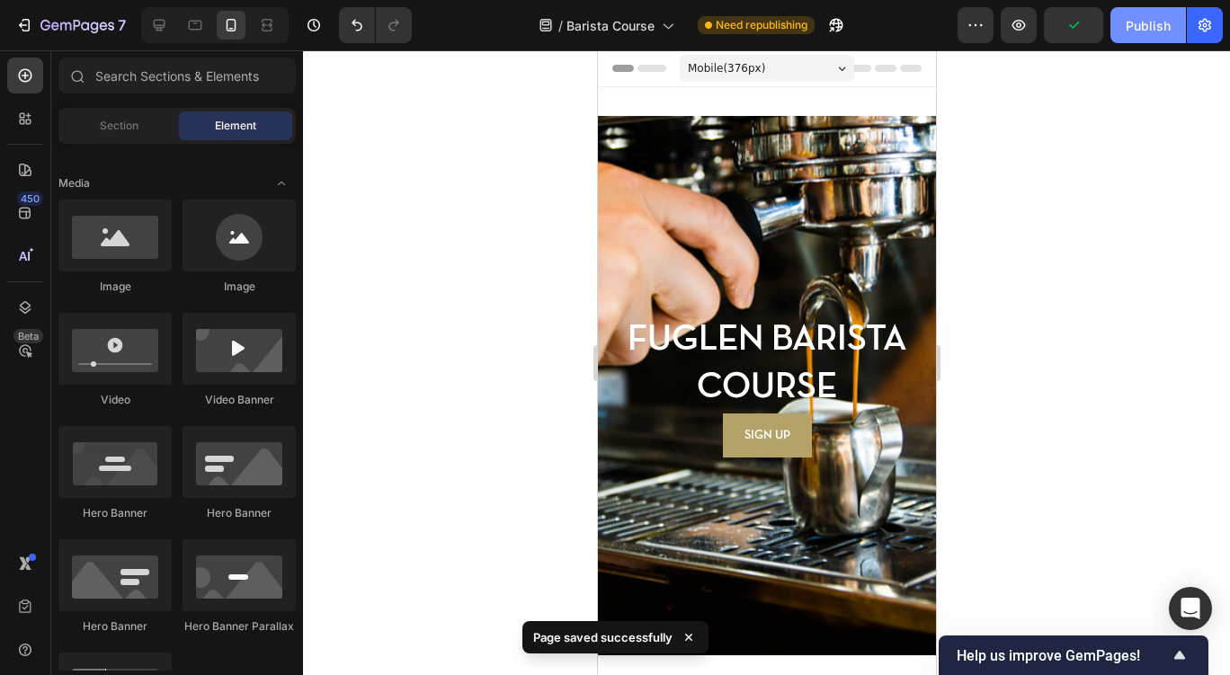
click at [1148, 35] on button "Publish" at bounding box center [1149, 25] width 76 height 36
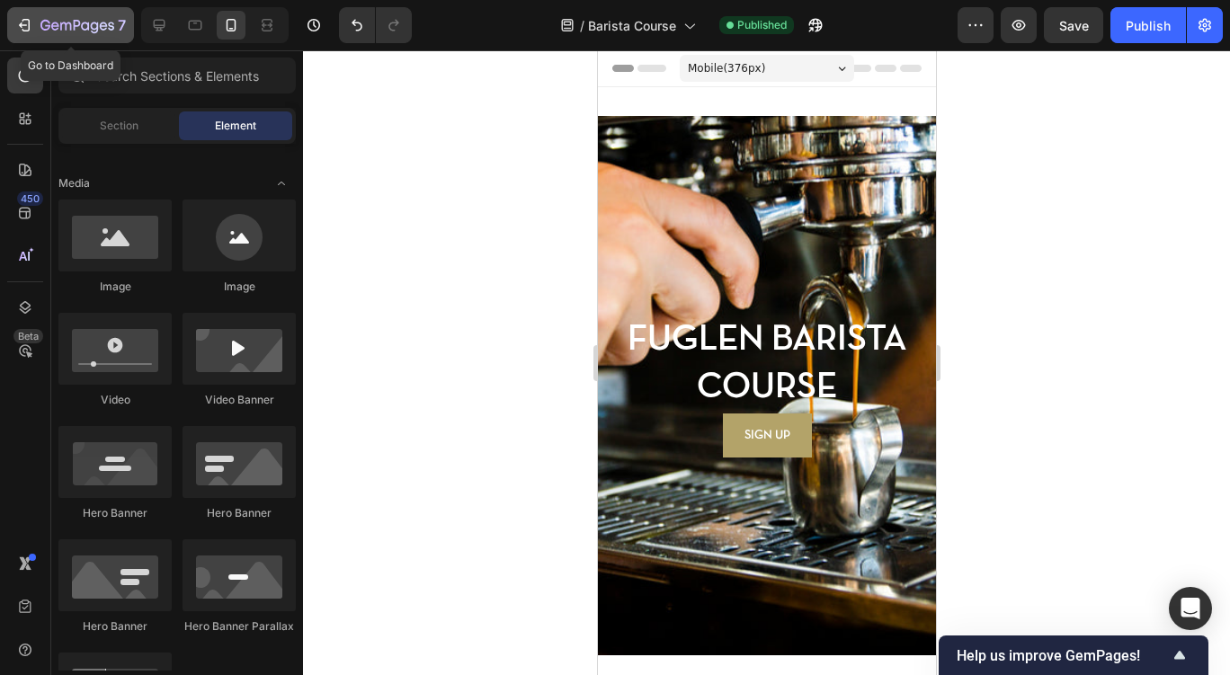
click at [77, 21] on icon "button" at bounding box center [77, 25] width 7 height 11
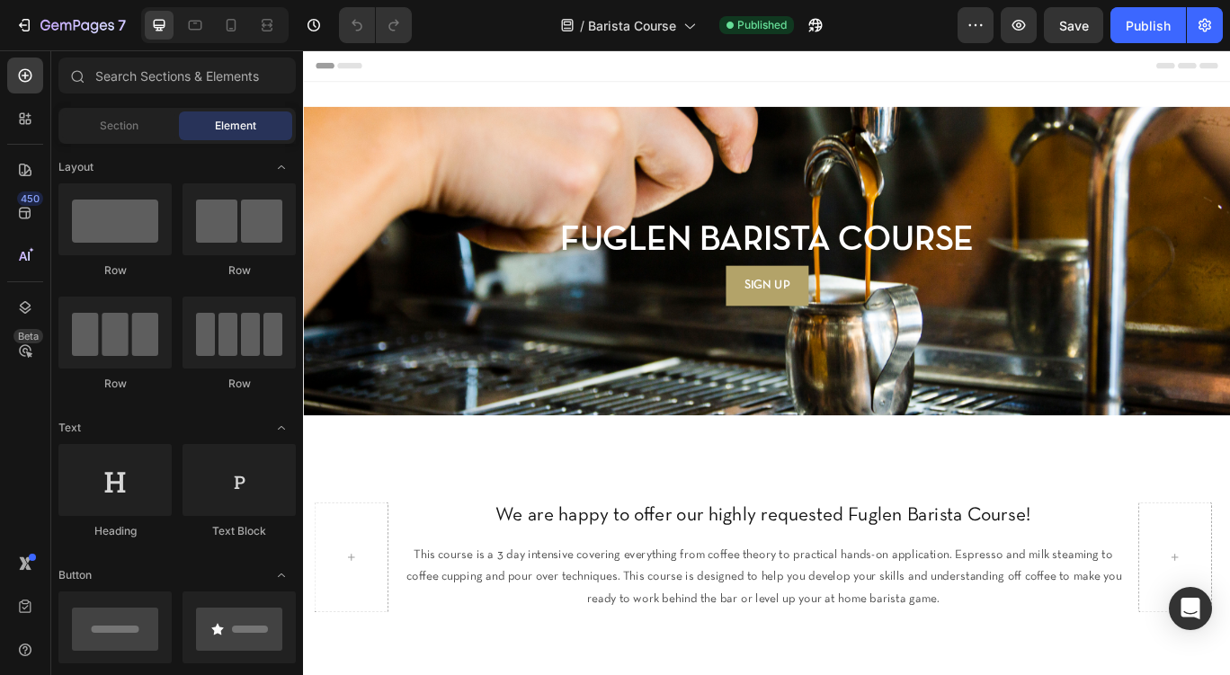
scroll to position [602, 0]
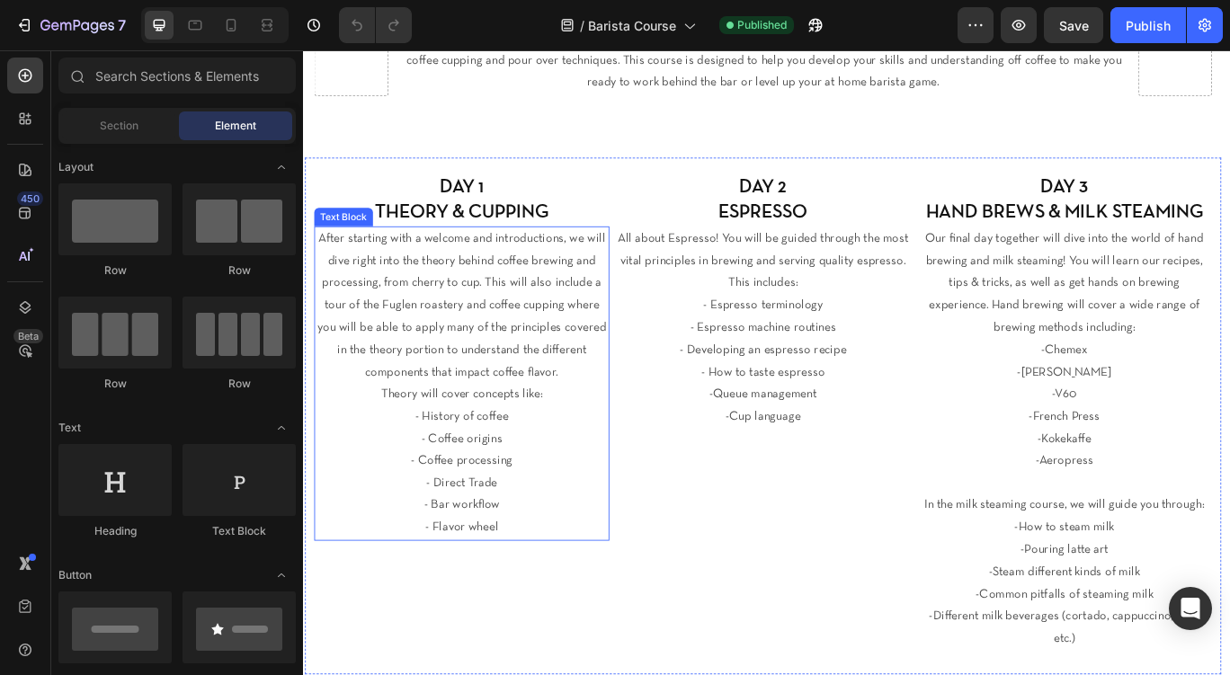
click at [511, 306] on p "After starting with a welcome and introductions, we will dive right into the th…" at bounding box center [487, 348] width 340 height 182
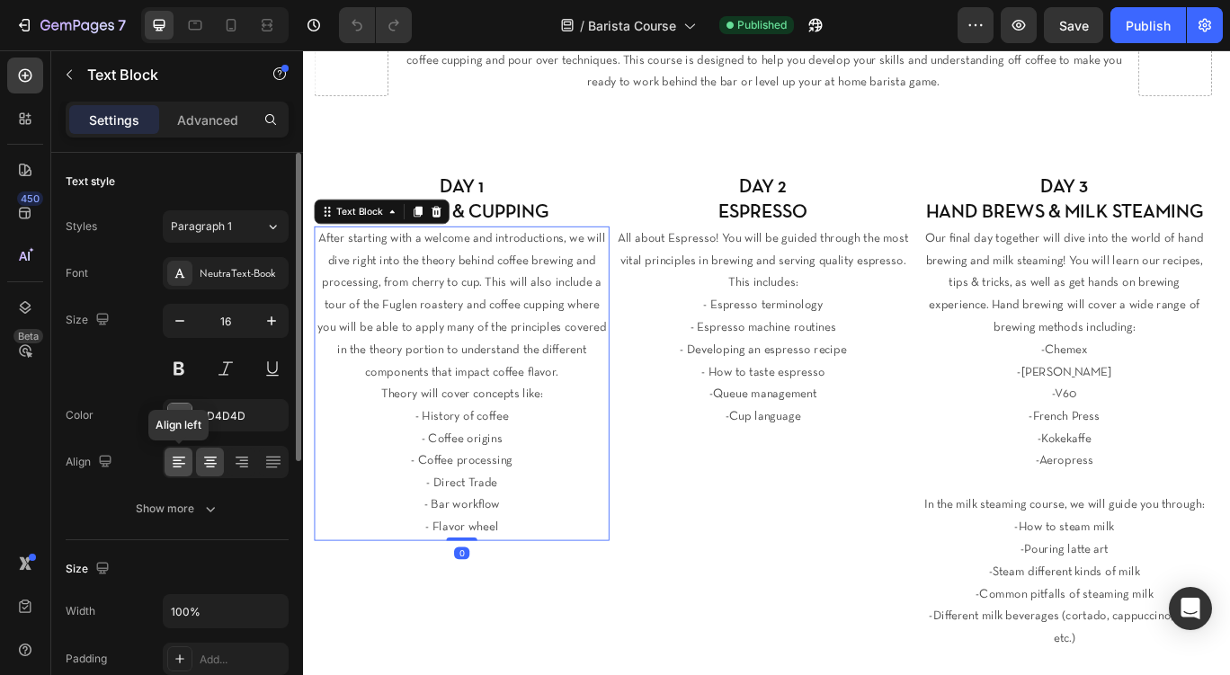
click at [176, 460] on icon at bounding box center [177, 461] width 9 height 2
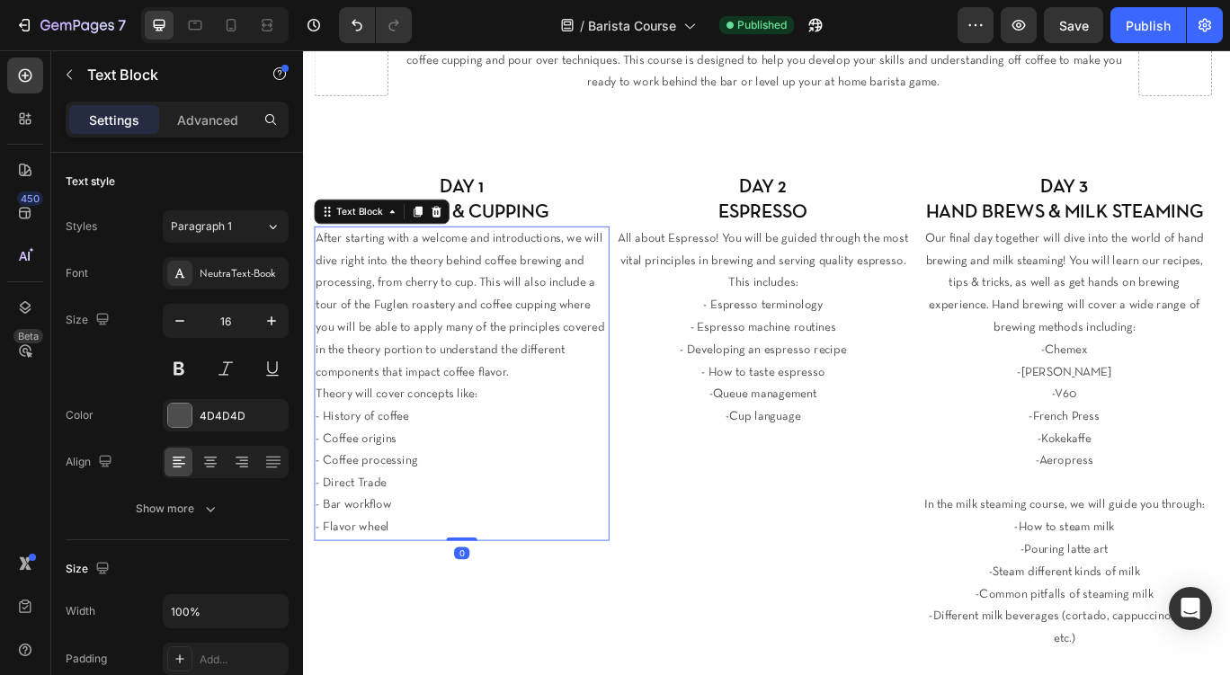
click at [771, 336] on p "- Espresso terminology" at bounding box center [838, 348] width 340 height 26
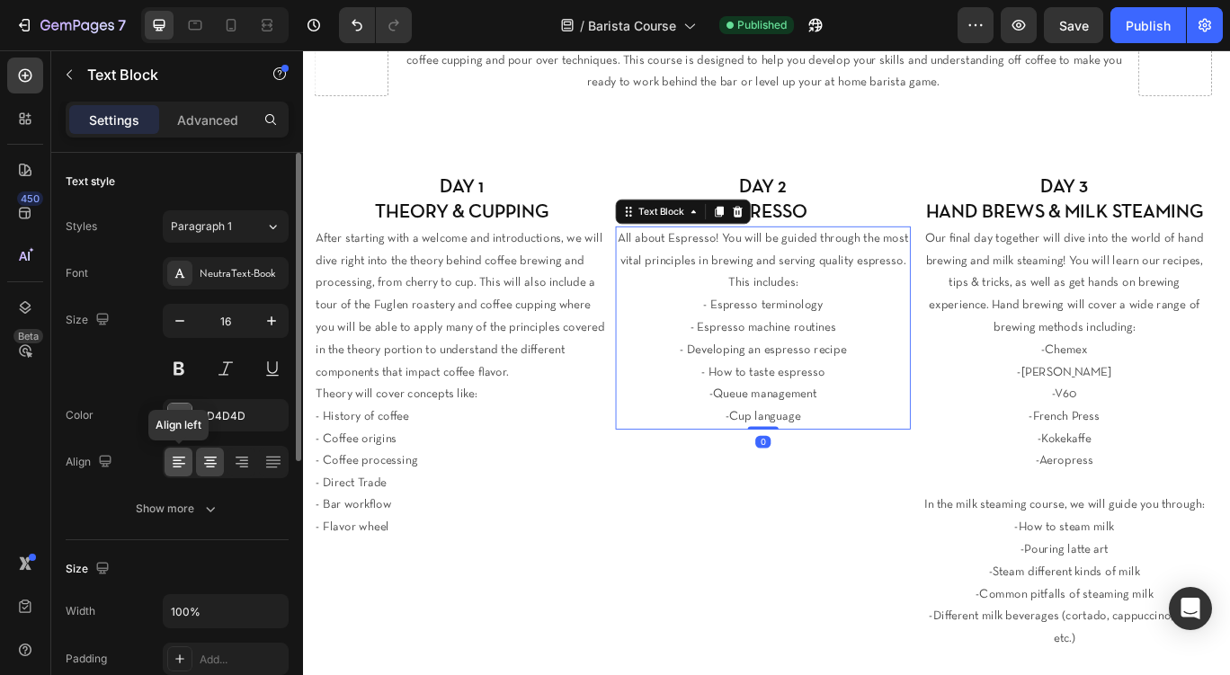
click at [178, 455] on icon at bounding box center [179, 462] width 18 height 18
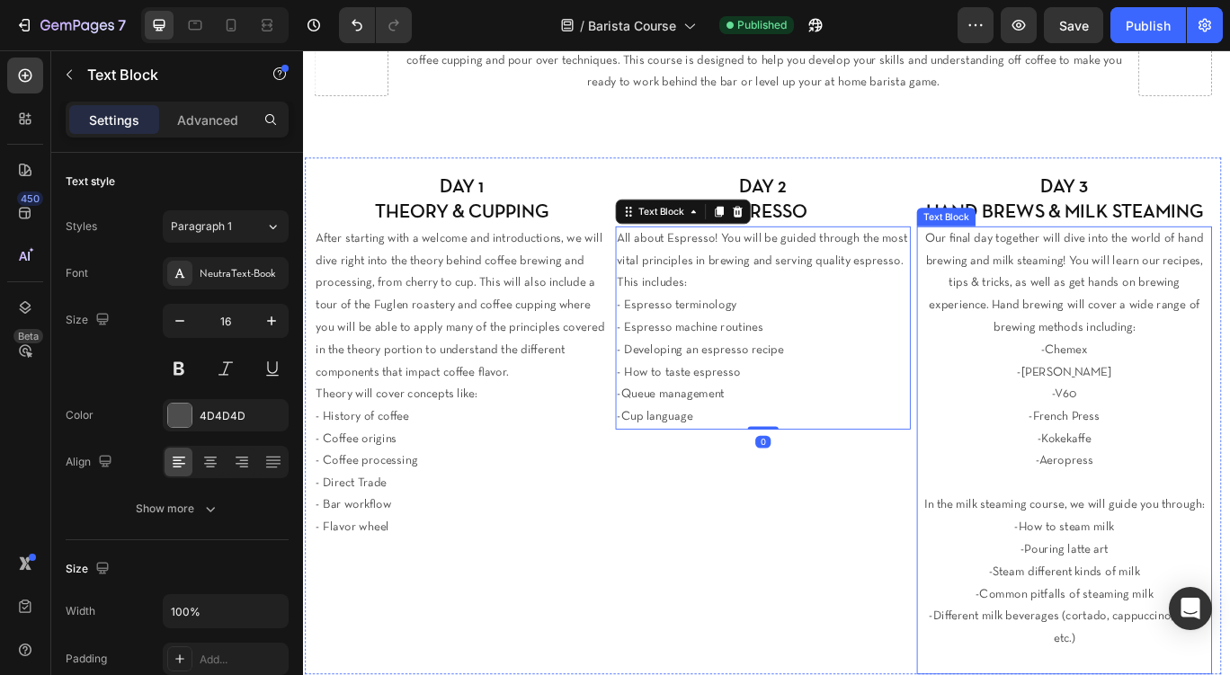
click at [1204, 288] on p "Our final day together will dive into the world of hand brewing and milk steami…" at bounding box center [1189, 322] width 340 height 130
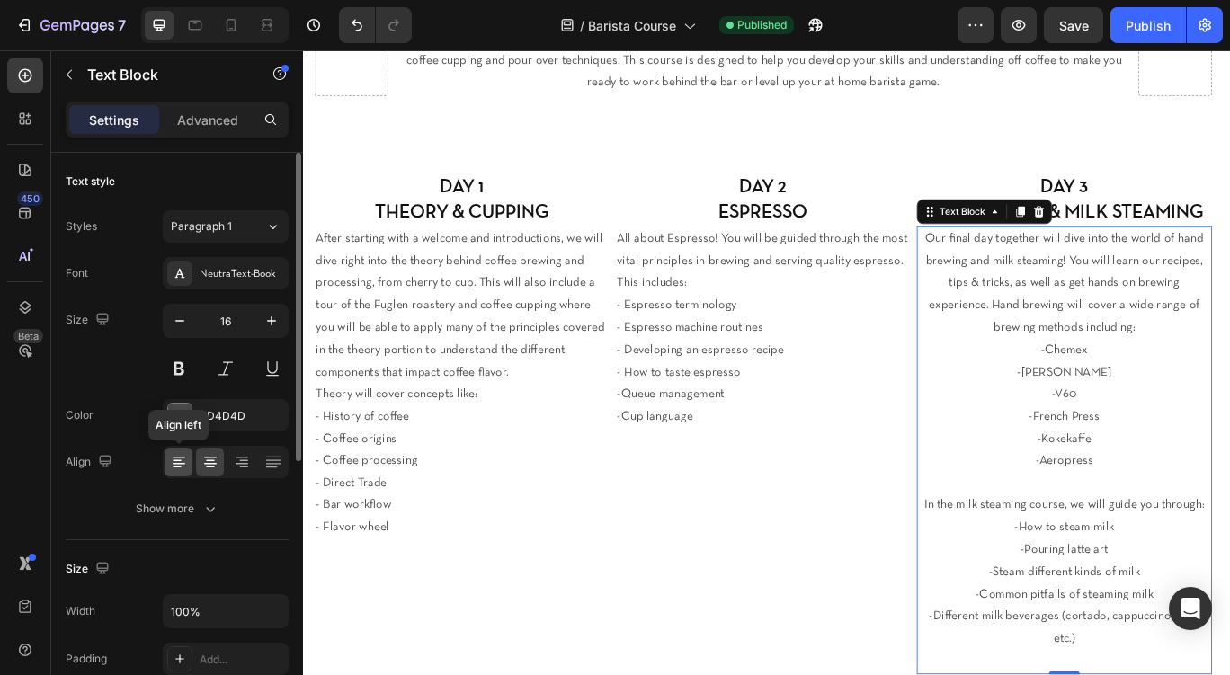
click at [183, 469] on icon at bounding box center [179, 462] width 18 height 18
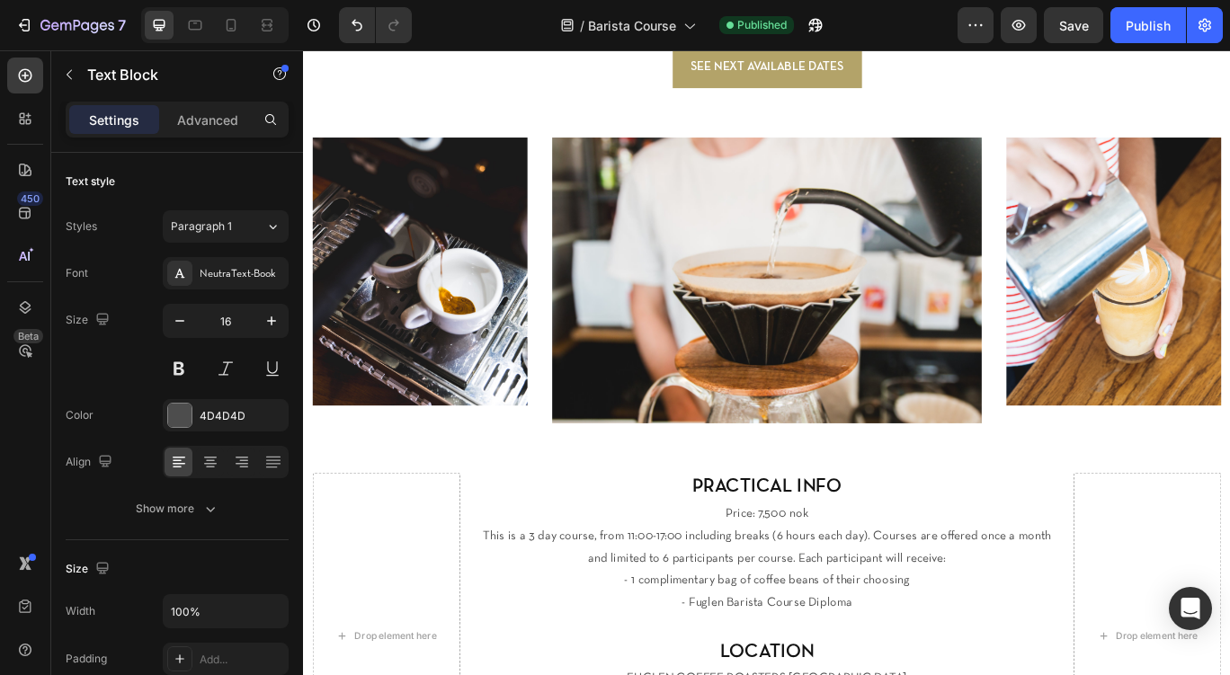
scroll to position [1336, 0]
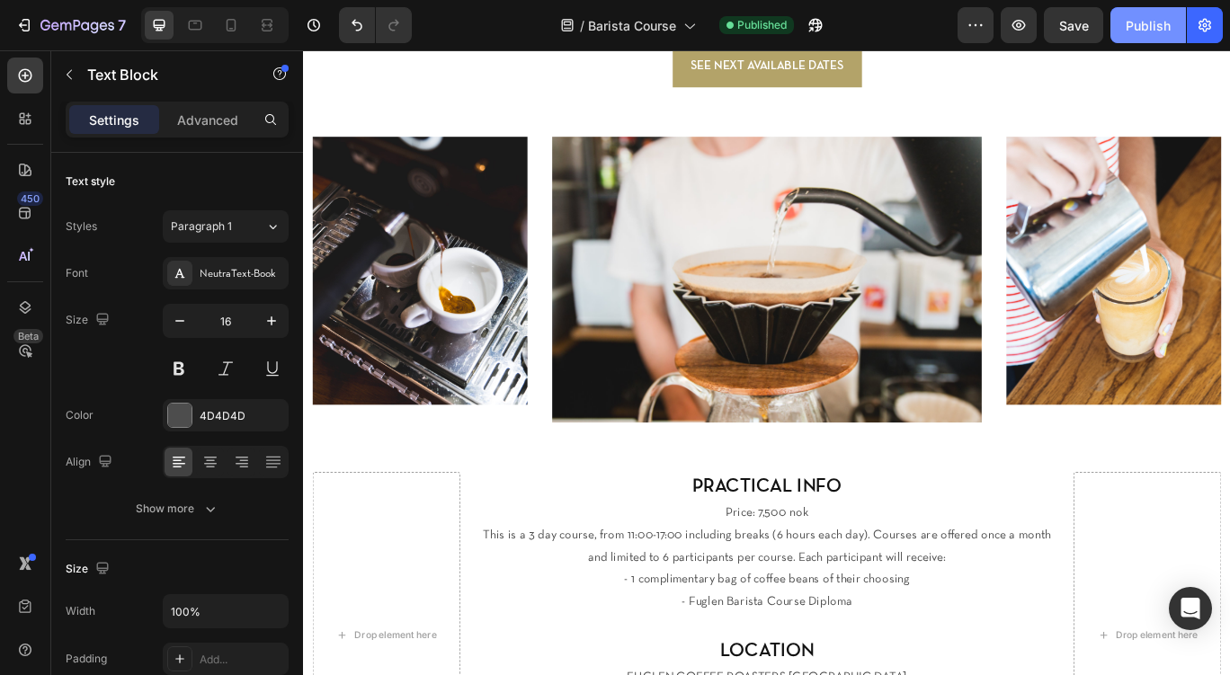
click at [1140, 31] on div "Publish" at bounding box center [1148, 25] width 45 height 19
click at [357, 17] on icon "Undo/Redo" at bounding box center [357, 25] width 18 height 18
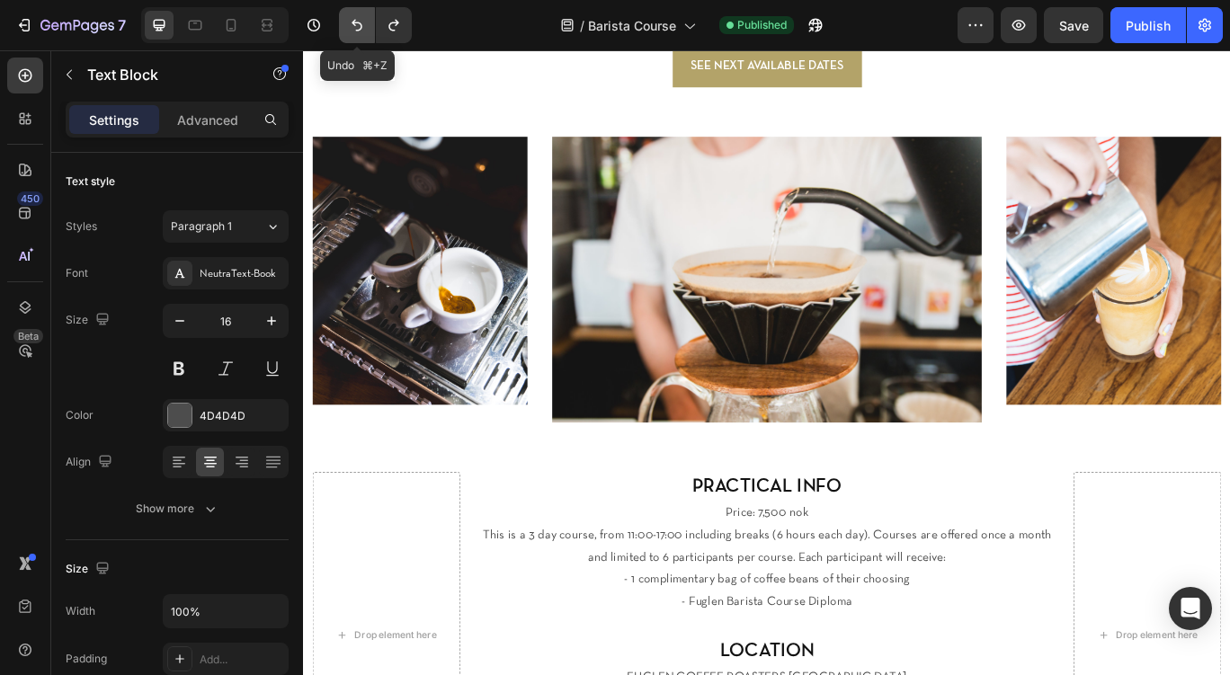
click at [357, 17] on icon "Undo/Redo" at bounding box center [357, 25] width 18 height 18
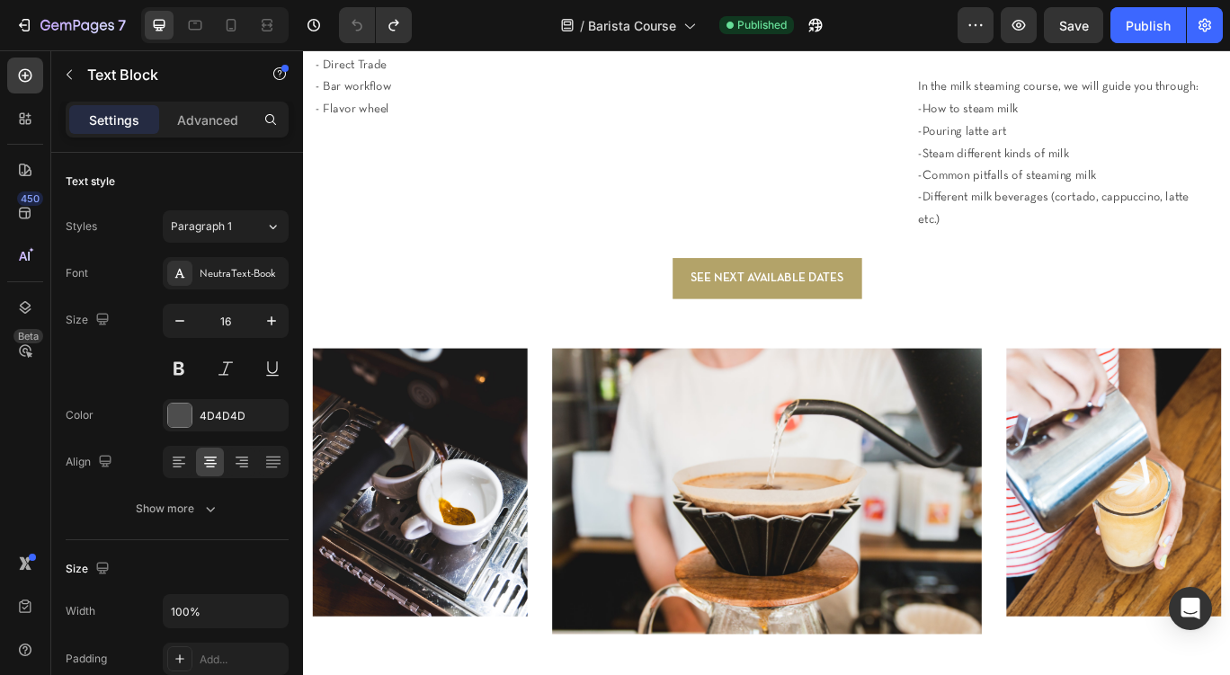
scroll to position [409, 0]
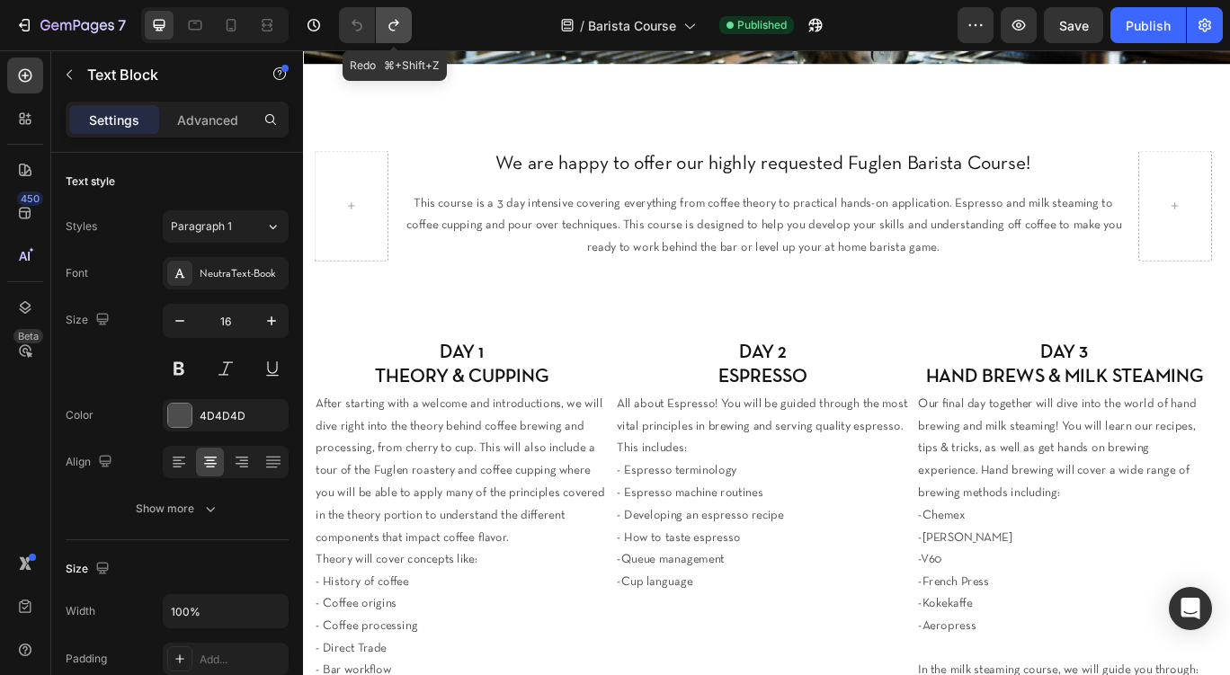
click at [396, 31] on icon "Undo/Redo" at bounding box center [394, 25] width 18 height 18
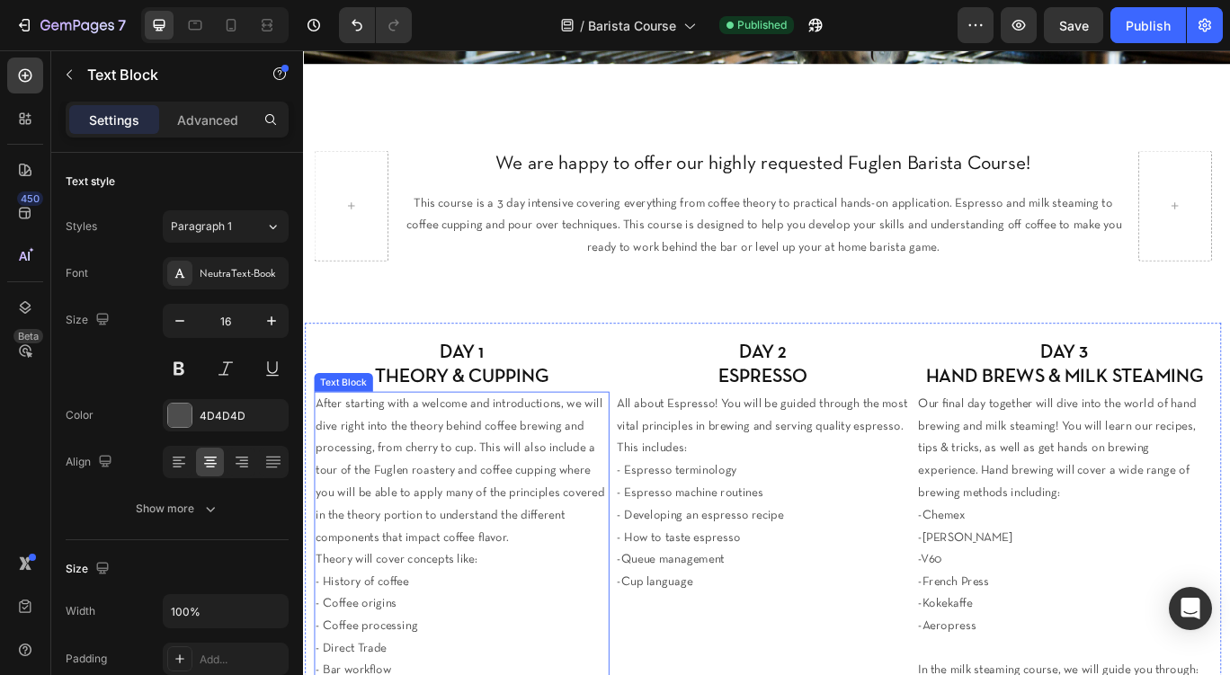
click at [443, 465] on p "After starting with a welcome and introductions, we will dive right into the th…" at bounding box center [487, 541] width 340 height 182
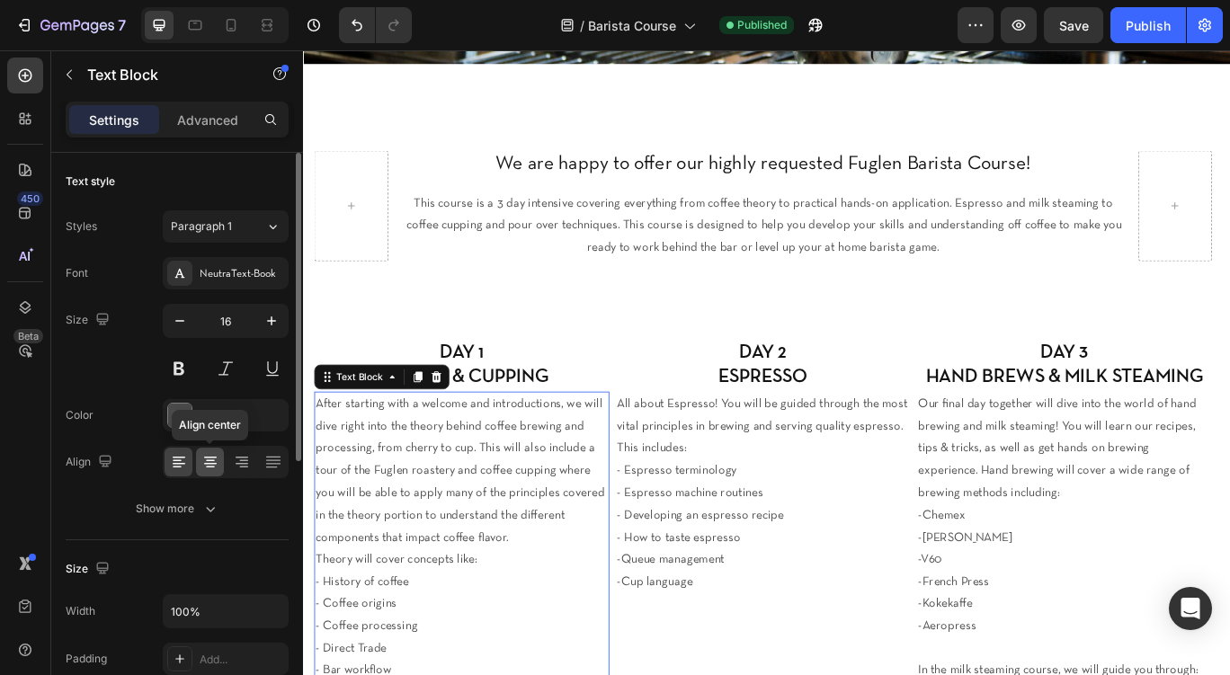
click at [211, 457] on icon at bounding box center [210, 462] width 18 height 18
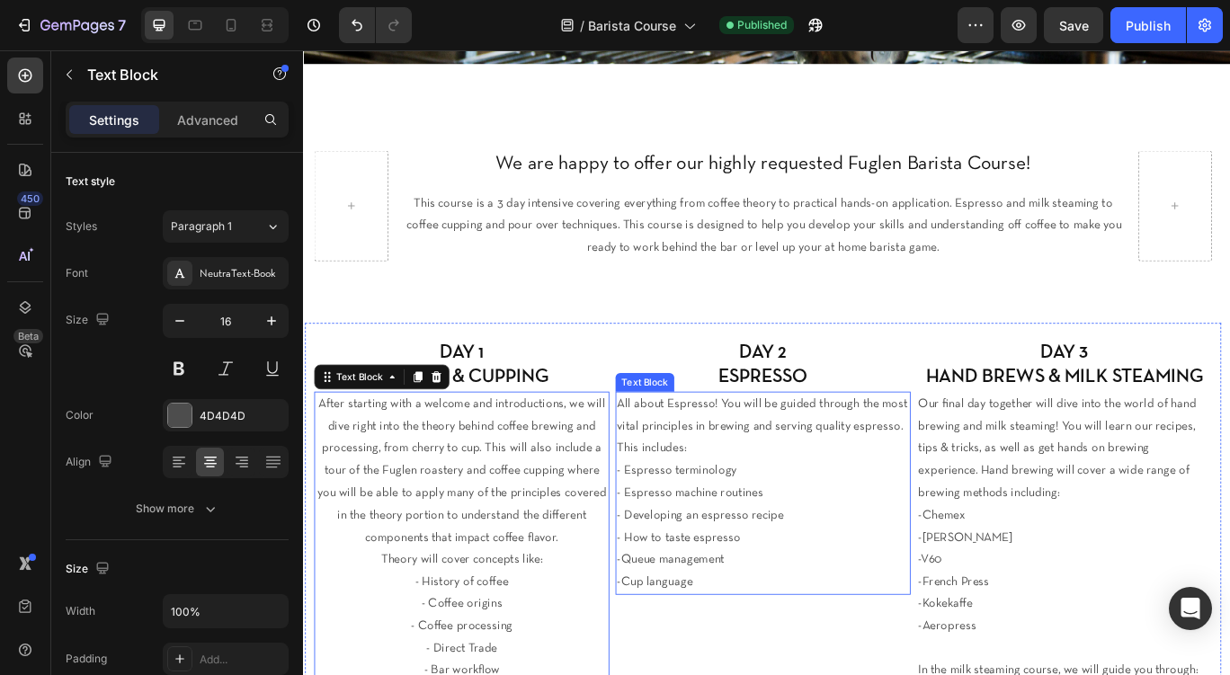
click at [774, 532] on p "- Espresso terminology" at bounding box center [838, 540] width 340 height 26
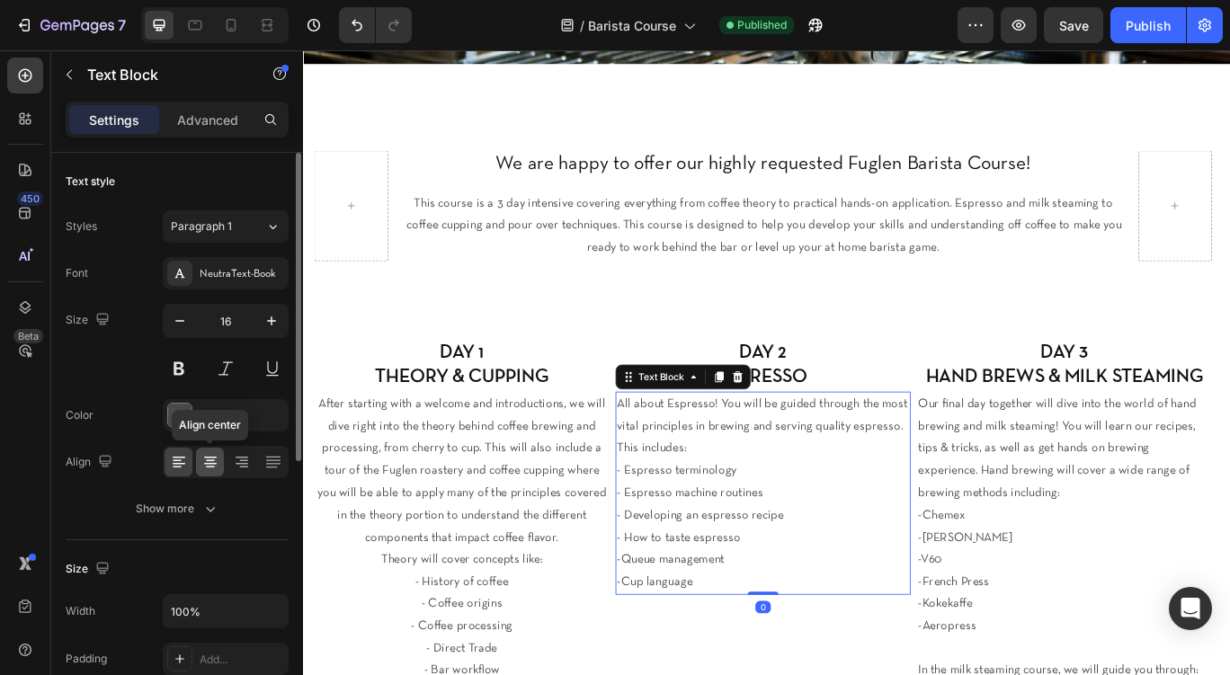
click at [210, 458] on icon at bounding box center [210, 458] width 13 height 2
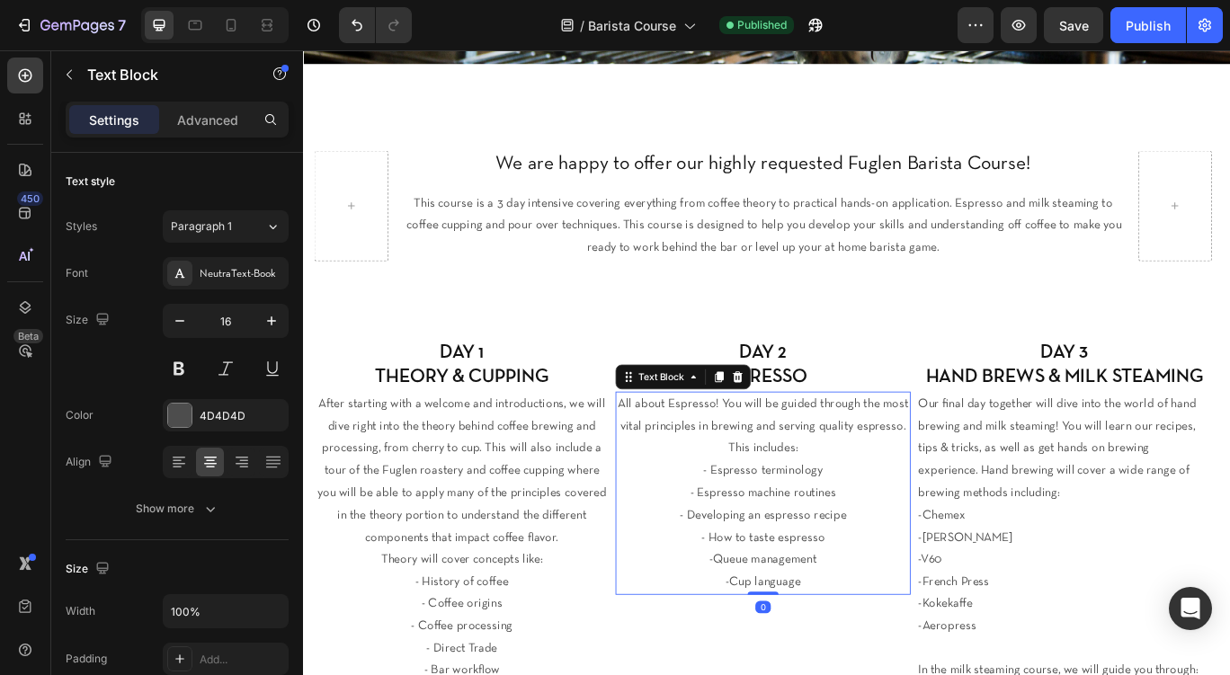
click at [1119, 490] on p "Our final day together will dive into the world of hand brewing and milk steami…" at bounding box center [1189, 515] width 340 height 130
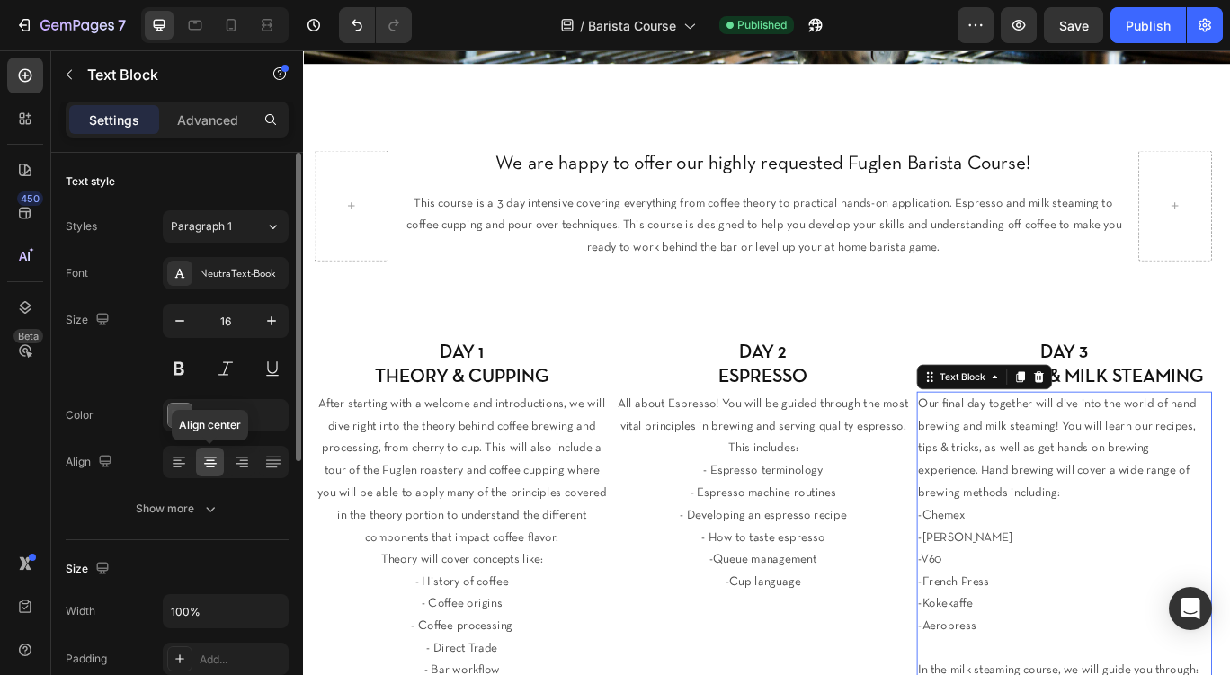
click at [213, 466] on icon at bounding box center [210, 462] width 18 height 18
click at [1066, 513] on p "Our final day together will dive into the world of hand brewing and milk steami…" at bounding box center [1189, 515] width 340 height 130
click at [212, 467] on icon at bounding box center [210, 468] width 9 height 2
click at [241, 464] on icon at bounding box center [242, 464] width 13 height 2
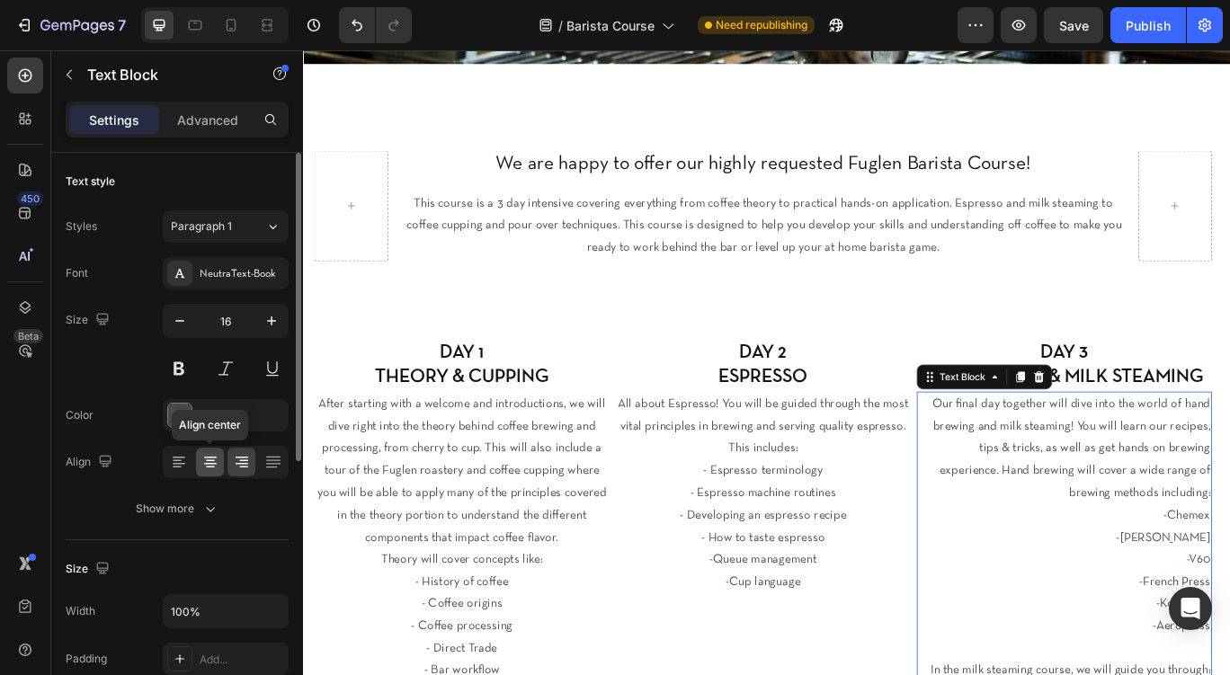
click at [215, 466] on icon at bounding box center [210, 462] width 18 height 18
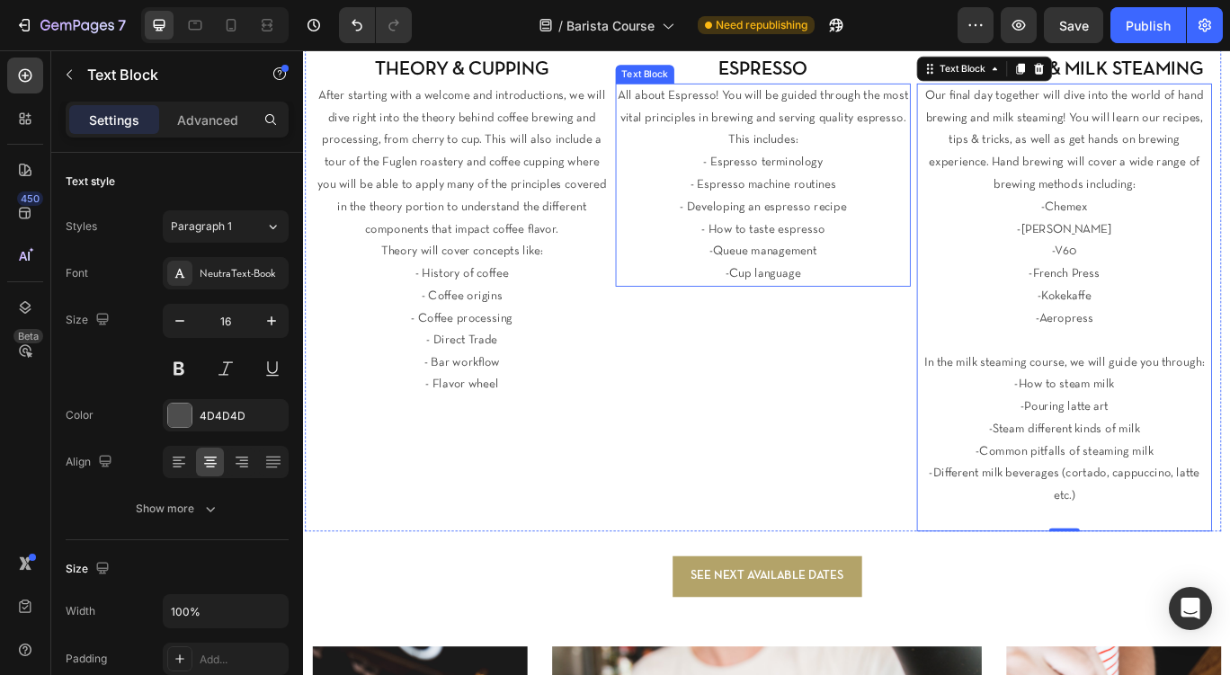
scroll to position [767, 0]
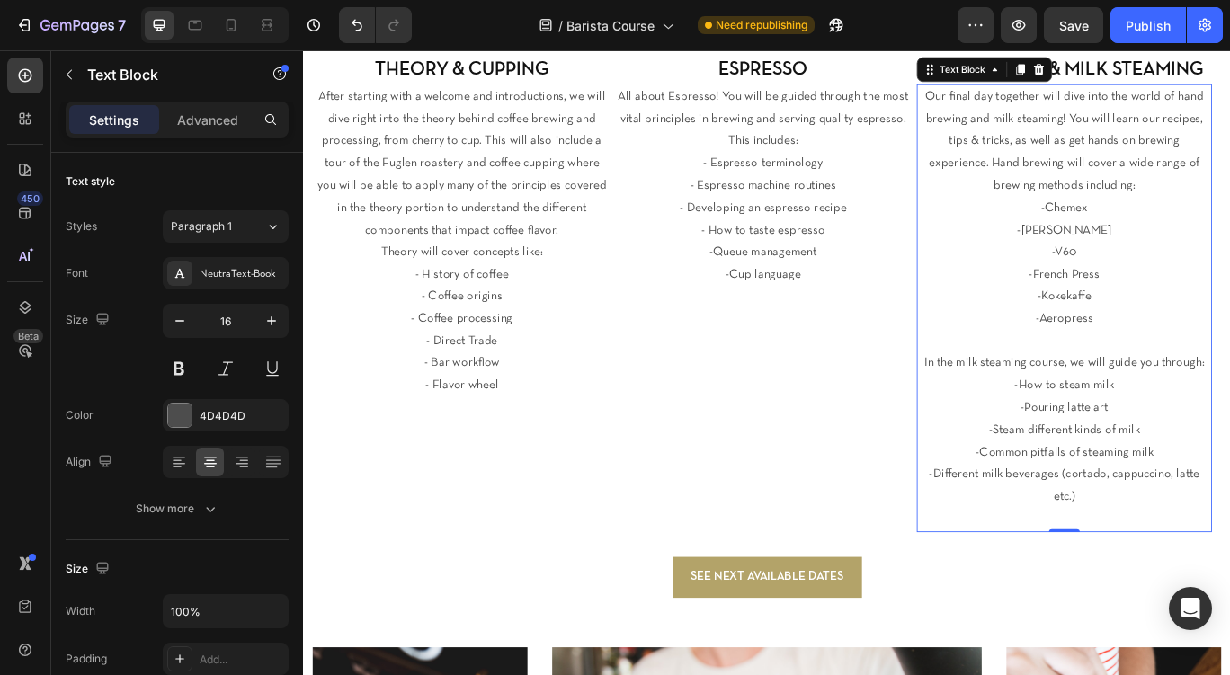
click at [1156, 355] on p "-Aeropress" at bounding box center [1189, 364] width 340 height 26
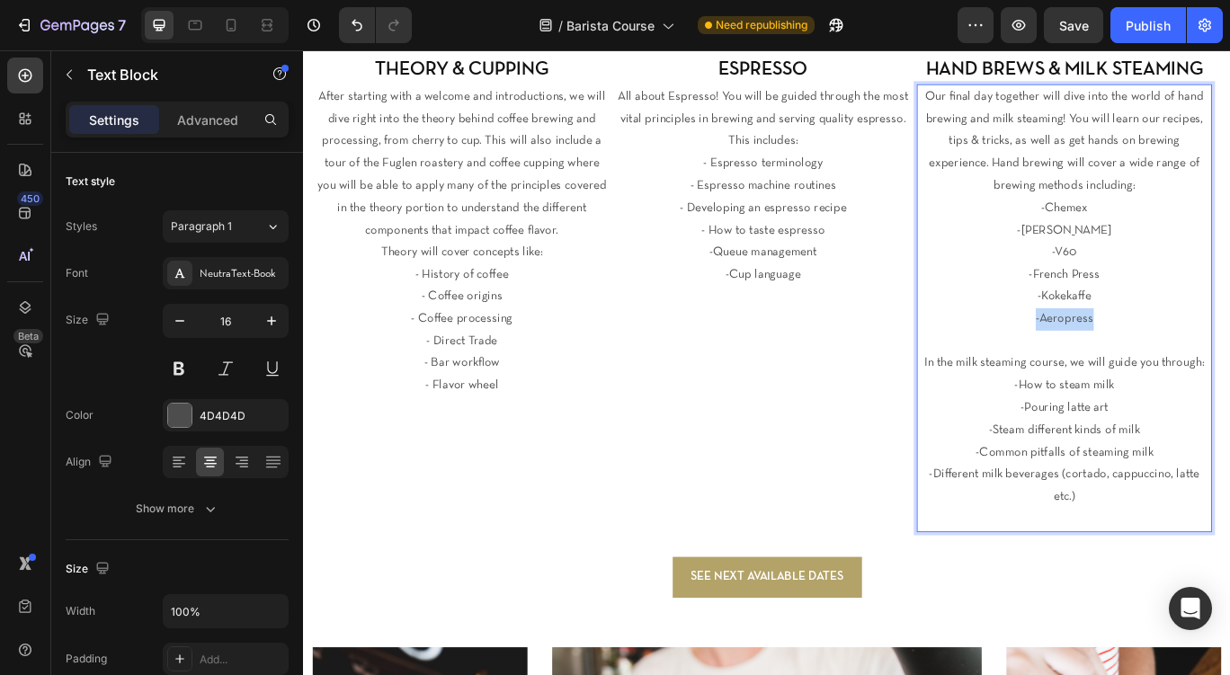
click at [1156, 355] on p "-Aeropress" at bounding box center [1189, 364] width 340 height 26
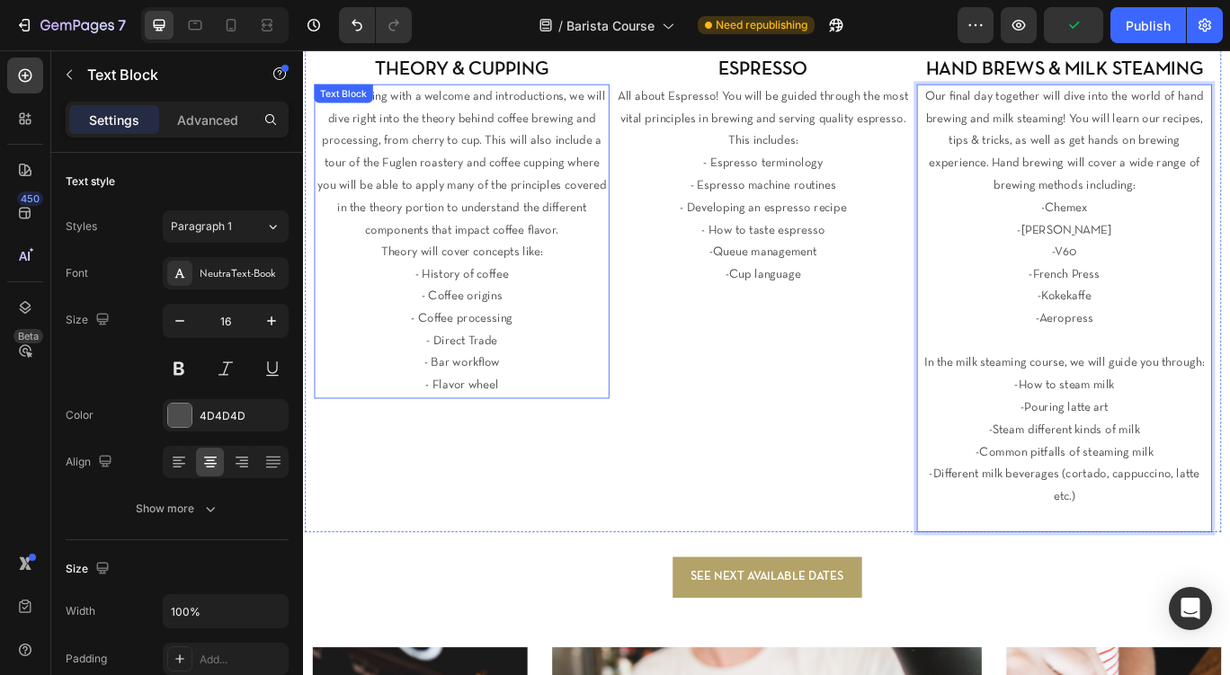
click at [395, 283] on p "Theory will cover concepts like:" at bounding box center [487, 286] width 340 height 26
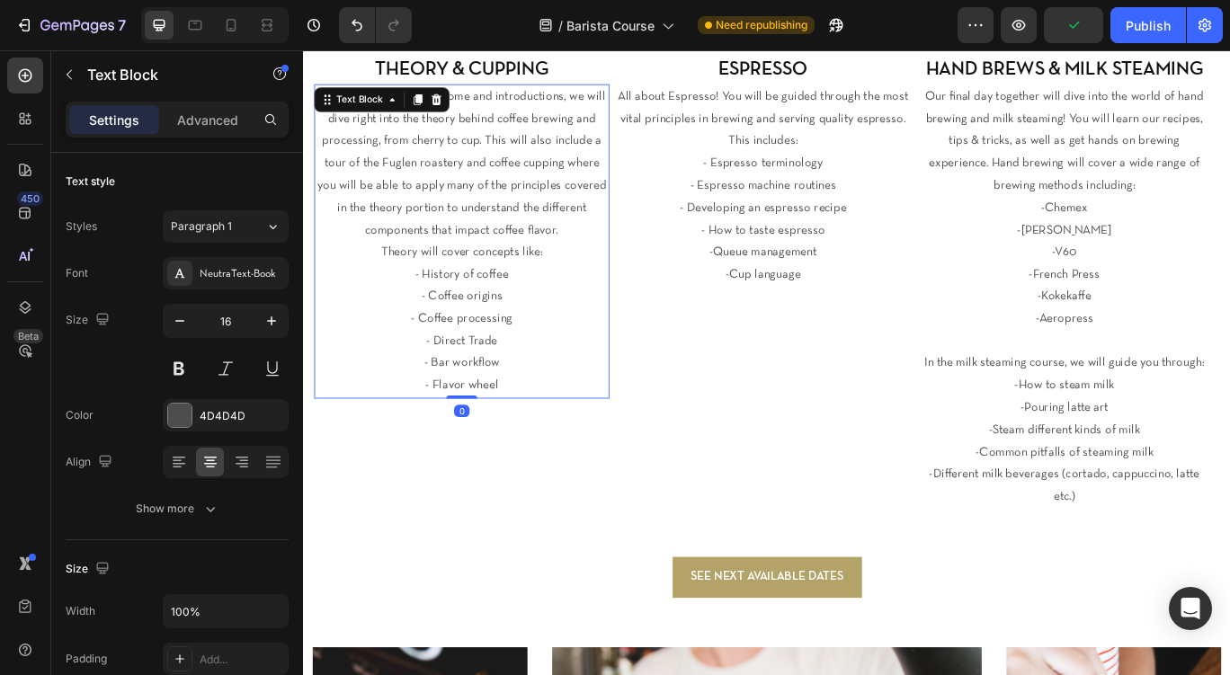
click at [395, 283] on p "Theory will cover concepts like:" at bounding box center [487, 286] width 340 height 26
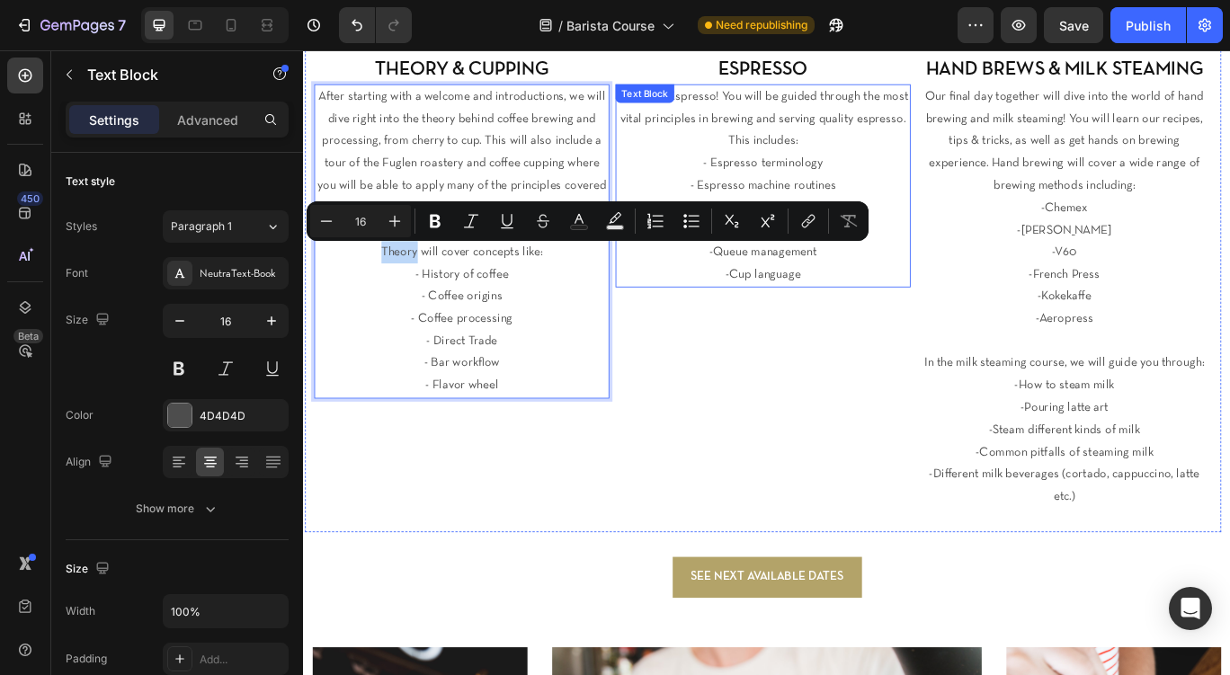
click at [928, 175] on p "- Espresso terminology" at bounding box center [838, 182] width 340 height 26
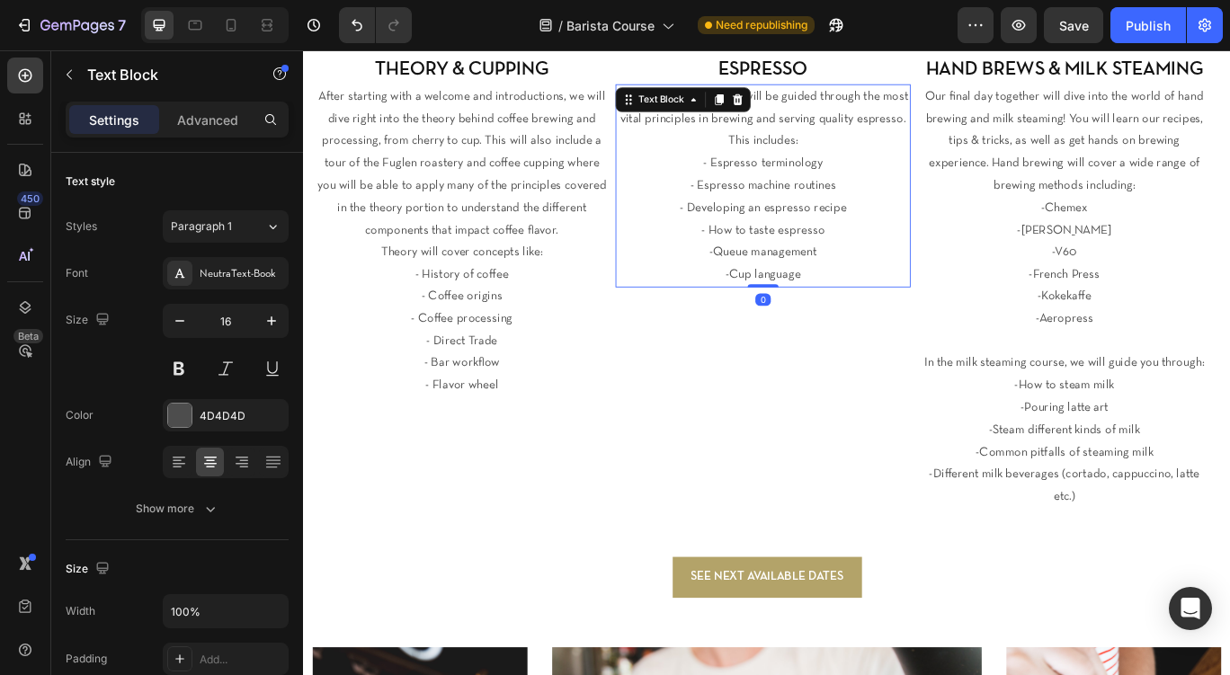
click at [791, 146] on p "All about Espresso! You will be guided through the most vital principles in bre…" at bounding box center [838, 130] width 340 height 77
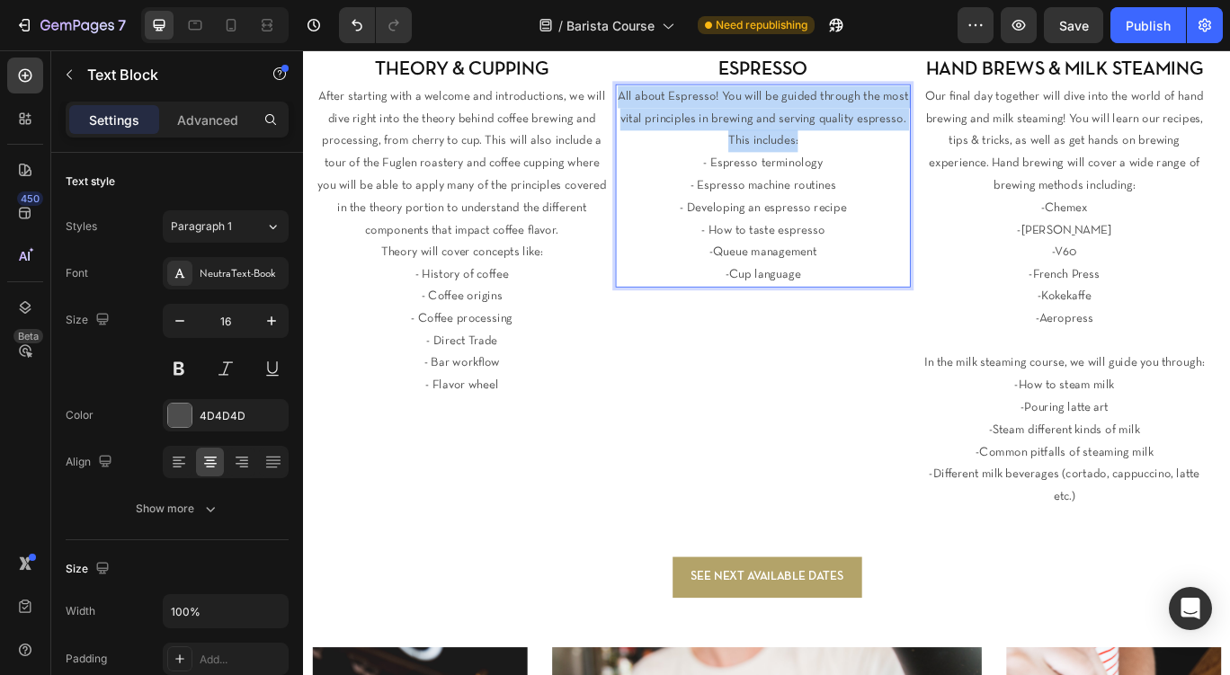
click at [791, 146] on p "All about Espresso! You will be guided through the most vital principles in bre…" at bounding box center [838, 130] width 340 height 77
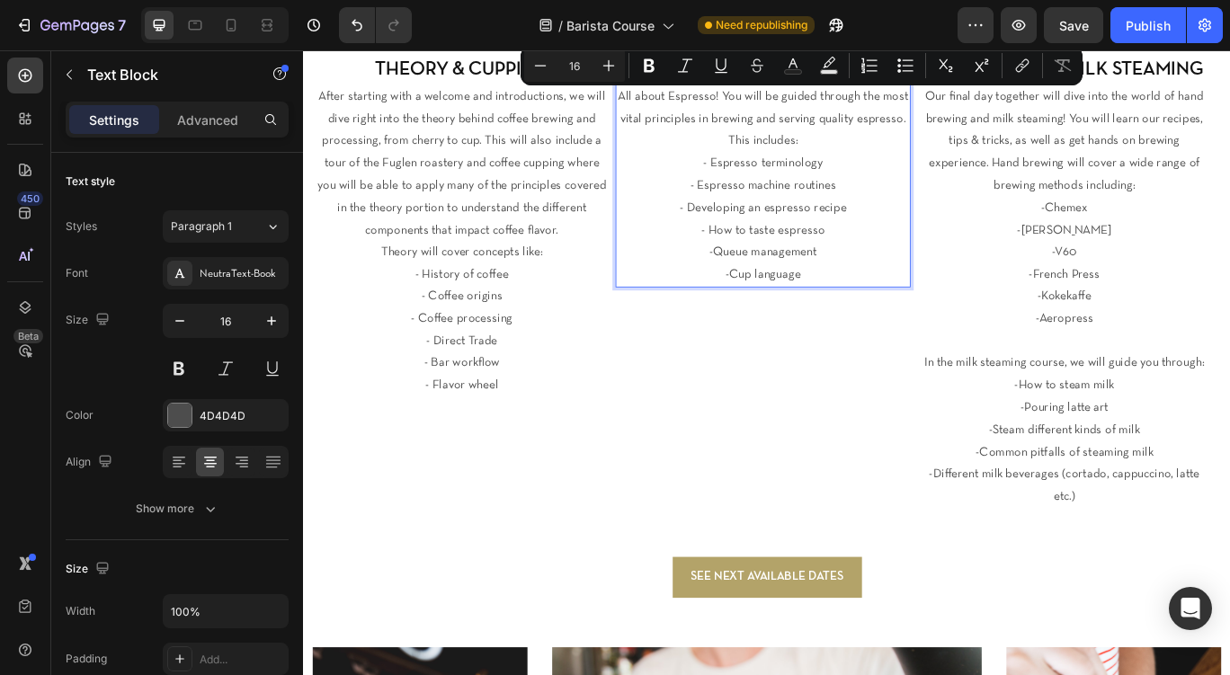
click at [791, 146] on p "All about Espresso! You will be guided through the most vital principles in bre…" at bounding box center [838, 130] width 340 height 77
click at [800, 166] on p "All about Espresso! You will be guided through the most vital principles in bre…" at bounding box center [838, 130] width 340 height 77
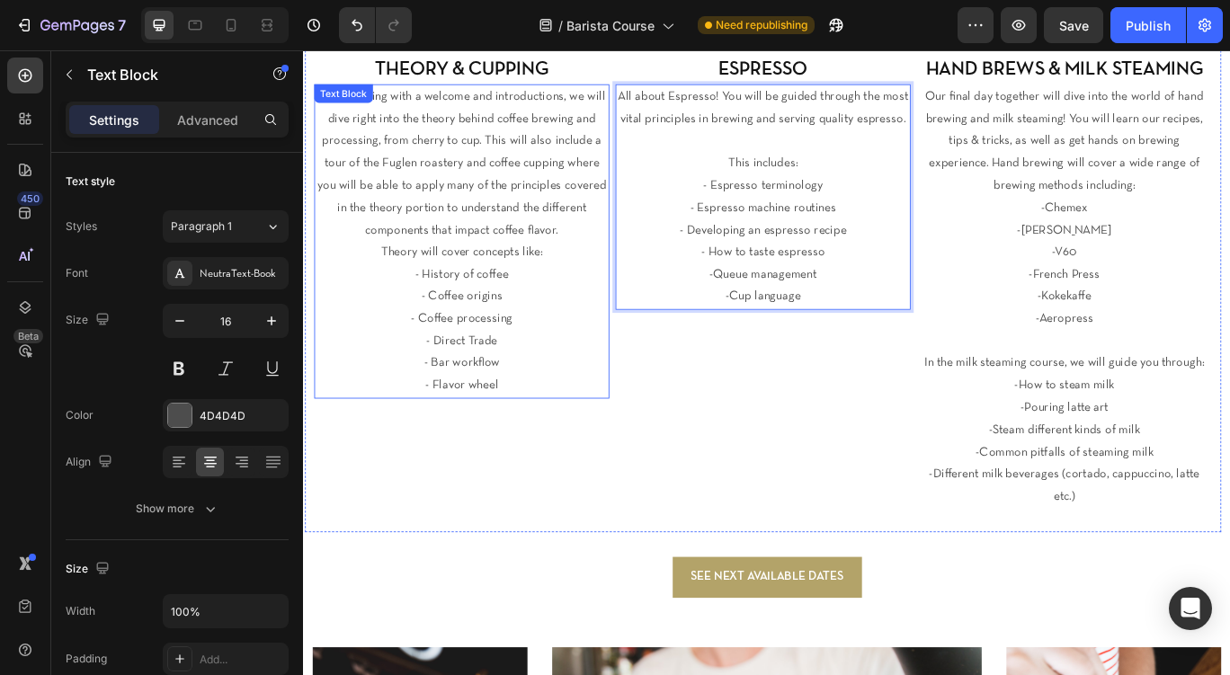
click at [422, 320] on p "- History of coffee" at bounding box center [487, 312] width 340 height 26
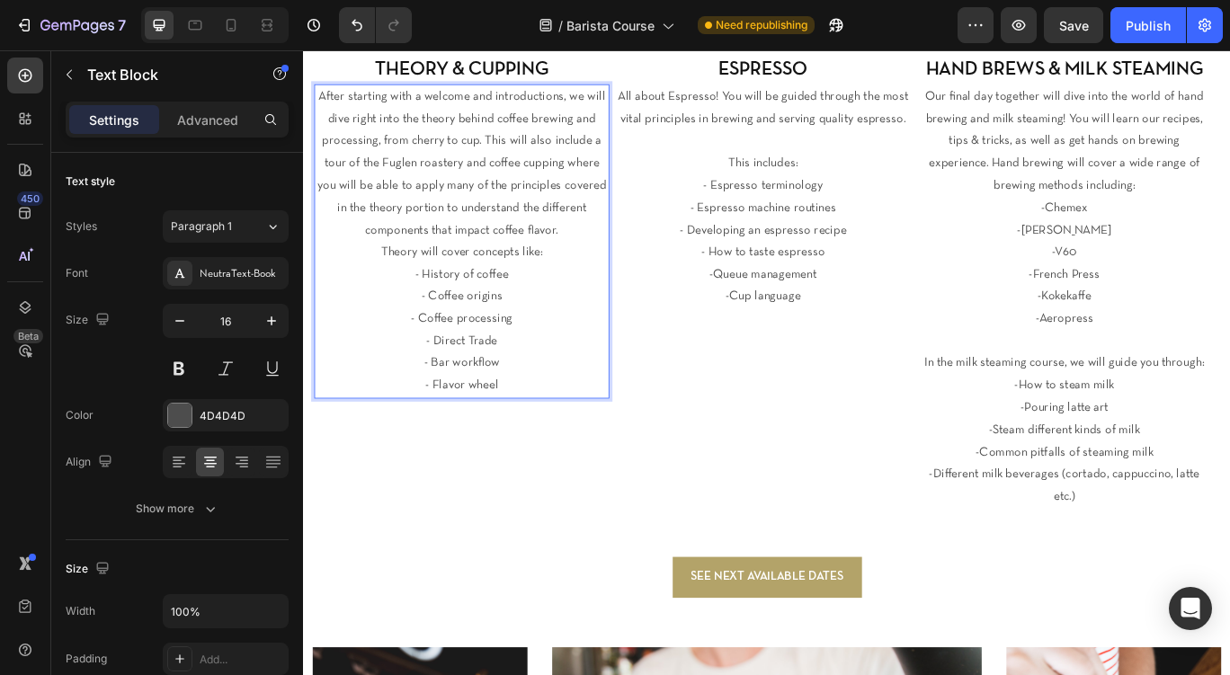
click at [393, 279] on p "Theory will cover concepts like:" at bounding box center [487, 286] width 340 height 26
click at [388, 282] on p "Theory will cover concepts like:" at bounding box center [487, 286] width 340 height 26
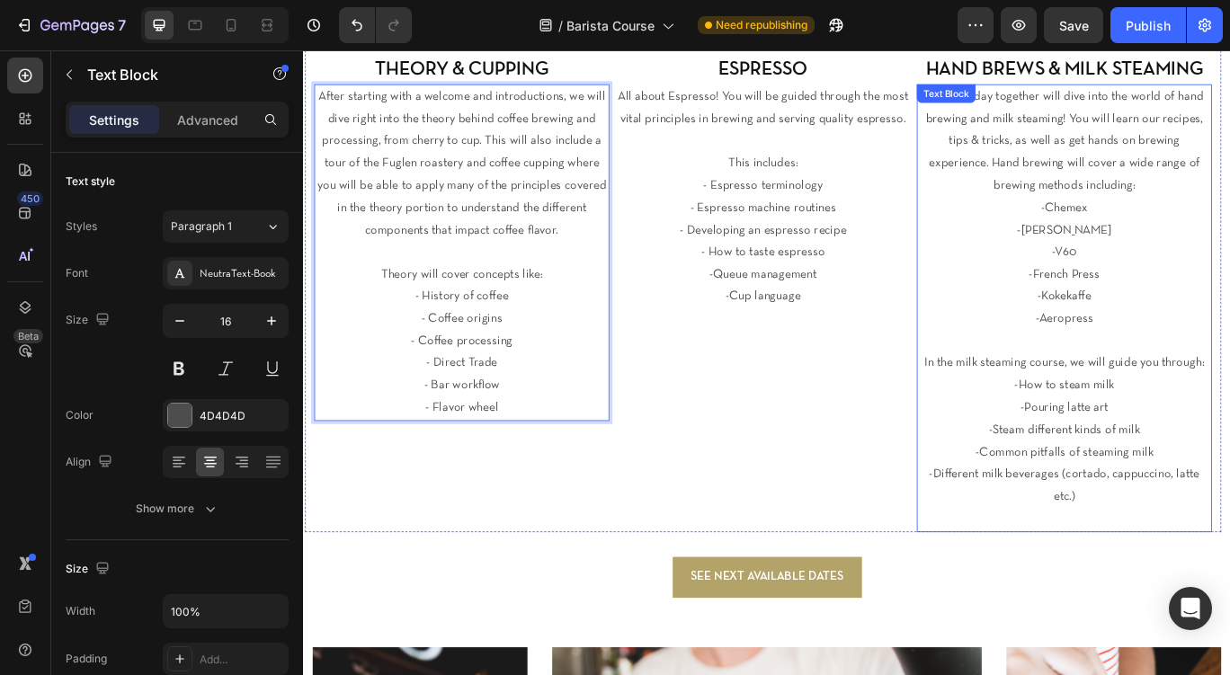
click at [1166, 233] on p "-Chemex" at bounding box center [1189, 234] width 340 height 26
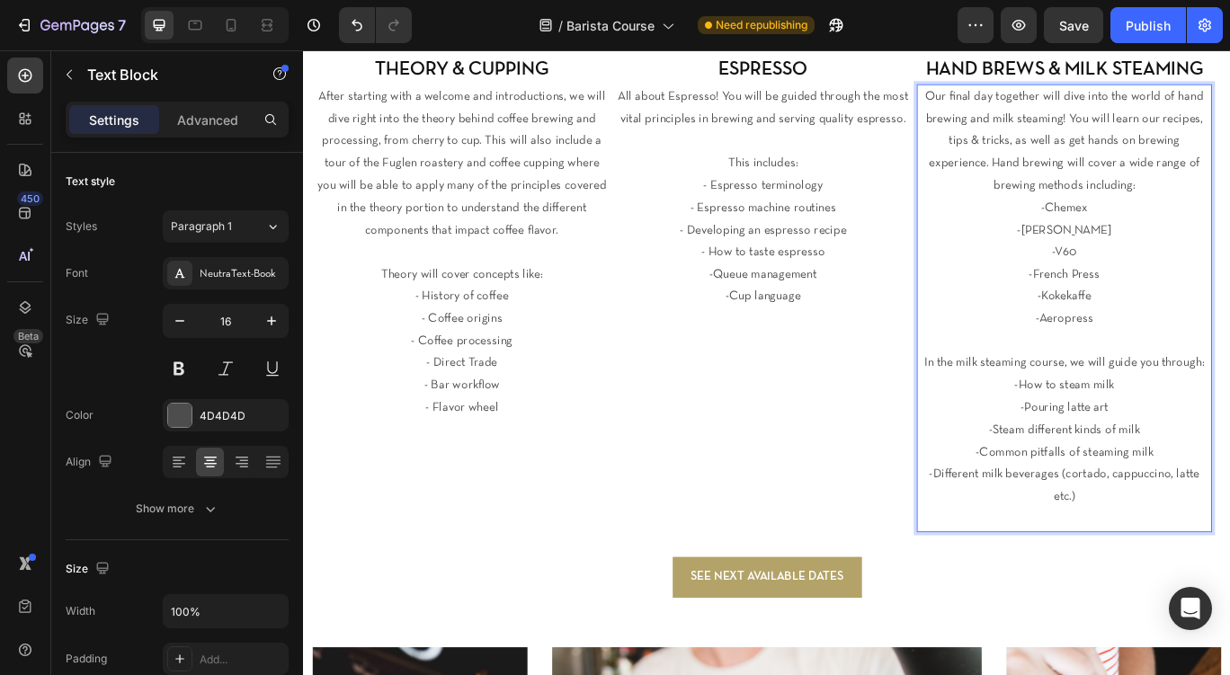
click at [1166, 233] on p "-Chemex" at bounding box center [1189, 234] width 340 height 26
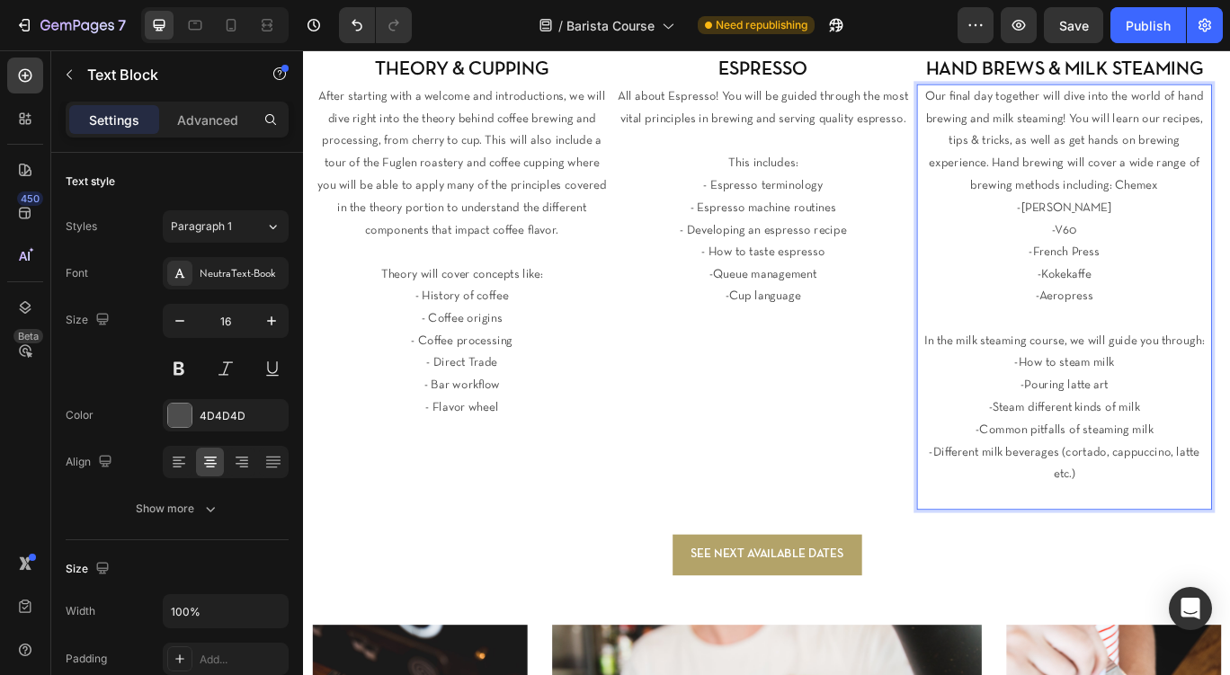
click at [1176, 237] on p "-Kalita -V60" at bounding box center [1189, 247] width 340 height 52
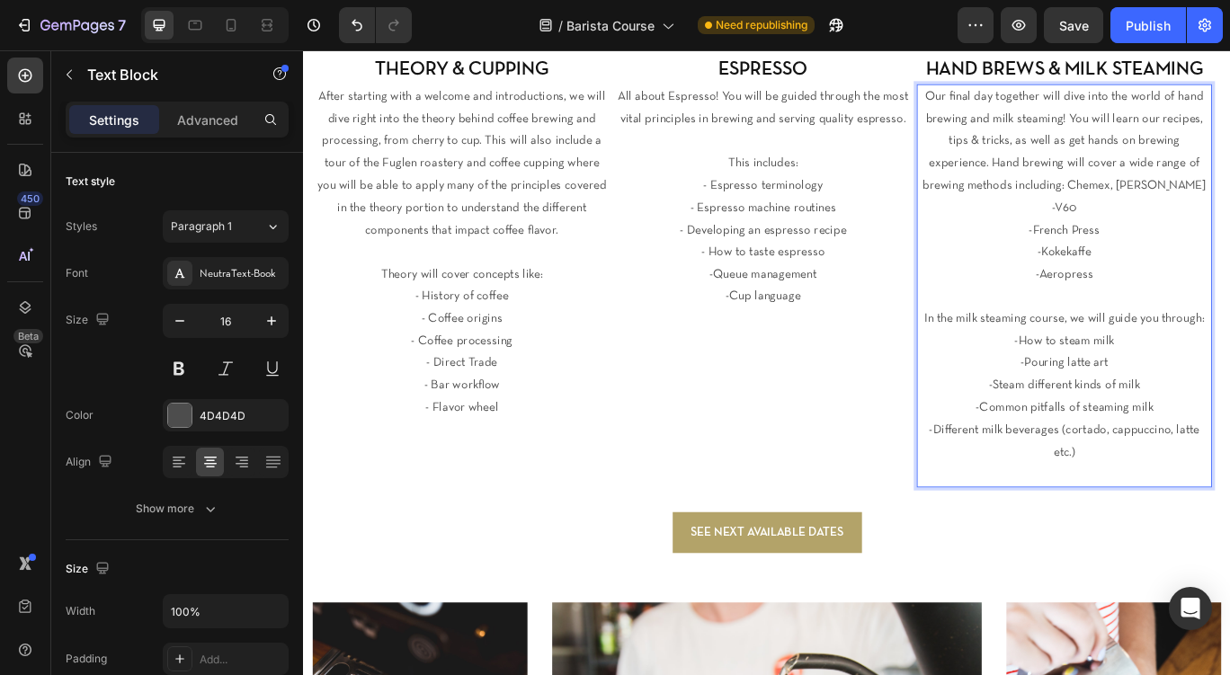
click at [1182, 234] on p "Our final day together will dive into the world of hand brewing and milk steami…" at bounding box center [1189, 170] width 340 height 156
click at [1163, 247] on p "-French Press" at bounding box center [1189, 260] width 340 height 26
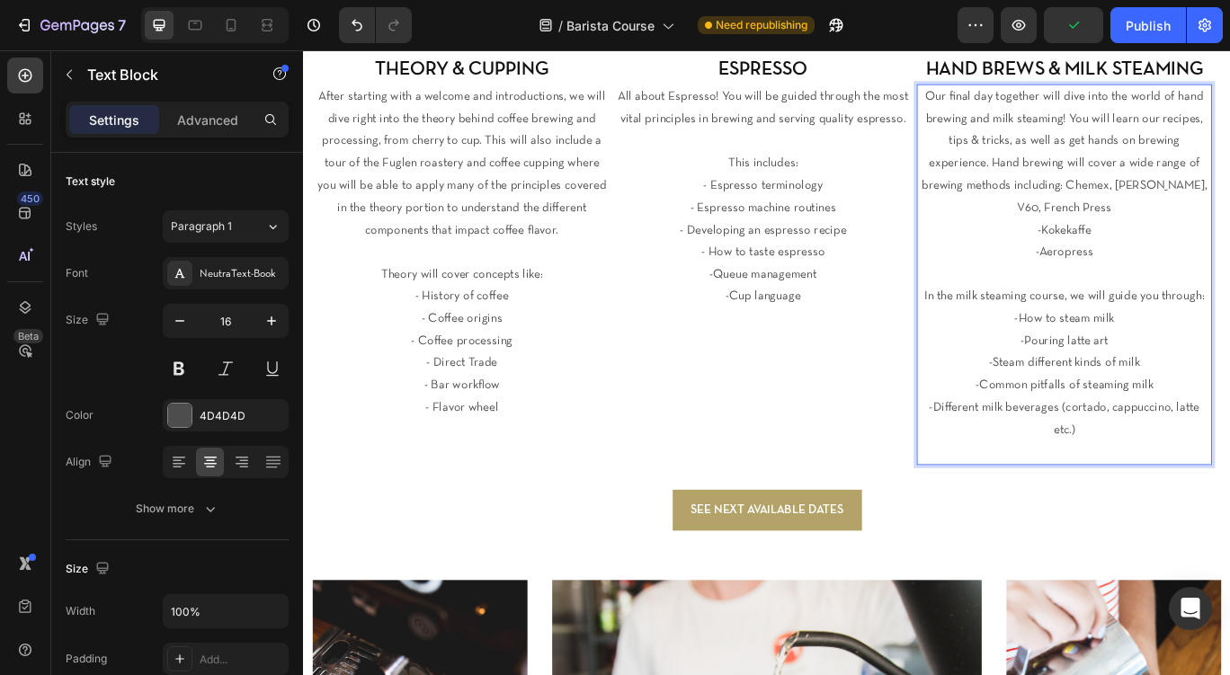
click at [1165, 247] on p "-Kokekaffe" at bounding box center [1189, 260] width 340 height 26
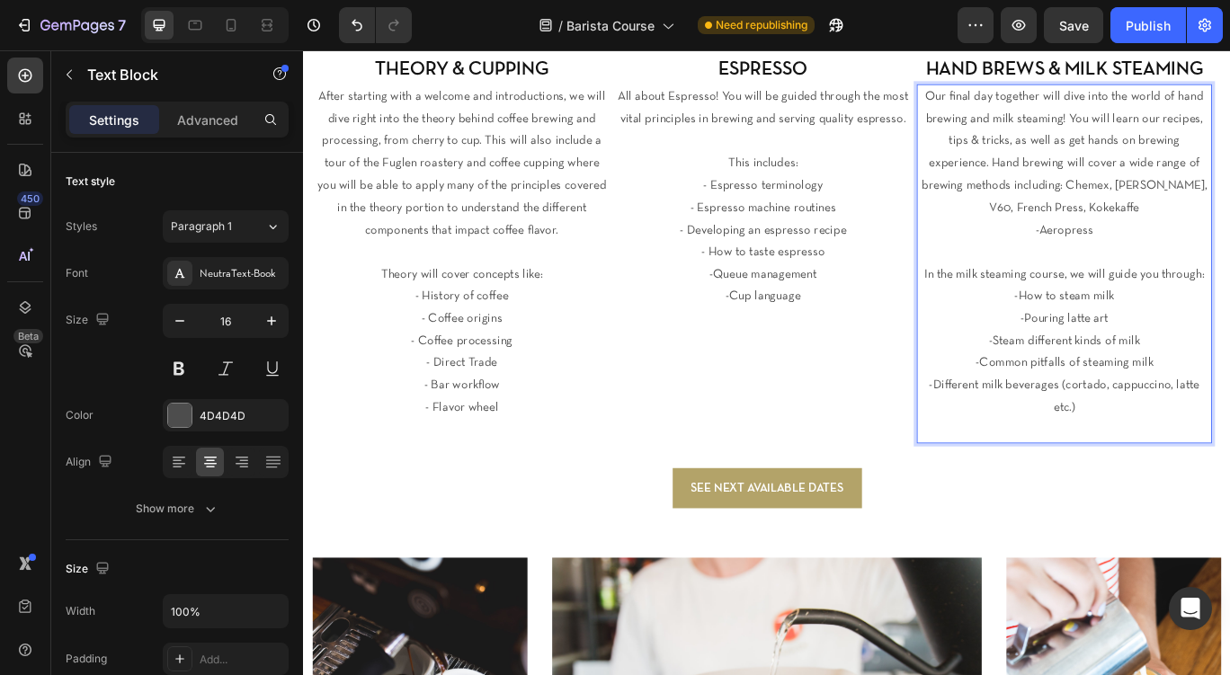
click at [1158, 263] on p "-Aeropress" at bounding box center [1189, 260] width 340 height 26
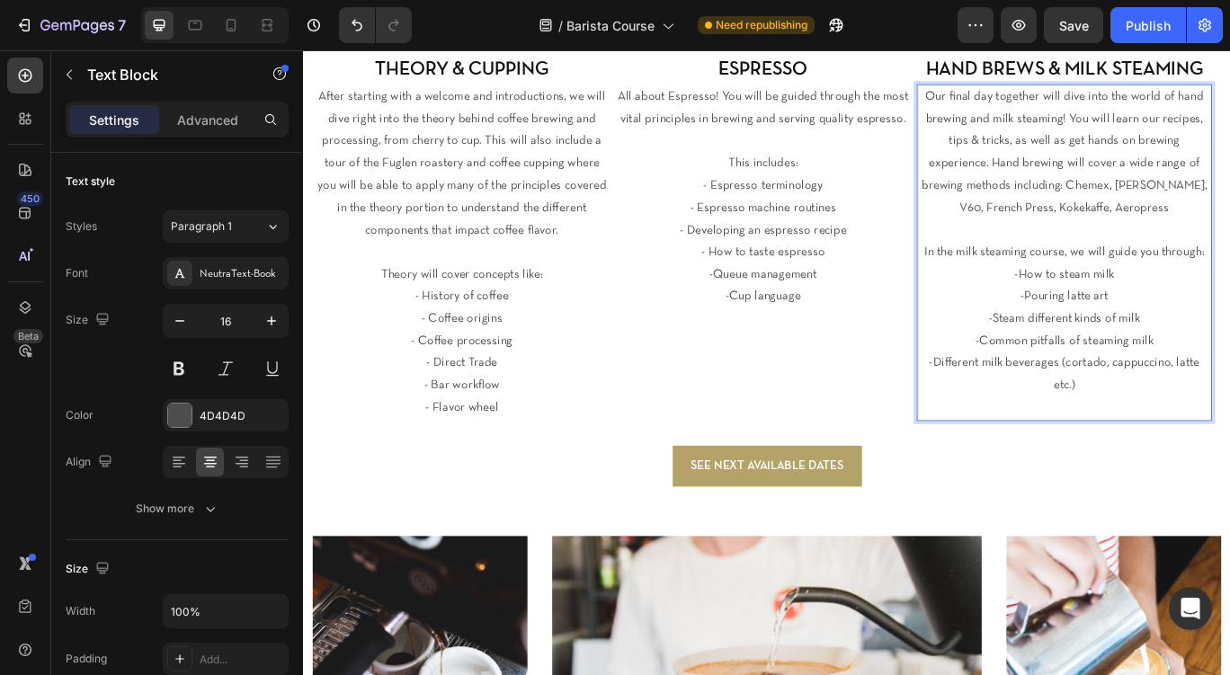
click at [1163, 257] on p "Rich Text Editor. Editing area: main" at bounding box center [1189, 260] width 340 height 26
click at [866, 407] on div "DAY 2 ESPRESSO Heading All about Espresso! You will be guided through the most …" at bounding box center [838, 255] width 344 height 454
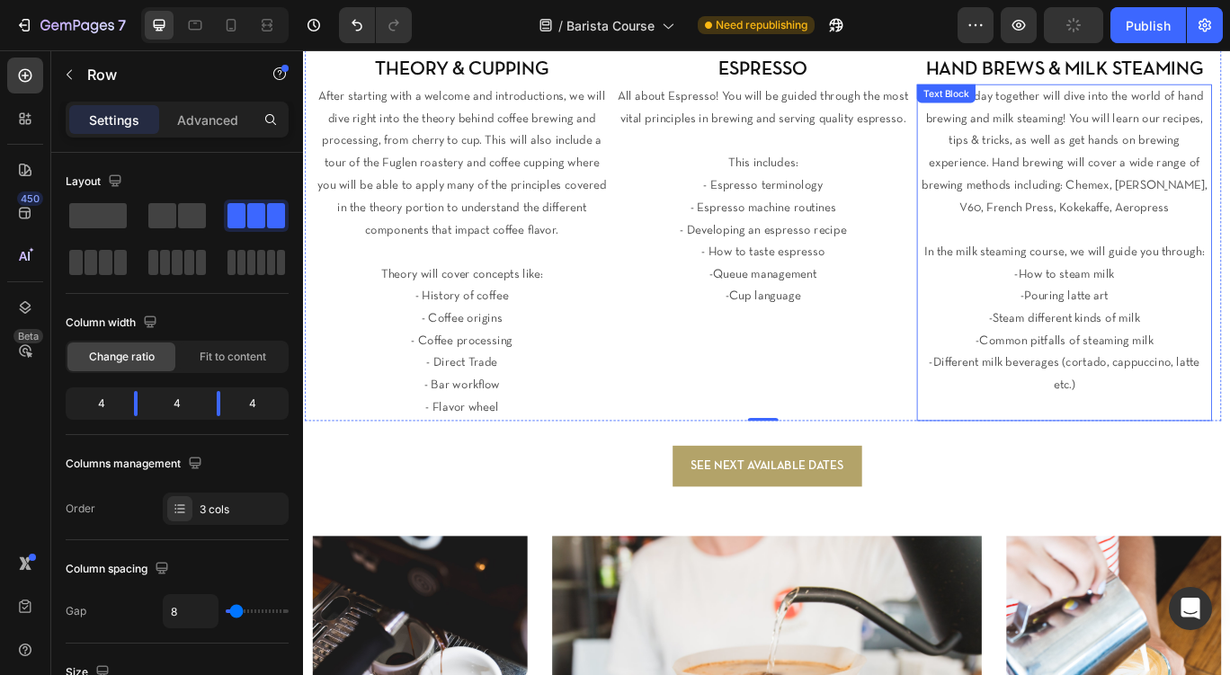
click at [1229, 193] on p "Our final day together will dive into the world of hand brewing and milk steami…" at bounding box center [1189, 170] width 340 height 156
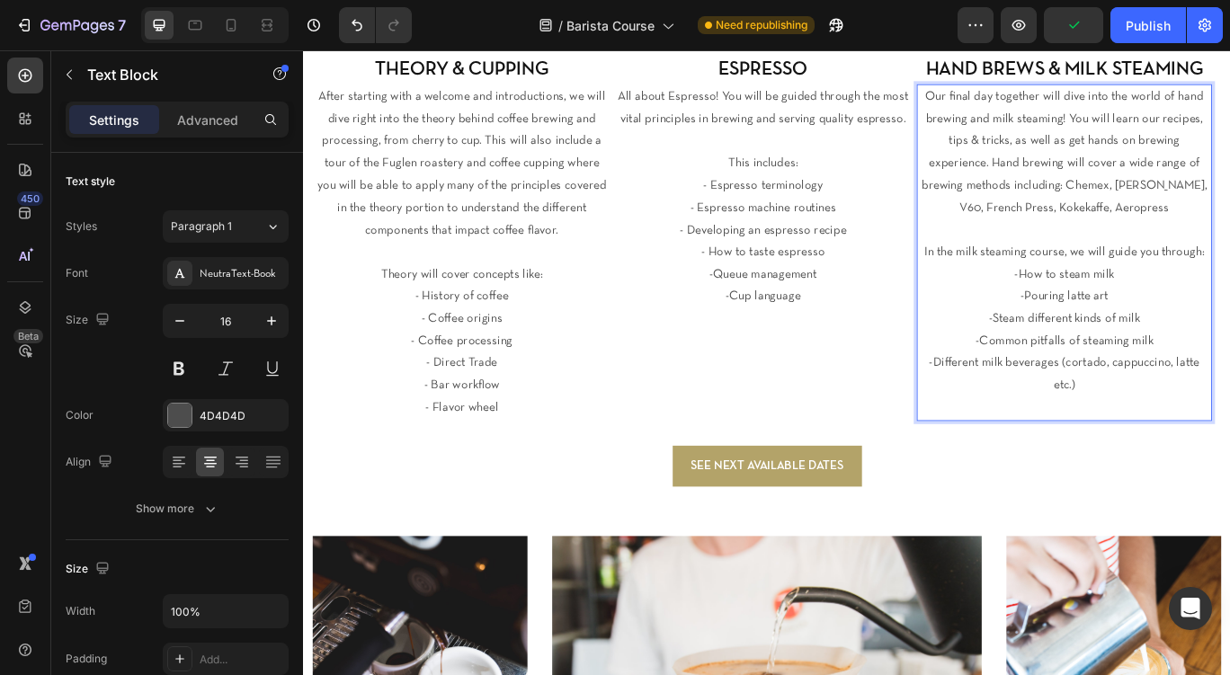
click at [1229, 238] on p "Our final day together will dive into the world of hand brewing and milk steami…" at bounding box center [1189, 170] width 340 height 156
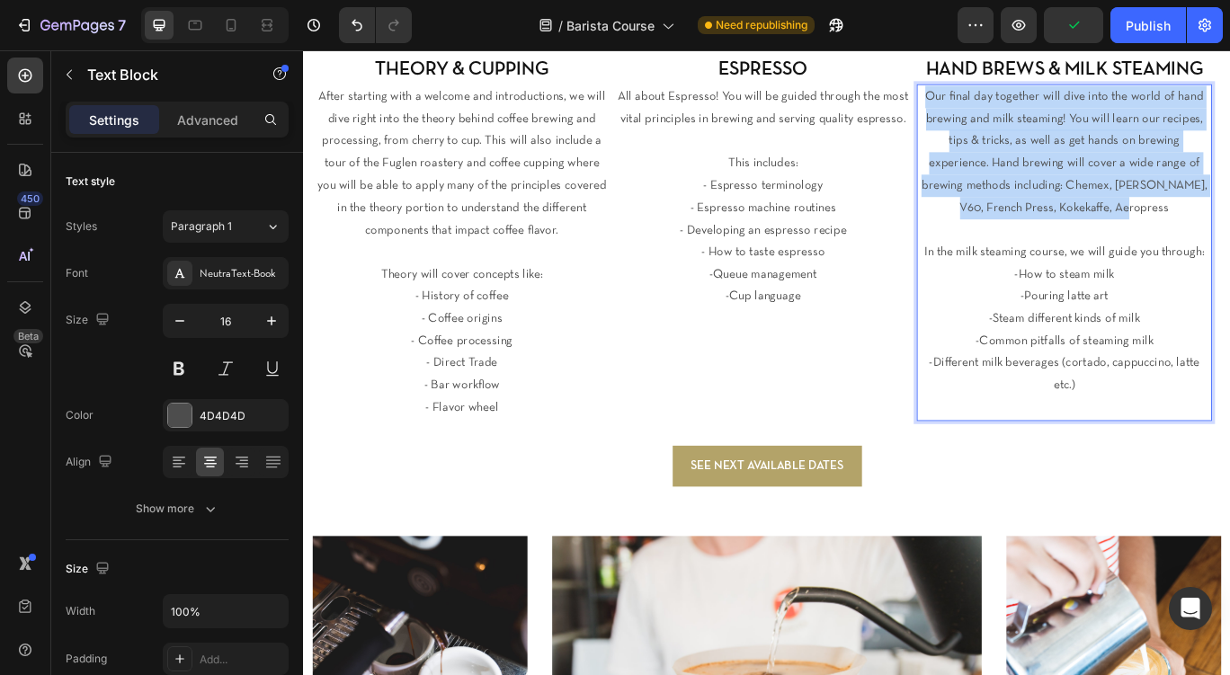
click at [1229, 238] on p "Our final day together will dive into the world of hand brewing and milk steami…" at bounding box center [1189, 170] width 340 height 156
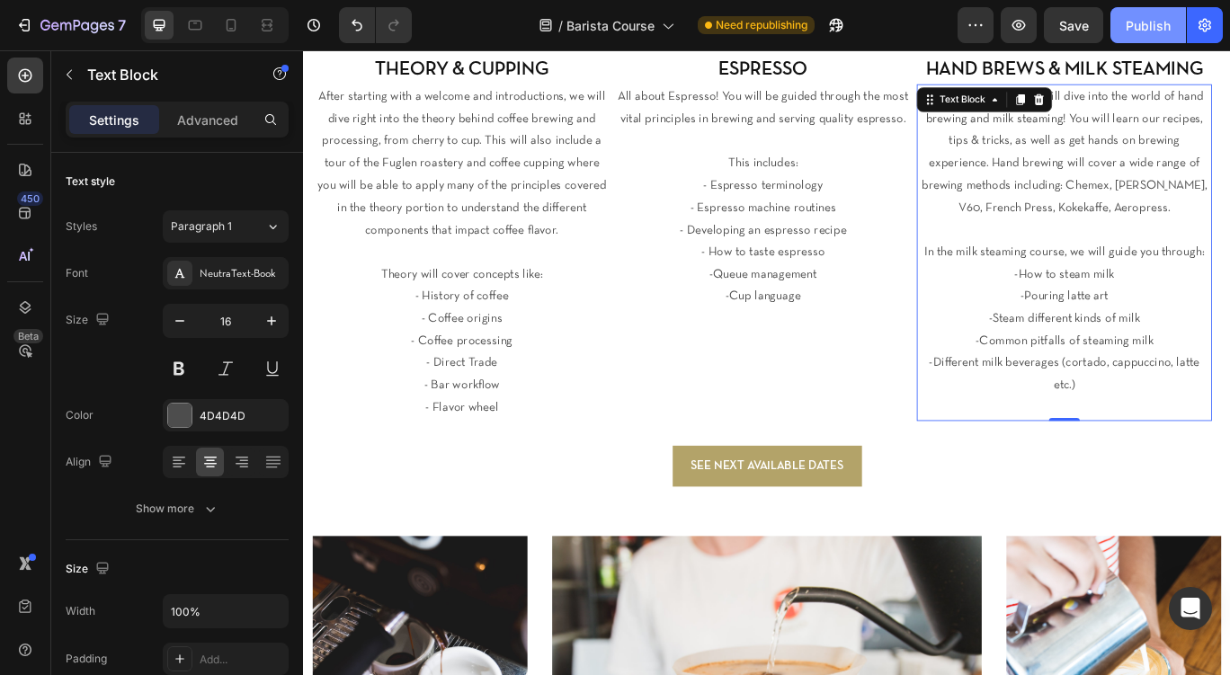
click at [1137, 17] on div "Publish" at bounding box center [1148, 25] width 45 height 19
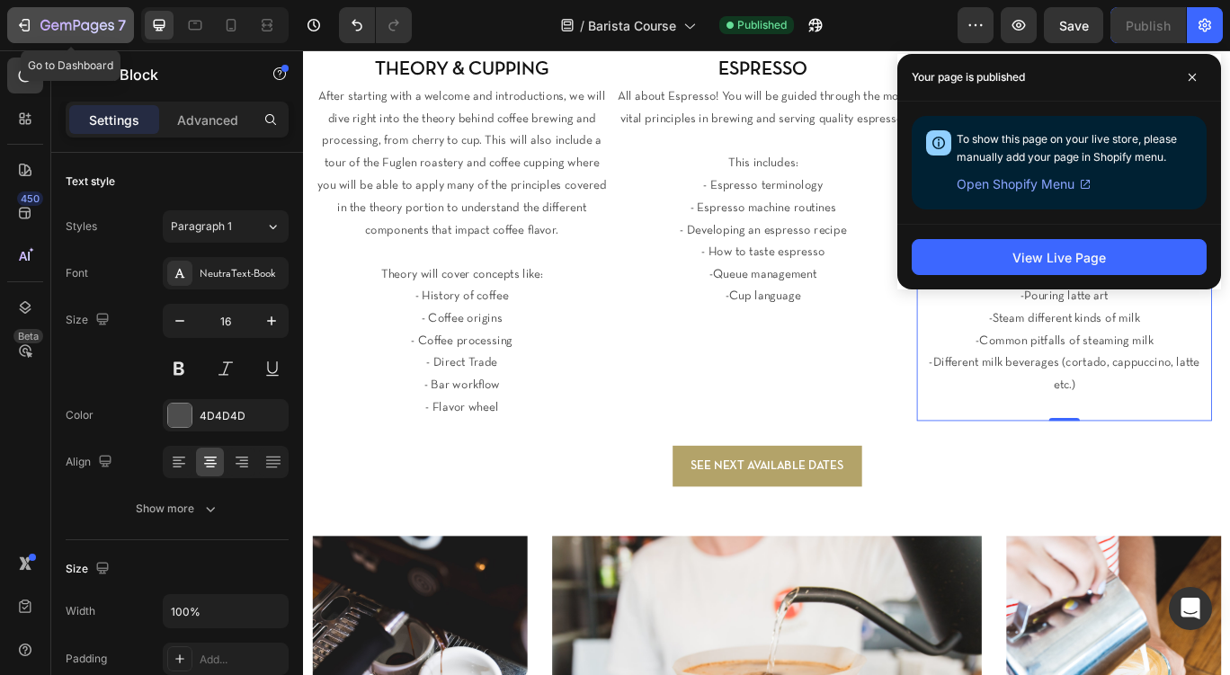
click at [38, 30] on div "7" at bounding box center [70, 25] width 111 height 22
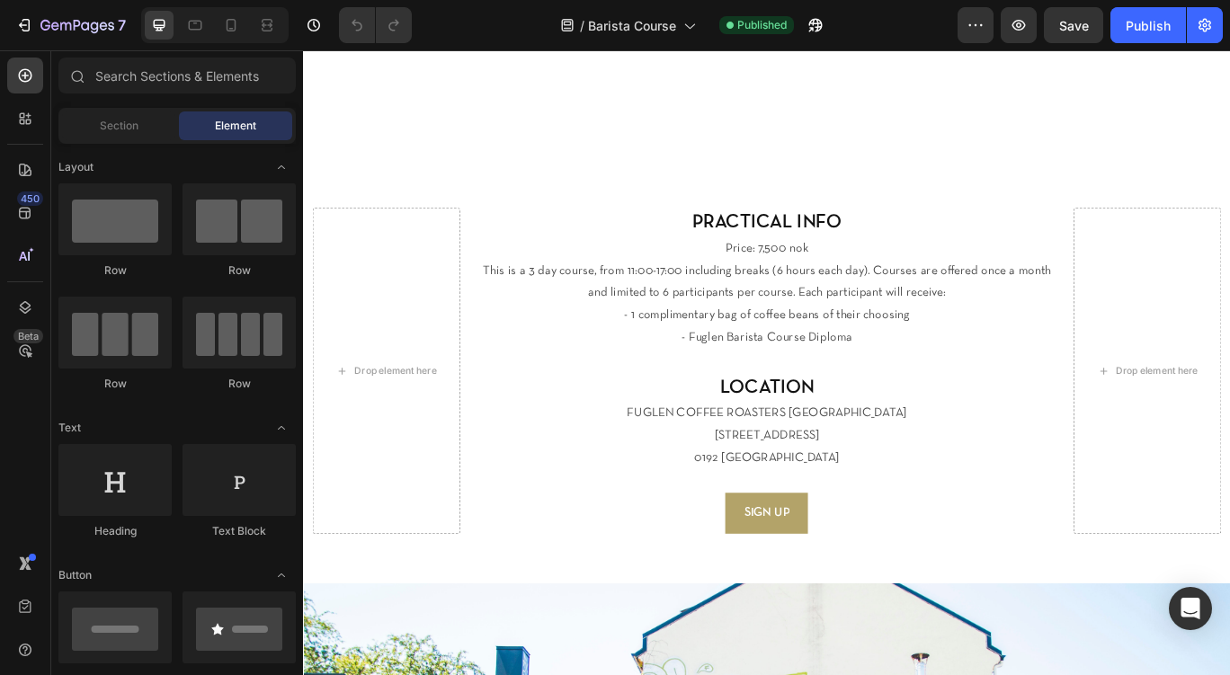
scroll to position [1472, 0]
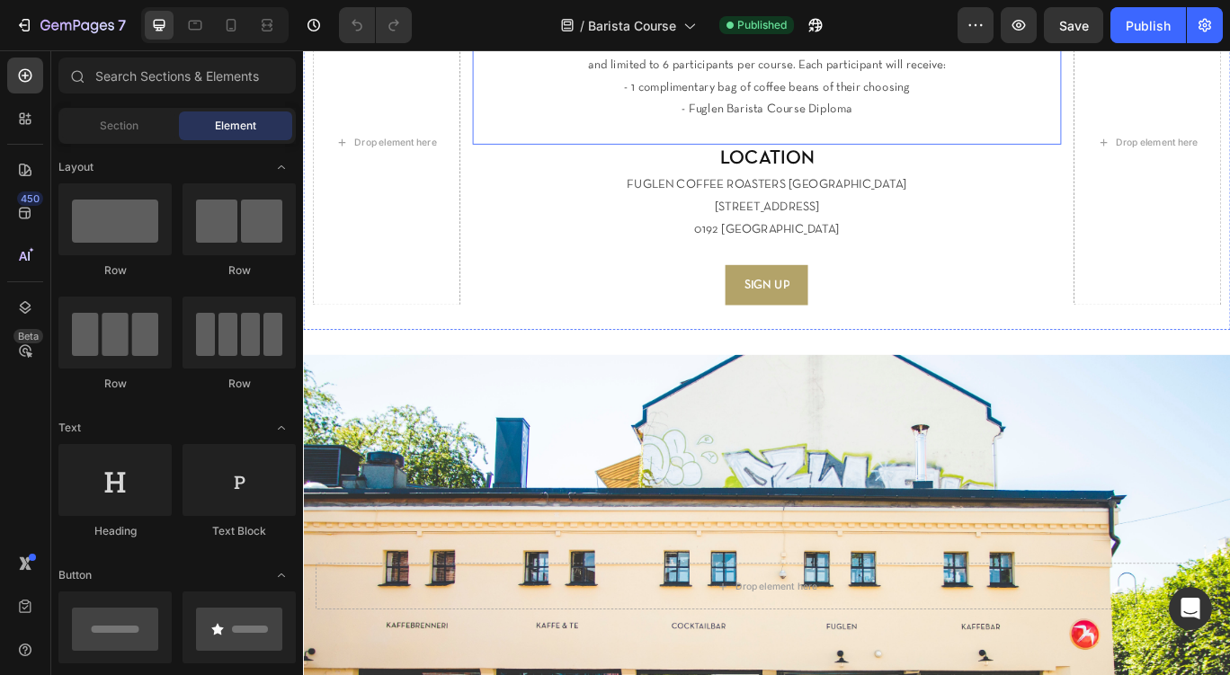
click at [1158, 81] on p "This is a 3 day course, from 11:00-17:00 including breaks (6 hours each day). C…" at bounding box center [843, 55] width 683 height 52
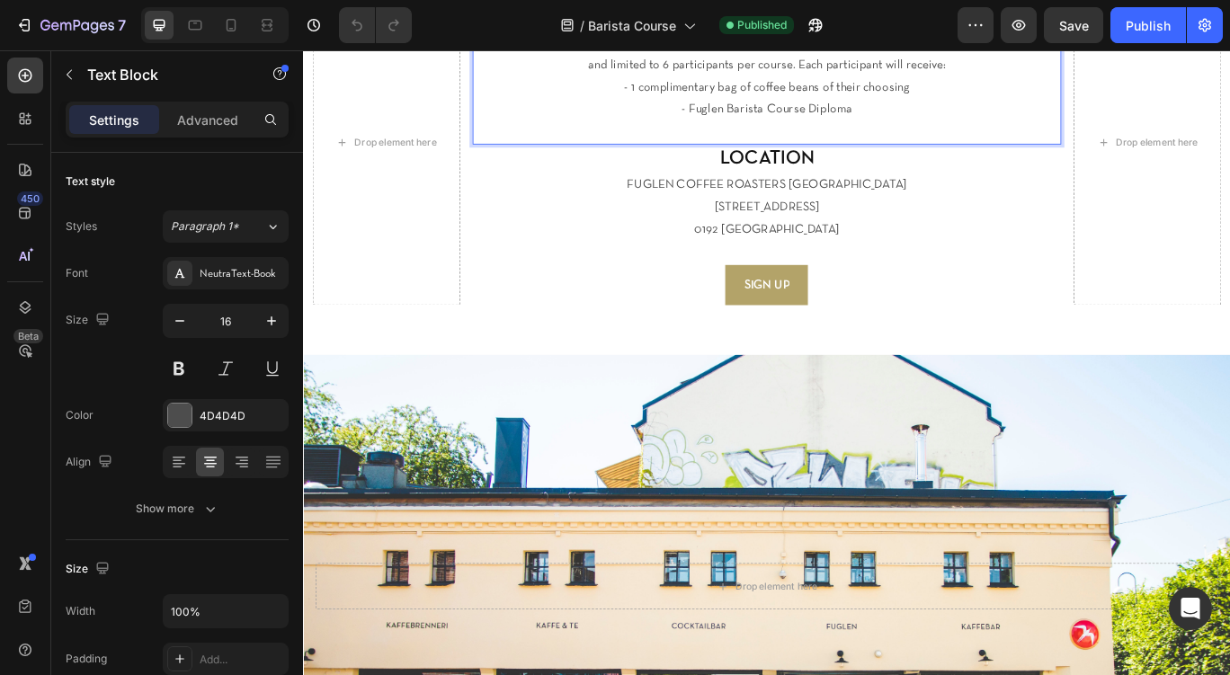
click at [845, 81] on p "This is a 3 day course, from 11:00-17:00 including breaks (6 hours each day). C…" at bounding box center [843, 55] width 683 height 52
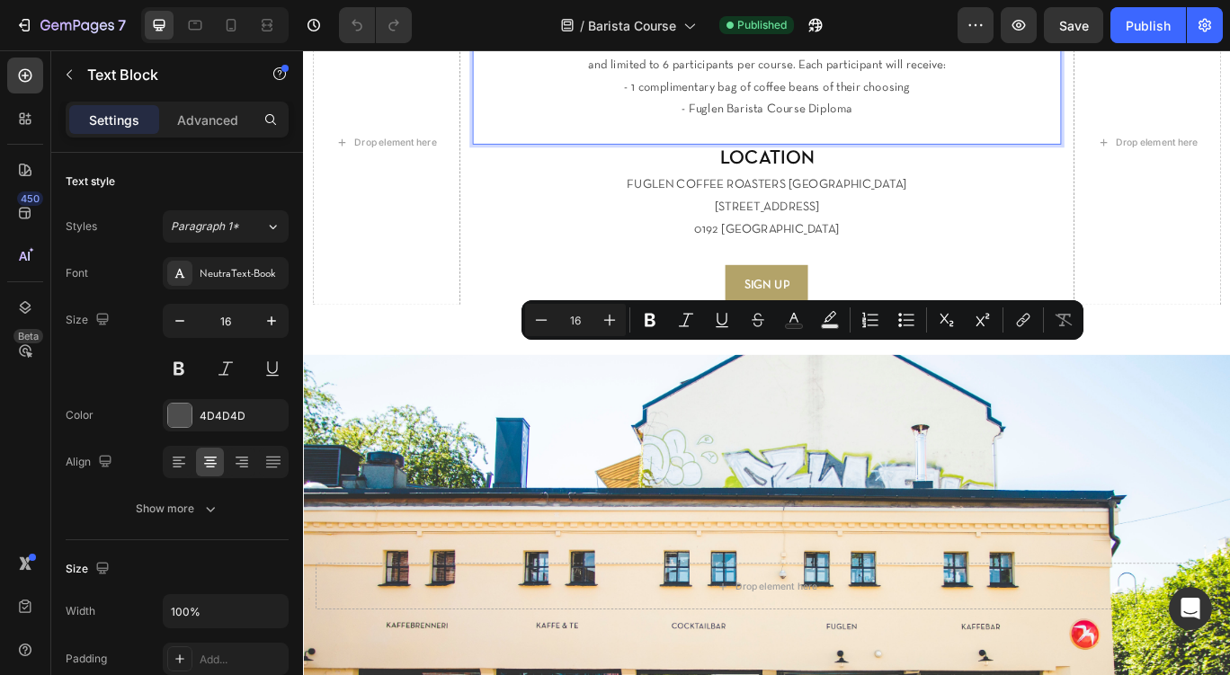
click at [864, 81] on p "This is a 3 day course, from 11:00-17:00 including breaks (6 hours each day). C…" at bounding box center [843, 55] width 683 height 52
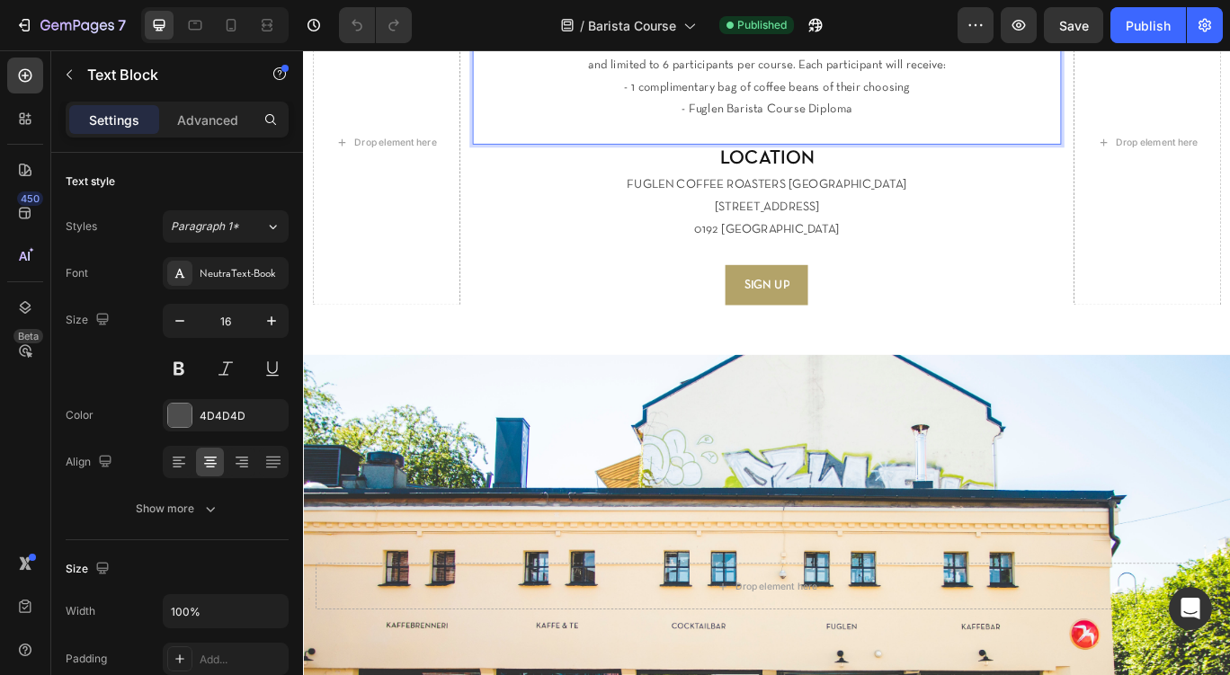
click at [953, 81] on p "This is a 3 day course, from 11:00-17:00 including breaks (6 hours each day). C…" at bounding box center [843, 55] width 683 height 52
click at [951, 81] on p "This is a 3 day course, from 11:00-17:00 including breaks (6 hours each day) Lu…" at bounding box center [843, 55] width 683 height 52
click at [1134, 31] on div "Publish" at bounding box center [1148, 25] width 45 height 19
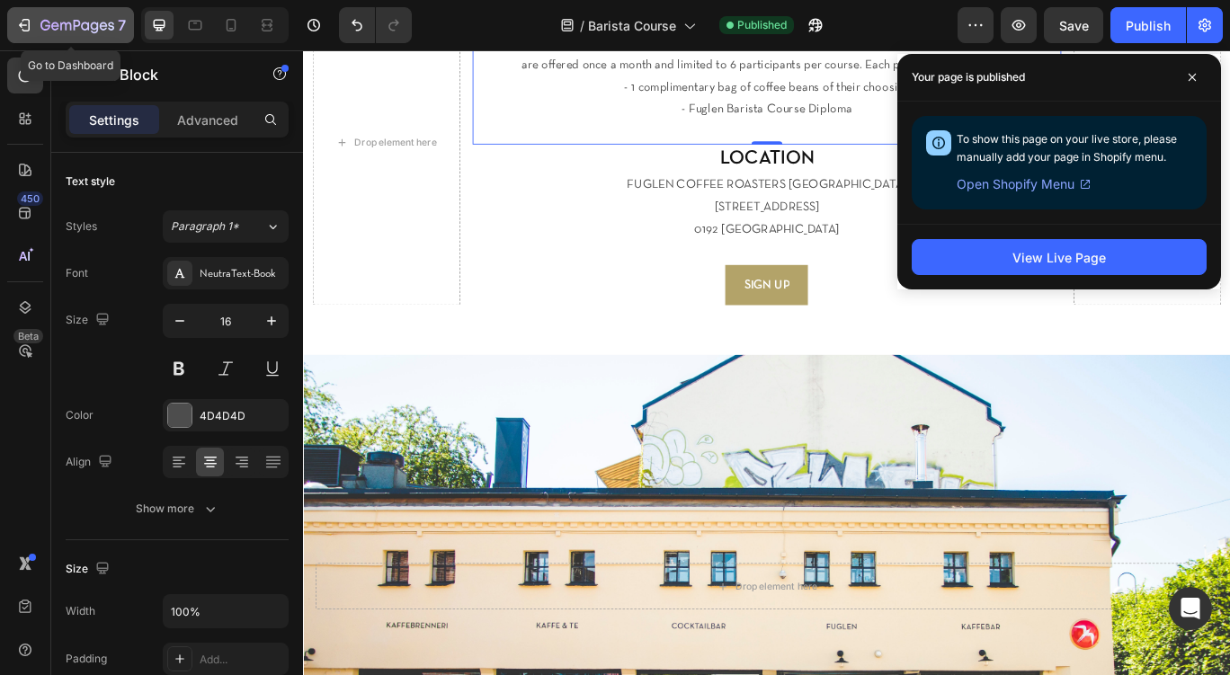
click at [50, 18] on div "7" at bounding box center [82, 25] width 85 height 22
